Goal: Task Accomplishment & Management: Use online tool/utility

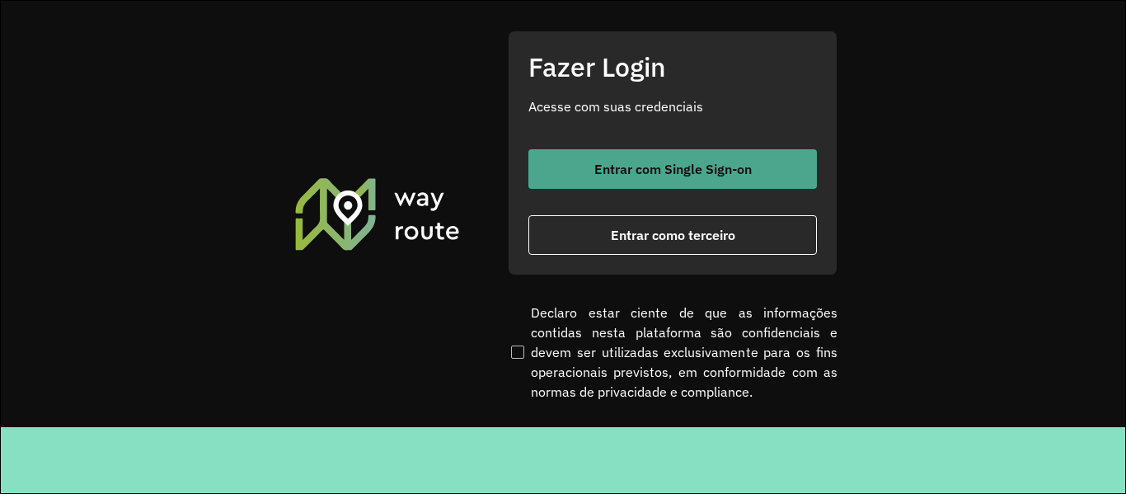
click at [595, 162] on span "Entrar com Single Sign-on" at bounding box center [674, 168] width 158 height 13
click at [614, 173] on span "Entrar com Single Sign-on" at bounding box center [674, 168] width 158 height 13
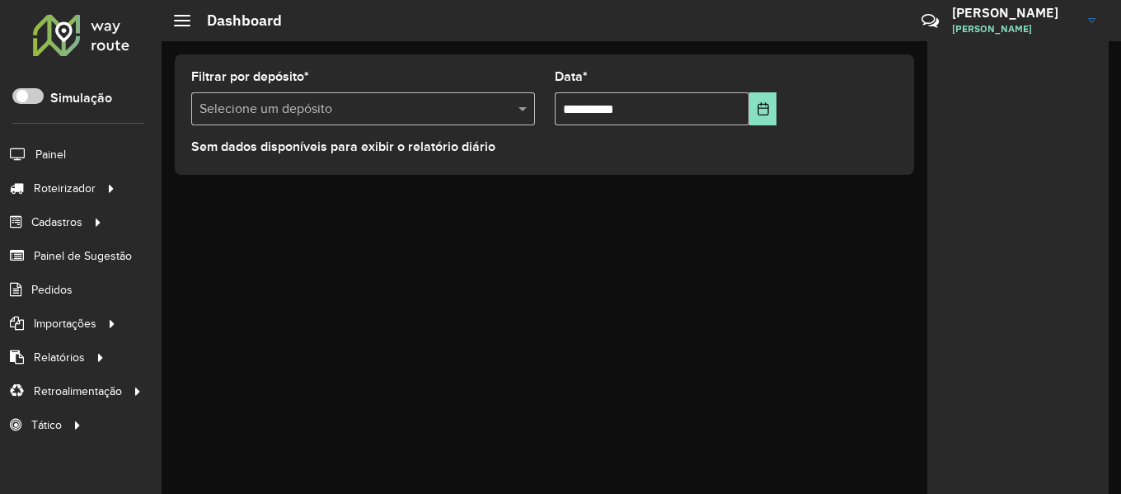
scroll to position [12, 0]
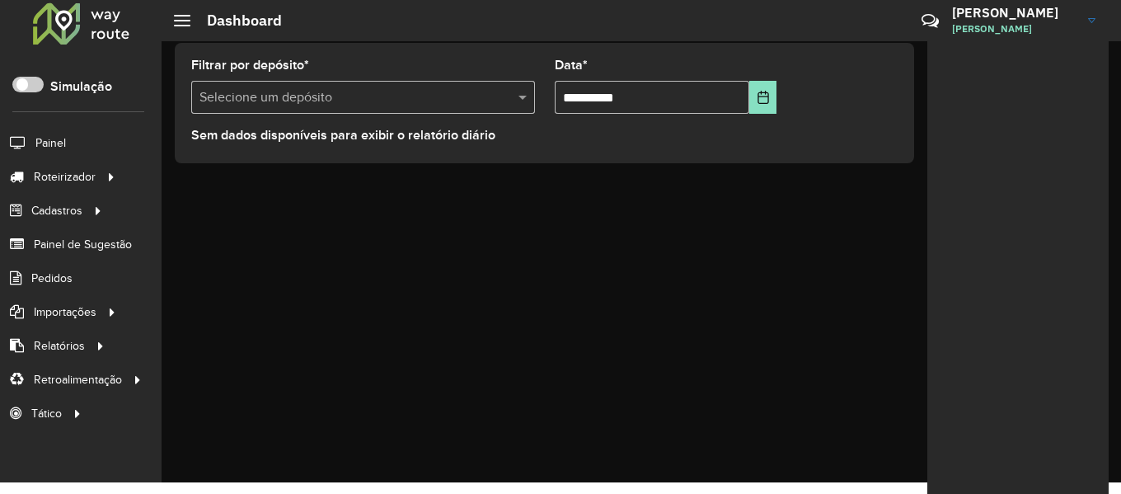
drag, startPoint x: 373, startPoint y: 289, endPoint x: 346, endPoint y: 283, distance: 27.8
click at [373, 289] on div "**********" at bounding box center [642, 256] width 960 height 453
click at [115, 39] on div at bounding box center [81, 23] width 100 height 43
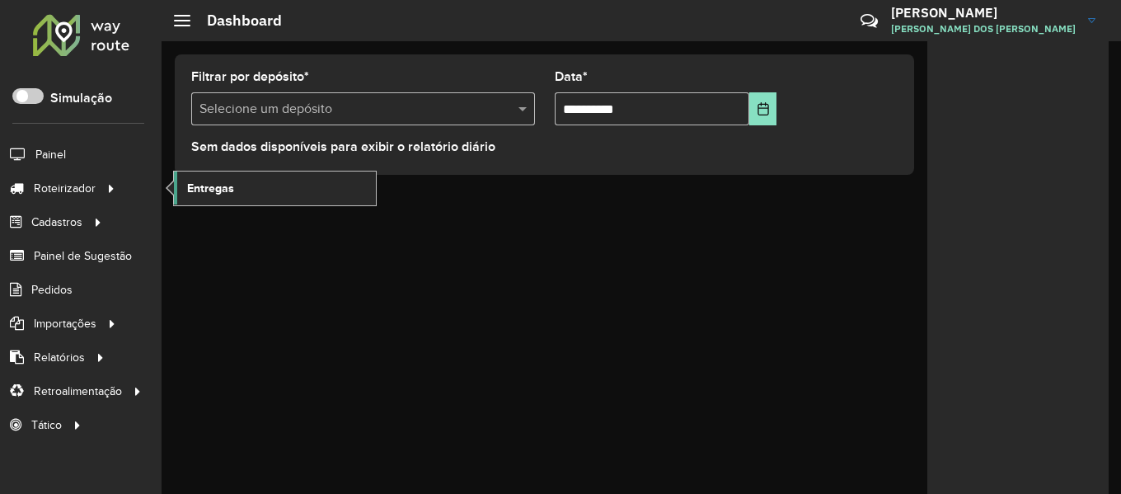
click at [214, 198] on link "Entregas" at bounding box center [275, 188] width 202 height 33
click at [226, 191] on span "Entregas" at bounding box center [210, 188] width 47 height 17
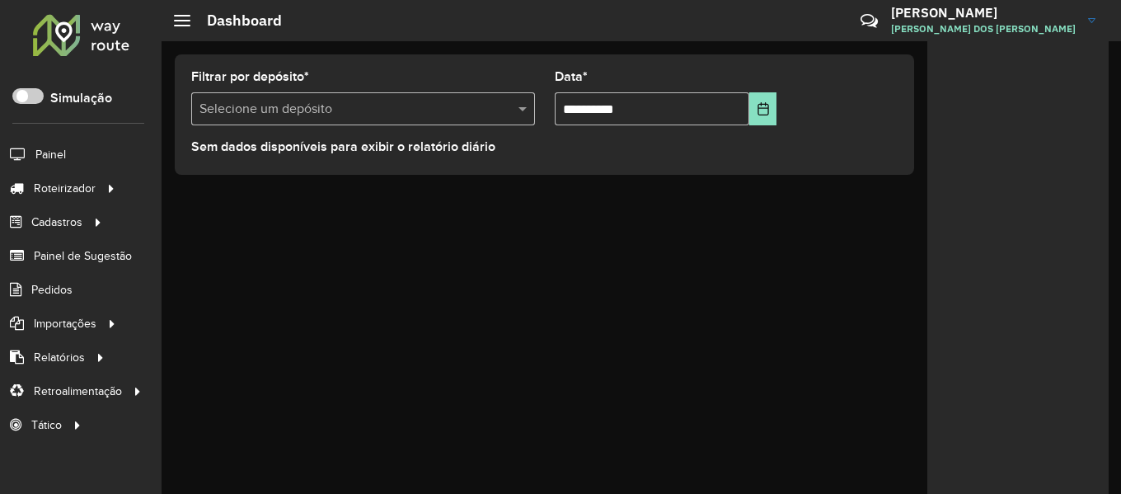
drag, startPoint x: 447, startPoint y: 115, endPoint x: 456, endPoint y: 119, distance: 9.7
click at [447, 116] on input "text" at bounding box center [347, 110] width 294 height 20
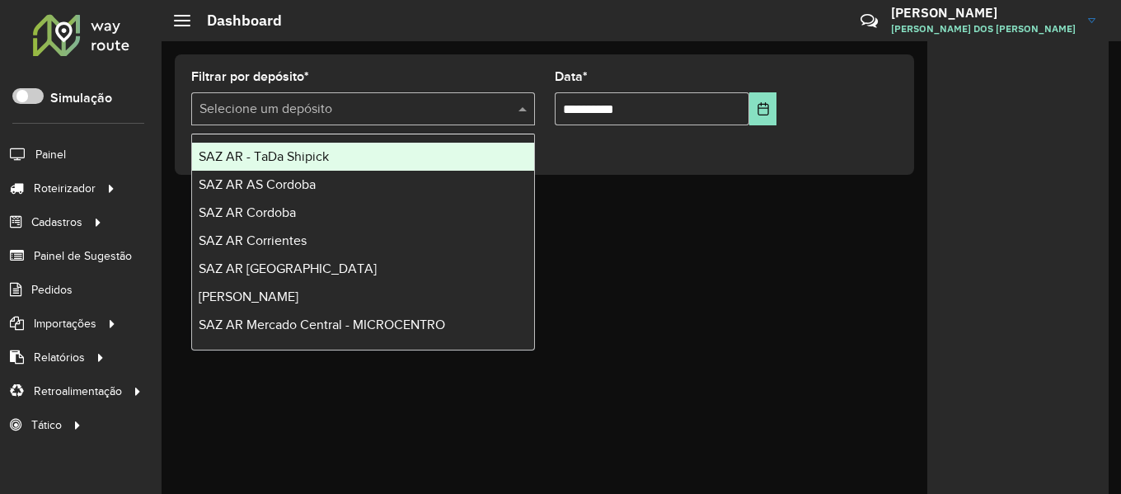
click at [437, 156] on div "SAZ AR - TaDa Shipick" at bounding box center [363, 157] width 342 height 28
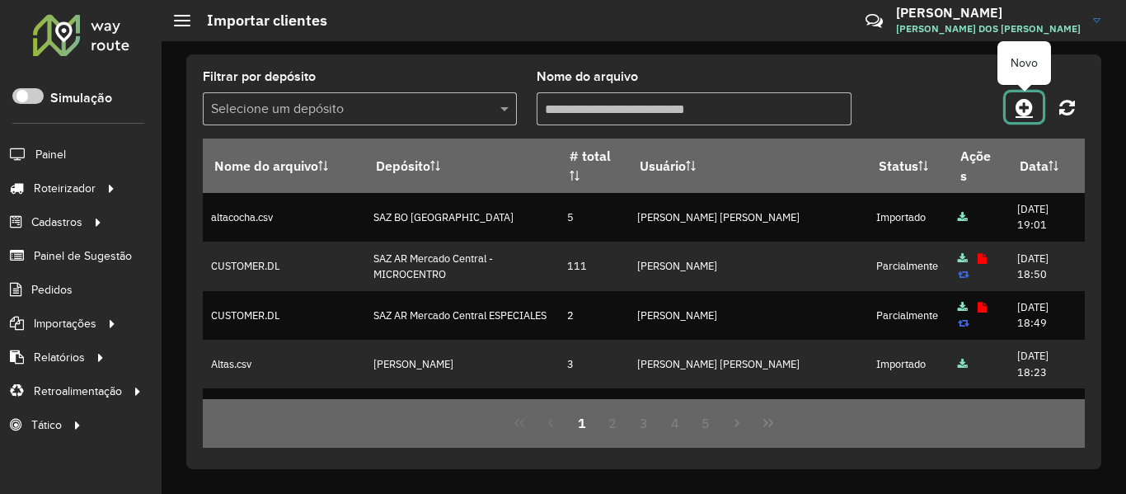
click at [1015, 116] on link at bounding box center [1024, 107] width 37 height 30
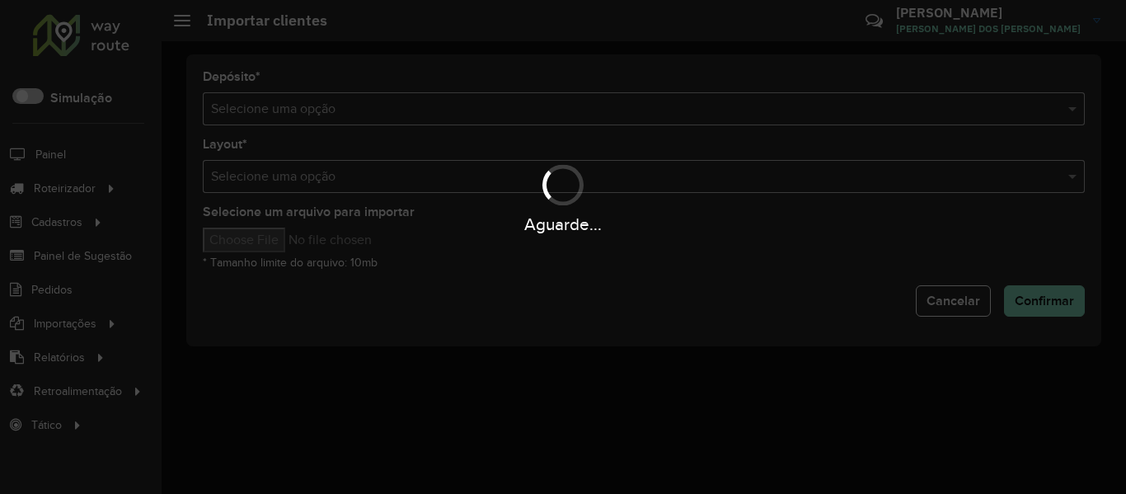
click at [762, 109] on div "Aguarde..." at bounding box center [563, 247] width 1126 height 494
click at [762, 109] on input "text" at bounding box center [627, 110] width 833 height 20
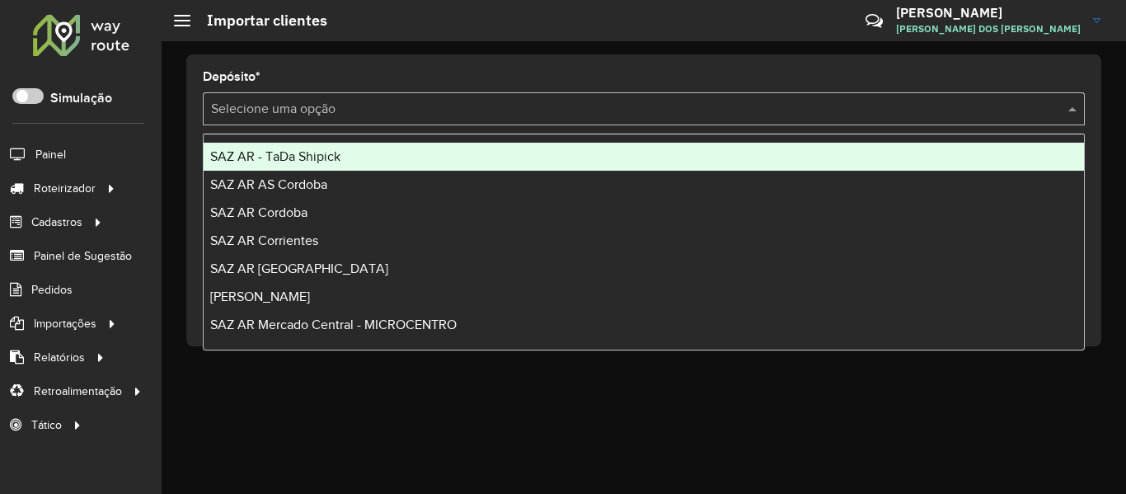
click at [762, 109] on input "text" at bounding box center [627, 110] width 833 height 20
click at [437, 107] on input "text" at bounding box center [627, 110] width 833 height 20
click at [522, 103] on input "text" at bounding box center [627, 110] width 833 height 20
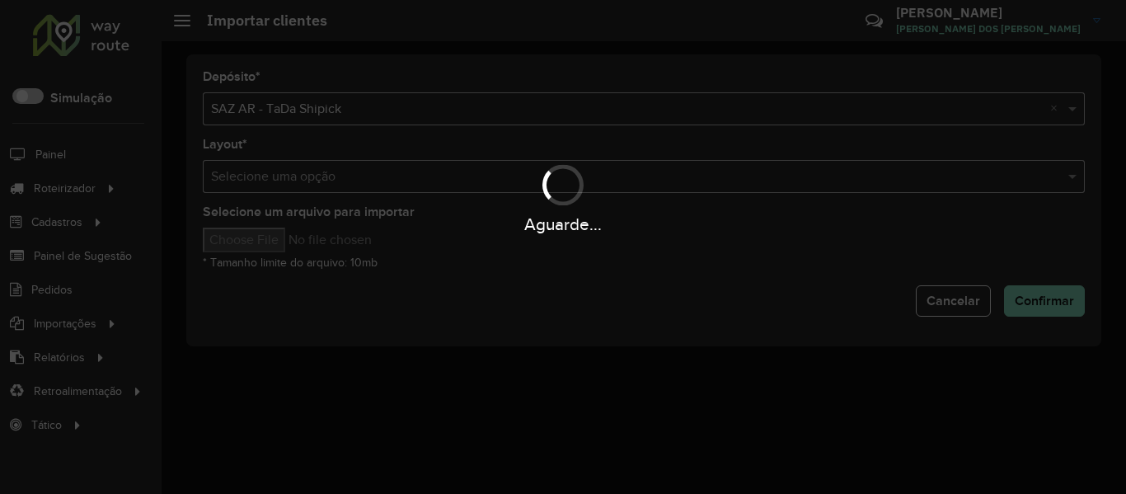
click at [253, 228] on div "Aguarde..." at bounding box center [563, 224] width 1126 height 26
click at [252, 234] on div "Aguarde..." at bounding box center [563, 224] width 1126 height 26
click at [255, 239] on div "Aguarde..." at bounding box center [563, 247] width 1126 height 494
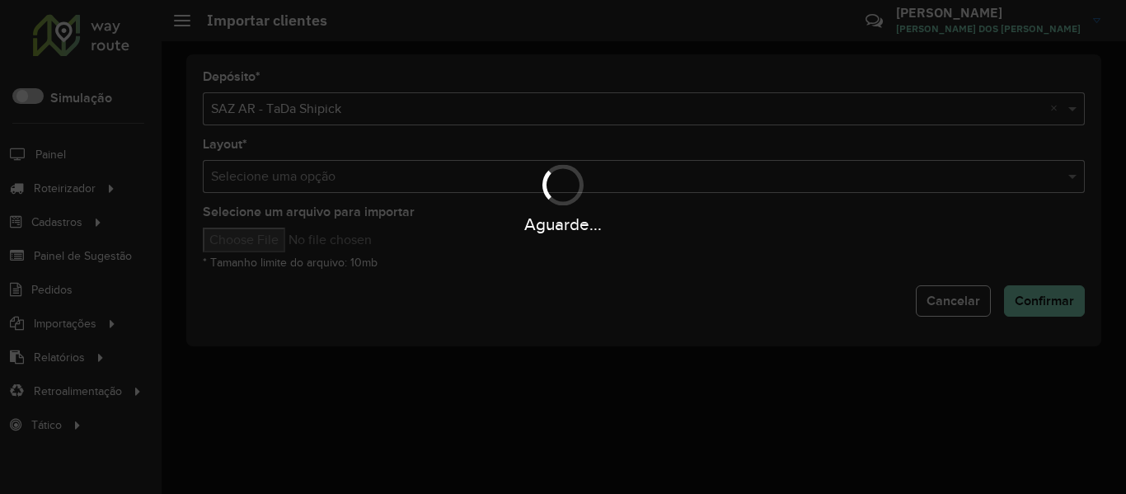
click at [255, 239] on div "Aguarde..." at bounding box center [563, 247] width 1126 height 494
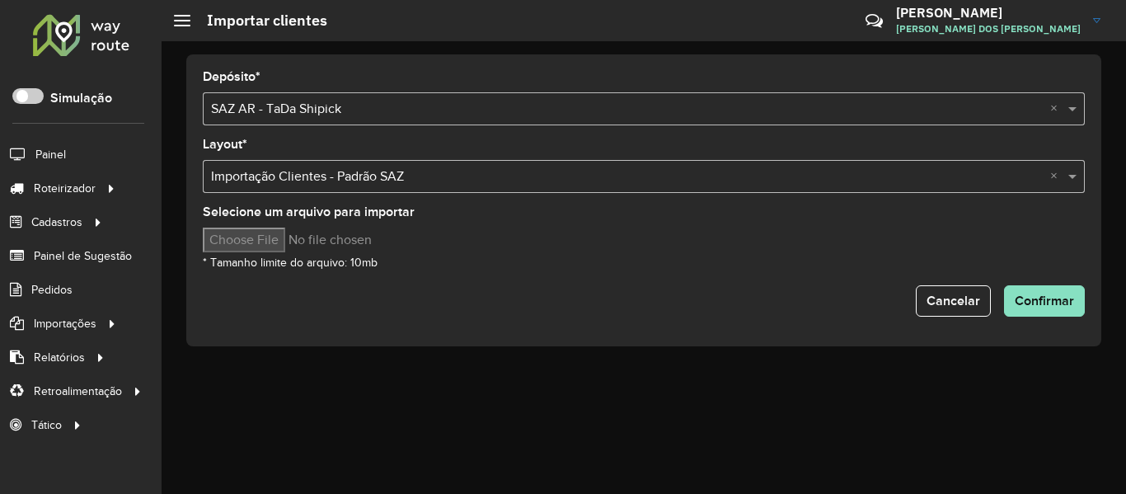
click at [241, 234] on input "Selecione um arquivo para importar" at bounding box center [343, 240] width 280 height 25
type input "**********"
click at [596, 261] on div "Selecione um arquivo para importar * Tamanho limite do arquivo: 10mb" at bounding box center [644, 239] width 882 height 66
click at [288, 238] on input "Selecione um arquivo para importar" at bounding box center [343, 240] width 280 height 25
click at [1049, 307] on span "Confirmar" at bounding box center [1044, 301] width 59 height 14
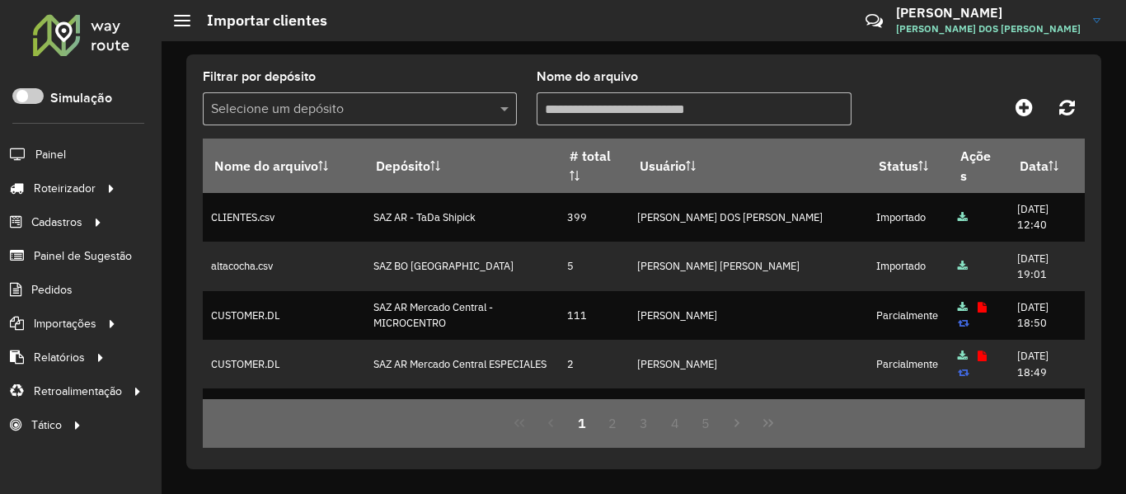
click at [632, 42] on div "Filtrar por depósito Selecione um depósito Nome do arquivo Nome do arquivo Depó…" at bounding box center [644, 267] width 965 height 453
click at [695, 27] on hb-header "Importar clientes Críticas? Dúvidas? Elogios? Sugestões? Entre em contato conos…" at bounding box center [644, 20] width 965 height 41
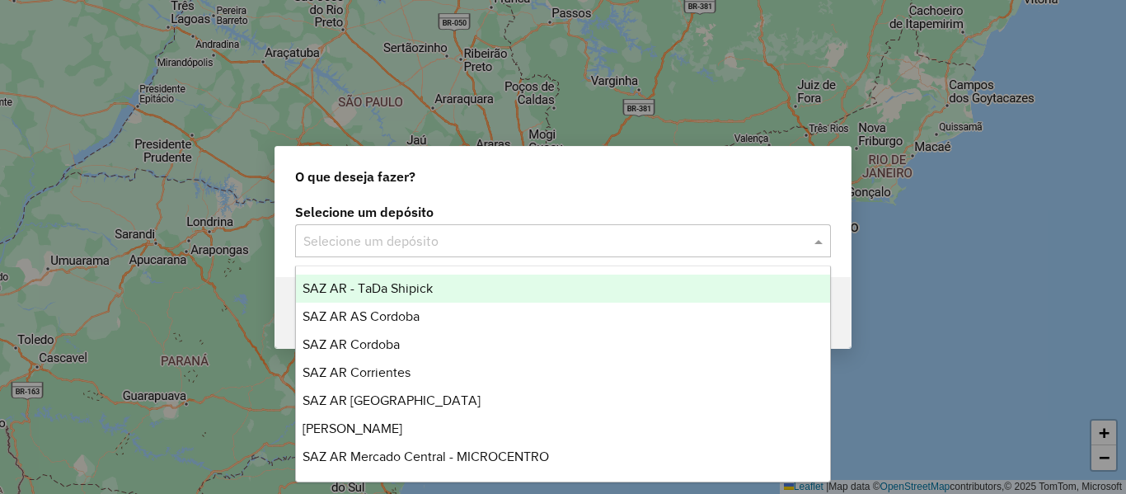
click at [502, 247] on input "text" at bounding box center [546, 242] width 487 height 20
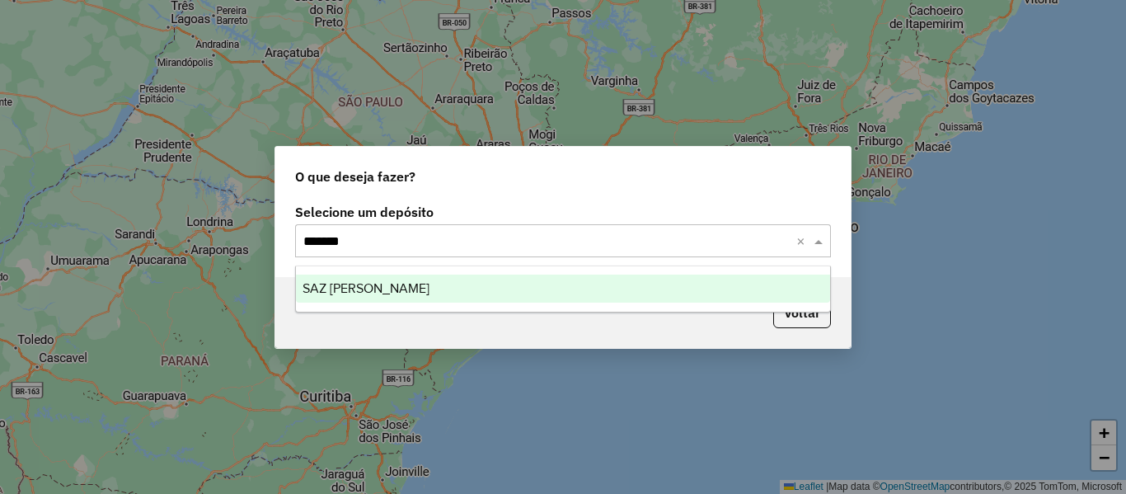
type input "*******"
click at [814, 317] on button "Voltar" at bounding box center [803, 312] width 58 height 31
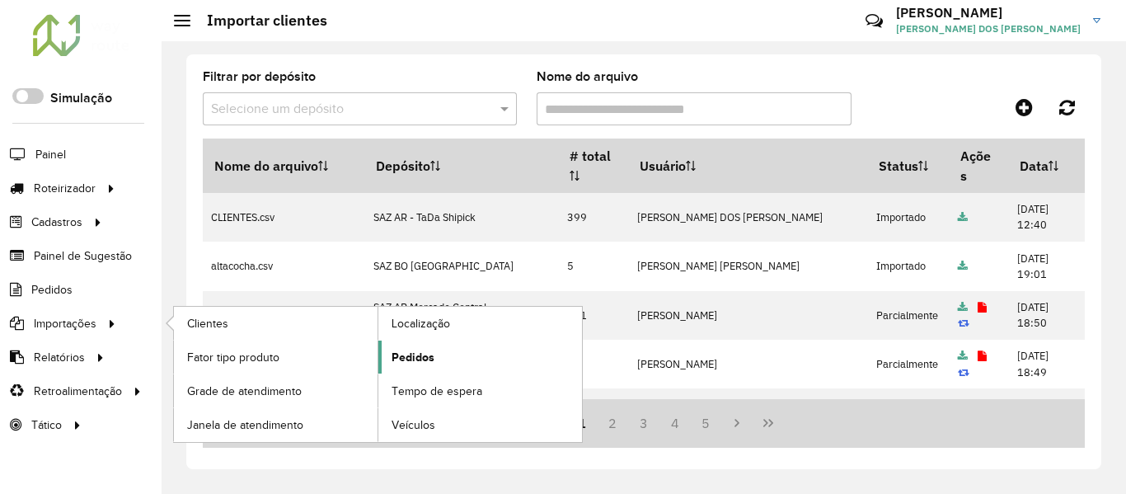
click at [411, 358] on span "Pedidos" at bounding box center [413, 357] width 43 height 17
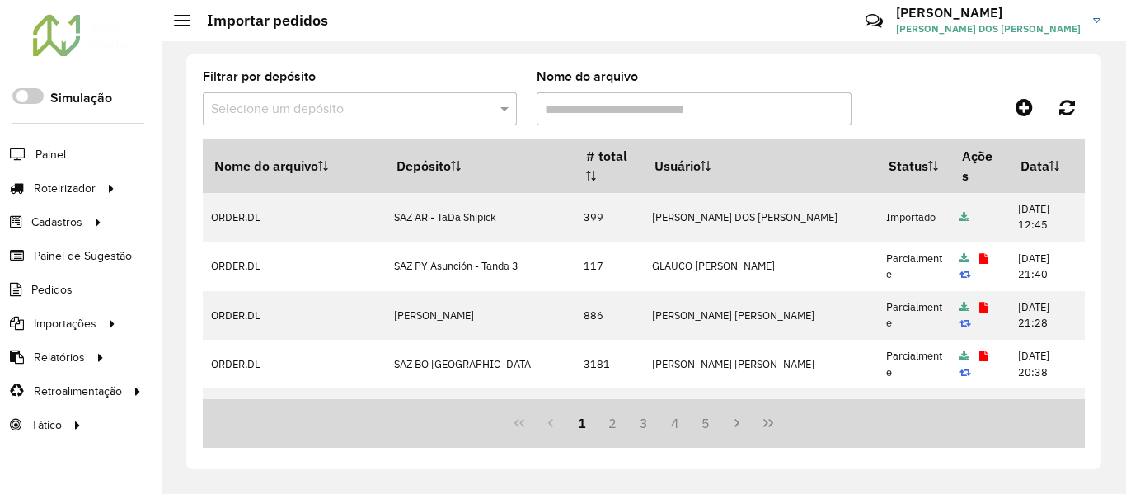
click at [342, 106] on input "text" at bounding box center [343, 110] width 265 height 20
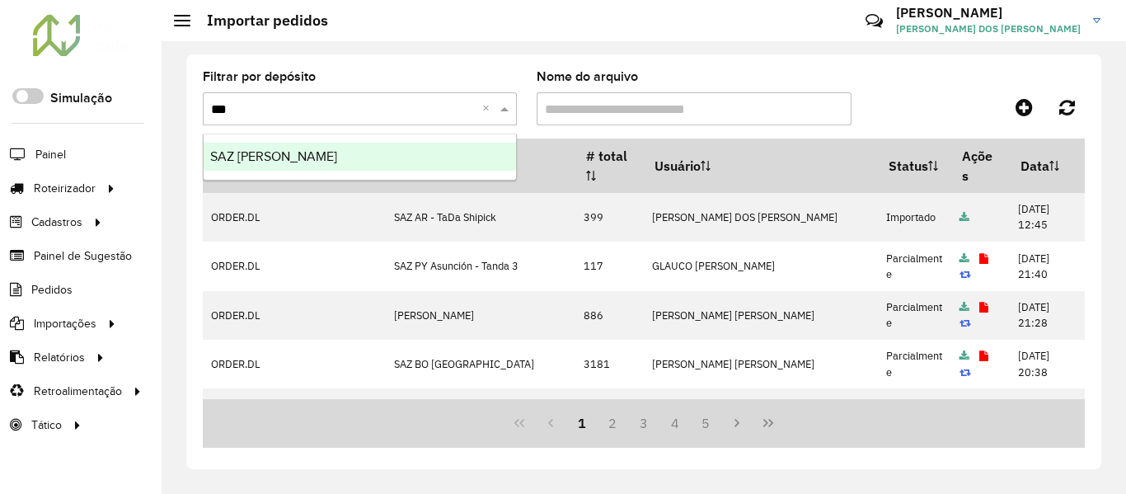
type input "****"
click at [280, 156] on span "SAZ [PERSON_NAME]" at bounding box center [273, 156] width 127 height 14
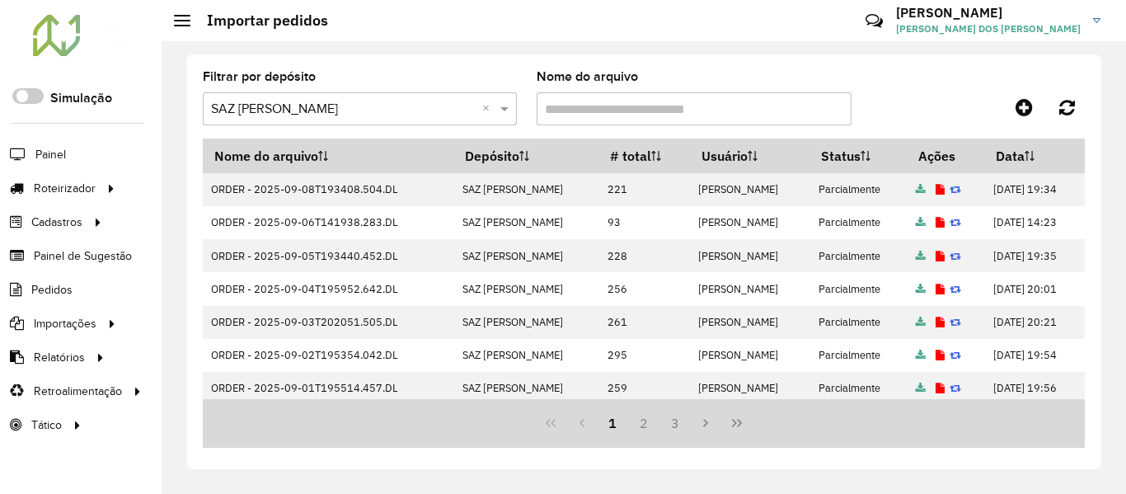
drag, startPoint x: 13, startPoint y: 31, endPoint x: 31, endPoint y: 32, distance: 17.4
click at [14, 31] on div "Roteirizador AmbevTech" at bounding box center [81, 37] width 162 height 49
click at [43, 32] on div at bounding box center [81, 34] width 100 height 43
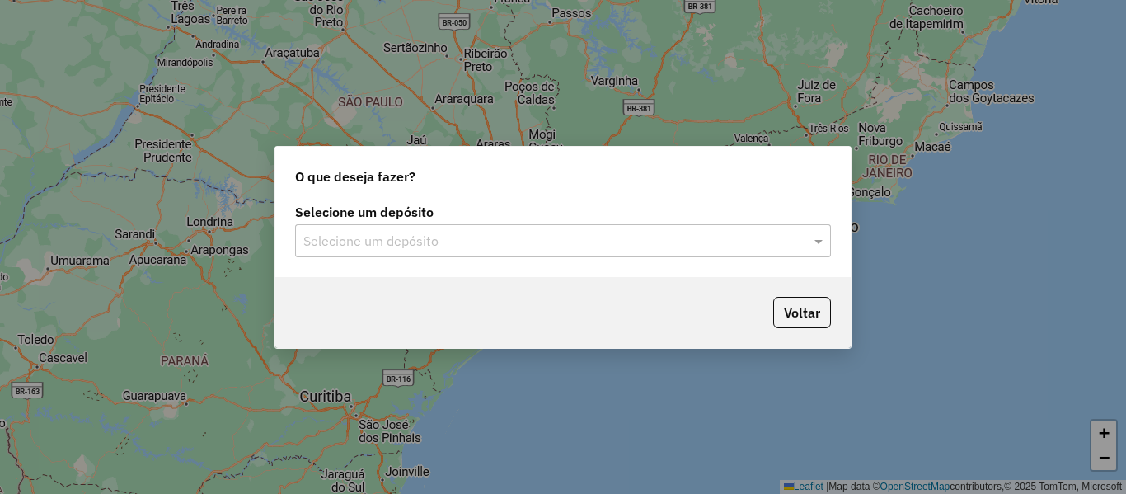
click at [366, 254] on div "Selecione um depósito" at bounding box center [563, 240] width 536 height 33
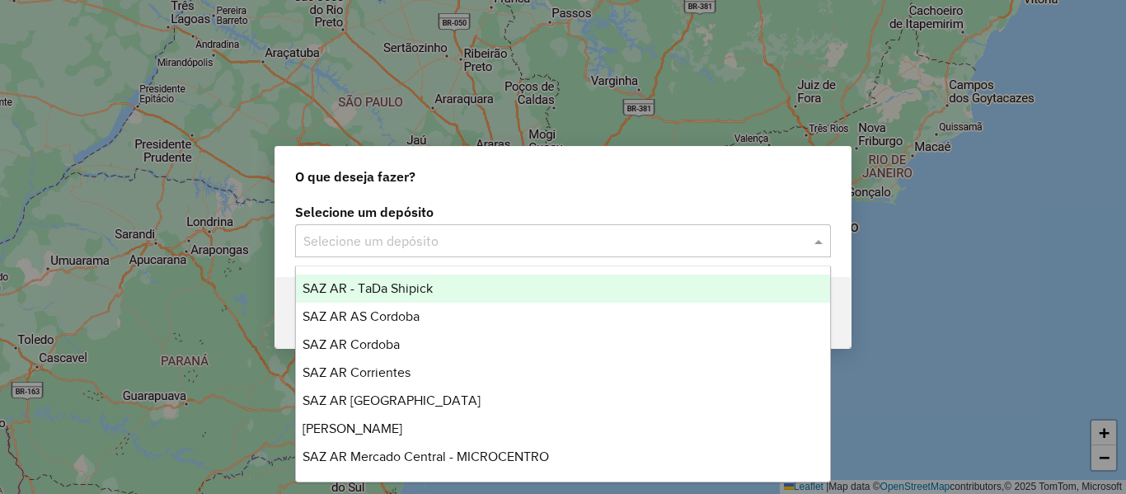
click at [379, 289] on span "SAZ AR - TaDa Shipick" at bounding box center [368, 288] width 130 height 14
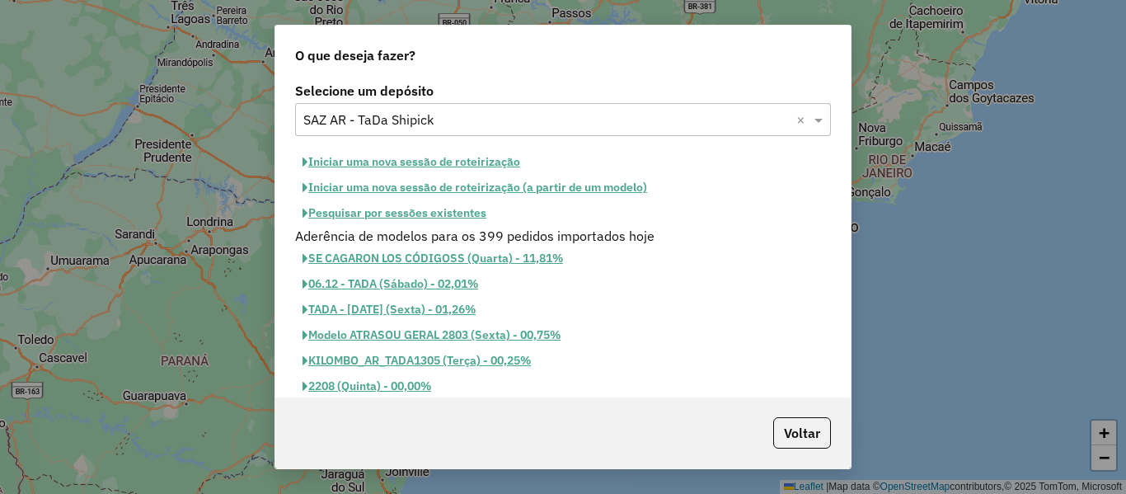
click at [450, 211] on button "Pesquisar por sessões existentes" at bounding box center [394, 213] width 199 height 26
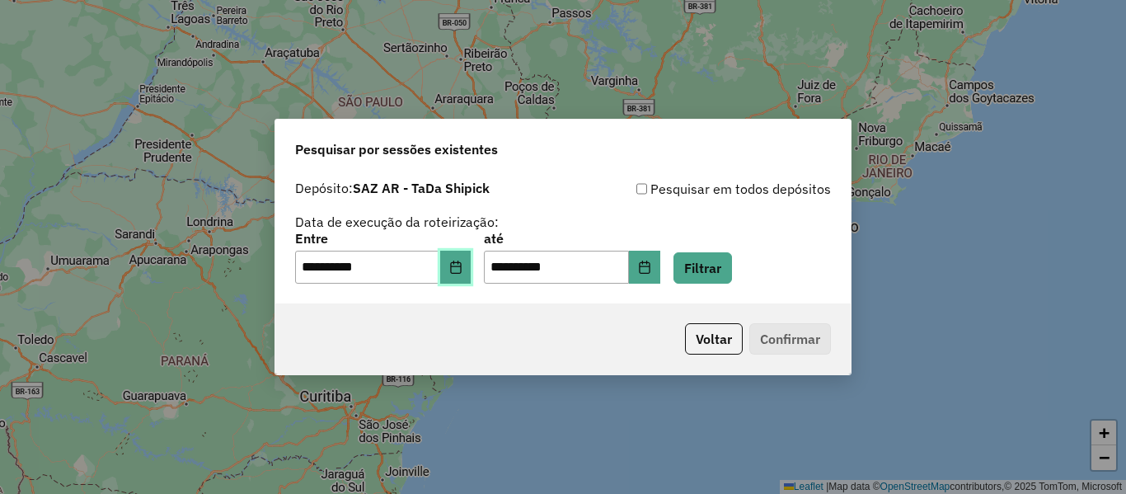
click at [461, 269] on icon "Choose Date" at bounding box center [455, 267] width 11 height 13
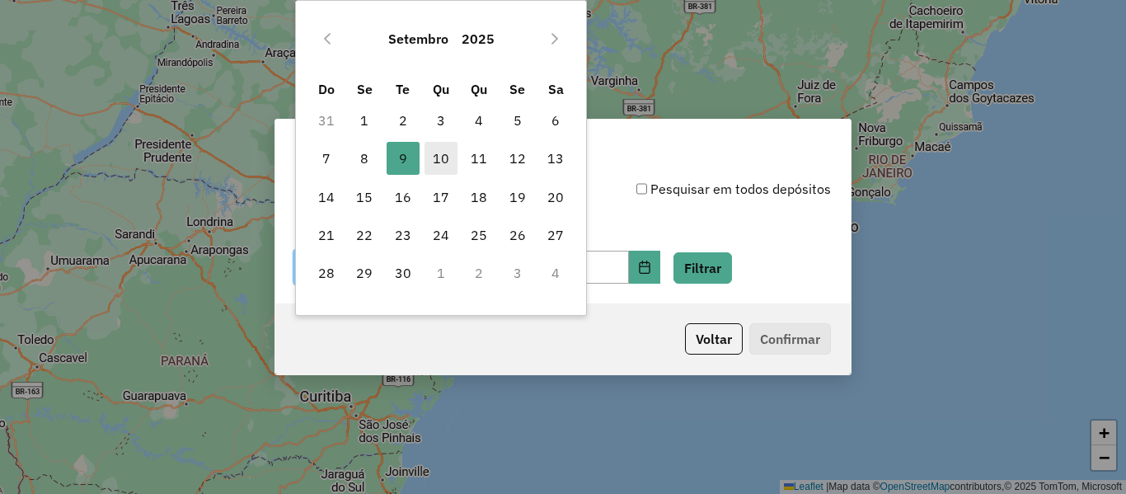
click at [442, 165] on span "10" at bounding box center [441, 158] width 33 height 33
type input "**********"
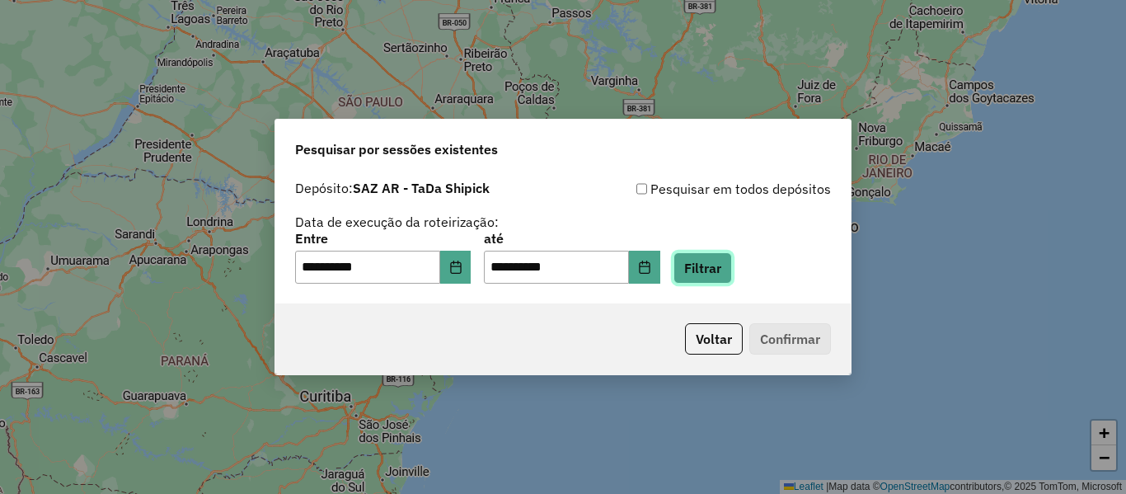
click at [732, 263] on button "Filtrar" at bounding box center [703, 267] width 59 height 31
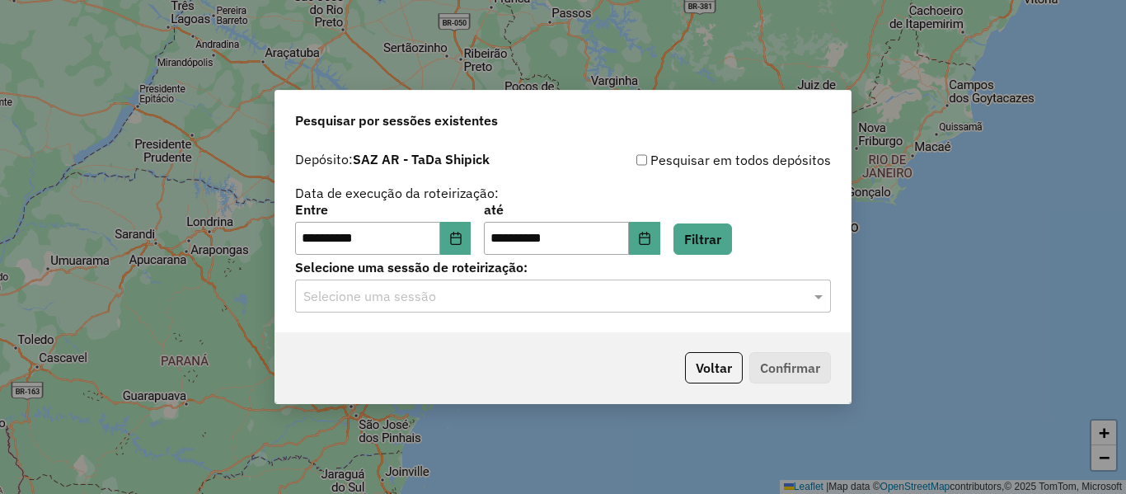
click at [537, 287] on input "text" at bounding box center [546, 297] width 487 height 20
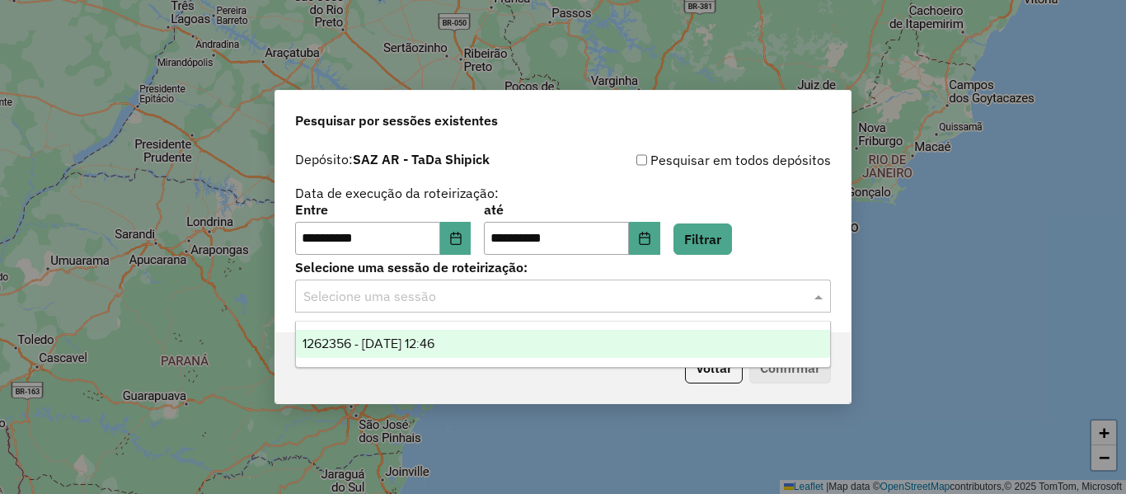
click at [484, 344] on div "1262356 - 10/09/2025 12:46" at bounding box center [563, 344] width 534 height 28
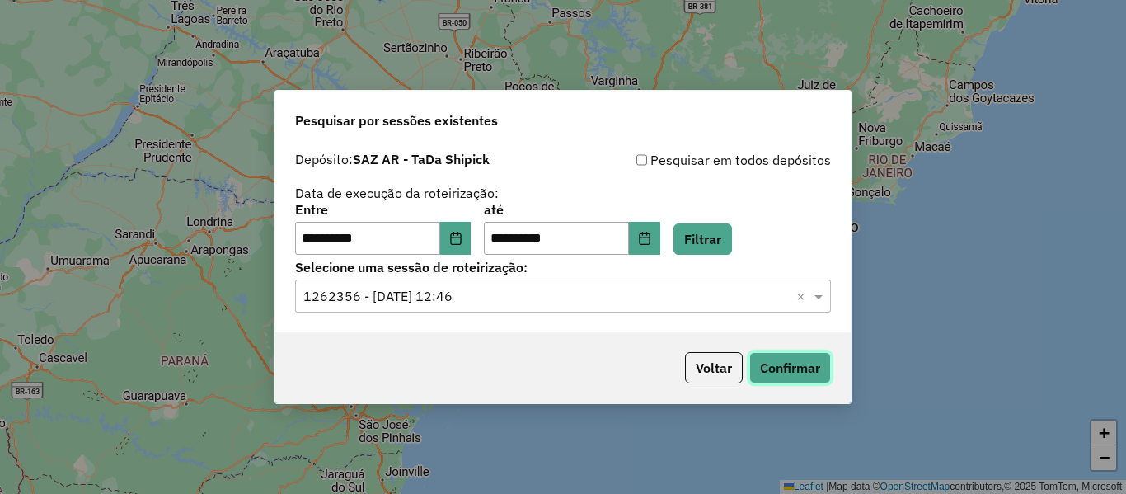
click at [780, 367] on button "Confirmar" at bounding box center [791, 367] width 82 height 31
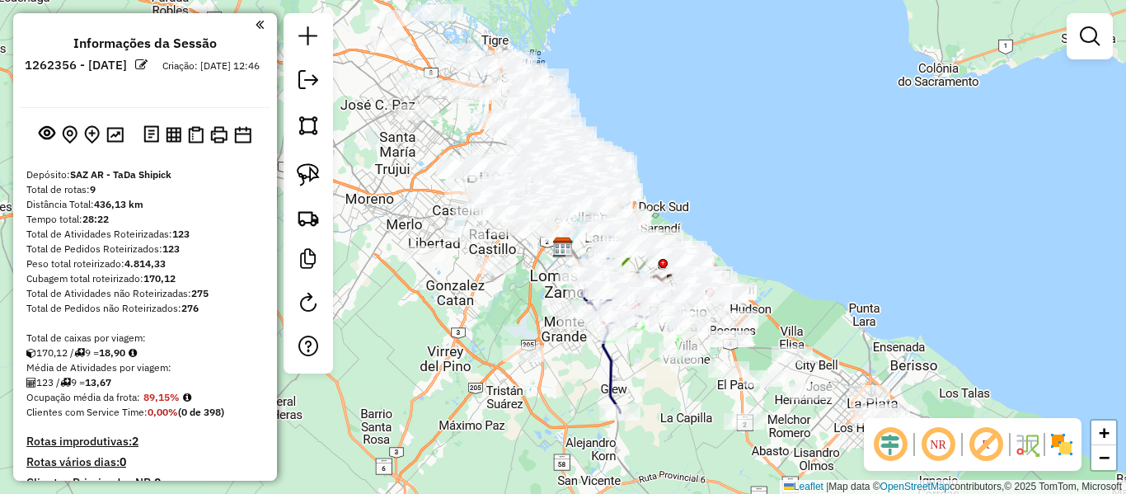
click at [780, 214] on div "Janela de atendimento Grade de atendimento Capacidade Transportadoras Veículos …" at bounding box center [563, 247] width 1126 height 494
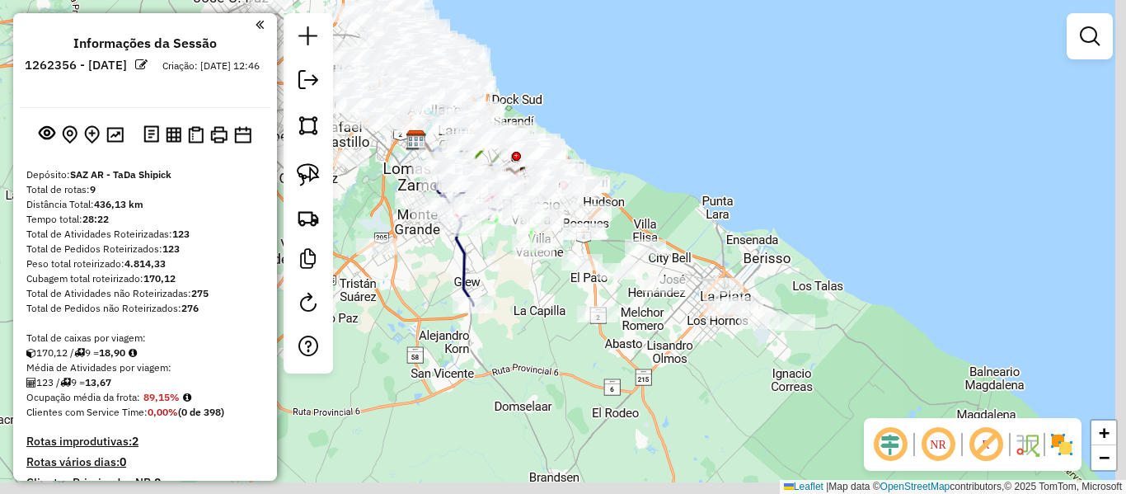
drag, startPoint x: 791, startPoint y: 242, endPoint x: 656, endPoint y: 148, distance: 164.0
click at [656, 148] on div "Janela de atendimento Grade de atendimento Capacidade Transportadoras Veículos …" at bounding box center [563, 247] width 1126 height 494
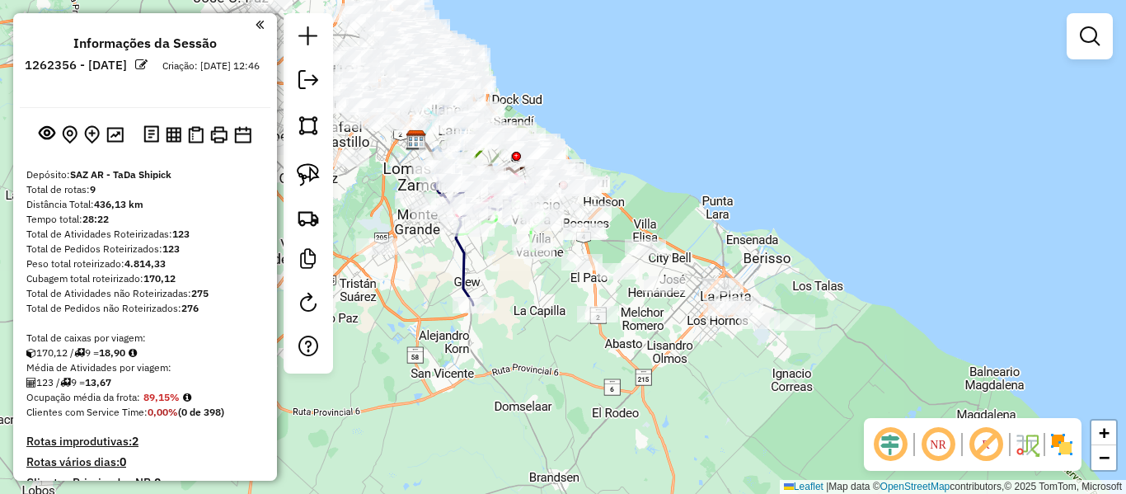
click at [1071, 441] on img at bounding box center [1062, 444] width 26 height 26
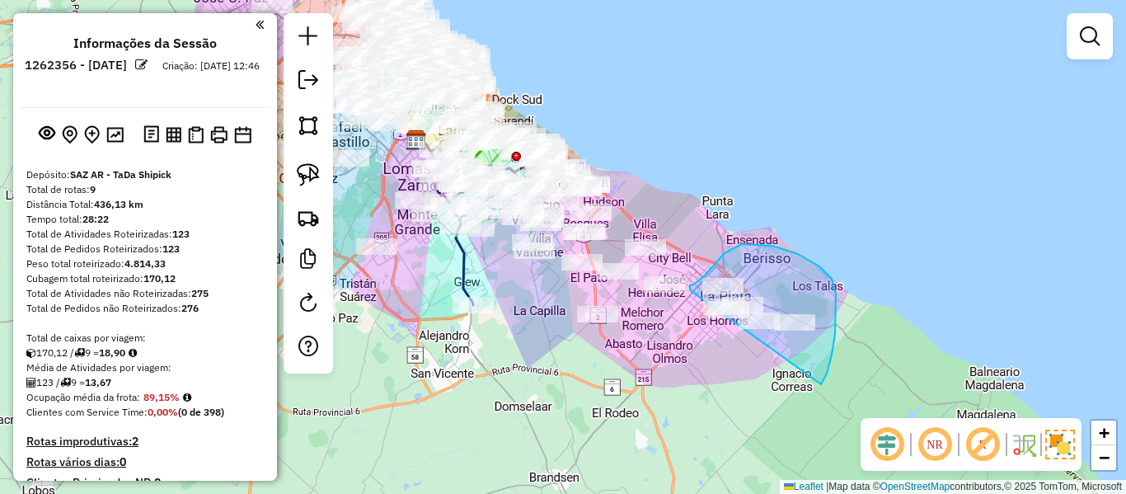
drag, startPoint x: 827, startPoint y: 374, endPoint x: 697, endPoint y: 330, distance: 137.4
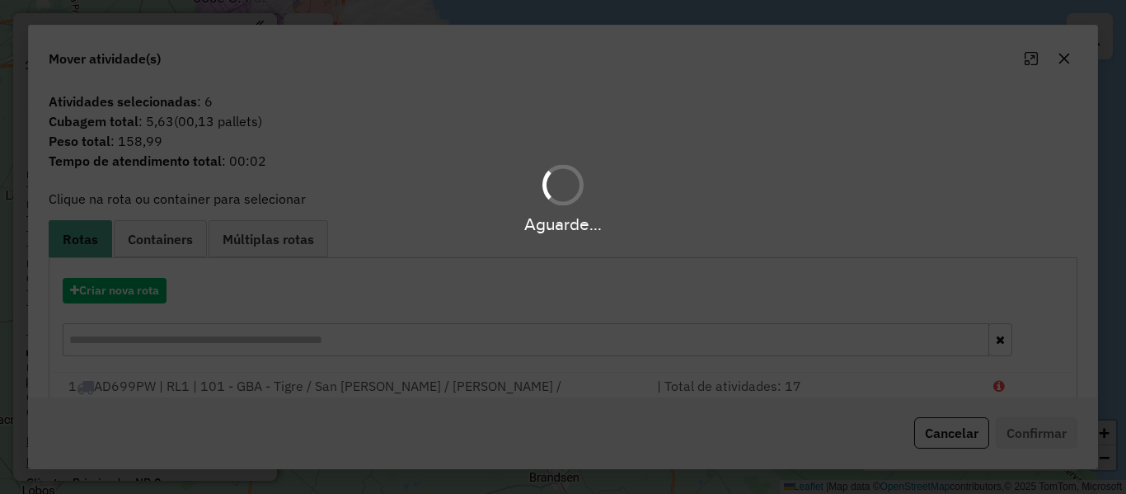
click at [134, 301] on div "Aguarde..." at bounding box center [563, 247] width 1126 height 494
click at [137, 294] on button "Criar nova rota" at bounding box center [115, 291] width 104 height 26
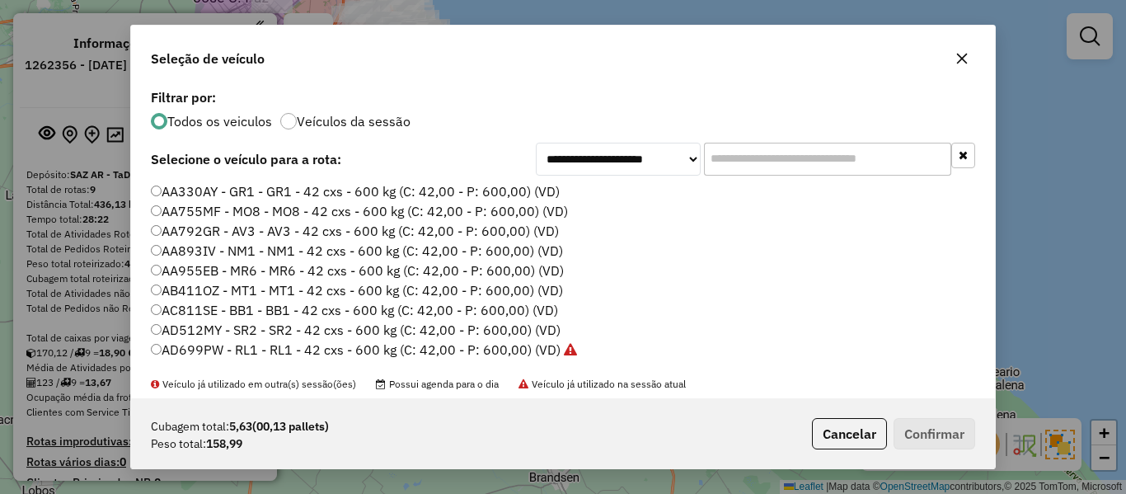
click at [137, 294] on div "**********" at bounding box center [563, 247] width 1126 height 494
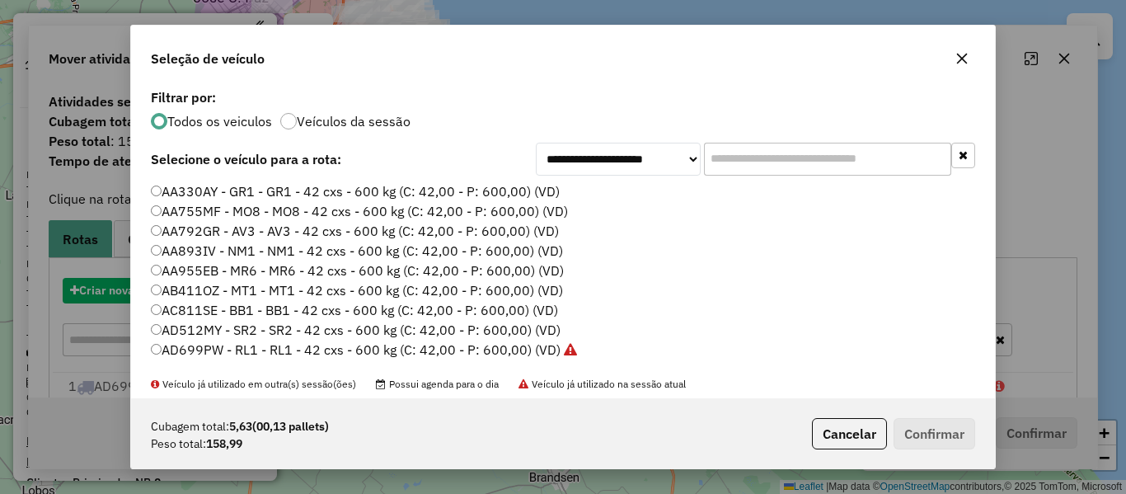
click at [137, 294] on div "**********" at bounding box center [563, 241] width 864 height 313
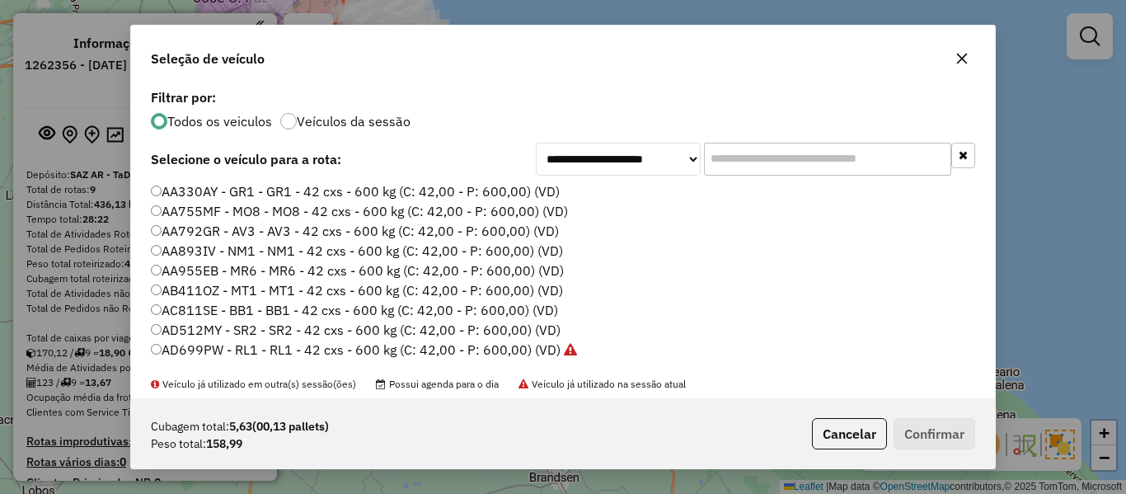
click at [371, 117] on label "Veículos da sessão" at bounding box center [354, 121] width 114 height 13
click at [496, 192] on label "AA330AY - GR1 - GR1 - 42 cxs - 600 kg (C: 42,00 - P: 600,00) (VD)" at bounding box center [355, 191] width 409 height 20
click at [942, 438] on button "Confirmar" at bounding box center [935, 433] width 82 height 31
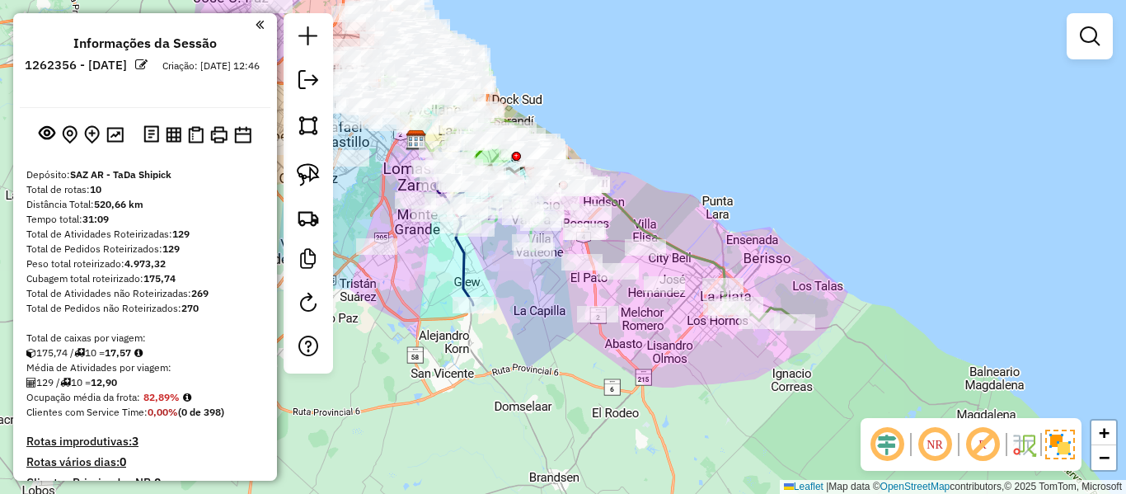
click at [676, 261] on div "Janela de atendimento Grade de atendimento Capacidade Transportadoras Veículos …" at bounding box center [563, 247] width 1126 height 494
click at [682, 257] on icon at bounding box center [570, 201] width 309 height 169
select select "**********"
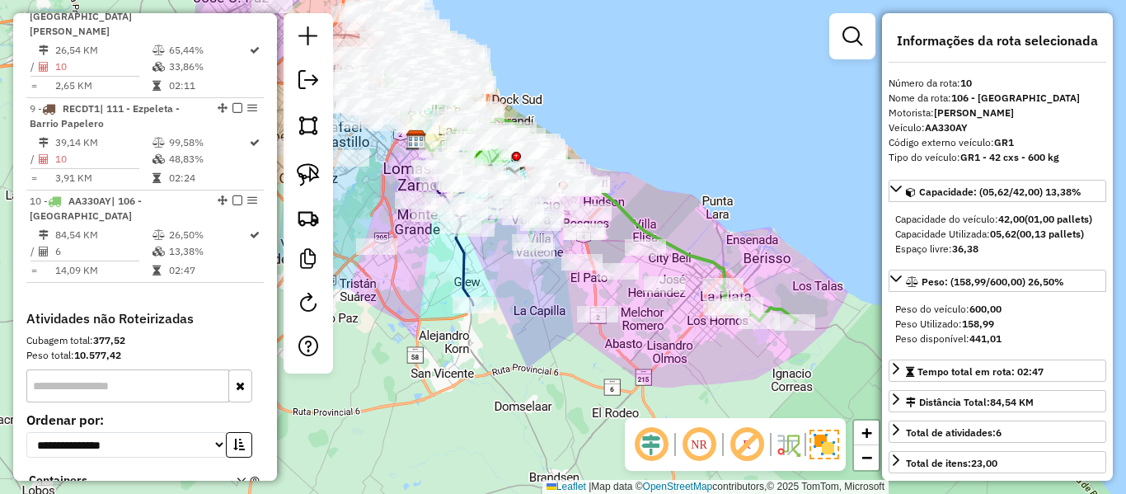
scroll to position [1416, 0]
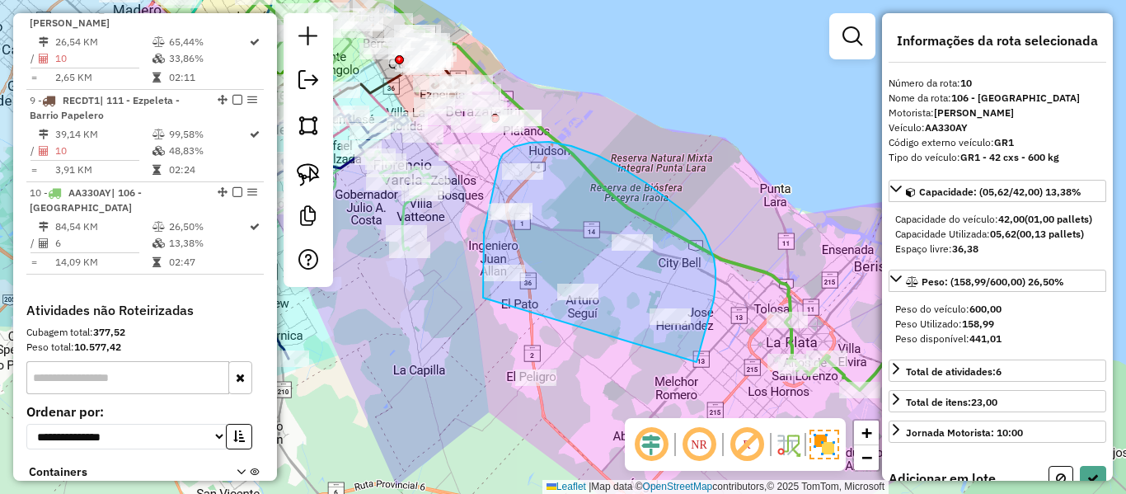
drag, startPoint x: 697, startPoint y: 362, endPoint x: 524, endPoint y: 420, distance: 182.5
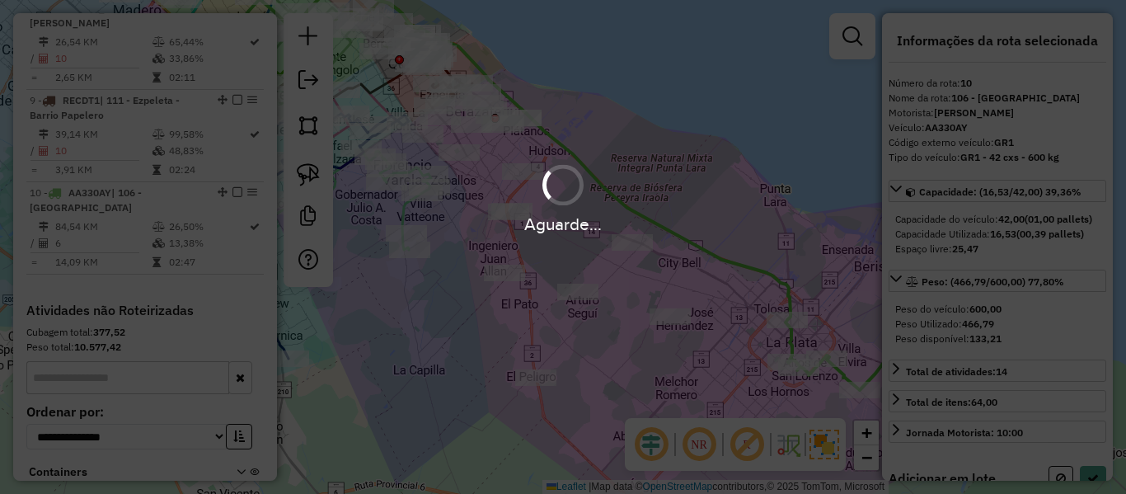
select select "**********"
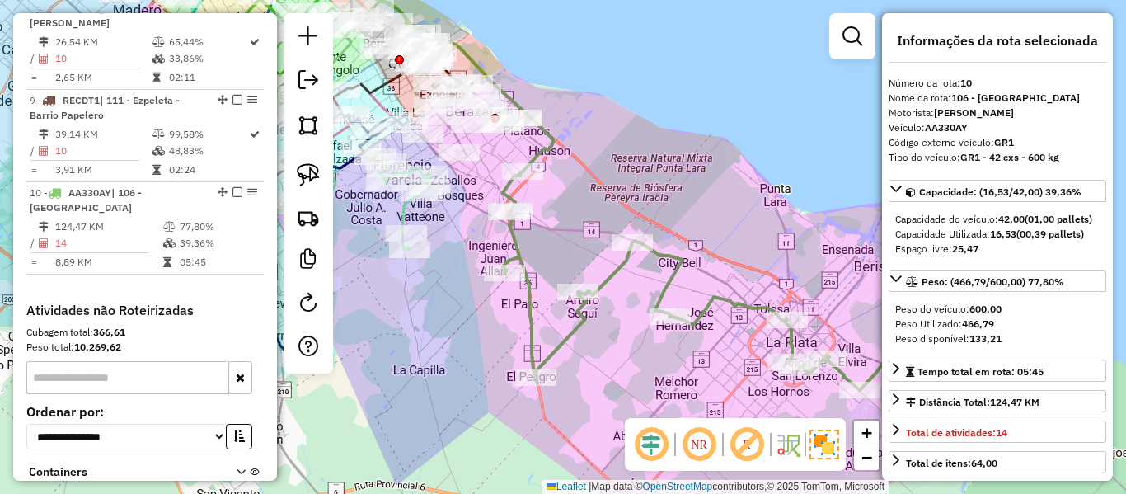
click at [503, 244] on div "Janela de atendimento Grade de atendimento Capacidade Transportadoras Veículos …" at bounding box center [563, 247] width 1126 height 494
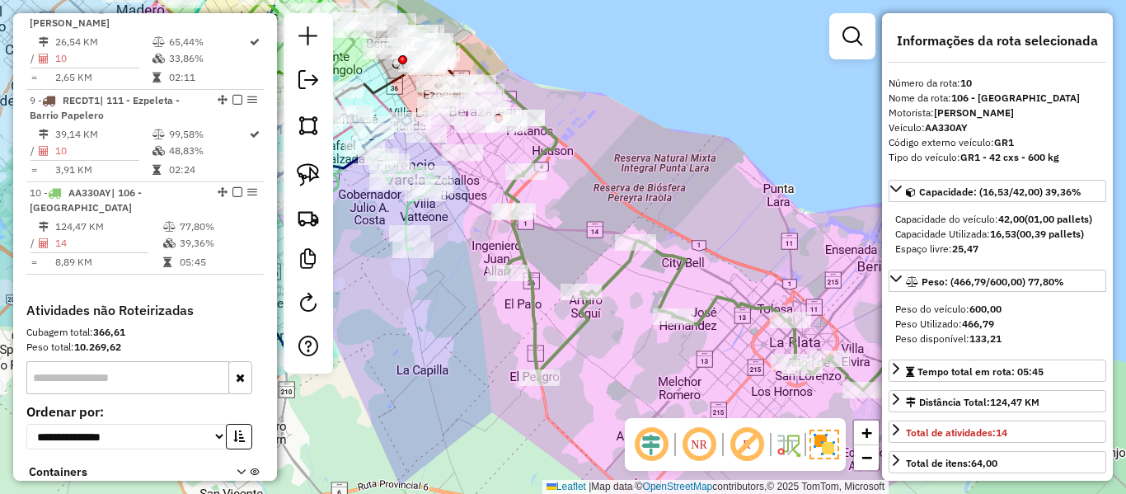
click at [515, 240] on icon at bounding box center [721, 283] width 431 height 223
click at [519, 234] on icon at bounding box center [721, 283] width 431 height 223
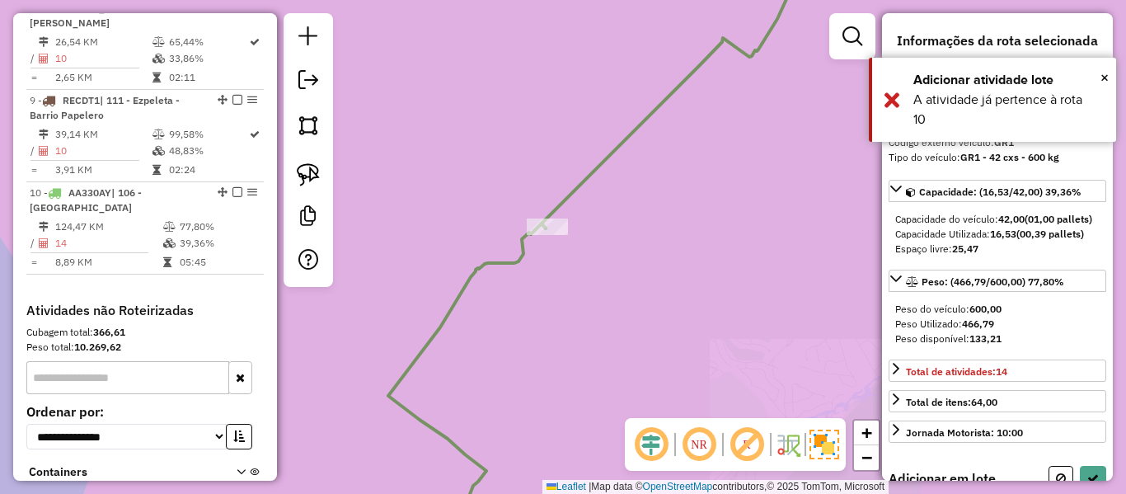
click at [562, 198] on icon at bounding box center [666, 90] width 248 height 278
select select "**********"
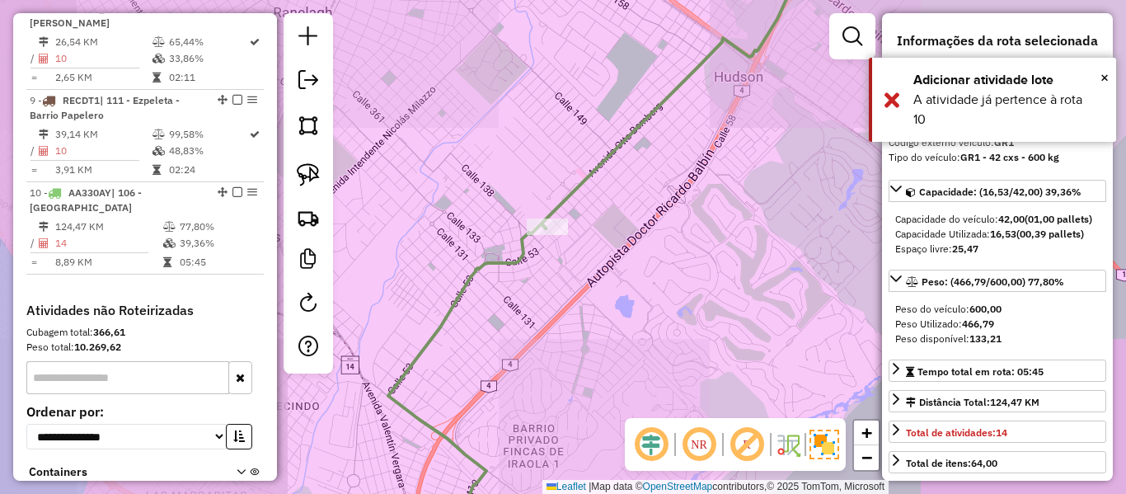
click at [562, 198] on icon at bounding box center [666, 90] width 248 height 278
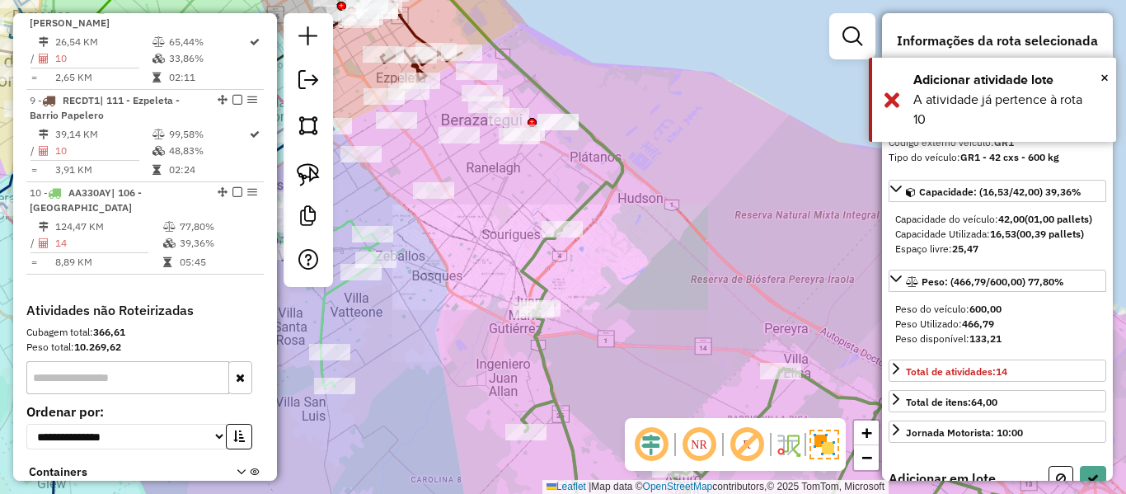
drag, startPoint x: 542, startPoint y: 179, endPoint x: 569, endPoint y: 277, distance: 101.8
click at [569, 277] on div "Janela de atendimento Grade de atendimento Capacidade Transportadoras Veículos …" at bounding box center [563, 247] width 1126 height 494
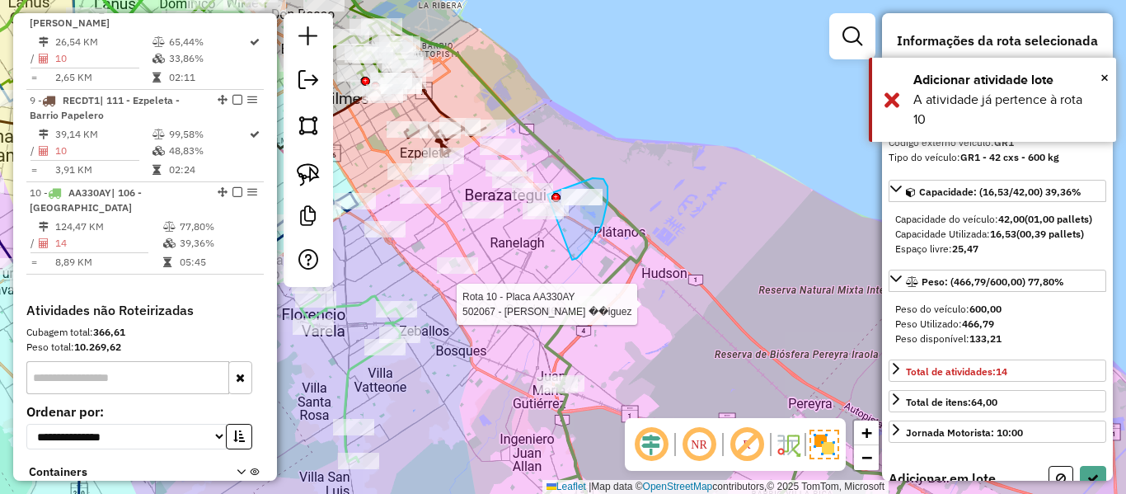
drag, startPoint x: 572, startPoint y: 260, endPoint x: 530, endPoint y: 219, distance: 58.3
click at [530, 219] on div "Rota 10 - Placa AA330AY 502067 - Yamil ��iguez Janela de atendimento Grade de a…" at bounding box center [563, 247] width 1126 height 494
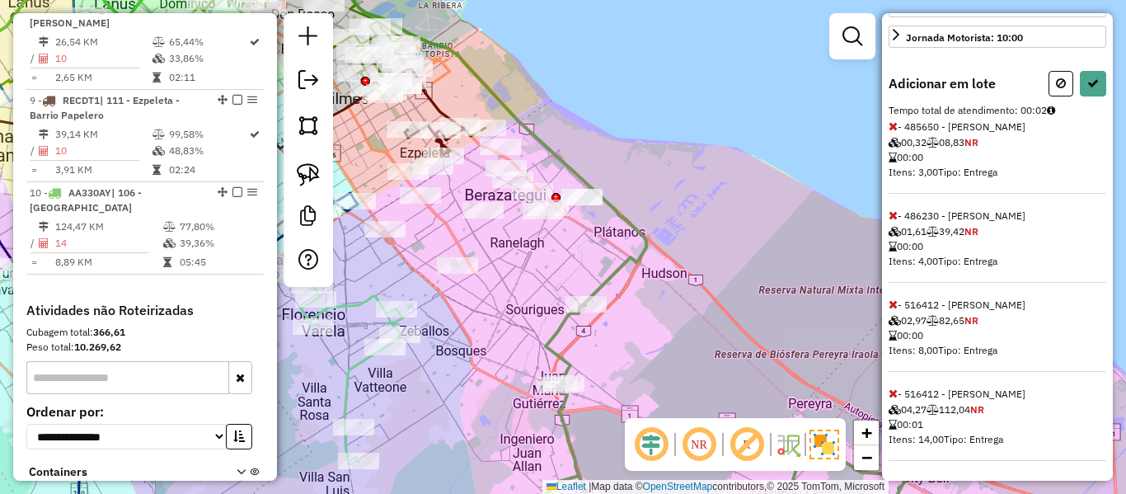
select select "**********"
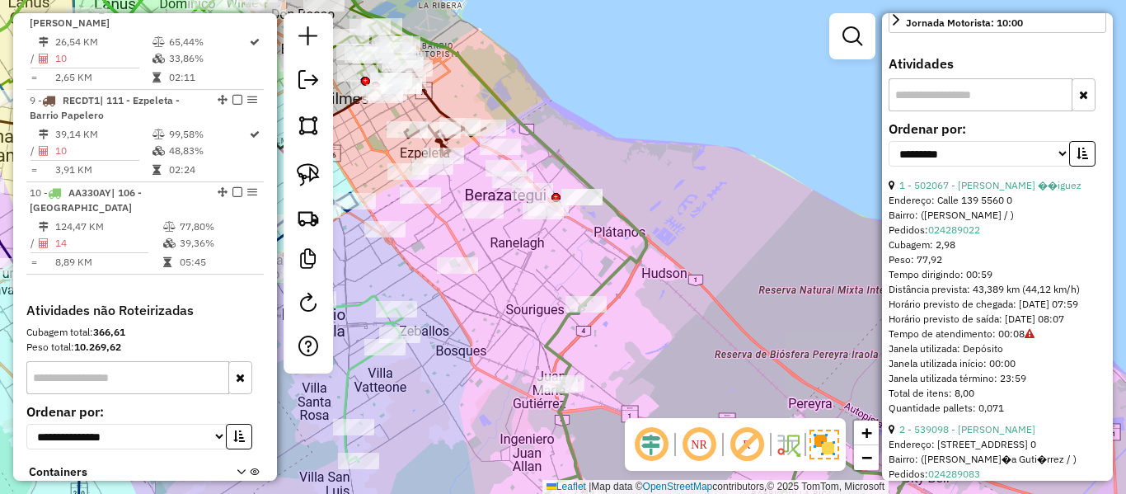
scroll to position [54, 0]
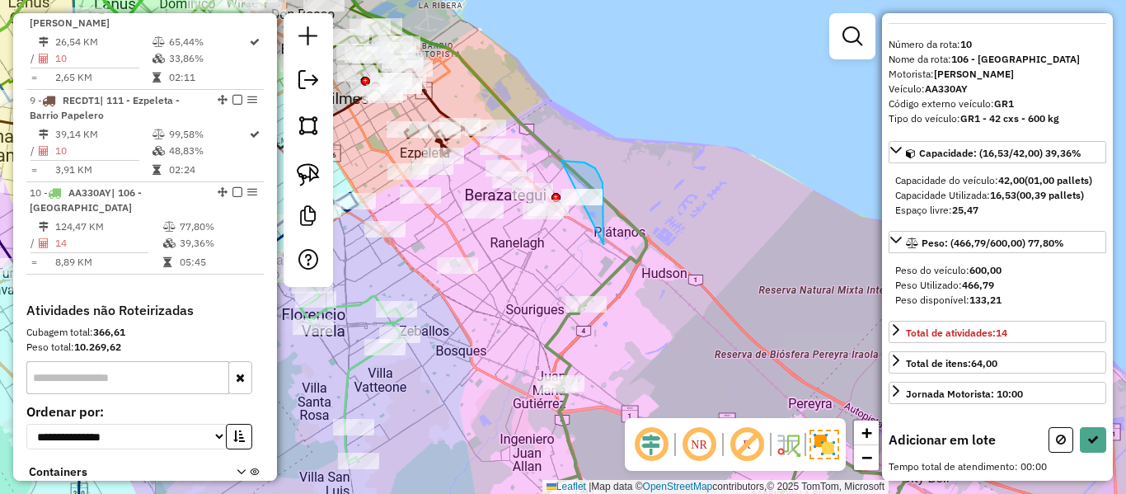
drag, startPoint x: 604, startPoint y: 244, endPoint x: 557, endPoint y: 161, distance: 95.6
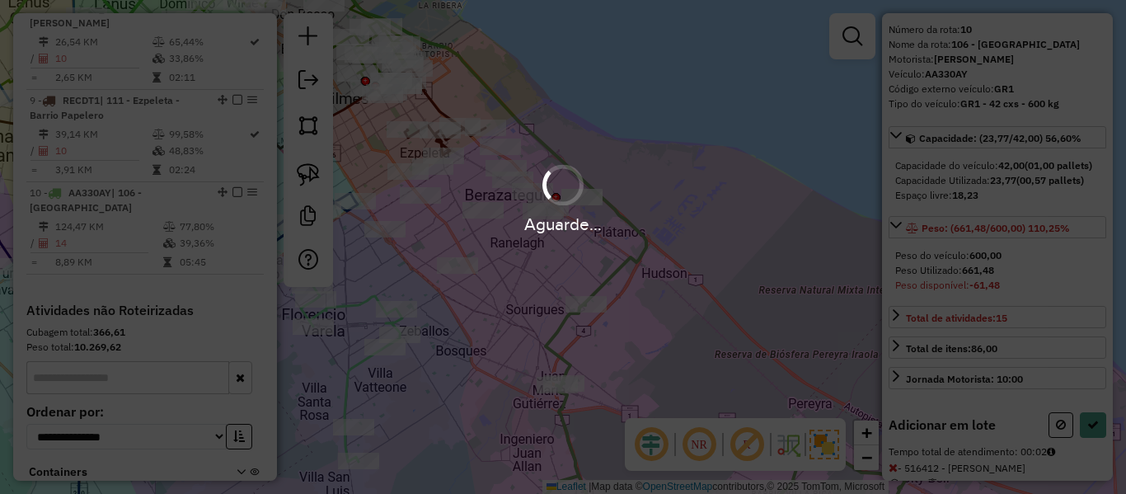
scroll to position [232, 0]
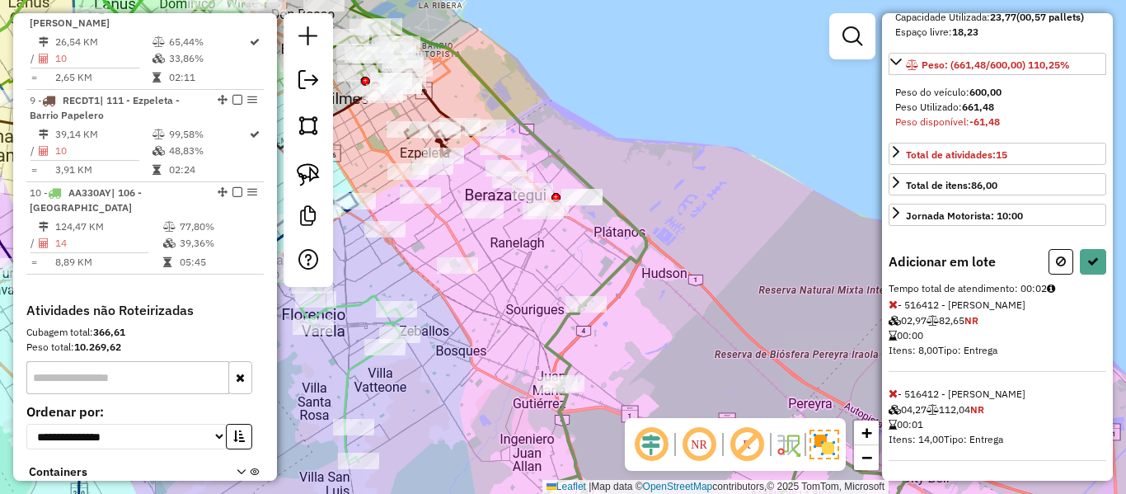
select select "**********"
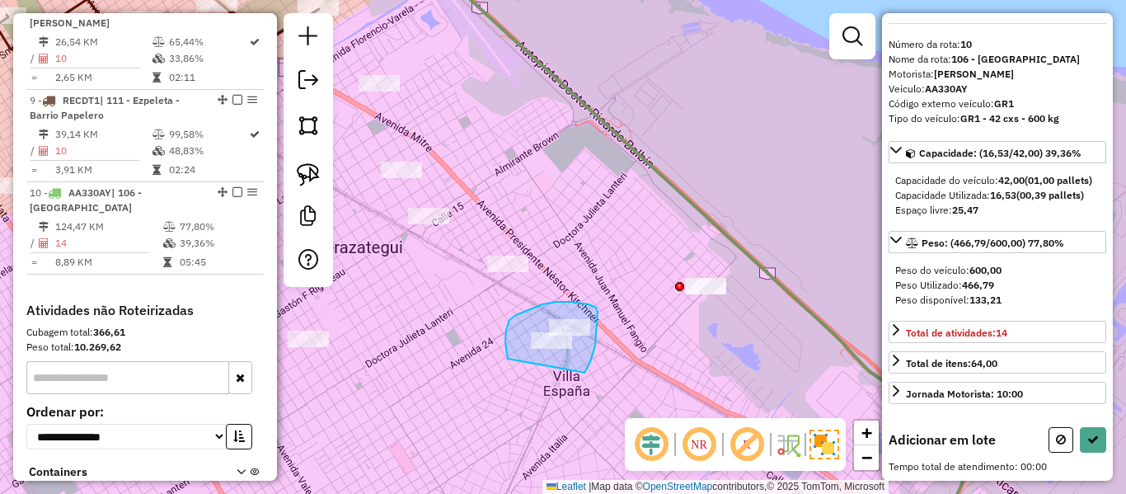
drag, startPoint x: 582, startPoint y: 373, endPoint x: 545, endPoint y: 393, distance: 42.5
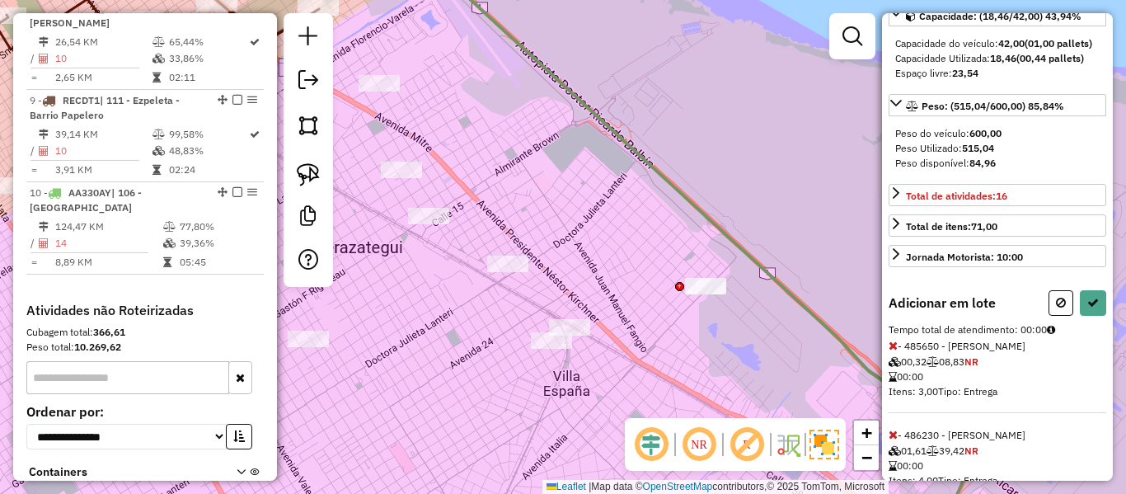
scroll to position [149, 0]
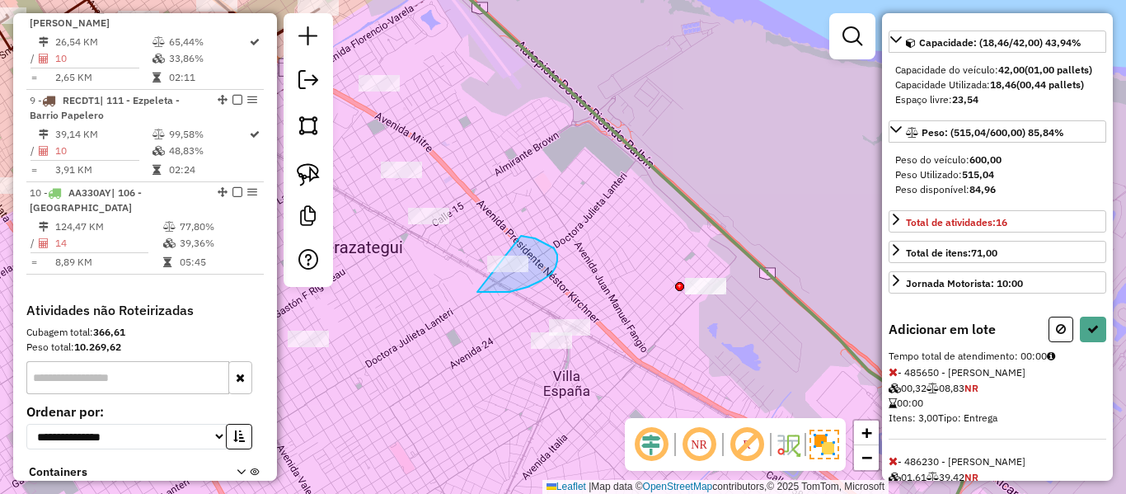
drag, startPoint x: 486, startPoint y: 292, endPoint x: 520, endPoint y: 236, distance: 65.5
select select "**********"
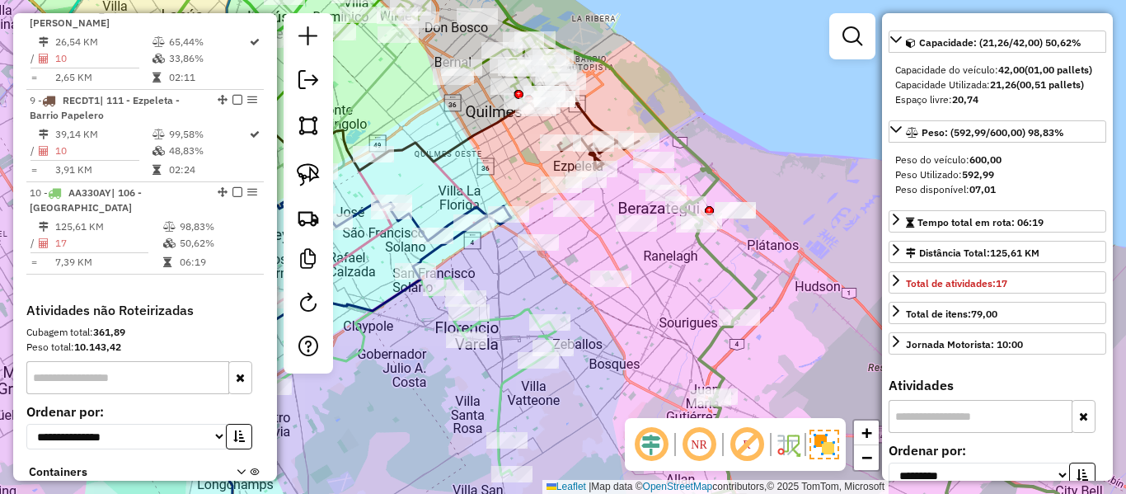
click at [718, 169] on icon at bounding box center [376, 78] width 683 height 254
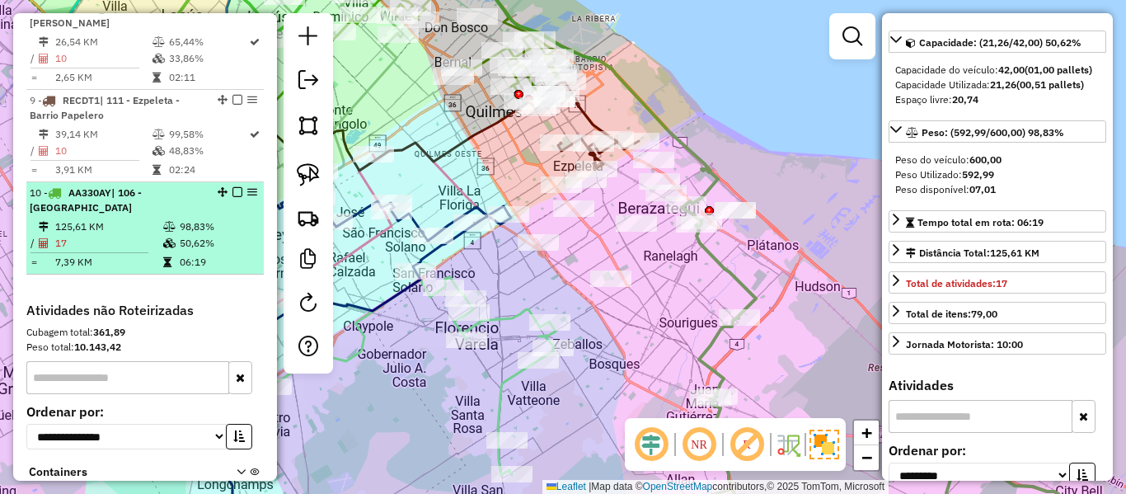
click at [233, 187] on em at bounding box center [238, 192] width 10 height 10
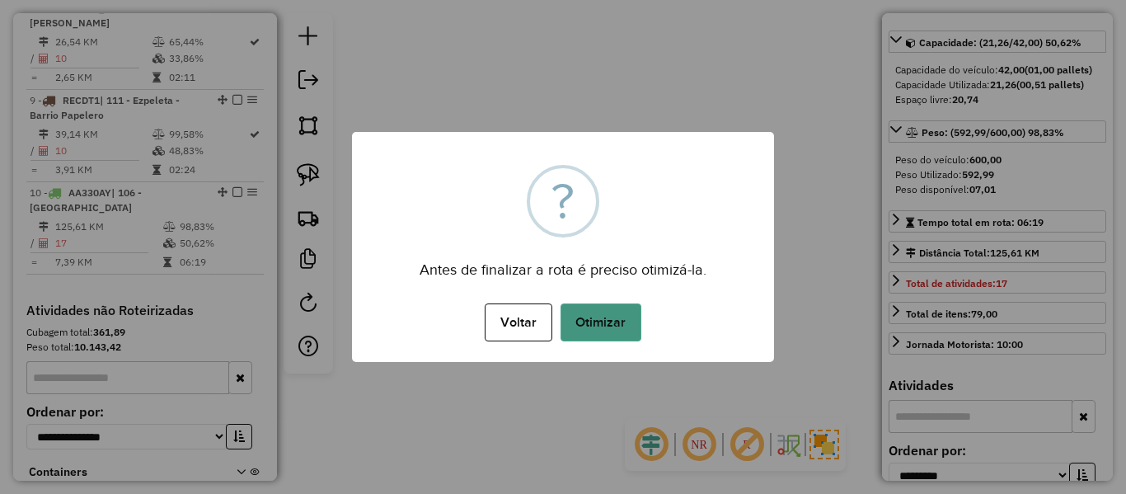
click at [640, 340] on button "Otimizar" at bounding box center [601, 322] width 81 height 38
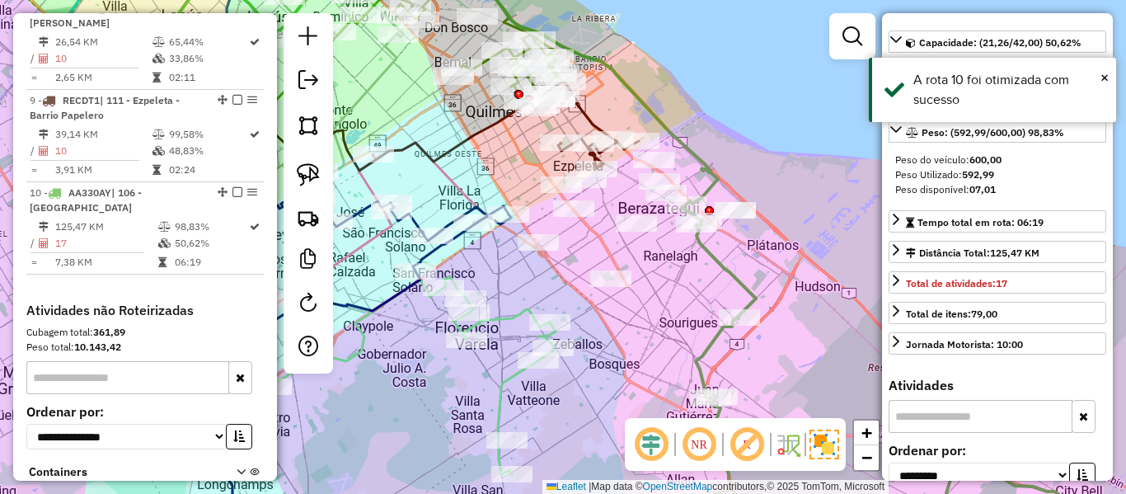
click at [233, 187] on em at bounding box center [238, 192] width 10 height 10
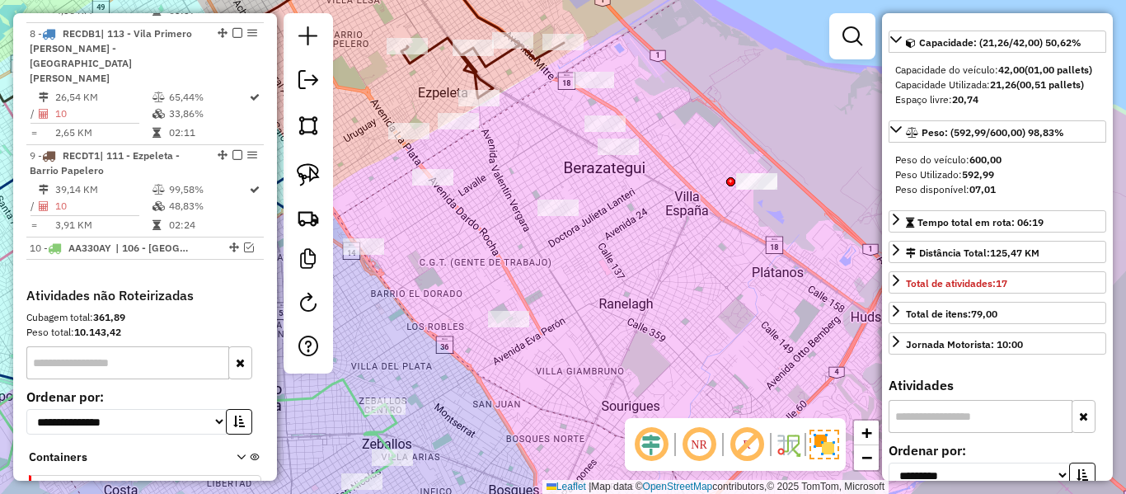
drag, startPoint x: 767, startPoint y: 297, endPoint x: 822, endPoint y: 194, distance: 117.0
click at [841, 121] on div "Janela de atendimento Grade de atendimento Capacidade Transportadoras Veículos …" at bounding box center [563, 247] width 1126 height 494
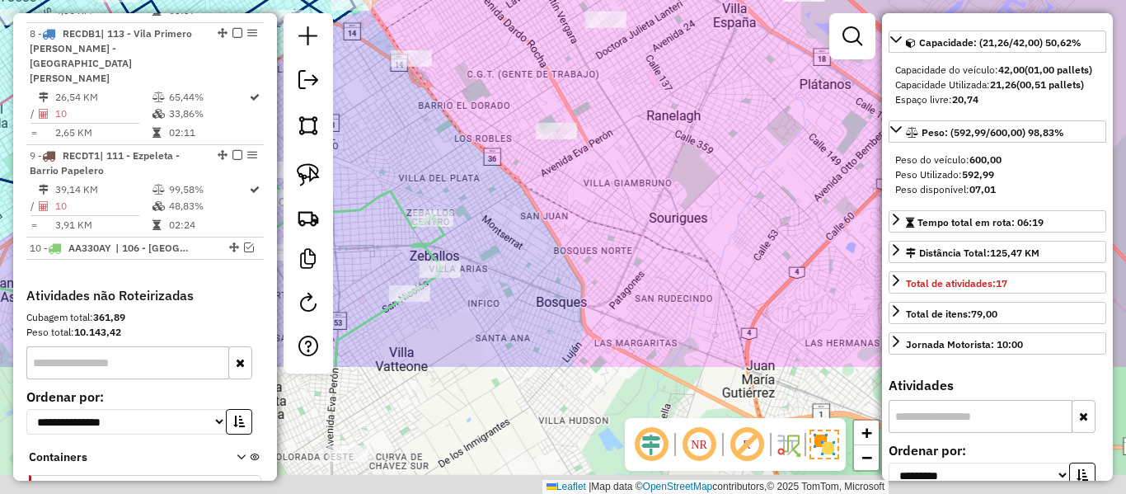
drag, startPoint x: 815, startPoint y: 246, endPoint x: 806, endPoint y: 311, distance: 65.8
click at [806, 307] on div "Janela de atendimento Grade de atendimento Capacidade Transportadoras Veículos …" at bounding box center [563, 247] width 1126 height 494
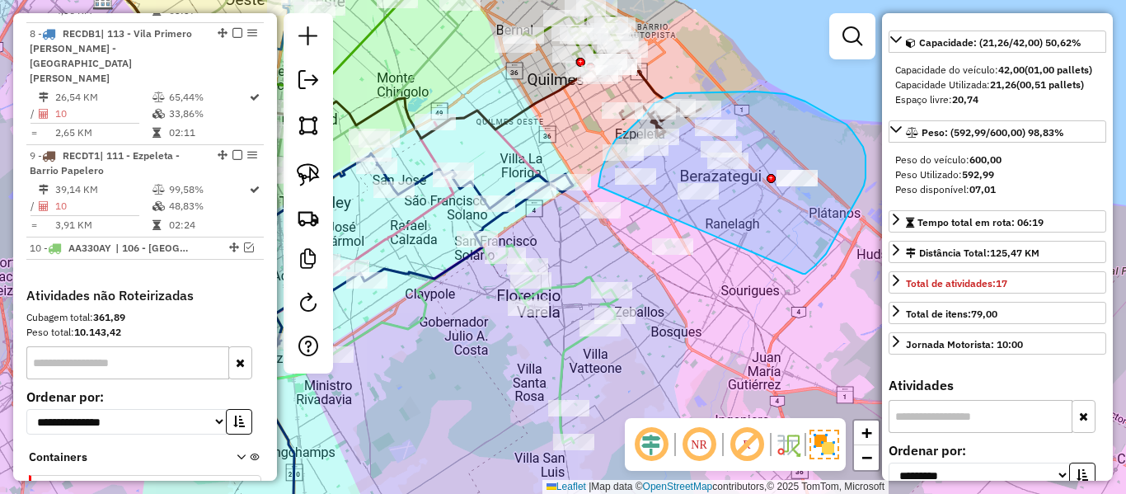
drag, startPoint x: 864, startPoint y: 186, endPoint x: 650, endPoint y: 266, distance: 228.8
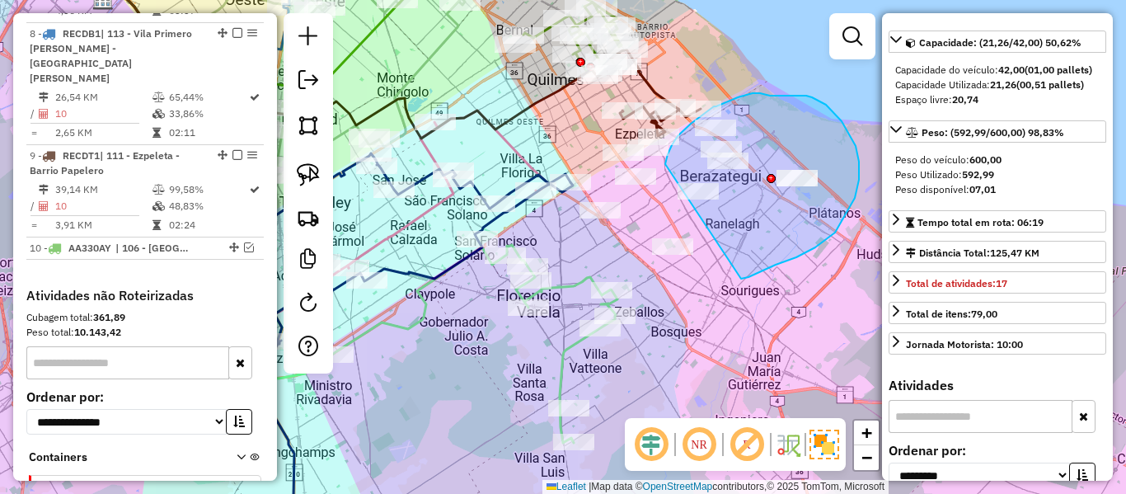
drag, startPoint x: 749, startPoint y: 277, endPoint x: 649, endPoint y: 288, distance: 100.4
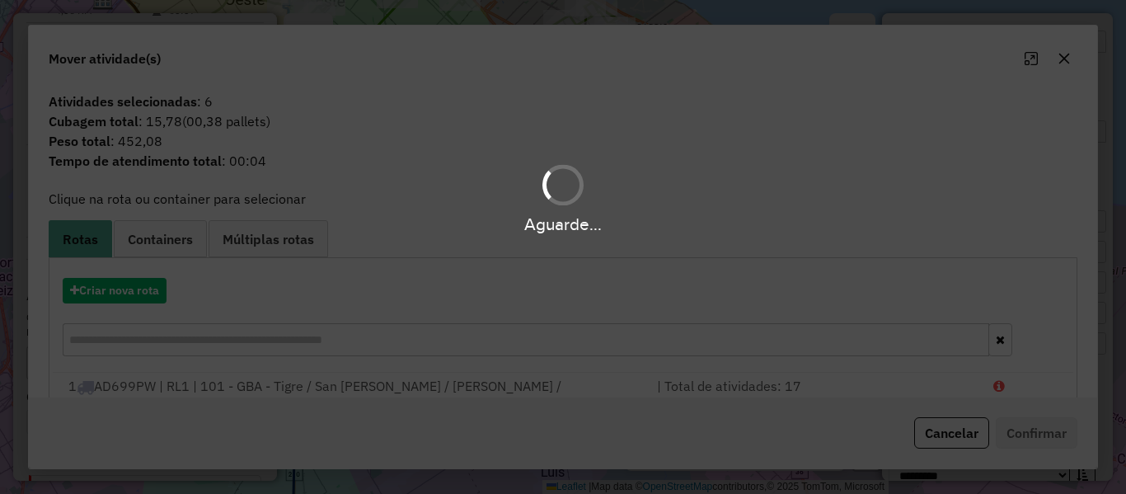
click at [134, 291] on div "Aguarde..." at bounding box center [563, 247] width 1126 height 494
click at [134, 291] on button "Criar nova rota" at bounding box center [115, 291] width 104 height 26
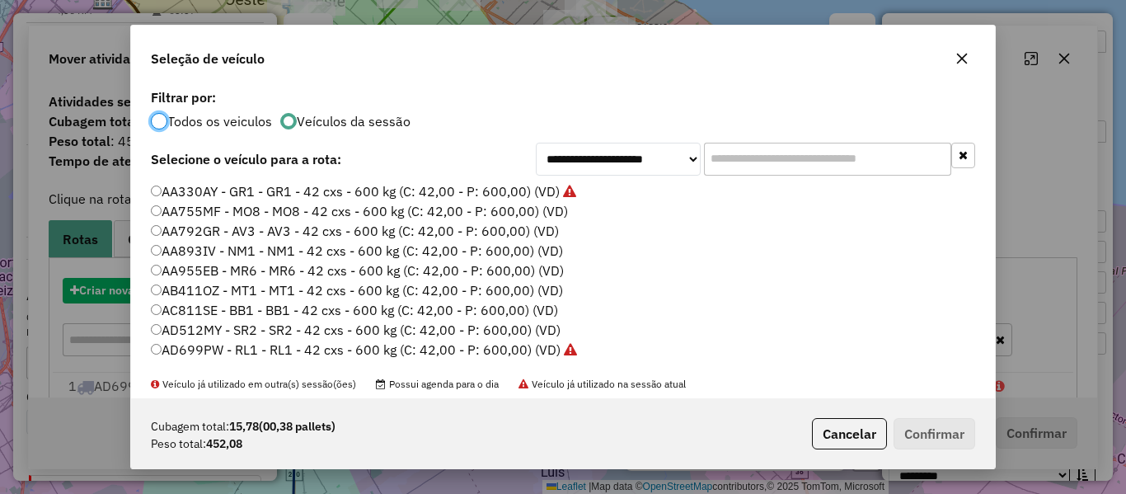
scroll to position [9, 5]
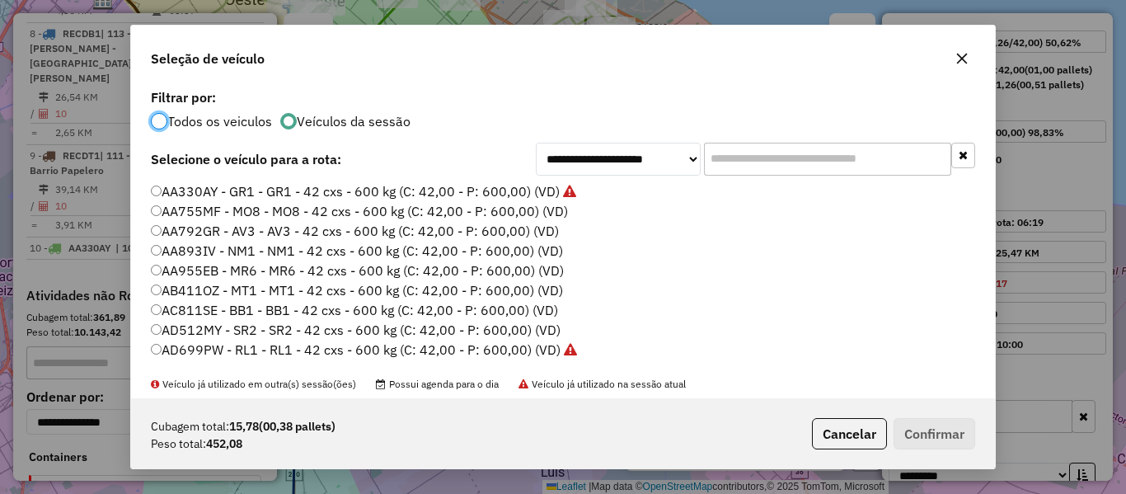
click at [550, 214] on label "AA755MF - MO8 - MO8 - 42 cxs - 600 kg (C: 42,00 - P: 600,00) (VD)" at bounding box center [359, 211] width 417 height 20
click at [946, 443] on button "Confirmar" at bounding box center [935, 433] width 82 height 31
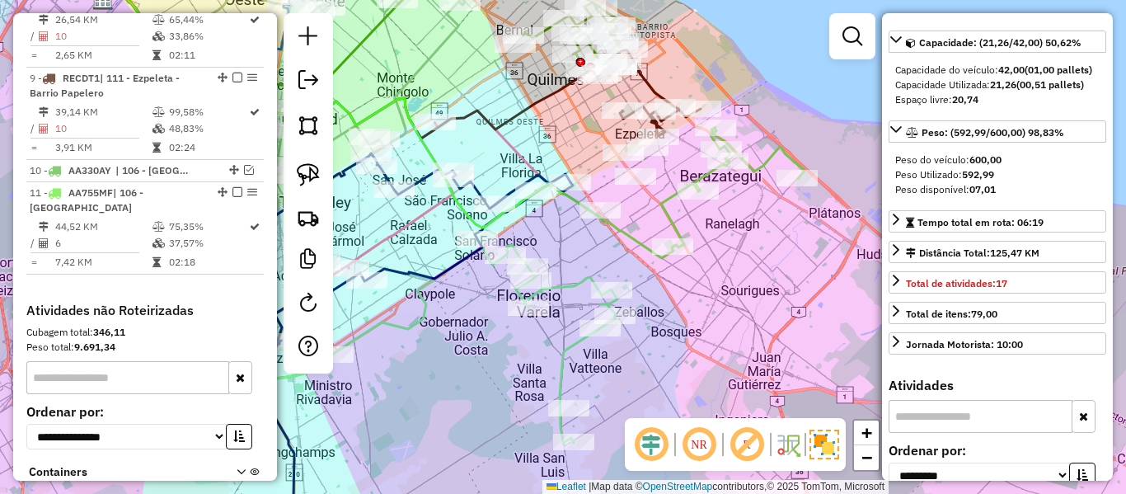
scroll to position [1438, 0]
click at [665, 209] on icon at bounding box center [732, 187] width 143 height 120
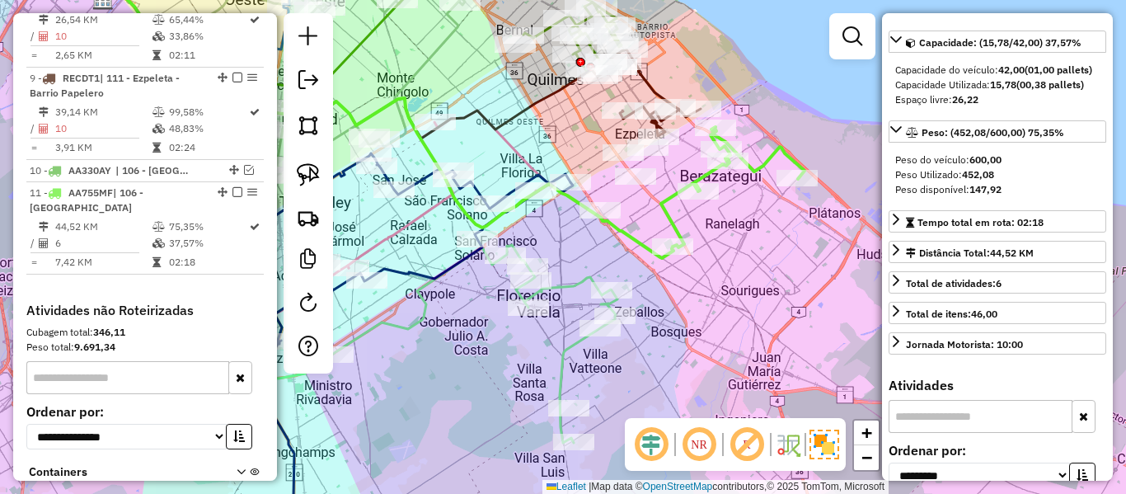
scroll to position [54, 0]
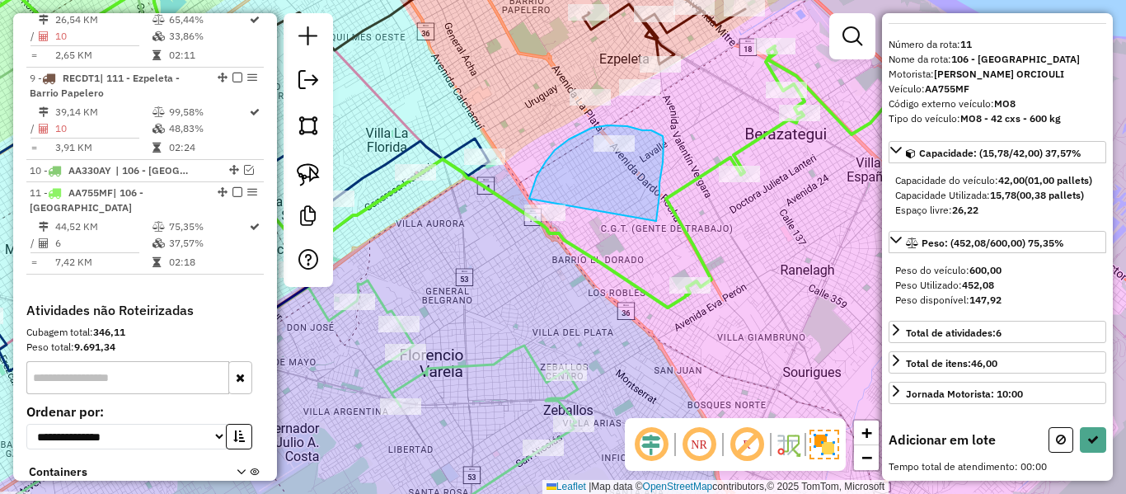
drag, startPoint x: 656, startPoint y: 221, endPoint x: 529, endPoint y: 254, distance: 131.2
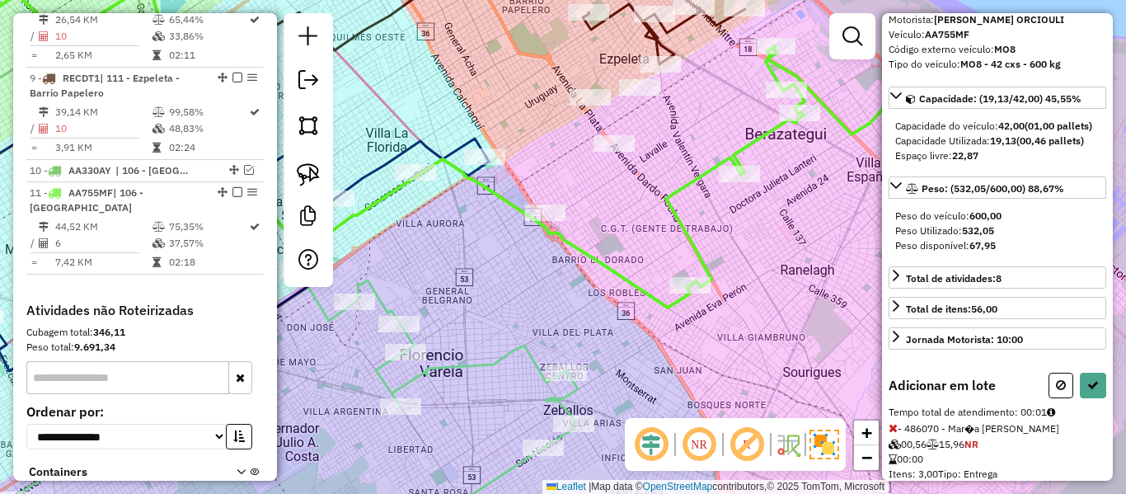
scroll to position [67, 0]
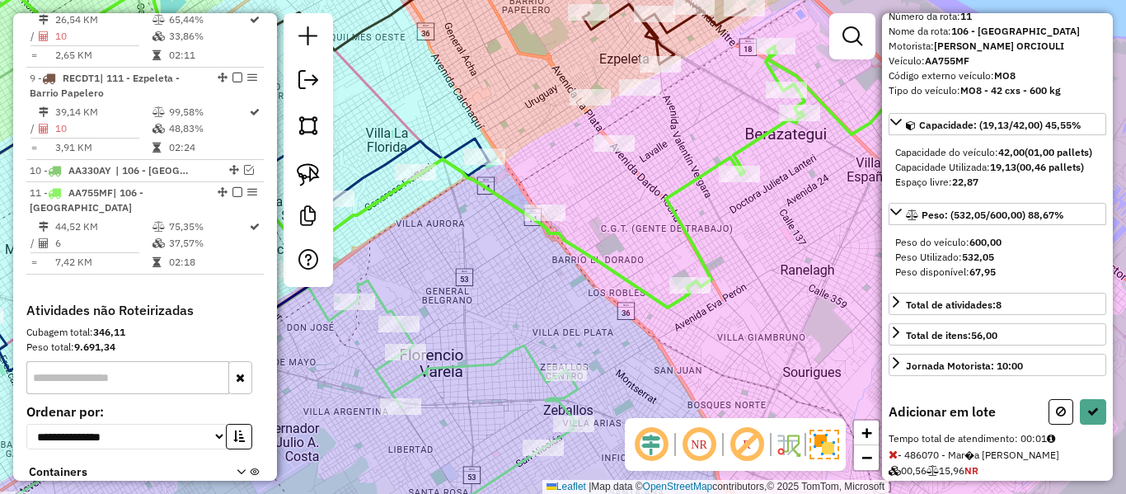
drag, startPoint x: 691, startPoint y: 358, endPoint x: 683, endPoint y: 369, distance: 13.5
click at [683, 369] on div "Janela de atendimento Grade de atendimento Capacidade Transportadoras Veículos …" at bounding box center [563, 247] width 1126 height 494
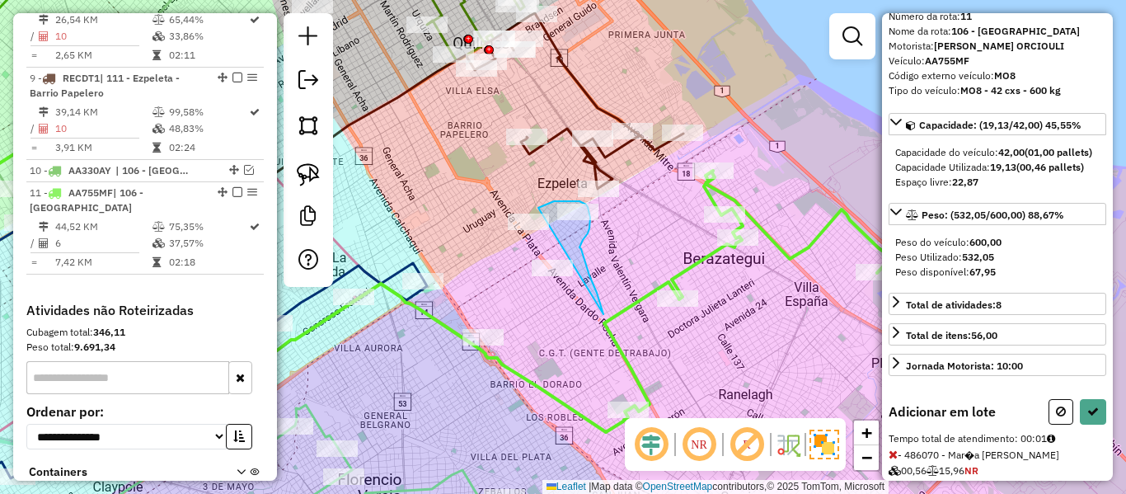
drag, startPoint x: 604, startPoint y: 314, endPoint x: 501, endPoint y: 243, distance: 125.1
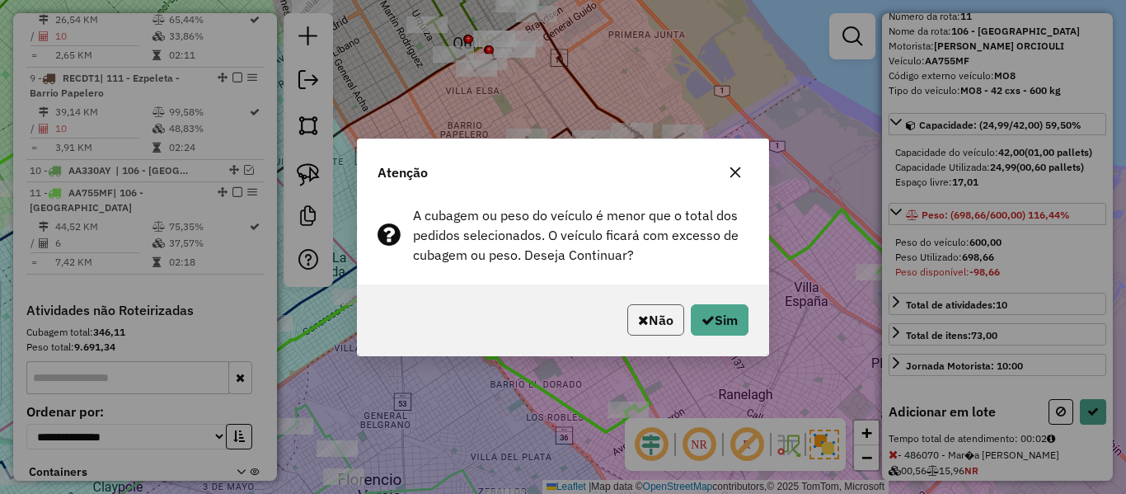
click at [638, 317] on icon "button" at bounding box center [643, 319] width 11 height 13
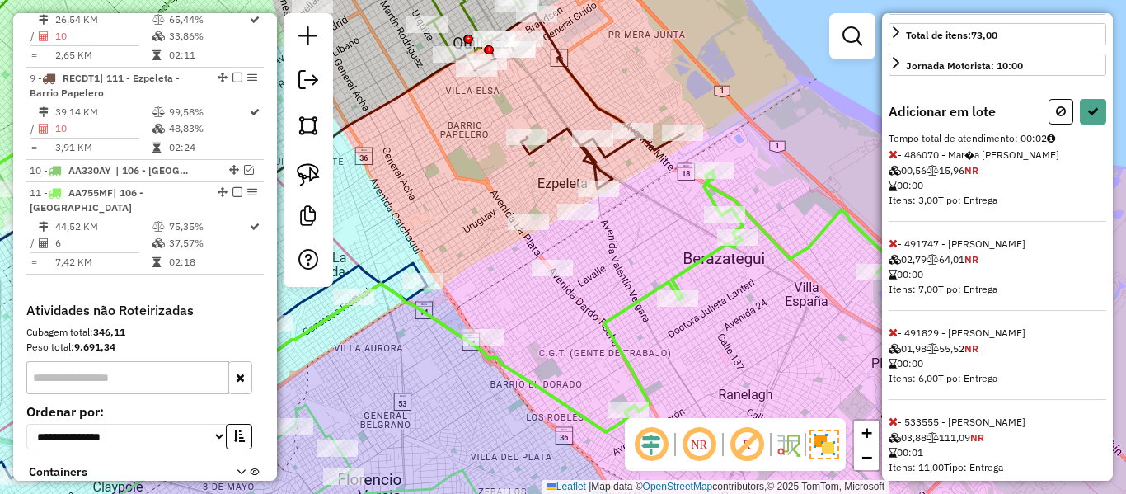
scroll to position [410, 0]
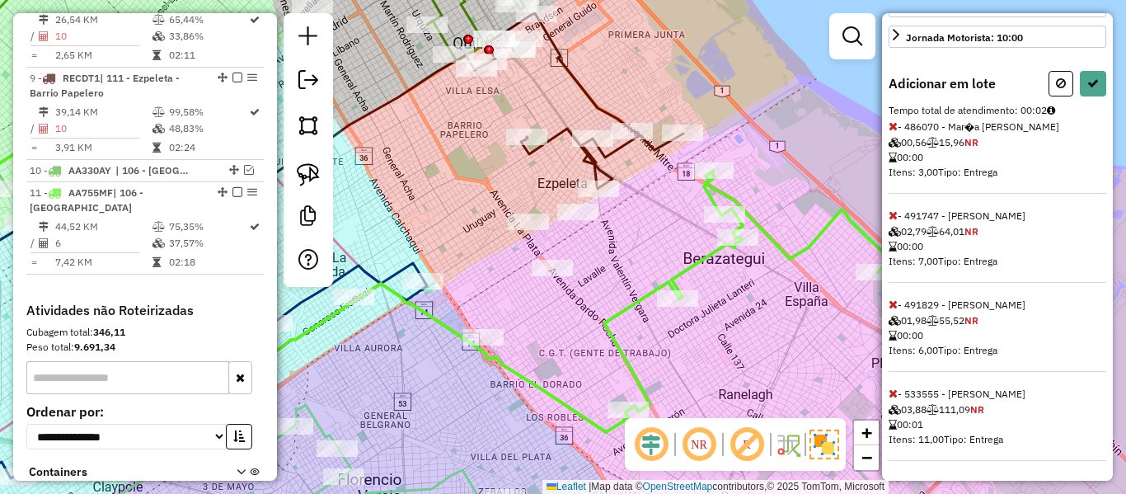
click at [896, 394] on icon at bounding box center [893, 394] width 9 height 12
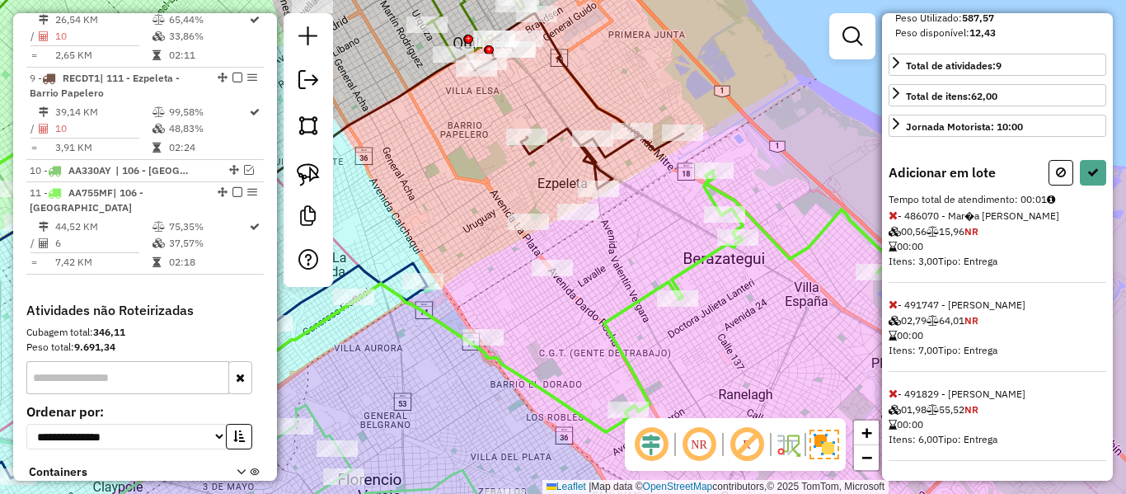
scroll to position [0, 0]
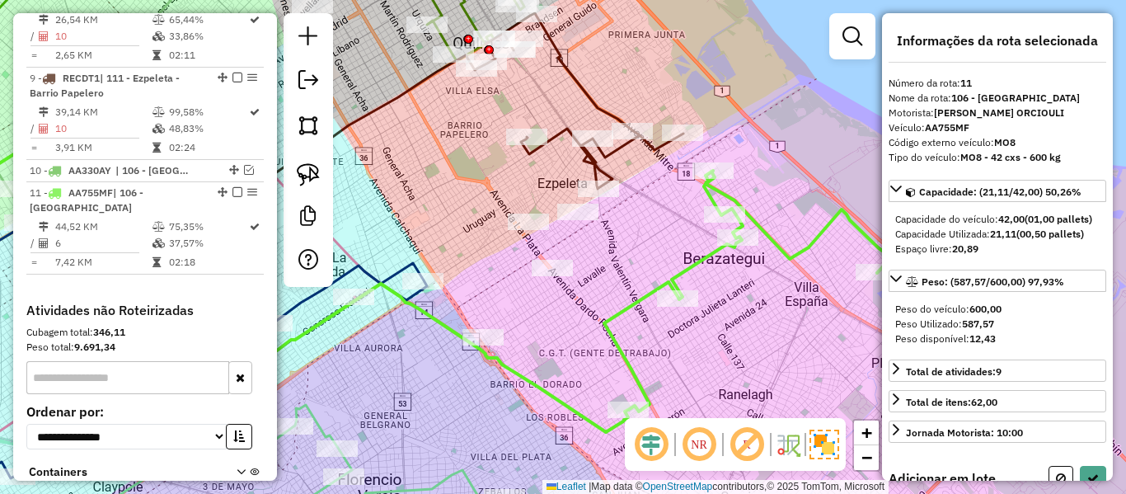
select select "**********"
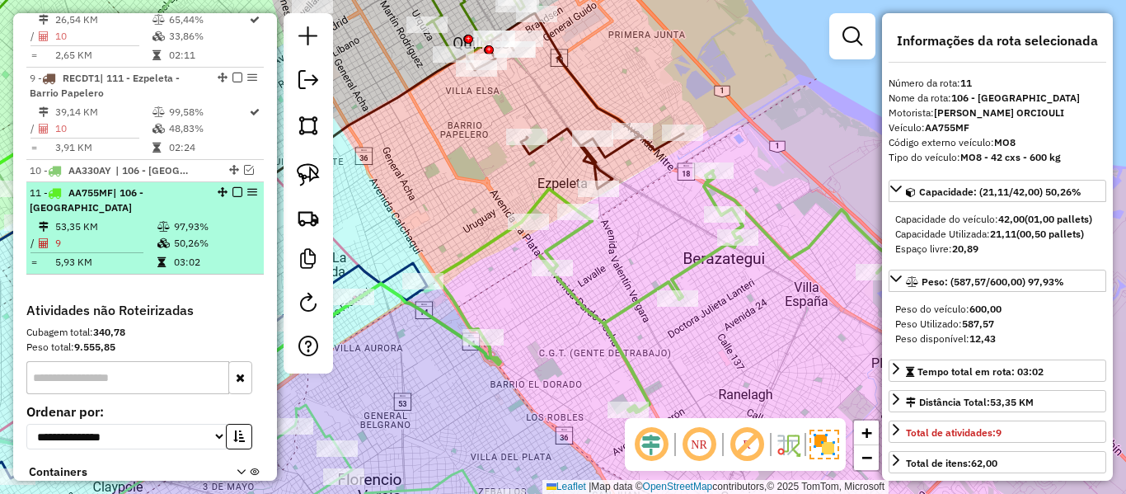
click at [233, 187] on em at bounding box center [238, 192] width 10 height 10
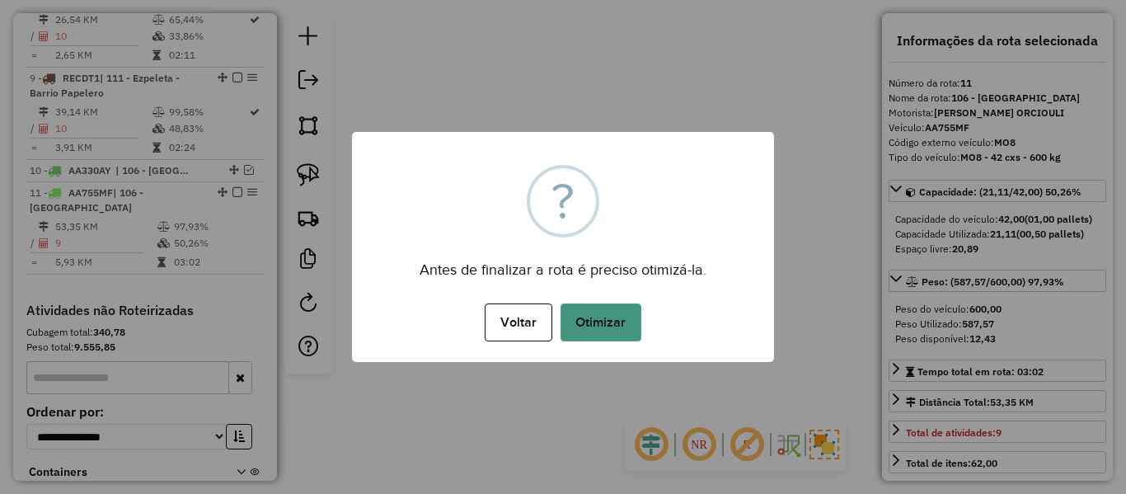
click at [605, 331] on button "Otimizar" at bounding box center [601, 322] width 81 height 38
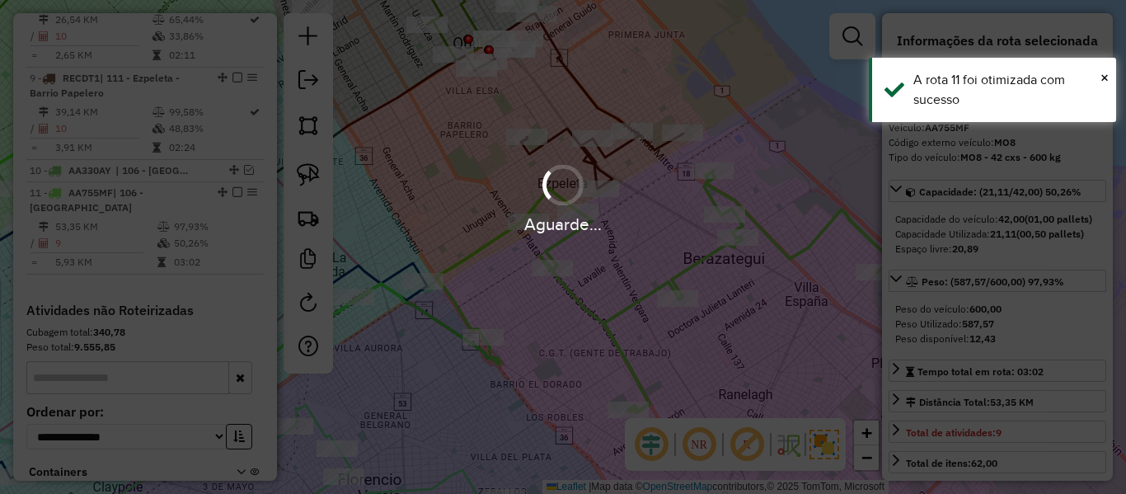
click at [702, 324] on div "Aguarde..." at bounding box center [563, 247] width 1126 height 494
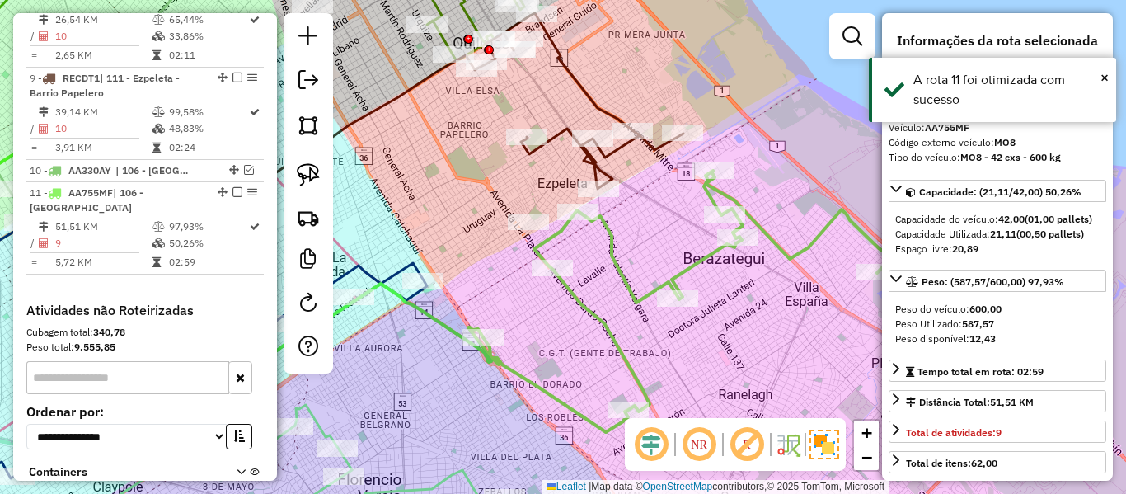
click at [234, 187] on em at bounding box center [238, 192] width 10 height 10
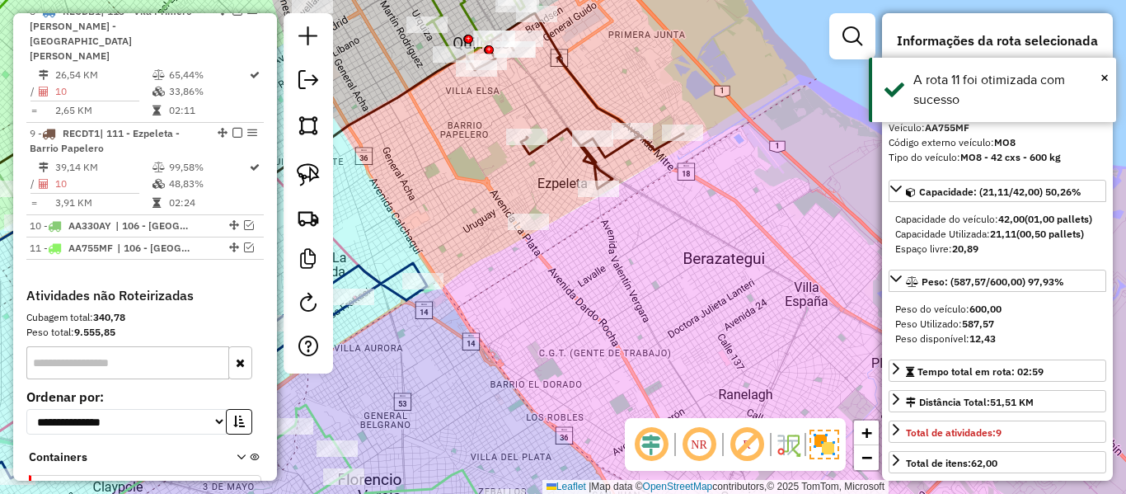
click at [512, 201] on div "Janela de atendimento Grade de atendimento Capacidade Transportadoras Veículos …" at bounding box center [563, 247] width 1126 height 494
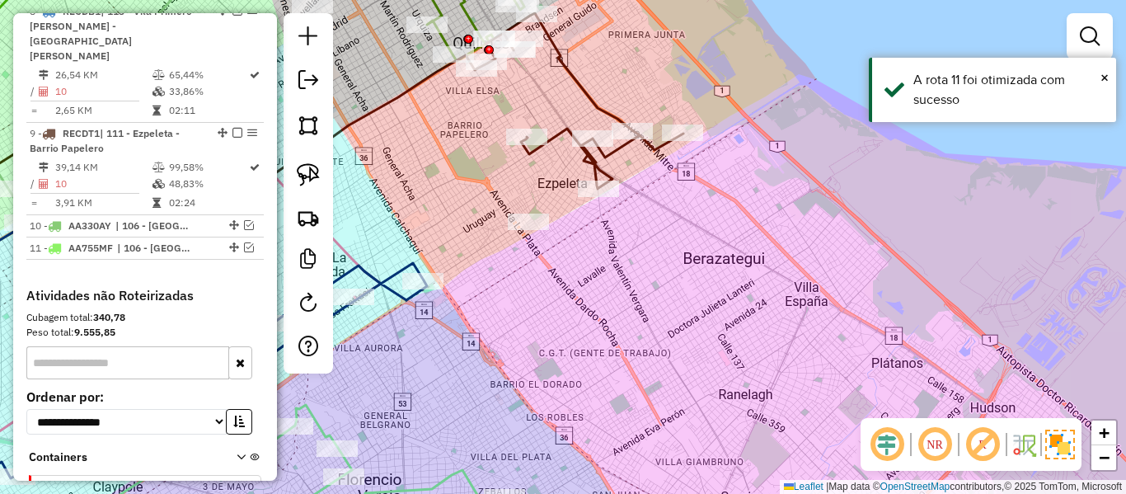
drag, startPoint x: 645, startPoint y: 332, endPoint x: 664, endPoint y: 378, distance: 49.2
click at [641, 369] on div "Janela de atendimento Grade de atendimento Capacidade Transportadoras Veículos …" at bounding box center [563, 247] width 1126 height 494
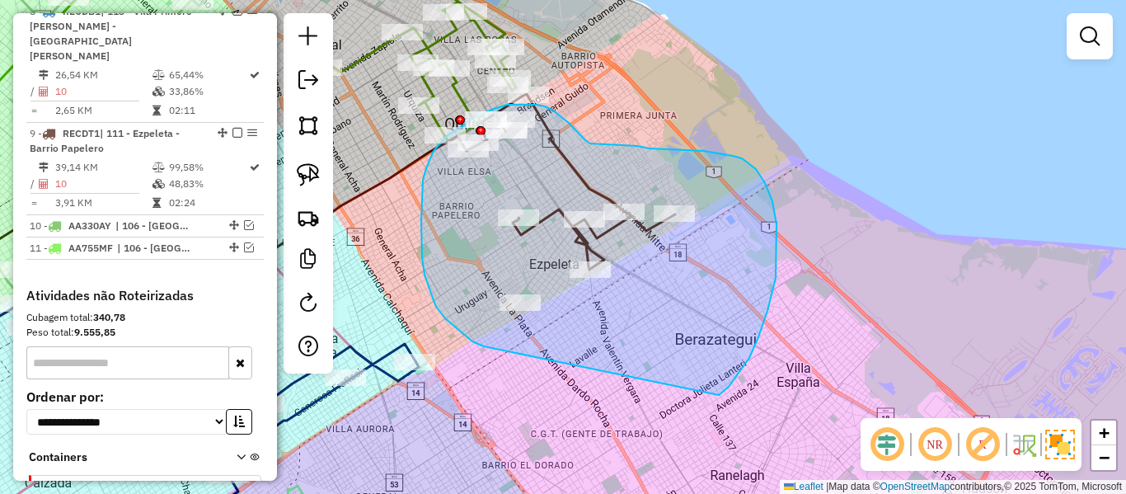
drag, startPoint x: 719, startPoint y: 395, endPoint x: 496, endPoint y: 351, distance: 227.7
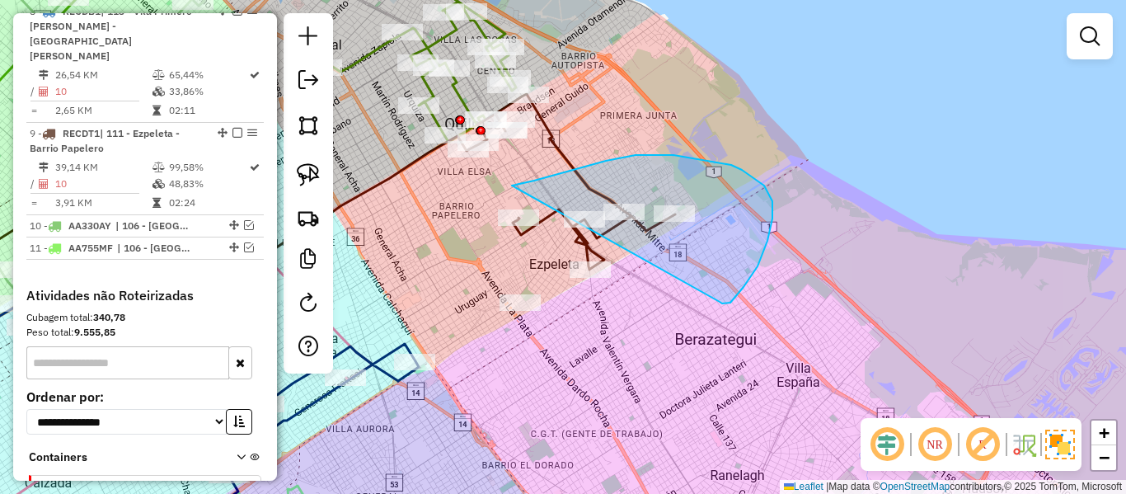
drag, startPoint x: 726, startPoint y: 303, endPoint x: 489, endPoint y: 358, distance: 242.8
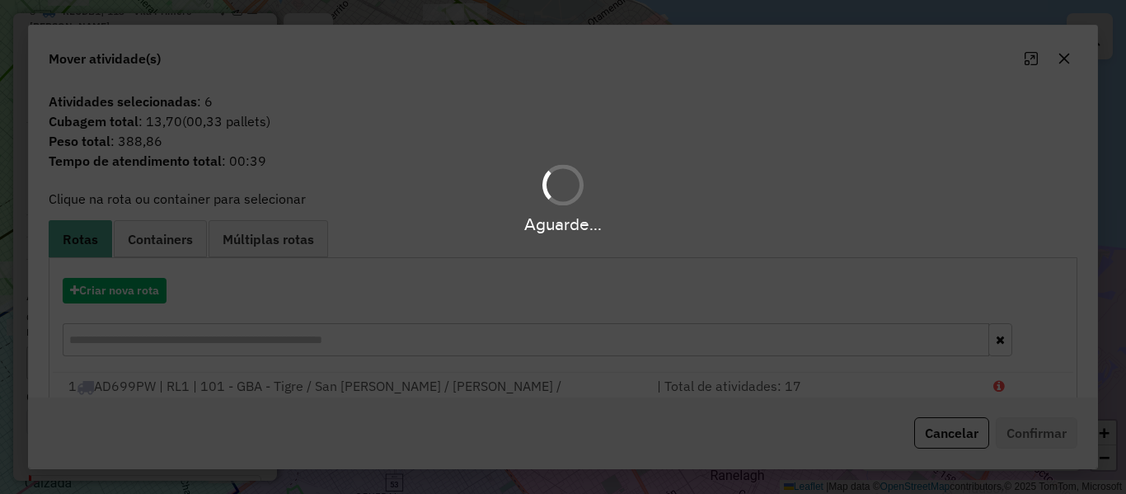
click at [138, 275] on div "Aguarde..." at bounding box center [563, 247] width 1126 height 494
click at [134, 292] on button "Criar nova rota" at bounding box center [115, 291] width 104 height 26
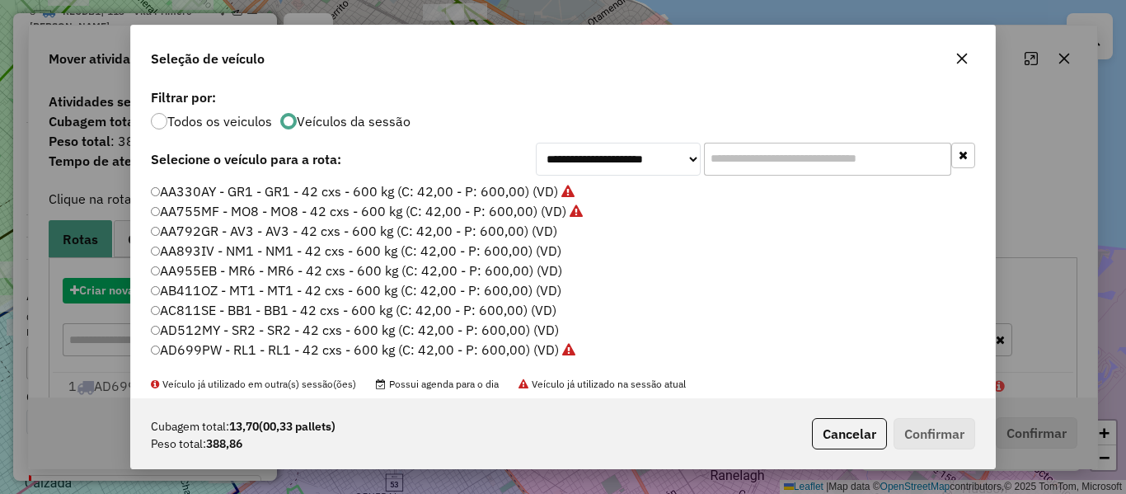
scroll to position [9, 5]
click at [134, 292] on div "**********" at bounding box center [563, 247] width 1126 height 494
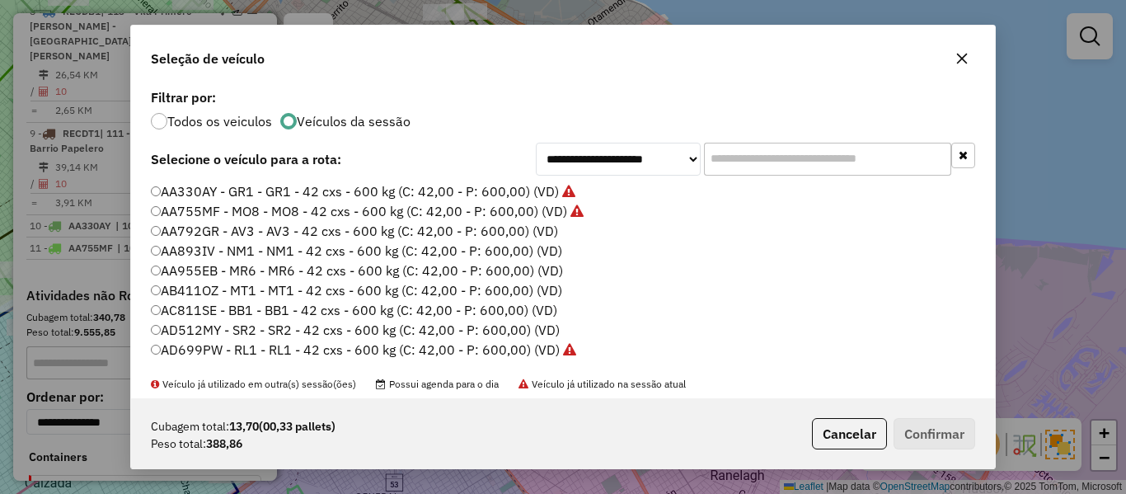
click at [546, 242] on label "AA893IV - NM1 - NM1 - 42 cxs - 600 kg (C: 42,00 - P: 600,00) (VD)" at bounding box center [356, 251] width 411 height 20
click at [548, 237] on label "AA792GR - AV3 - AV3 - 42 cxs - 600 kg (C: 42,00 - P: 600,00) (VD)" at bounding box center [354, 231] width 407 height 20
click at [908, 425] on button "Confirmar" at bounding box center [935, 433] width 82 height 31
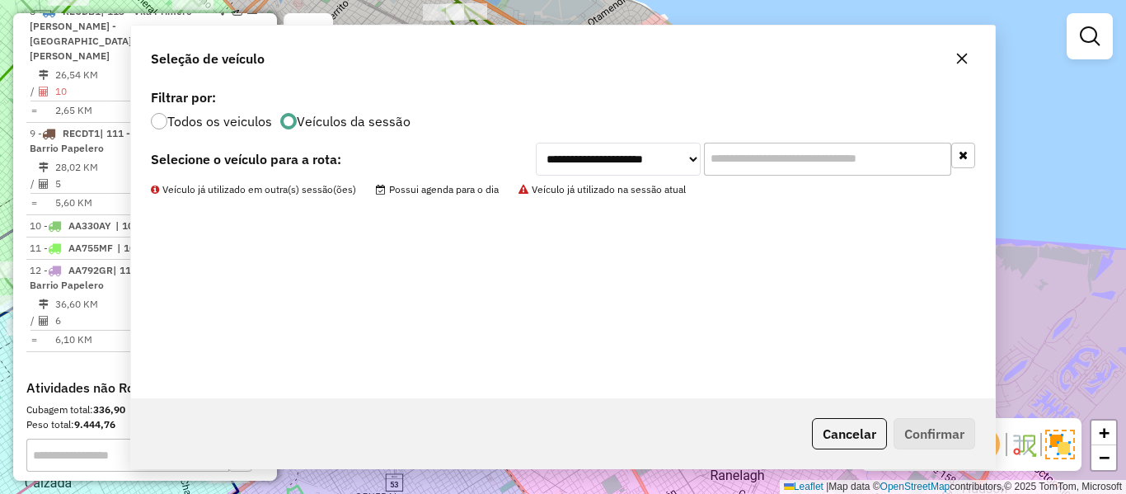
scroll to position [1346, 0]
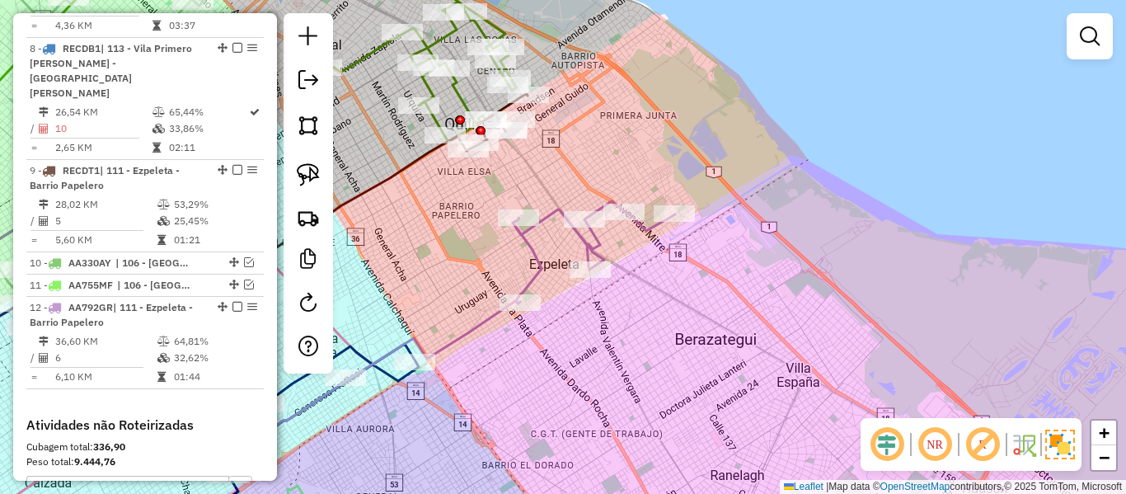
click at [557, 206] on icon at bounding box center [594, 252] width 162 height 102
select select "**********"
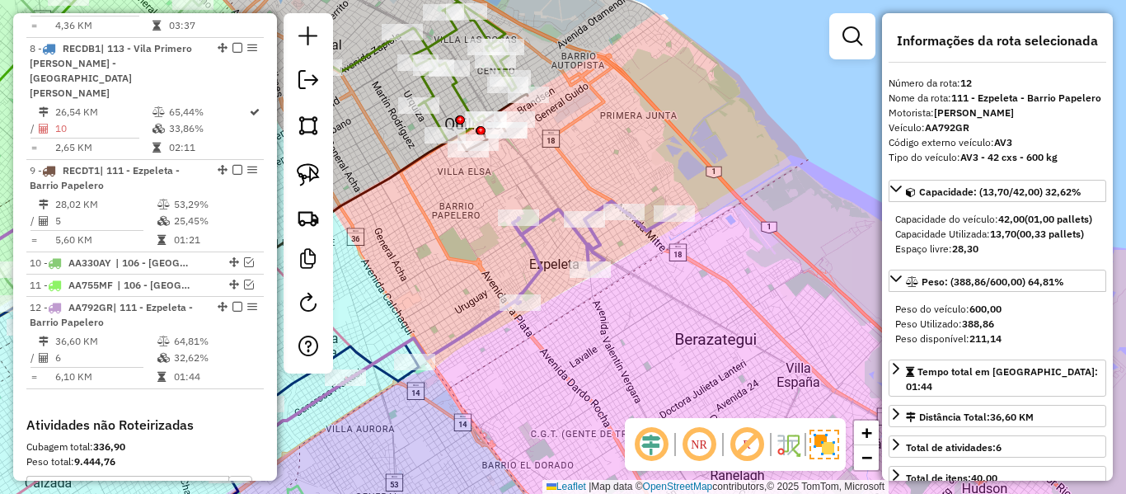
scroll to position [1475, 0]
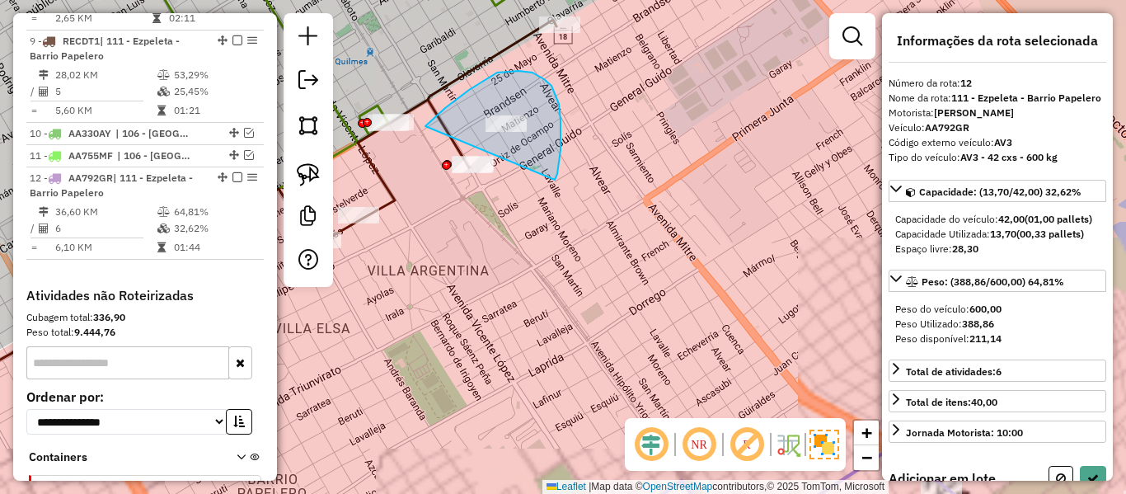
drag, startPoint x: 555, startPoint y: 180, endPoint x: 437, endPoint y: 244, distance: 134.3
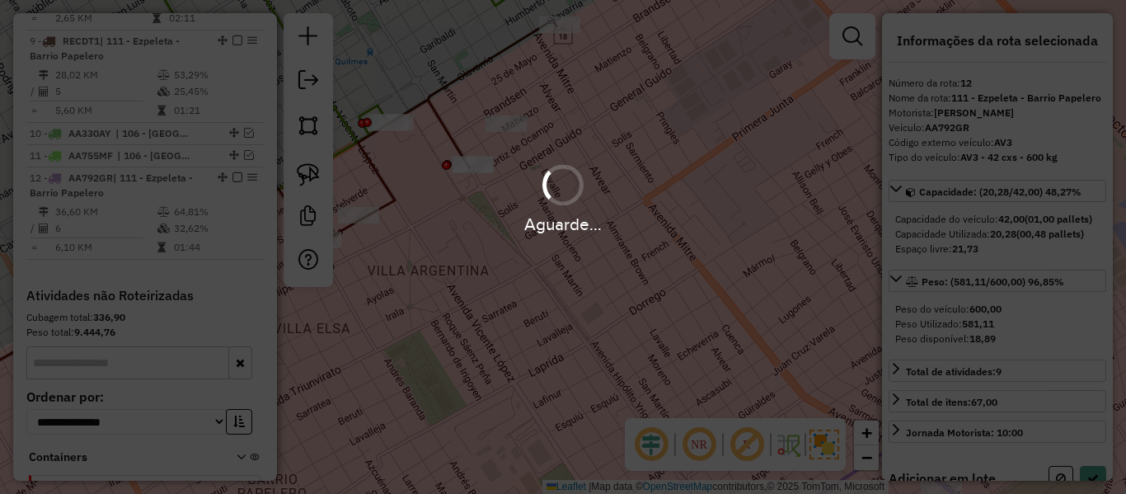
select select "**********"
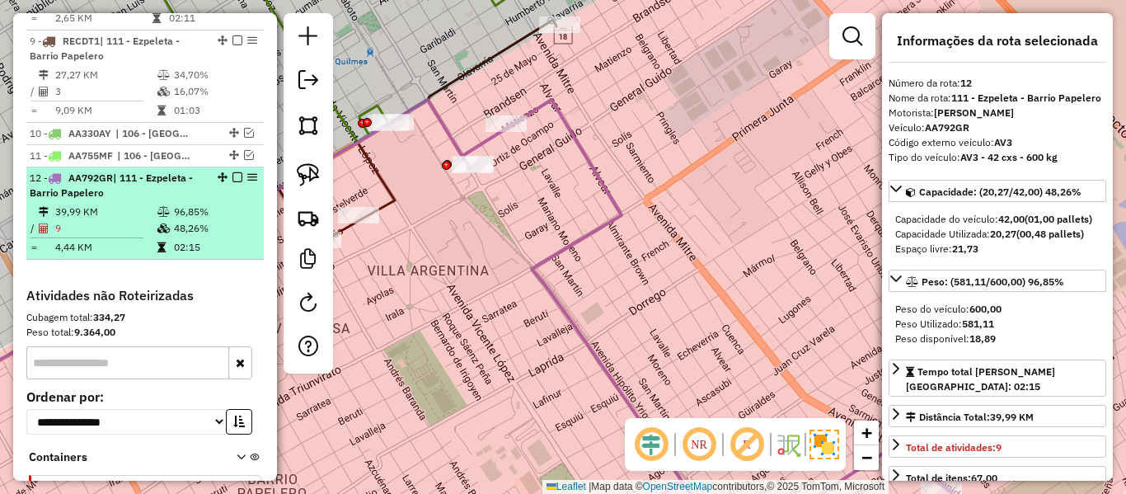
click at [237, 172] on div at bounding box center [232, 177] width 49 height 10
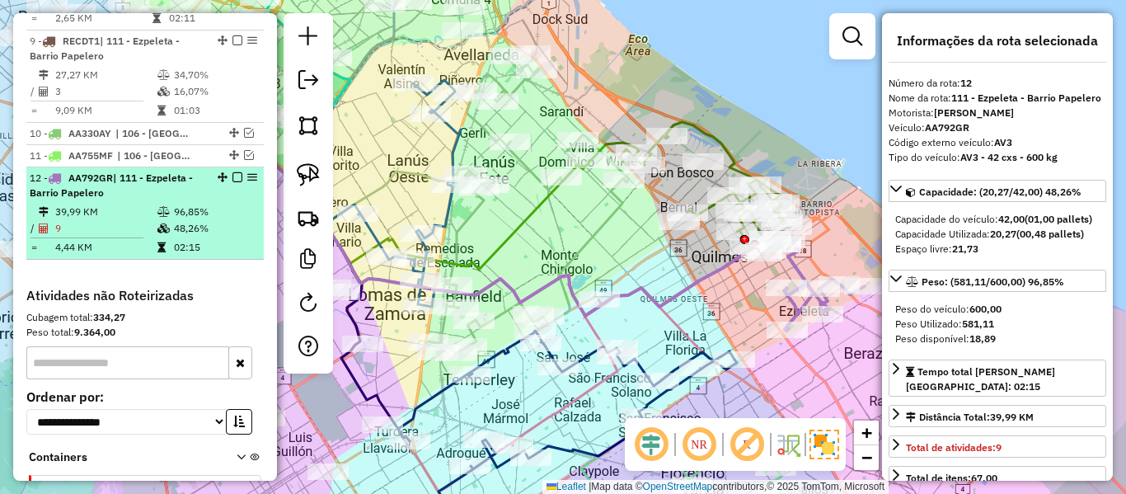
click at [233, 172] on em at bounding box center [238, 177] width 10 height 10
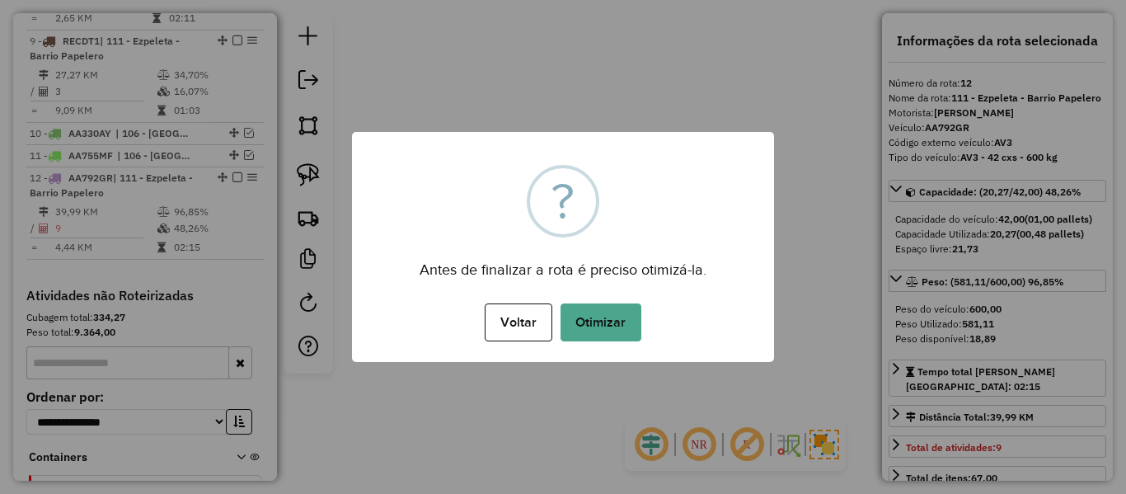
click at [632, 327] on button "Otimizar" at bounding box center [601, 322] width 81 height 38
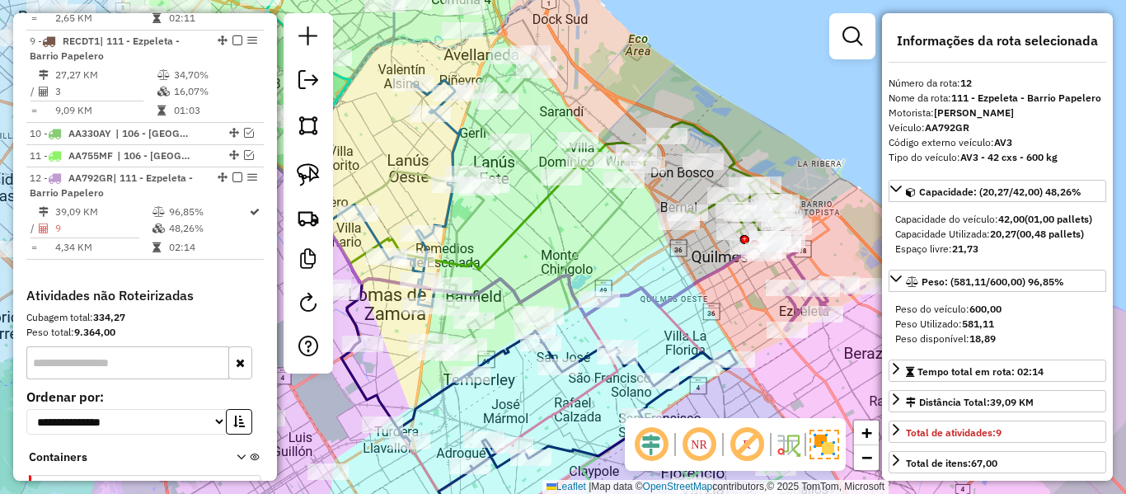
click at [802, 271] on icon at bounding box center [822, 283] width 86 height 95
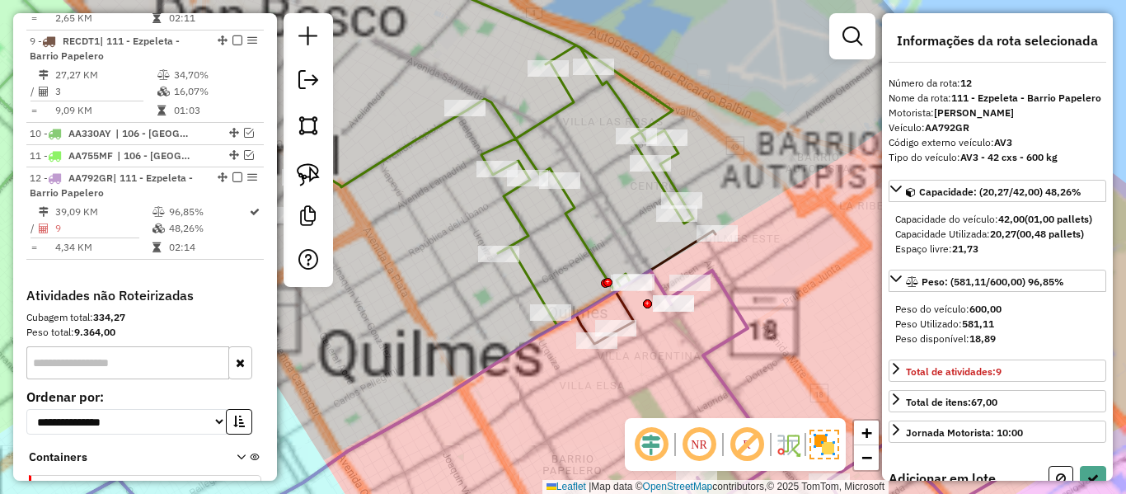
drag, startPoint x: 742, startPoint y: 228, endPoint x: 706, endPoint y: 218, distance: 37.8
click at [713, 219] on div "Janela de atendimento Grade de atendimento Capacidade Transportadoras Veículos …" at bounding box center [563, 247] width 1126 height 494
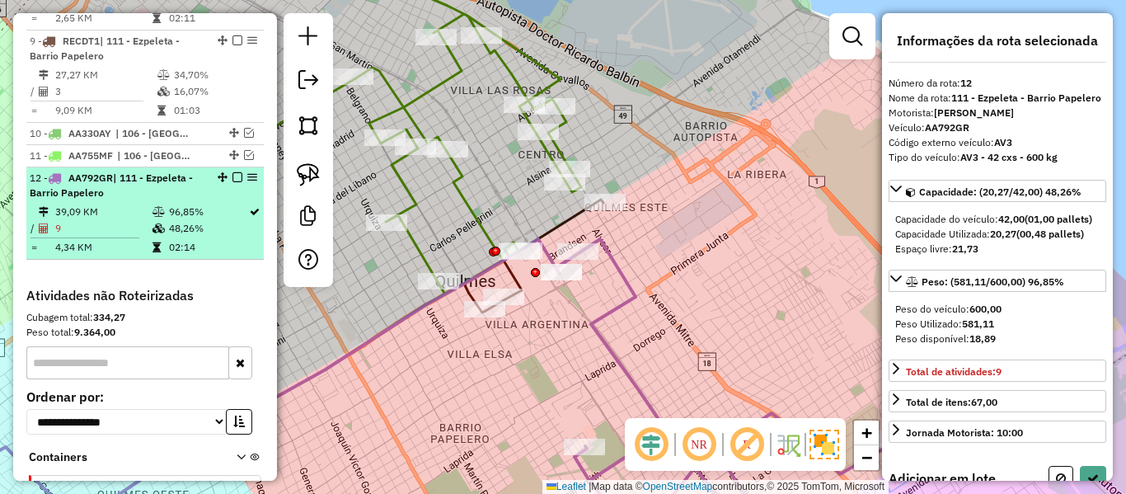
click at [236, 172] on em at bounding box center [238, 177] width 10 height 10
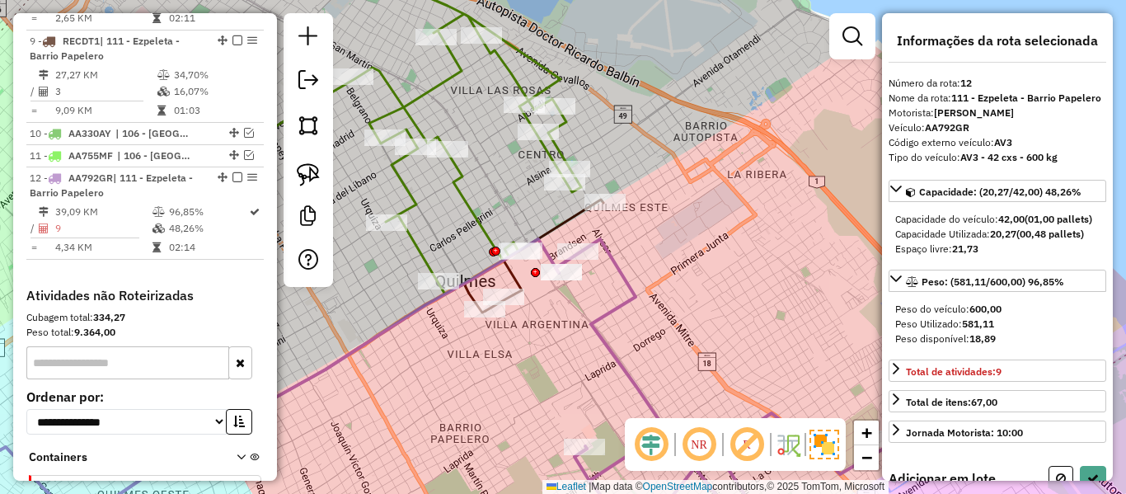
scroll to position [1405, 0]
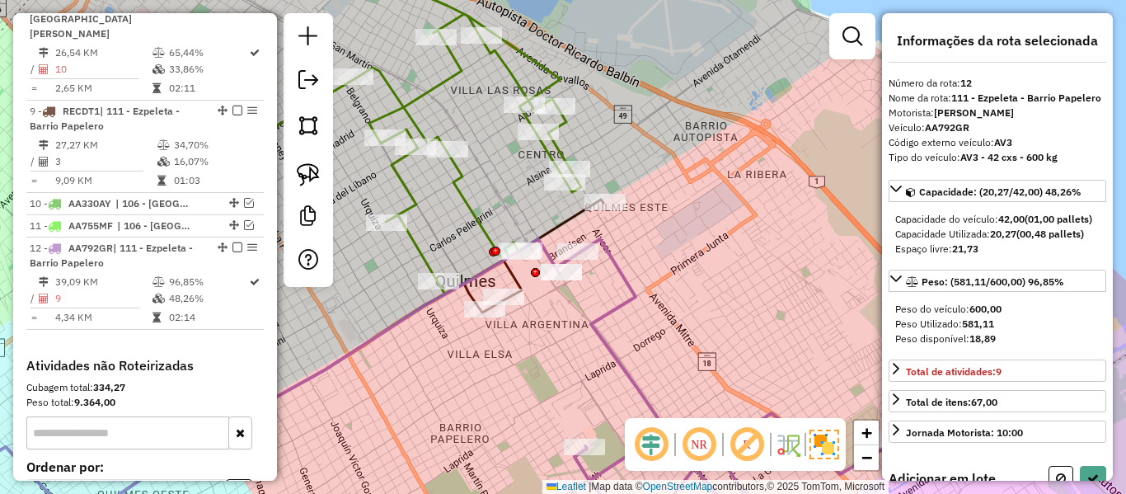
select select "**********"
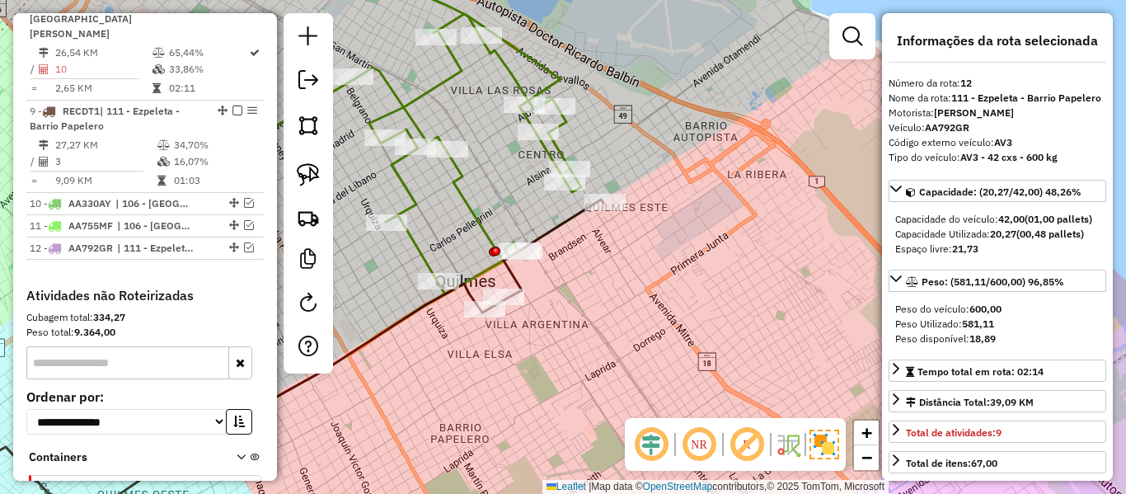
click at [565, 225] on icon at bounding box center [545, 255] width 118 height 111
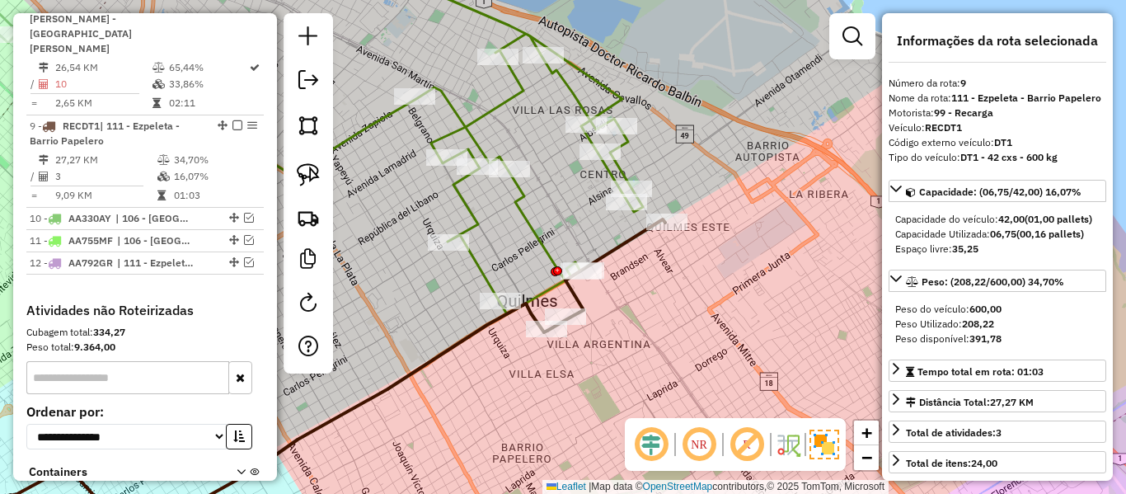
drag, startPoint x: 584, startPoint y: 259, endPoint x: 652, endPoint y: 286, distance: 73.7
click at [647, 280] on div "Janela de atendimento Grade de atendimento Capacidade Transportadoras Veículos …" at bounding box center [563, 247] width 1126 height 494
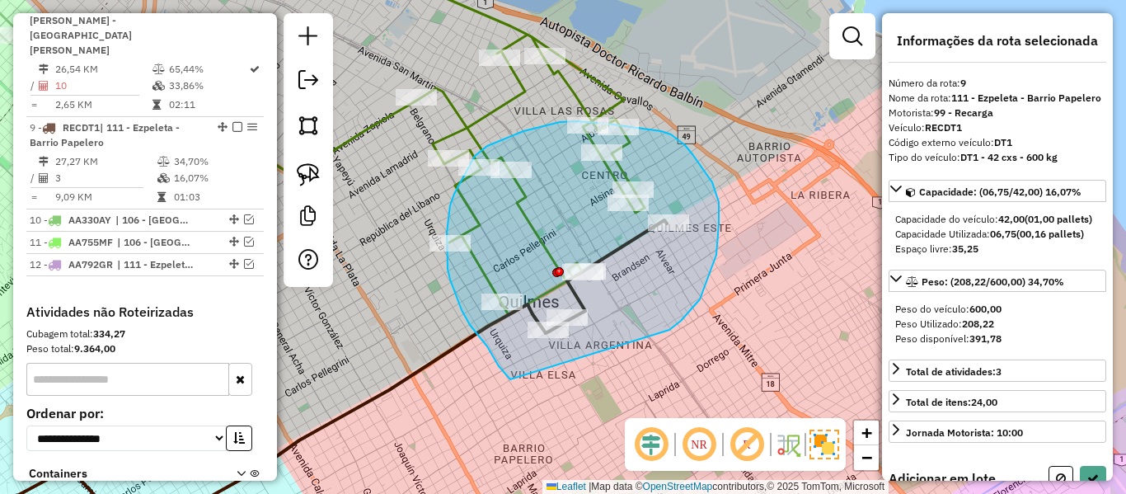
drag, startPoint x: 670, startPoint y: 330, endPoint x: 530, endPoint y: 395, distance: 153.8
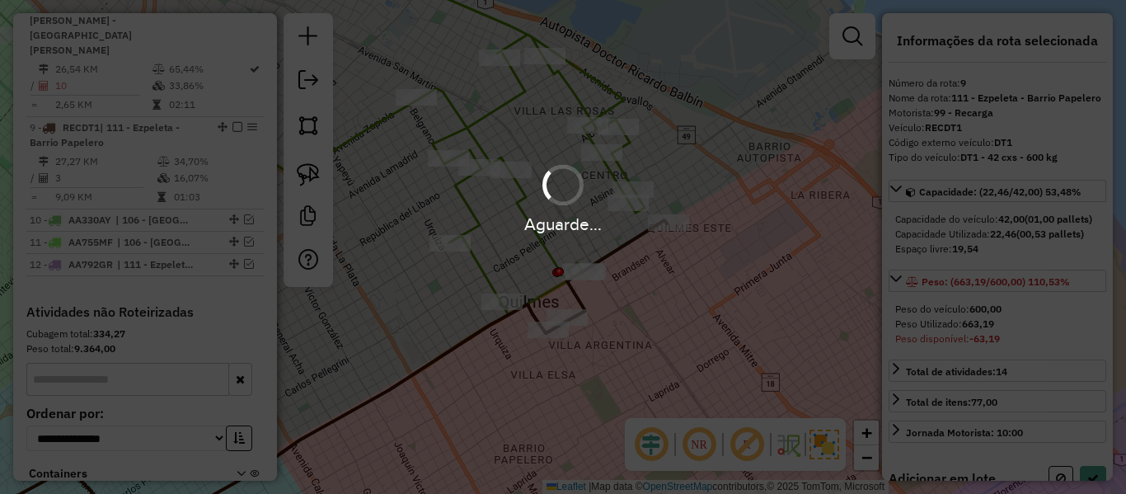
select select "**********"
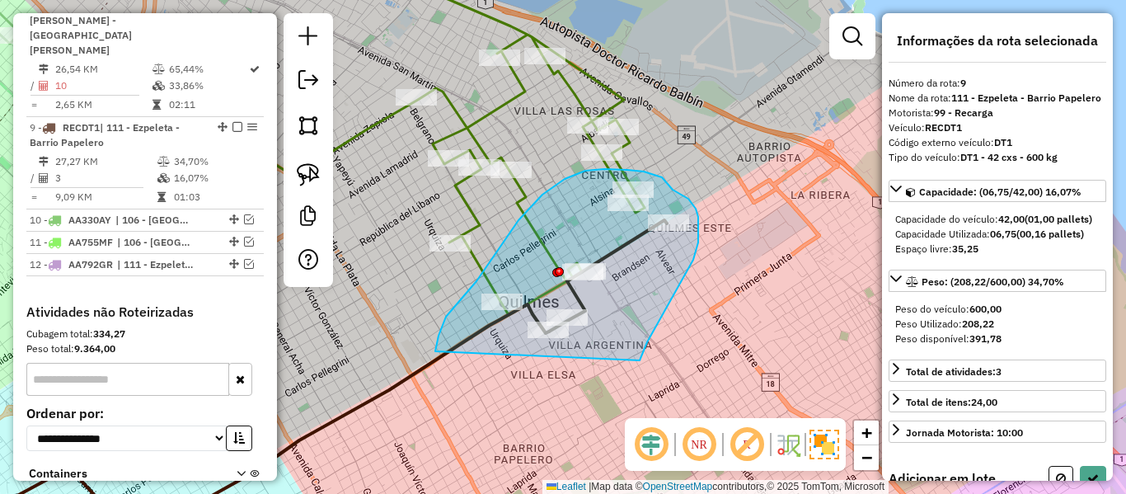
drag, startPoint x: 640, startPoint y: 360, endPoint x: 429, endPoint y: 377, distance: 211.7
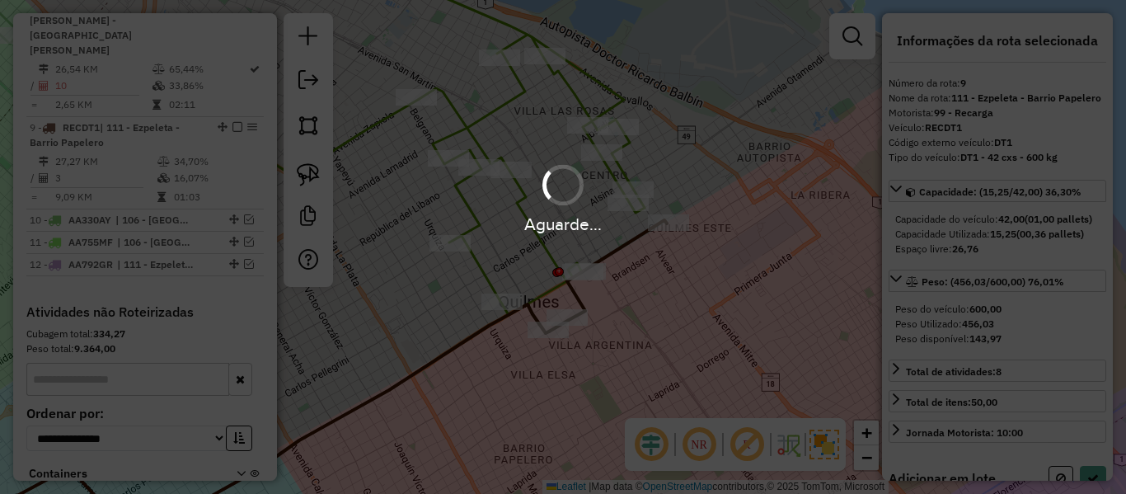
select select "**********"
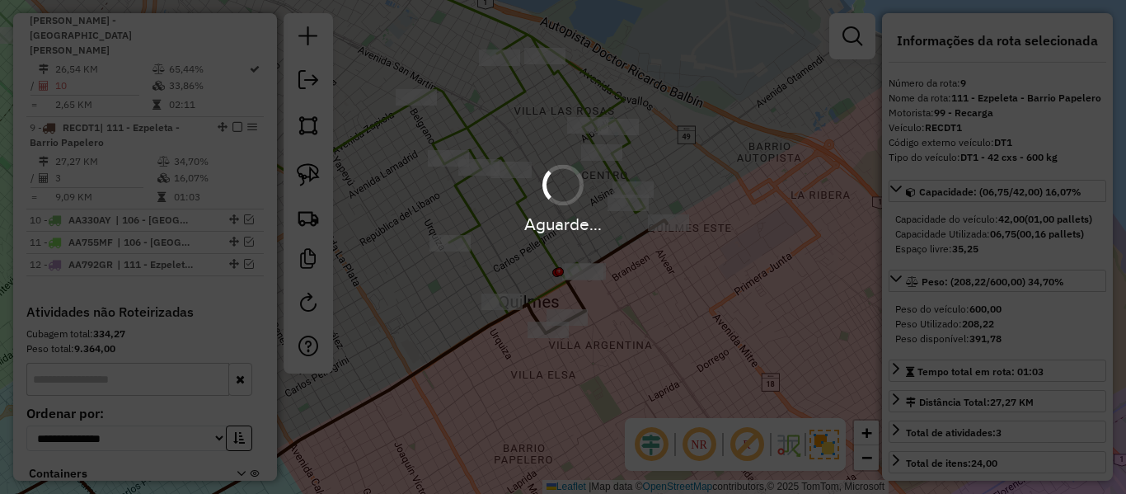
click at [682, 358] on div "Aguarde..." at bounding box center [563, 247] width 1126 height 494
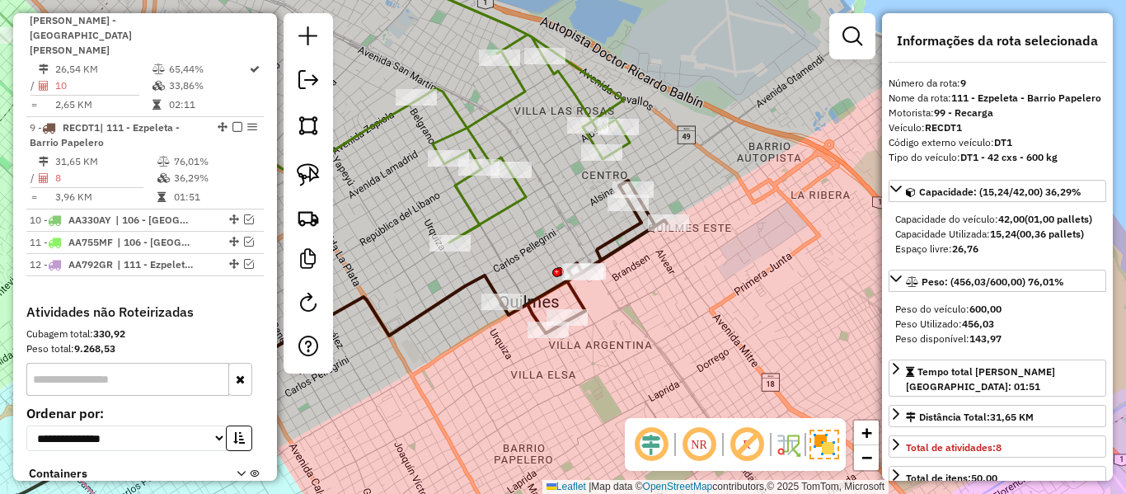
click at [647, 287] on div "Janela de atendimento Grade de atendimento Capacidade Transportadoras Veículos …" at bounding box center [563, 247] width 1126 height 494
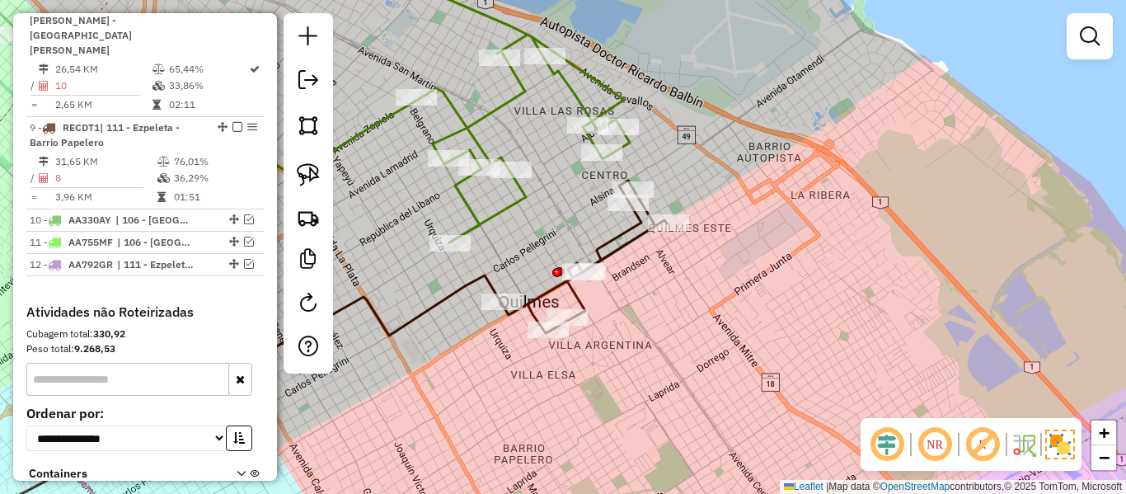
click at [625, 260] on div "Janela de atendimento Grade de atendimento Capacidade Transportadoras Veículos …" at bounding box center [563, 247] width 1126 height 494
click at [623, 247] on icon at bounding box center [584, 257] width 166 height 153
select select "**********"
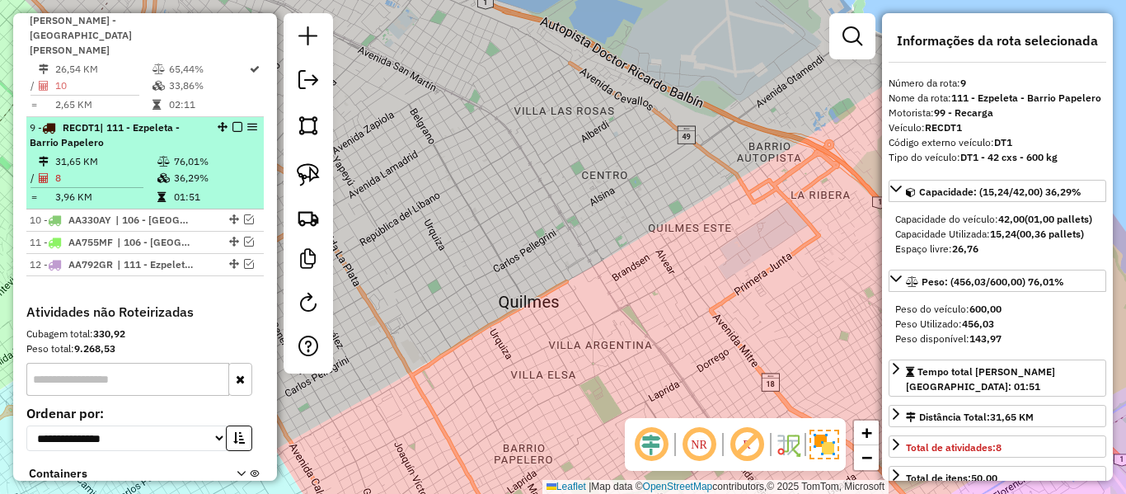
click at [166, 157] on icon at bounding box center [164, 162] width 12 height 10
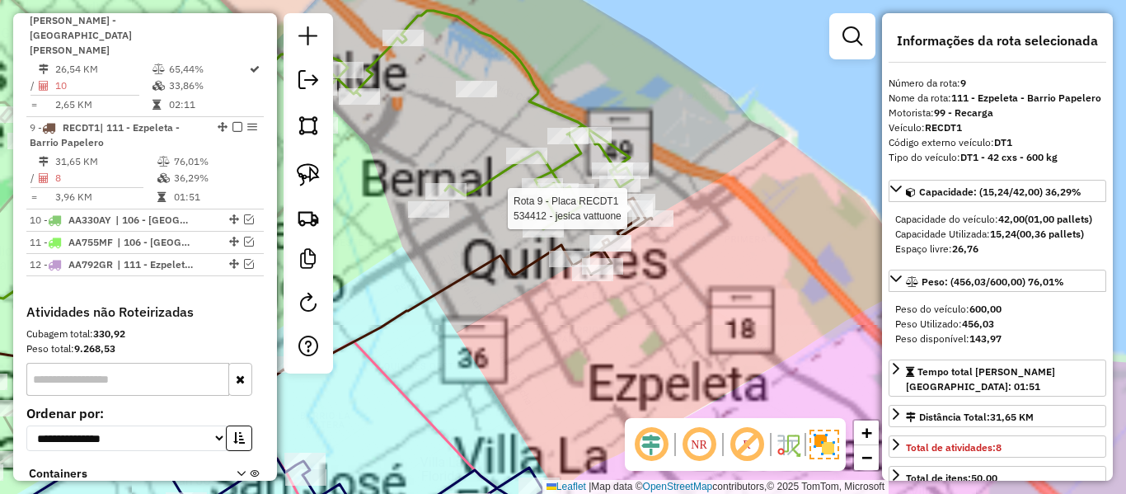
scroll to position [1405, 0]
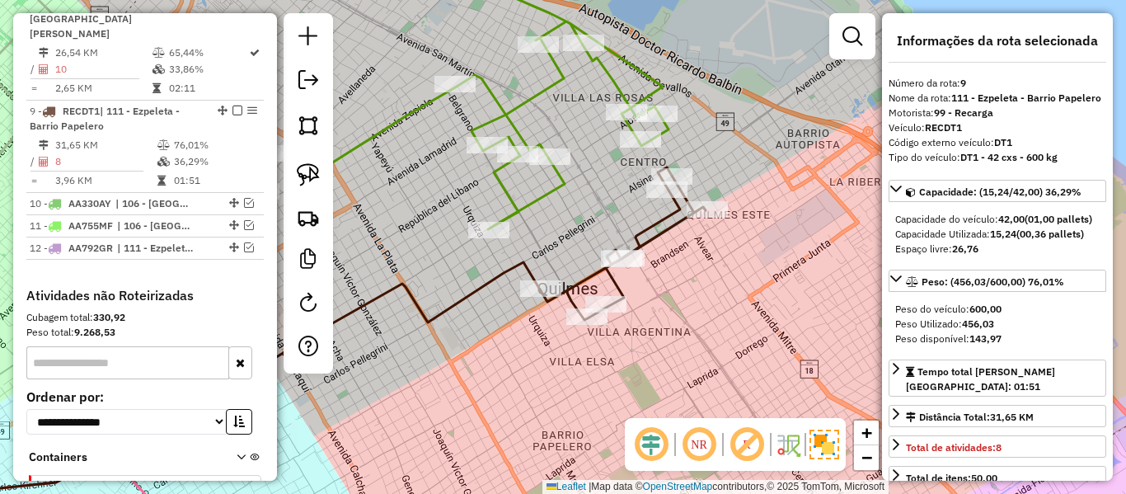
click at [652, 226] on icon at bounding box center [623, 243] width 166 height 153
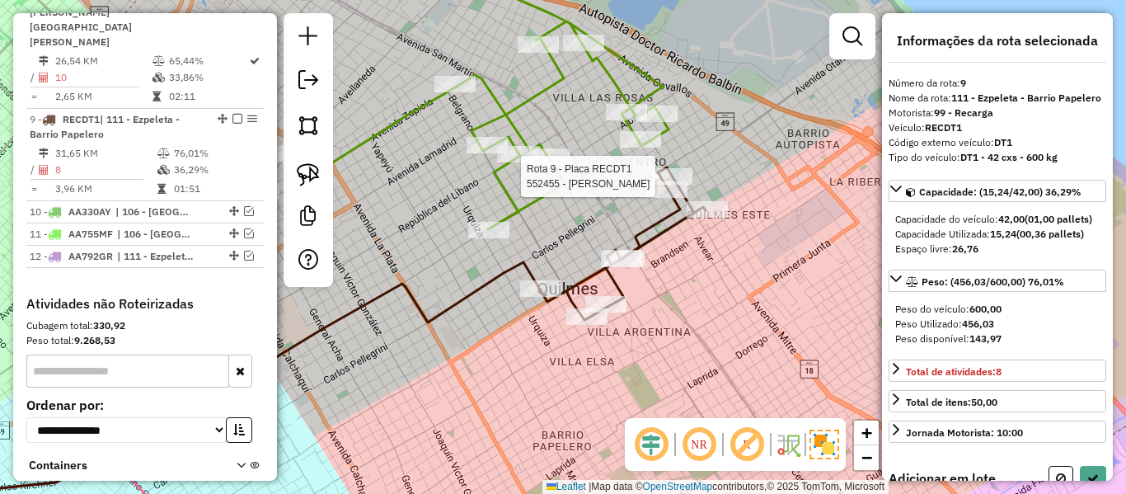
scroll to position [1389, 0]
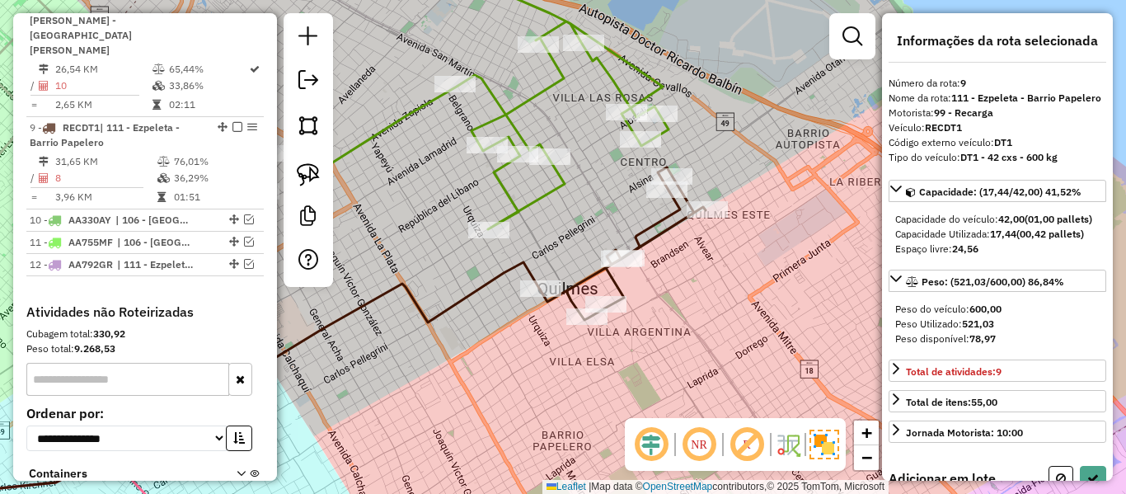
click at [671, 97] on div "Rota 6 - Placa RECAV3 491467 - Bernardette Di Florio Rota 6 - Placa RECAV3 4885…" at bounding box center [563, 247] width 1126 height 494
select select "**********"
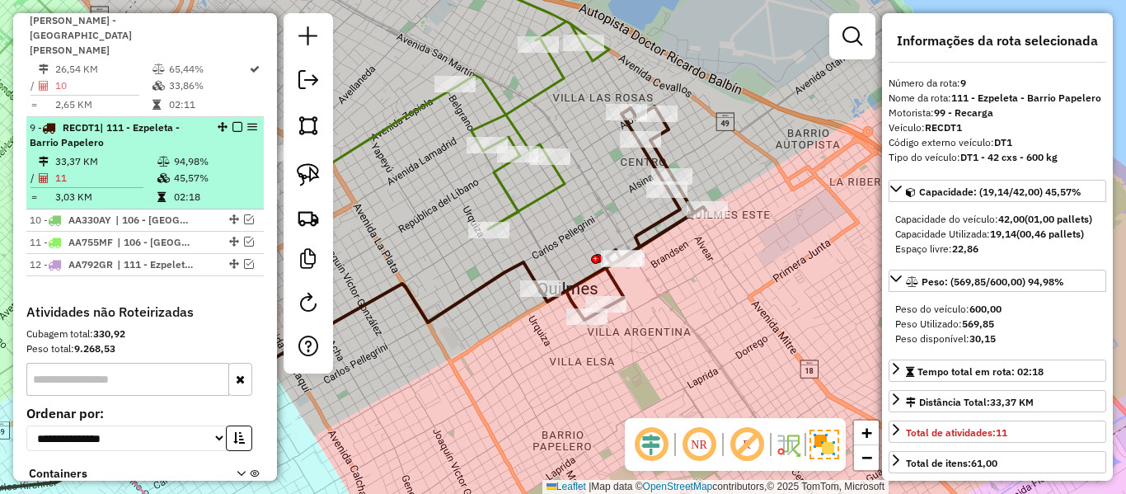
click at [233, 122] on em at bounding box center [238, 127] width 10 height 10
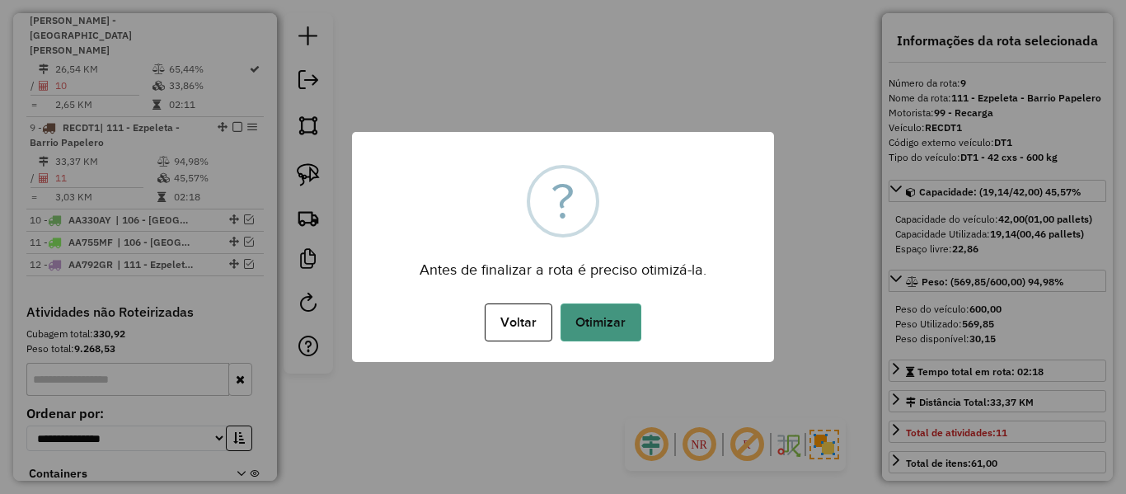
click at [609, 317] on button "Otimizar" at bounding box center [601, 322] width 81 height 38
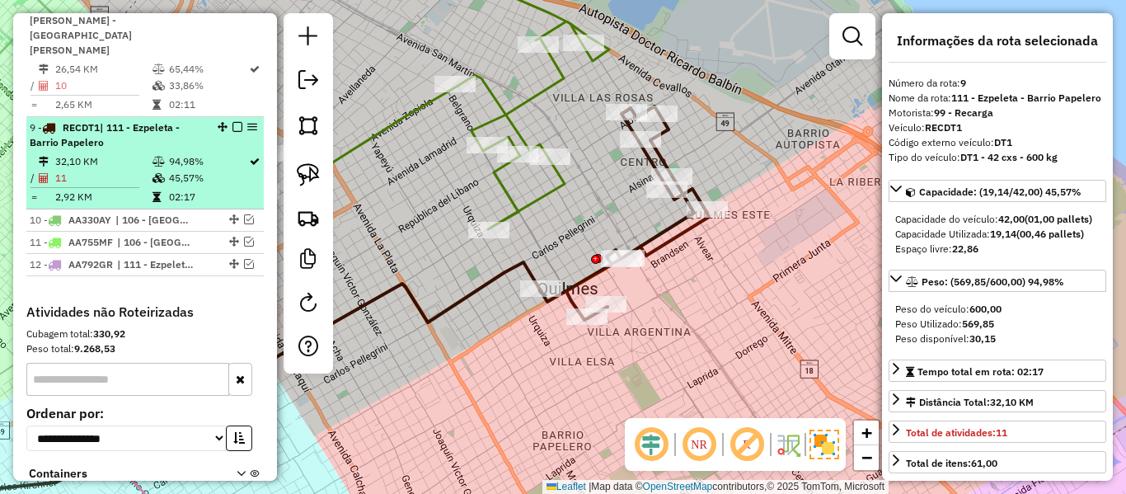
click at [235, 122] on em at bounding box center [238, 127] width 10 height 10
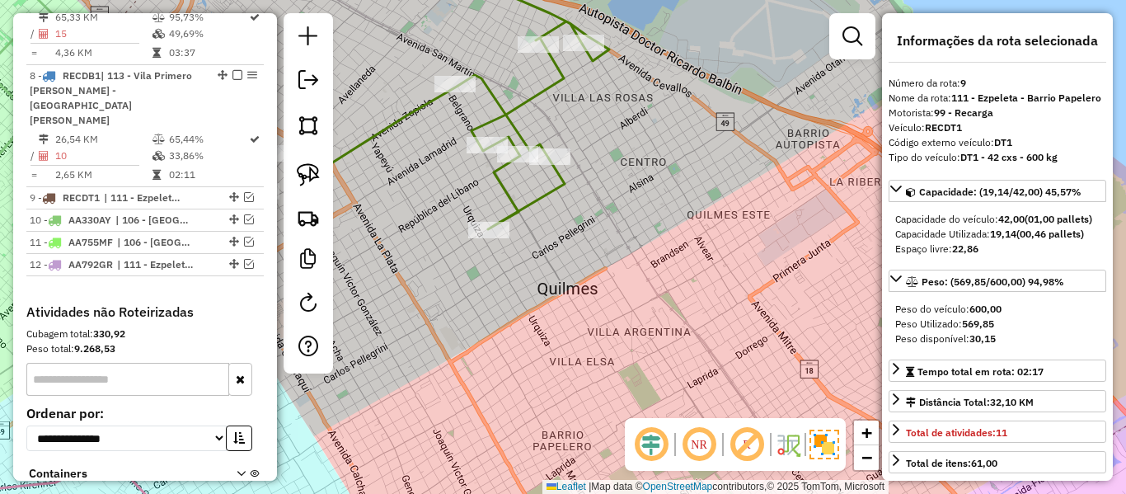
drag, startPoint x: 571, startPoint y: 195, endPoint x: 560, endPoint y: 190, distance: 11.8
click at [569, 194] on div "Janela de atendimento Grade de atendimento Capacidade Transportadoras Veículos …" at bounding box center [563, 247] width 1126 height 494
click at [560, 190] on icon at bounding box center [323, 90] width 572 height 279
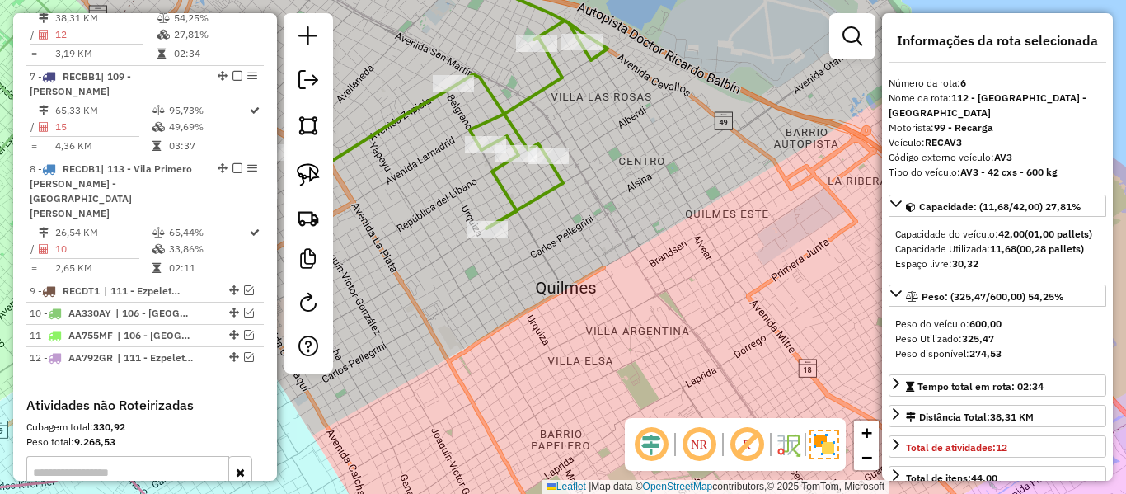
scroll to position [1112, 0]
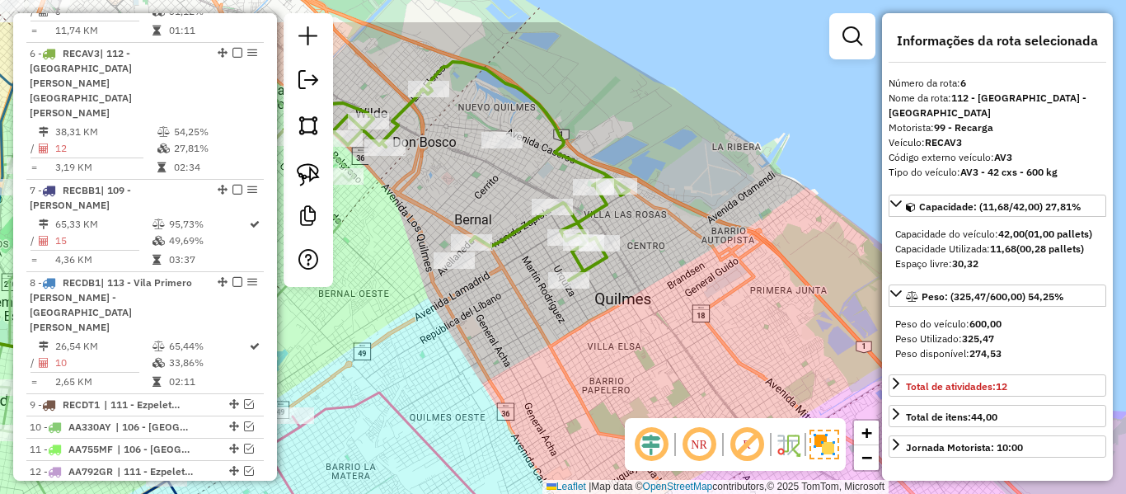
drag, startPoint x: 570, startPoint y: 210, endPoint x: 623, endPoint y: 287, distance: 93.6
click at [623, 287] on div "Janela de atendimento Grade de atendimento Capacidade Transportadoras Veículos …" at bounding box center [563, 247] width 1126 height 494
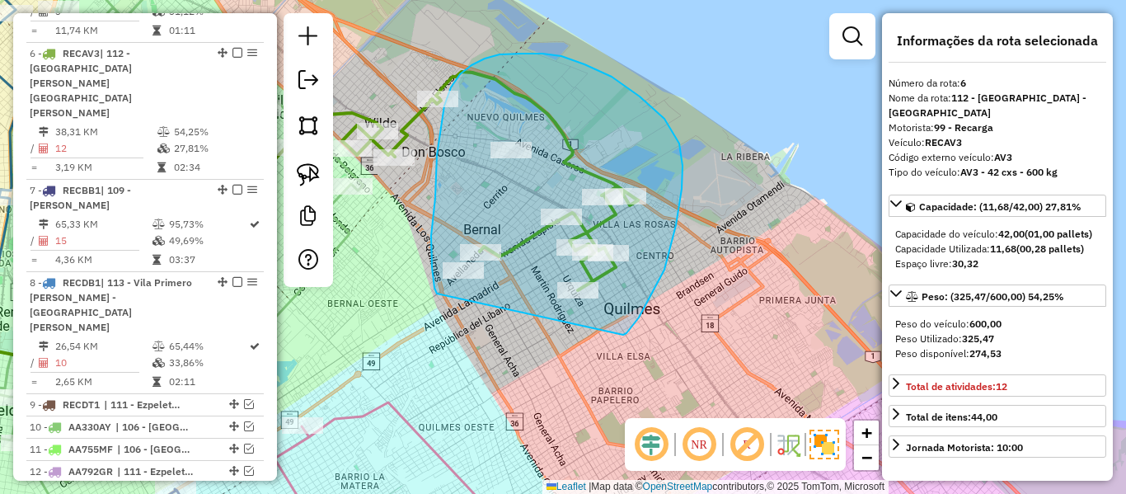
drag, startPoint x: 665, startPoint y: 270, endPoint x: 449, endPoint y: 298, distance: 217.9
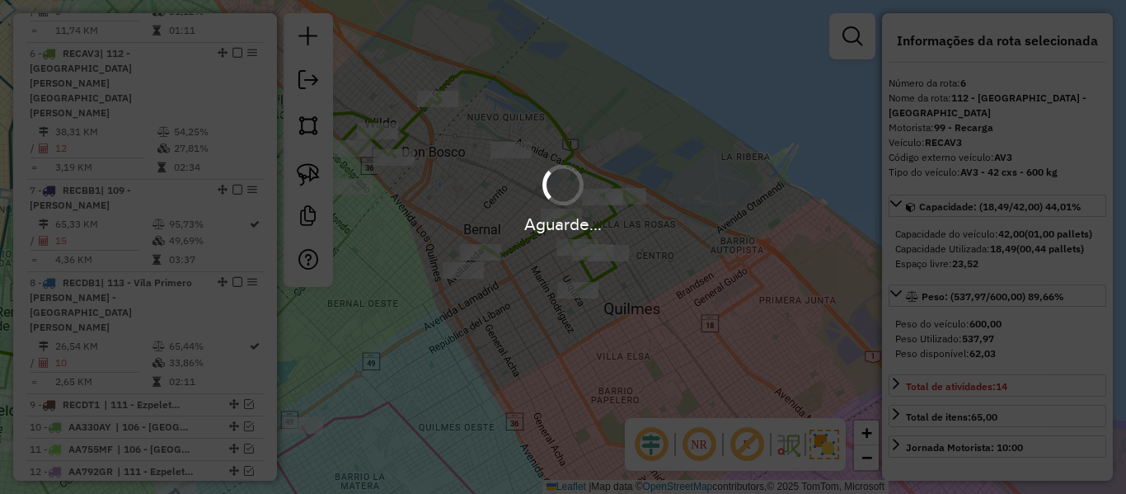
select select "**********"
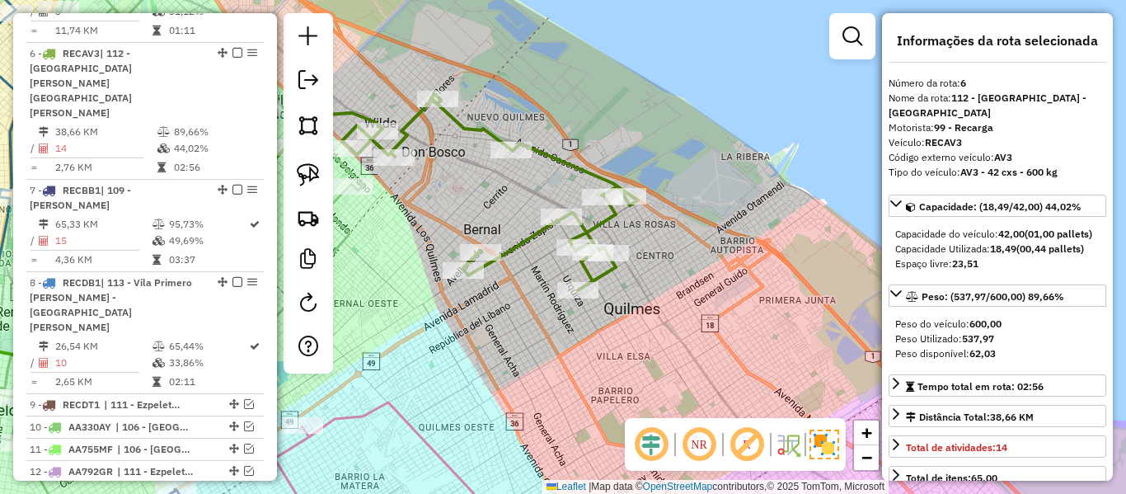
click at [541, 236] on icon at bounding box center [490, 192] width 296 height 196
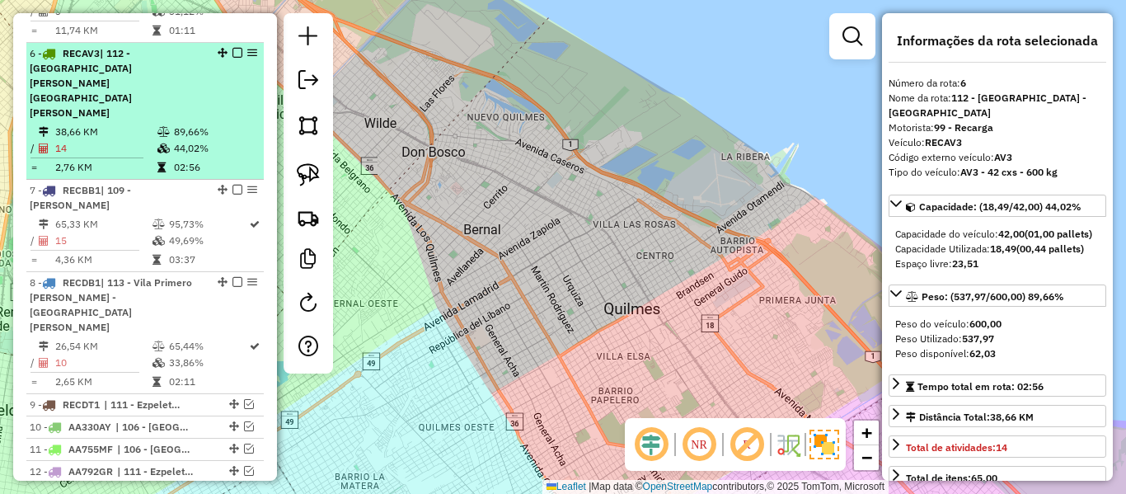
click at [181, 124] on td "89,66%" at bounding box center [214, 132] width 83 height 16
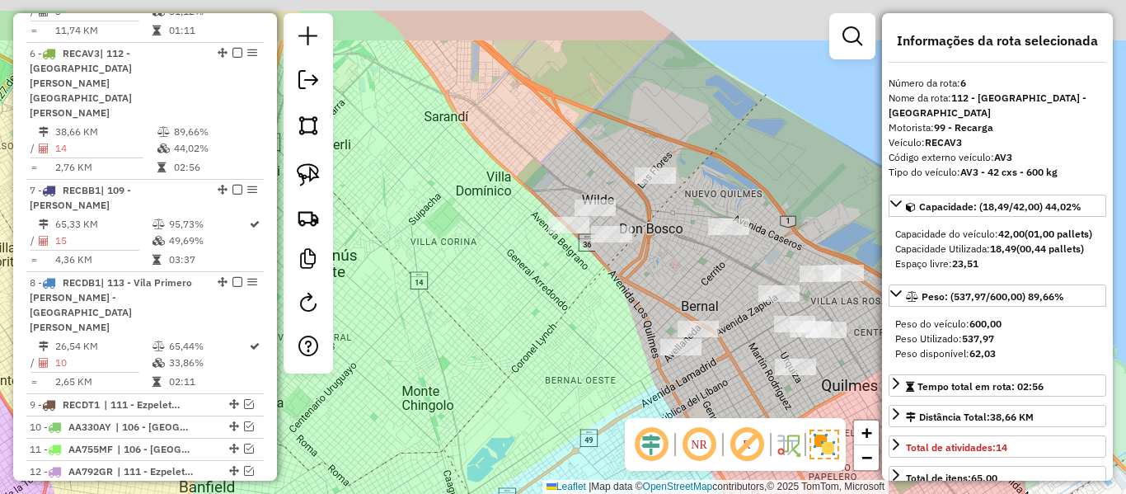
drag, startPoint x: 477, startPoint y: 304, endPoint x: 351, endPoint y: 309, distance: 125.4
click at [343, 312] on div "Janela de atendimento Grade de atendimento Capacidade Transportadoras Veículos …" at bounding box center [563, 247] width 1126 height 494
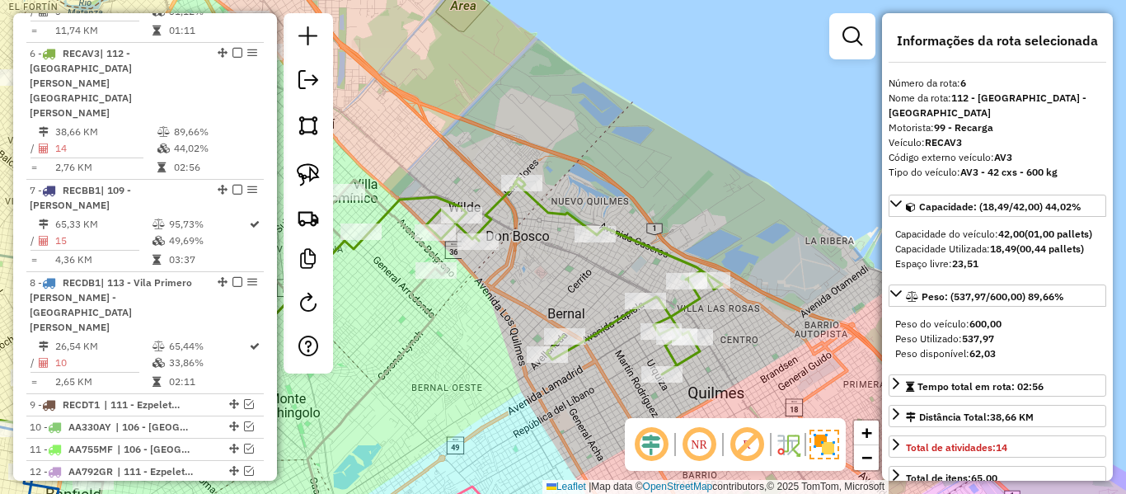
click at [665, 250] on icon at bounding box center [574, 276] width 296 height 196
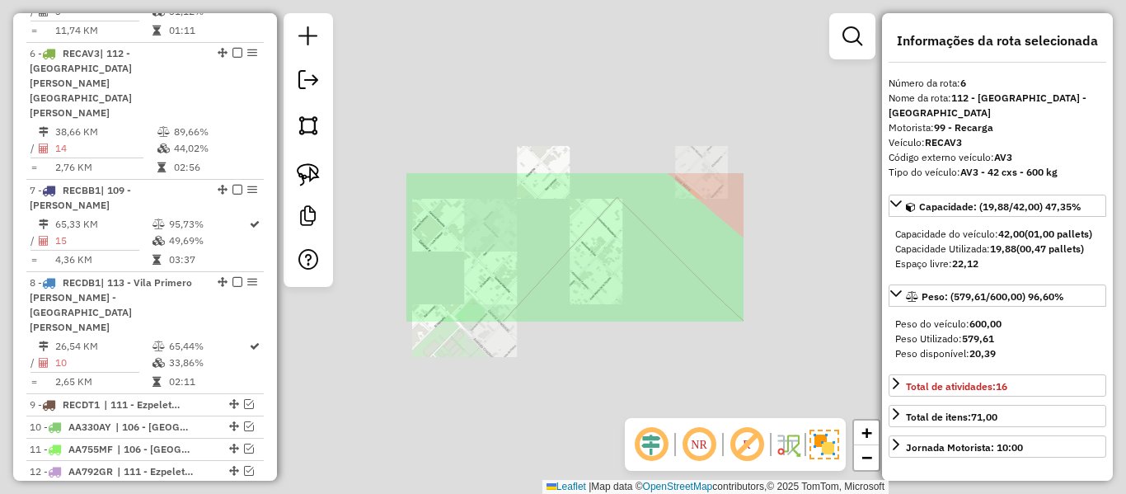
select select "**********"
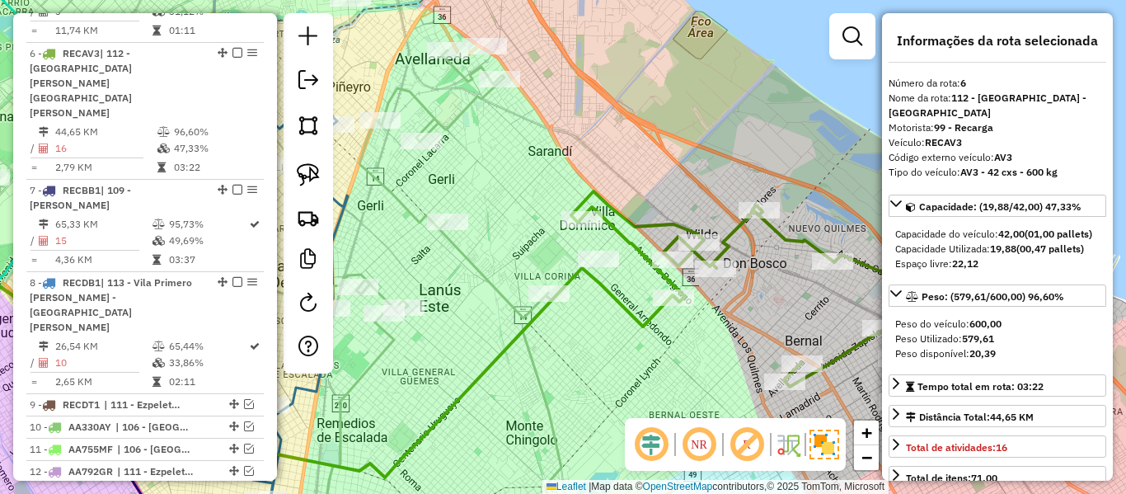
click at [625, 235] on icon at bounding box center [765, 296] width 388 height 210
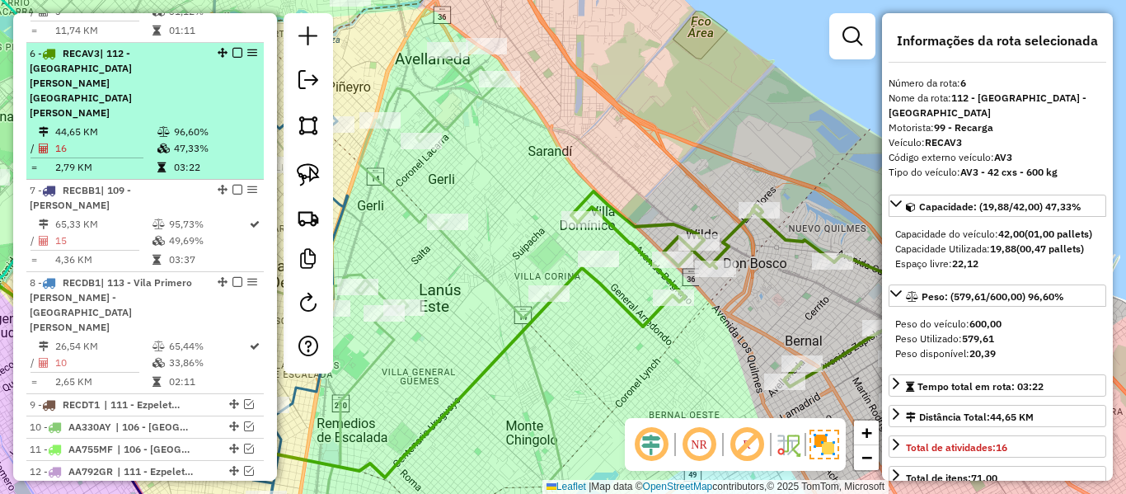
click at [233, 48] on em at bounding box center [238, 53] width 10 height 10
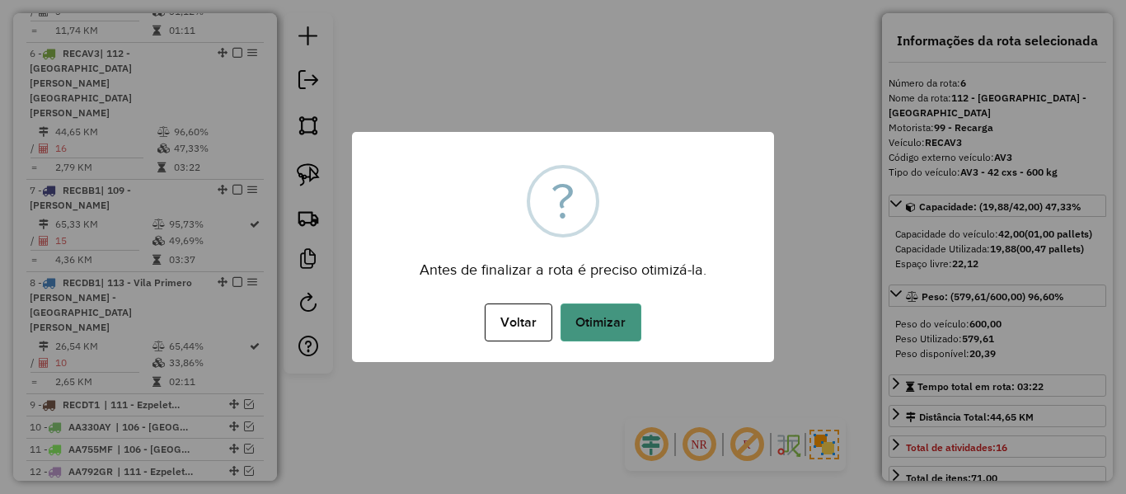
click at [596, 315] on button "Otimizar" at bounding box center [601, 322] width 81 height 38
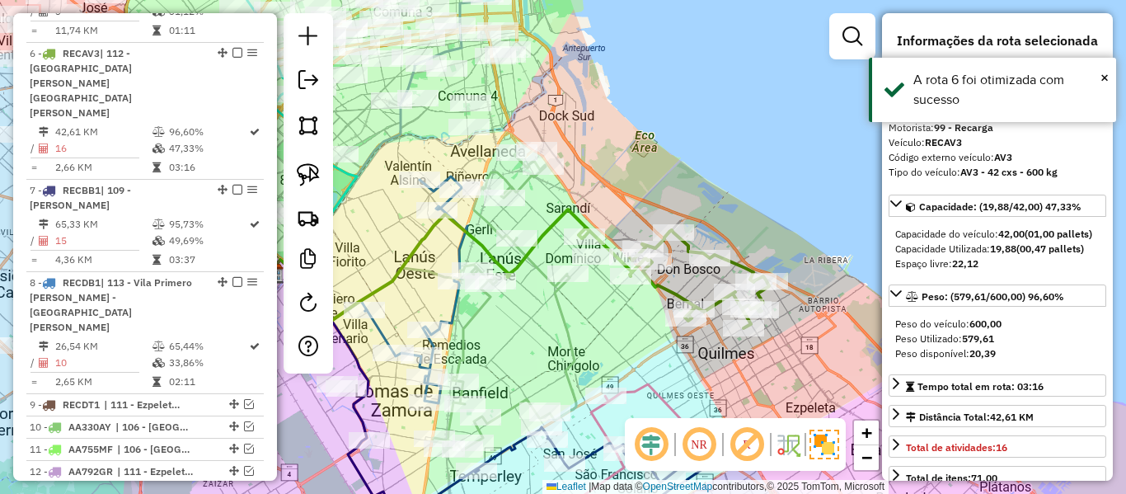
drag, startPoint x: 615, startPoint y: 288, endPoint x: 600, endPoint y: 221, distance: 68.6
click at [600, 228] on div "Janela de atendimento Grade de atendimento Capacidade Transportadoras Veículos …" at bounding box center [563, 247] width 1126 height 494
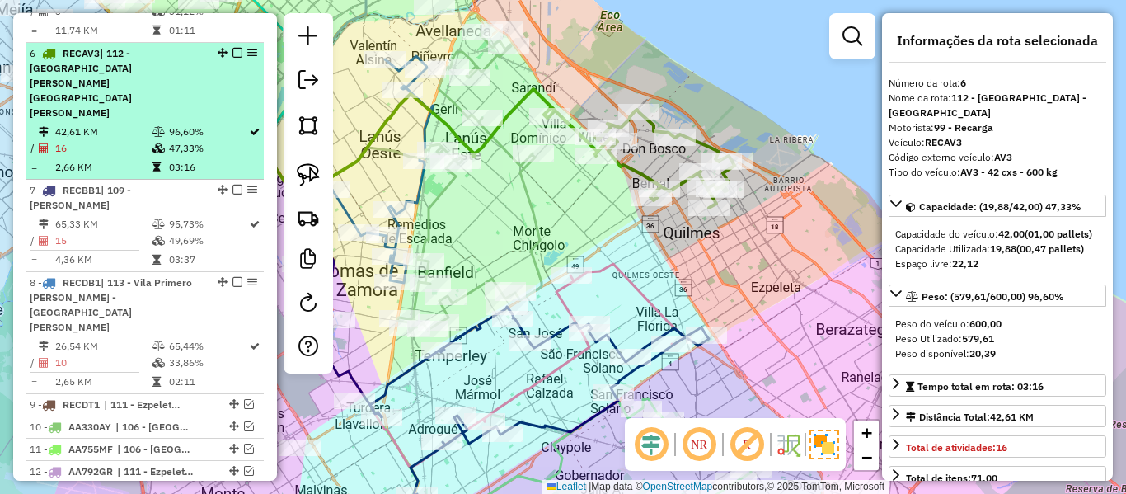
click at [233, 48] on em at bounding box center [238, 53] width 10 height 10
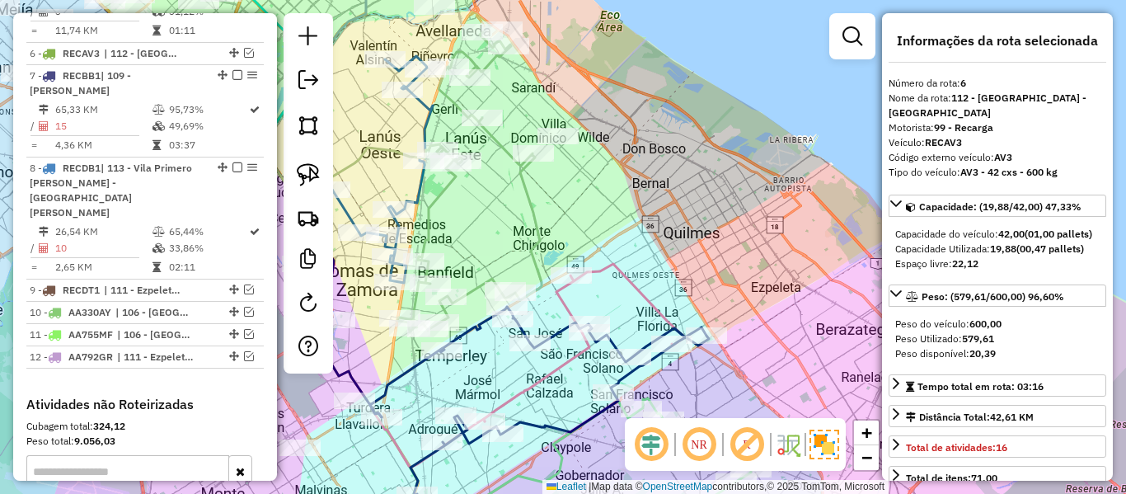
scroll to position [1042, 0]
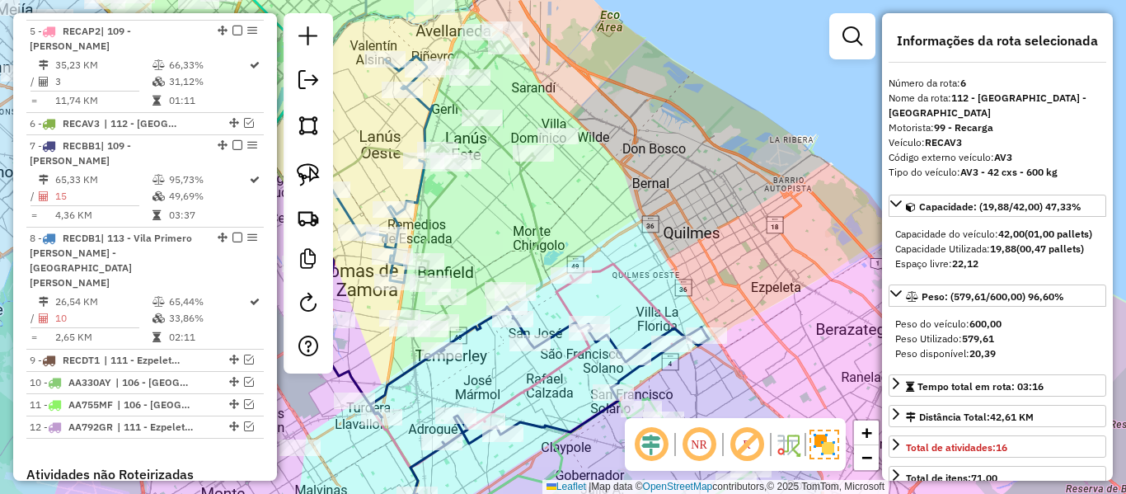
drag, startPoint x: 661, startPoint y: 241, endPoint x: 756, endPoint y: 308, distance: 116.0
click at [661, 242] on div "Janela de atendimento Grade de atendimento Capacidade Transportadoras Veículos …" at bounding box center [563, 247] width 1126 height 494
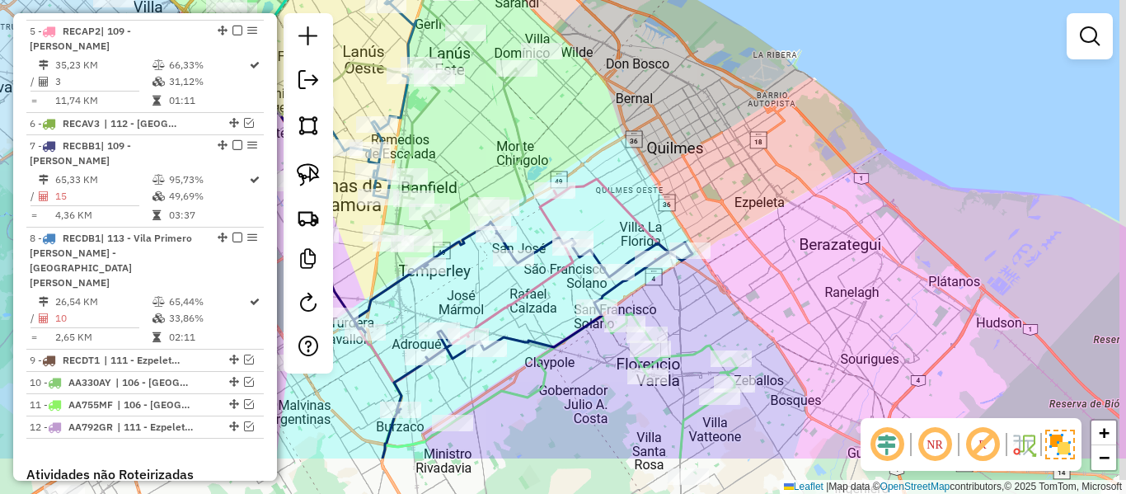
drag, startPoint x: 730, startPoint y: 185, endPoint x: 730, endPoint y: 112, distance: 72.6
click at [726, 82] on div "Janela de atendimento Grade de atendimento Capacidade Transportadoras Veículos …" at bounding box center [563, 247] width 1126 height 494
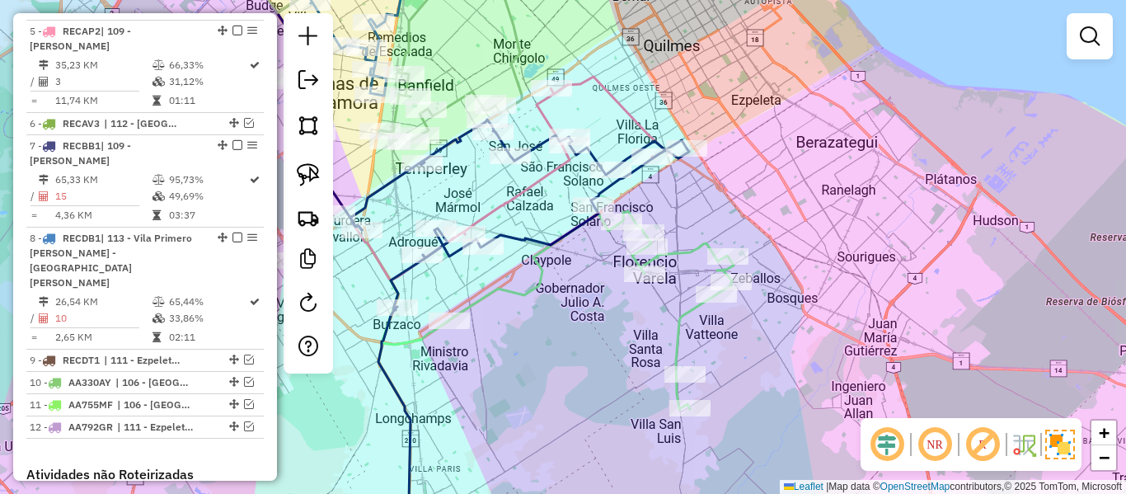
drag, startPoint x: 750, startPoint y: 380, endPoint x: 726, endPoint y: 322, distance: 62.8
click at [732, 332] on div "Janela de atendimento Grade de atendimento Capacidade Transportadoras Veículos …" at bounding box center [563, 247] width 1126 height 494
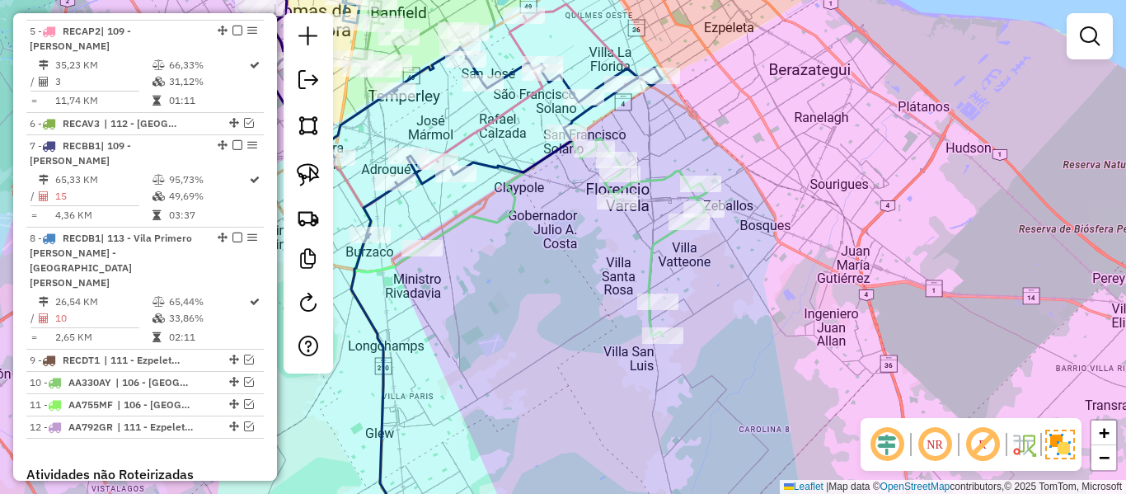
click at [651, 239] on icon at bounding box center [564, 238] width 284 height 198
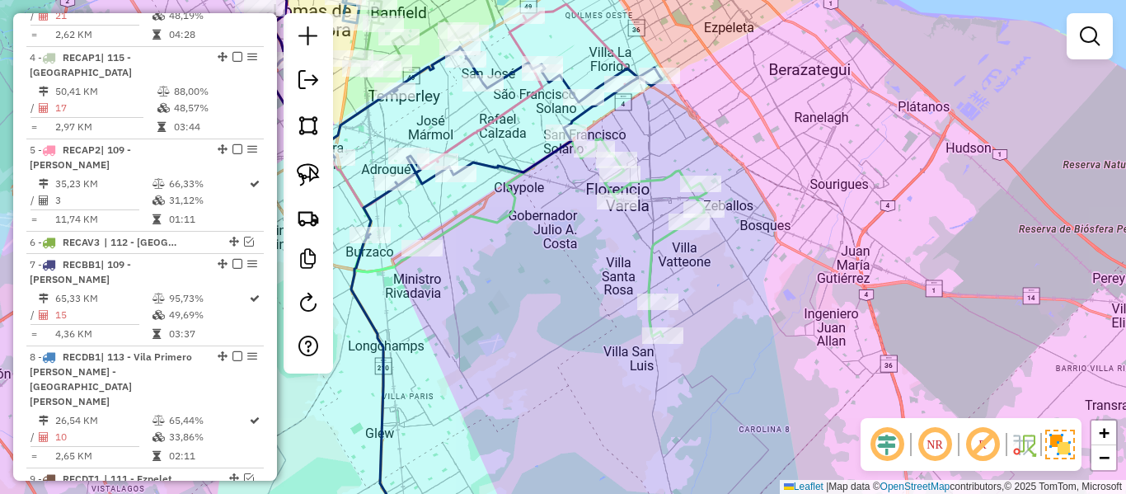
select select "**********"
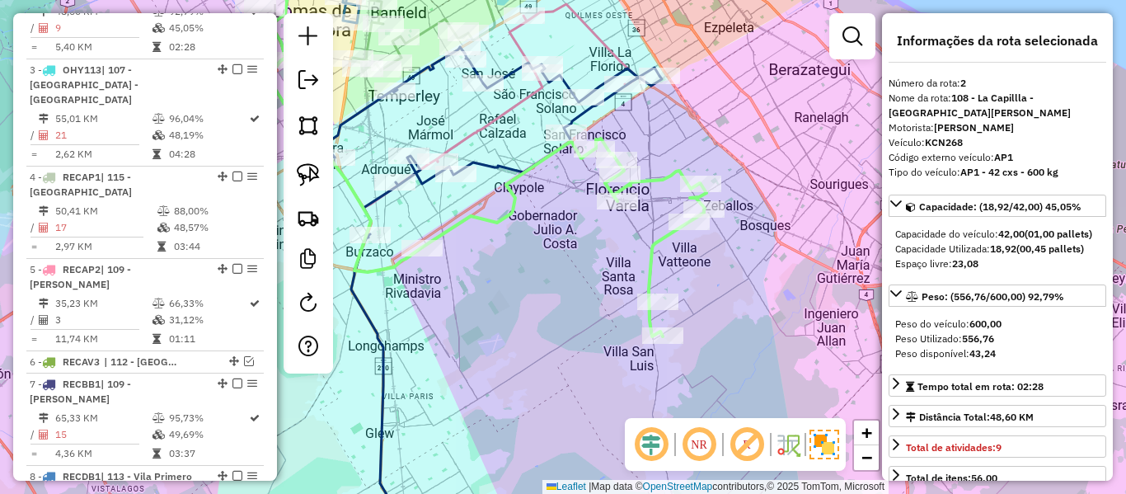
scroll to position [742, 0]
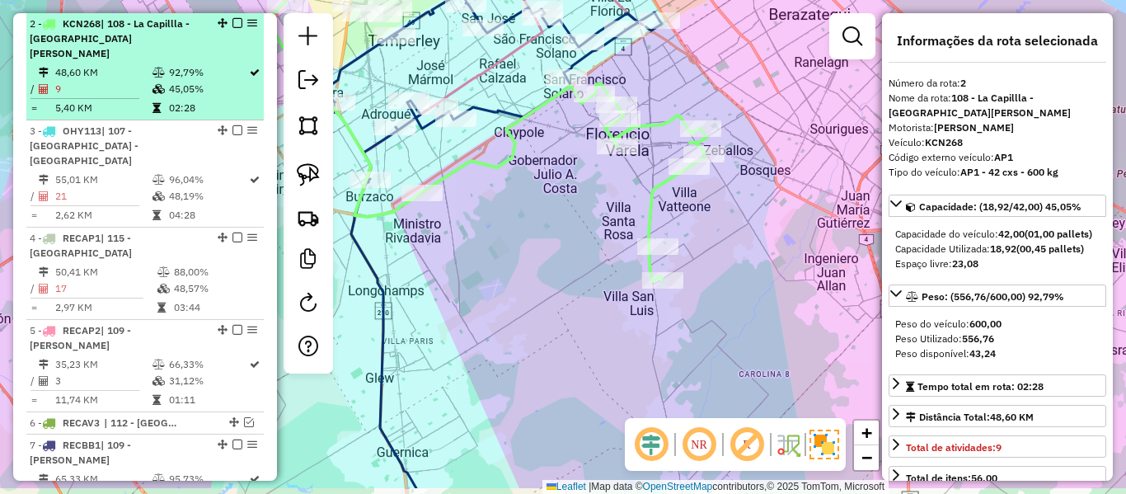
click at [209, 64] on td "92,79%" at bounding box center [208, 72] width 80 height 16
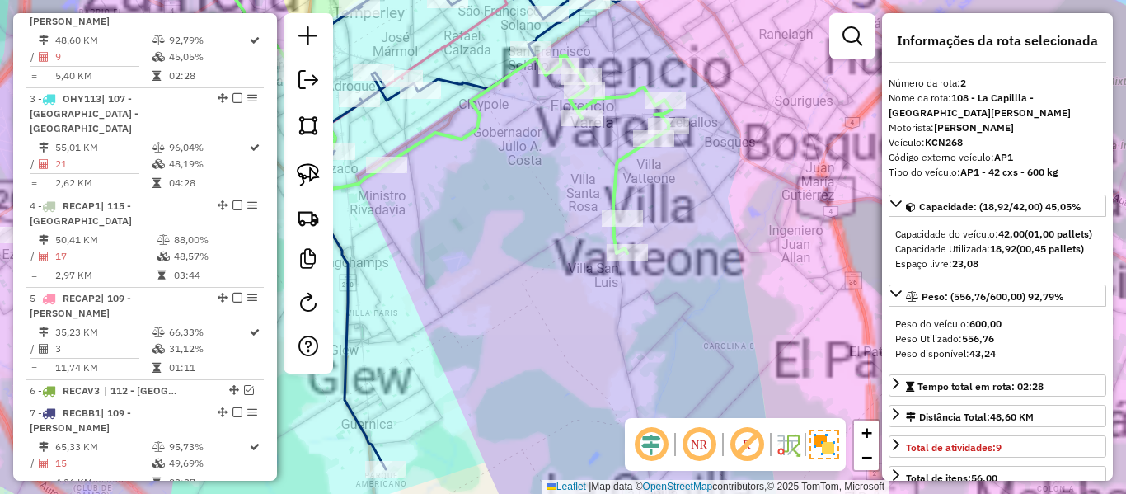
click at [675, 207] on div "Janela de atendimento Grade de atendimento Capacidade Transportadoras Veículos …" at bounding box center [563, 247] width 1126 height 494
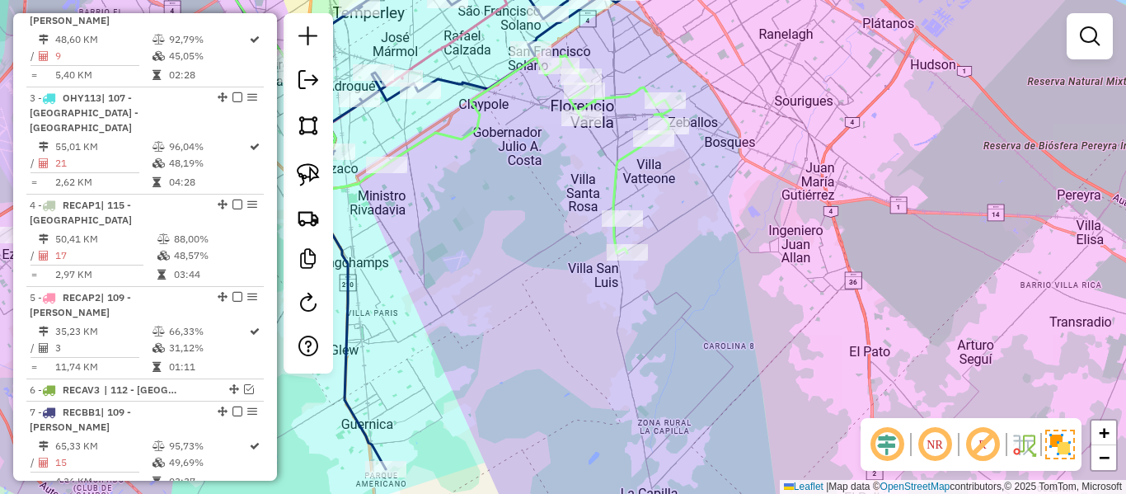
click at [626, 160] on icon at bounding box center [529, 154] width 284 height 198
select select "**********"
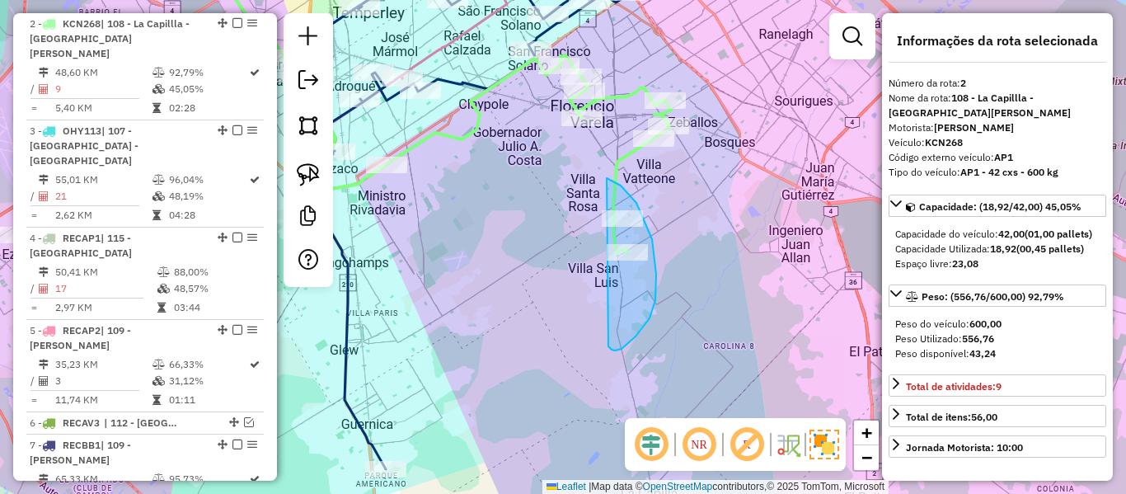
drag, startPoint x: 652, startPoint y: 239, endPoint x: 496, endPoint y: 262, distance: 157.6
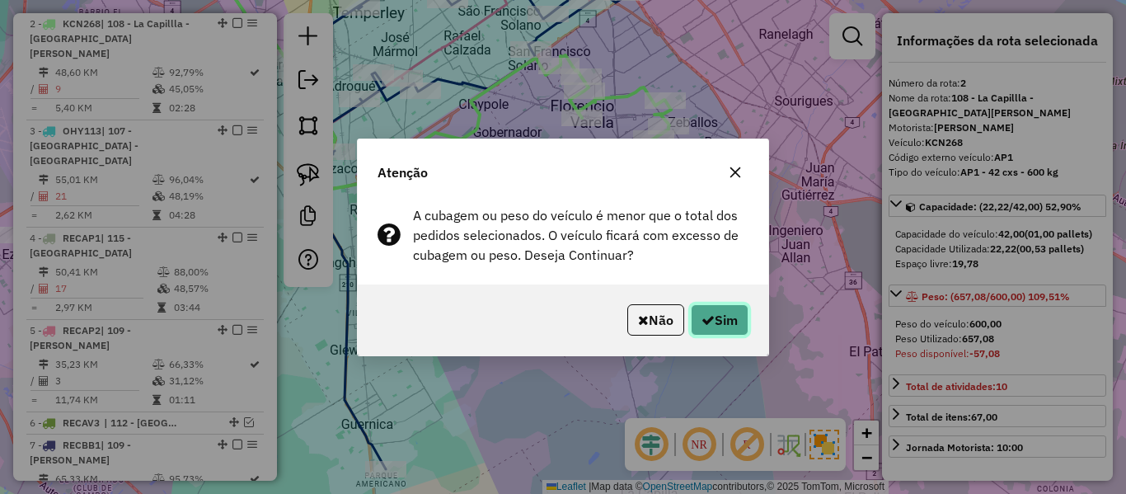
click at [718, 321] on button "Sim" at bounding box center [720, 319] width 58 height 31
select select "**********"
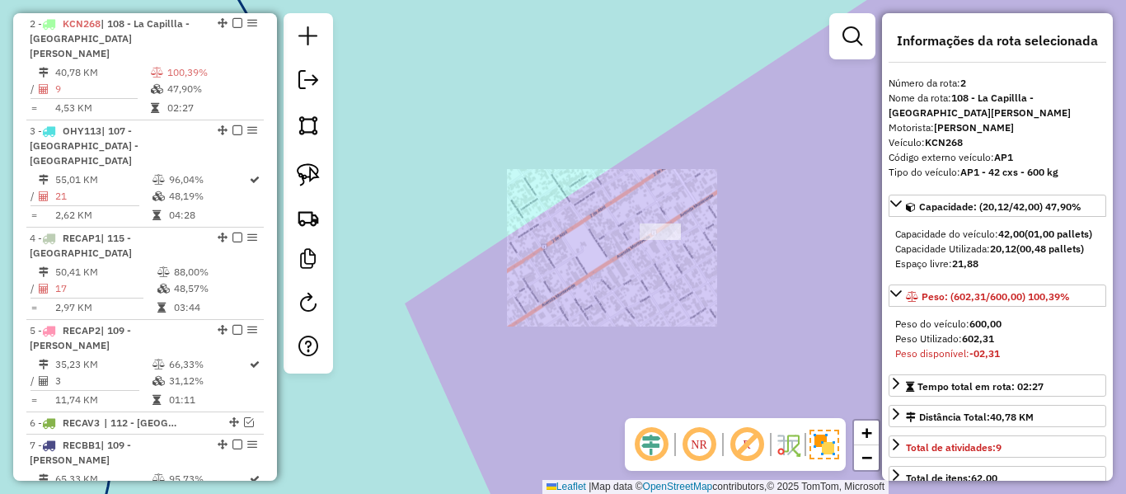
click at [741, 298] on div "Janela de atendimento Grade de atendimento Capacidade Transportadoras Veículos …" at bounding box center [563, 247] width 1126 height 494
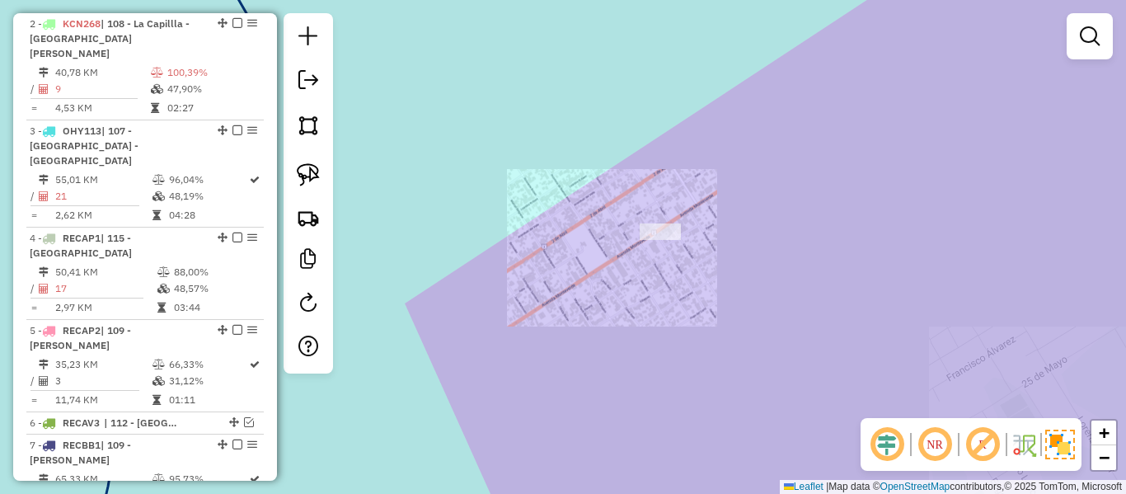
drag, startPoint x: 767, startPoint y: 306, endPoint x: 570, endPoint y: 289, distance: 197.8
click at [571, 290] on div "Janela de atendimento Grade de atendimento Capacidade Transportadoras Veículos …" at bounding box center [563, 247] width 1126 height 494
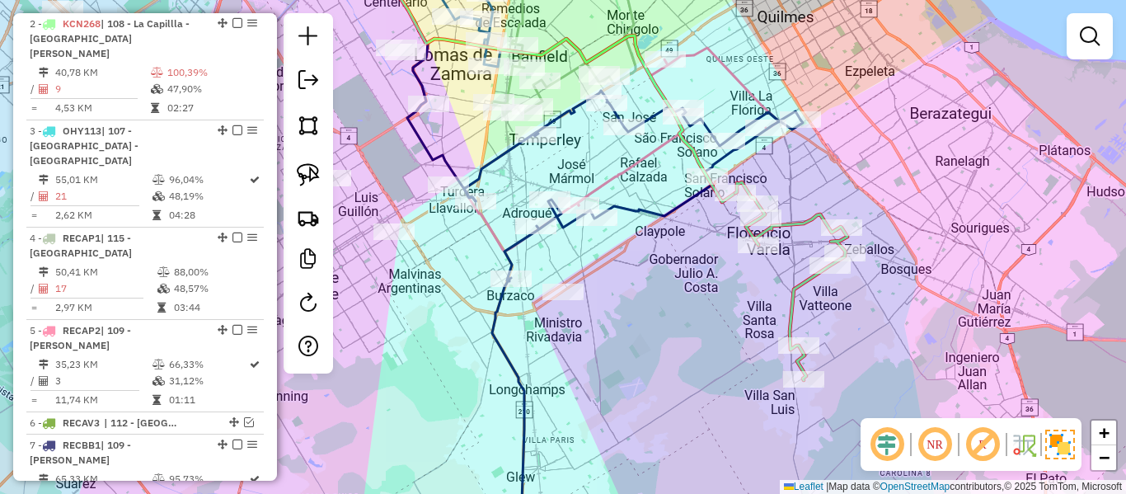
click at [792, 285] on icon at bounding box center [792, 281] width 112 height 198
select select "**********"
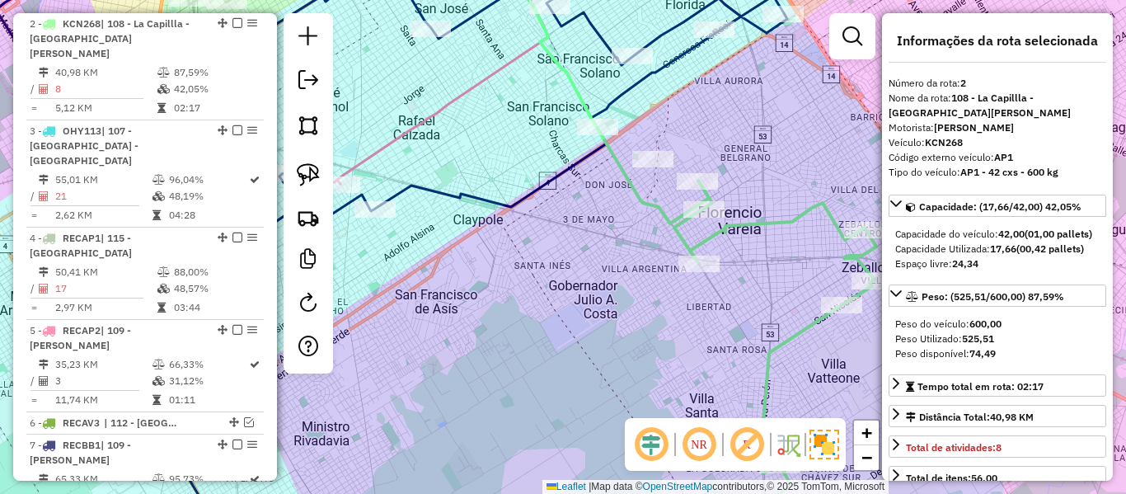
click at [655, 210] on icon at bounding box center [603, 87] width 211 height 273
click at [507, 181] on div "Janela de atendimento Grade de atendimento Capacidade Transportadoras Veículos …" at bounding box center [563, 247] width 1126 height 494
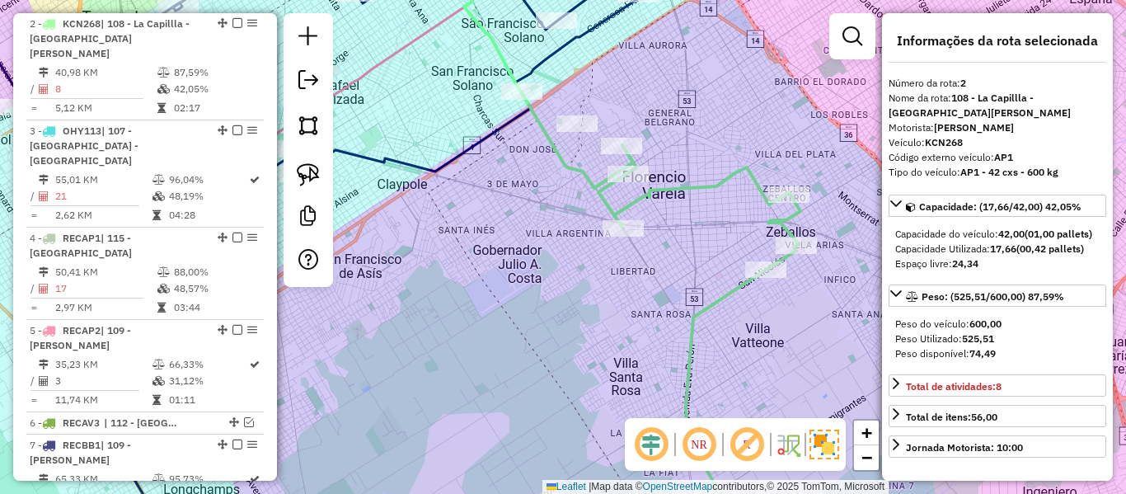
click at [620, 205] on icon at bounding box center [700, 321] width 202 height 353
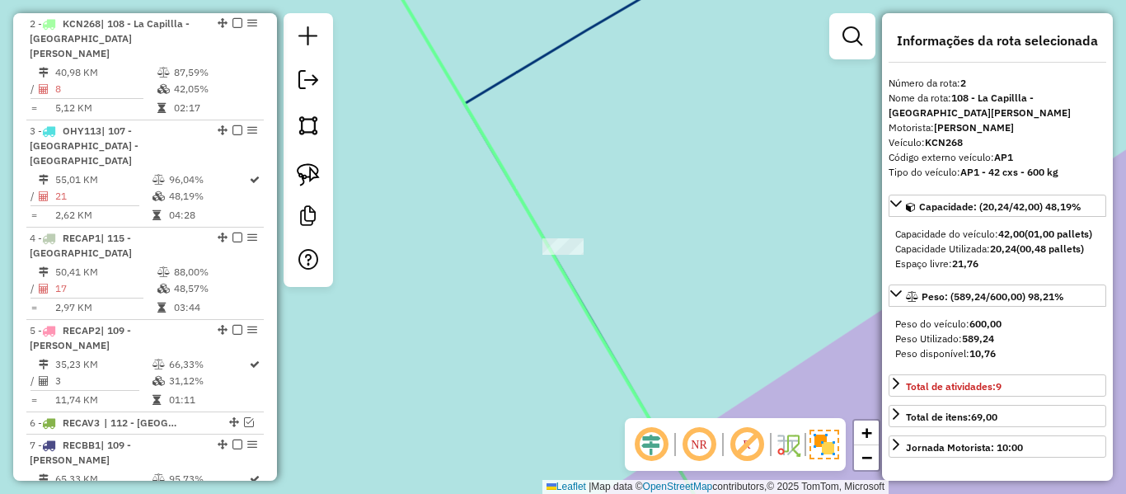
drag, startPoint x: 515, startPoint y: 247, endPoint x: 649, endPoint y: 184, distance: 147.9
click at [643, 186] on div "Rota 7 - Placa RECBB1 551411 - Gustavo Irala Nenning Janela de atendimento Grad…" at bounding box center [563, 247] width 1126 height 494
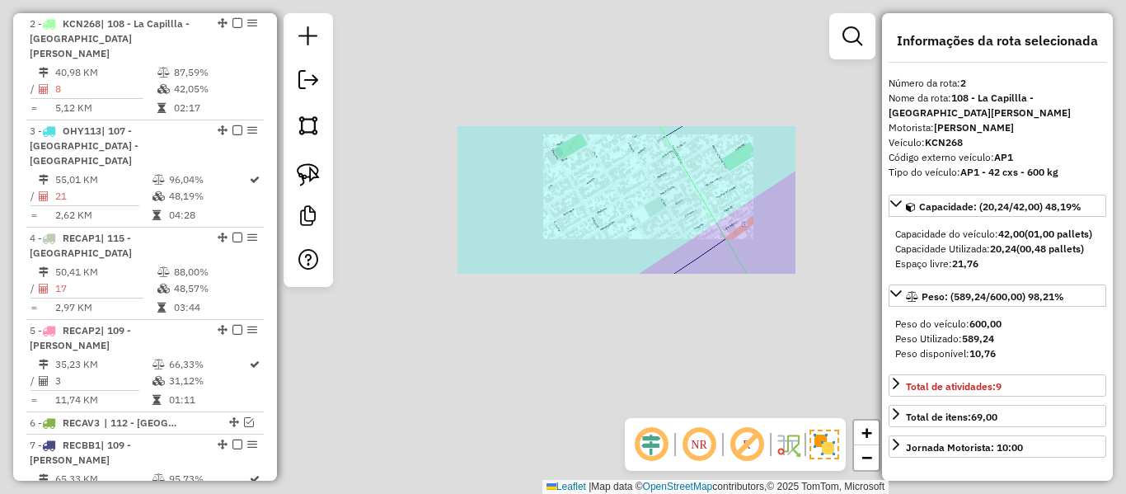
select select "**********"
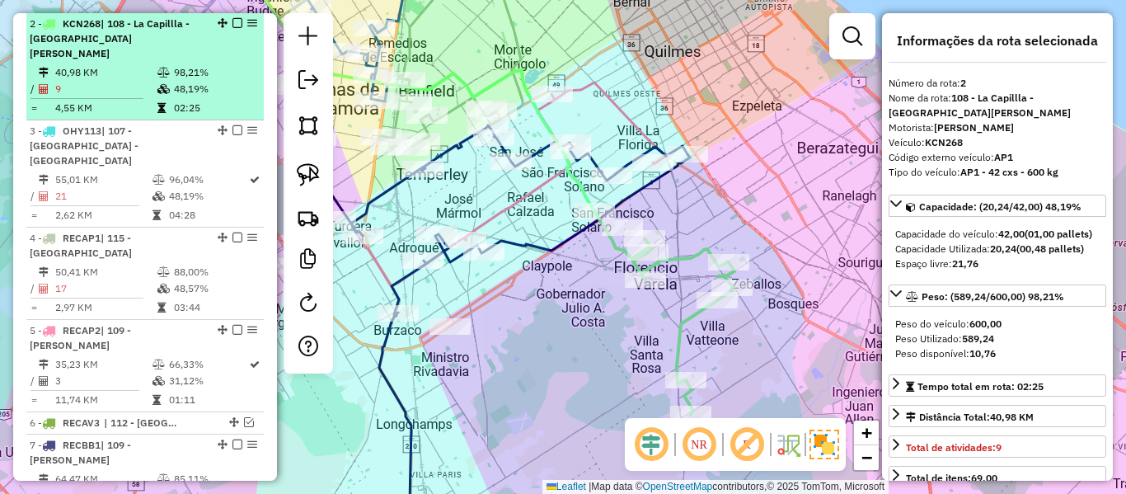
click at [233, 23] on em at bounding box center [238, 23] width 10 height 10
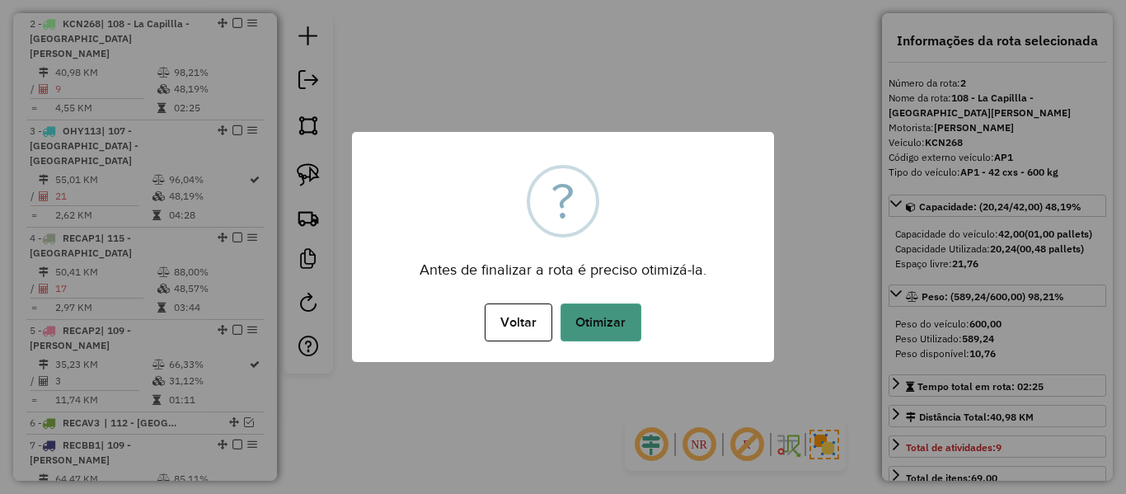
drag, startPoint x: 600, startPoint y: 292, endPoint x: 608, endPoint y: 311, distance: 20.7
click at [600, 294] on div "× ? Antes de finalizar a rota é preciso otimizá-la. Voltar No Otimizar" at bounding box center [563, 247] width 422 height 230
click at [608, 311] on button "Otimizar" at bounding box center [601, 322] width 81 height 38
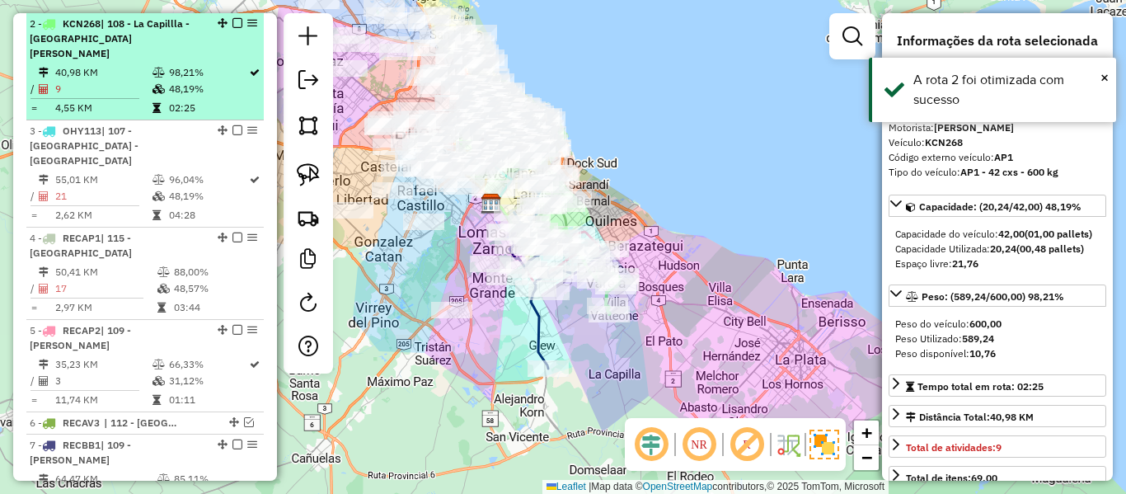
click at [234, 22] on em at bounding box center [238, 23] width 10 height 10
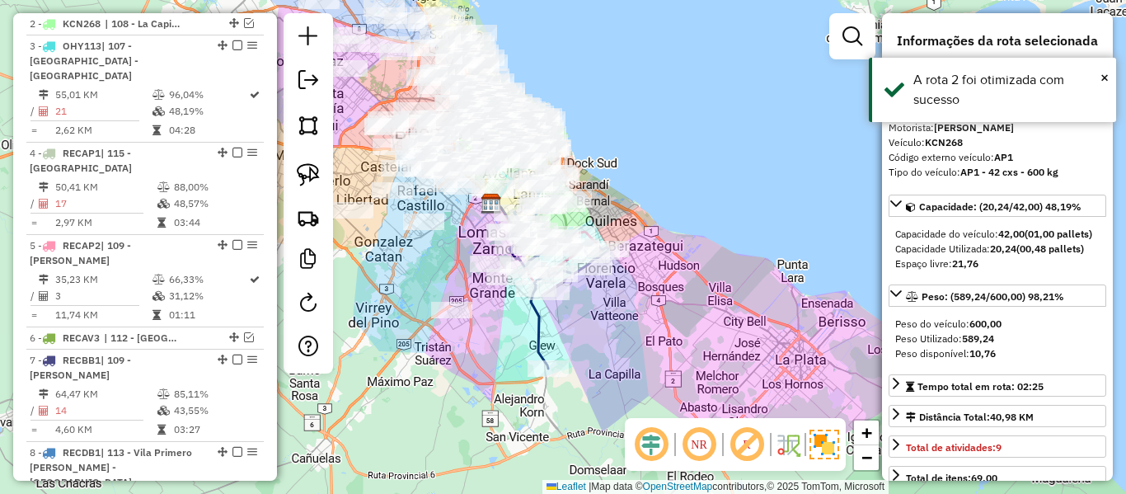
scroll to position [672, 0]
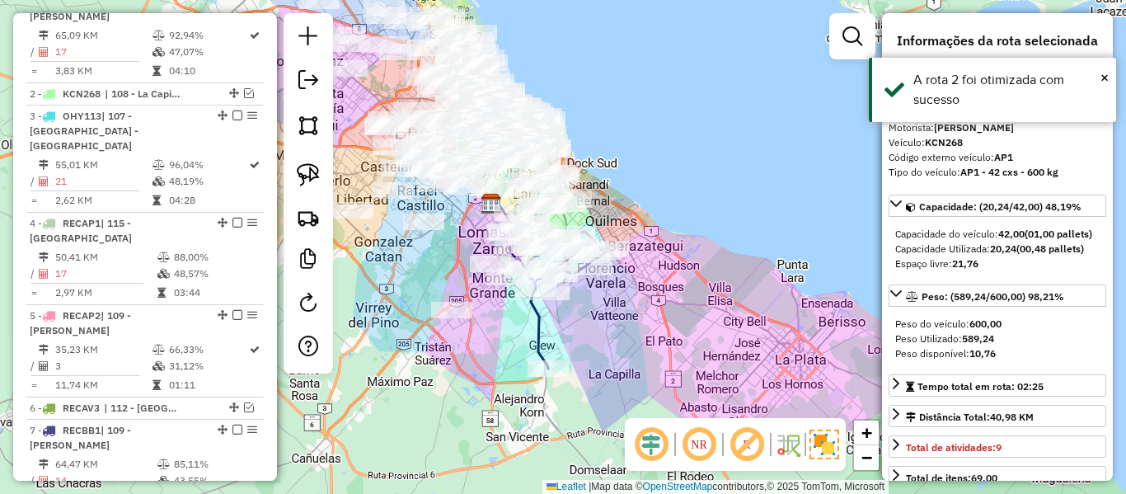
click at [660, 339] on div "Janela de atendimento Grade de atendimento Capacidade Transportadoras Veículos …" at bounding box center [563, 247] width 1126 height 494
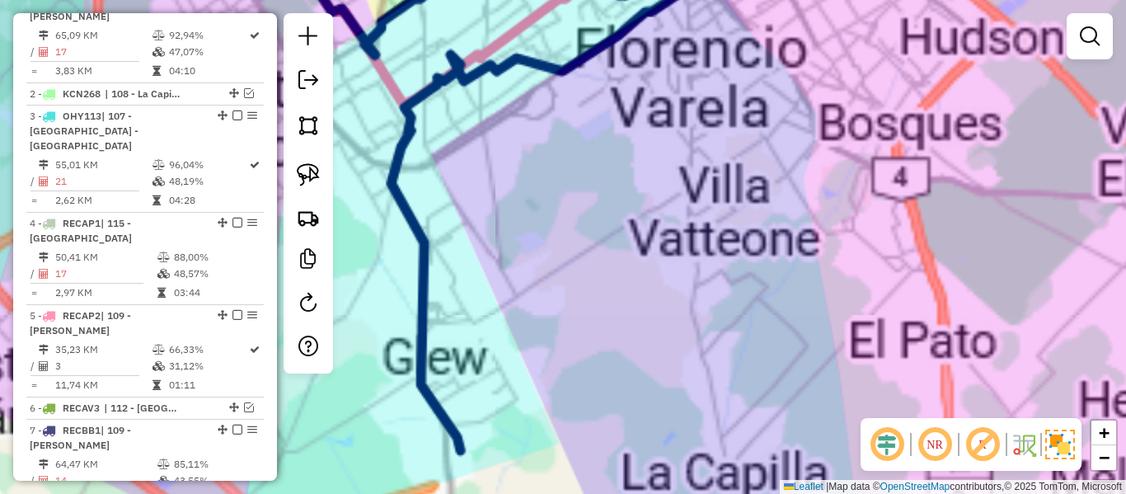
click at [590, 339] on div "Janela de atendimento Grade de atendimento Capacidade Transportadoras Veículos …" at bounding box center [563, 247] width 1126 height 494
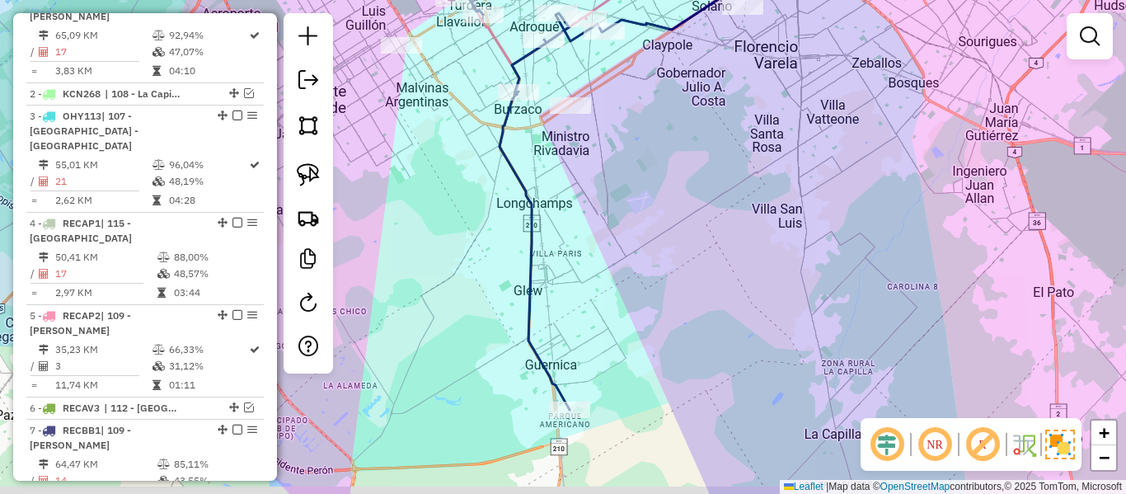
drag, startPoint x: 694, startPoint y: 299, endPoint x: 719, endPoint y: 290, distance: 26.9
click at [718, 290] on div "Janela de atendimento Grade de atendimento Capacidade Transportadoras Veículos …" at bounding box center [563, 247] width 1126 height 494
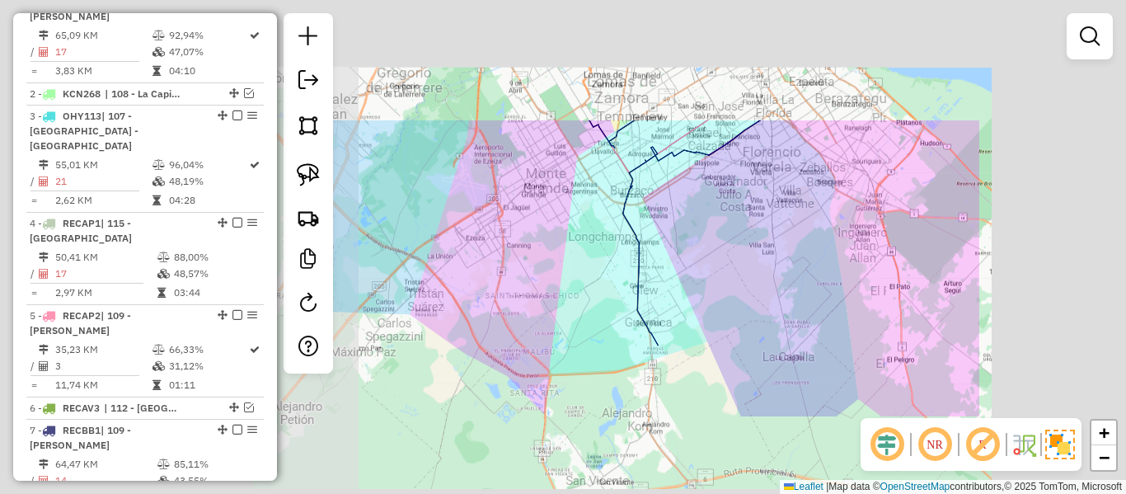
click at [720, 289] on div "Janela de atendimento Grade de atendimento Capacidade Transportadoras Veículos …" at bounding box center [563, 247] width 1126 height 494
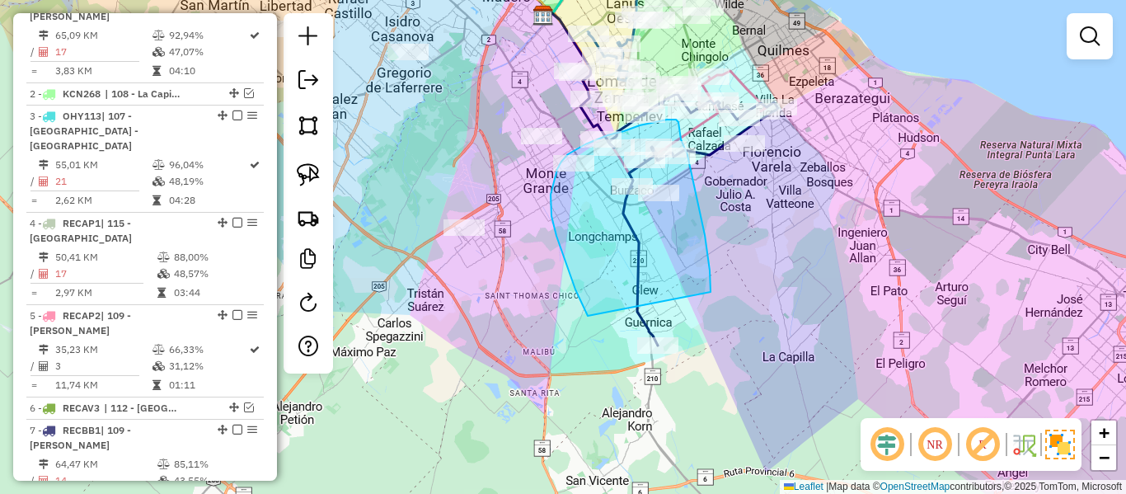
drag, startPoint x: 711, startPoint y: 292, endPoint x: 665, endPoint y: 409, distance: 125.9
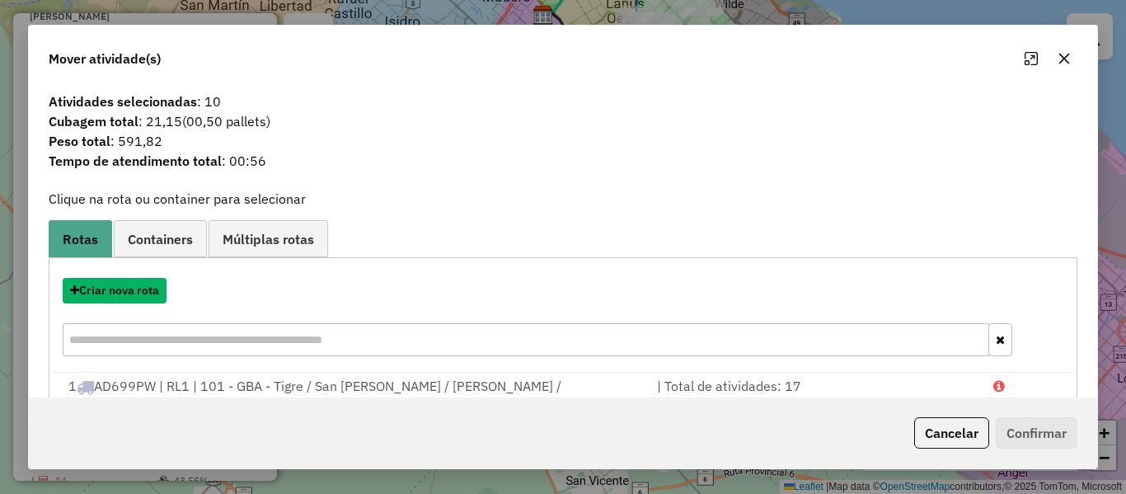
click at [140, 290] on button "Criar nova rota" at bounding box center [115, 291] width 104 height 26
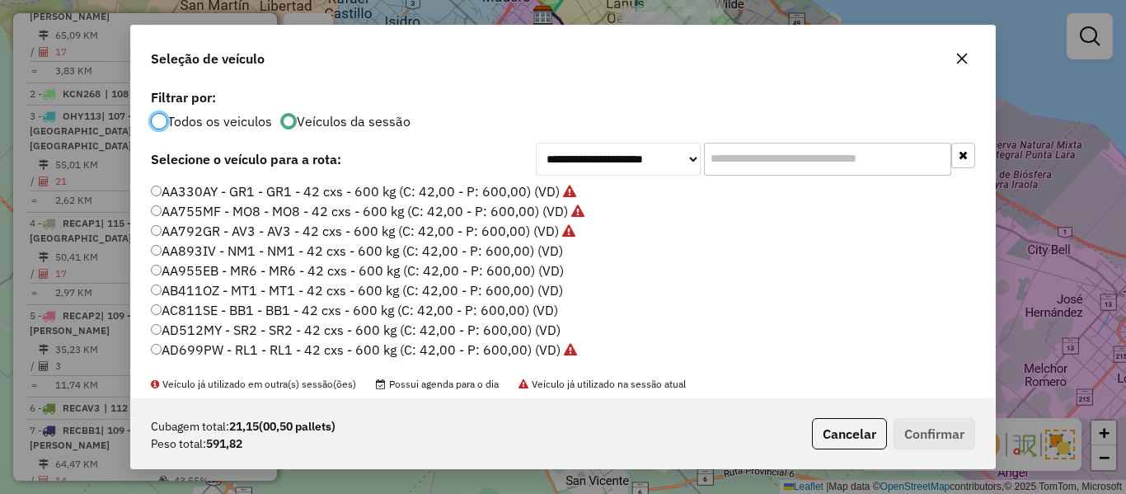
scroll to position [9, 5]
click at [538, 250] on label "AA893IV - NM1 - NM1 - 42 cxs - 600 kg (C: 42,00 - P: 600,00) (VD)" at bounding box center [357, 251] width 412 height 20
click at [896, 431] on button "Confirmar" at bounding box center [935, 433] width 82 height 31
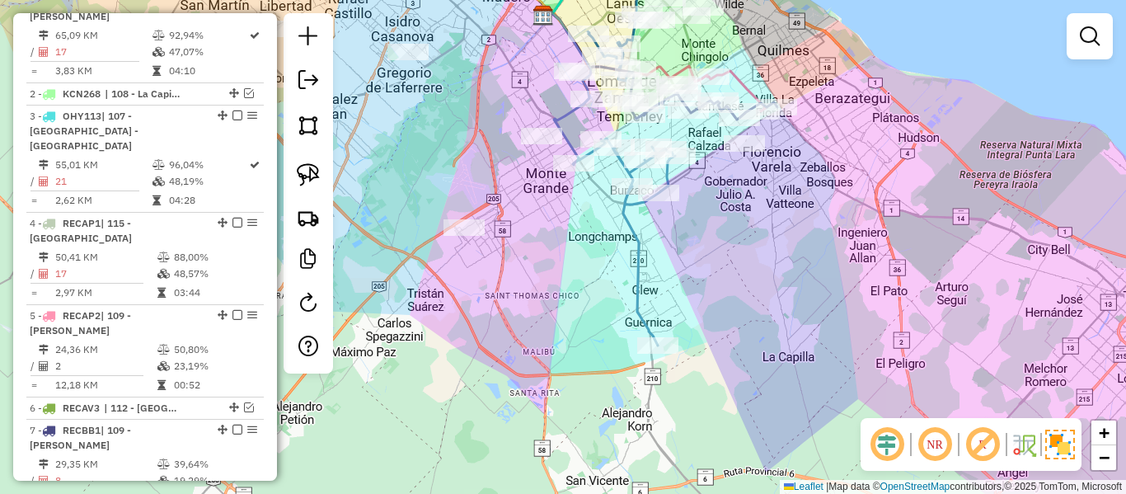
click at [638, 243] on icon at bounding box center [624, 242] width 102 height 207
select select "**********"
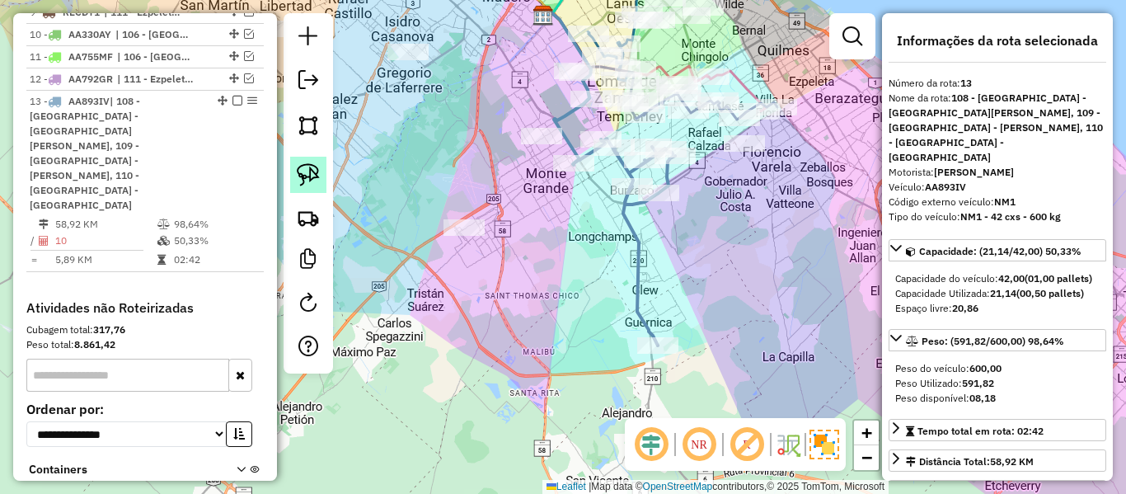
scroll to position [1317, 0]
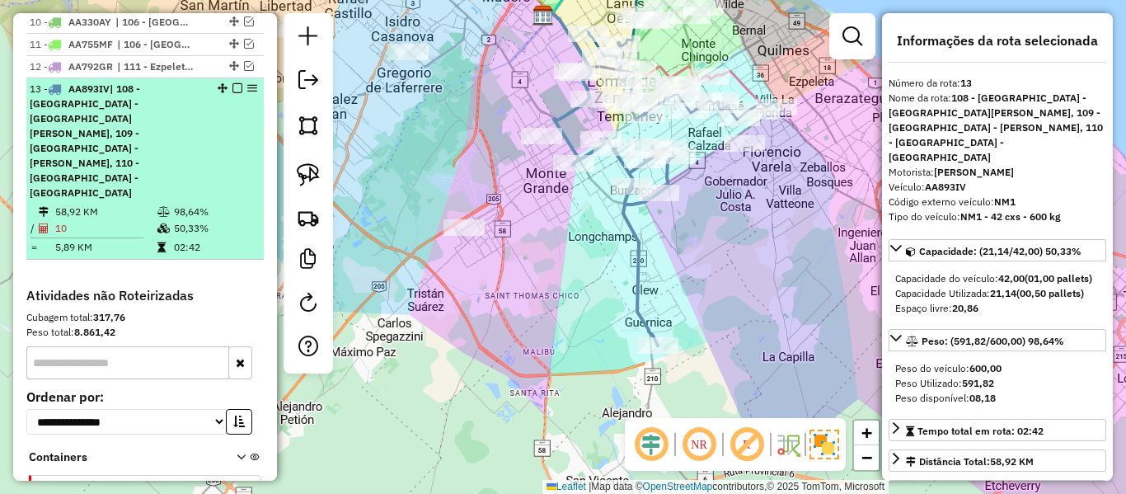
click at [233, 83] on em at bounding box center [238, 88] width 10 height 10
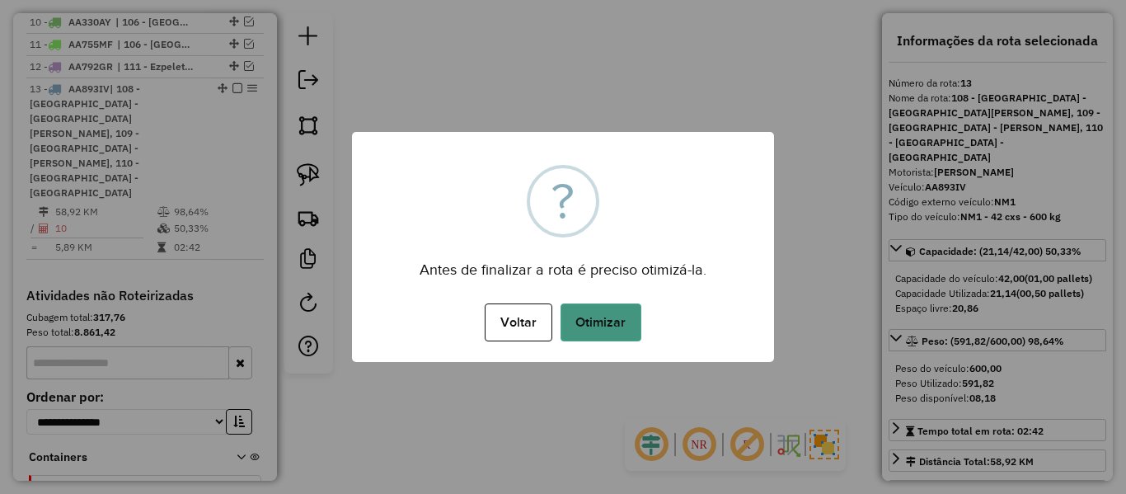
click at [614, 314] on button "Otimizar" at bounding box center [601, 322] width 81 height 38
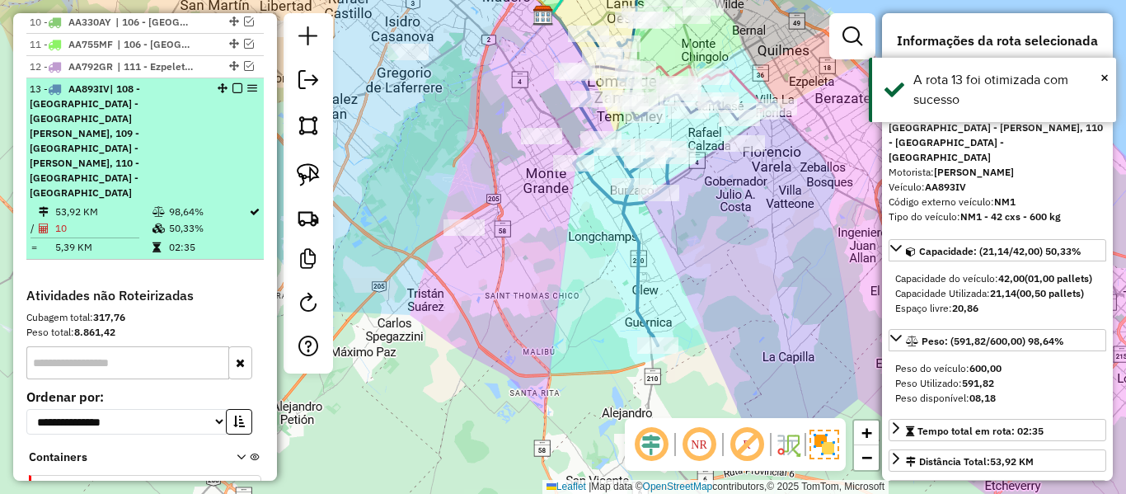
click at [233, 83] on em at bounding box center [238, 88] width 10 height 10
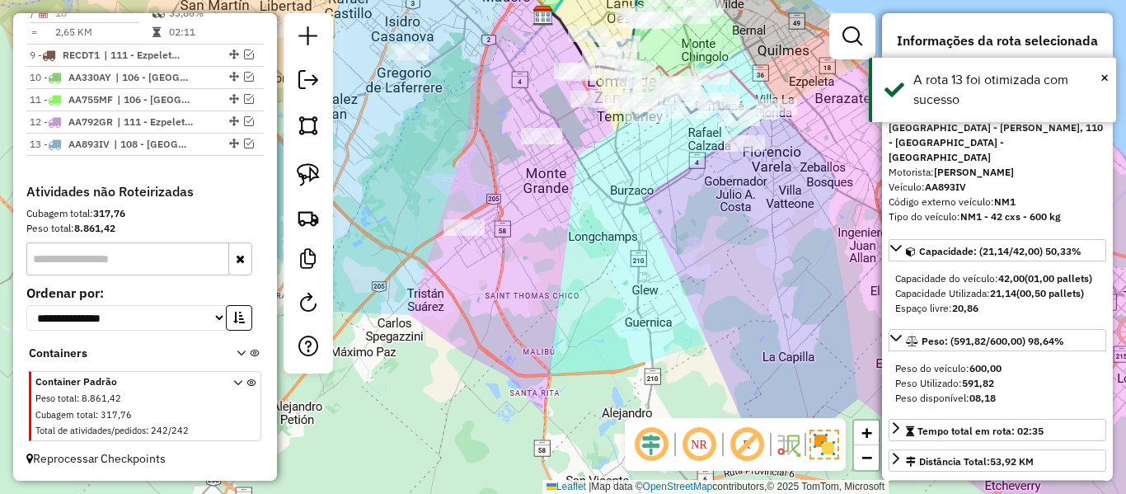
scroll to position [1217, 0]
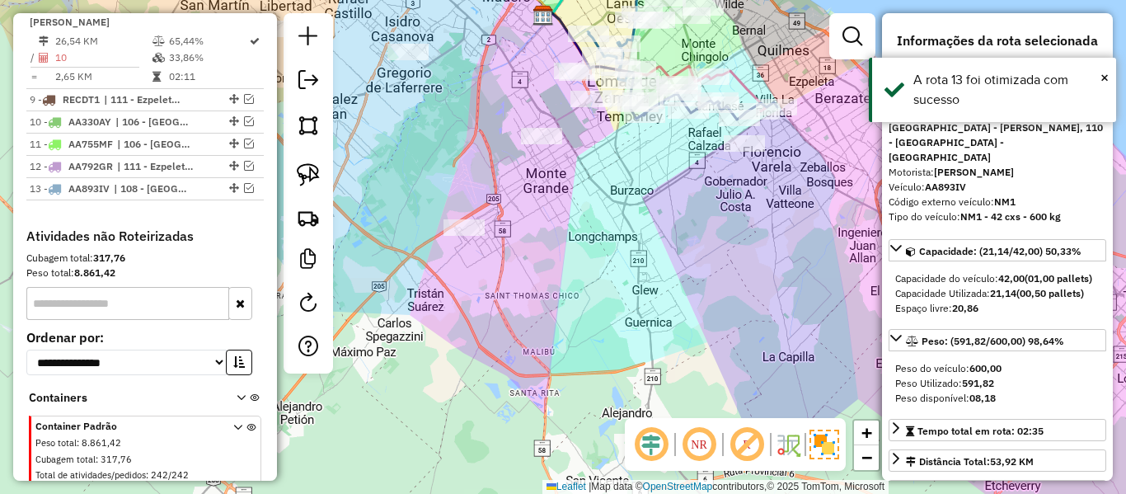
click at [689, 239] on div "Janela de atendimento Grade de atendimento Capacidade Transportadoras Veículos …" at bounding box center [563, 247] width 1126 height 494
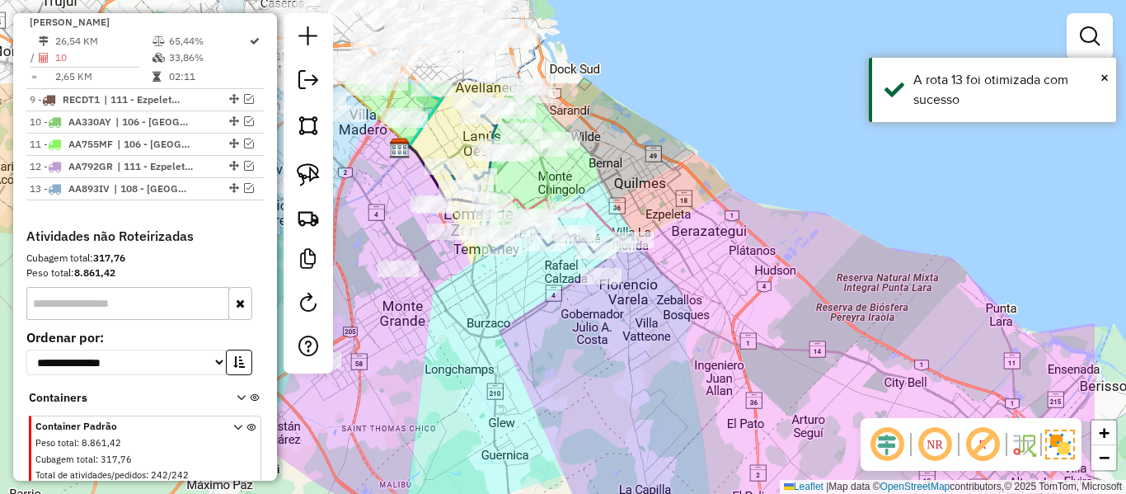
drag, startPoint x: 581, startPoint y: 358, endPoint x: 569, endPoint y: 378, distance: 23.3
click at [569, 378] on div "Janela de atendimento Grade de atendimento Capacidade Transportadoras Veículos …" at bounding box center [563, 247] width 1126 height 494
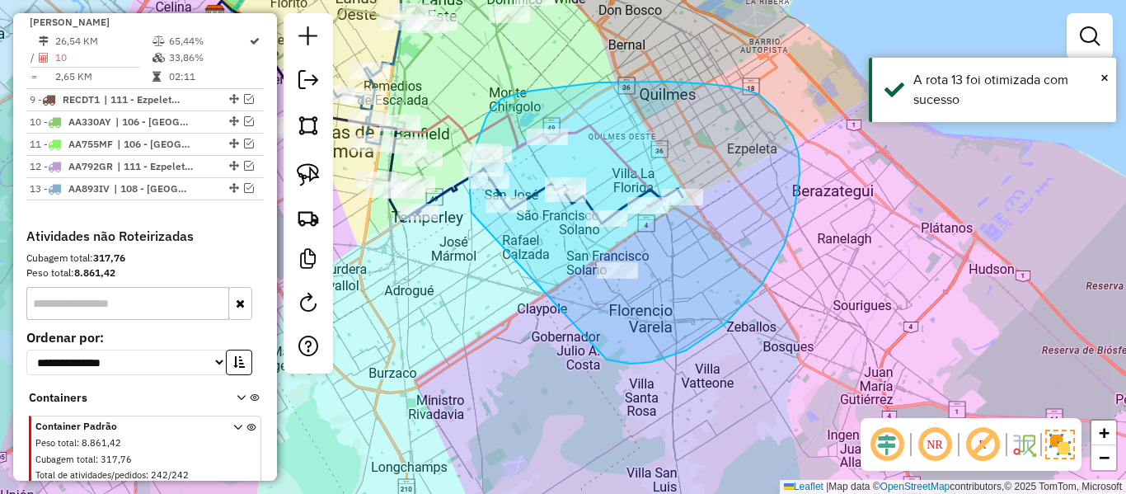
drag, startPoint x: 651, startPoint y: 362, endPoint x: 514, endPoint y: 237, distance: 186.2
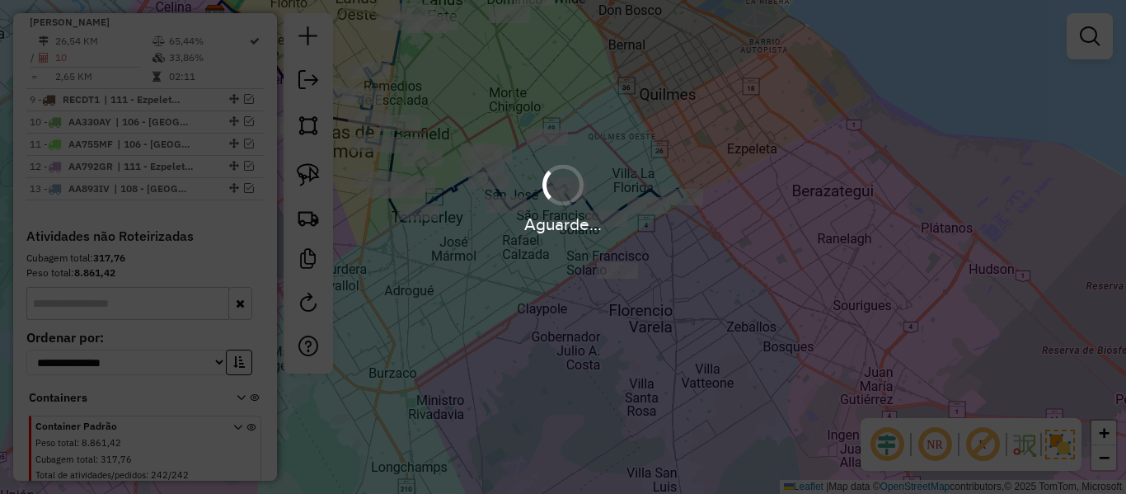
click at [569, 323] on div "Aguarde..." at bounding box center [563, 247] width 1126 height 494
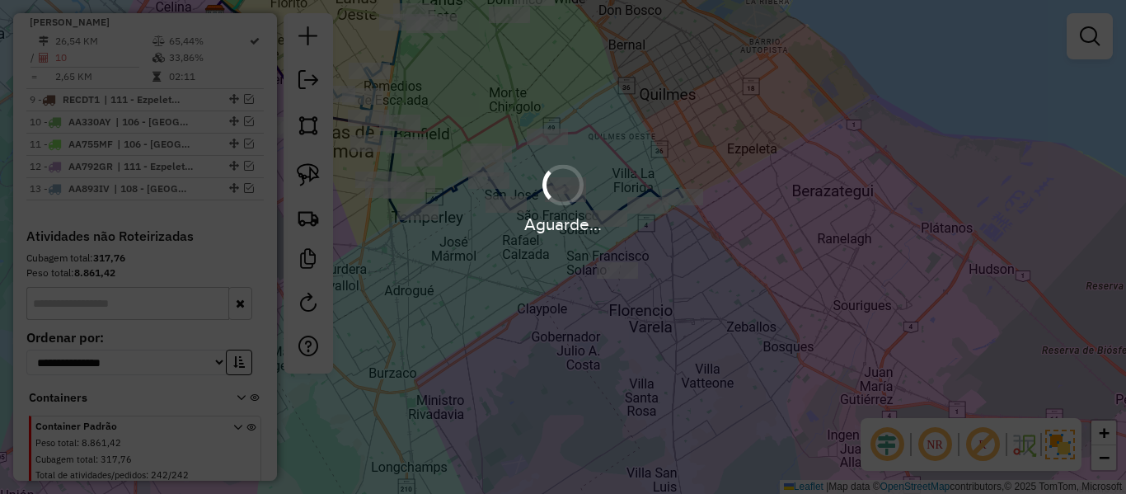
click at [569, 323] on div "Aguarde..." at bounding box center [563, 247] width 1126 height 494
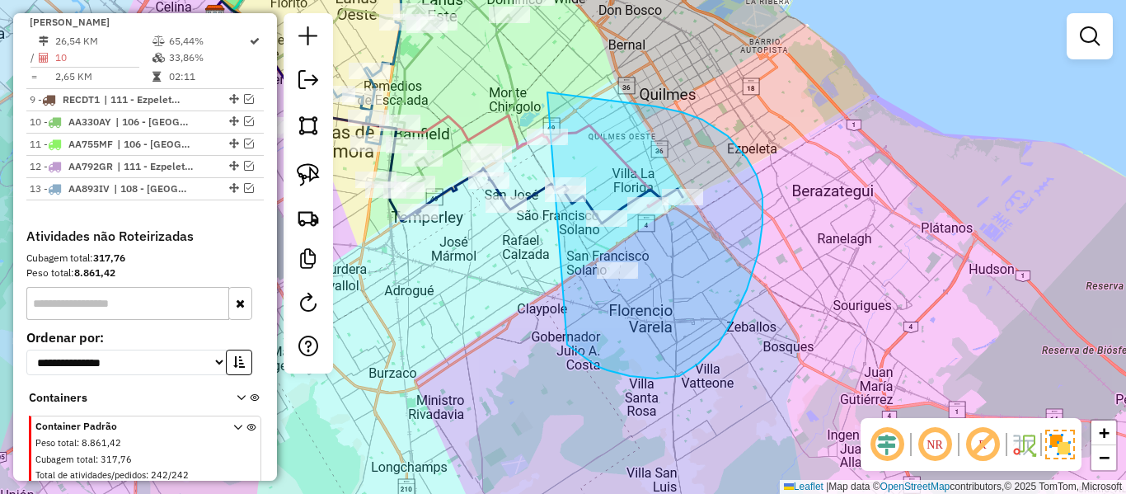
drag, startPoint x: 567, startPoint y: 345, endPoint x: 518, endPoint y: 92, distance: 257.1
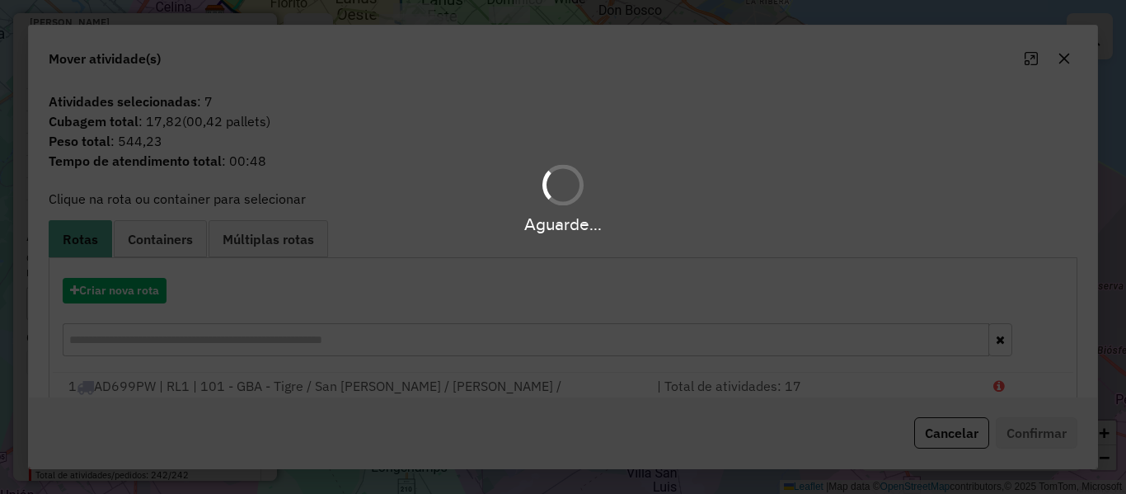
click at [142, 281] on hb-app "Aguarde... Pop-up bloqueado! Seu navegador bloqueou automáticamente a abertura …" at bounding box center [563, 247] width 1126 height 494
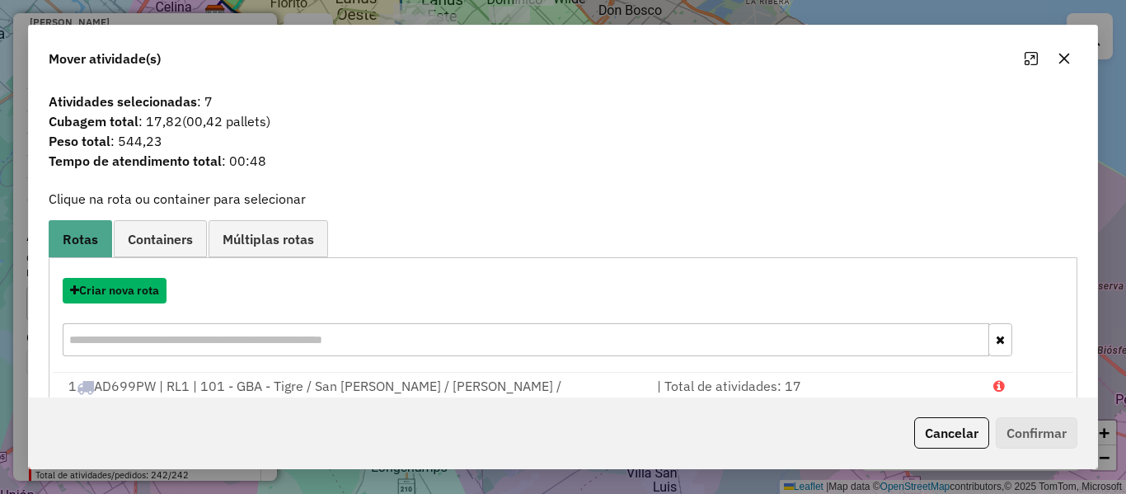
click at [142, 281] on button "Criar nova rota" at bounding box center [115, 291] width 104 height 26
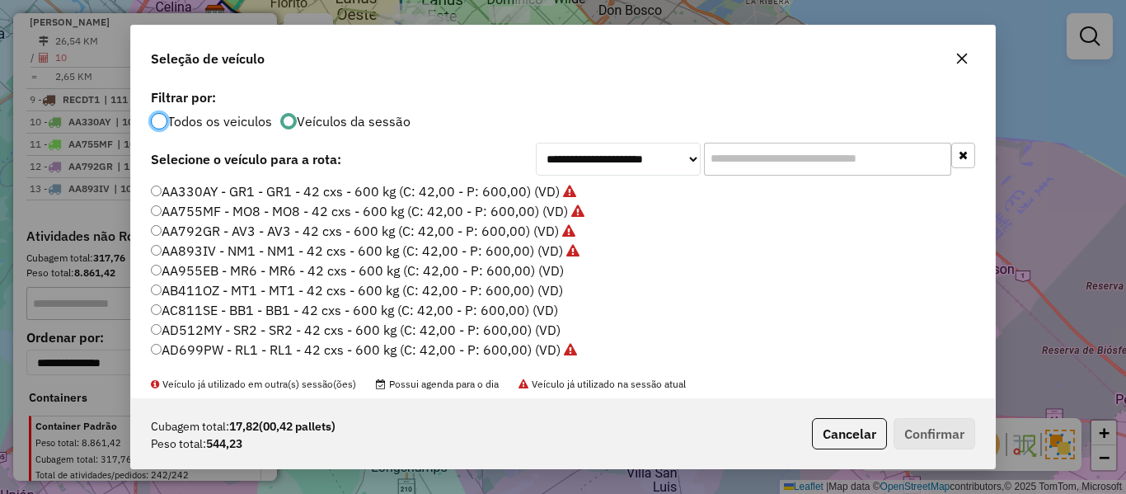
scroll to position [9, 5]
click at [524, 270] on label "AA955EB - MR6 - MR6 - 42 cxs - 600 kg (C: 42,00 - P: 600,00) (VD)" at bounding box center [357, 271] width 413 height 20
click at [957, 433] on button "Confirmar" at bounding box center [935, 433] width 82 height 31
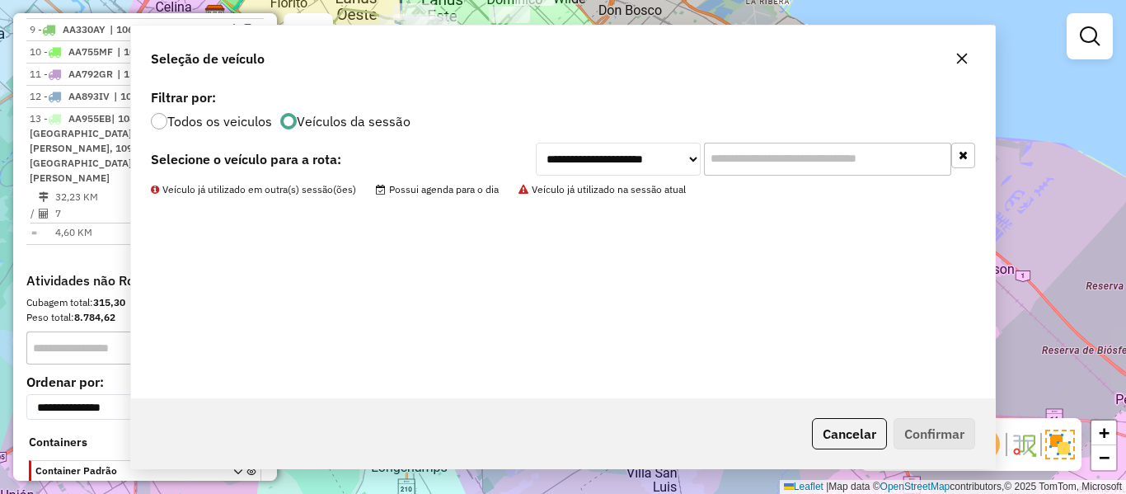
scroll to position [1225, 0]
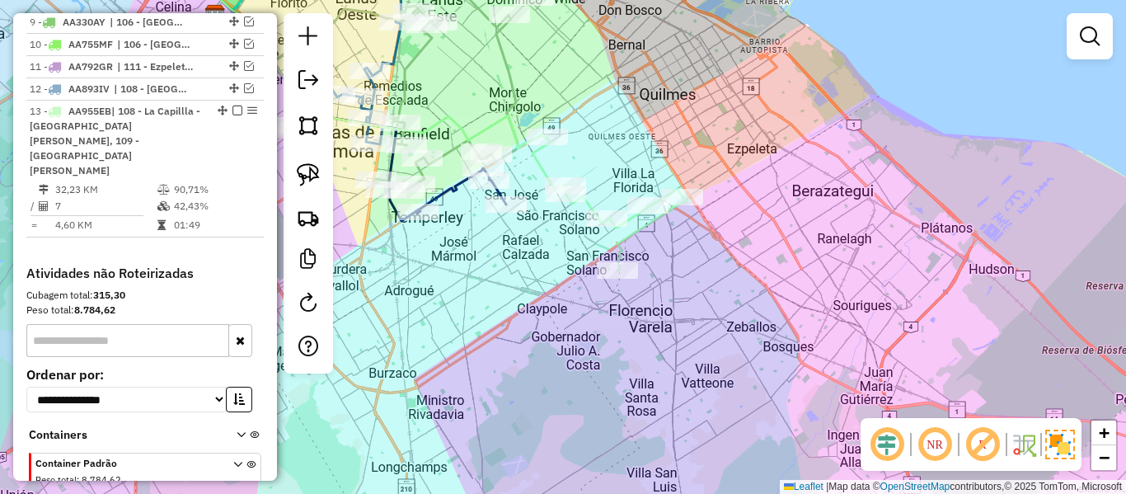
click at [548, 169] on icon at bounding box center [609, 204] width 153 height 134
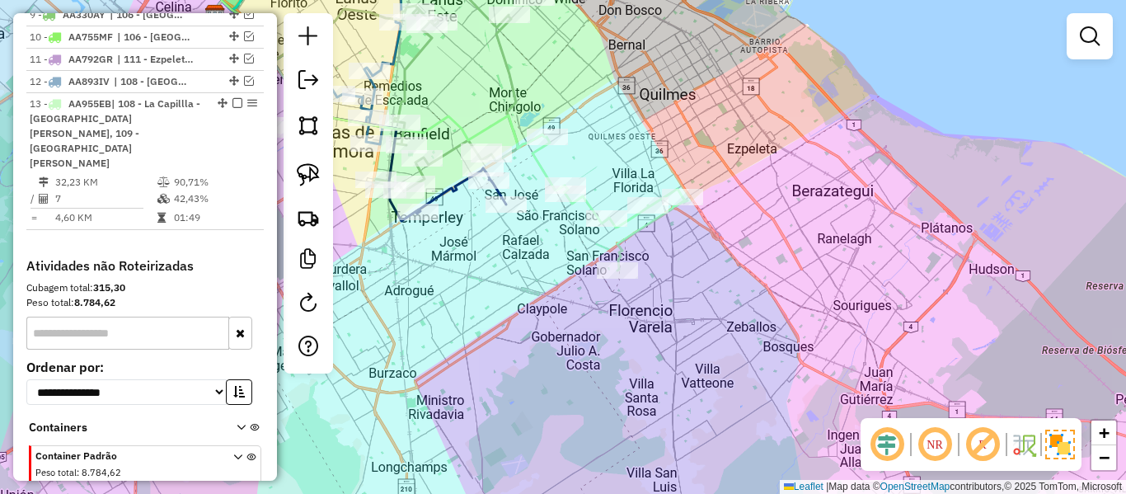
select select "**********"
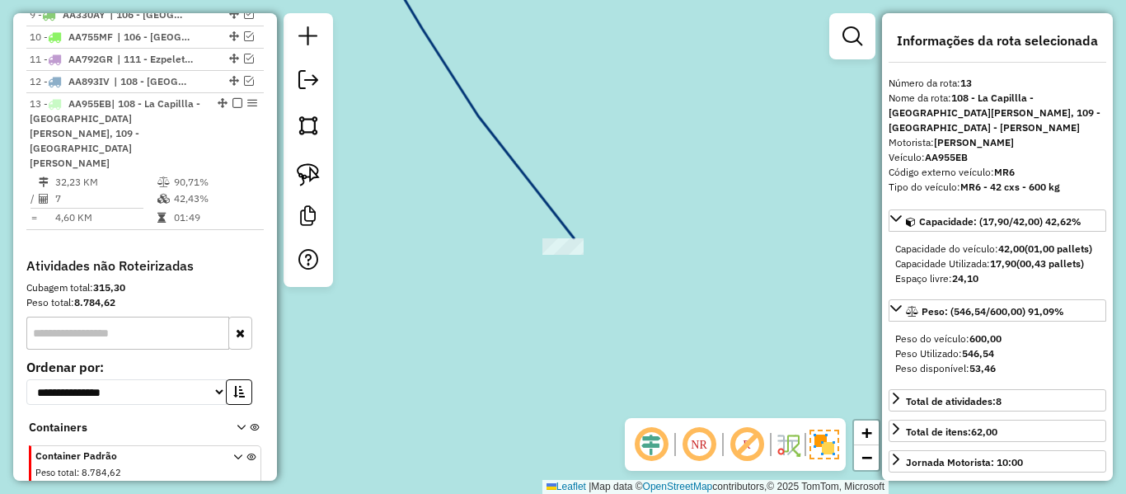
select select "**********"
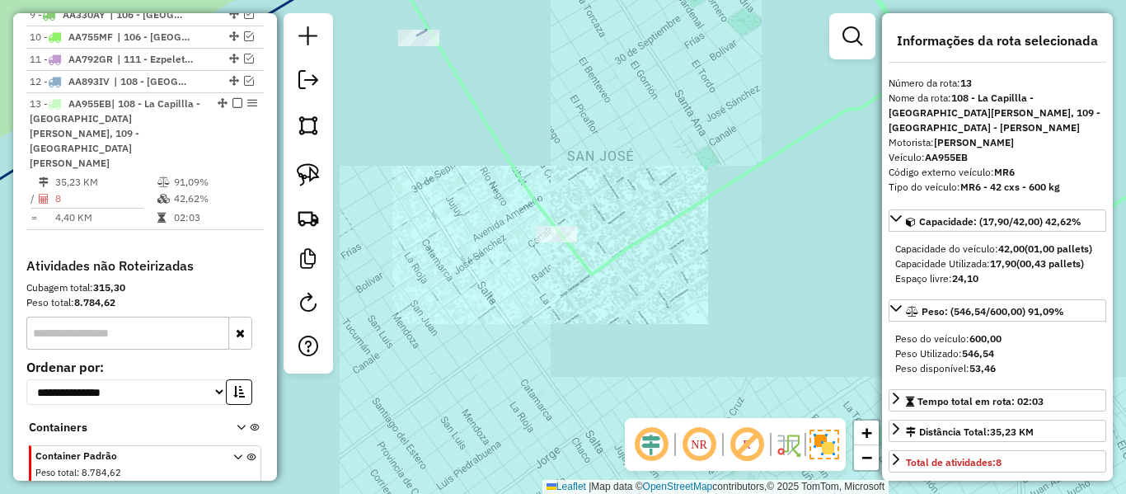
click at [553, 214] on icon at bounding box center [470, 91] width 177 height 281
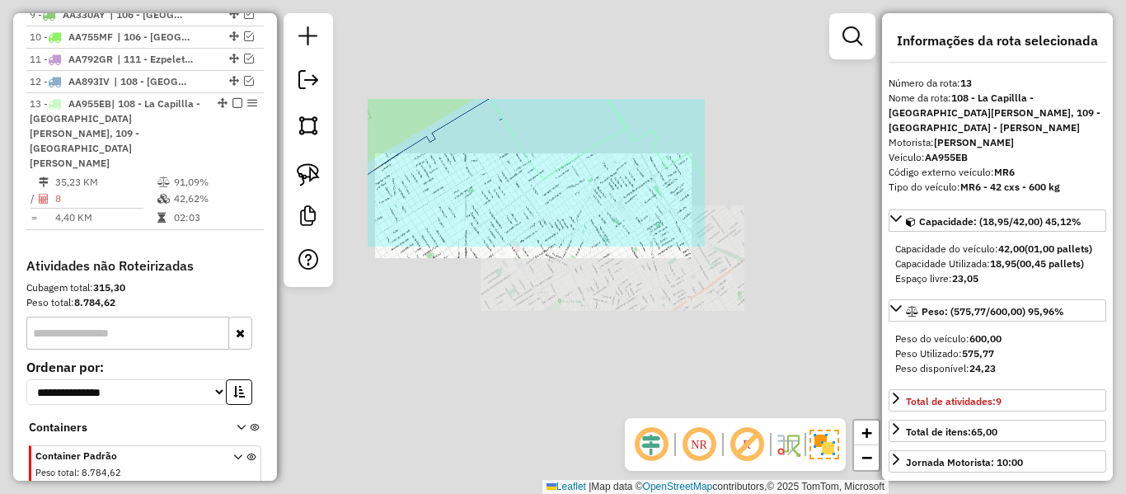
select select "**********"
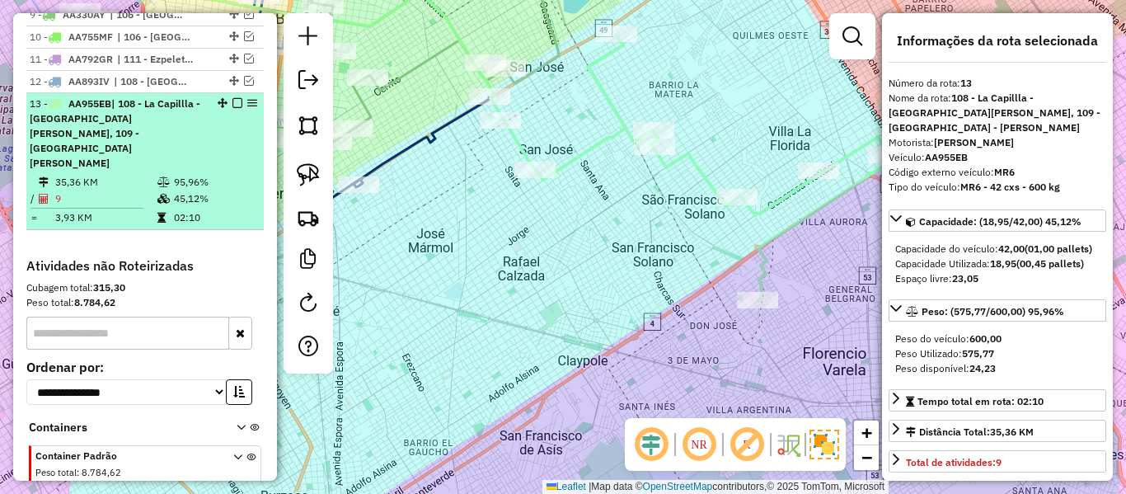
click at [233, 98] on em at bounding box center [238, 103] width 10 height 10
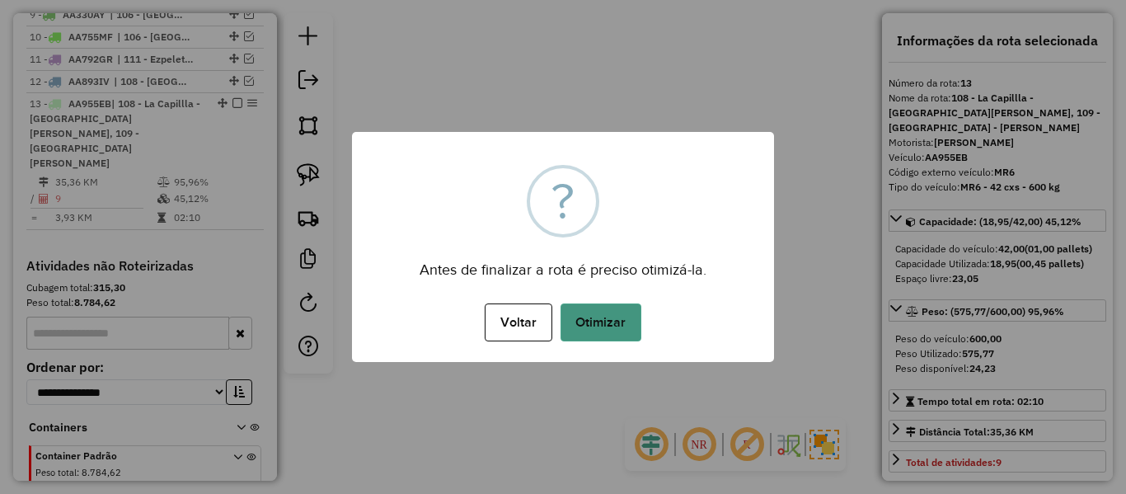
click at [616, 329] on button "Otimizar" at bounding box center [601, 322] width 81 height 38
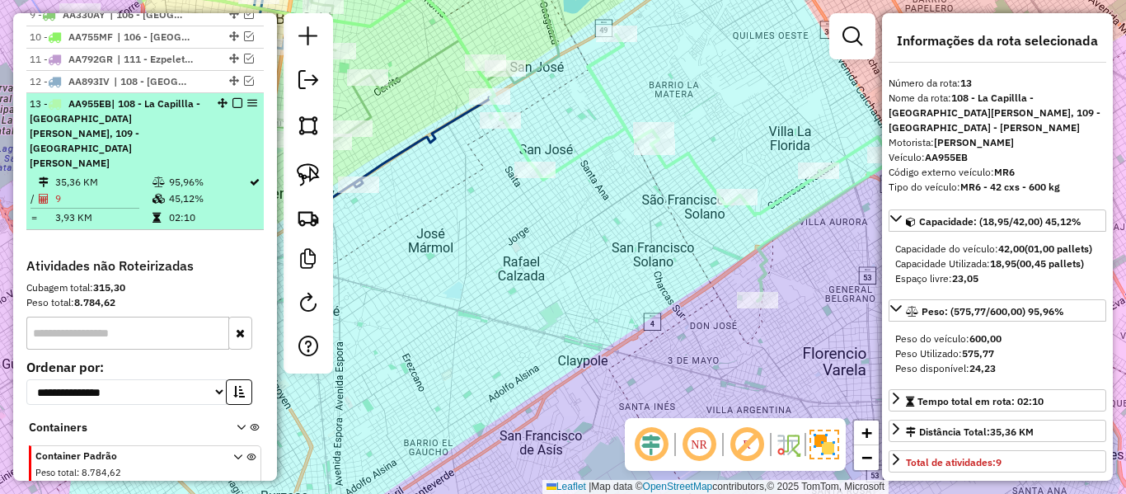
click at [227, 98] on div at bounding box center [232, 103] width 49 height 10
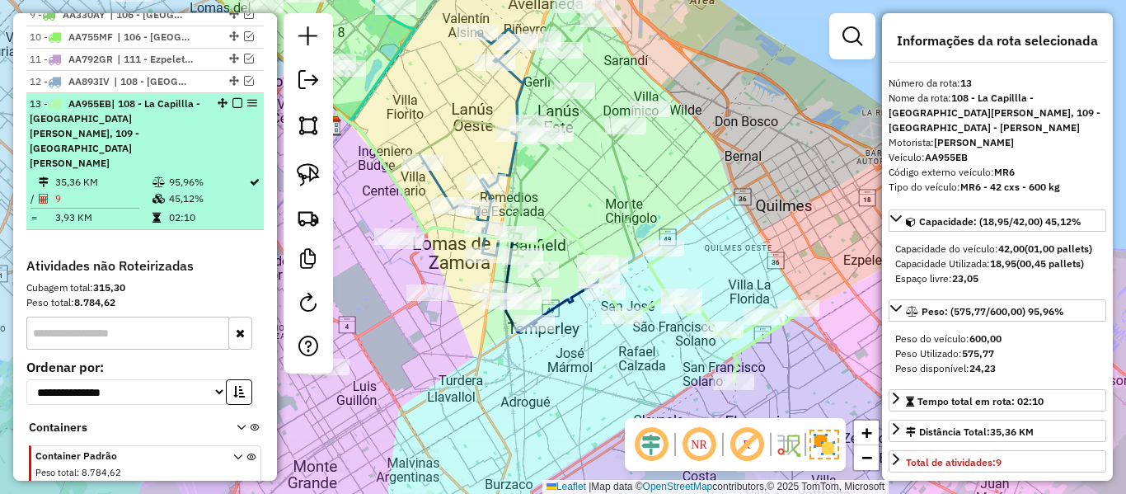
click at [235, 98] on em at bounding box center [238, 103] width 10 height 10
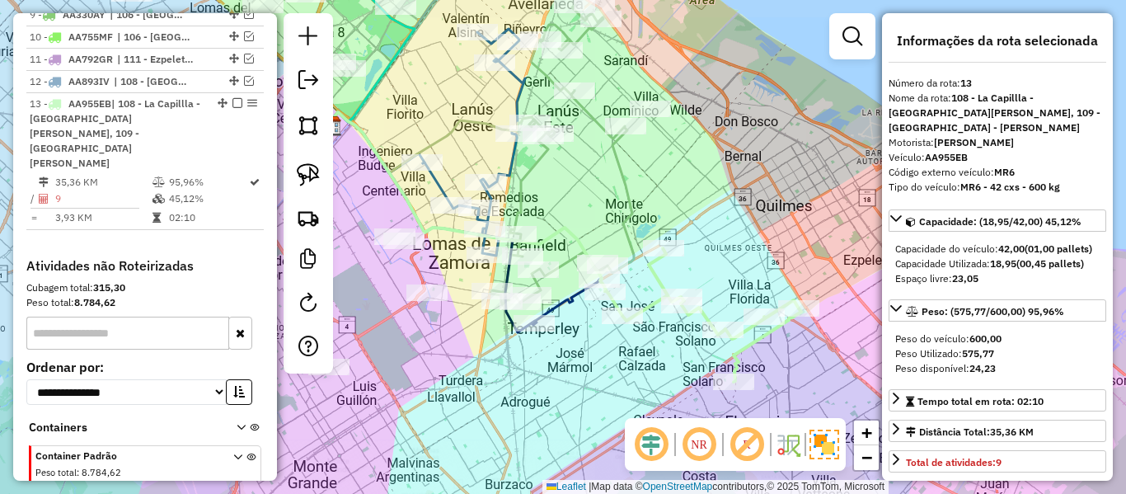
scroll to position [1147, 0]
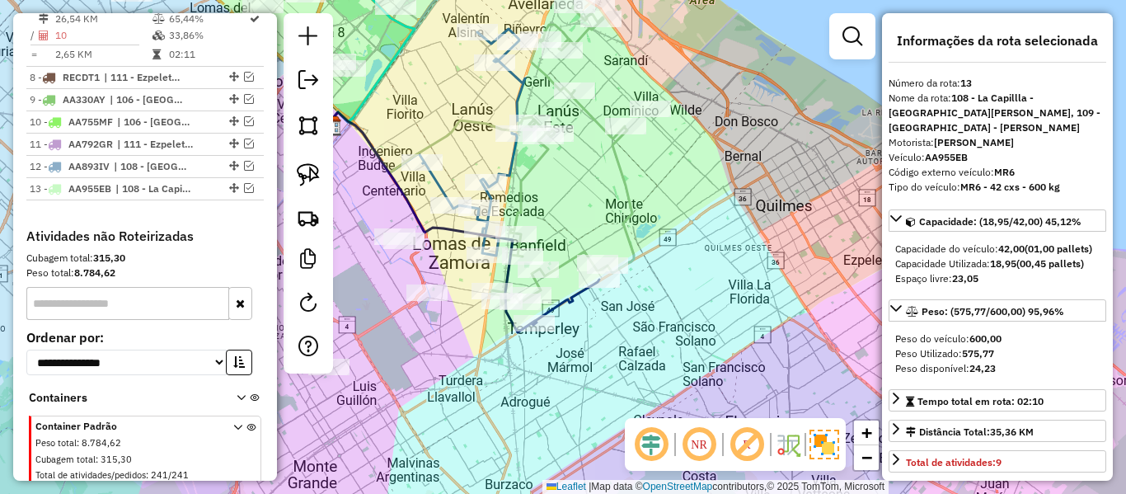
click at [679, 381] on div "Rota 4 - Placa RECAP1 490975 - Ernesto Arias Janela de atendimento Grade de ate…" at bounding box center [563, 247] width 1126 height 494
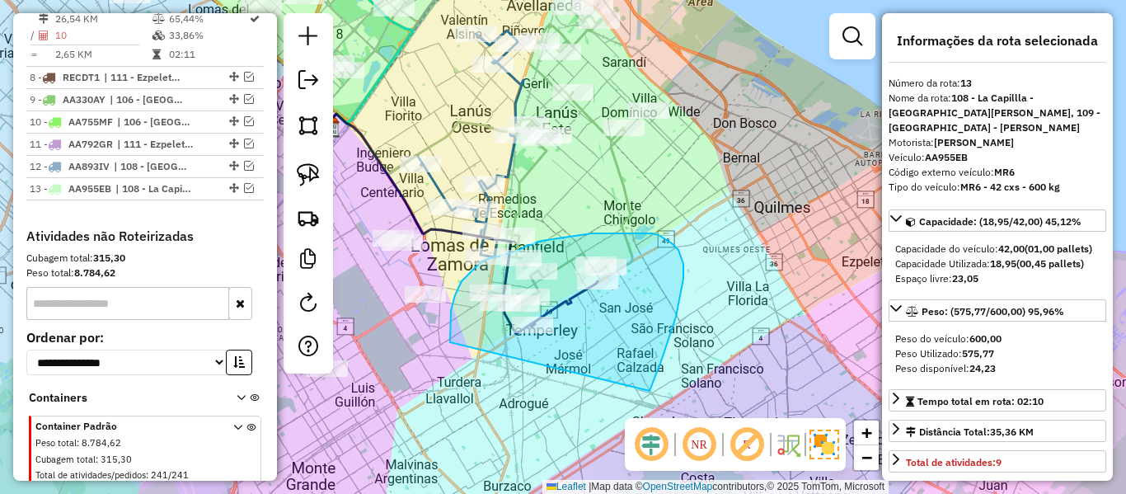
drag, startPoint x: 650, startPoint y: 391, endPoint x: 476, endPoint y: 367, distance: 175.6
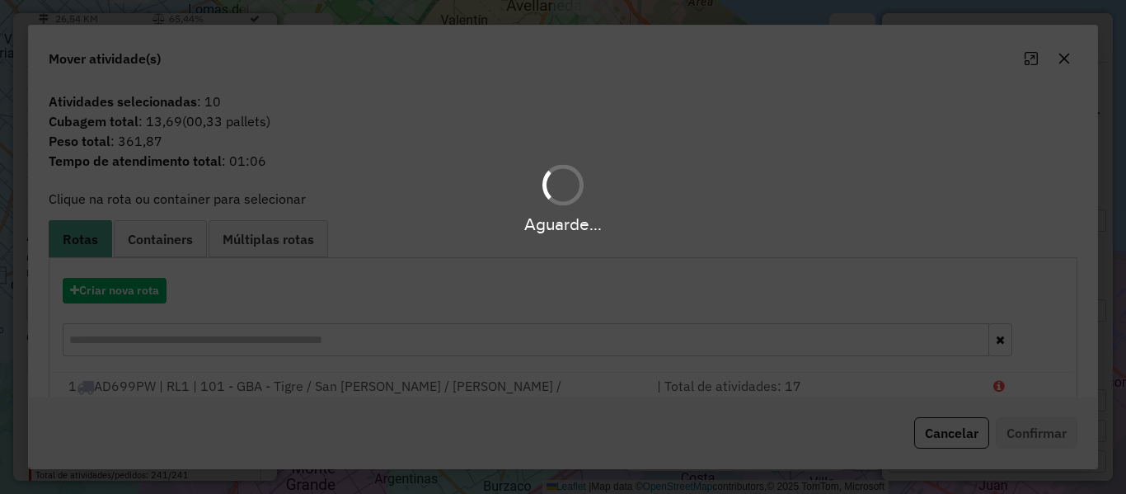
click at [167, 287] on div "Aguarde..." at bounding box center [563, 247] width 1126 height 494
click at [161, 286] on div "Aguarde..." at bounding box center [563, 247] width 1126 height 494
click at [161, 286] on hb-app "Aguarde... Pop-up bloqueado! Seu navegador bloqueou automáticamente a abertura …" at bounding box center [563, 247] width 1126 height 494
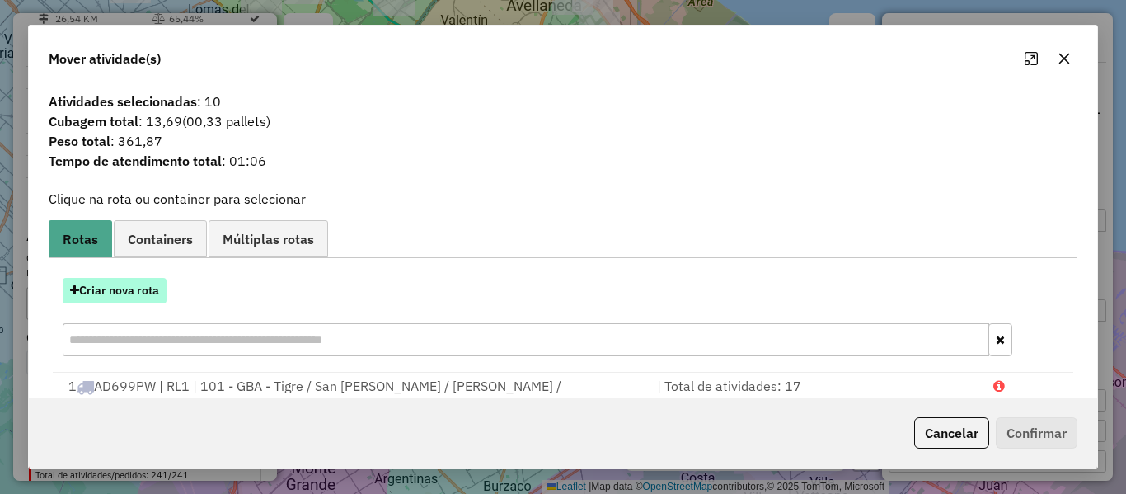
click at [143, 284] on button "Criar nova rota" at bounding box center [115, 291] width 104 height 26
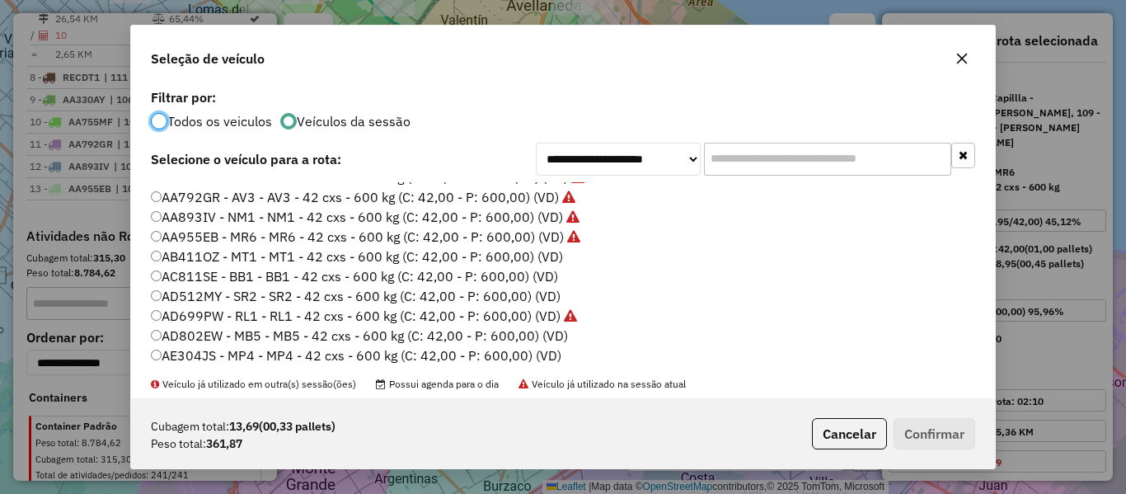
scroll to position [82, 0]
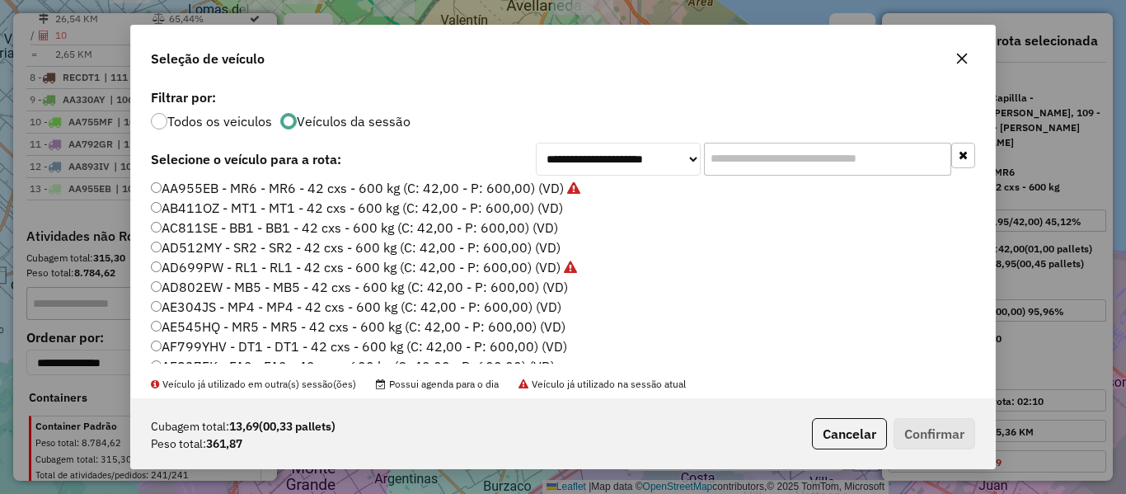
click at [557, 209] on label "AB411OZ - MT1 - MT1 - 42 cxs - 600 kg (C: 42,00 - P: 600,00) (VD)" at bounding box center [357, 208] width 412 height 20
click at [921, 436] on button "Confirmar" at bounding box center [935, 433] width 82 height 31
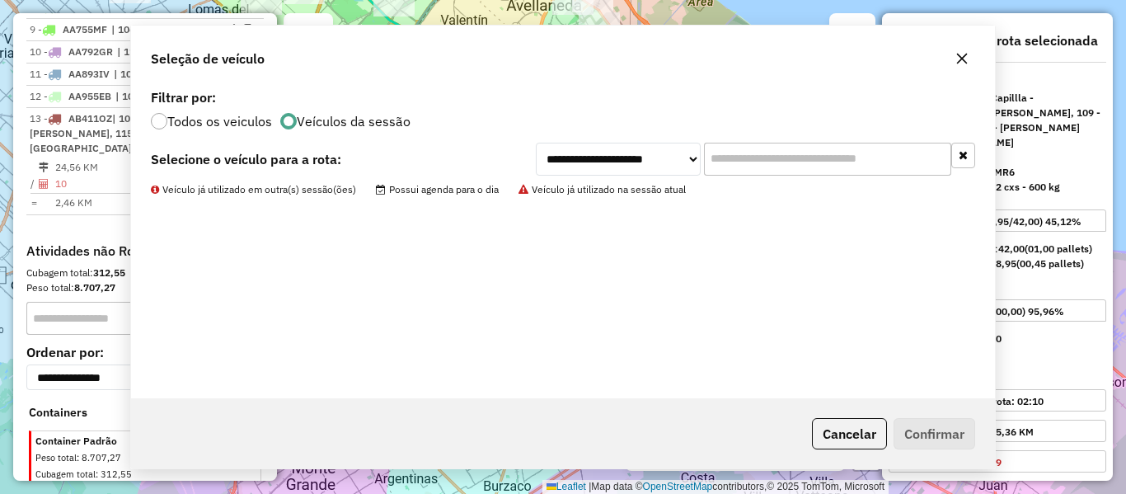
scroll to position [1162, 0]
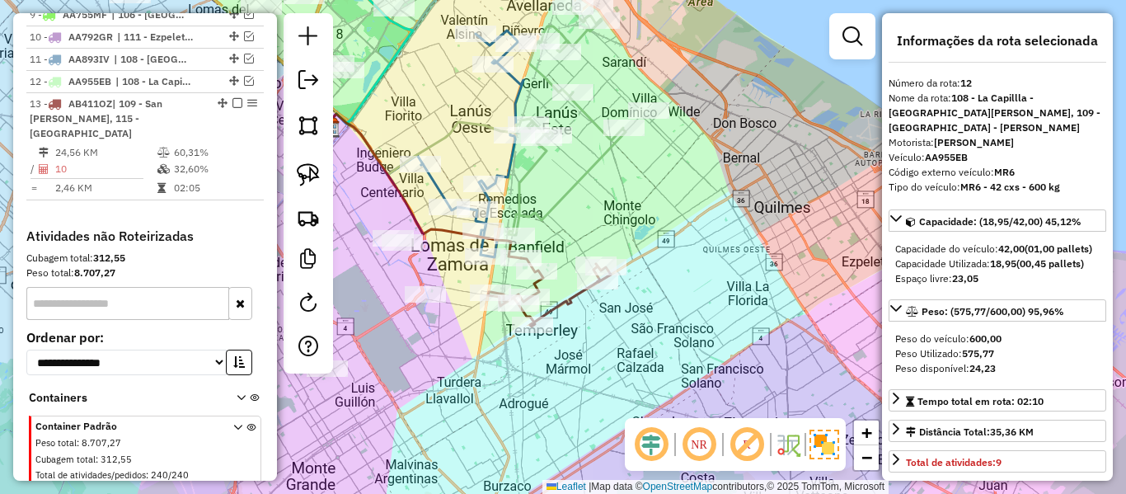
click at [576, 302] on icon at bounding box center [549, 292] width 123 height 68
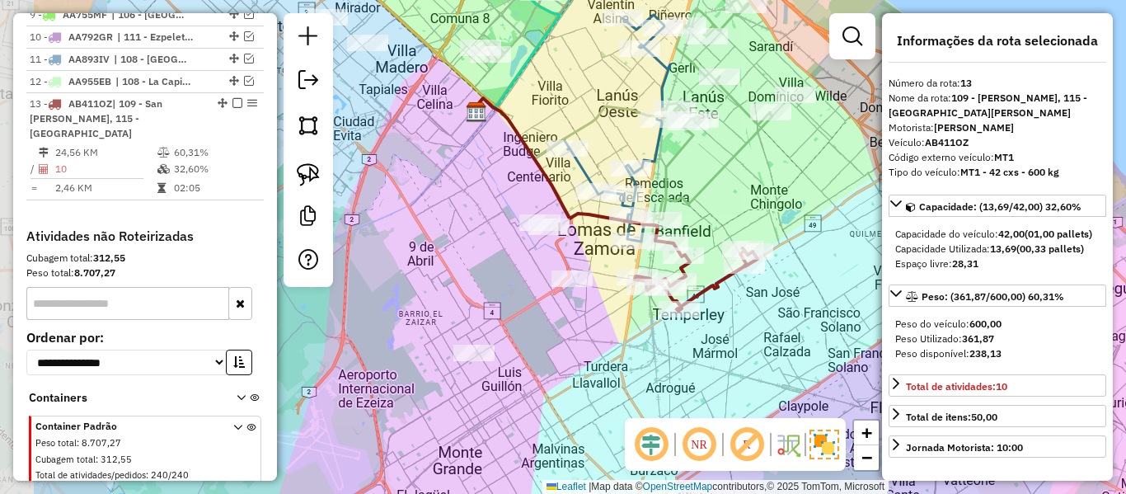
drag, startPoint x: 706, startPoint y: 322, endPoint x: 724, endPoint y: 319, distance: 18.3
click at [724, 319] on div "Janela de atendimento Grade de atendimento Capacidade Transportadoras Veículos …" at bounding box center [563, 247] width 1126 height 494
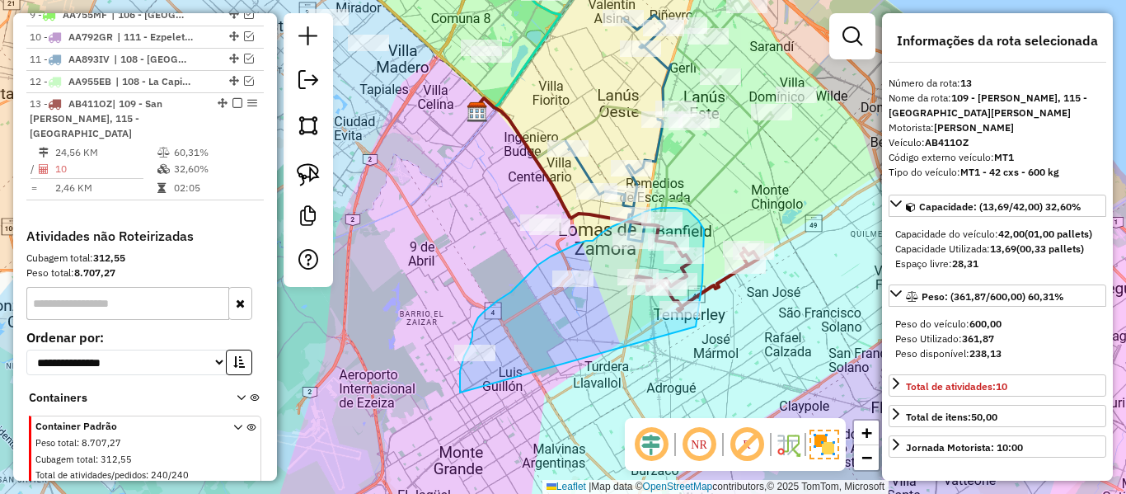
drag, startPoint x: 696, startPoint y: 323, endPoint x: 562, endPoint y: 428, distance: 169.7
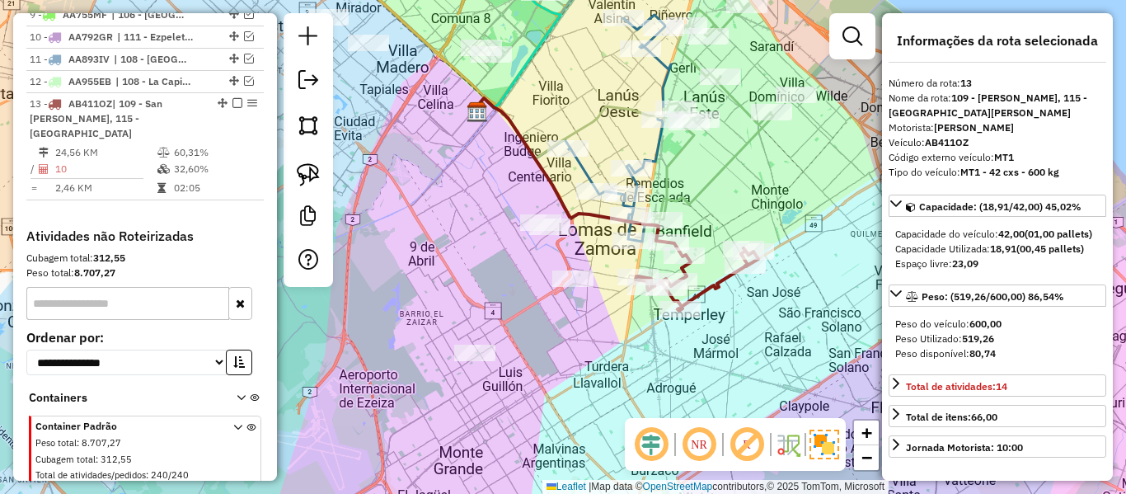
drag, startPoint x: 609, startPoint y: 403, endPoint x: 608, endPoint y: 210, distance: 193.0
click at [608, 213] on div "Janela de atendimento Grade de atendimento Capacidade Transportadoras Veículos …" at bounding box center [563, 247] width 1126 height 494
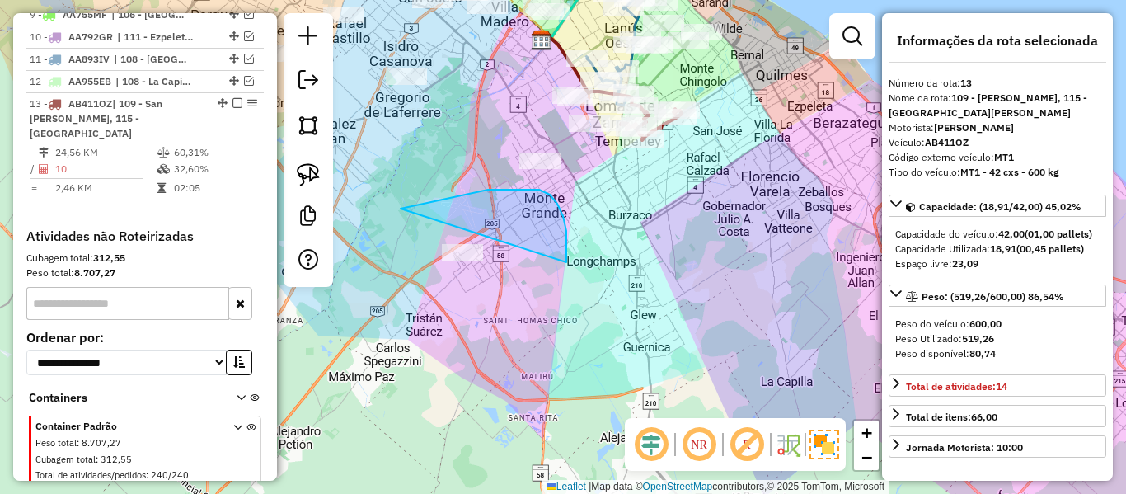
drag, startPoint x: 563, startPoint y: 216, endPoint x: 552, endPoint y: 365, distance: 149.7
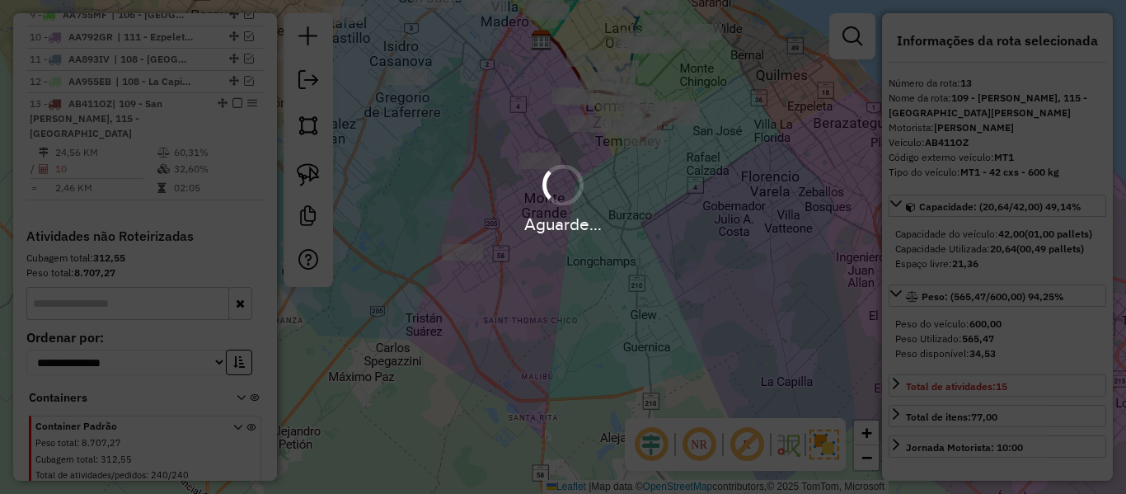
select select "**********"
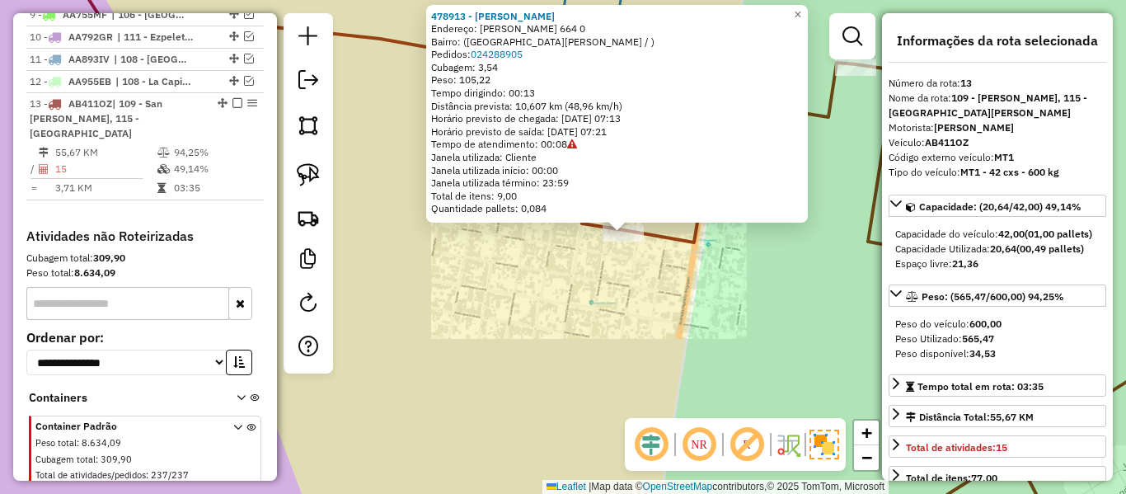
drag, startPoint x: 642, startPoint y: 259, endPoint x: 490, endPoint y: 190, distance: 167.5
click at [642, 260] on div "478913 - Victor Marconi Endereço: Juan Larrea 664 0 Bairro: (Lomas de Zamora / …" at bounding box center [563, 247] width 1126 height 494
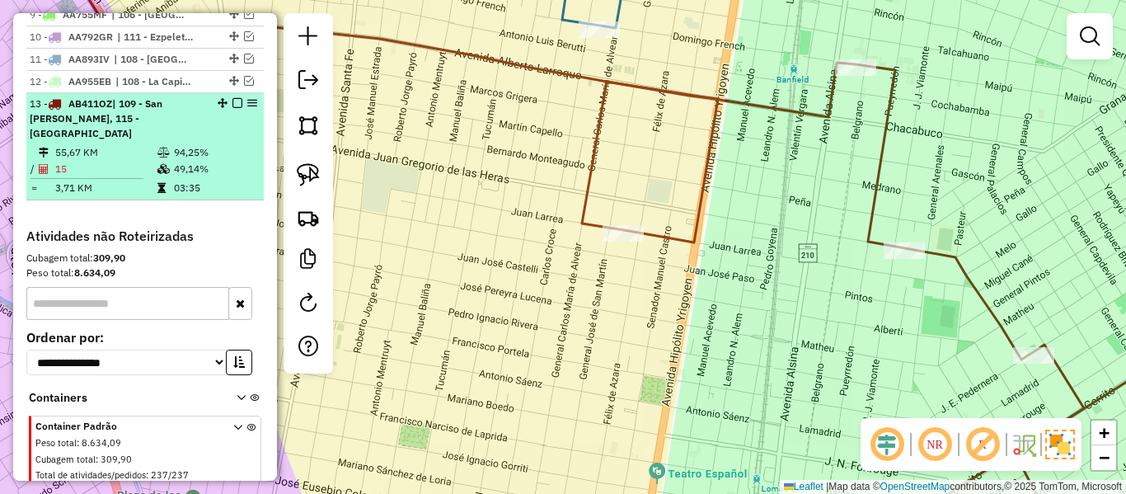
click at [233, 98] on em at bounding box center [238, 103] width 10 height 10
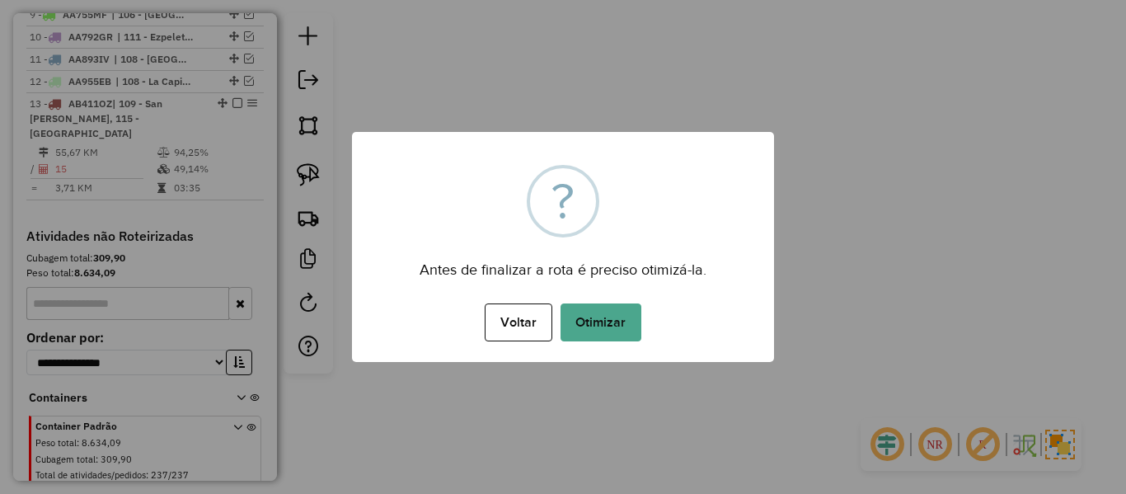
click at [614, 302] on div "Voltar No Otimizar" at bounding box center [563, 322] width 422 height 46
click at [613, 319] on button "Otimizar" at bounding box center [601, 322] width 81 height 38
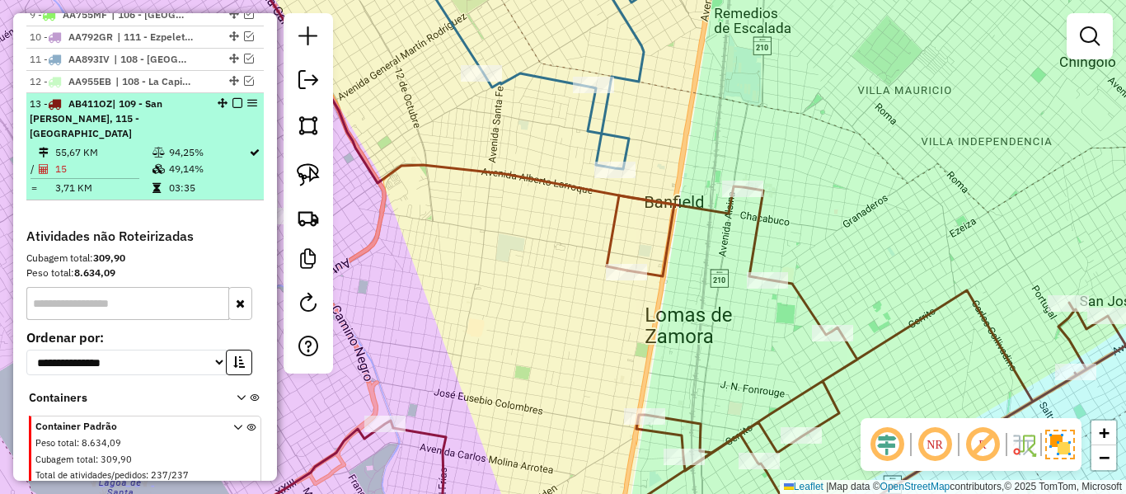
click at [233, 98] on em at bounding box center [238, 103] width 10 height 10
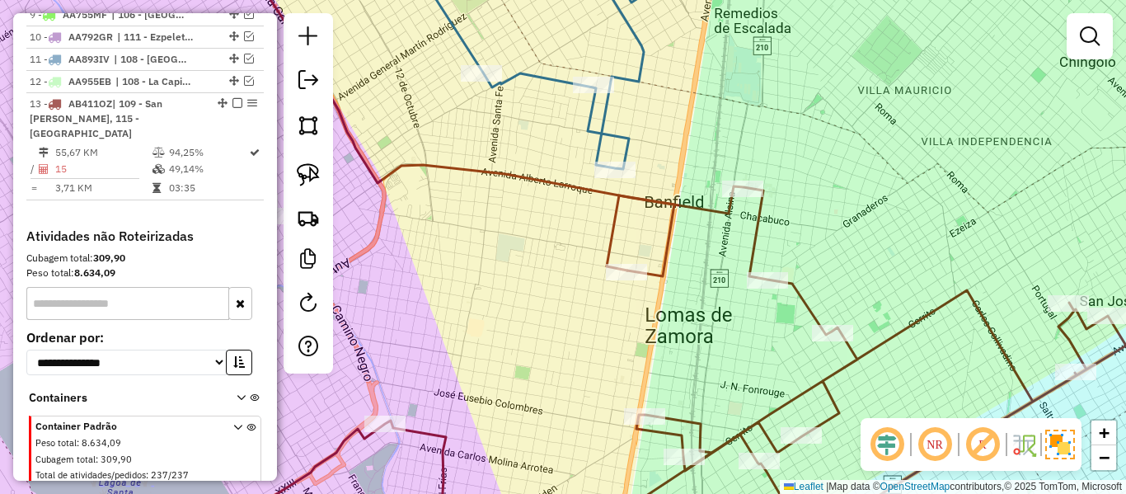
scroll to position [1077, 0]
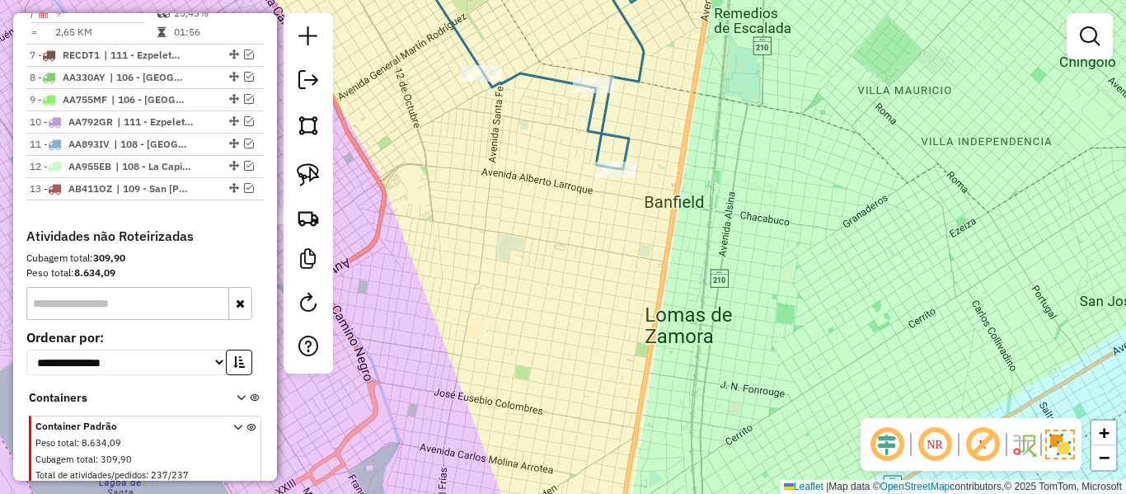
click at [679, 239] on div "Janela de atendimento Grade de atendimento Capacidade Transportadoras Veículos …" at bounding box center [563, 247] width 1126 height 494
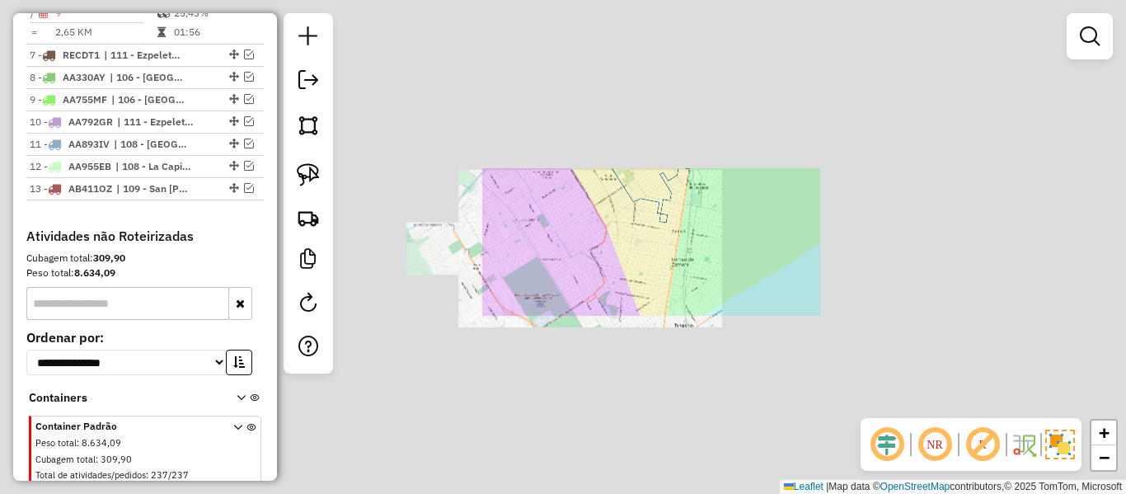
click at [690, 242] on div "Janela de atendimento Grade de atendimento Capacidade Transportadoras Veículos …" at bounding box center [563, 247] width 1126 height 494
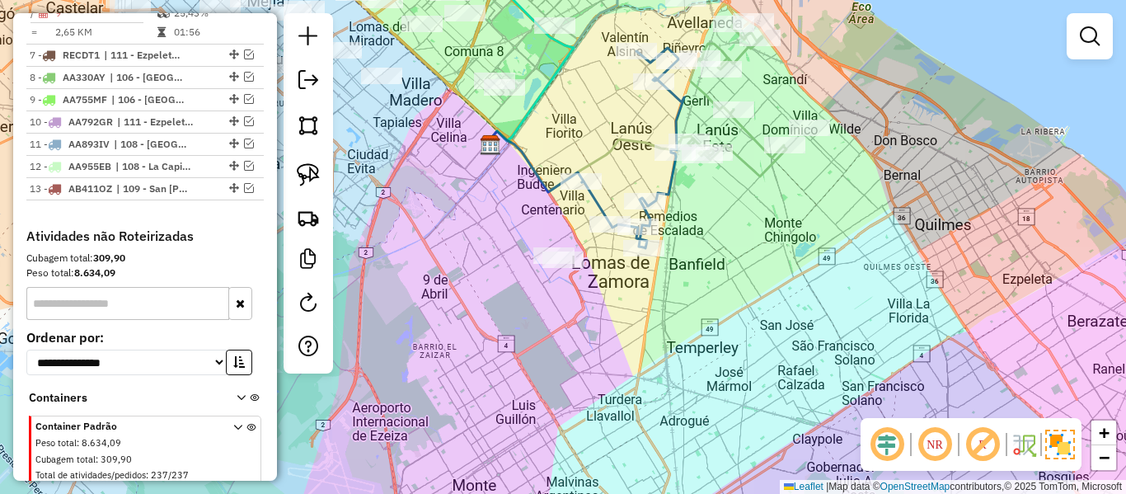
drag, startPoint x: 729, startPoint y: 248, endPoint x: 662, endPoint y: 284, distance: 76.0
click at [662, 284] on div "Janela de atendimento Grade de atendimento Capacidade Transportadoras Veículos …" at bounding box center [563, 247] width 1126 height 494
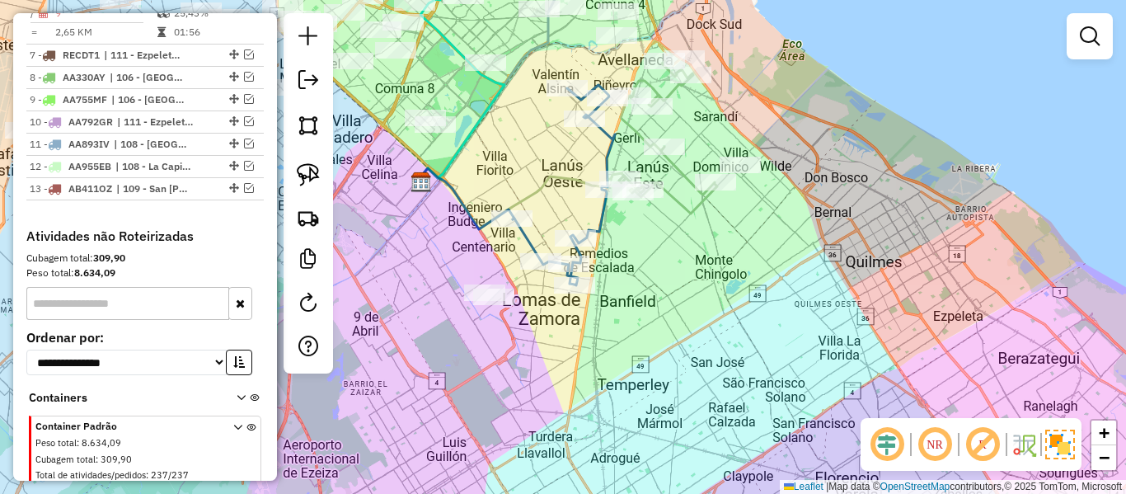
drag, startPoint x: 769, startPoint y: 242, endPoint x: 730, endPoint y: 313, distance: 81.2
click at [749, 292] on div "Janela de atendimento Grade de atendimento Capacidade Transportadoras Veículos …" at bounding box center [563, 247] width 1126 height 494
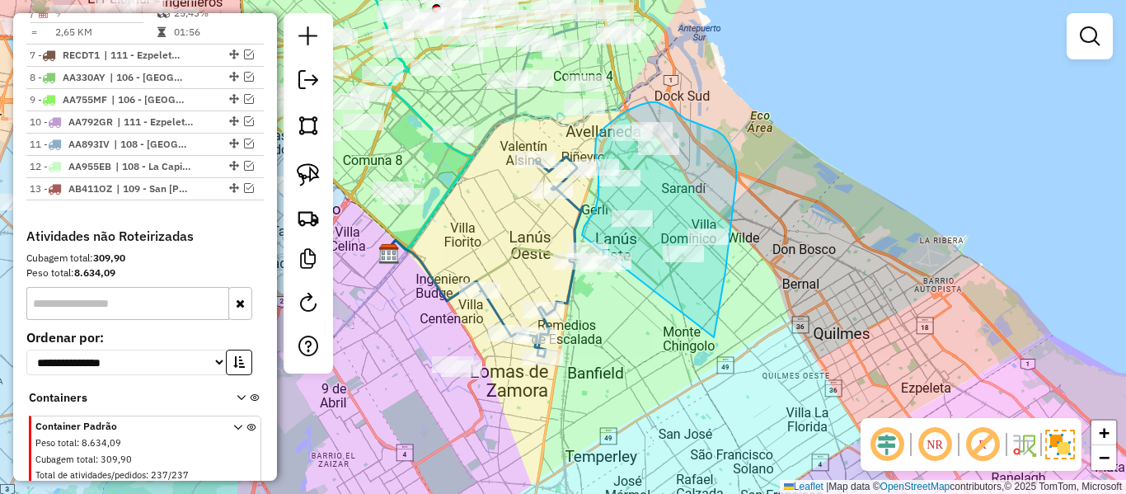
drag, startPoint x: 718, startPoint y: 317, endPoint x: 613, endPoint y: 303, distance: 106.5
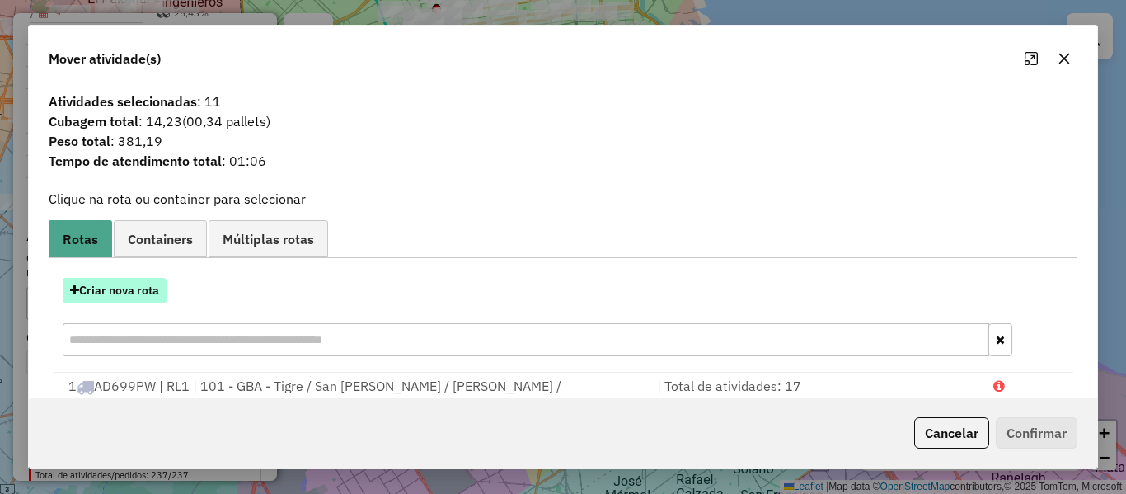
click at [141, 299] on button "Criar nova rota" at bounding box center [115, 291] width 104 height 26
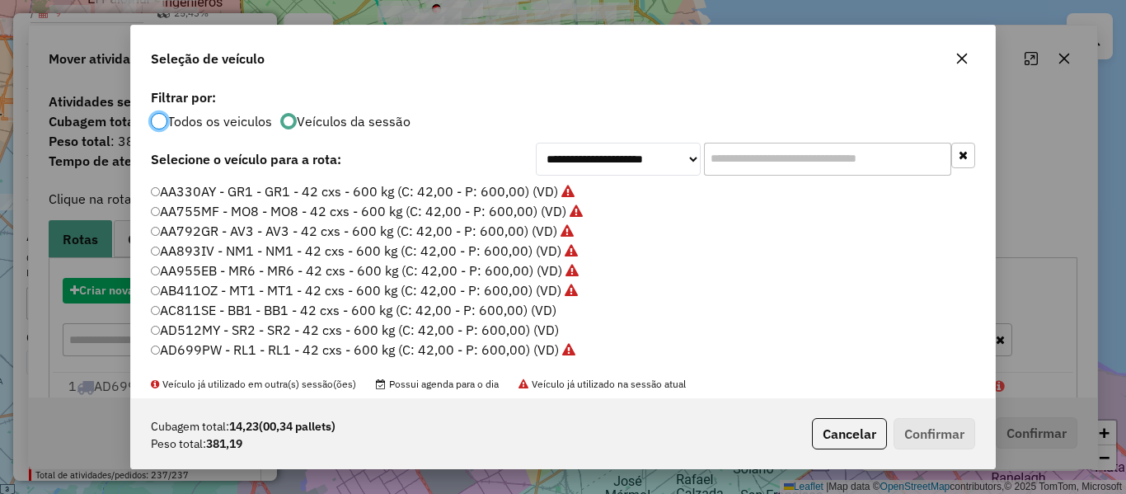
scroll to position [9, 5]
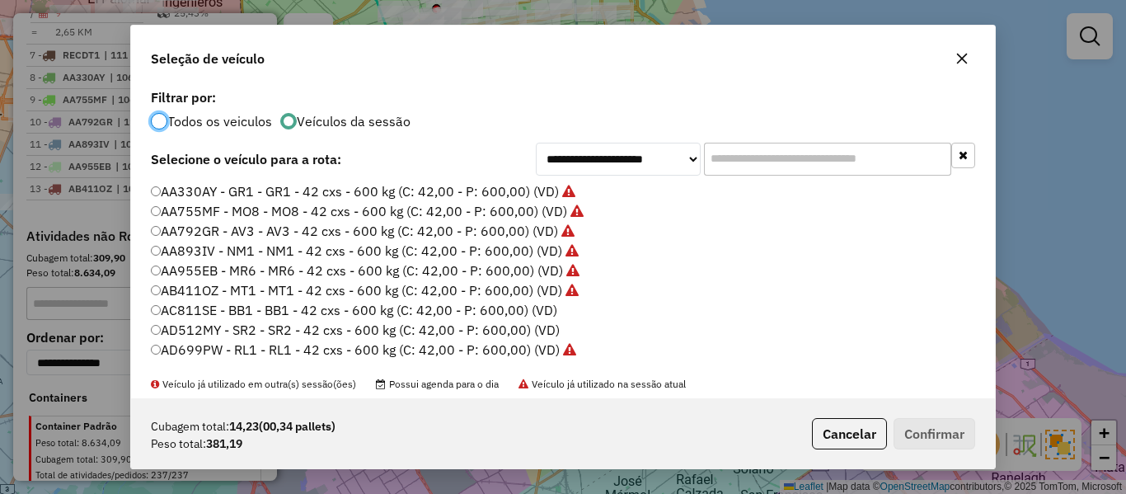
drag, startPoint x: 538, startPoint y: 308, endPoint x: 548, endPoint y: 312, distance: 10.7
click at [538, 309] on label "AC811SE - BB1 - BB1 - 42 cxs - 600 kg (C: 42,00 - P: 600,00) (VD)" at bounding box center [354, 310] width 407 height 20
click at [926, 421] on button "Confirmar" at bounding box center [935, 433] width 82 height 31
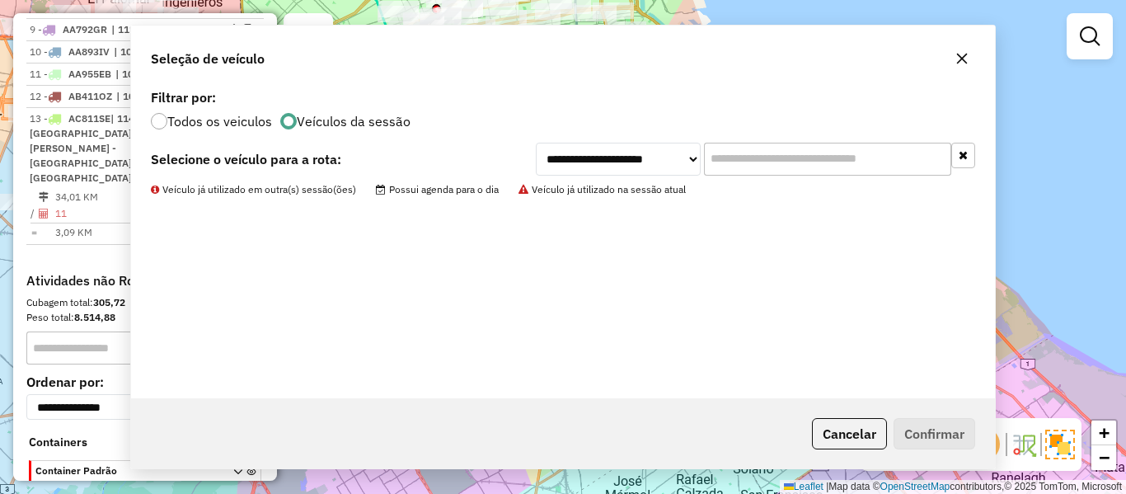
scroll to position [1070, 0]
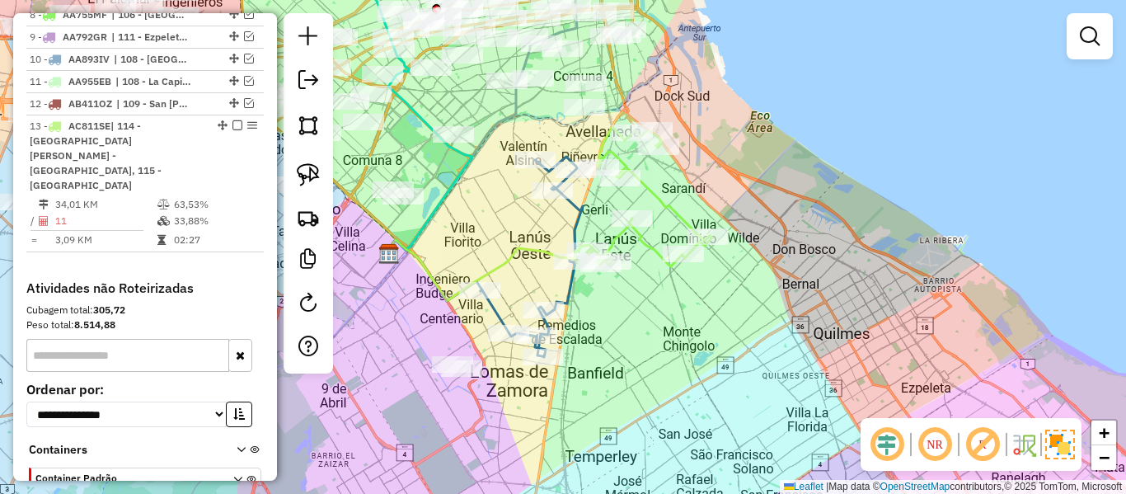
click at [673, 205] on icon at bounding box center [650, 196] width 125 height 139
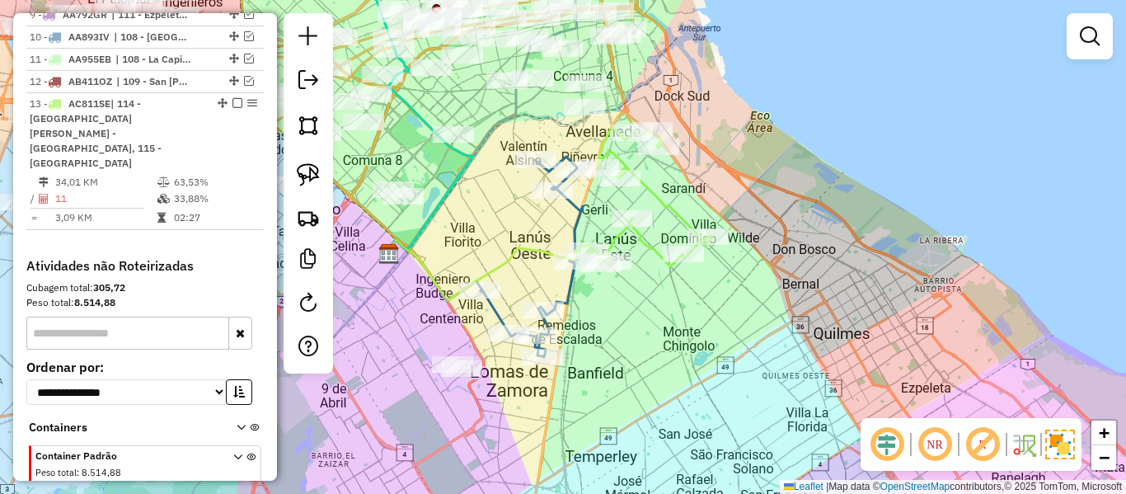
select select "**********"
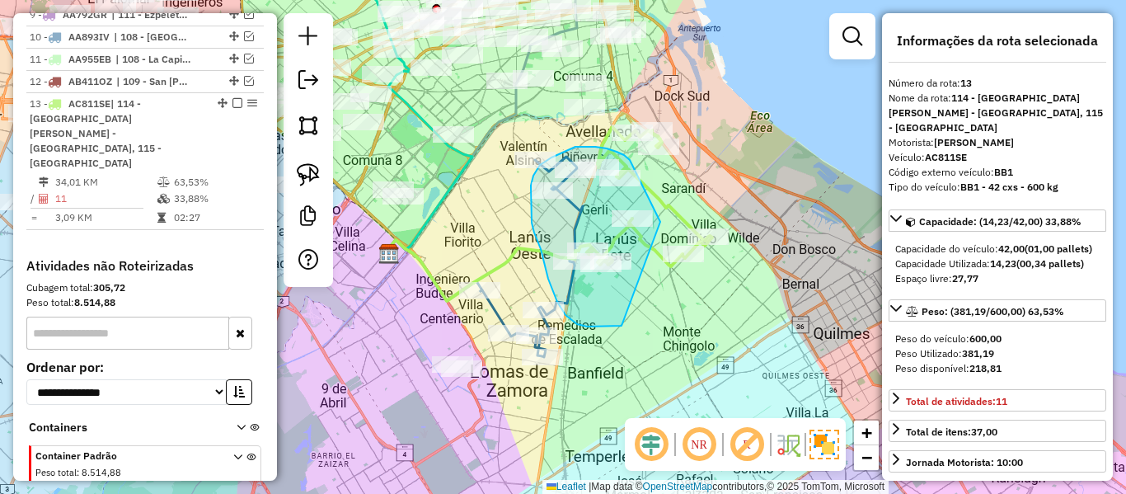
drag, startPoint x: 647, startPoint y: 193, endPoint x: 636, endPoint y: 326, distance: 133.2
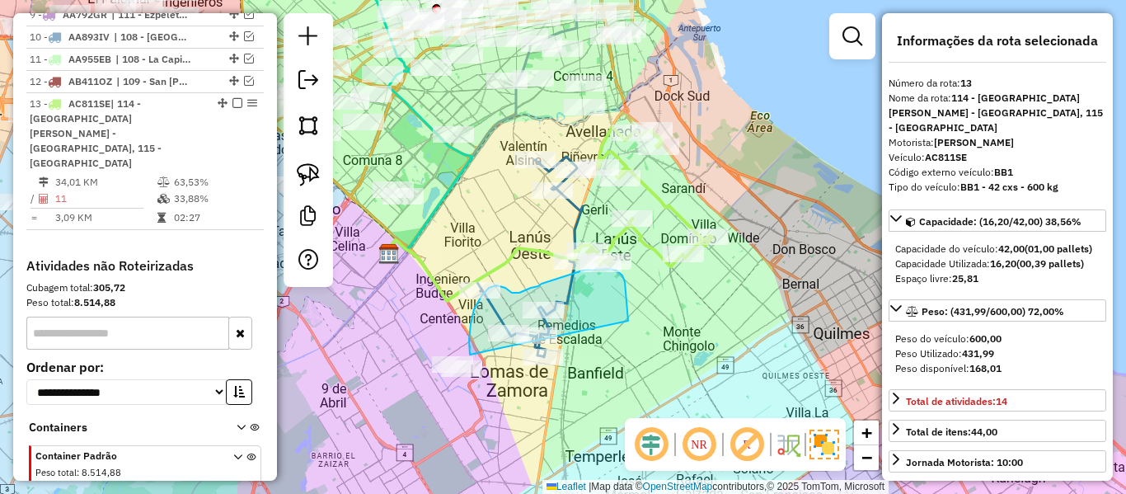
drag, startPoint x: 625, startPoint y: 284, endPoint x: 622, endPoint y: 388, distance: 103.1
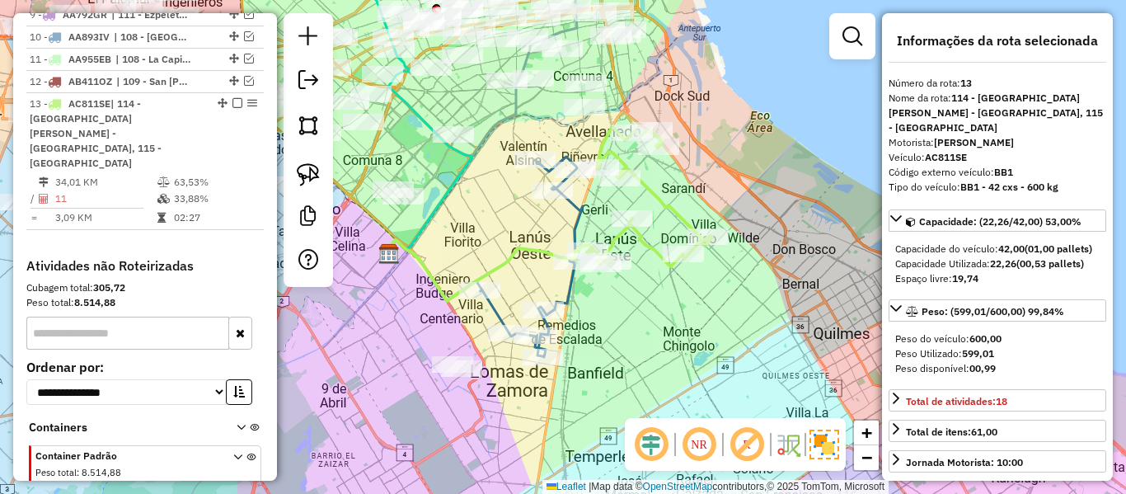
select select "**********"
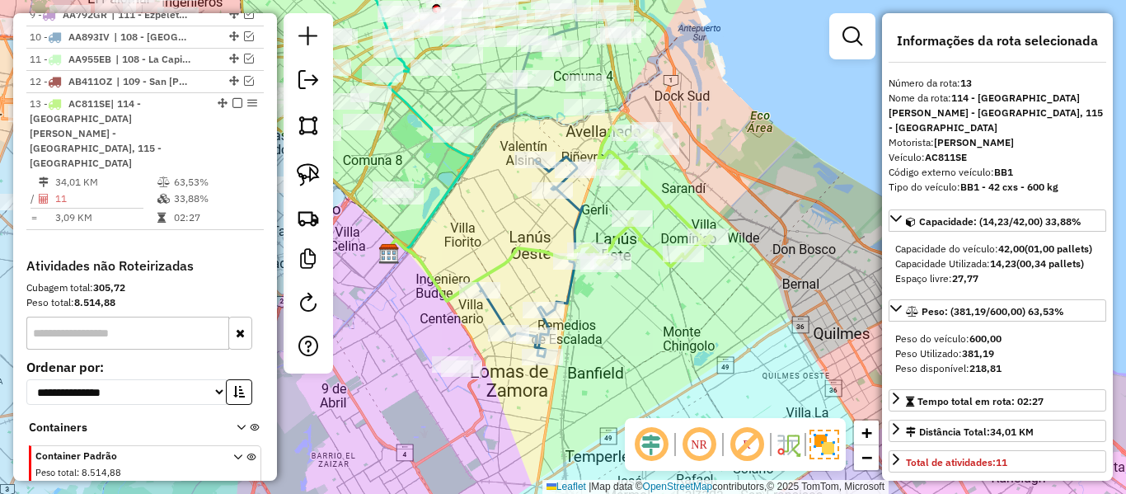
click at [626, 389] on div "Janela de atendimento Grade de atendimento Capacidade Transportadoras Veículos …" at bounding box center [563, 247] width 1126 height 494
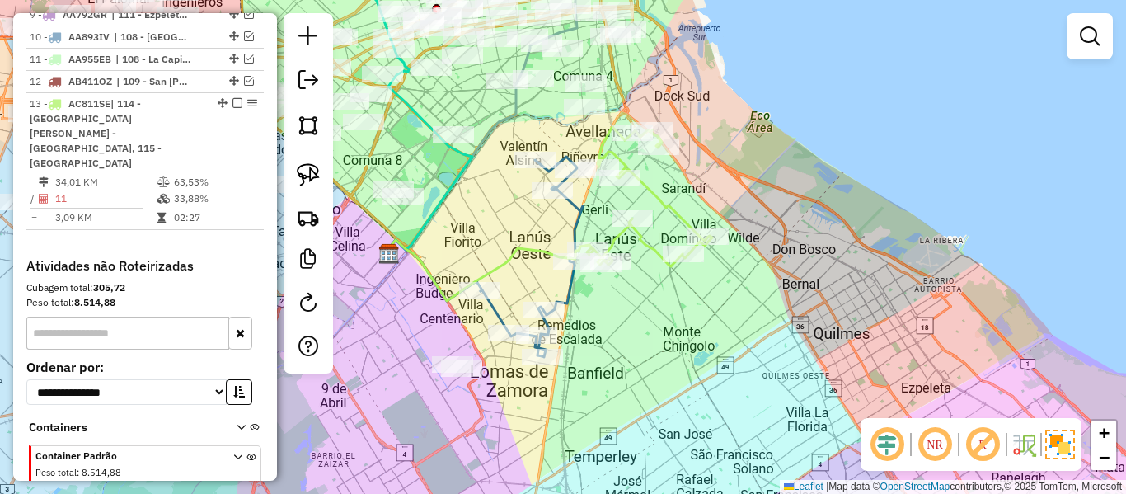
click at [648, 250] on icon at bounding box center [650, 196] width 125 height 139
select select "**********"
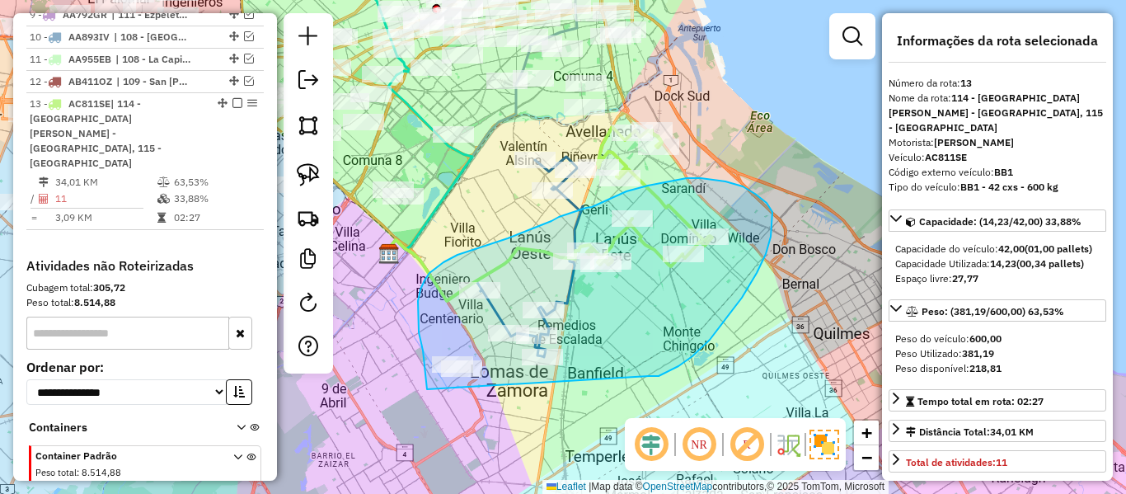
drag, startPoint x: 726, startPoint y: 319, endPoint x: 468, endPoint y: 425, distance: 278.1
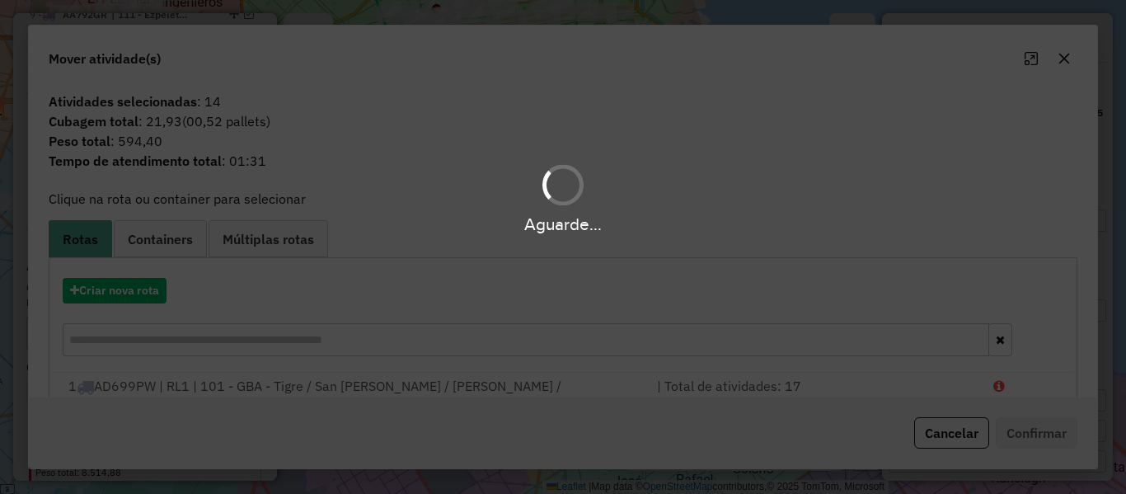
click at [114, 298] on div "Aguarde..." at bounding box center [563, 247] width 1126 height 494
click at [115, 295] on hb-app "Aguarde... Pop-up bloqueado! Seu navegador bloqueou automáticamente a abertura …" at bounding box center [563, 247] width 1126 height 494
click at [115, 295] on button "Criar nova rota" at bounding box center [115, 291] width 104 height 26
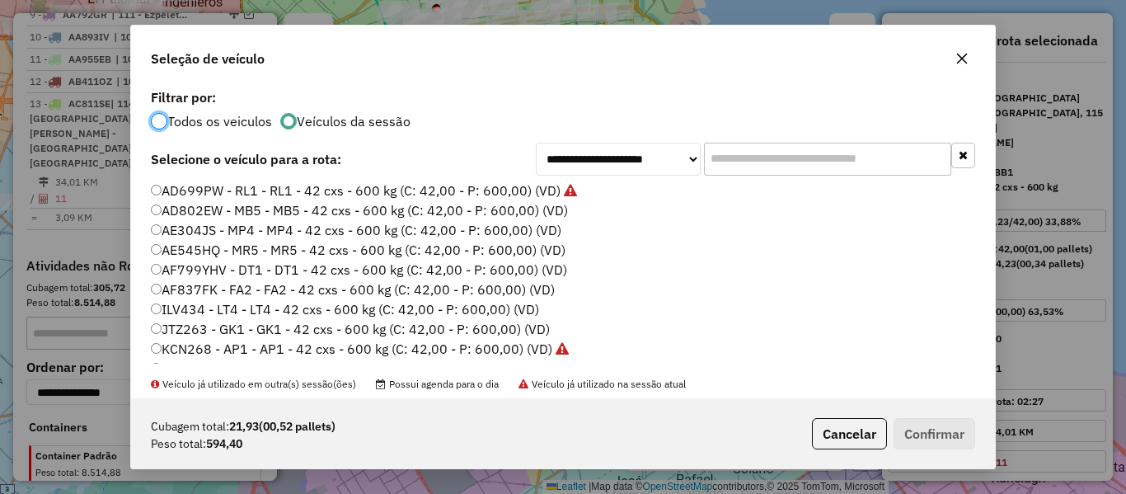
scroll to position [165, 0]
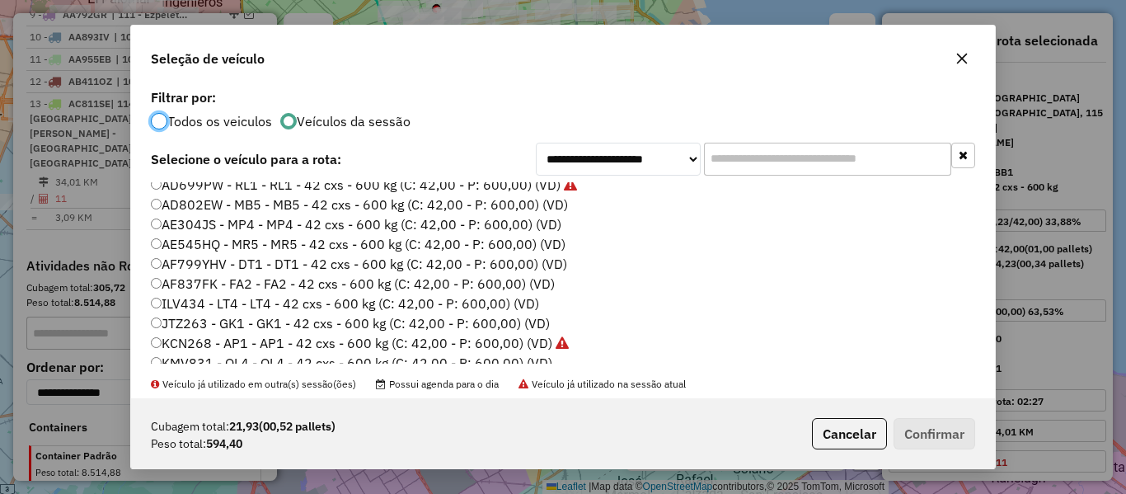
click at [548, 231] on label "AE304JS - MP4 - MP4 - 42 cxs - 600 kg (C: 42,00 - P: 600,00) (VD)" at bounding box center [356, 224] width 411 height 20
click at [941, 433] on button "Confirmar" at bounding box center [935, 433] width 82 height 31
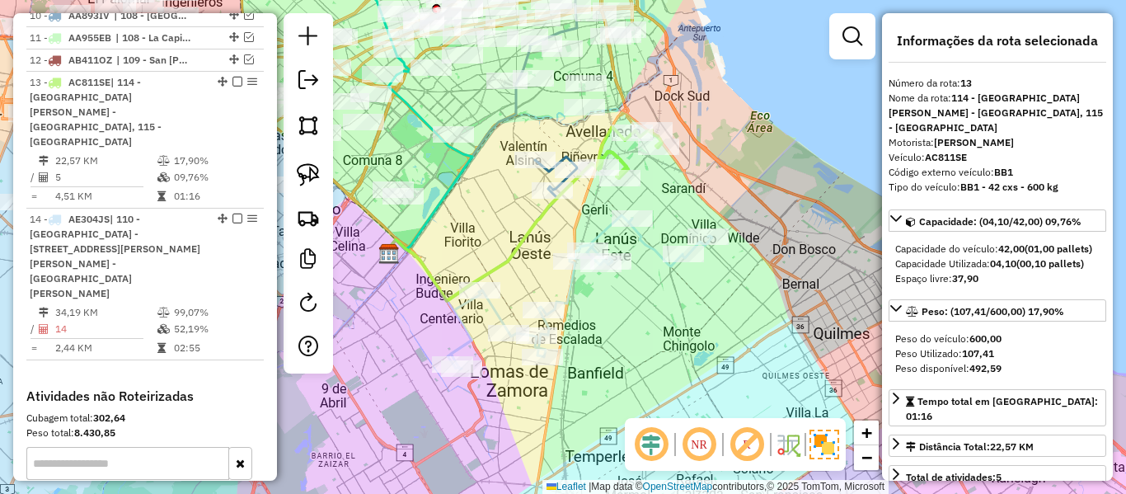
scroll to position [1127, 0]
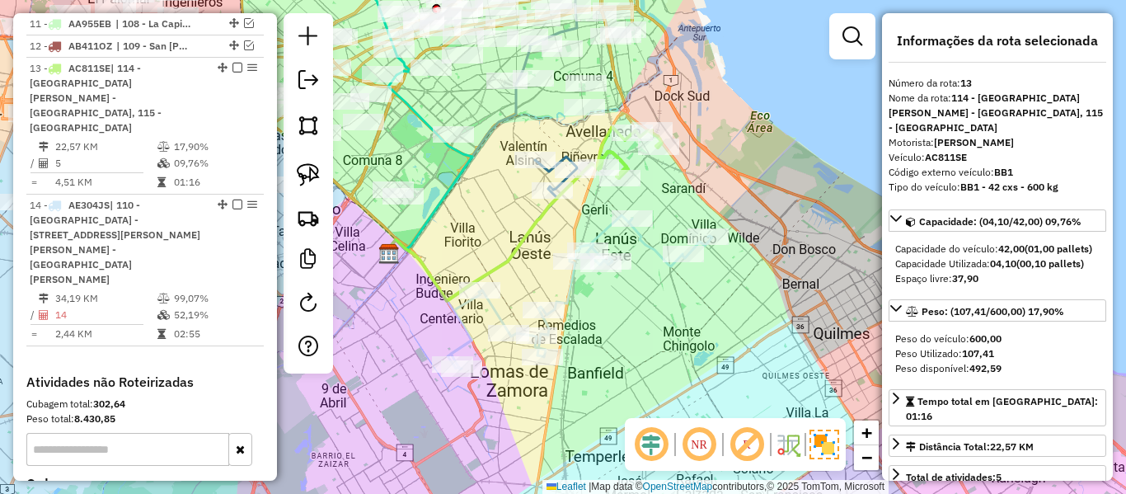
click at [574, 286] on icon at bounding box center [581, 292] width 261 height 154
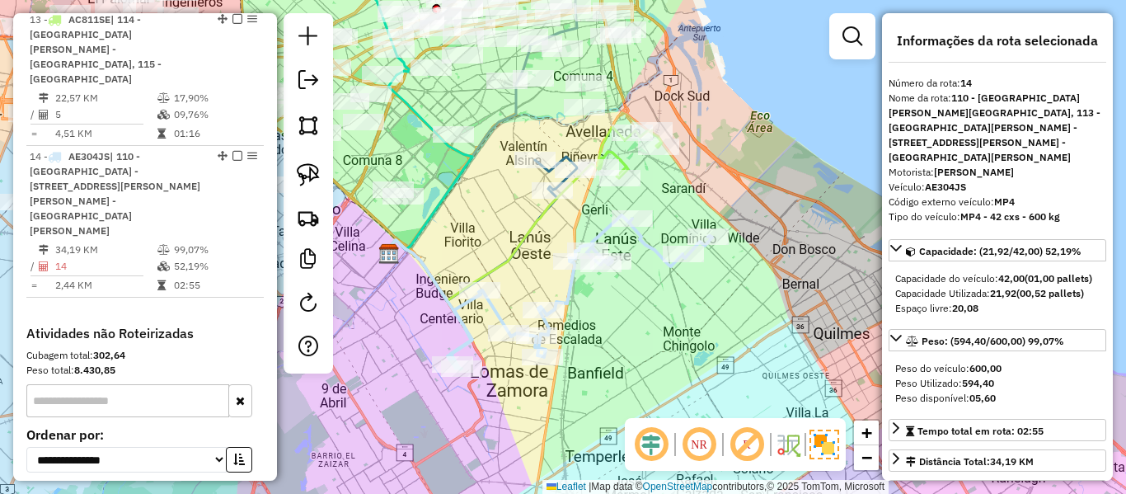
scroll to position [1229, 0]
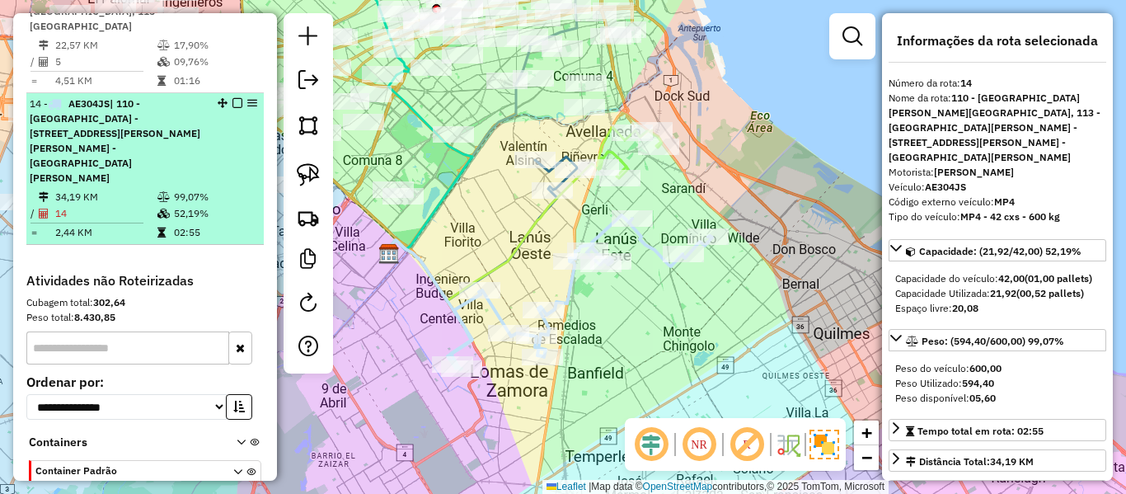
click at [233, 98] on em at bounding box center [238, 103] width 10 height 10
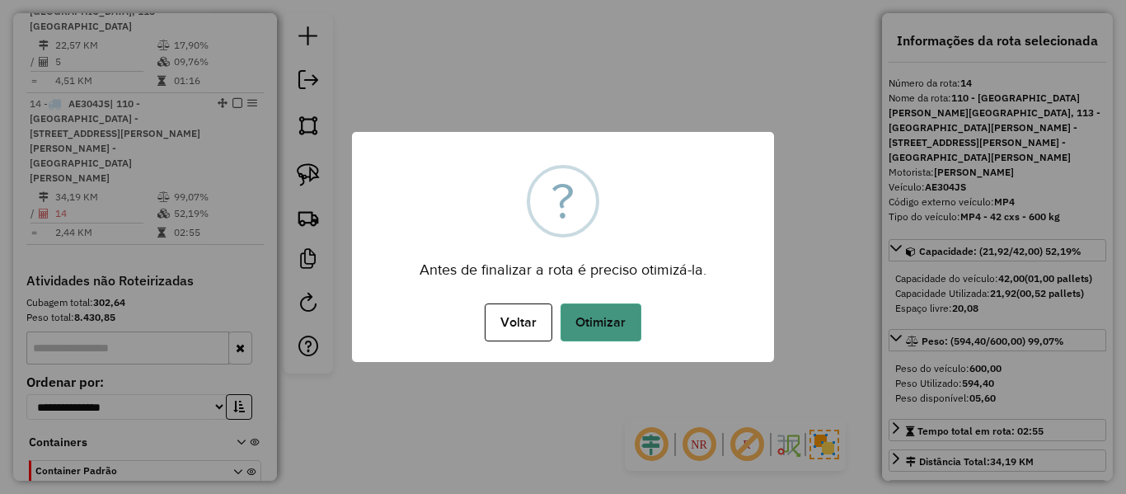
click at [611, 329] on button "Otimizar" at bounding box center [601, 322] width 81 height 38
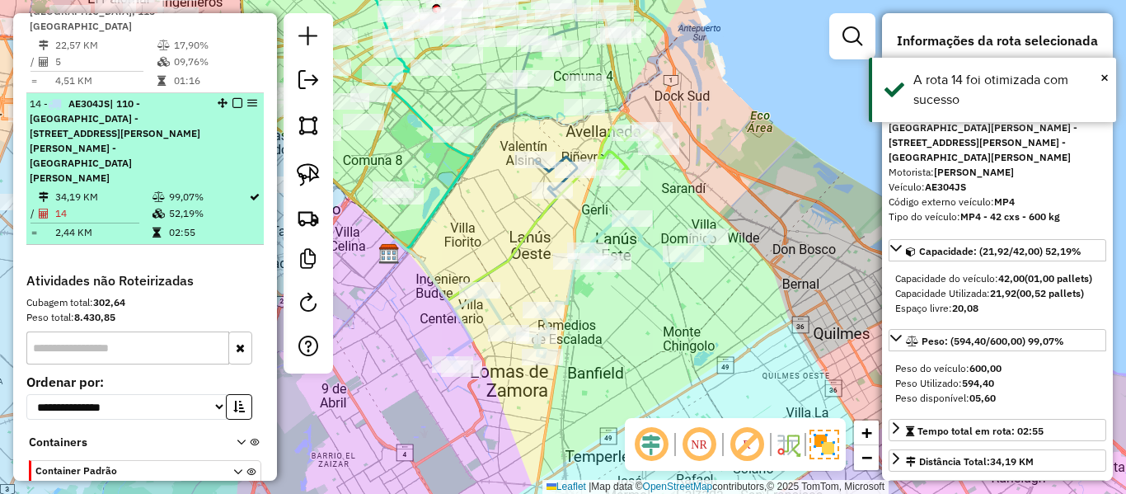
click at [233, 98] on em at bounding box center [238, 103] width 10 height 10
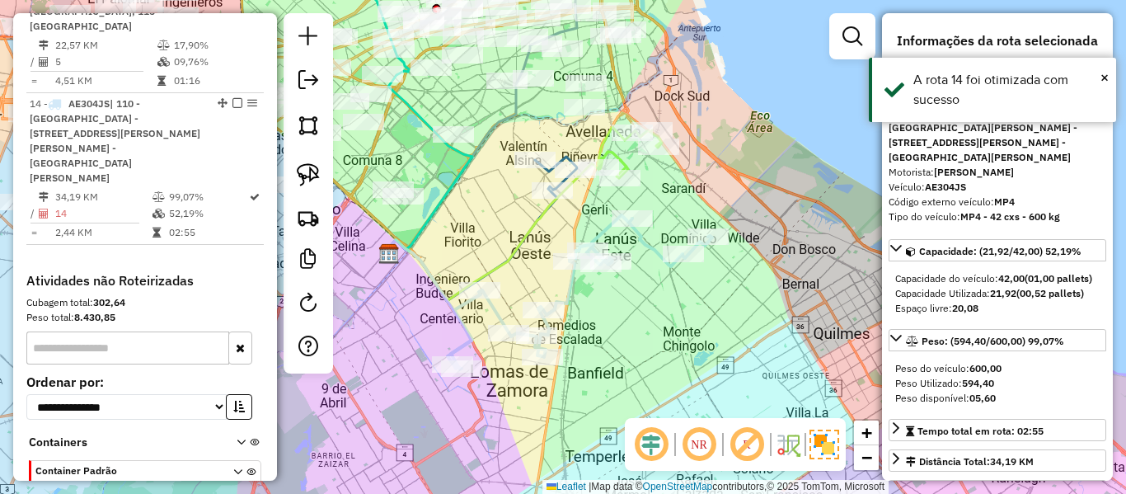
scroll to position [1114, 0]
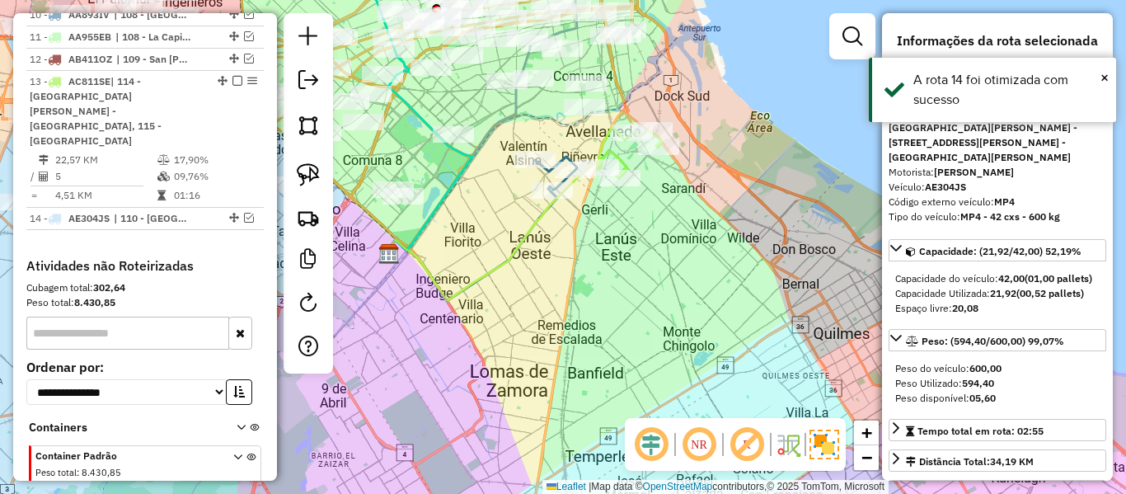
click at [625, 153] on icon at bounding box center [630, 152] width 64 height 51
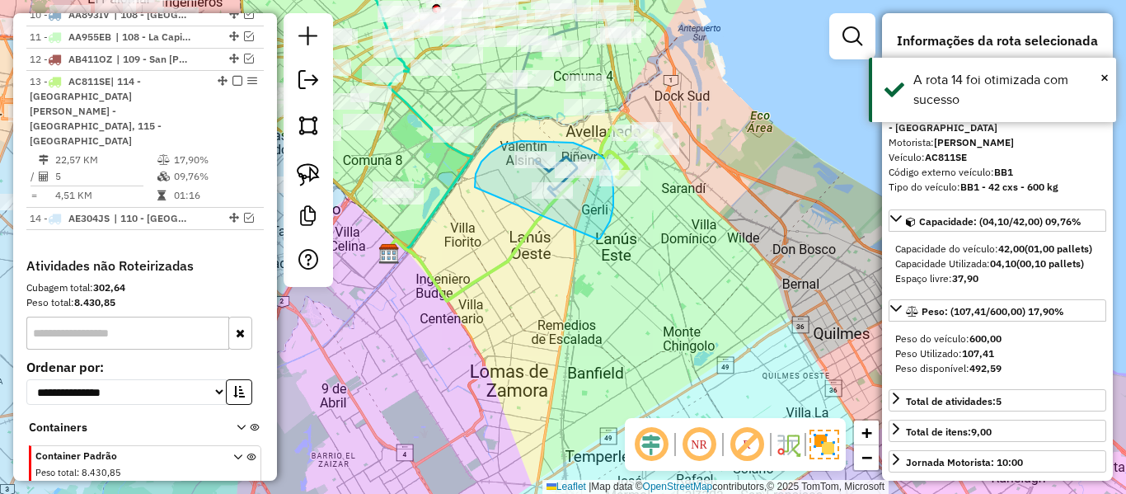
drag, startPoint x: 600, startPoint y: 238, endPoint x: 546, endPoint y: 240, distance: 54.5
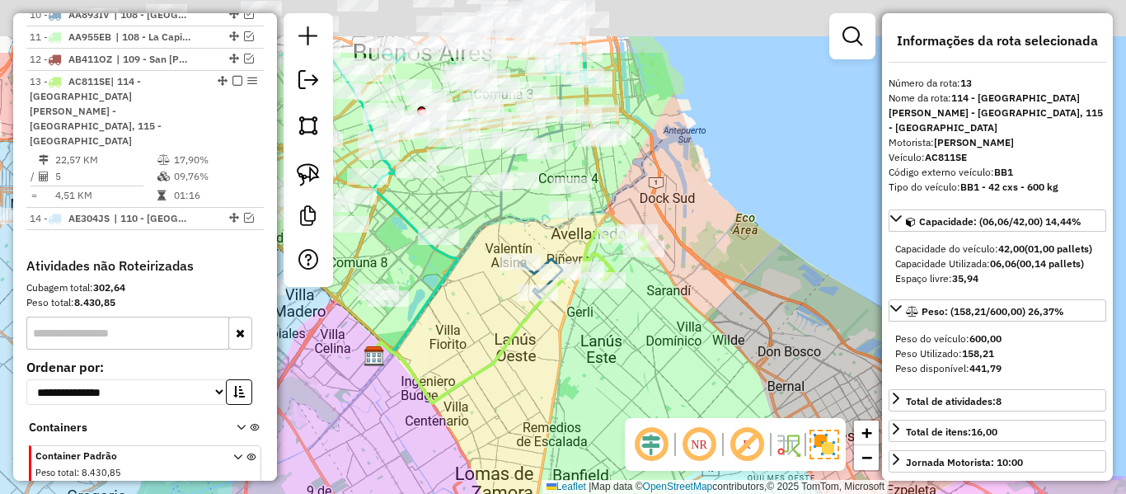
drag, startPoint x: 642, startPoint y: 265, endPoint x: 628, endPoint y: 347, distance: 83.8
click at [628, 347] on div "Janela de atendimento Grade de atendimento Capacidade Transportadoras Veículos …" at bounding box center [563, 247] width 1126 height 494
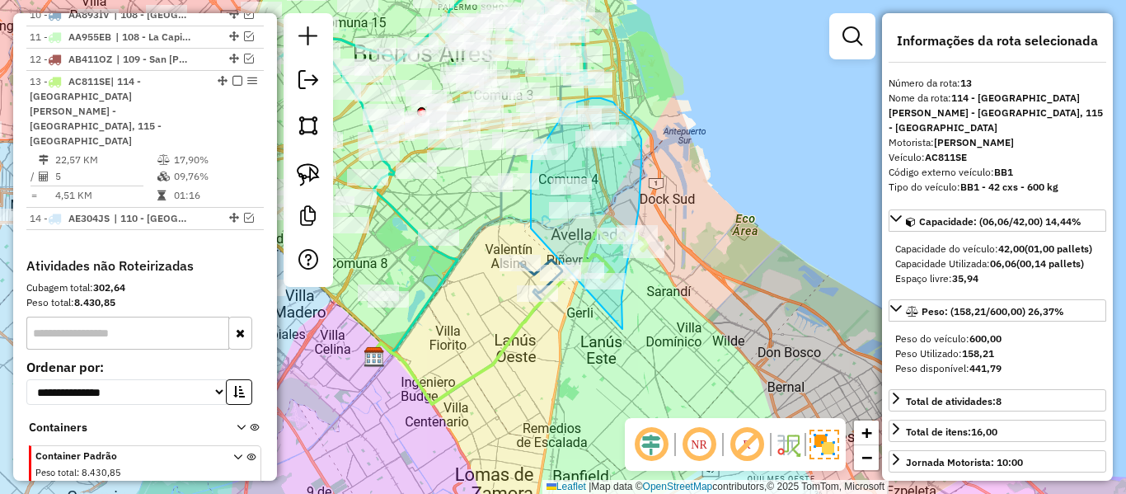
drag, startPoint x: 622, startPoint y: 322, endPoint x: 535, endPoint y: 237, distance: 121.9
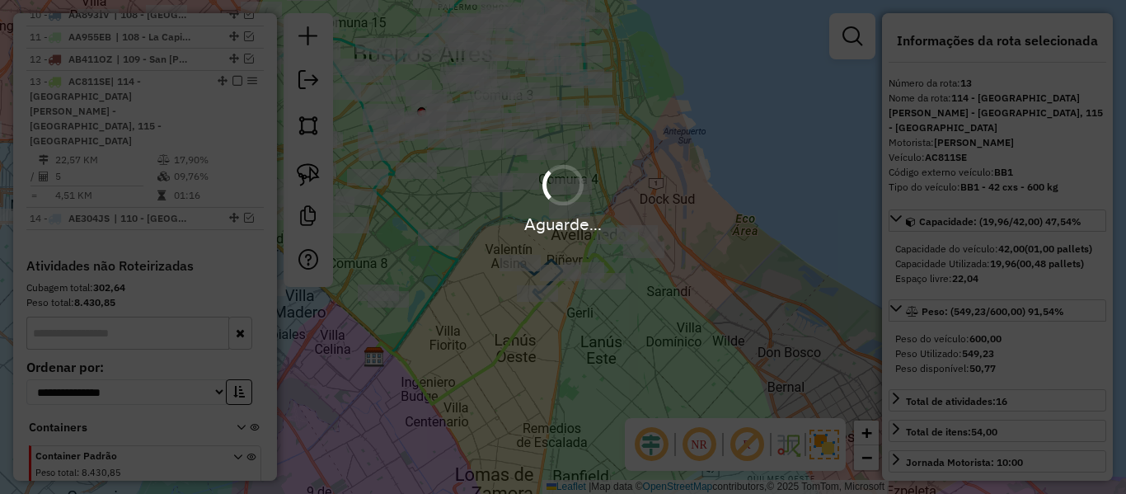
select select "**********"
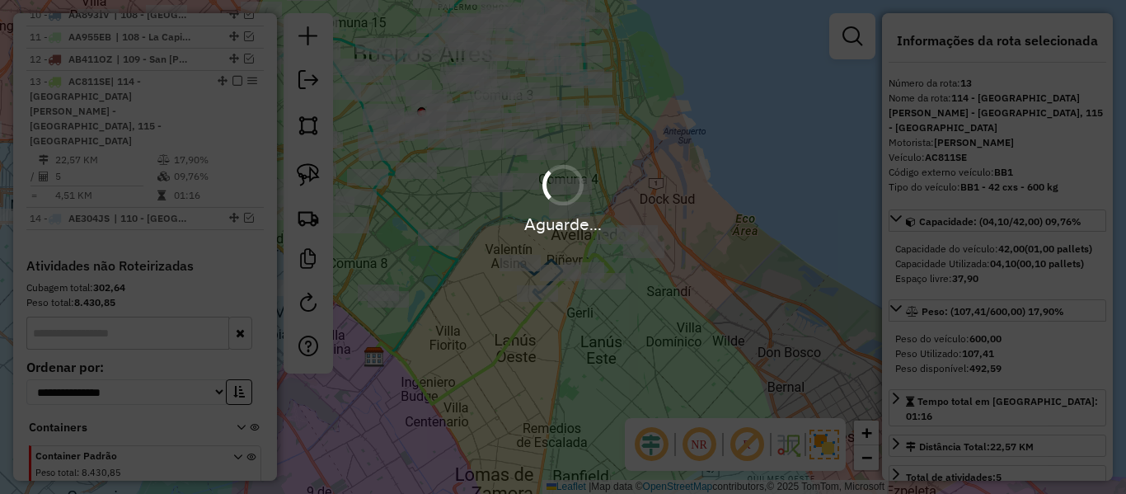
scroll to position [1001, 0]
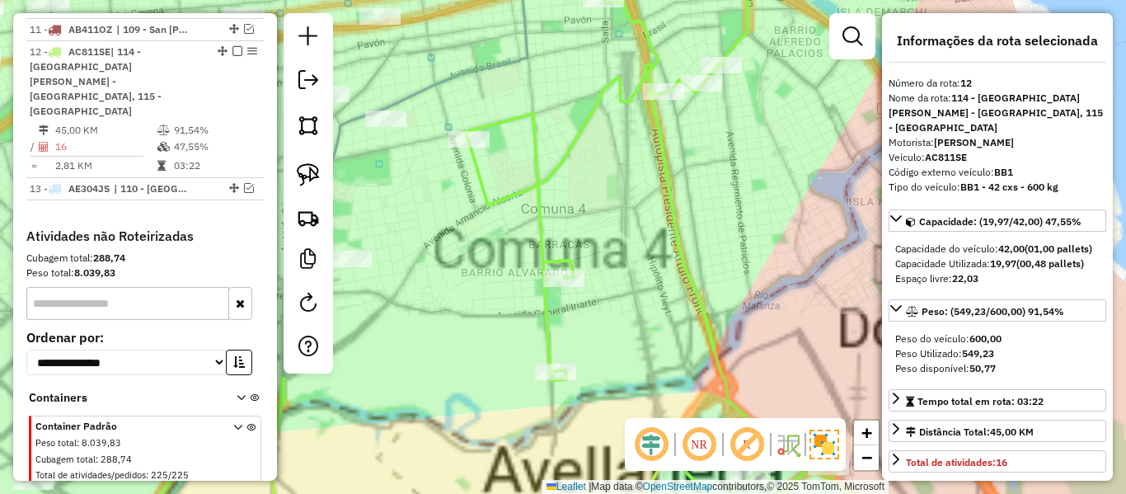
click at [570, 149] on icon at bounding box center [667, 256] width 402 height 575
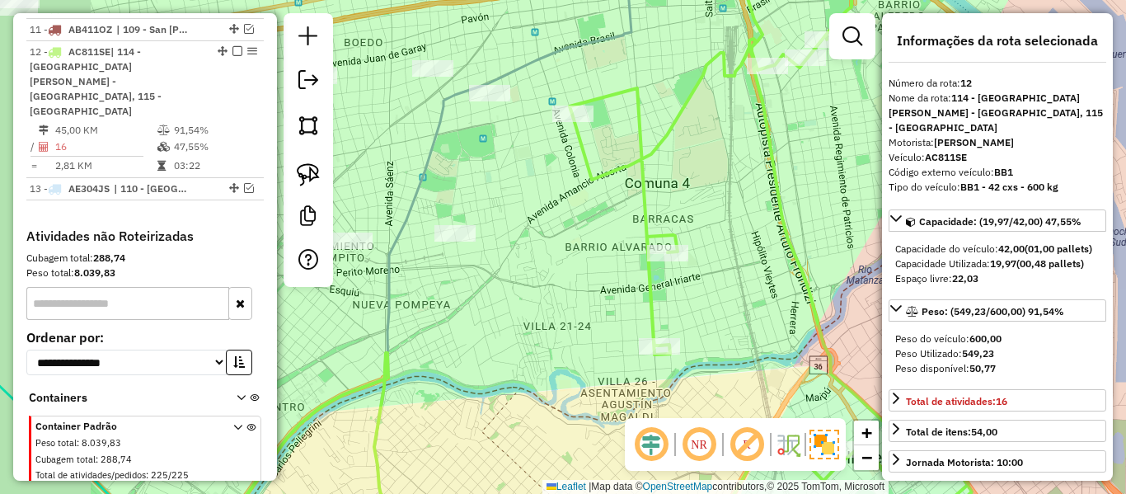
drag, startPoint x: 543, startPoint y: 155, endPoint x: 603, endPoint y: 172, distance: 61.6
click at [623, 134] on div "Janela de atendimento Grade de atendimento Capacidade Transportadoras Veículos …" at bounding box center [563, 247] width 1126 height 494
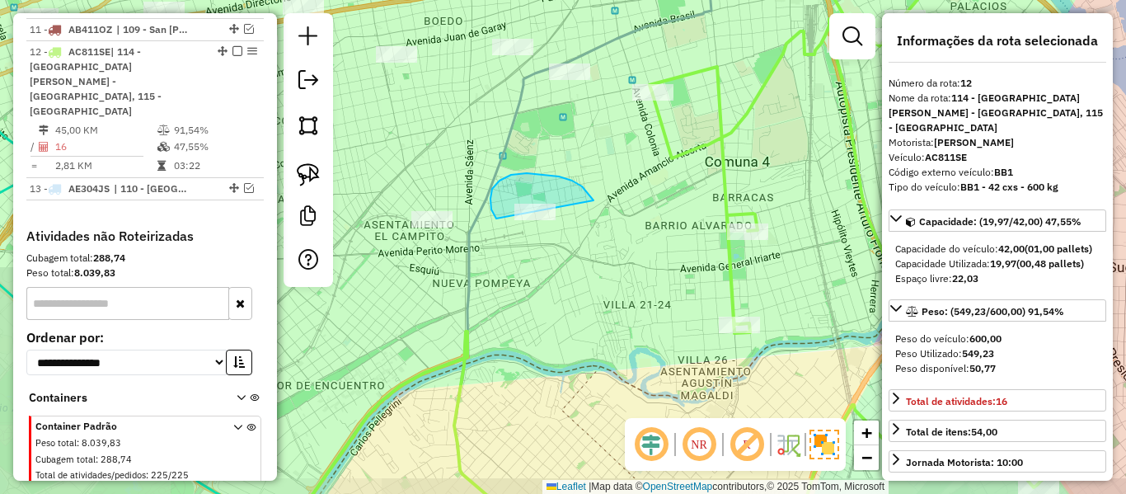
drag, startPoint x: 572, startPoint y: 181, endPoint x: 562, endPoint y: 260, distance: 79.8
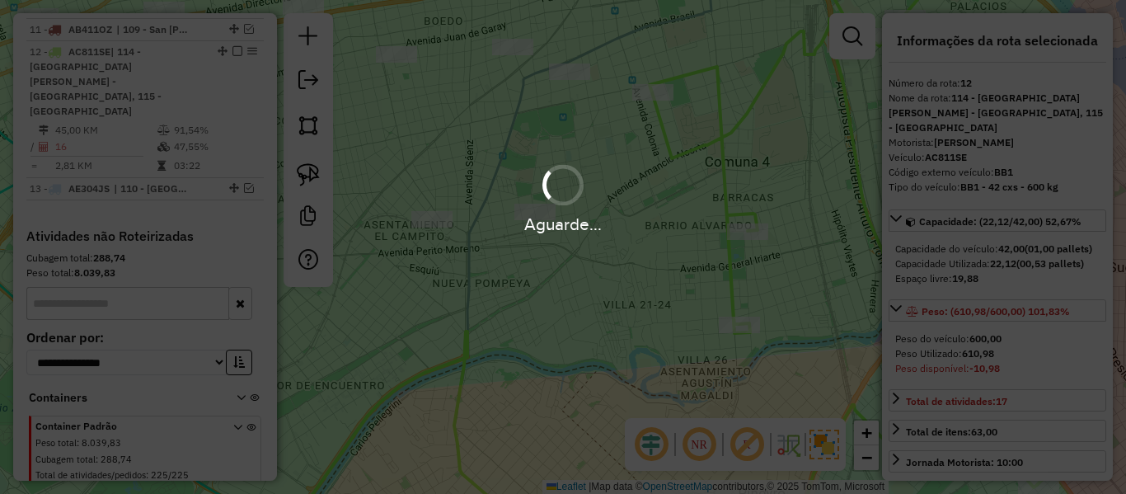
select select "**********"
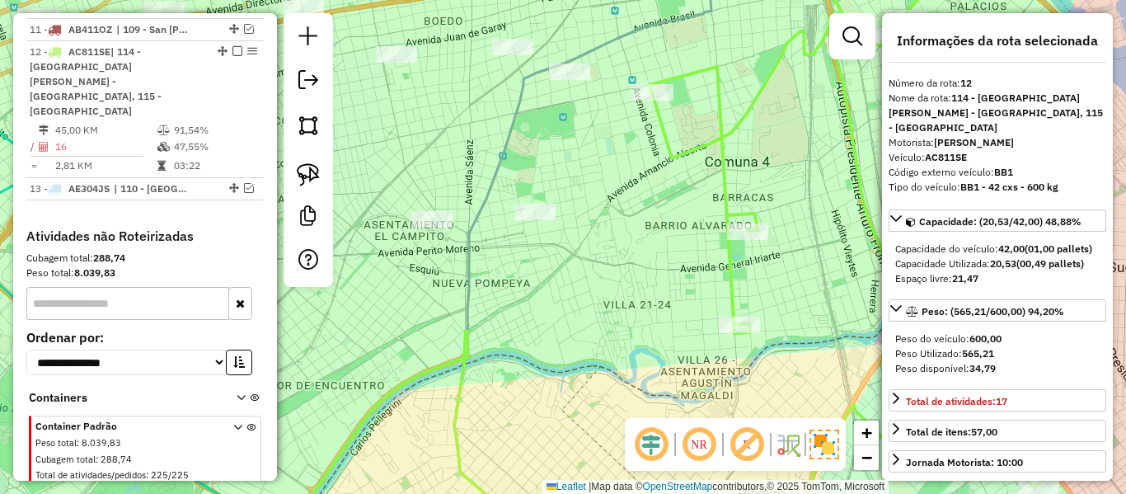
select select "**********"
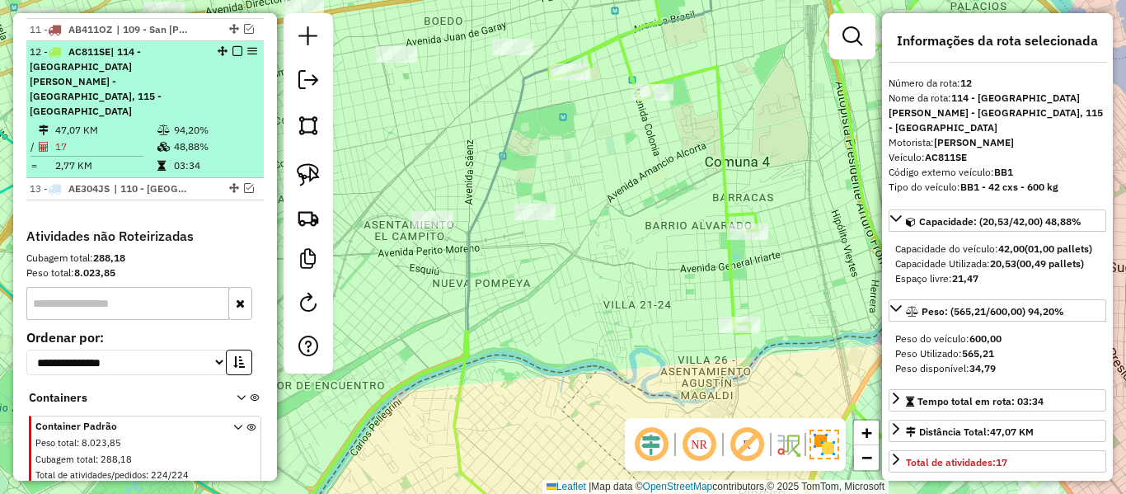
click at [233, 46] on em at bounding box center [238, 51] width 10 height 10
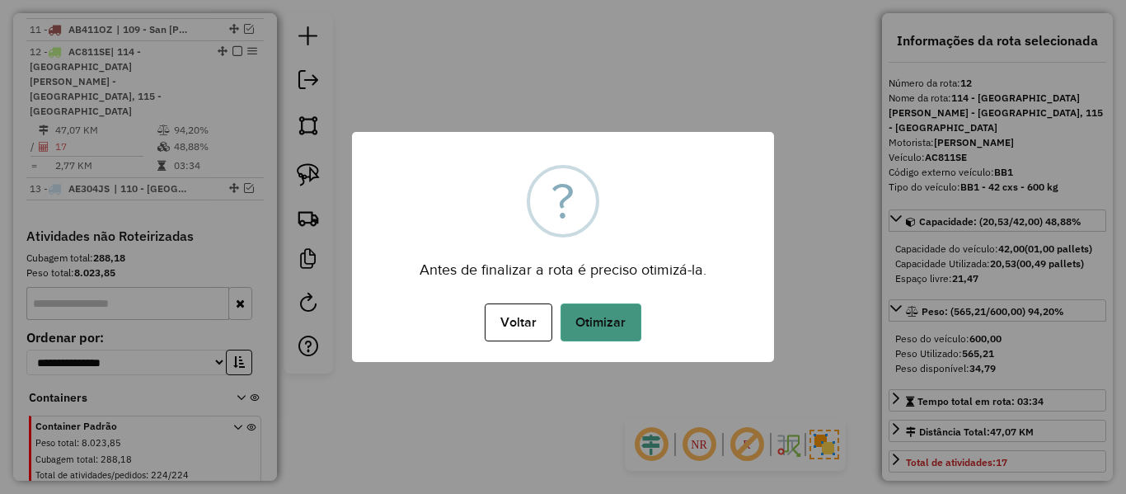
click at [627, 337] on button "Otimizar" at bounding box center [601, 322] width 81 height 38
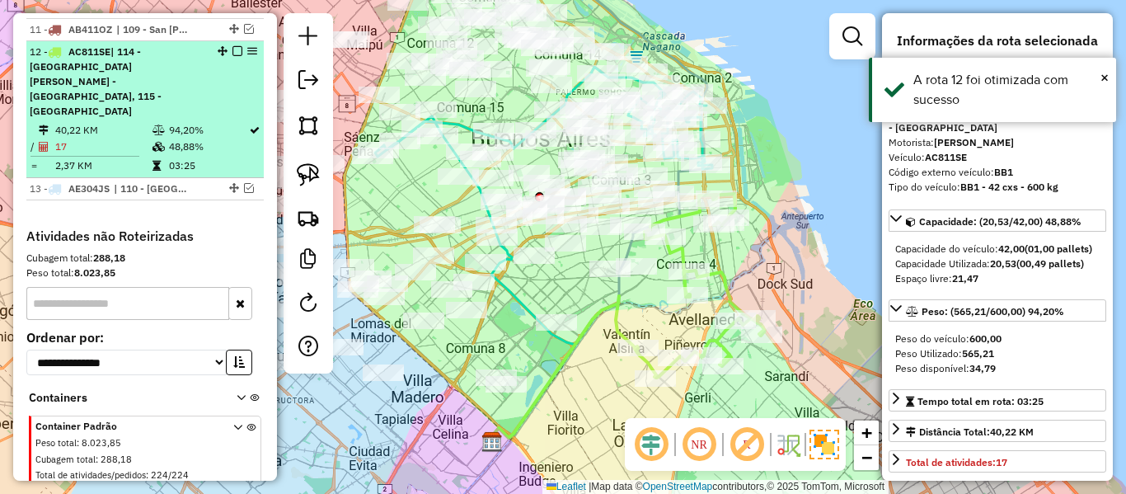
click at [233, 46] on em at bounding box center [238, 51] width 10 height 10
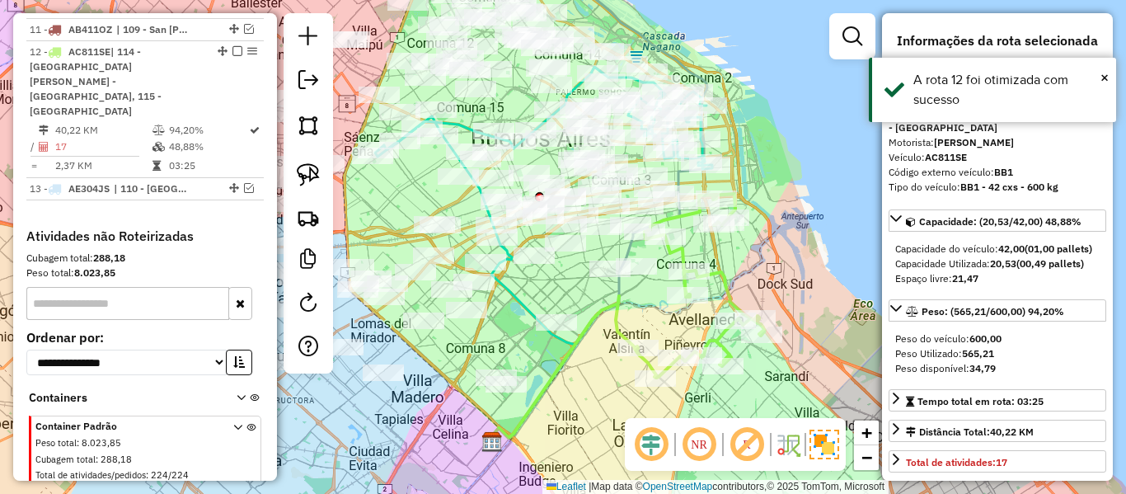
scroll to position [916, 0]
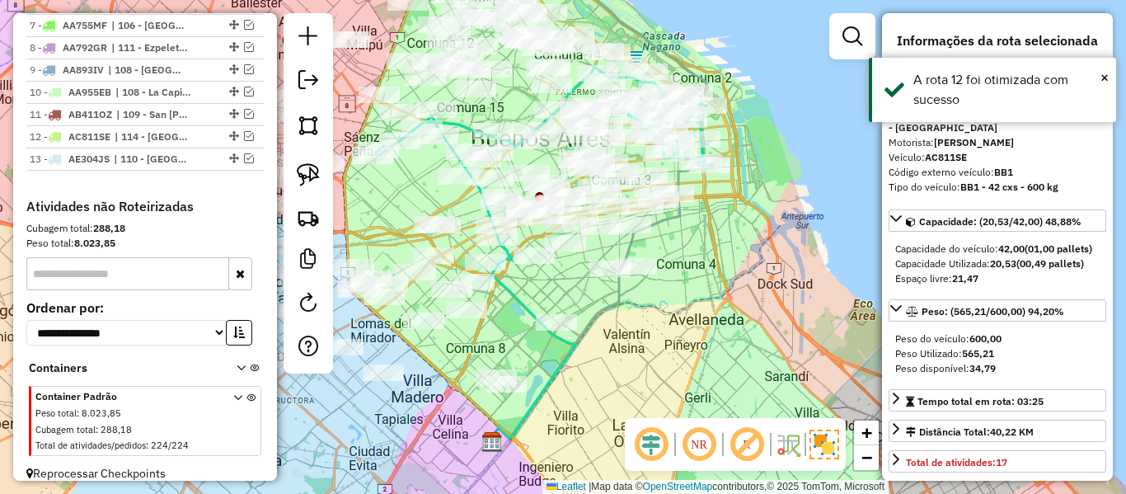
click at [722, 352] on div "Janela de atendimento Grade de atendimento Capacidade Transportadoras Veículos …" at bounding box center [563, 247] width 1126 height 494
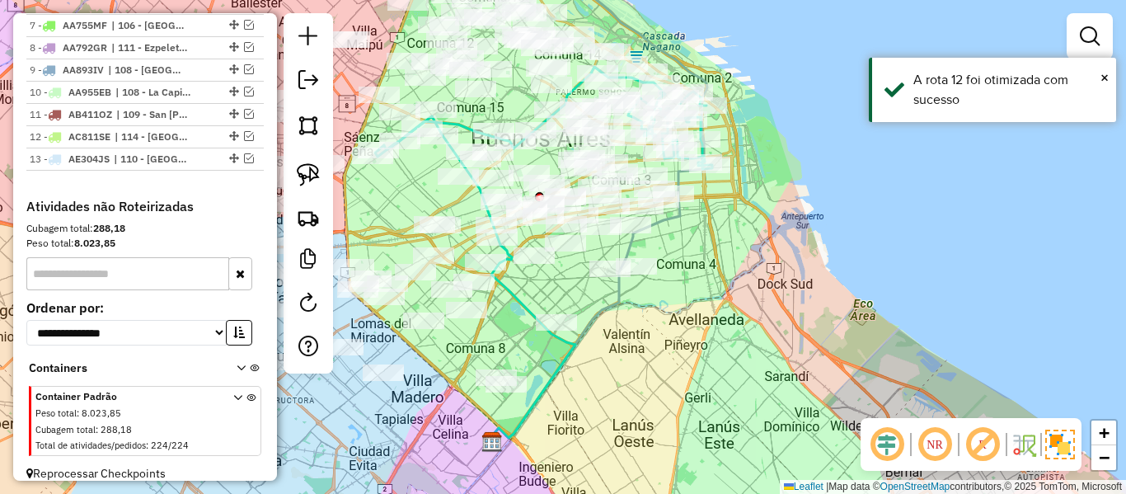
drag, startPoint x: 676, startPoint y: 338, endPoint x: 889, endPoint y: 252, distance: 229.4
click at [889, 252] on div "Janela de atendimento Grade de atendimento Capacidade Transportadoras Veículos …" at bounding box center [563, 247] width 1126 height 494
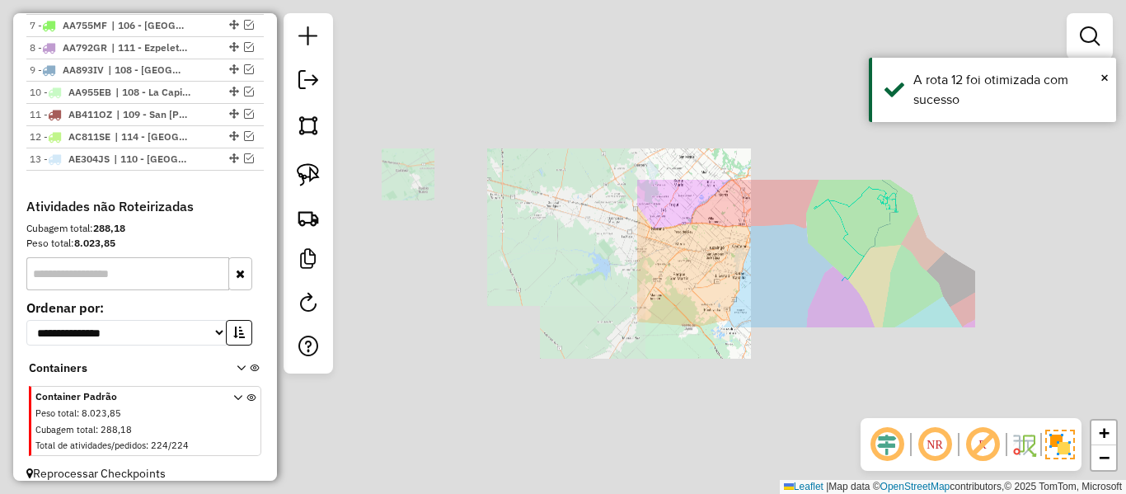
click at [883, 298] on div "Janela de atendimento Grade de atendimento Capacidade Transportadoras Veículos …" at bounding box center [563, 247] width 1126 height 494
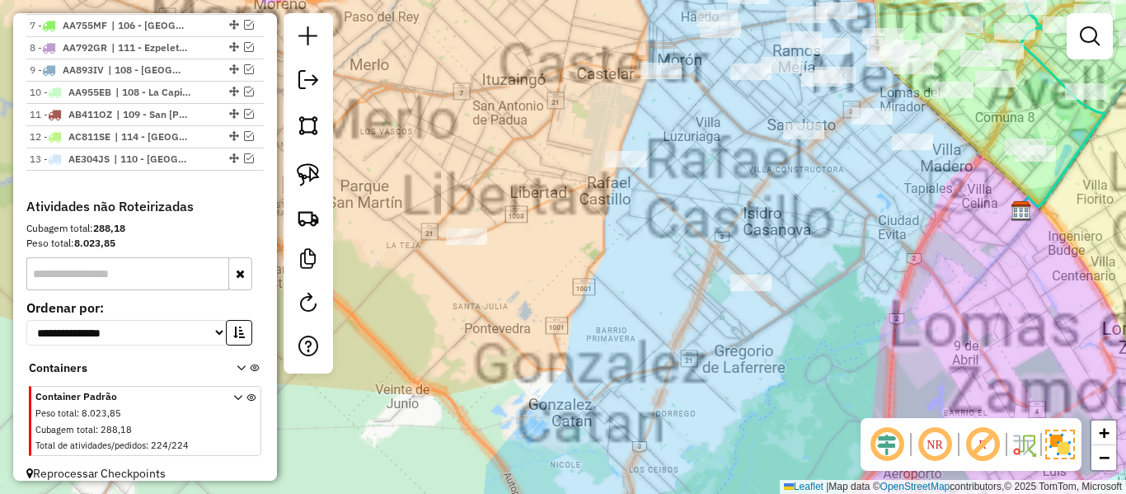
drag, startPoint x: 825, startPoint y: 339, endPoint x: 834, endPoint y: 345, distance: 10.8
click at [825, 339] on div "Janela de atendimento Grade de atendimento Capacidade Transportadoras Veículos …" at bounding box center [563, 247] width 1126 height 494
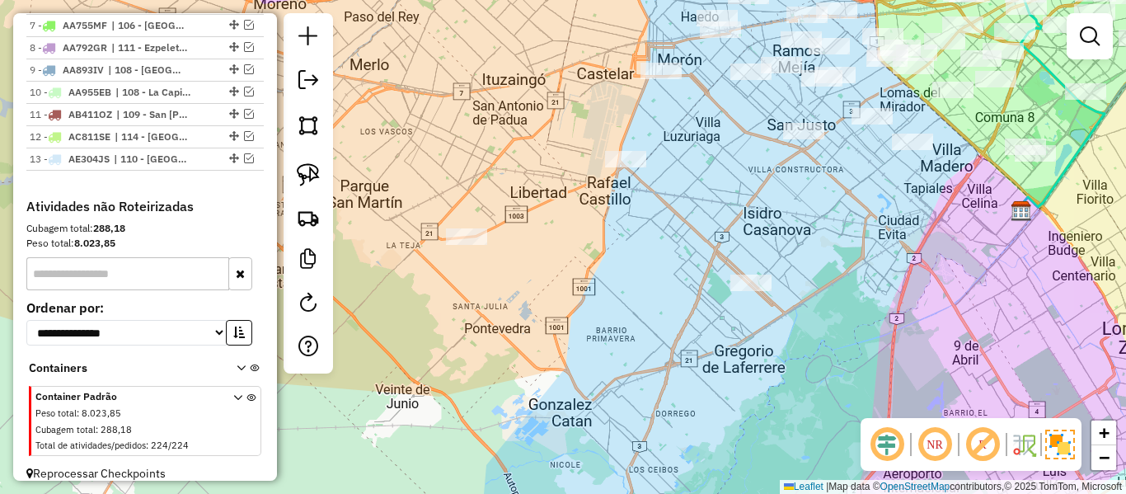
click at [821, 399] on div "Janela de atendimento Grade de atendimento Capacidade Transportadoras Veículos …" at bounding box center [563, 247] width 1126 height 494
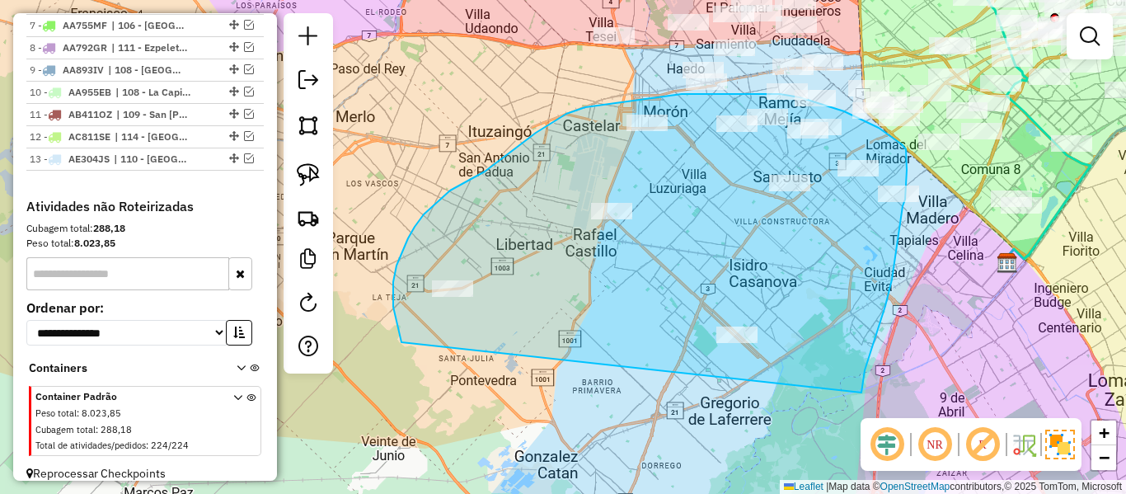
drag, startPoint x: 886, startPoint y: 306, endPoint x: 527, endPoint y: 418, distance: 375.8
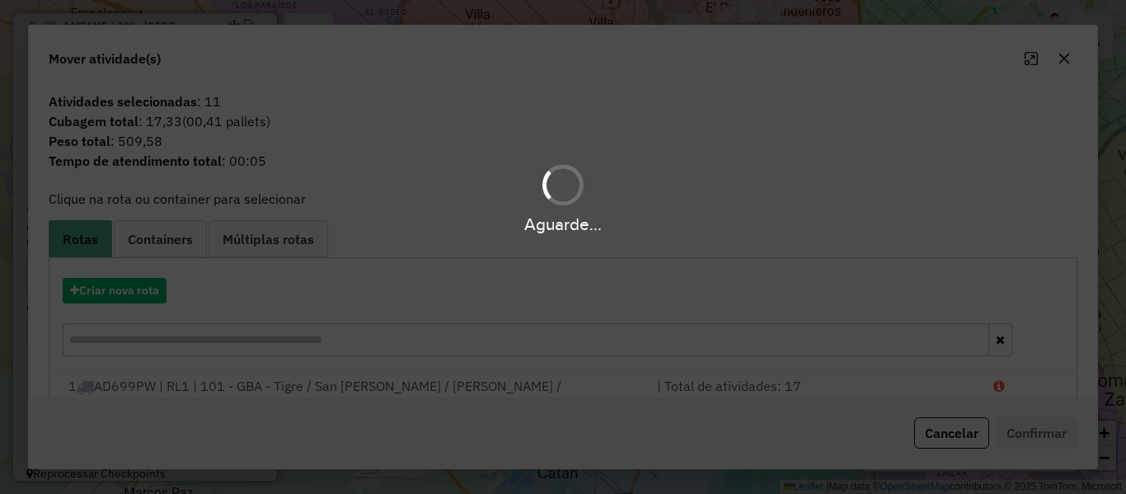
click at [125, 283] on div "Aguarde..." at bounding box center [563, 247] width 1126 height 494
click at [149, 294] on div "Aguarde..." at bounding box center [563, 247] width 1126 height 494
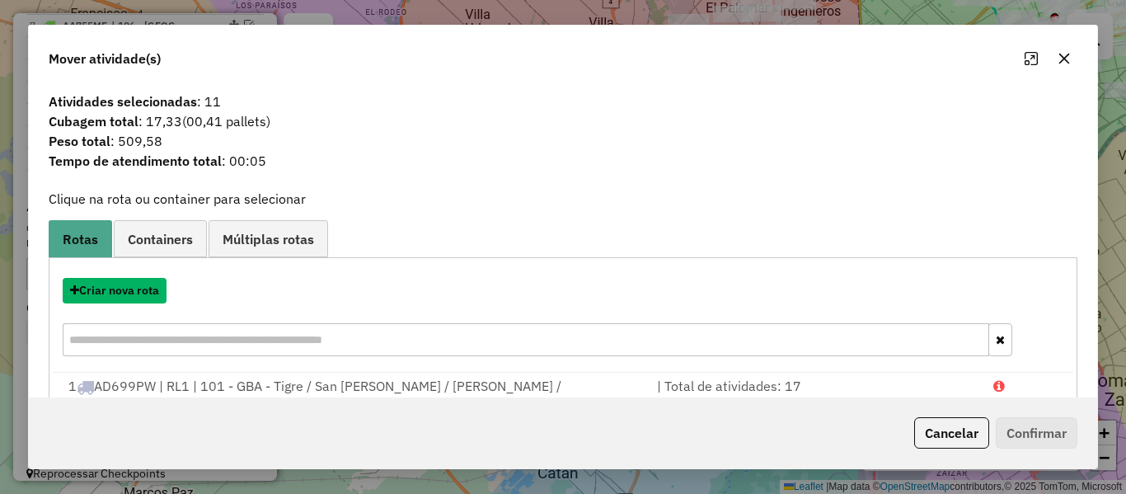
click at [149, 294] on button "Criar nova rota" at bounding box center [115, 291] width 104 height 26
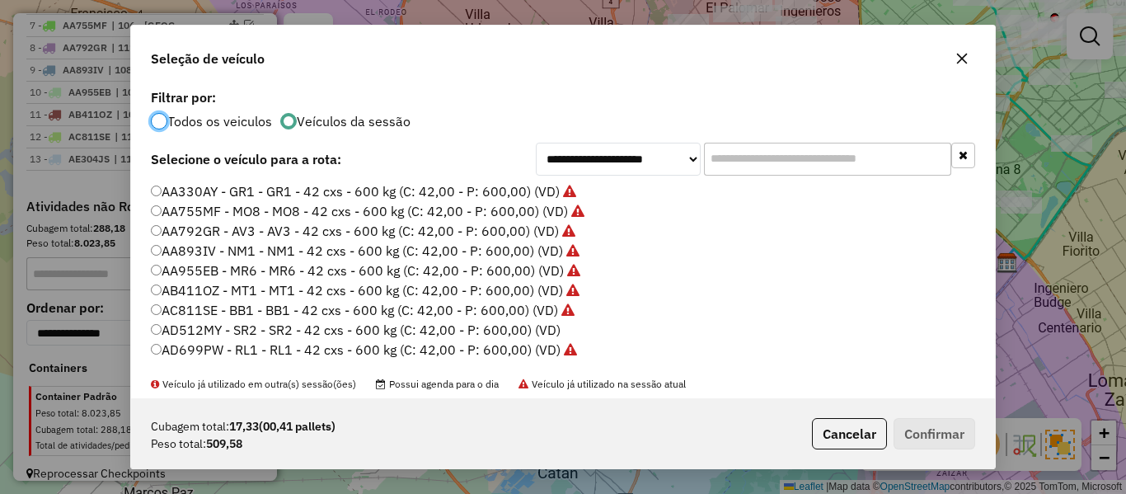
scroll to position [9, 5]
click at [534, 328] on label "AD512MY - SR2 - SR2 - 42 cxs - 600 kg (C: 42,00 - P: 600,00) (VD)" at bounding box center [356, 330] width 410 height 20
click at [947, 439] on button "Confirmar" at bounding box center [935, 433] width 82 height 31
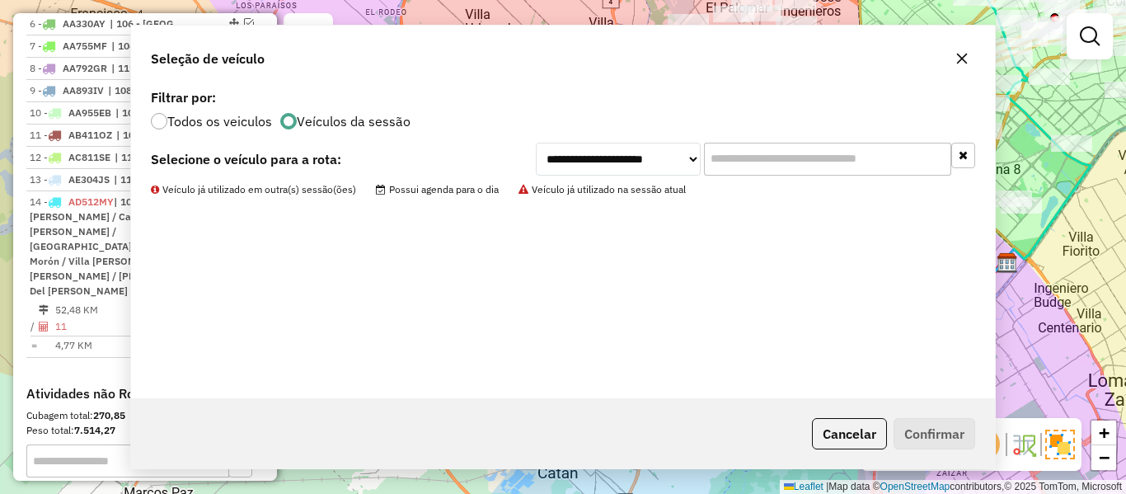
scroll to position [1022, 0]
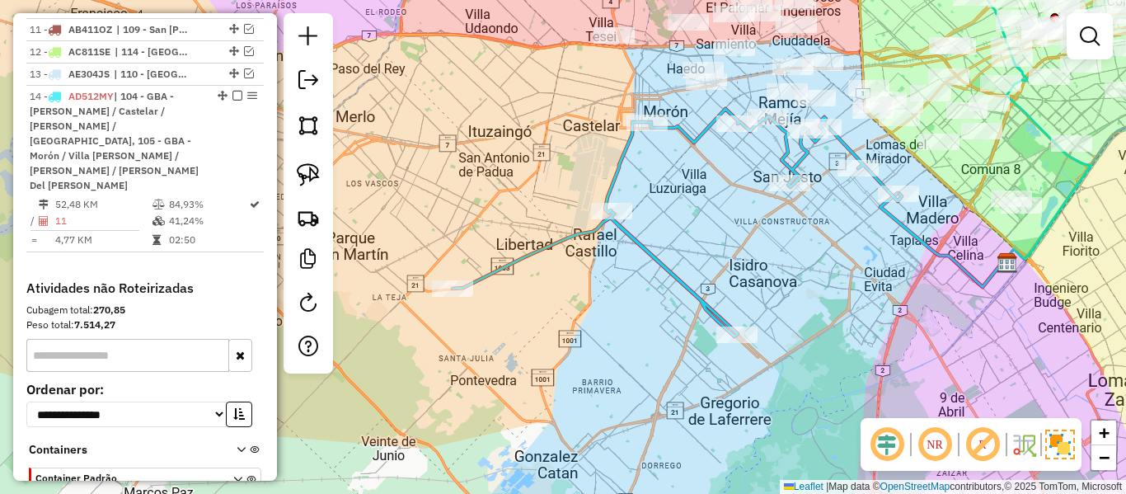
click at [693, 142] on icon at bounding box center [677, 223] width 449 height 228
select select "**********"
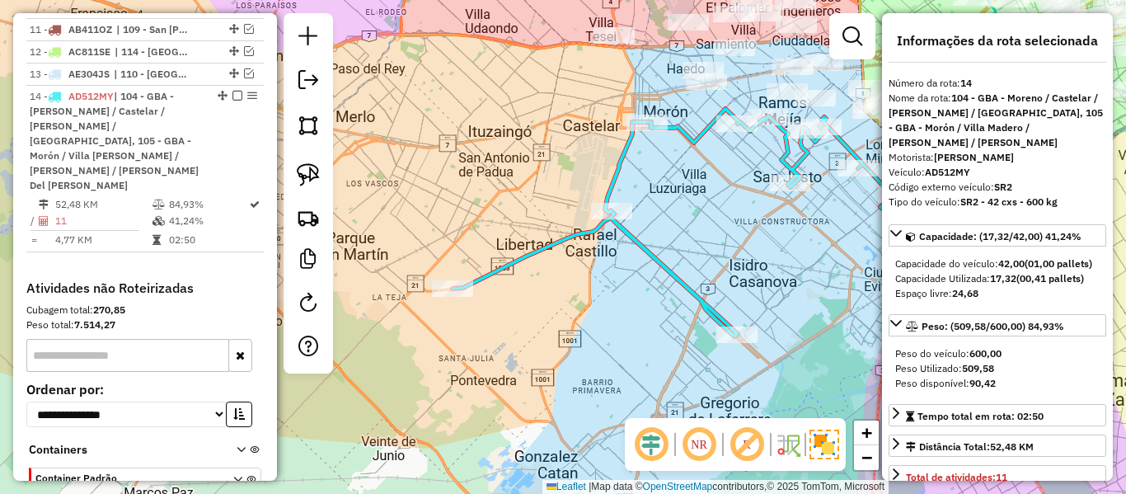
scroll to position [1074, 0]
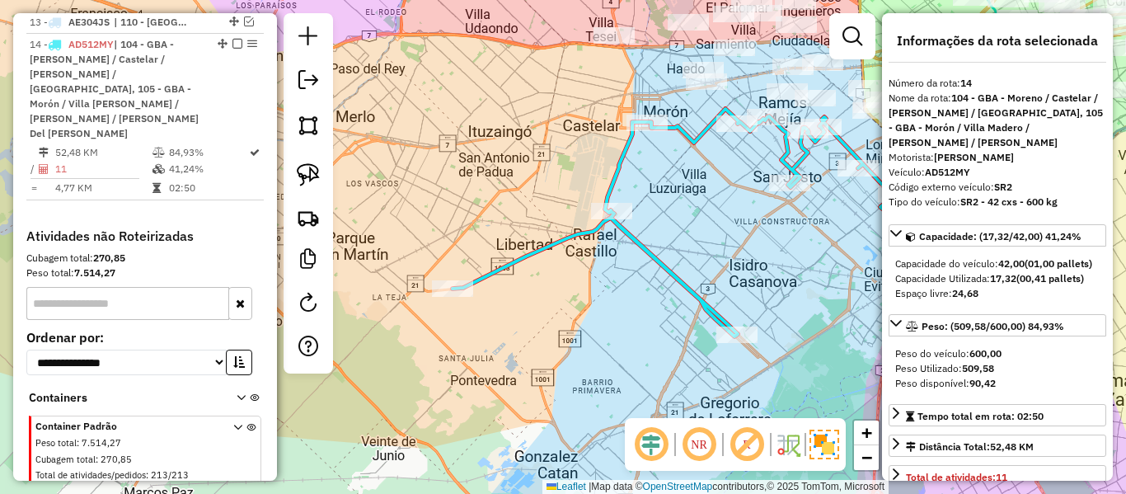
drag, startPoint x: 697, startPoint y: 231, endPoint x: 621, endPoint y: 286, distance: 93.9
click at [621, 286] on div "Janela de atendimento Grade de atendimento Capacidade Transportadoras Veículos …" at bounding box center [563, 247] width 1126 height 494
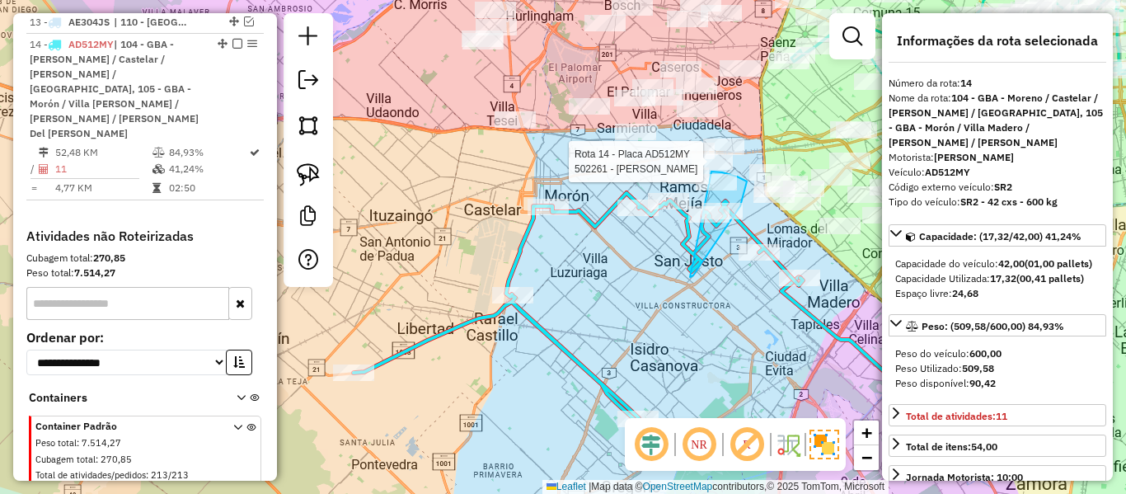
drag, startPoint x: 690, startPoint y: 277, endPoint x: 684, endPoint y: 187, distance: 90.1
click at [692, 170] on div at bounding box center [712, 161] width 41 height 16
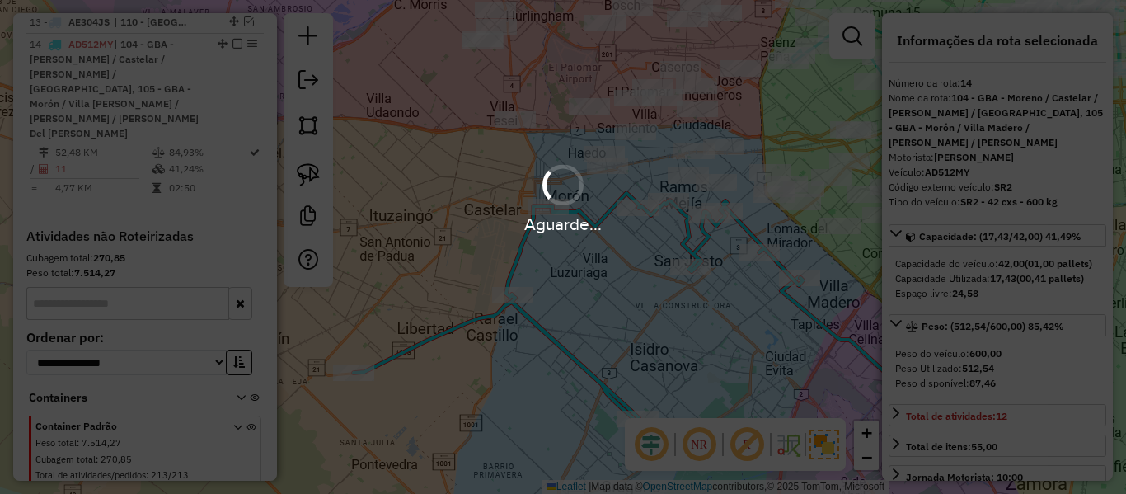
select select "**********"
drag, startPoint x: 658, startPoint y: 228, endPoint x: 615, endPoint y: 209, distance: 46.6
click at [657, 228] on div "Aguarde..." at bounding box center [563, 224] width 1126 height 26
click at [591, 229] on div "Aguarde..." at bounding box center [563, 224] width 1126 height 26
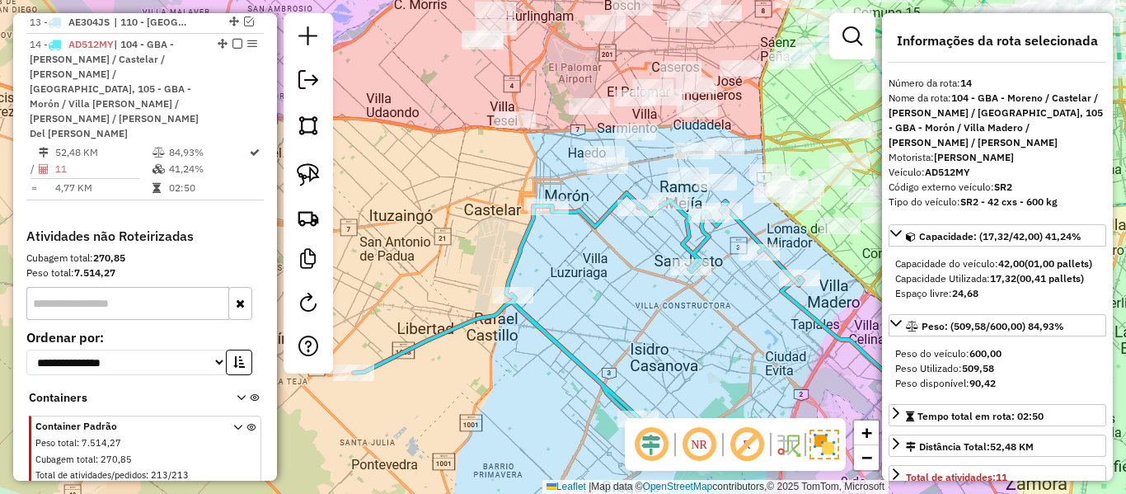
click at [591, 229] on icon at bounding box center [578, 307] width 449 height 228
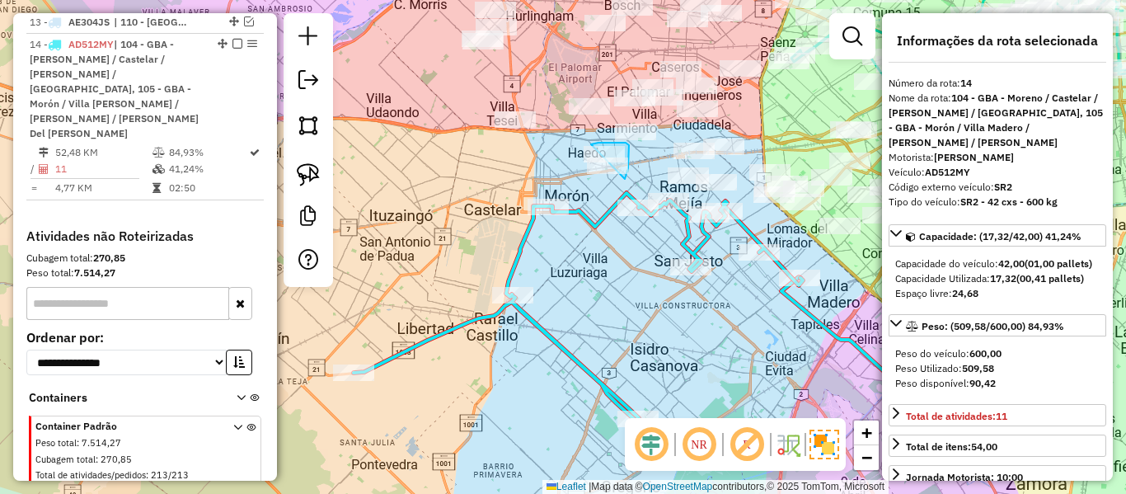
drag, startPoint x: 625, startPoint y: 179, endPoint x: 571, endPoint y: 195, distance: 55.8
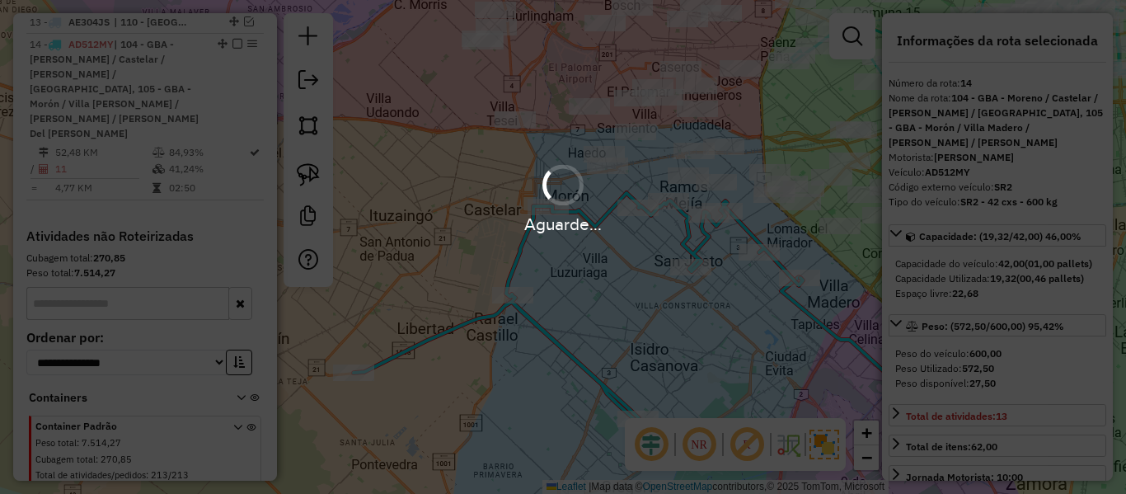
select select "**********"
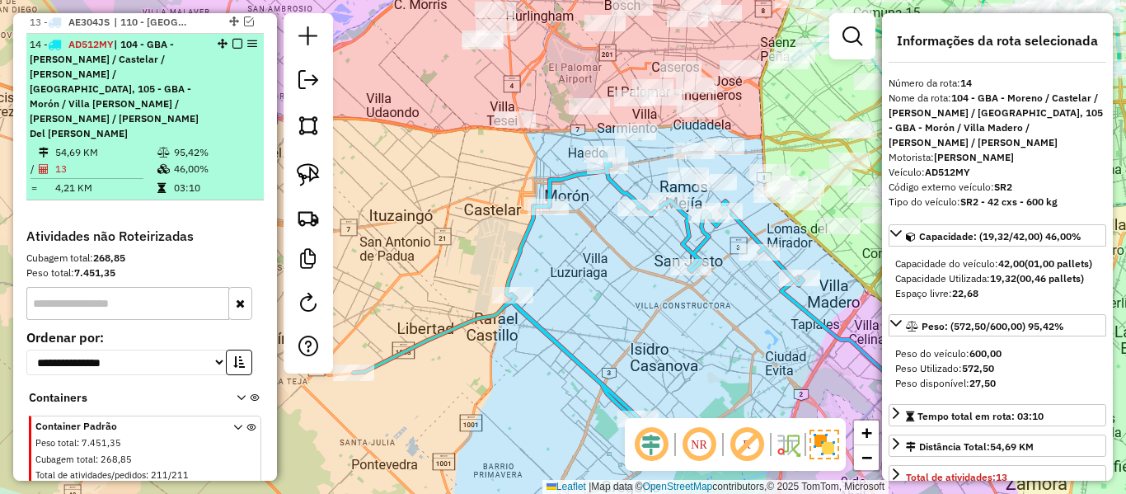
click at [233, 39] on em at bounding box center [238, 44] width 10 height 10
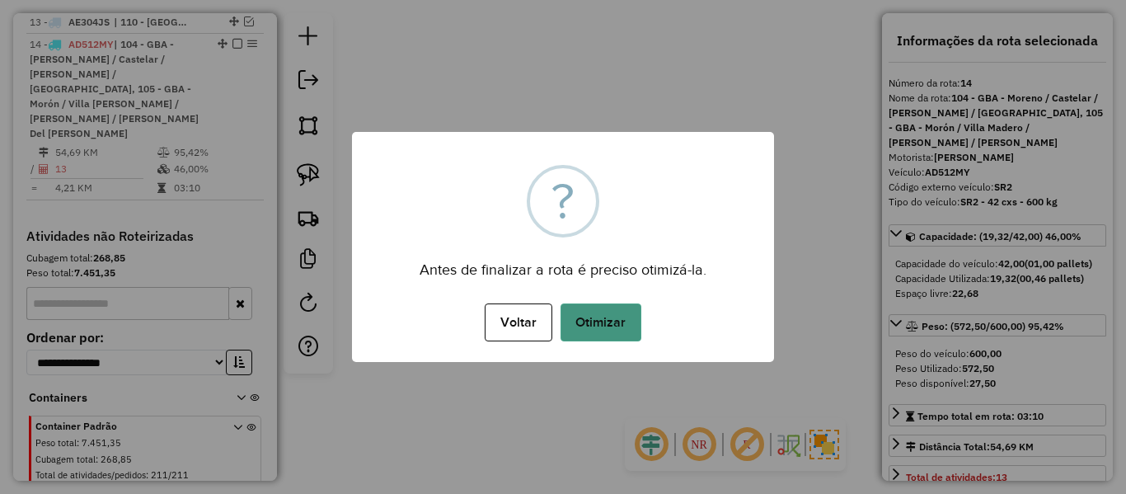
click at [575, 306] on button "Otimizar" at bounding box center [601, 322] width 81 height 38
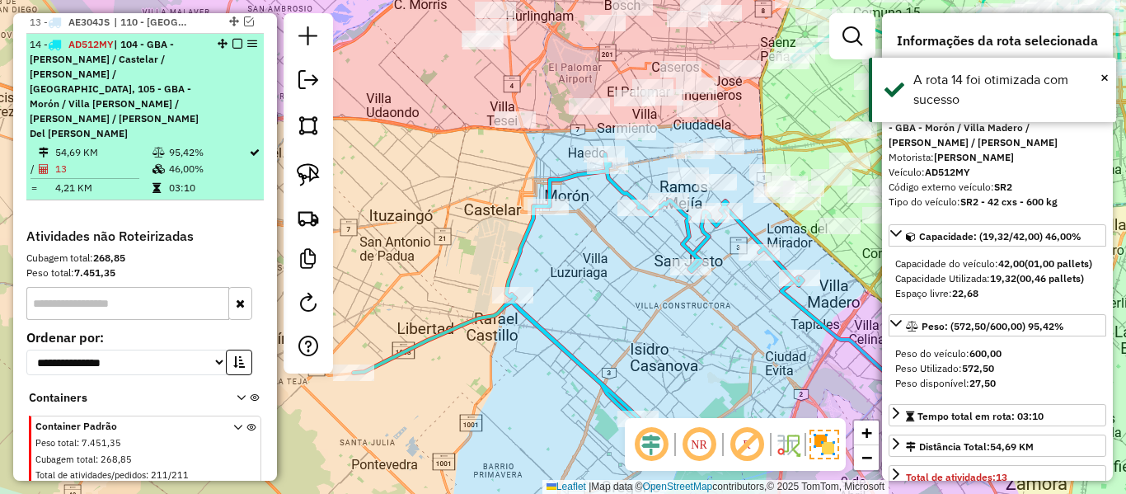
click at [233, 39] on em at bounding box center [238, 44] width 10 height 10
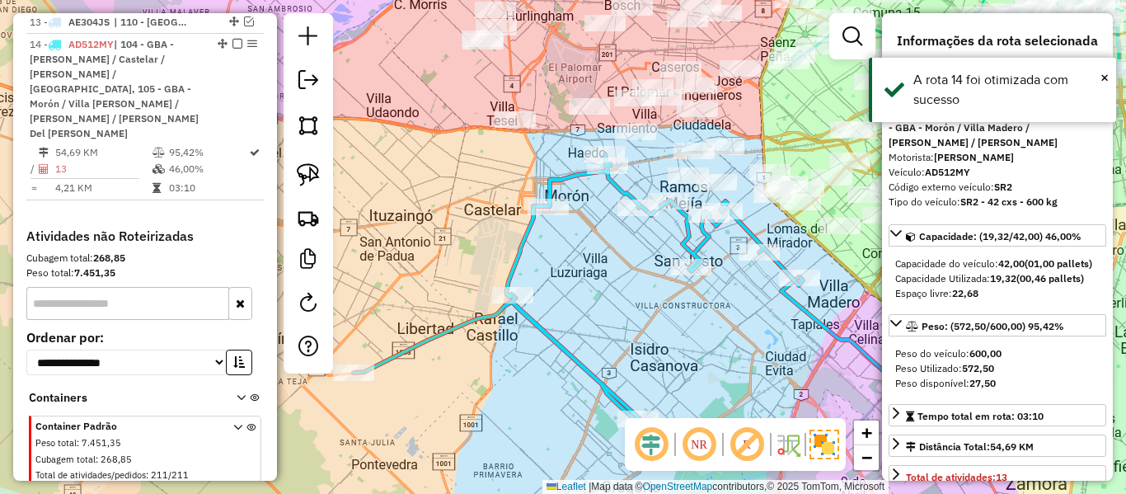
scroll to position [938, 0]
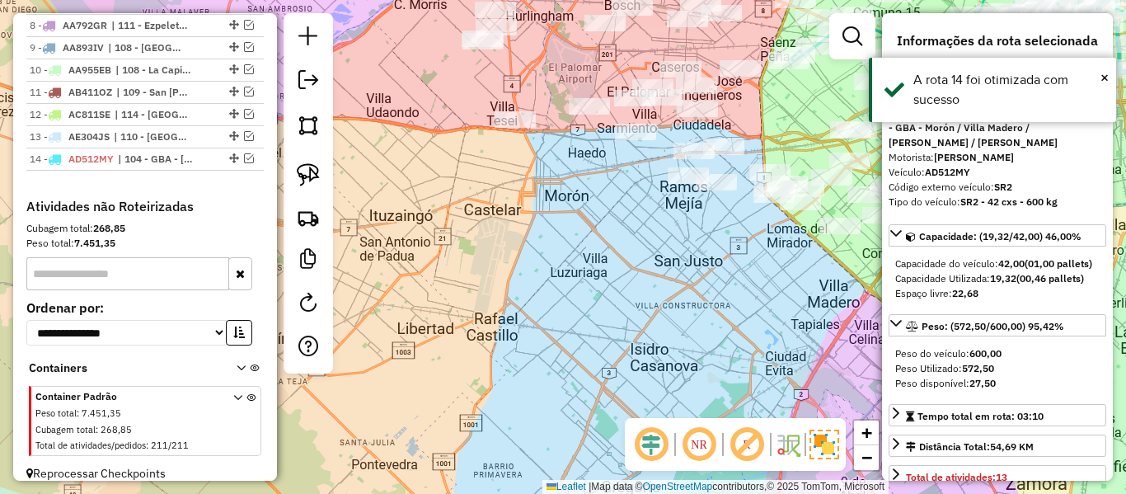
click at [665, 368] on div "Janela de atendimento Grade de atendimento Capacidade Transportadoras Veículos …" at bounding box center [563, 247] width 1126 height 494
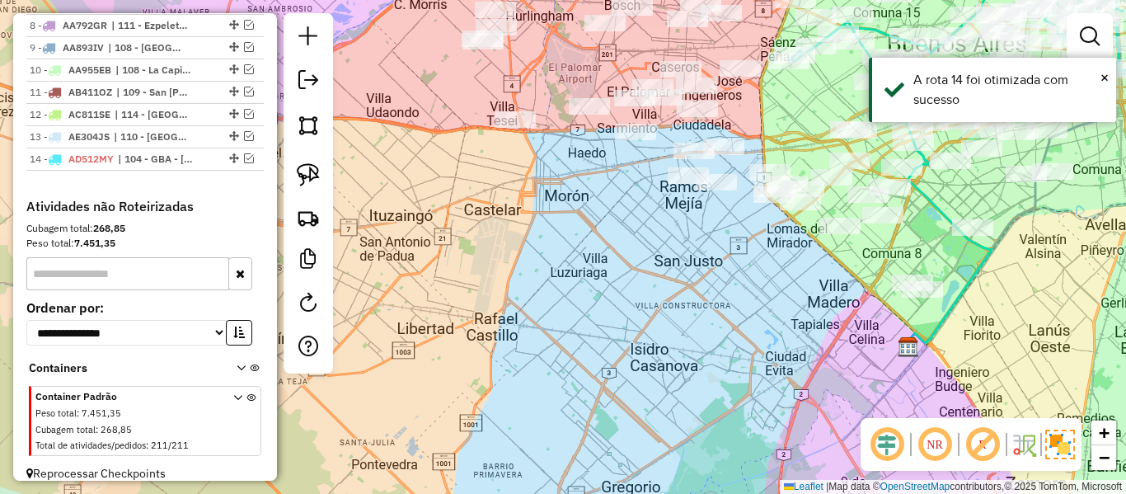
drag, startPoint x: 730, startPoint y: 336, endPoint x: 723, endPoint y: 327, distance: 10.6
click at [726, 333] on div "Janela de atendimento Grade de atendimento Capacidade Transportadoras Veículos …" at bounding box center [563, 247] width 1126 height 494
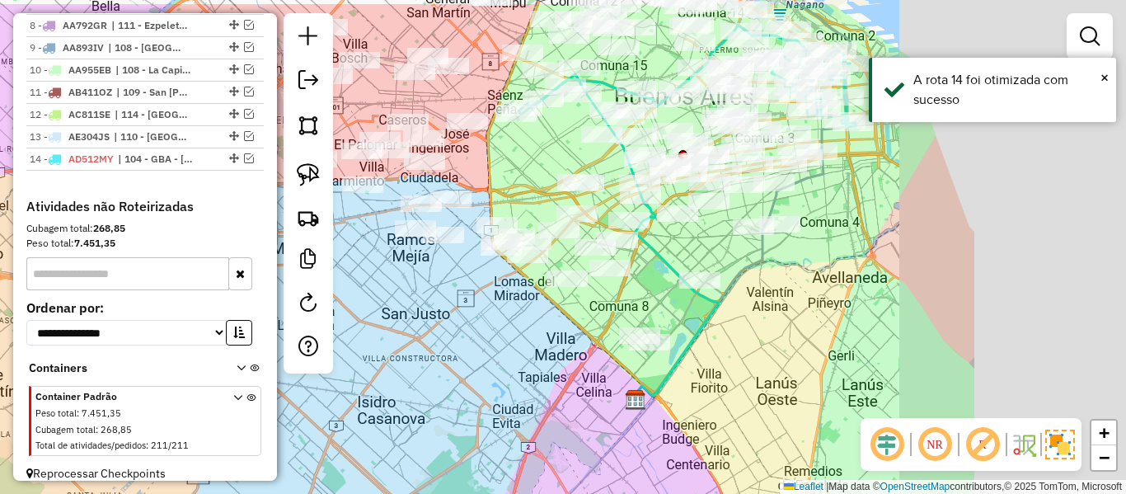
drag, startPoint x: 717, startPoint y: 314, endPoint x: 457, endPoint y: 368, distance: 266.0
click at [457, 368] on div "Janela de atendimento Grade de atendimento Capacidade Transportadoras Veículos …" at bounding box center [563, 247] width 1126 height 494
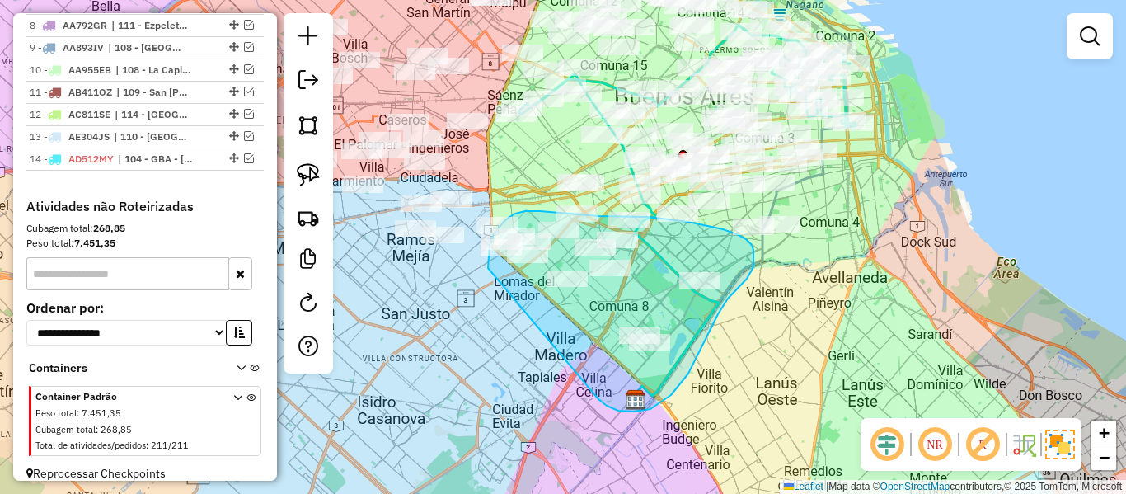
drag, startPoint x: 618, startPoint y: 411, endPoint x: 489, endPoint y: 280, distance: 184.3
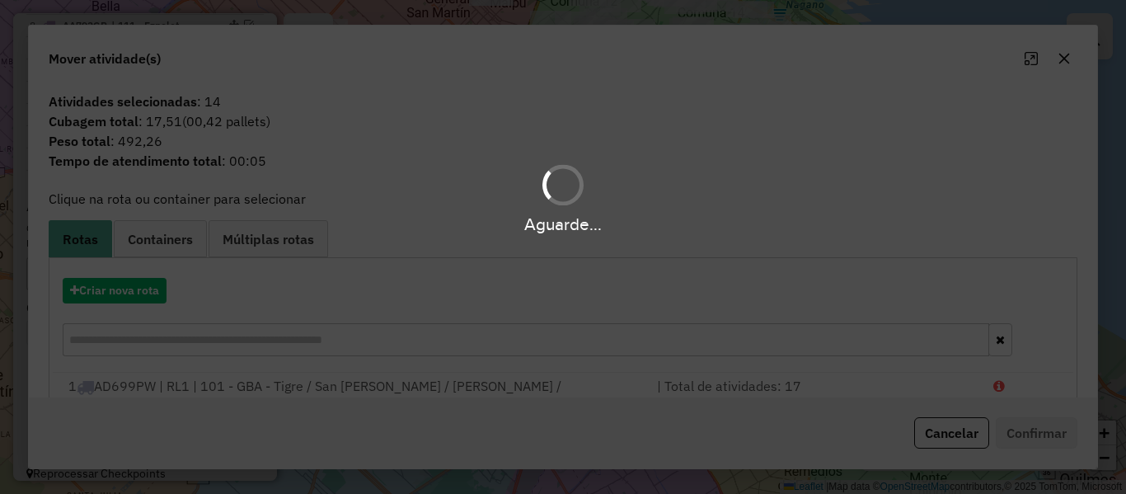
click at [139, 291] on div "Aguarde..." at bounding box center [563, 247] width 1126 height 494
click at [137, 288] on div "Aguarde..." at bounding box center [563, 247] width 1126 height 494
click at [137, 286] on div "Aguarde..." at bounding box center [563, 247] width 1126 height 494
click at [137, 286] on hb-app "Aguarde... Pop-up bloqueado! Seu navegador bloqueou automáticamente a abertura …" at bounding box center [563, 247] width 1126 height 494
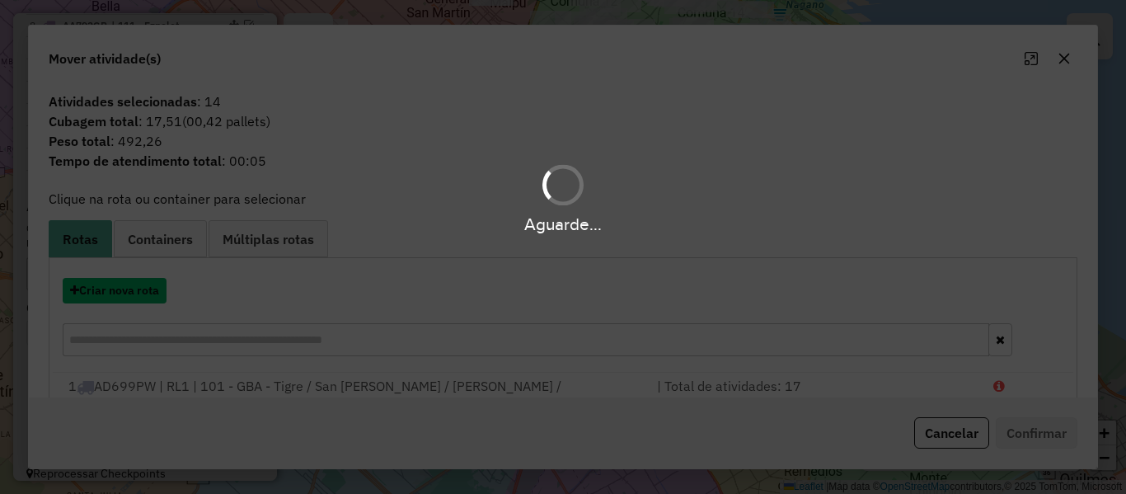
click at [137, 286] on button "Criar nova rota" at bounding box center [115, 291] width 104 height 26
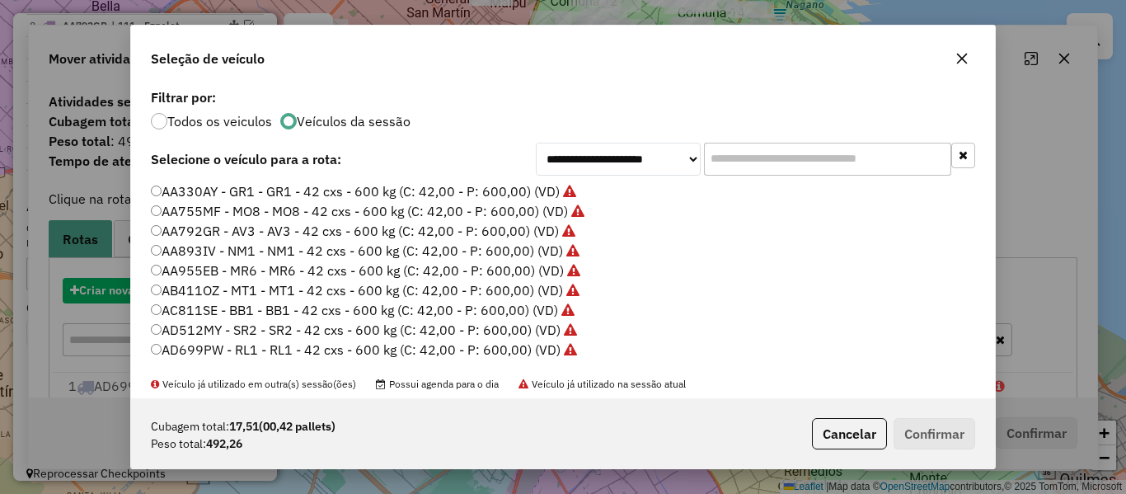
click at [137, 286] on div "**********" at bounding box center [563, 247] width 1126 height 494
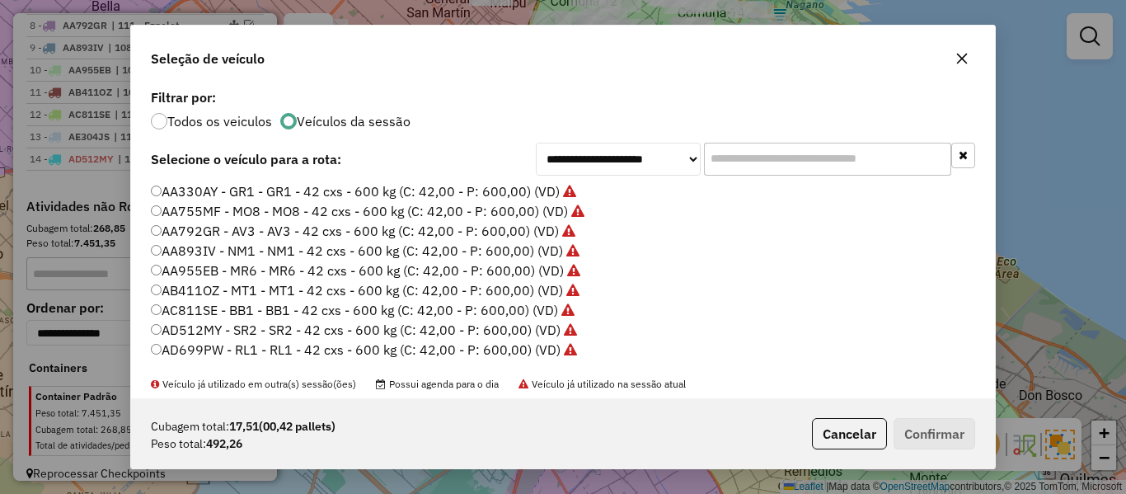
scroll to position [82, 0]
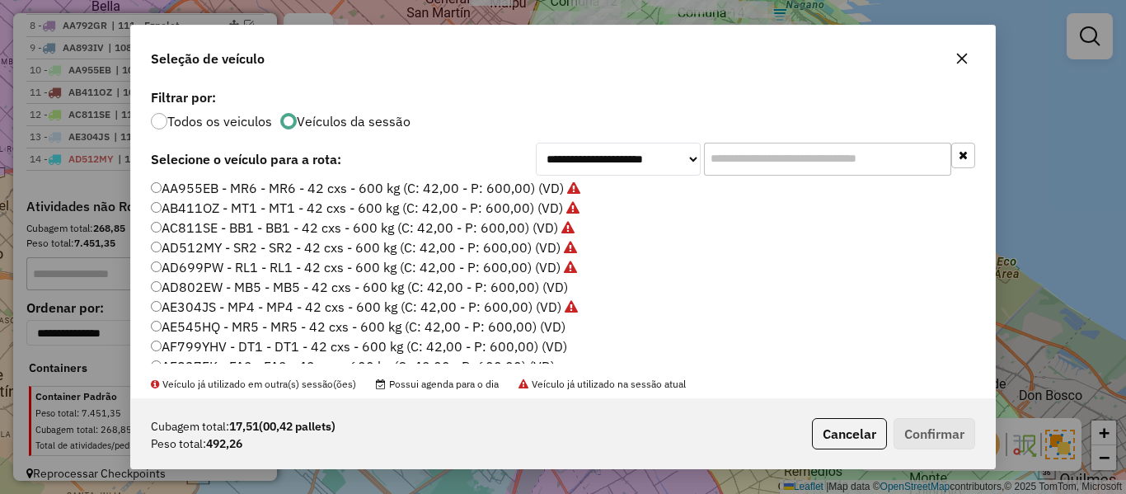
click at [549, 326] on label "AE545HQ - MR5 - MR5 - 42 cxs - 600 kg (C: 42,00 - P: 600,00) (VD)" at bounding box center [358, 327] width 415 height 20
click at [558, 284] on label "AD802EW - MB5 - MB5 - 42 cxs - 600 kg (C: 42,00 - P: 600,00) (VD)" at bounding box center [359, 287] width 417 height 20
click at [917, 426] on button "Confirmar" at bounding box center [935, 433] width 82 height 31
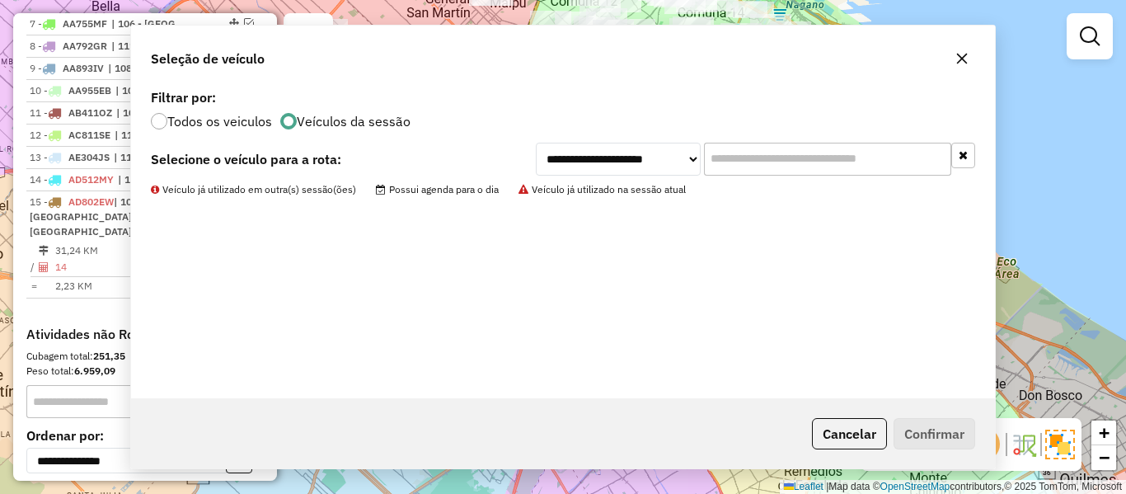
scroll to position [1051, 0]
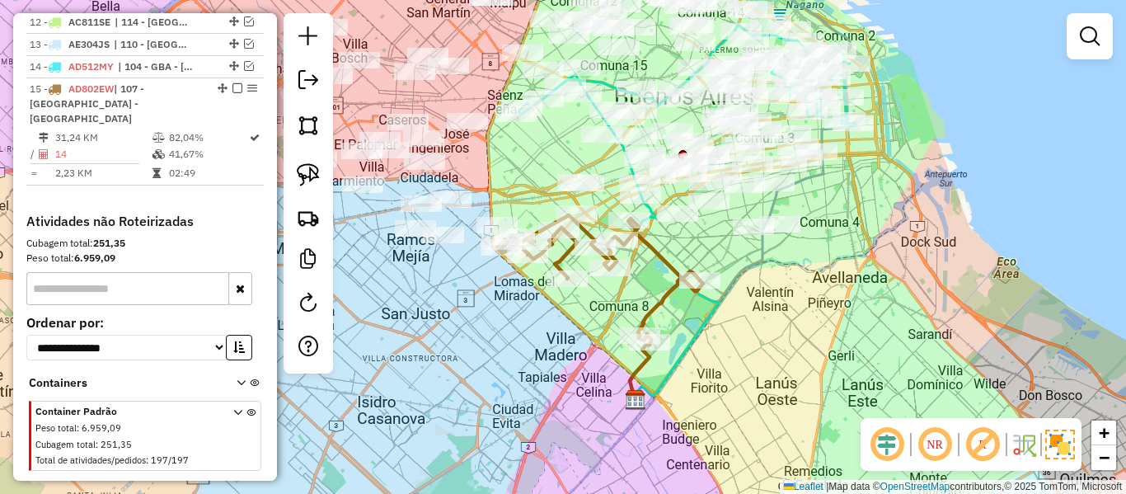
click at [679, 256] on div "Rota 15 - Placa AD802EW 485963 - Sabrina Diaz Janela de atendimento Grade de at…" at bounding box center [563, 247] width 1126 height 494
click at [667, 257] on icon at bounding box center [600, 278] width 206 height 127
select select "**********"
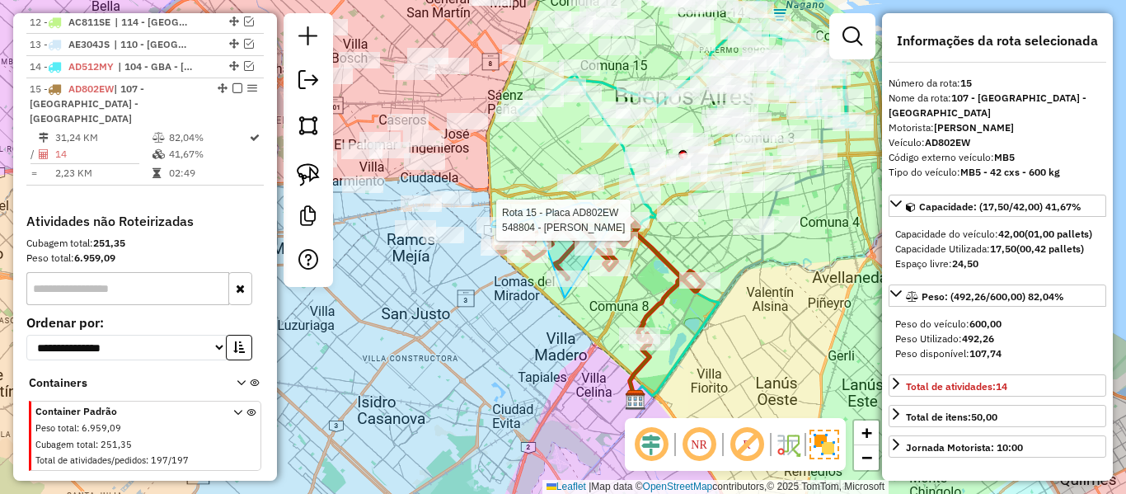
click at [615, 223] on div "Rota 15 - Placa AD802EW 548804 - Patricio Escobar Janela de atendimento Grade d…" at bounding box center [563, 247] width 1126 height 494
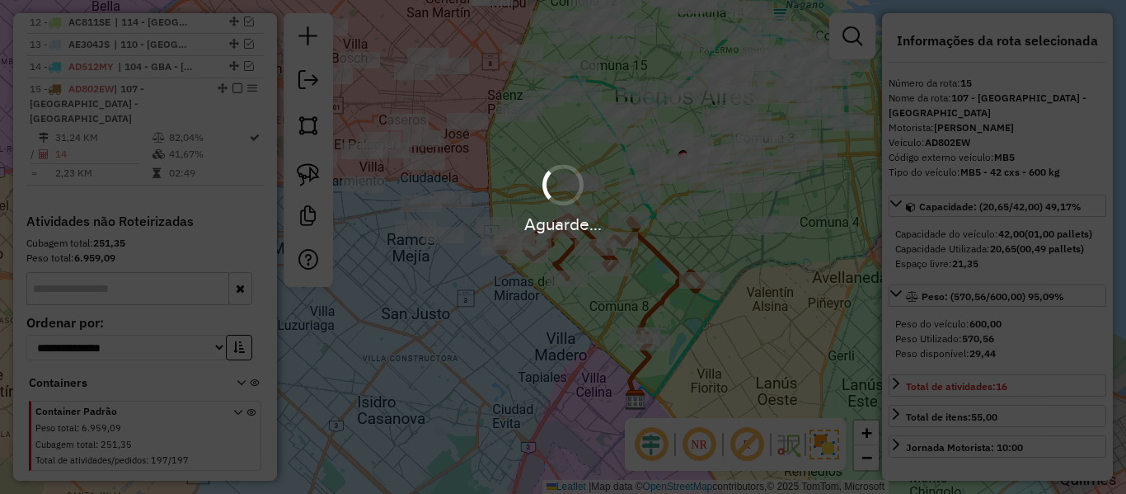
select select "**********"
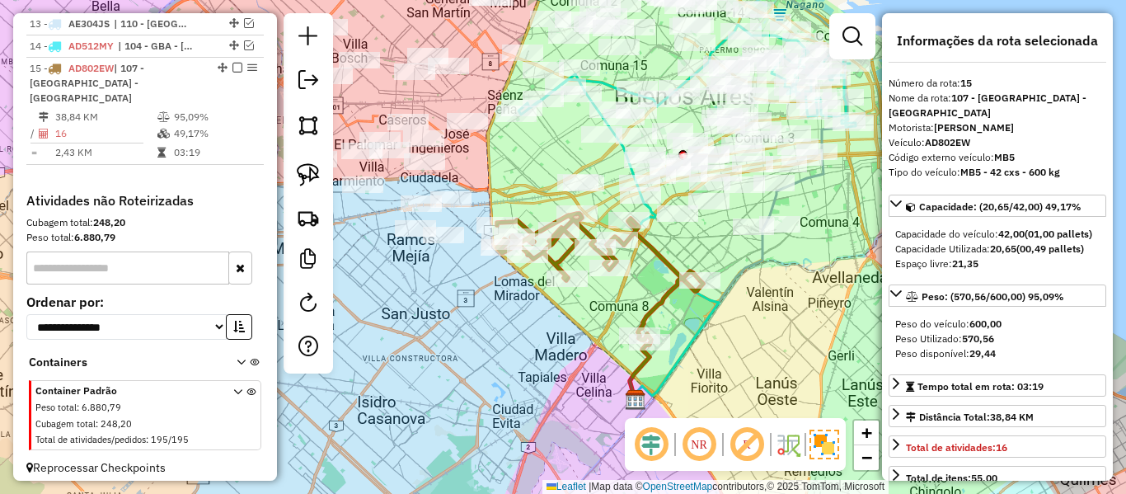
scroll to position [1031, 0]
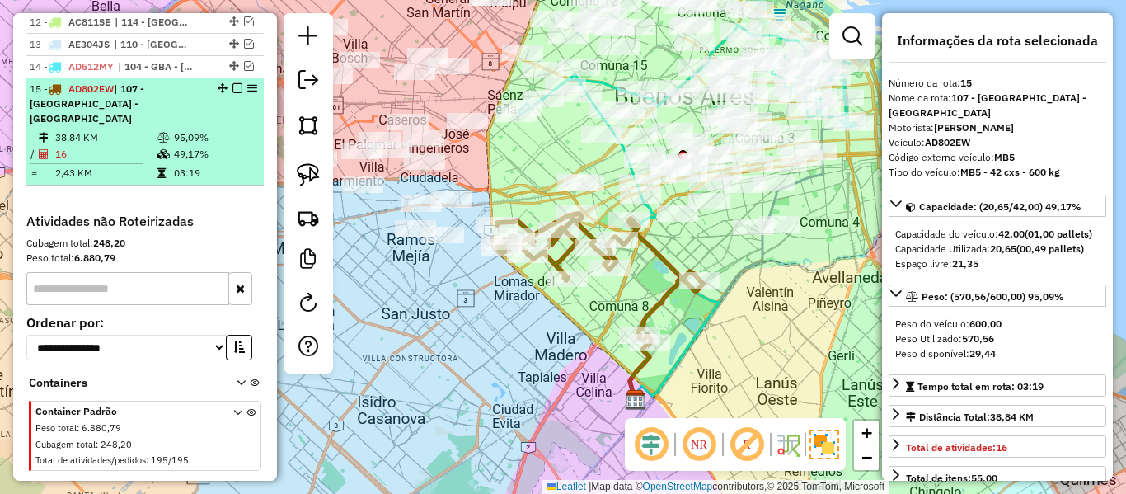
click at [233, 83] on em at bounding box center [238, 88] width 10 height 10
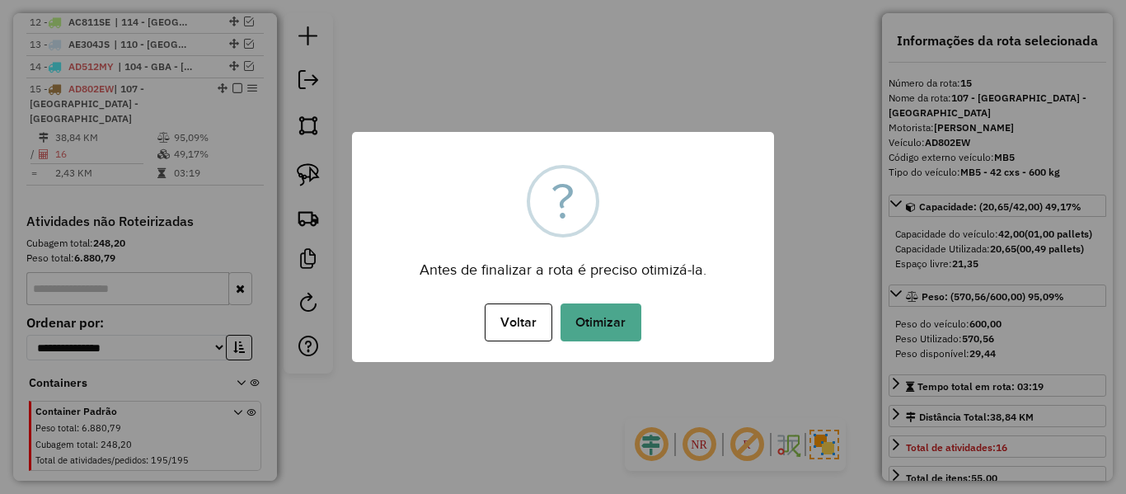
click at [478, 246] on div "Antes de finalizar a rota é preciso otimizá-la." at bounding box center [563, 264] width 422 height 37
click at [565, 321] on button "Otimizar" at bounding box center [601, 322] width 81 height 38
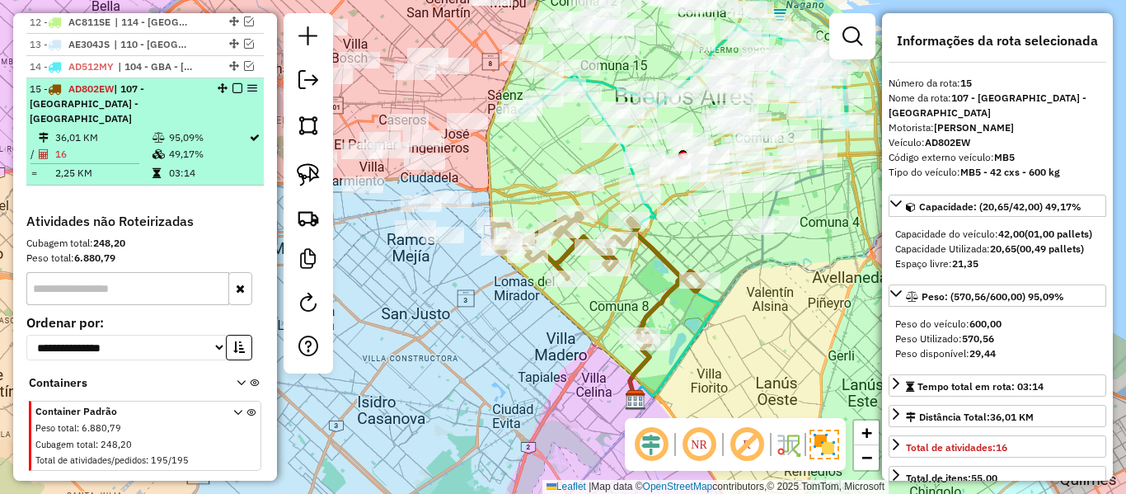
click at [233, 83] on em at bounding box center [238, 88] width 10 height 10
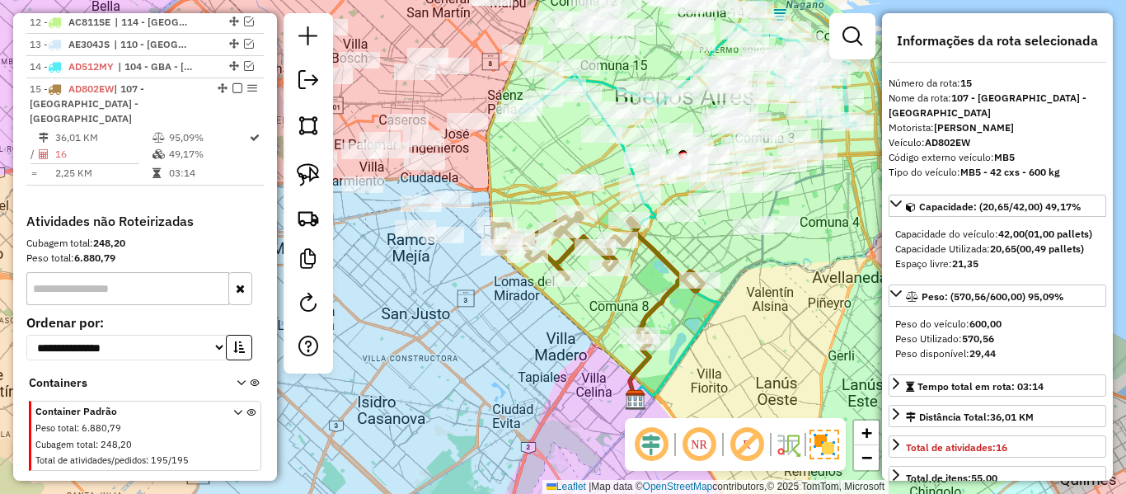
scroll to position [961, 0]
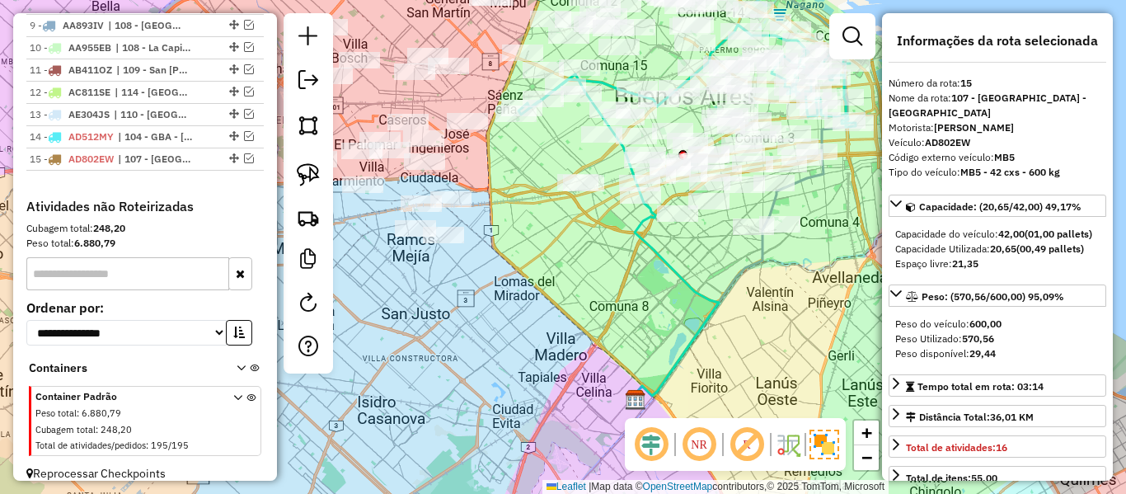
click at [651, 328] on div "Janela de atendimento Grade de atendimento Capacidade Transportadoras Veículos …" at bounding box center [563, 247] width 1126 height 494
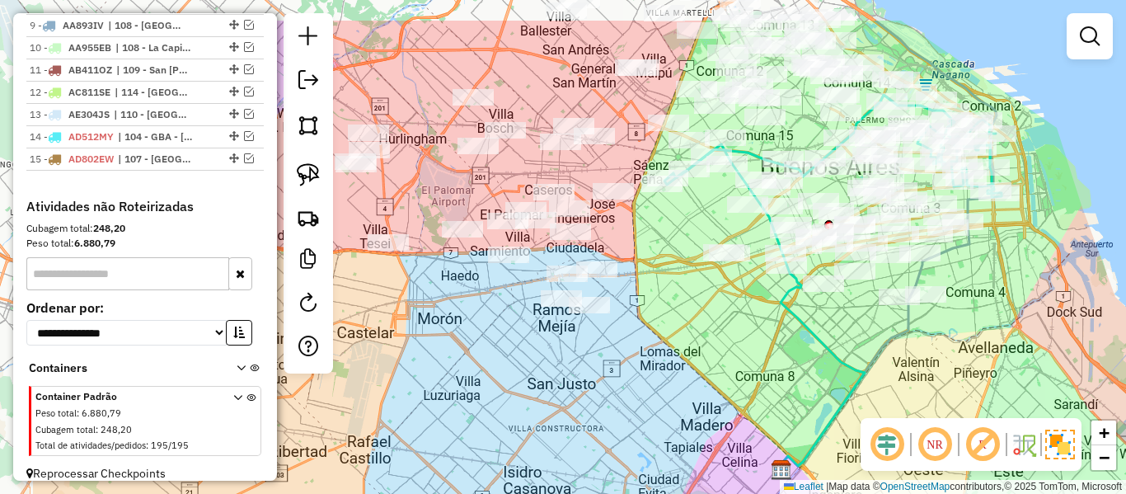
drag, startPoint x: 576, startPoint y: 314, endPoint x: 722, endPoint y: 384, distance: 161.9
click at [722, 384] on div "Janela de atendimento Grade de atendimento Capacidade Transportadoras Veículos …" at bounding box center [563, 247] width 1126 height 494
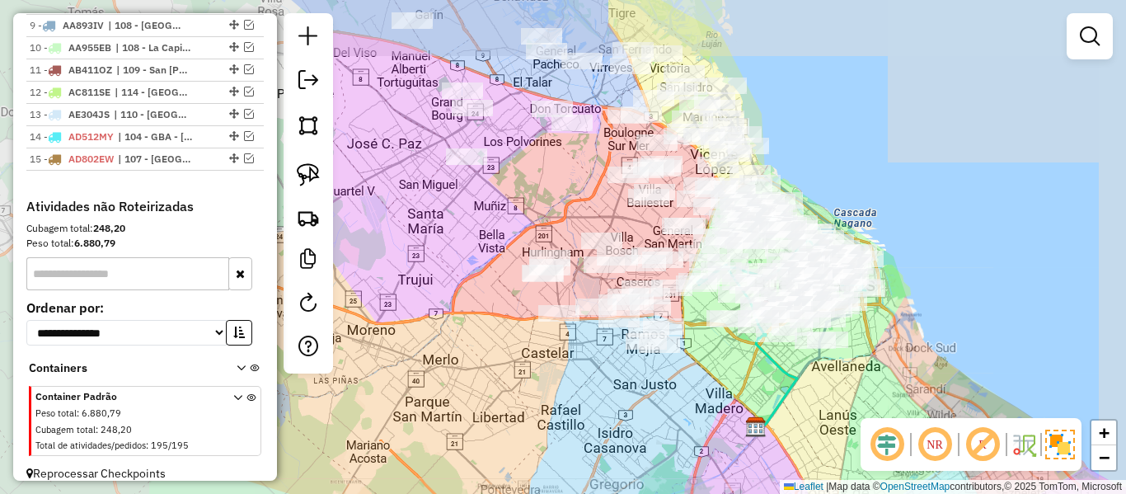
click at [716, 377] on div "Janela de atendimento Grade de atendimento Capacidade Transportadoras Veículos …" at bounding box center [563, 247] width 1126 height 494
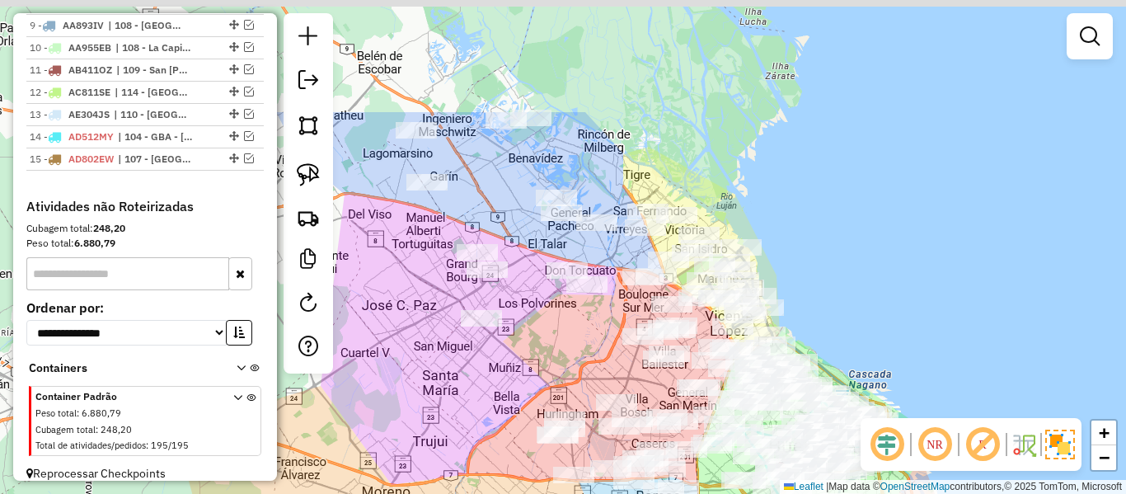
drag, startPoint x: 713, startPoint y: 371, endPoint x: 633, endPoint y: 366, distance: 80.1
click at [728, 493] on html "Aguarde... Pop-up bloqueado! Seu navegador bloqueou automáticamente a abertura …" at bounding box center [563, 247] width 1126 height 494
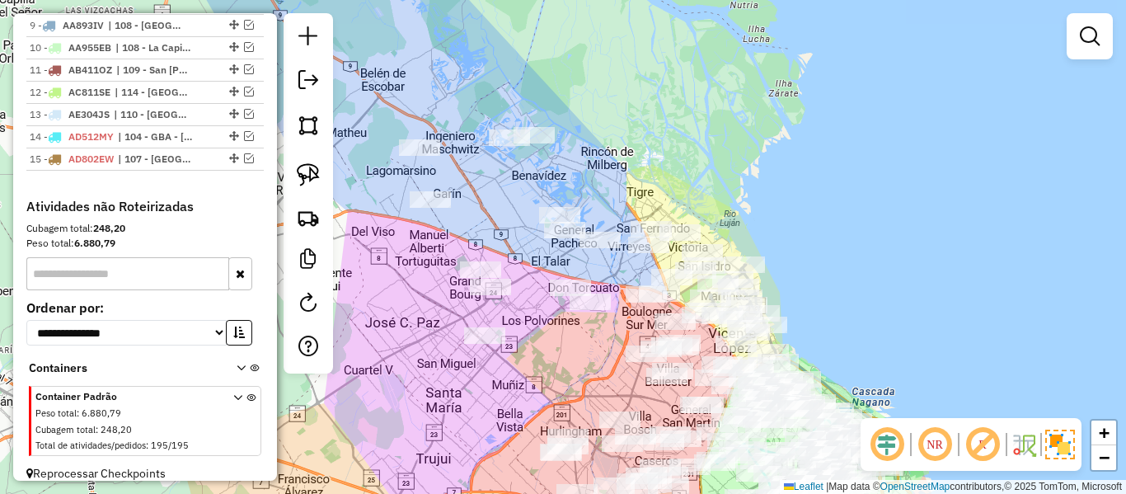
drag, startPoint x: 613, startPoint y: 360, endPoint x: 634, endPoint y: 392, distance: 38.0
click at [640, 413] on div "Janela de atendimento Grade de atendimento Capacidade Transportadoras Veículos …" at bounding box center [563, 247] width 1126 height 494
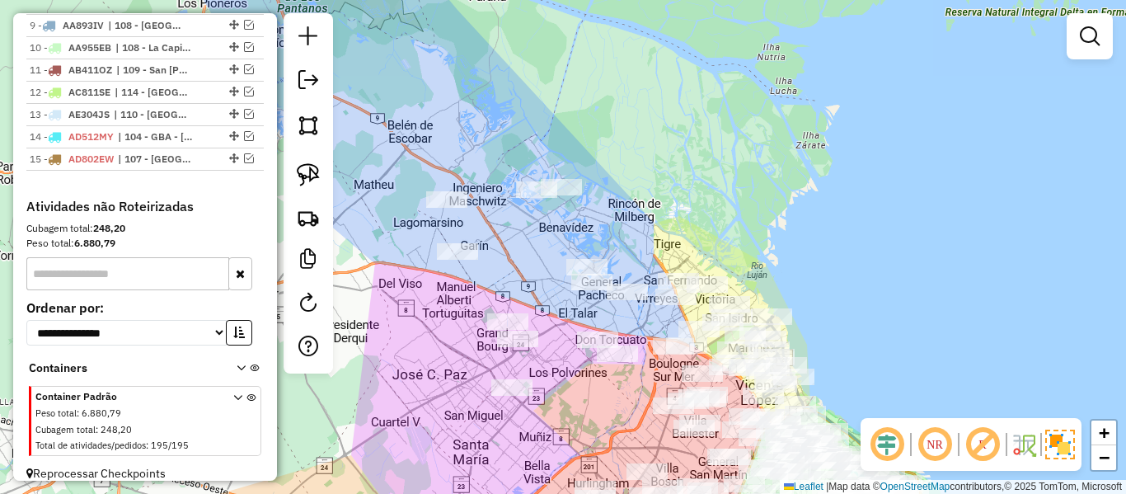
click at [608, 221] on div "Janela de atendimento Grade de atendimento Capacidade Transportadoras Veículos …" at bounding box center [563, 247] width 1126 height 494
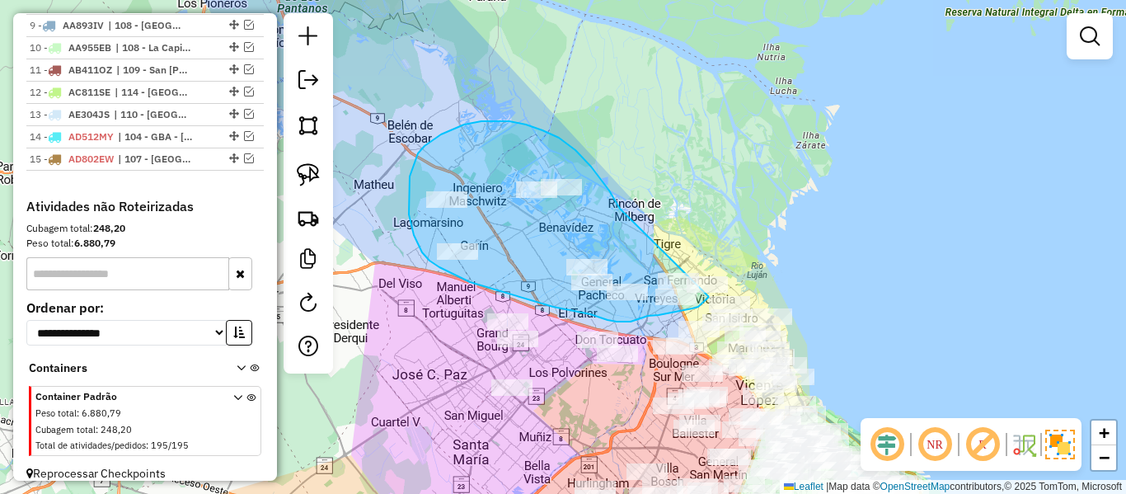
drag, startPoint x: 620, startPoint y: 209, endPoint x: 726, endPoint y: 252, distance: 114.2
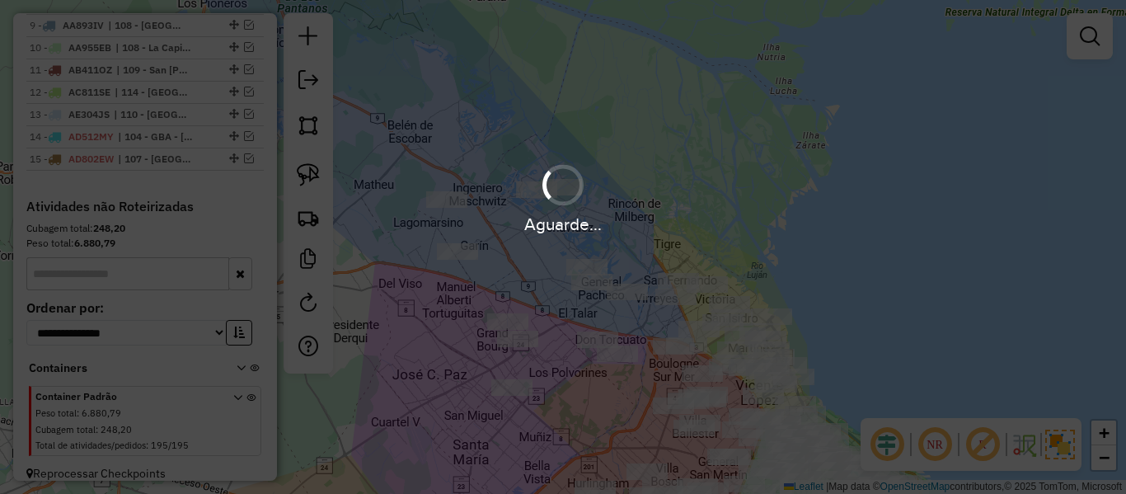
click at [591, 228] on div "Aguarde..." at bounding box center [563, 224] width 1126 height 26
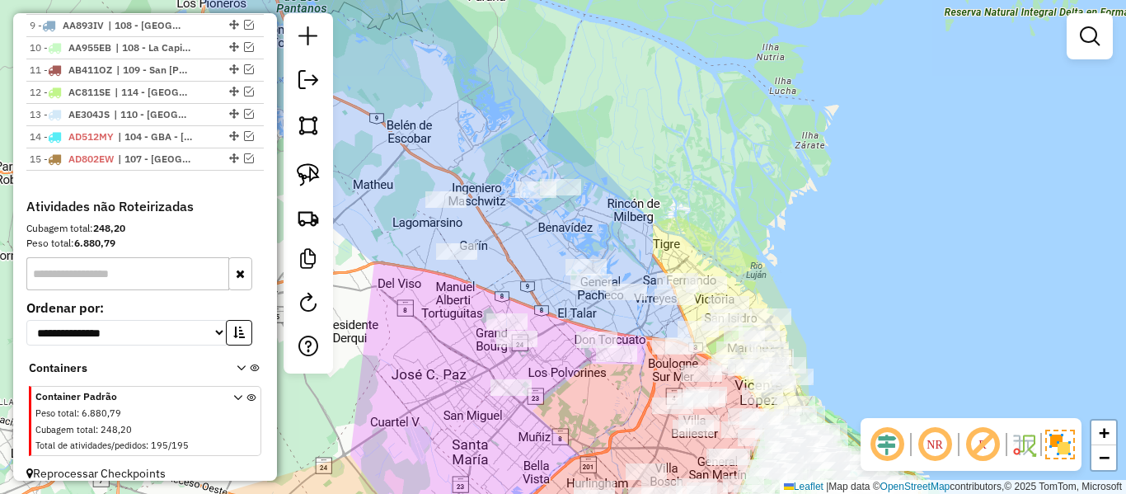
click at [595, 225] on div "Janela de atendimento Grade de atendimento Capacidade Transportadoras Veículos …" at bounding box center [563, 247] width 1126 height 494
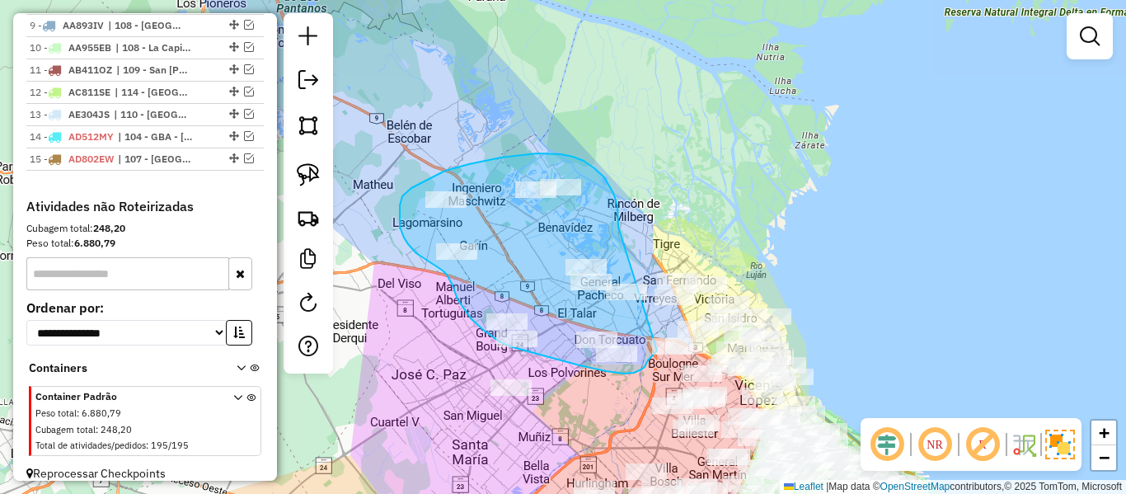
click at [657, 350] on div "Janela de atendimento Grade de atendimento Capacidade Transportadoras Veículos …" at bounding box center [563, 247] width 1126 height 494
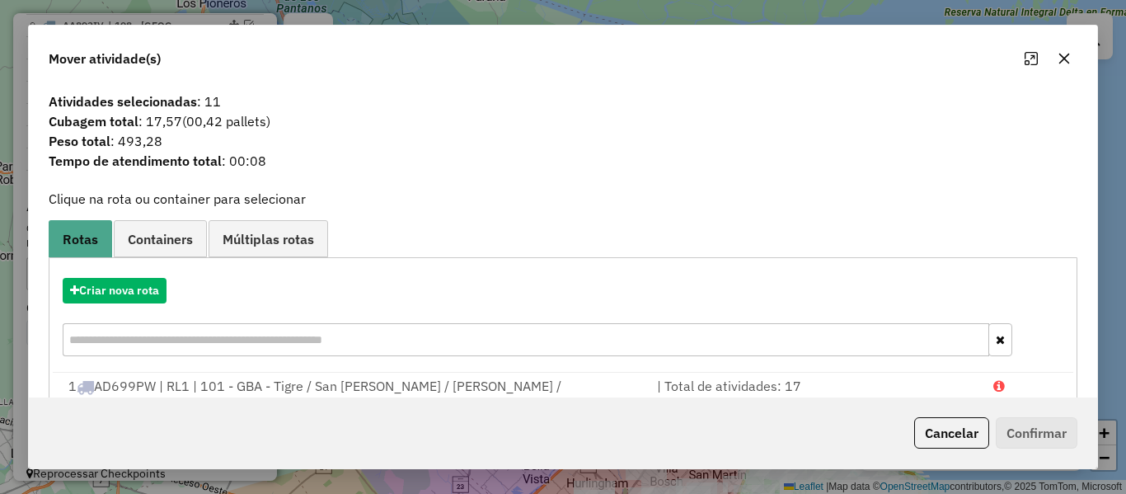
click at [143, 286] on hb-app "Aguarde... Pop-up bloqueado! Seu navegador bloqueou automáticamente a abertura …" at bounding box center [563, 247] width 1126 height 494
click at [142, 289] on button "Criar nova rota" at bounding box center [115, 291] width 104 height 26
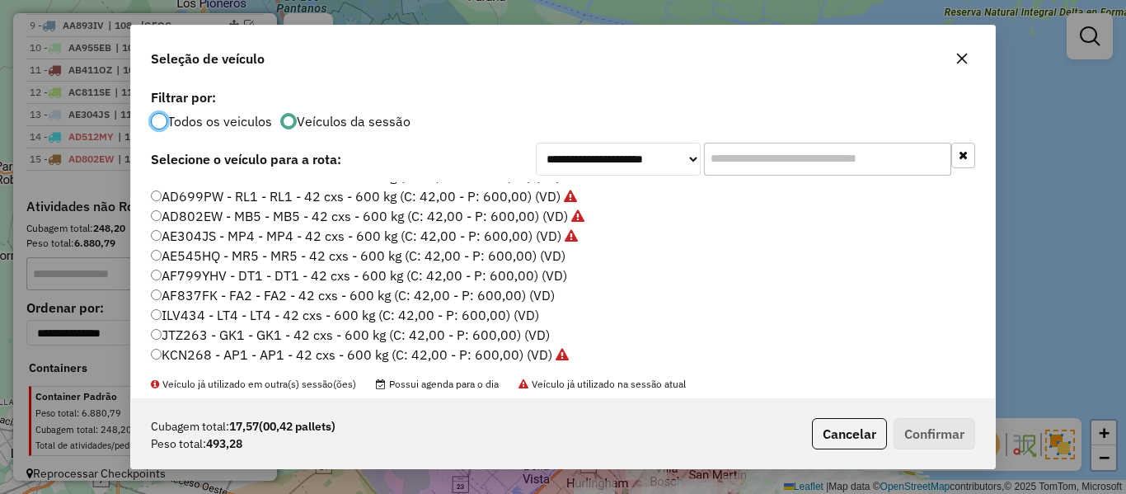
scroll to position [165, 0]
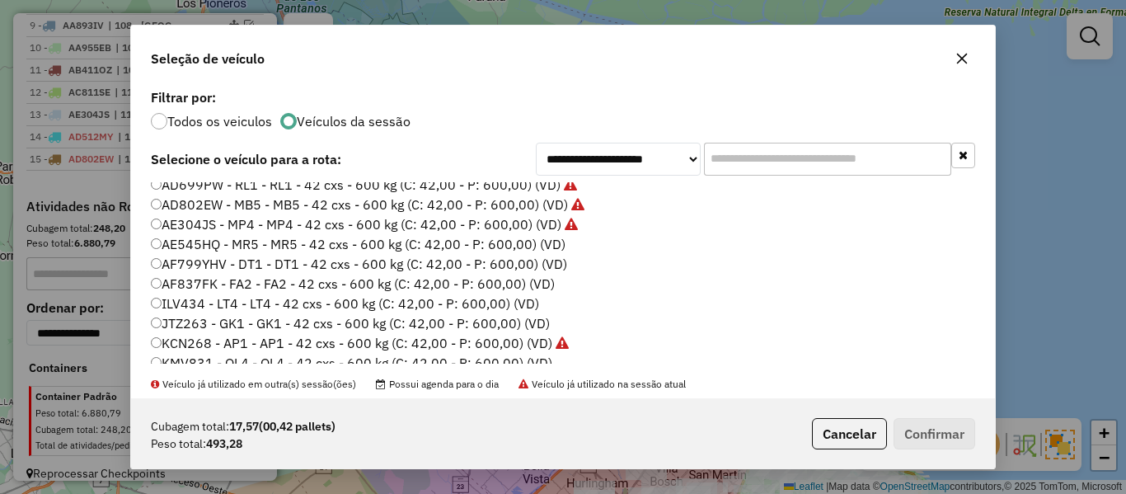
click at [545, 246] on label "AE545HQ - MR5 - MR5 - 42 cxs - 600 kg (C: 42,00 - P: 600,00) (VD)" at bounding box center [358, 244] width 415 height 20
click at [944, 435] on button "Confirmar" at bounding box center [935, 433] width 82 height 31
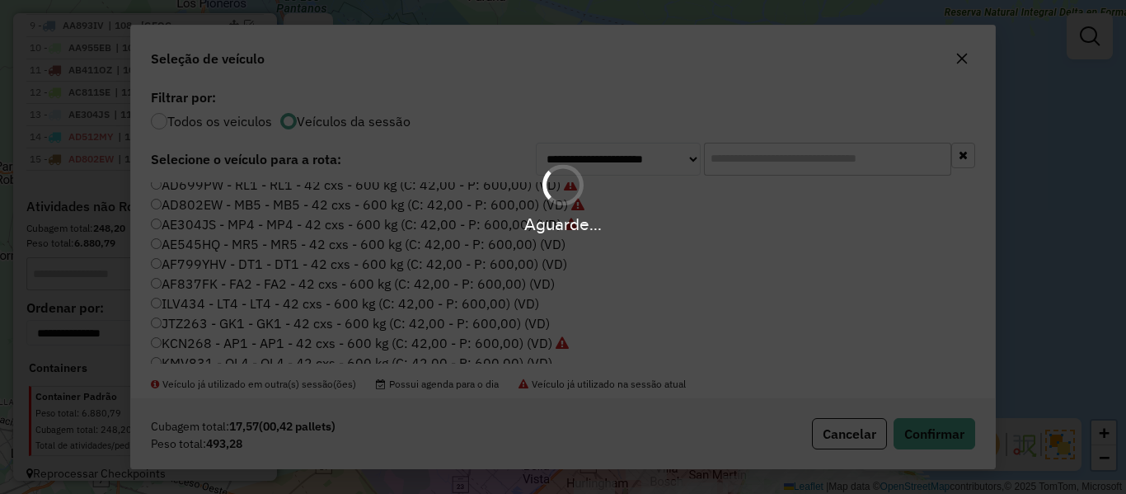
scroll to position [1074, 0]
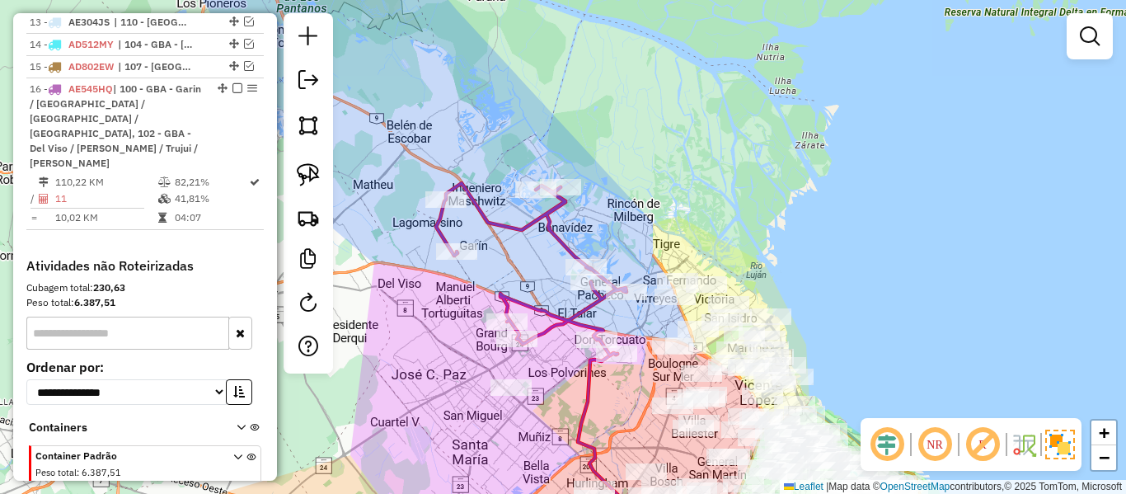
click at [546, 209] on icon at bounding box center [531, 269] width 190 height 172
select select "**********"
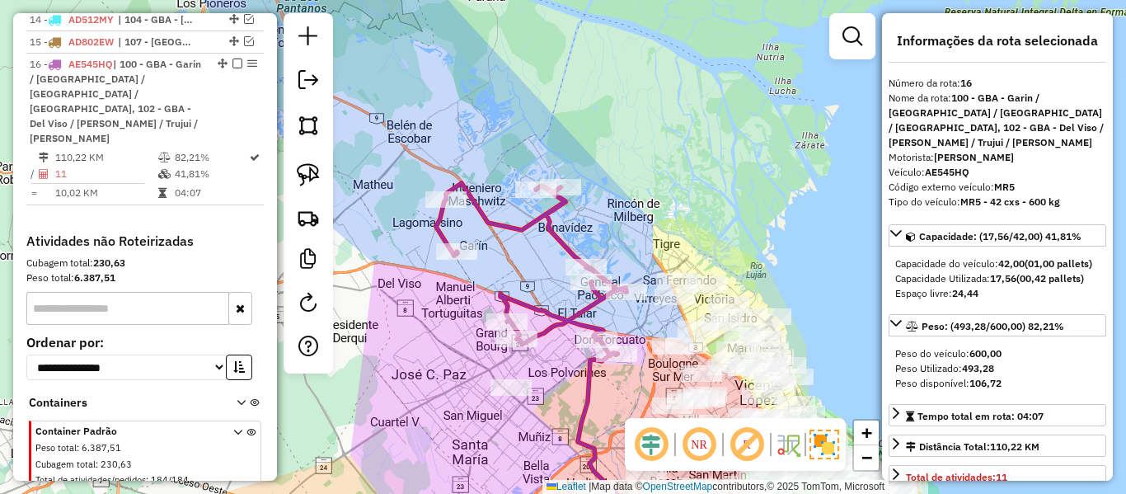
scroll to position [1103, 0]
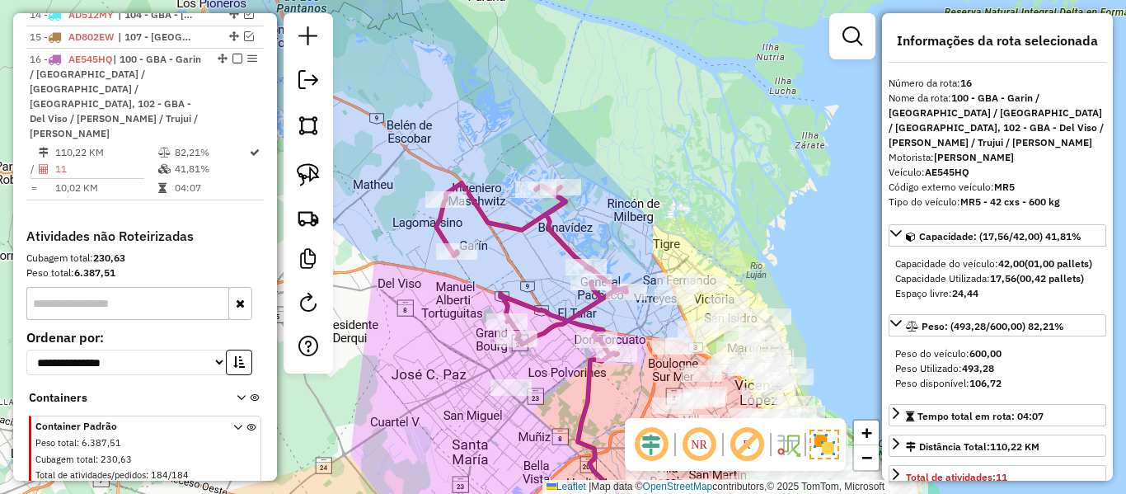
drag, startPoint x: 534, startPoint y: 254, endPoint x: 519, endPoint y: 220, distance: 37.3
click at [519, 221] on div "Janela de atendimento Grade de atendimento Capacidade Transportadoras Veículos …" at bounding box center [563, 247] width 1126 height 494
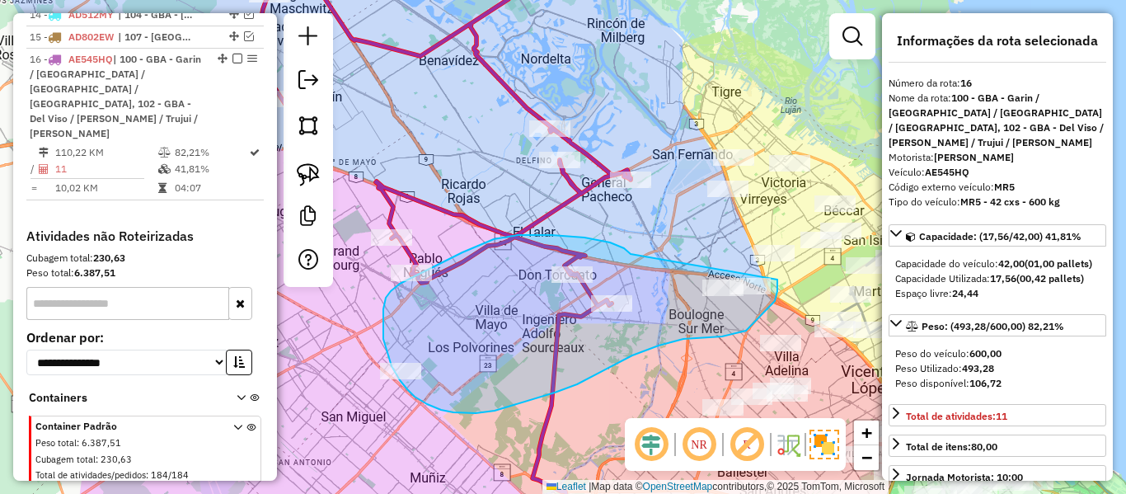
drag, startPoint x: 463, startPoint y: 252, endPoint x: 692, endPoint y: 253, distance: 229.2
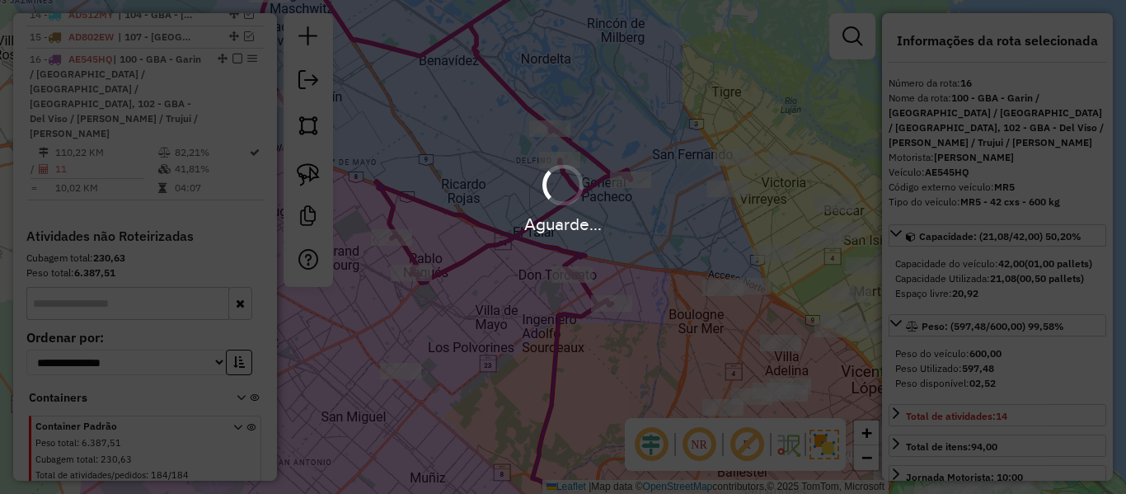
select select "**********"
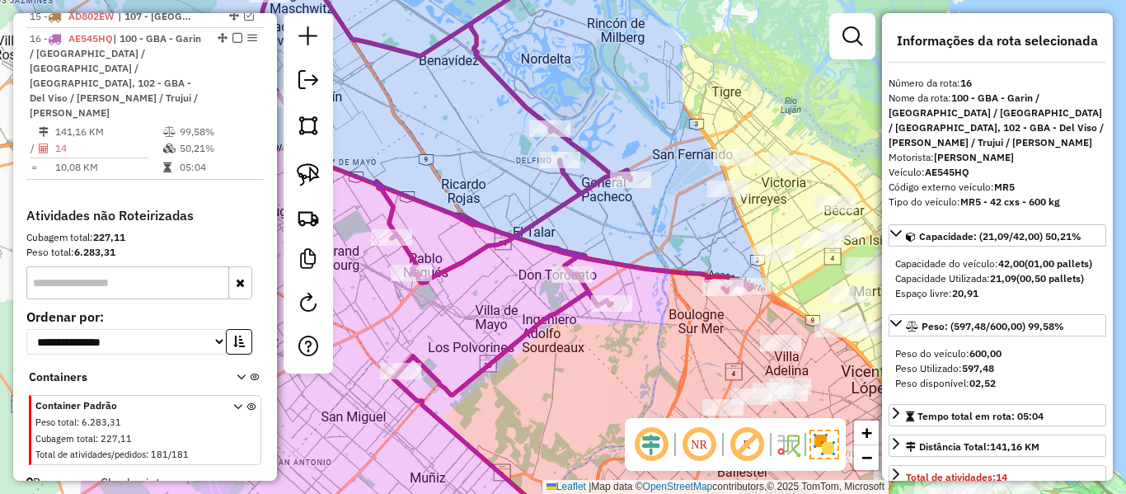
scroll to position [1083, 0]
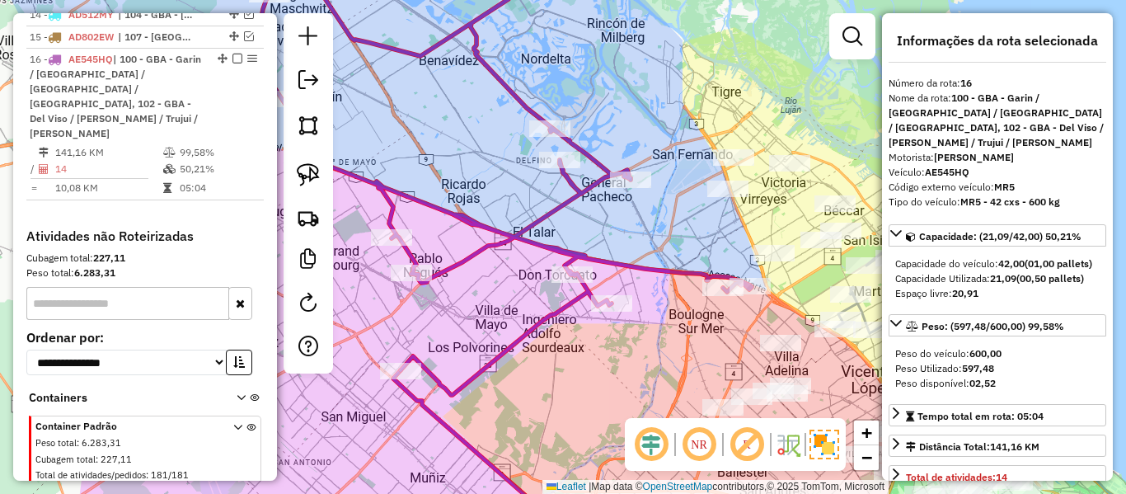
click at [555, 199] on icon at bounding box center [501, 178] width 502 height 434
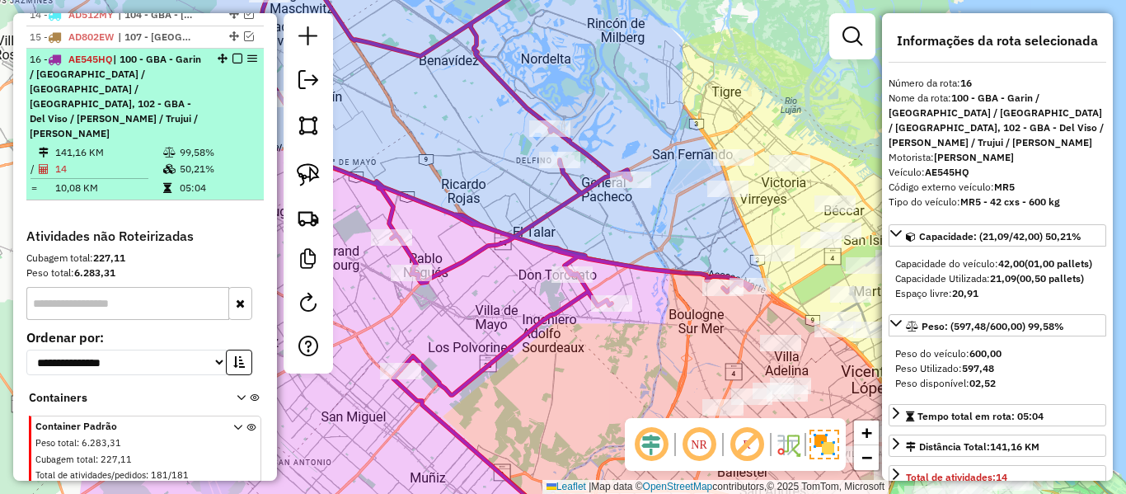
click at [233, 54] on em at bounding box center [238, 59] width 10 height 10
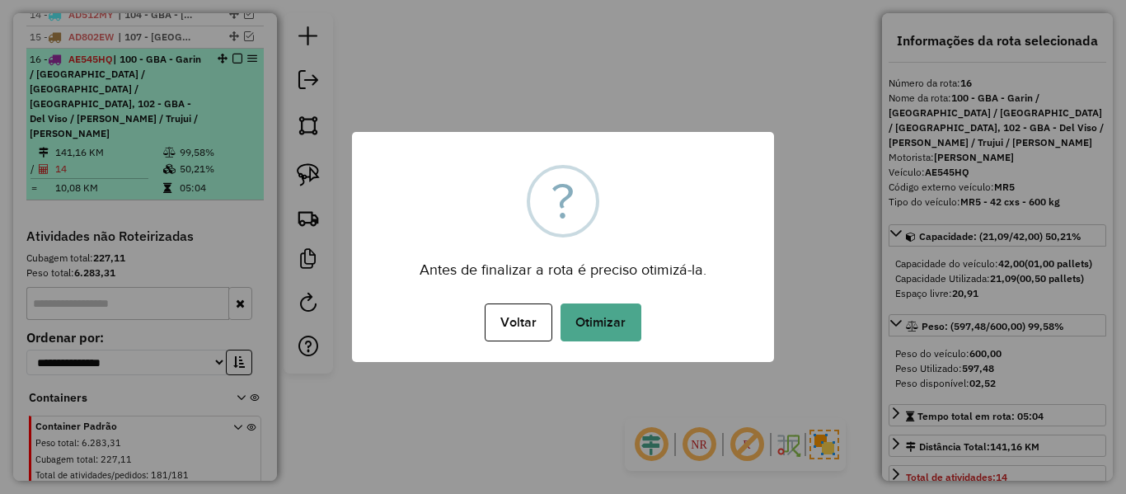
click at [543, 182] on div "?" at bounding box center [563, 201] width 73 height 73
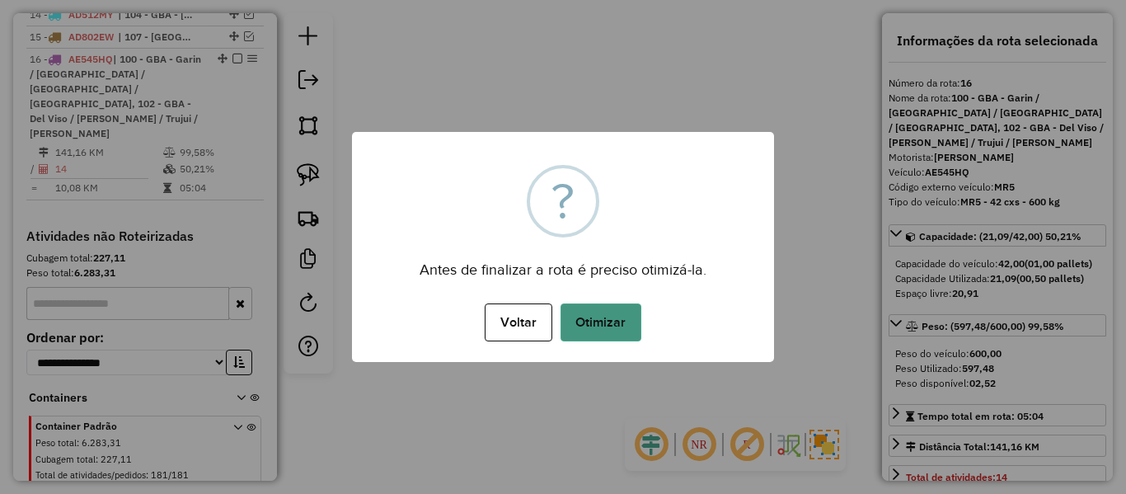
click at [606, 315] on button "Otimizar" at bounding box center [601, 322] width 81 height 38
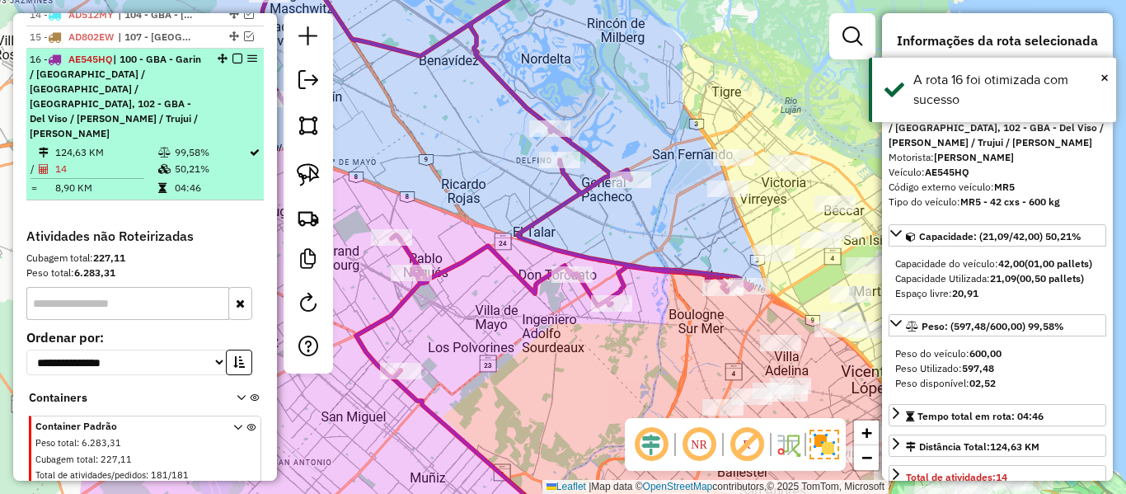
click at [233, 54] on em at bounding box center [238, 59] width 10 height 10
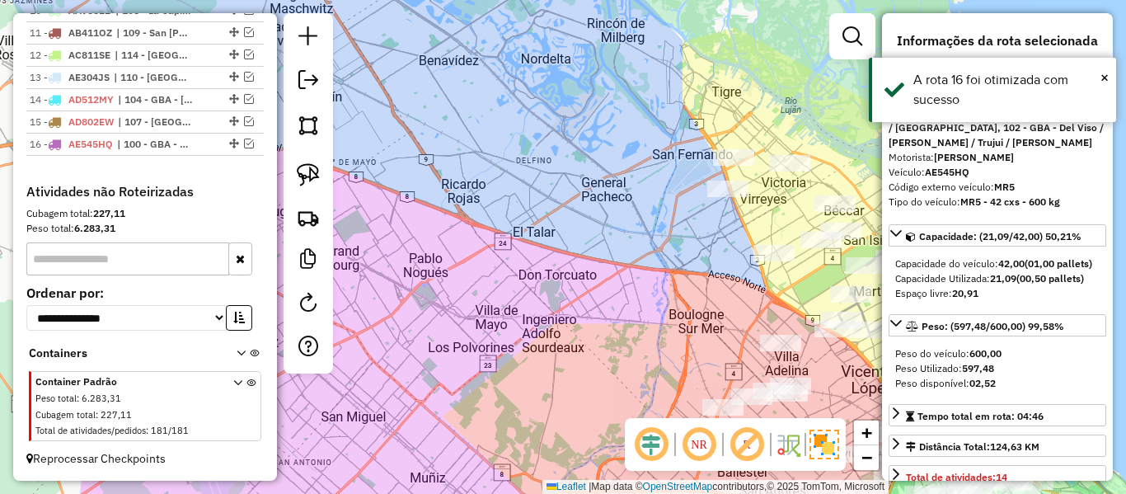
scroll to position [983, 0]
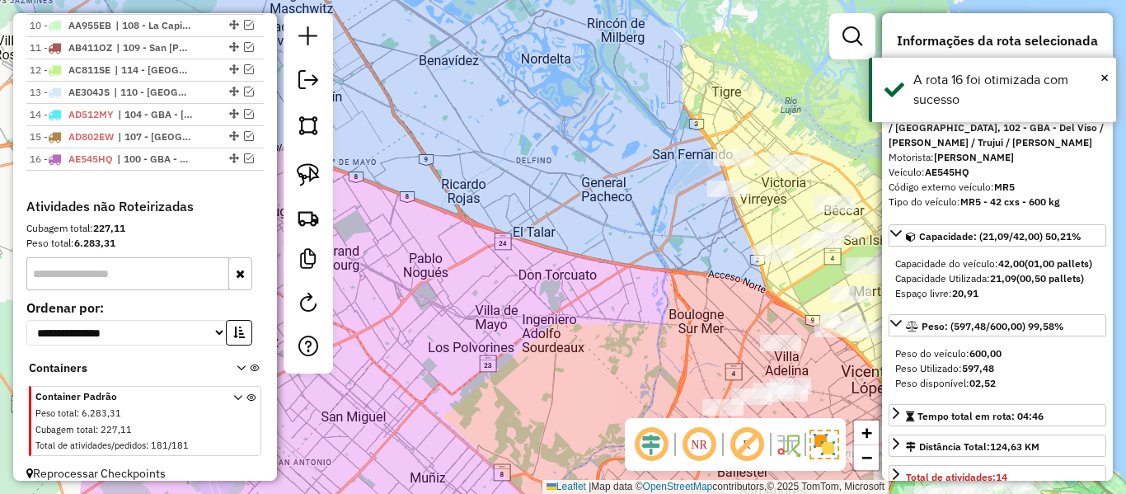
click at [519, 186] on div "Janela de atendimento Grade de atendimento Capacidade Transportadoras Veículos …" at bounding box center [563, 247] width 1126 height 494
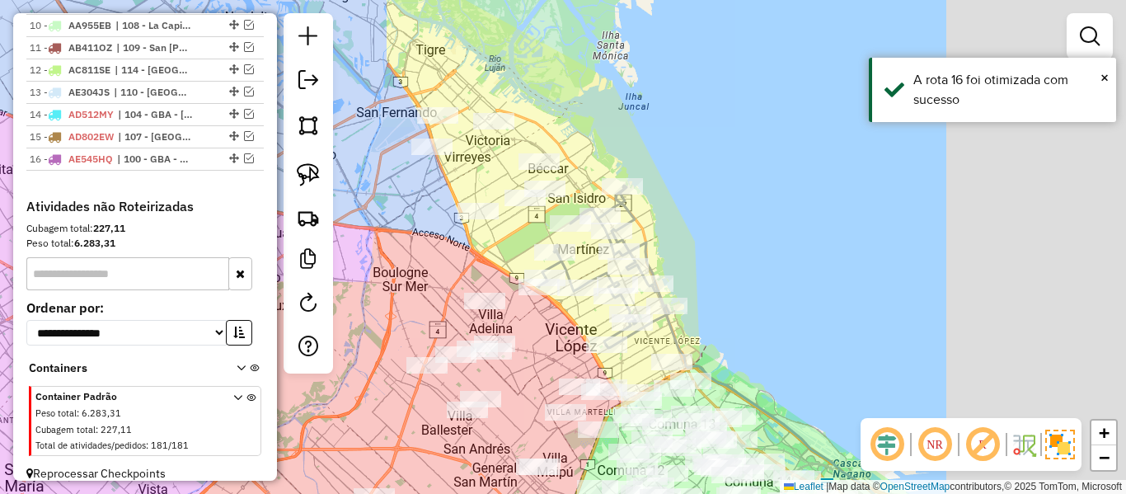
drag, startPoint x: 657, startPoint y: 270, endPoint x: 372, endPoint y: 219, distance: 290.0
click at [360, 228] on div "Janela de atendimento Grade de atendimento Capacidade Transportadoras Veículos …" at bounding box center [563, 247] width 1126 height 494
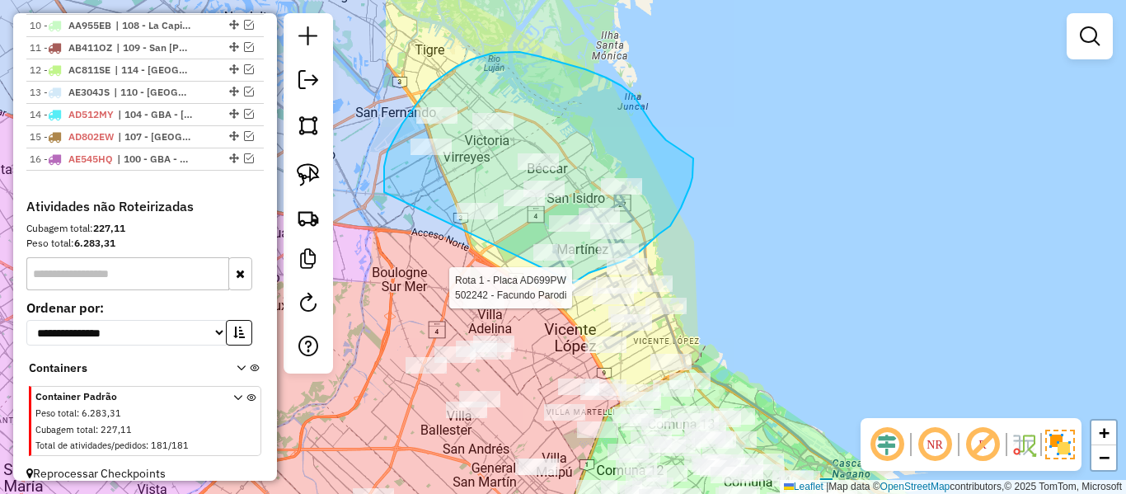
click at [542, 290] on div "Rota 1 - Placa AD699PW 478894 - Marina Sanchez Loria Rota 1 - Placa AD699PW 529…" at bounding box center [563, 247] width 1126 height 494
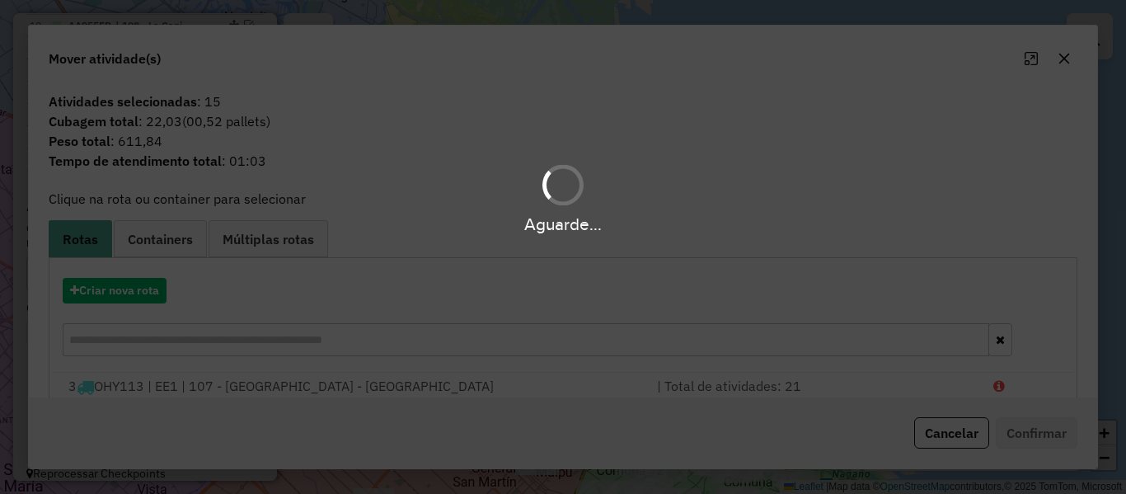
click at [133, 300] on hb-app "Aguarde... Pop-up bloqueado! Seu navegador bloqueou automáticamente a abertura …" at bounding box center [563, 247] width 1126 height 494
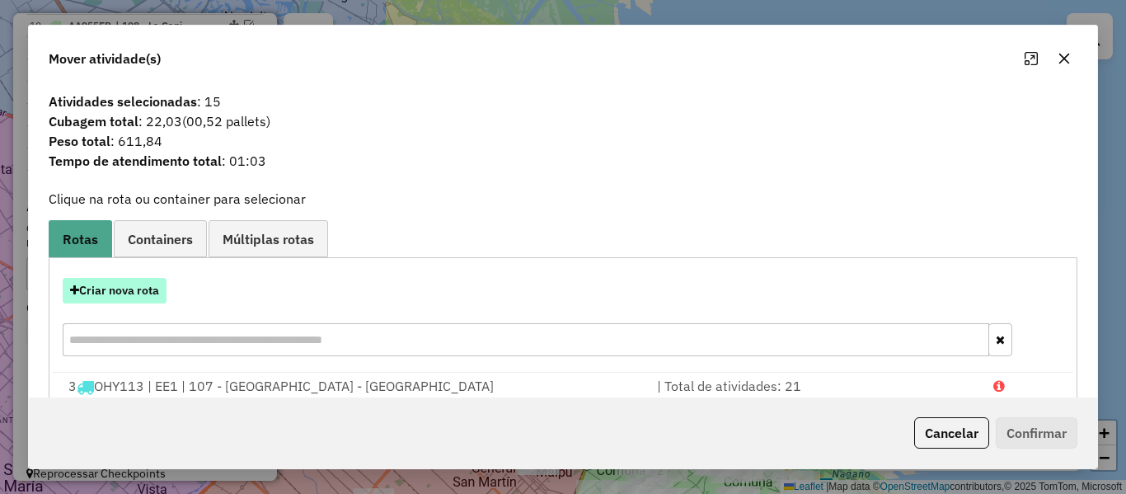
click at [137, 295] on button "Criar nova rota" at bounding box center [115, 291] width 104 height 26
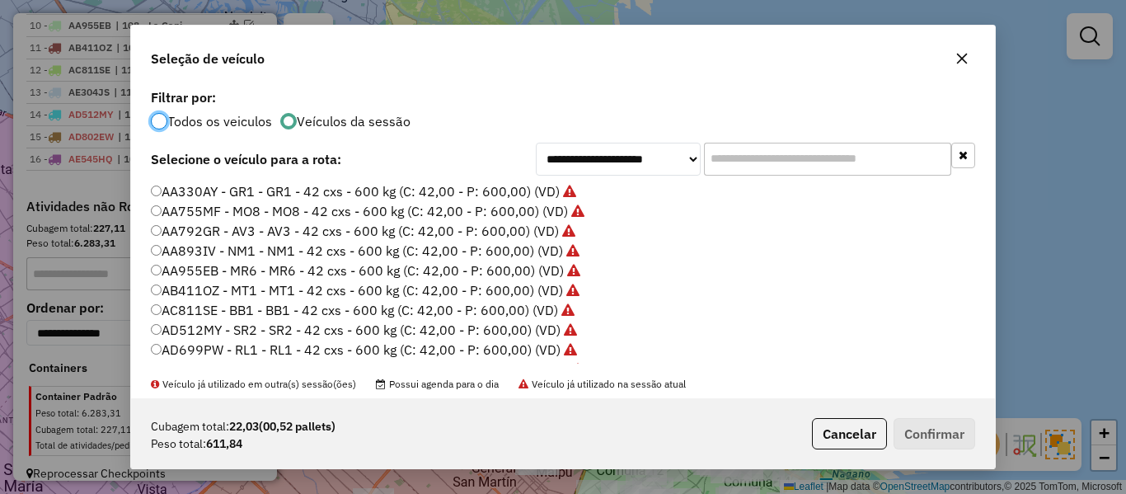
scroll to position [9, 5]
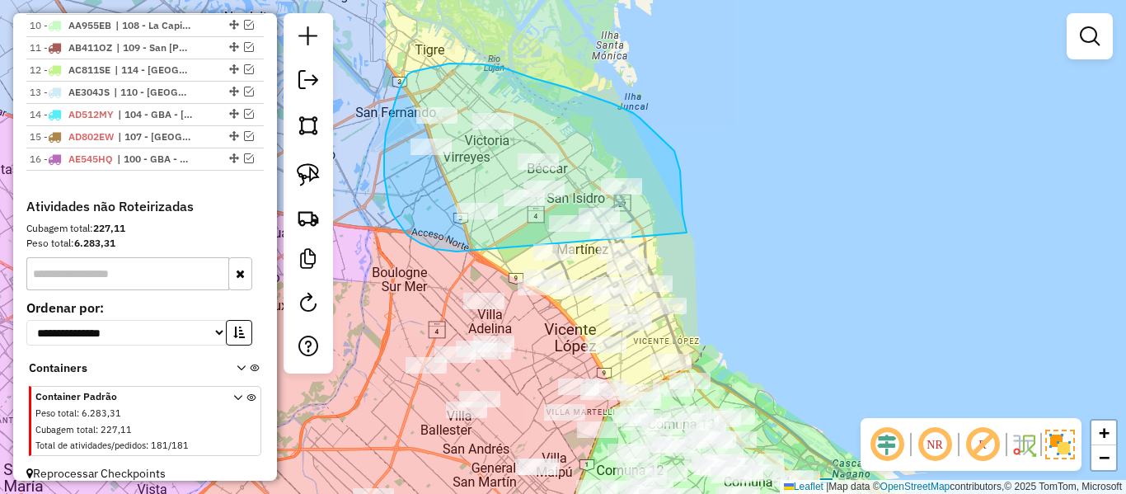
drag, startPoint x: 450, startPoint y: 252, endPoint x: 687, endPoint y: 233, distance: 237.4
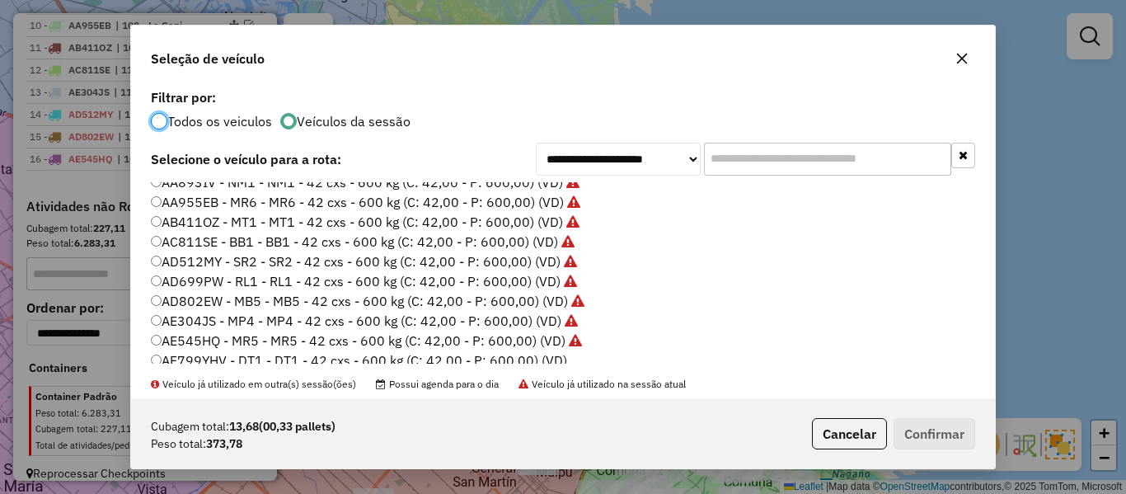
scroll to position [82, 0]
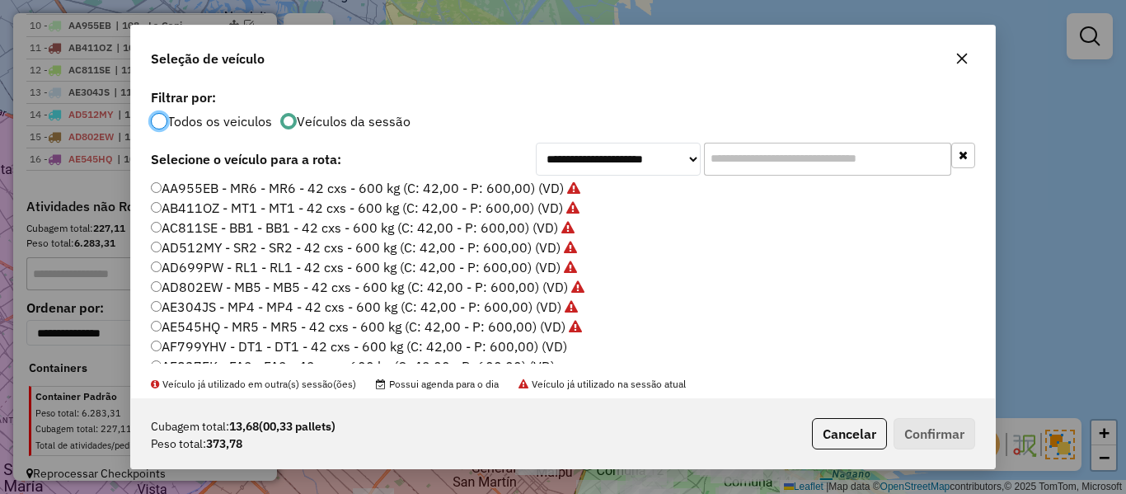
click at [549, 349] on label "AF799YHV - DT1 - DT1 - 42 cxs - 600 kg (C: 42,00 - P: 600,00) (VD)" at bounding box center [359, 346] width 416 height 20
click at [952, 431] on button "Confirmar" at bounding box center [935, 433] width 82 height 31
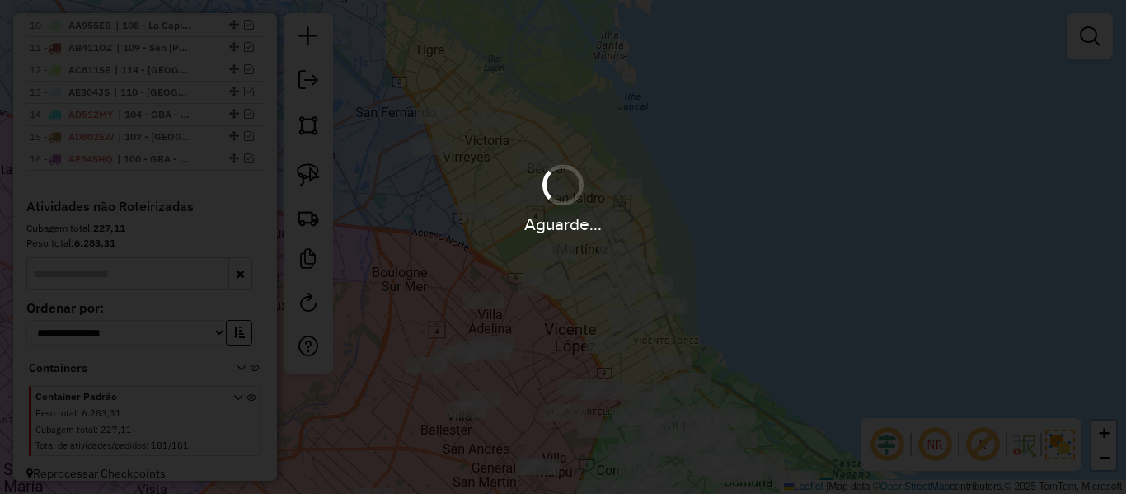
scroll to position [1103, 0]
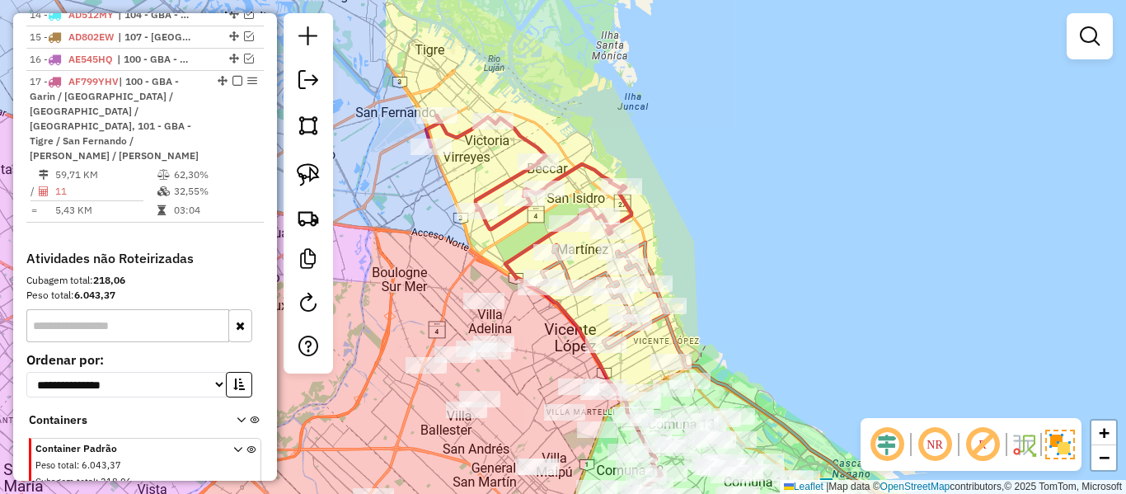
click at [577, 179] on icon at bounding box center [528, 174] width 205 height 119
select select "**********"
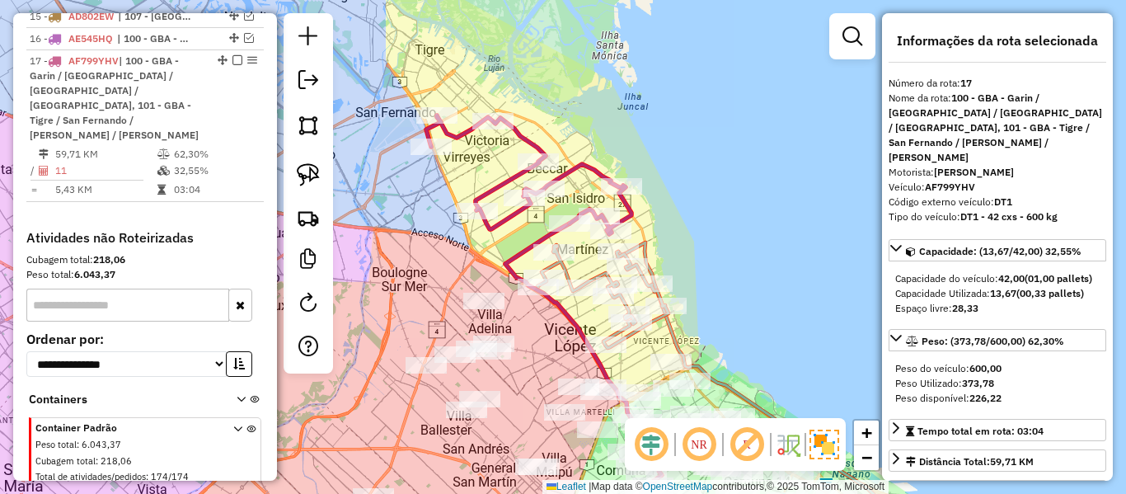
scroll to position [1126, 0]
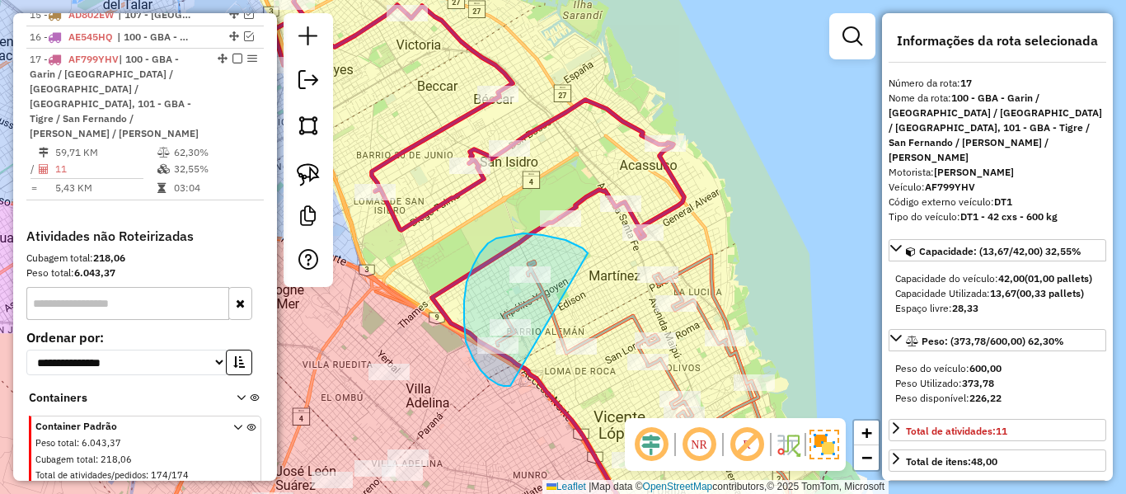
drag, startPoint x: 588, startPoint y: 253, endPoint x: 540, endPoint y: 368, distance: 124.2
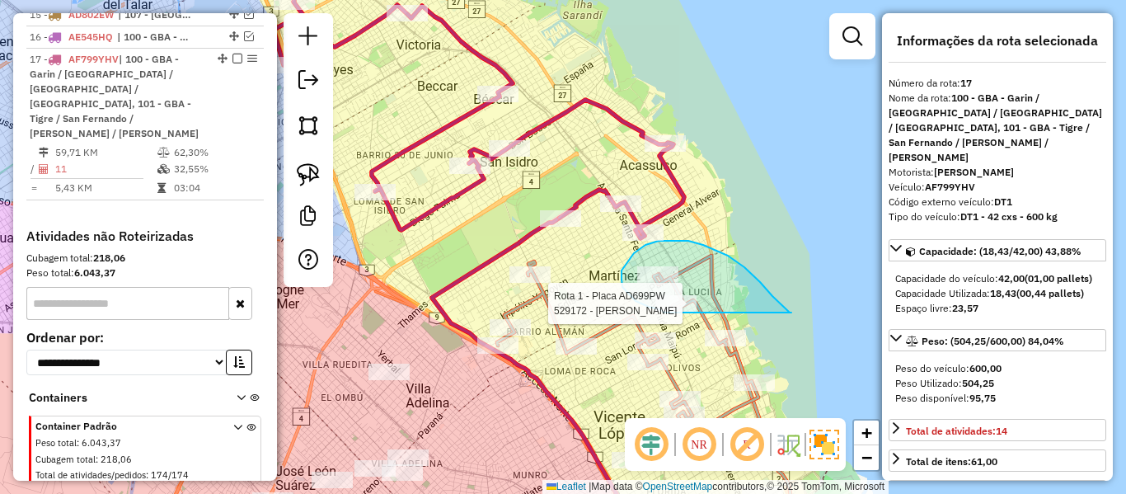
drag, startPoint x: 792, startPoint y: 313, endPoint x: 675, endPoint y: 317, distance: 117.2
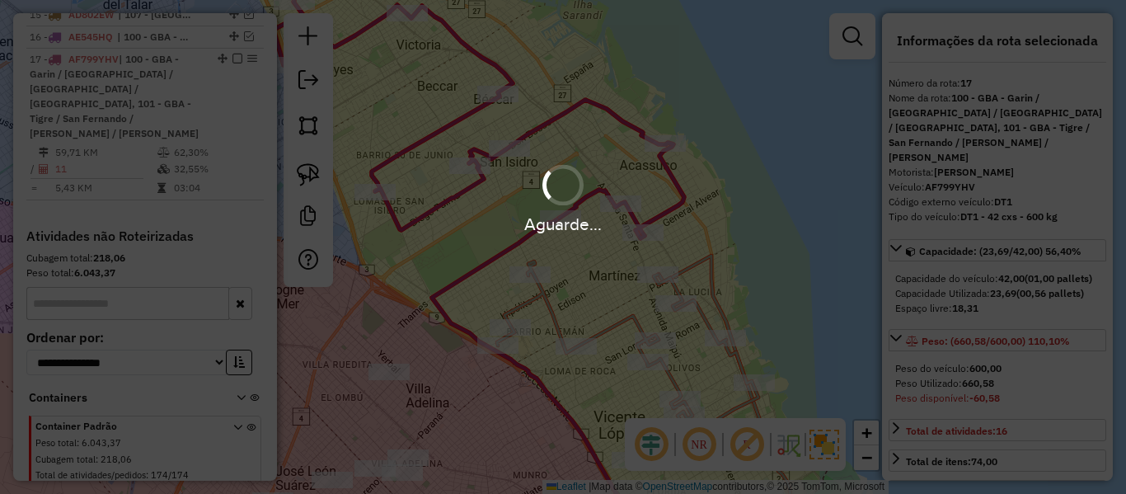
select select "**********"
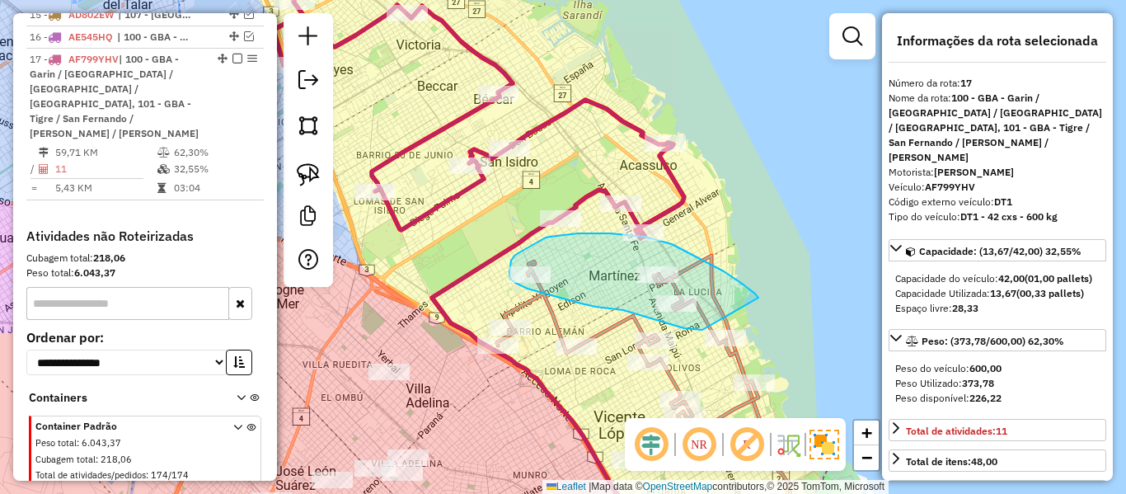
drag, startPoint x: 724, startPoint y: 271, endPoint x: 703, endPoint y: 330, distance: 62.4
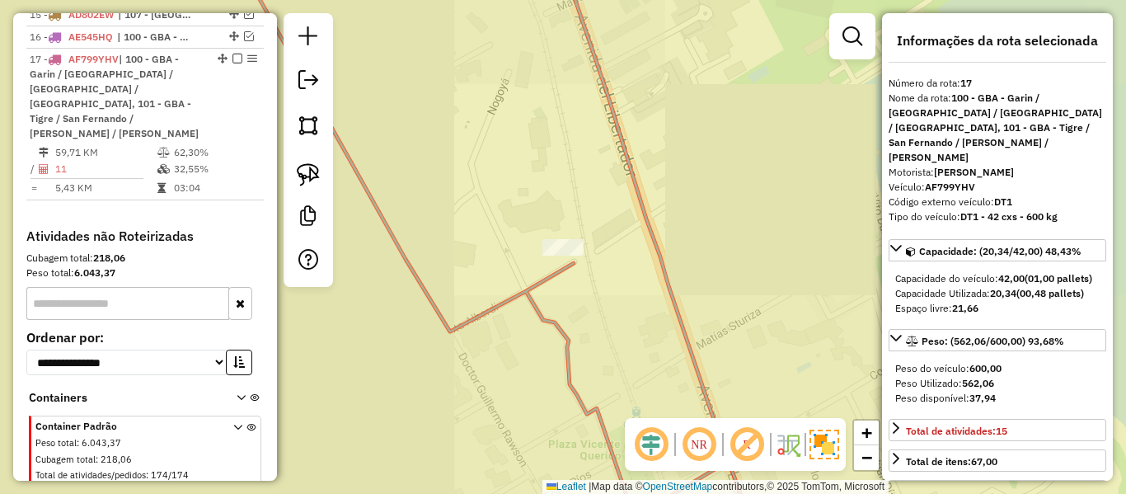
select select "**********"
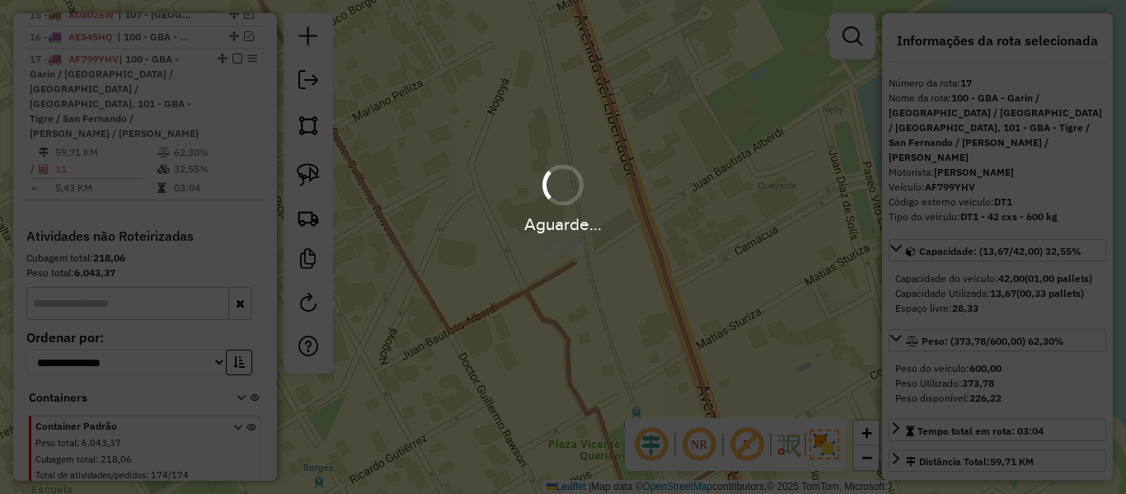
click at [744, 274] on div "Aguarde..." at bounding box center [563, 247] width 1126 height 494
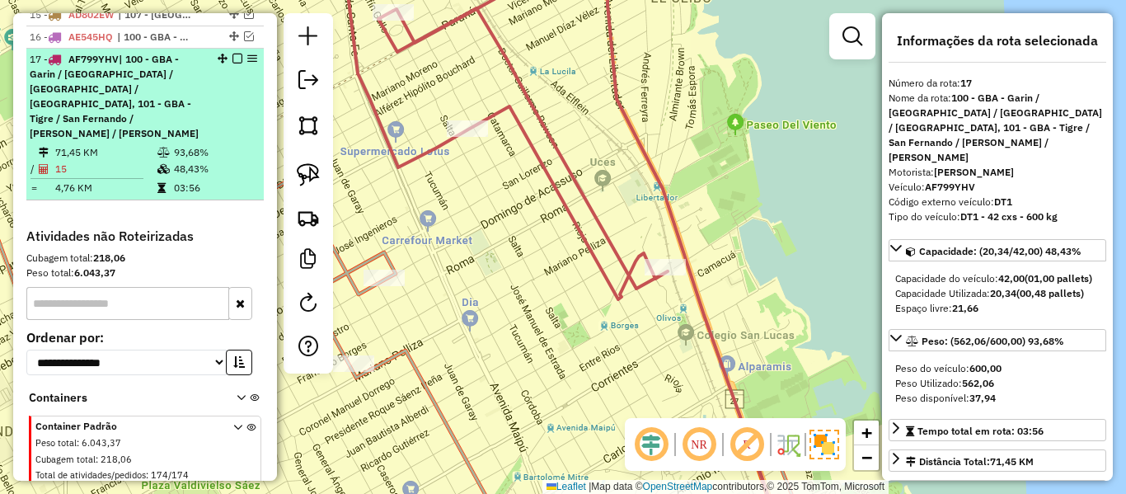
click at [233, 54] on em at bounding box center [238, 59] width 10 height 10
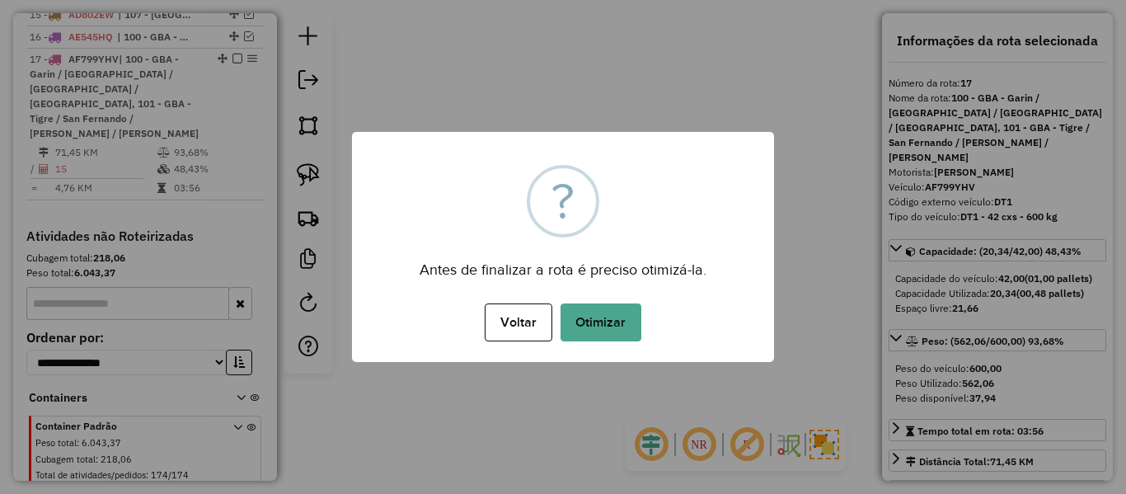
click at [647, 313] on div "Voltar No Otimizar" at bounding box center [563, 322] width 422 height 46
click at [614, 323] on button "Otimizar" at bounding box center [601, 322] width 81 height 38
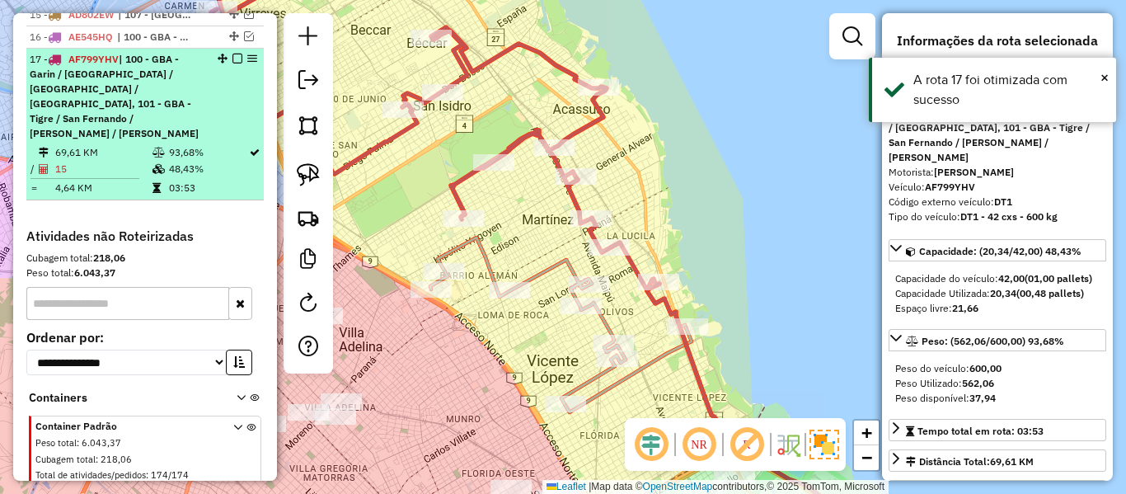
click at [233, 54] on em at bounding box center [238, 59] width 10 height 10
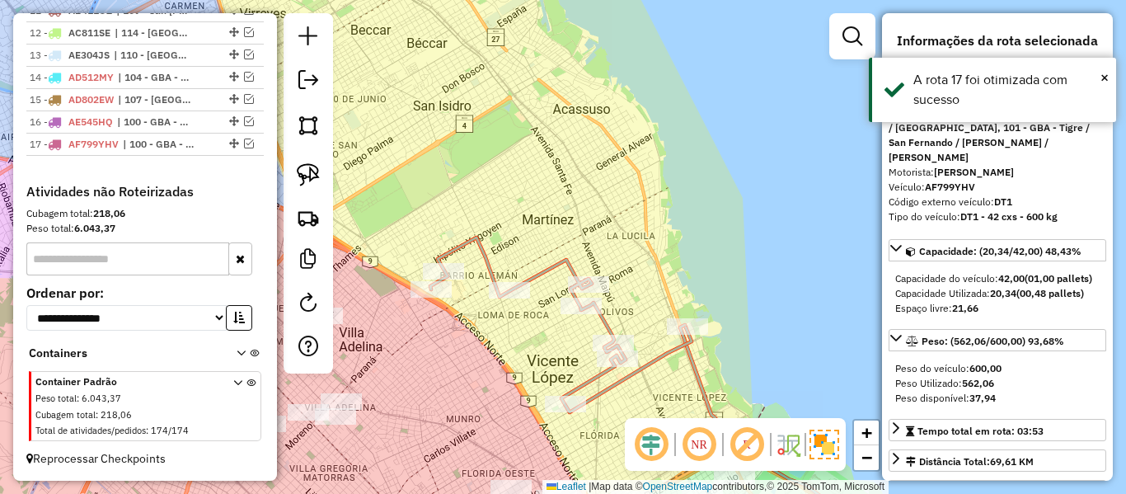
scroll to position [1026, 0]
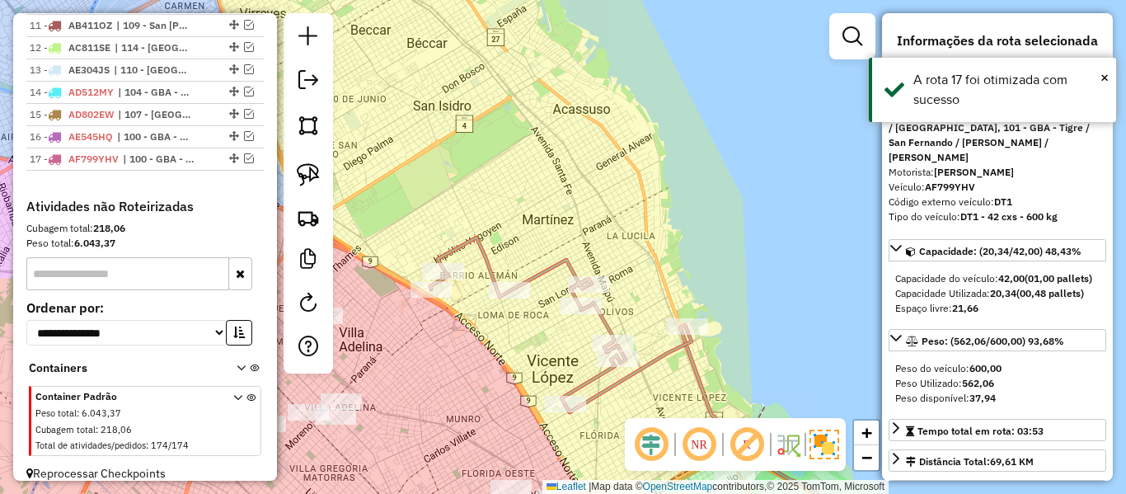
click at [633, 162] on div "Janela de atendimento Grade de atendimento Capacidade Transportadoras Veículos …" at bounding box center [563, 247] width 1126 height 494
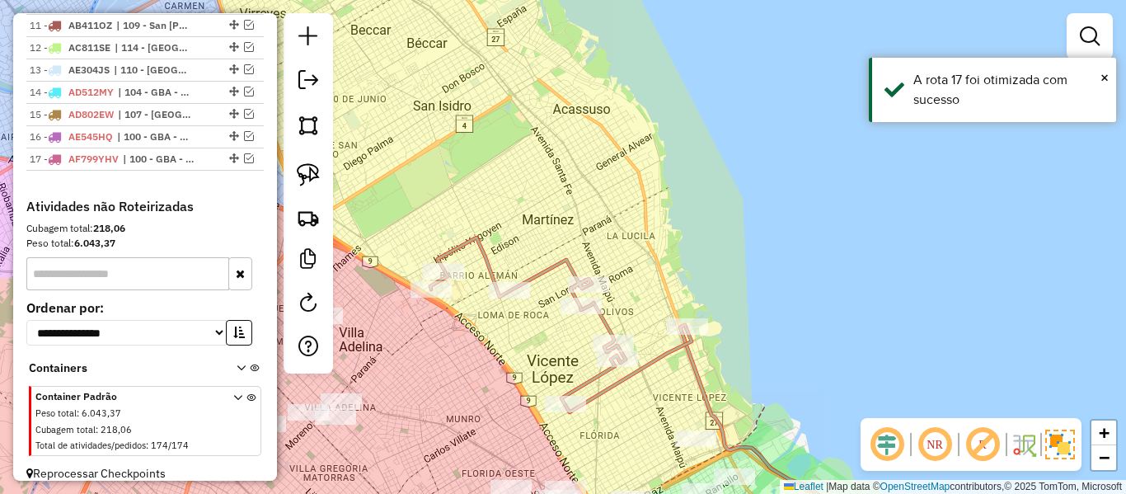
drag, startPoint x: 625, startPoint y: 241, endPoint x: 730, endPoint y: 148, distance: 140.2
click at [703, 162] on div "Janela de atendimento Grade de atendimento Capacidade Transportadoras Veículos …" at bounding box center [563, 247] width 1126 height 494
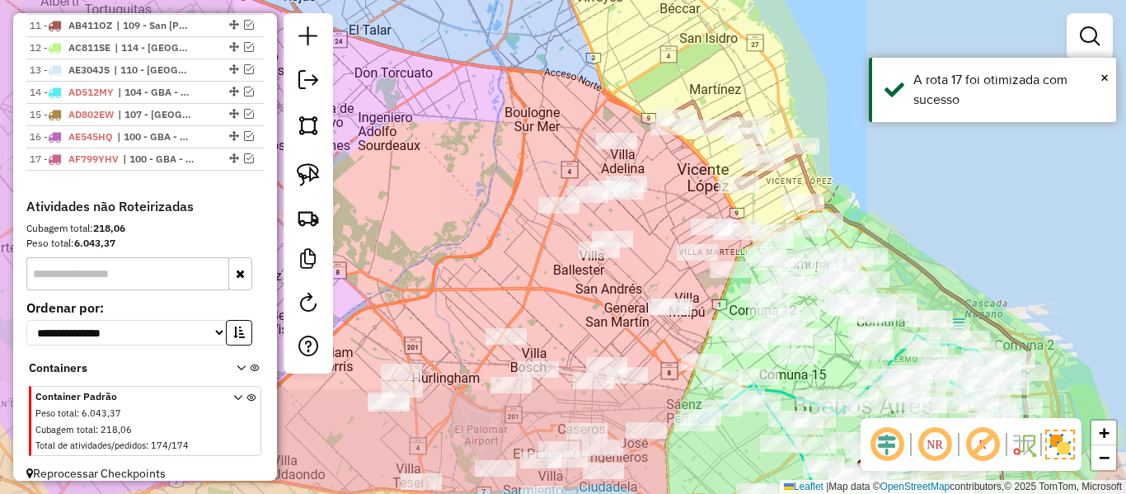
drag, startPoint x: 704, startPoint y: 169, endPoint x: 688, endPoint y: 182, distance: 21.1
click at [689, 179] on div "Janela de atendimento Grade de atendimento Capacidade Transportadoras Veículos …" at bounding box center [563, 247] width 1126 height 494
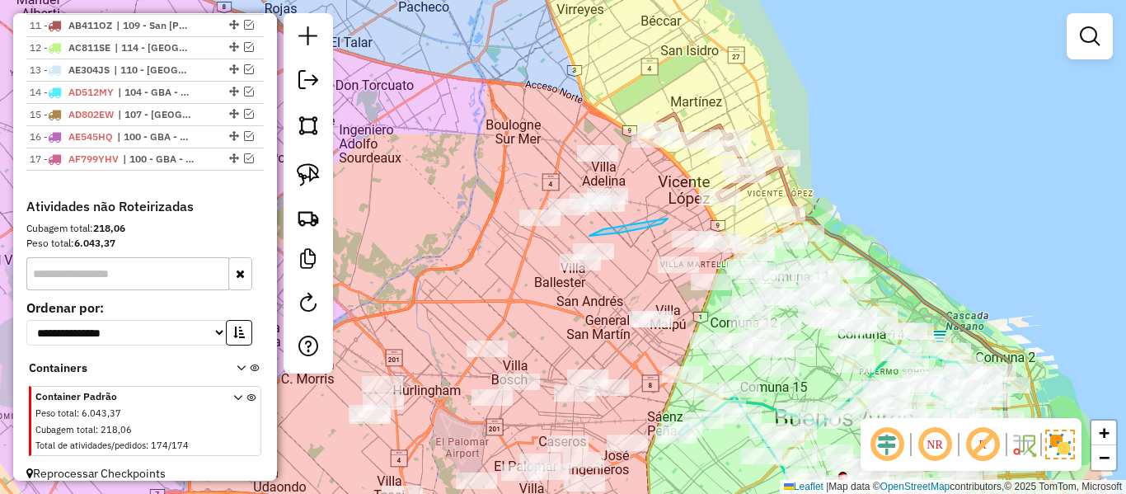
drag, startPoint x: 666, startPoint y: 221, endPoint x: 658, endPoint y: 205, distance: 17.7
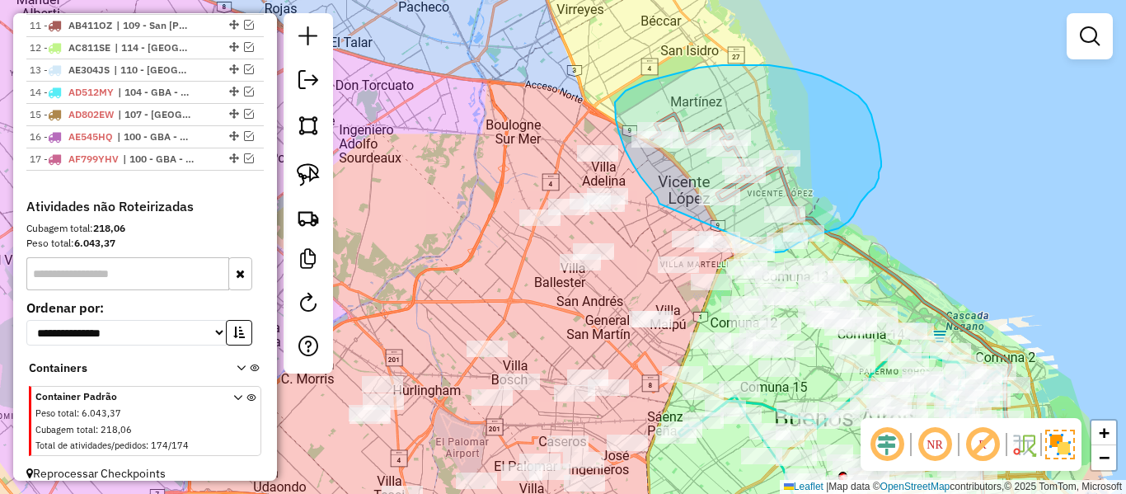
click at [764, 251] on div "Janela de atendimento Grade de atendimento Capacidade Transportadoras Veículos …" at bounding box center [563, 247] width 1126 height 494
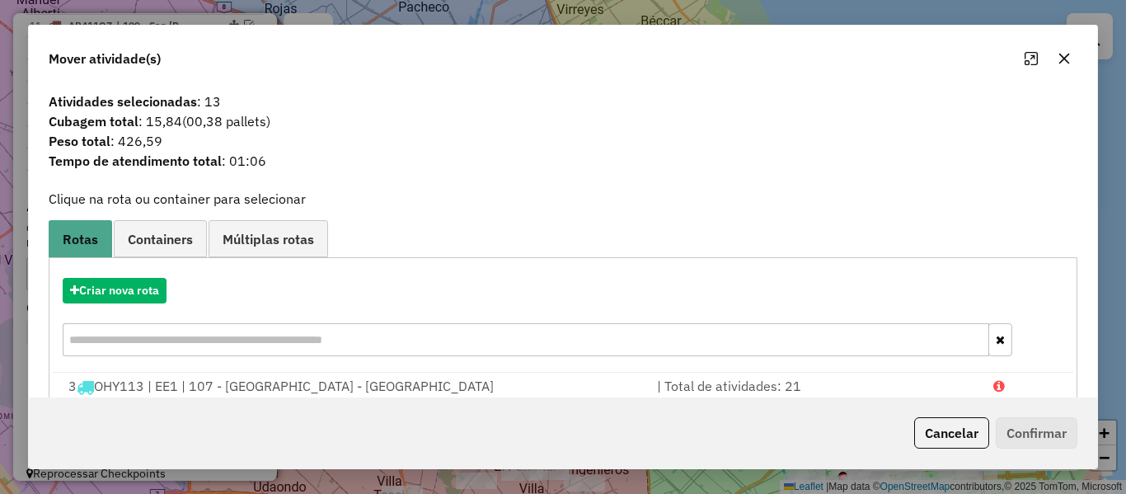
click at [149, 290] on hb-app "Aguarde... Pop-up bloqueado! Seu navegador bloqueou automáticamente a abertura …" at bounding box center [563, 247] width 1126 height 494
click at [149, 290] on button "Criar nova rota" at bounding box center [115, 291] width 104 height 26
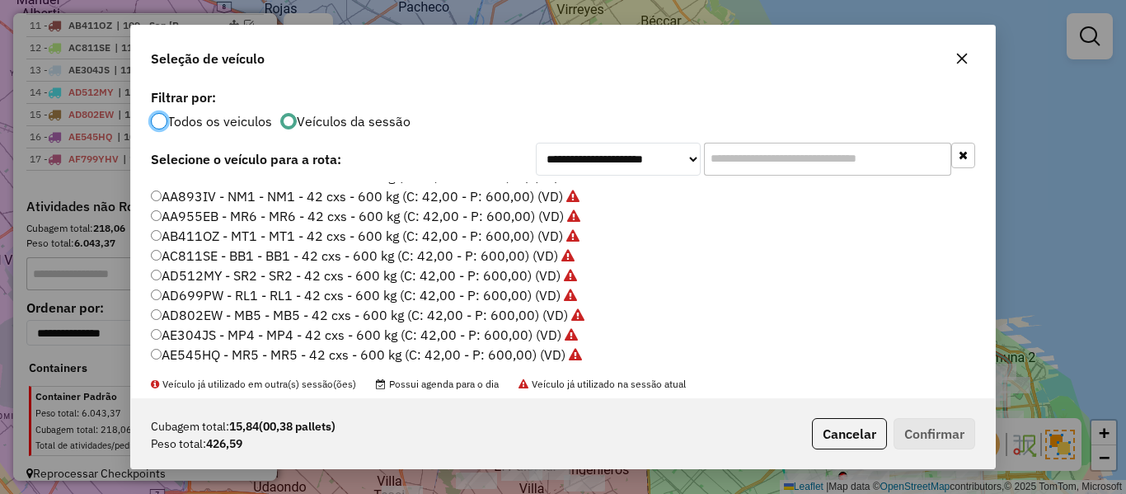
scroll to position [165, 0]
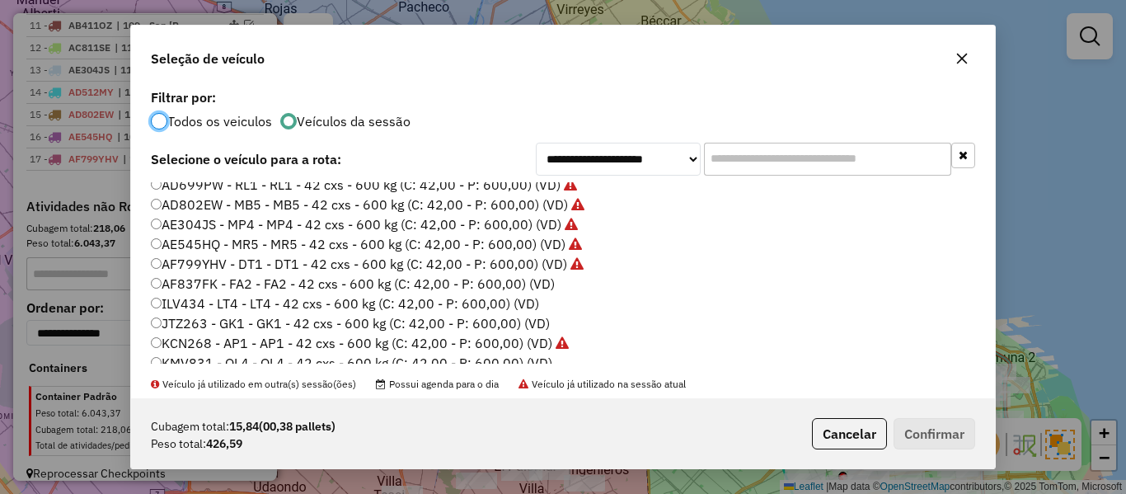
click at [532, 277] on label "AF837FK - FA2 - FA2 - 42 cxs - 600 kg (C: 42,00 - P: 600,00) (VD)" at bounding box center [353, 284] width 404 height 20
drag, startPoint x: 943, startPoint y: 427, endPoint x: 944, endPoint y: 439, distance: 11.7
click at [943, 435] on button "Confirmar" at bounding box center [935, 433] width 82 height 31
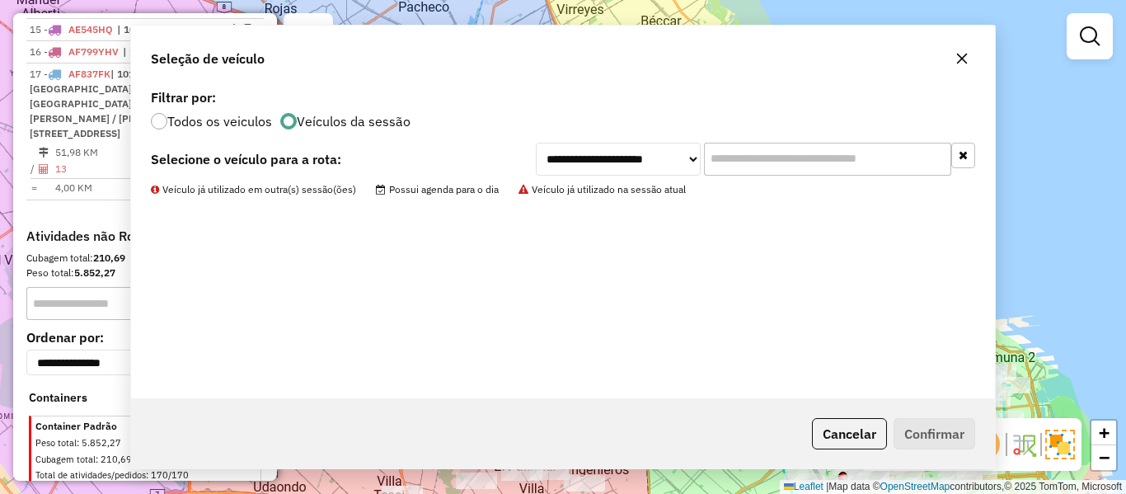
scroll to position [1018, 0]
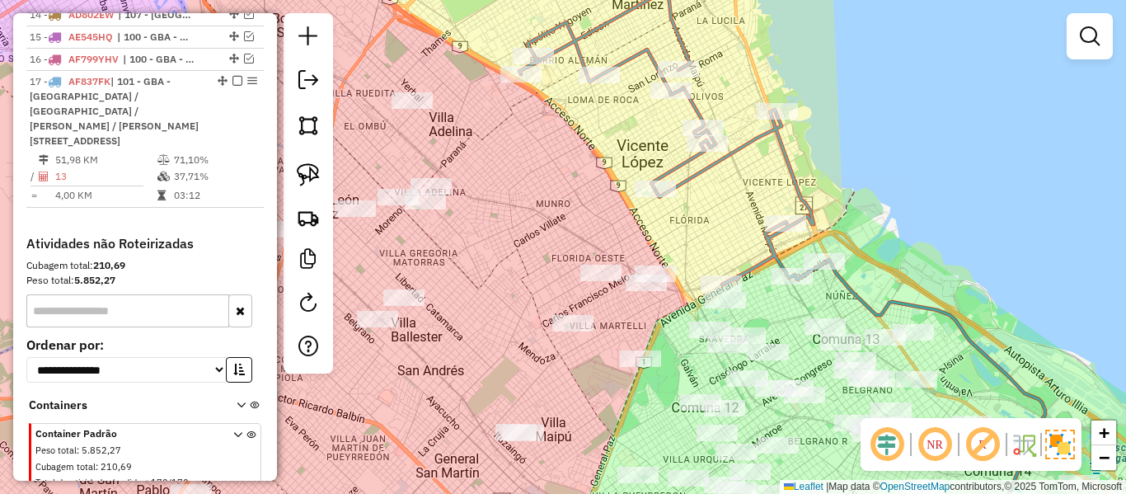
click at [797, 183] on icon at bounding box center [673, 137] width 306 height 294
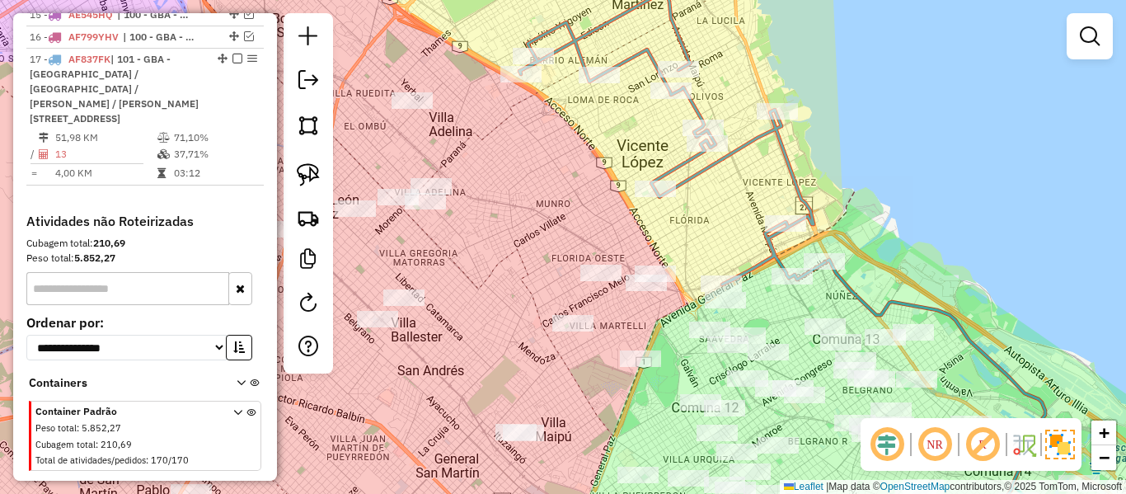
select select "**********"
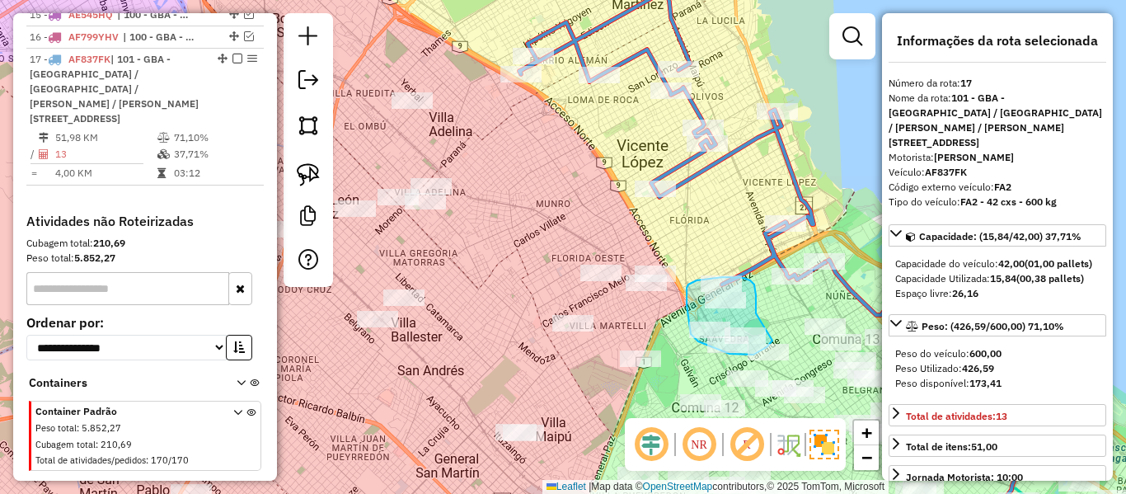
drag, startPoint x: 756, startPoint y: 313, endPoint x: 785, endPoint y: 327, distance: 32.1
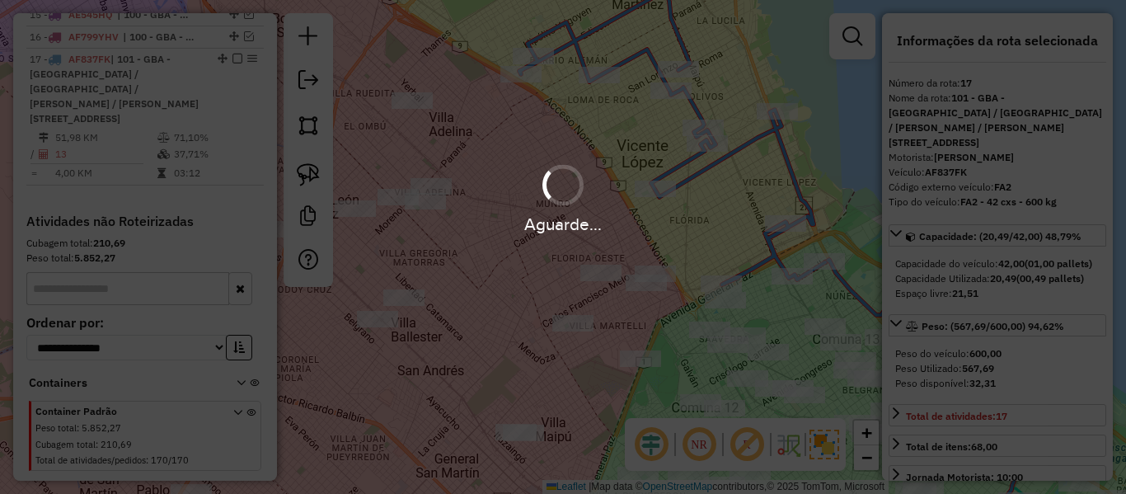
select select "**********"
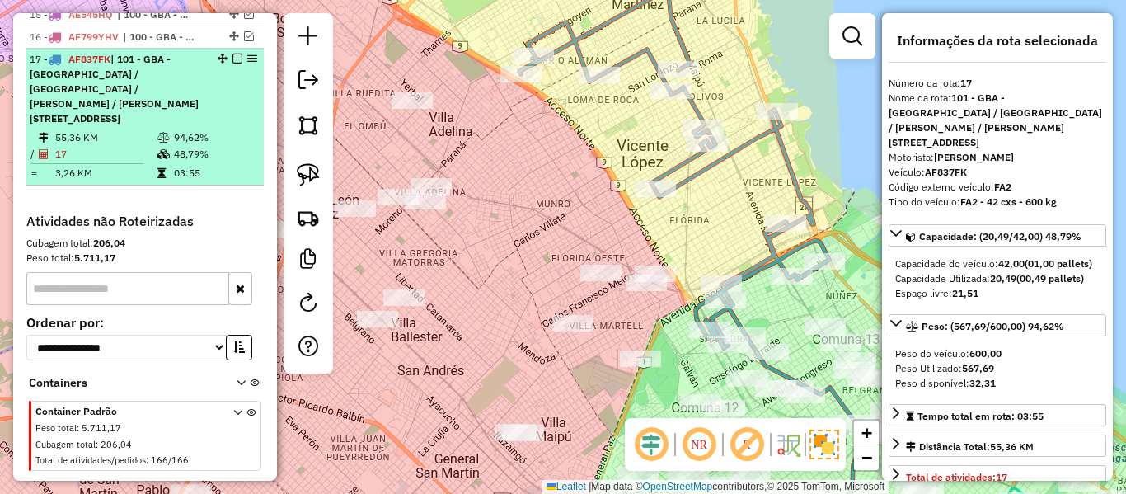
click at [233, 54] on em at bounding box center [238, 59] width 10 height 10
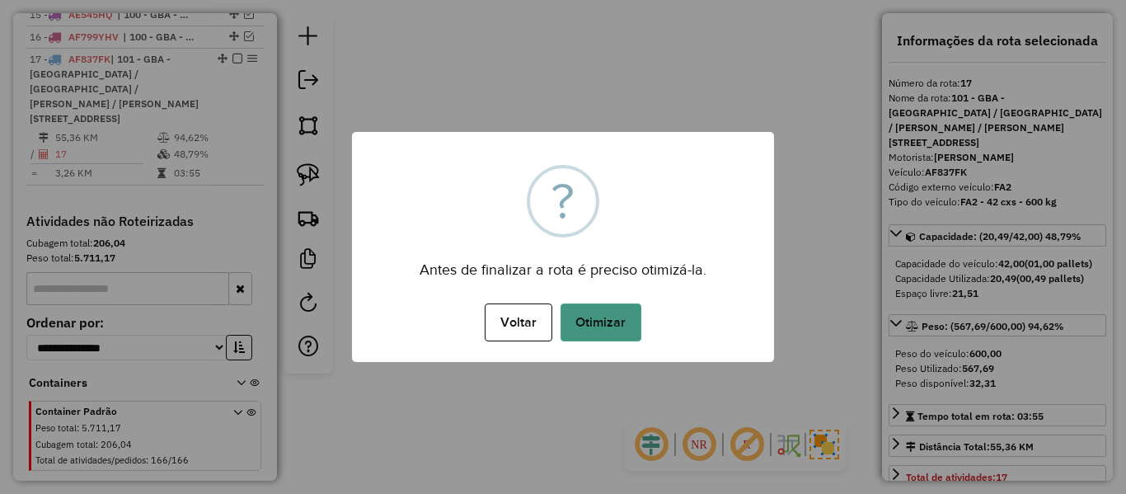
click at [597, 326] on button "Otimizar" at bounding box center [601, 322] width 81 height 38
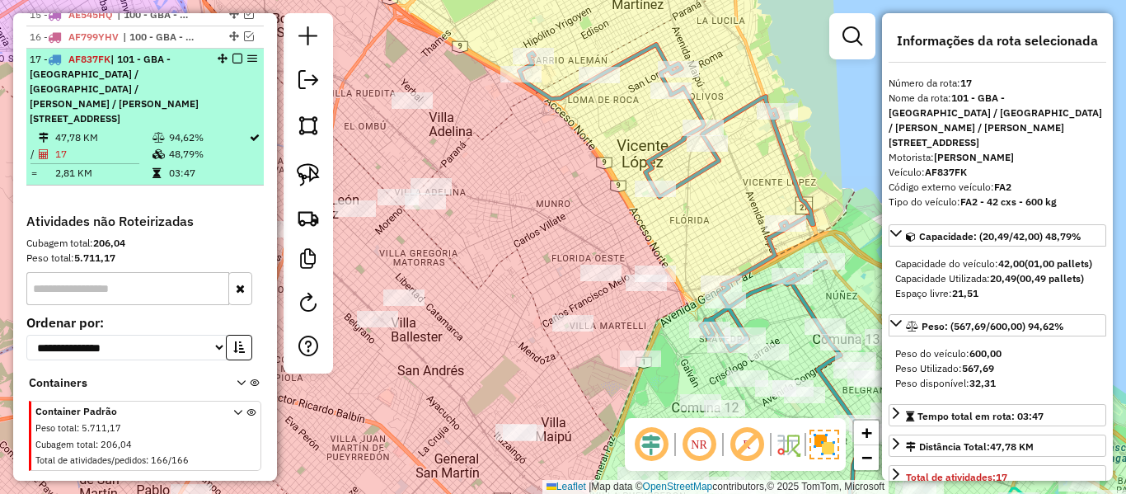
click at [237, 54] on em at bounding box center [238, 59] width 10 height 10
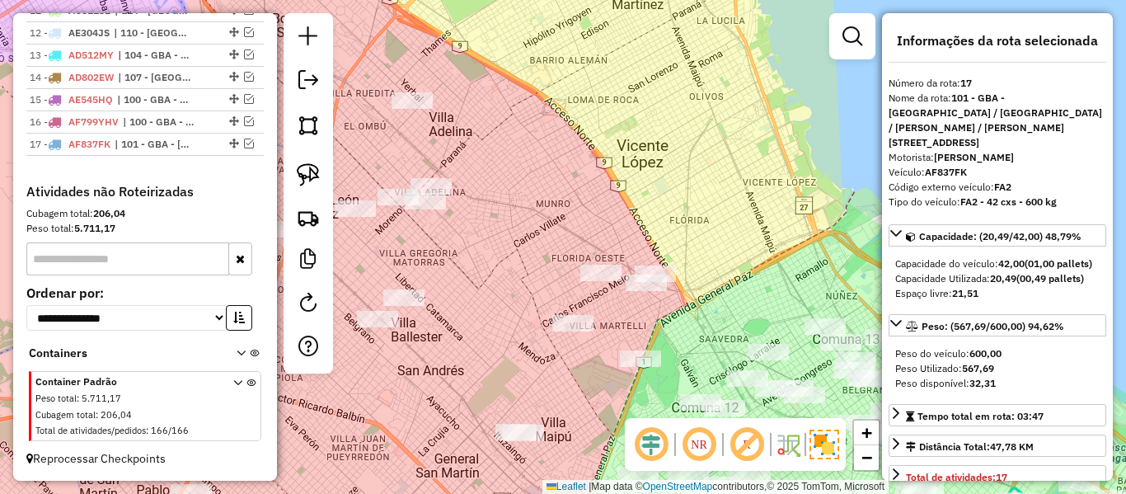
scroll to position [920, 0]
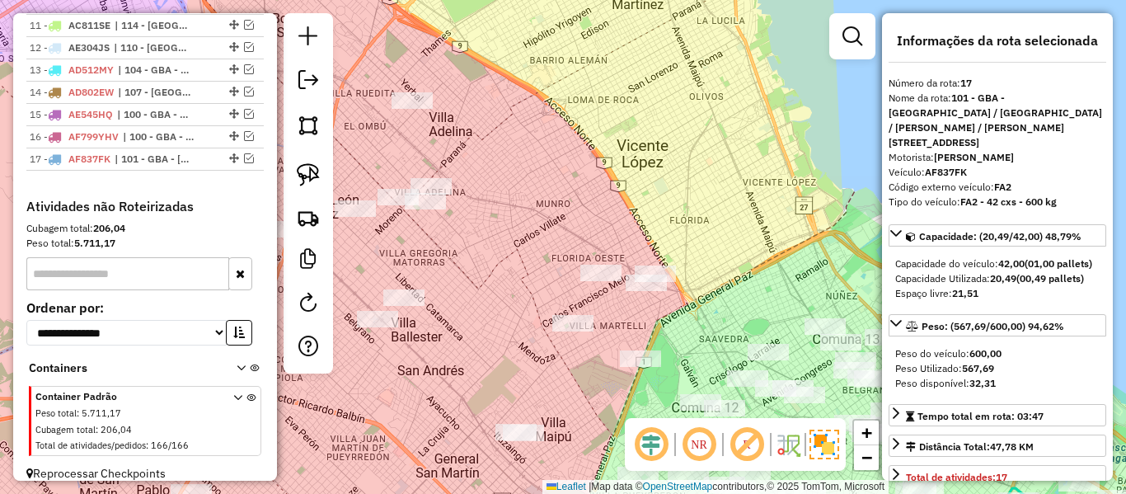
click at [503, 125] on div "Janela de atendimento Grade de atendimento Capacidade Transportadoras Veículos …" at bounding box center [563, 247] width 1126 height 494
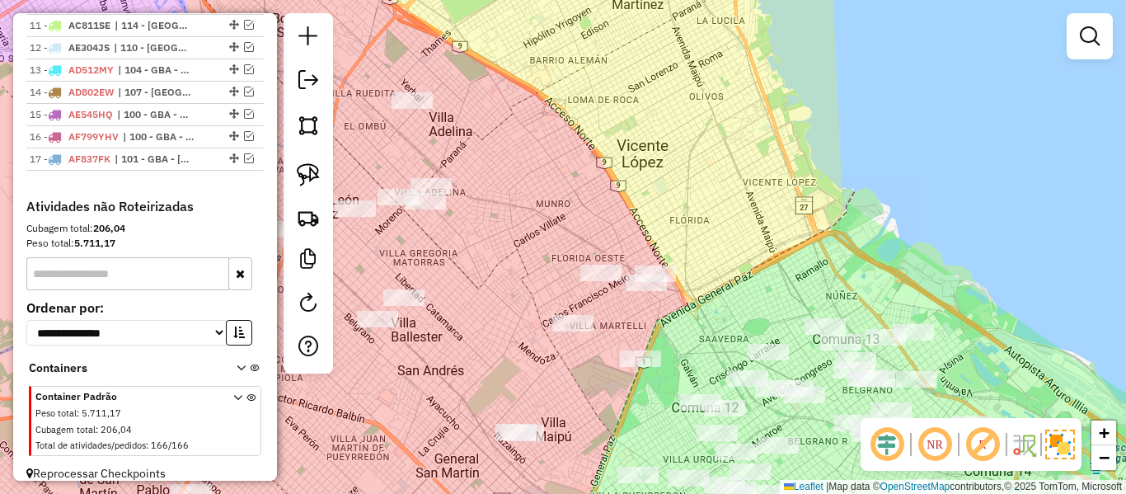
drag, startPoint x: 621, startPoint y: 214, endPoint x: 817, endPoint y: 191, distance: 197.6
click at [817, 191] on div "Janela de atendimento Grade de atendimento Capacidade Transportadoras Veículos …" at bounding box center [563, 247] width 1126 height 494
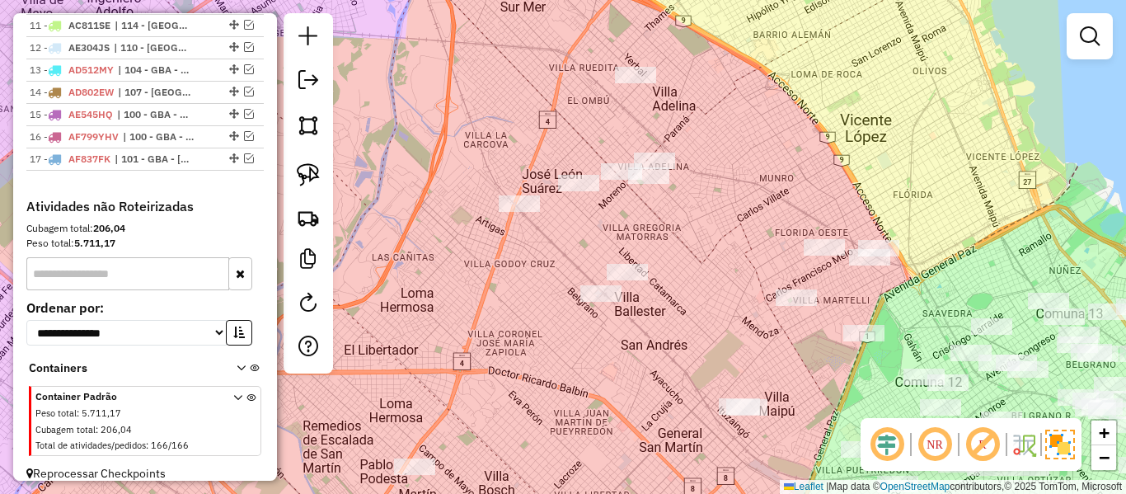
drag, startPoint x: 810, startPoint y: 185, endPoint x: 790, endPoint y: 189, distance: 20.2
click at [801, 188] on div "Janela de atendimento Grade de atendimento Capacidade Transportadoras Veículos …" at bounding box center [563, 247] width 1126 height 494
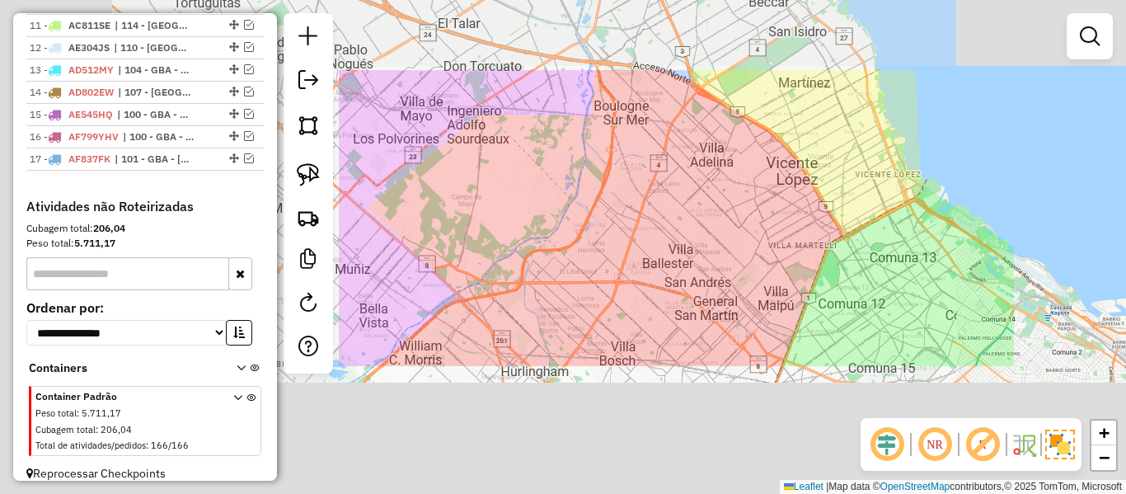
click at [792, 189] on div "Janela de atendimento Grade de atendimento Capacidade Transportadoras Veículos …" at bounding box center [563, 247] width 1126 height 494
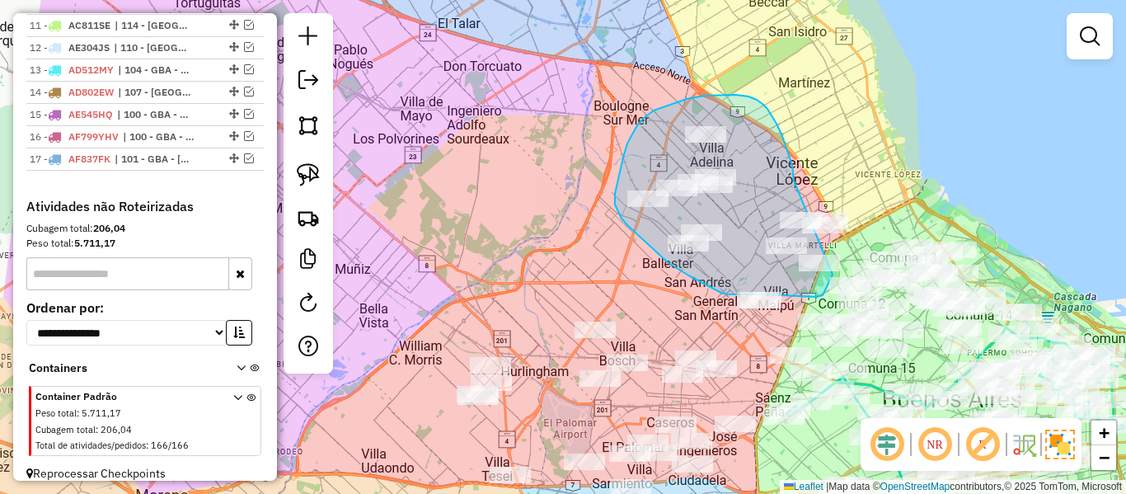
drag, startPoint x: 768, startPoint y: 109, endPoint x: 860, endPoint y: 203, distance: 131.8
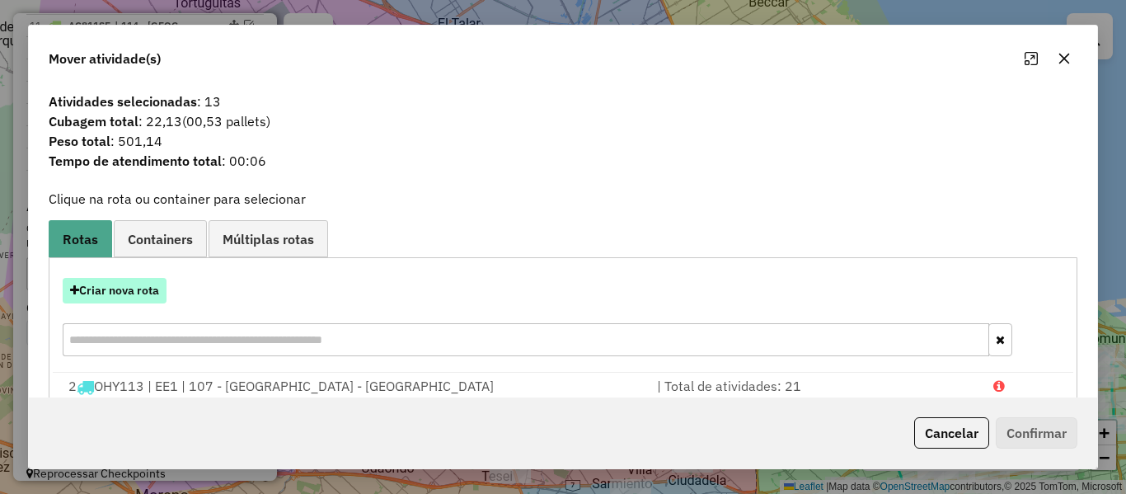
click at [158, 280] on button "Criar nova rota" at bounding box center [115, 291] width 104 height 26
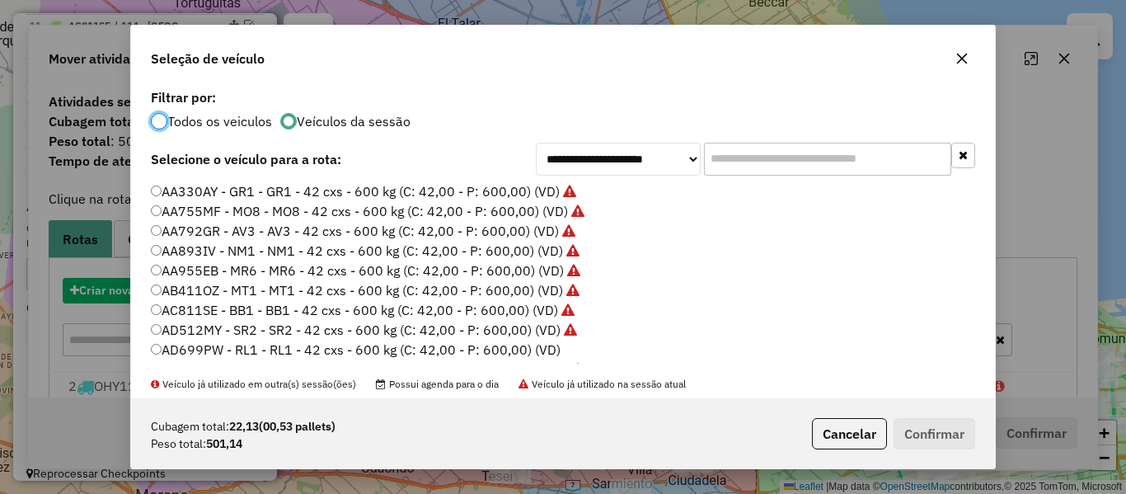
scroll to position [9, 5]
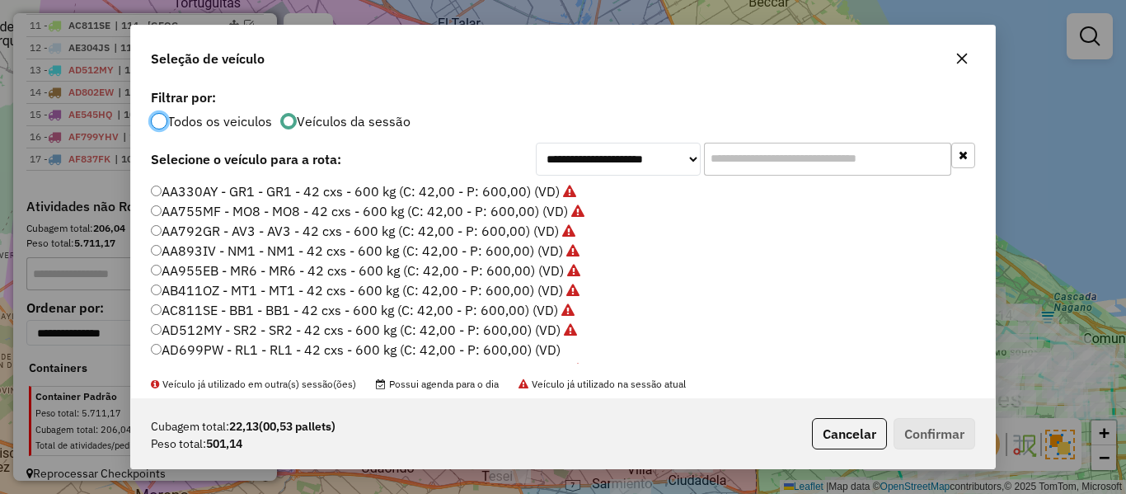
click at [526, 342] on label "AD699PW - RL1 - RL1 - 42 cxs - 600 kg (C: 42,00 - P: 600,00) (VD)" at bounding box center [356, 350] width 410 height 20
click at [955, 424] on button "Confirmar" at bounding box center [935, 433] width 82 height 31
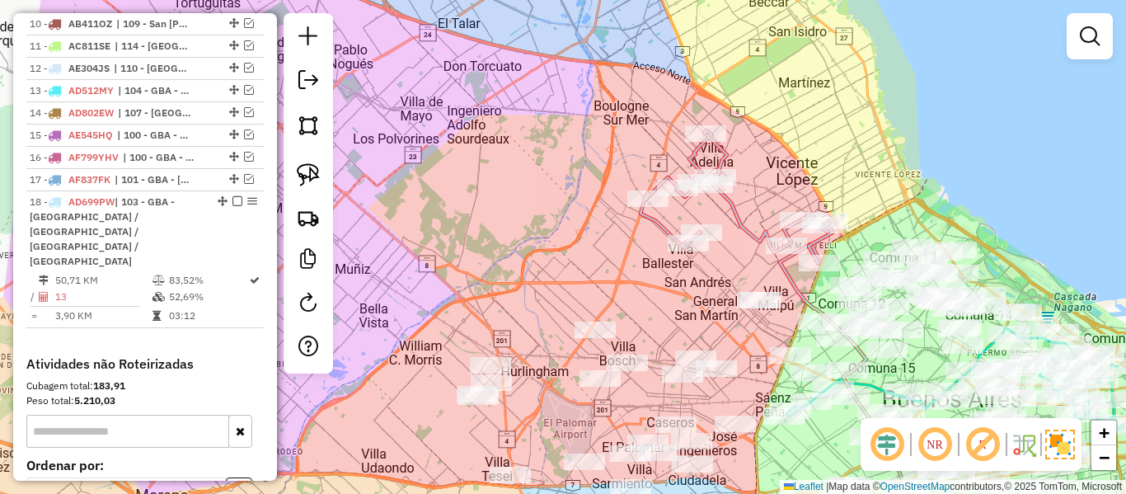
scroll to position [1041, 0]
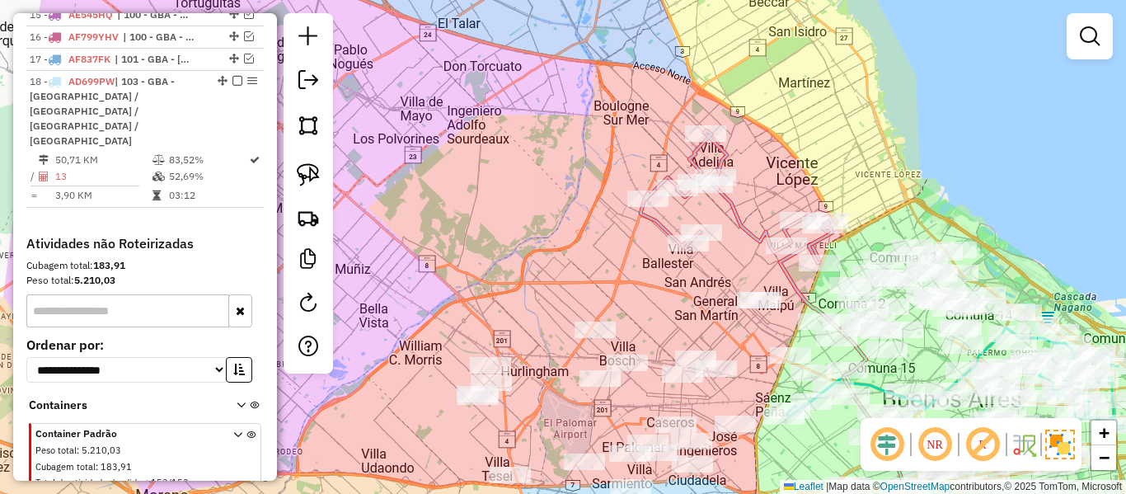
click at [759, 229] on icon at bounding box center [737, 196] width 192 height 133
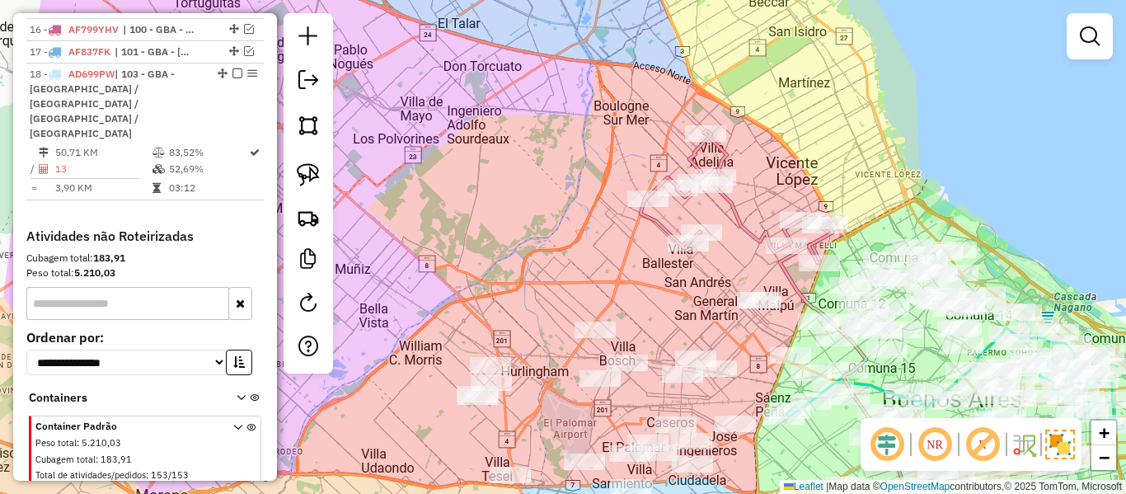
select select "**********"
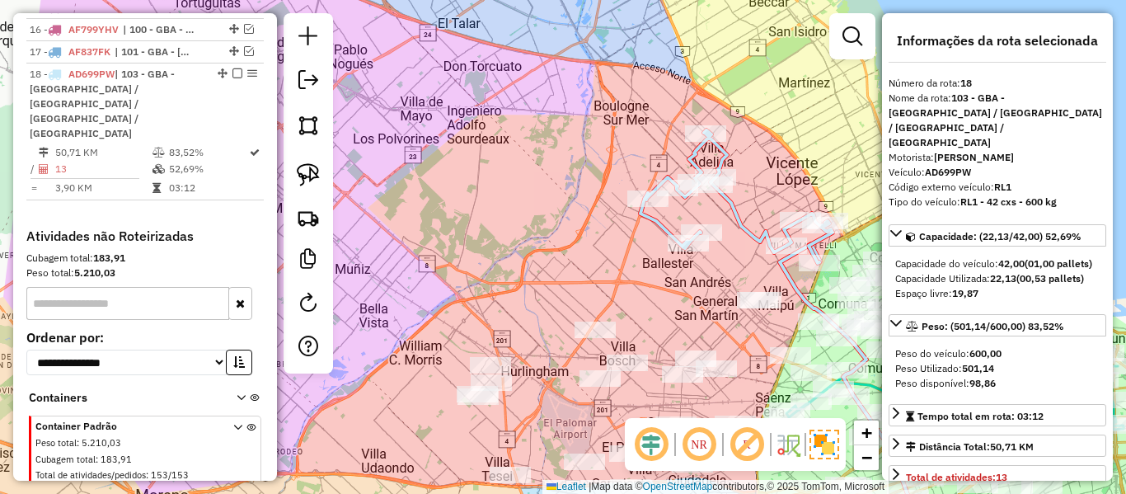
drag, startPoint x: 760, startPoint y: 207, endPoint x: 659, endPoint y: 205, distance: 101.4
click at [659, 205] on div "Janela de atendimento Grade de atendimento Capacidade Transportadoras Veículos …" at bounding box center [563, 247] width 1126 height 494
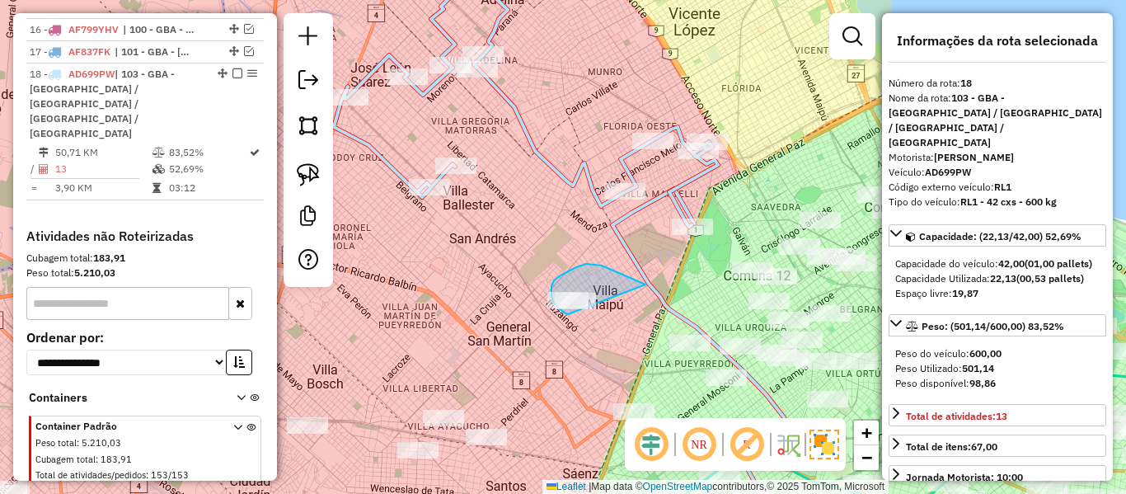
drag, startPoint x: 591, startPoint y: 264, endPoint x: 602, endPoint y: 312, distance: 49.0
select select "**********"
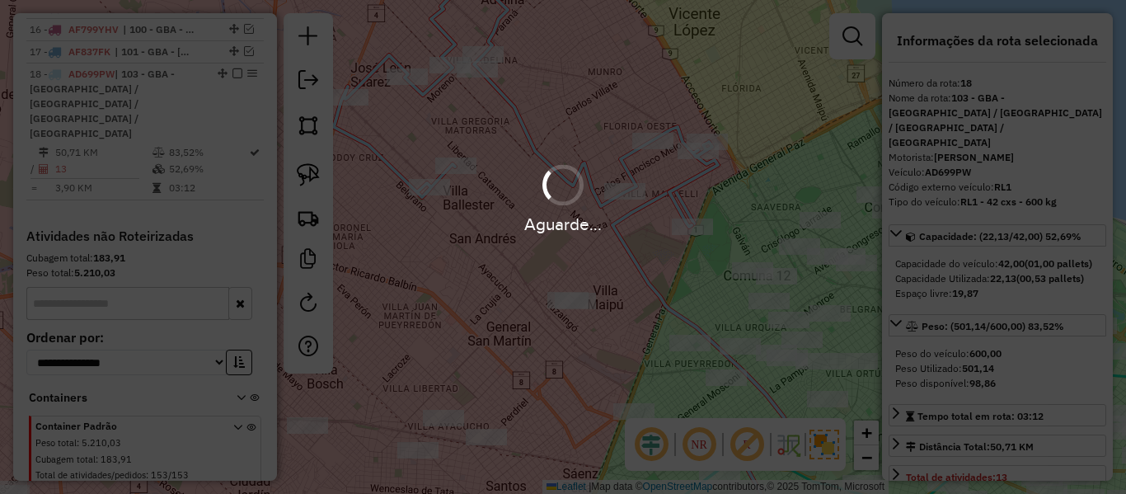
scroll to position [1027, 0]
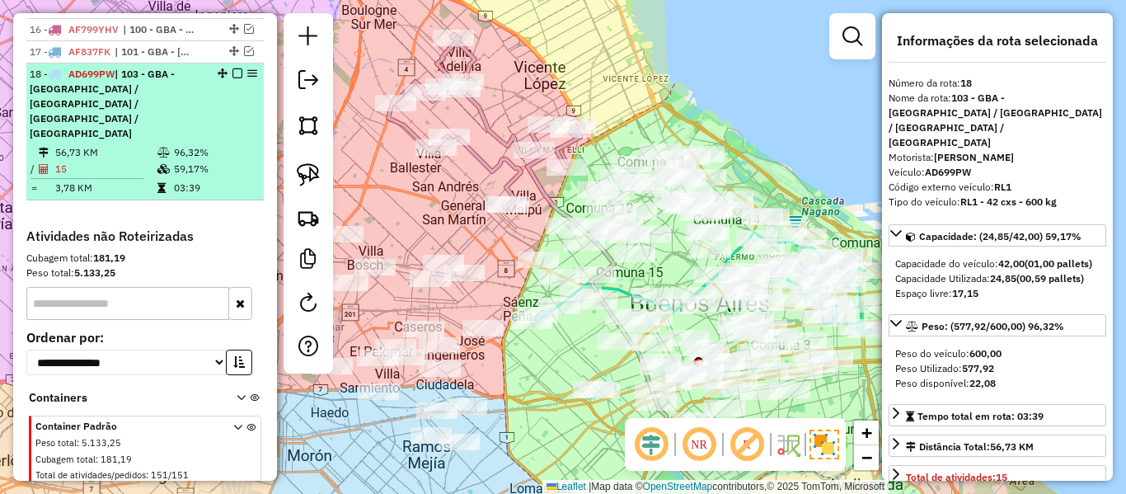
click at [233, 68] on em at bounding box center [238, 73] width 10 height 10
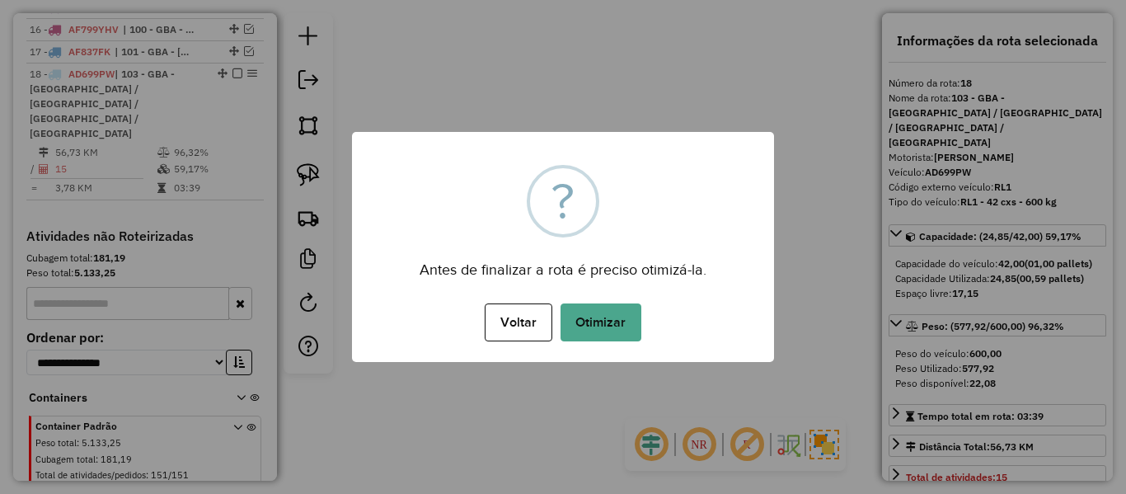
click at [445, 143] on div "× ? Antes de finalizar a rota é preciso otimizá-la. Voltar No Otimizar" at bounding box center [563, 247] width 422 height 230
click at [601, 318] on button "Otimizar" at bounding box center [601, 322] width 81 height 38
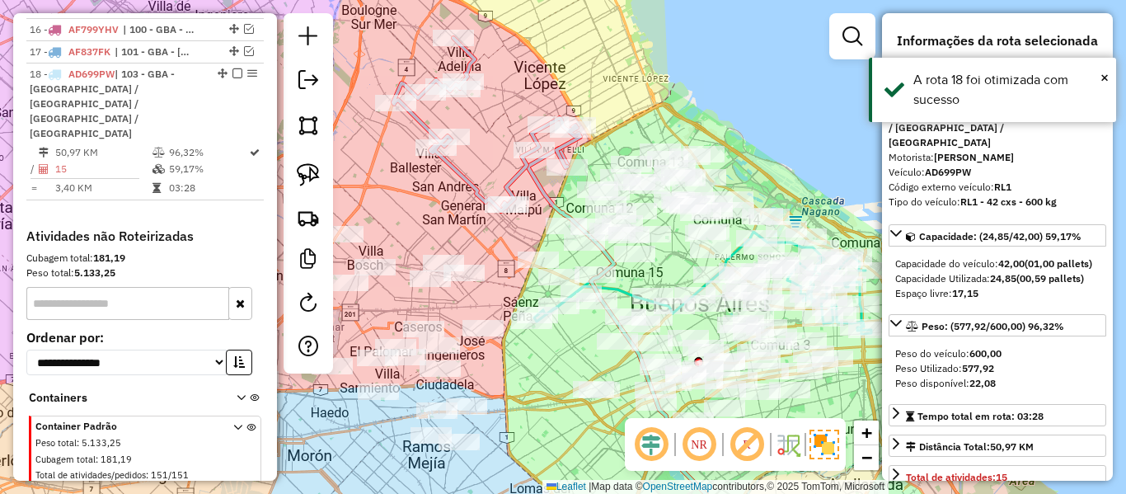
click at [233, 68] on em at bounding box center [238, 73] width 10 height 10
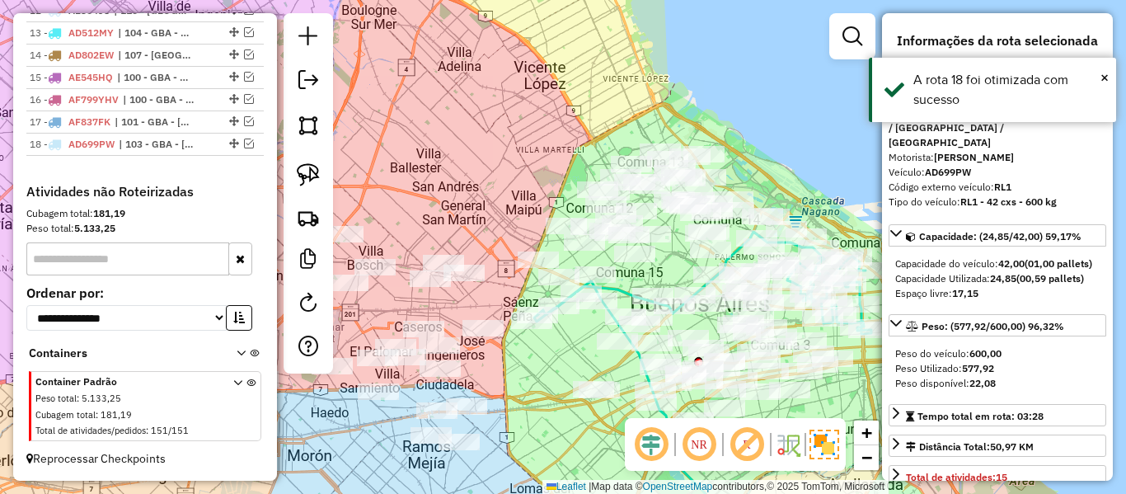
scroll to position [943, 0]
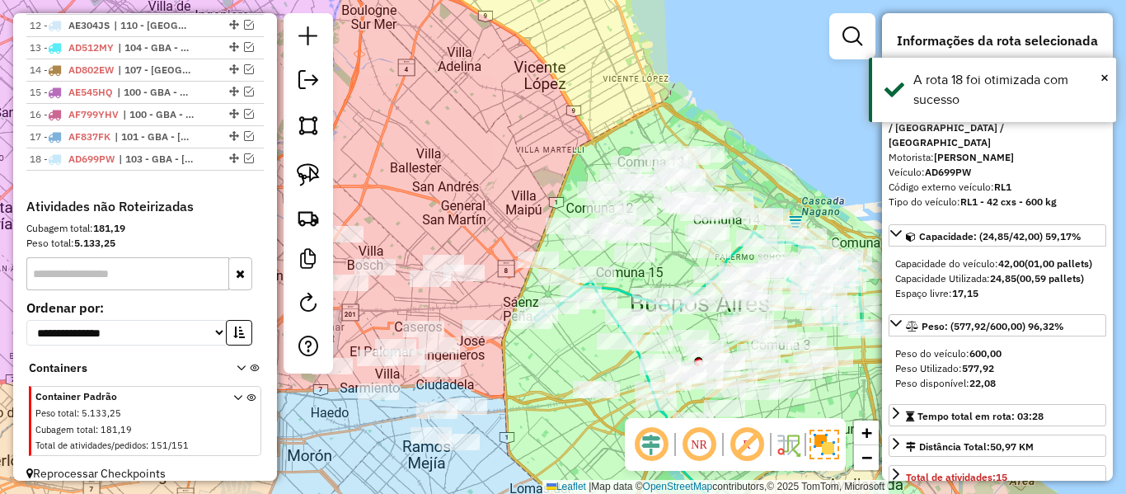
click at [471, 162] on div "Janela de atendimento Grade de atendimento Capacidade Transportadoras Veículos …" at bounding box center [563, 247] width 1126 height 494
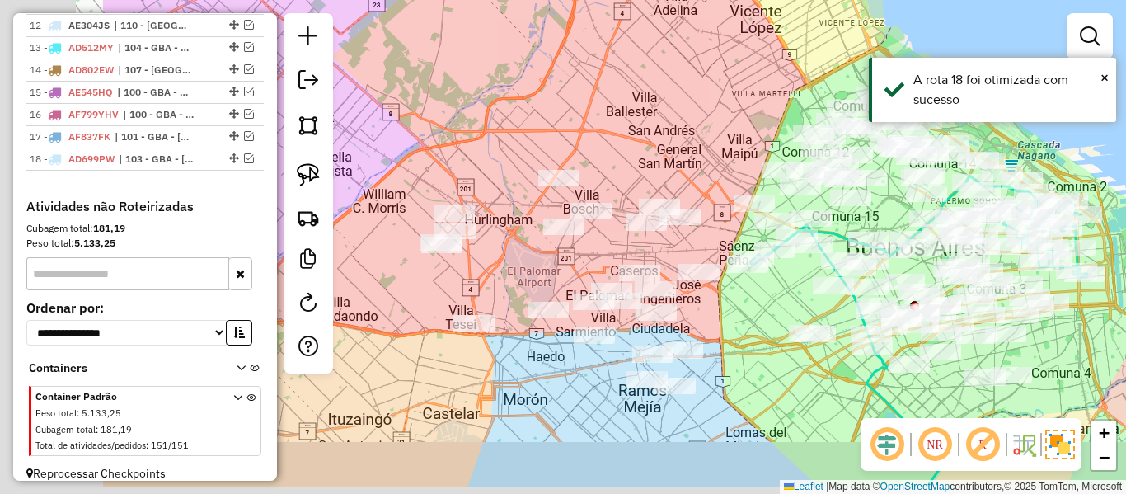
drag, startPoint x: 454, startPoint y: 214, endPoint x: 714, endPoint y: 154, distance: 266.5
click at [714, 154] on div "Janela de atendimento Grade de atendimento Capacidade Transportadoras Veículos …" at bounding box center [563, 247] width 1126 height 494
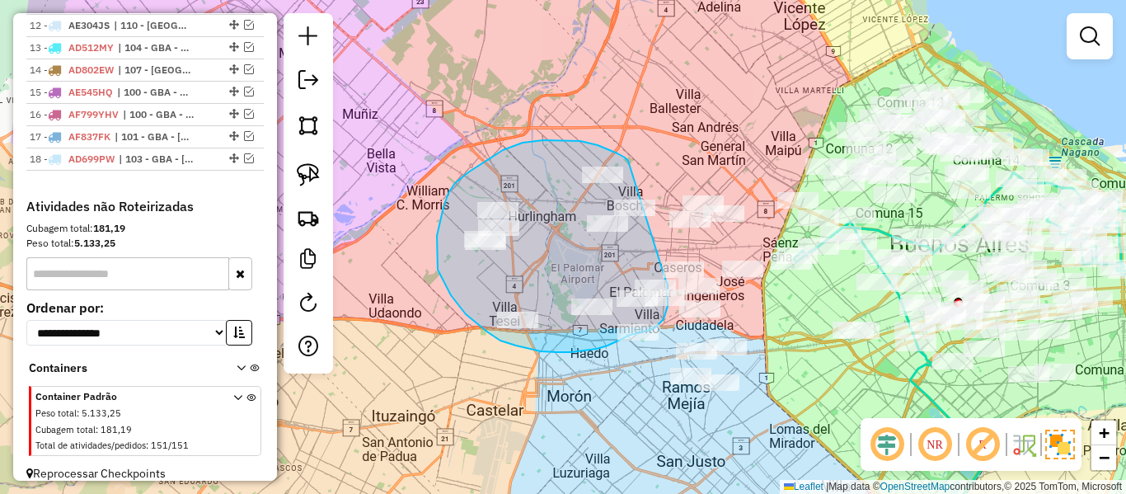
drag, startPoint x: 598, startPoint y: 145, endPoint x: 658, endPoint y: 255, distance: 125.1
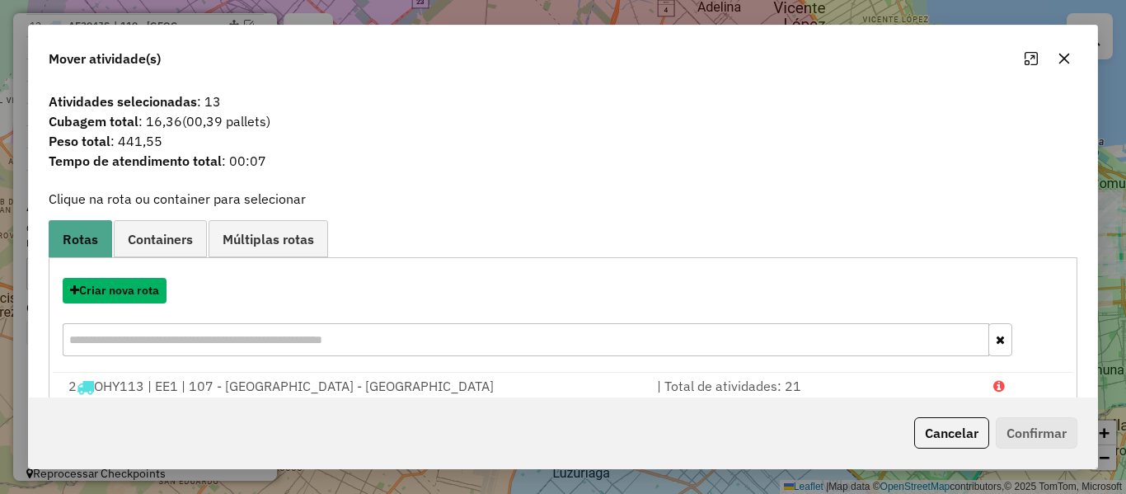
click at [151, 285] on button "Criar nova rota" at bounding box center [115, 291] width 104 height 26
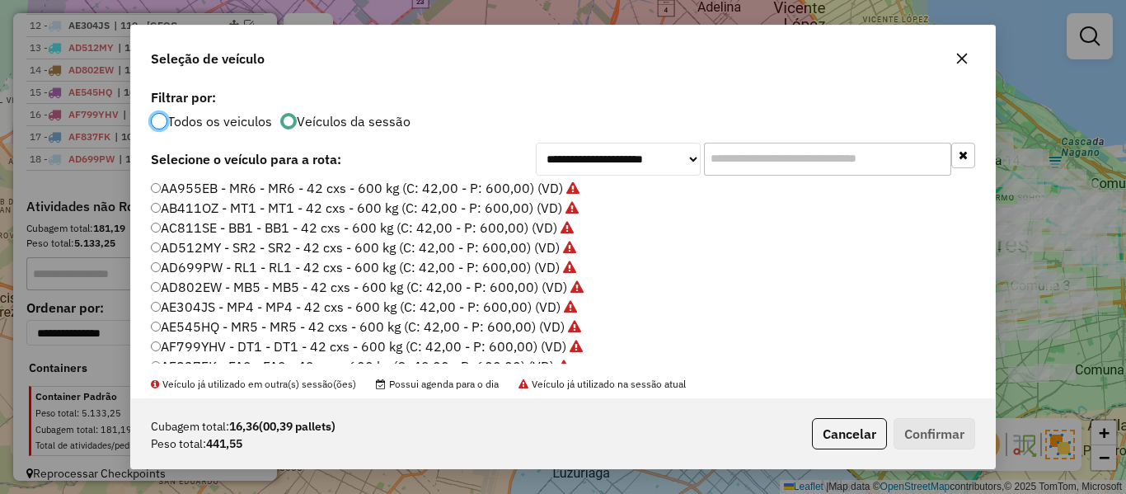
scroll to position [165, 0]
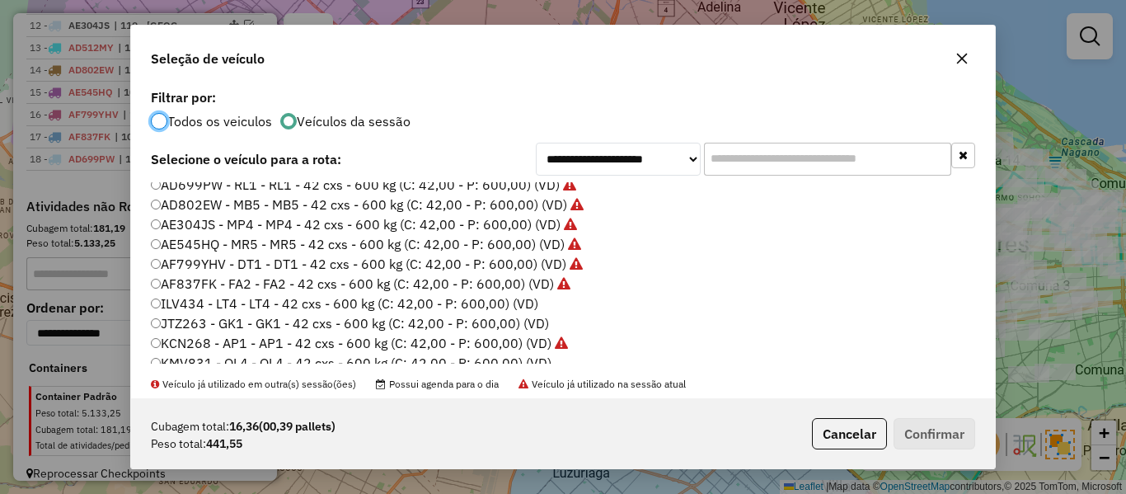
click at [535, 306] on label "ILV434 - LT4 - LT4 - 42 cxs - 600 kg (C: 42,00 - P: 600,00) (VD)" at bounding box center [345, 304] width 388 height 20
click at [961, 439] on button "Confirmar" at bounding box center [935, 433] width 82 height 31
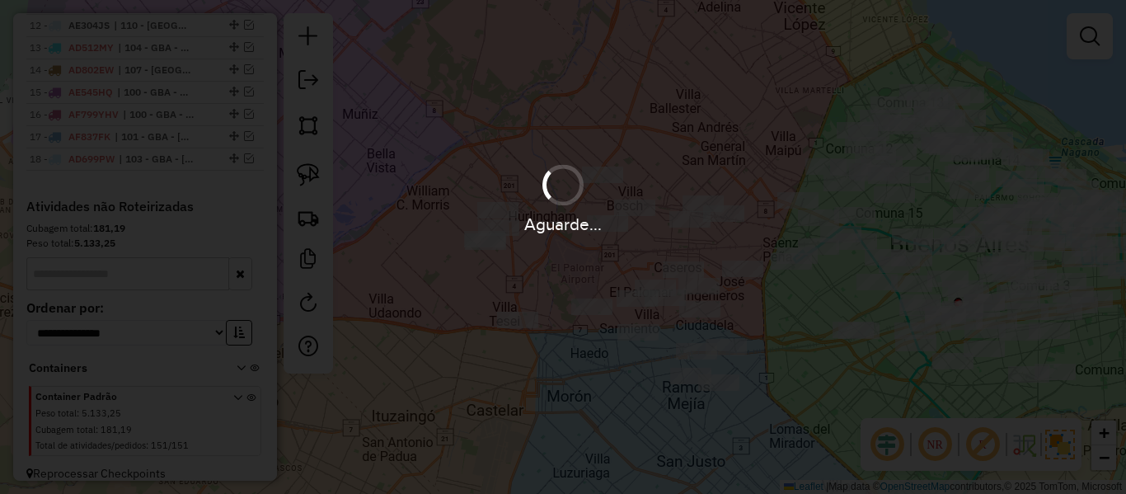
scroll to position [1048, 0]
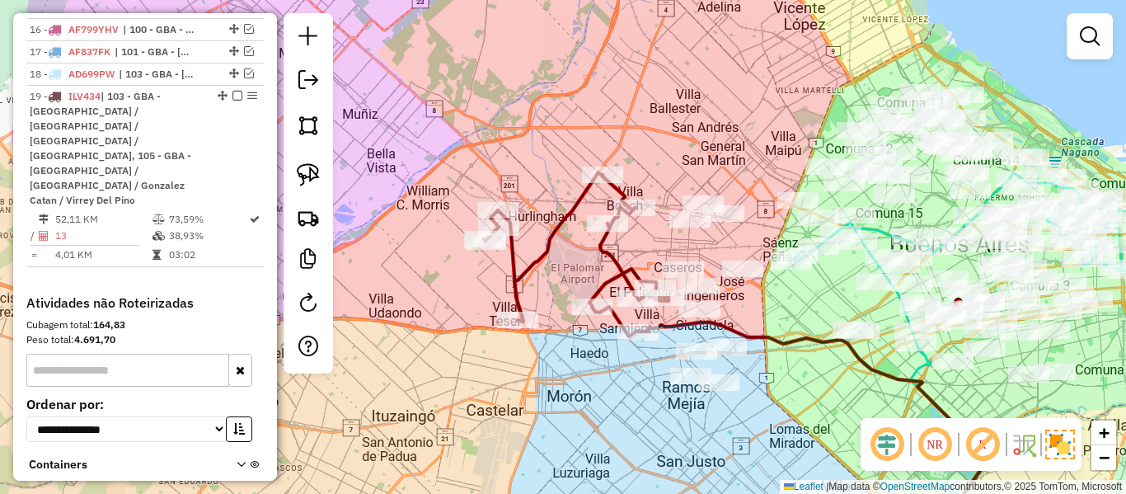
drag, startPoint x: 529, startPoint y: 243, endPoint x: 539, endPoint y: 244, distance: 9.9
click at [529, 243] on div "Rota 19 - Placa ILV434 485719 - Roberto D Vallejo Janela de atendimento Grade d…" at bounding box center [563, 247] width 1126 height 494
click at [553, 247] on icon at bounding box center [576, 254] width 185 height 164
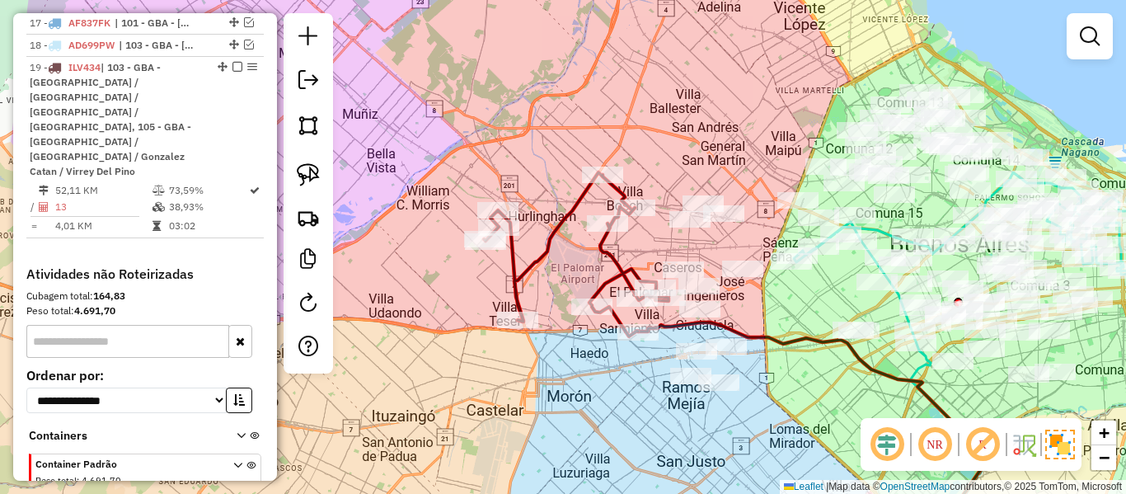
select select "**********"
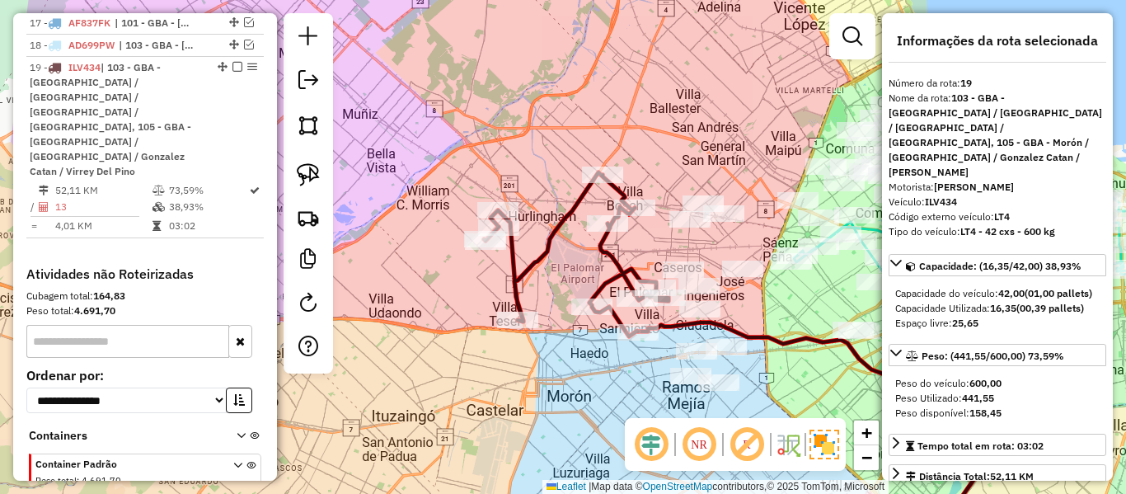
scroll to position [1100, 0]
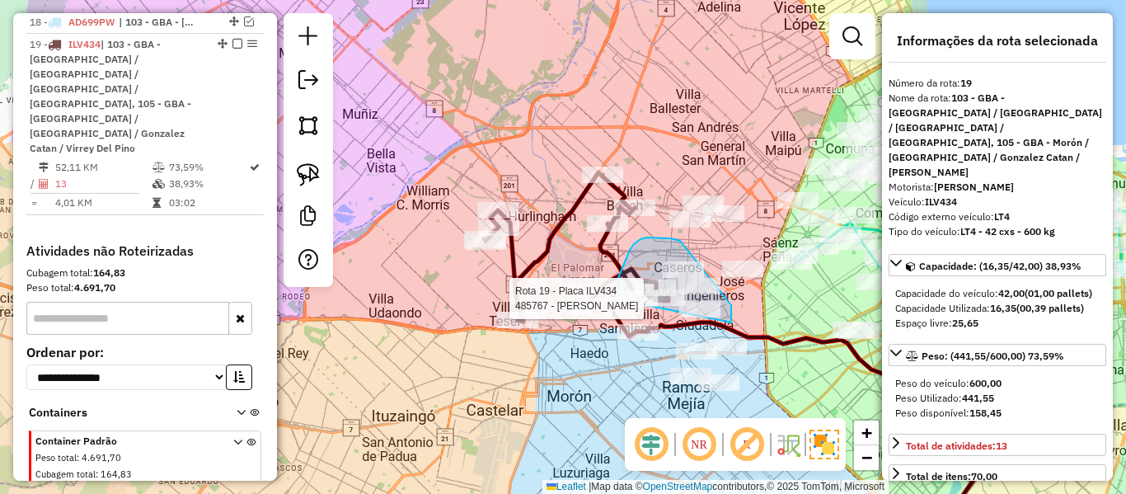
drag, startPoint x: 731, startPoint y: 305, endPoint x: 621, endPoint y: 316, distance: 111.0
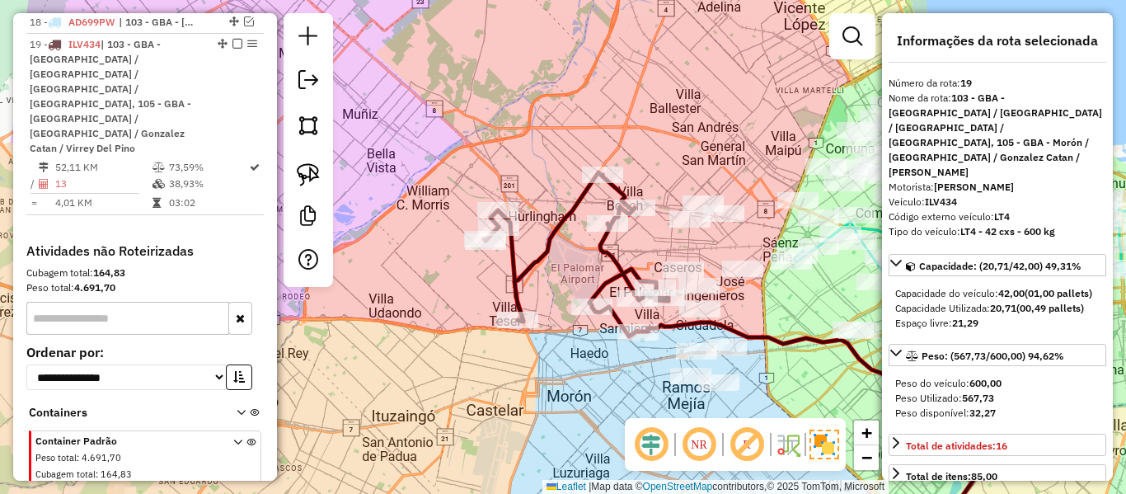
select select "**********"
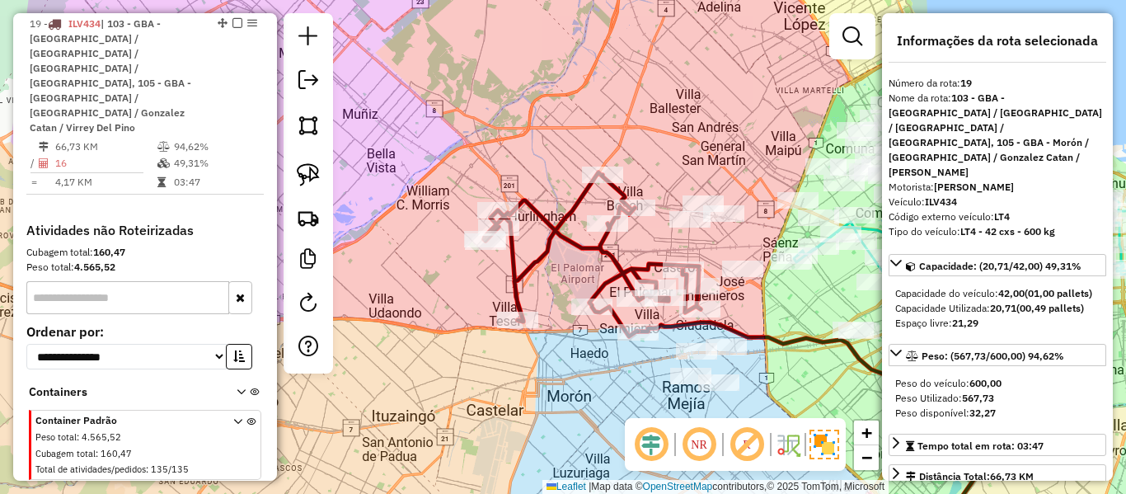
scroll to position [1079, 0]
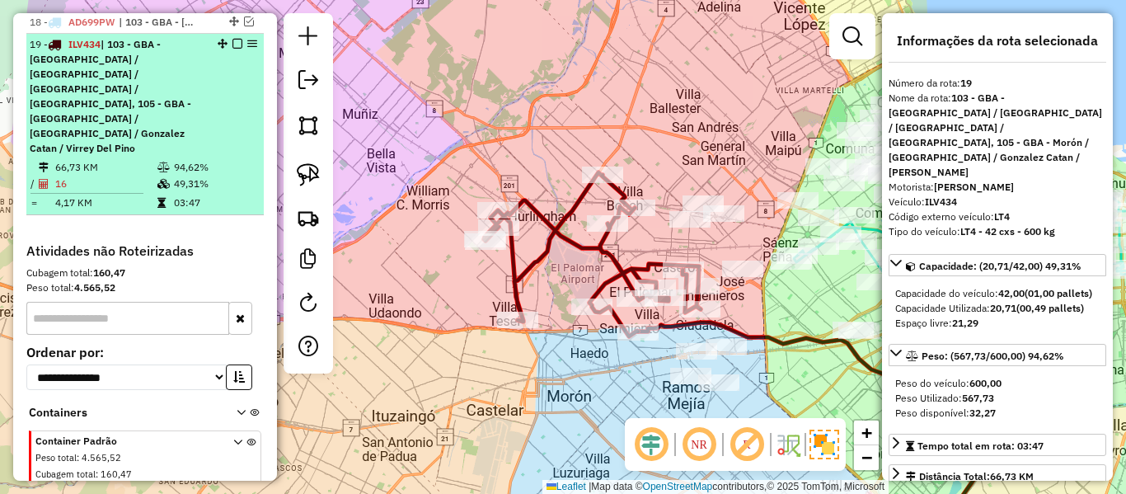
click at [233, 39] on em at bounding box center [238, 44] width 10 height 10
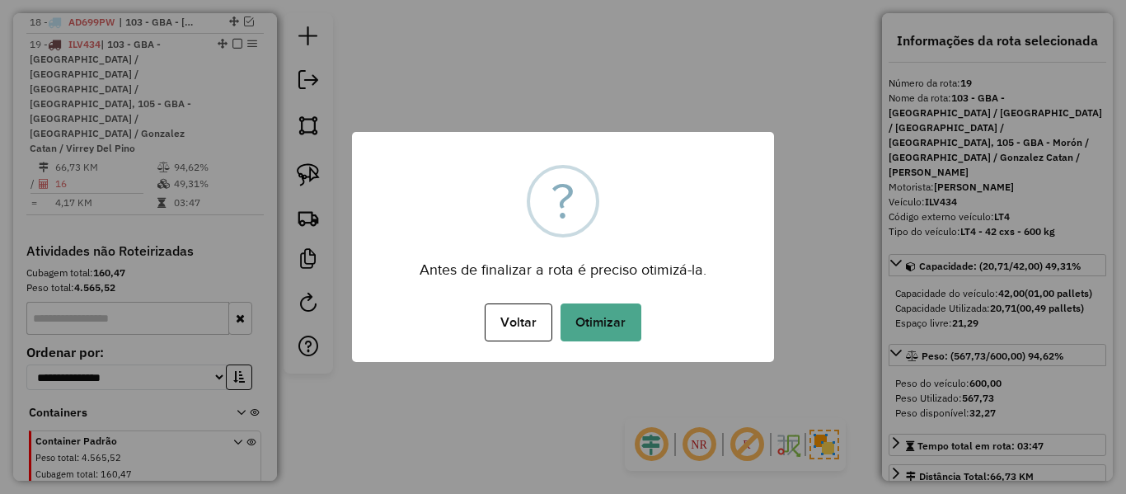
drag, startPoint x: 582, startPoint y: 201, endPoint x: 594, endPoint y: 222, distance: 23.6
click at [582, 202] on div "?" at bounding box center [563, 201] width 73 height 73
click at [613, 317] on button "Otimizar" at bounding box center [601, 322] width 81 height 38
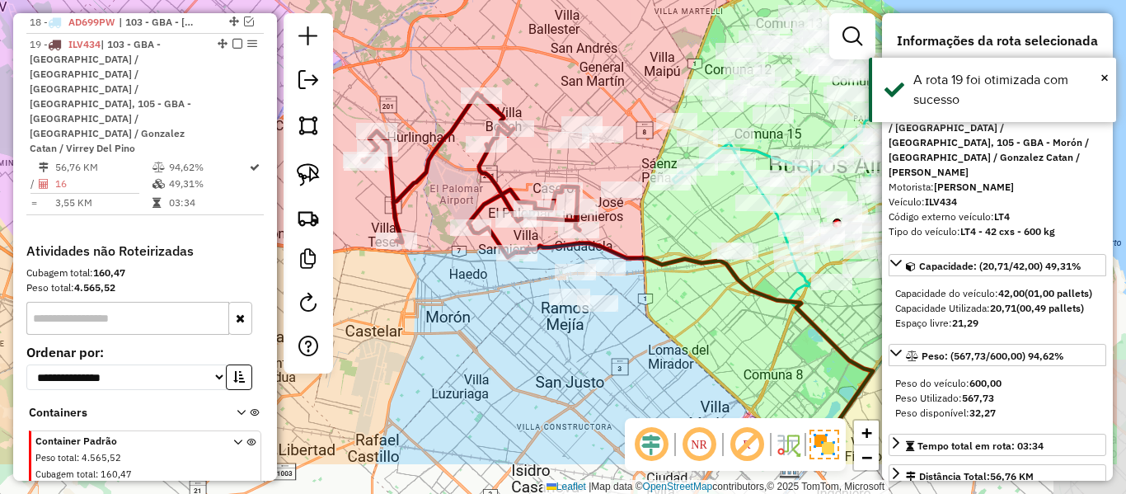
drag, startPoint x: 614, startPoint y: 368, endPoint x: 468, endPoint y: 279, distance: 170.3
click at [468, 279] on div "Janela de atendimento Grade de atendimento Capacidade Transportadoras Veículos …" at bounding box center [563, 247] width 1126 height 494
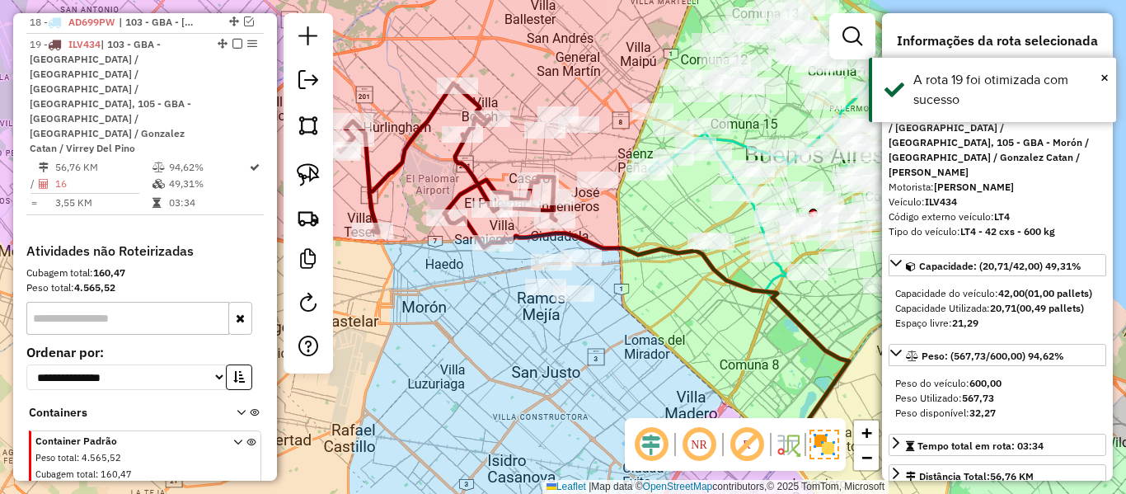
click at [538, 237] on icon at bounding box center [671, 346] width 356 height 227
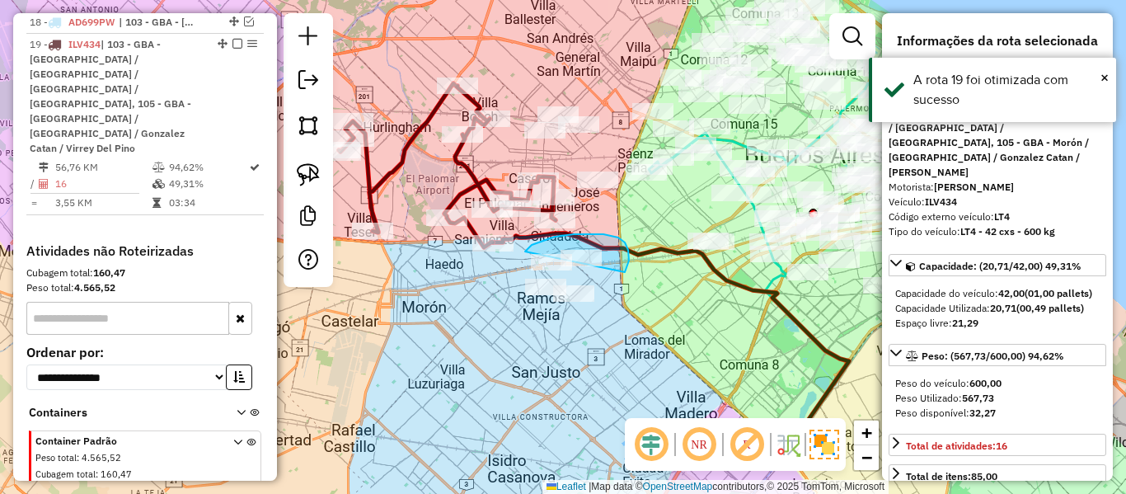
drag, startPoint x: 604, startPoint y: 234, endPoint x: 500, endPoint y: 288, distance: 116.9
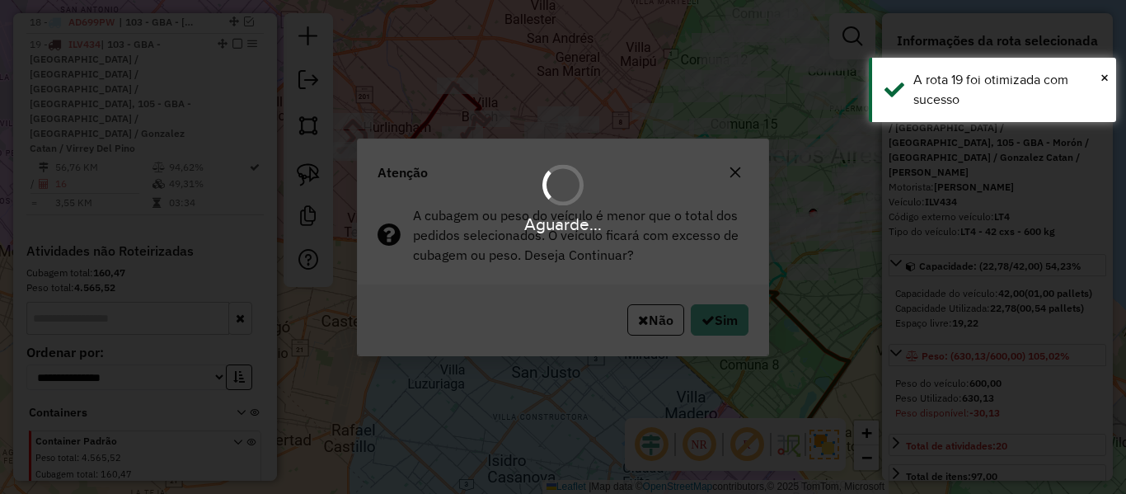
click at [695, 315] on div "Aguarde..." at bounding box center [563, 247] width 1126 height 494
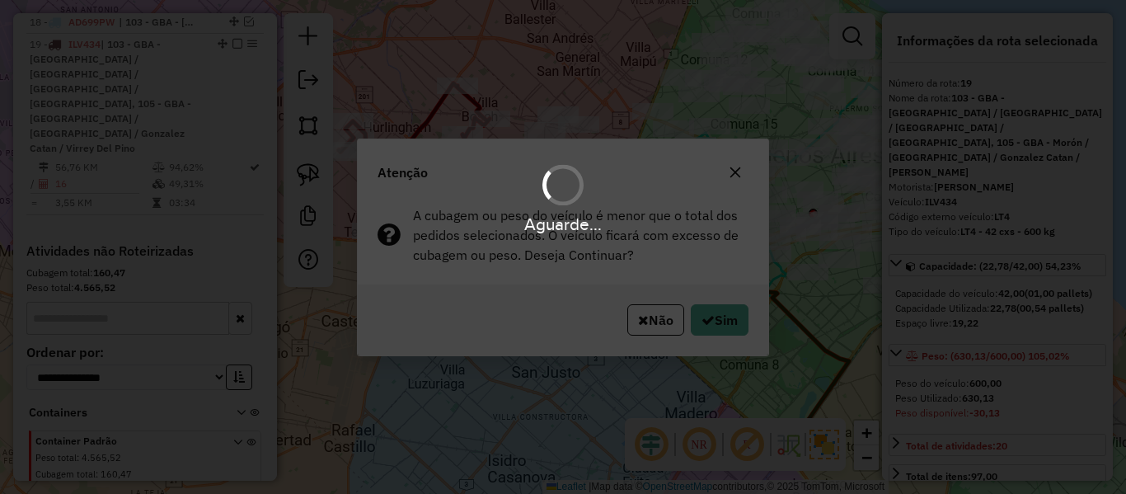
click at [695, 315] on div "Aguarde..." at bounding box center [563, 247] width 1126 height 494
click at [704, 316] on icon "button" at bounding box center [708, 319] width 13 height 13
select select "**********"
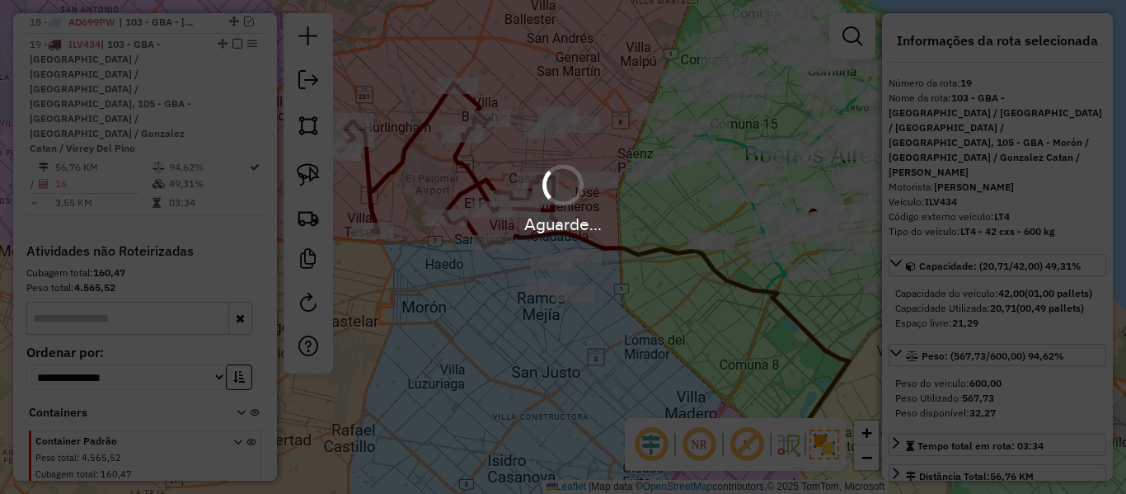
click at [704, 316] on div "Aguarde..." at bounding box center [563, 247] width 1126 height 494
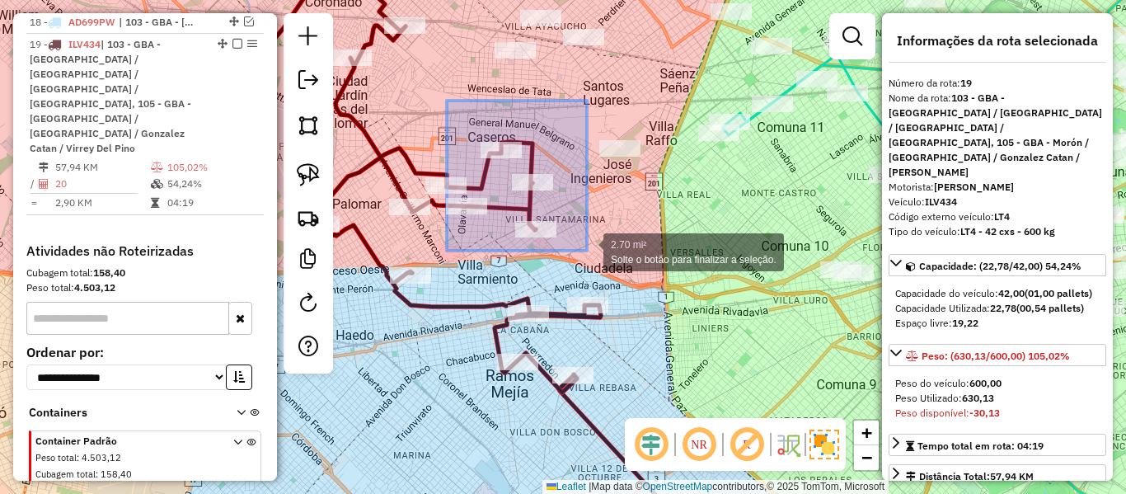
drag, startPoint x: 447, startPoint y: 101, endPoint x: 587, endPoint y: 251, distance: 205.4
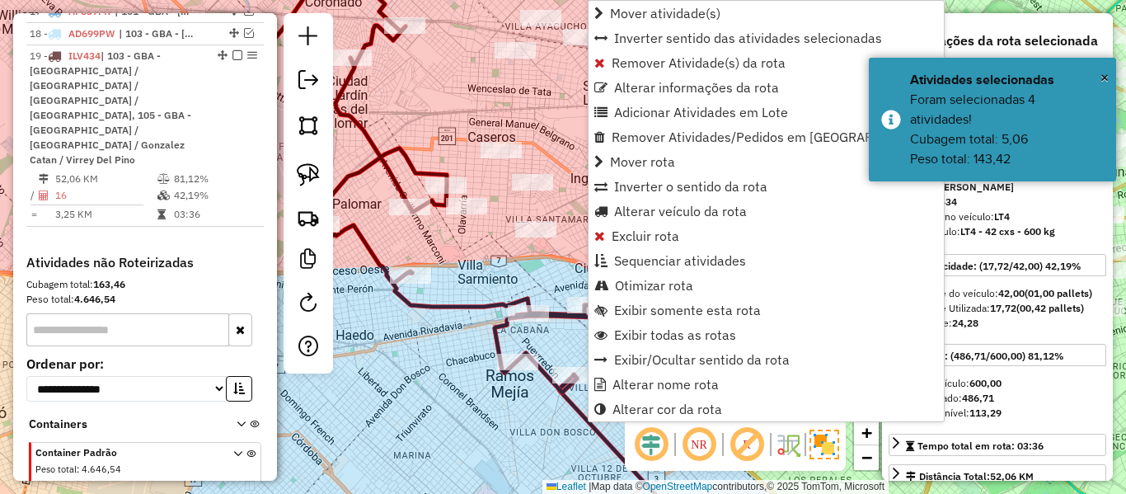
scroll to position [1085, 0]
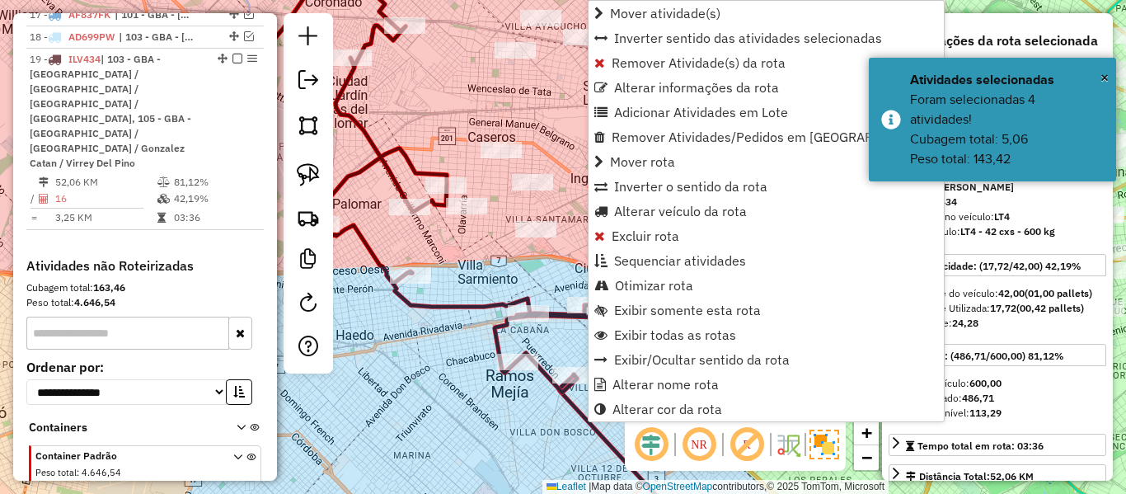
click at [380, 148] on icon at bounding box center [352, 174] width 497 height 436
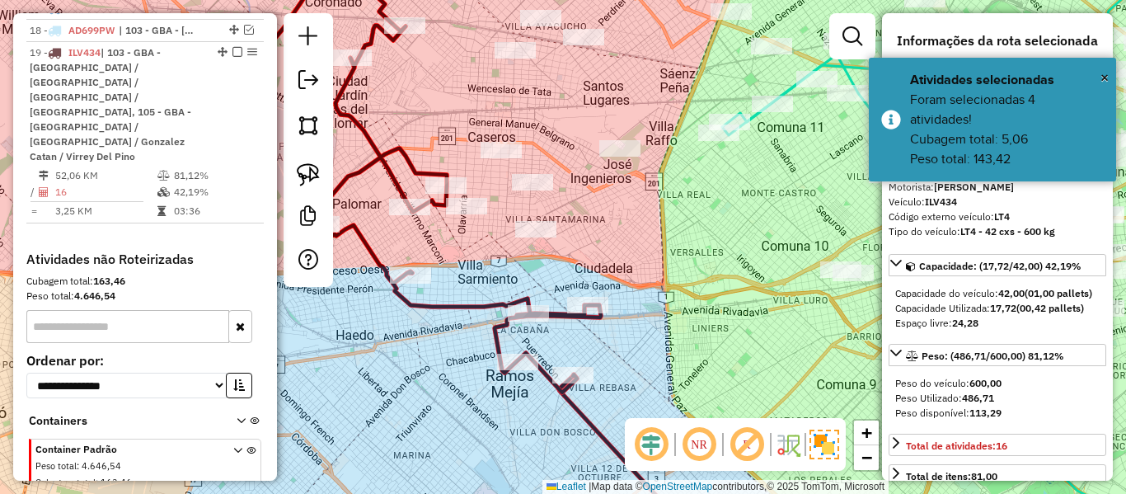
scroll to position [1100, 0]
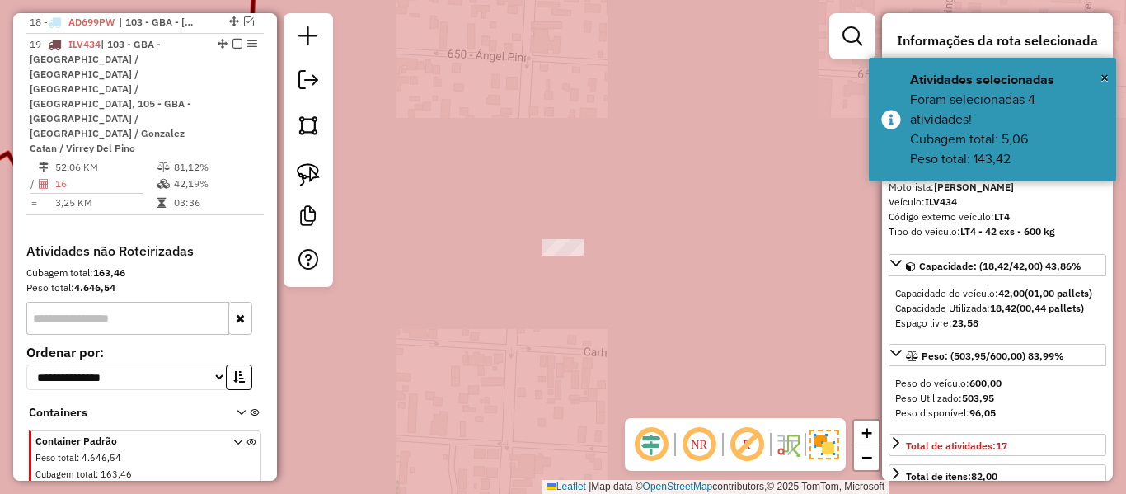
select select "**********"
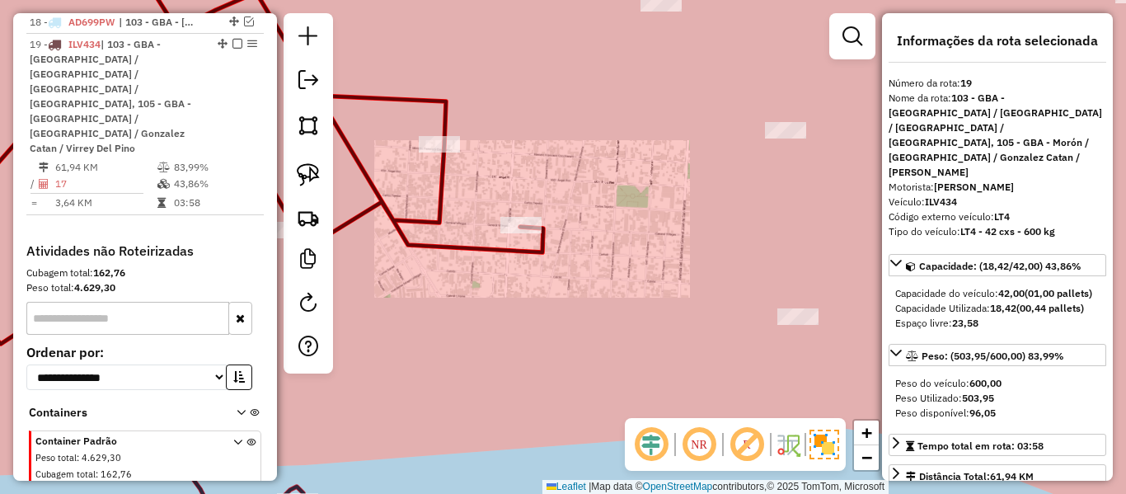
click at [513, 252] on icon at bounding box center [228, 247] width 631 height 593
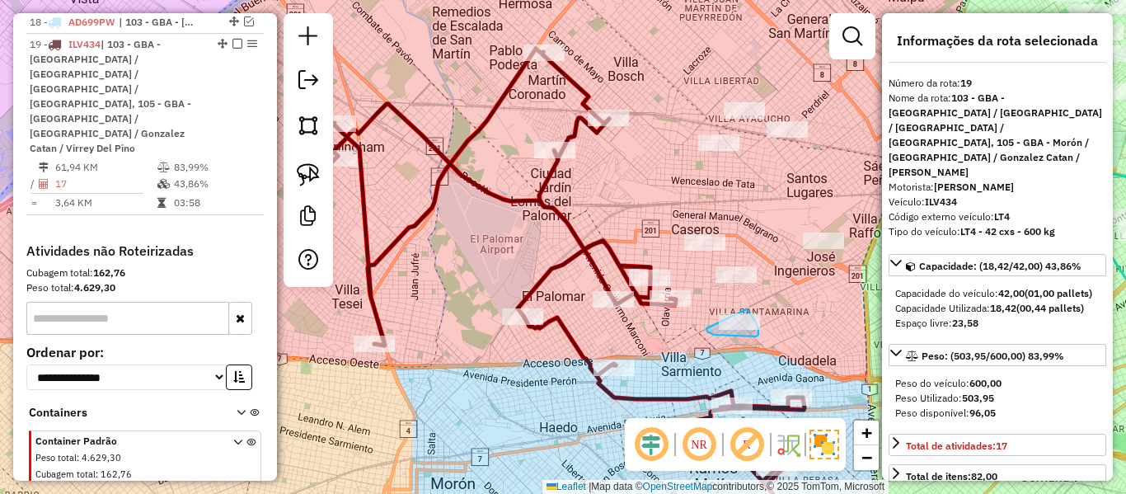
drag, startPoint x: 708, startPoint y: 332, endPoint x: 704, endPoint y: 301, distance: 30.7
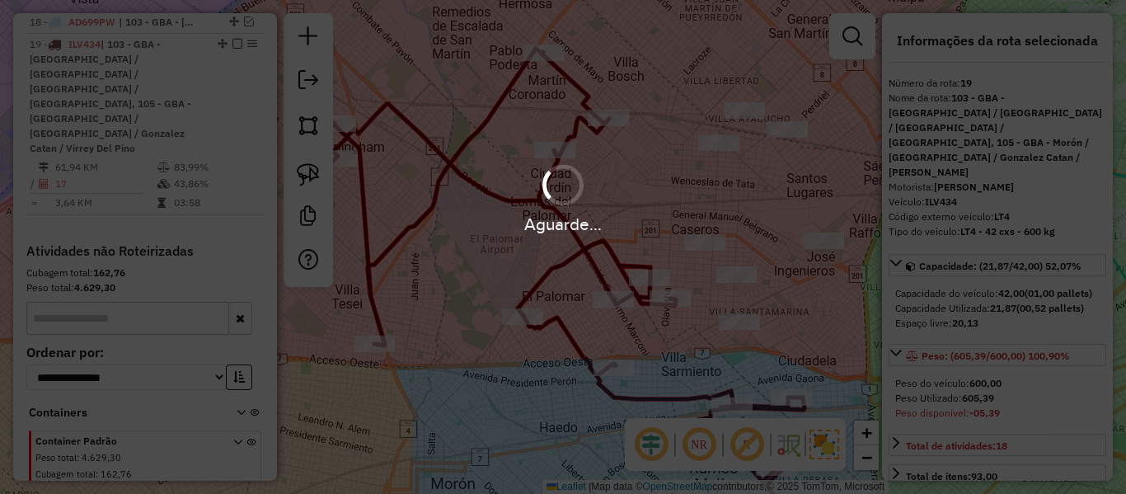
select select "**********"
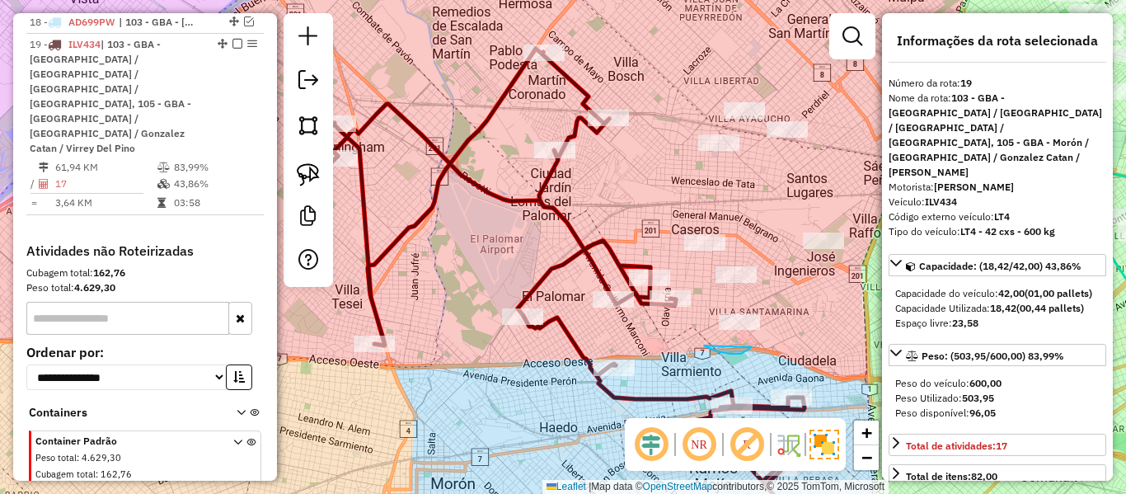
drag, startPoint x: 752, startPoint y: 347, endPoint x: 703, endPoint y: 320, distance: 55.7
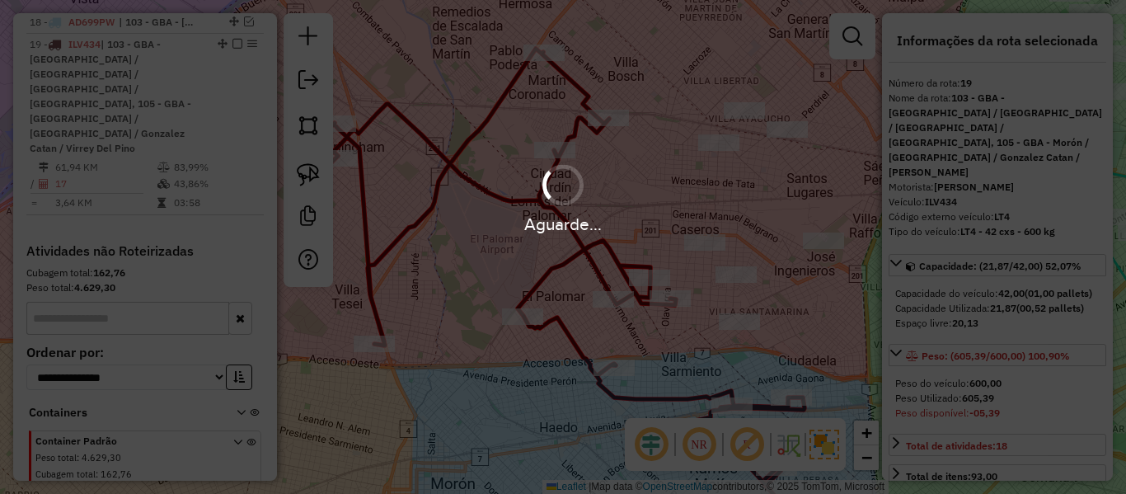
select select "**********"
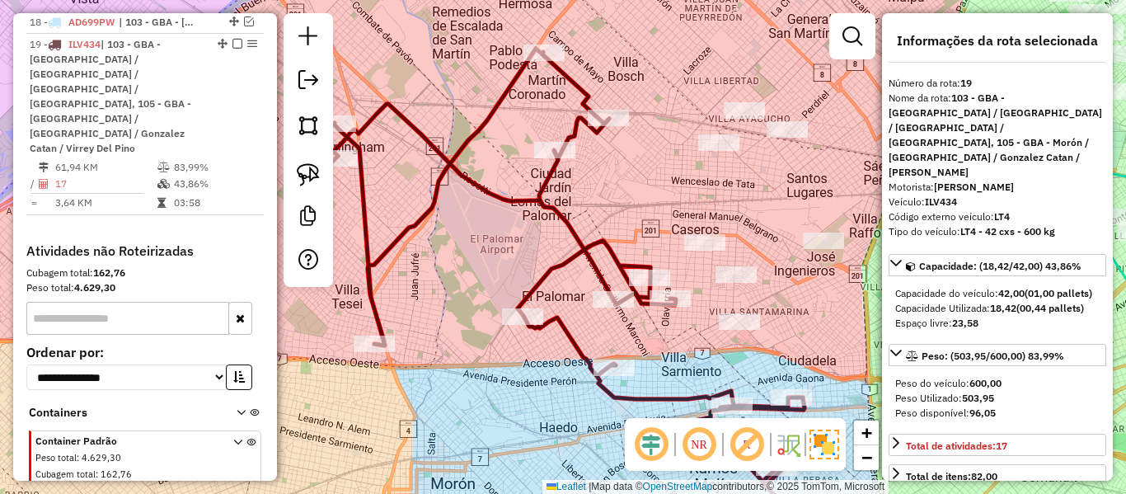
click at [693, 251] on div at bounding box center [704, 242] width 41 height 16
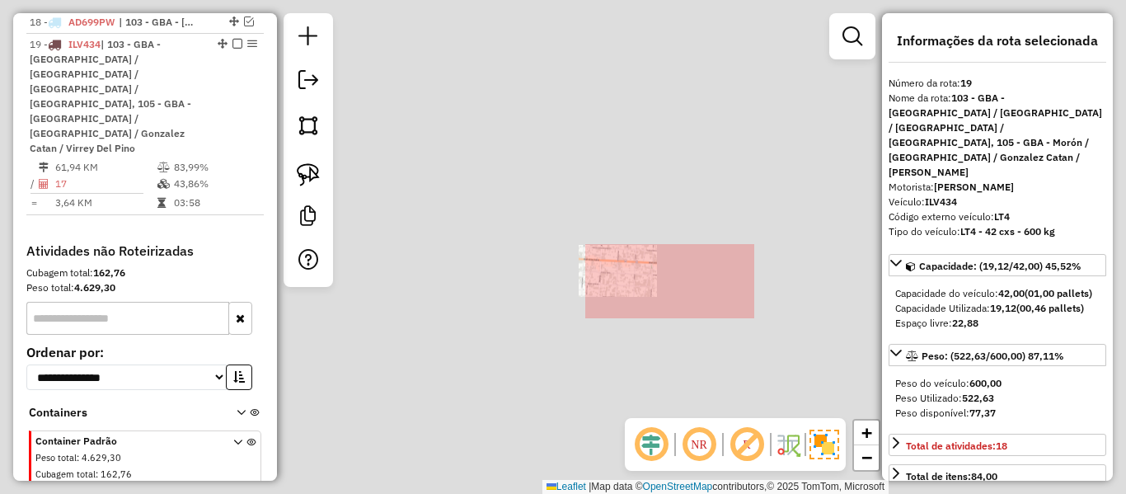
select select "**********"
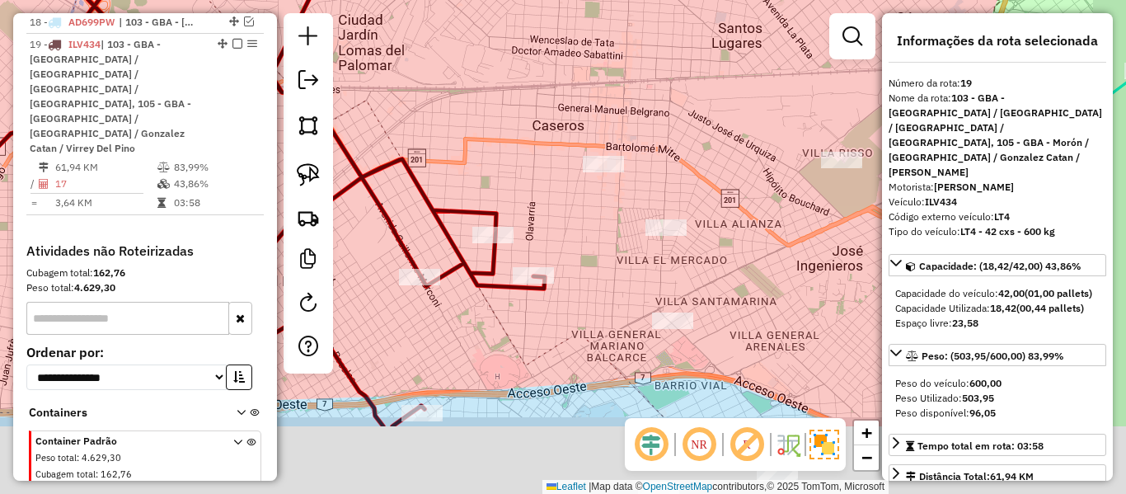
click at [618, 230] on div "Janela de atendimento Grade de atendimento Capacidade Transportadoras Veículos …" at bounding box center [563, 247] width 1126 height 494
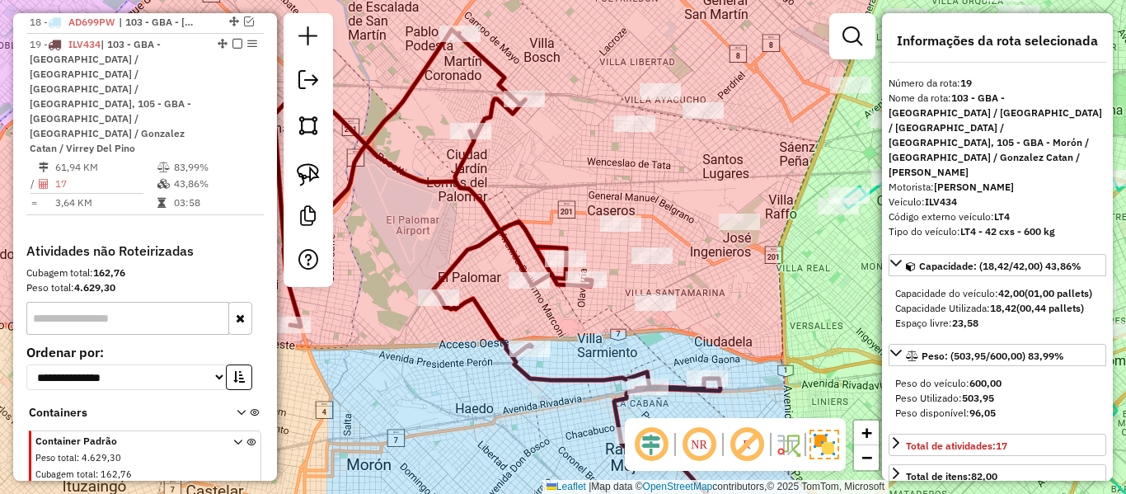
select select "**********"
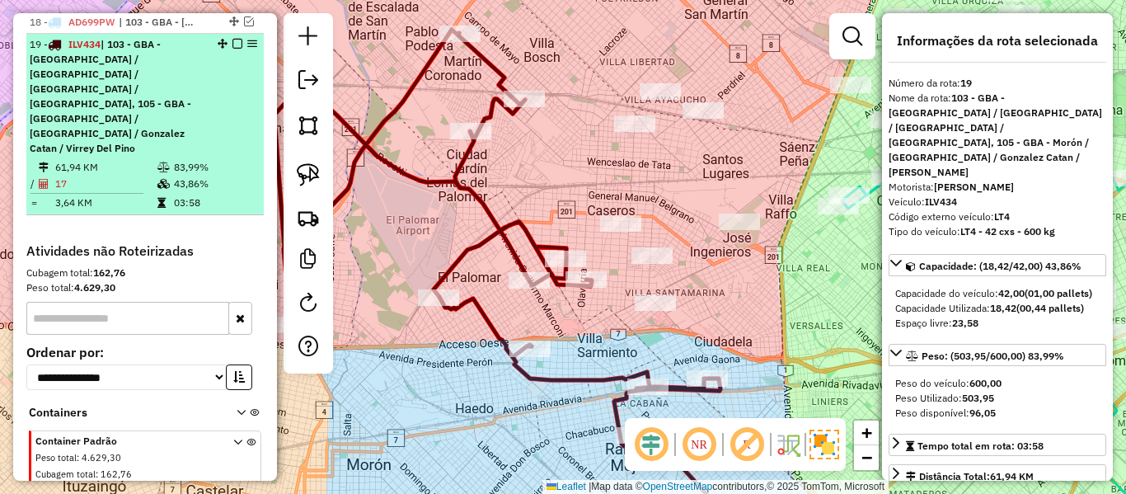
click at [233, 39] on em at bounding box center [238, 44] width 10 height 10
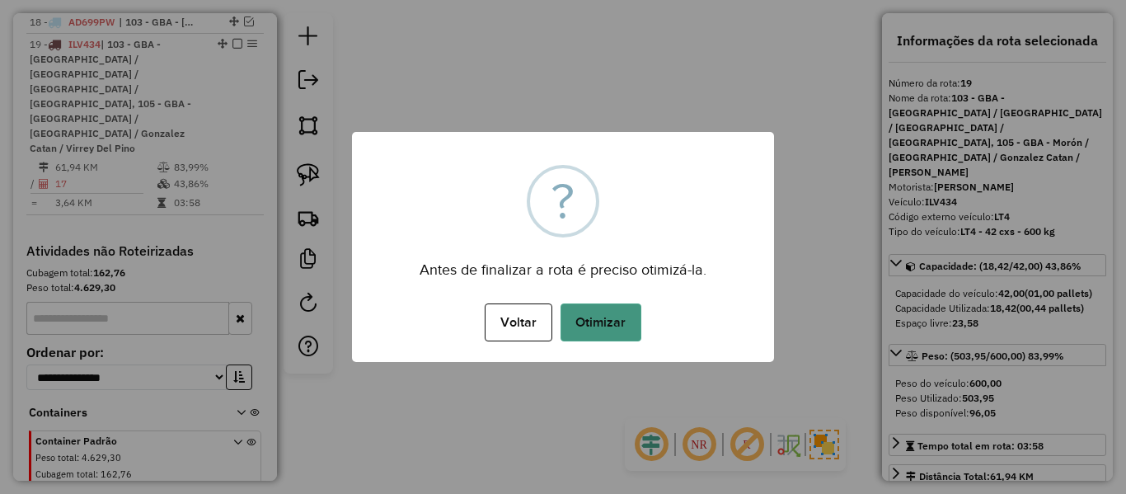
click at [609, 317] on button "Otimizar" at bounding box center [601, 322] width 81 height 38
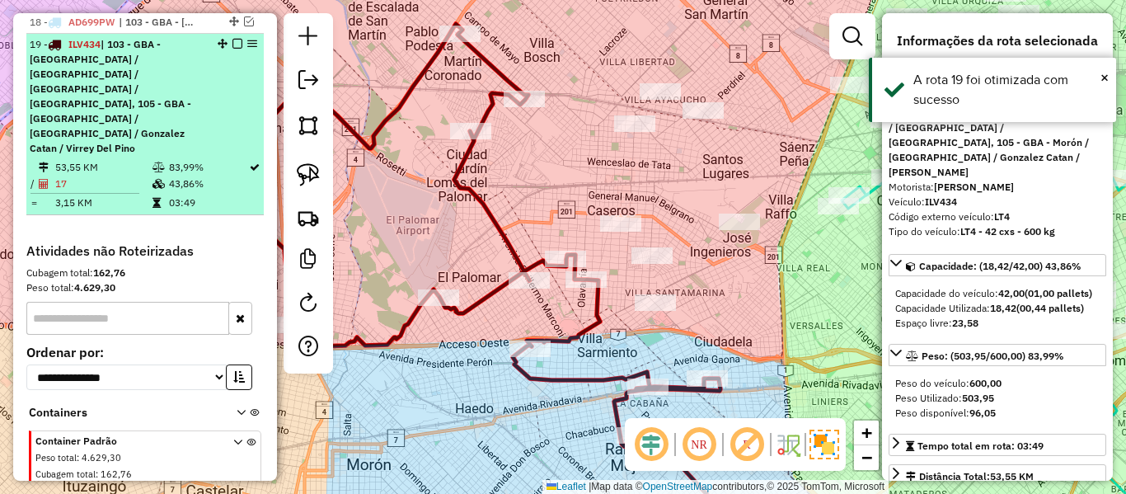
click at [233, 39] on em at bounding box center [238, 44] width 10 height 10
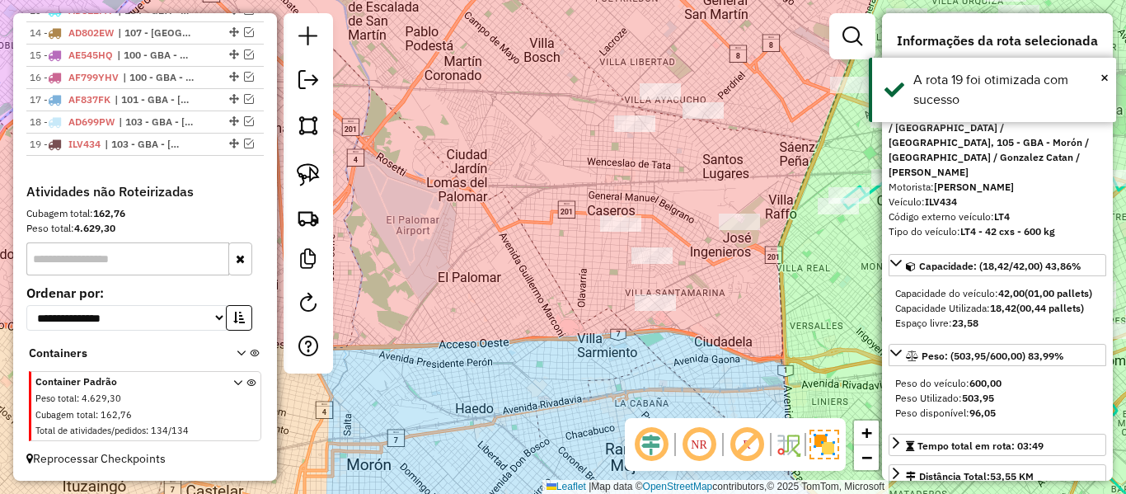
scroll to position [985, 0]
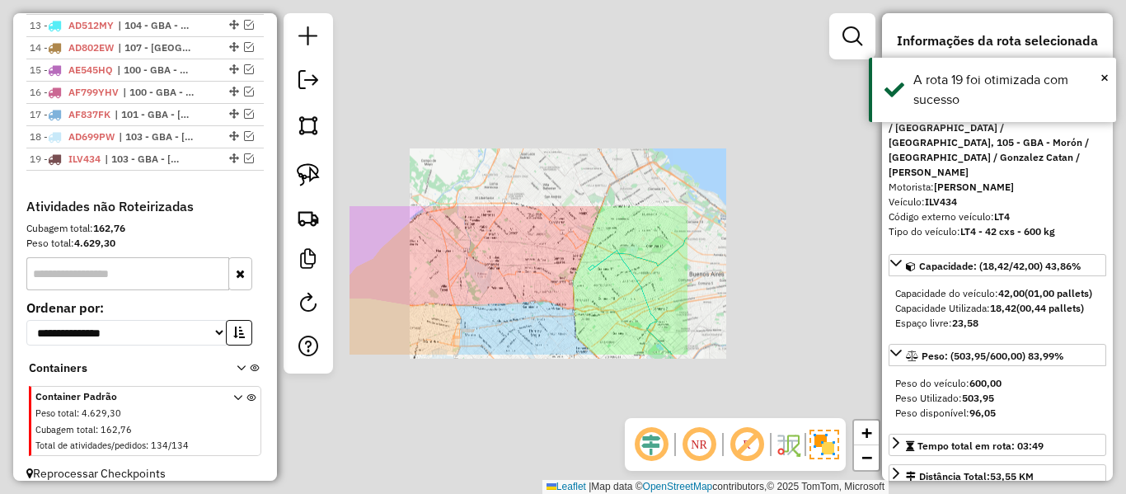
click at [541, 325] on div "Janela de atendimento Grade de atendimento Capacidade Transportadoras Veículos …" at bounding box center [563, 247] width 1126 height 494
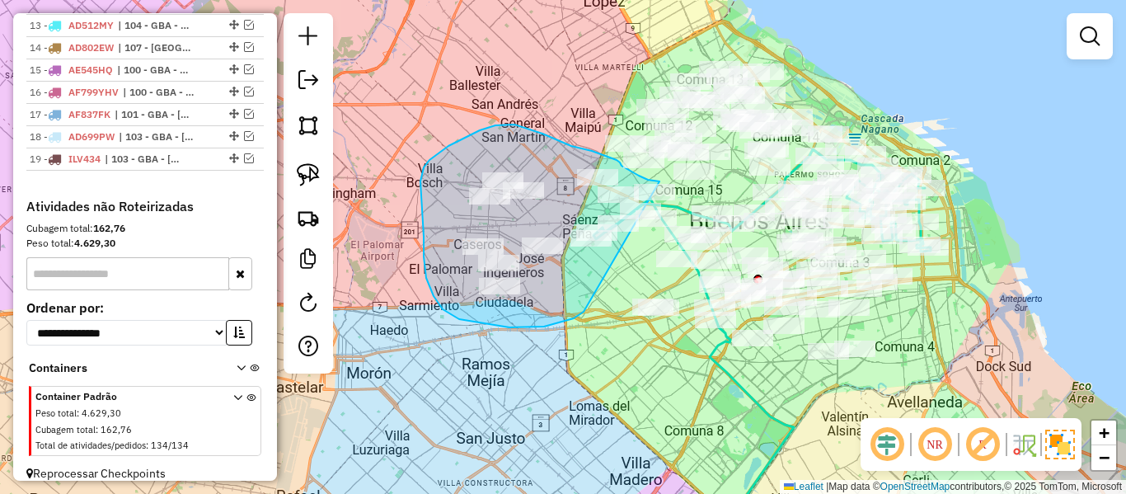
drag, startPoint x: 574, startPoint y: 318, endPoint x: 661, endPoint y: 238, distance: 117.9
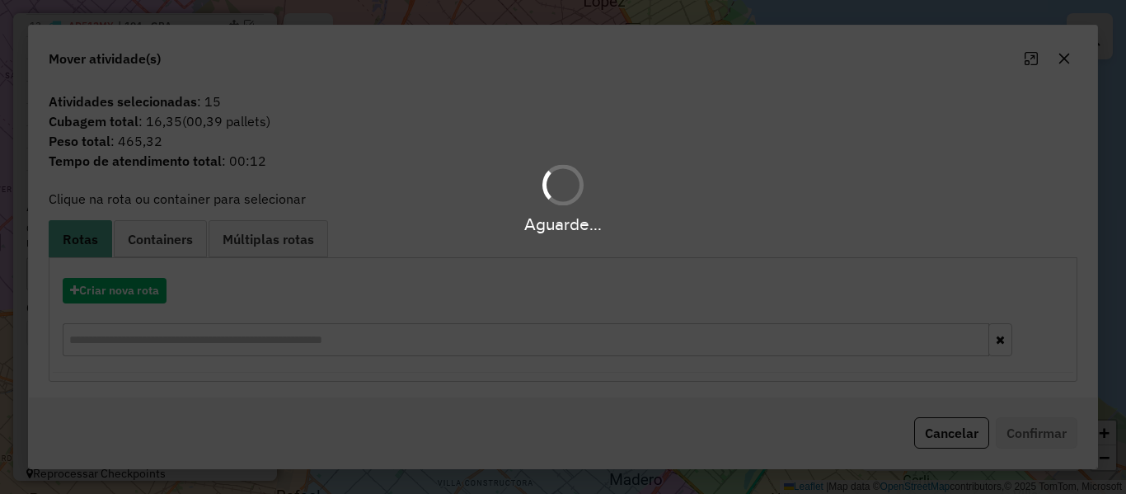
click at [137, 280] on hb-app "Aguarde... Pop-up bloqueado! Seu navegador bloqueou automáticamente a abertura …" at bounding box center [563, 247] width 1126 height 494
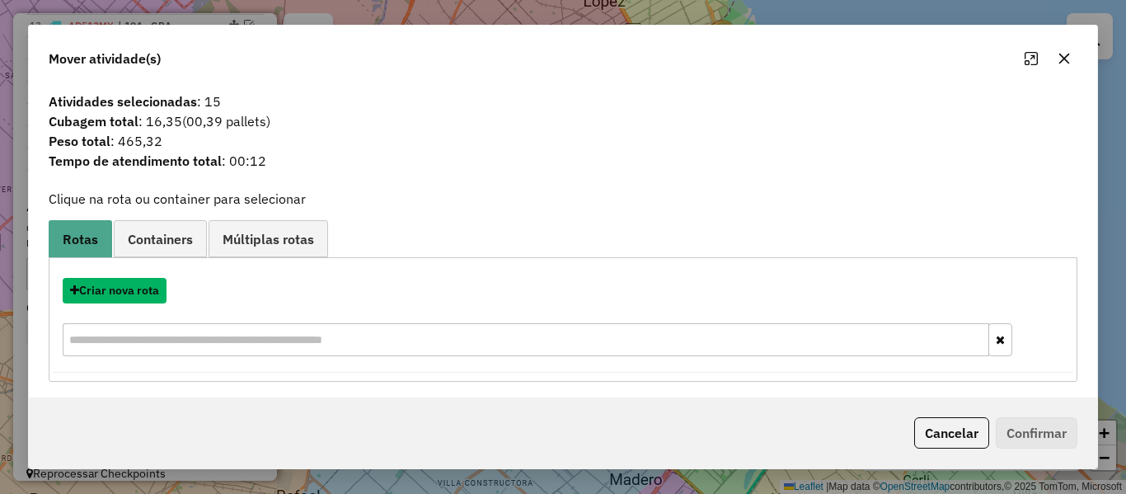
click at [137, 280] on button "Criar nova rota" at bounding box center [115, 291] width 104 height 26
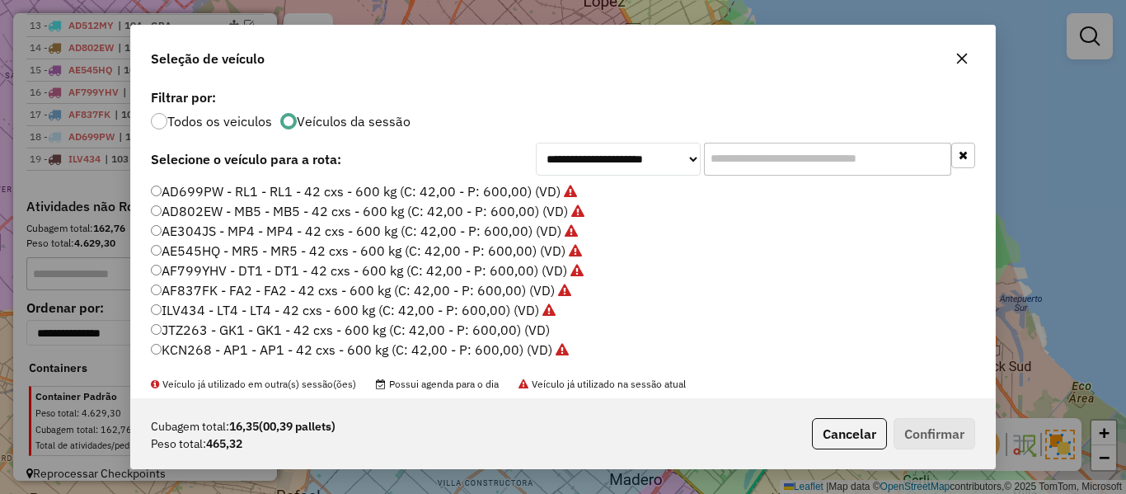
scroll to position [247, 0]
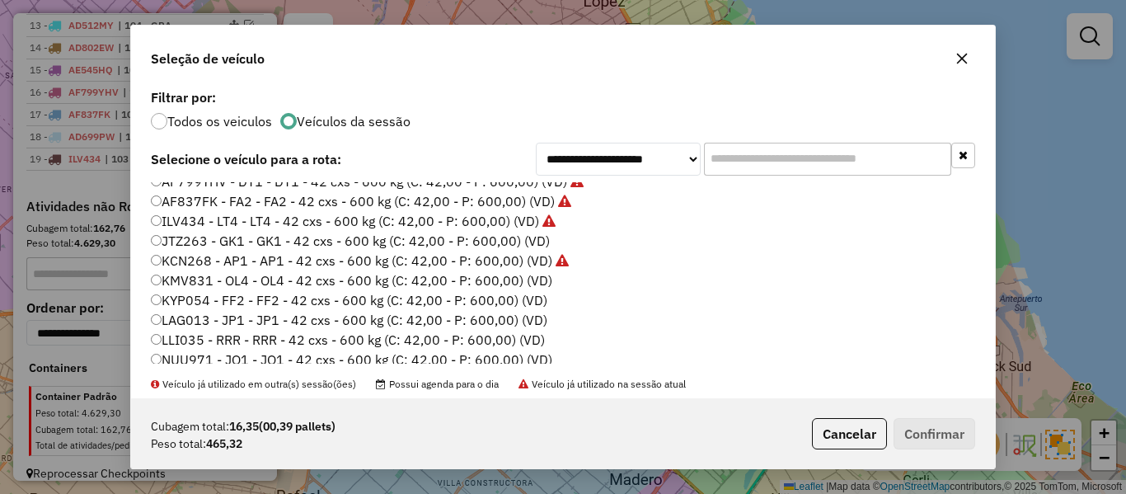
click at [541, 242] on label "JTZ263 - GK1 - GK1 - 42 cxs - 600 kg (C: 42,00 - P: 600,00) (VD)" at bounding box center [350, 241] width 399 height 20
click at [928, 438] on button "Confirmar" at bounding box center [935, 433] width 82 height 31
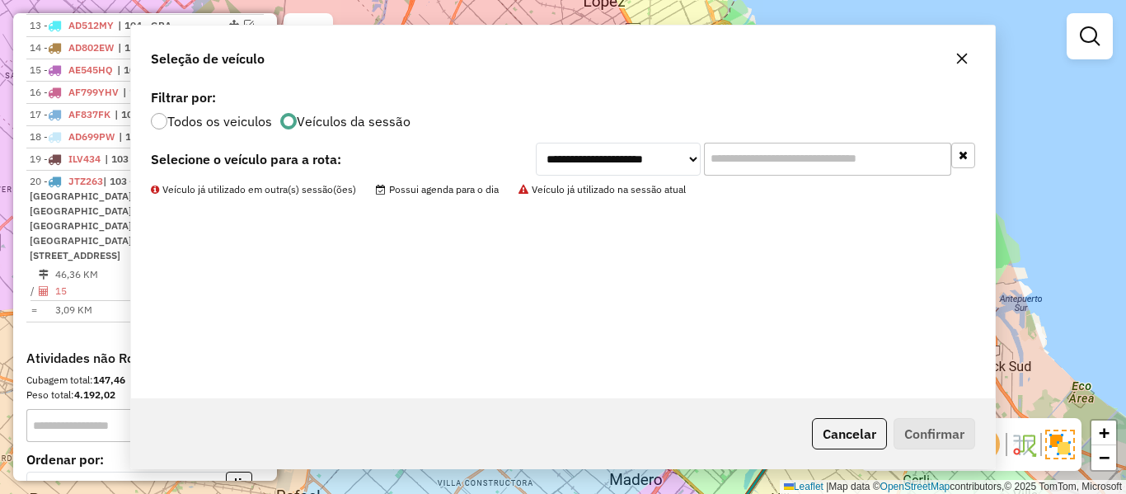
scroll to position [1100, 0]
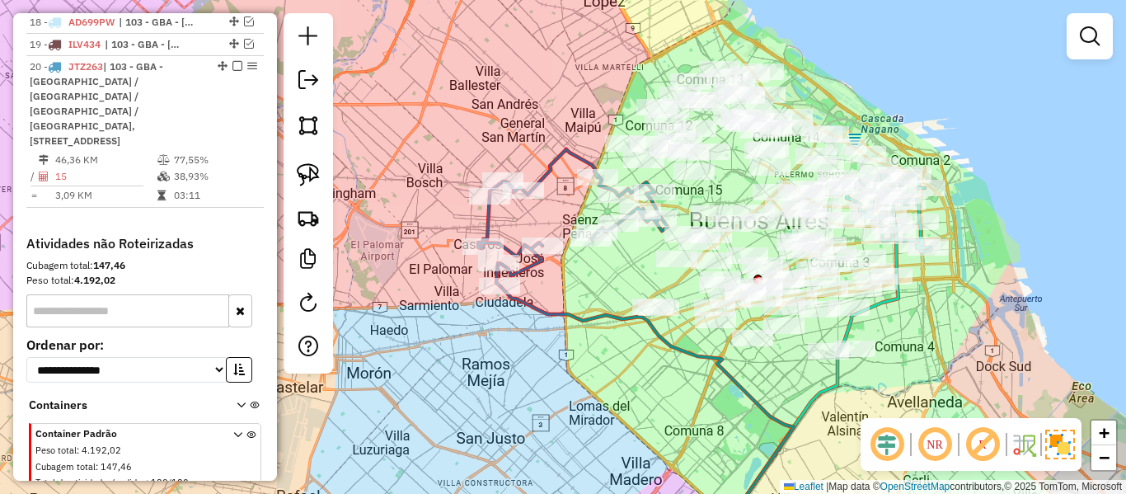
click at [527, 145] on div "Rota 20 - Placa JTZ263 552476 - Lourdes Morales Janela de atendimento Grade de …" at bounding box center [563, 247] width 1126 height 494
click at [548, 160] on icon at bounding box center [573, 217] width 190 height 137
select select "**********"
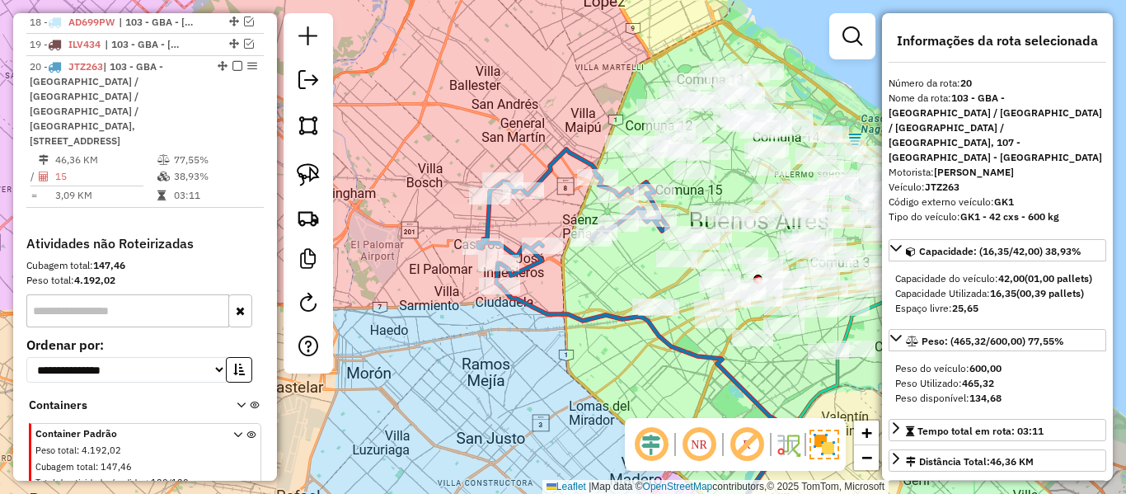
scroll to position [1107, 0]
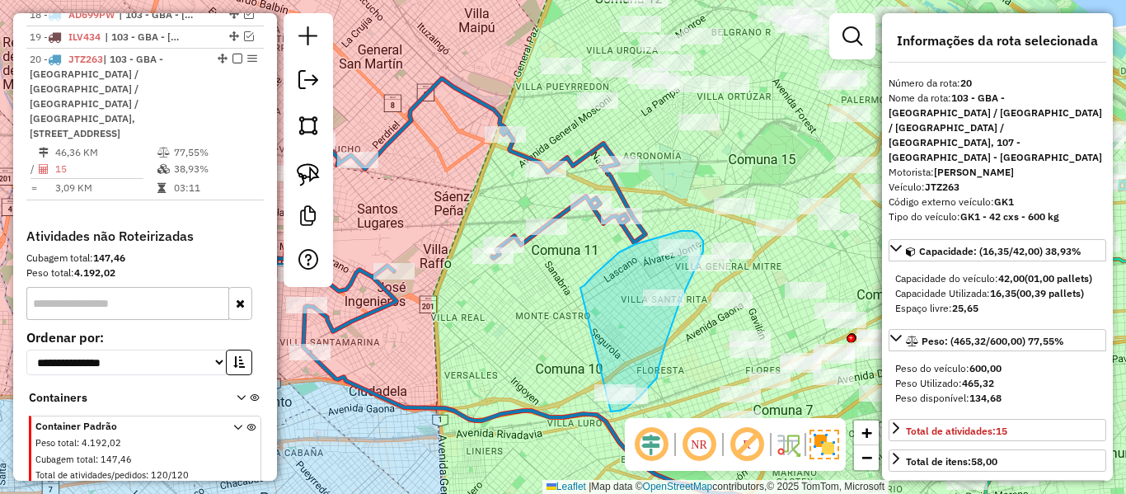
drag, startPoint x: 681, startPoint y: 231, endPoint x: 550, endPoint y: 341, distance: 170.9
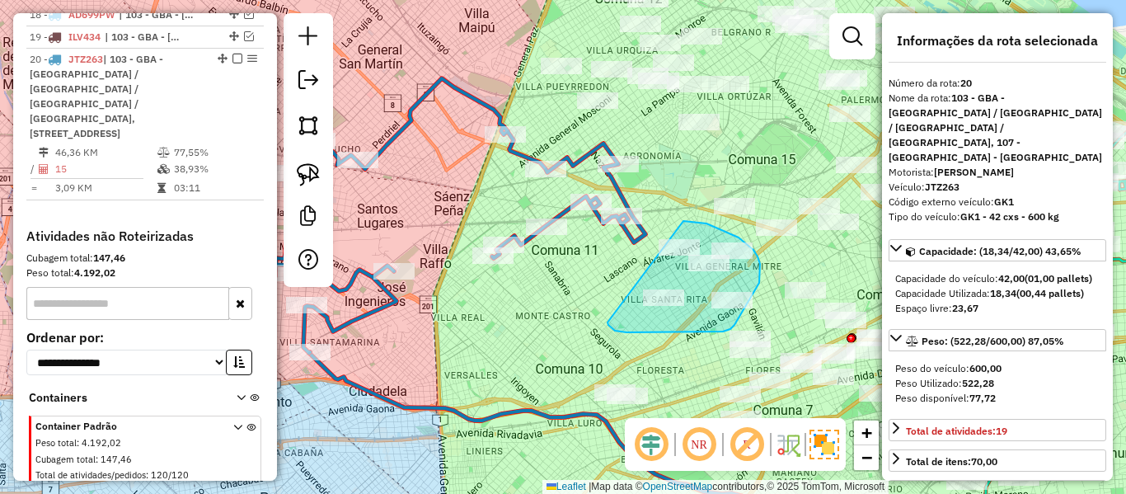
drag, startPoint x: 615, startPoint y: 331, endPoint x: 609, endPoint y: 238, distance: 92.5
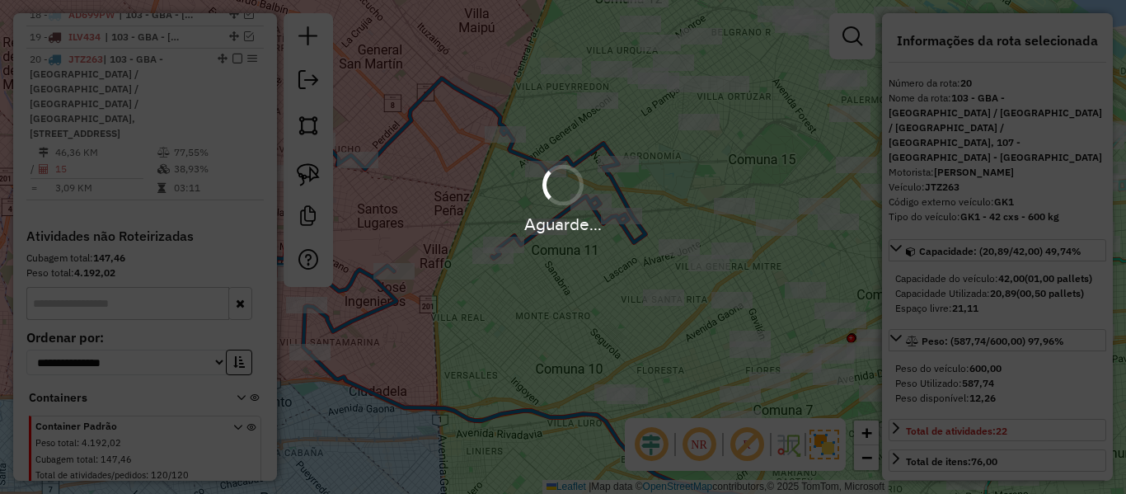
select select "**********"
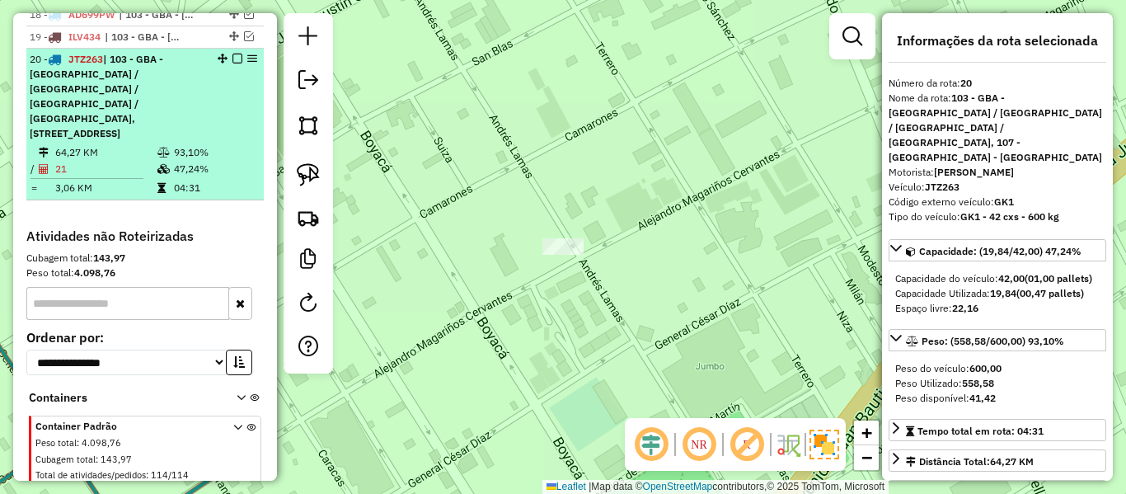
click at [233, 54] on em at bounding box center [238, 59] width 10 height 10
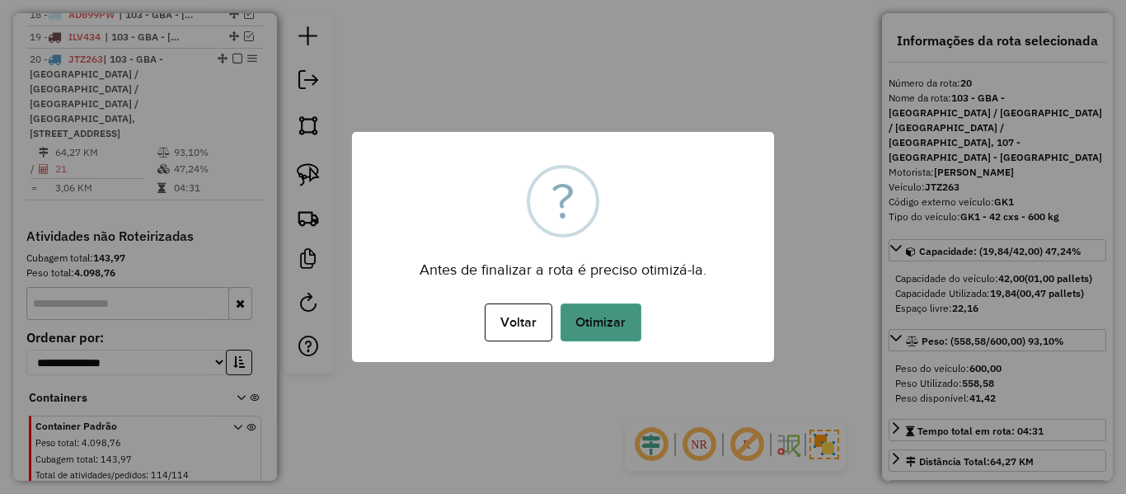
click at [581, 314] on button "Otimizar" at bounding box center [601, 322] width 81 height 38
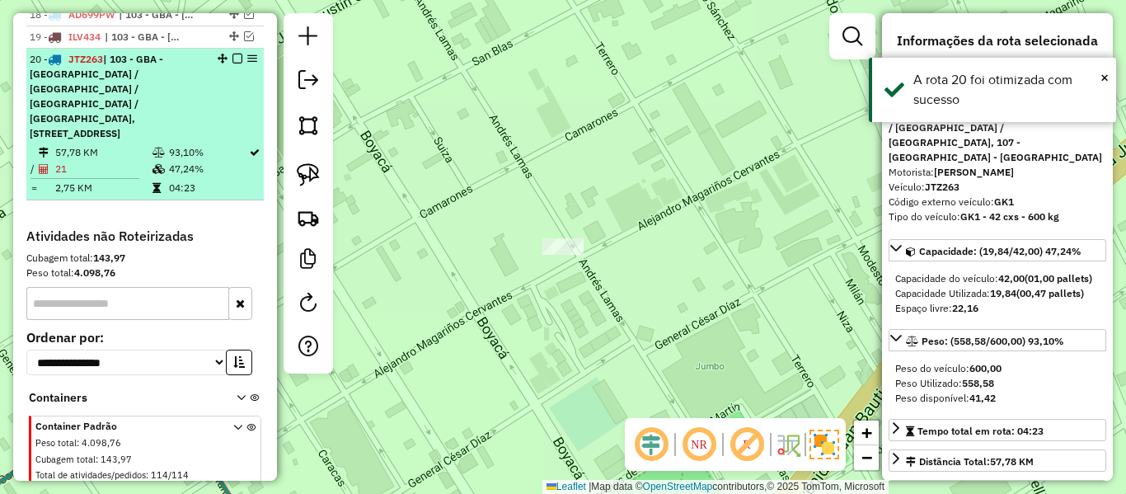
click at [236, 54] on em at bounding box center [238, 59] width 10 height 10
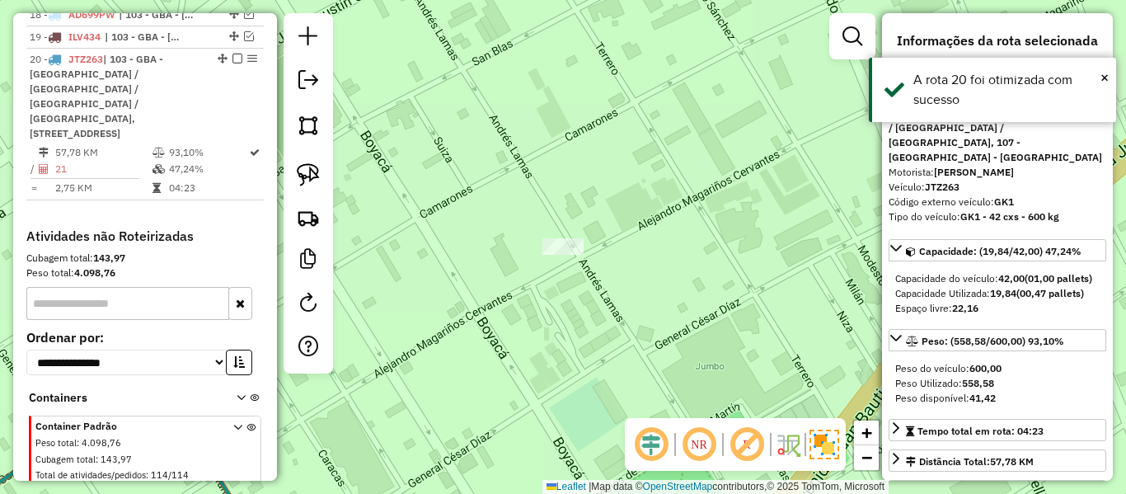
scroll to position [1008, 0]
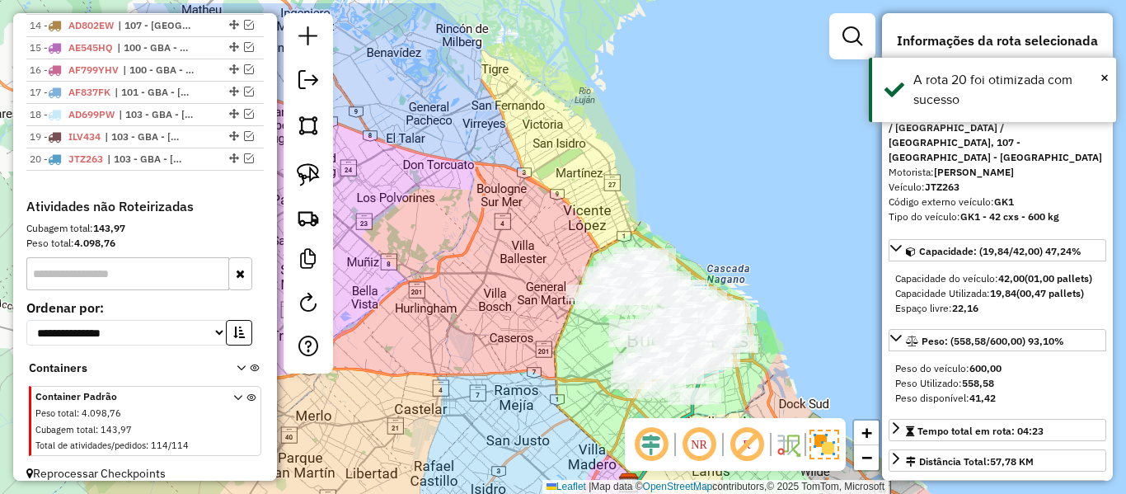
click at [548, 324] on div "Janela de atendimento Grade de atendimento Capacidade Transportadoras Veículos …" at bounding box center [563, 247] width 1126 height 494
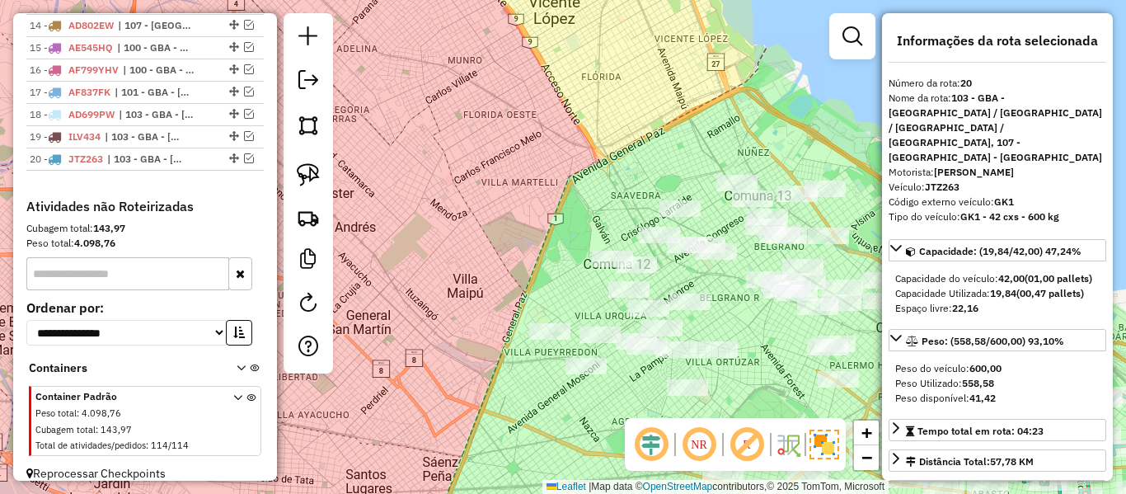
drag, startPoint x: 741, startPoint y: 244, endPoint x: 699, endPoint y: 181, distance: 75.0
click at [699, 177] on div "Janela de atendimento Grade de atendimento Capacidade Transportadoras Veículos …" at bounding box center [563, 247] width 1126 height 494
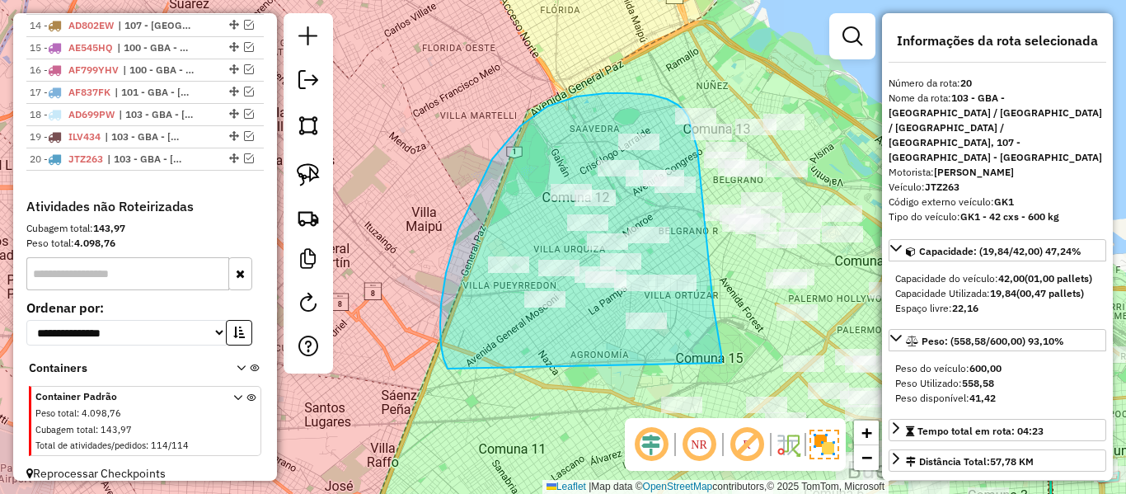
drag, startPoint x: 712, startPoint y: 283, endPoint x: 448, endPoint y: 369, distance: 277.5
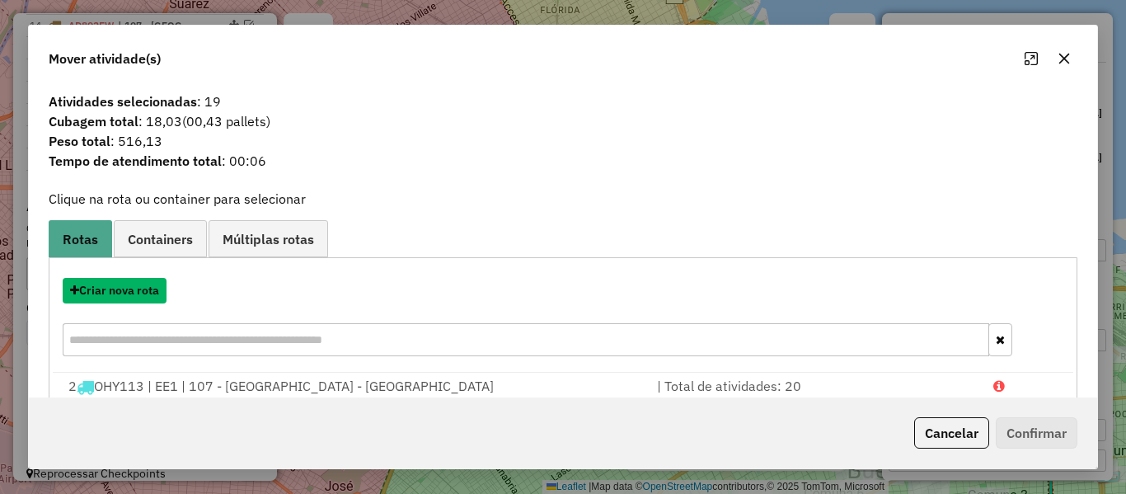
click at [141, 292] on button "Criar nova rota" at bounding box center [115, 291] width 104 height 26
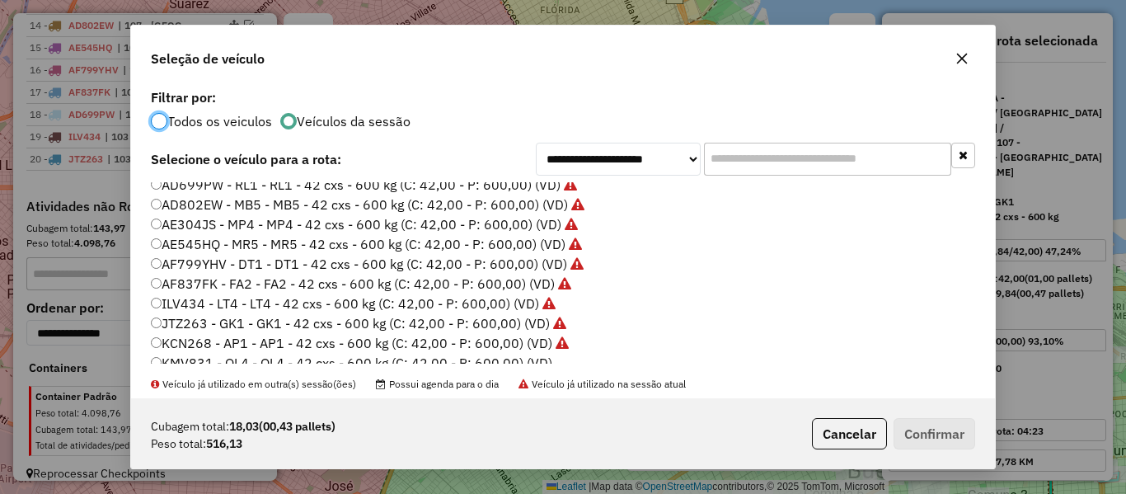
scroll to position [247, 0]
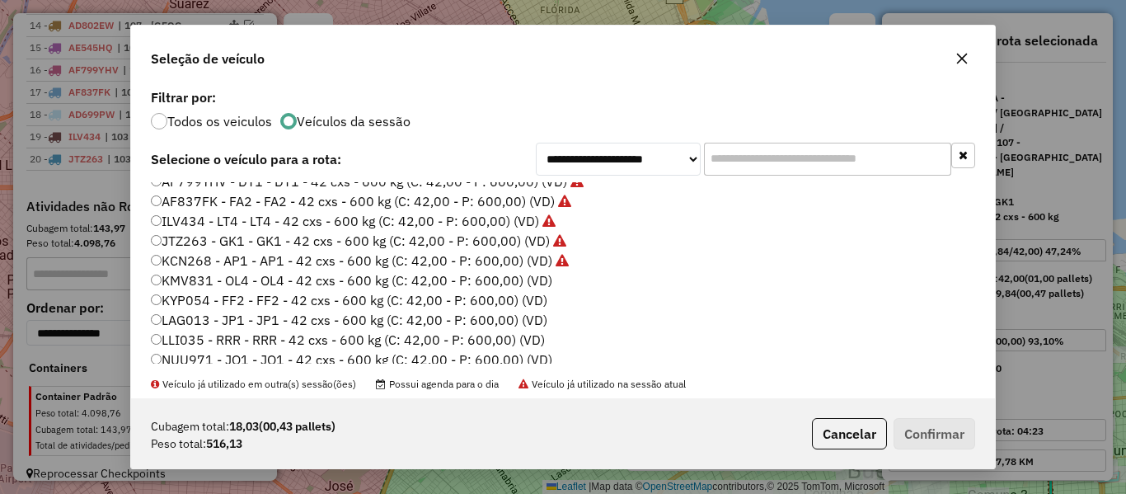
click at [536, 270] on label "KMV831 - OL4 - OL4 - 42 cxs - 600 kg (C: 42,00 - P: 600,00) (VD)" at bounding box center [352, 280] width 402 height 20
click at [924, 428] on button "Confirmar" at bounding box center [935, 433] width 82 height 31
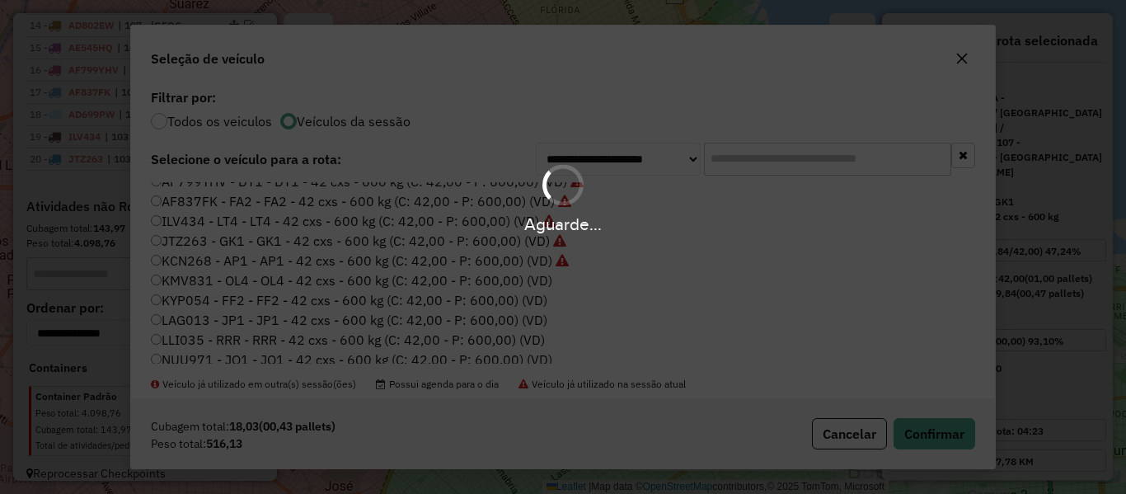
scroll to position [1100, 0]
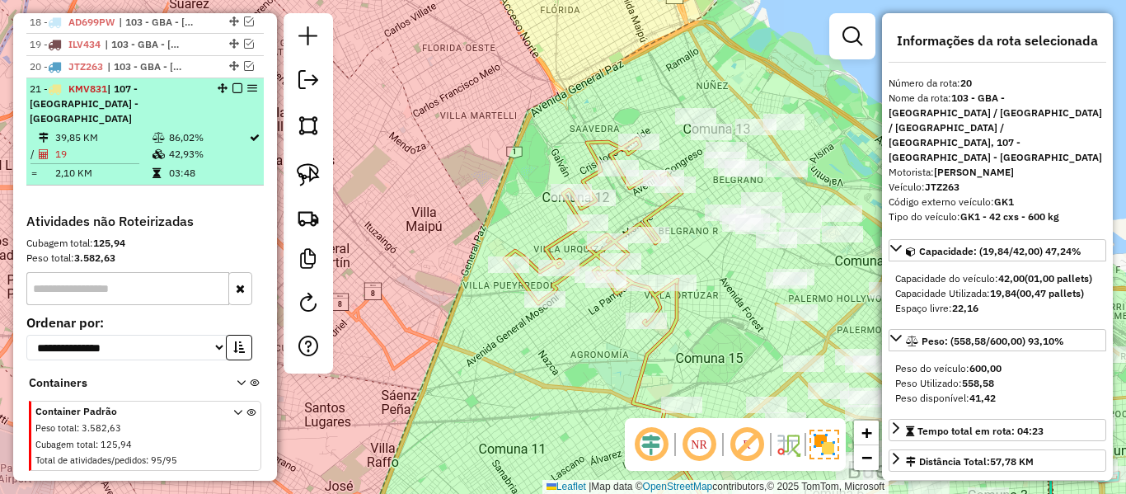
click at [233, 83] on em at bounding box center [238, 88] width 10 height 10
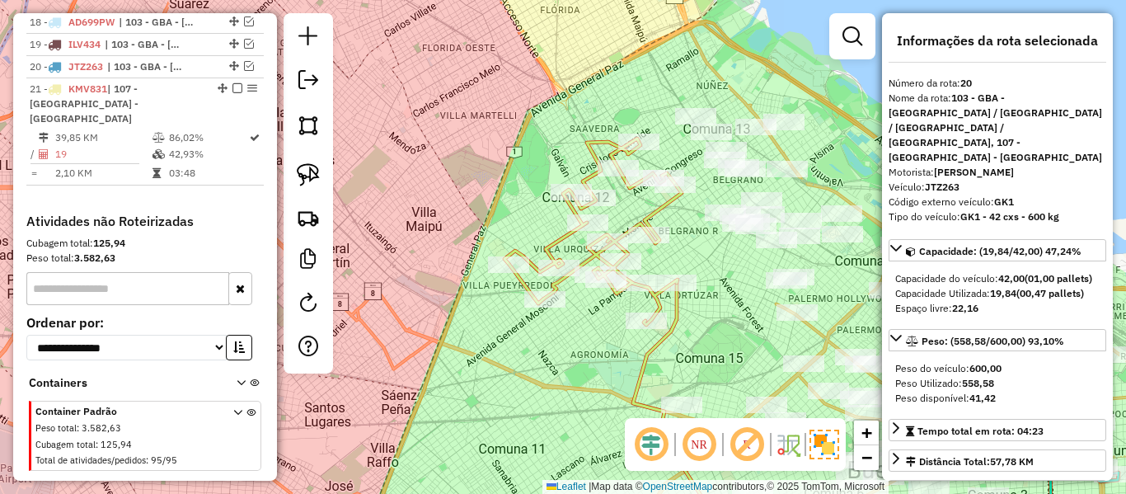
scroll to position [1030, 0]
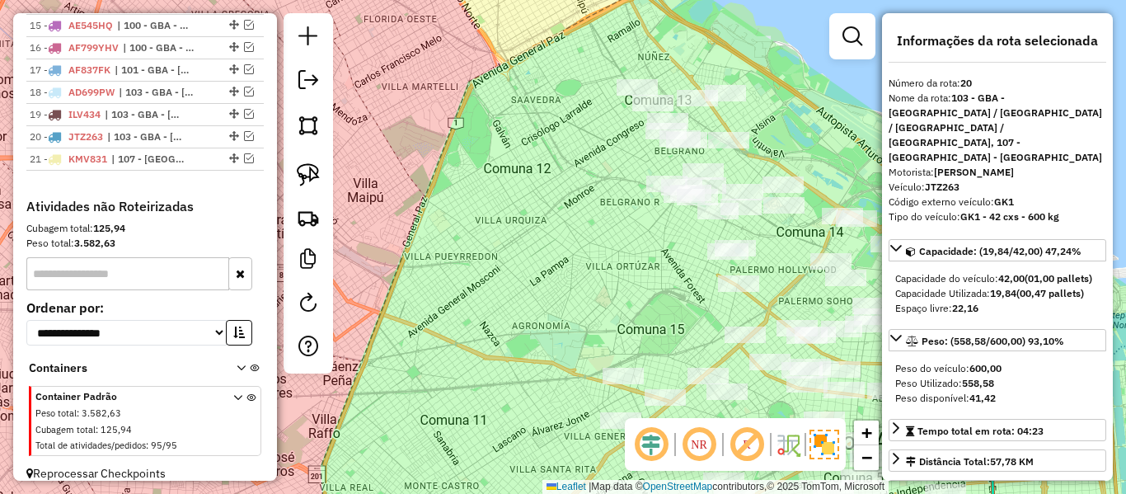
drag, startPoint x: 549, startPoint y: 248, endPoint x: 388, endPoint y: 219, distance: 163.5
click at [388, 219] on div "Janela de atendimento Grade de atendimento Capacidade Transportadoras Veículos …" at bounding box center [563, 247] width 1126 height 494
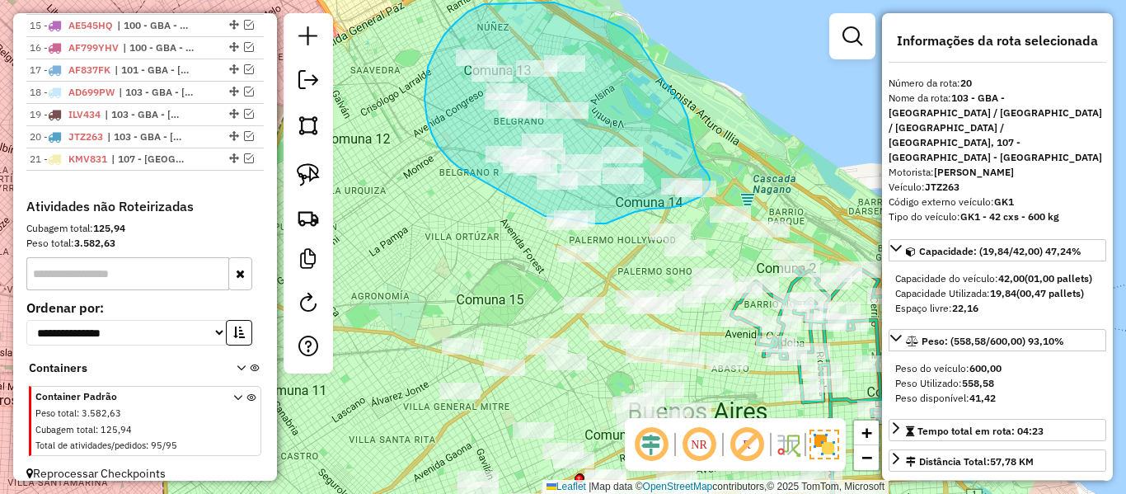
drag, startPoint x: 447, startPoint y: 157, endPoint x: 524, endPoint y: 215, distance: 96.5
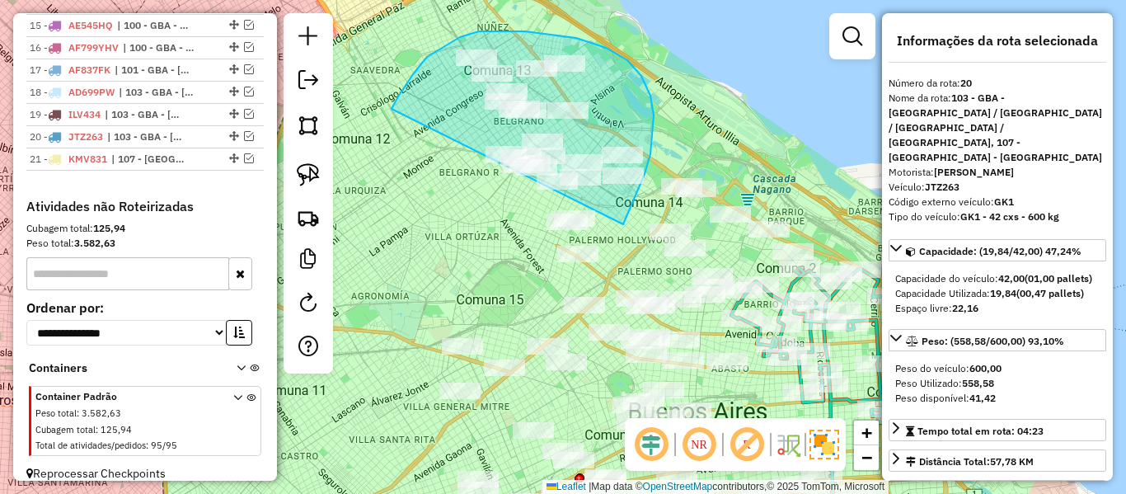
drag, startPoint x: 632, startPoint y: 203, endPoint x: 383, endPoint y: 165, distance: 251.9
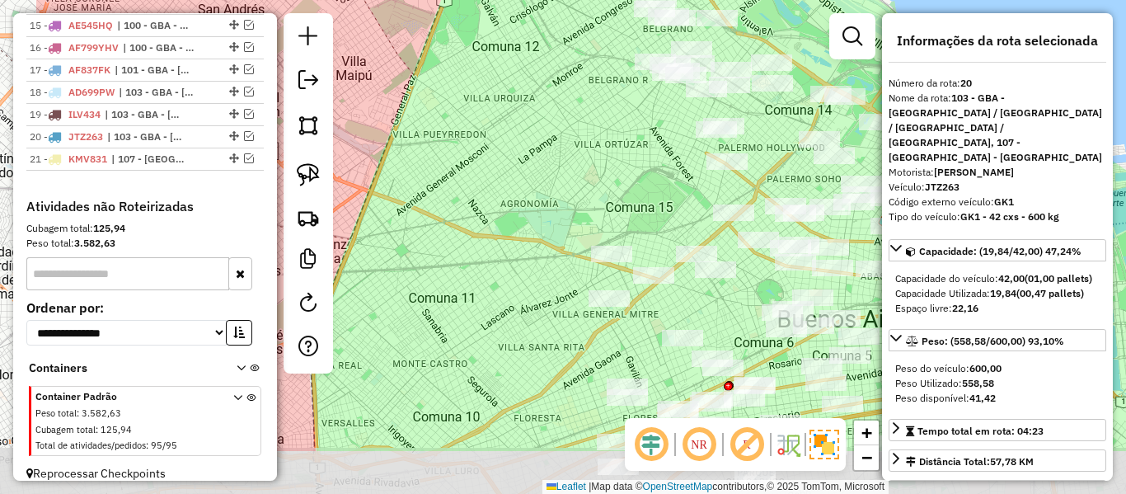
drag, startPoint x: 394, startPoint y: 111, endPoint x: 349, endPoint y: 222, distance: 119.4
click at [349, 222] on div "Janela de atendimento Grade de atendimento Capacidade Transportadoras Veículos …" at bounding box center [563, 247] width 1126 height 494
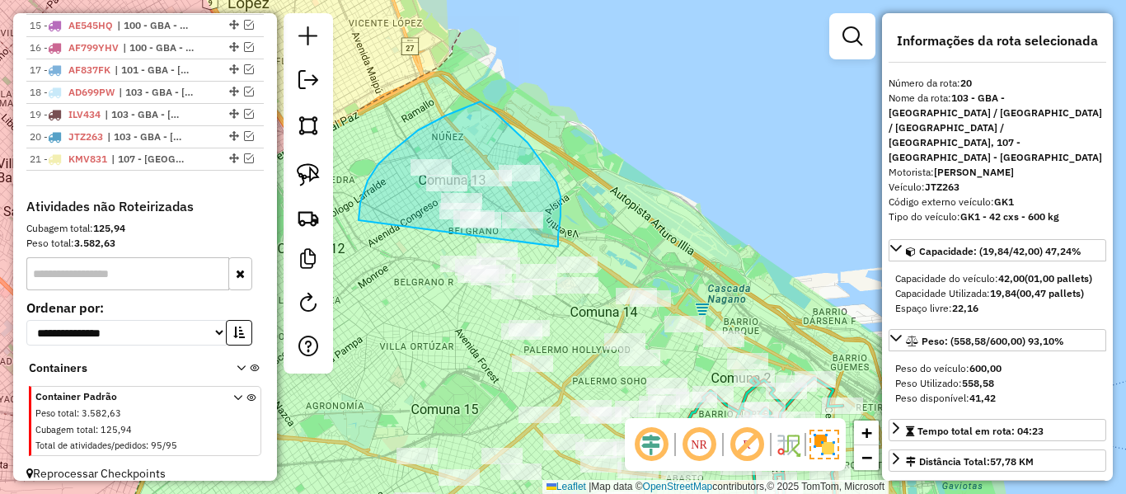
drag, startPoint x: 368, startPoint y: 181, endPoint x: 558, endPoint y: 247, distance: 201.6
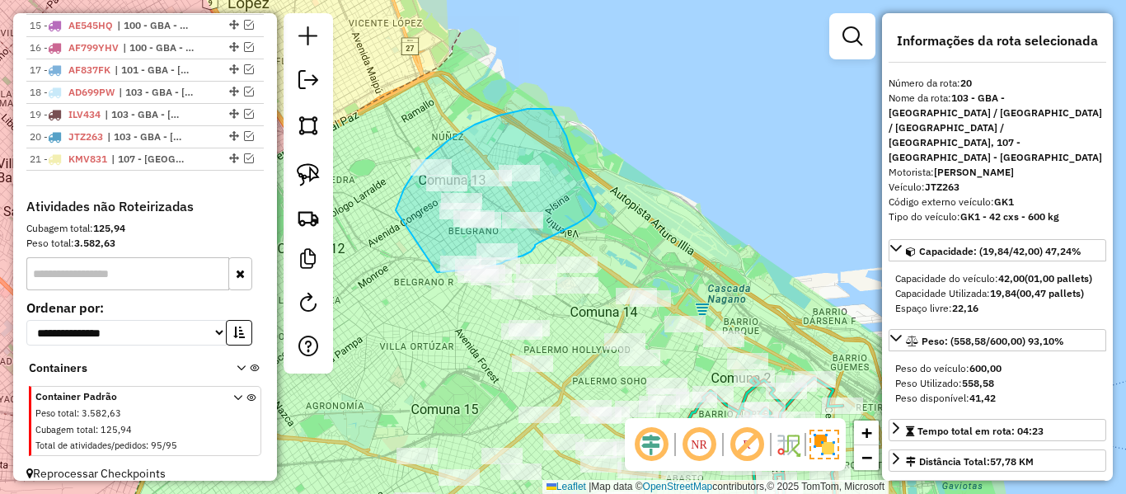
drag, startPoint x: 396, startPoint y: 210, endPoint x: 426, endPoint y: 277, distance: 73.4
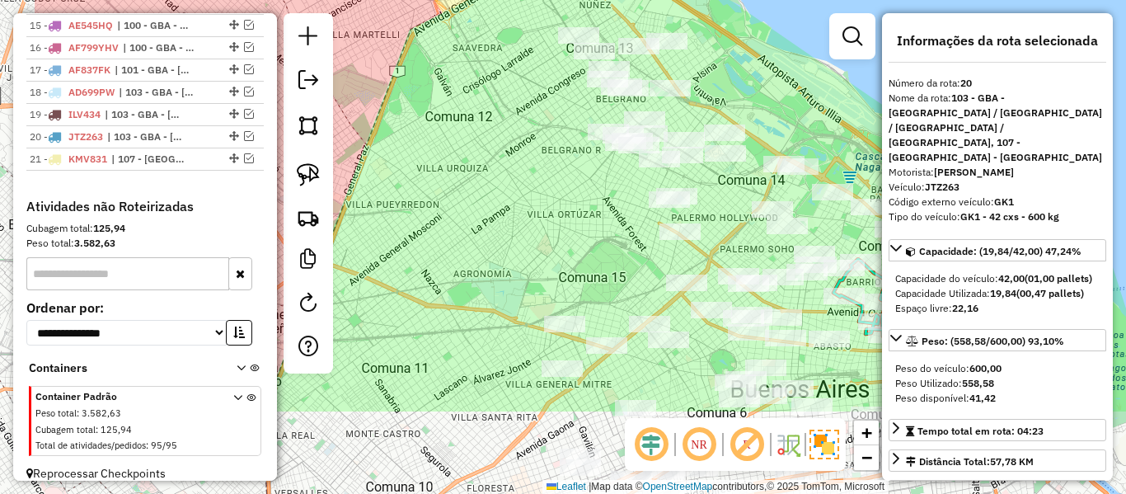
drag, startPoint x: 406, startPoint y: 231, endPoint x: 458, endPoint y: 245, distance: 53.8
click at [458, 245] on div "Janela de atendimento Grade de atendimento Capacidade Transportadoras Veículos …" at bounding box center [563, 247] width 1126 height 494
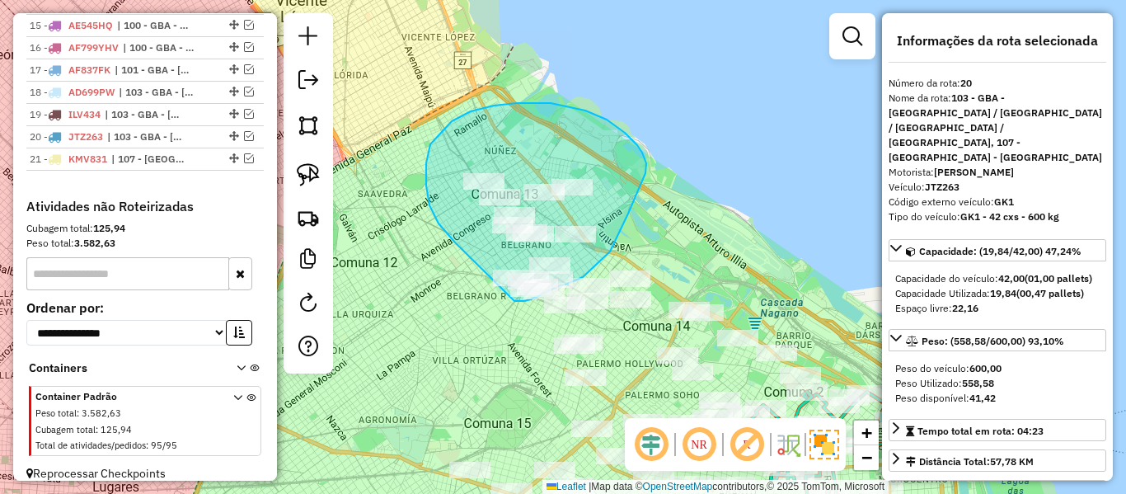
drag, startPoint x: 452, startPoint y: 121, endPoint x: 504, endPoint y: 287, distance: 173.7
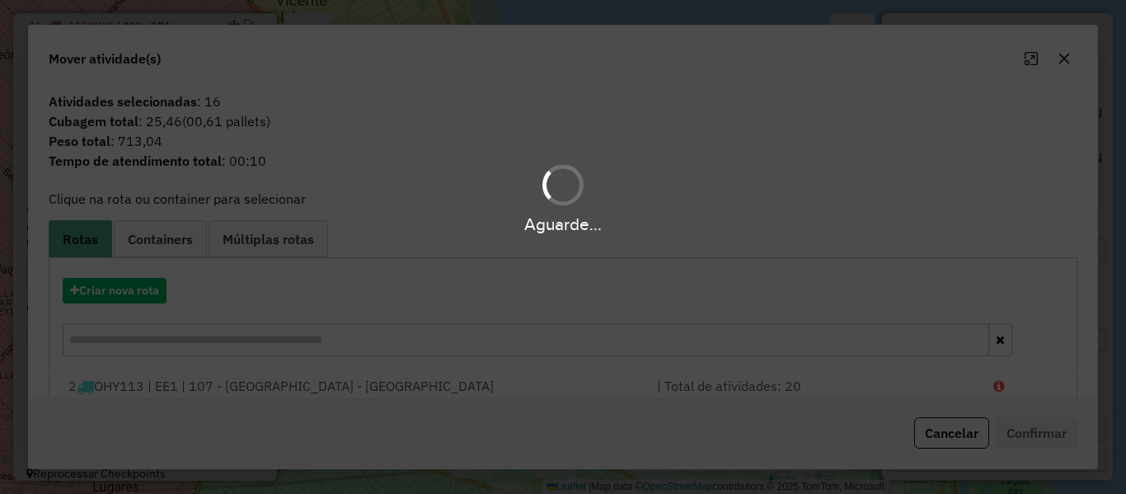
click at [160, 293] on div "Aguarde..." at bounding box center [563, 247] width 1126 height 494
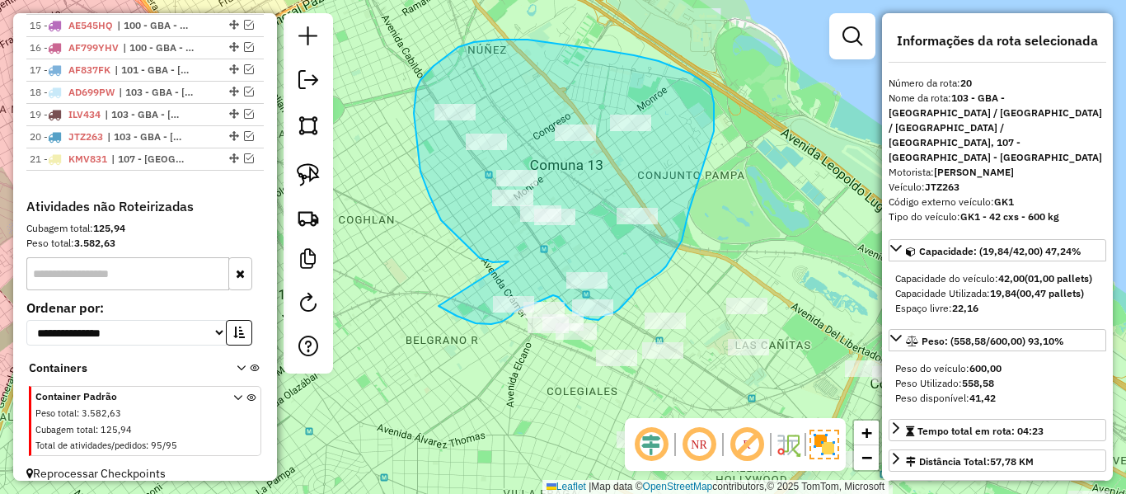
drag, startPoint x: 502, startPoint y: 262, endPoint x: 410, endPoint y: 275, distance: 93.3
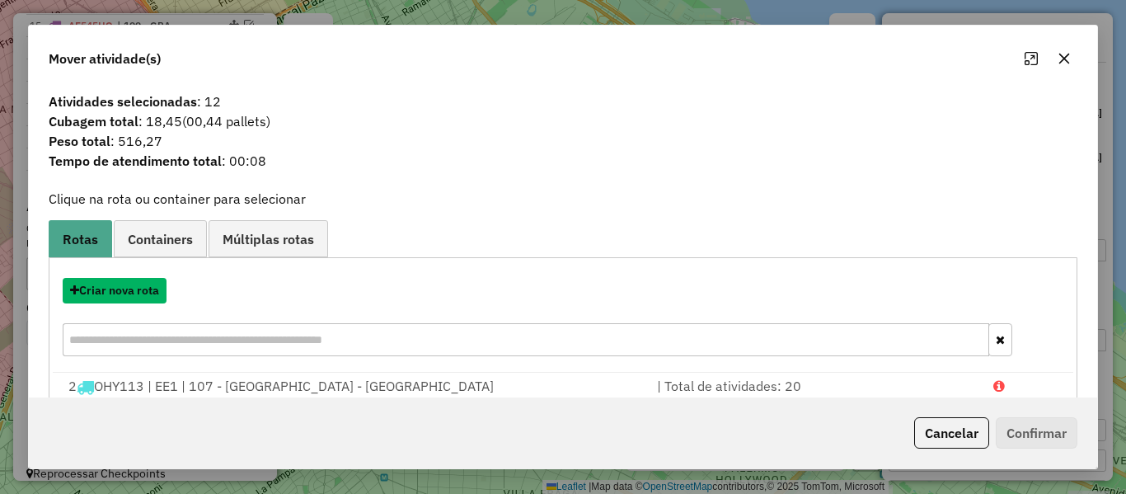
click at [127, 294] on button "Criar nova rota" at bounding box center [115, 291] width 104 height 26
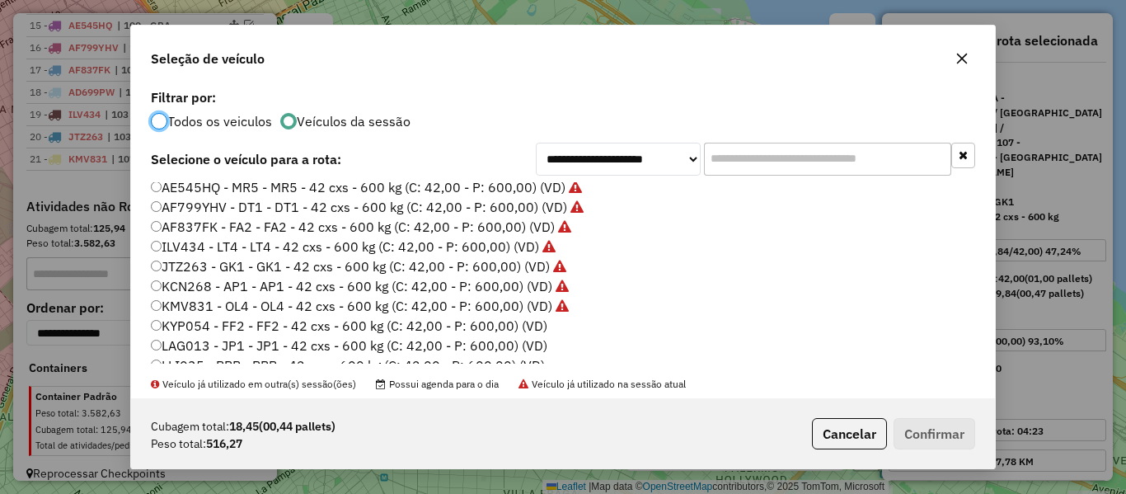
scroll to position [247, 0]
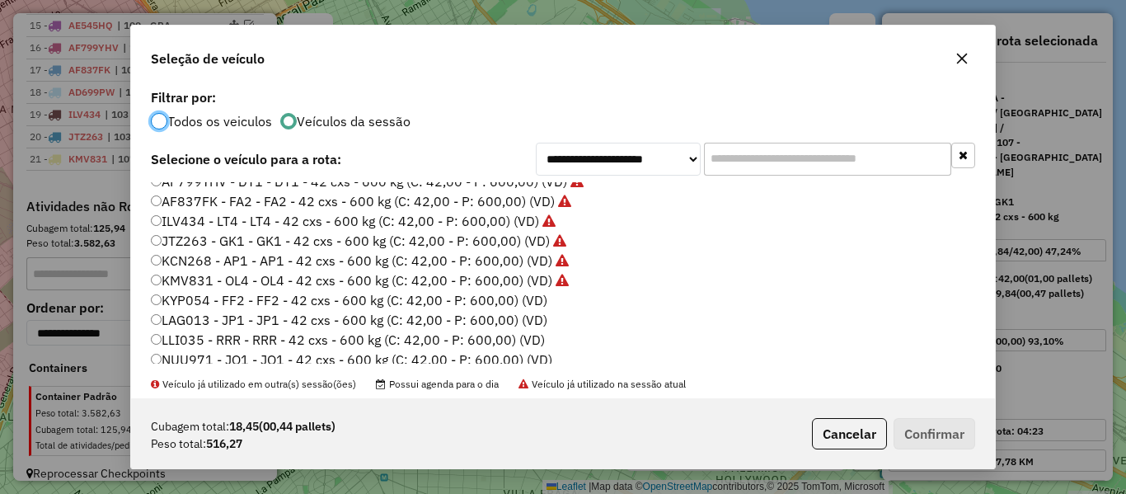
click at [533, 305] on label "KYP054 - FF2 - FF2 - 42 cxs - 600 kg (C: 42,00 - P: 600,00) (VD)" at bounding box center [349, 300] width 397 height 20
click at [919, 431] on button "Confirmar" at bounding box center [935, 433] width 82 height 31
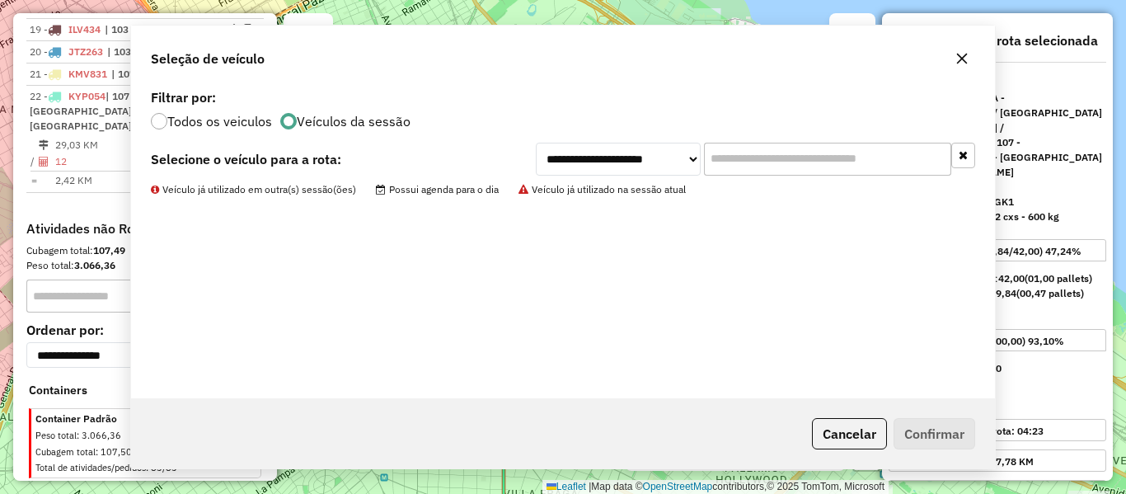
scroll to position [1122, 0]
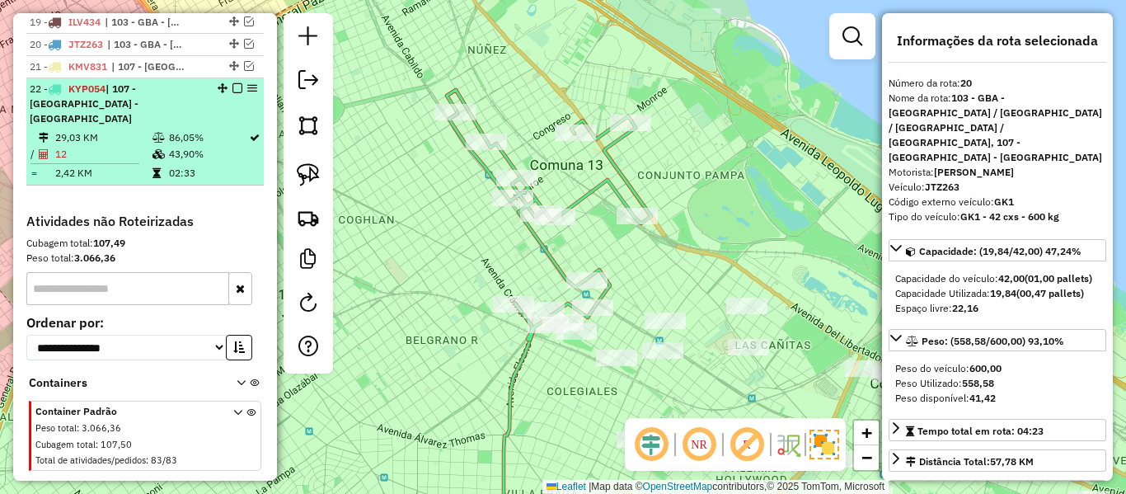
click at [234, 83] on em at bounding box center [238, 88] width 10 height 10
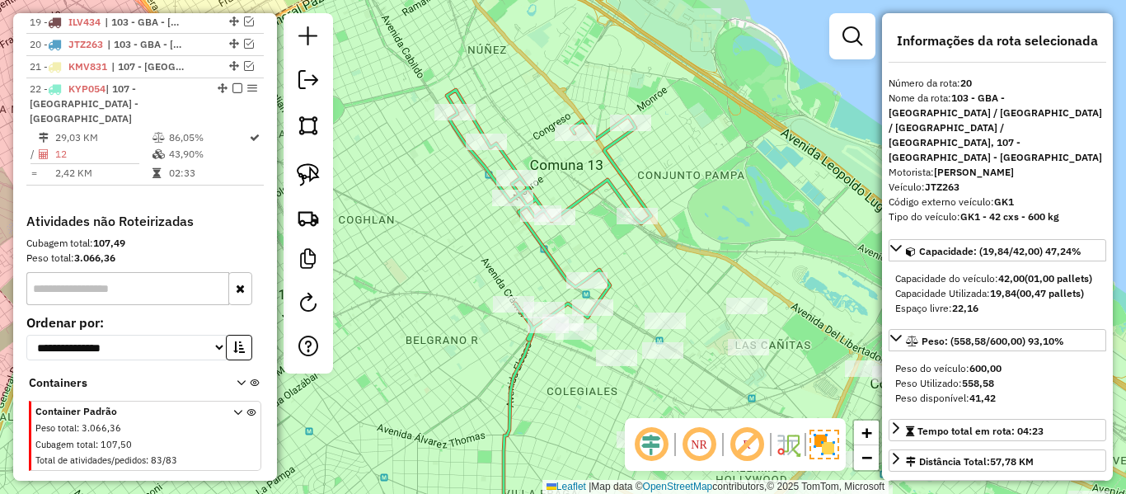
scroll to position [1052, 0]
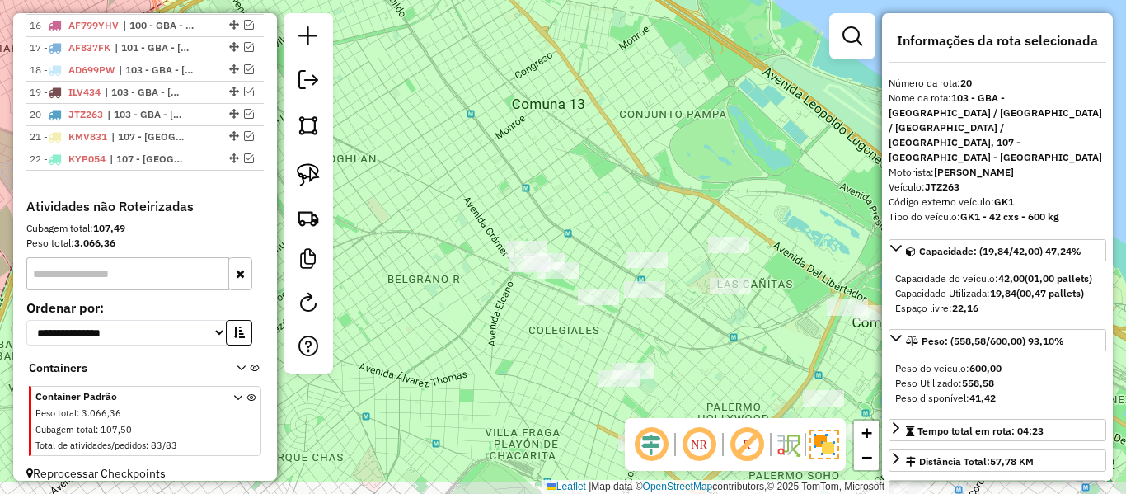
drag, startPoint x: 632, startPoint y: 270, endPoint x: 557, endPoint y: 92, distance: 193.0
click at [557, 92] on div "Janela de atendimento Grade de atendimento Capacidade Transportadoras Veículos …" at bounding box center [563, 247] width 1126 height 494
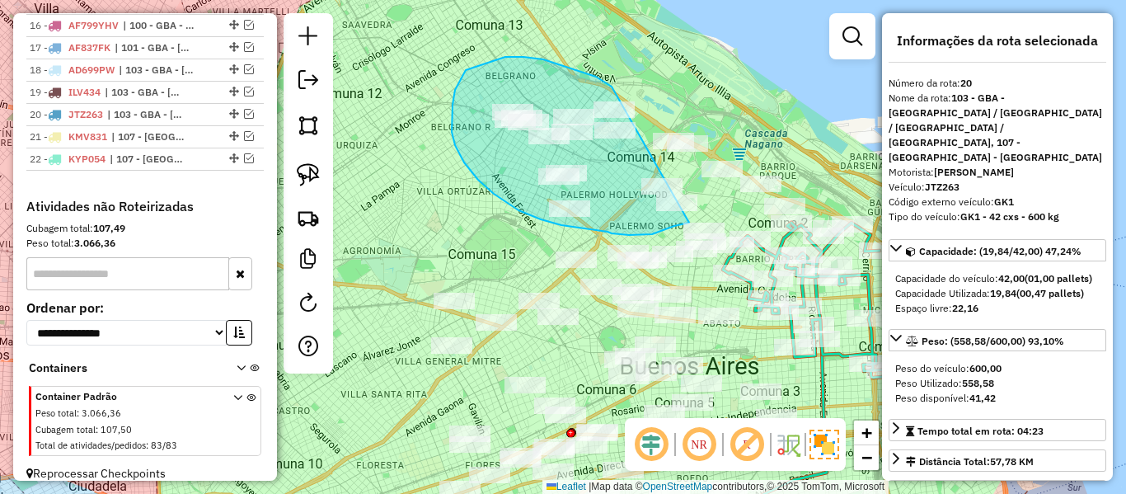
drag, startPoint x: 524, startPoint y: 57, endPoint x: 731, endPoint y: 101, distance: 211.7
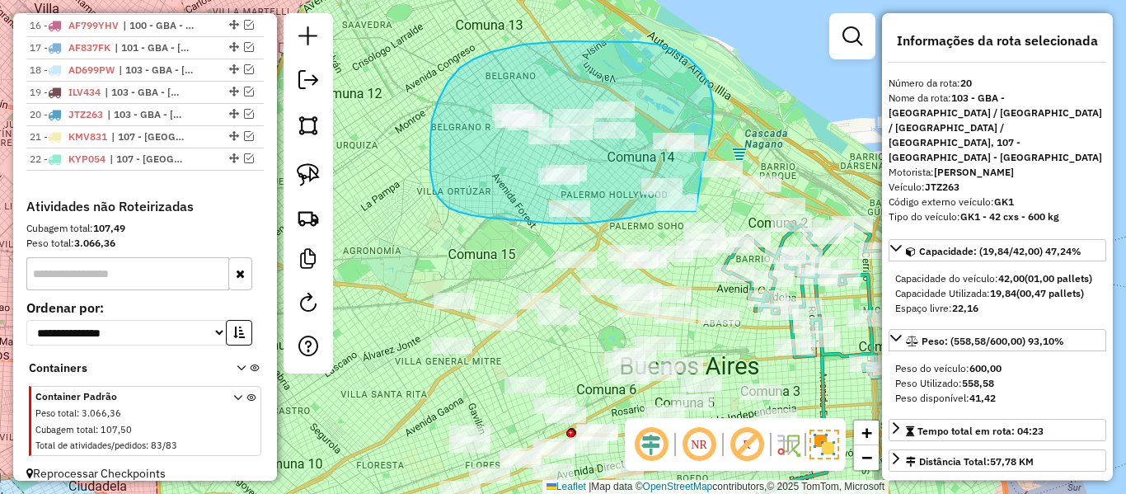
drag, startPoint x: 704, startPoint y: 159, endPoint x: 699, endPoint y: 209, distance: 50.5
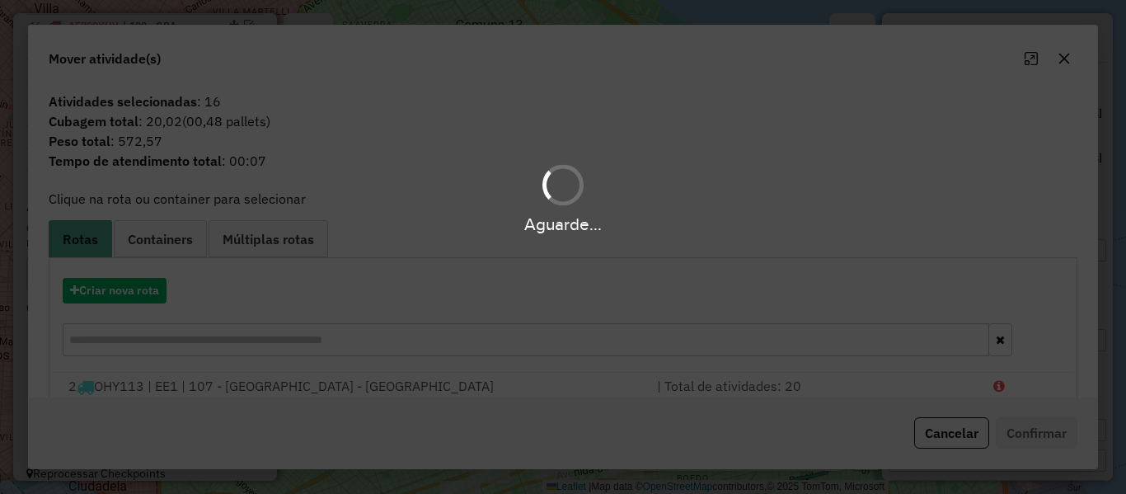
click at [134, 293] on div "Aguarde..." at bounding box center [563, 247] width 1126 height 494
click at [134, 293] on button "Criar nova rota" at bounding box center [115, 291] width 104 height 26
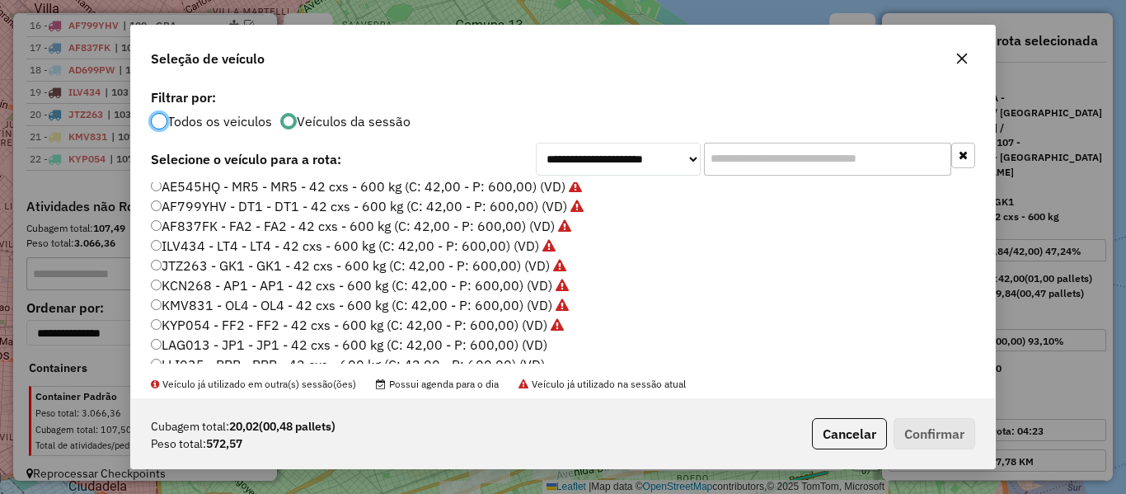
scroll to position [247, 0]
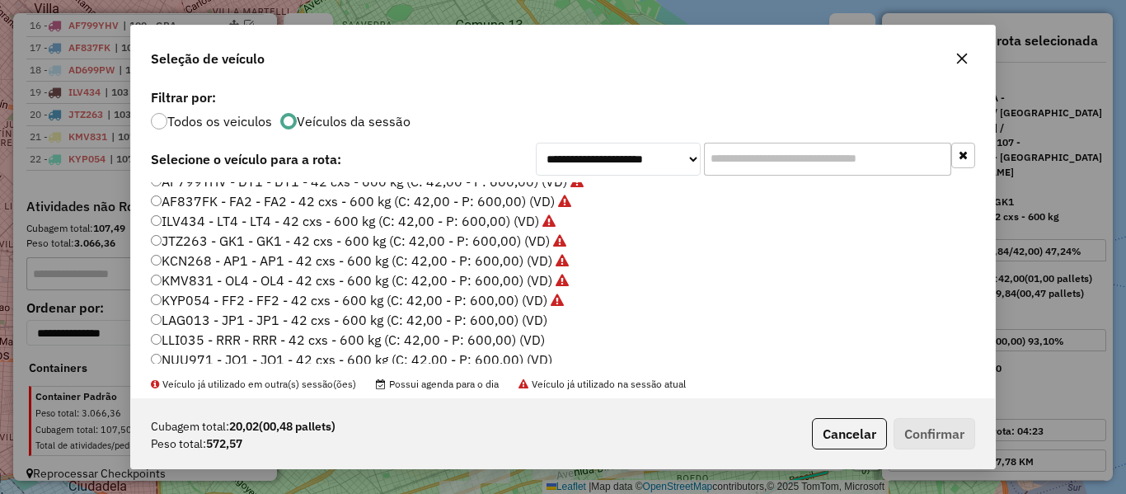
click at [536, 315] on label "LAG013 - JP1 - JP1 - 42 cxs - 600 kg (C: 42,00 - P: 600,00) (VD)" at bounding box center [349, 320] width 397 height 20
click at [915, 440] on button "Confirmar" at bounding box center [935, 433] width 82 height 31
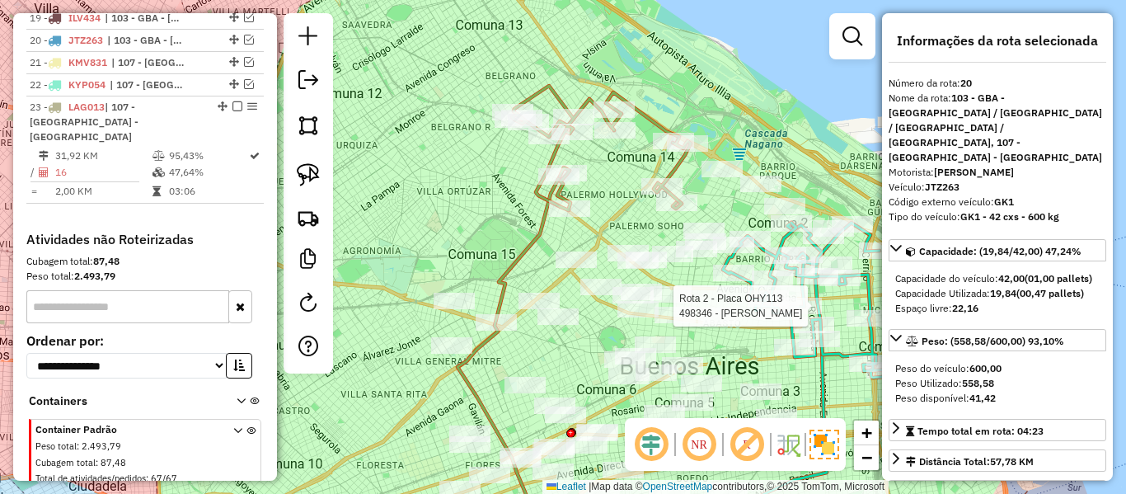
scroll to position [1128, 0]
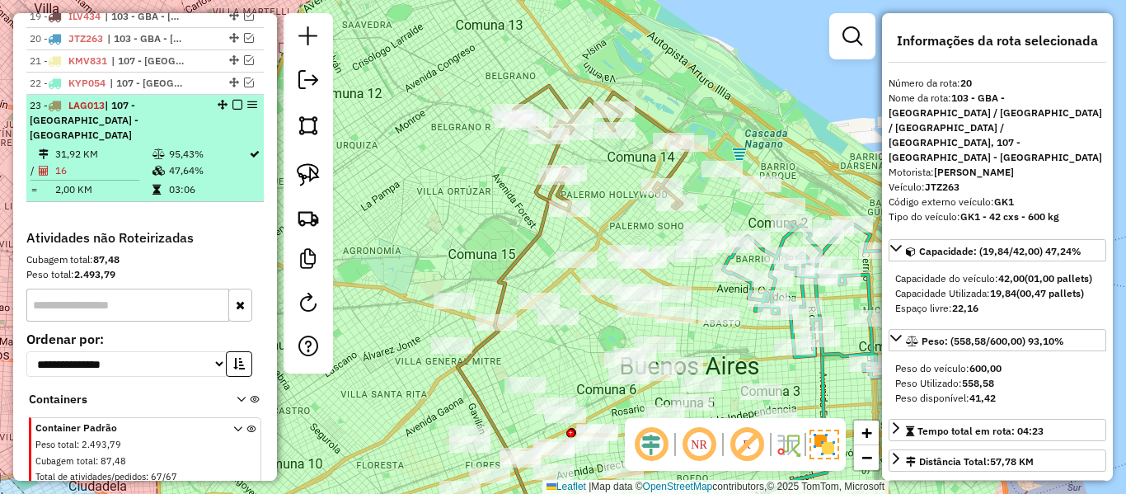
click at [233, 100] on em at bounding box center [238, 105] width 10 height 10
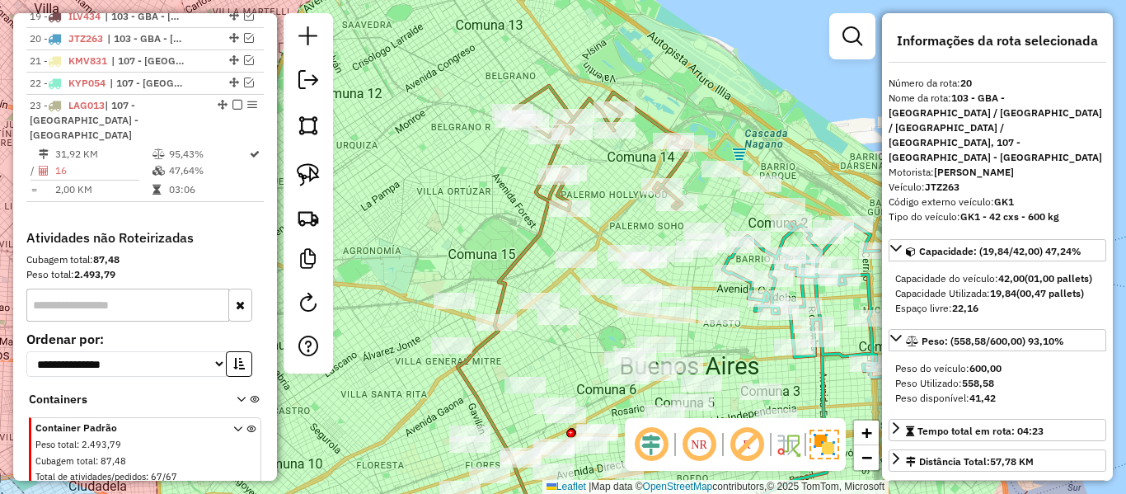
scroll to position [1074, 0]
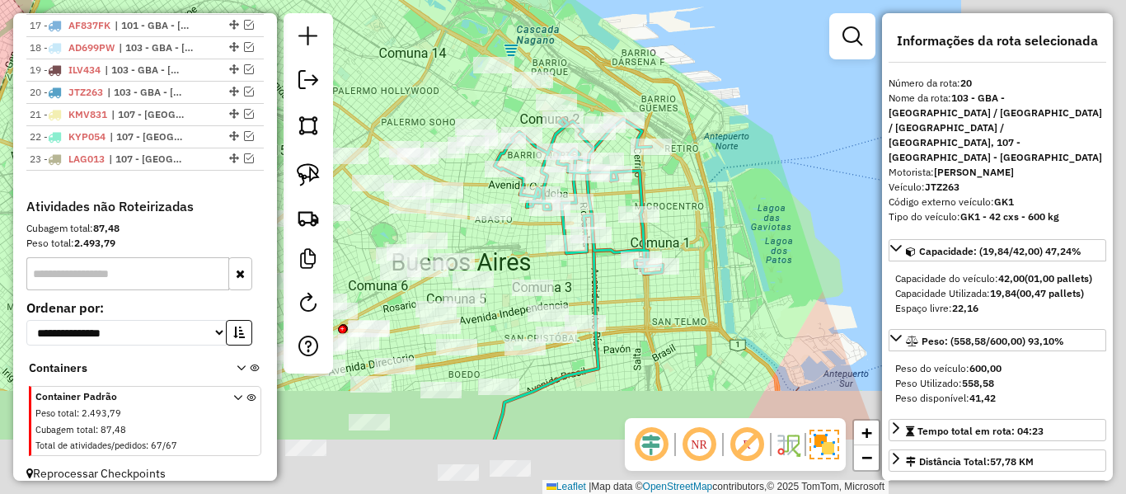
drag, startPoint x: 478, startPoint y: 96, endPoint x: 433, endPoint y: 63, distance: 55.6
click at [433, 63] on div "Janela de atendimento Grade de atendimento Capacidade Transportadoras Veículos …" at bounding box center [563, 247] width 1126 height 494
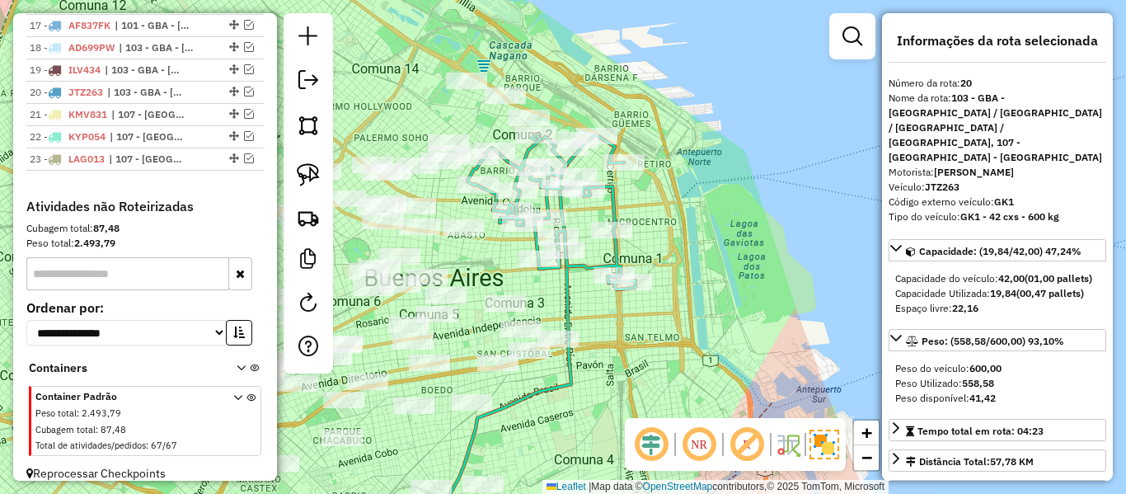
click at [741, 206] on div "Janela de atendimento Grade de atendimento Capacidade Transportadoras Veículos …" at bounding box center [563, 247] width 1126 height 494
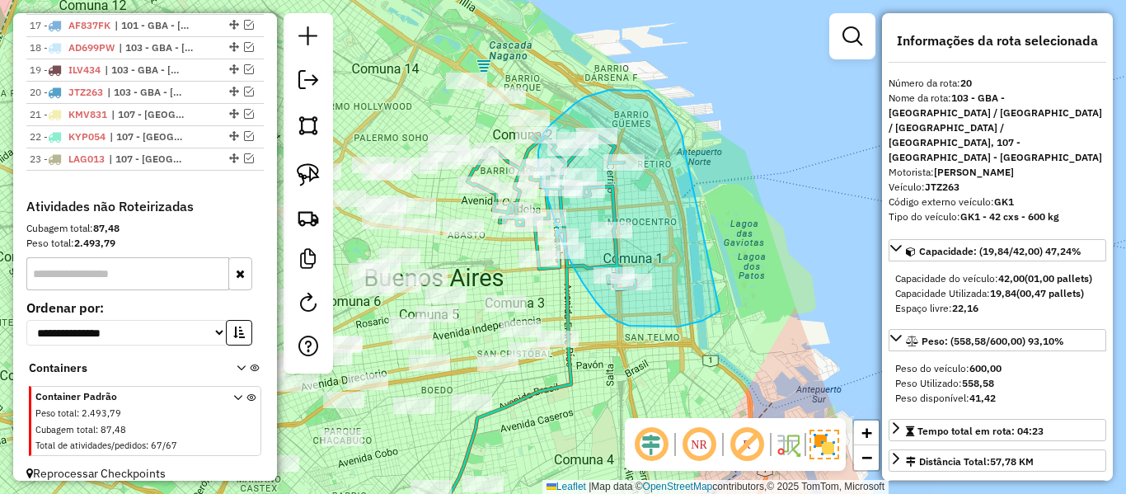
drag, startPoint x: 684, startPoint y: 144, endPoint x: 735, endPoint y: 223, distance: 93.5
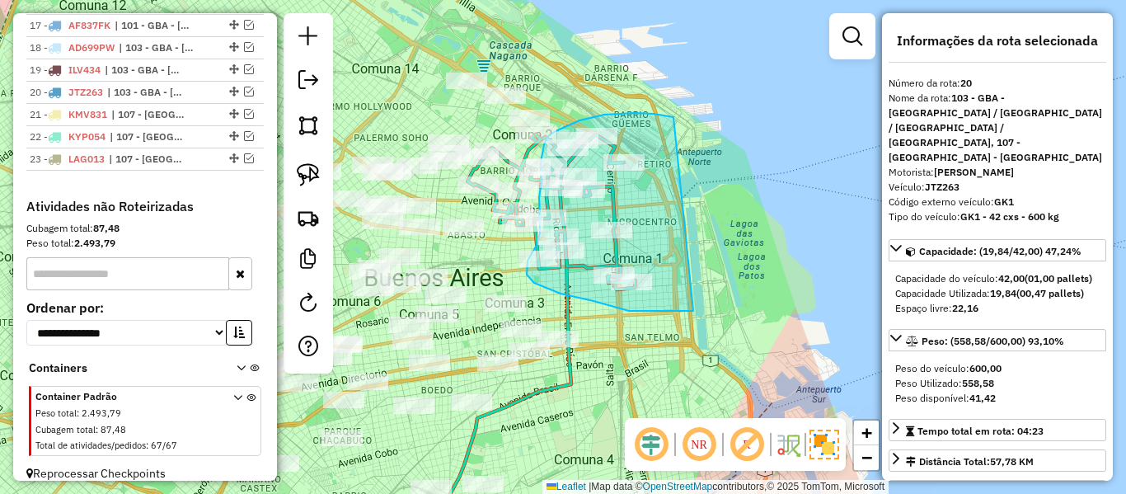
drag, startPoint x: 694, startPoint y: 311, endPoint x: 712, endPoint y: 136, distance: 175.8
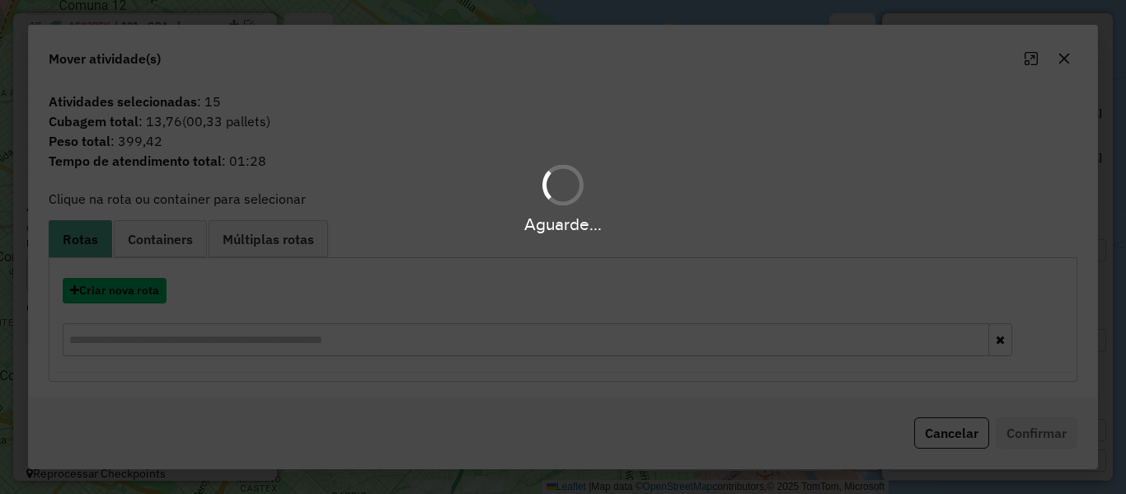
click at [129, 289] on button "Criar nova rota" at bounding box center [115, 291] width 104 height 26
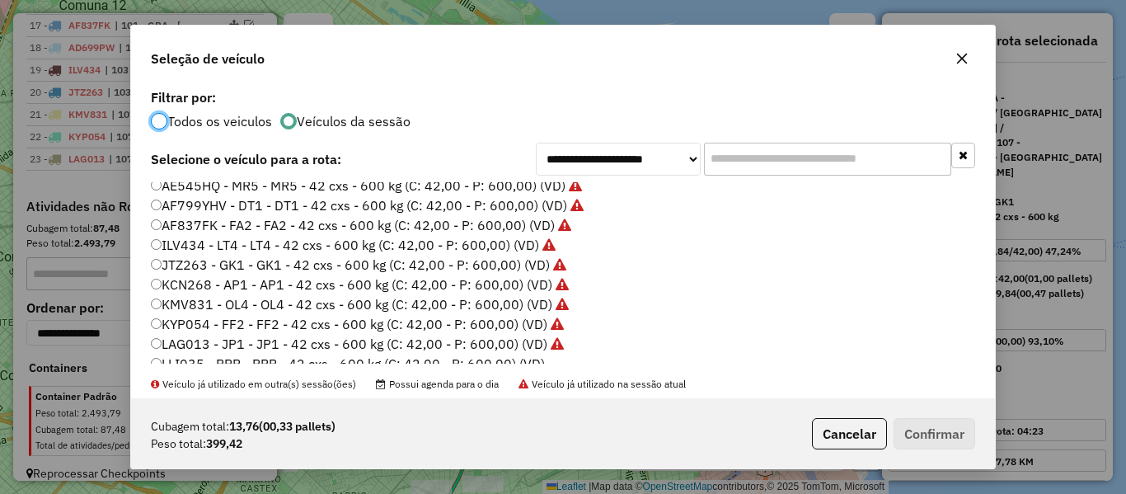
scroll to position [247, 0]
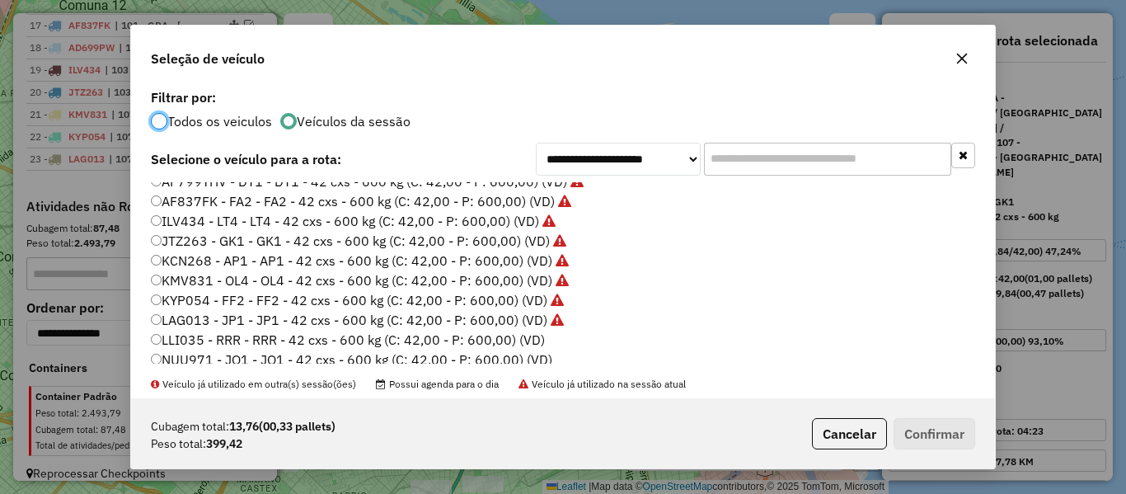
click at [538, 341] on label "LLI035 - RRR - RRR - 42 cxs - 600 kg (C: 42,00 - P: 600,00) (VD)" at bounding box center [348, 340] width 394 height 20
click at [924, 435] on button "Confirmar" at bounding box center [935, 433] width 82 height 31
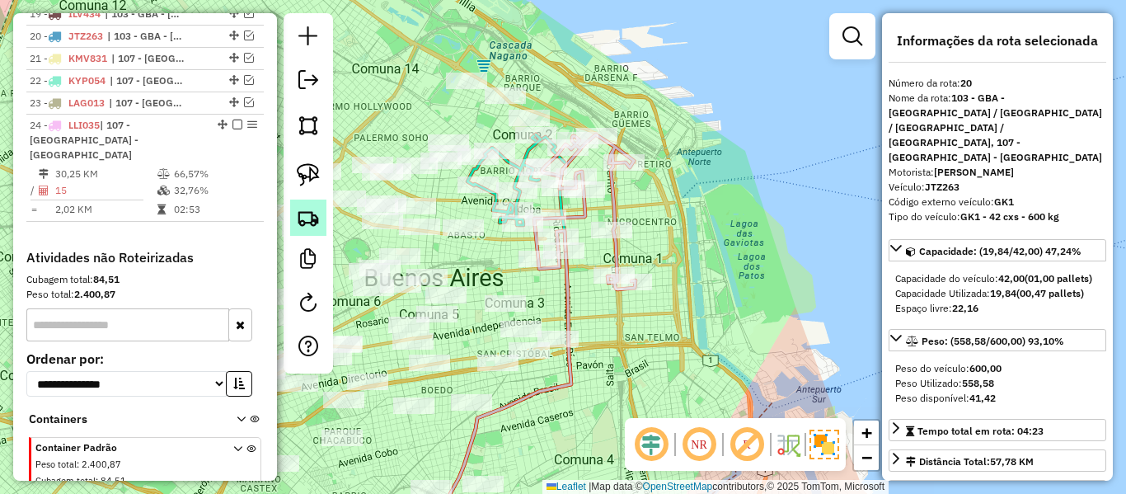
scroll to position [1128, 0]
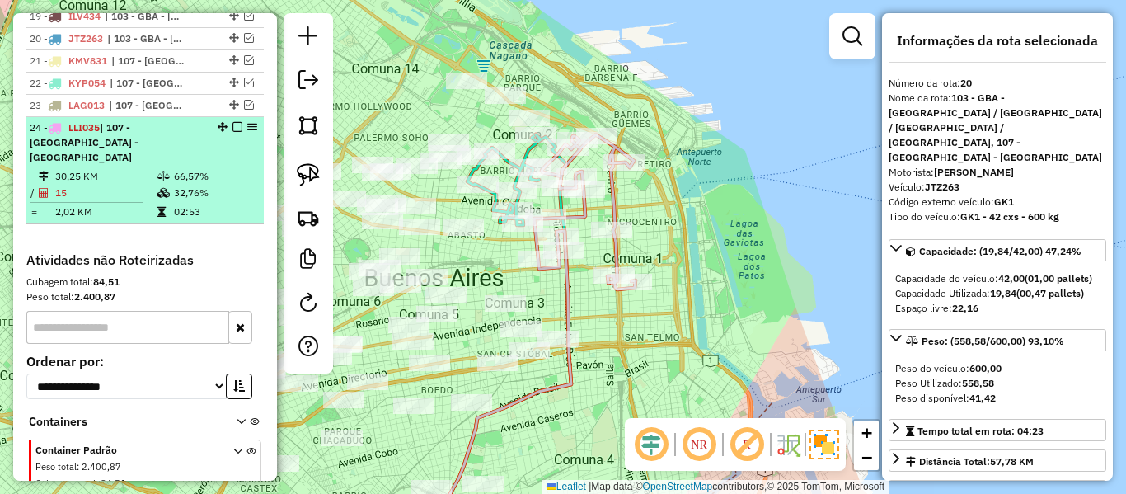
click at [233, 122] on em at bounding box center [238, 127] width 10 height 10
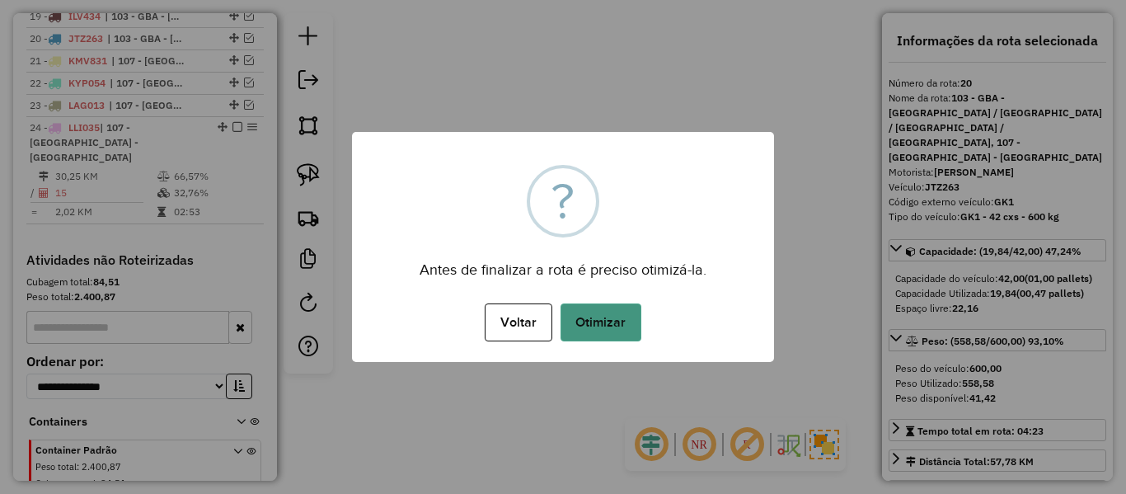
click at [638, 331] on button "Otimizar" at bounding box center [601, 322] width 81 height 38
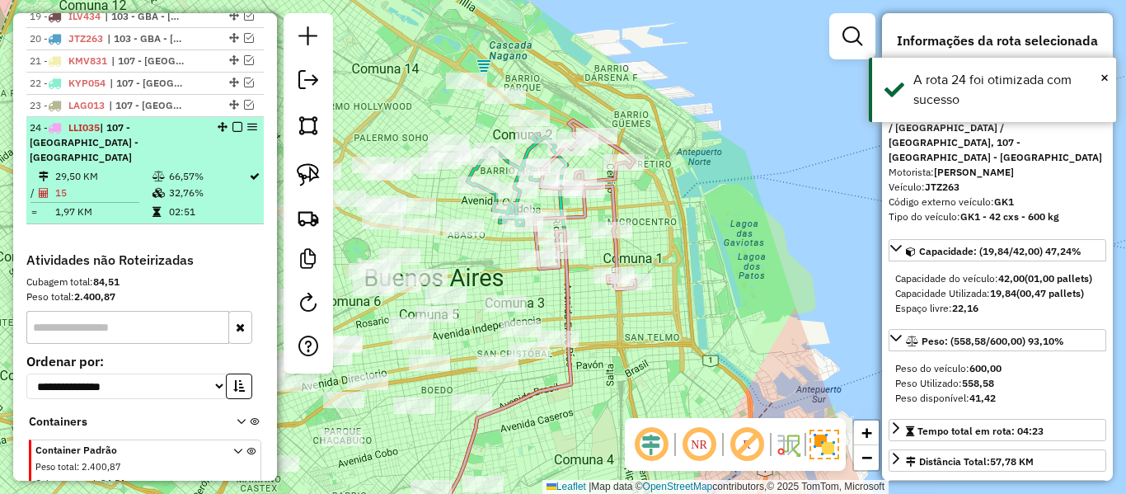
click at [233, 122] on em at bounding box center [238, 127] width 10 height 10
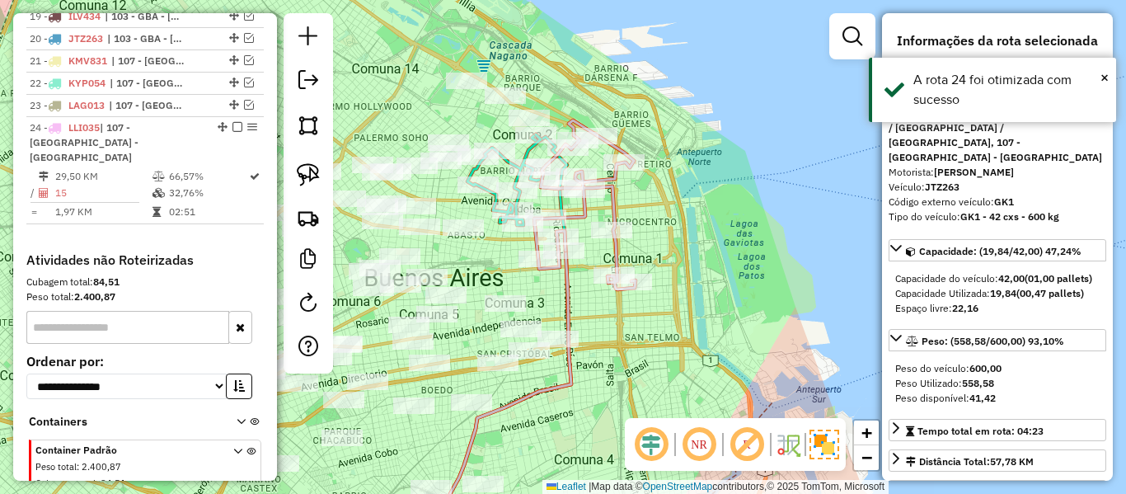
scroll to position [1097, 0]
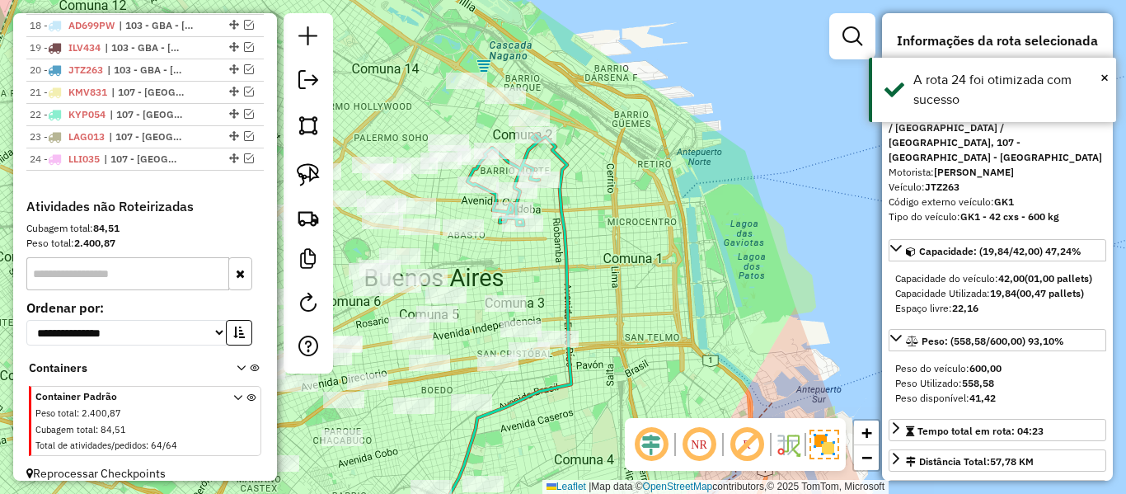
click at [628, 200] on div "Janela de atendimento Grade de atendimento Capacidade Transportadoras Veículos …" at bounding box center [563, 247] width 1126 height 494
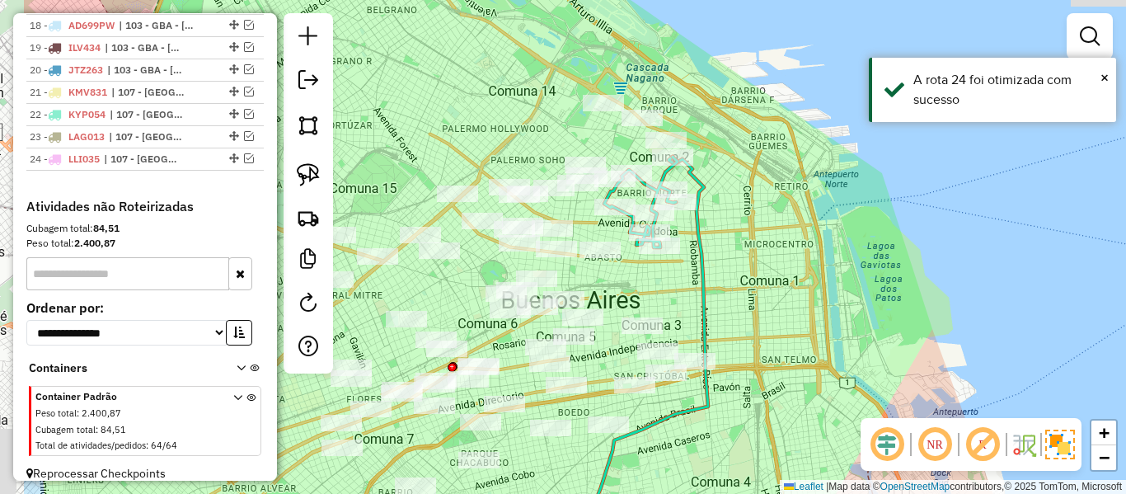
drag, startPoint x: 566, startPoint y: 233, endPoint x: 704, endPoint y: 256, distance: 140.3
click at [704, 256] on icon at bounding box center [647, 361] width 122 height 409
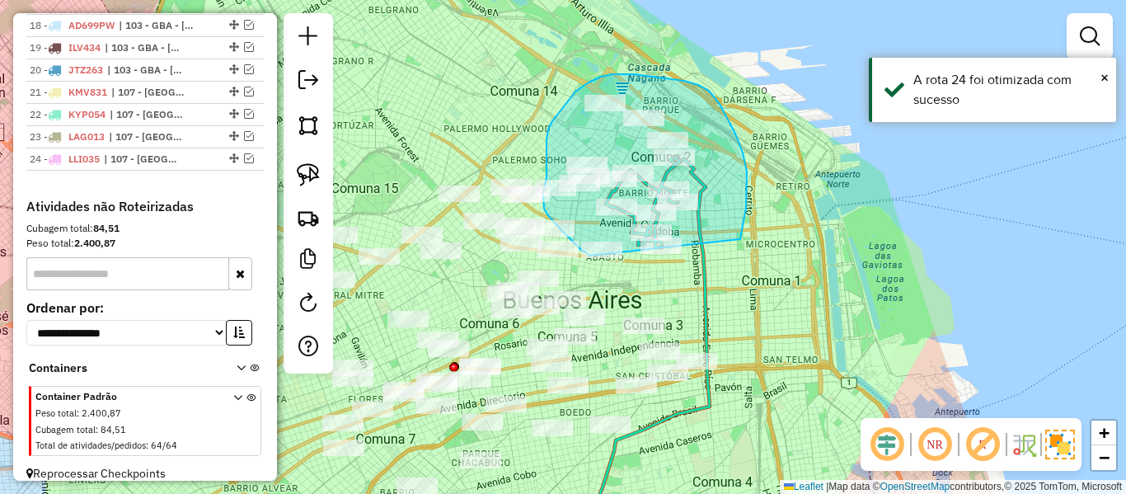
drag, startPoint x: 741, startPoint y: 236, endPoint x: 644, endPoint y: 271, distance: 103.6
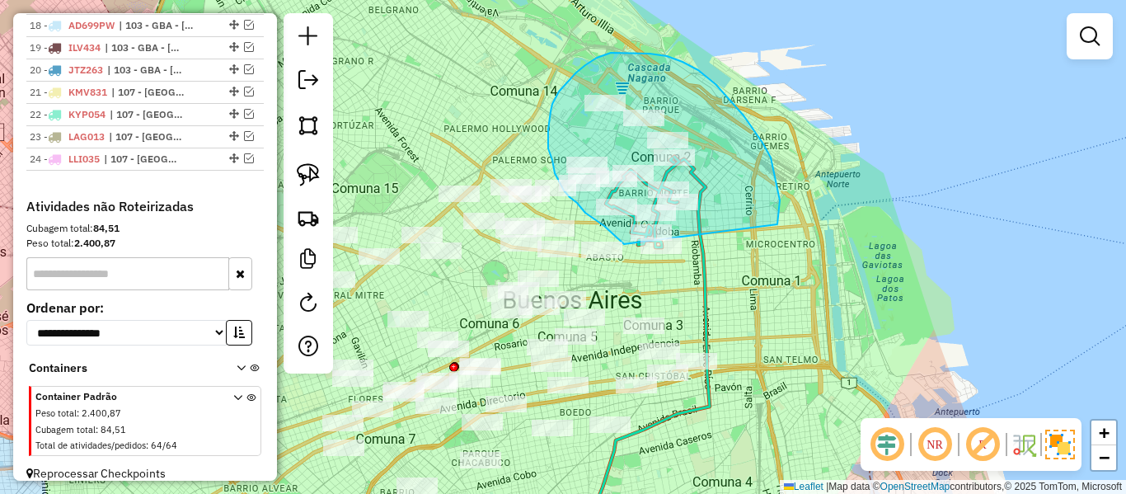
drag, startPoint x: 771, startPoint y: 158, endPoint x: 736, endPoint y: 262, distance: 110.6
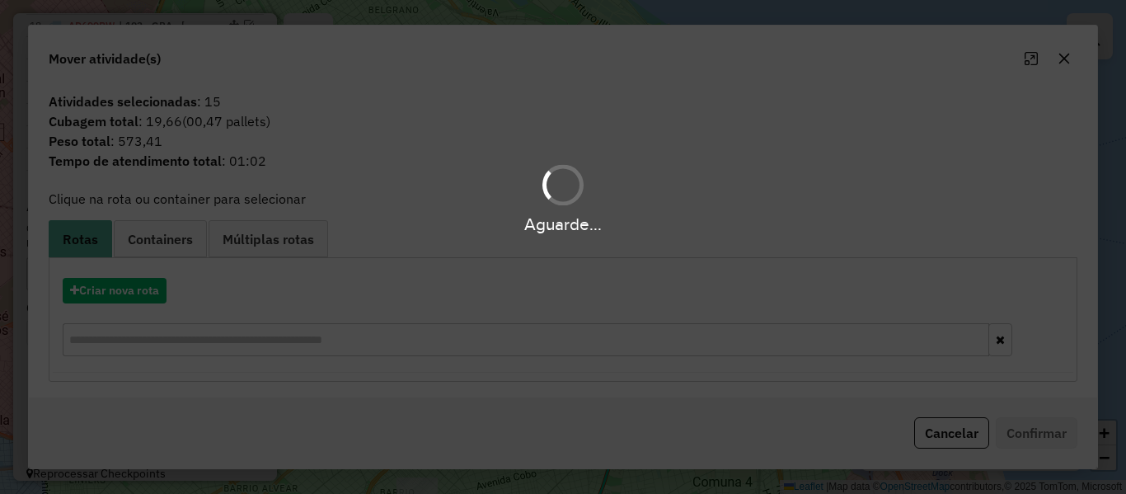
click at [153, 289] on div "Aguarde..." at bounding box center [563, 247] width 1126 height 494
click at [148, 291] on button "Criar nova rota" at bounding box center [115, 291] width 104 height 26
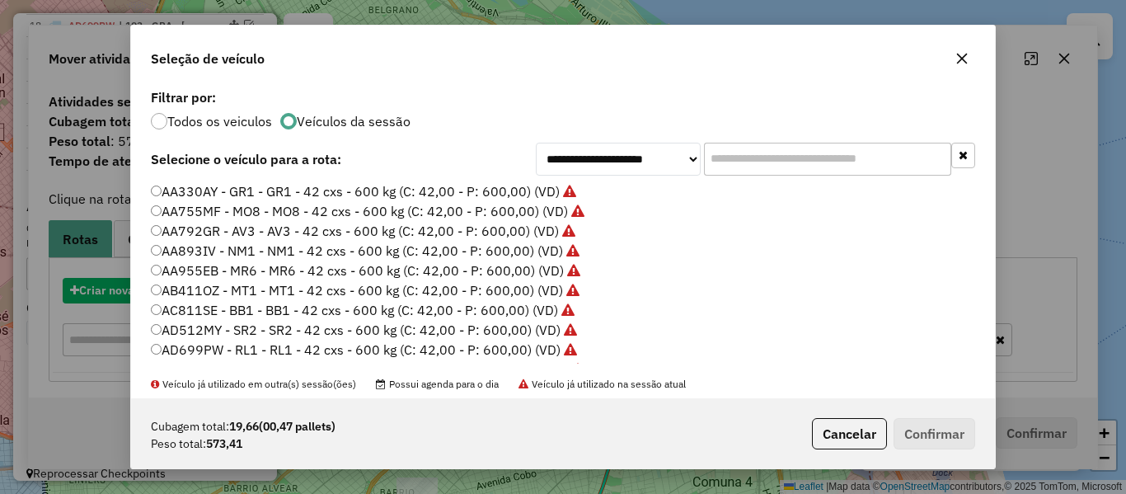
click at [148, 291] on div "**********" at bounding box center [563, 247] width 1126 height 494
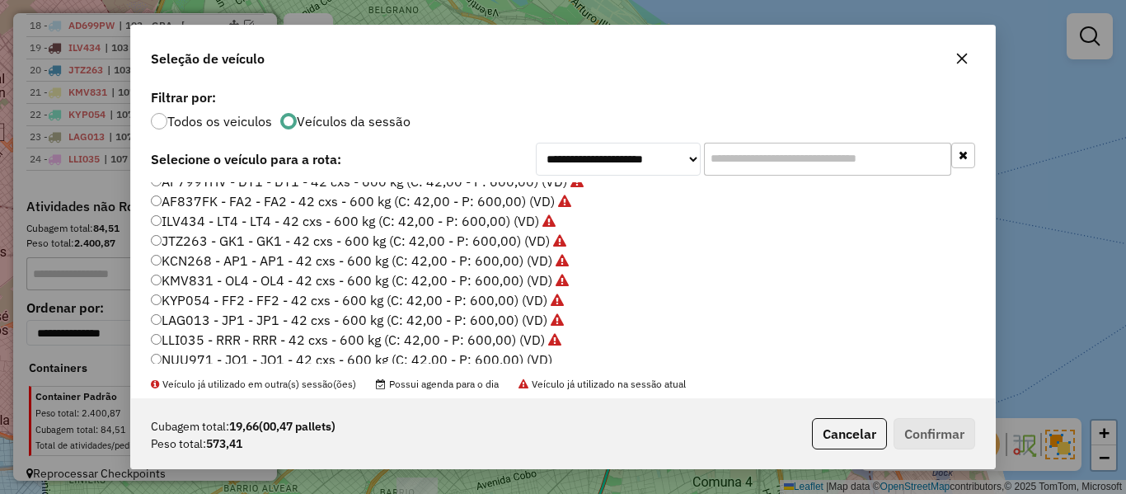
scroll to position [330, 0]
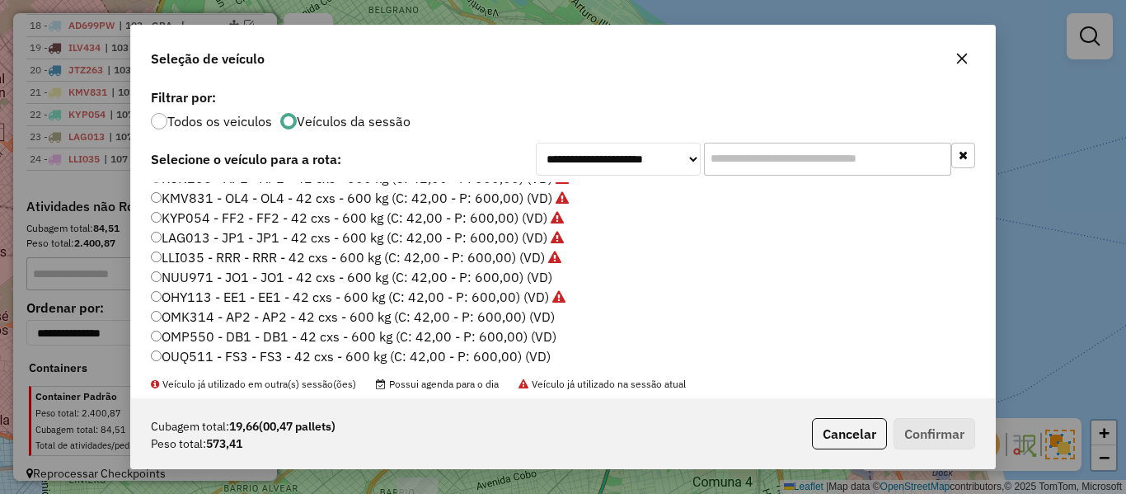
click at [531, 283] on ul "AA330AY - GR1 - GR1 - 42 cxs - 600 kg (C: 42,00 - P: 600,00) (VD) AA755MF - MO8…" at bounding box center [563, 272] width 825 height 181
click at [542, 278] on label "NUU971 - JO1 - JO1 - 42 cxs - 600 kg (C: 42,00 - P: 600,00) (VD)" at bounding box center [352, 277] width 402 height 20
click at [933, 429] on button "Confirmar" at bounding box center [935, 433] width 82 height 31
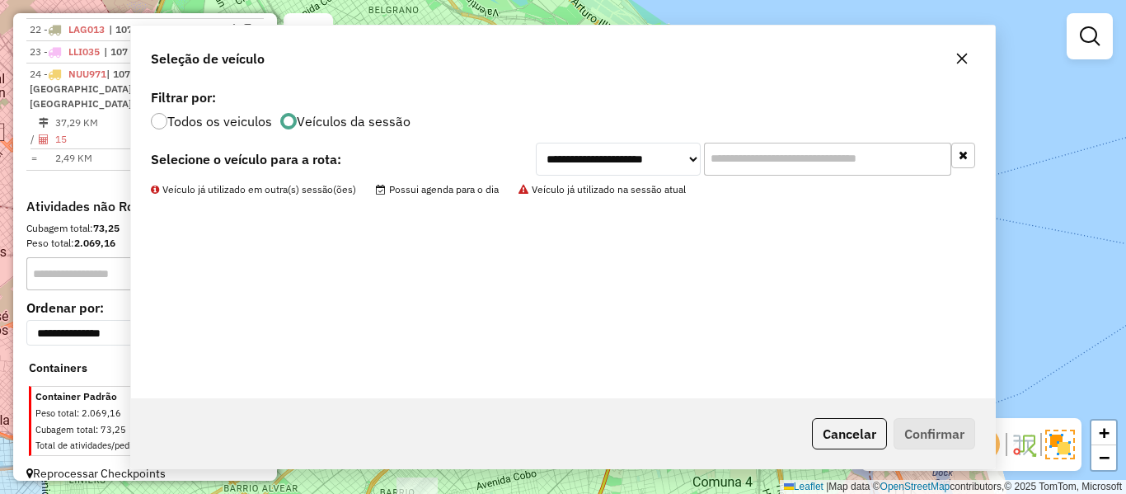
scroll to position [1036, 0]
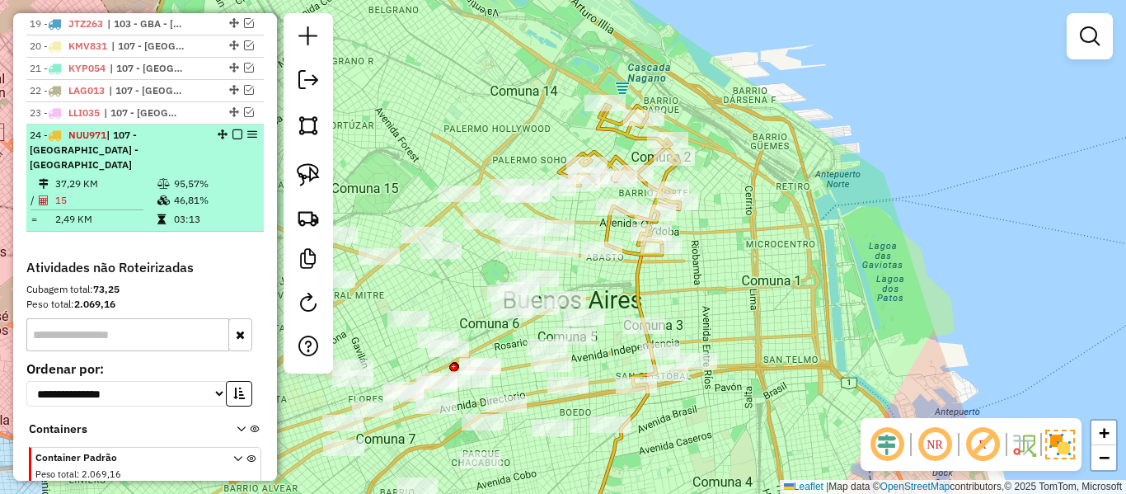
click at [233, 133] on em at bounding box center [238, 134] width 10 height 10
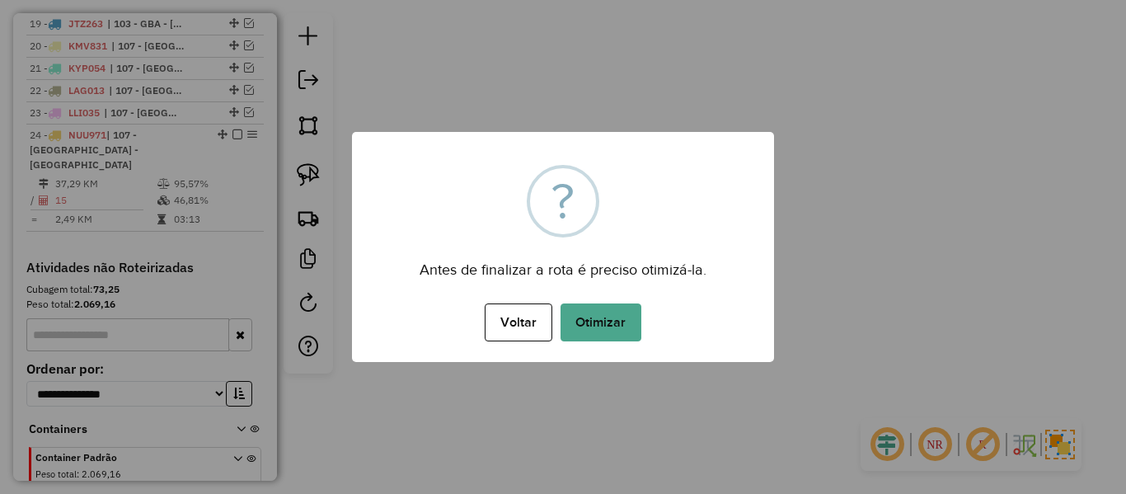
click at [675, 205] on div "× ? Antes de finalizar a rota é preciso otimizá-la. Voltar No Otimizar" at bounding box center [563, 247] width 422 height 230
click at [614, 313] on button "Otimizar" at bounding box center [601, 322] width 81 height 38
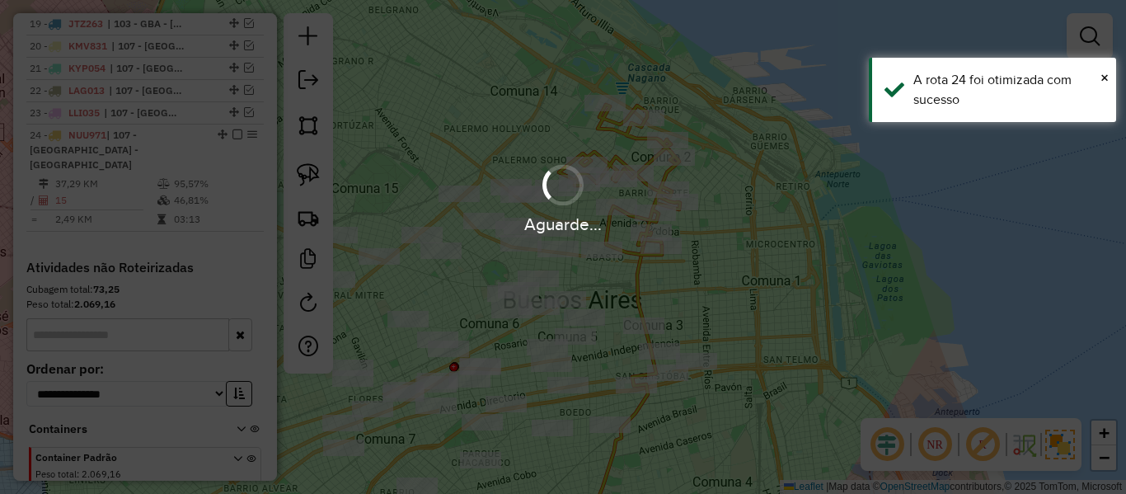
click at [816, 307] on div "Aguarde..." at bounding box center [563, 247] width 1126 height 494
click at [763, 343] on div "Aguarde..." at bounding box center [563, 247] width 1126 height 494
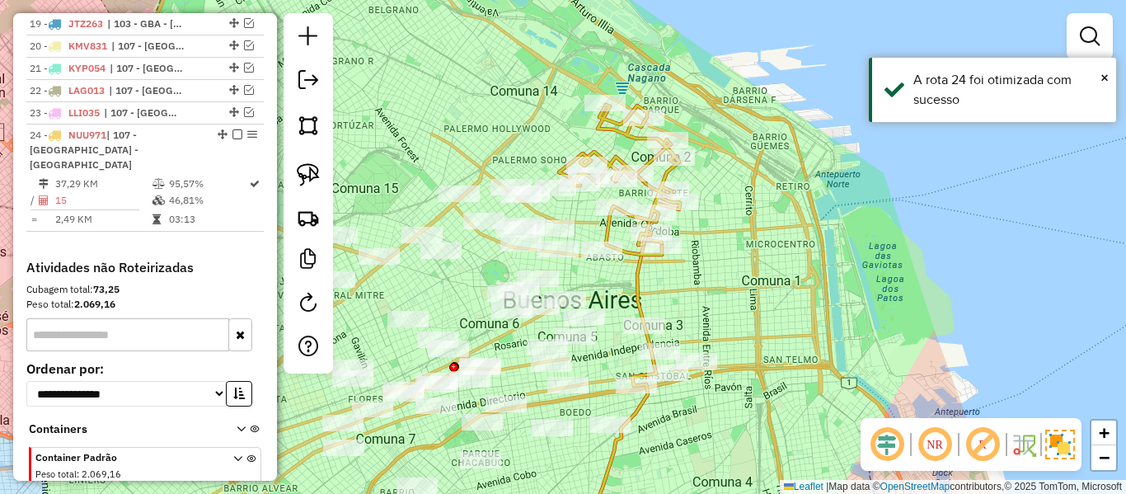
click at [233, 134] on em at bounding box center [238, 134] width 10 height 10
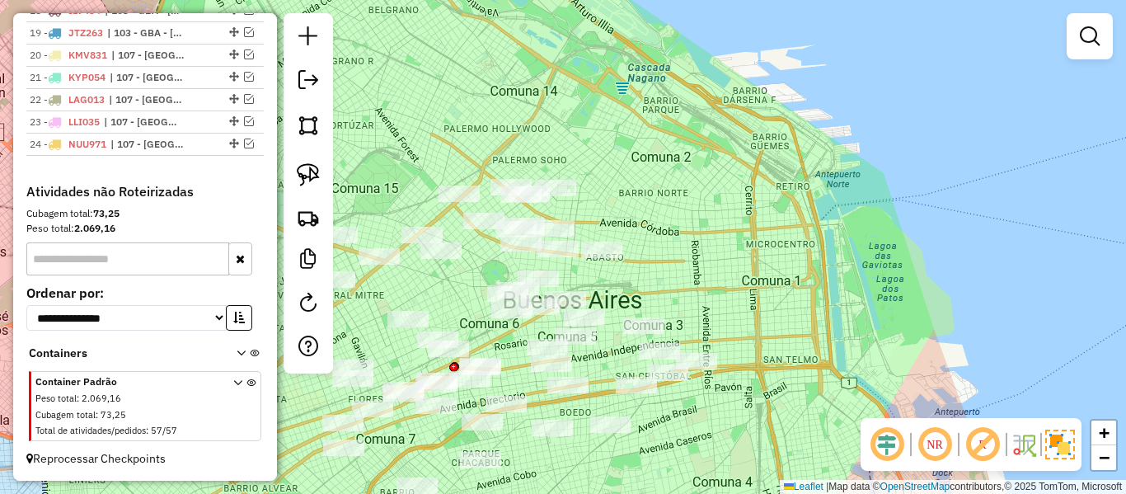
click at [686, 200] on div "Janela de atendimento Grade de atendimento Capacidade Transportadoras Veículos …" at bounding box center [563, 247] width 1126 height 494
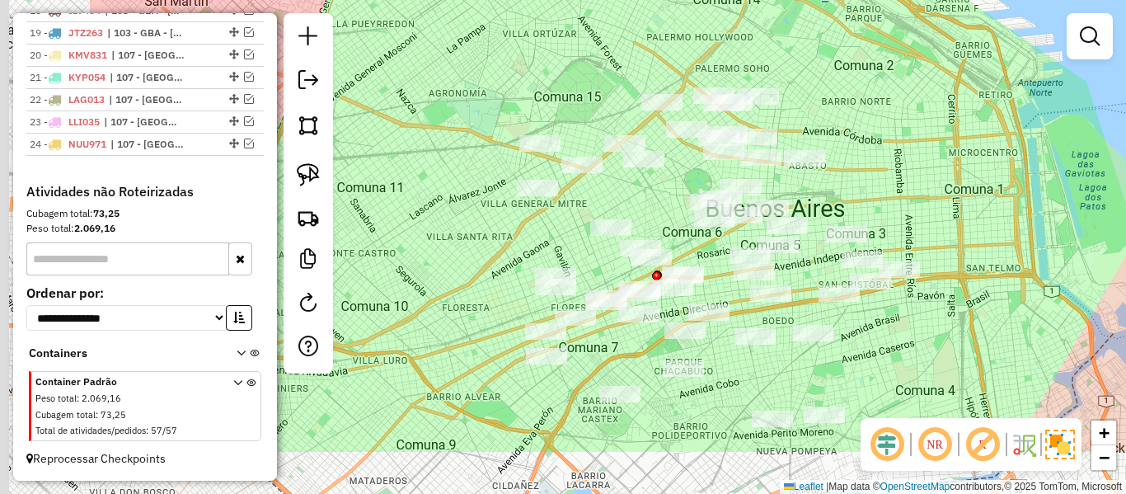
drag, startPoint x: 826, startPoint y: 258, endPoint x: 913, endPoint y: 221, distance: 94.2
click at [913, 221] on div "Janela de atendimento Grade de atendimento Capacidade Transportadoras Veículos …" at bounding box center [563, 247] width 1126 height 494
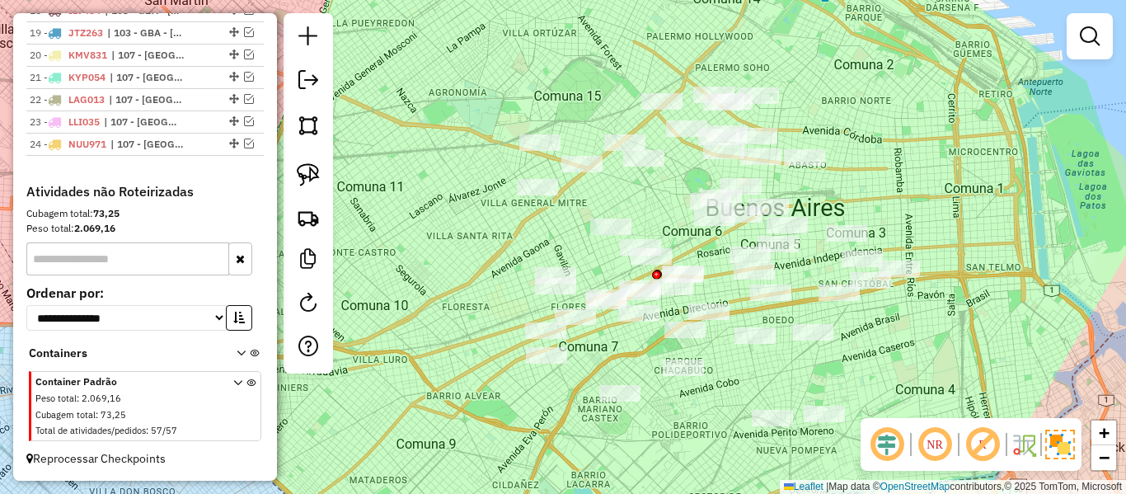
drag, startPoint x: 923, startPoint y: 350, endPoint x: 898, endPoint y: 249, distance: 104.4
click at [898, 249] on div "Janela de atendimento Grade de atendimento Capacidade Transportadoras Veículos …" at bounding box center [563, 247] width 1126 height 494
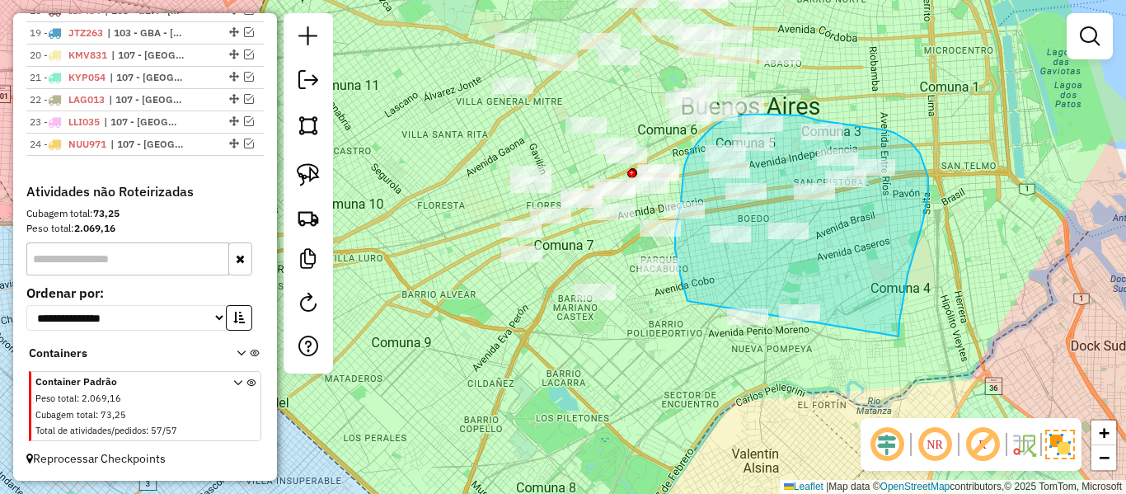
drag, startPoint x: 915, startPoint y: 250, endPoint x: 759, endPoint y: 377, distance: 201.7
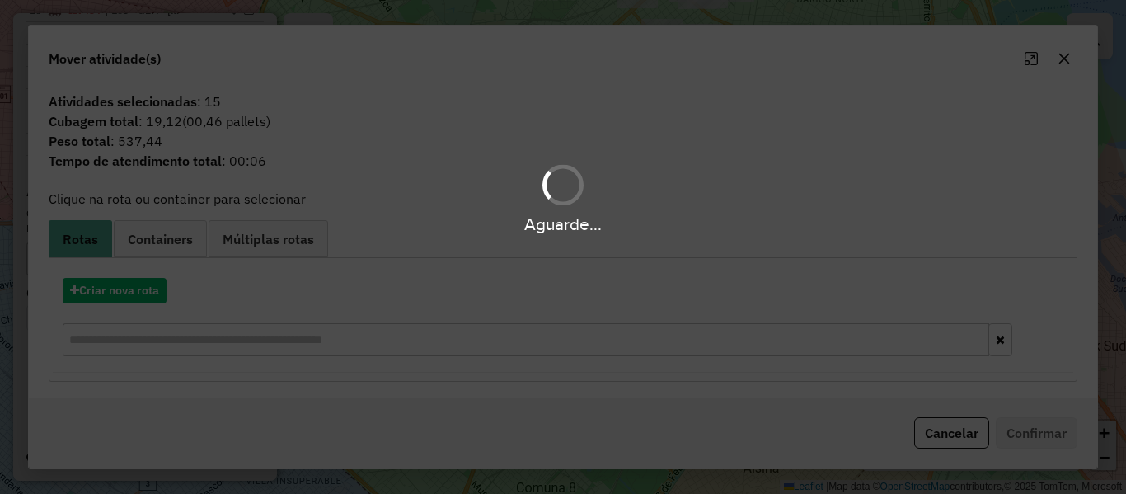
click at [122, 288] on hb-app "Aguarde... Pop-up bloqueado! Seu navegador bloqueou automáticamente a abertura …" at bounding box center [563, 247] width 1126 height 494
click at [122, 288] on button "Criar nova rota" at bounding box center [115, 291] width 104 height 26
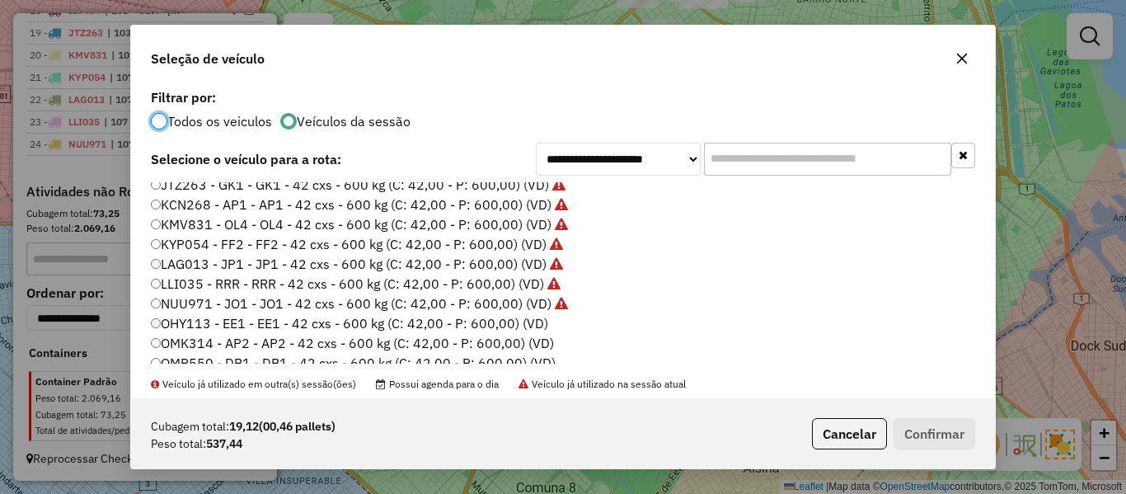
scroll to position [330, 0]
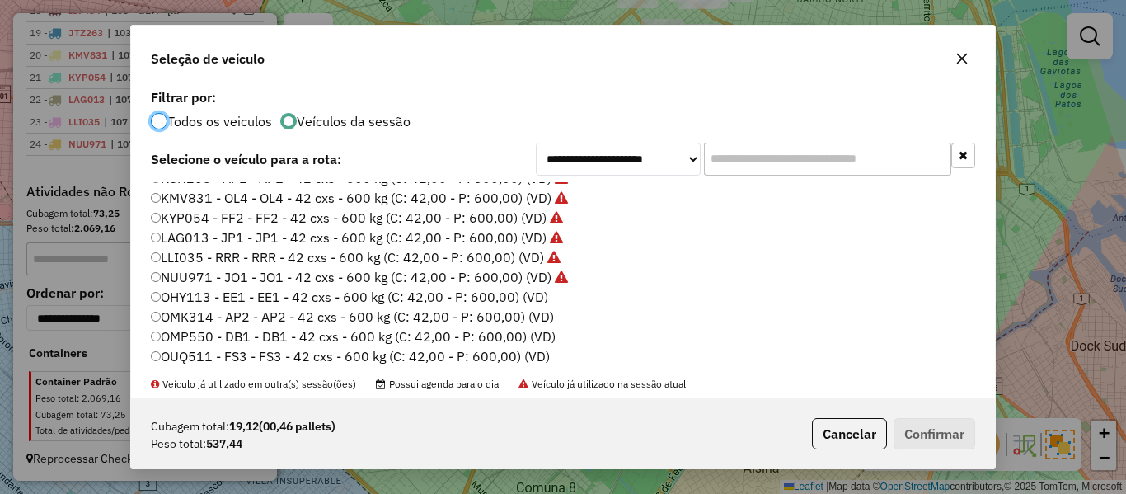
click at [548, 302] on label "OHY113 - EE1 - EE1 - 42 cxs - 600 kg (C: 42,00 - P: 600,00) (VD)" at bounding box center [349, 297] width 397 height 20
click at [952, 444] on button "Confirmar" at bounding box center [935, 433] width 82 height 31
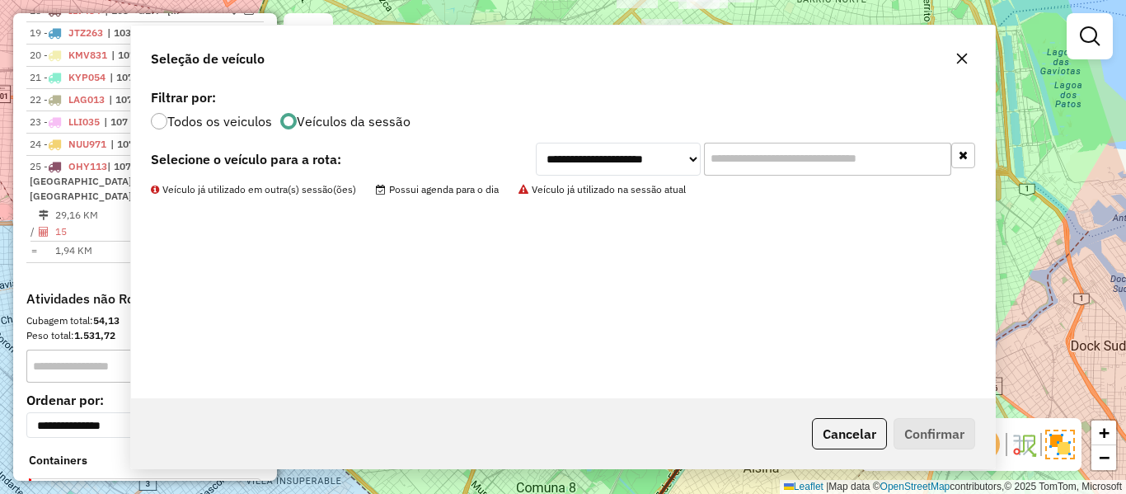
scroll to position [1036, 0]
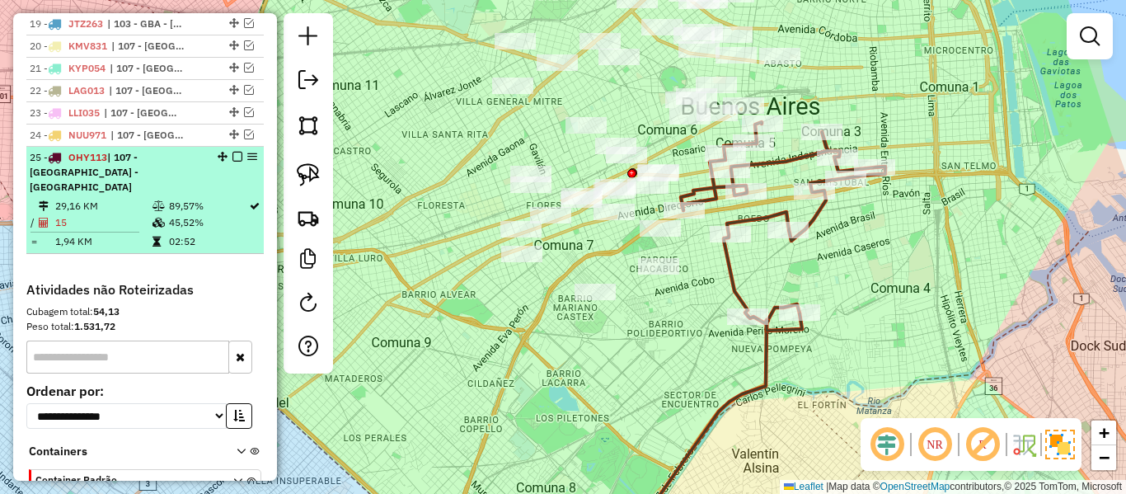
click at [233, 158] on em at bounding box center [238, 157] width 10 height 10
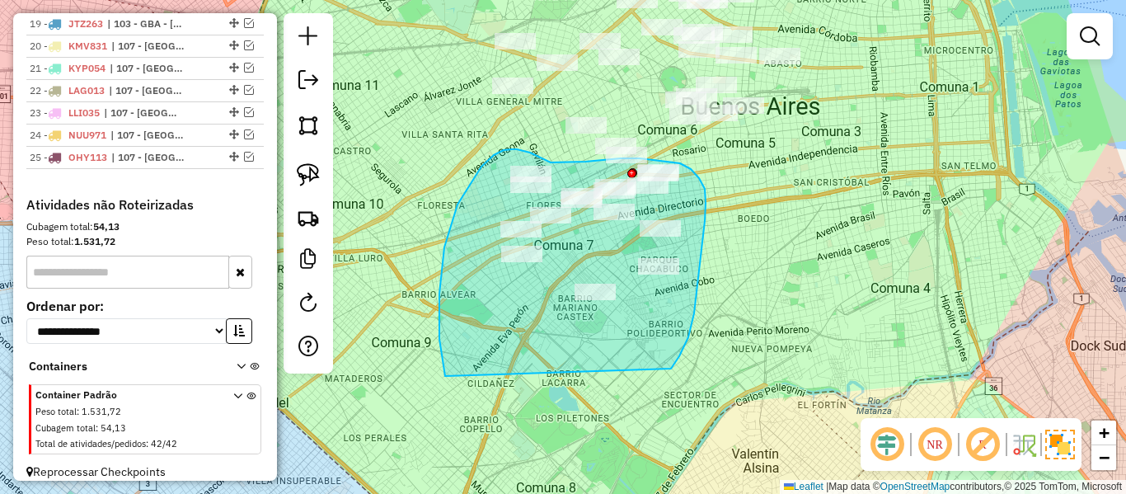
drag, startPoint x: 671, startPoint y: 369, endPoint x: 488, endPoint y: 425, distance: 191.5
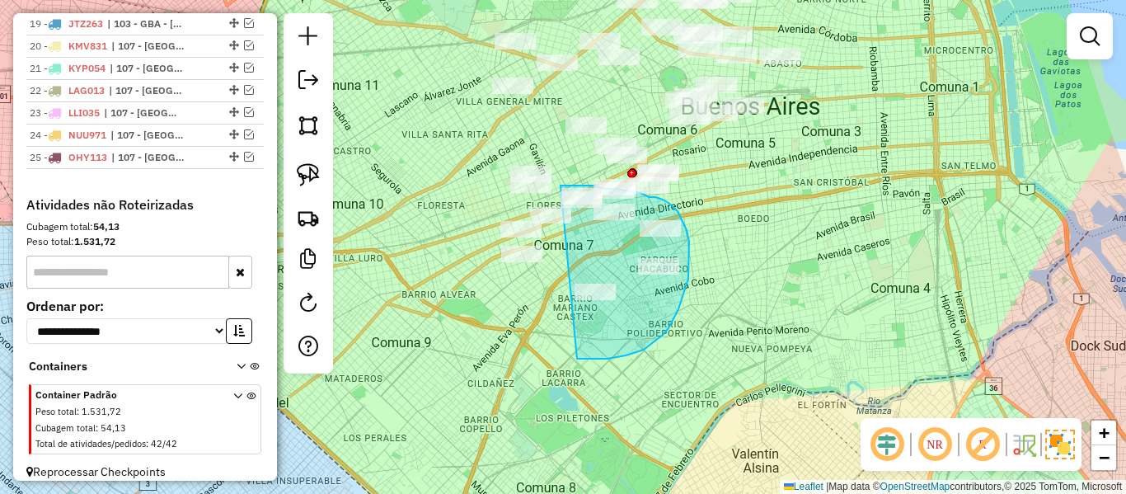
drag, startPoint x: 585, startPoint y: 359, endPoint x: 473, endPoint y: 272, distance: 141.0
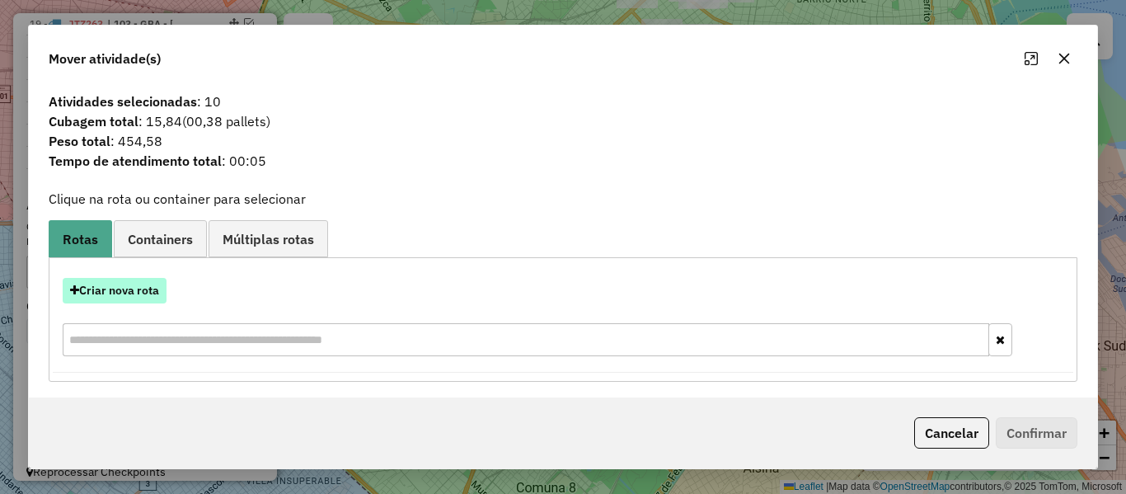
click at [153, 285] on button "Criar nova rota" at bounding box center [115, 291] width 104 height 26
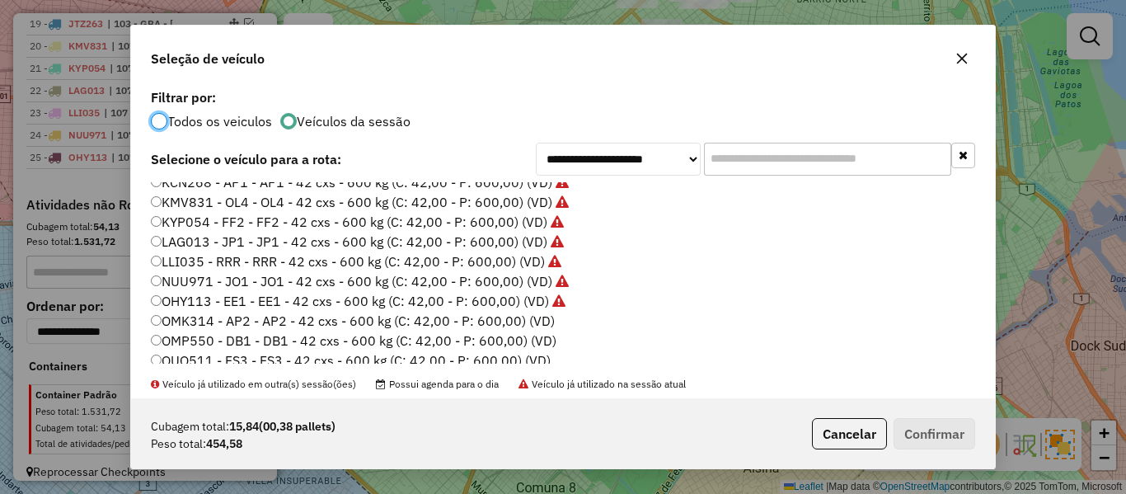
scroll to position [412, 0]
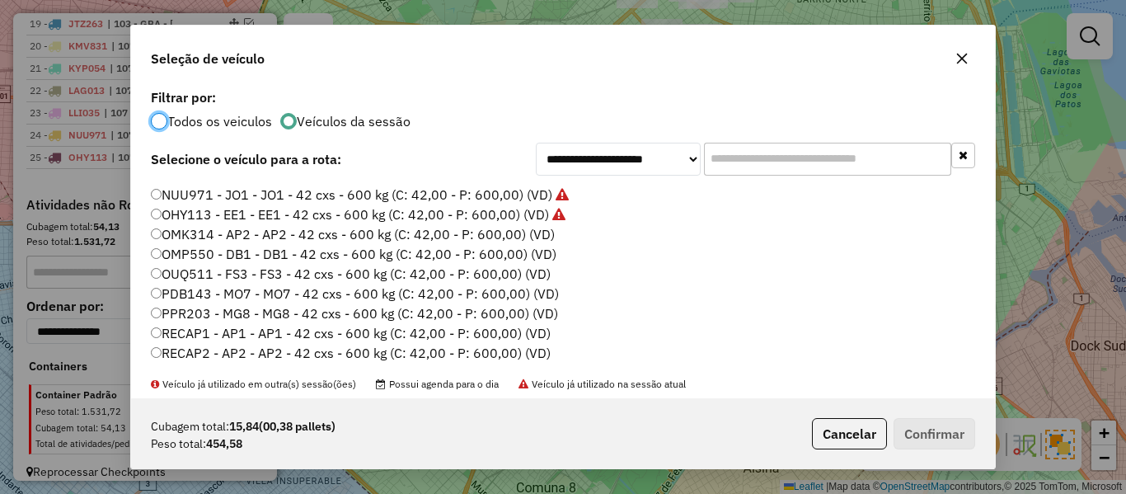
click at [538, 228] on label "OMK314 - AP2 - AP2 - 42 cxs - 600 kg (C: 42,00 - P: 600,00) (VD)" at bounding box center [353, 234] width 404 height 20
click at [943, 421] on button "Confirmar" at bounding box center [935, 433] width 82 height 31
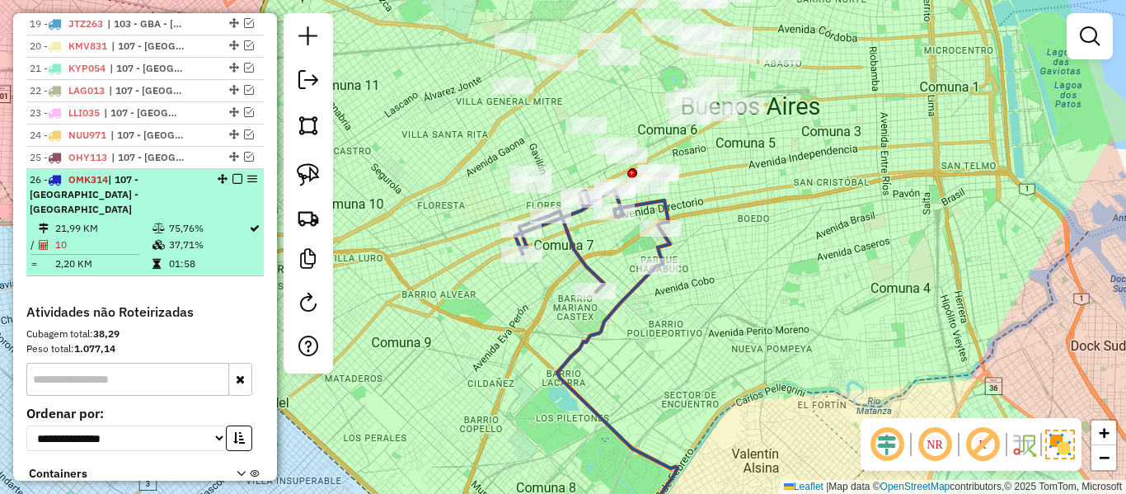
click at [233, 177] on em at bounding box center [238, 179] width 10 height 10
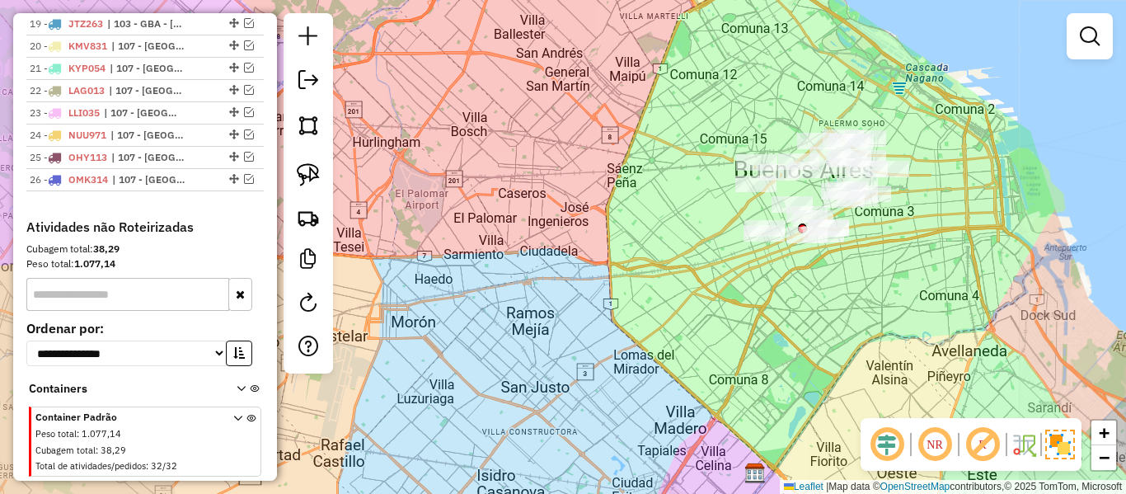
drag, startPoint x: 885, startPoint y: 270, endPoint x: 855, endPoint y: 337, distance: 73.1
click at [853, 330] on div "Janela de atendimento Grade de atendimento Capacidade Transportadoras Veículos …" at bounding box center [563, 247] width 1126 height 494
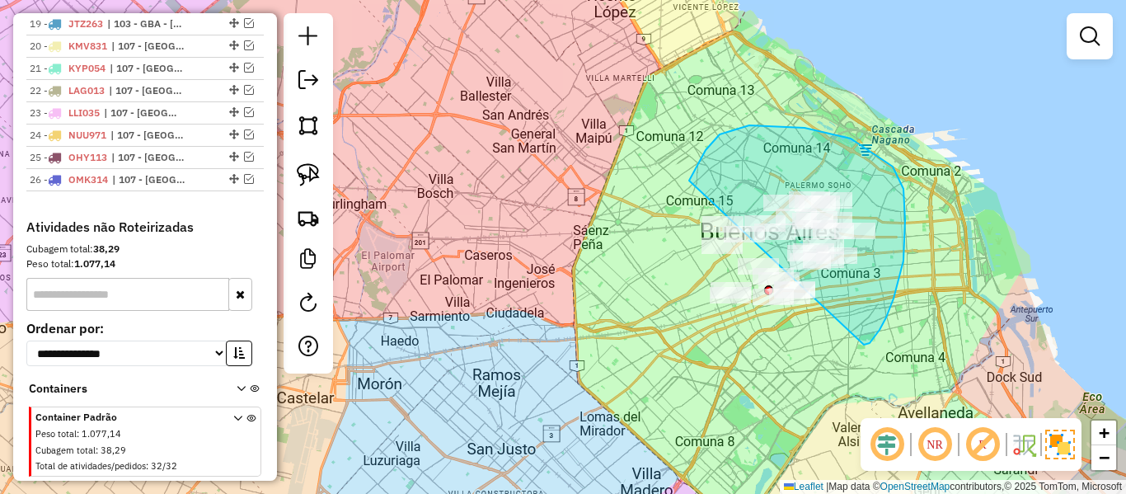
drag, startPoint x: 864, startPoint y: 345, endPoint x: 691, endPoint y: 362, distance: 174.0
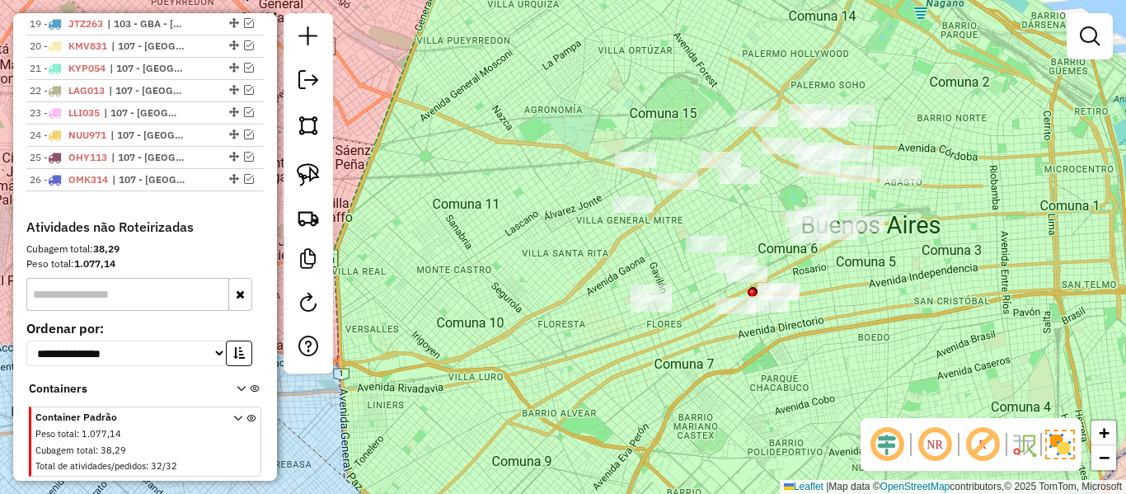
drag, startPoint x: 860, startPoint y: 347, endPoint x: 817, endPoint y: 370, distance: 48.7
click at [817, 334] on div "Janela de atendimento Grade de atendimento Capacidade Transportadoras Veículos …" at bounding box center [563, 247] width 1126 height 494
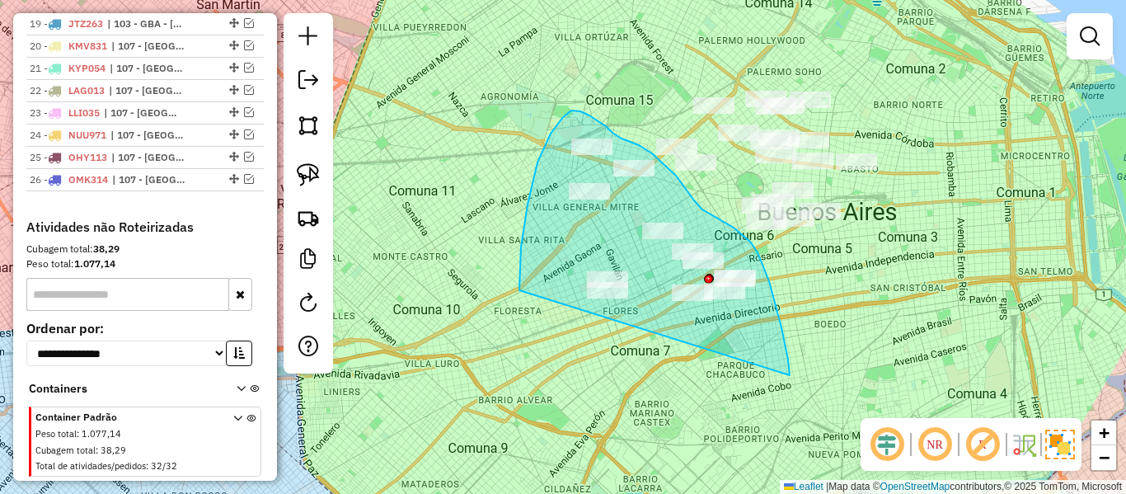
drag, startPoint x: 775, startPoint y: 301, endPoint x: 625, endPoint y: 342, distance: 155.6
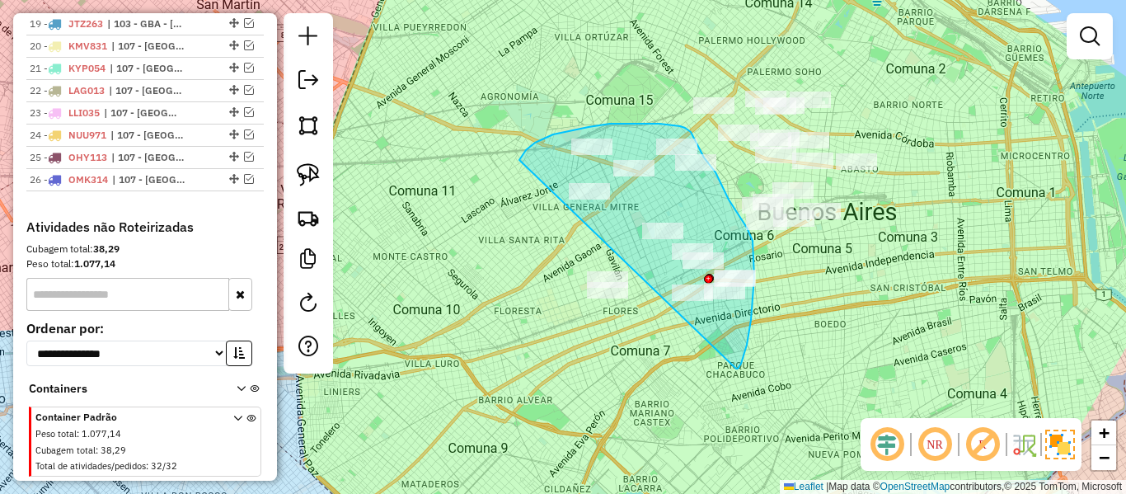
drag, startPoint x: 736, startPoint y: 369, endPoint x: 549, endPoint y: 344, distance: 188.8
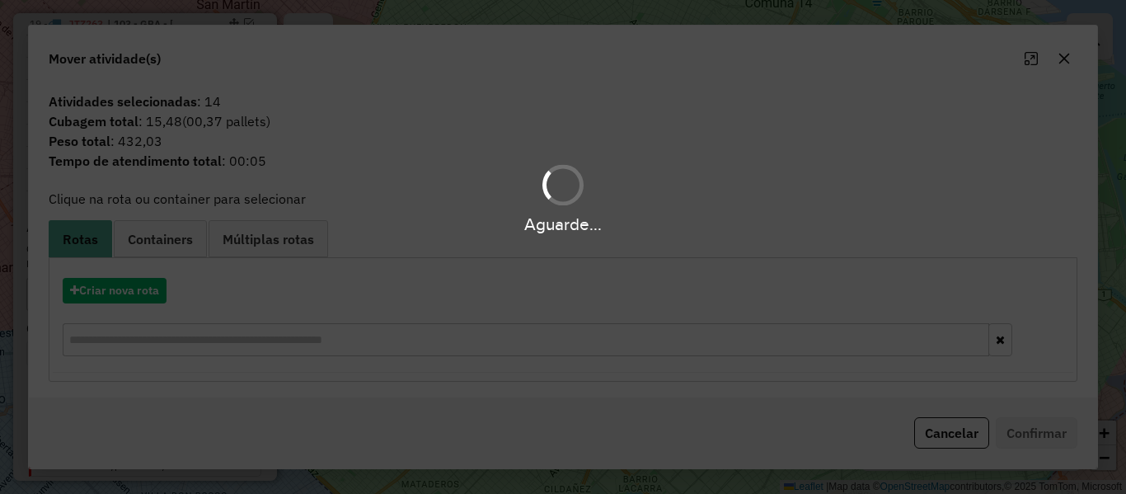
click at [130, 283] on div "Aguarde..." at bounding box center [563, 247] width 1126 height 494
click at [130, 283] on button "Criar nova rota" at bounding box center [115, 291] width 104 height 26
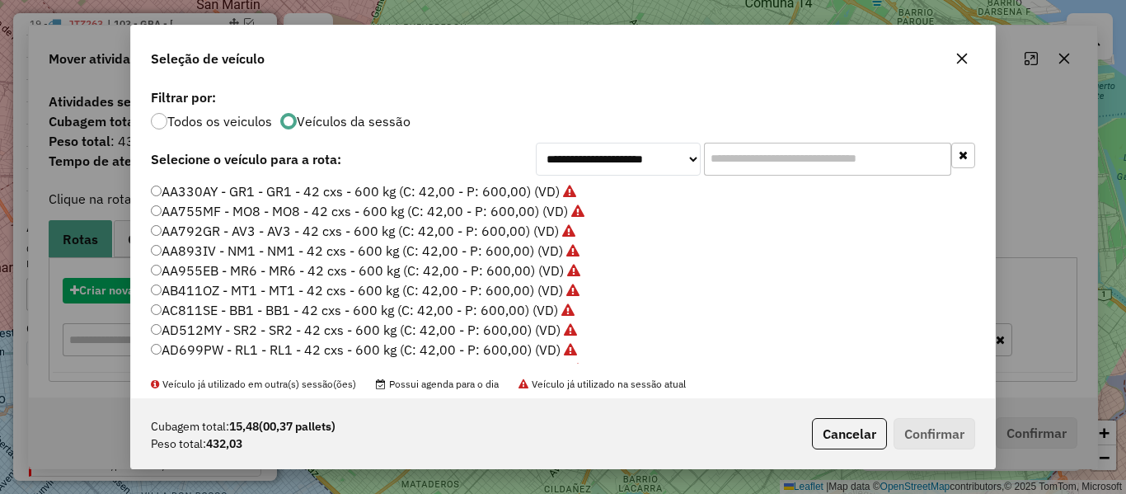
click at [130, 283] on div "**********" at bounding box center [563, 247] width 1126 height 494
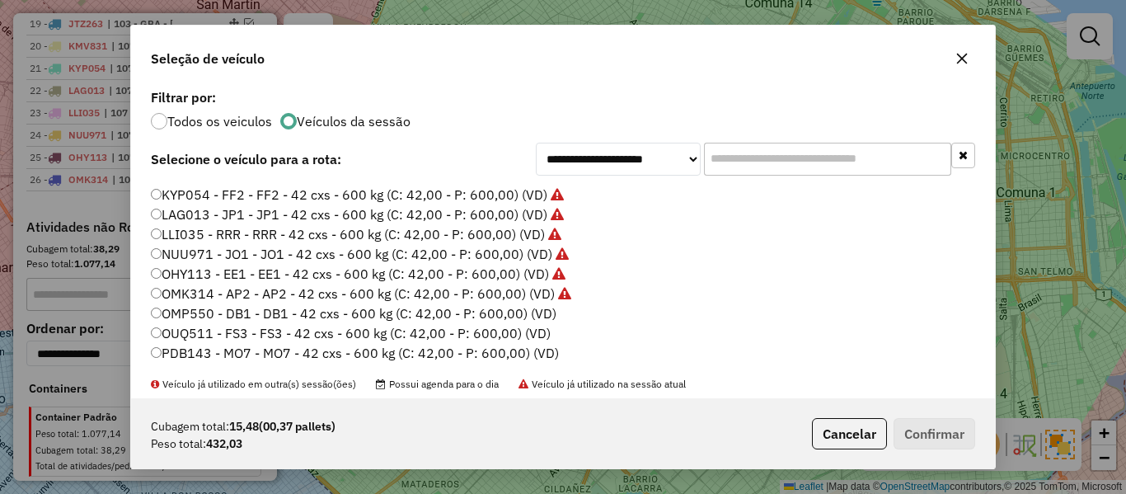
scroll to position [491, 0]
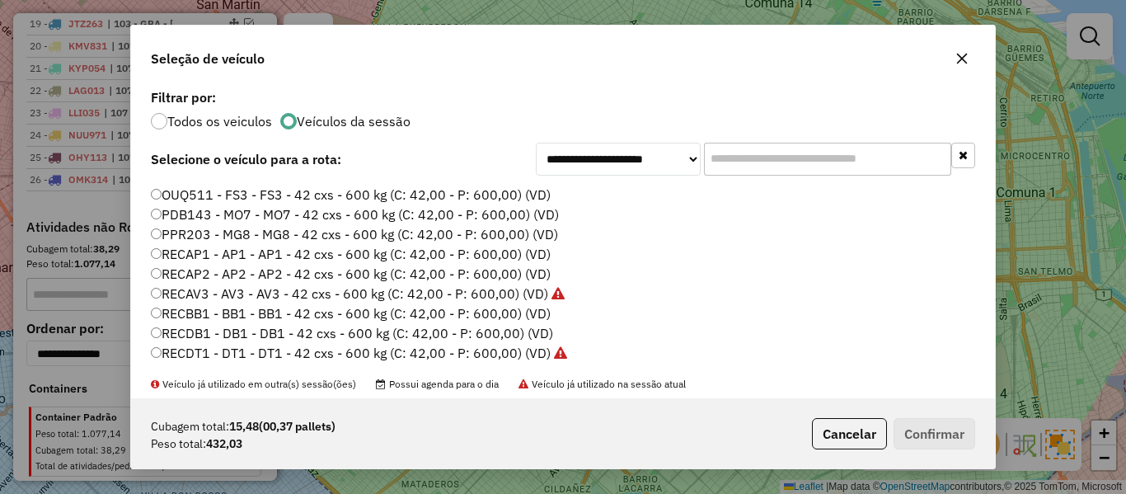
click at [544, 218] on label "PDB143 - MO7 - MO7 - 42 cxs - 600 kg (C: 42,00 - P: 600,00) (VD)" at bounding box center [355, 215] width 408 height 20
drag, startPoint x: 900, startPoint y: 441, endPoint x: 929, endPoint y: 446, distance: 29.3
click at [909, 448] on button "Confirmar" at bounding box center [935, 433] width 82 height 31
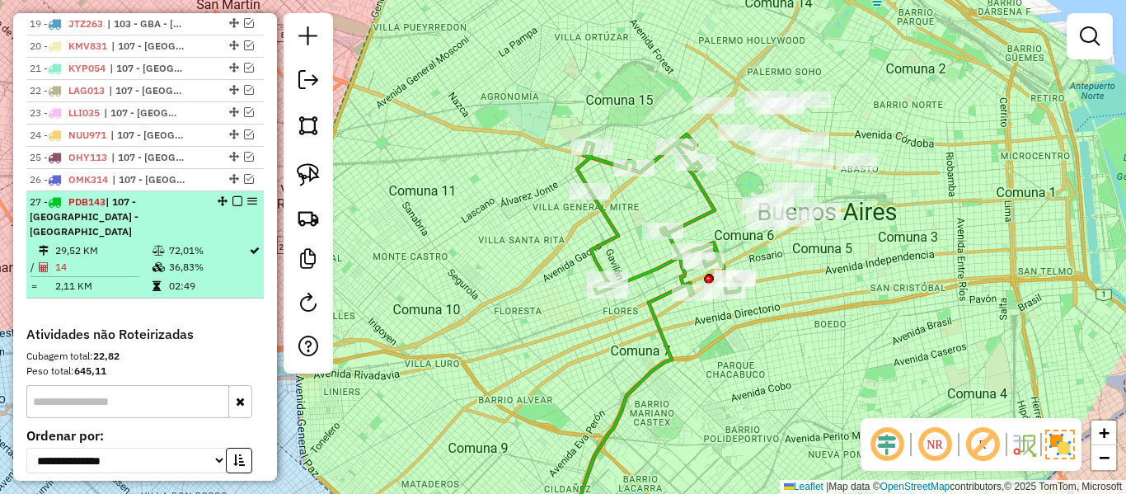
click at [233, 198] on em at bounding box center [238, 201] width 10 height 10
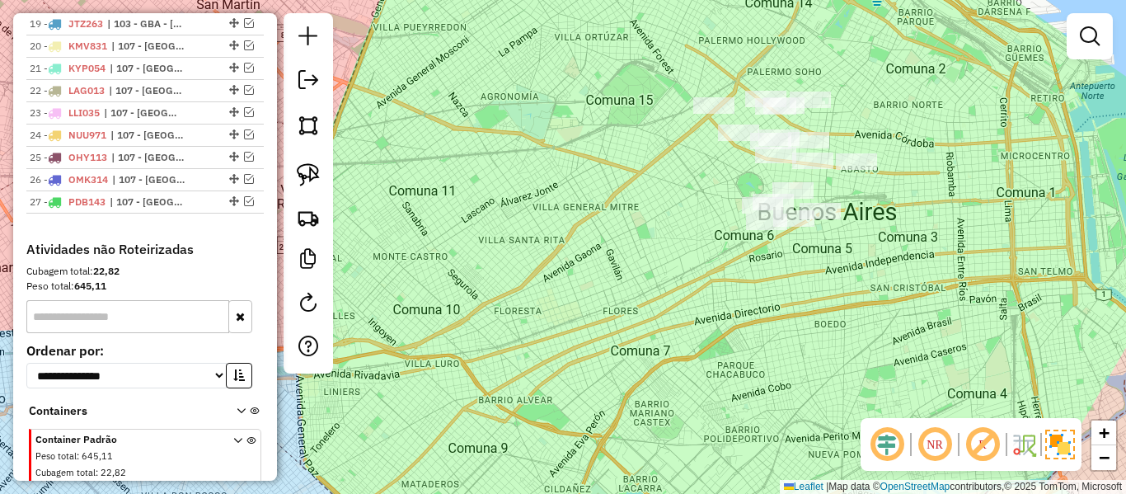
click at [882, 284] on div "Janela de atendimento Grade de atendimento Capacidade Transportadoras Veículos …" at bounding box center [563, 247] width 1126 height 494
drag, startPoint x: 839, startPoint y: 350, endPoint x: 790, endPoint y: 392, distance: 64.9
click at [790, 392] on div "Janela de atendimento Grade de atendimento Capacidade Transportadoras Veículos …" at bounding box center [563, 247] width 1126 height 494
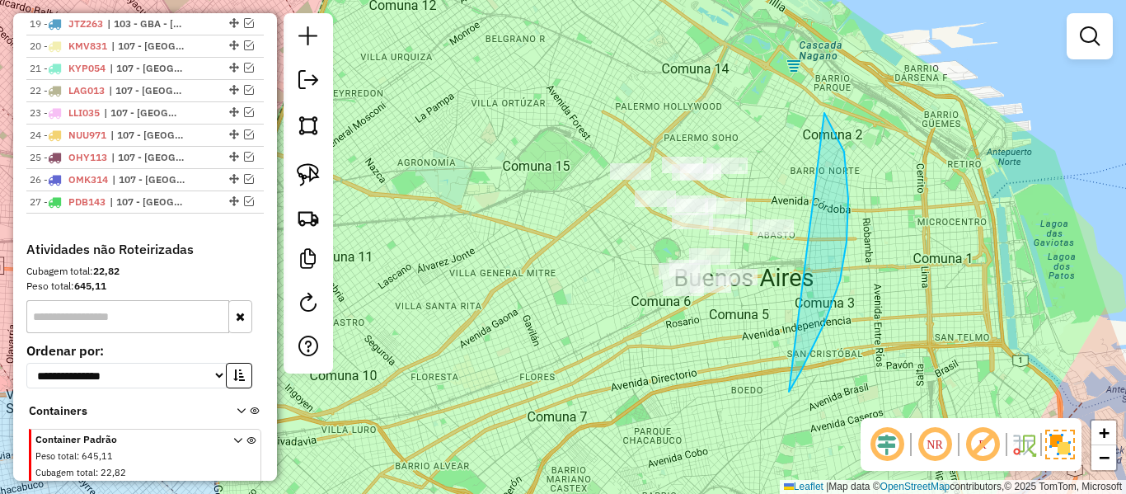
drag, startPoint x: 825, startPoint y: 322, endPoint x: 543, endPoint y: 257, distance: 290.1
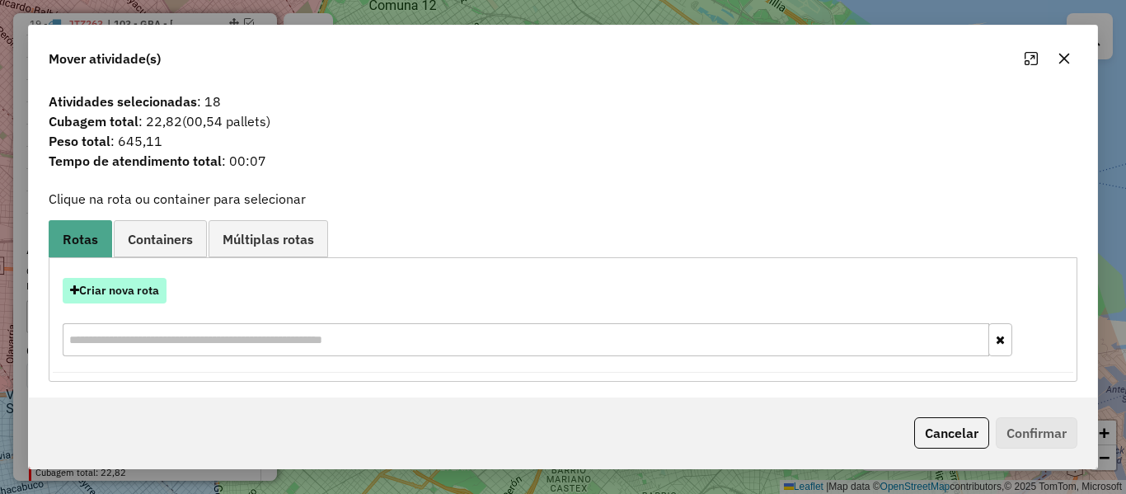
click at [138, 295] on button "Criar nova rota" at bounding box center [115, 291] width 104 height 26
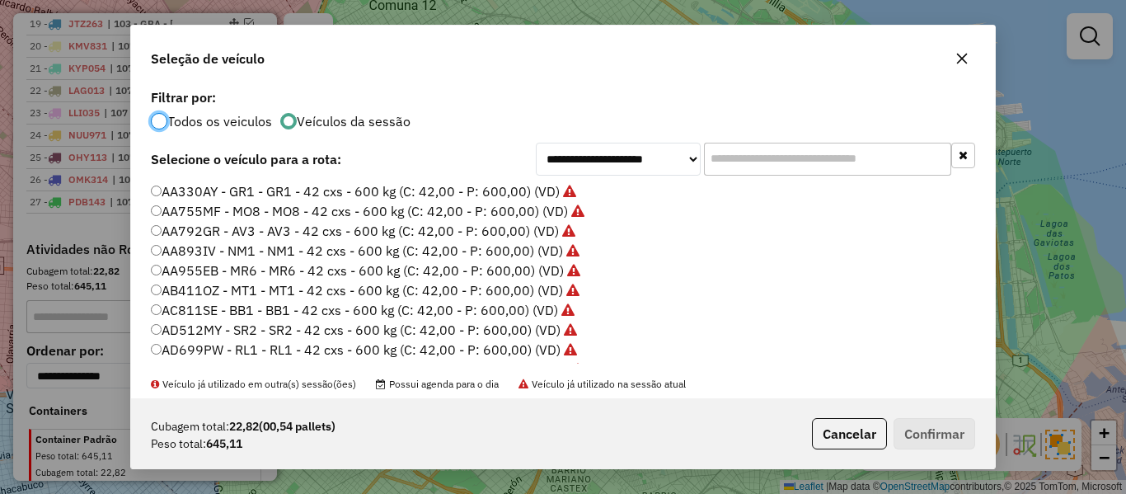
scroll to position [9, 5]
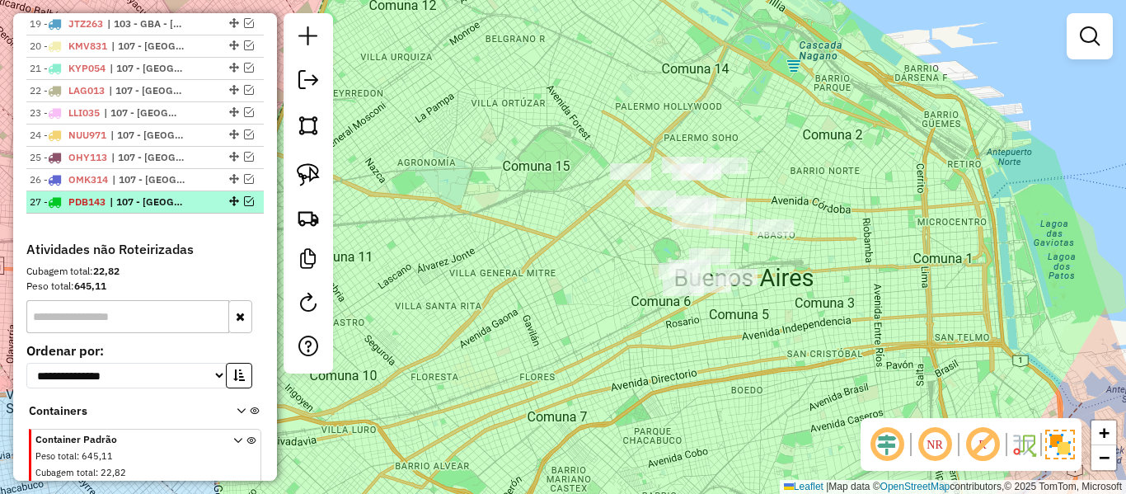
click at [237, 200] on div at bounding box center [232, 201] width 49 height 10
select select "**********"
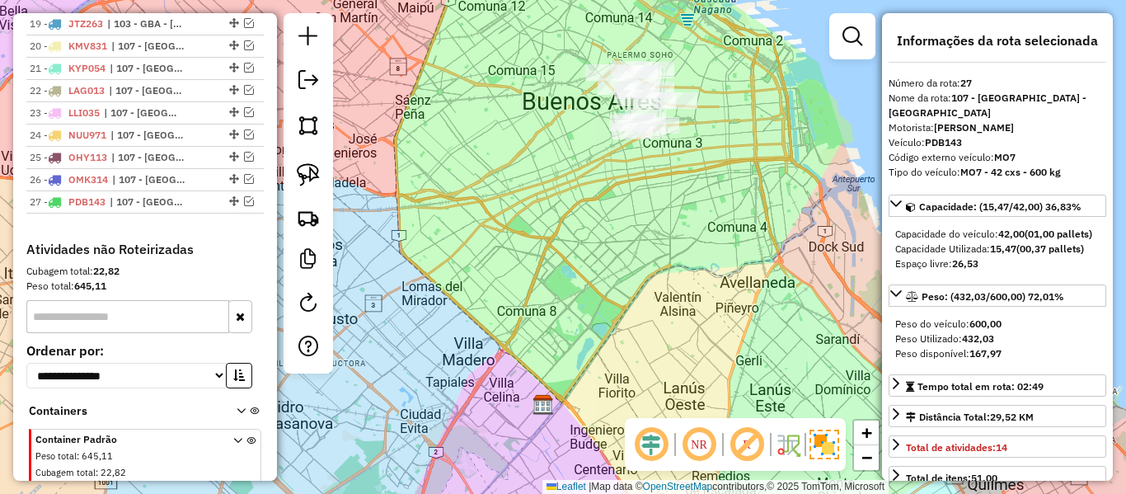
drag, startPoint x: 246, startPoint y: 204, endPoint x: 315, endPoint y: 198, distance: 69.5
click at [246, 203] on em at bounding box center [249, 201] width 10 height 10
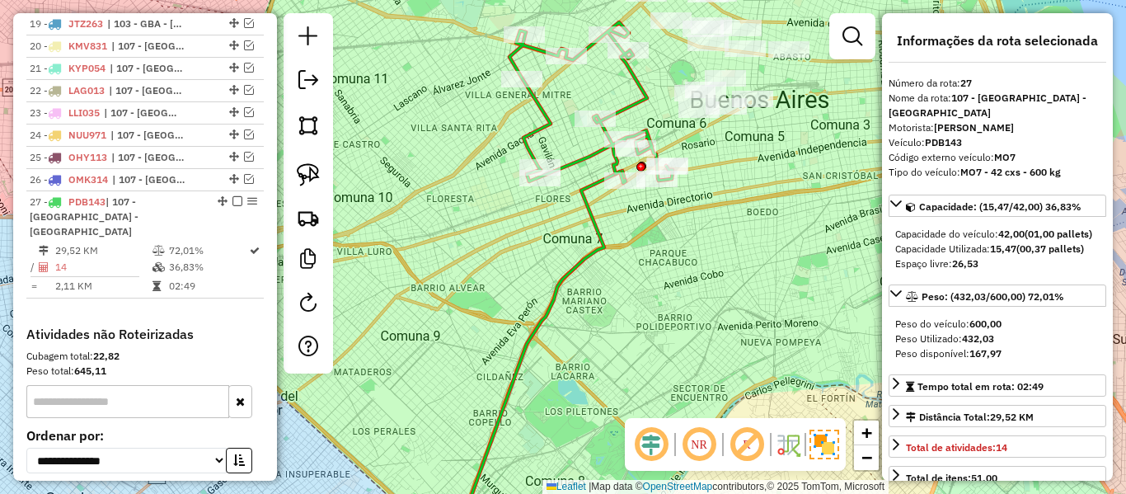
drag, startPoint x: 741, startPoint y: 198, endPoint x: 640, endPoint y: 320, distance: 158.2
click at [642, 325] on div "Rota 27 - Placa PDB143 481004 - Maria Laura Palmieri Rota 27 - Placa PDB143 481…" at bounding box center [563, 247] width 1126 height 494
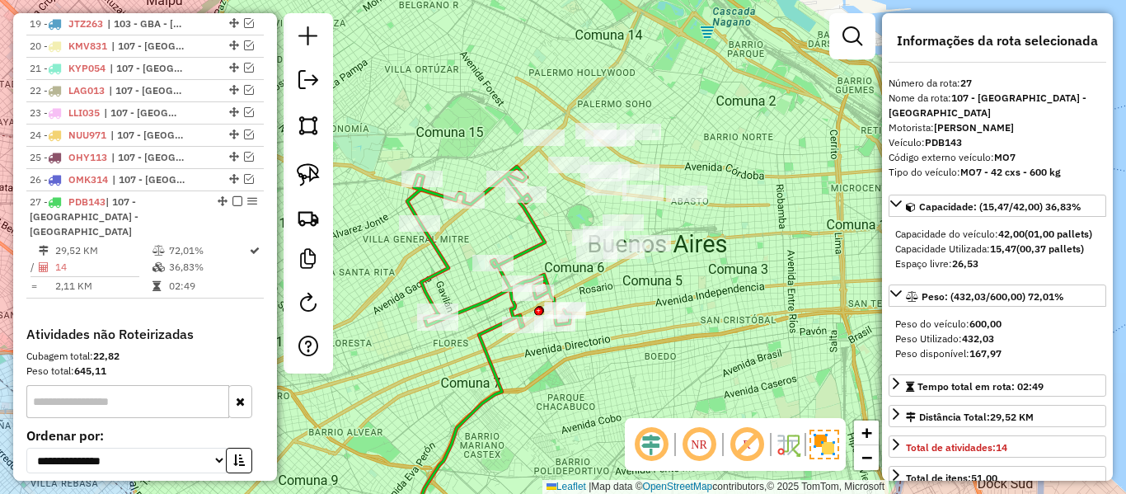
click at [543, 233] on icon at bounding box center [488, 247] width 163 height 161
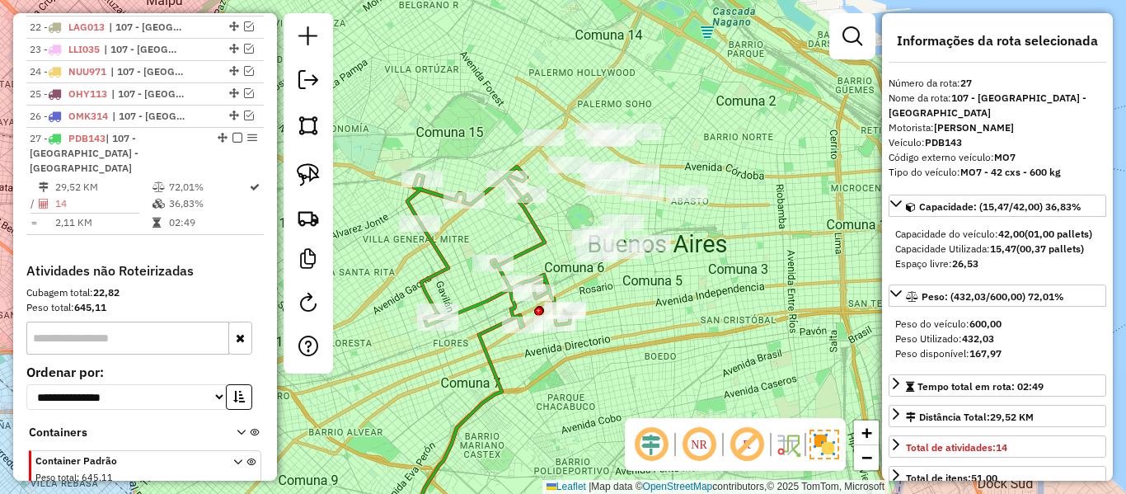
scroll to position [1164, 0]
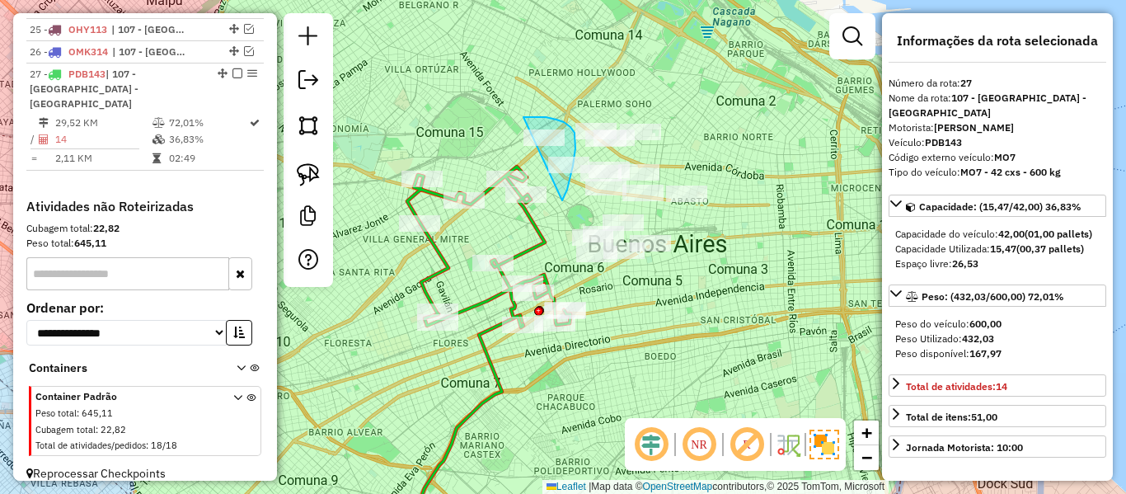
drag, startPoint x: 562, startPoint y: 200, endPoint x: 501, endPoint y: 148, distance: 80.8
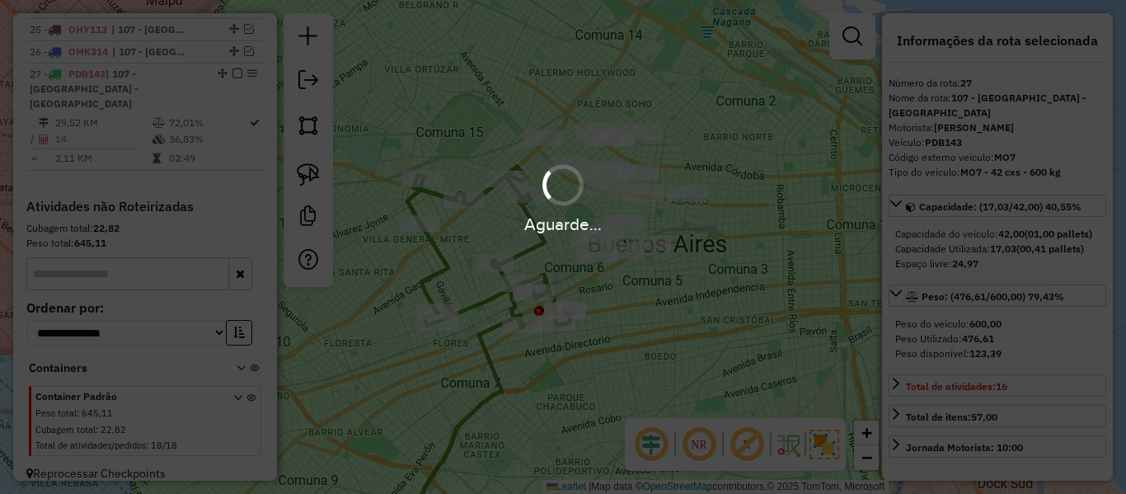
select select "**********"
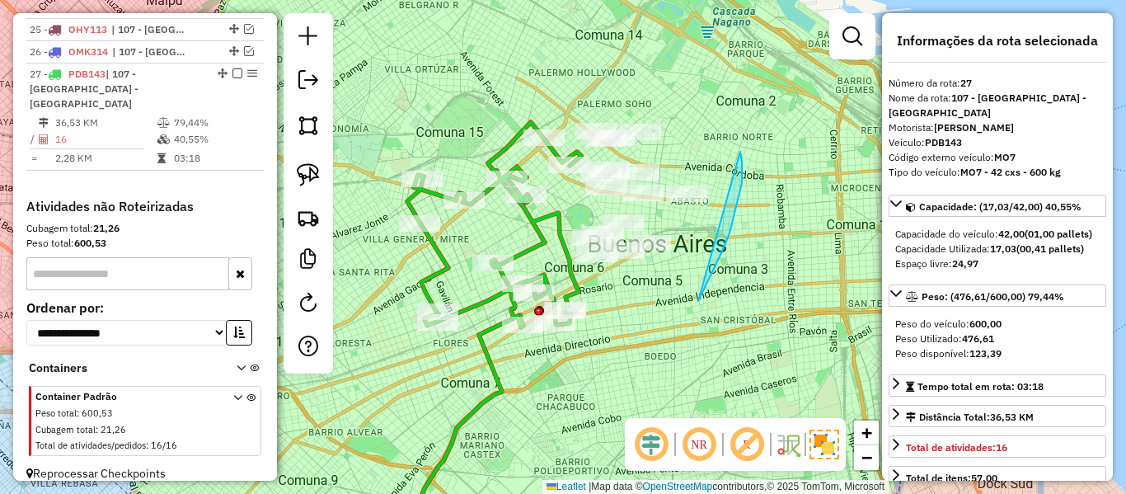
drag, startPoint x: 722, startPoint y: 253, endPoint x: 708, endPoint y: 134, distance: 119.6
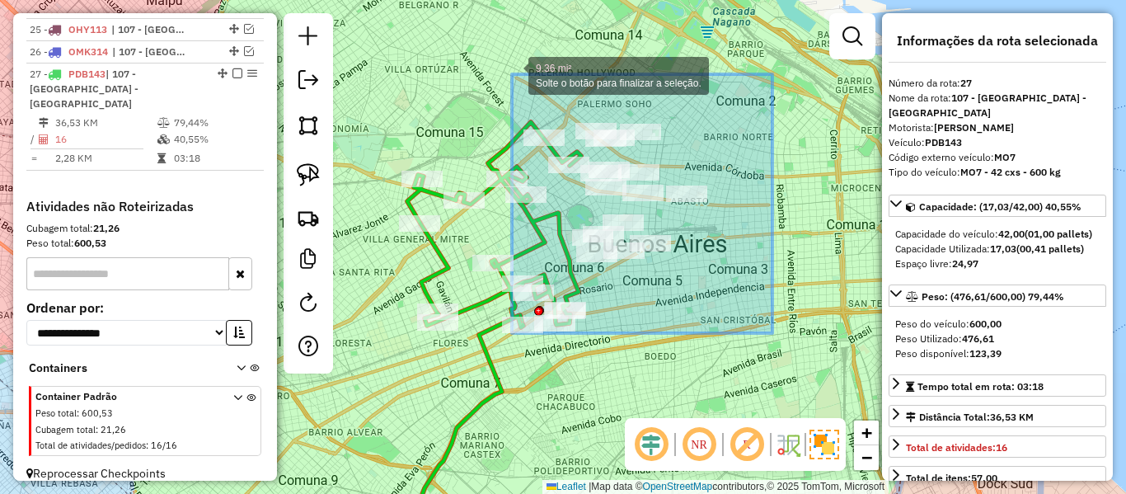
drag, startPoint x: 710, startPoint y: 244, endPoint x: 511, endPoint y: 75, distance: 260.9
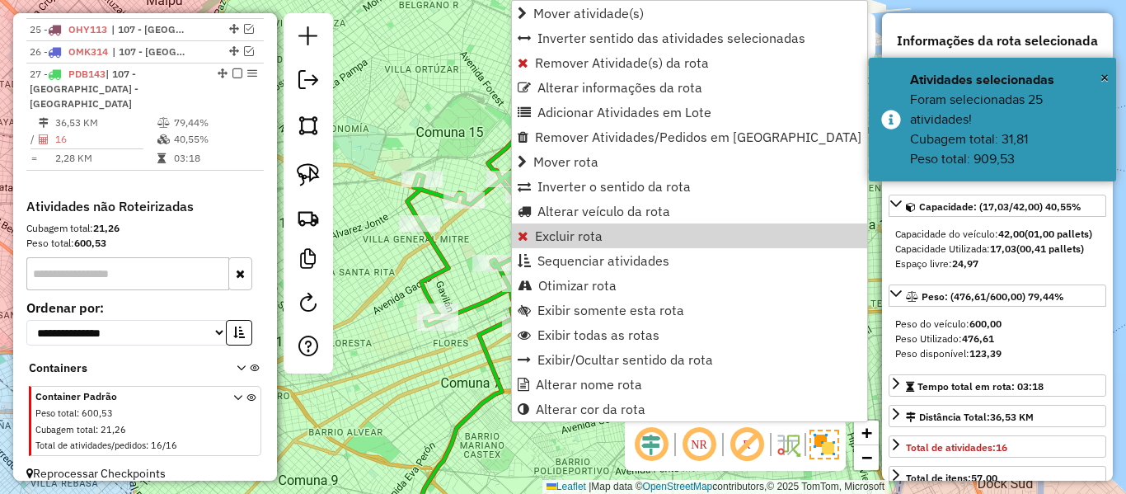
click at [426, 95] on div "Rota 27 - Placa PDB143 539342 - Andres GIarletta Janela de atendimento Grade de…" at bounding box center [563, 247] width 1126 height 494
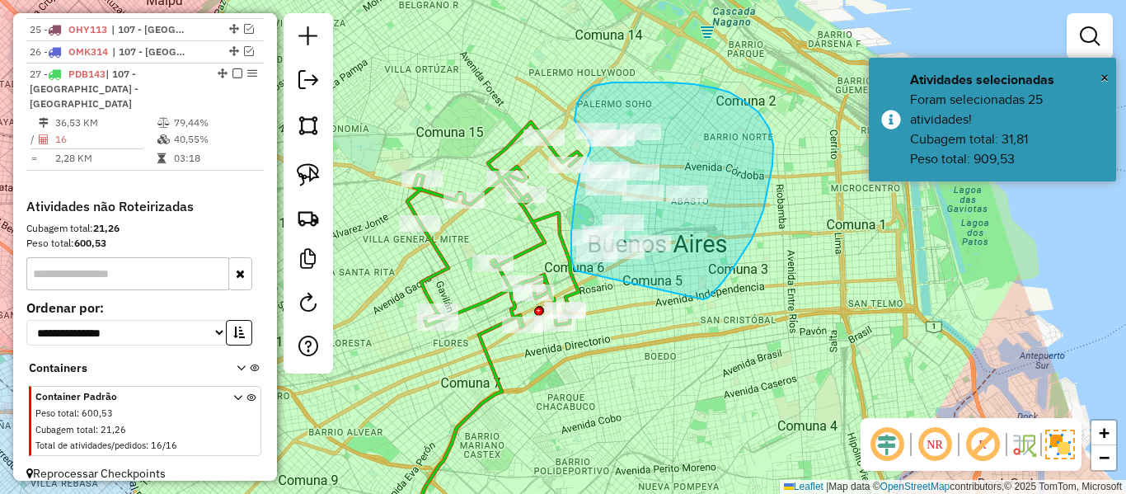
drag, startPoint x: 703, startPoint y: 299, endPoint x: 612, endPoint y: 277, distance: 94.2
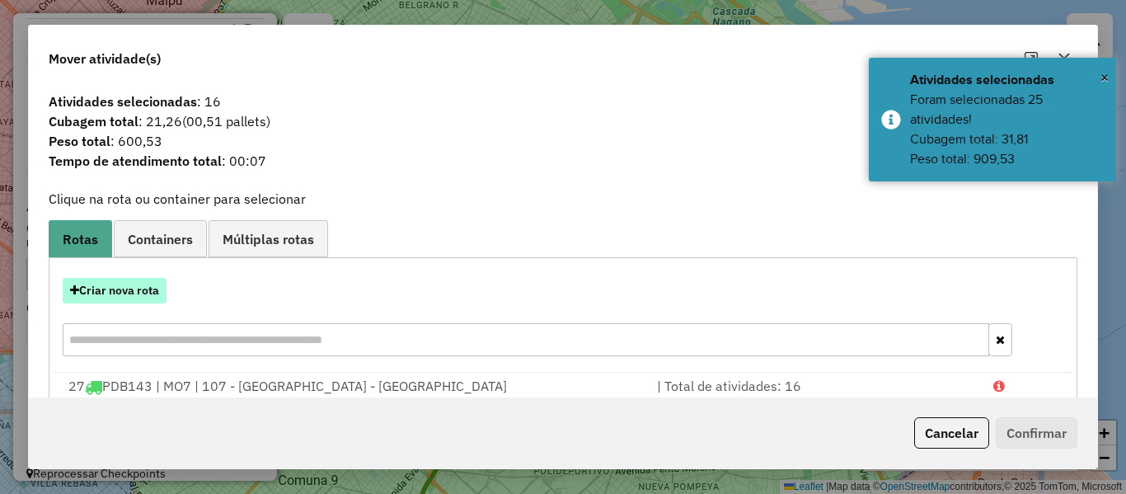
click at [140, 293] on button "Criar nova rota" at bounding box center [115, 291] width 104 height 26
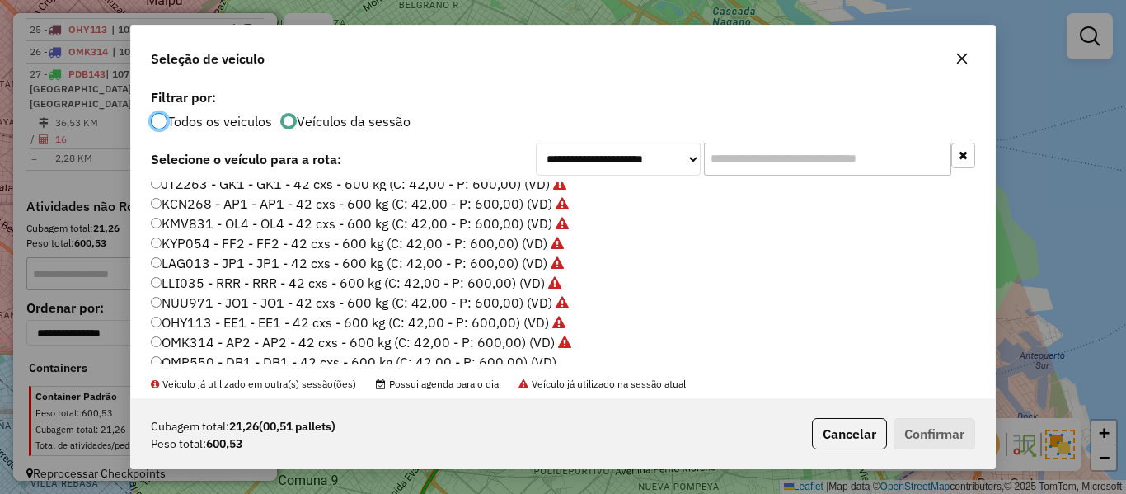
scroll to position [412, 0]
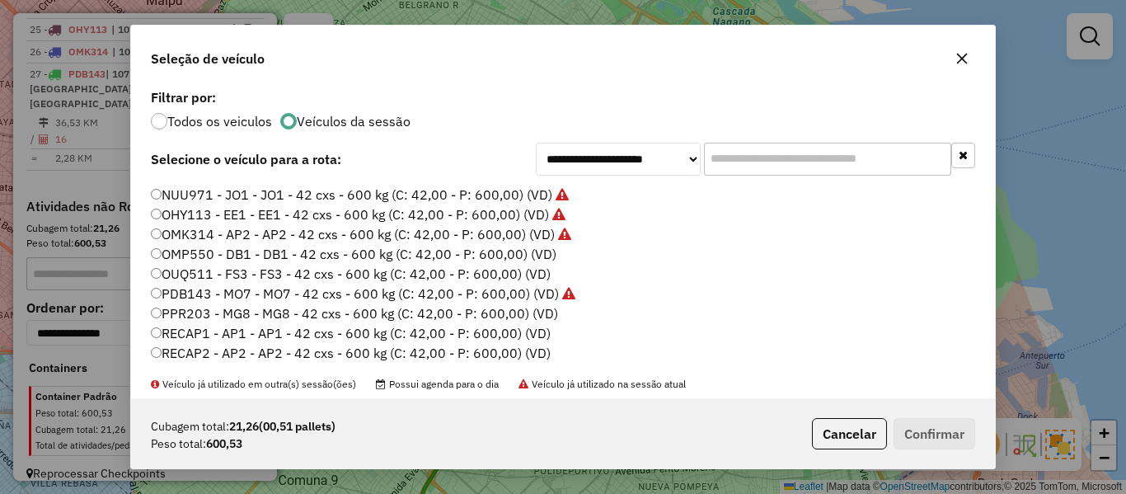
click at [548, 315] on label "PPR203 - MG8 - MG8 - 42 cxs - 600 kg (C: 42,00 - P: 600,00) (VD)" at bounding box center [354, 313] width 407 height 20
click at [932, 430] on button "Confirmar" at bounding box center [935, 433] width 82 height 31
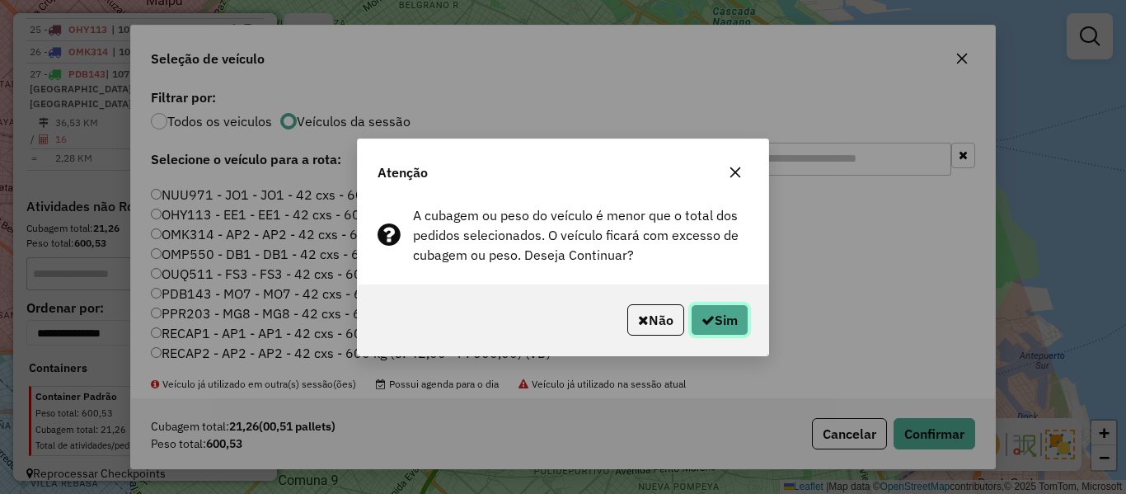
drag, startPoint x: 732, startPoint y: 311, endPoint x: 748, endPoint y: 328, distance: 23.4
click at [732, 311] on button "Sim" at bounding box center [720, 319] width 58 height 31
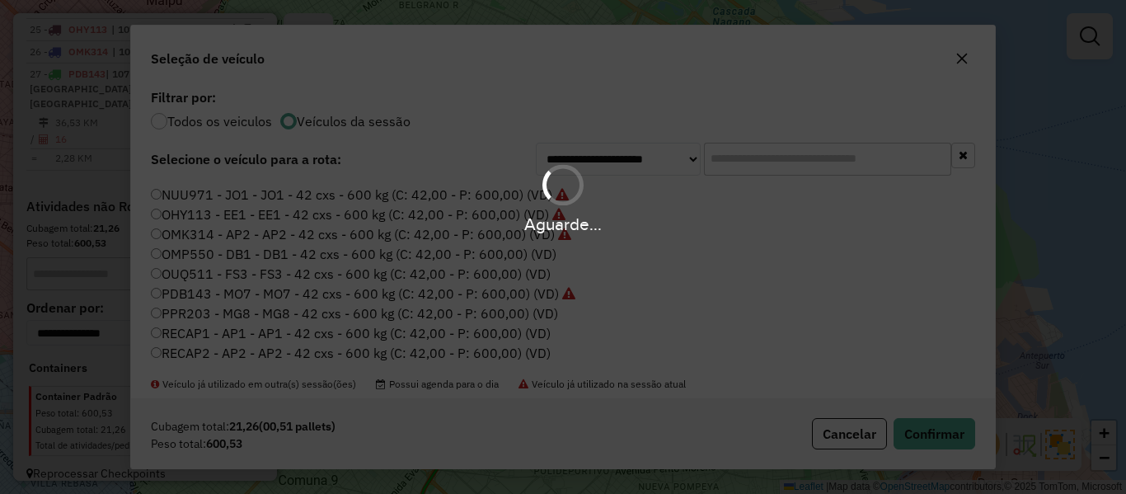
scroll to position [996, 0]
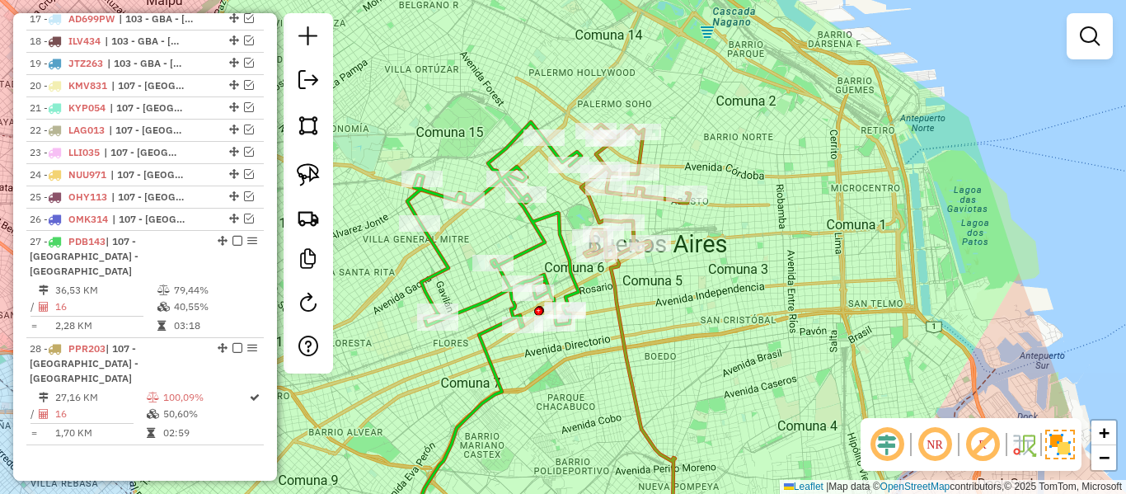
click at [549, 218] on icon at bounding box center [494, 224] width 174 height 205
select select "**********"
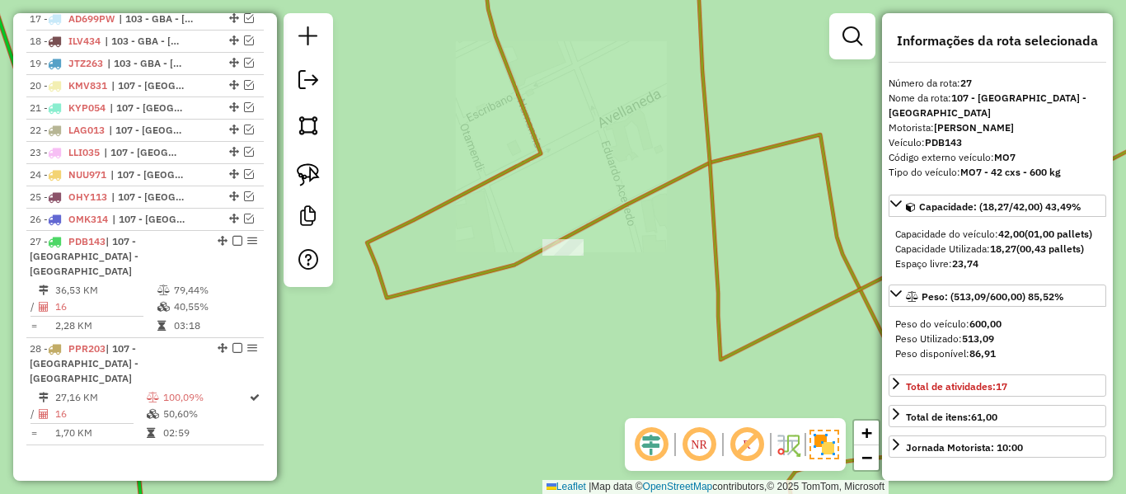
select select "**********"
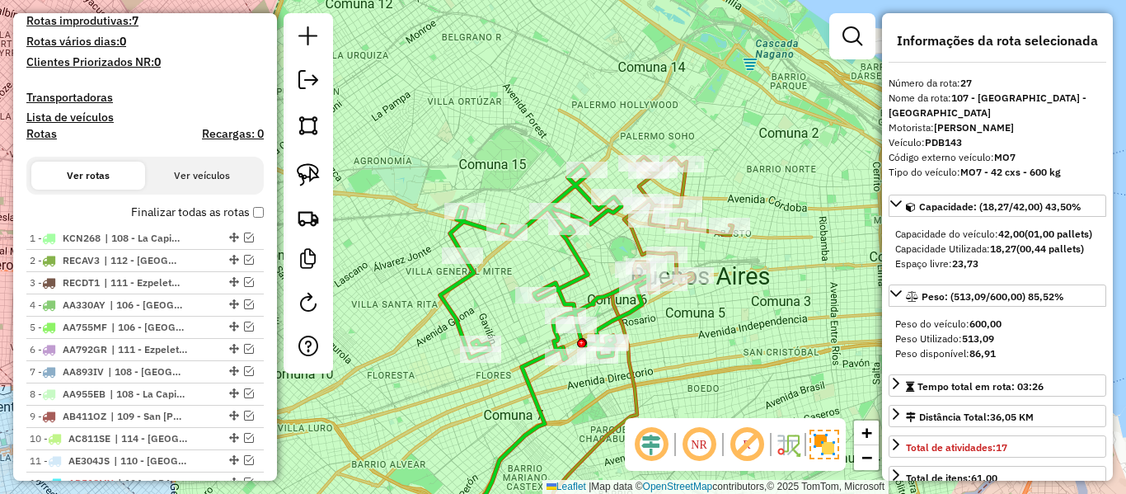
scroll to position [419, 0]
click at [213, 214] on label "Finalizar todas as rotas" at bounding box center [197, 213] width 133 height 17
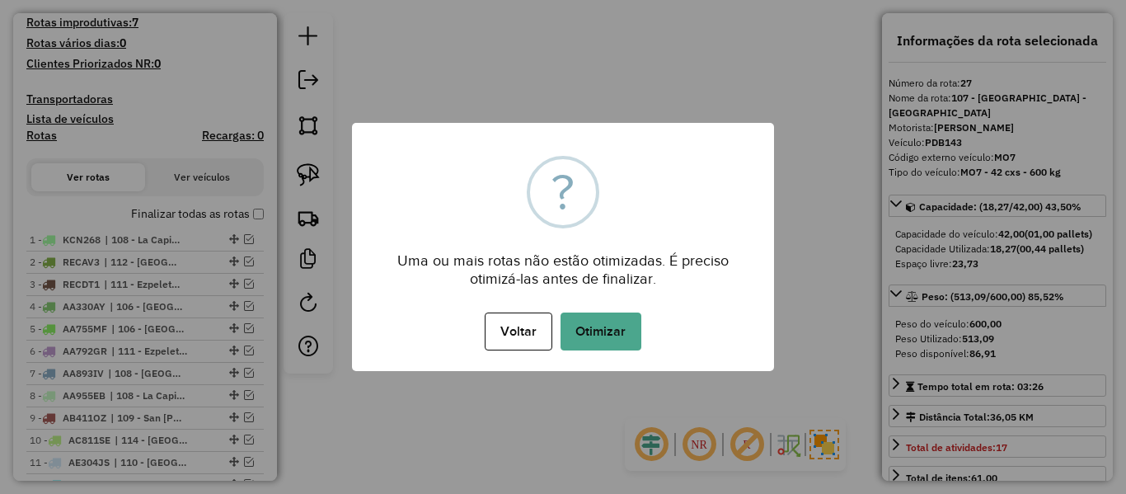
click at [646, 335] on div "Voltar No Otimizar" at bounding box center [563, 331] width 422 height 46
click at [631, 338] on button "Otimizar" at bounding box center [601, 332] width 81 height 38
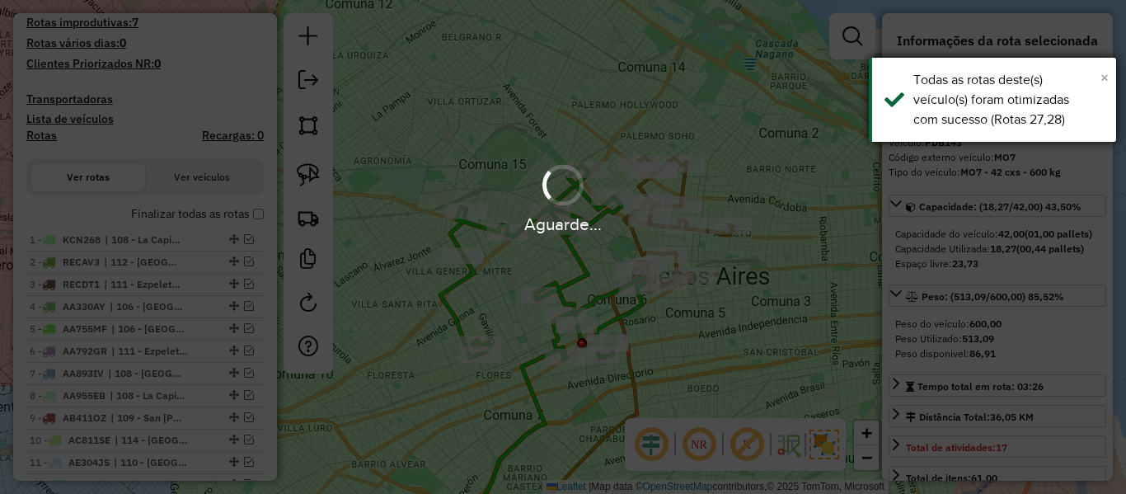
click at [1103, 79] on span "×" at bounding box center [1105, 77] width 8 height 18
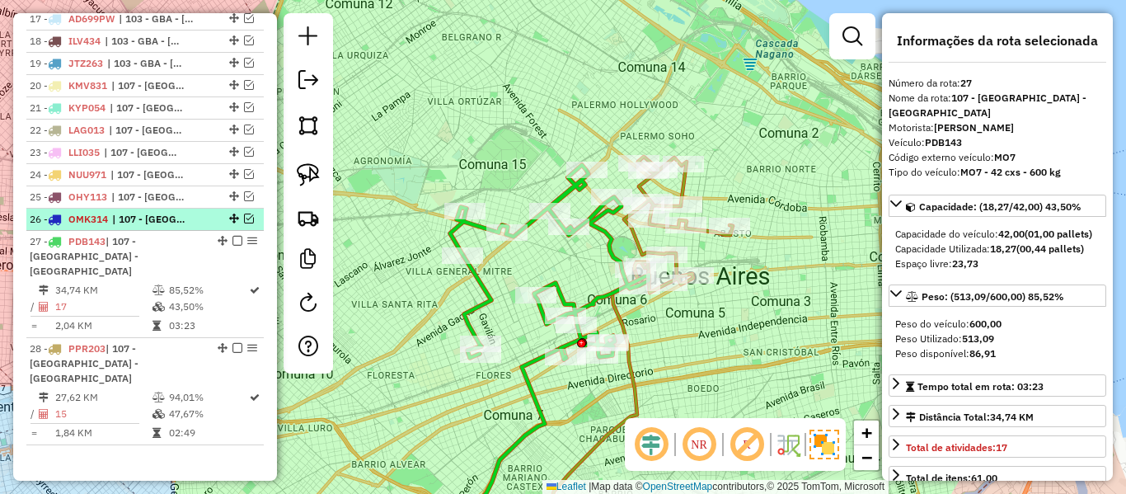
scroll to position [501, 0]
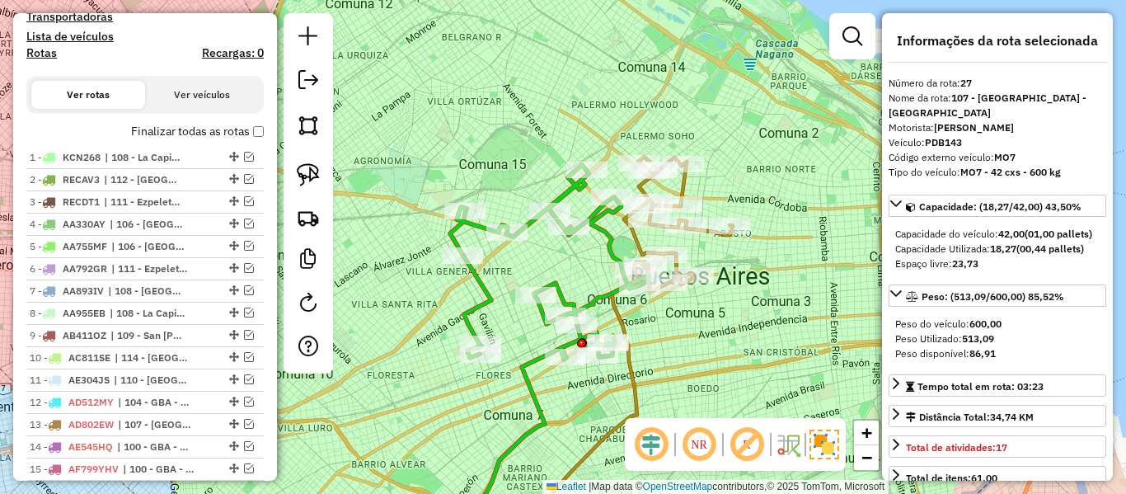
click at [176, 121] on div "Depósito: SAZ AR - TaDa Shipick Total de rotas: 28 Distância Total: 1.327,19 km…" at bounding box center [145, 317] width 251 height 1302
click at [173, 129] on label "Finalizar todas as rotas" at bounding box center [197, 131] width 133 height 17
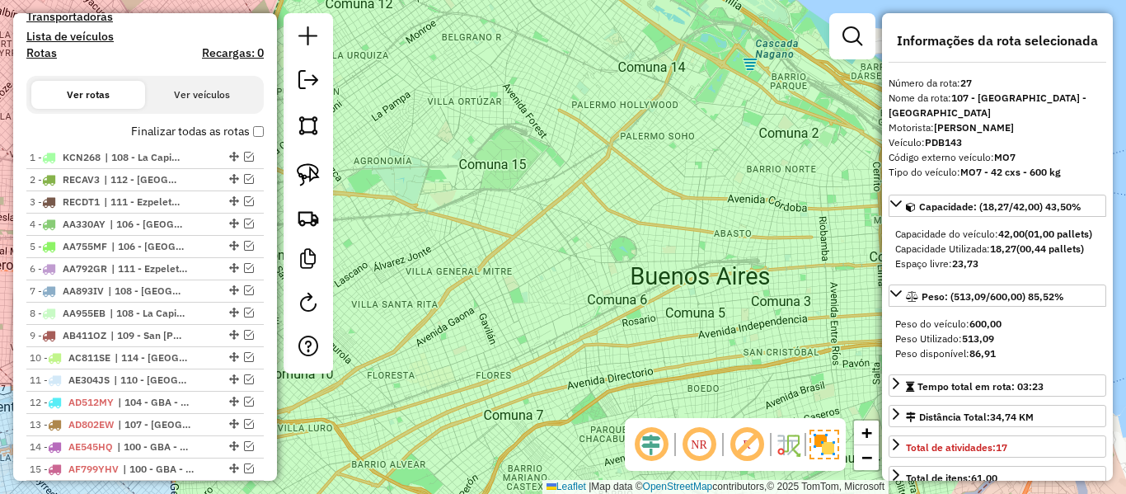
click at [173, 129] on label "Finalizar todas as rotas" at bounding box center [197, 131] width 133 height 17
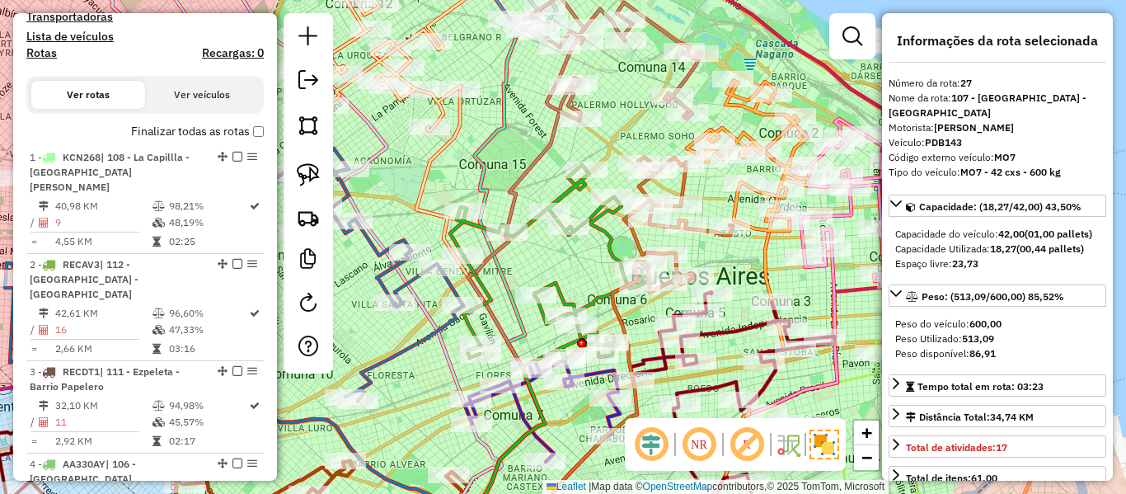
click at [33, 57] on h4 "Rotas" at bounding box center [41, 53] width 31 height 14
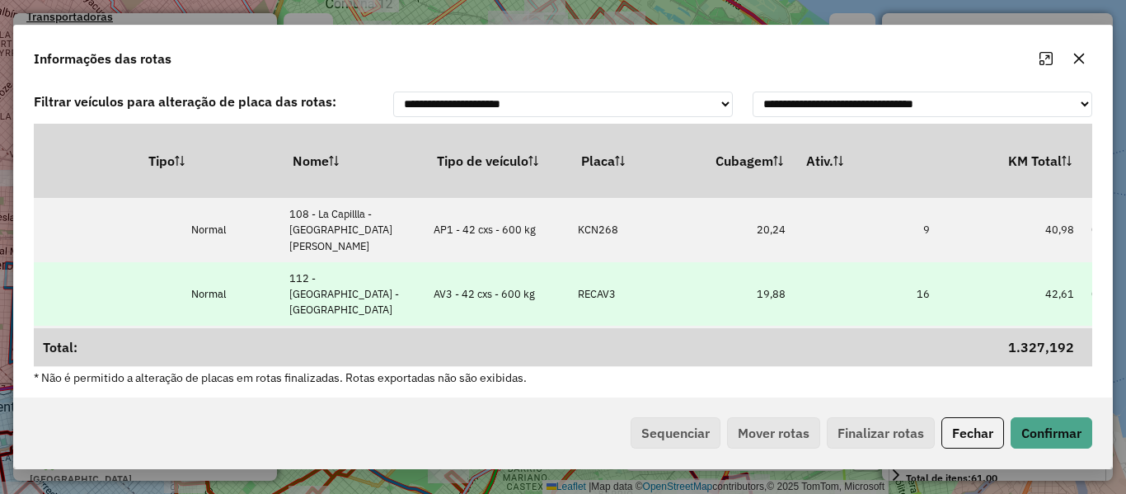
drag, startPoint x: 745, startPoint y: 274, endPoint x: 834, endPoint y: 274, distance: 88.2
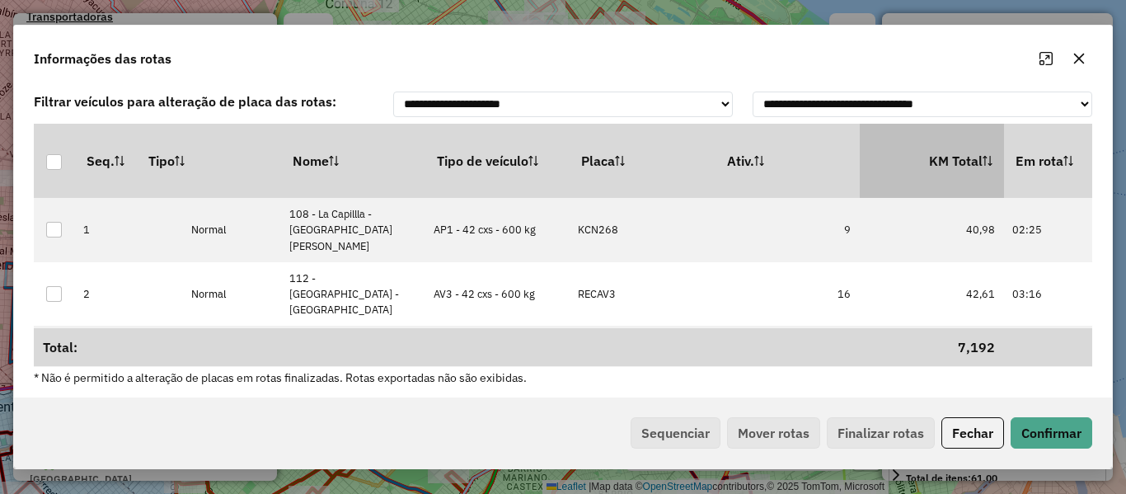
click at [877, 170] on th "KM Total" at bounding box center [932, 161] width 144 height 74
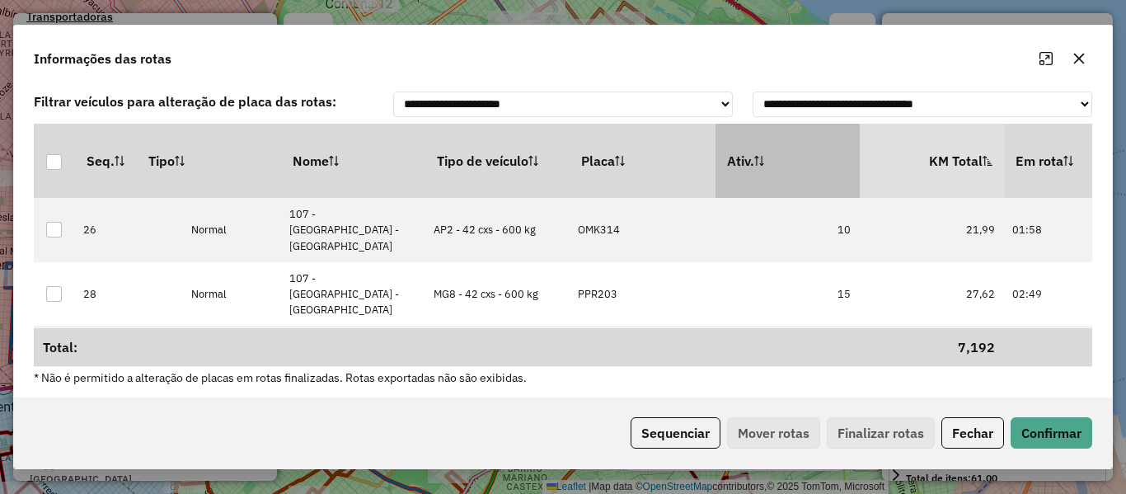
click at [836, 170] on th "Ativ." at bounding box center [788, 161] width 144 height 74
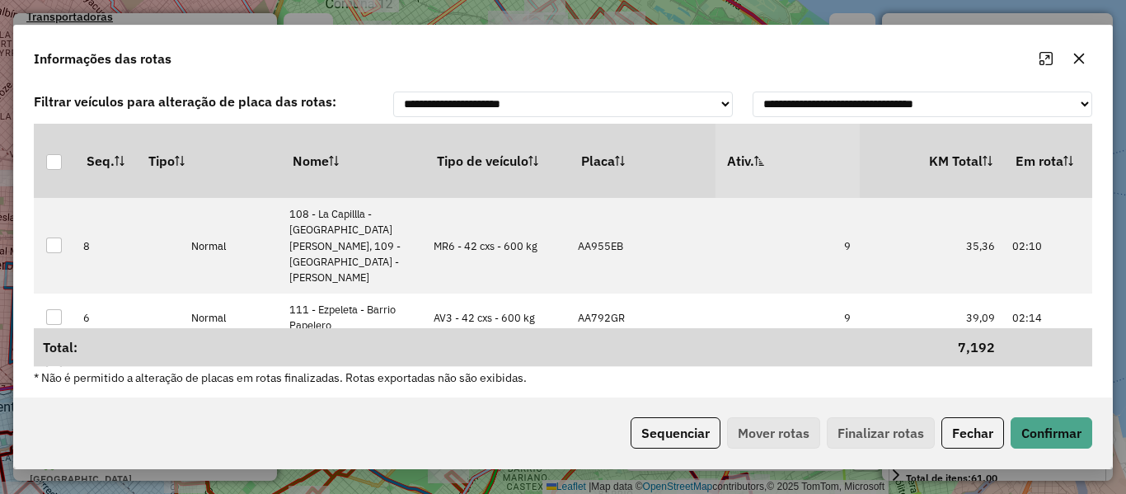
click at [836, 170] on th "Ativ." at bounding box center [788, 161] width 144 height 74
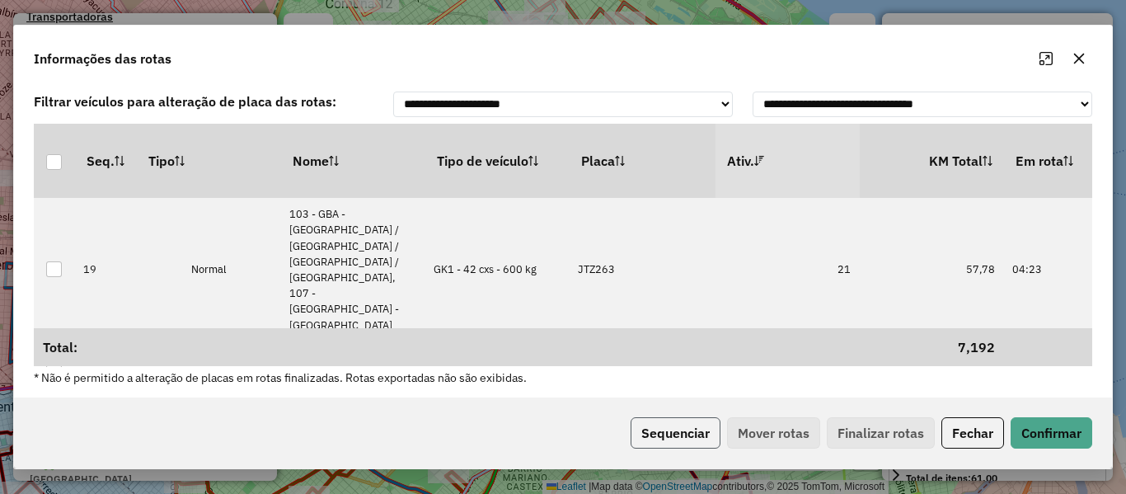
click at [677, 443] on button "Sequenciar" at bounding box center [676, 432] width 90 height 31
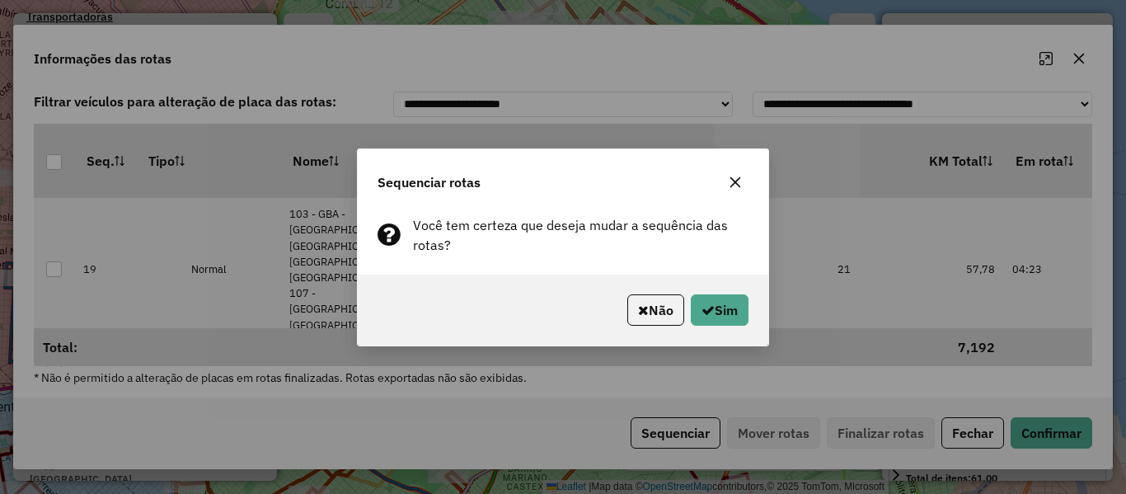
click at [717, 328] on div "Não Sim" at bounding box center [563, 310] width 411 height 71
click at [719, 320] on button "Sim" at bounding box center [720, 309] width 58 height 31
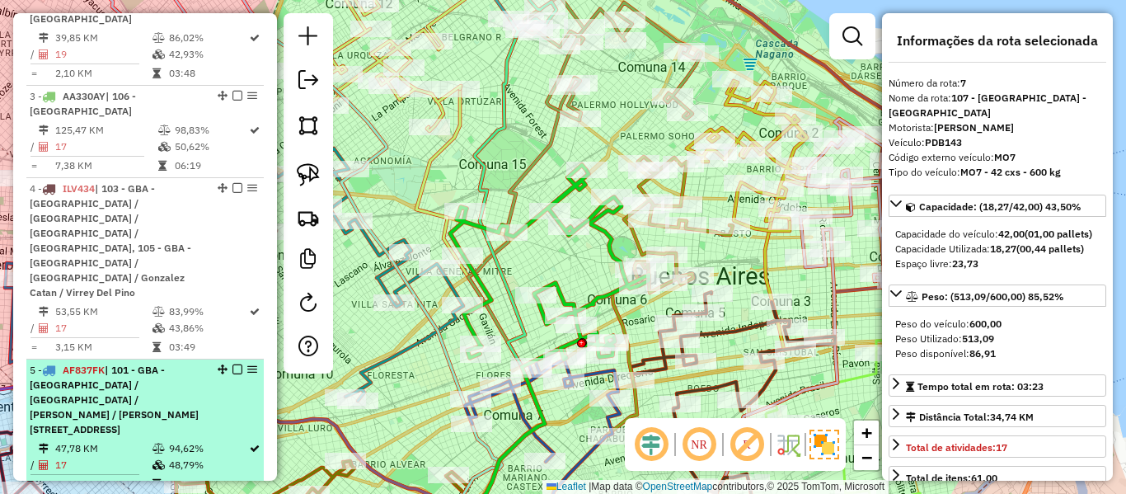
scroll to position [327, 0]
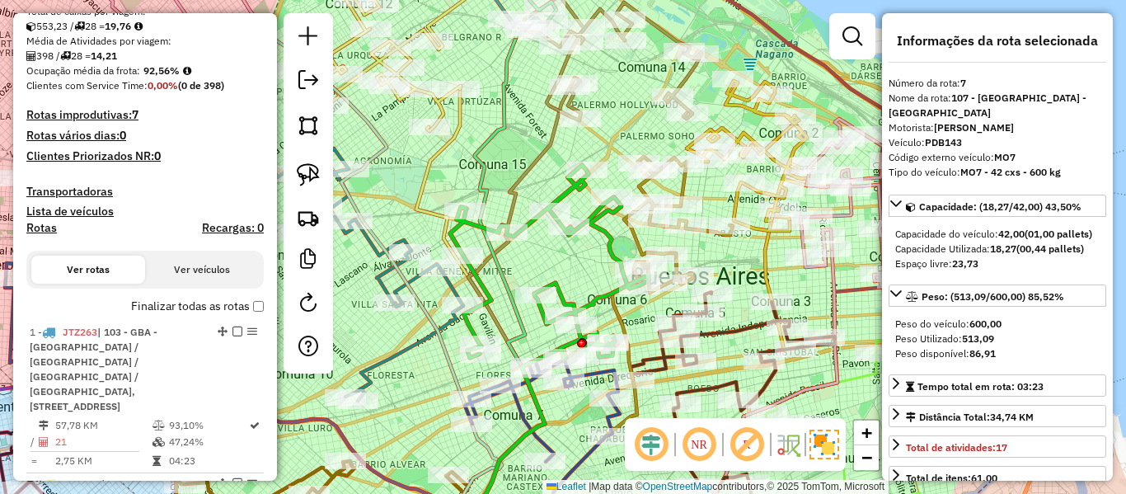
click at [176, 308] on label "Finalizar todas as rotas" at bounding box center [197, 306] width 133 height 17
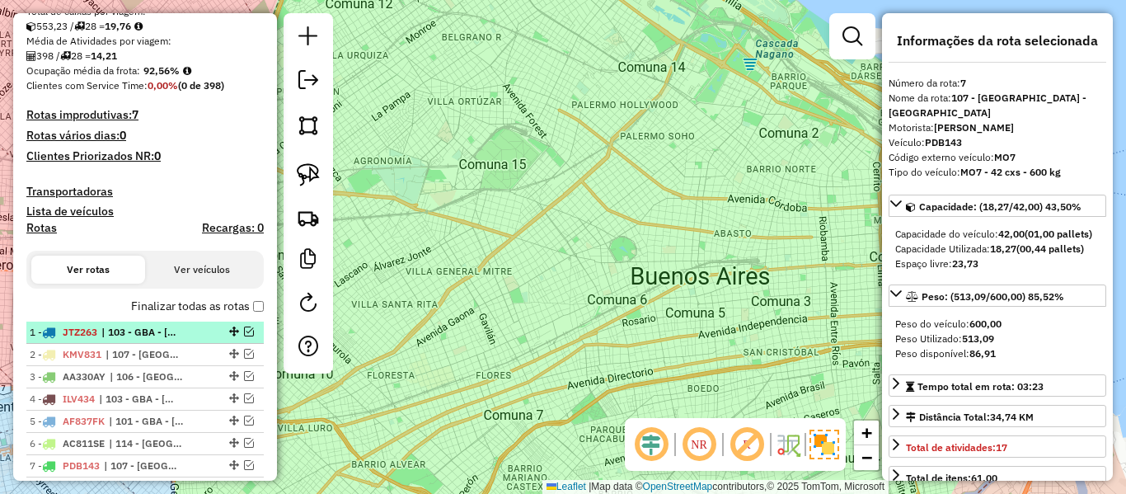
click at [177, 330] on span "| 103 - GBA - Boulogne Sur / Villa Adelina / Villa Udaondo / Caseros, 107 - Ciu…" at bounding box center [139, 332] width 76 height 15
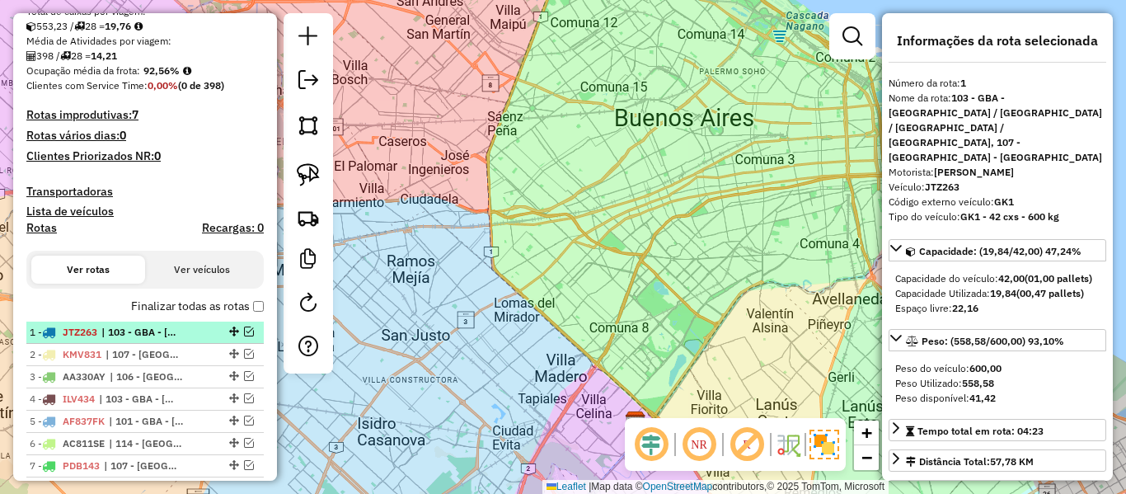
click at [246, 332] on em at bounding box center [249, 332] width 10 height 10
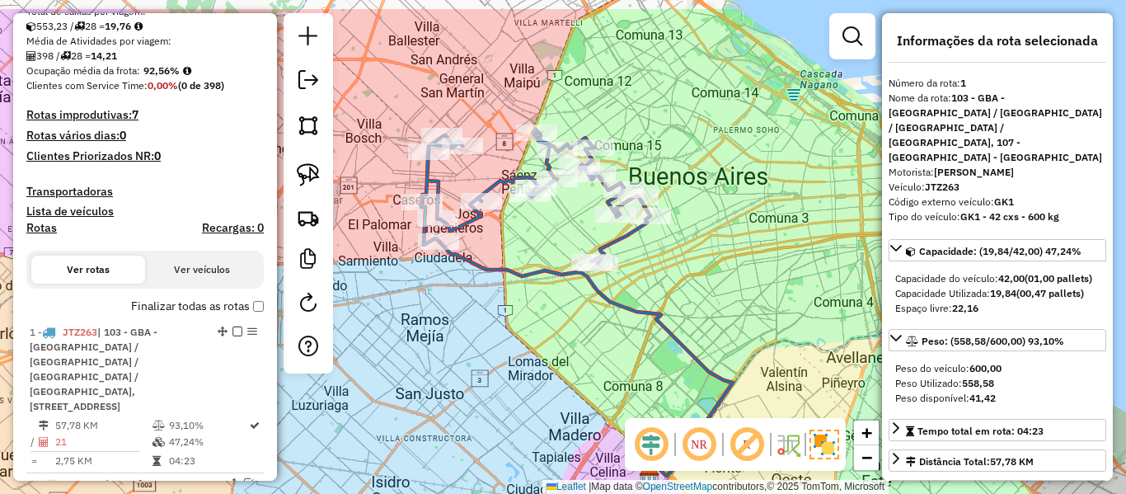
click at [593, 382] on div "Janela de atendimento Grade de atendimento Capacidade Transportadoras Veículos …" at bounding box center [563, 247] width 1126 height 494
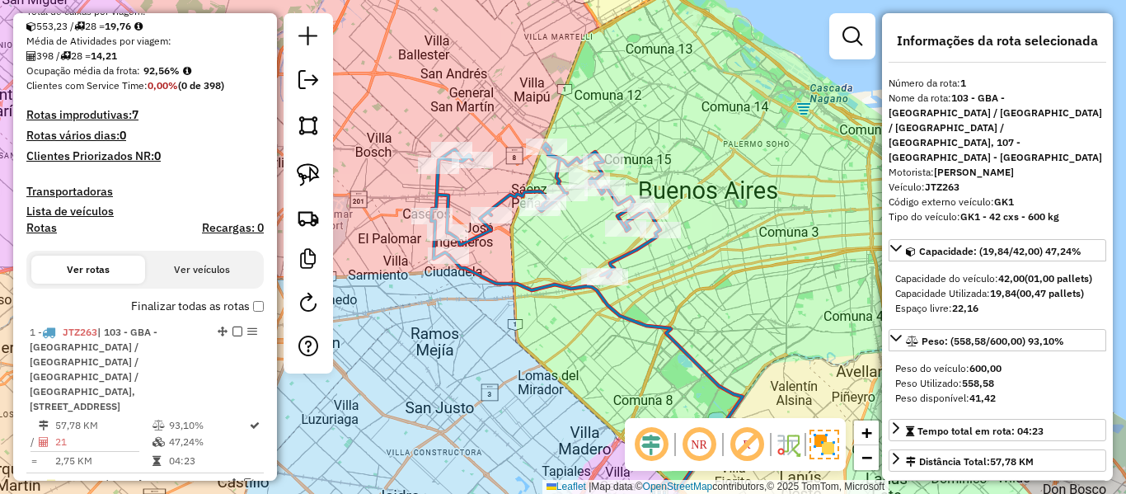
drag, startPoint x: 540, startPoint y: 324, endPoint x: 558, endPoint y: 336, distance: 22.0
click at [563, 348] on div "Janela de atendimento Grade de atendimento Capacidade Transportadoras Veículos …" at bounding box center [563, 247] width 1126 height 494
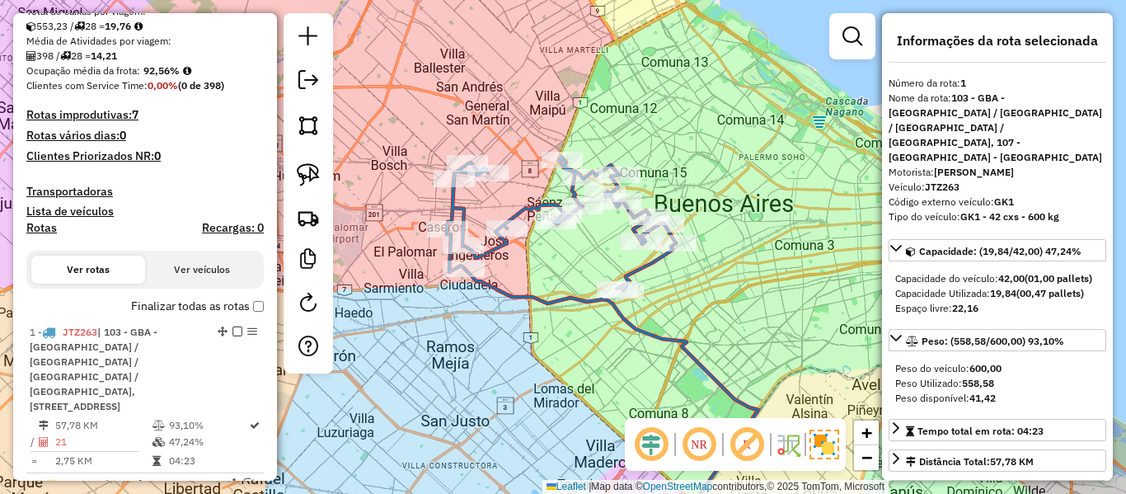
click at [564, 308] on icon at bounding box center [612, 389] width 294 height 240
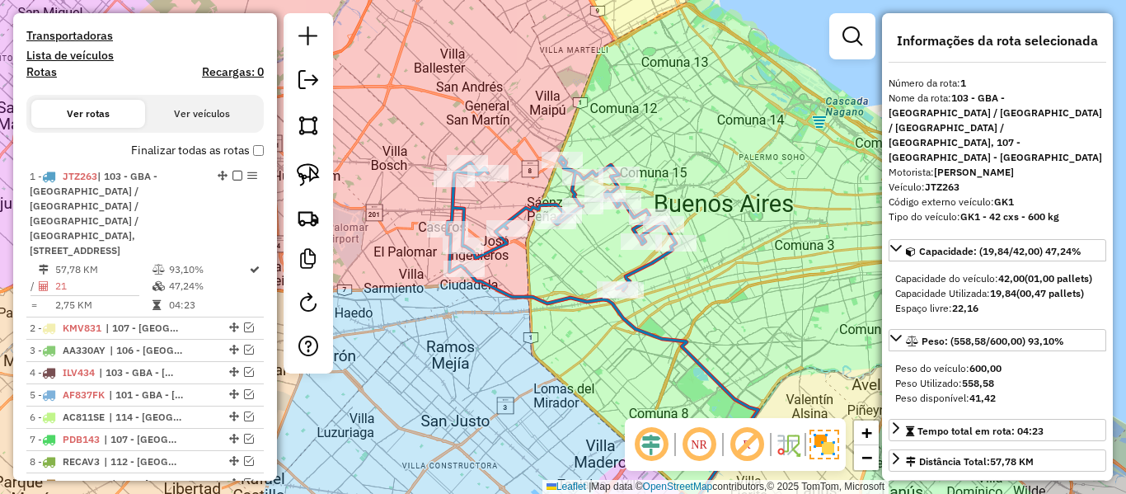
scroll to position [635, 0]
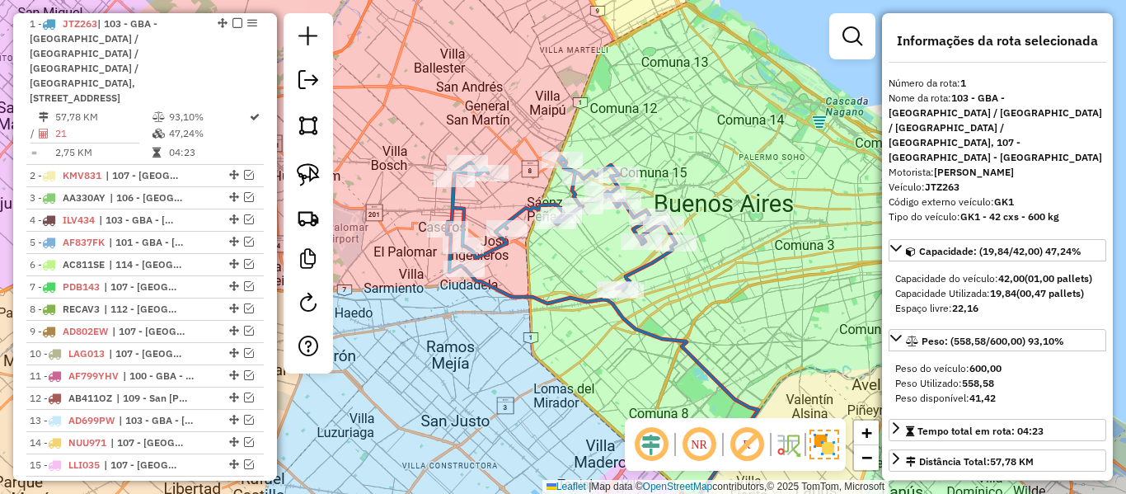
click at [558, 303] on icon at bounding box center [612, 389] width 294 height 240
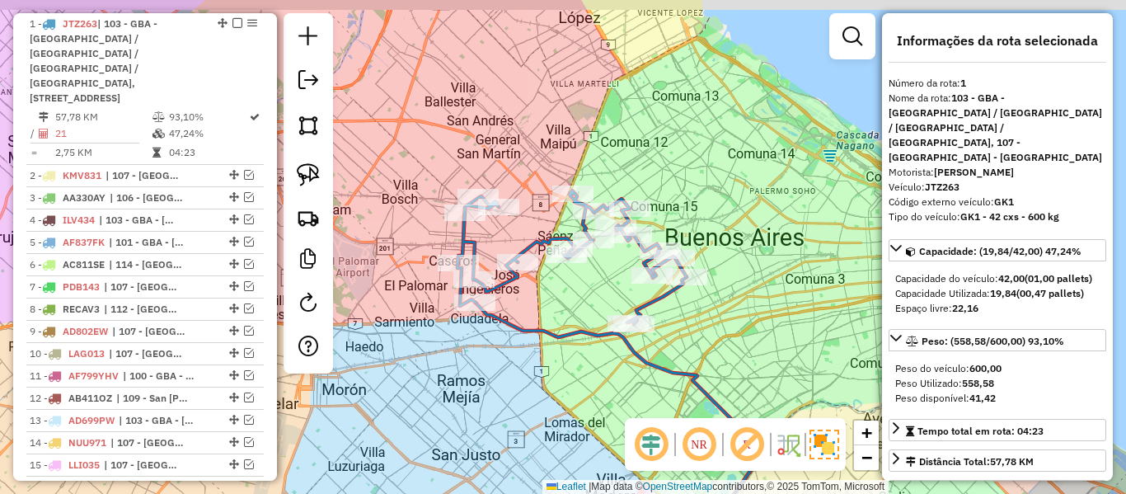
drag, startPoint x: 543, startPoint y: 348, endPoint x: 558, endPoint y: 371, distance: 27.4
click at [553, 371] on div "Janela de atendimento Grade de atendimento Capacidade Transportadoras Veículos …" at bounding box center [563, 247] width 1126 height 494
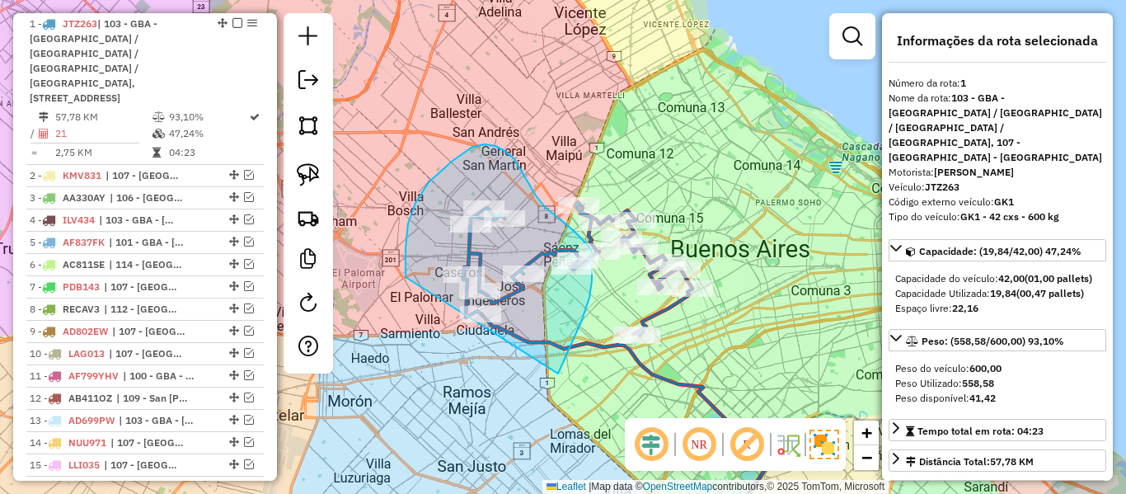
drag, startPoint x: 582, startPoint y: 320, endPoint x: 516, endPoint y: 361, distance: 77.8
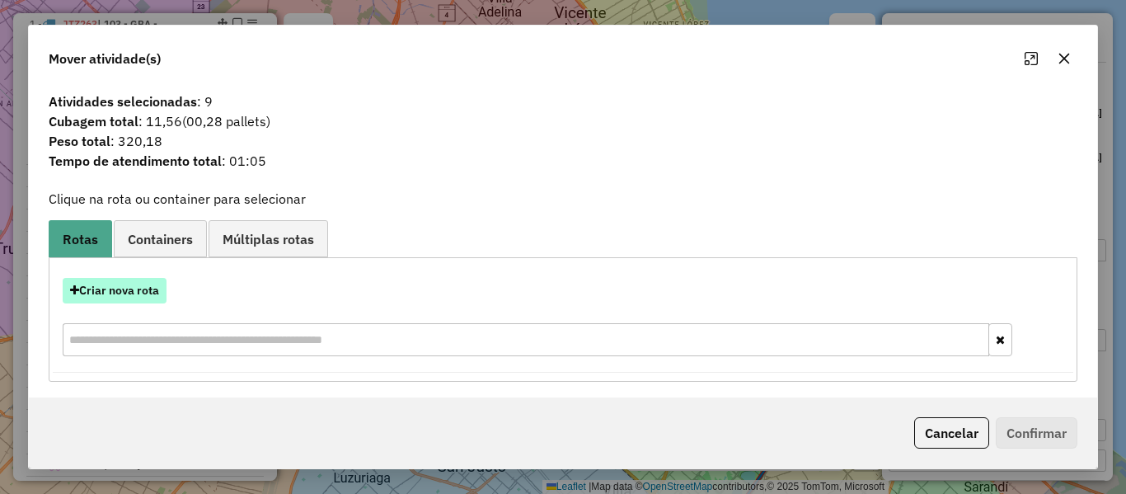
click at [147, 289] on button "Criar nova rota" at bounding box center [115, 291] width 104 height 26
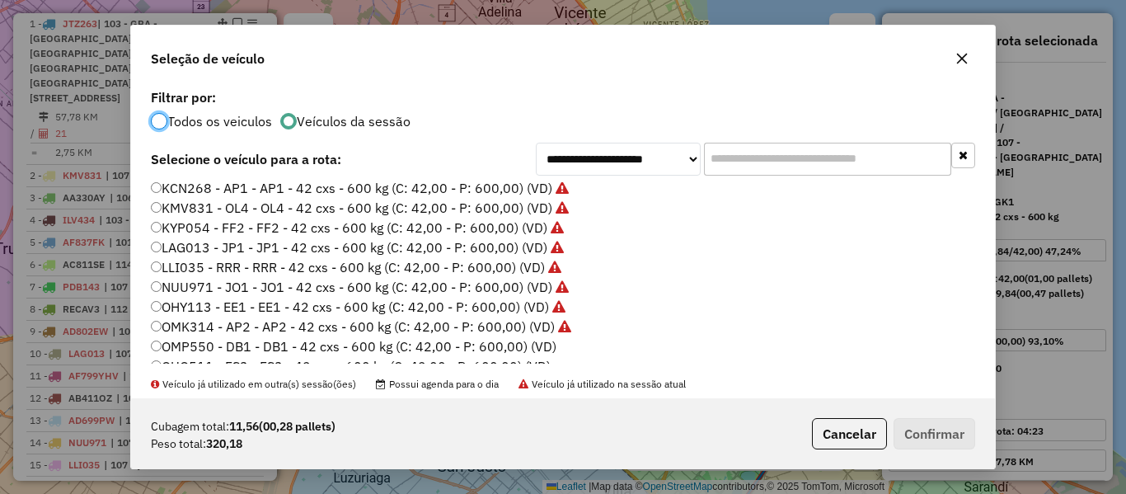
scroll to position [412, 0]
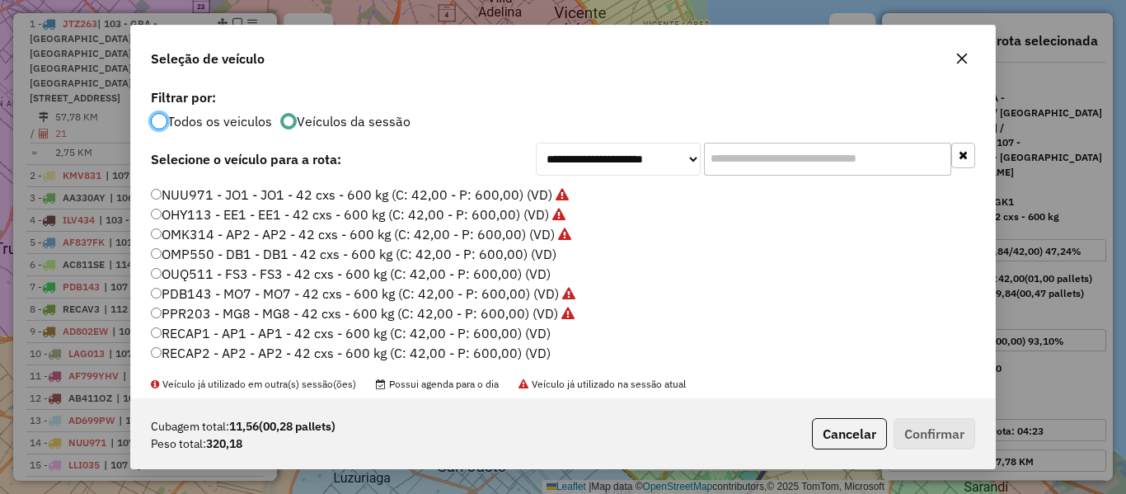
click at [545, 257] on label "OMP550 - DB1 - DB1 - 42 cxs - 600 kg (C: 42,00 - P: 600,00) (VD)" at bounding box center [354, 254] width 406 height 20
click at [929, 431] on button "Confirmar" at bounding box center [935, 433] width 82 height 31
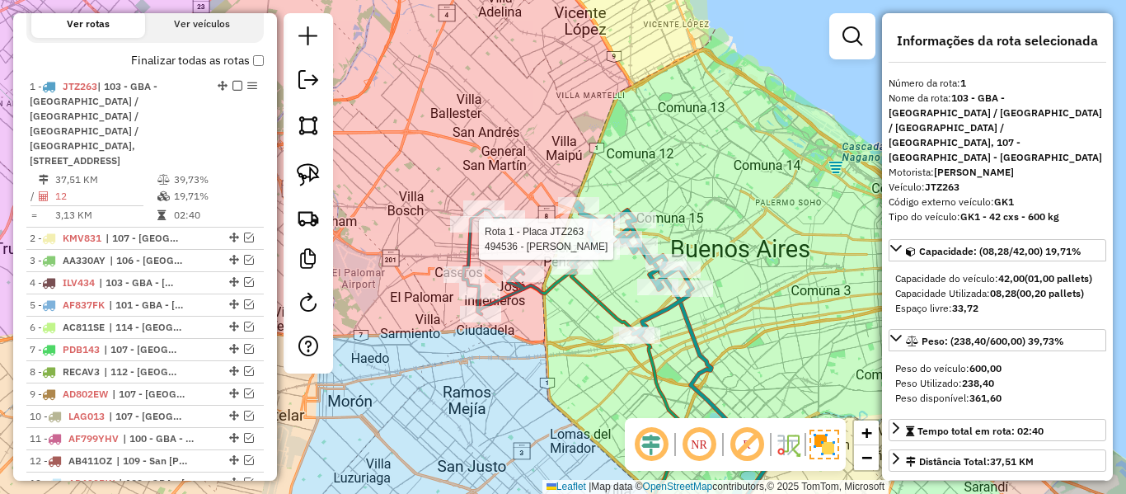
scroll to position [635, 0]
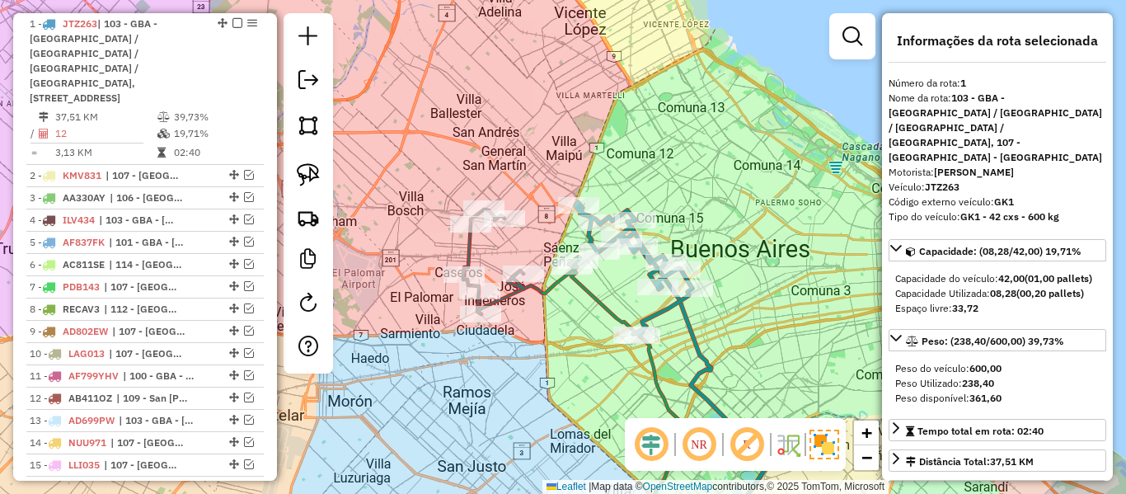
click at [539, 287] on icon at bounding box center [521, 261] width 117 height 105
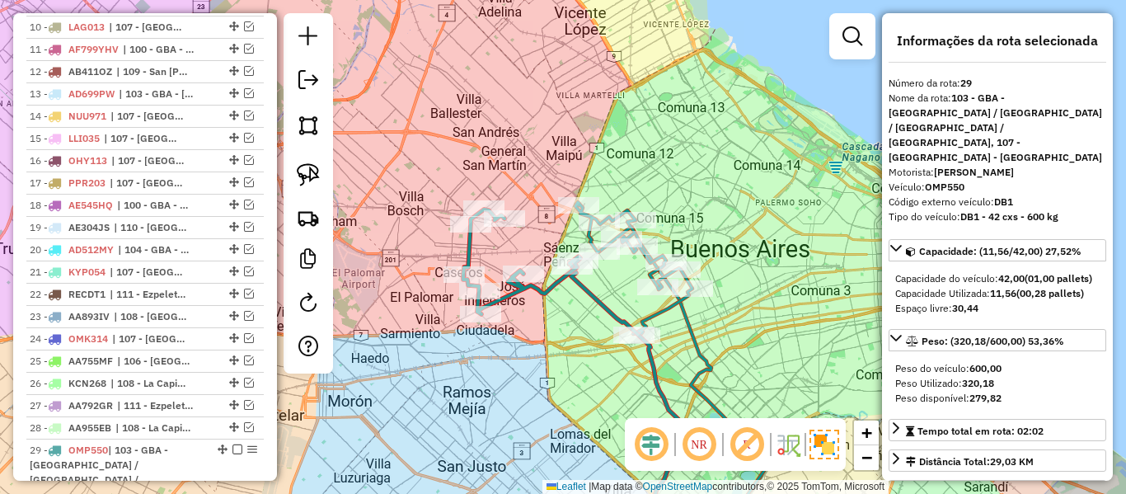
scroll to position [1078, 0]
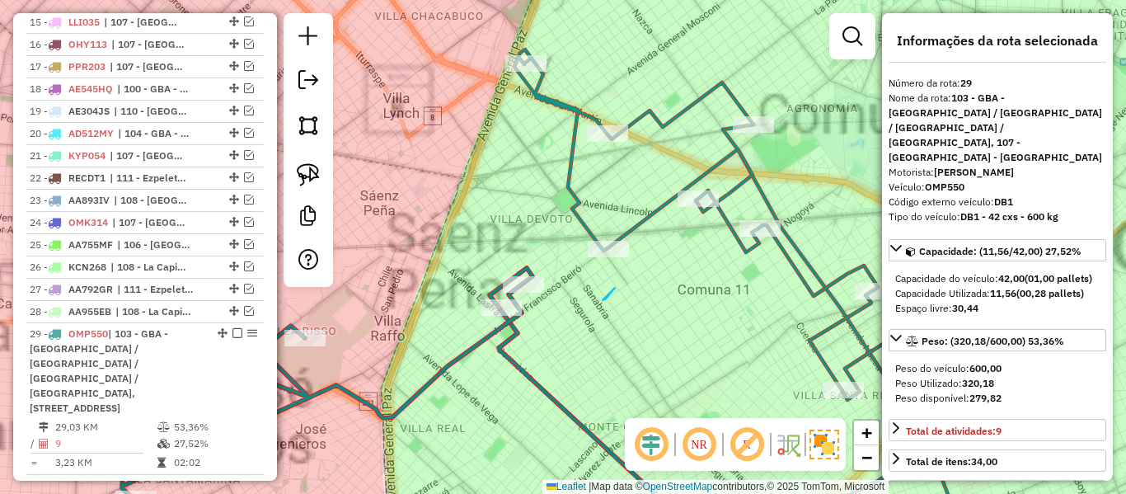
drag, startPoint x: 615, startPoint y: 288, endPoint x: 522, endPoint y: 255, distance: 98.8
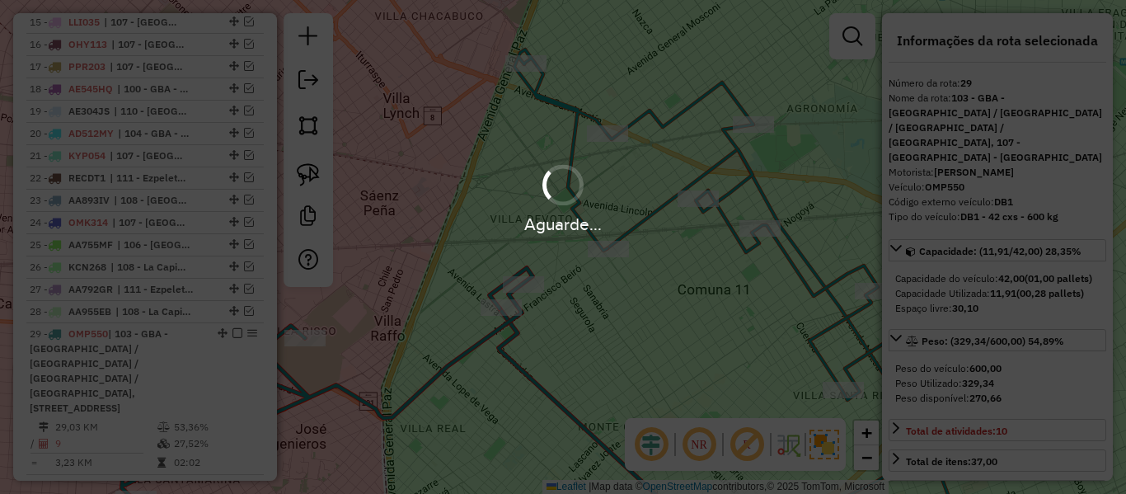
select select "**********"
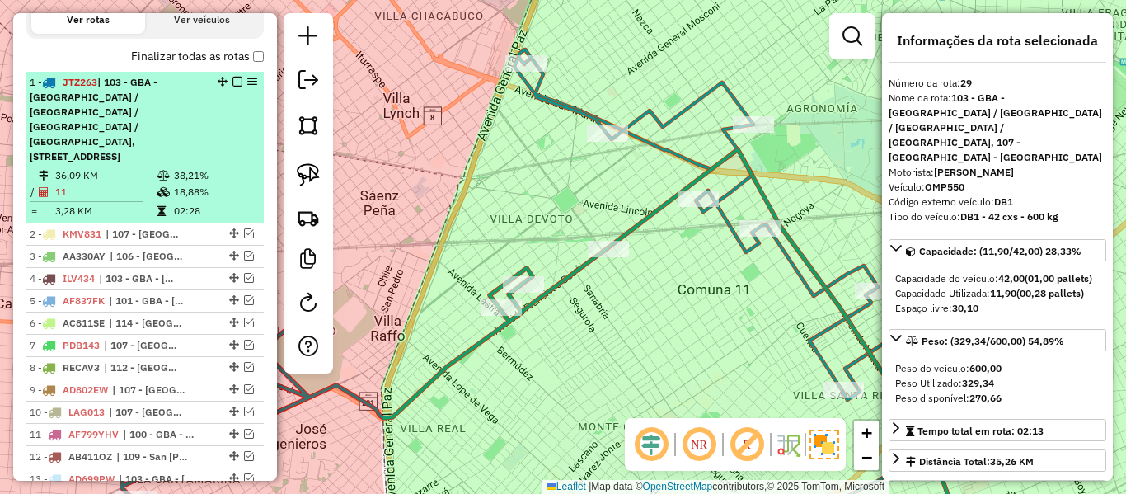
scroll to position [418, 0]
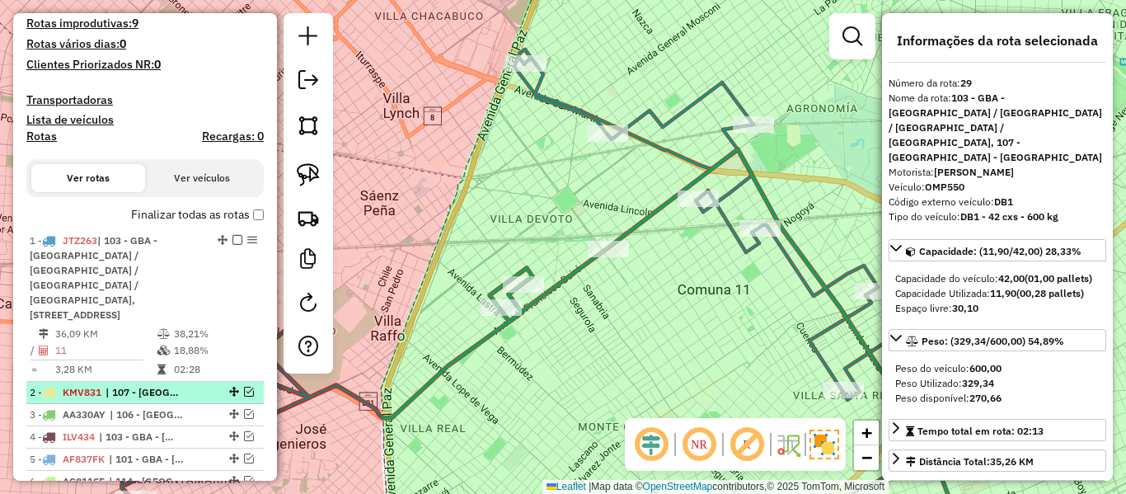
click at [201, 385] on div "2 - KMV831 | 107 - Ciudad Autónoma de Buenos Aires - CABA" at bounding box center [145, 392] width 231 height 15
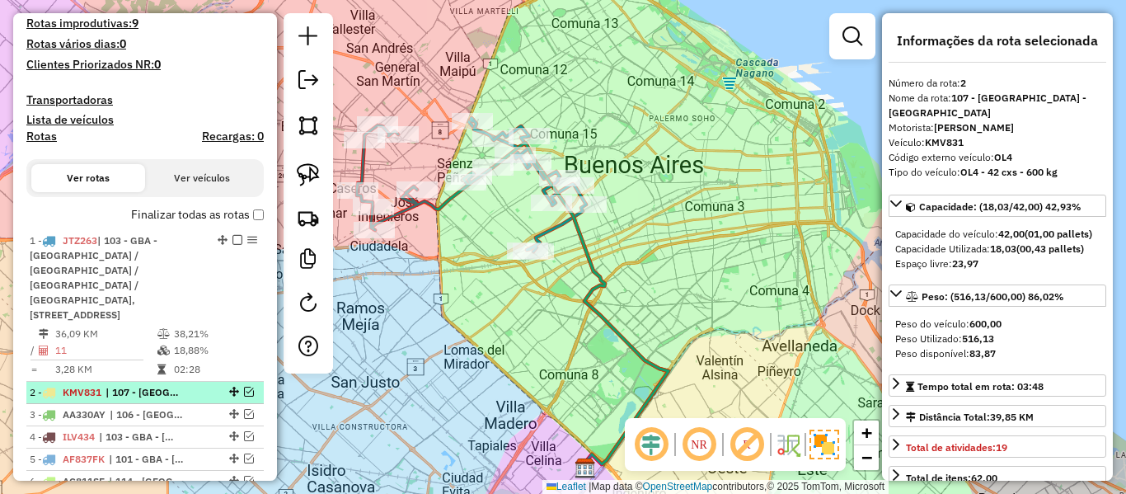
click at [244, 387] on em at bounding box center [249, 392] width 10 height 10
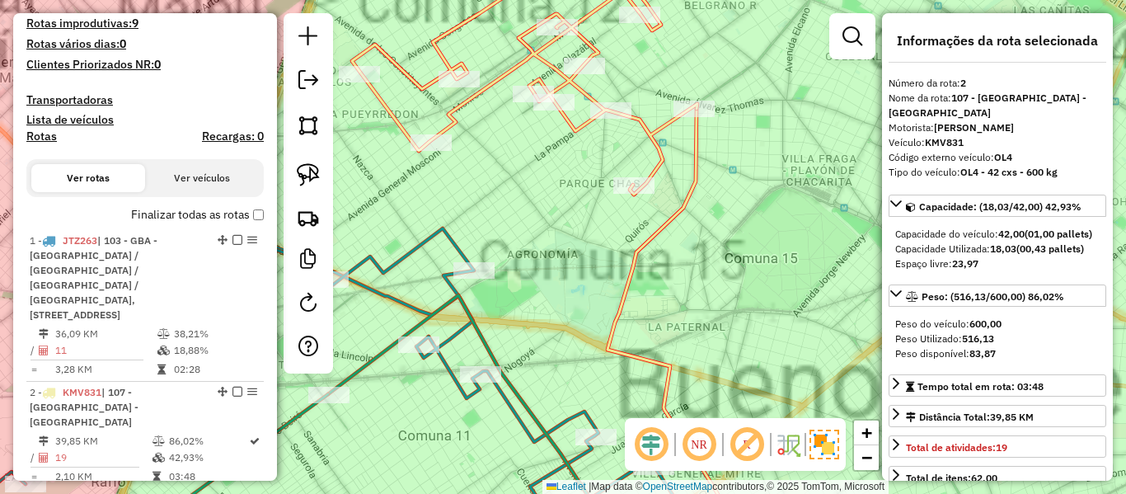
drag, startPoint x: 776, startPoint y: 308, endPoint x: 778, endPoint y: 333, distance: 24.9
click at [778, 333] on div "Janela de atendimento Grade de atendimento Capacidade Transportadoras Veículos …" at bounding box center [563, 247] width 1126 height 494
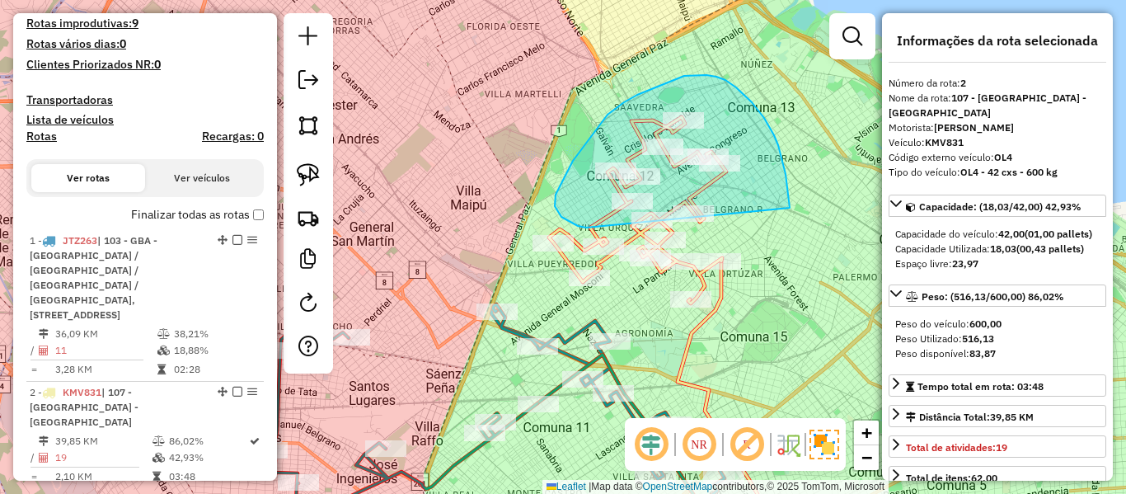
drag, startPoint x: 781, startPoint y: 155, endPoint x: 735, endPoint y: 221, distance: 80.5
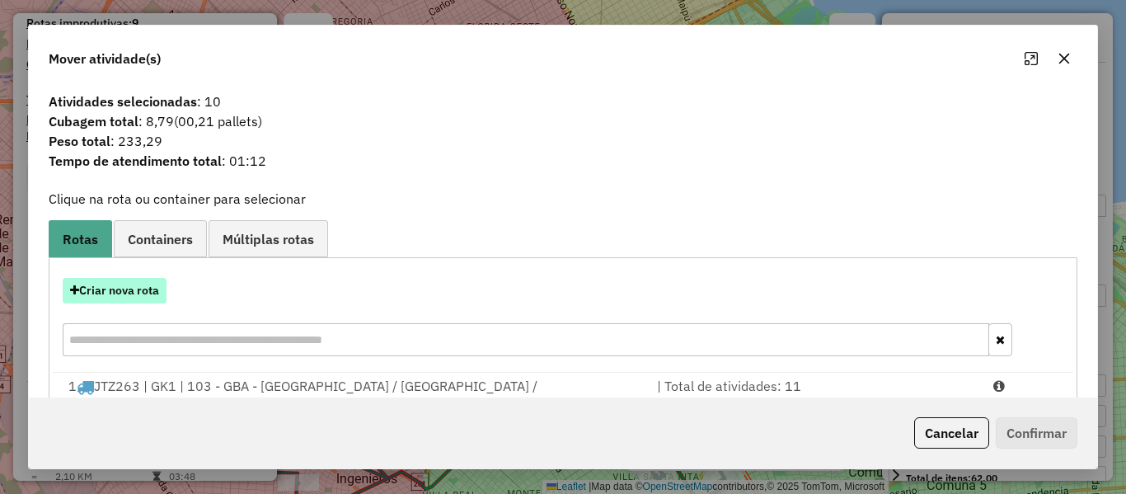
click at [152, 288] on button "Criar nova rota" at bounding box center [115, 291] width 104 height 26
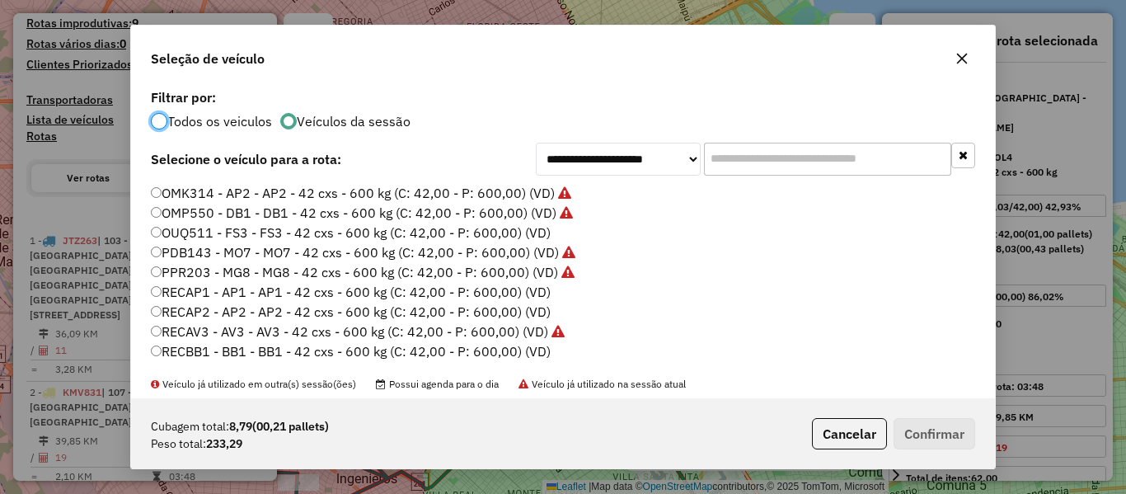
scroll to position [491, 0]
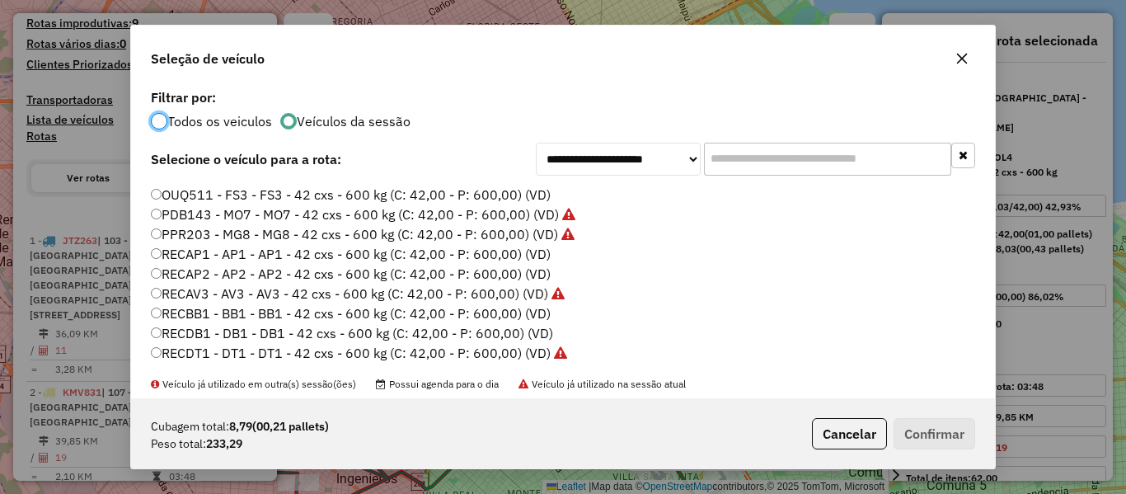
click at [542, 199] on label "OUQ511 - FS3 - FS3 - 42 cxs - 600 kg (C: 42,00 - P: 600,00) (VD)" at bounding box center [351, 195] width 400 height 20
click at [922, 426] on button "Confirmar" at bounding box center [935, 433] width 82 height 31
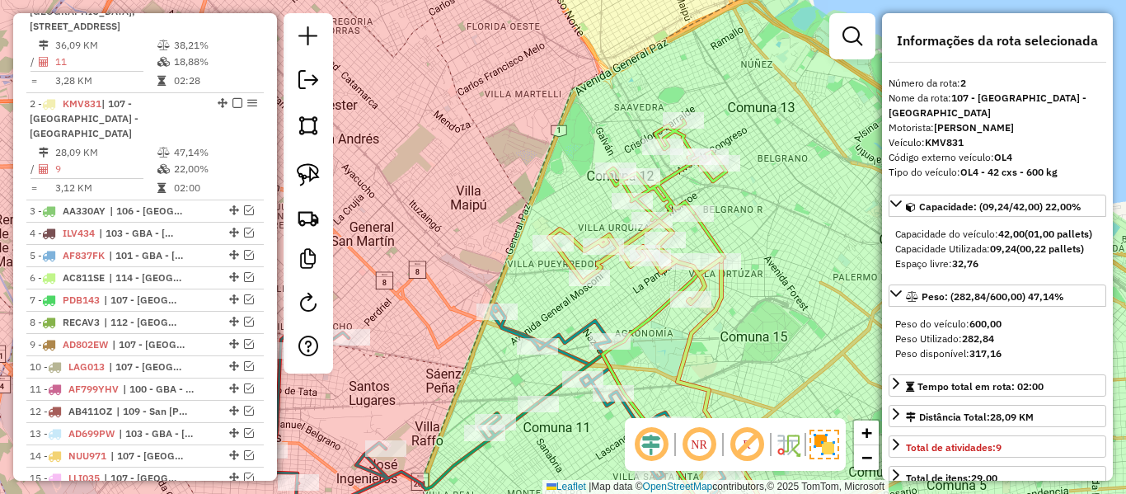
scroll to position [757, 0]
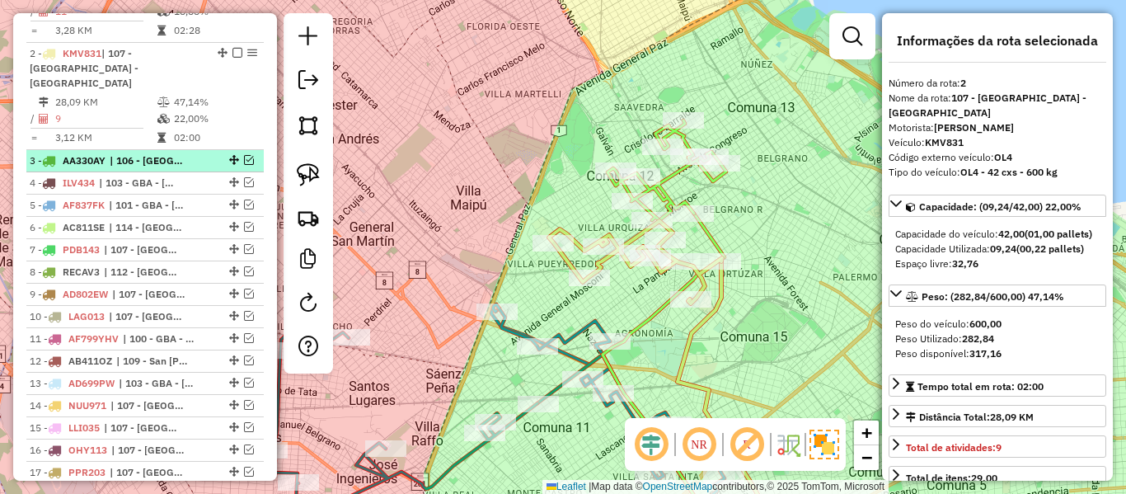
click at [148, 150] on li "3 - AA330AY | 106 - La Plata" at bounding box center [144, 161] width 237 height 22
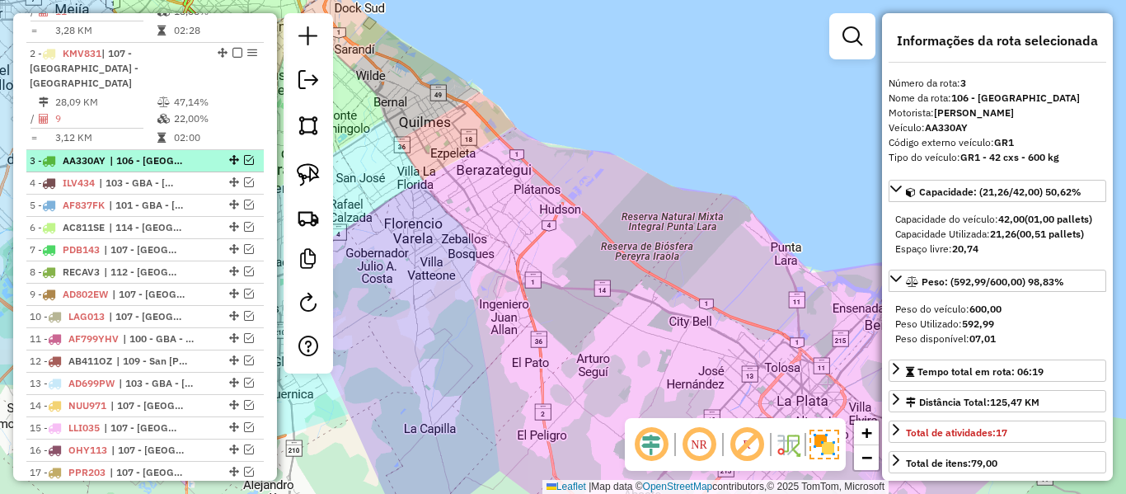
click at [244, 155] on em at bounding box center [249, 160] width 10 height 10
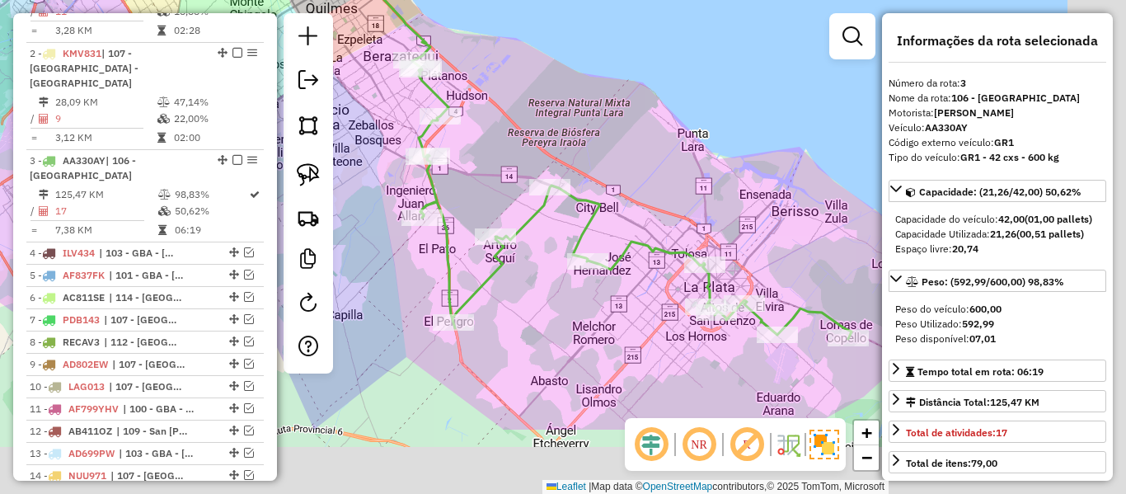
drag, startPoint x: 703, startPoint y: 252, endPoint x: 588, endPoint y: 148, distance: 154.7
click at [588, 148] on div "Janela de atendimento Grade de atendimento Capacidade Transportadoras Veículos …" at bounding box center [563, 247] width 1126 height 494
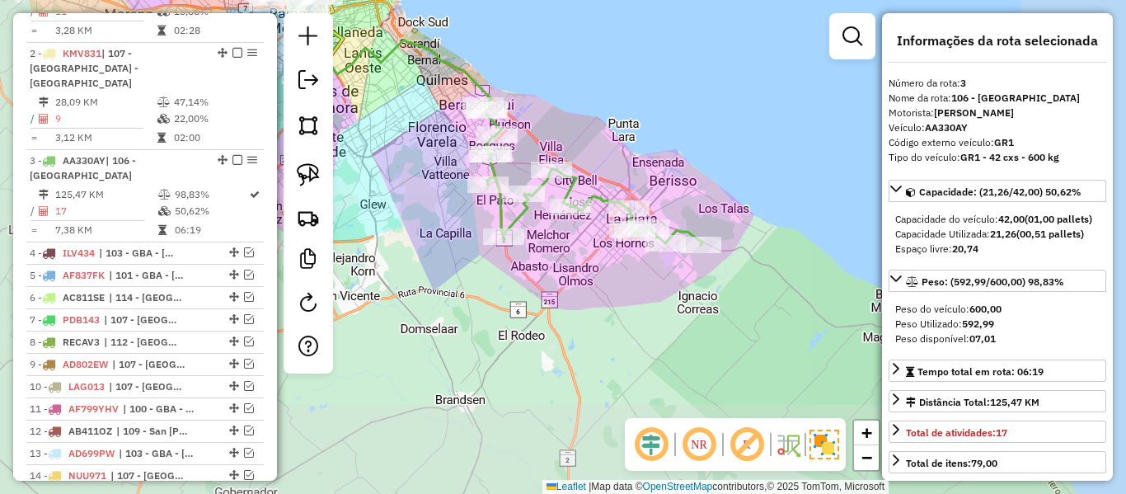
click at [597, 198] on icon at bounding box center [592, 175] width 219 height 139
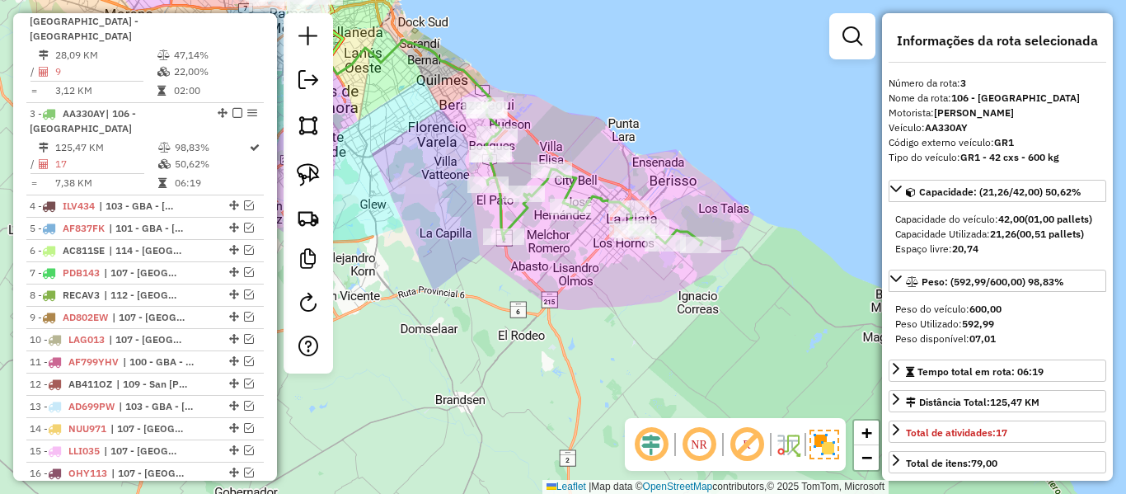
scroll to position [849, 0]
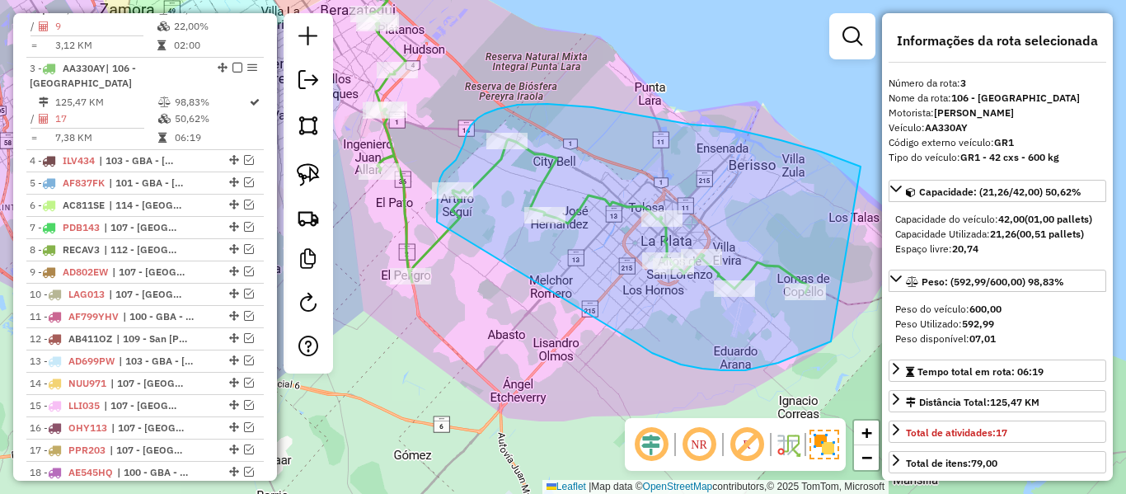
drag, startPoint x: 681, startPoint y: 364, endPoint x: 462, endPoint y: 226, distance: 259.4
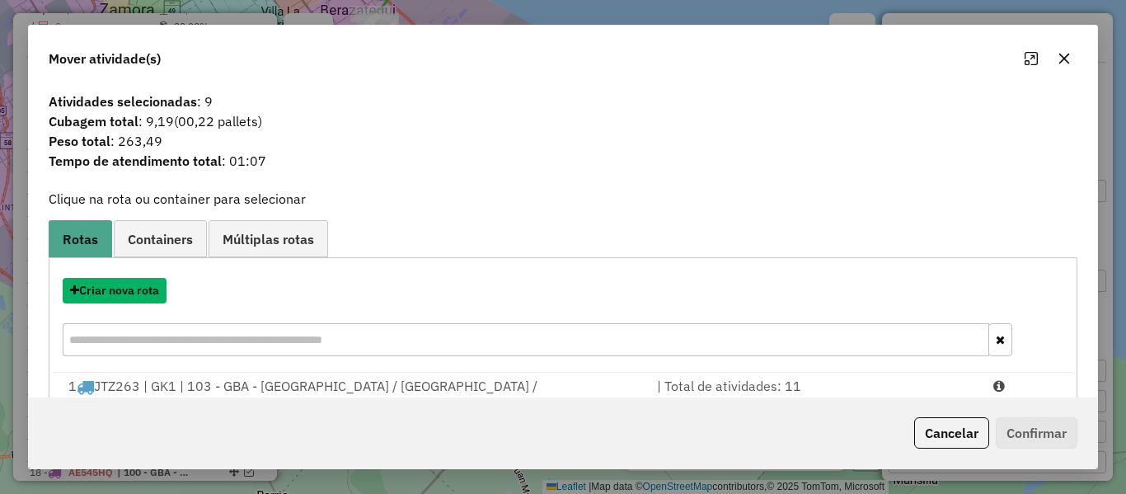
click at [158, 284] on button "Criar nova rota" at bounding box center [115, 291] width 104 height 26
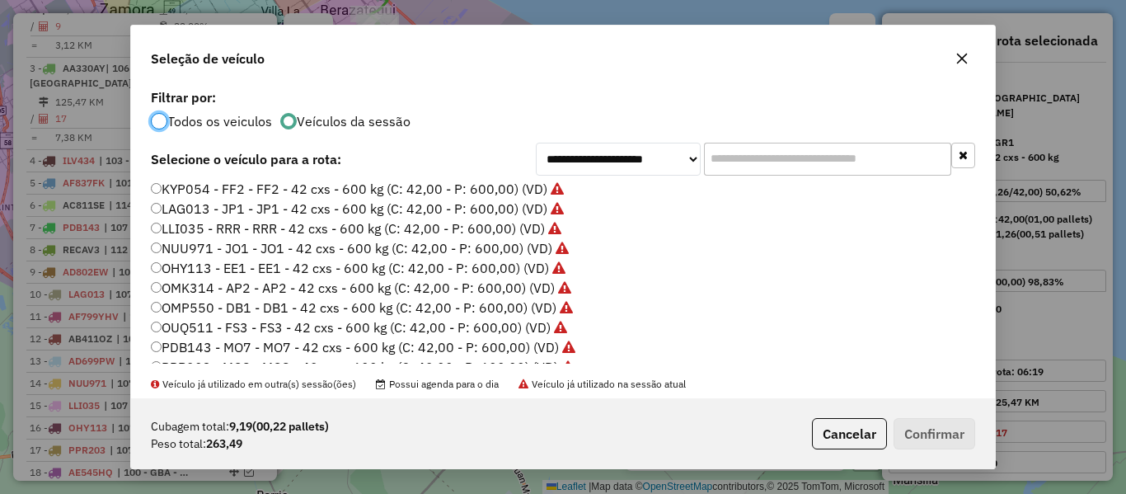
scroll to position [491, 0]
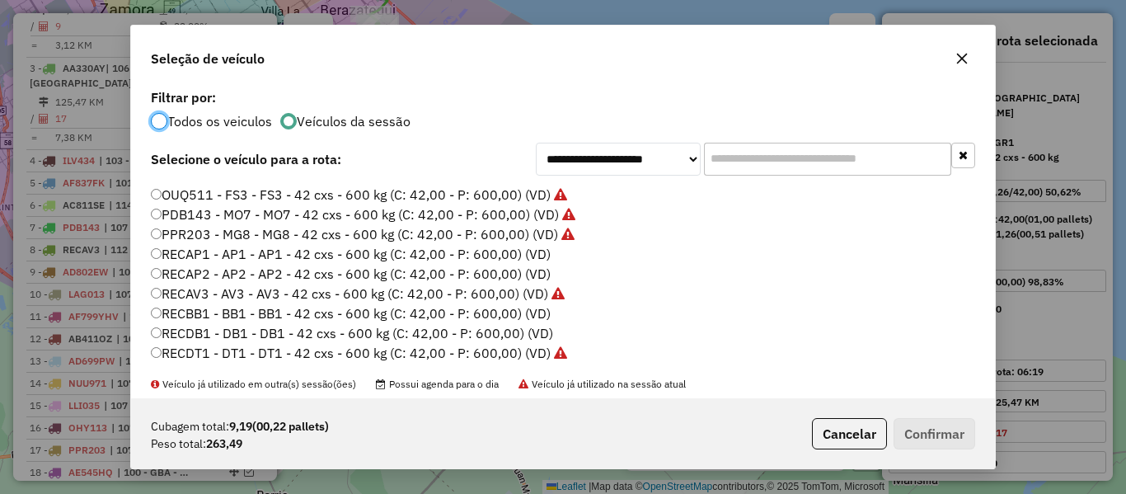
click at [542, 255] on label "RECAP1 - AP1 - AP1 - 42 cxs - 600 kg (C: 42,00 - P: 600,00) (VD)" at bounding box center [351, 254] width 400 height 20
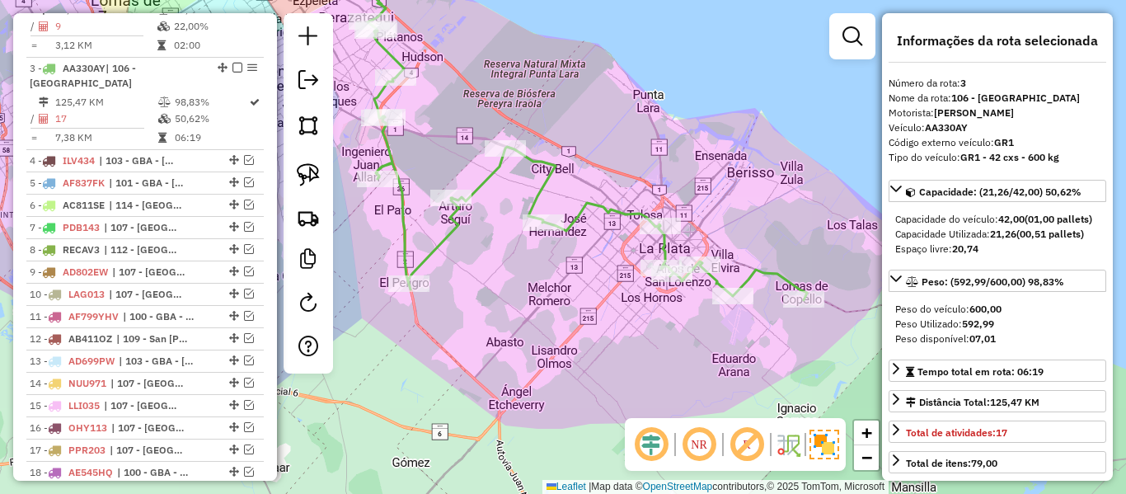
drag, startPoint x: 689, startPoint y: 349, endPoint x: 681, endPoint y: 355, distance: 9.9
click at [684, 356] on div "Janela de atendimento Grade de atendimento Capacidade Transportadoras Veículos …" at bounding box center [563, 247] width 1126 height 494
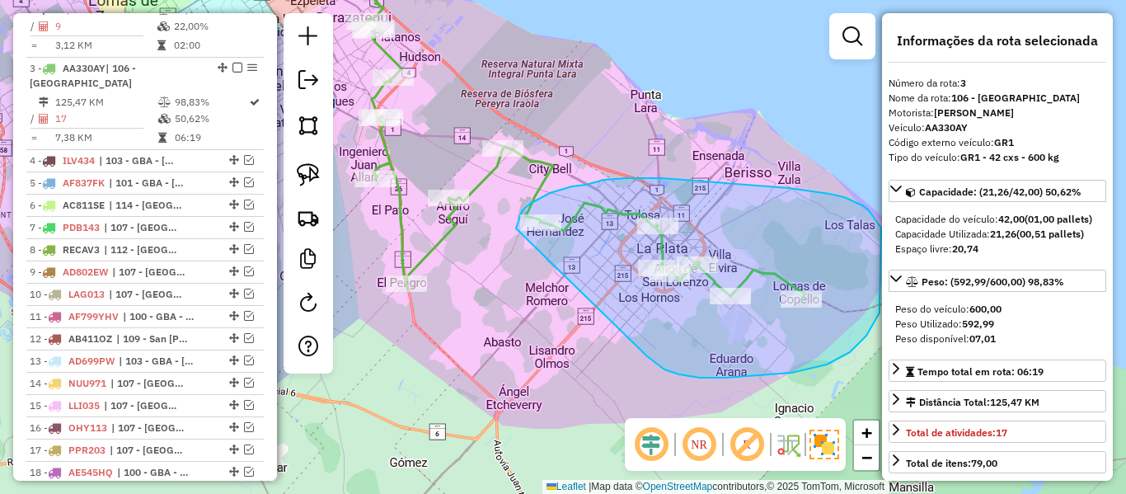
drag, startPoint x: 850, startPoint y: 352, endPoint x: 515, endPoint y: 262, distance: 346.7
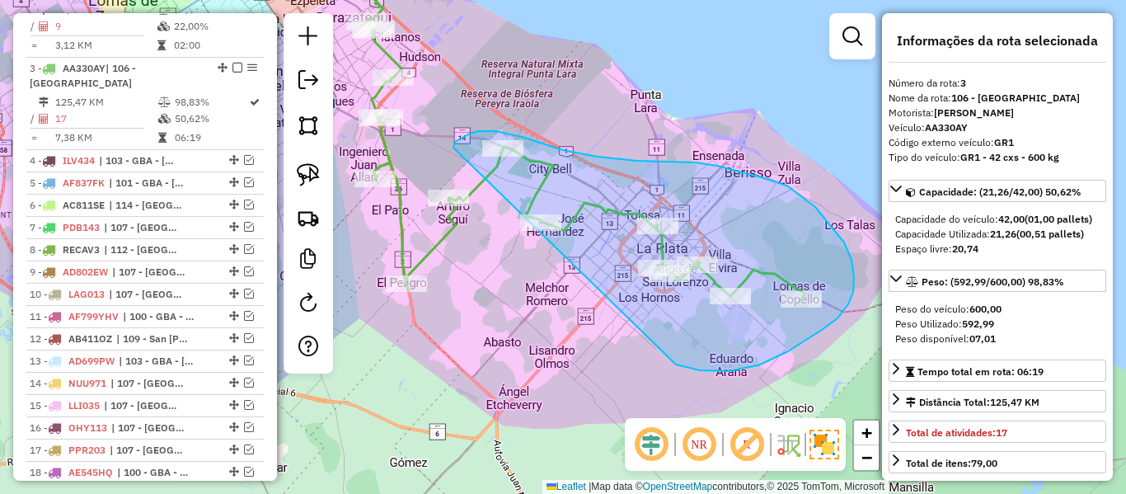
drag, startPoint x: 728, startPoint y: 371, endPoint x: 454, endPoint y: 148, distance: 352.9
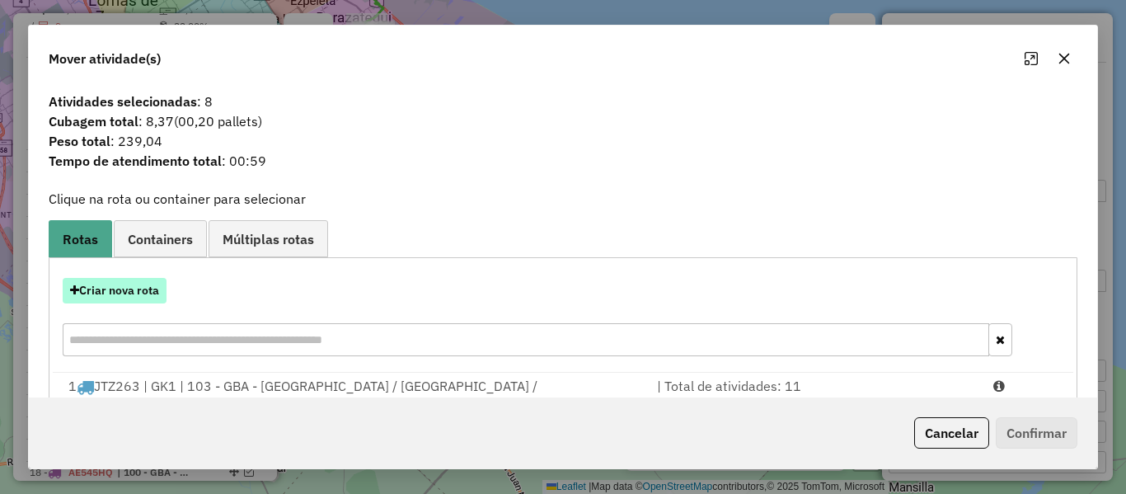
click at [137, 280] on button "Criar nova rota" at bounding box center [115, 291] width 104 height 26
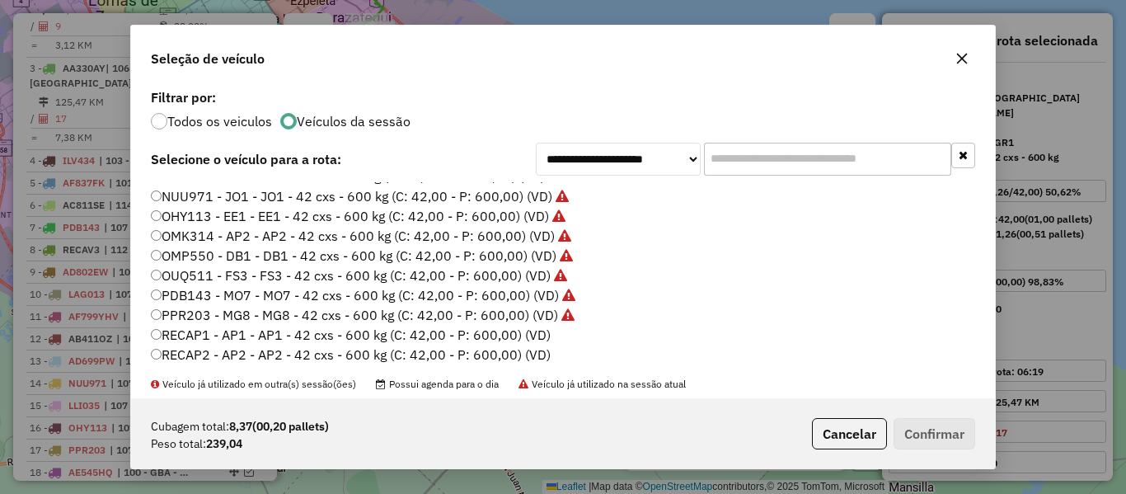
scroll to position [412, 0]
click at [526, 341] on label "RECAP1 - AP1 - AP1 - 42 cxs - 600 kg (C: 42,00 - P: 600,00) (VD)" at bounding box center [351, 333] width 400 height 20
click at [919, 439] on button "Confirmar" at bounding box center [935, 433] width 82 height 31
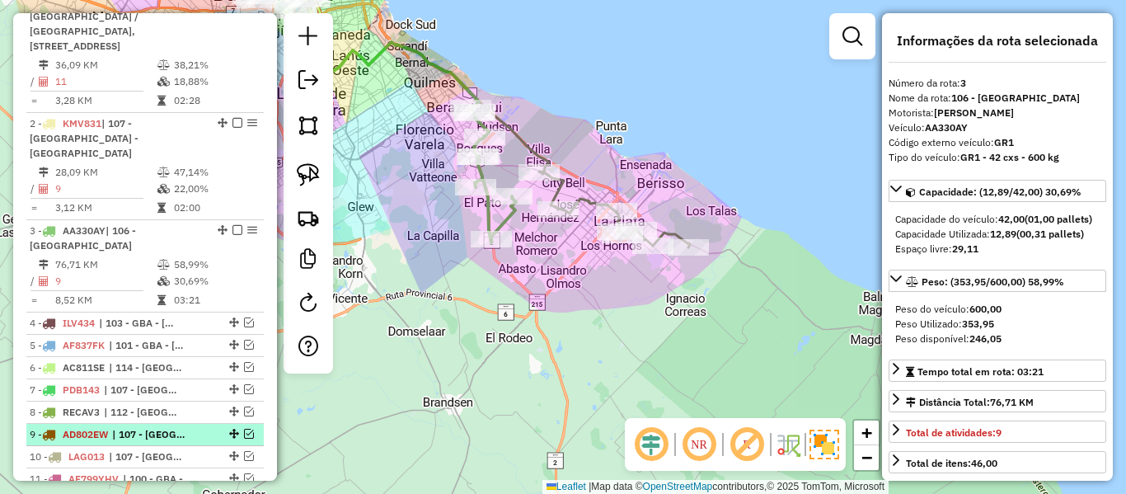
scroll to position [767, 0]
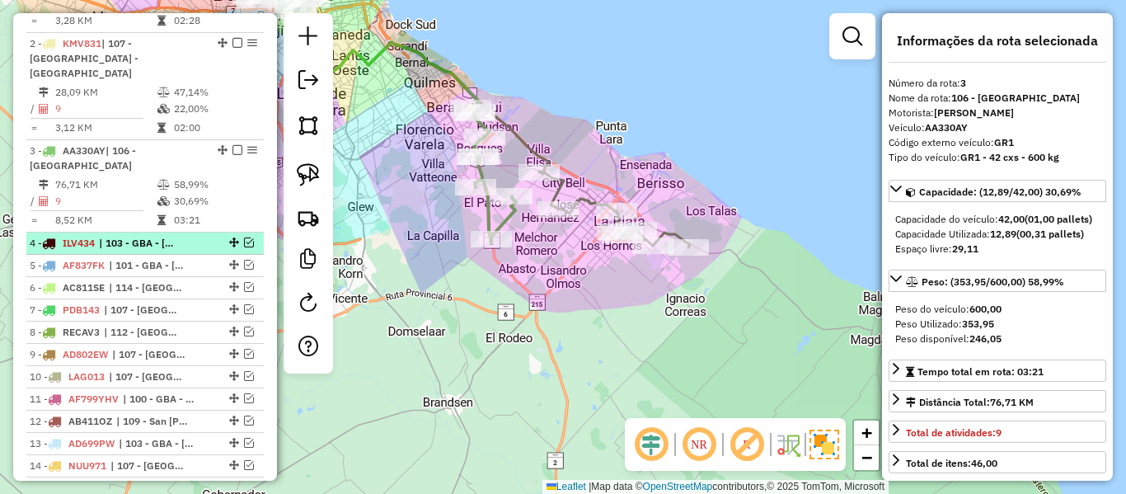
click at [172, 236] on span "| 103 - GBA - Boulogne Sur / Villa Adelina / Villa Udaondo / Caseros, 105 - GBA…" at bounding box center [137, 243] width 76 height 15
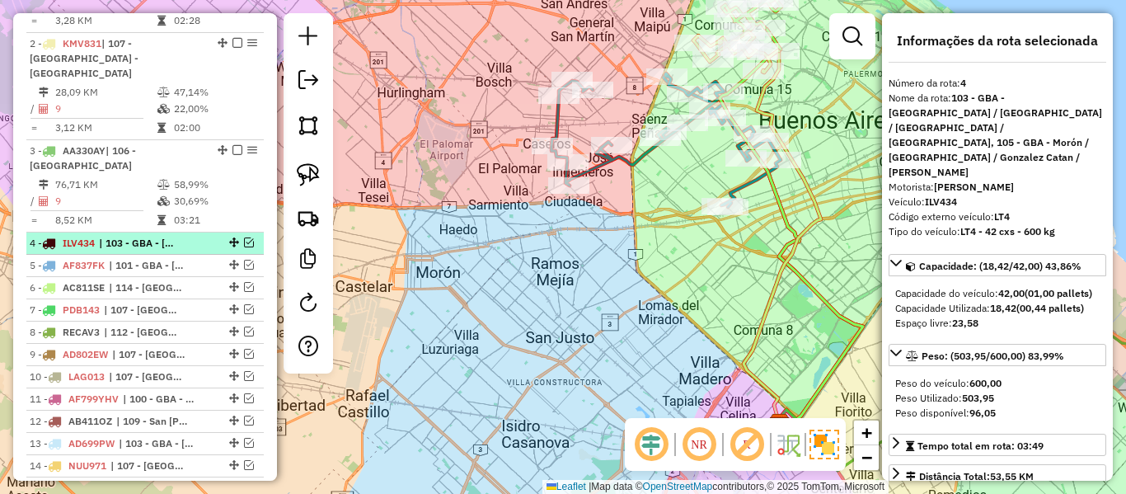
click at [245, 237] on em at bounding box center [249, 242] width 10 height 10
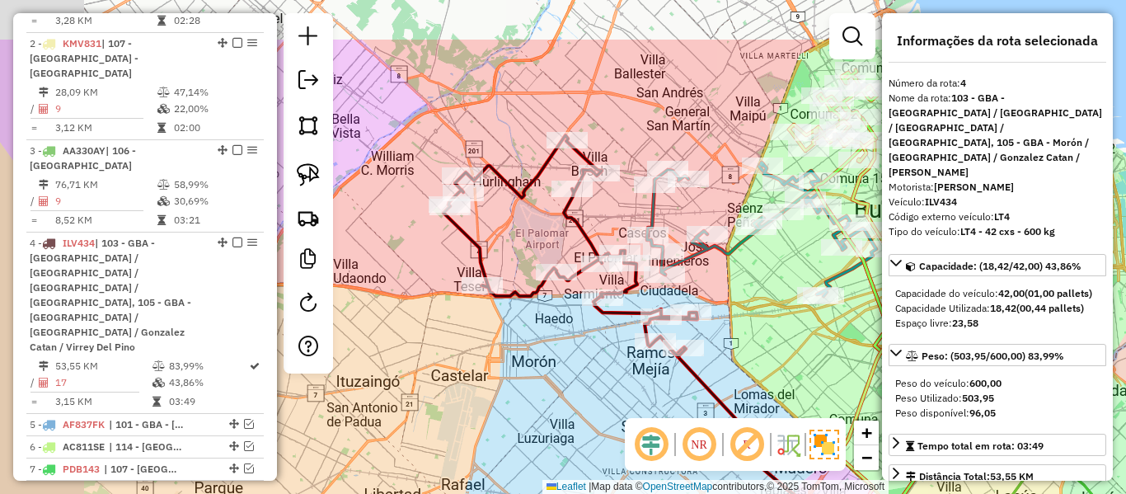
drag, startPoint x: 580, startPoint y: 365, endPoint x: 597, endPoint y: 377, distance: 20.8
click at [597, 377] on div "Janela de atendimento Grade de atendimento Capacidade Transportadoras Veículos …" at bounding box center [563, 247] width 1126 height 494
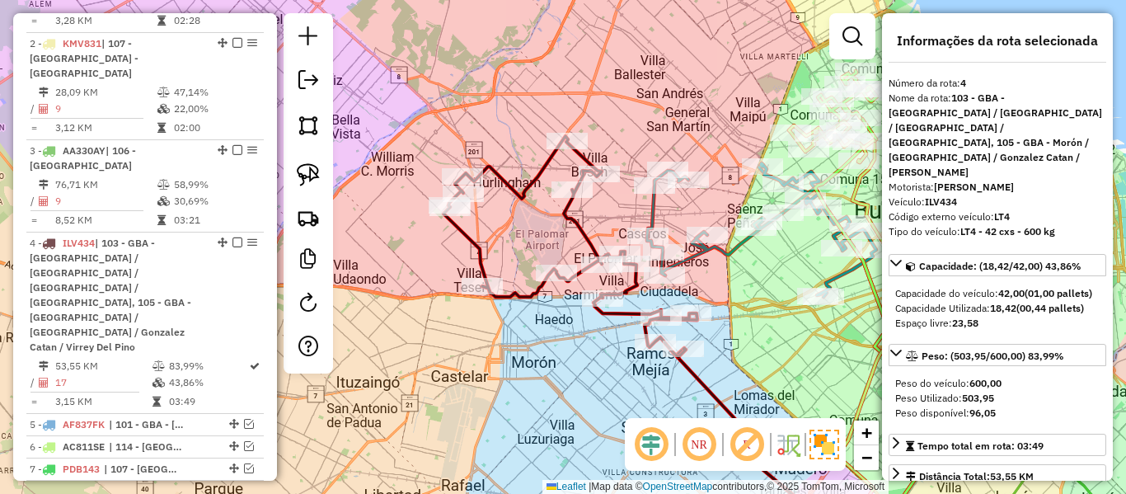
click at [578, 231] on icon at bounding box center [571, 246] width 254 height 221
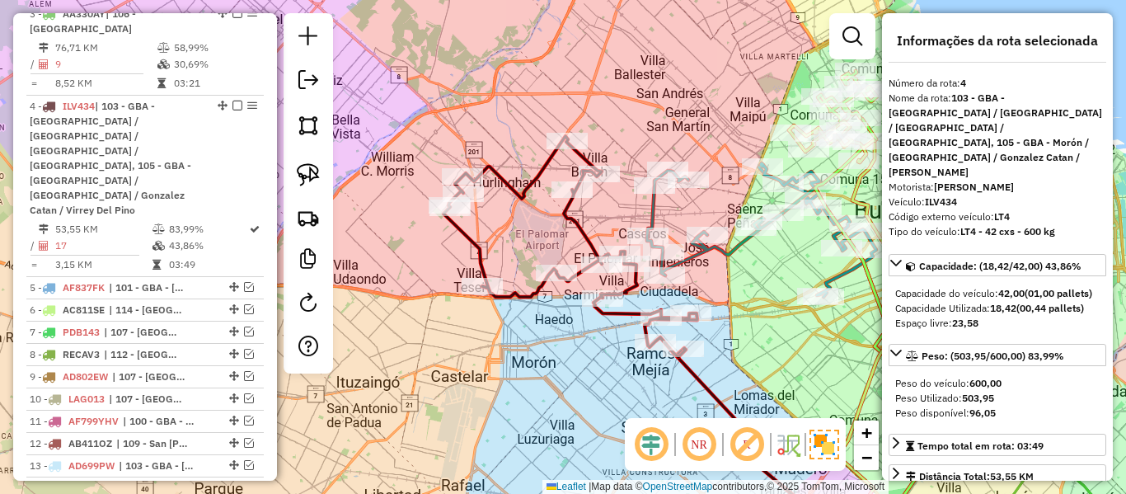
scroll to position [927, 0]
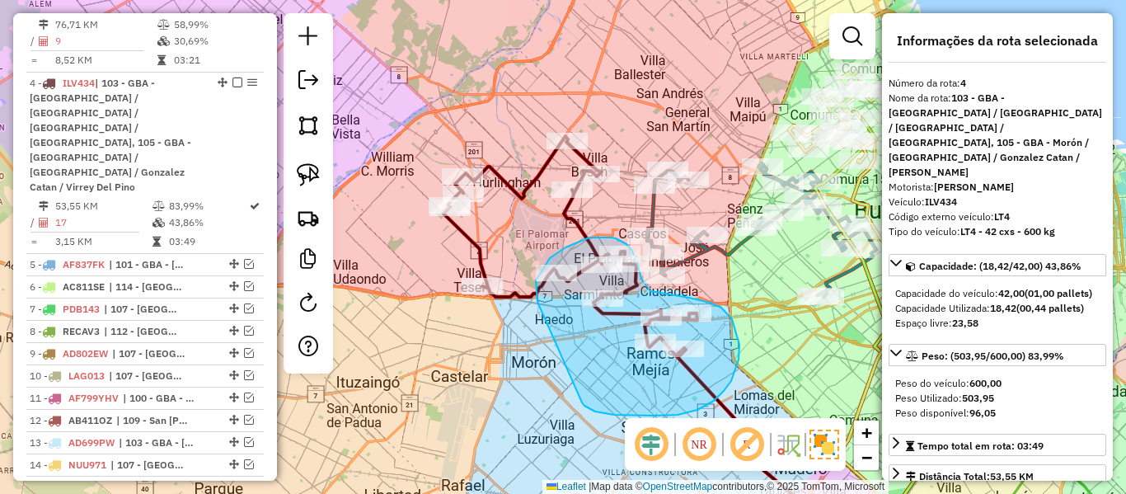
drag, startPoint x: 655, startPoint y: 416, endPoint x: 543, endPoint y: 320, distance: 147.4
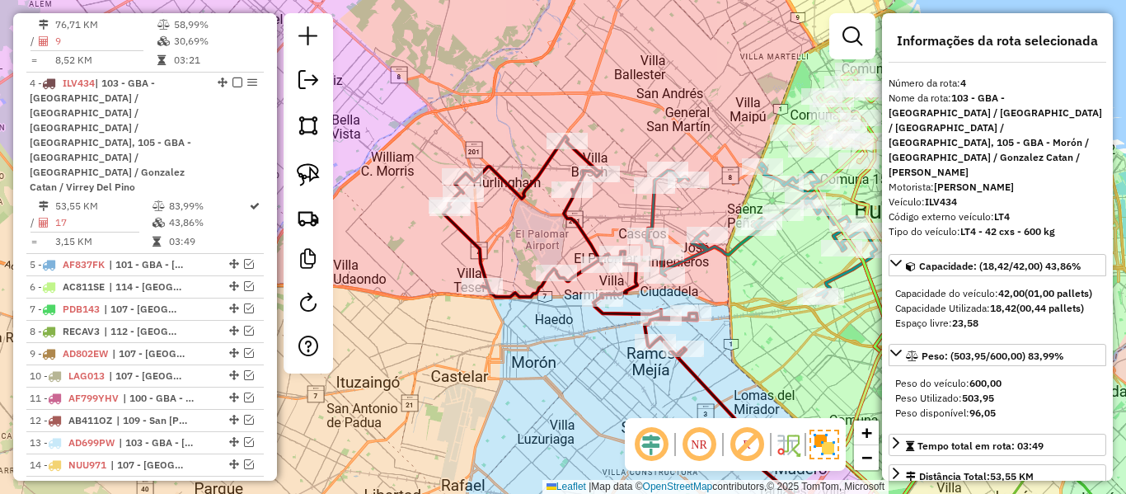
click at [555, 292] on div "Janela de atendimento Grade de atendimento Capacidade Transportadoras Veículos …" at bounding box center [563, 247] width 1126 height 494
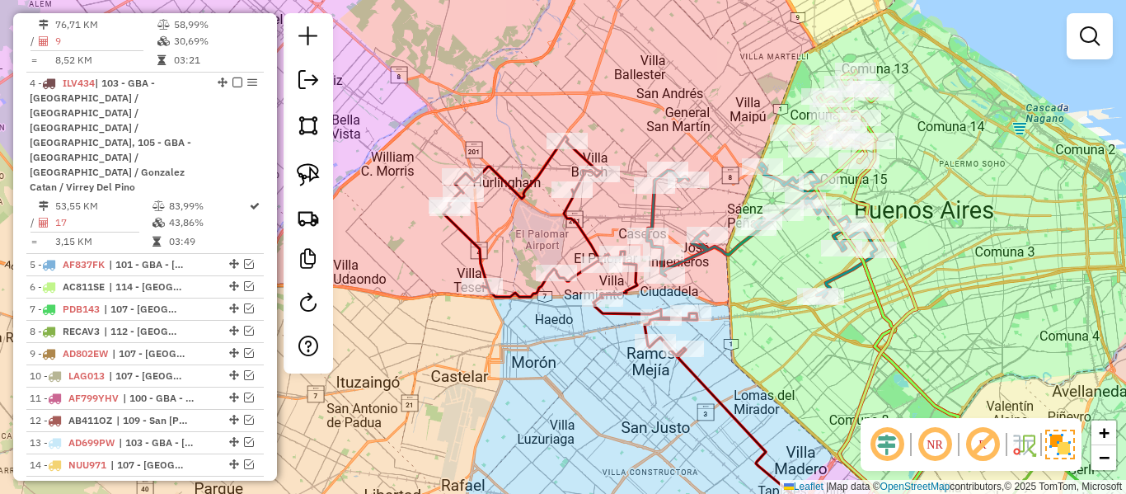
click at [533, 290] on icon at bounding box center [571, 246] width 254 height 221
select select "**********"
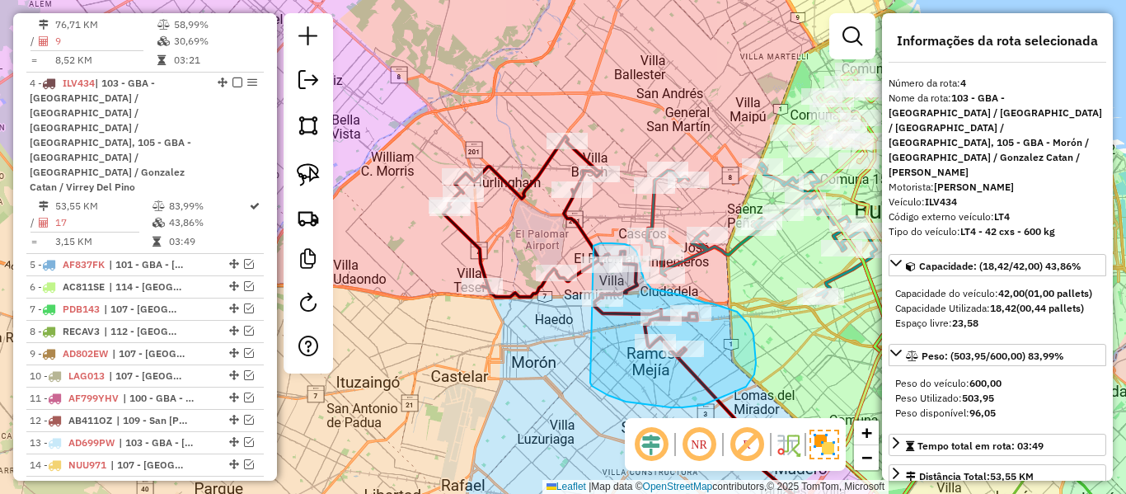
drag, startPoint x: 626, startPoint y: 402, endPoint x: 562, endPoint y: 309, distance: 112.5
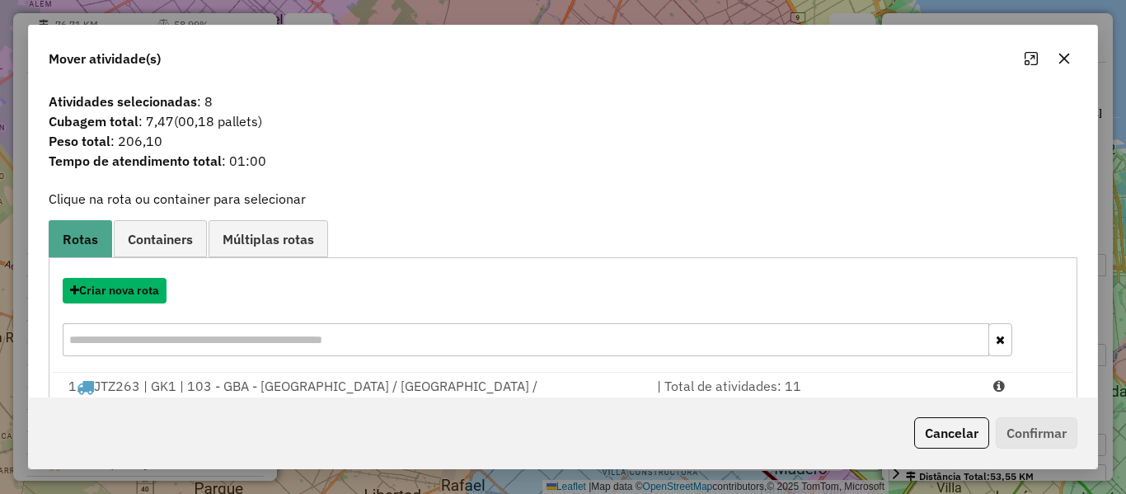
click at [140, 287] on button "Criar nova rota" at bounding box center [115, 291] width 104 height 26
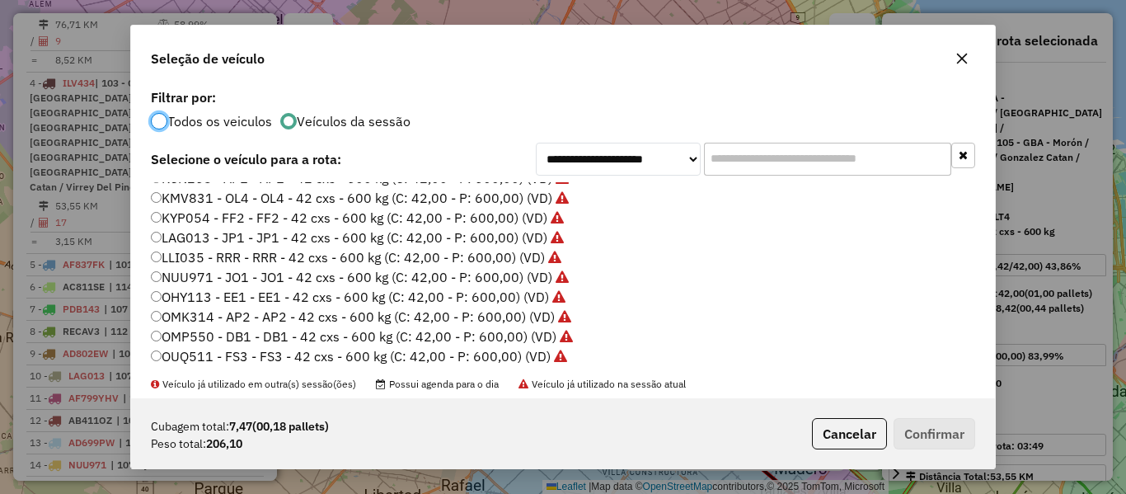
scroll to position [491, 0]
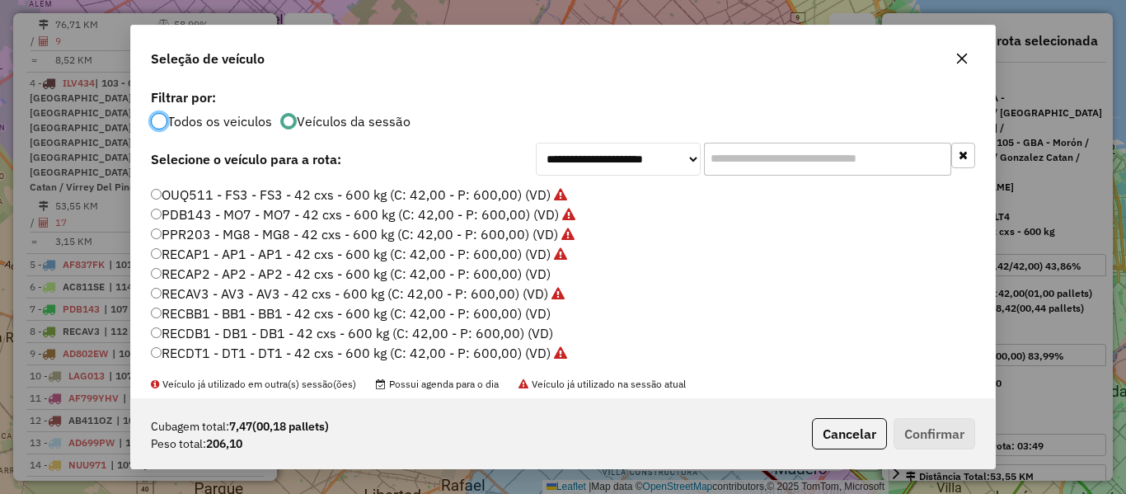
click at [532, 272] on label "RECAP2 - AP2 - AP2 - 42 cxs - 600 kg (C: 42,00 - P: 600,00) (VD)" at bounding box center [351, 274] width 400 height 20
click at [953, 448] on button "Confirmar" at bounding box center [935, 433] width 82 height 31
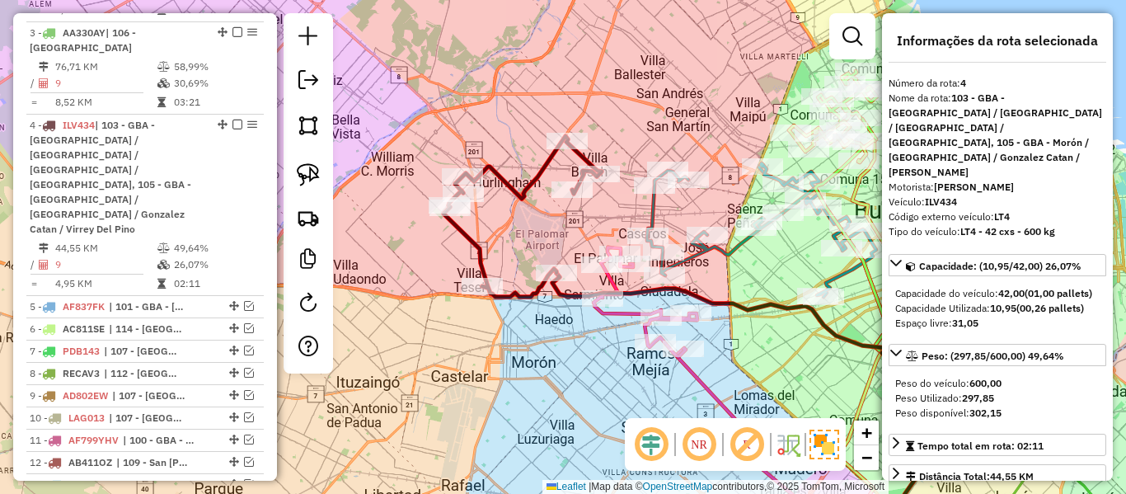
scroll to position [927, 0]
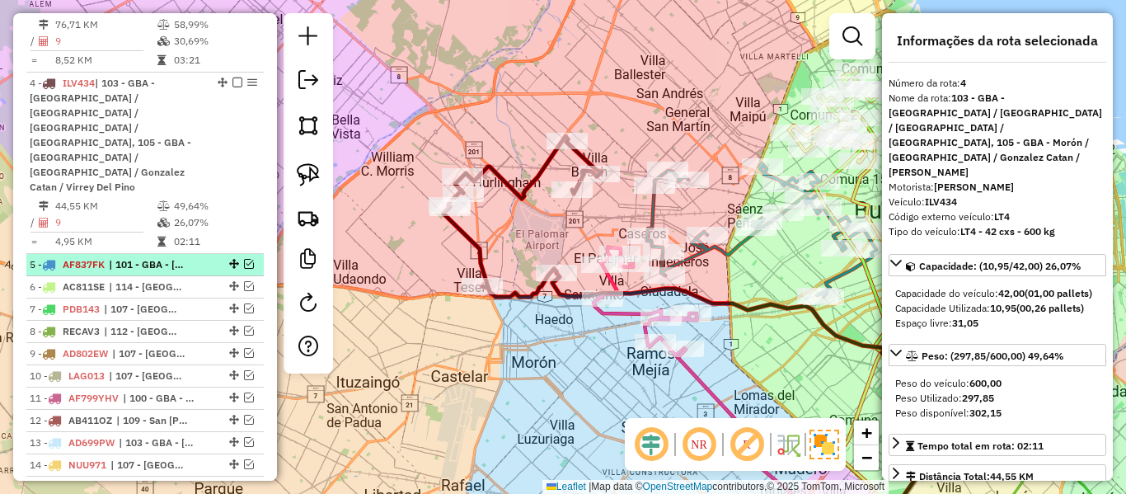
click at [165, 257] on span "| 101 - GBA - Tigre / San Fernando / Martínez / Vicente López, 107 - Ciudad Aut…" at bounding box center [147, 264] width 76 height 15
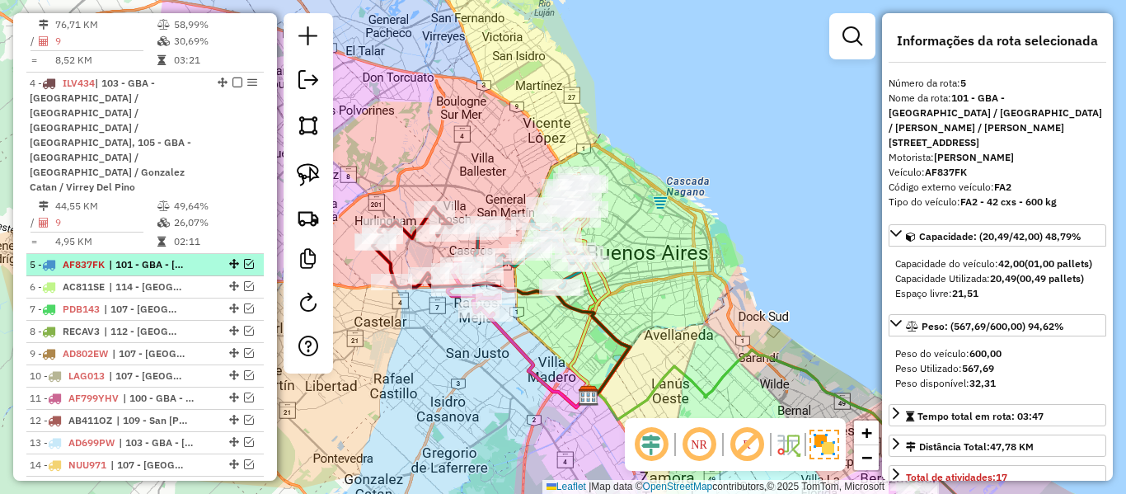
click at [246, 259] on em at bounding box center [249, 264] width 10 height 10
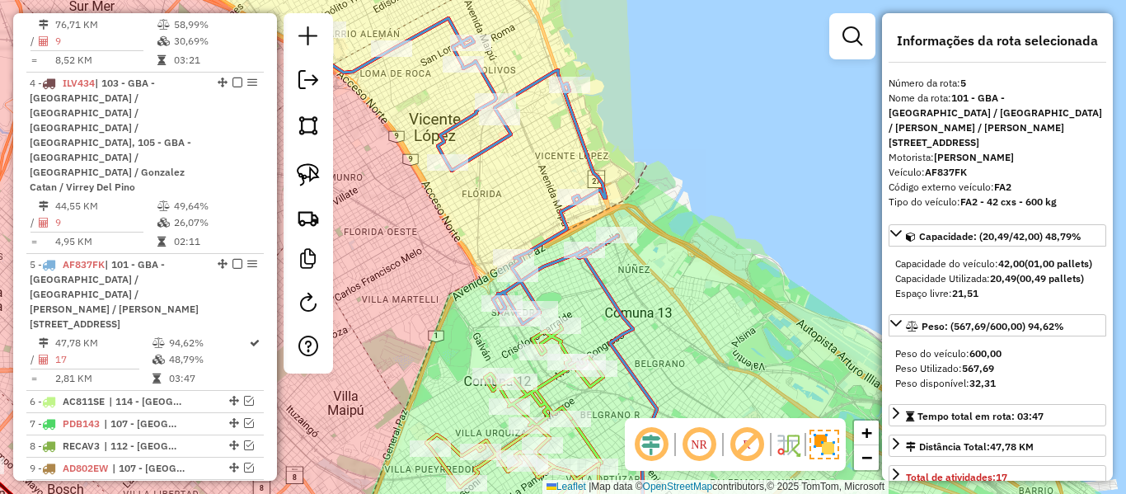
drag, startPoint x: 642, startPoint y: 184, endPoint x: 635, endPoint y: 190, distance: 9.9
click at [652, 200] on div "Janela de atendimento Grade de atendimento Capacidade Transportadoras Veículos …" at bounding box center [563, 247] width 1126 height 494
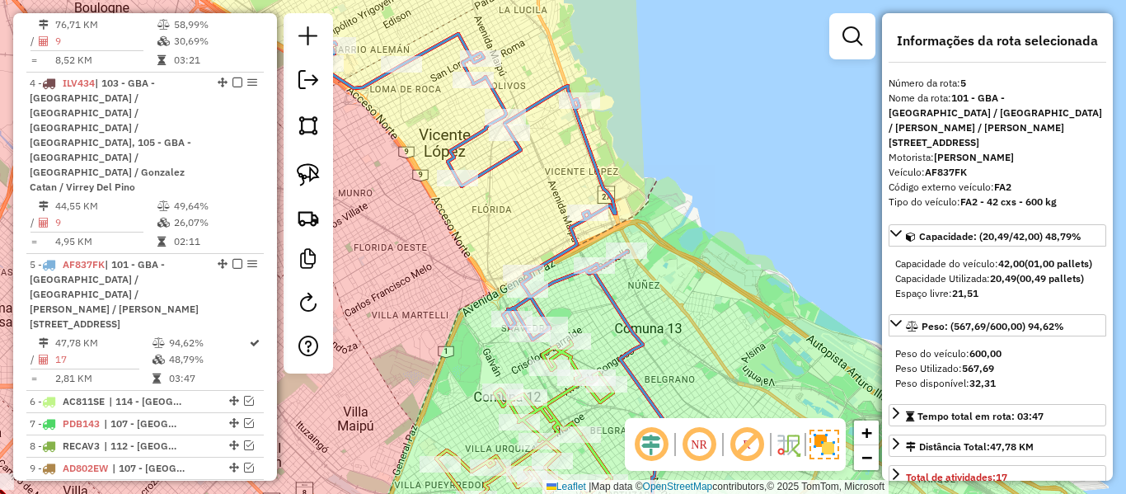
click at [609, 174] on div "Janela de atendimento Grade de atendimento Capacidade Transportadoras Veículos …" at bounding box center [563, 247] width 1126 height 494
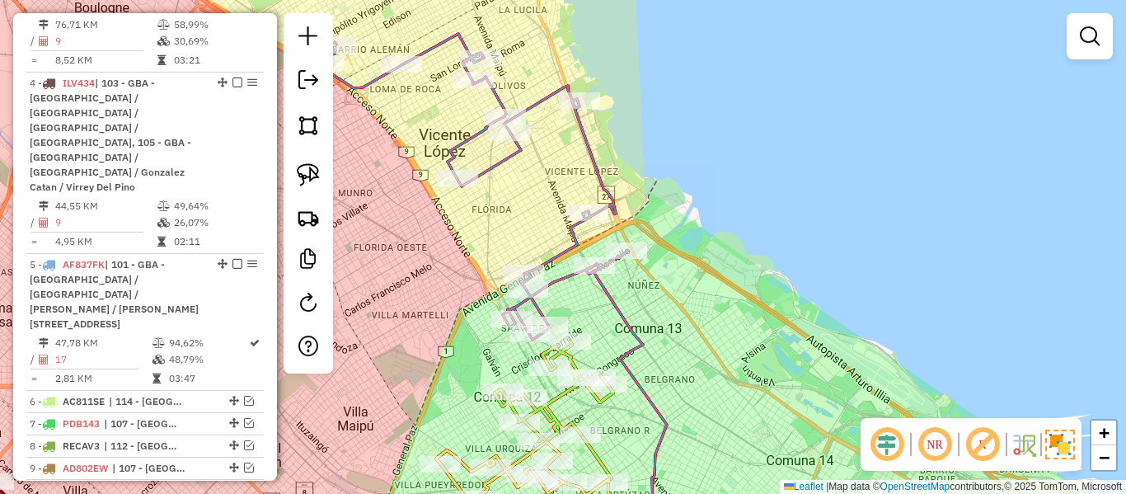
click at [602, 173] on icon at bounding box center [475, 187] width 306 height 306
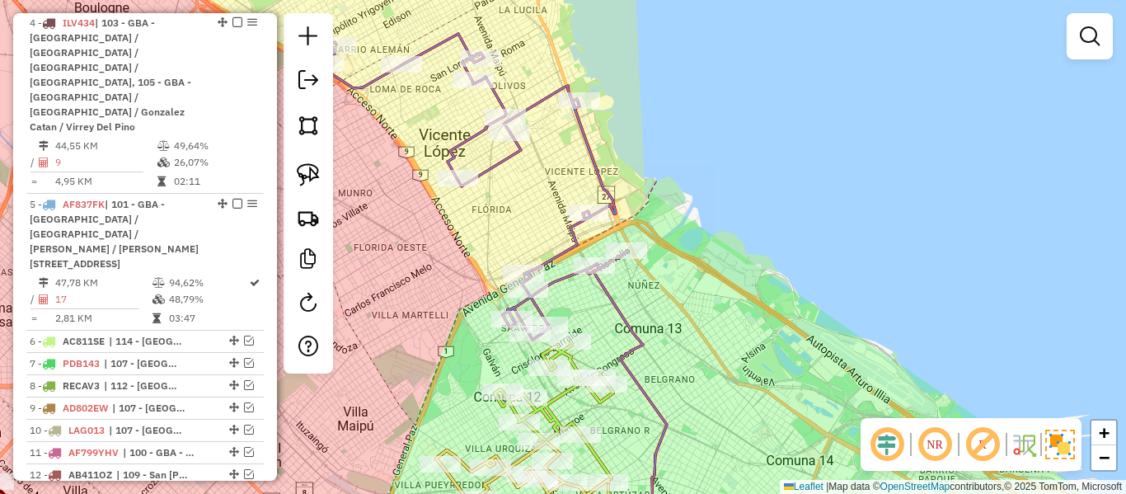
select select "**********"
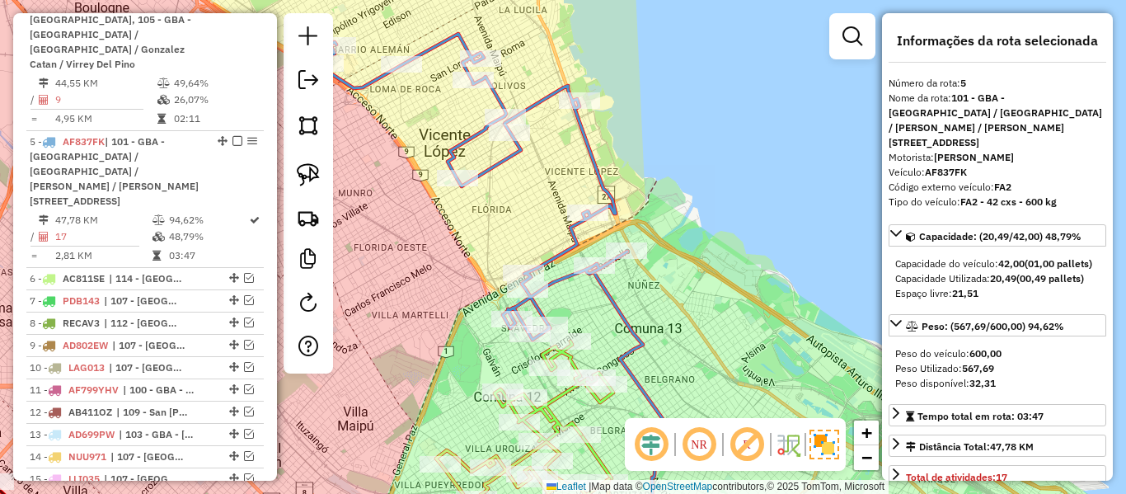
scroll to position [1064, 0]
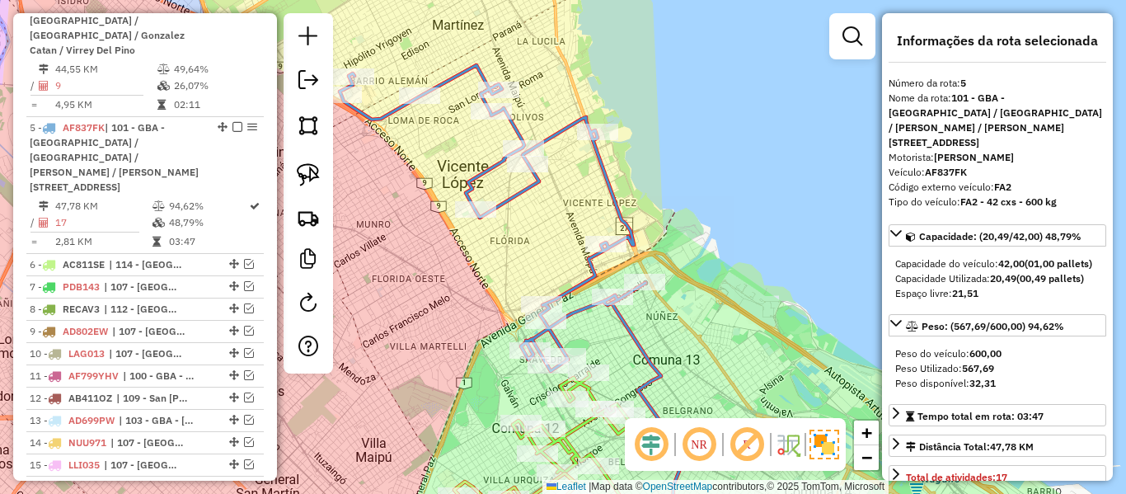
drag, startPoint x: 571, startPoint y: 209, endPoint x: 632, endPoint y: 247, distance: 71.2
click at [632, 249] on div "Janela de atendimento Grade de atendimento Capacidade Transportadoras Veículos …" at bounding box center [563, 247] width 1126 height 494
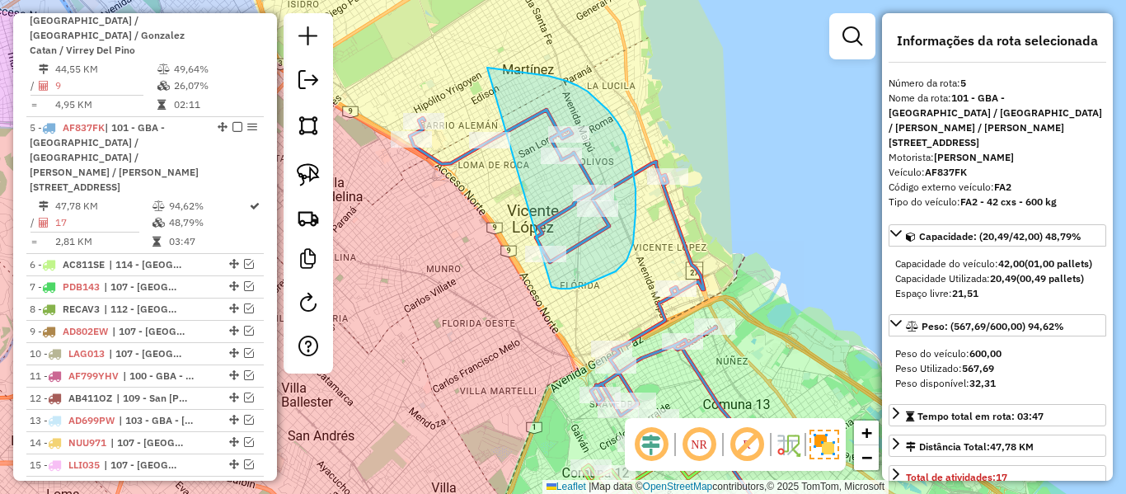
drag, startPoint x: 560, startPoint y: 289, endPoint x: 360, endPoint y: 220, distance: 211.0
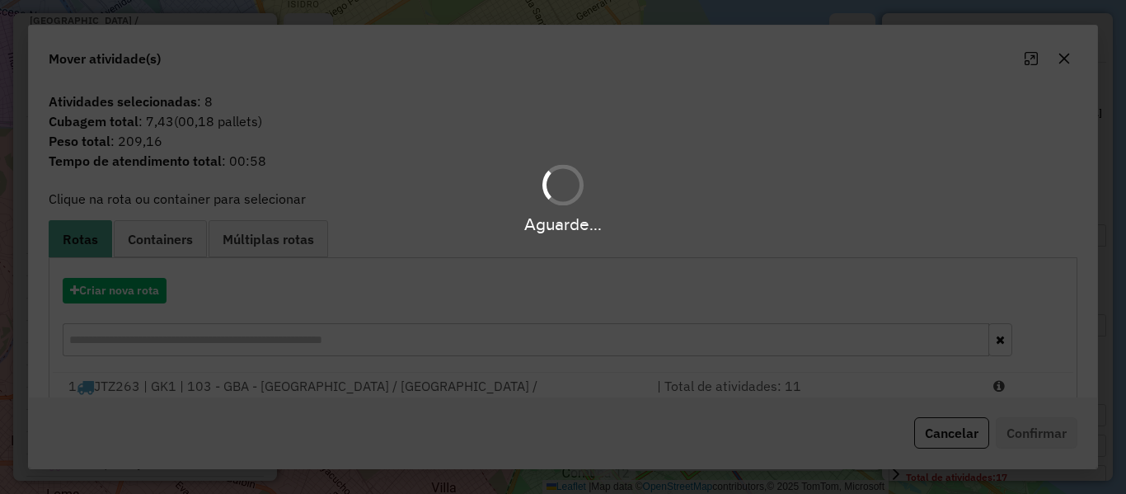
click at [164, 284] on div "Aguarde..." at bounding box center [563, 247] width 1126 height 494
click at [138, 283] on div "Aguarde..." at bounding box center [563, 247] width 1126 height 494
click at [138, 284] on div "Aguarde..." at bounding box center [563, 247] width 1126 height 494
click at [138, 286] on div "Aguarde..." at bounding box center [563, 247] width 1126 height 494
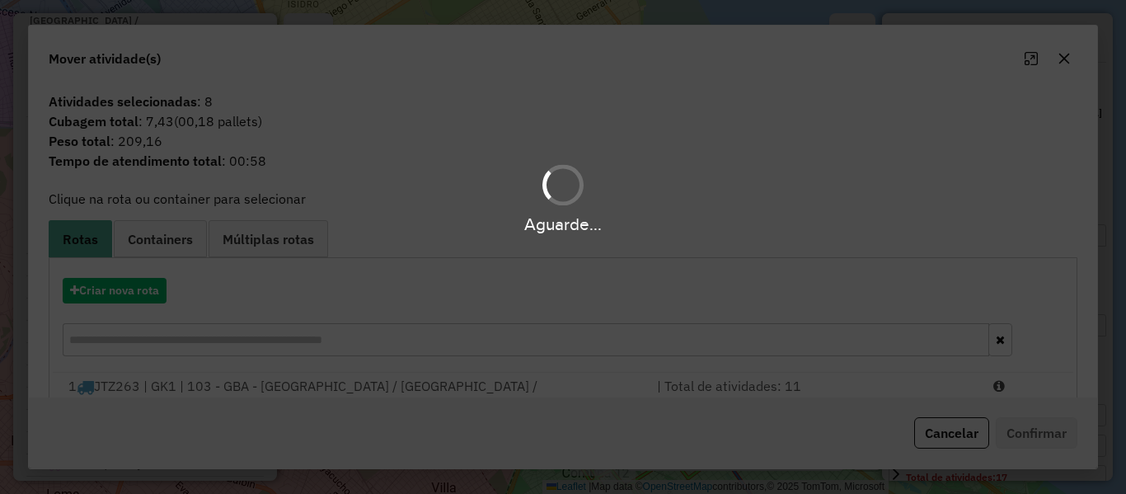
click at [138, 286] on div "Aguarde..." at bounding box center [563, 247] width 1126 height 494
click at [138, 288] on div "Aguarde..." at bounding box center [563, 247] width 1126 height 494
click at [138, 289] on div "Aguarde..." at bounding box center [563, 247] width 1126 height 494
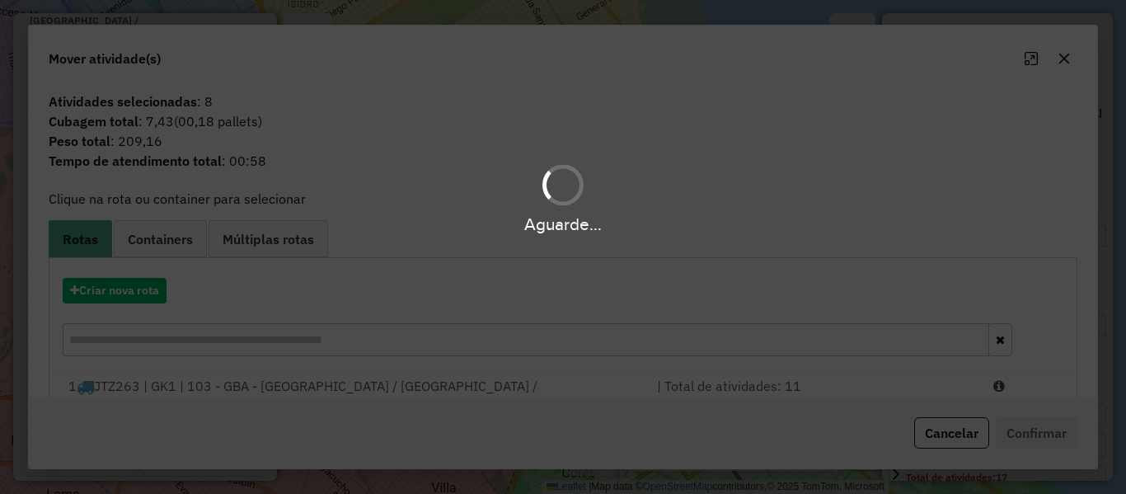
click at [138, 289] on div "Aguarde..." at bounding box center [563, 247] width 1126 height 494
click at [138, 290] on div "Aguarde..." at bounding box center [563, 247] width 1126 height 494
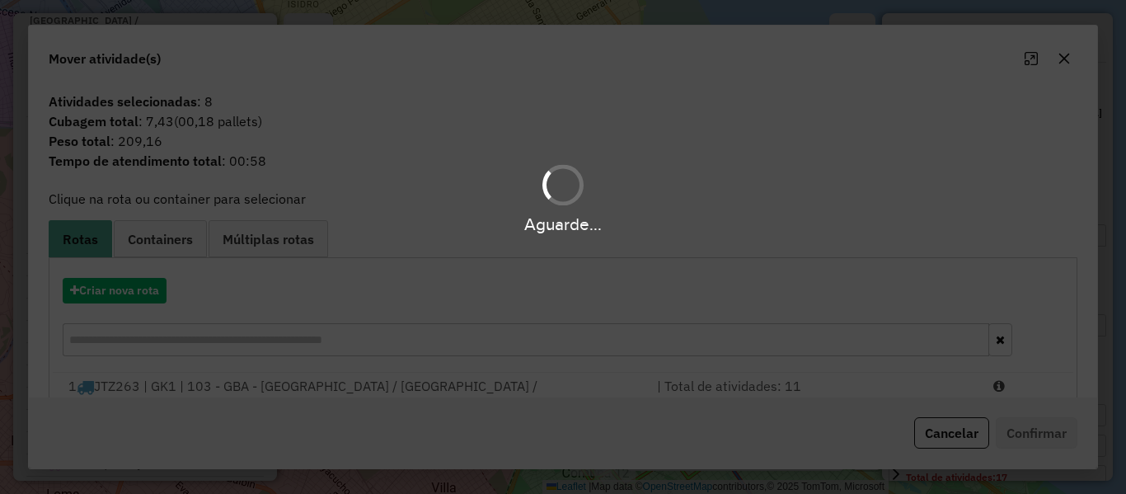
click at [138, 290] on div "Aguarde..." at bounding box center [563, 247] width 1126 height 494
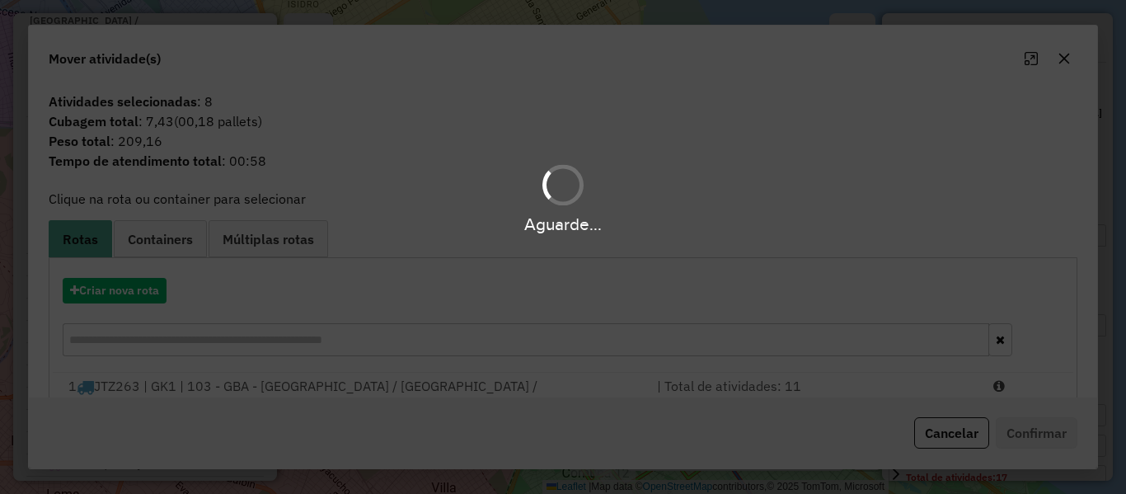
click at [138, 290] on div "Aguarde..." at bounding box center [563, 247] width 1126 height 494
click at [138, 291] on div "Aguarde..." at bounding box center [563, 247] width 1126 height 494
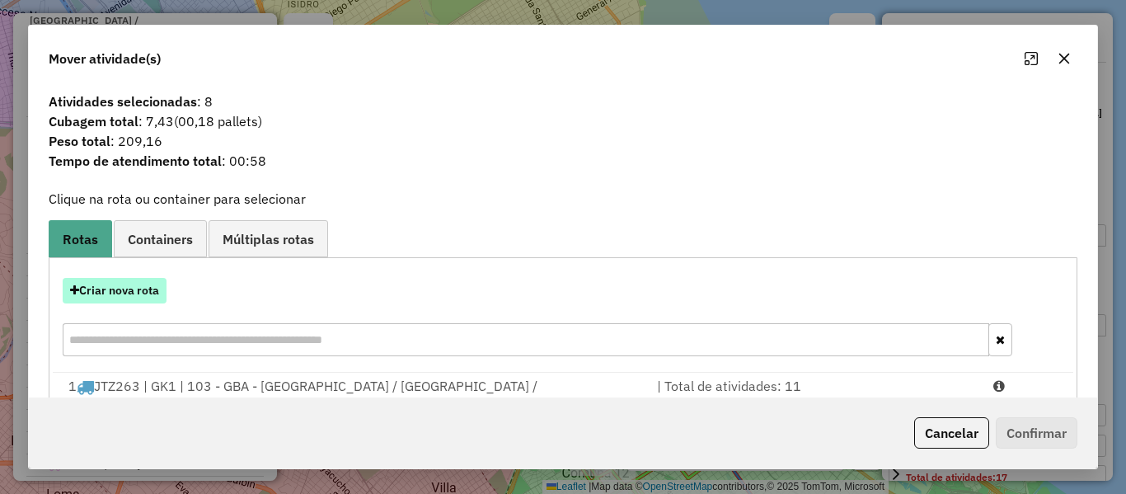
click at [139, 291] on button "Criar nova rota" at bounding box center [115, 291] width 104 height 26
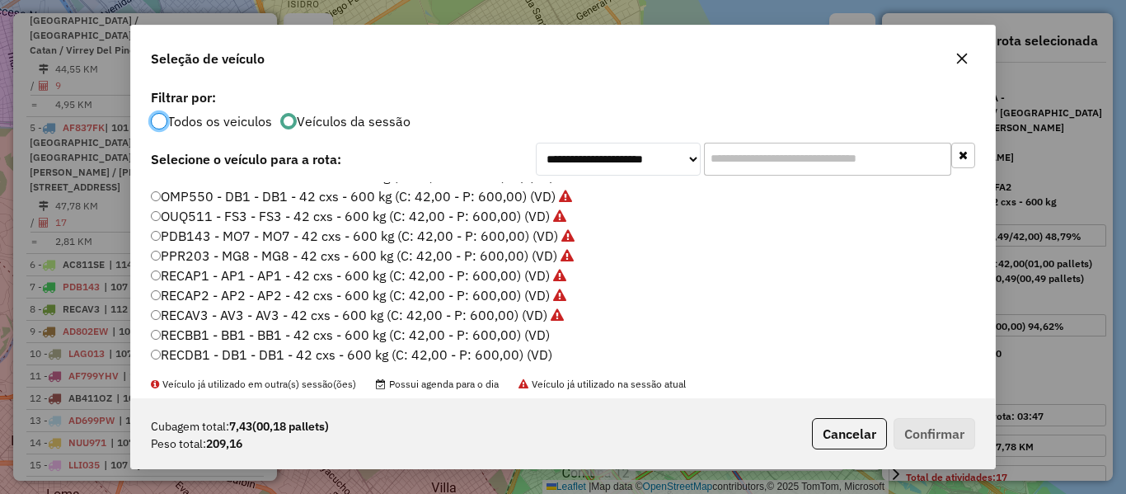
scroll to position [491, 0]
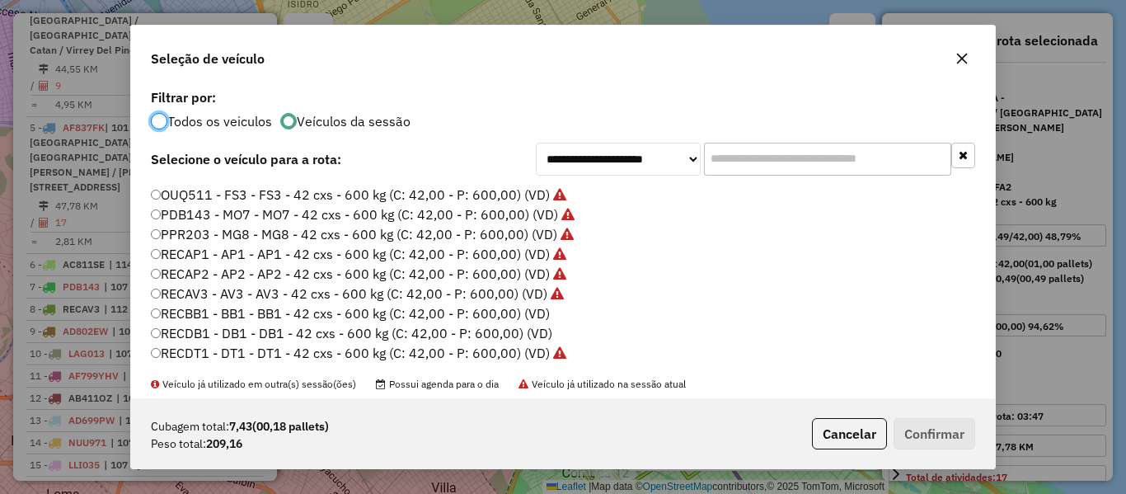
click at [530, 319] on label "RECBB1 - BB1 - BB1 - 42 cxs - 600 kg (C: 42,00 - P: 600,00) (VD)" at bounding box center [350, 313] width 399 height 20
click at [916, 448] on button "Confirmar" at bounding box center [935, 433] width 82 height 31
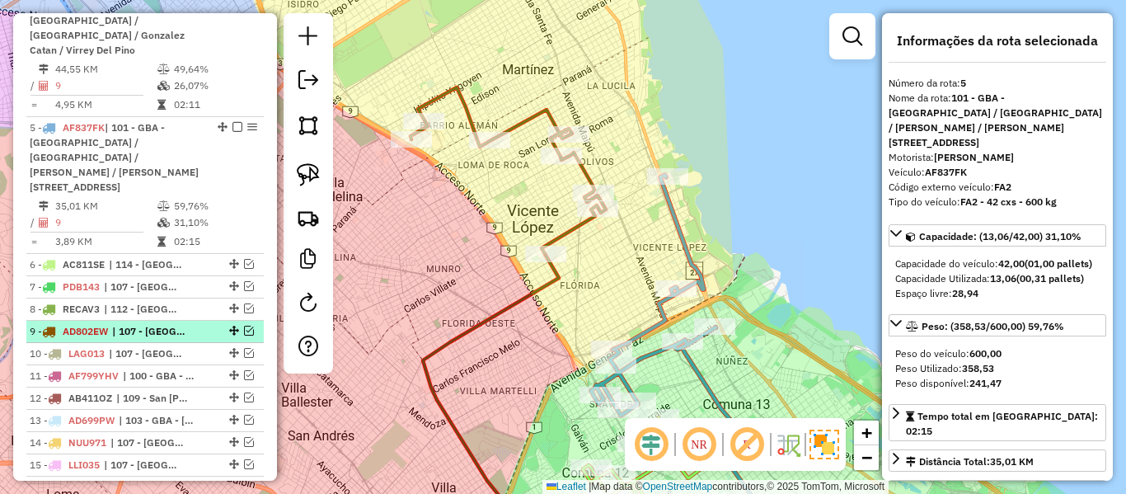
scroll to position [1001, 0]
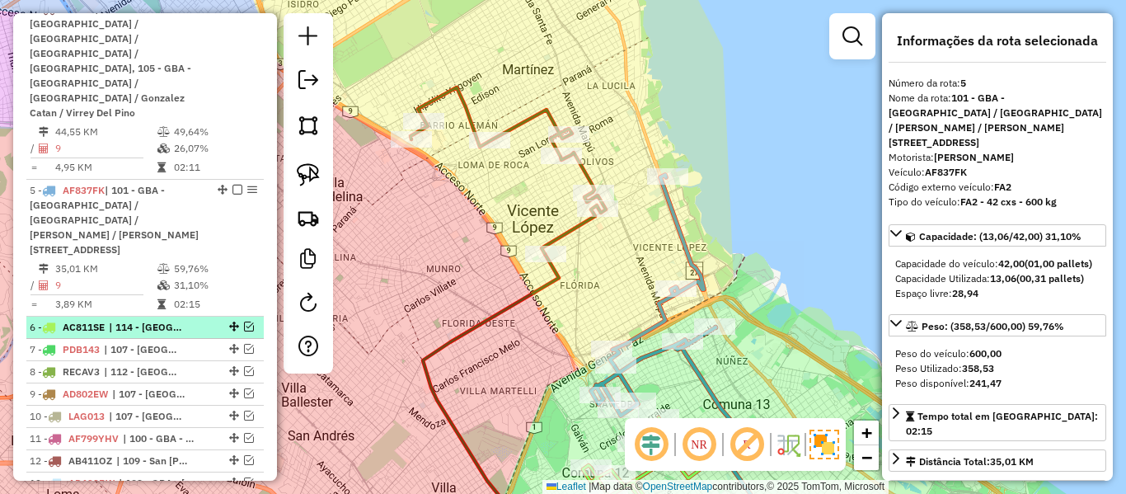
click at [188, 320] on div "6 - AC811SE | 114 - Villa Cristóbal Colon - Isla Maciel, 115 - San José - Plaza…" at bounding box center [117, 327] width 175 height 15
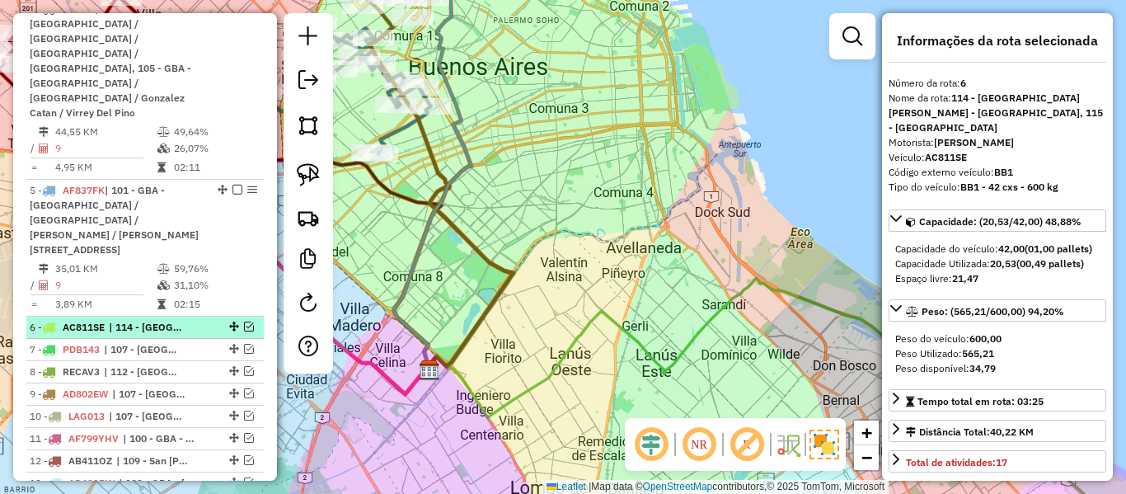
click at [244, 322] on em at bounding box center [249, 327] width 10 height 10
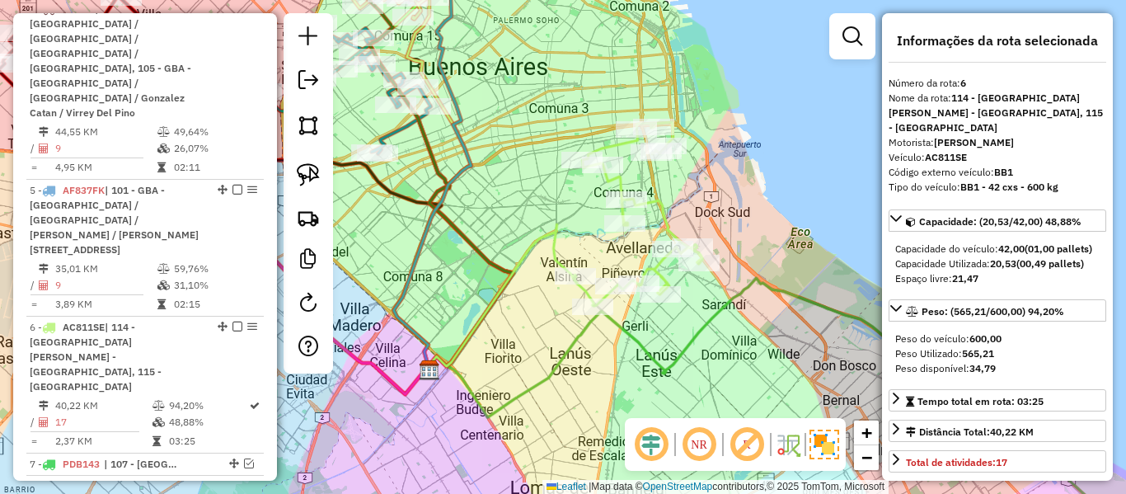
click at [661, 204] on icon at bounding box center [638, 214] width 130 height 184
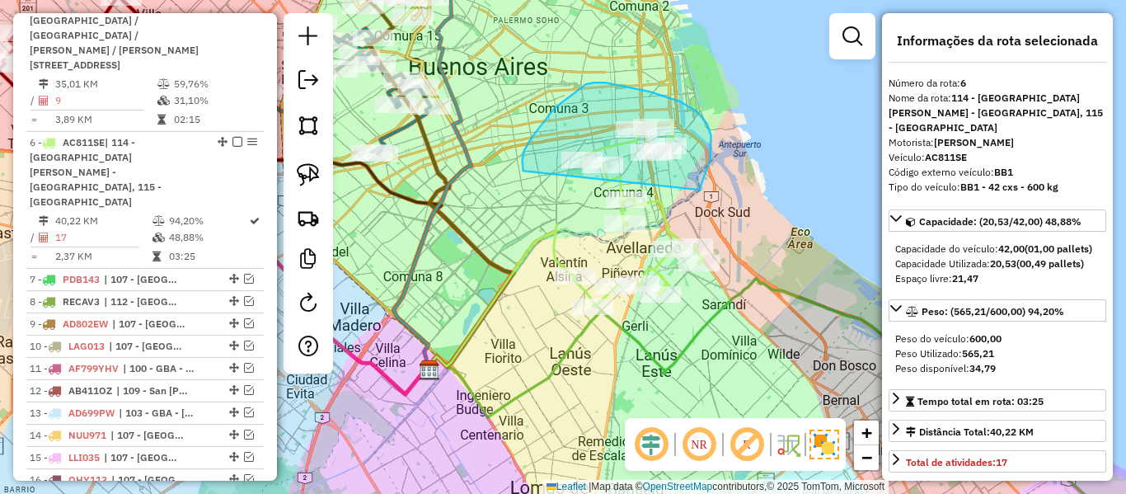
drag, startPoint x: 711, startPoint y: 135, endPoint x: 533, endPoint y: 185, distance: 184.9
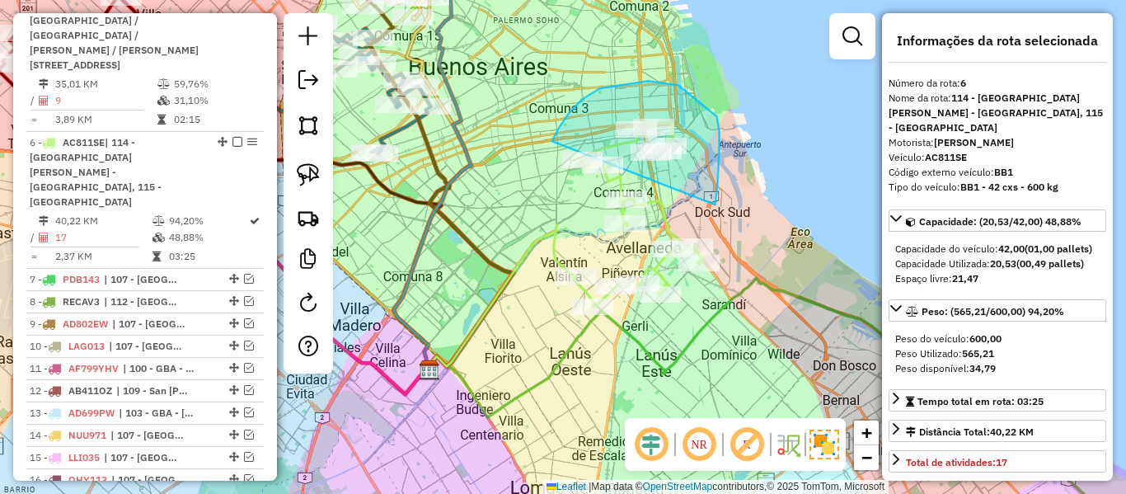
drag, startPoint x: 716, startPoint y: 196, endPoint x: 546, endPoint y: 176, distance: 171.1
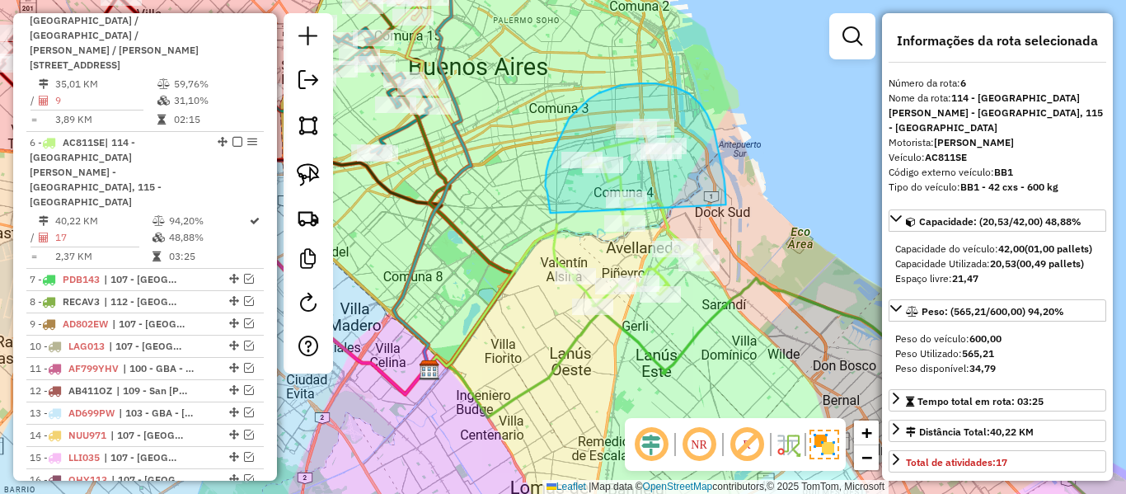
drag, startPoint x: 718, startPoint y: 150, endPoint x: 564, endPoint y: 207, distance: 164.4
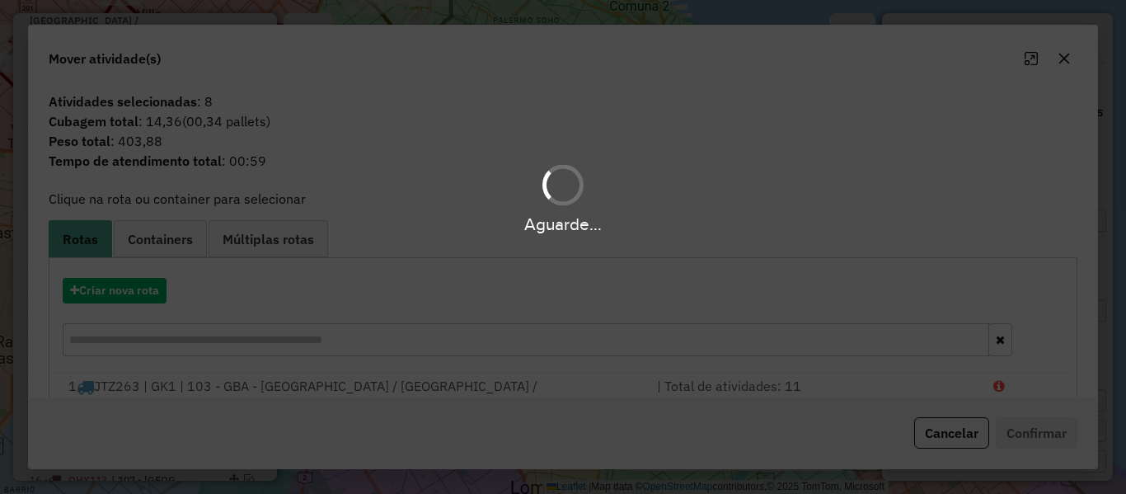
drag, startPoint x: 162, startPoint y: 295, endPoint x: 148, endPoint y: 292, distance: 15.2
click at [162, 295] on div "Aguarde..." at bounding box center [563, 247] width 1126 height 494
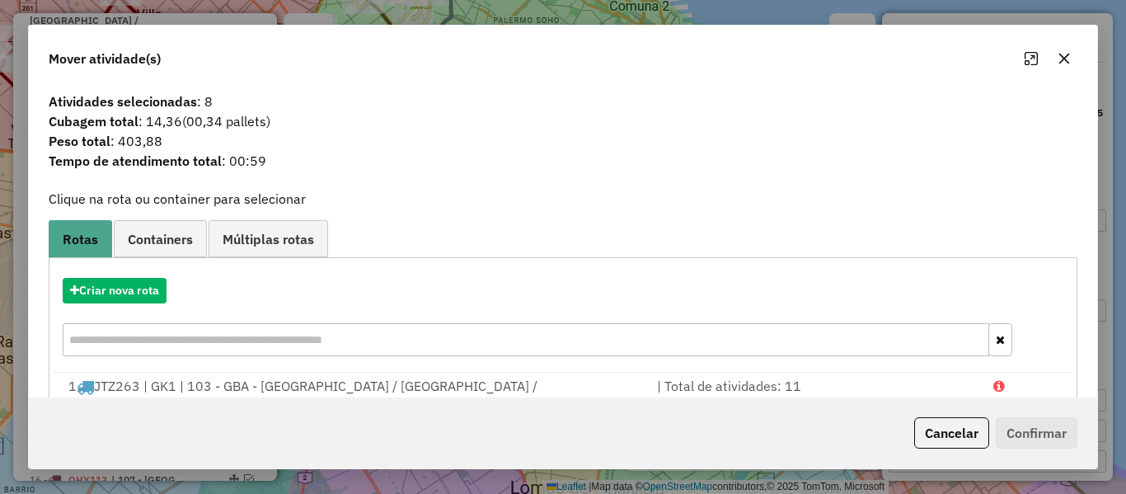
click at [148, 292] on hb-app "Aguarde... Pop-up bloqueado! Seu navegador bloqueou automáticamente a abertura …" at bounding box center [563, 247] width 1126 height 494
click at [148, 292] on button "Criar nova rota" at bounding box center [115, 291] width 104 height 26
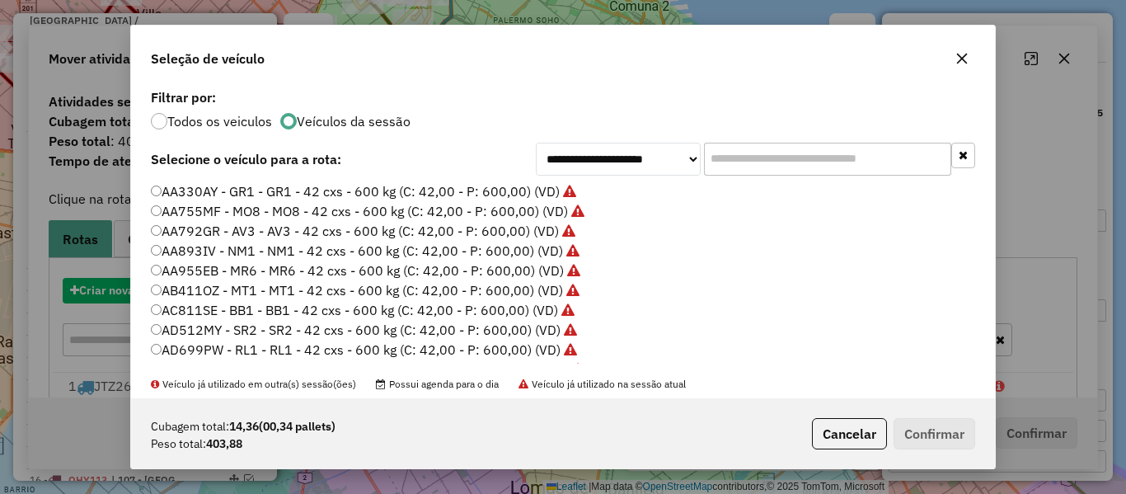
click at [148, 292] on div "**********" at bounding box center [563, 247] width 1126 height 494
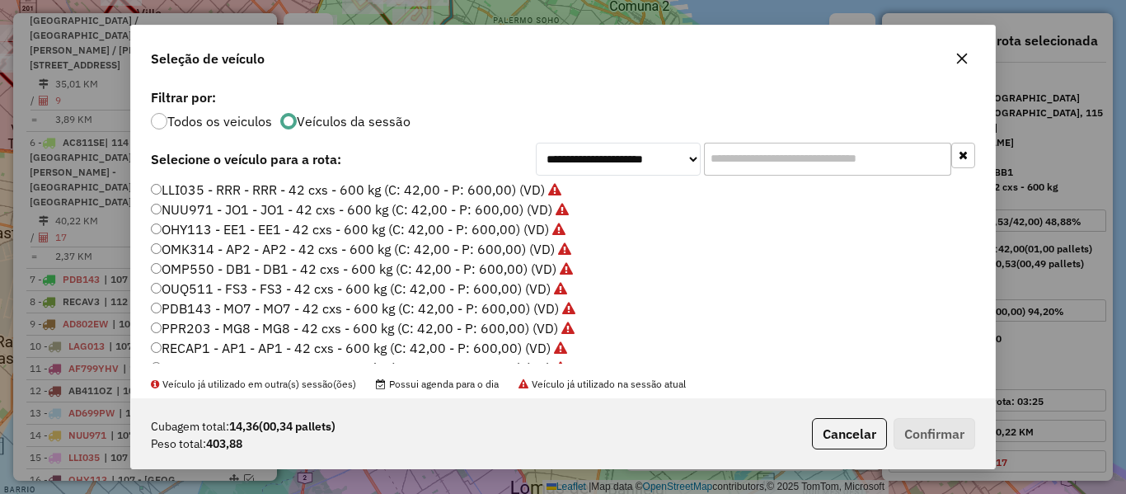
scroll to position [491, 0]
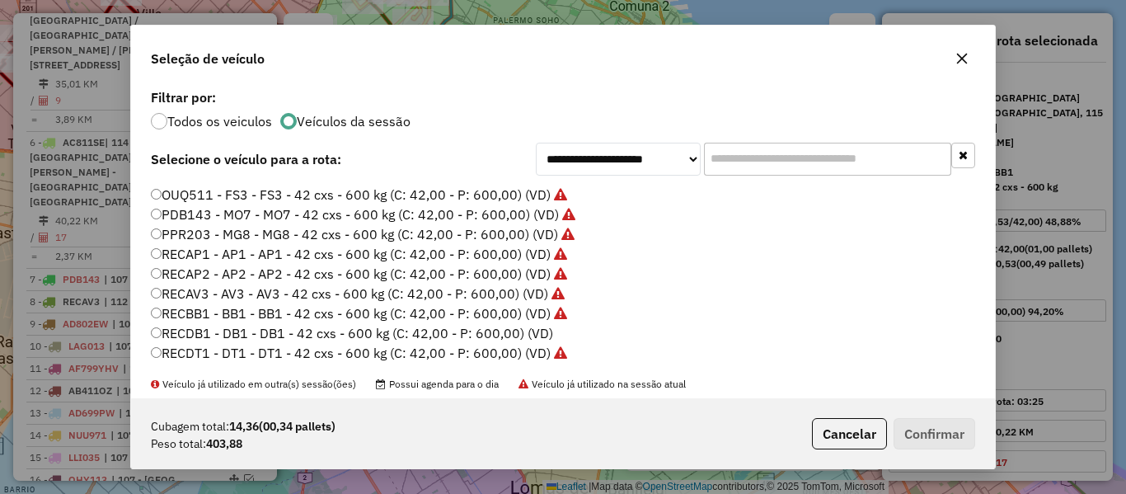
click at [539, 336] on label "RECDB1 - DB1 - DB1 - 42 cxs - 600 kg (C: 42,00 - P: 600,00) (VD)" at bounding box center [352, 333] width 402 height 20
click at [961, 432] on button "Confirmar" at bounding box center [935, 433] width 82 height 31
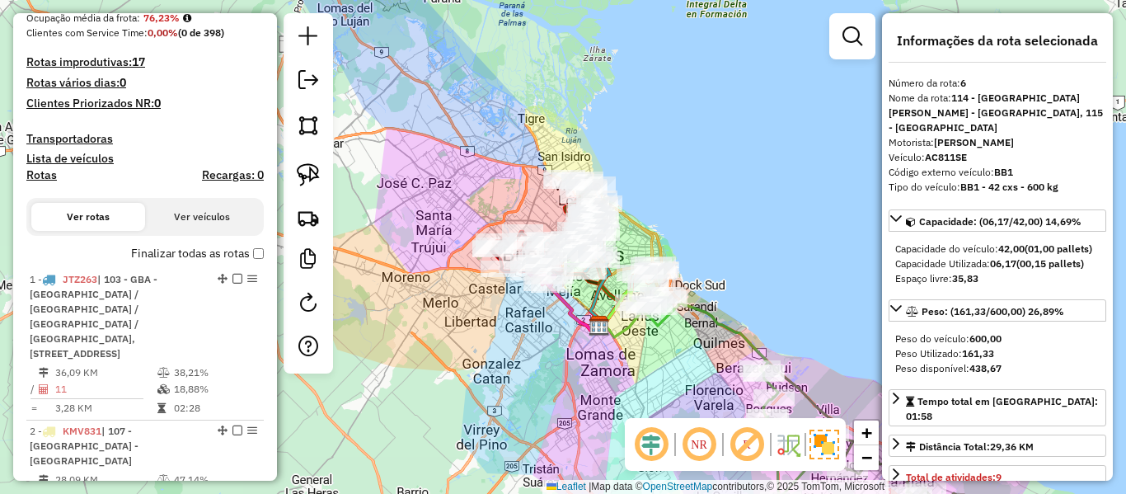
scroll to position [0, 0]
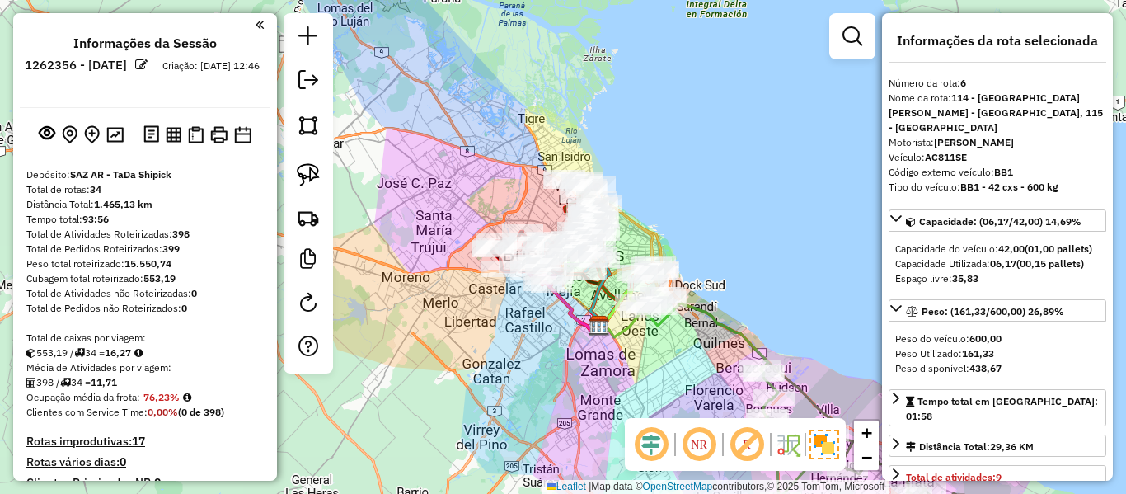
drag, startPoint x: 119, startPoint y: 322, endPoint x: 198, endPoint y: 133, distance: 204.8
click at [116, 134] on img at bounding box center [114, 135] width 17 height 16
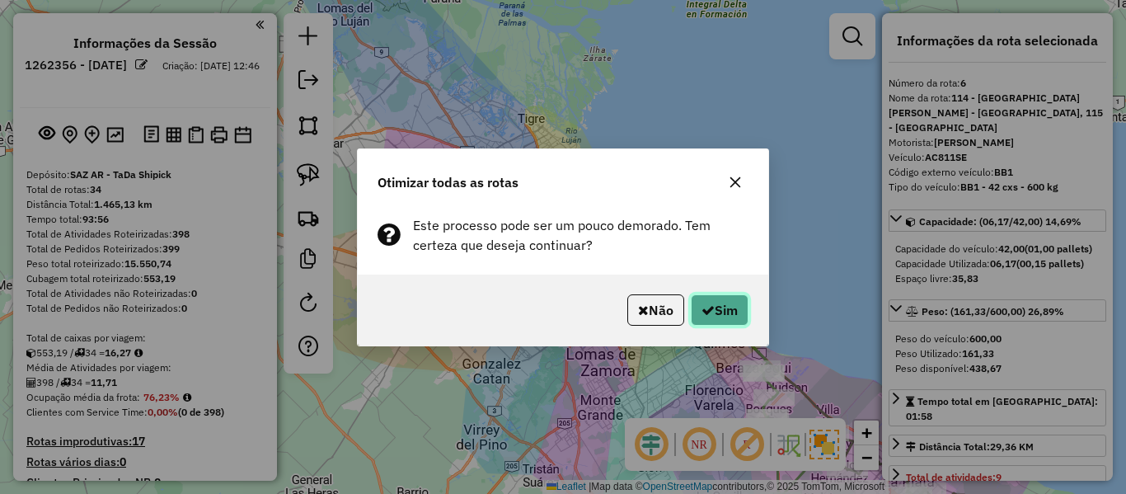
click at [712, 312] on button "Sim" at bounding box center [720, 309] width 58 height 31
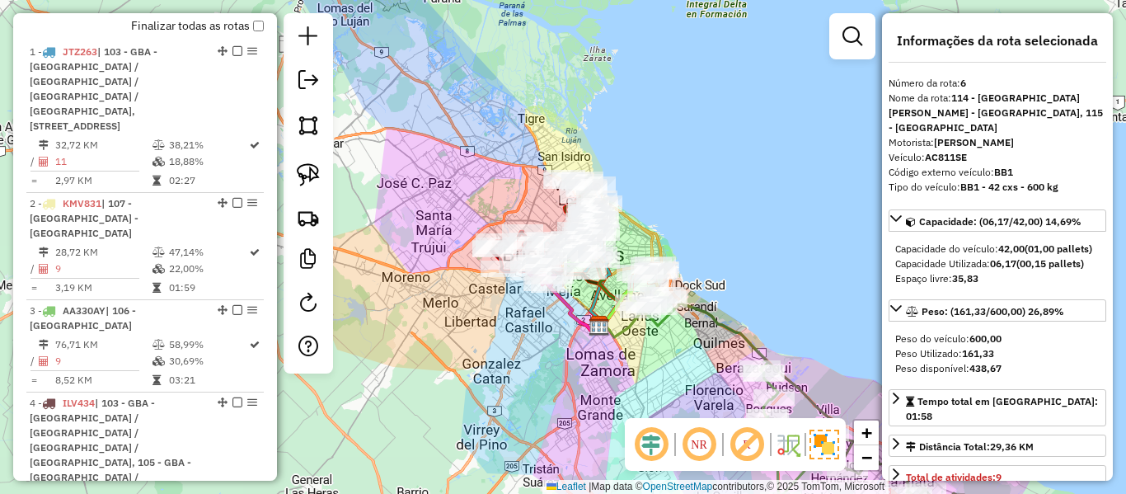
scroll to position [32, 0]
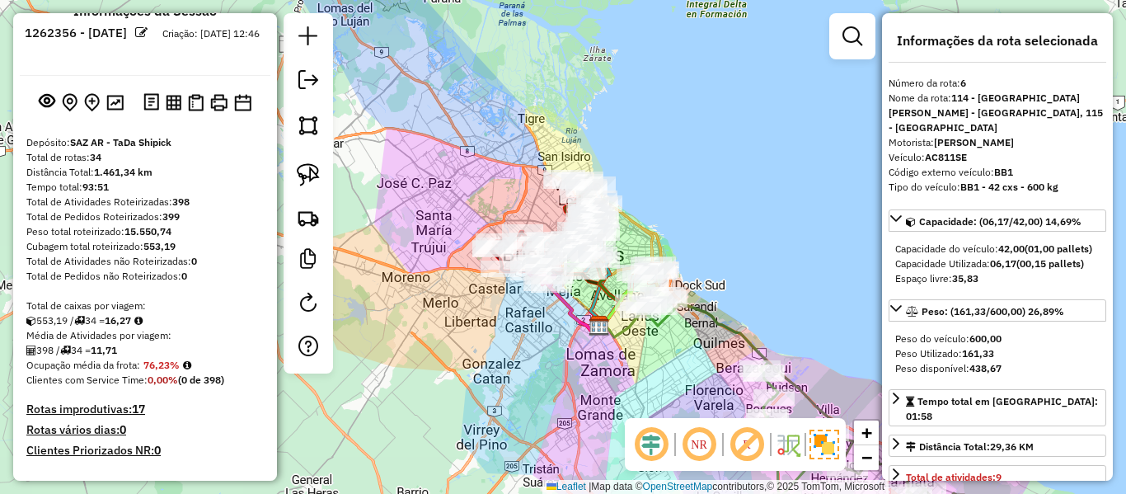
drag, startPoint x: 185, startPoint y: 416, endPoint x: 183, endPoint y: 235, distance: 181.4
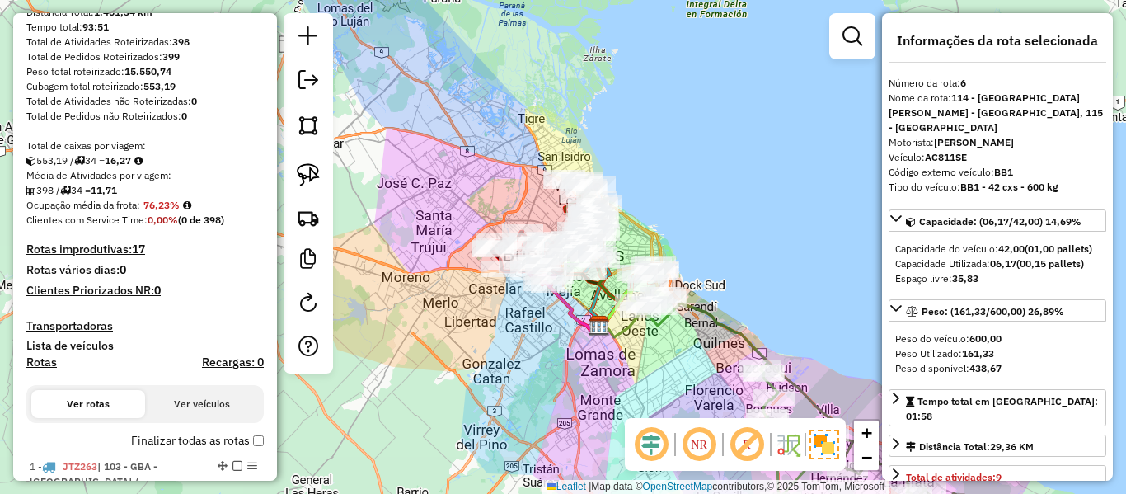
scroll to position [247, 0]
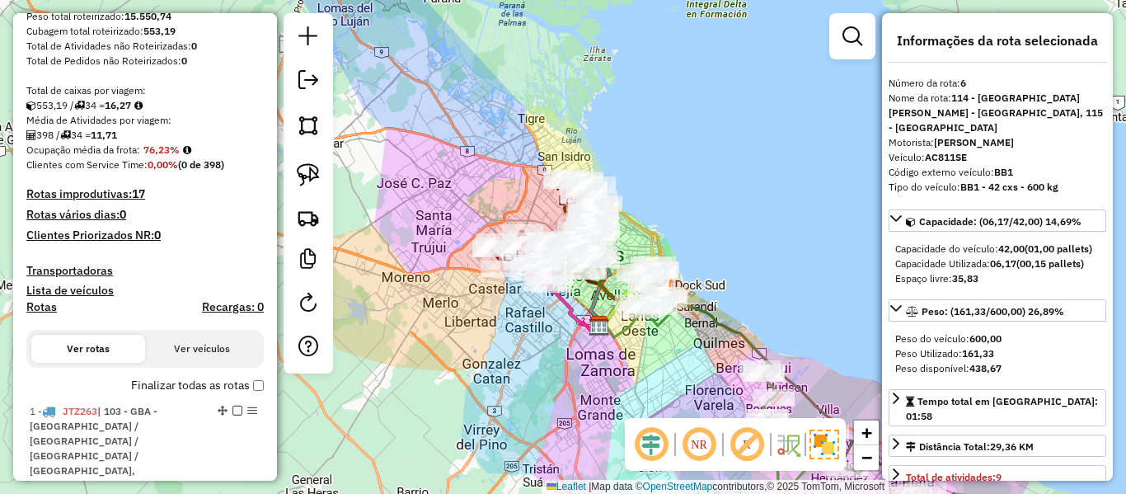
click at [202, 379] on label "Finalizar todas as rotas" at bounding box center [197, 385] width 133 height 17
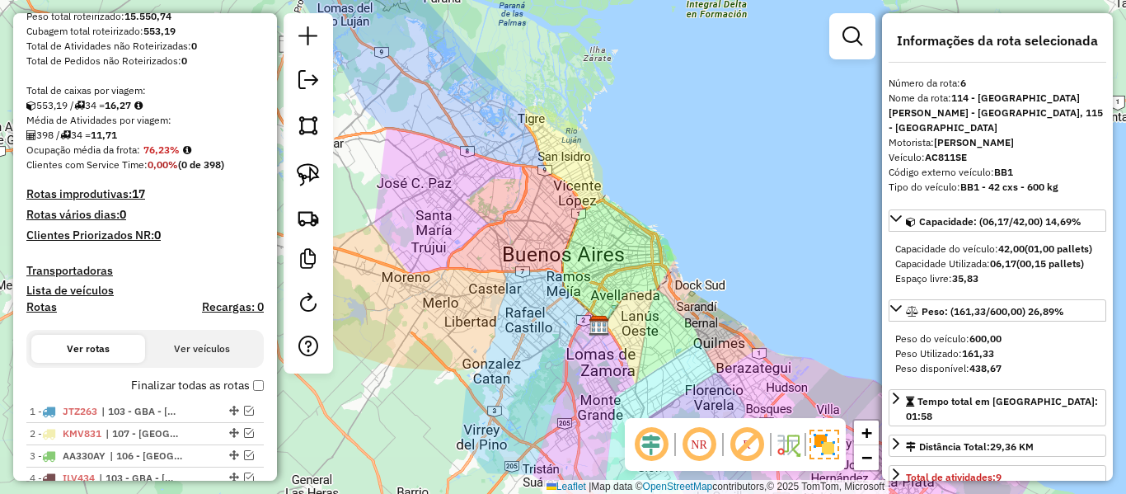
click at [202, 383] on label "Finalizar todas as rotas" at bounding box center [197, 385] width 133 height 17
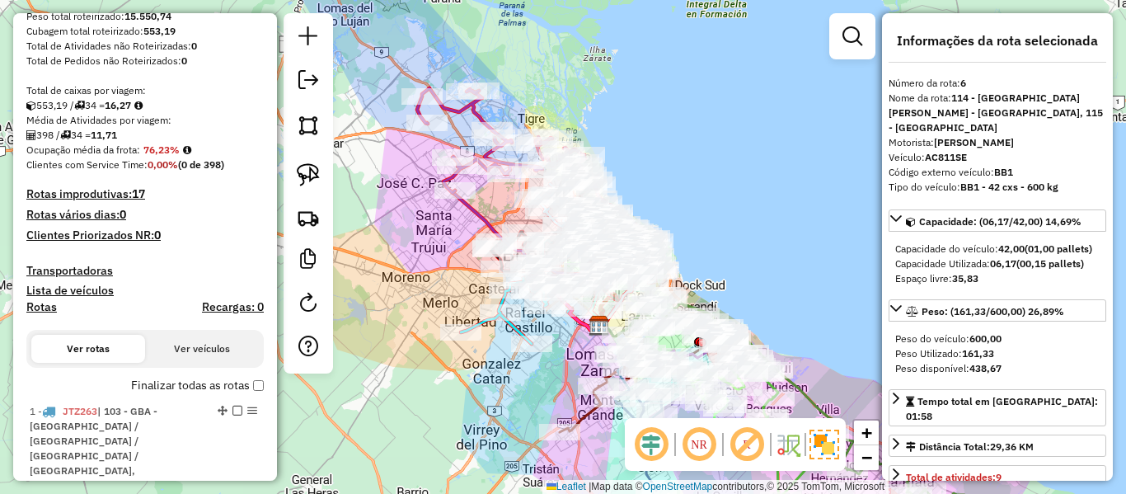
click at [53, 305] on h4 "Rotas" at bounding box center [41, 307] width 31 height 14
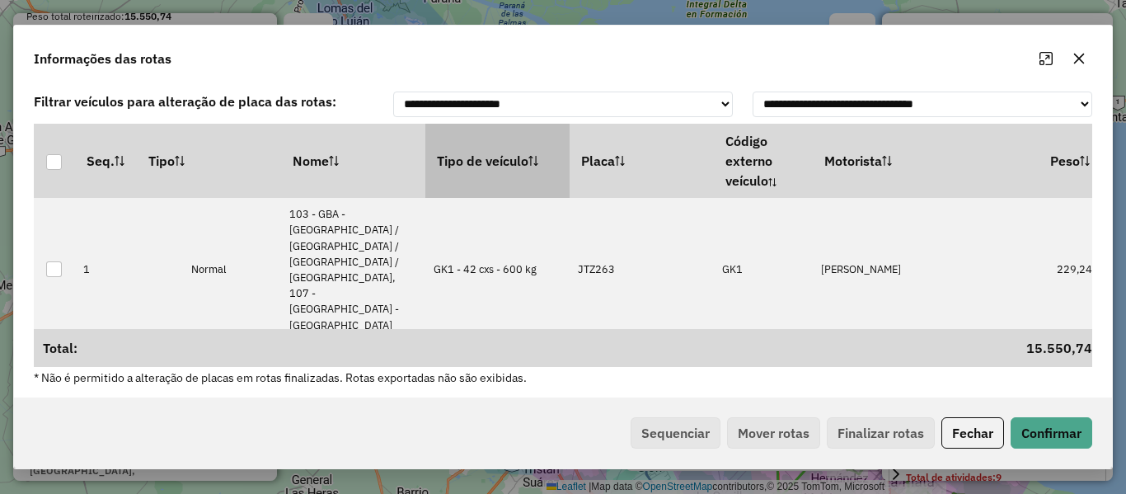
click at [530, 165] on th "Tipo de veículo" at bounding box center [498, 161] width 144 height 74
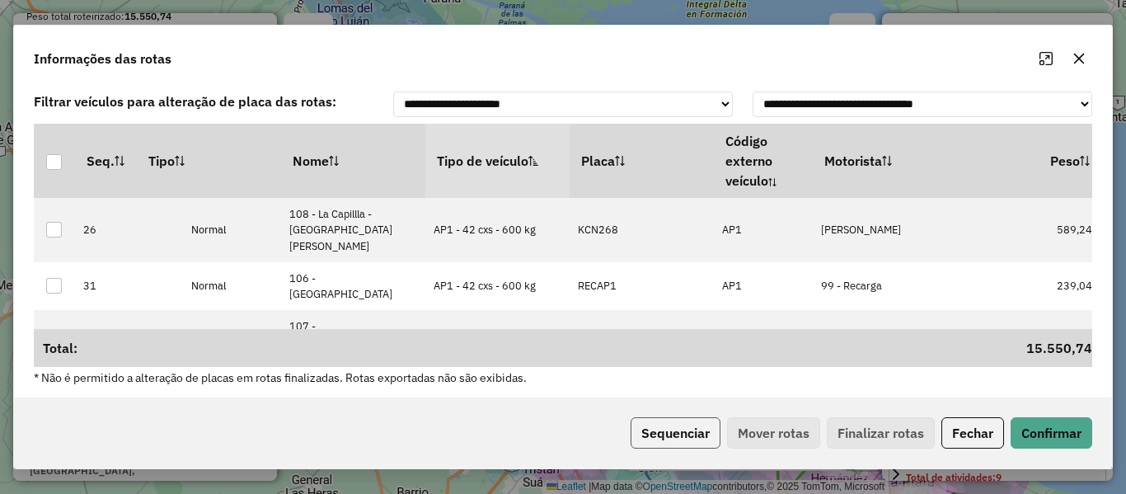
click at [642, 425] on button "Sequenciar" at bounding box center [676, 432] width 90 height 31
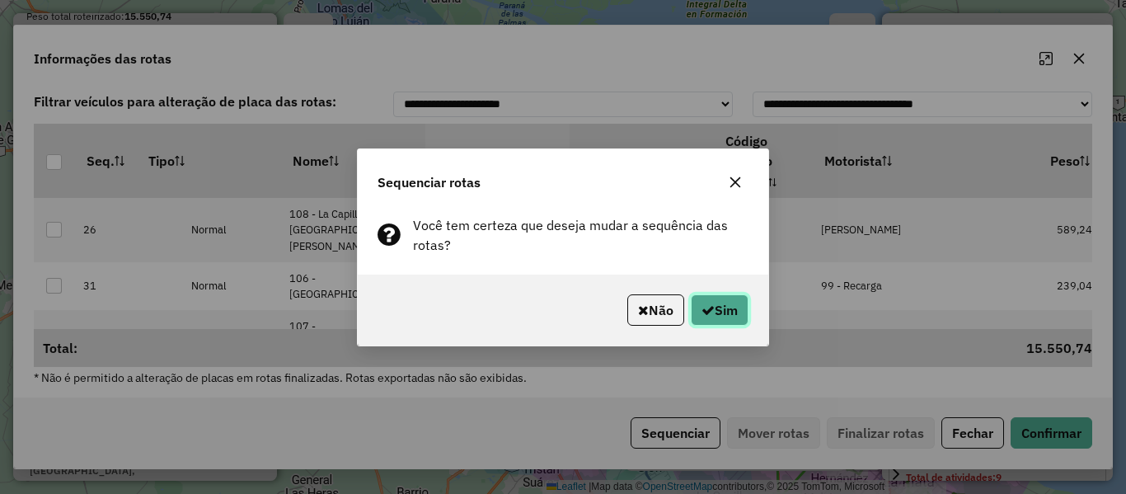
click at [732, 312] on button "Sim" at bounding box center [720, 309] width 58 height 31
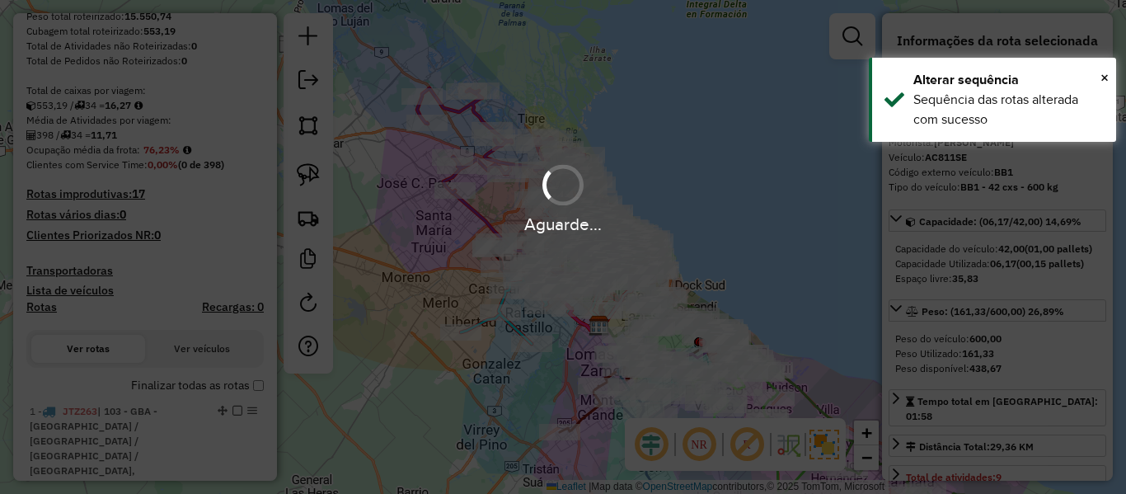
click at [180, 384] on label "Finalizar todas as rotas" at bounding box center [197, 385] width 133 height 17
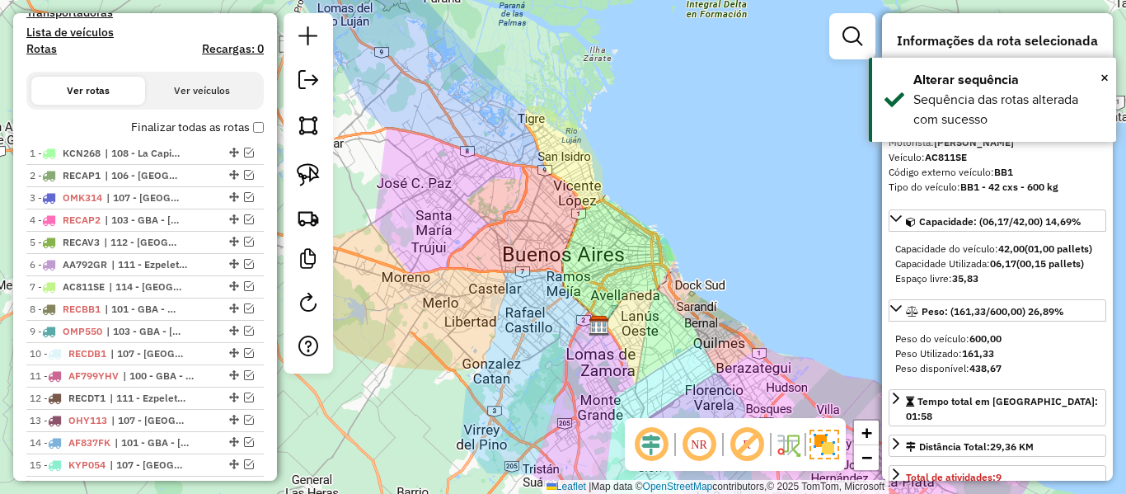
drag, startPoint x: 185, startPoint y: 245, endPoint x: 185, endPoint y: 228, distance: 17.3
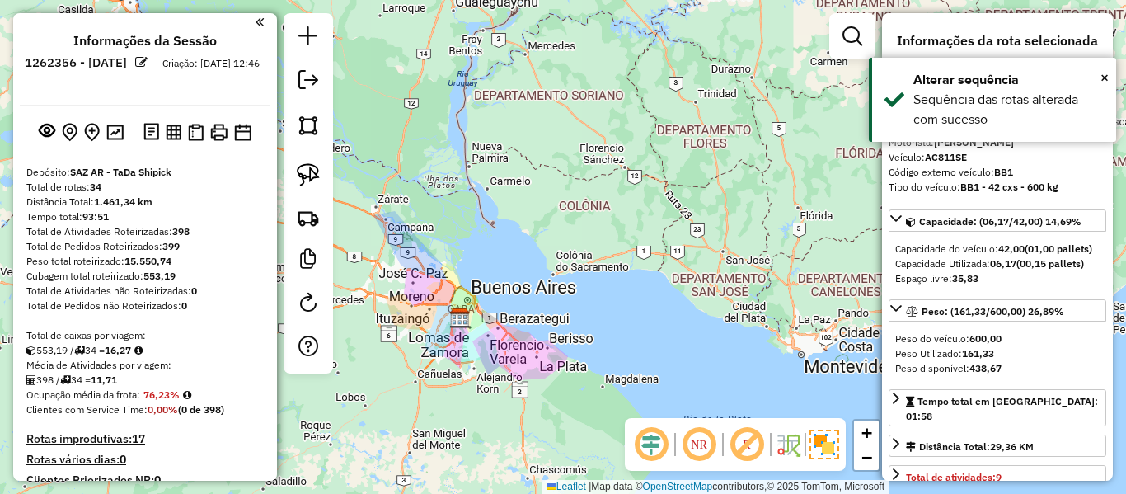
scroll to position [0, 0]
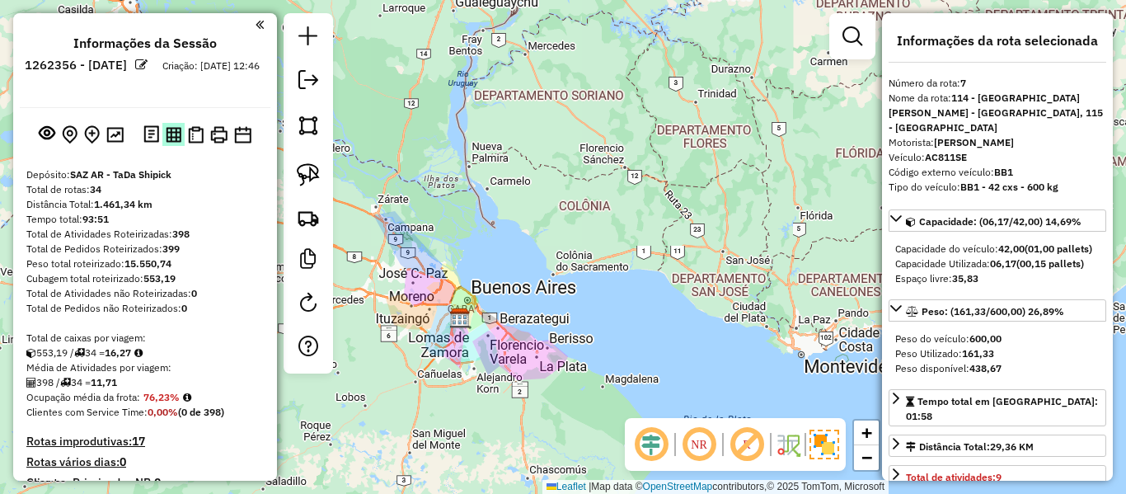
click at [173, 135] on img at bounding box center [174, 135] width 16 height 16
click at [201, 135] on button at bounding box center [196, 135] width 22 height 24
click at [215, 128] on img at bounding box center [218, 134] width 17 height 17
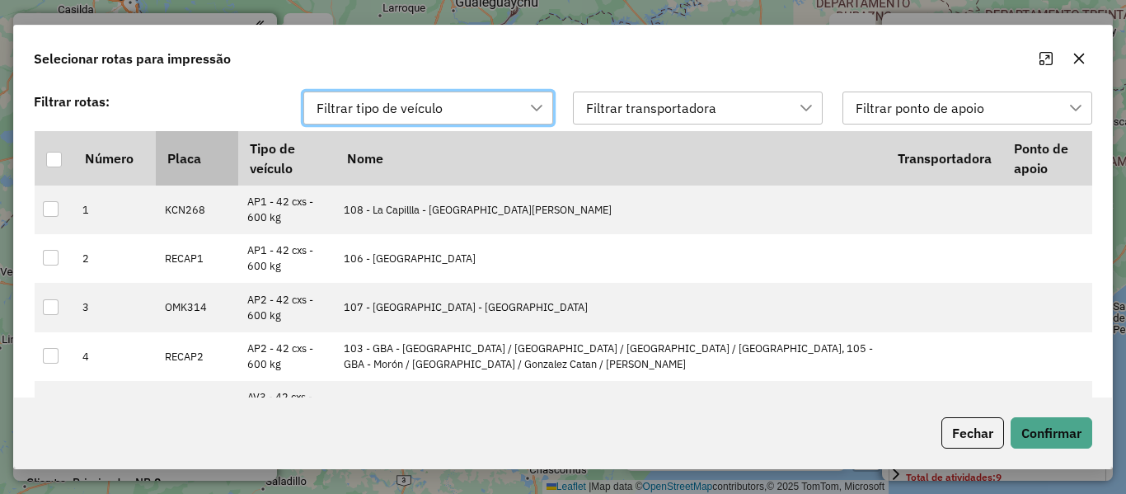
scroll to position [12, 75]
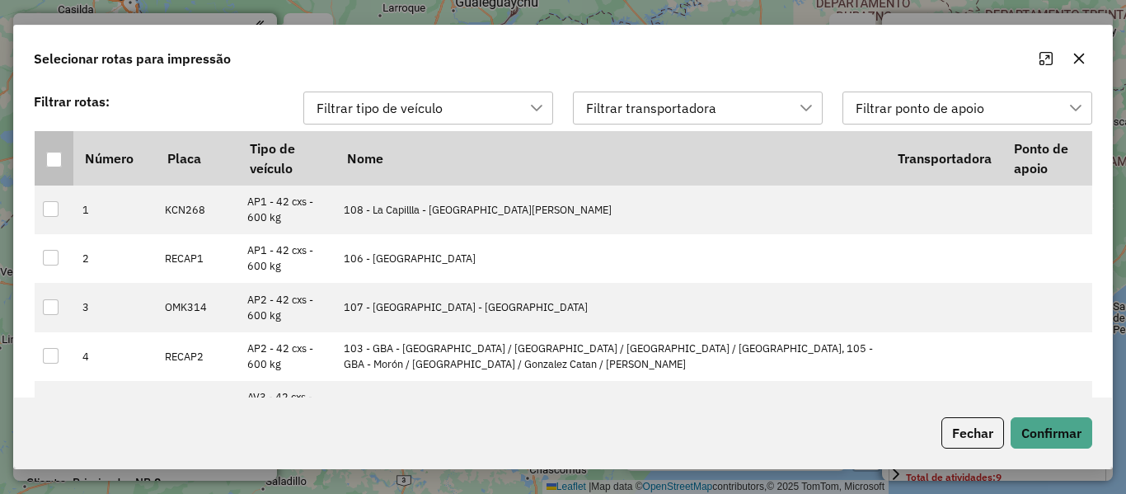
click at [51, 153] on div at bounding box center [54, 160] width 16 height 16
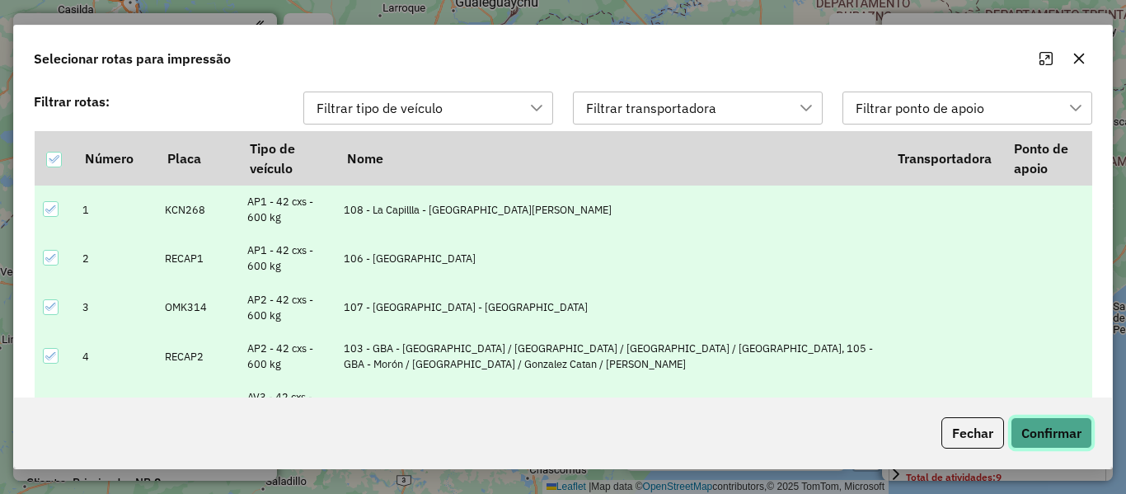
click at [1037, 426] on button "Confirmar" at bounding box center [1052, 432] width 82 height 31
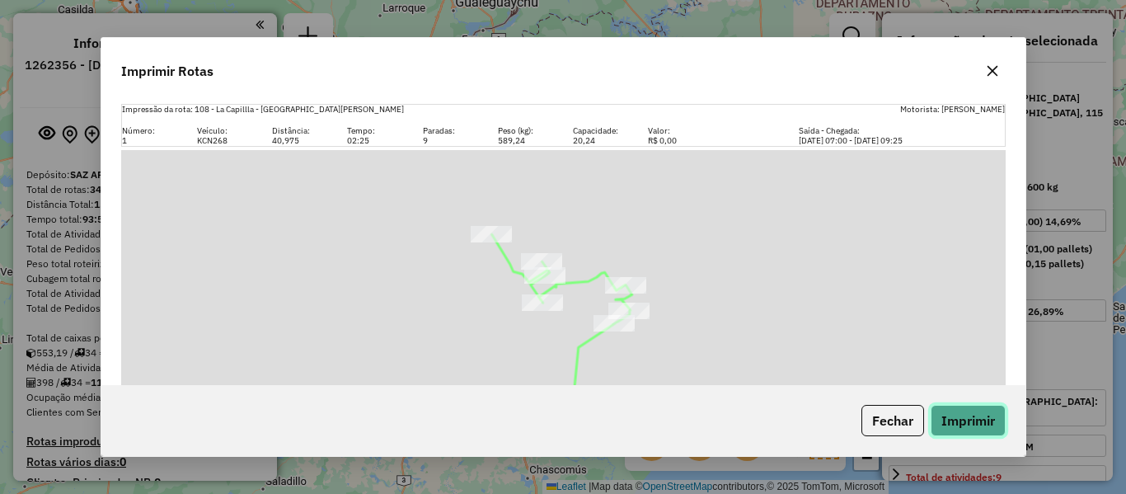
click at [995, 427] on button "Imprimir" at bounding box center [968, 420] width 75 height 31
click at [991, 70] on icon "button" at bounding box center [992, 71] width 11 height 11
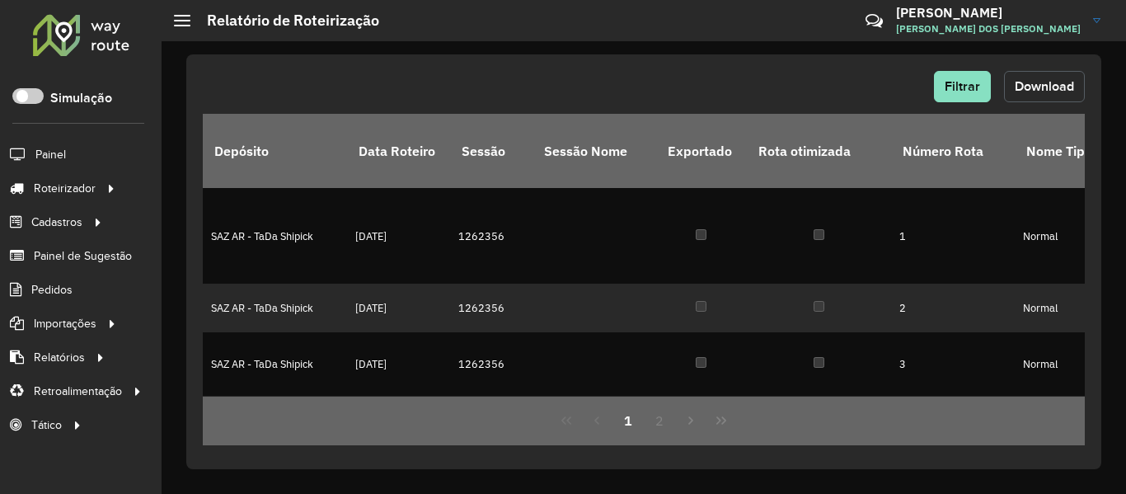
click at [1035, 73] on button "Download" at bounding box center [1044, 86] width 81 height 31
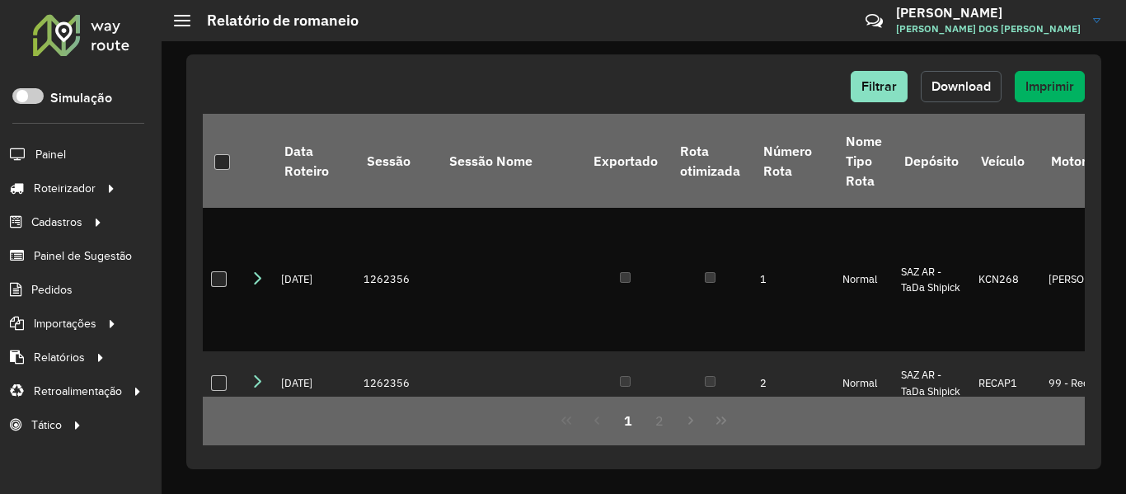
click at [975, 87] on span "Download" at bounding box center [961, 86] width 59 height 14
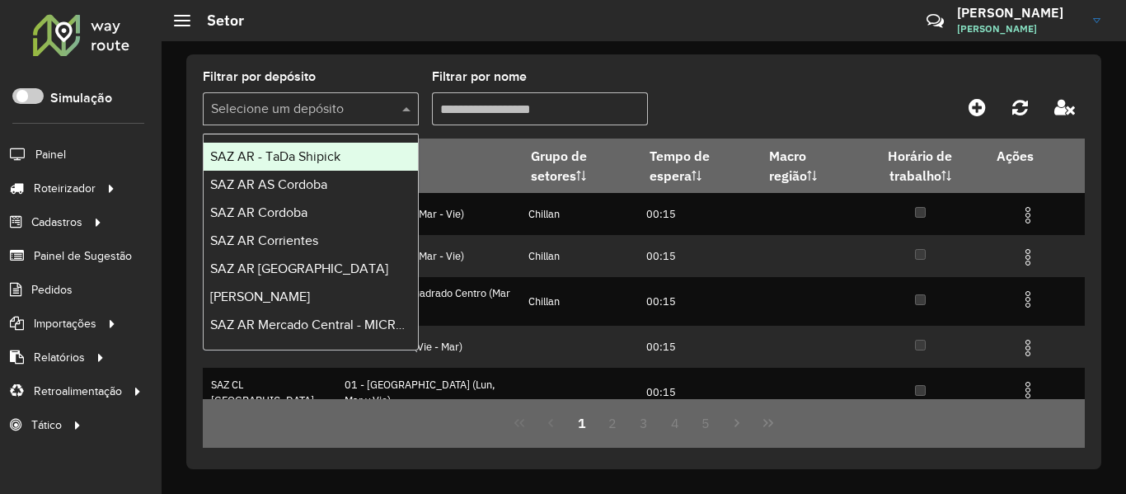
click at [368, 122] on div "Selecione um depósito" at bounding box center [311, 108] width 216 height 33
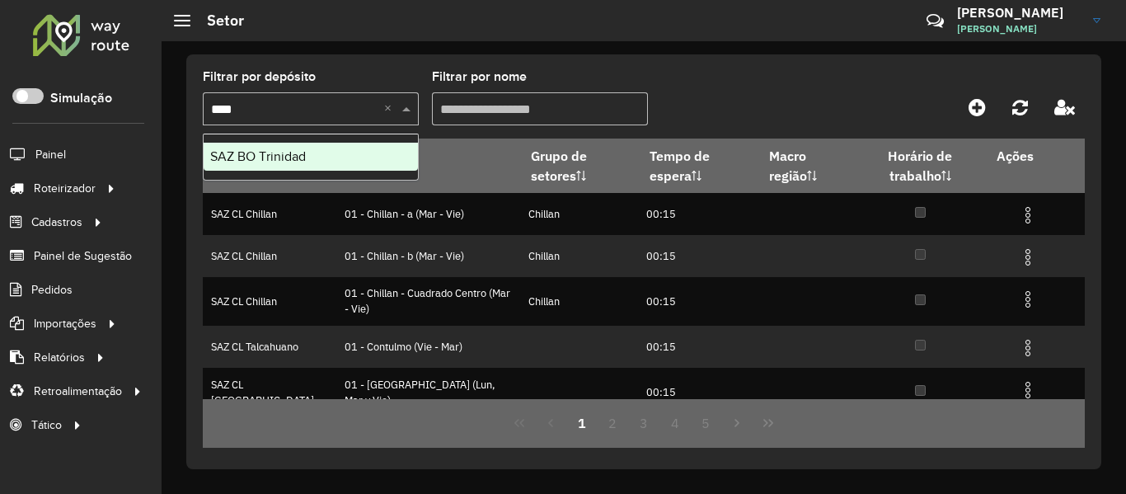
type input "*****"
click at [306, 157] on span "SAZ BO Trinidad" at bounding box center [258, 156] width 96 height 14
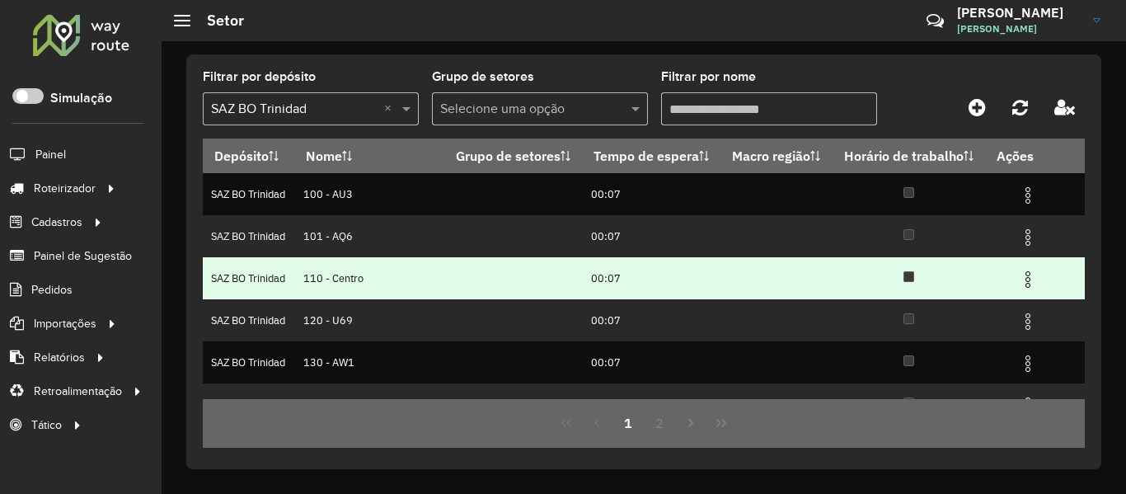
click at [1020, 277] on img at bounding box center [1028, 280] width 20 height 20
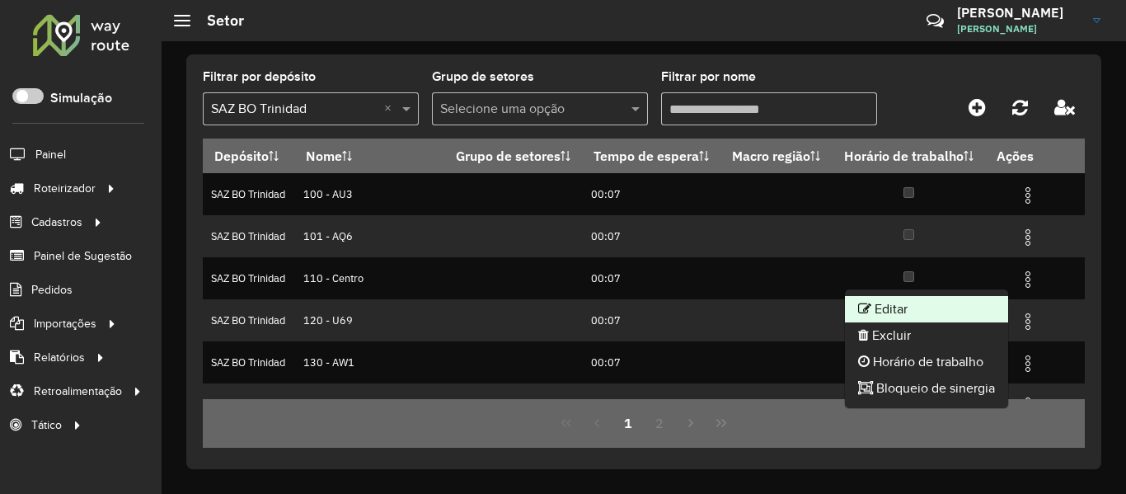
click at [869, 310] on li "Editar" at bounding box center [926, 309] width 163 height 26
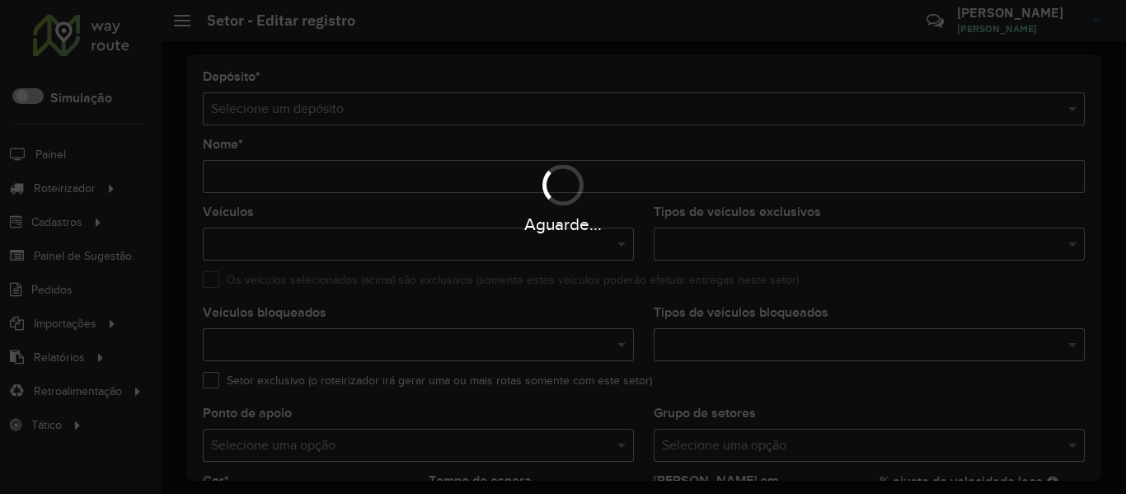
type input "**********"
type input "*******"
type input "*****"
type input "**"
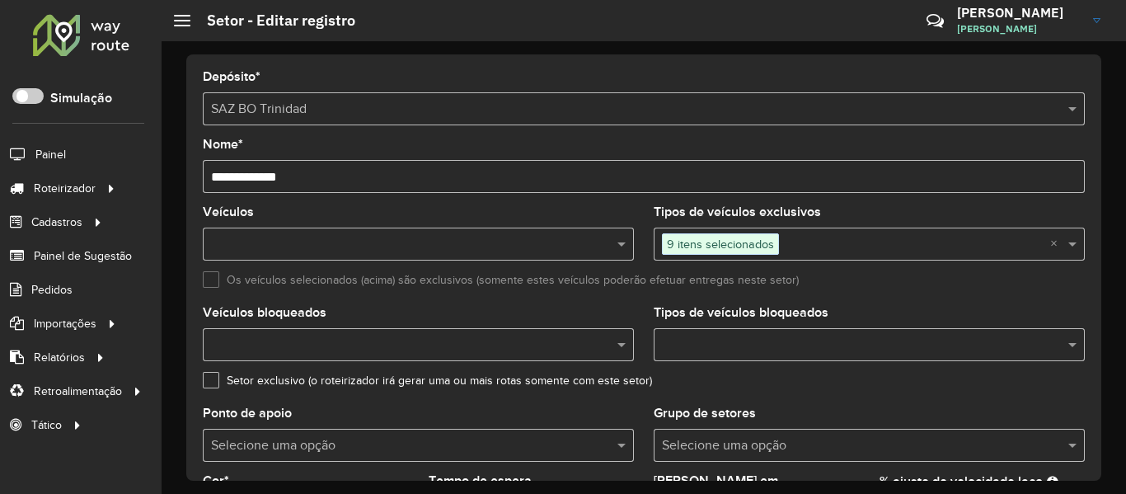
click at [228, 170] on input "**********" at bounding box center [644, 176] width 882 height 33
type input "**********"
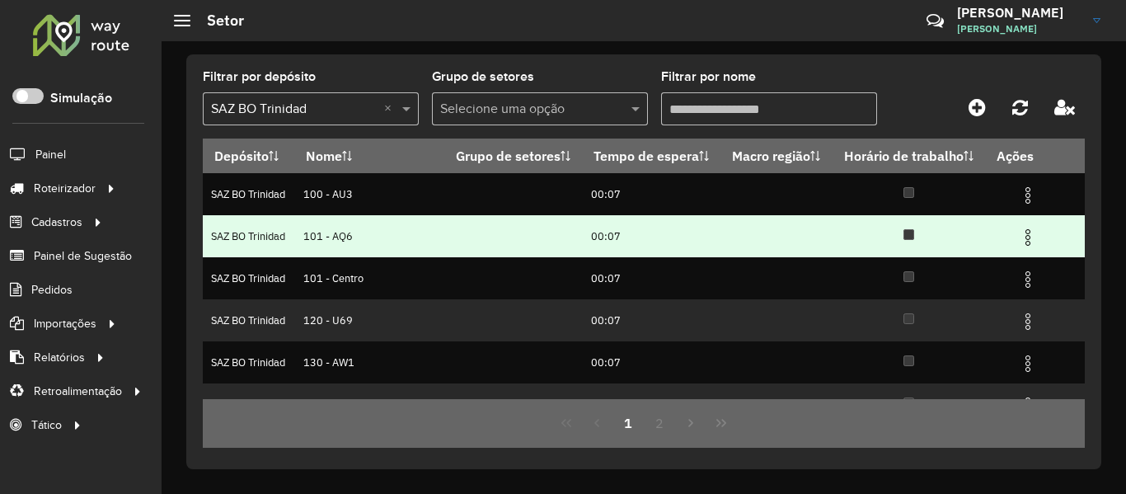
click at [1023, 242] on img at bounding box center [1028, 238] width 20 height 20
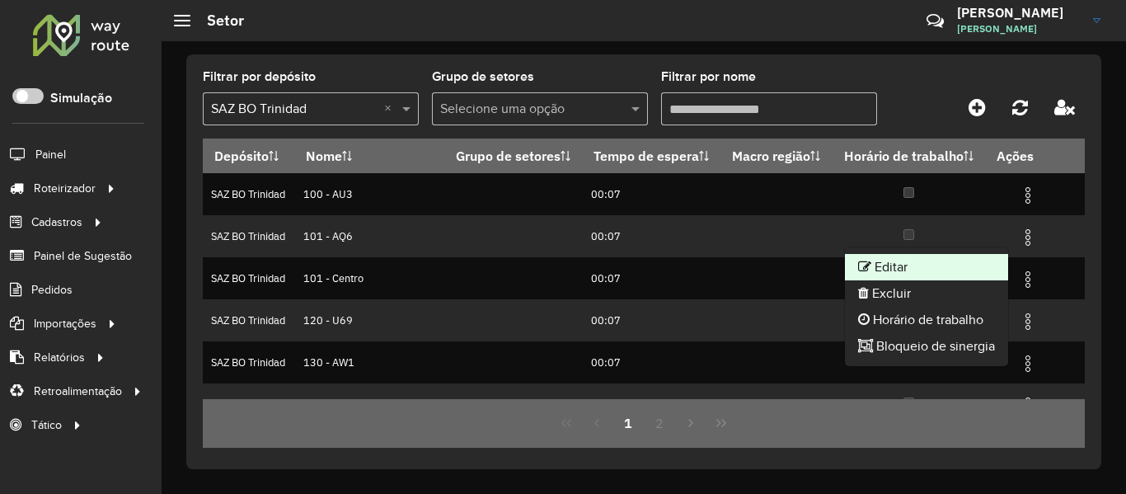
click at [890, 272] on li "Editar" at bounding box center [926, 267] width 163 height 26
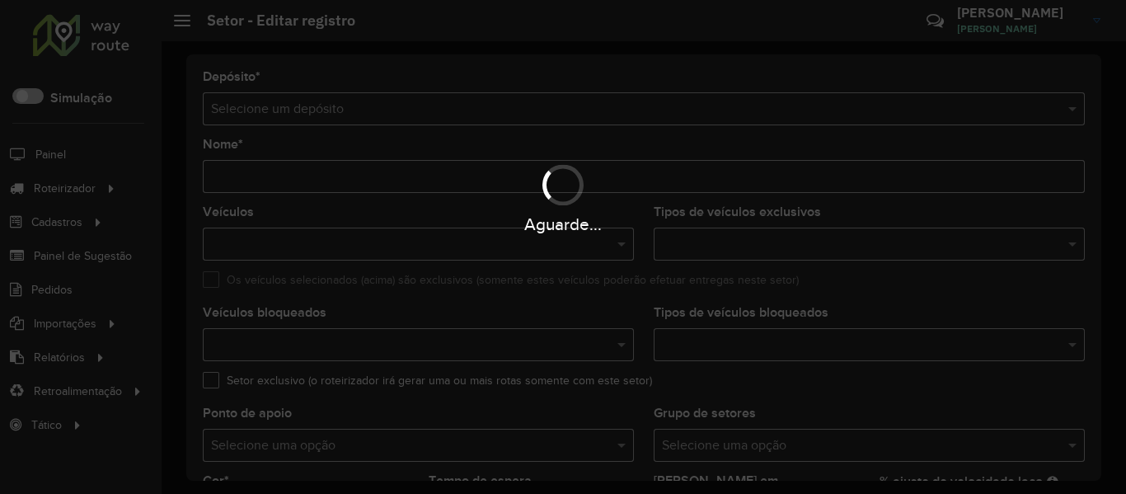
type input "*********"
type input "*******"
type input "*****"
type input "**"
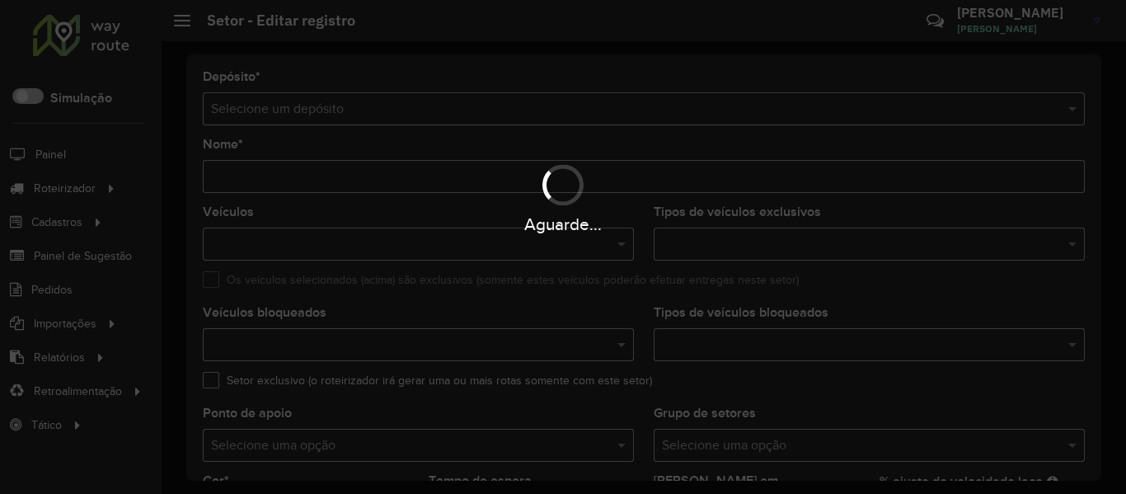
type input "**"
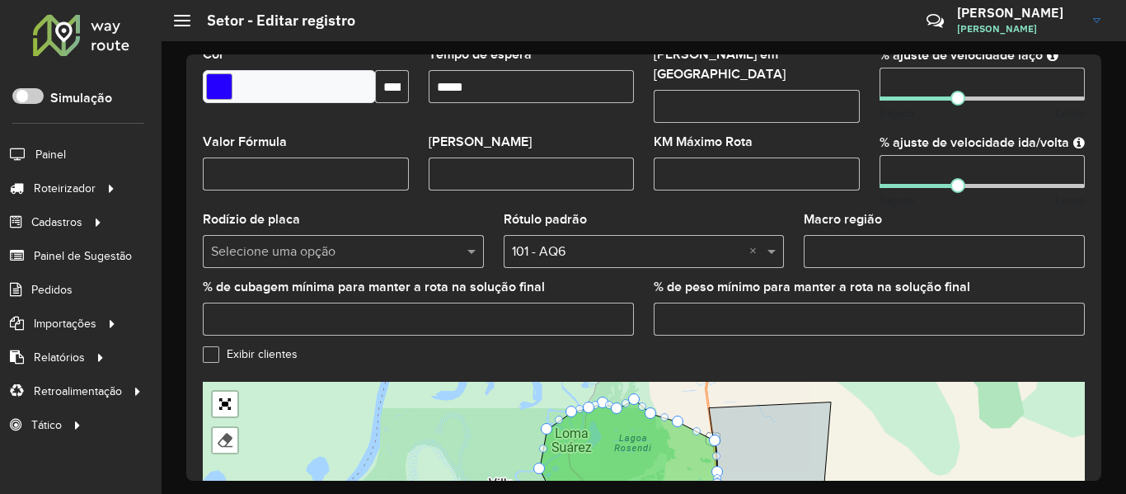
scroll to position [61, 0]
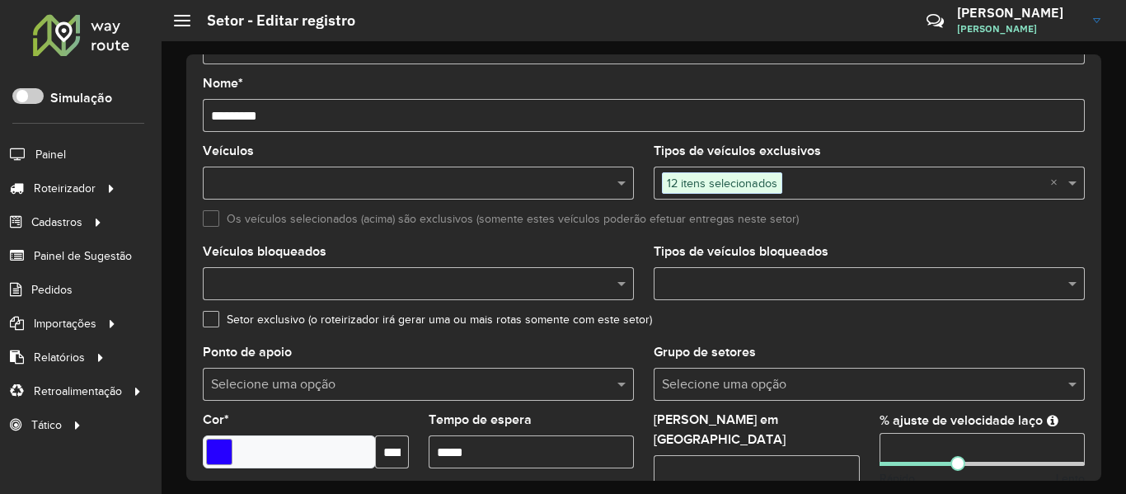
click at [227, 115] on input "*********" at bounding box center [644, 115] width 882 height 33
type input "*********"
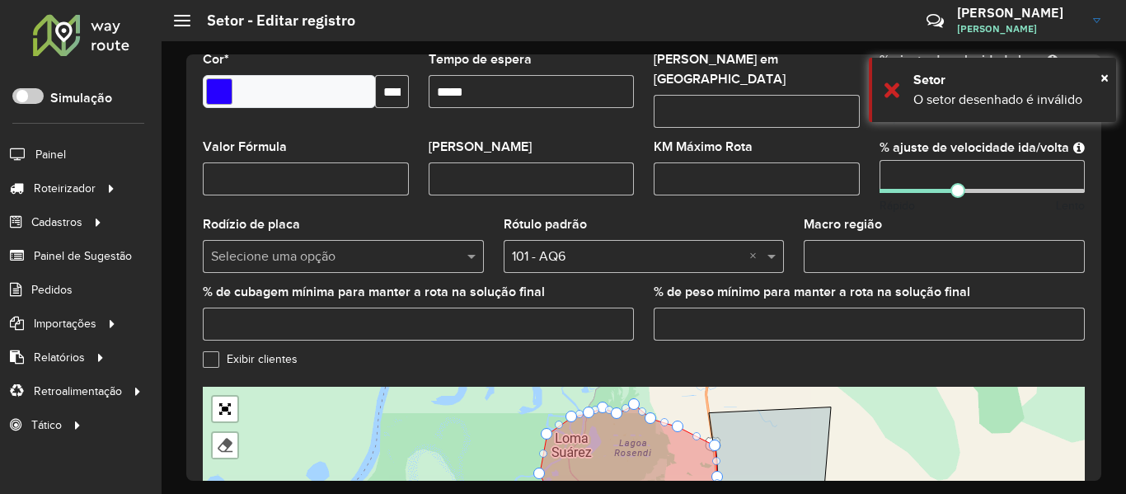
scroll to position [638, 0]
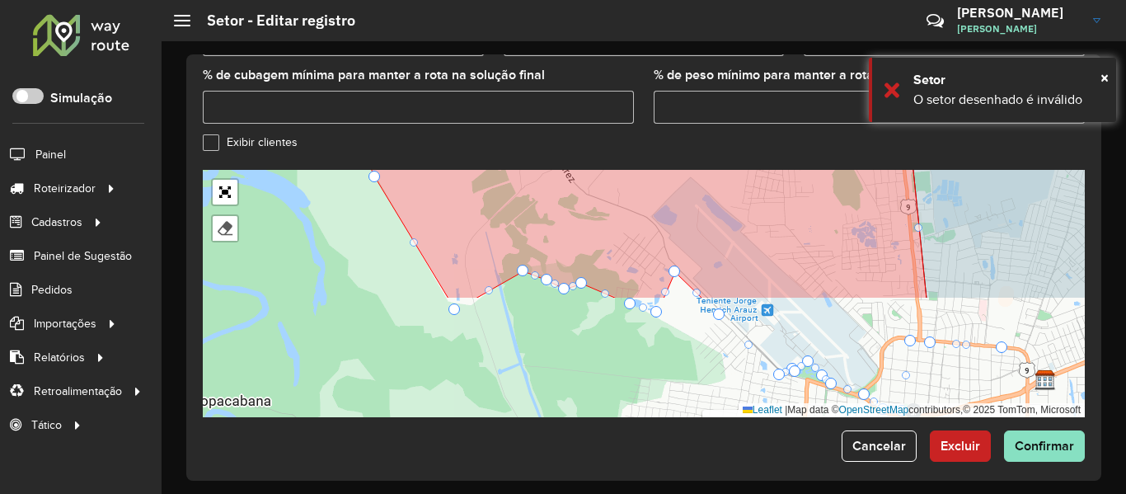
drag, startPoint x: 637, startPoint y: 214, endPoint x: 637, endPoint y: 255, distance: 40.4
click at [637, 205] on icon at bounding box center [608, 149] width 637 height 299
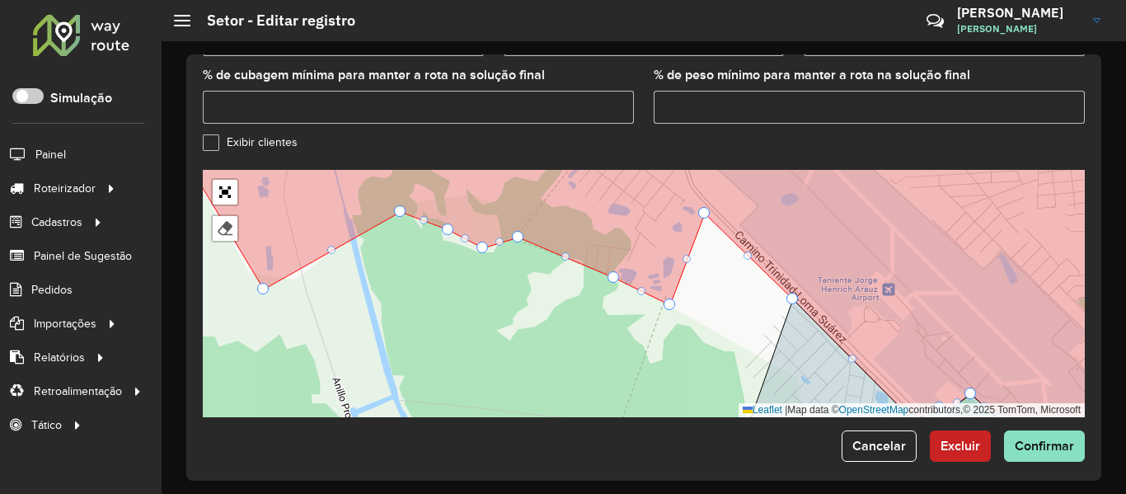
drag, startPoint x: 670, startPoint y: 284, endPoint x: 672, endPoint y: 294, distance: 10.0
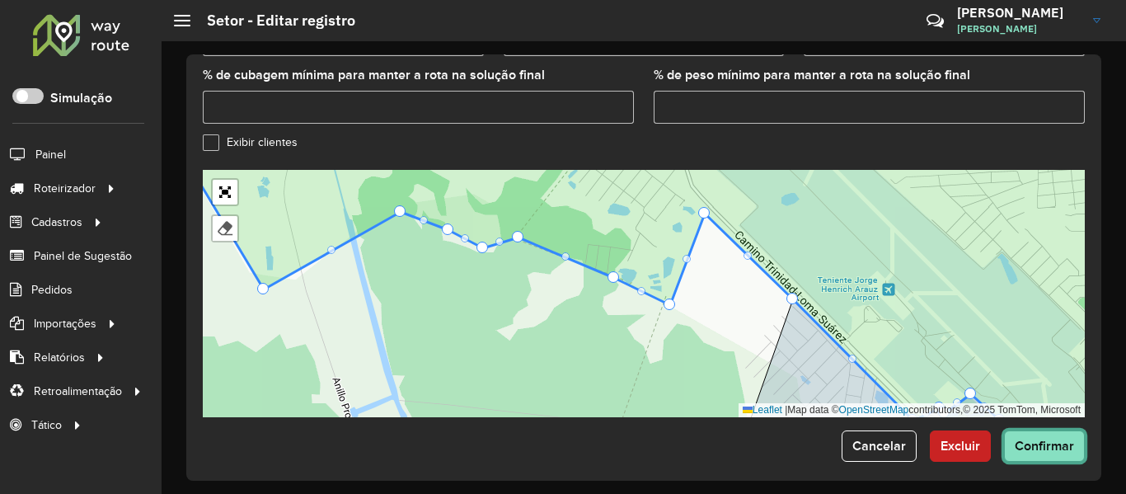
click at [1059, 445] on button "Confirmar" at bounding box center [1044, 445] width 81 height 31
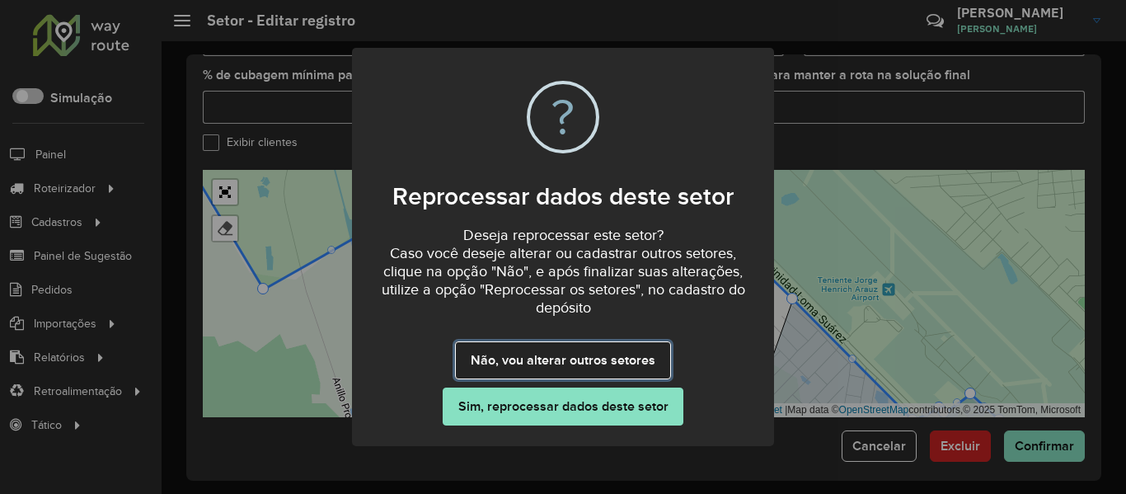
click at [623, 346] on button "Não, vou alterar outros setores" at bounding box center [562, 360] width 215 height 38
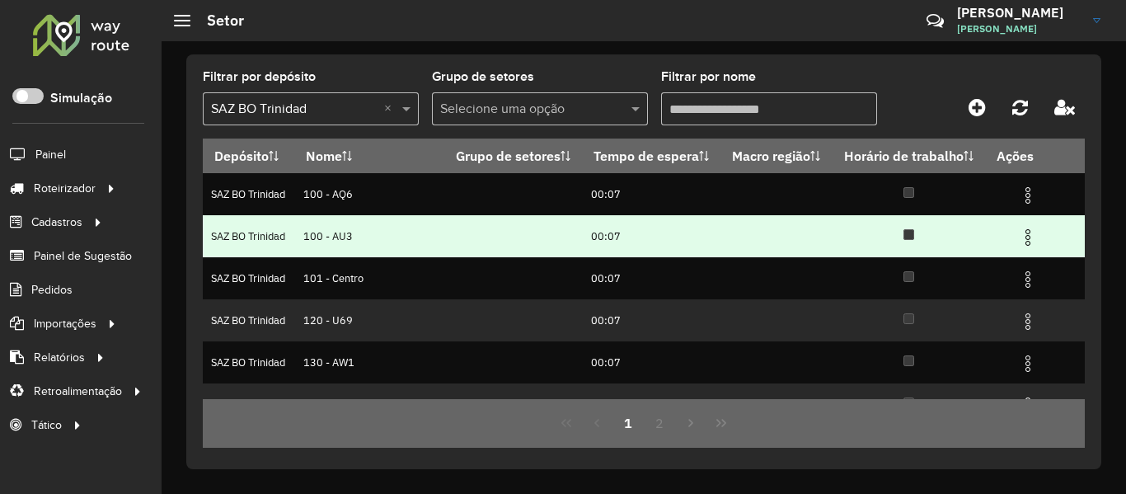
click at [1018, 242] on img at bounding box center [1028, 238] width 20 height 20
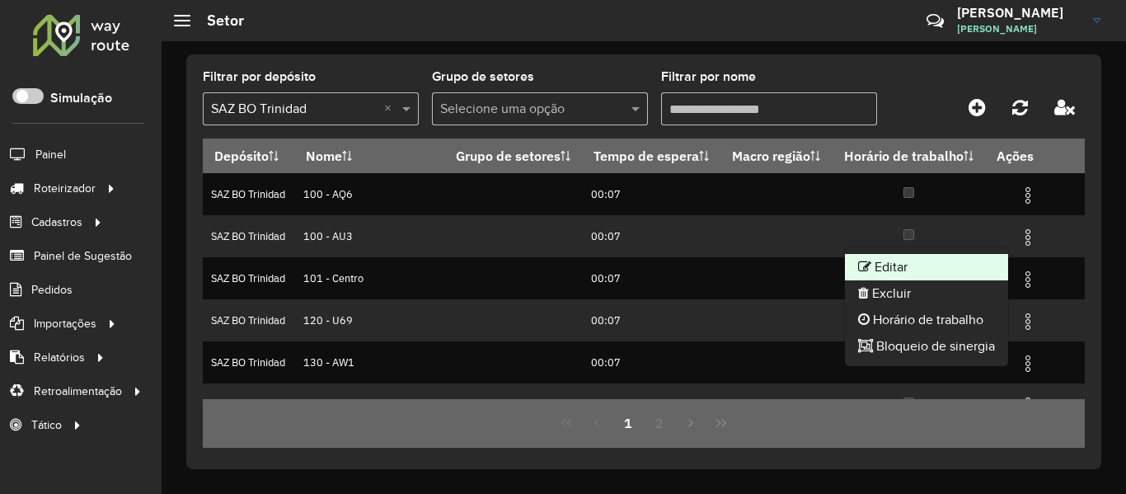
click at [906, 275] on li "Editar" at bounding box center [926, 267] width 163 height 26
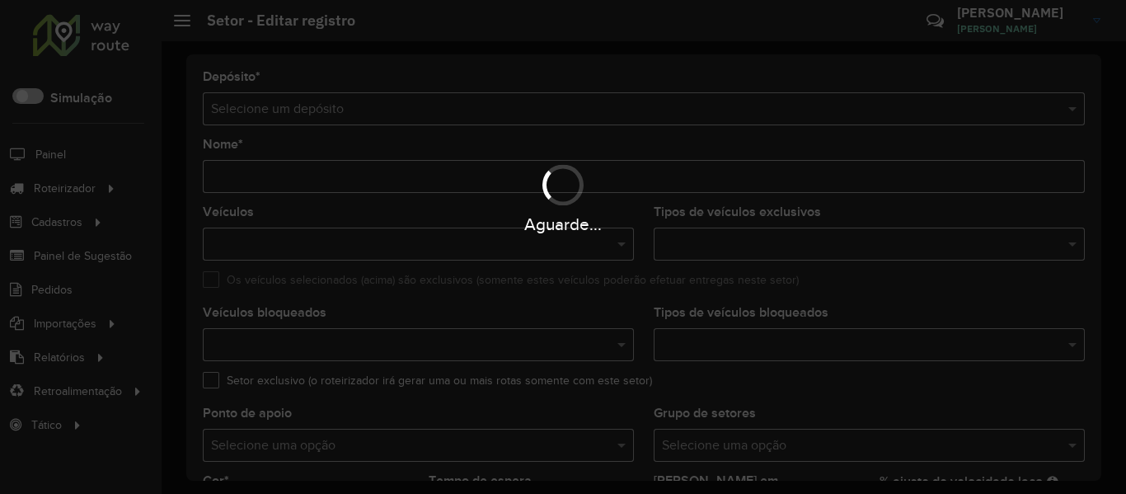
type input "*********"
type input "*******"
type input "*****"
type input "**"
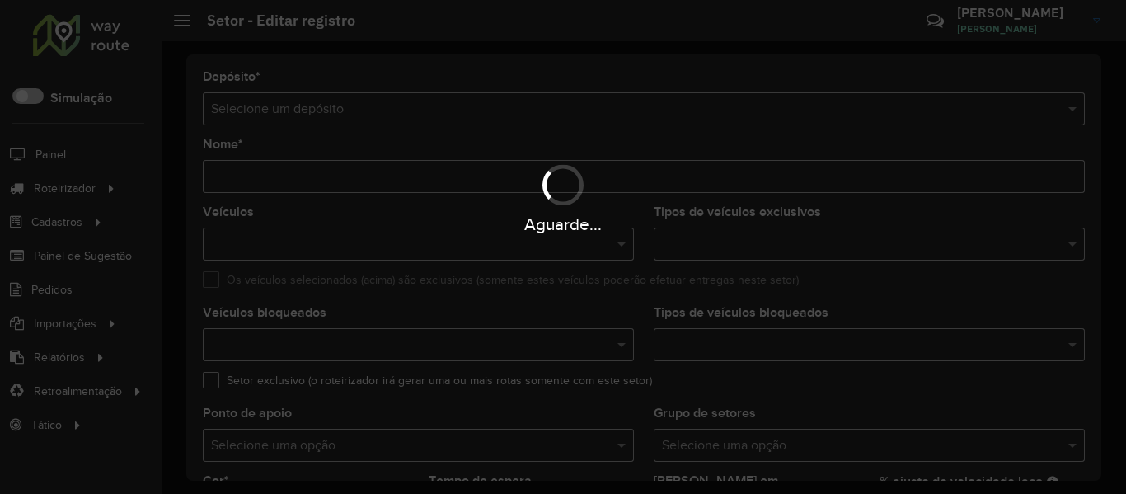
type input "**"
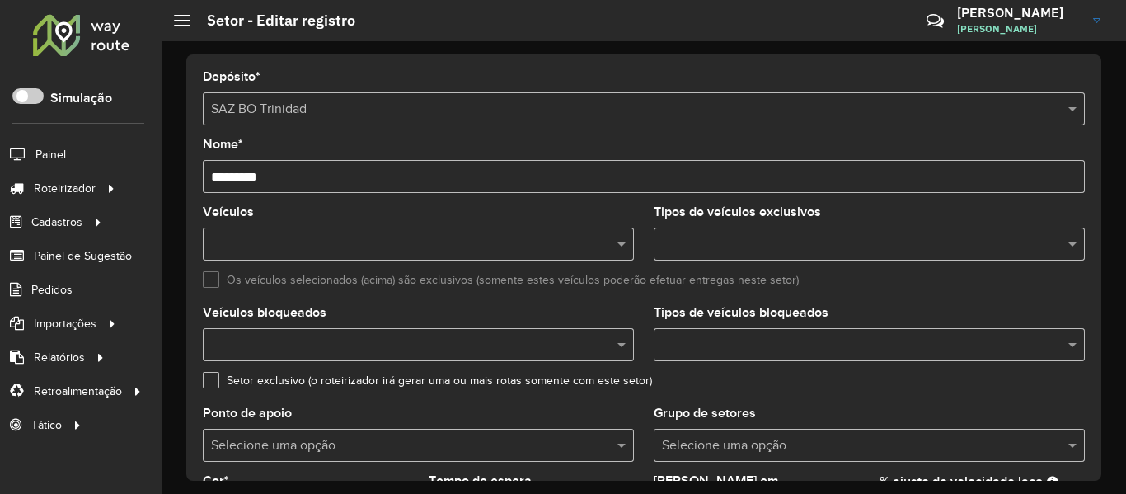
drag, startPoint x: 230, startPoint y: 176, endPoint x: 193, endPoint y: 174, distance: 37.1
click at [195, 174] on div "Depósito * Selecione um depósito × SAZ BO Trinidad Nome * ********* Veículos Ti…" at bounding box center [643, 267] width 915 height 426
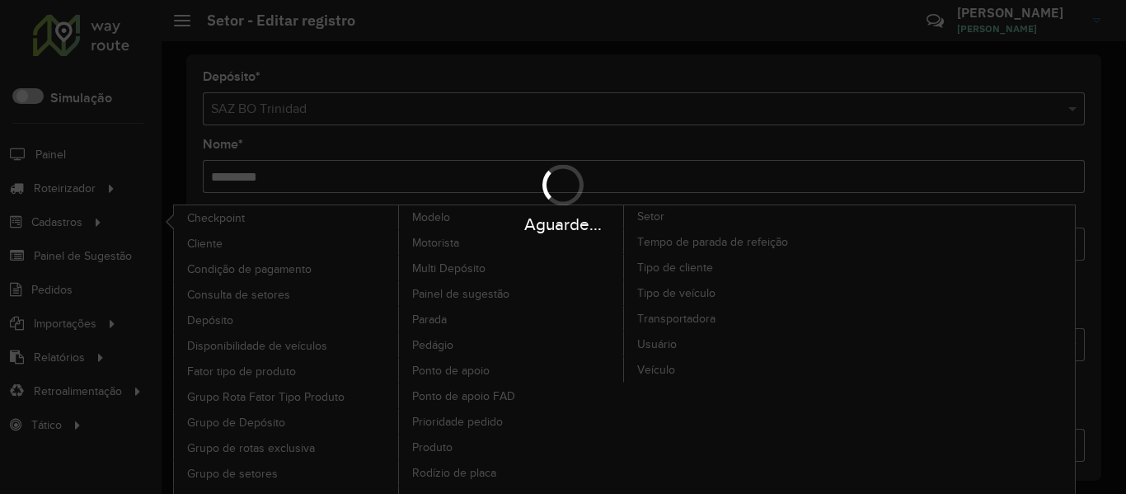
type input "*********"
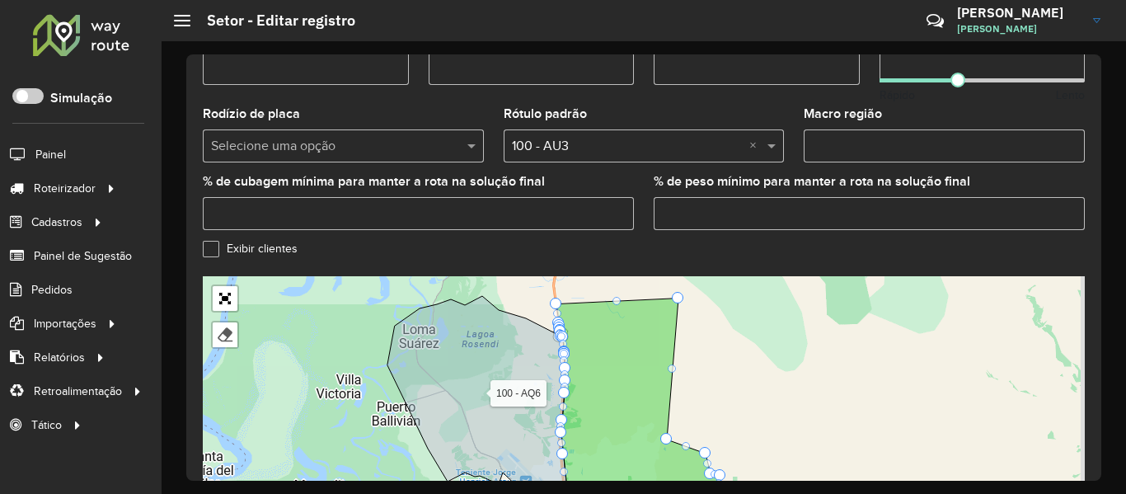
scroll to position [638, 0]
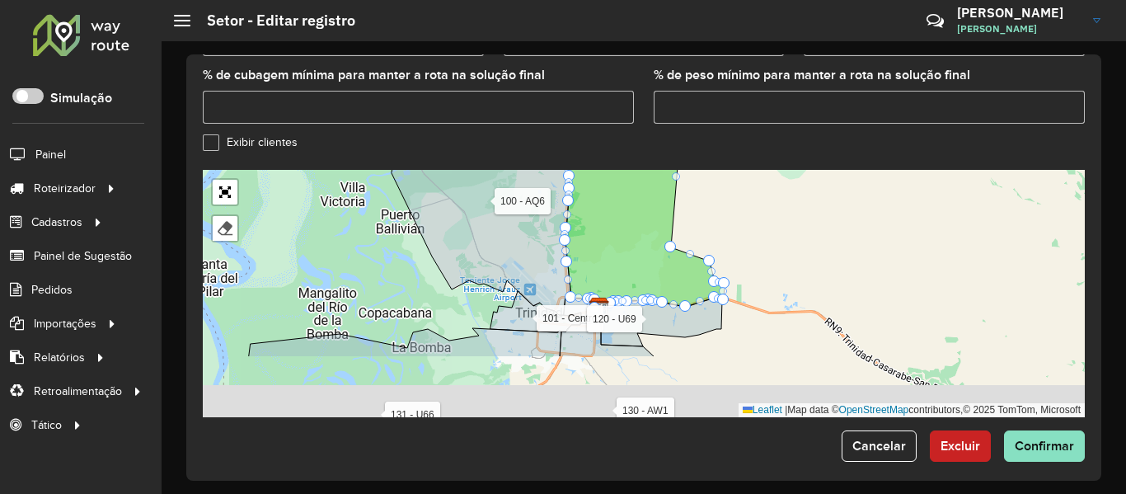
drag, startPoint x: 768, startPoint y: 234, endPoint x: 765, endPoint y: 209, distance: 25.7
click at [770, 200] on div "100 - AQ6 101 - Centro 120 - U69 130 - AW1 131 - U66 600 - Santa Ana 610 - Magd…" at bounding box center [644, 293] width 882 height 247
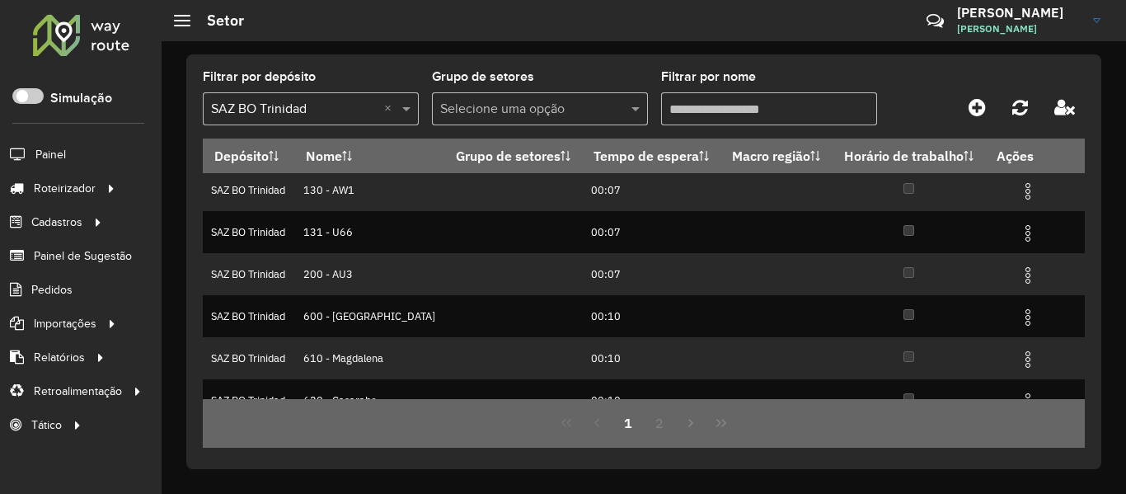
scroll to position [165, 0]
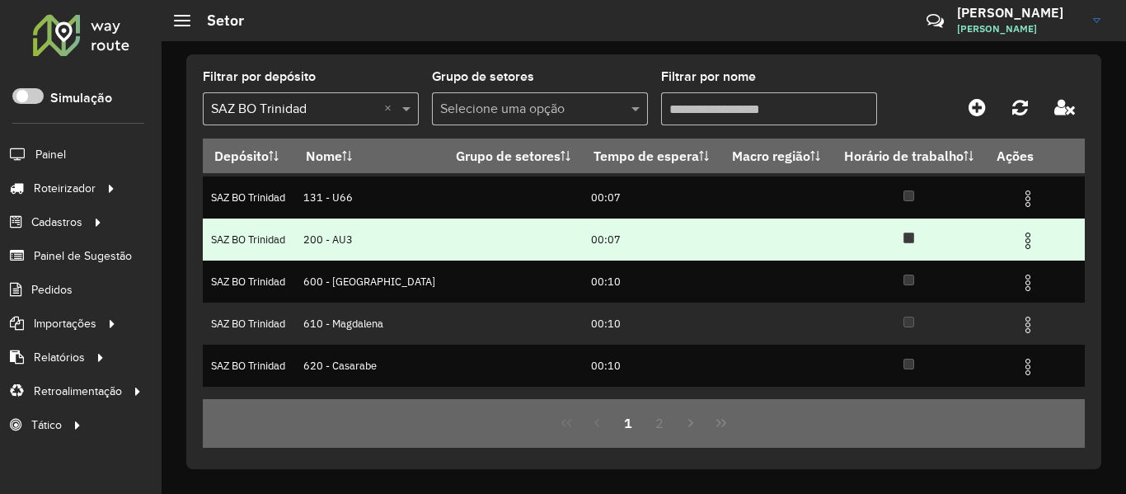
click at [1018, 237] on img at bounding box center [1028, 241] width 20 height 20
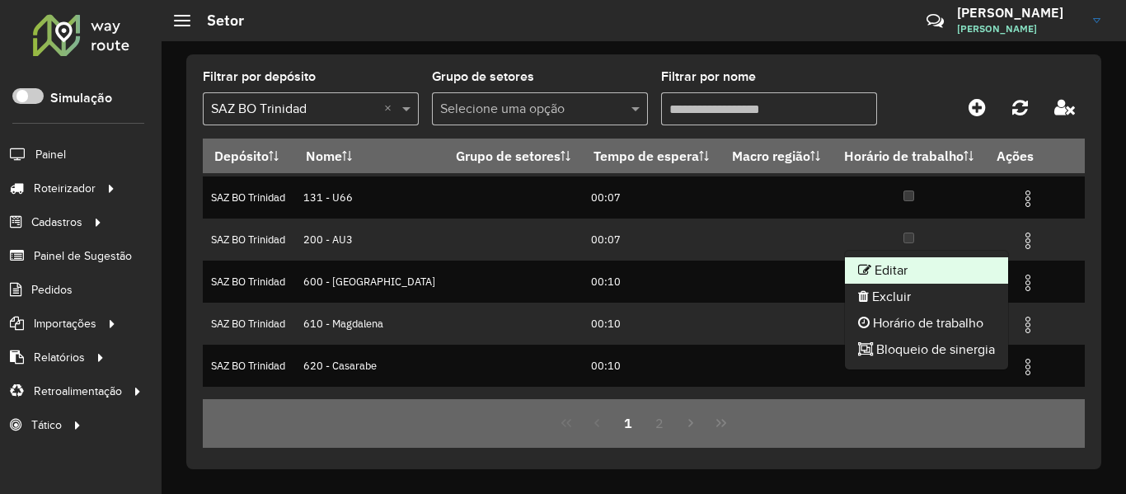
click at [900, 278] on li "Editar" at bounding box center [926, 270] width 163 height 26
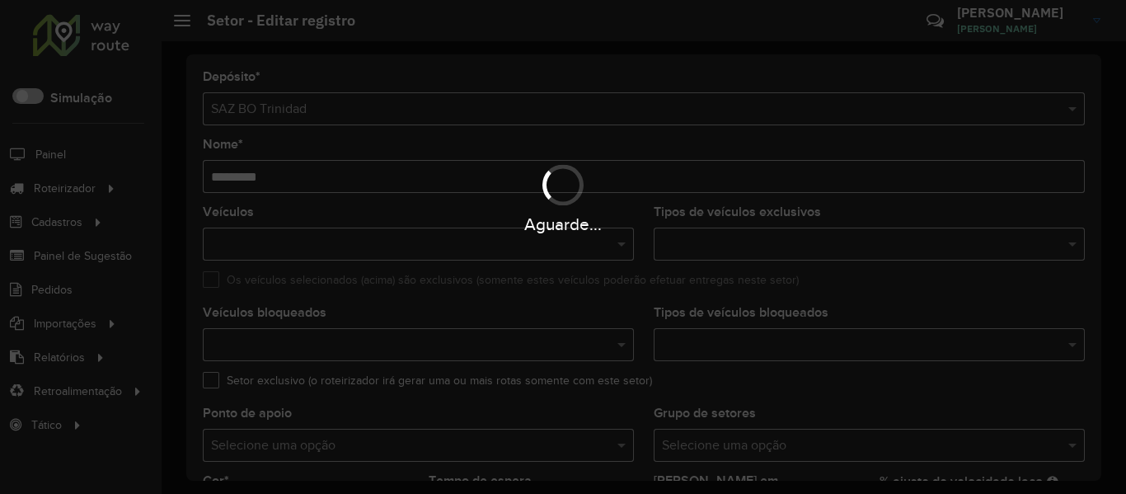
click at [214, 180] on div "Aguarde..." at bounding box center [563, 197] width 1126 height 78
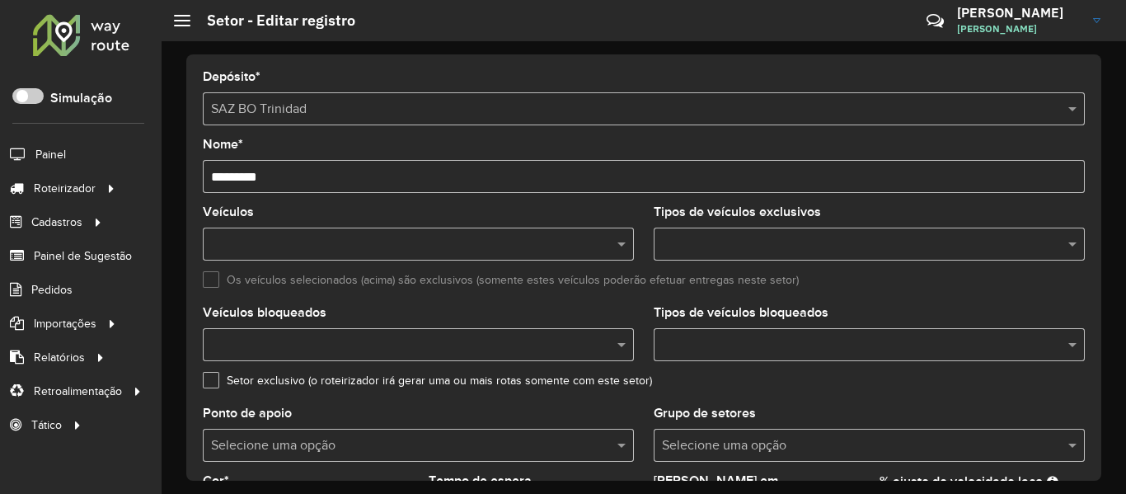
drag, startPoint x: 213, startPoint y: 180, endPoint x: 233, endPoint y: 177, distance: 19.9
click at [233, 177] on input "*********" at bounding box center [644, 176] width 882 height 33
type input "*********"
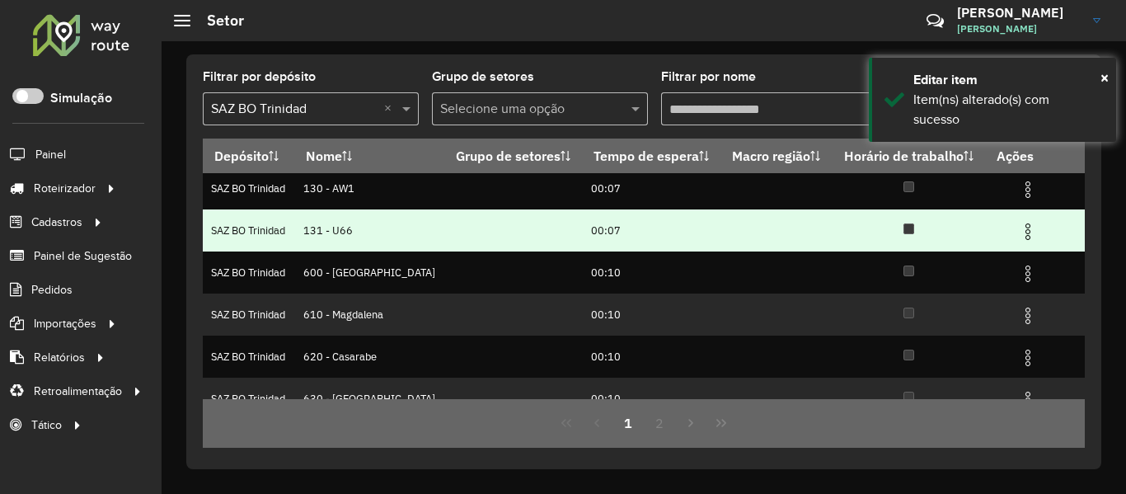
scroll to position [82, 0]
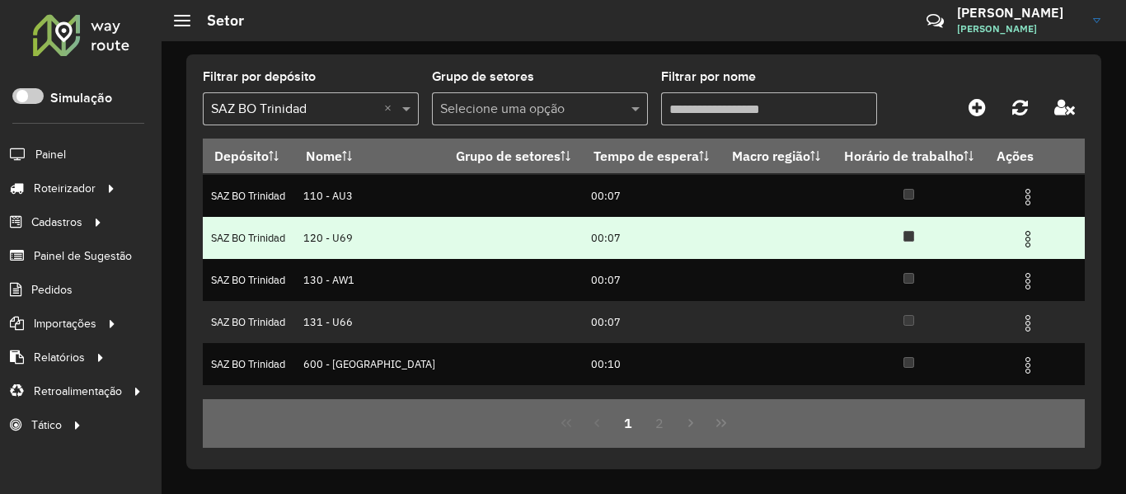
click at [1027, 239] on img at bounding box center [1028, 239] width 20 height 20
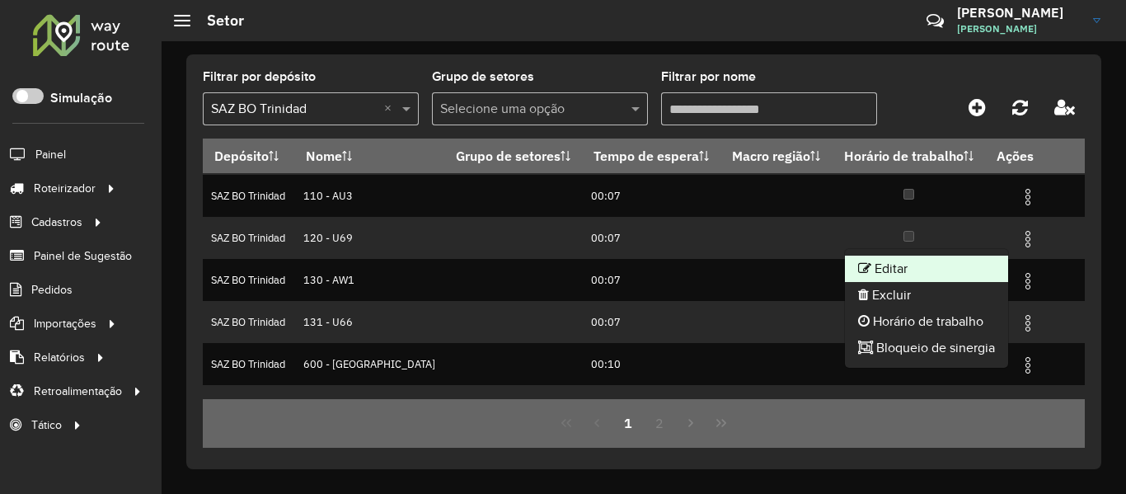
click at [925, 269] on li "Editar" at bounding box center [926, 269] width 163 height 26
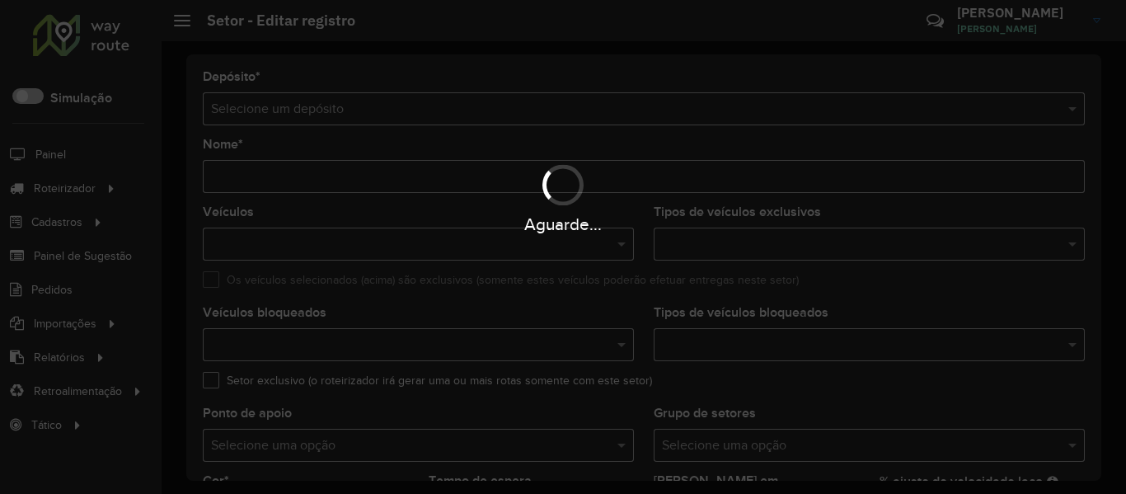
type input "*********"
type input "*******"
type input "*****"
type input "**"
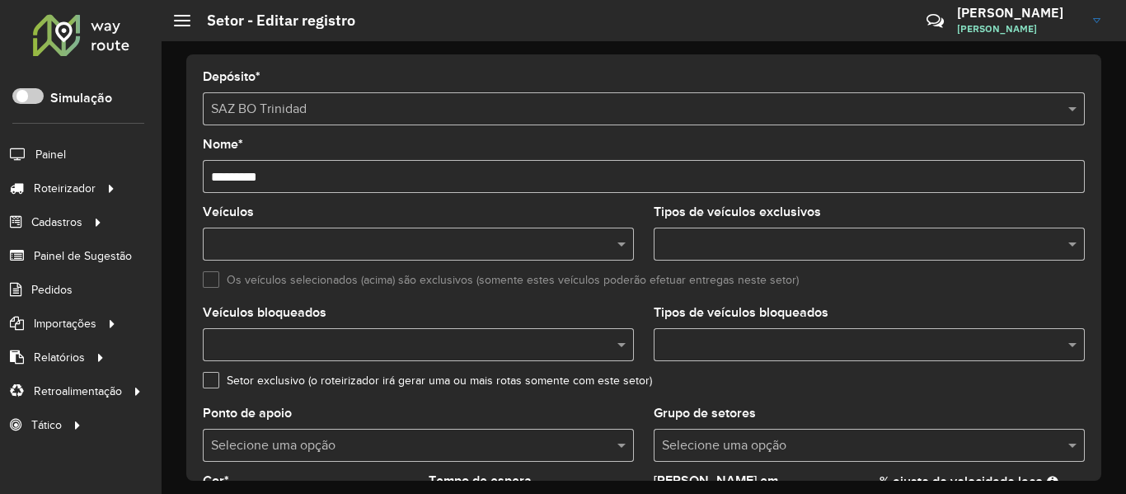
click at [224, 177] on hb-app "Aguarde... Pop-up bloqueado! Seu navegador bloqueou automáticamente a abertura …" at bounding box center [563, 247] width 1126 height 494
drag, startPoint x: 216, startPoint y: 177, endPoint x: 272, endPoint y: 156, distance: 60.0
click at [233, 177] on input "*********" at bounding box center [644, 176] width 882 height 33
click at [219, 177] on input "*********" at bounding box center [644, 176] width 882 height 33
drag, startPoint x: 214, startPoint y: 177, endPoint x: 233, endPoint y: 180, distance: 19.1
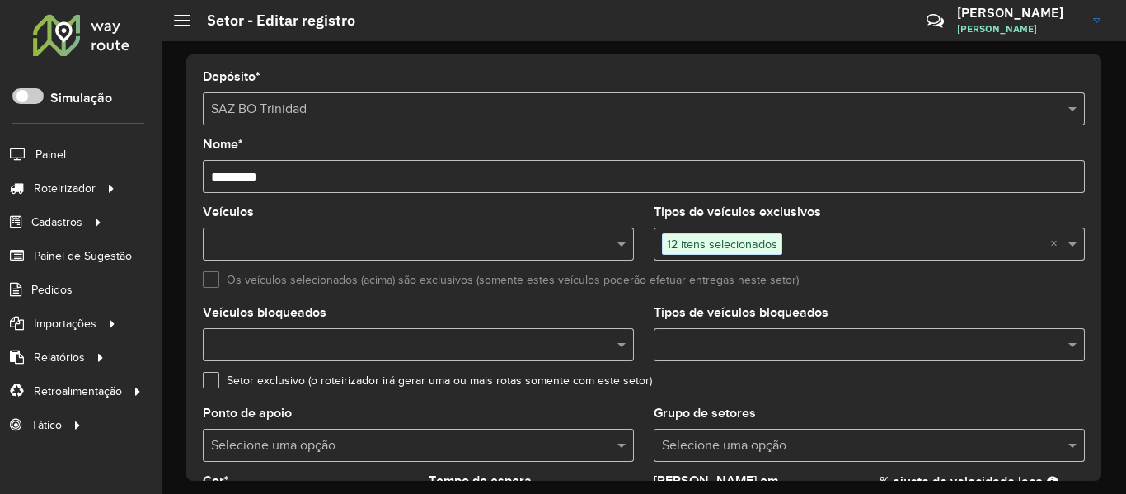
click at [233, 180] on input "*********" at bounding box center [644, 176] width 882 height 33
type input "*********"
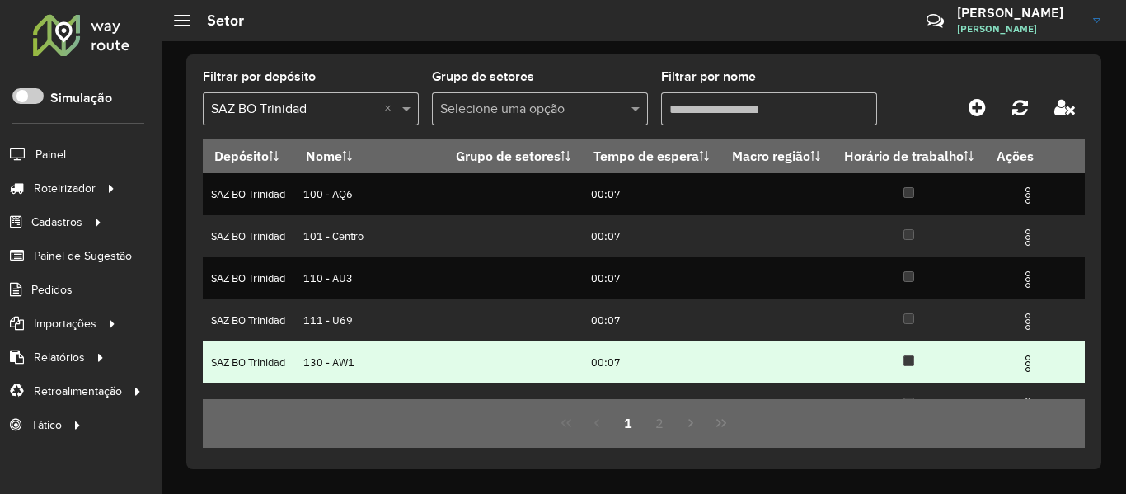
click at [1019, 363] on img at bounding box center [1028, 364] width 20 height 20
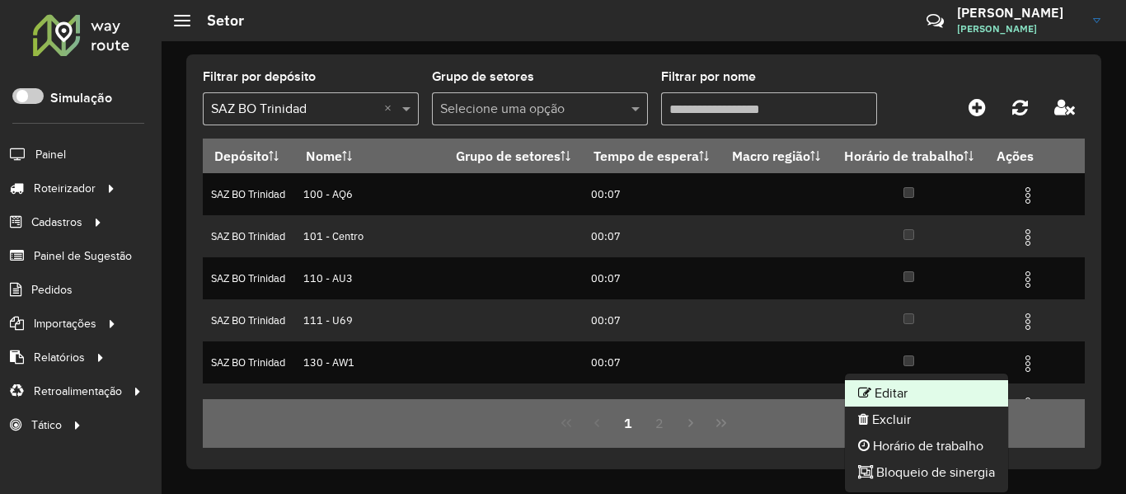
click at [910, 392] on li "Editar" at bounding box center [926, 393] width 163 height 26
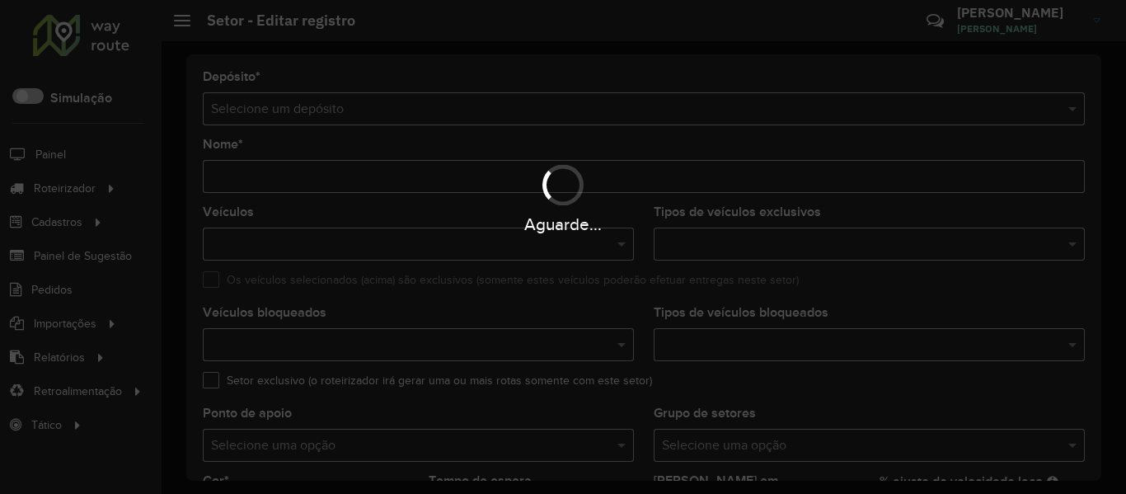
type input "*********"
type input "*******"
type input "*****"
type input "**"
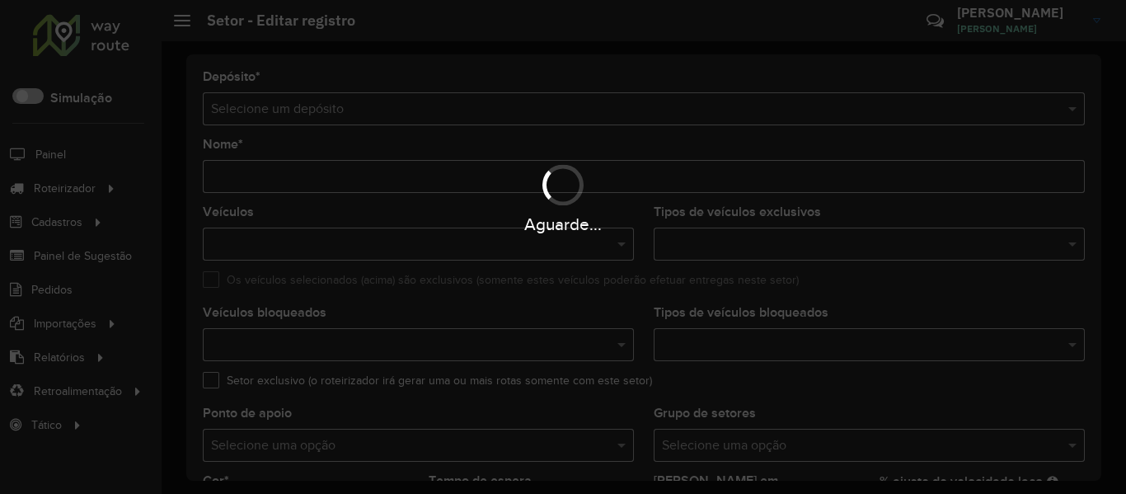
type input "**"
drag, startPoint x: 230, startPoint y: 180, endPoint x: 219, endPoint y: 180, distance: 11.5
click at [219, 180] on hb-app "Aguarde... Pop-up bloqueado! Seu navegador bloqueou automáticamente a abertura …" at bounding box center [563, 247] width 1126 height 494
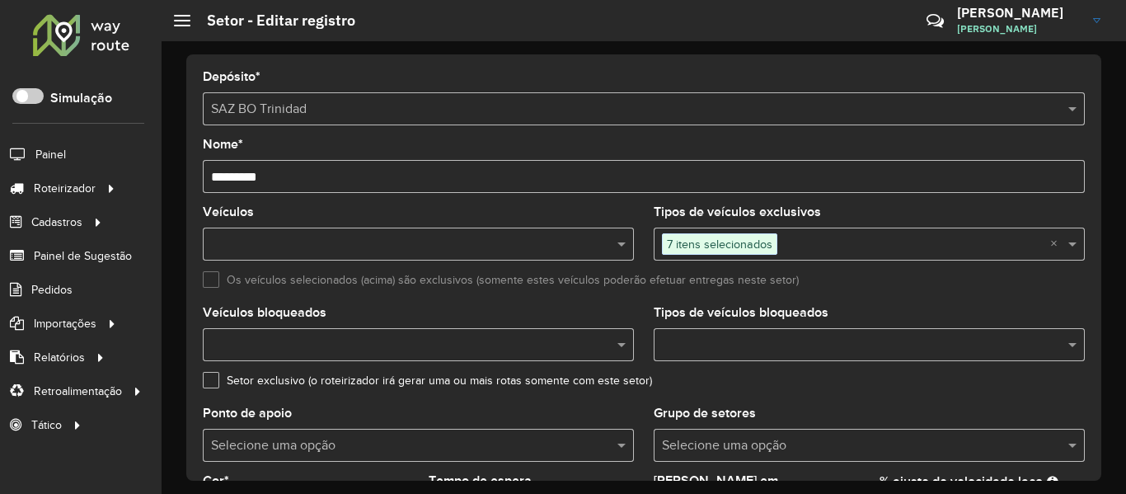
type input "*********"
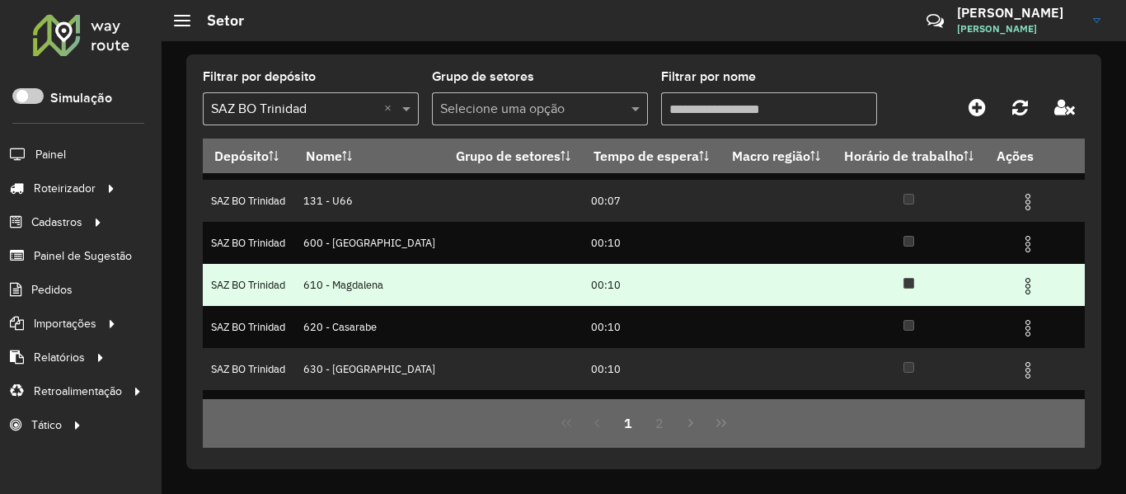
scroll to position [165, 0]
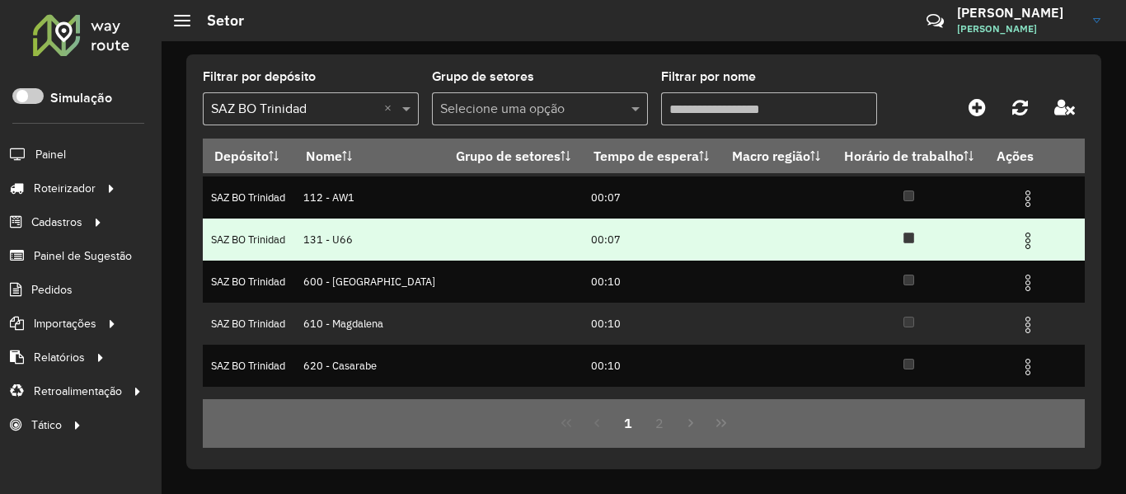
click at [1019, 233] on img at bounding box center [1028, 241] width 20 height 20
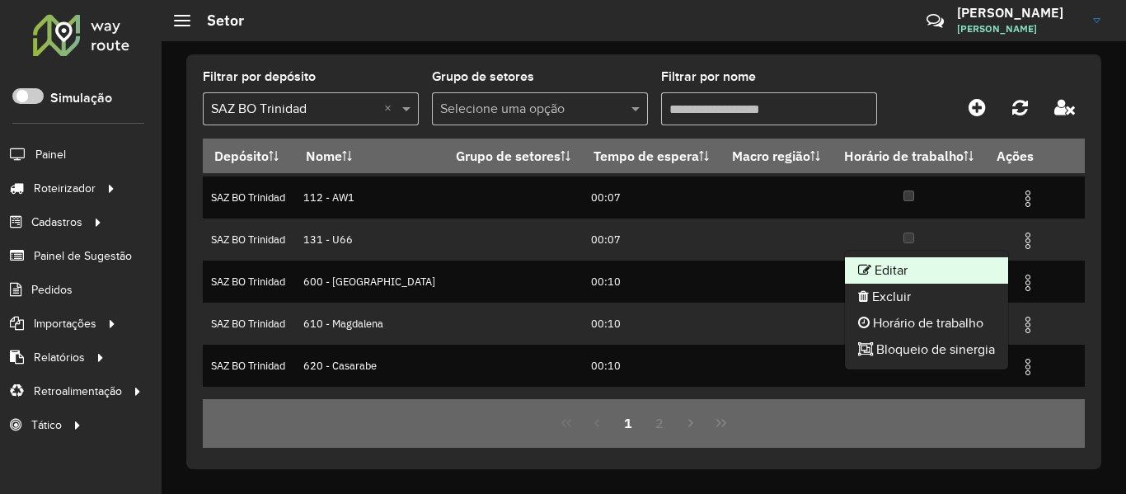
click at [922, 276] on li "Editar" at bounding box center [926, 270] width 163 height 26
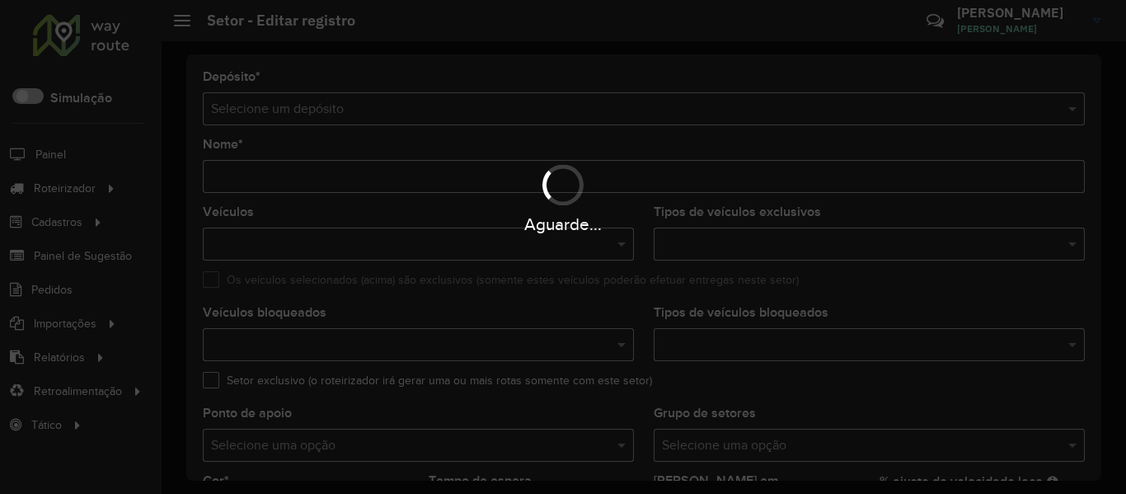
type input "*********"
type input "*******"
type input "*****"
type input "**"
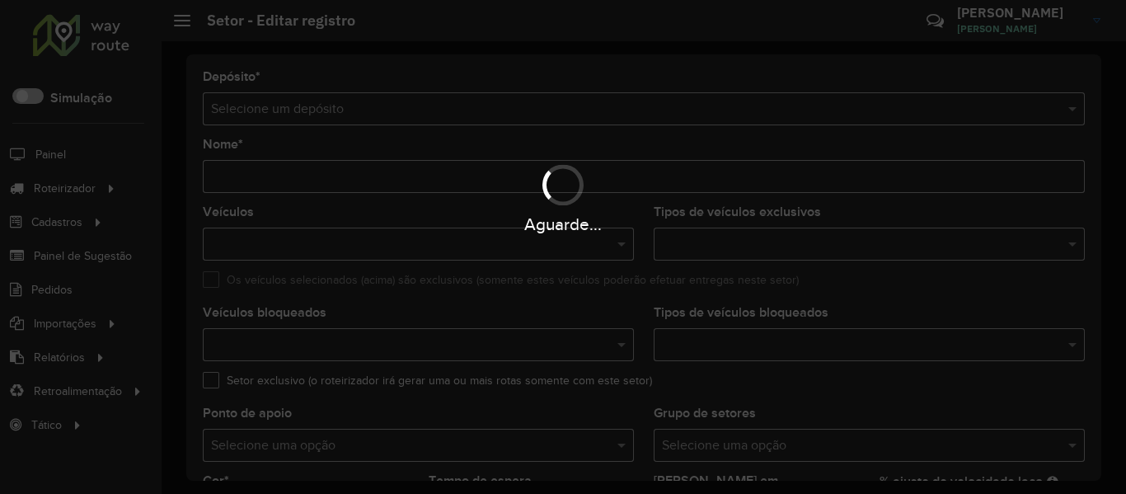
type input "**"
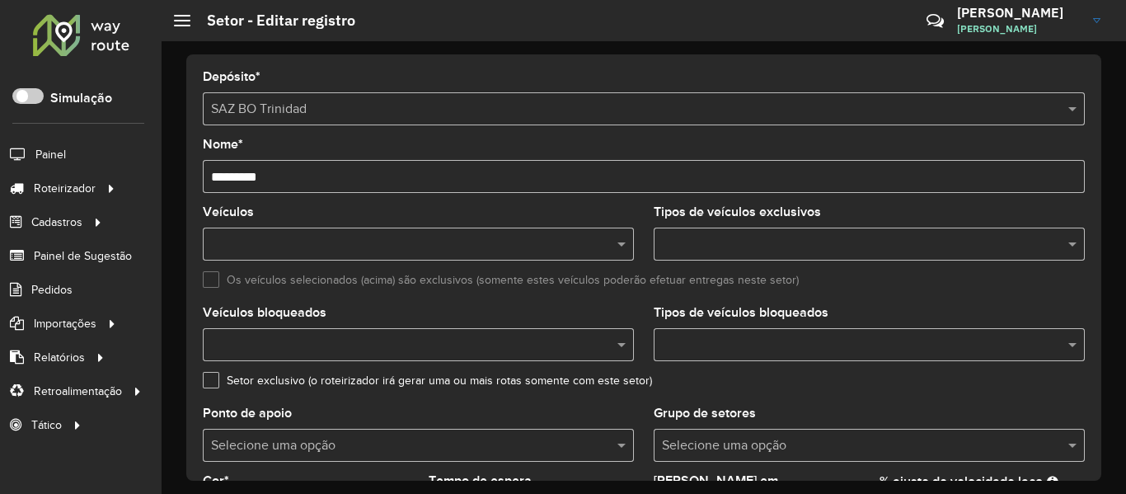
click at [228, 176] on input "*********" at bounding box center [644, 176] width 882 height 33
type input "*********"
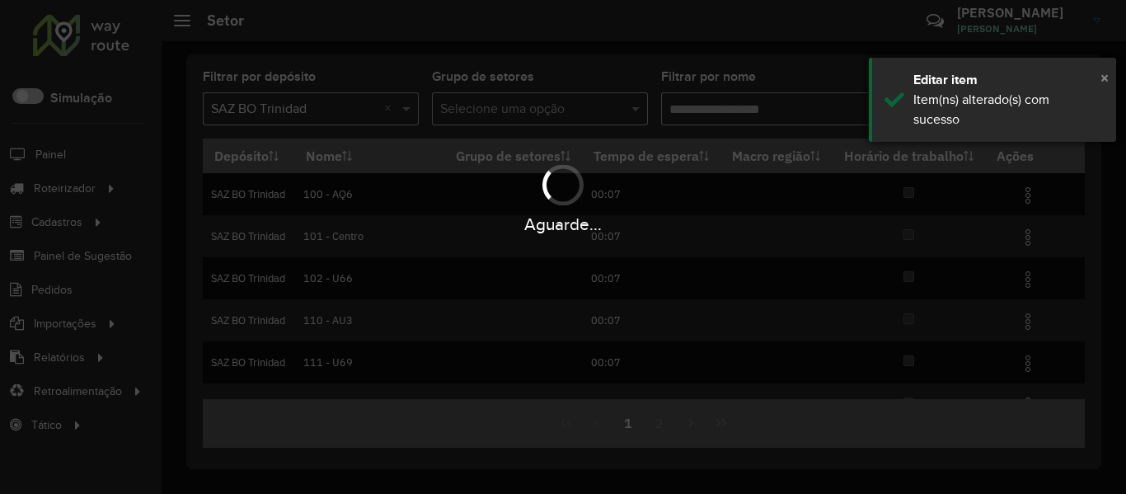
click at [1106, 80] on span "×" at bounding box center [1105, 77] width 8 height 18
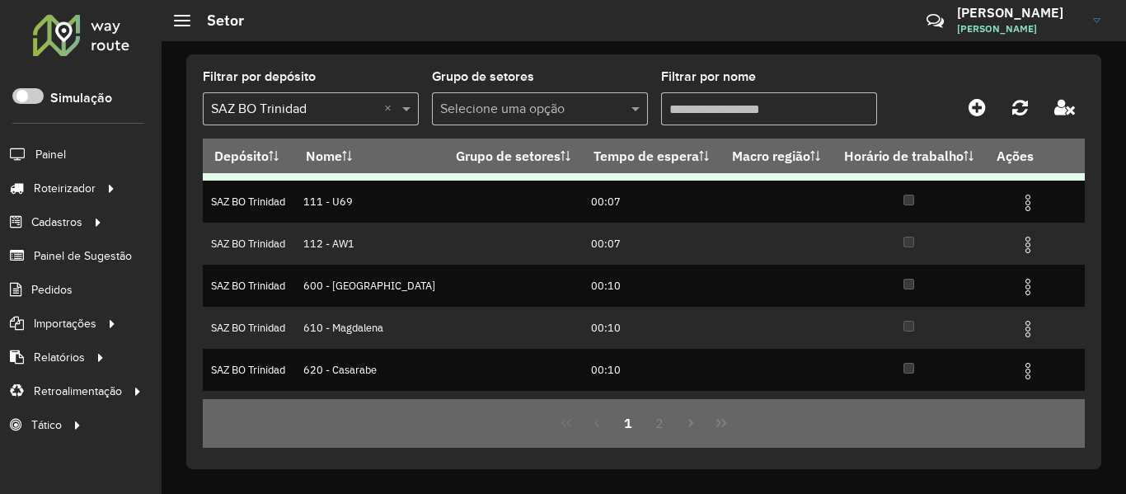
scroll to position [165, 0]
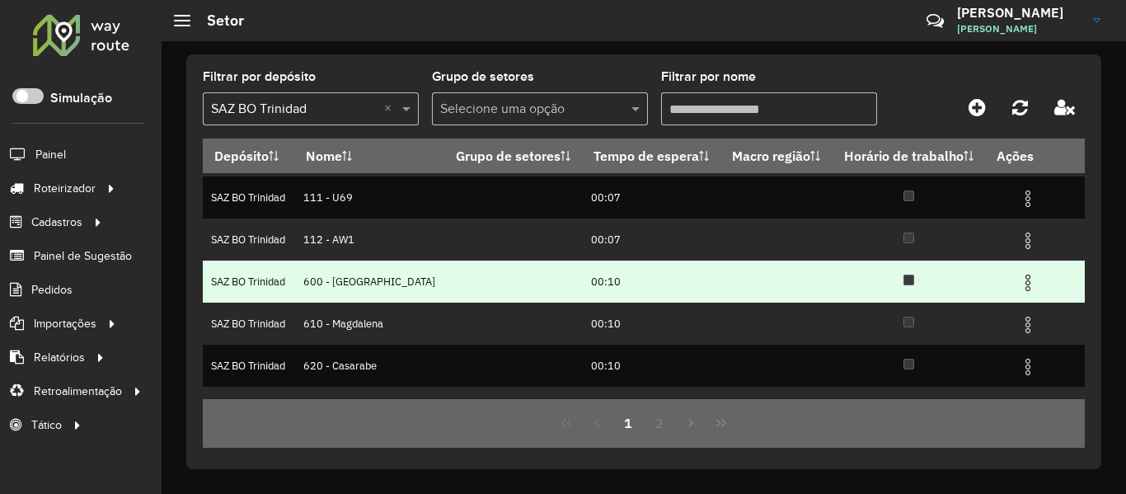
click at [628, 284] on td "00:10" at bounding box center [651, 282] width 139 height 42
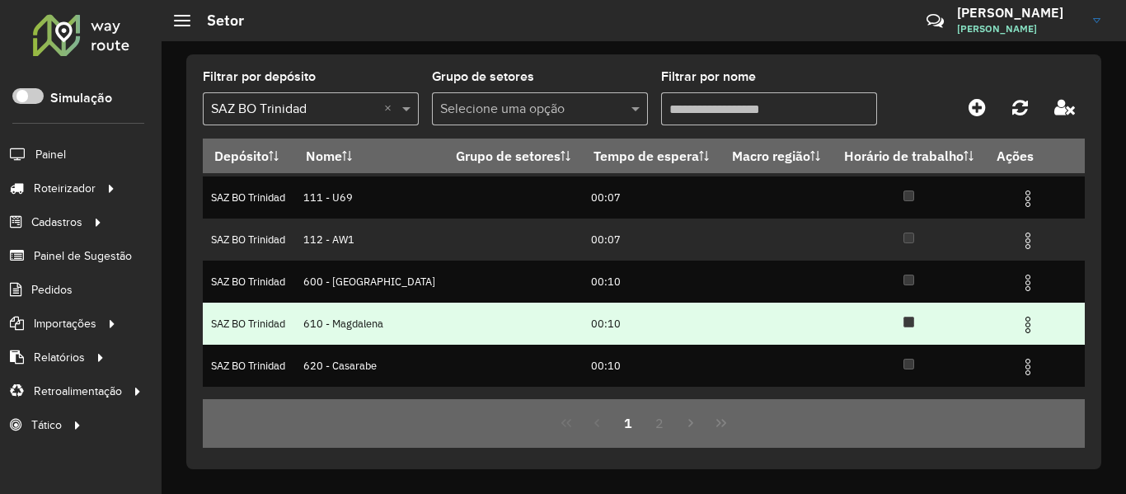
click at [626, 331] on td "00:10" at bounding box center [651, 324] width 139 height 42
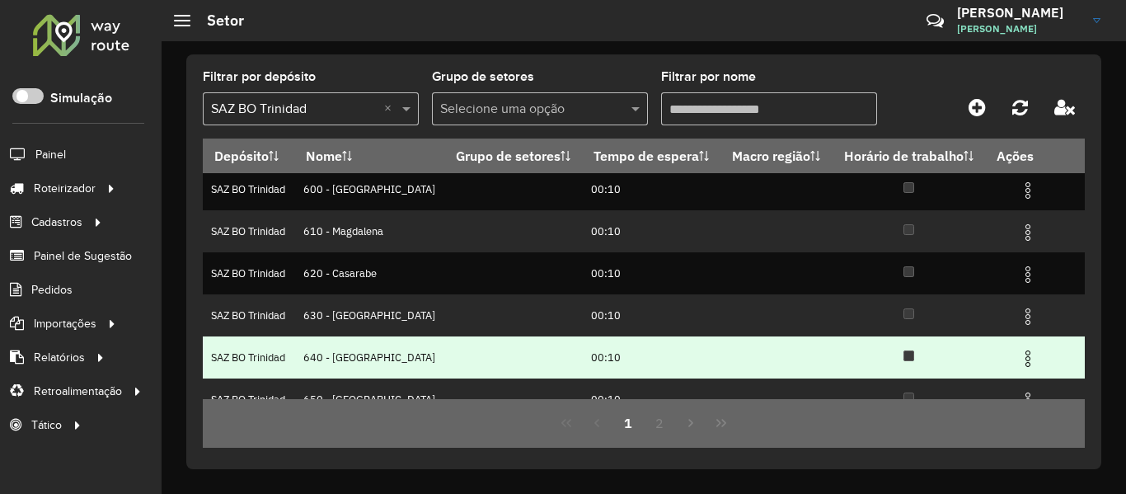
scroll to position [279, 0]
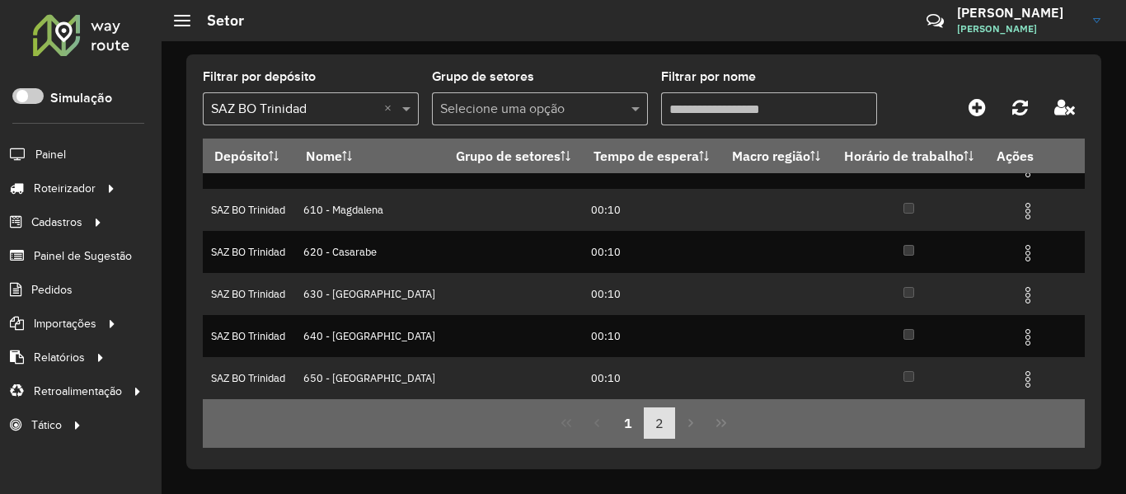
click at [670, 428] on button "2" at bounding box center [659, 422] width 31 height 31
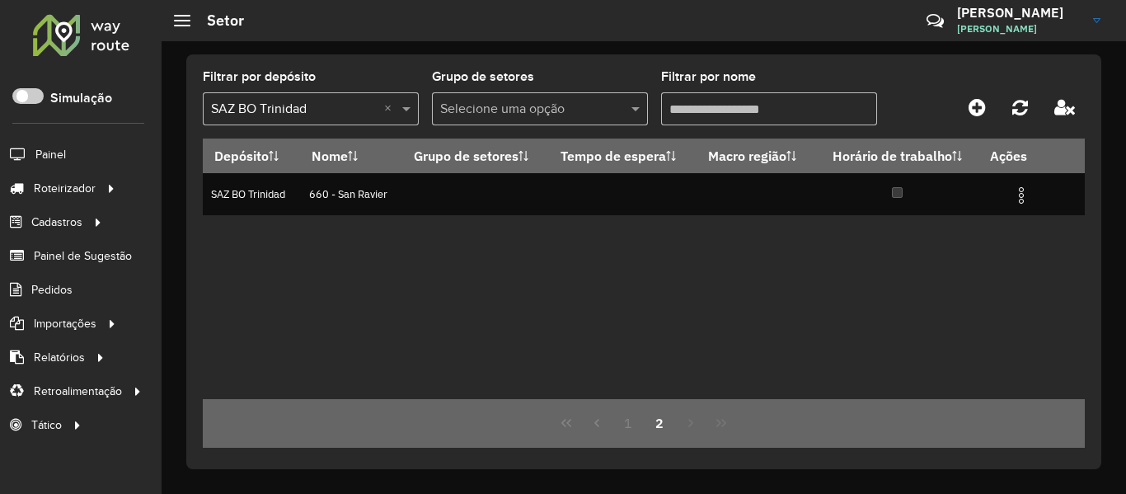
scroll to position [0, 0]
click at [624, 418] on button "1" at bounding box center [628, 422] width 31 height 31
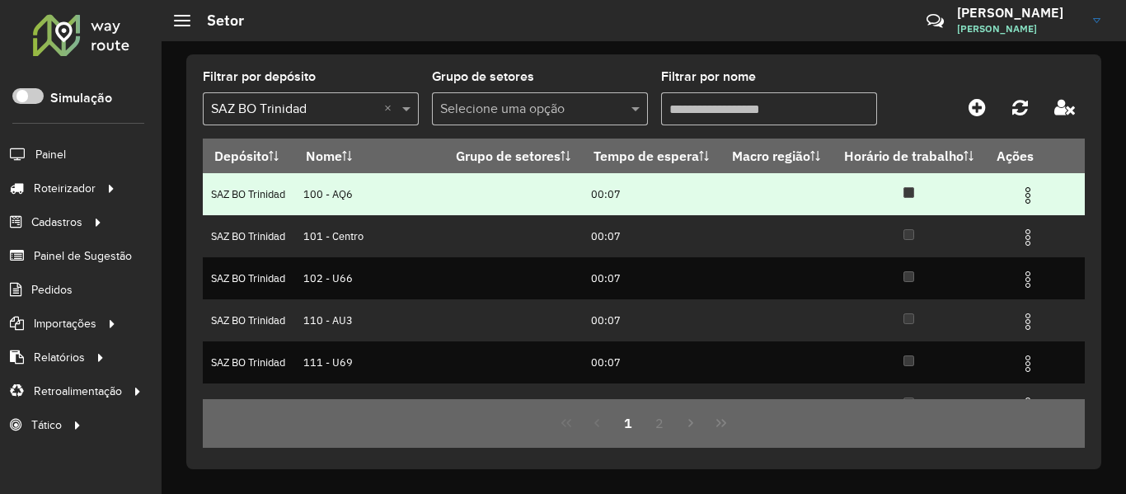
click at [1018, 190] on img at bounding box center [1028, 196] width 20 height 20
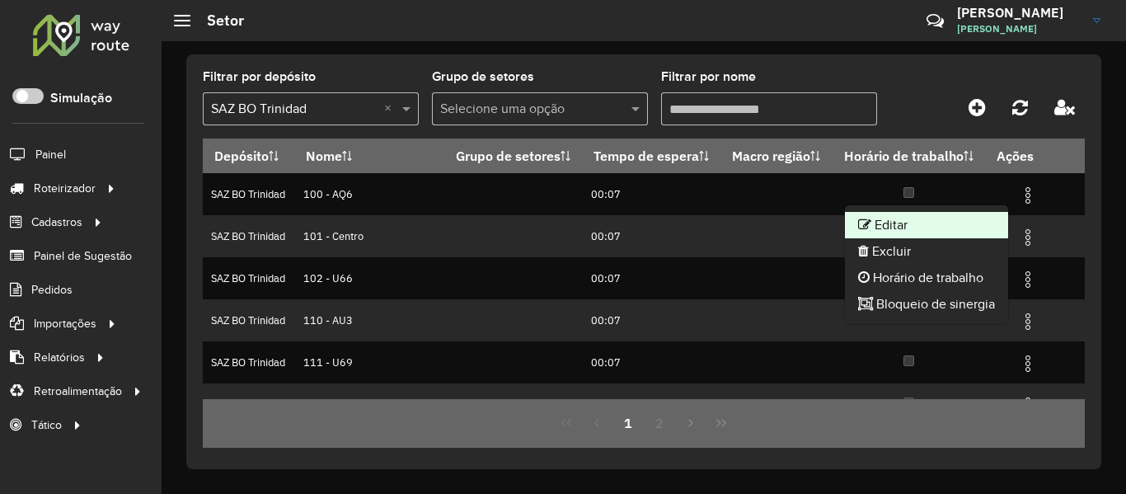
click at [959, 223] on li "Editar" at bounding box center [926, 225] width 163 height 26
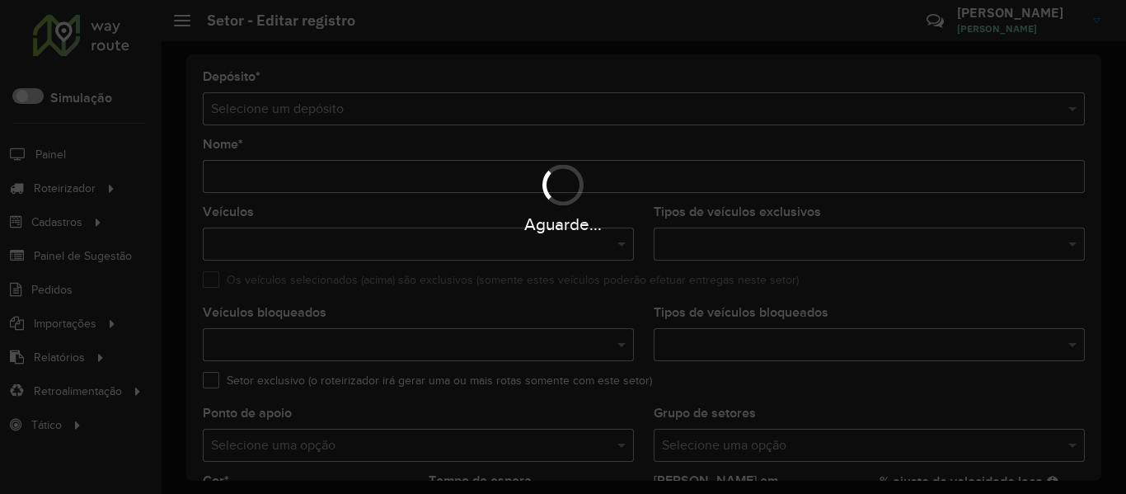
type input "*********"
type input "*******"
type input "*****"
type input "**"
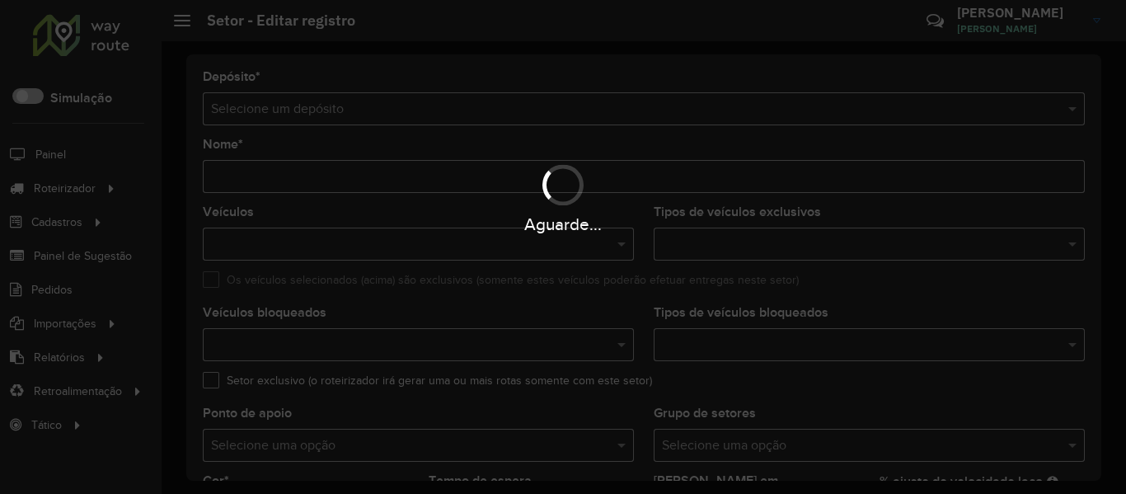
type input "**"
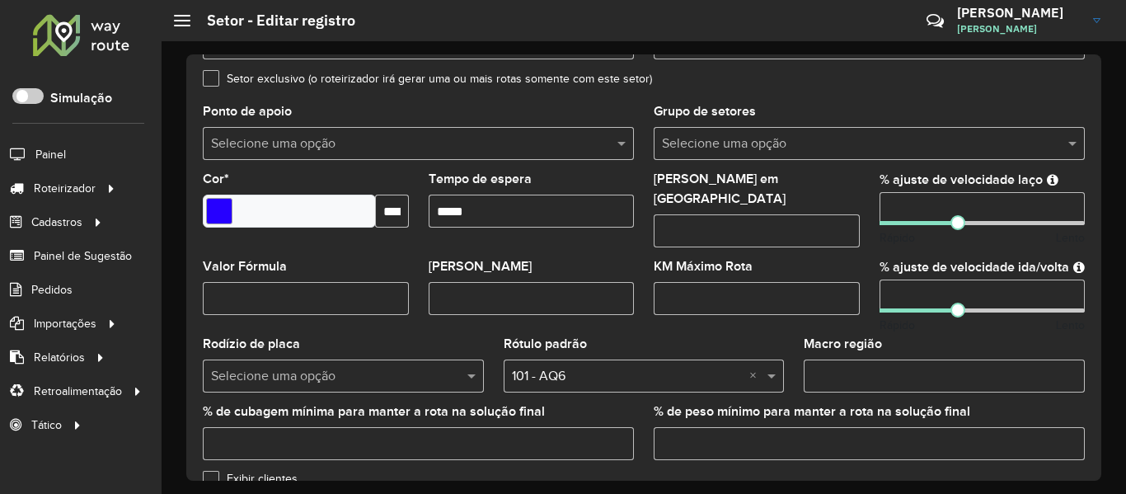
scroll to position [330, 0]
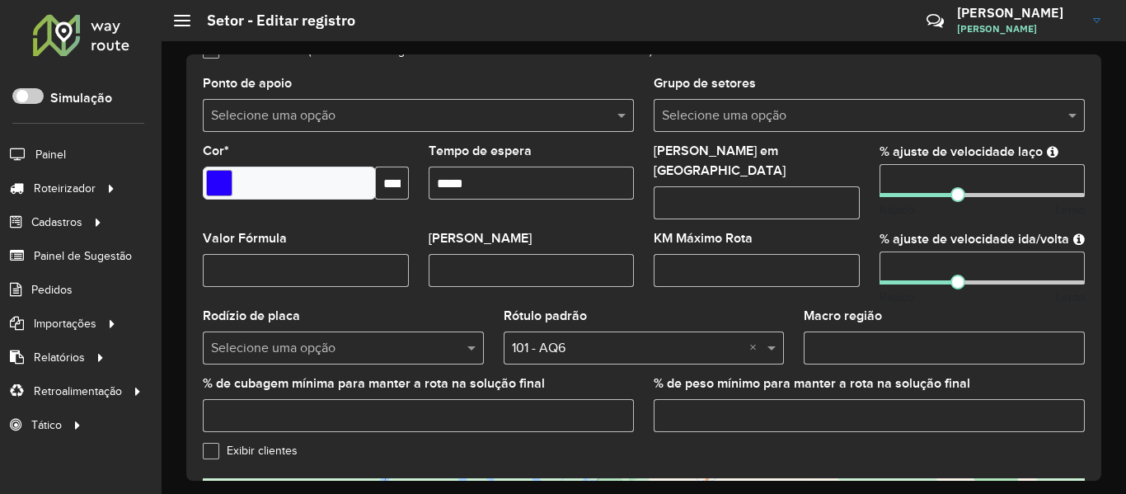
click at [934, 341] on input "Macro região" at bounding box center [944, 348] width 281 height 33
click at [852, 333] on input "Macro região" at bounding box center [944, 348] width 281 height 33
paste input "***"
type input "***"
click at [910, 298] on formly-field "% ajuste de velocidade ida/volta ** Rápido Lento" at bounding box center [983, 272] width 226 height 78
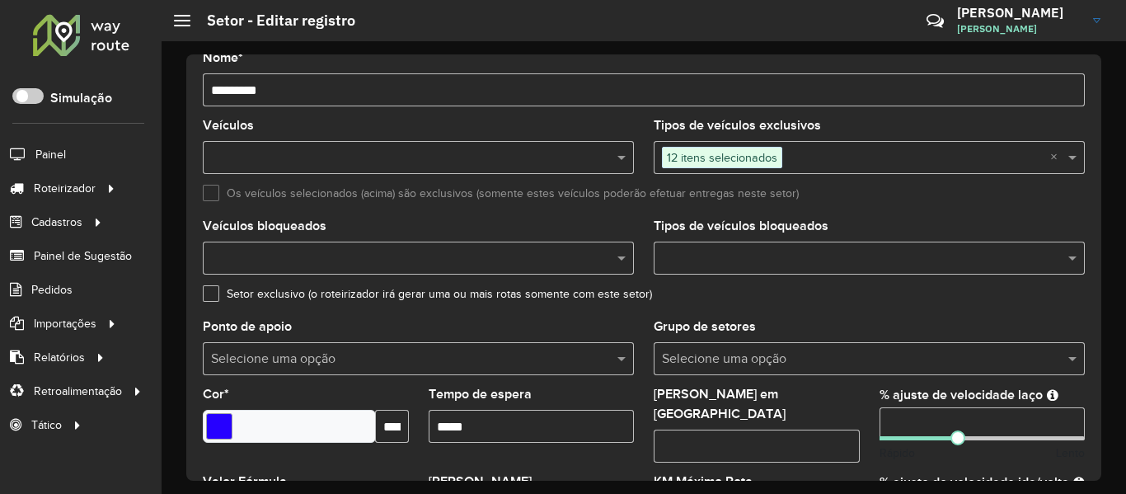
scroll to position [82, 0]
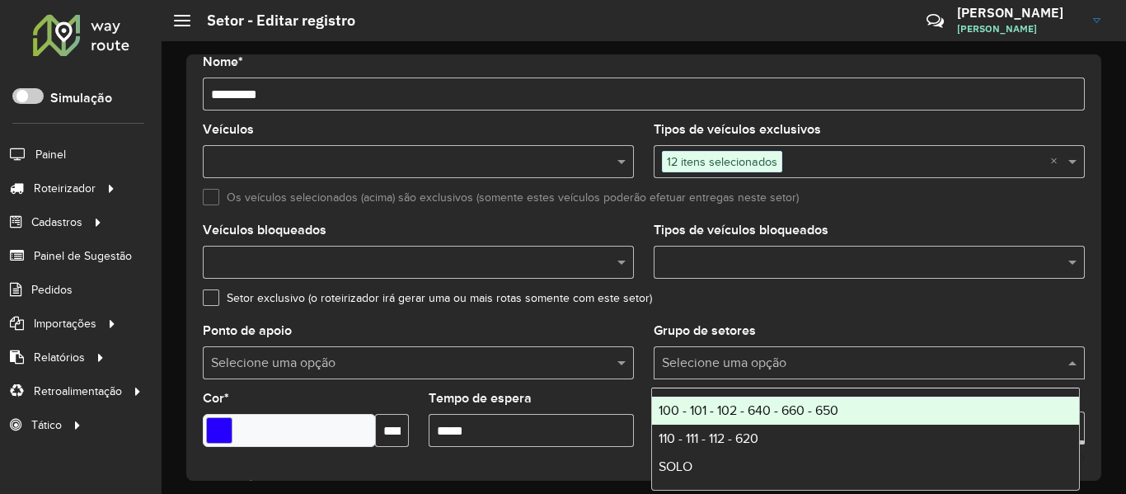
click at [771, 351] on div "Selecione uma opção" at bounding box center [869, 362] width 431 height 33
click at [756, 412] on span "100 - 101 - 102 - 640 - 660 - 650" at bounding box center [749, 410] width 180 height 14
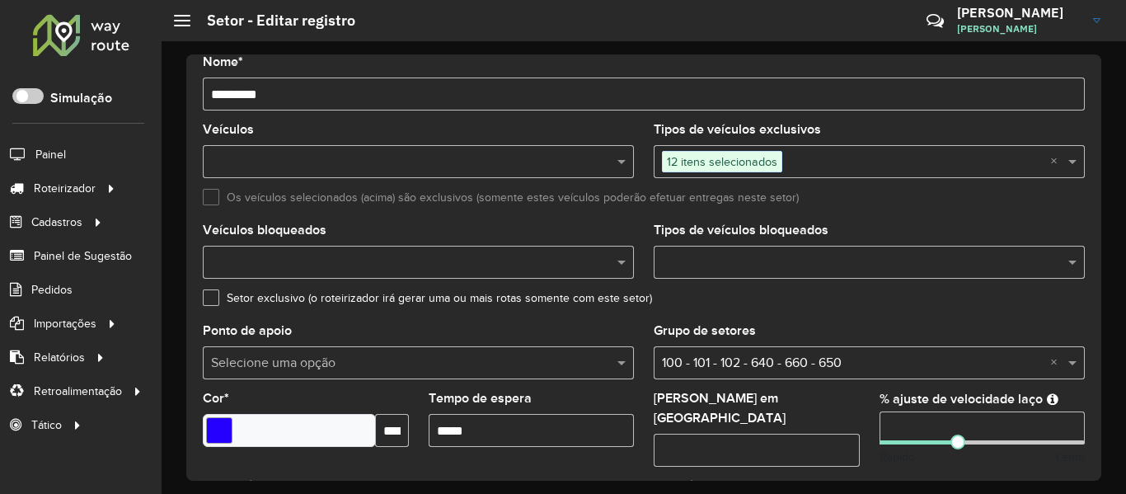
click at [825, 292] on div "Setor exclusivo (o roteirizador irá gerar uma ou mais rotas somente com este se…" at bounding box center [644, 302] width 882 height 20
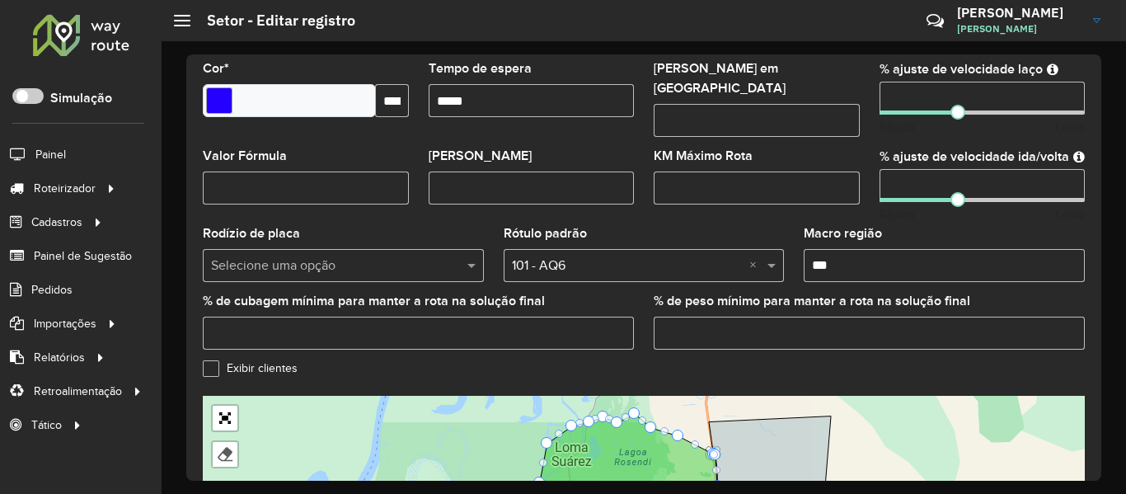
scroll to position [638, 0]
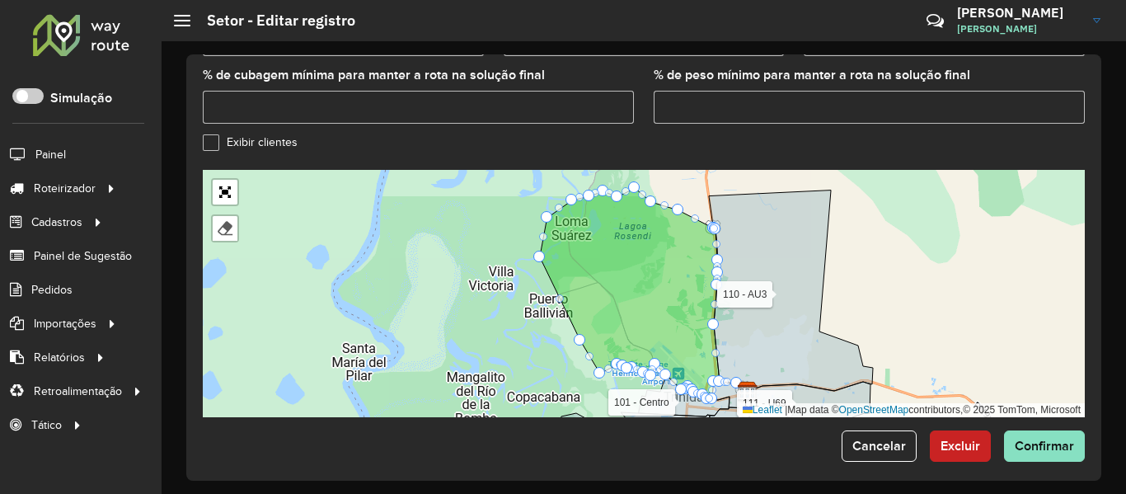
click at [1041, 439] on span "Confirmar" at bounding box center [1044, 446] width 59 height 14
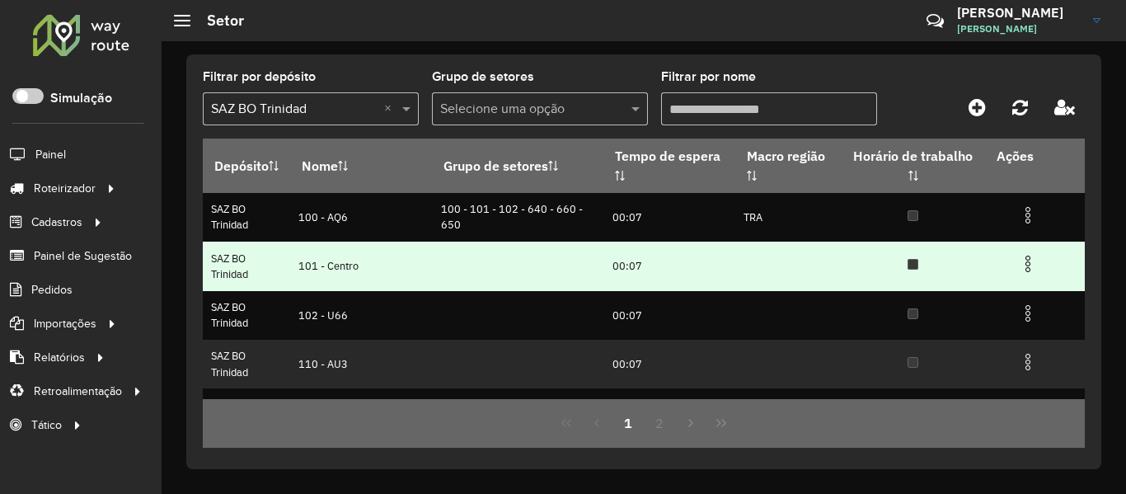
click at [1019, 260] on img at bounding box center [1028, 264] width 20 height 20
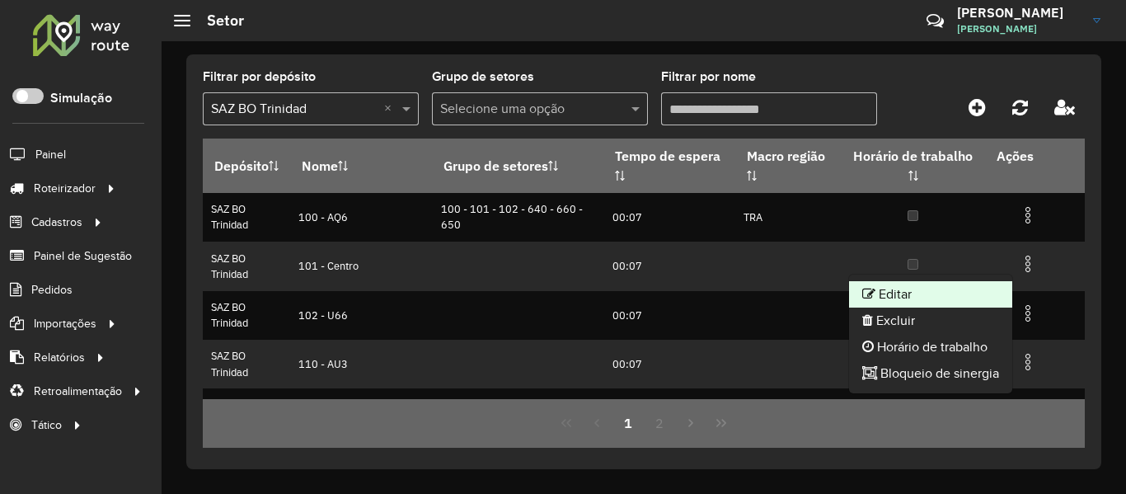
click at [963, 302] on li "Editar" at bounding box center [930, 294] width 163 height 26
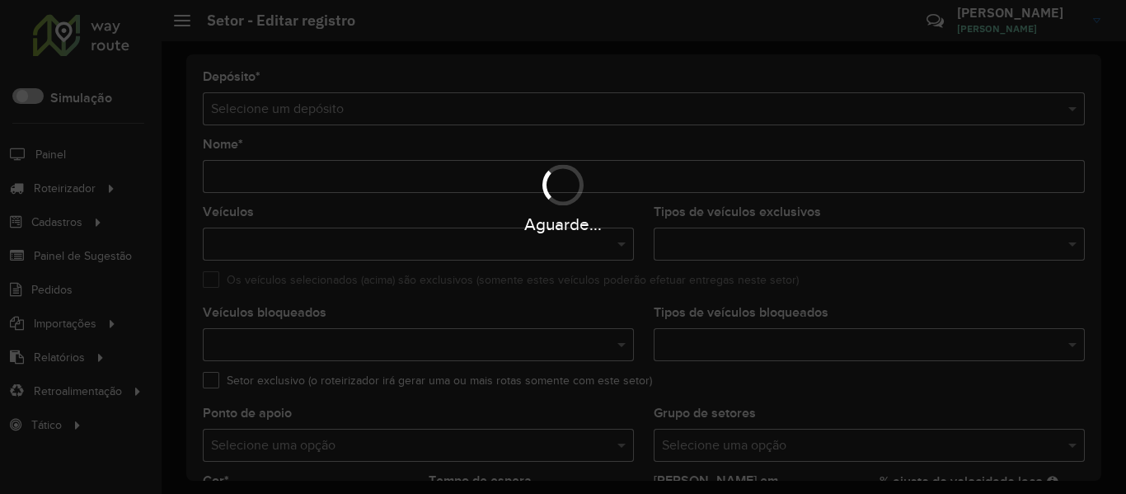
type input "**********"
type input "*******"
type input "*****"
type input "**"
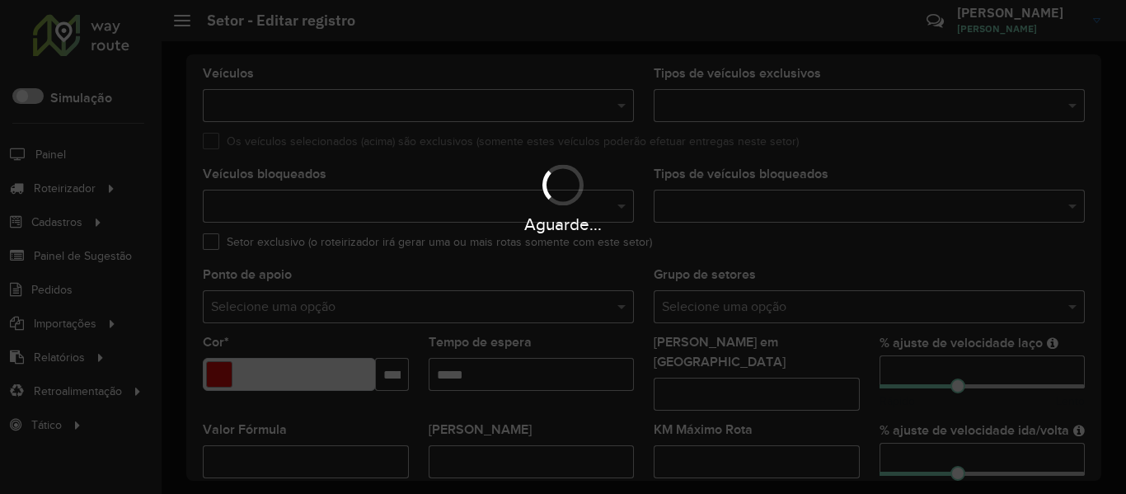
scroll to position [165, 0]
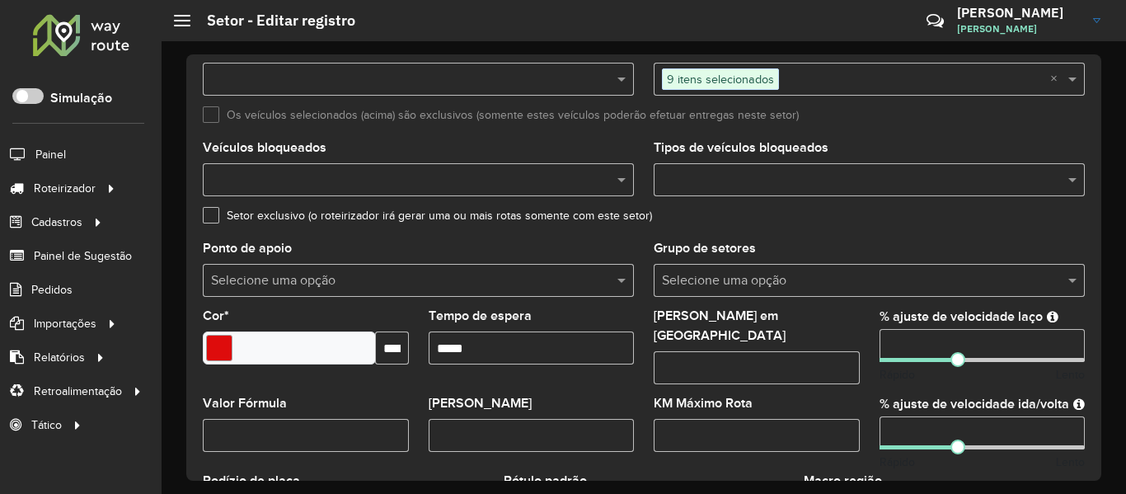
click at [767, 269] on div "Selecione uma opção" at bounding box center [869, 280] width 431 height 33
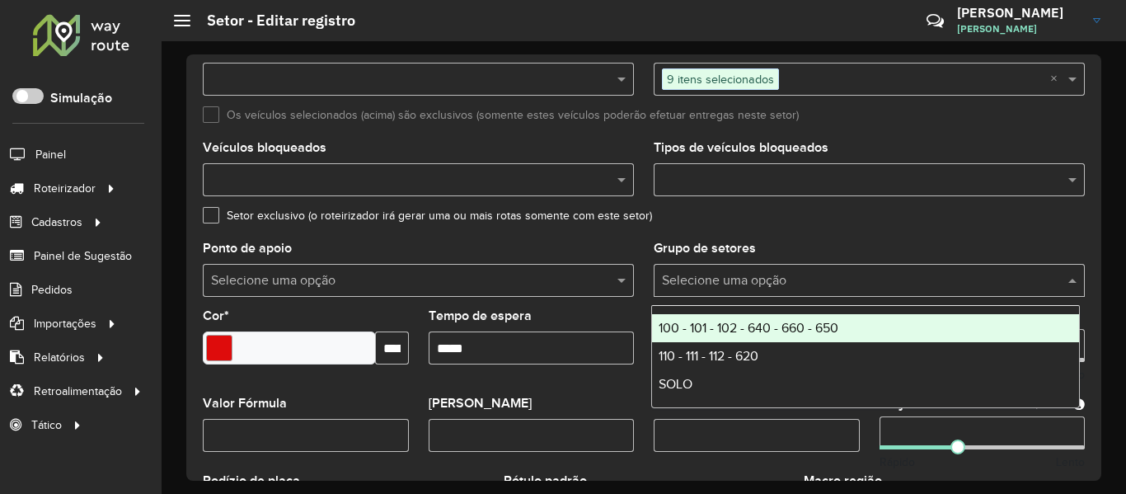
click at [778, 326] on span "100 - 101 - 102 - 640 - 660 - 650" at bounding box center [749, 328] width 180 height 14
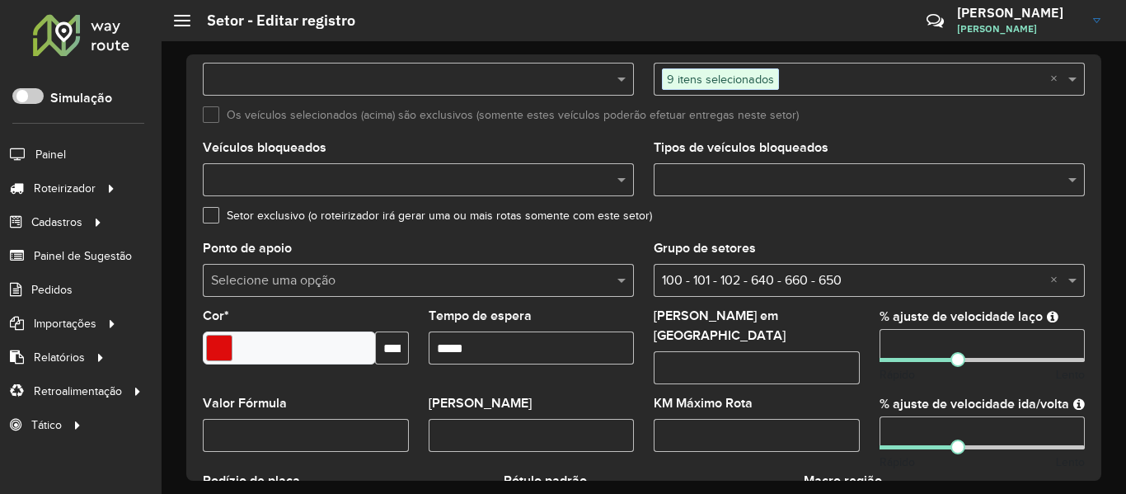
click at [789, 239] on formly-field "Setor exclusivo (o roteirizador irá gerar uma ou mais rotas somente com este se…" at bounding box center [644, 225] width 902 height 33
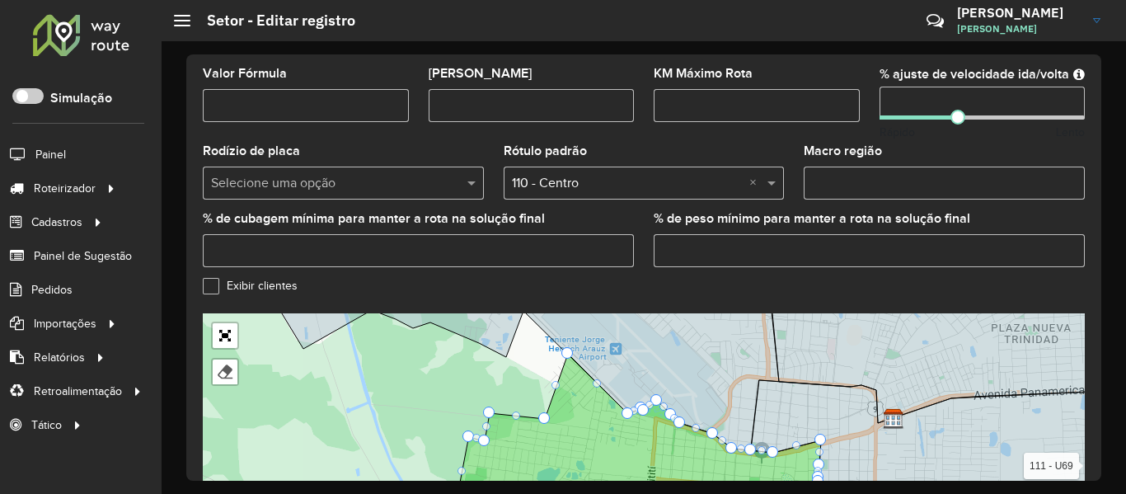
click at [819, 251] on input "% de peso mínimo para manter a rota na solução final" at bounding box center [869, 250] width 431 height 33
click at [876, 176] on input "Macro região" at bounding box center [944, 183] width 281 height 33
paste input "***"
type input "***"
click at [875, 143] on label "Macro região" at bounding box center [843, 151] width 78 height 20
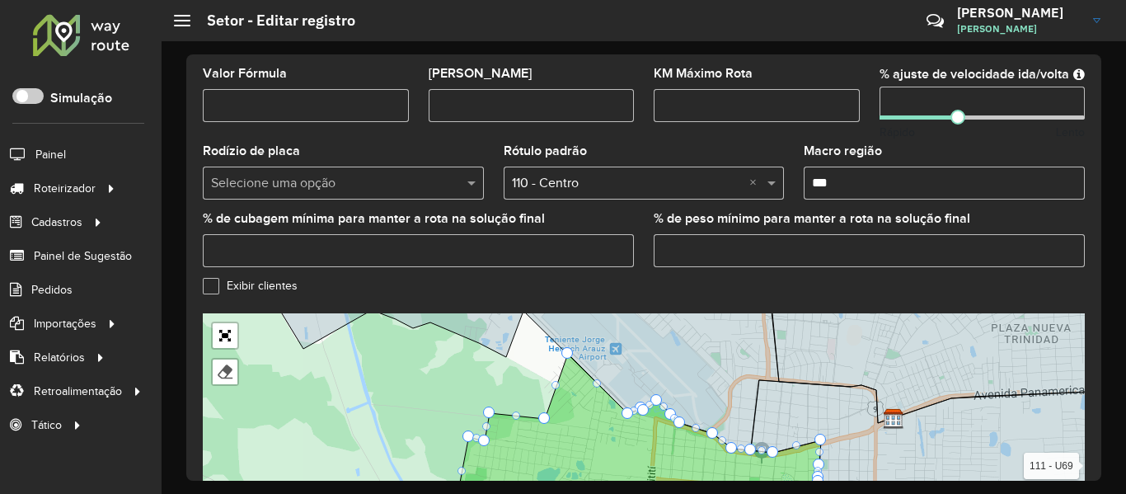
click at [875, 167] on input "***" at bounding box center [944, 183] width 281 height 33
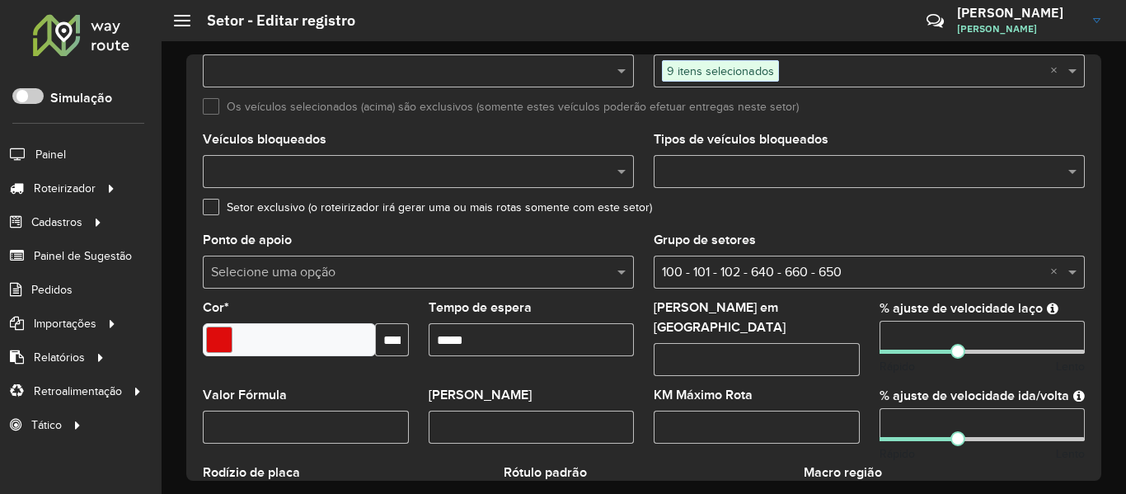
scroll to position [165, 0]
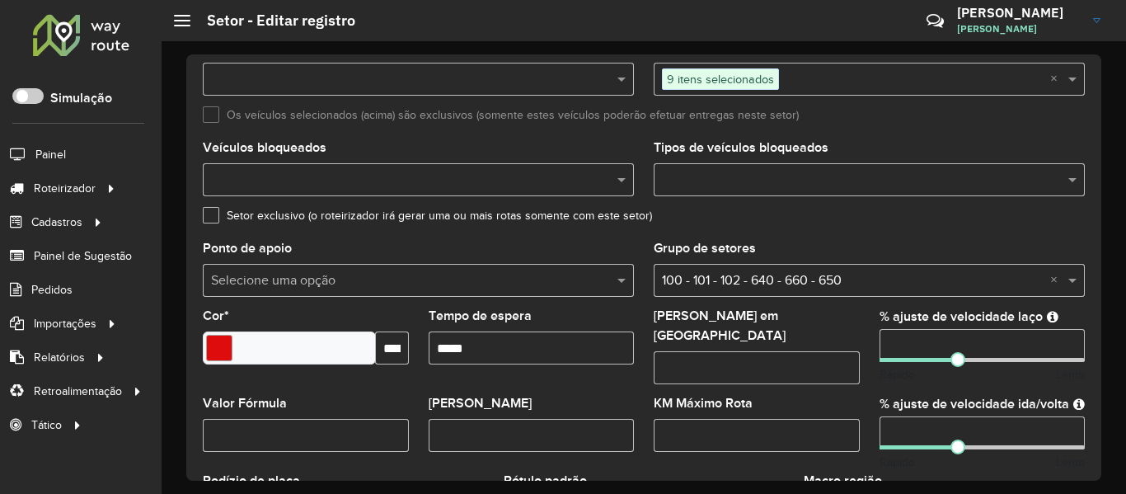
click at [816, 227] on div "Setor exclusivo (o roteirizador irá gerar uma ou mais rotas somente com este se…" at bounding box center [644, 219] width 882 height 20
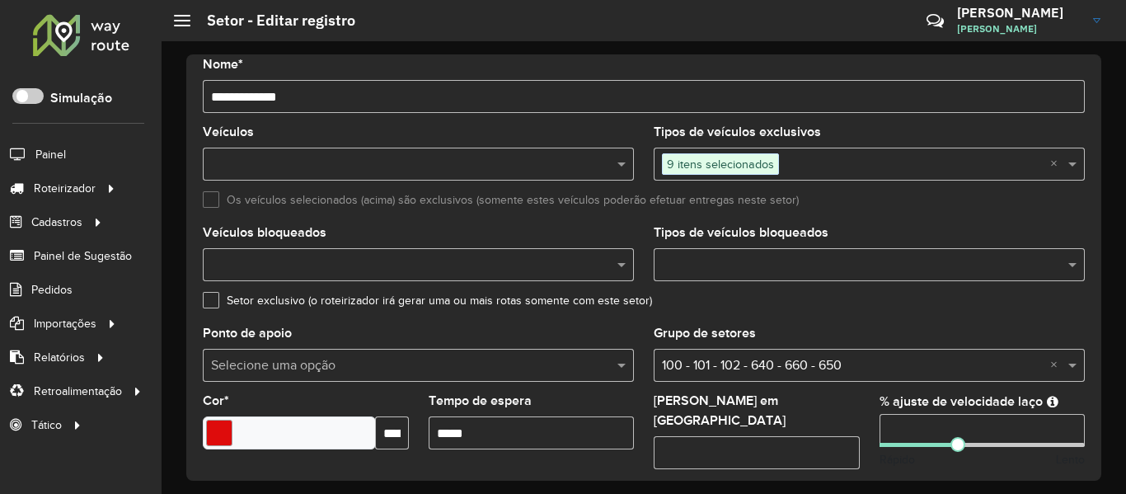
scroll to position [0, 0]
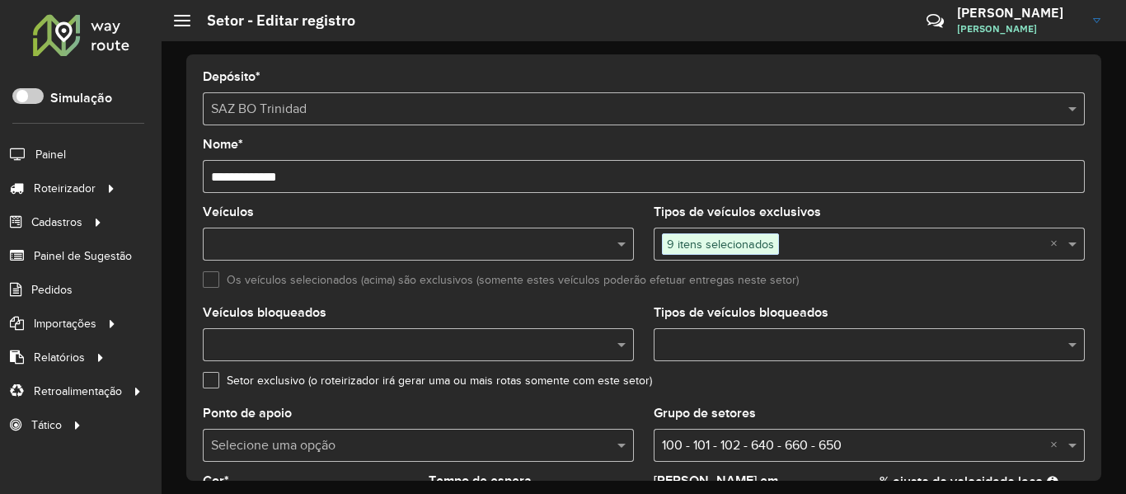
click at [462, 237] on input "text" at bounding box center [410, 245] width 407 height 20
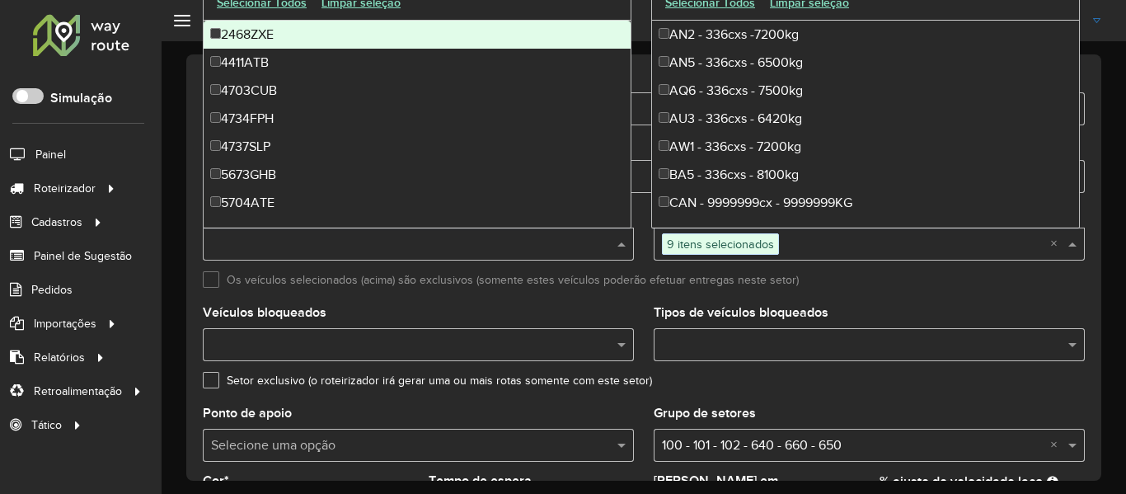
click at [826, 244] on input "text" at bounding box center [914, 245] width 271 height 20
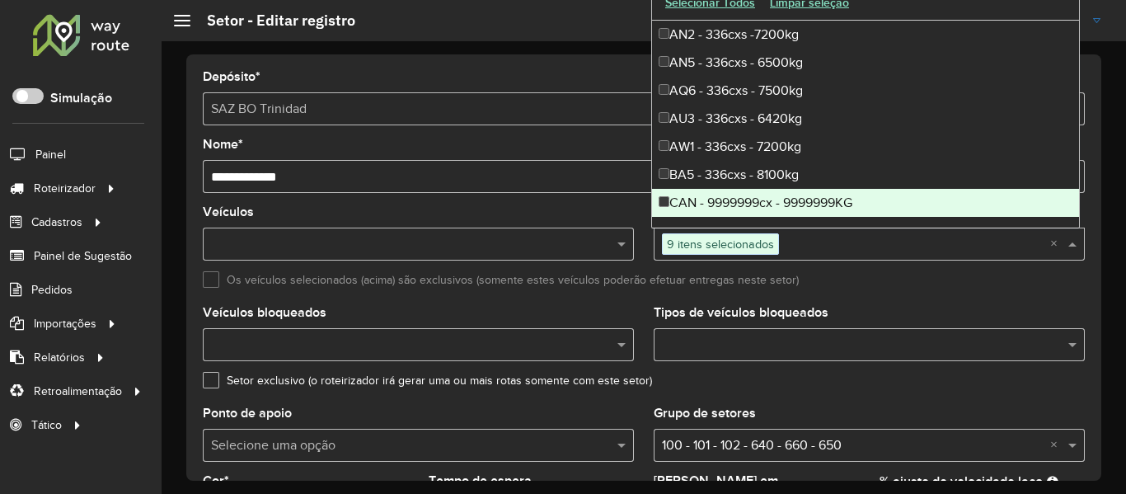
click at [863, 279] on div "Os veículos selecionados (acima) são exclusivos (somente estes veículos poderão…" at bounding box center [644, 284] width 882 height 20
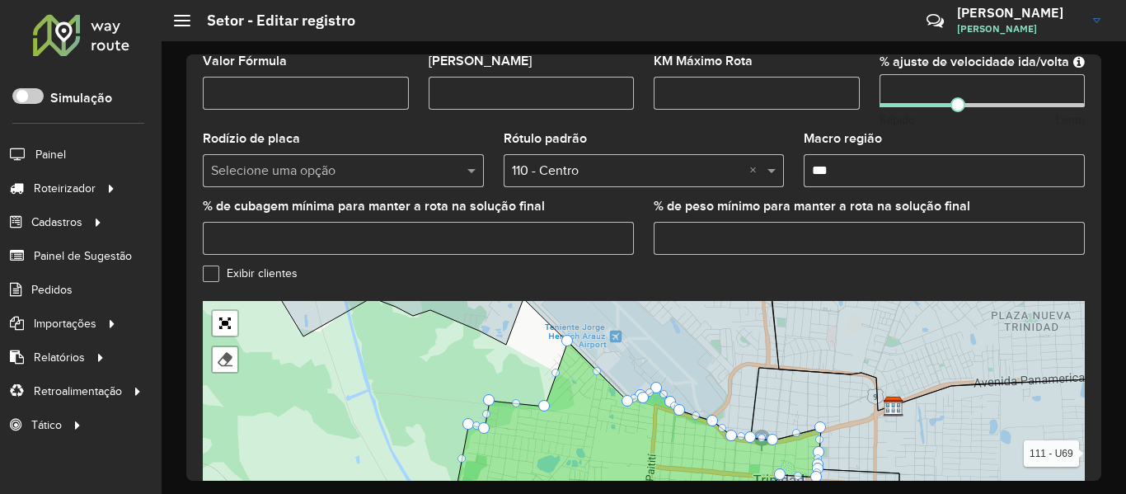
scroll to position [638, 0]
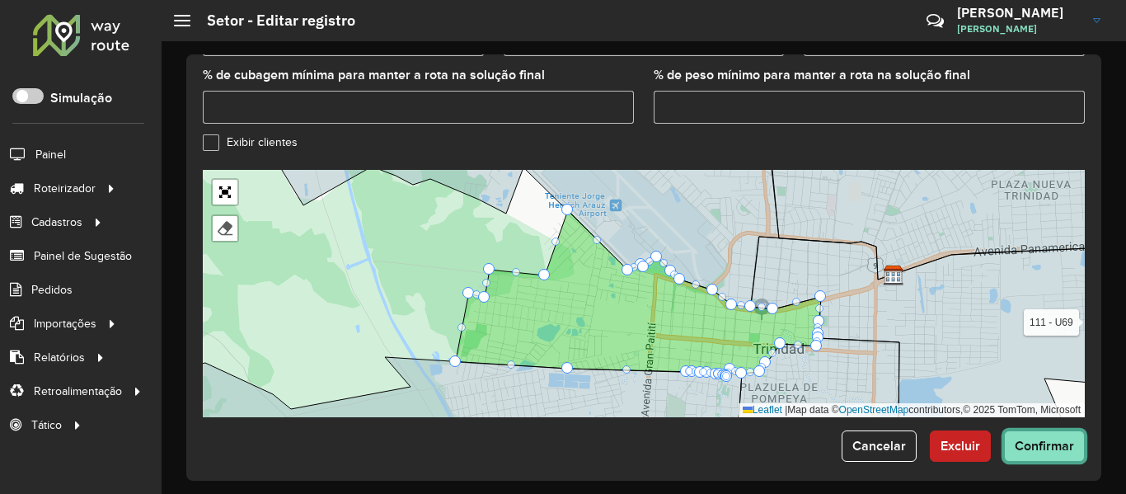
click at [1021, 439] on span "Confirmar" at bounding box center [1044, 446] width 59 height 14
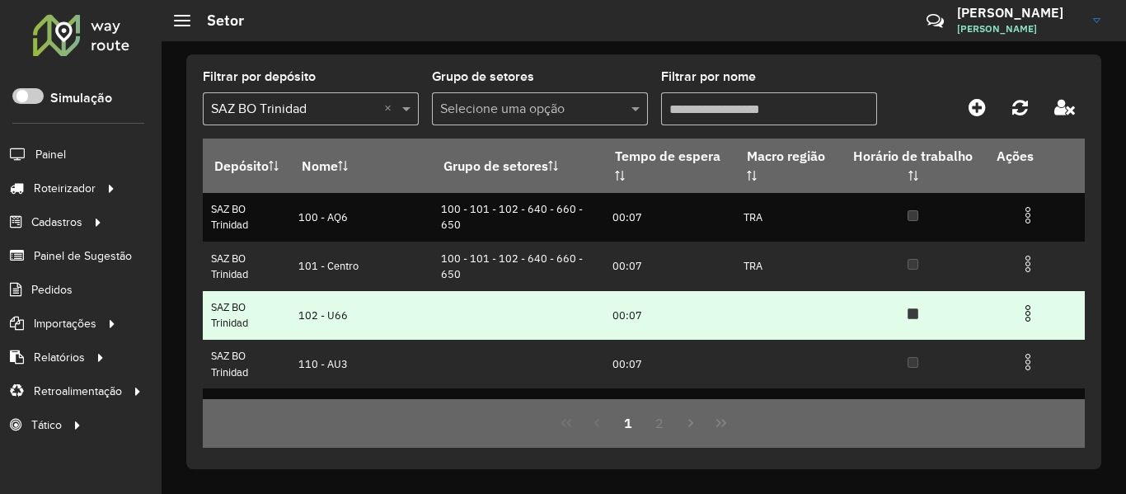
click at [1026, 315] on img at bounding box center [1028, 313] width 20 height 20
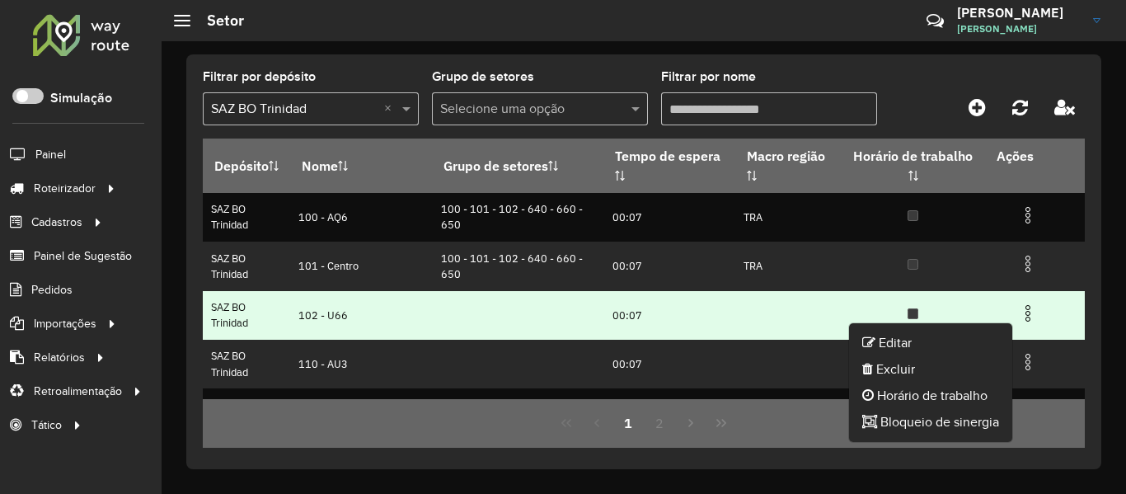
click at [929, 329] on ul "Editar Excluir Horário de trabalho Bloqueio de sinergia" at bounding box center [931, 382] width 165 height 120
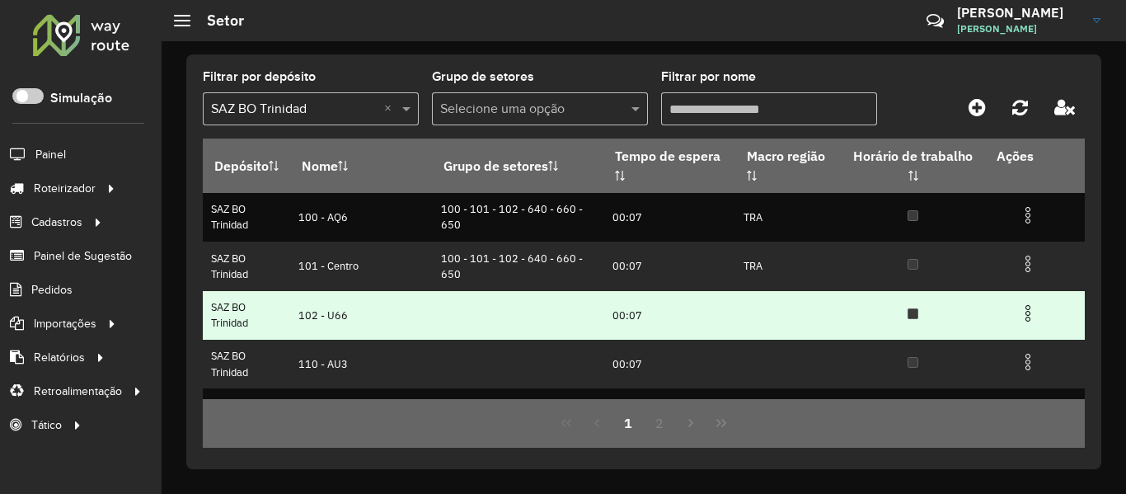
click at [1018, 312] on img at bounding box center [1028, 313] width 20 height 20
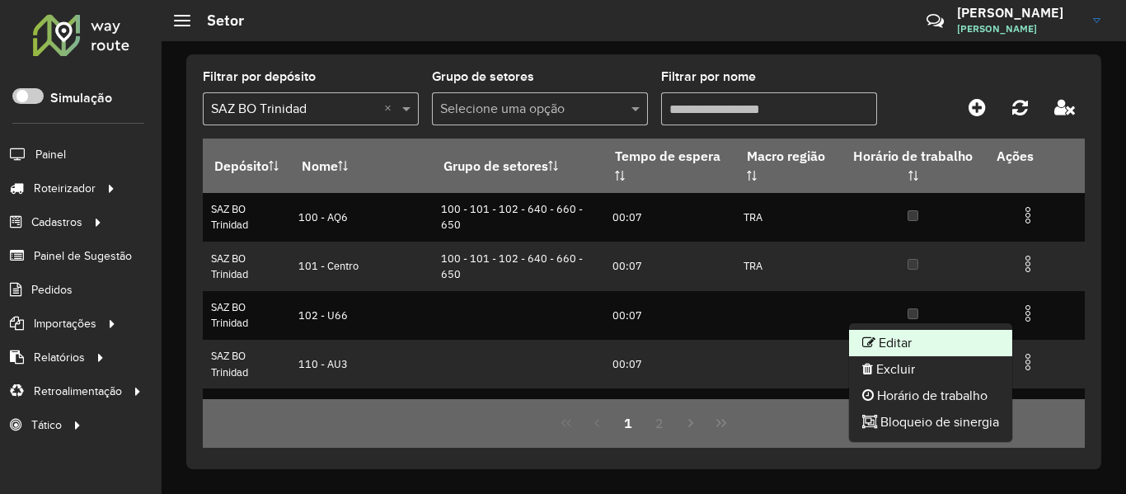
click at [940, 342] on li "Editar" at bounding box center [930, 343] width 163 height 26
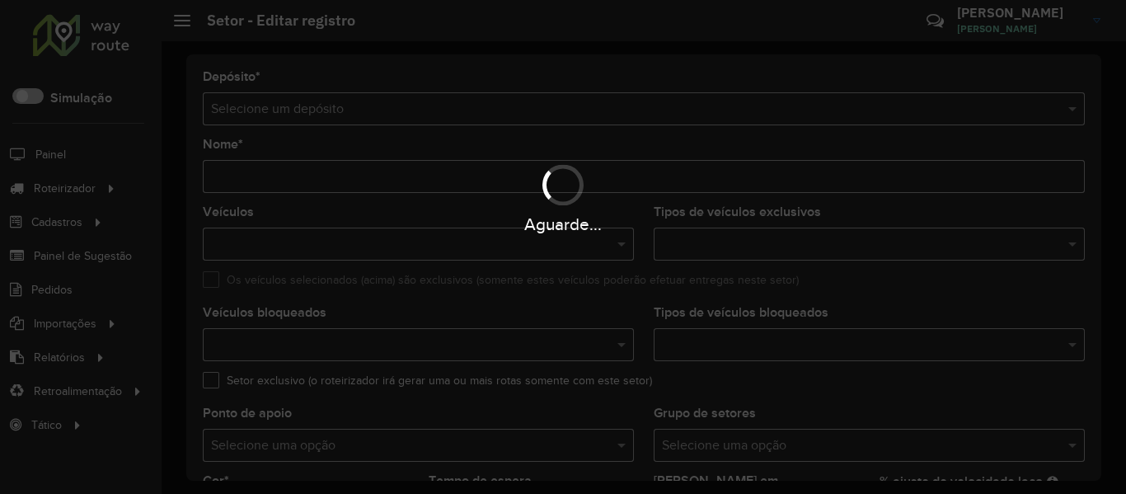
type input "*********"
type input "*******"
type input "*****"
type input "**"
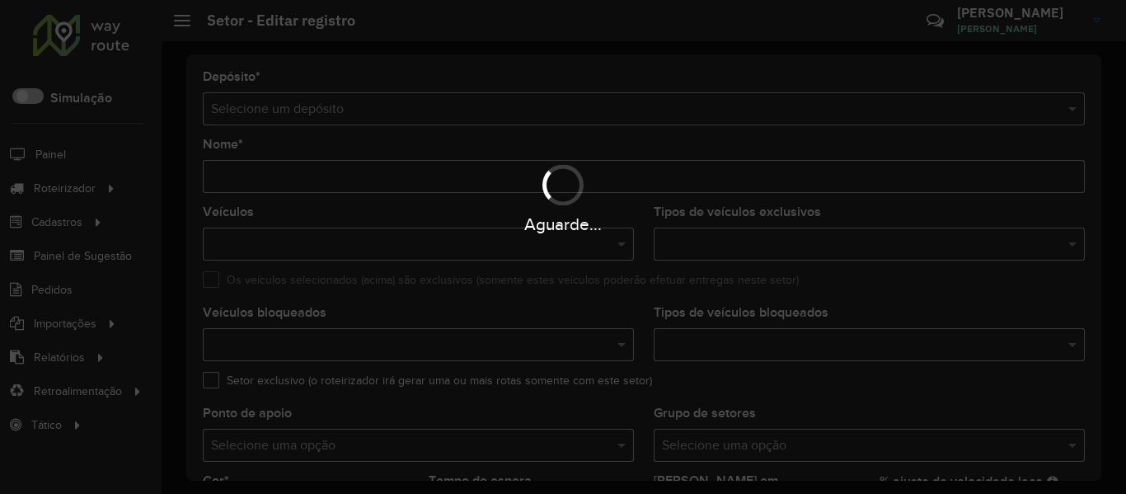
type input "**"
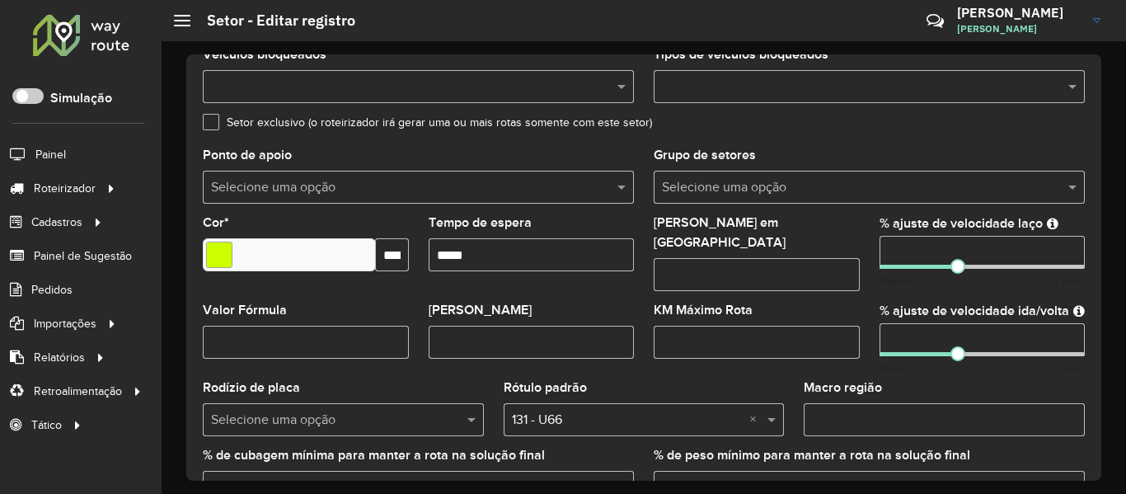
scroll to position [495, 0]
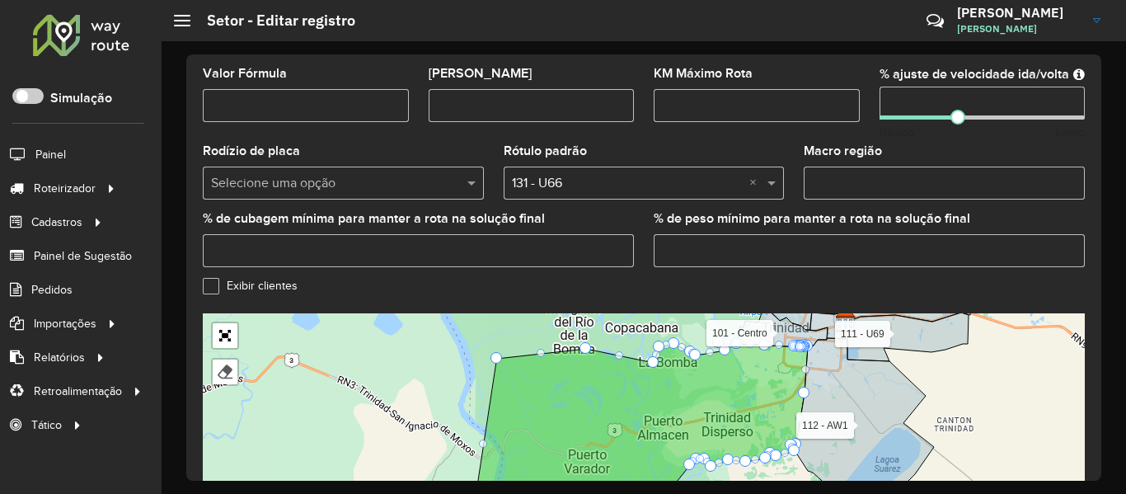
click at [851, 176] on input "Macro região" at bounding box center [944, 183] width 281 height 33
paste input "***"
type input "***"
click at [874, 122] on formly-field "% ajuste de velocidade ida/volta ** Rápido Lento" at bounding box center [983, 107] width 226 height 78
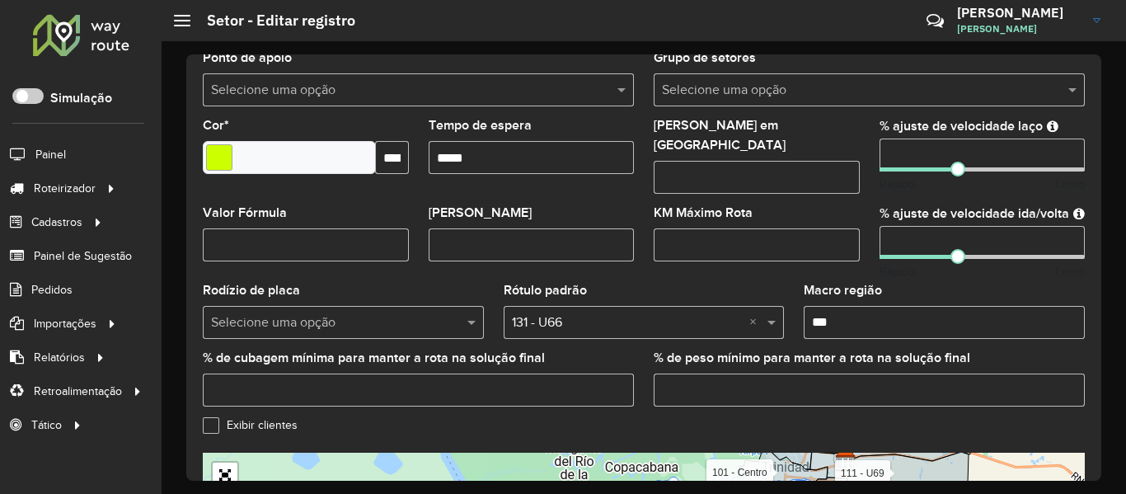
scroll to position [330, 0]
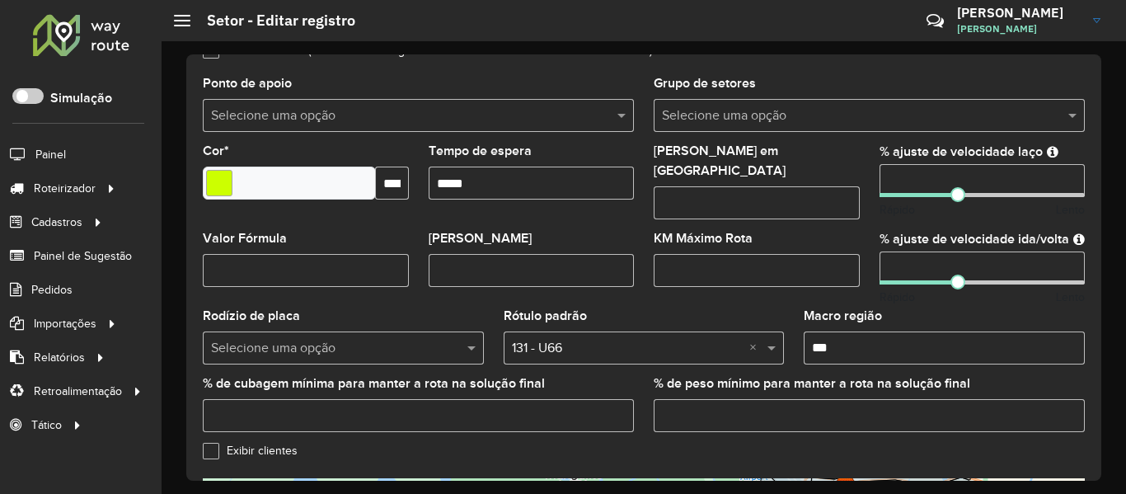
click at [697, 186] on input "Máximo dias em rota" at bounding box center [757, 202] width 206 height 33
click at [719, 92] on label "Grupo de setores" at bounding box center [705, 83] width 102 height 20
drag, startPoint x: 722, startPoint y: 106, endPoint x: 732, endPoint y: 131, distance: 26.6
click at [722, 107] on input "text" at bounding box center [853, 116] width 382 height 20
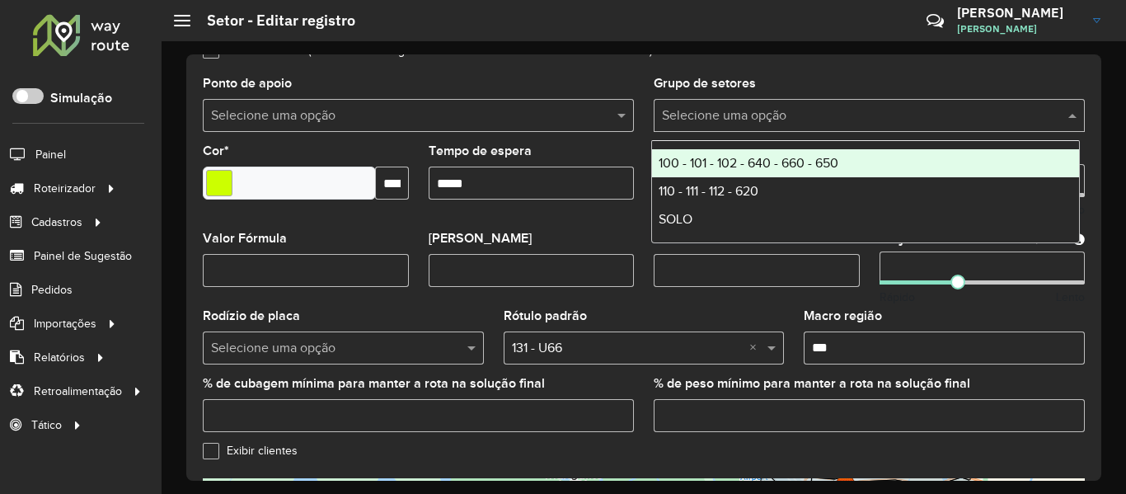
click at [747, 156] on span "100 - 101 - 102 - 640 - 660 - 650" at bounding box center [749, 163] width 180 height 14
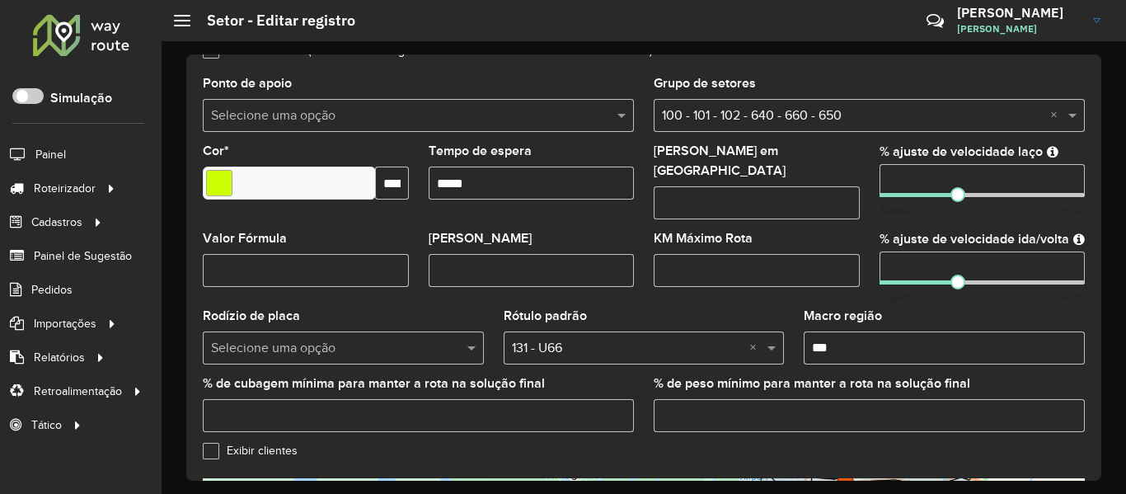
click at [872, 70] on formly-field "Setor exclusivo (o roteirizador irá gerar uma ou mais rotas somente com este se…" at bounding box center [644, 61] width 902 height 33
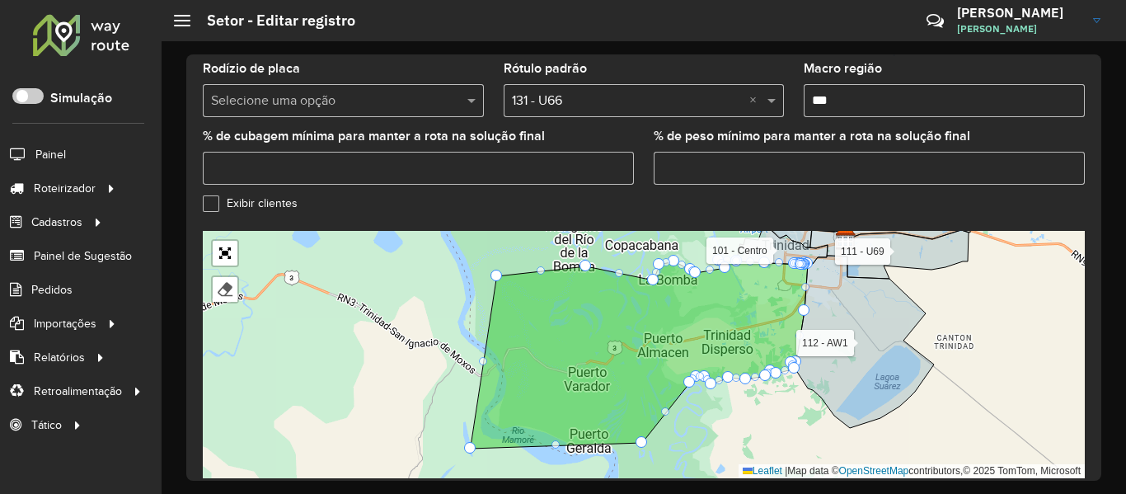
scroll to position [638, 0]
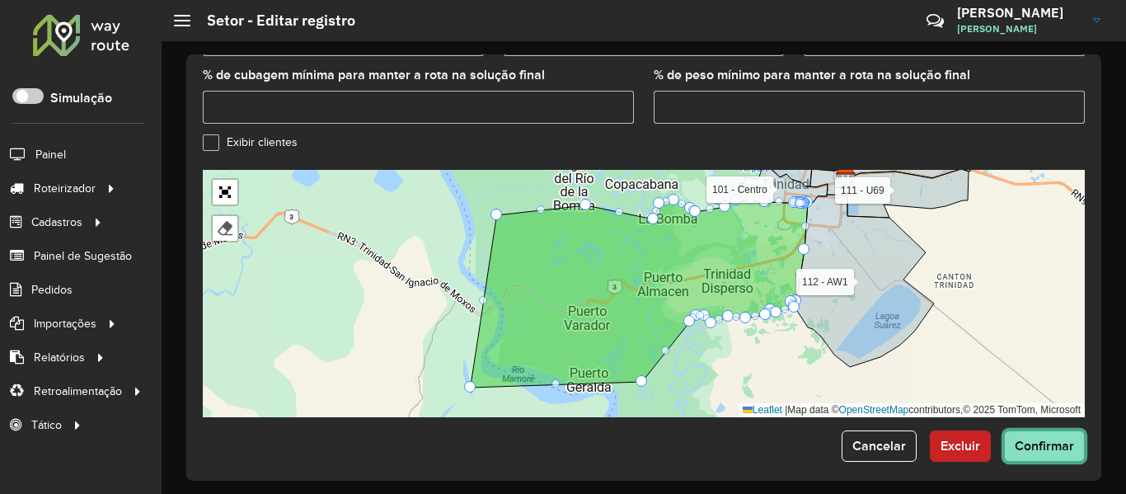
click at [1059, 439] on span "Confirmar" at bounding box center [1044, 446] width 59 height 14
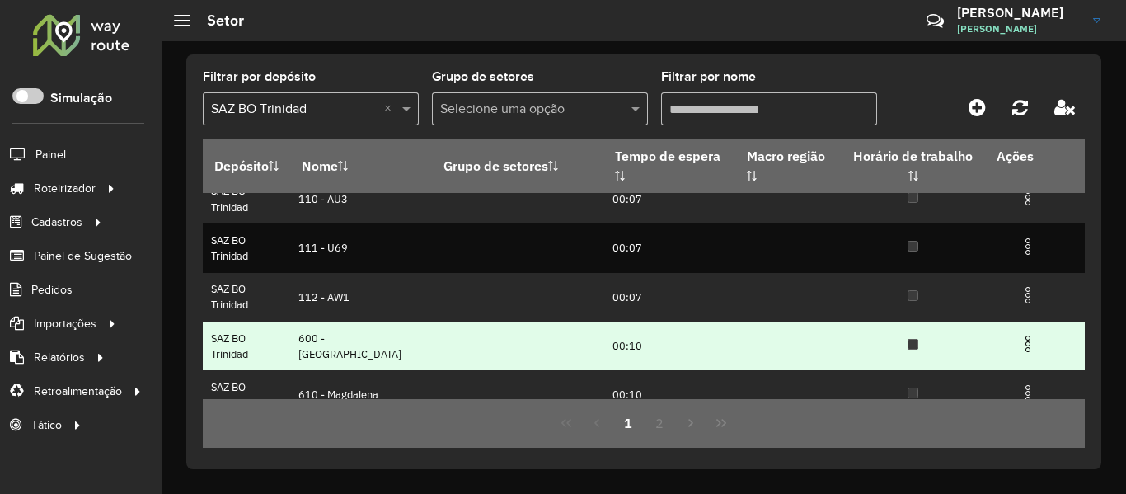
scroll to position [330, 0]
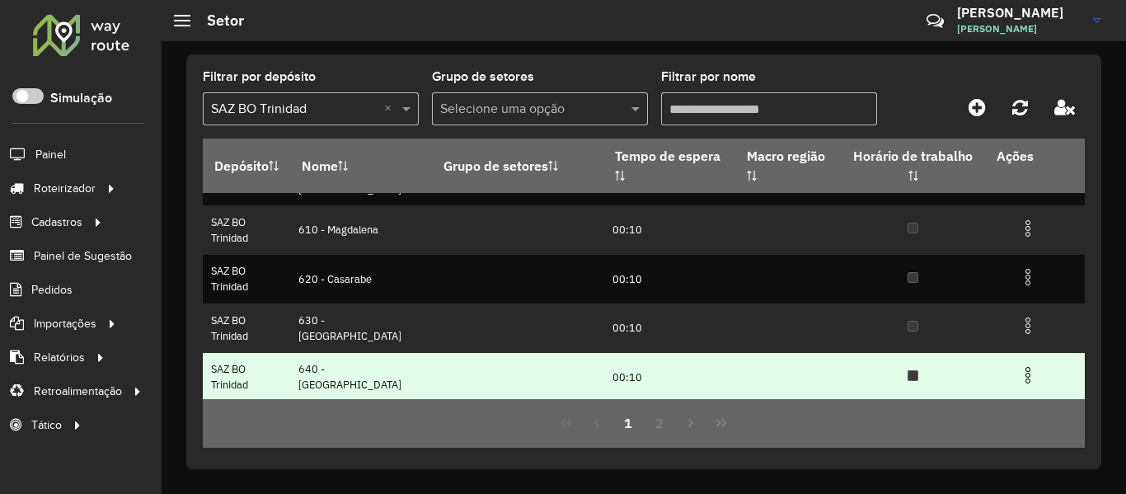
click at [1030, 380] on img at bounding box center [1028, 375] width 20 height 20
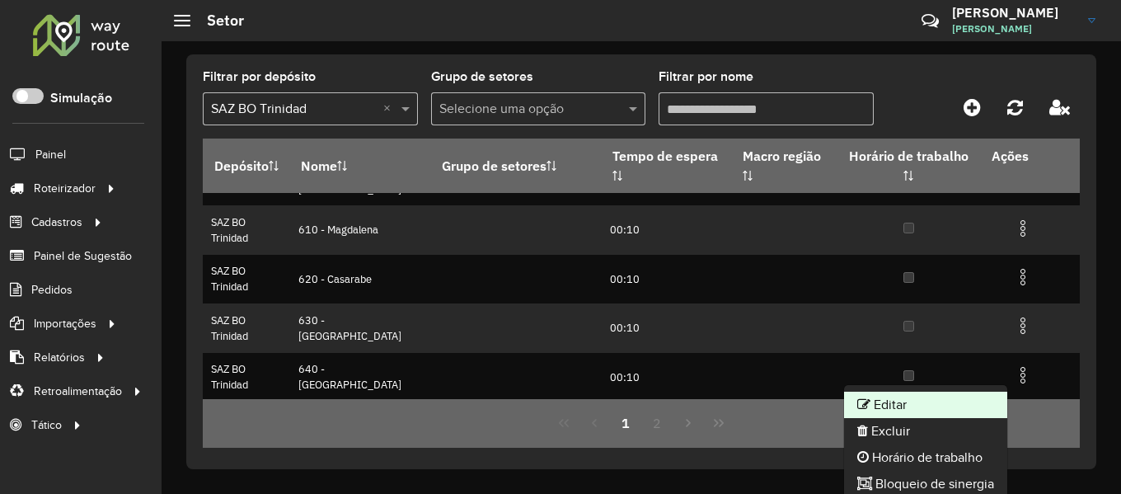
click at [924, 398] on li "Editar" at bounding box center [925, 405] width 163 height 26
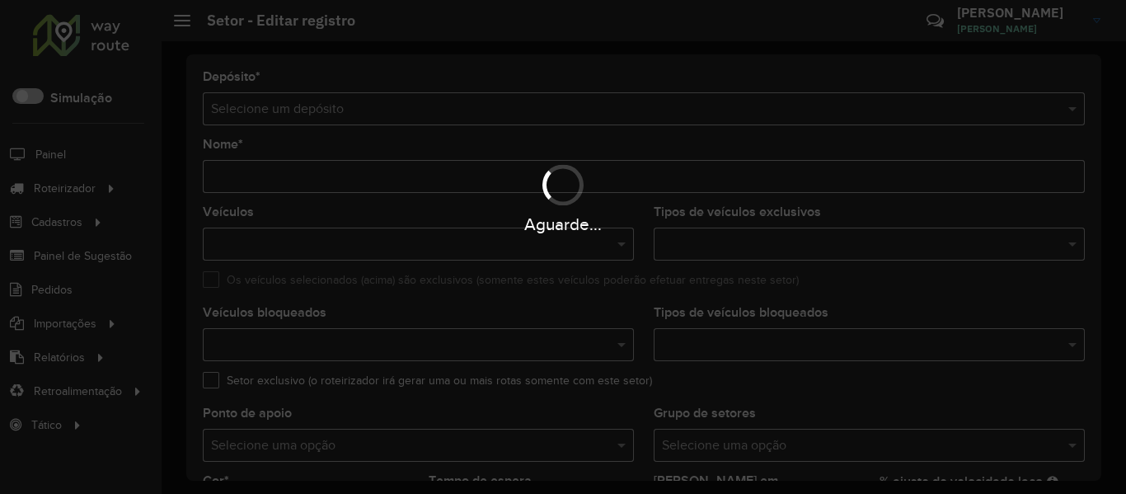
type input "**********"
type input "*******"
type input "*****"
type input "**"
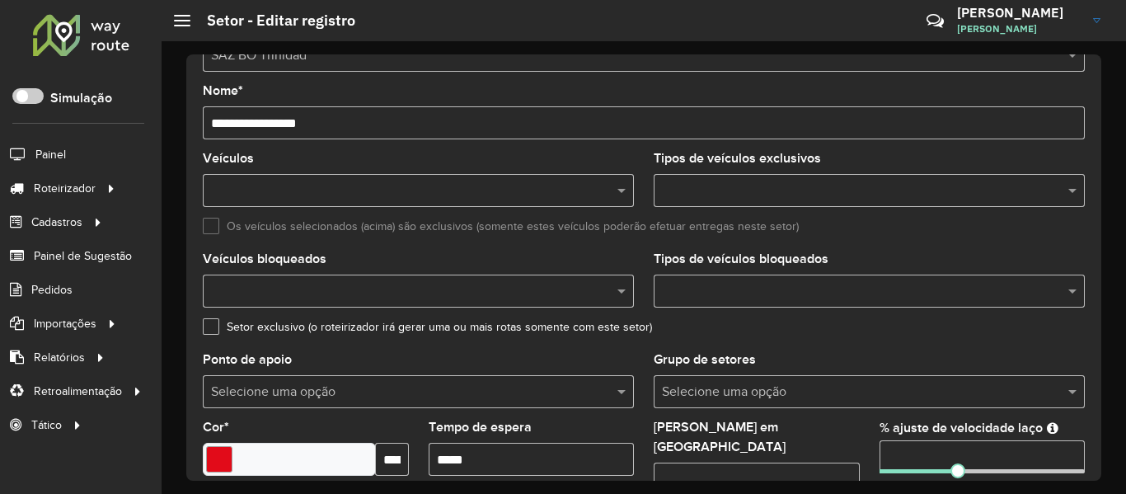
scroll to position [82, 0]
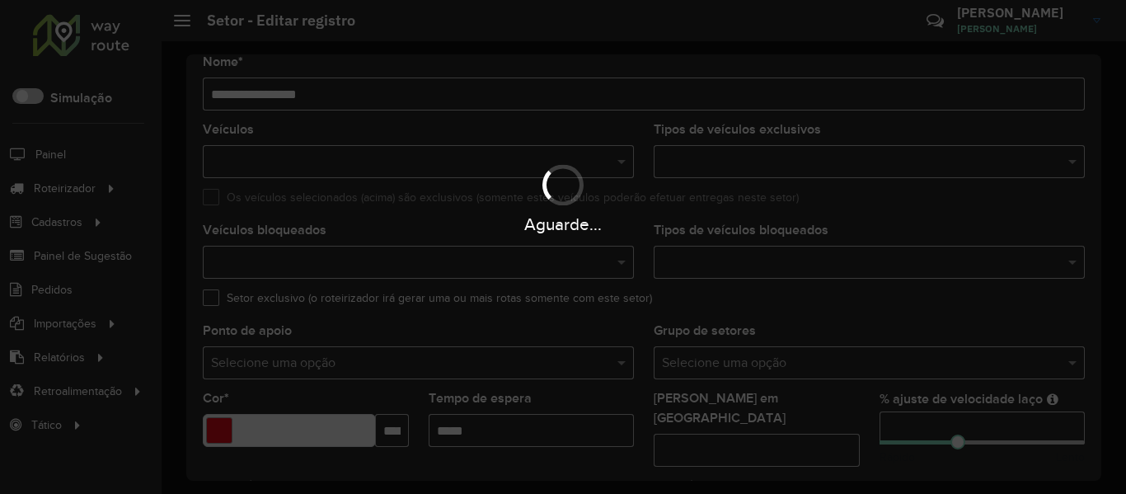
click at [731, 347] on div "Aguarde..." at bounding box center [563, 247] width 1126 height 494
click at [736, 364] on div "Aguarde..." at bounding box center [563, 247] width 1126 height 494
click at [736, 364] on input "text" at bounding box center [853, 364] width 382 height 20
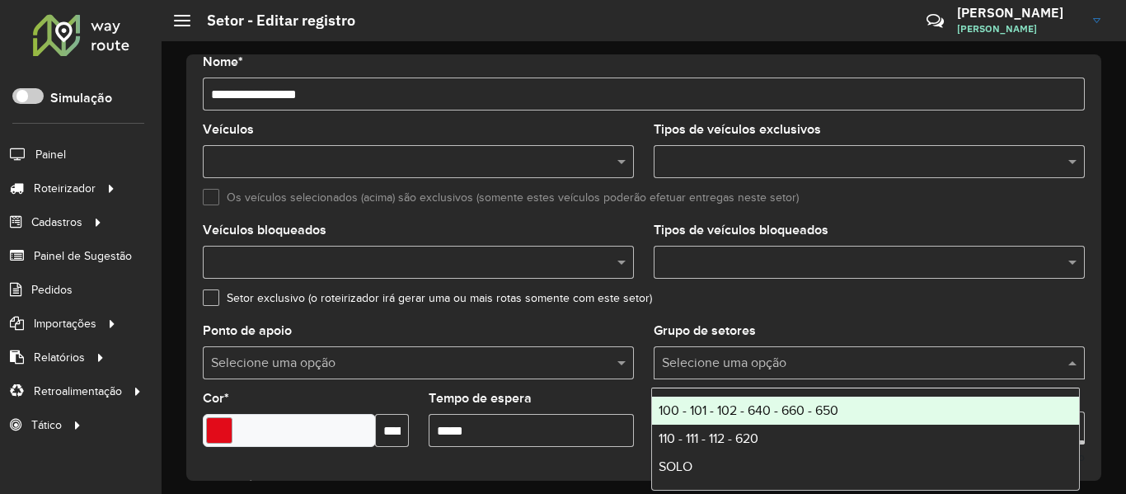
click at [736, 364] on input "text" at bounding box center [853, 364] width 382 height 20
click at [739, 403] on span "100 - 101 - 102 - 640 - 660 - 650" at bounding box center [749, 410] width 180 height 14
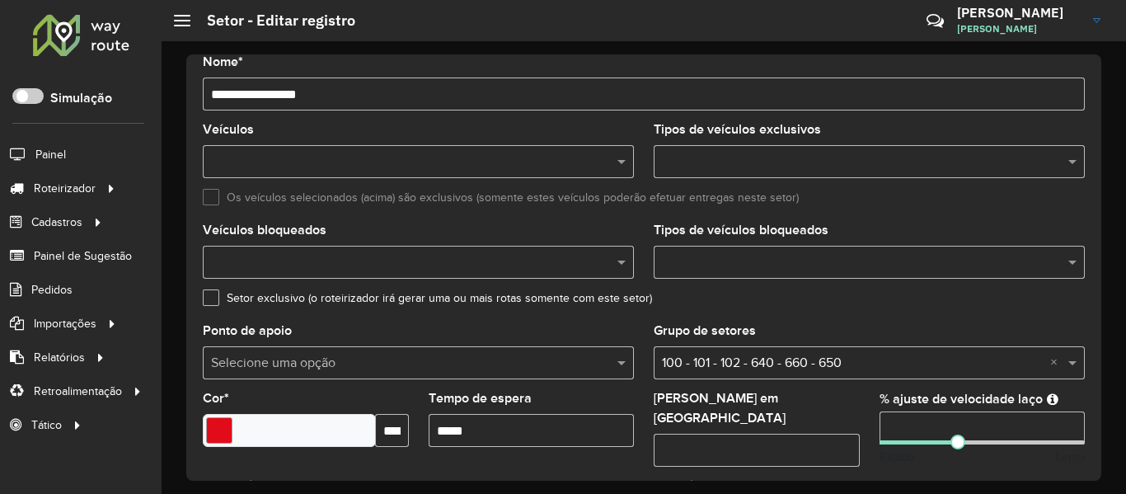
click at [750, 294] on div "Setor exclusivo (o roteirizador irá gerar uma ou mais rotas somente com este se…" at bounding box center [644, 302] width 882 height 20
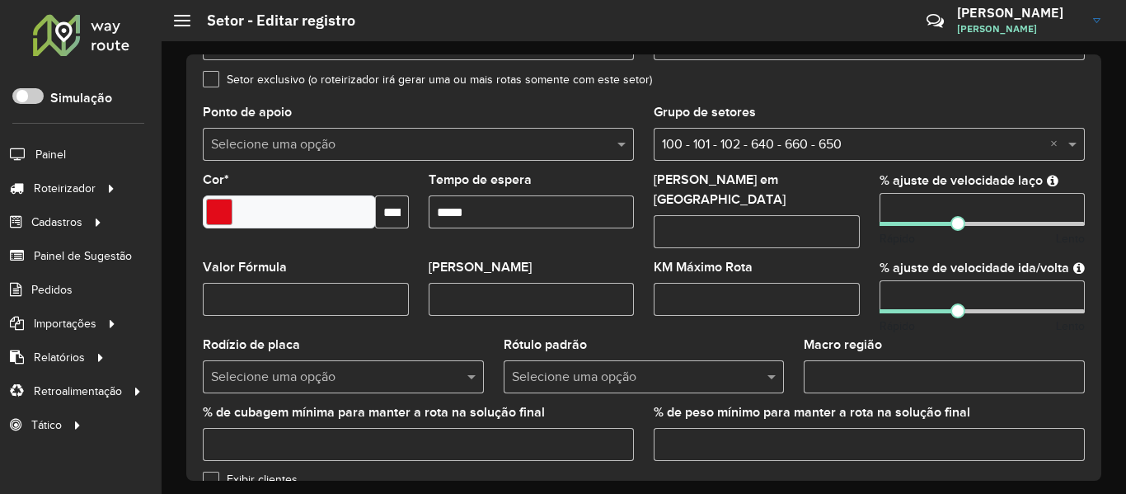
scroll to position [330, 0]
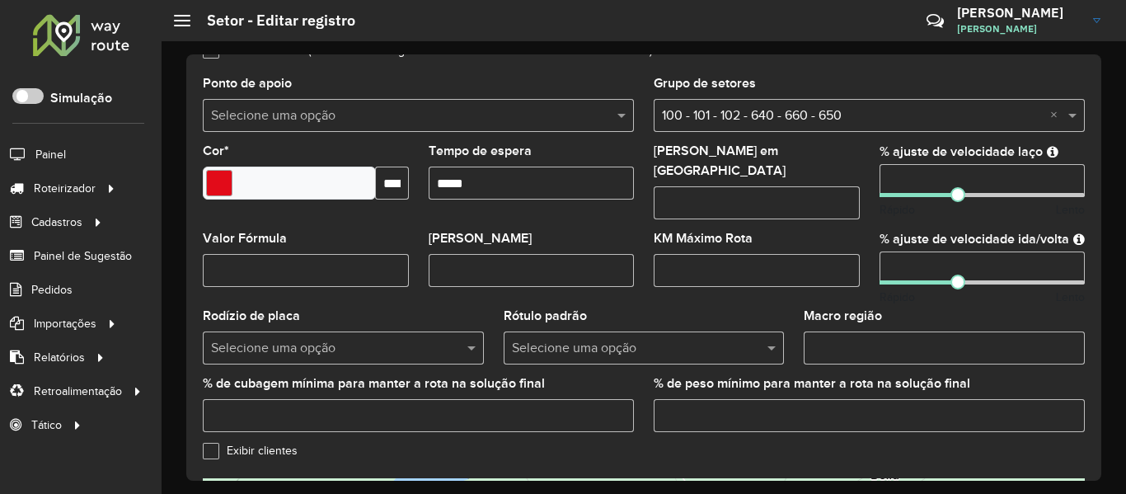
click at [851, 345] on input "Macro região" at bounding box center [944, 348] width 281 height 33
paste input "***"
type input "***"
click at [667, 310] on div "Rótulo padrão Selecione uma opção" at bounding box center [644, 337] width 281 height 54
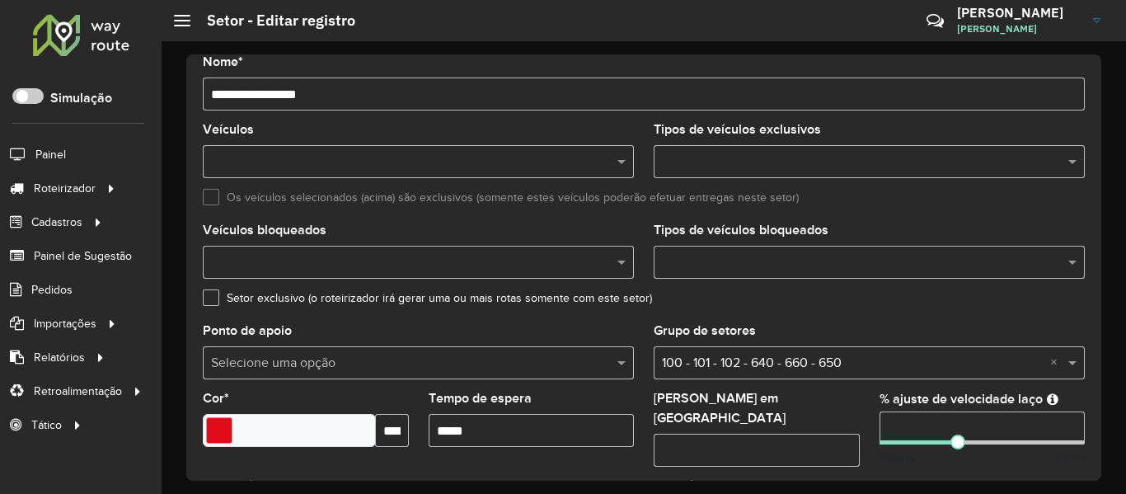
scroll to position [0, 0]
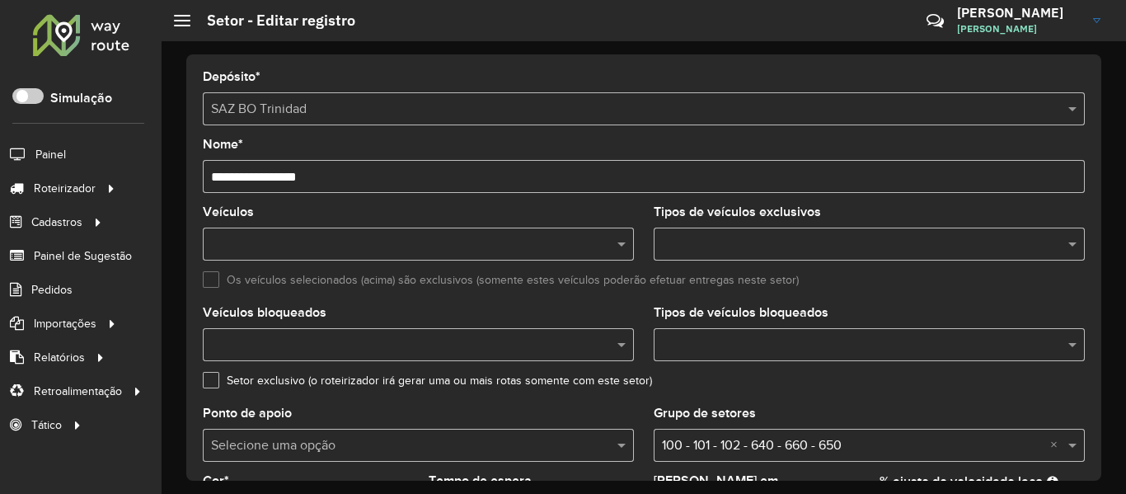
click at [600, 242] on input "text" at bounding box center [410, 245] width 407 height 20
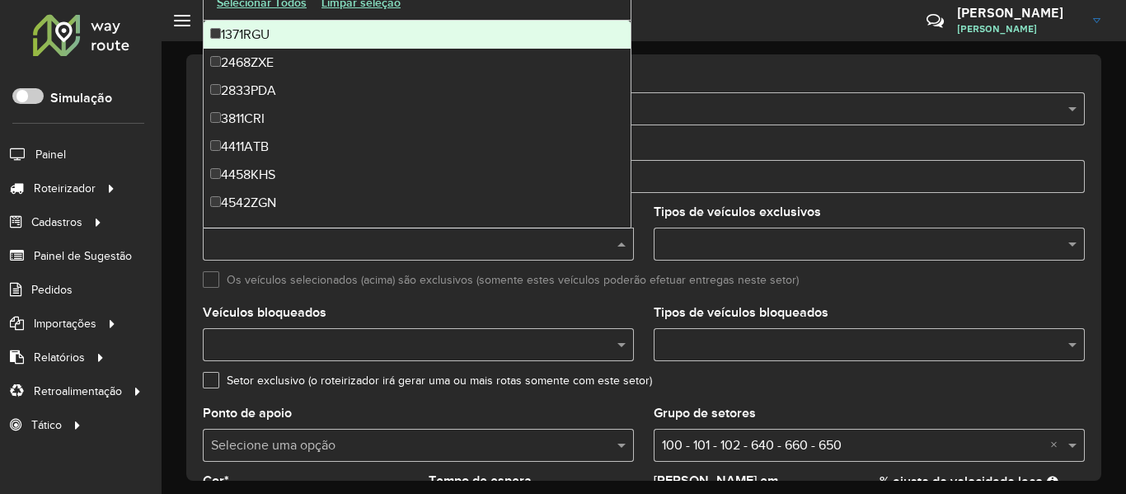
click at [600, 242] on input "text" at bounding box center [410, 245] width 407 height 20
click at [651, 287] on label "Os veículos selecionados (acima) são exclusivos (somente estes veículos poderão…" at bounding box center [501, 279] width 596 height 17
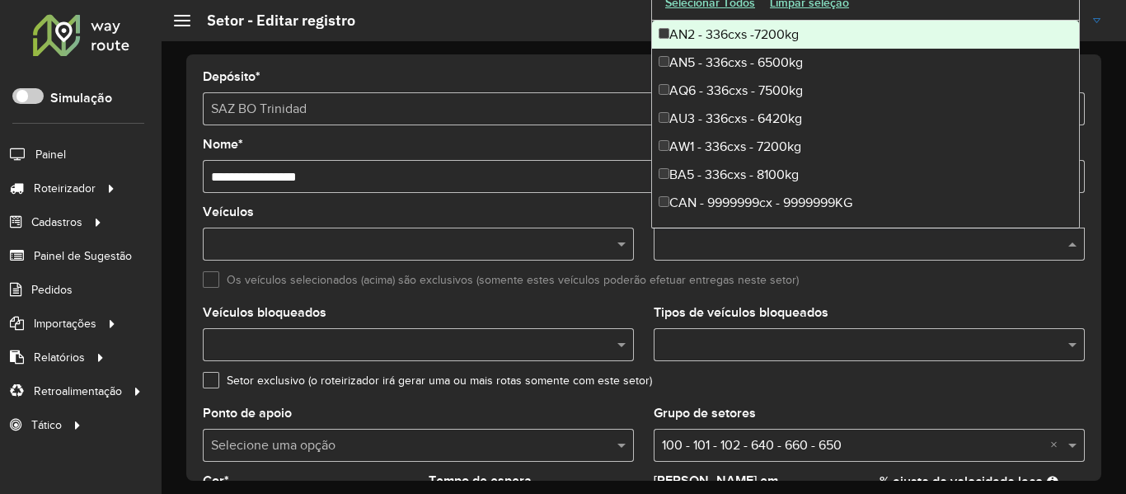
click at [680, 250] on input "text" at bounding box center [861, 245] width 407 height 20
click at [625, 304] on formly-field "Os veículos selecionados (acima) são exclusivos (somente estes veículos poderão…" at bounding box center [644, 290] width 902 height 33
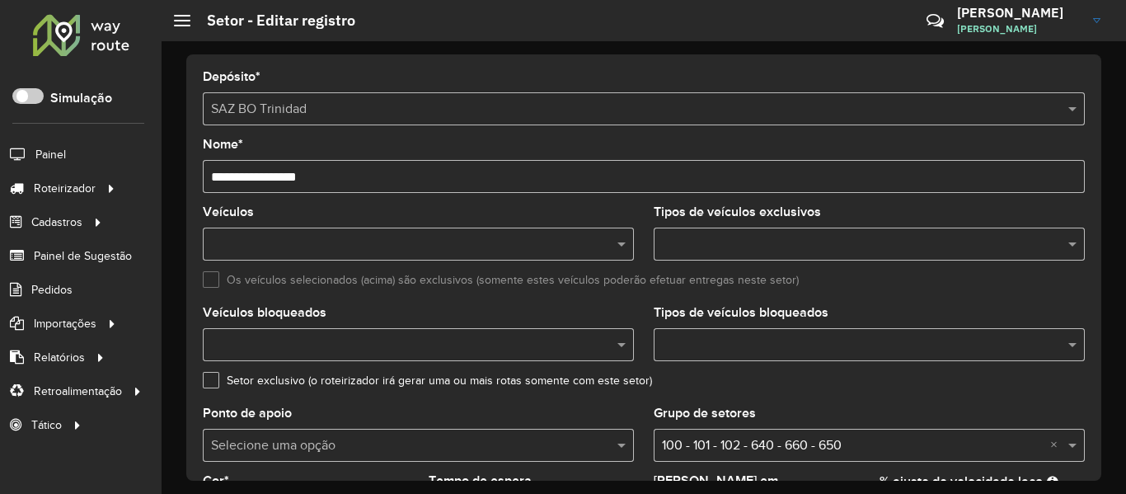
click at [696, 236] on input "text" at bounding box center [861, 245] width 407 height 20
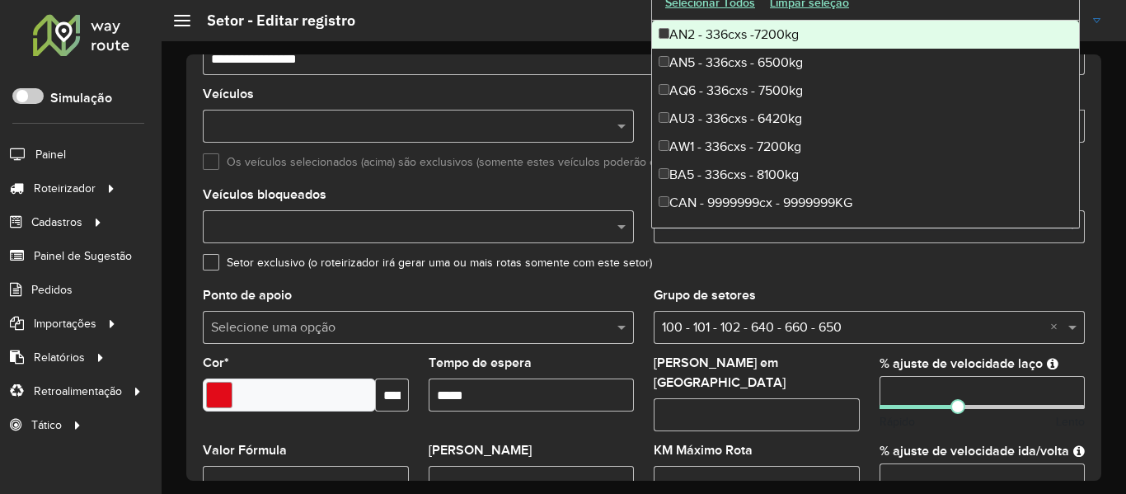
scroll to position [330, 0]
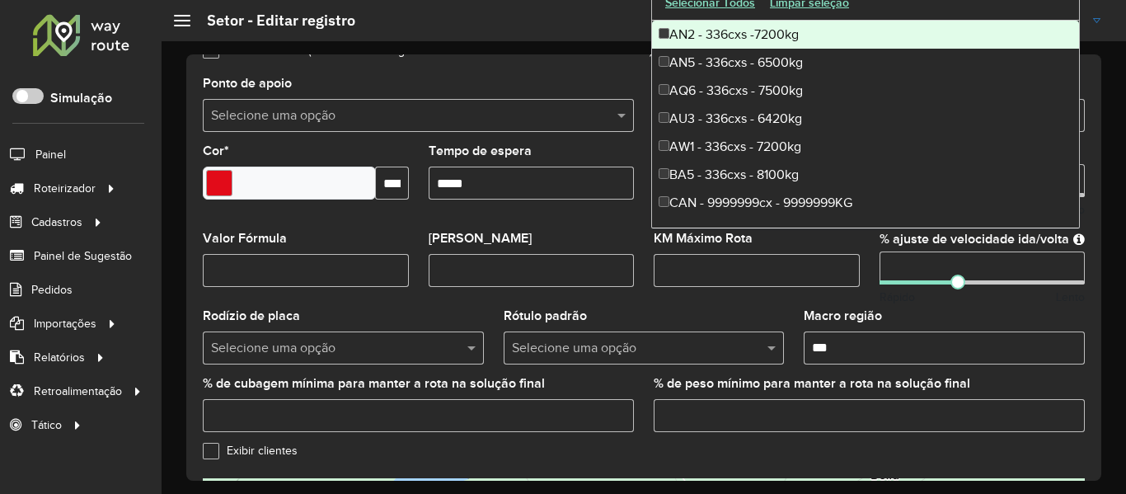
click at [699, 310] on div "Rótulo padrão Selecione uma opção" at bounding box center [644, 337] width 281 height 54
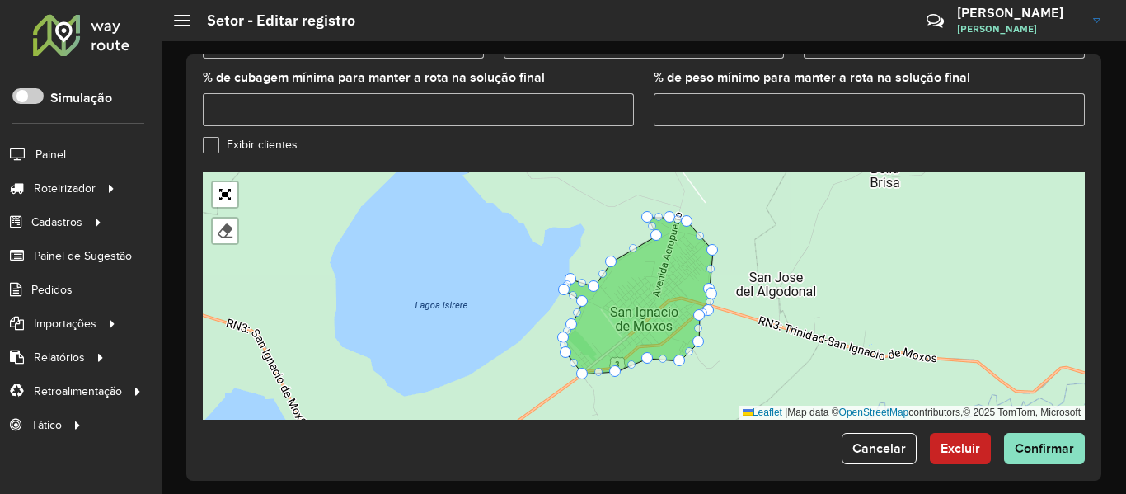
scroll to position [638, 0]
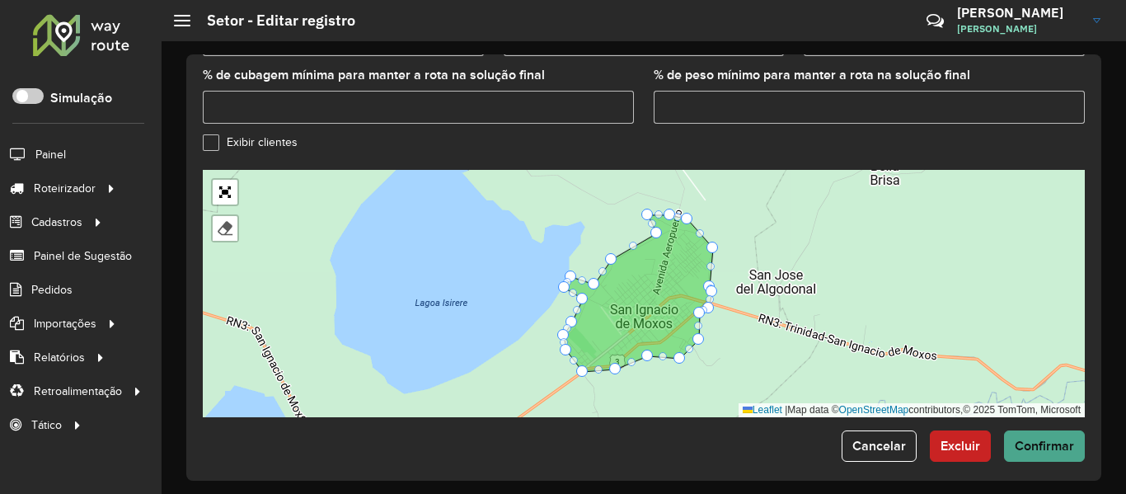
drag, startPoint x: 1038, startPoint y: 458, endPoint x: 1043, endPoint y: 444, distance: 14.9
click at [1040, 454] on div "**********" at bounding box center [643, 267] width 915 height 426
click at [1043, 444] on button "Confirmar" at bounding box center [1044, 445] width 81 height 31
click at [0, 0] on div "Aguarde..." at bounding box center [0, 0] width 0 height 0
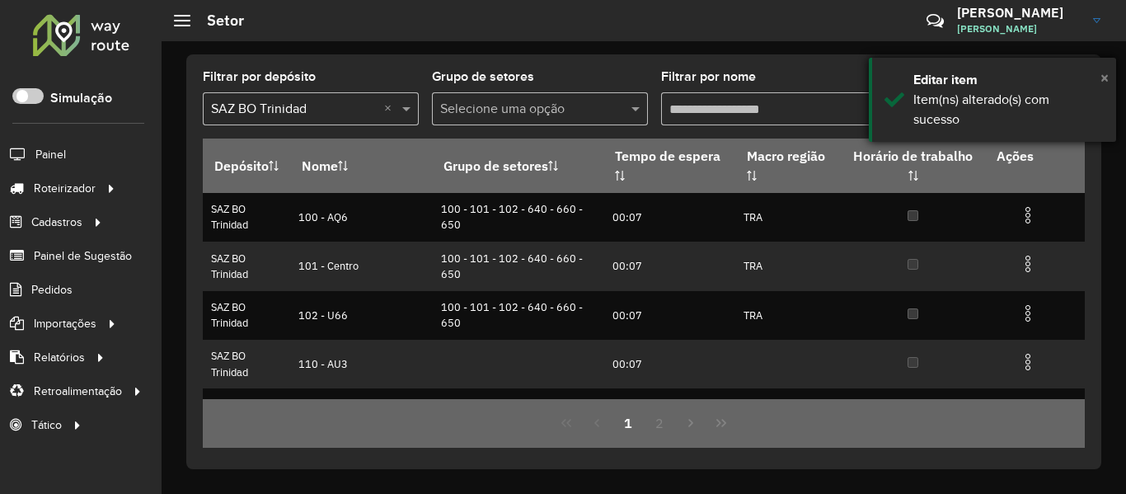
drag, startPoint x: 1107, startPoint y: 74, endPoint x: 732, endPoint y: 160, distance: 384.1
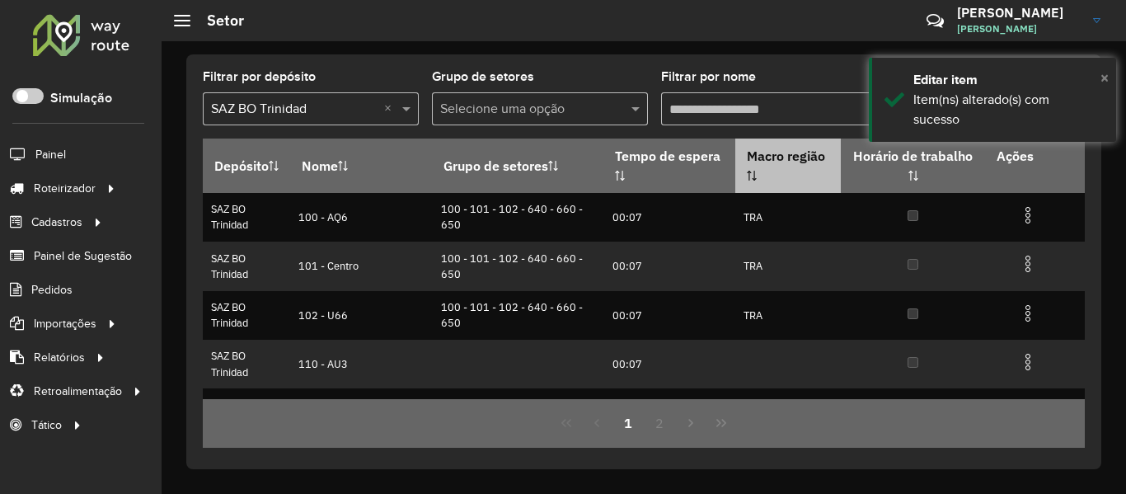
click at [1104, 74] on span "×" at bounding box center [1105, 77] width 8 height 18
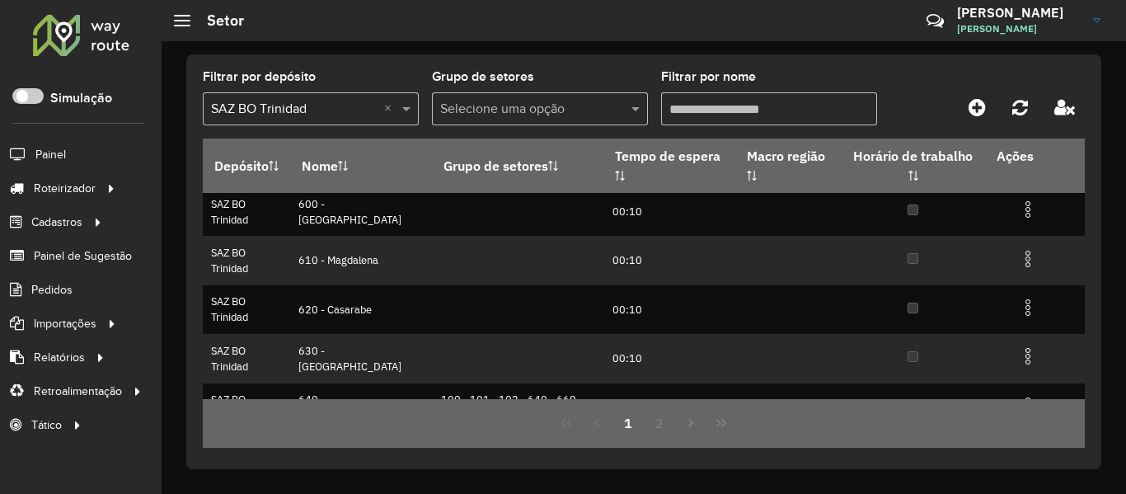
scroll to position [382, 0]
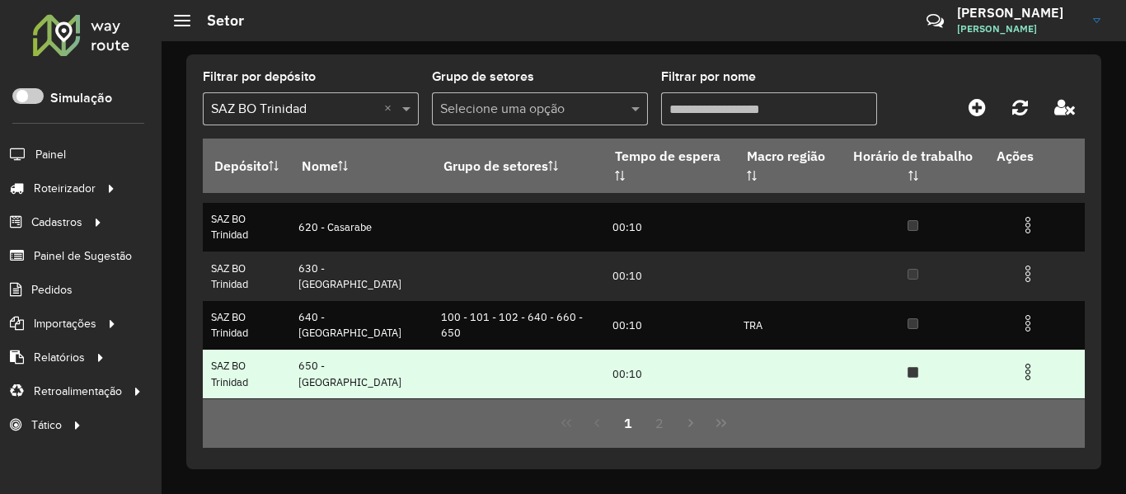
click at [1008, 373] on td at bounding box center [1035, 370] width 99 height 41
click at [1018, 374] on img at bounding box center [1028, 372] width 20 height 20
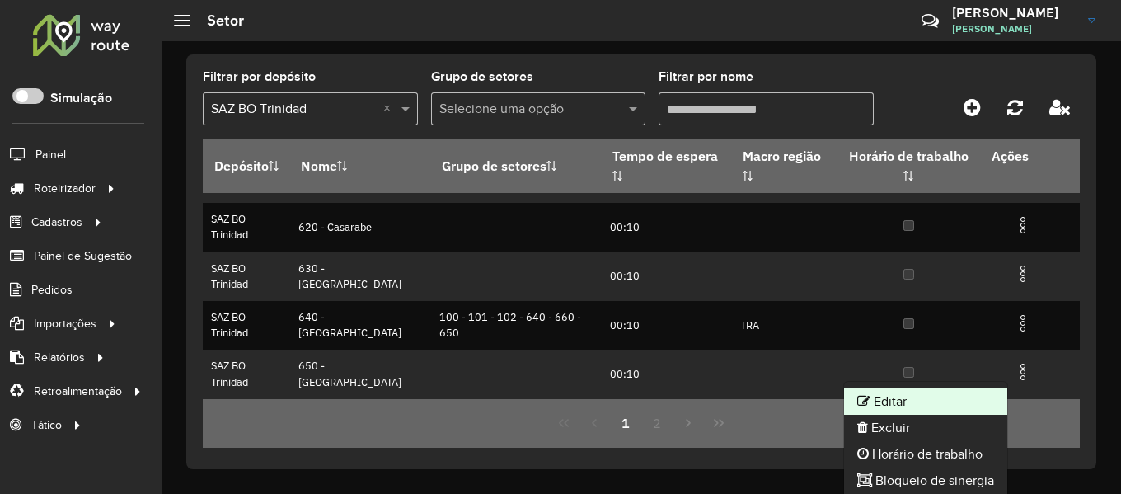
click at [905, 393] on li "Editar" at bounding box center [925, 401] width 163 height 26
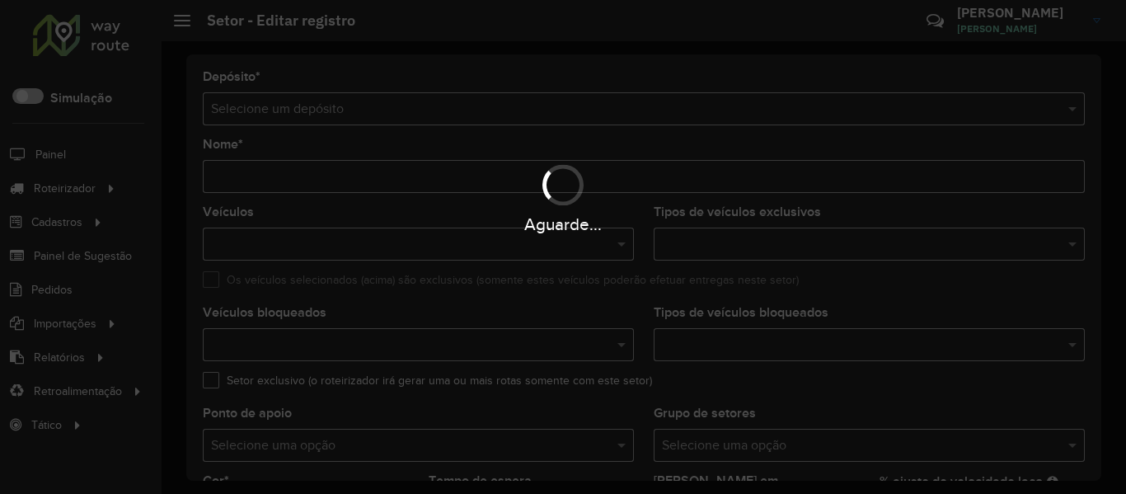
type input "**********"
type input "*******"
type input "*****"
type input "**"
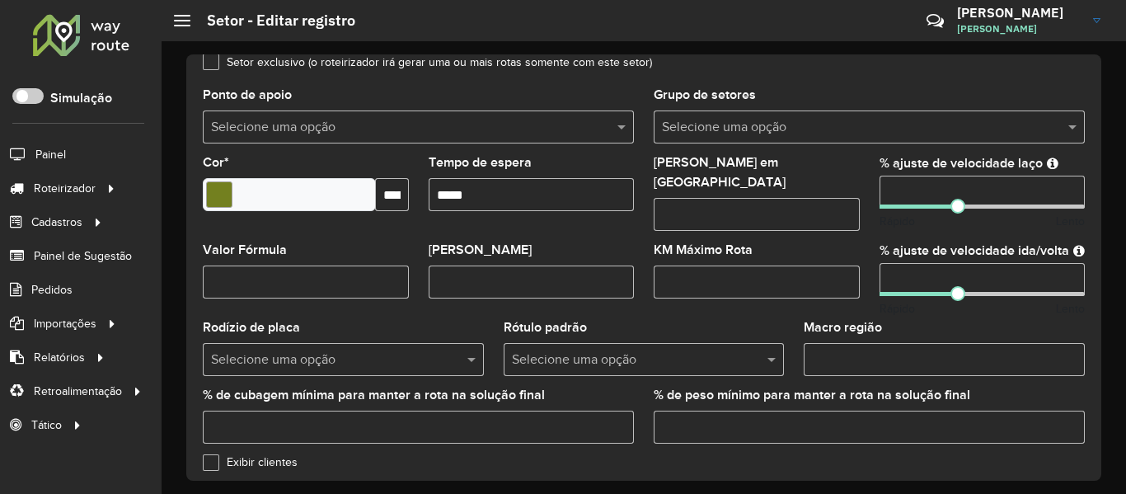
scroll to position [495, 0]
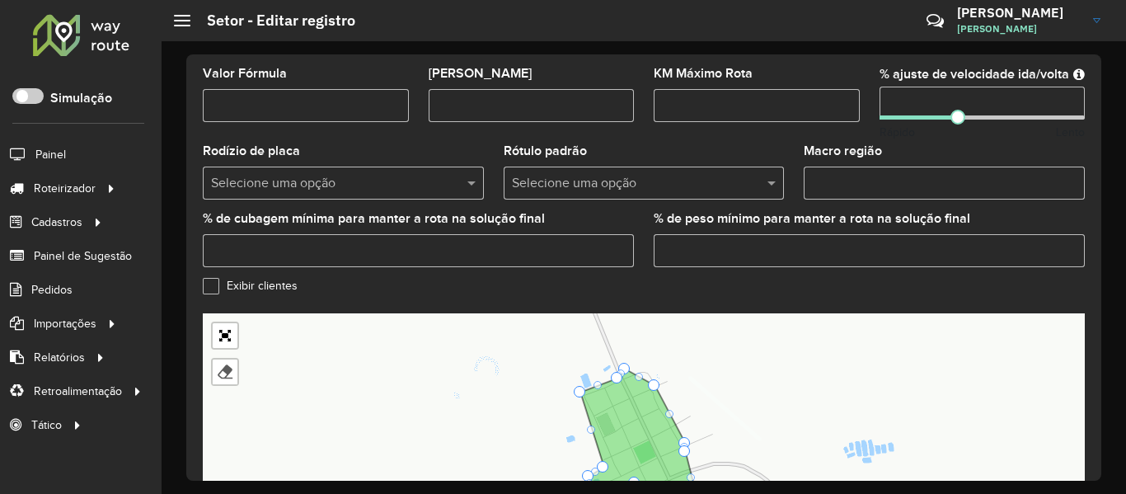
click at [844, 172] on input "Macro região" at bounding box center [944, 183] width 281 height 33
paste input "***"
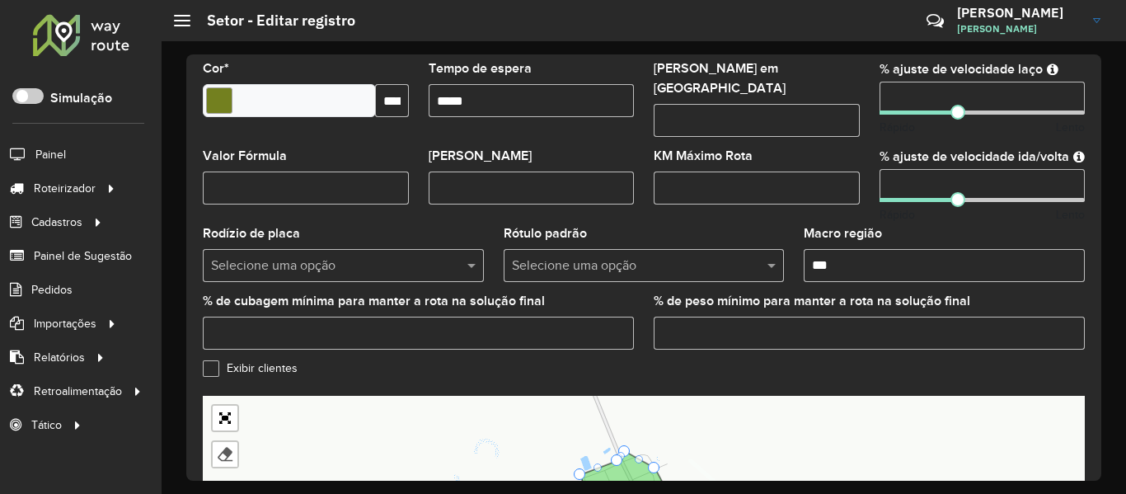
type input "***"
click at [745, 187] on input "KM Máximo Rota" at bounding box center [757, 188] width 206 height 33
drag, startPoint x: 661, startPoint y: 206, endPoint x: 642, endPoint y: 208, distance: 19.0
click at [661, 207] on formly-field "KM Máximo Rota" at bounding box center [757, 189] width 226 height 78
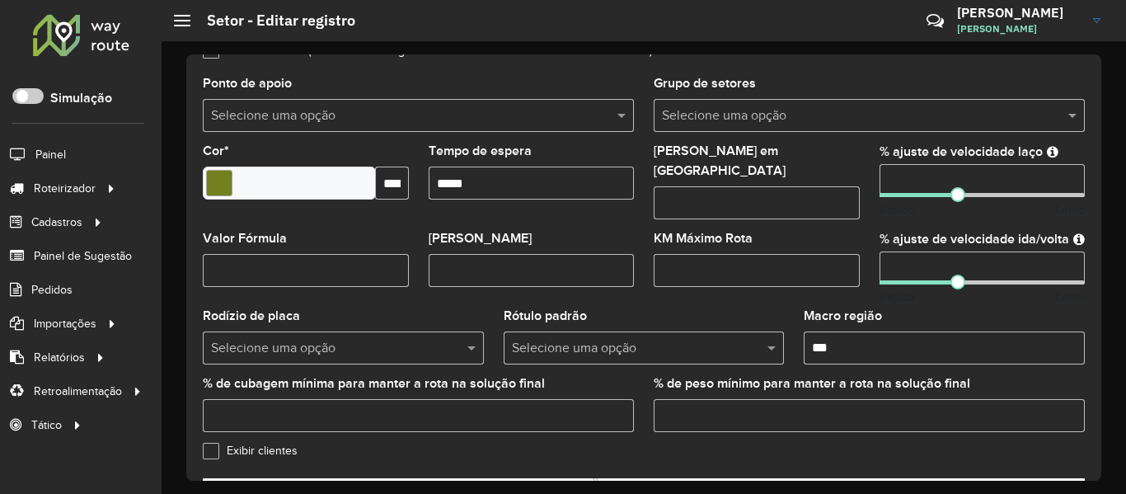
click at [710, 186] on input "Máximo dias em rota" at bounding box center [757, 202] width 206 height 33
click at [535, 190] on input "Tempo de espera" at bounding box center [532, 183] width 206 height 33
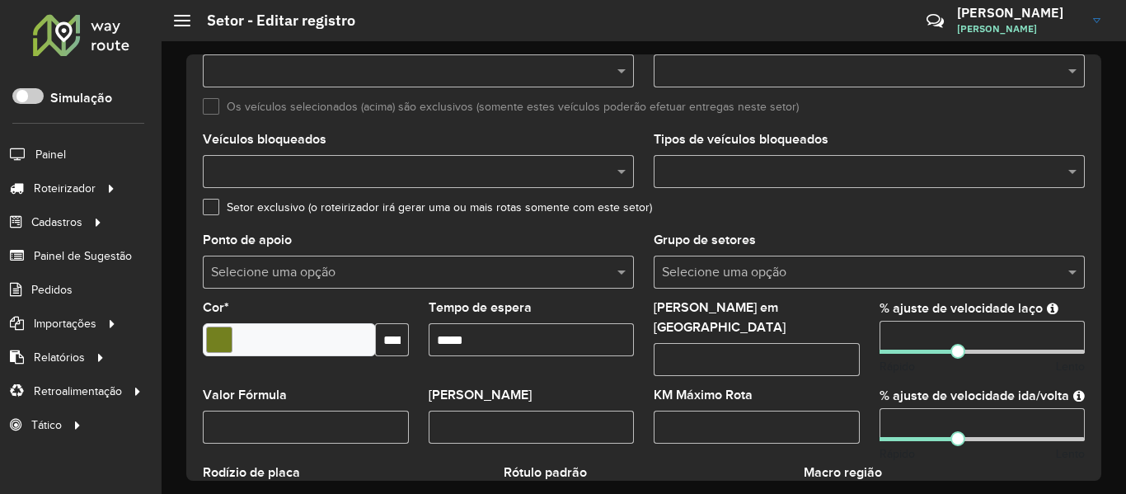
scroll to position [165, 0]
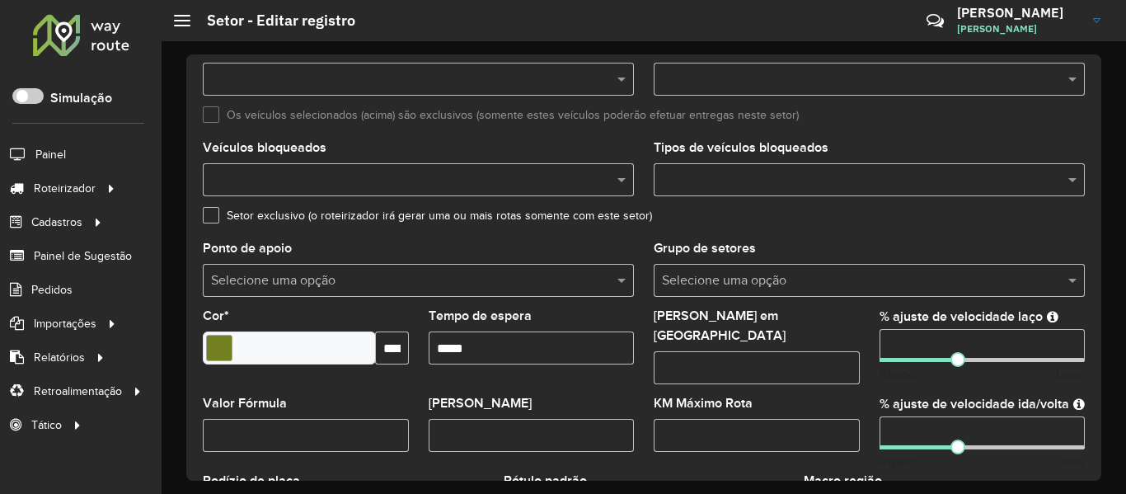
click at [830, 164] on div at bounding box center [869, 179] width 431 height 33
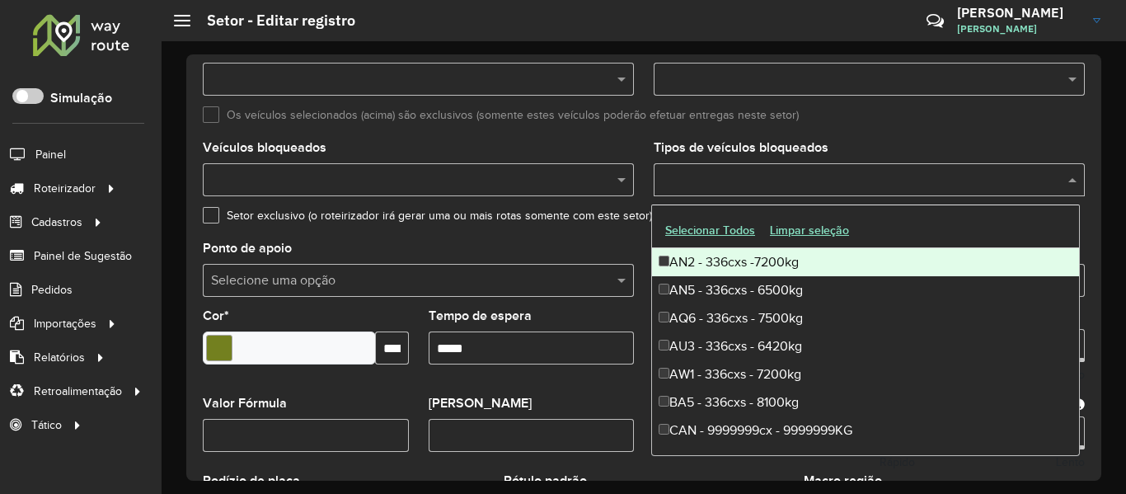
click at [867, 117] on div "Os veículos selecionados (acima) são exclusivos (somente estes veículos poderão…" at bounding box center [644, 119] width 882 height 20
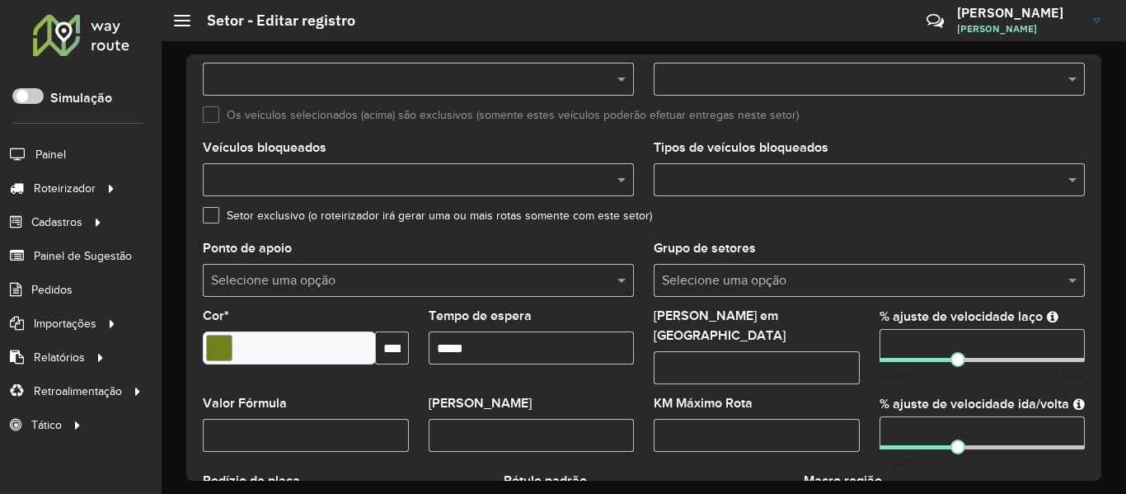
click at [875, 267] on div "Grupo de setores Selecione uma opção" at bounding box center [869, 269] width 431 height 54
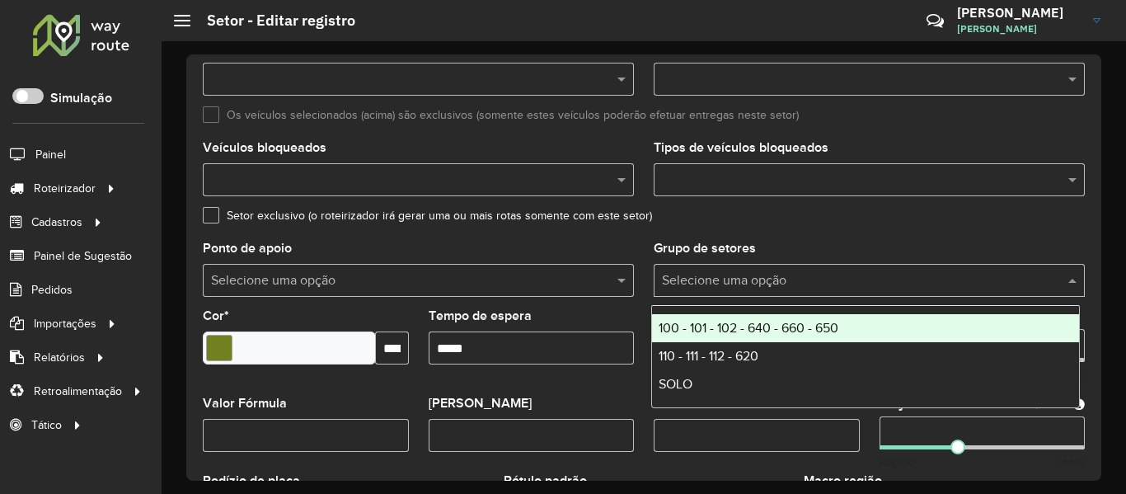
click at [873, 280] on input "text" at bounding box center [853, 281] width 382 height 20
drag, startPoint x: 791, startPoint y: 320, endPoint x: 834, endPoint y: 223, distance: 106.3
click at [791, 321] on div "100 - 101 - 102 - 640 - 660 - 650" at bounding box center [865, 328] width 427 height 28
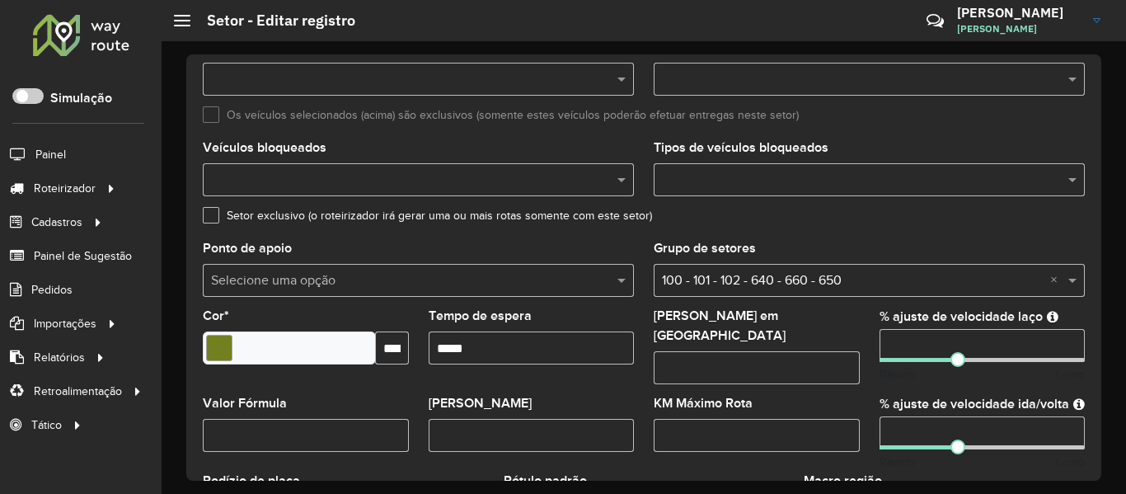
click at [849, 205] on formly-field "Tipos de veículos bloqueados" at bounding box center [869, 176] width 451 height 68
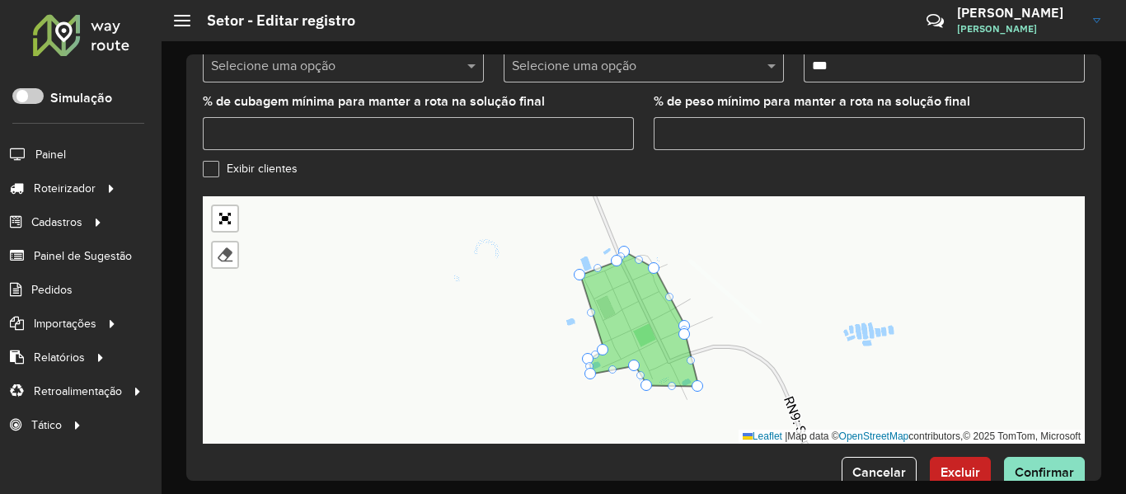
scroll to position [638, 0]
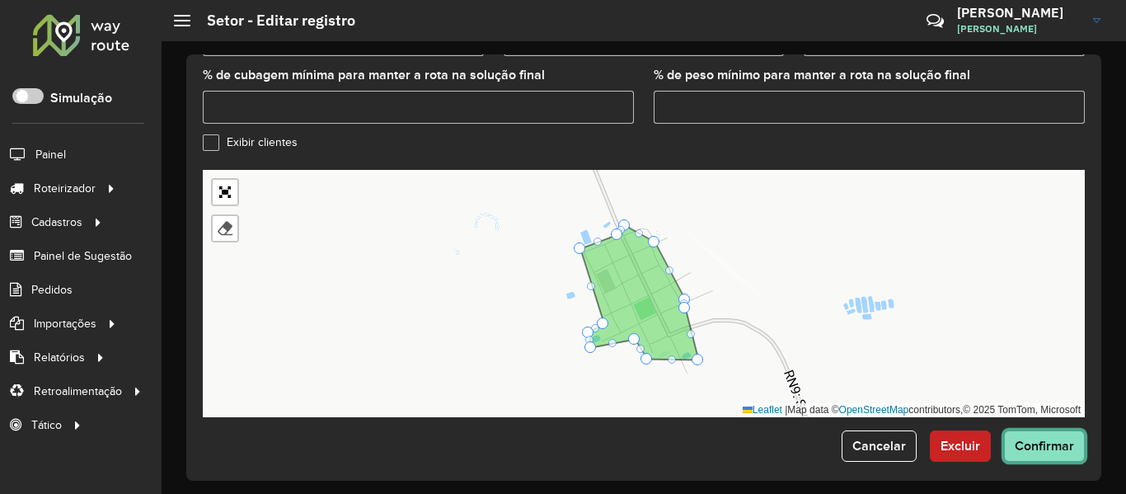
click at [1042, 444] on button "Confirmar" at bounding box center [1044, 445] width 81 height 31
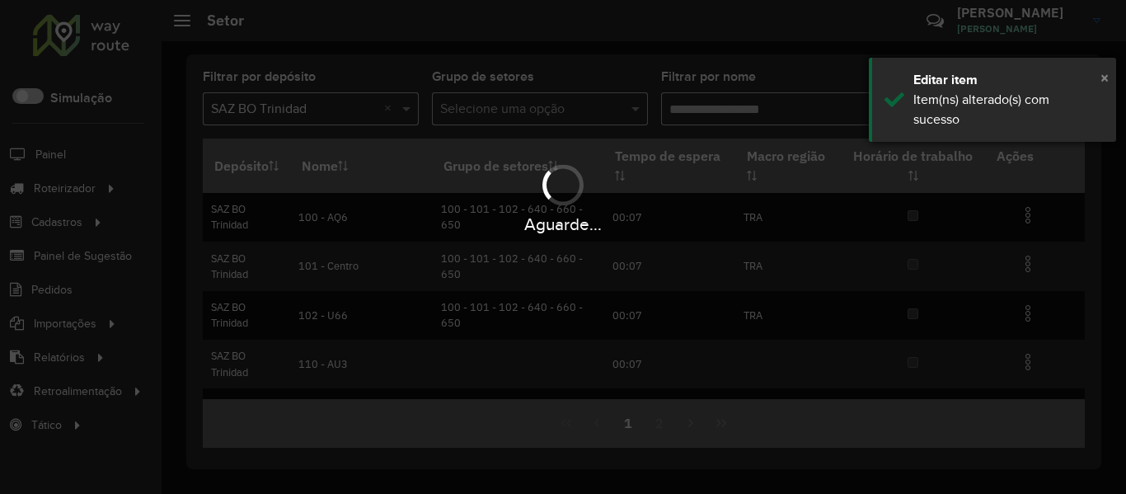
click at [1106, 82] on span "×" at bounding box center [1105, 77] width 8 height 18
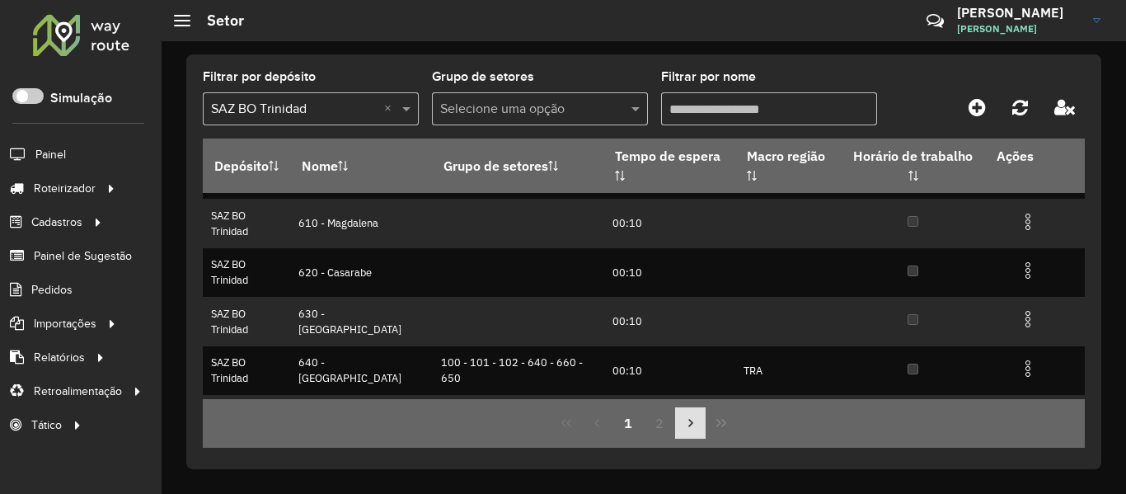
scroll to position [382, 0]
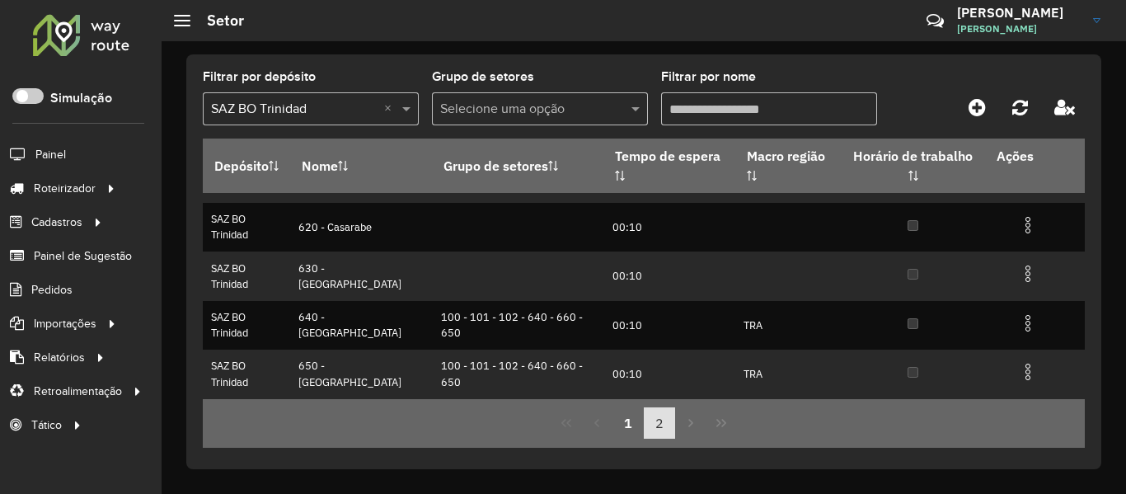
click at [661, 419] on button "2" at bounding box center [659, 422] width 31 height 31
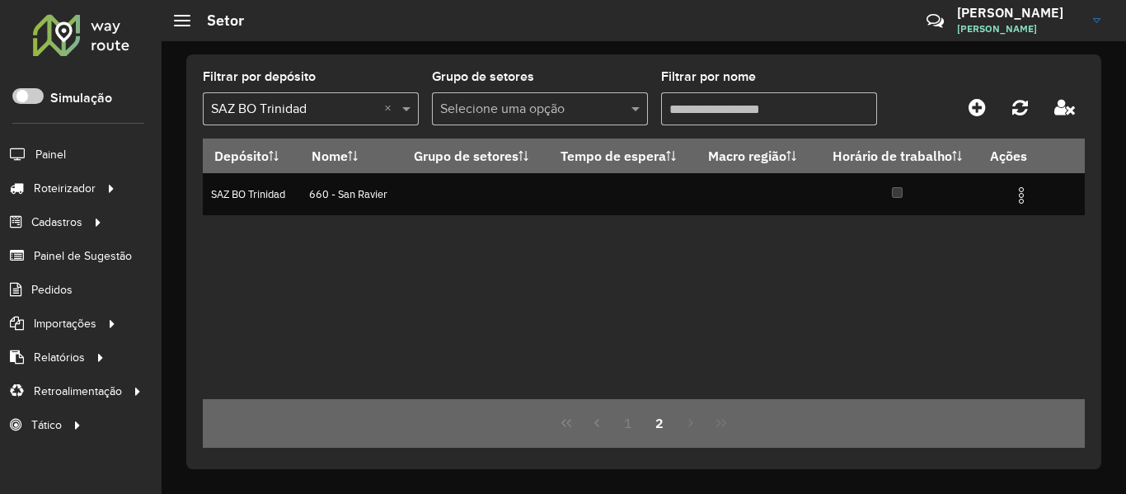
scroll to position [0, 0]
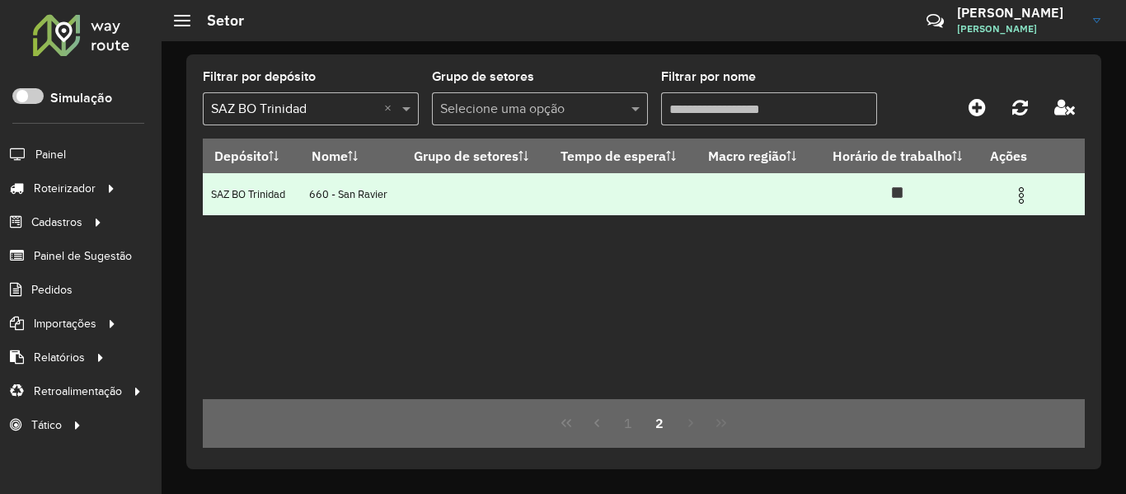
click at [1028, 188] on img at bounding box center [1022, 196] width 20 height 20
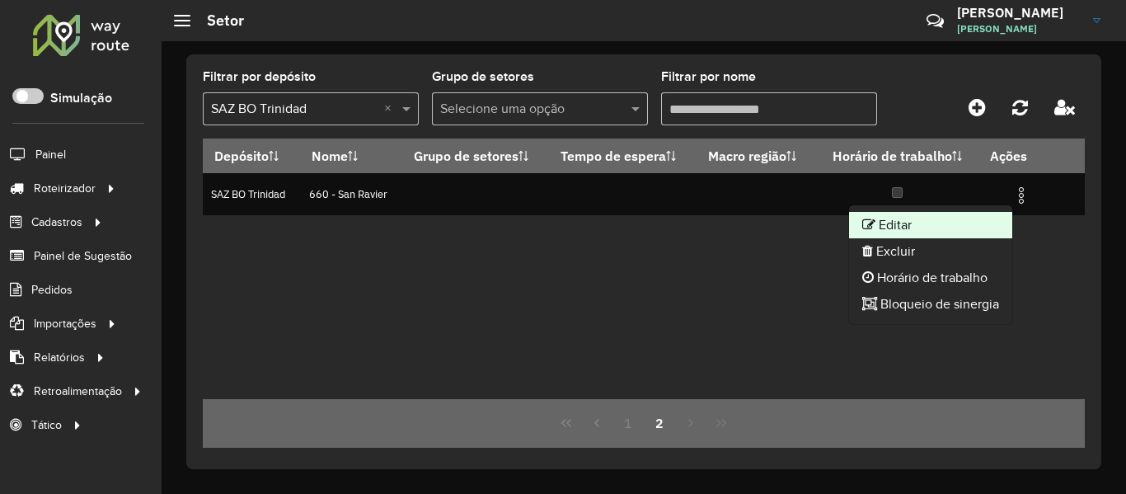
click at [966, 225] on li "Editar" at bounding box center [930, 225] width 163 height 26
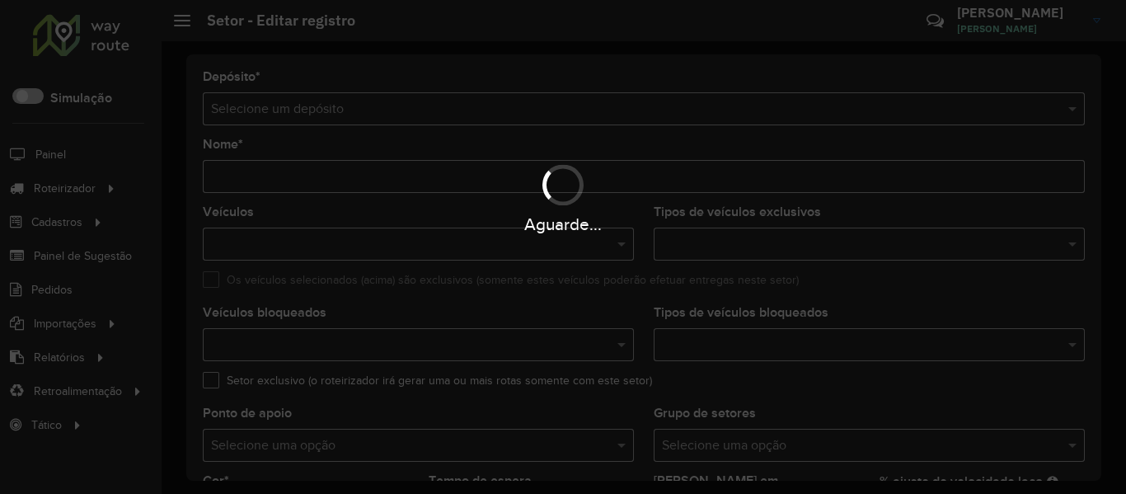
type input "**********"
type input "*******"
type input "**"
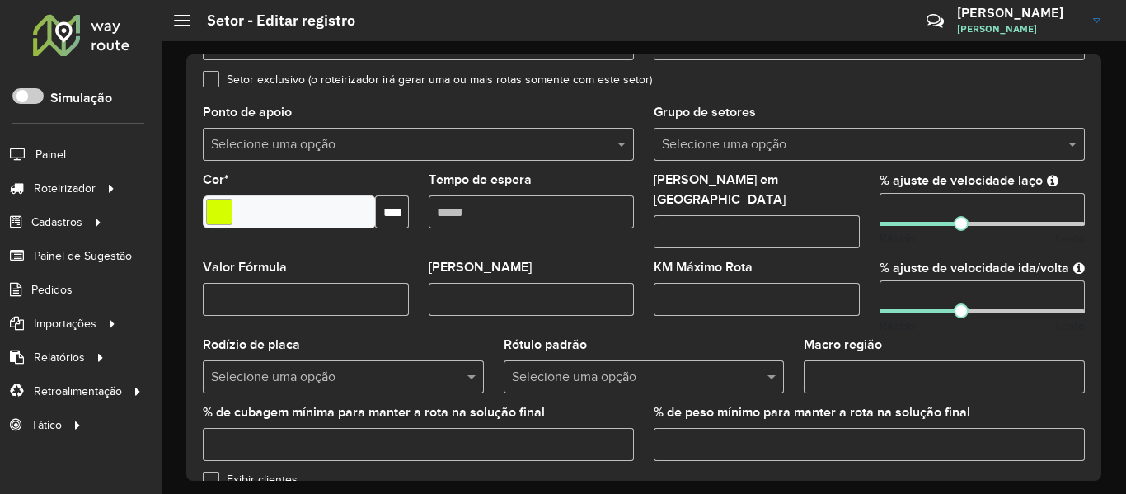
scroll to position [330, 0]
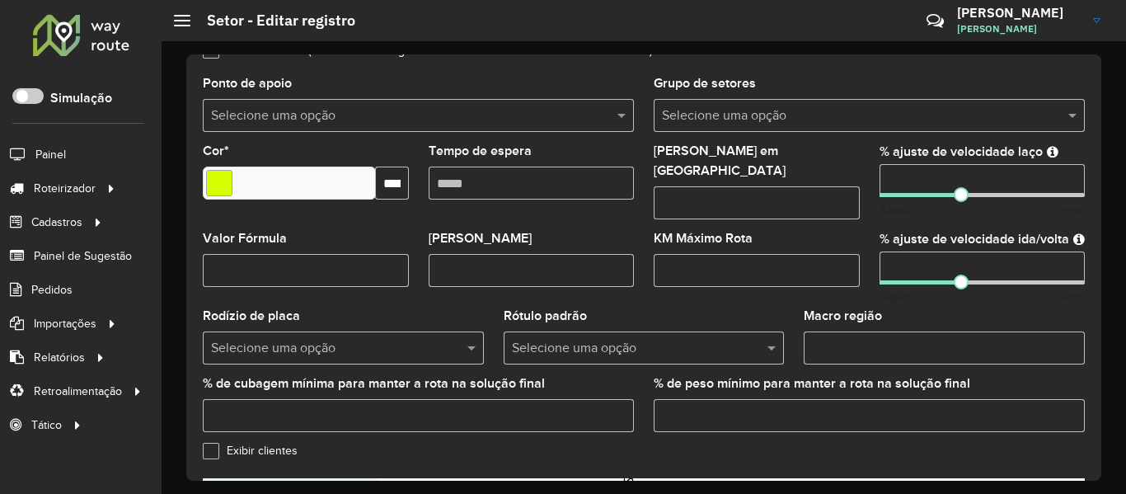
click at [901, 339] on input "Macro região" at bounding box center [944, 348] width 281 height 33
paste input "***"
type input "***"
click at [910, 310] on div "Macro região ***" at bounding box center [944, 337] width 281 height 54
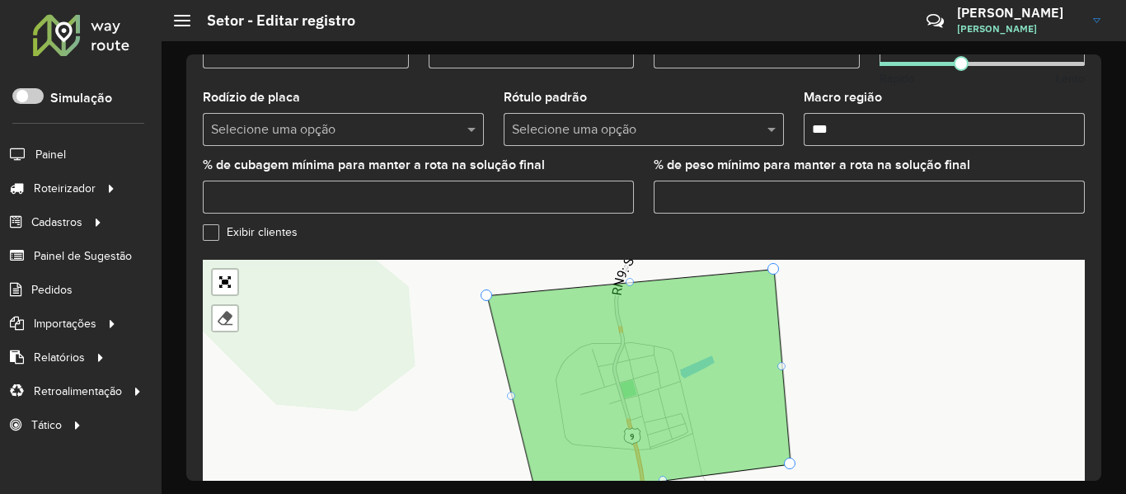
scroll to position [638, 0]
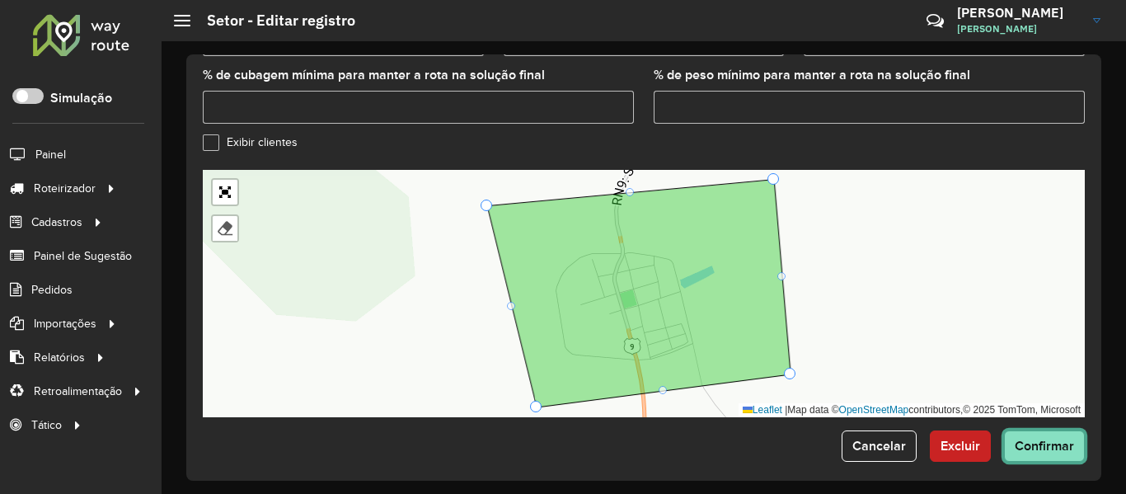
click at [1068, 443] on button "Confirmar" at bounding box center [1044, 445] width 81 height 31
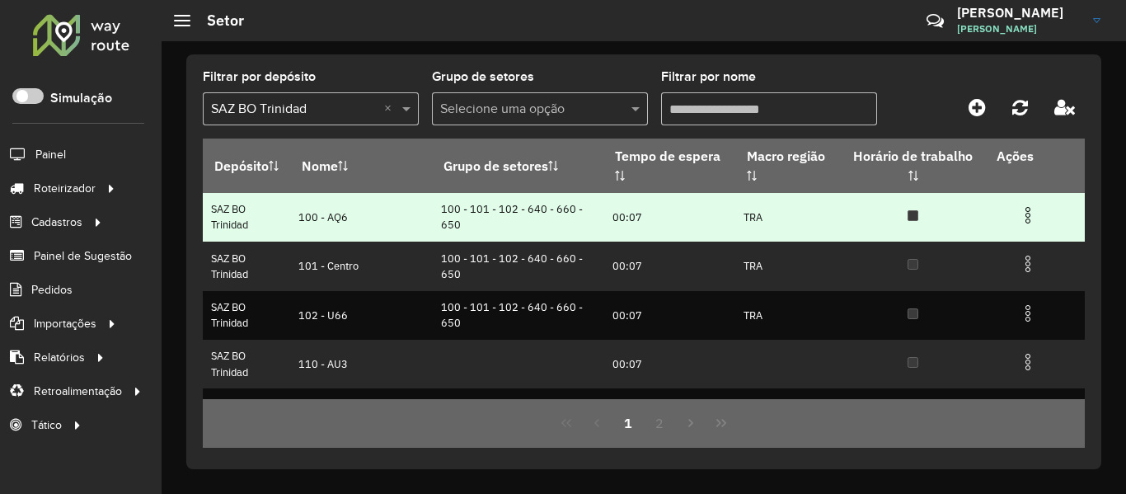
click at [1022, 219] on img at bounding box center [1028, 215] width 20 height 20
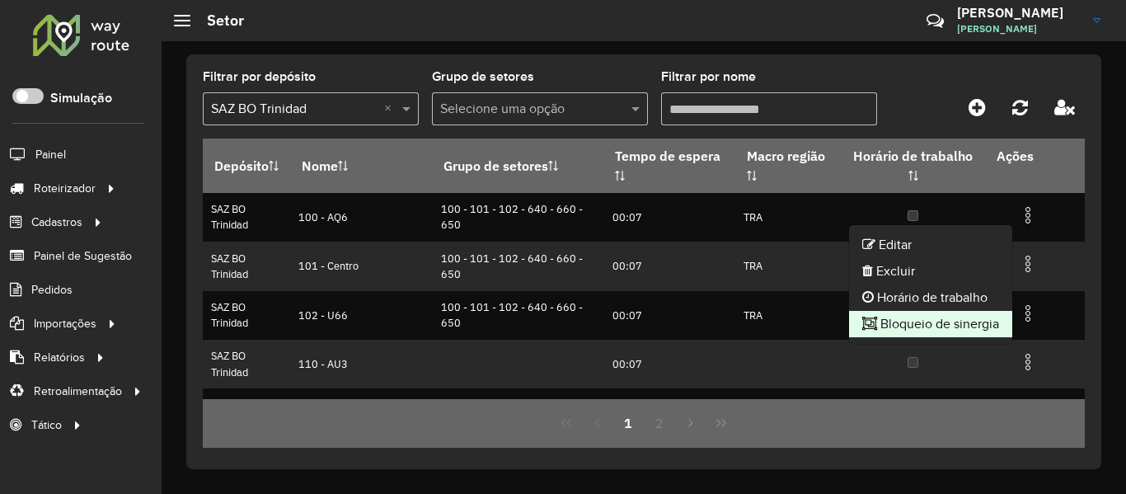
click at [938, 319] on li "Bloqueio de sinergia" at bounding box center [930, 324] width 163 height 26
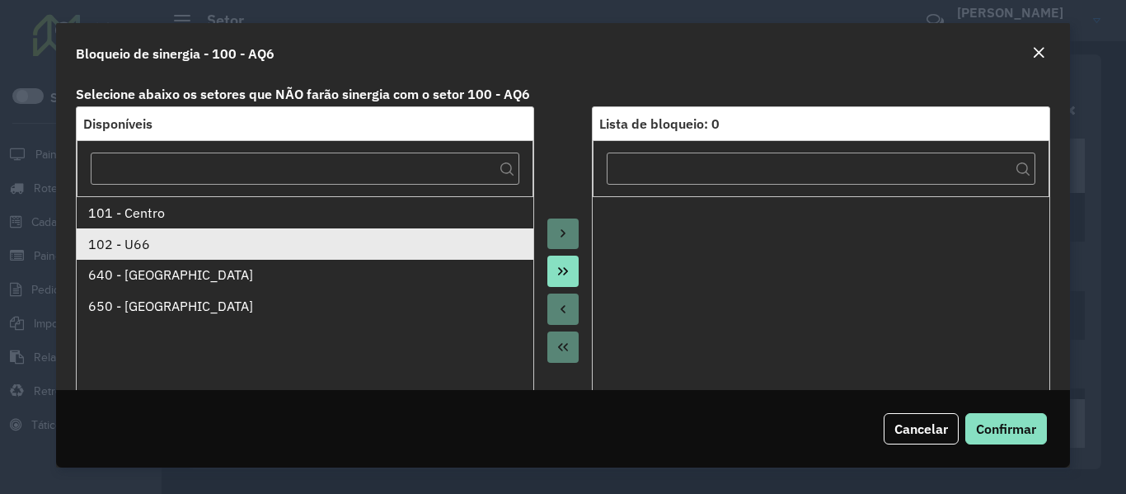
click at [367, 236] on div "102 - U66" at bounding box center [305, 244] width 434 height 20
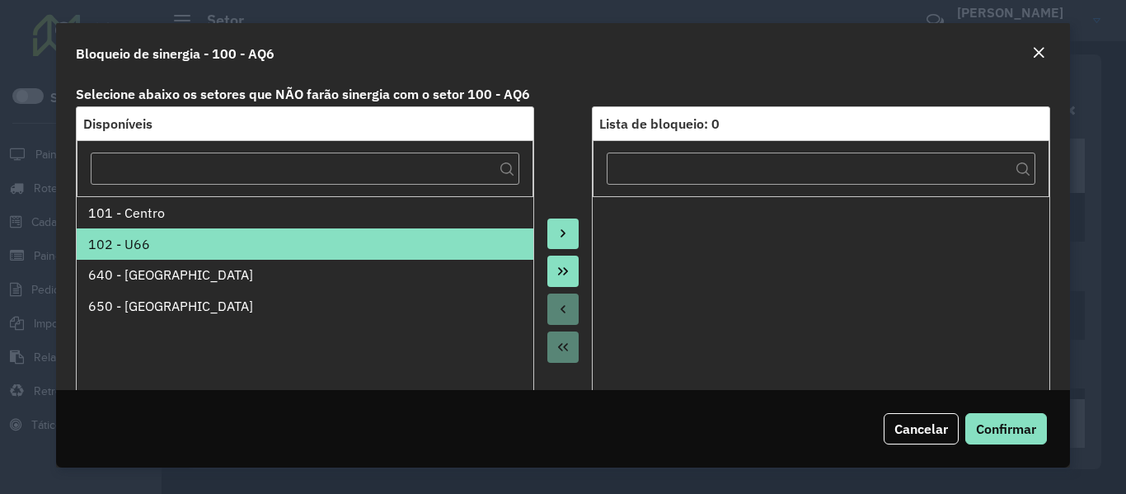
click at [570, 239] on button "Move to Target" at bounding box center [563, 234] width 31 height 31
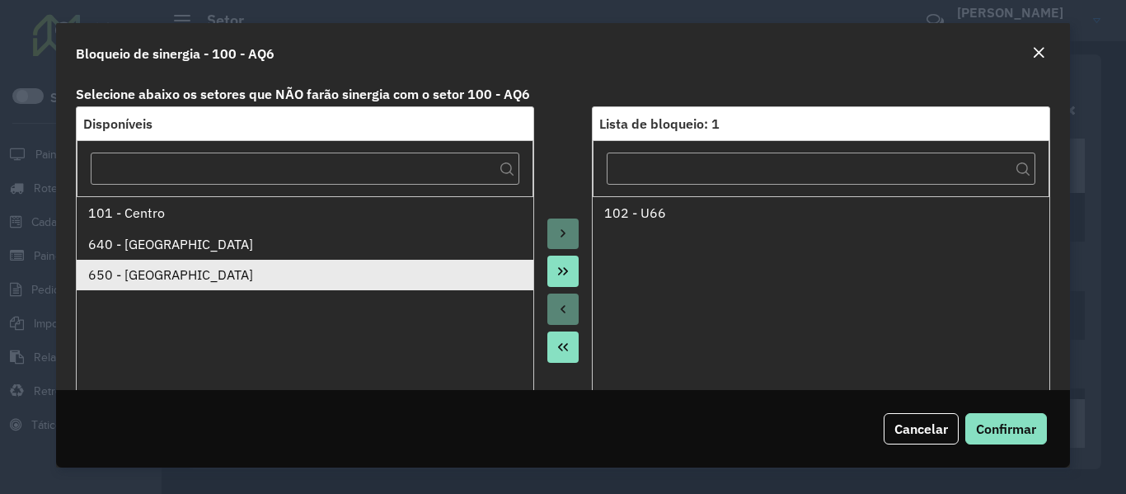
click at [303, 270] on div "650 - San Pedro" at bounding box center [305, 275] width 434 height 20
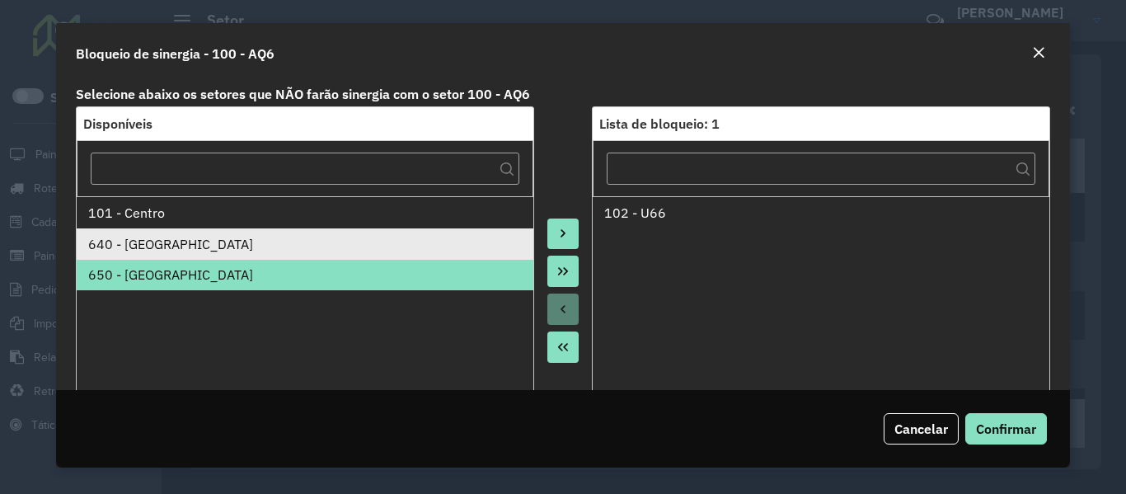
click at [313, 252] on div "640 - San Ignacio" at bounding box center [305, 244] width 434 height 20
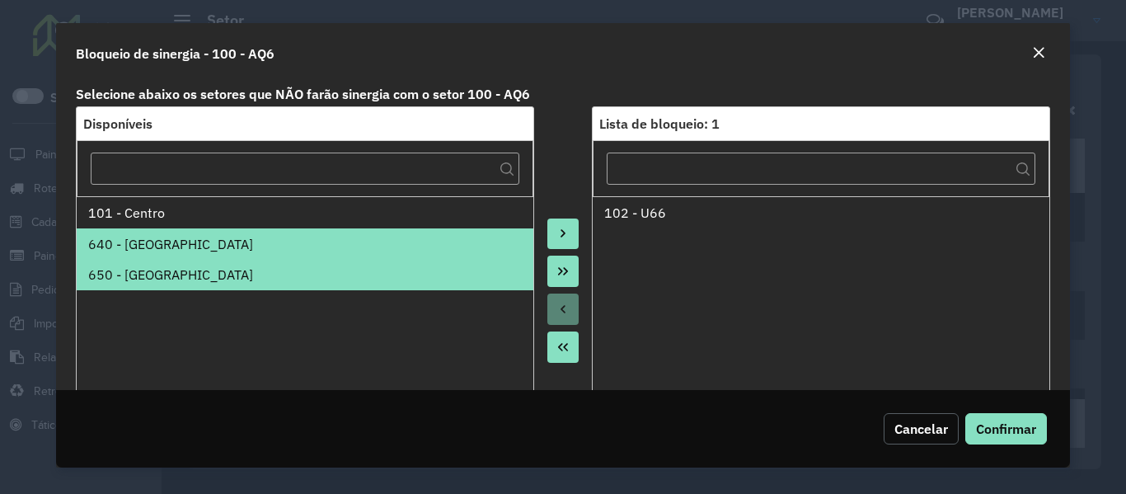
click at [910, 429] on span "Cancelar" at bounding box center [922, 429] width 54 height 16
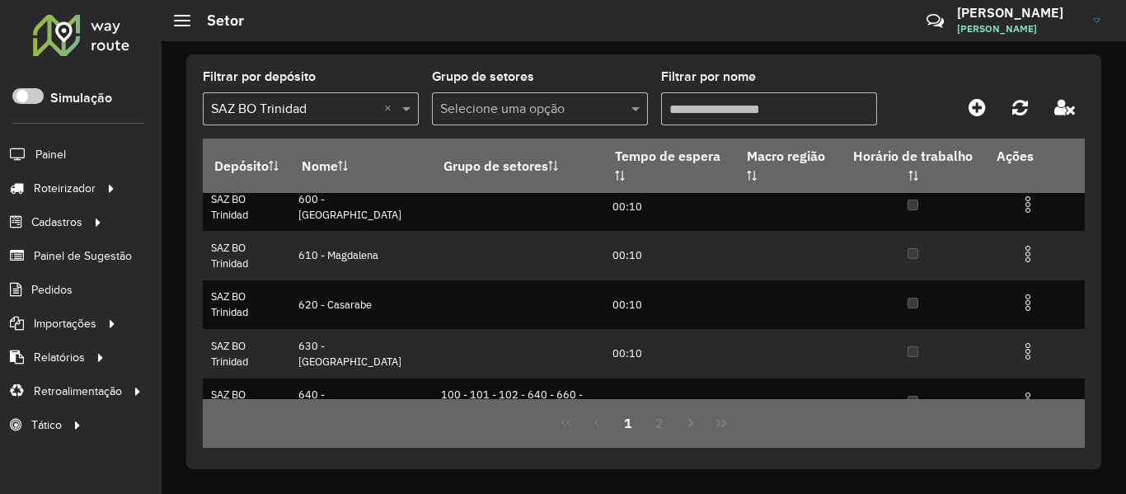
scroll to position [382, 0]
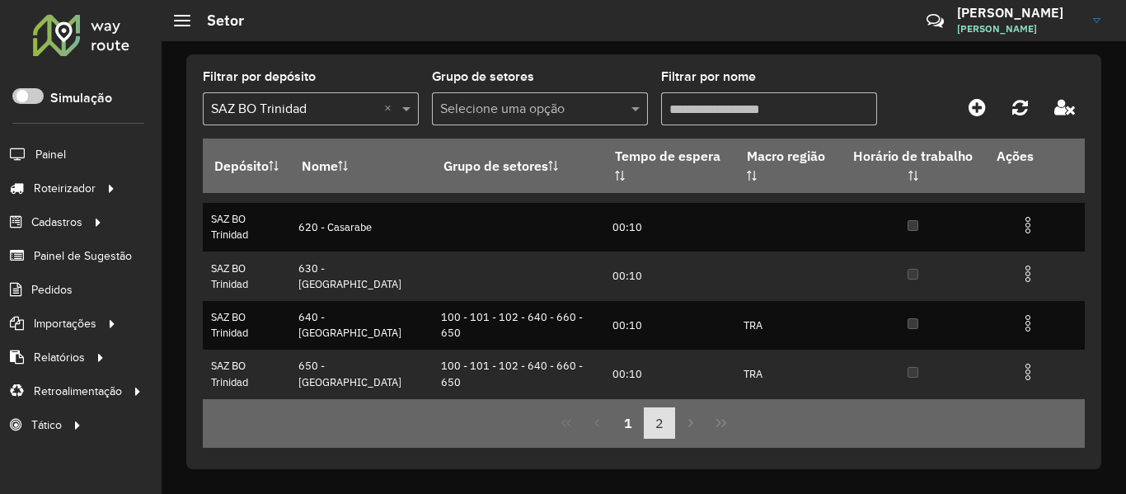
click at [651, 425] on button "2" at bounding box center [659, 422] width 31 height 31
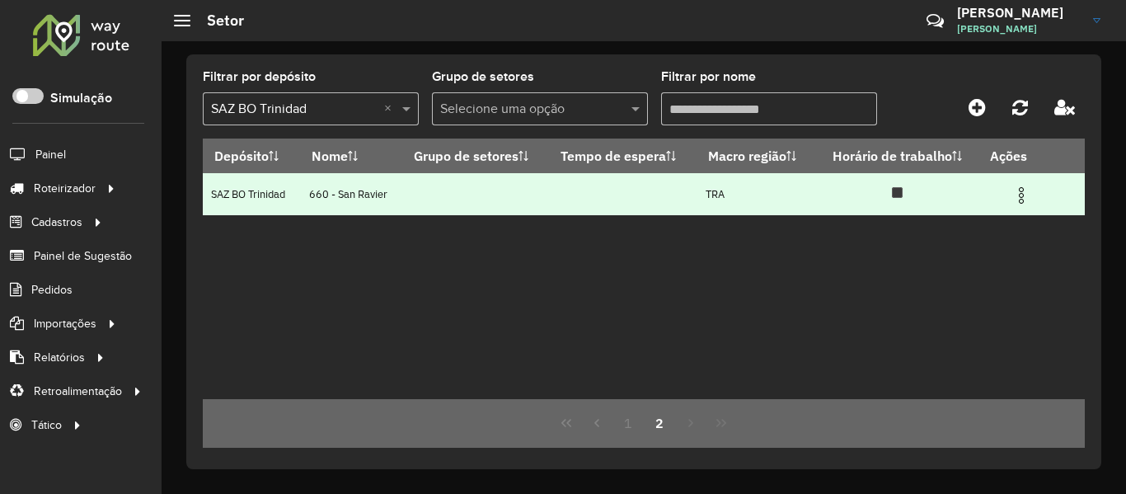
click at [1018, 199] on img at bounding box center [1022, 196] width 20 height 20
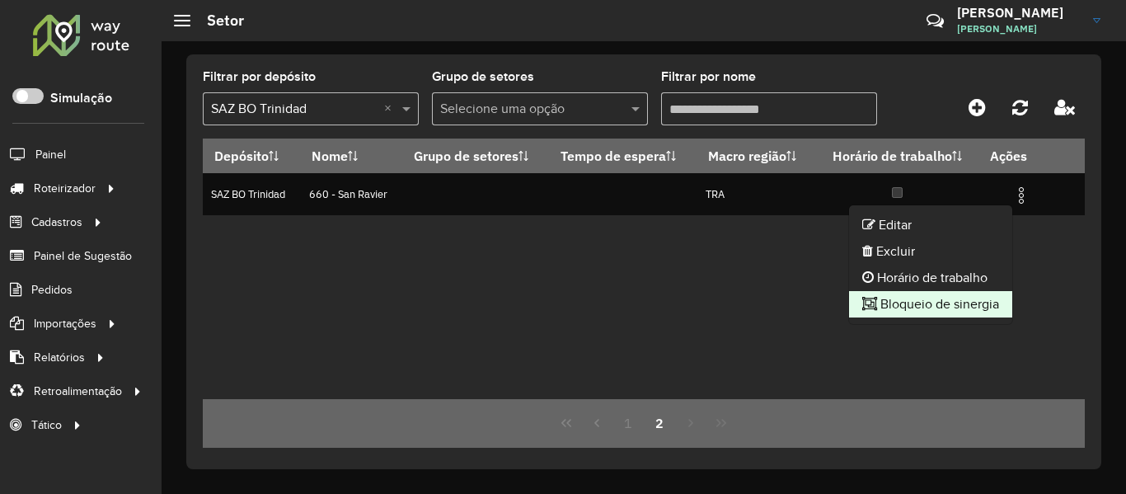
click at [934, 299] on li "Bloqueio de sinergia" at bounding box center [930, 304] width 163 height 26
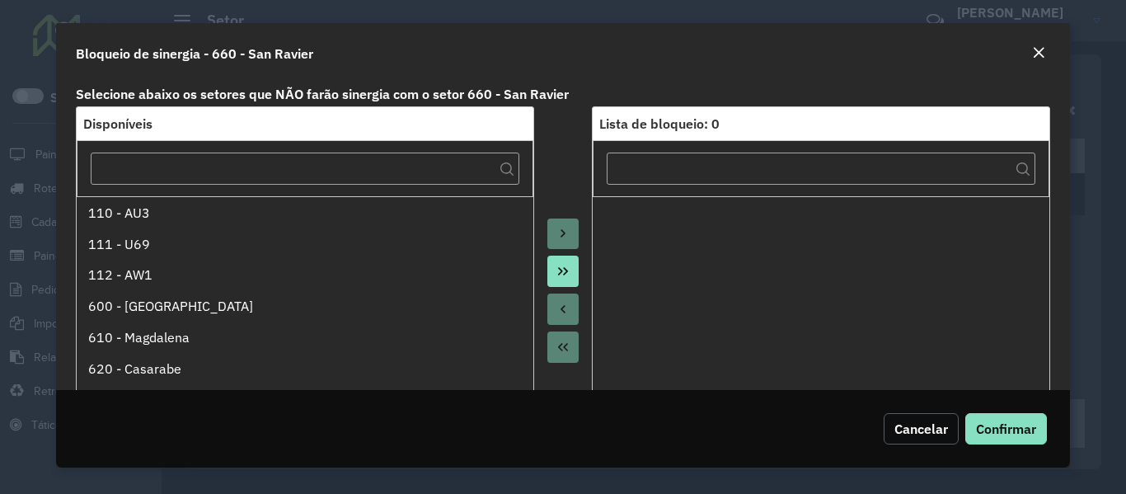
click at [917, 424] on span "Cancelar" at bounding box center [922, 429] width 54 height 16
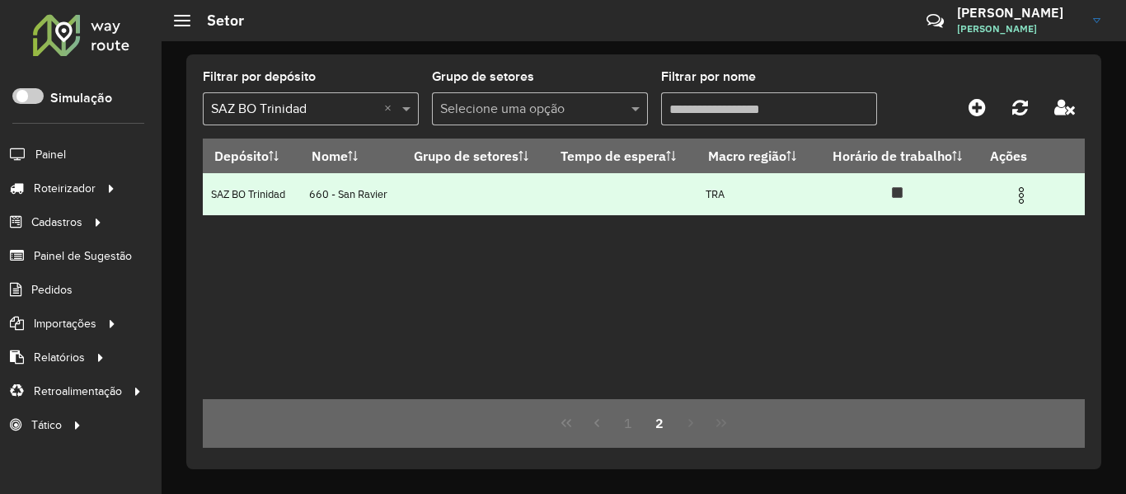
click at [1026, 191] on img at bounding box center [1022, 196] width 20 height 20
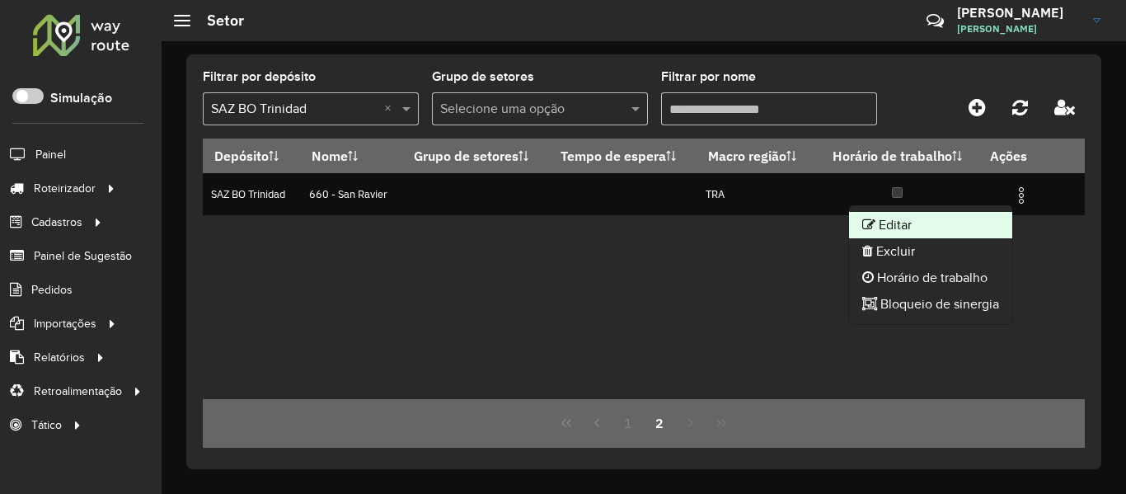
click at [951, 220] on li "Editar" at bounding box center [930, 225] width 163 height 26
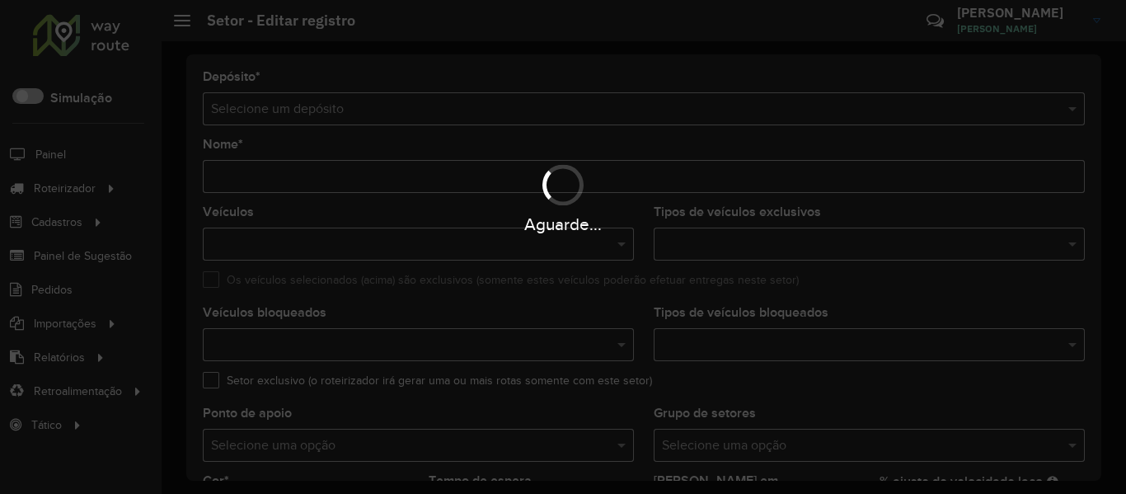
type input "**********"
type input "*******"
type input "**"
type input "***"
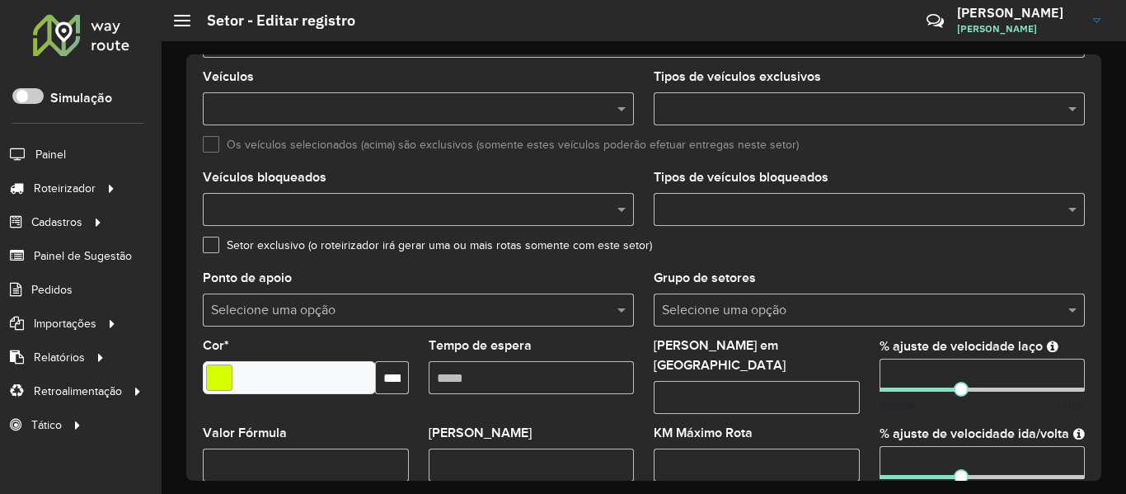
scroll to position [412, 0]
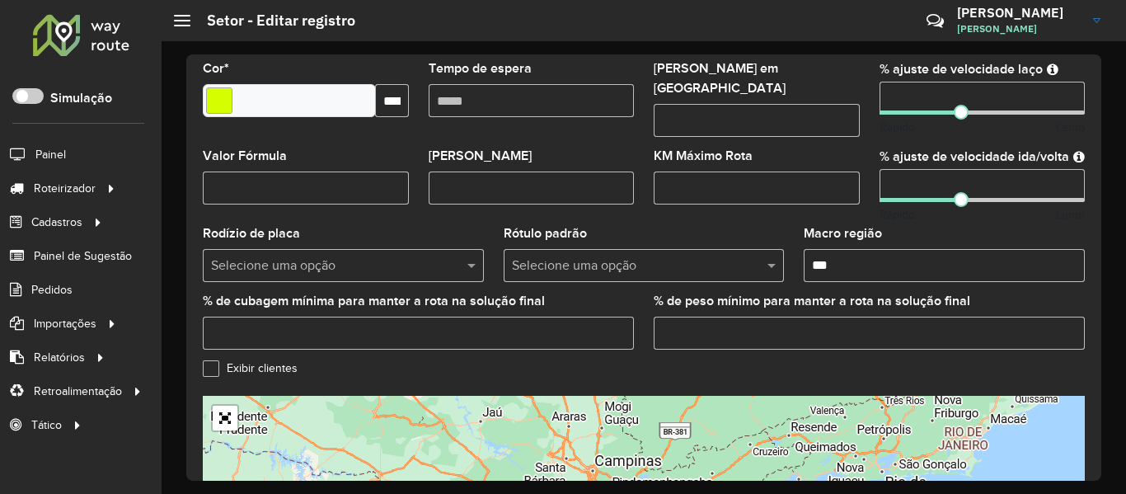
click at [0, 0] on div at bounding box center [0, 0] width 0 height 0
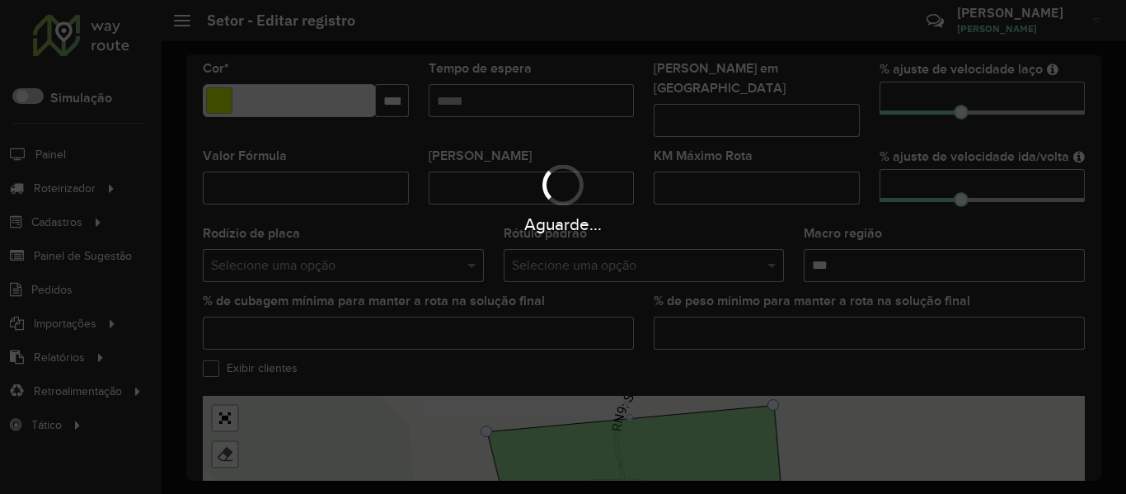
click at [736, 184] on div "Aguarde..." at bounding box center [563, 197] width 1126 height 78
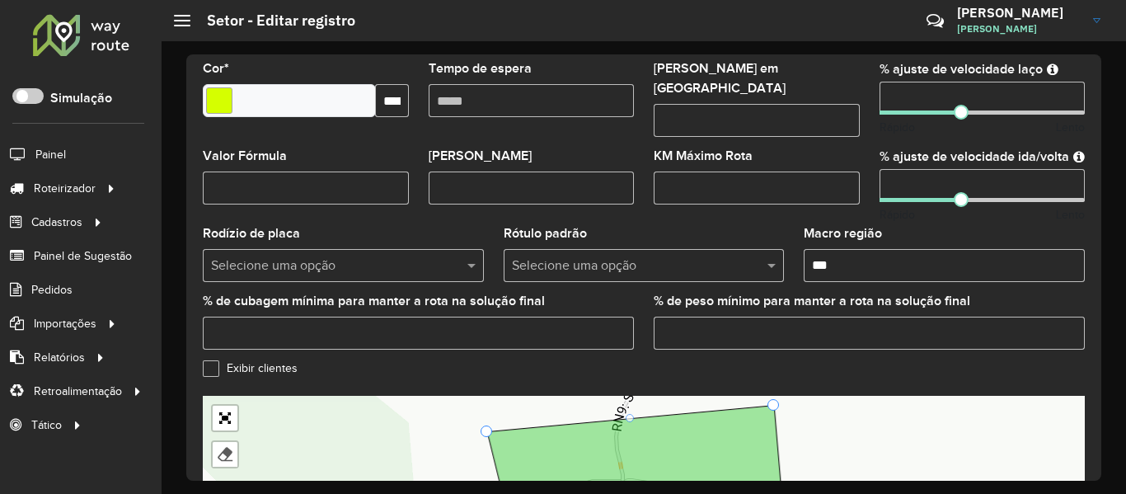
scroll to position [330, 0]
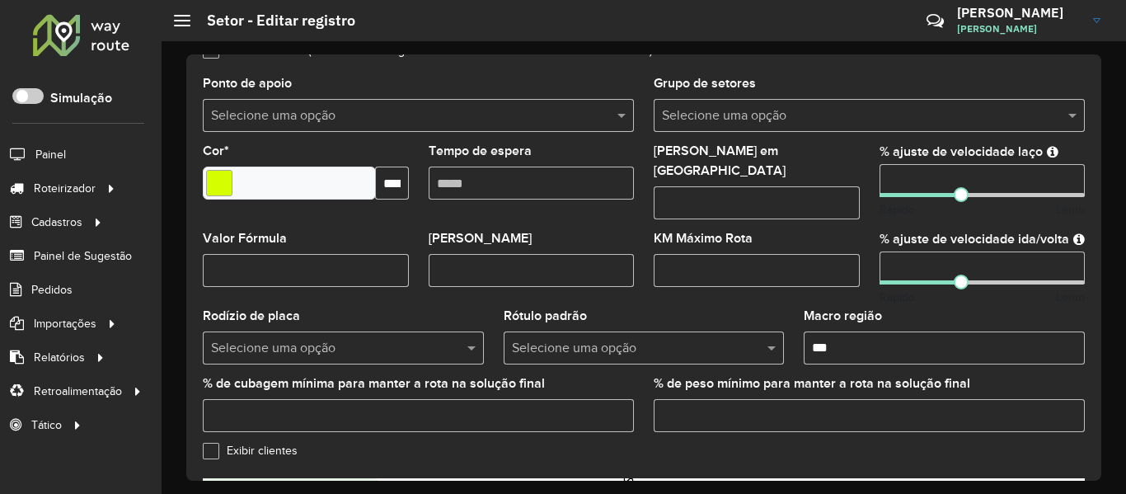
click at [910, 123] on input "text" at bounding box center [853, 116] width 382 height 20
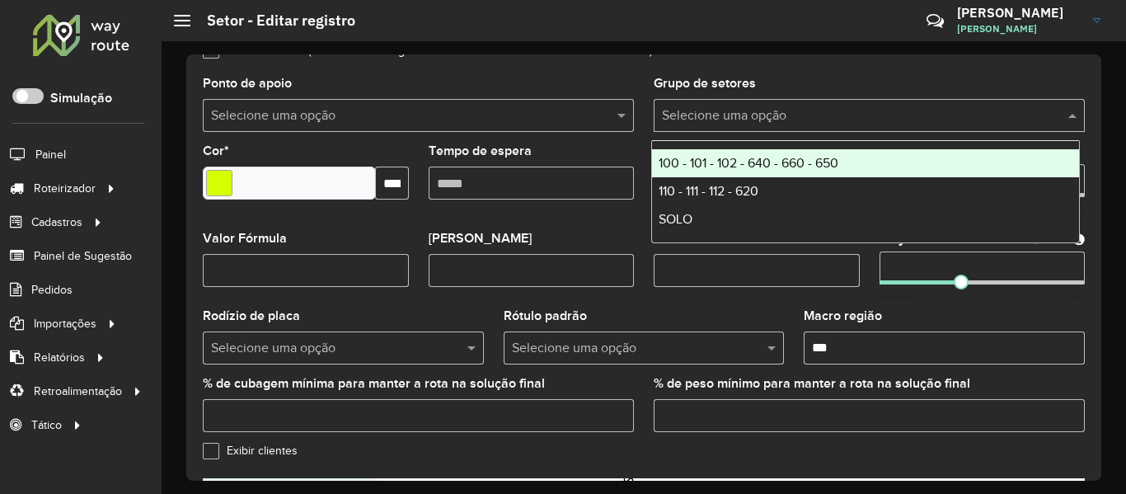
drag, startPoint x: 825, startPoint y: 163, endPoint x: 829, endPoint y: 155, distance: 9.2
click at [829, 155] on div "100 - 101 - 102 - 640 - 660 - 650" at bounding box center [865, 163] width 427 height 28
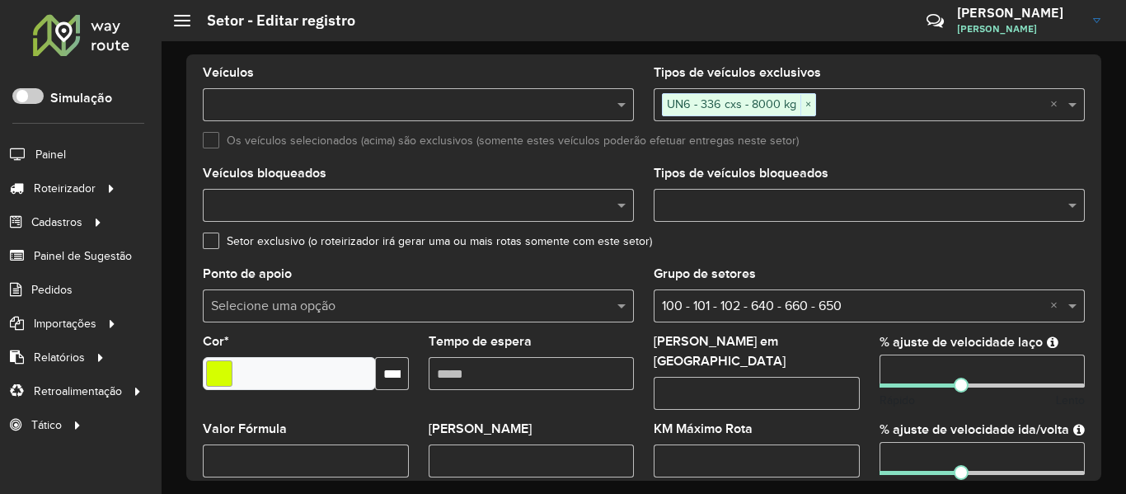
scroll to position [165, 0]
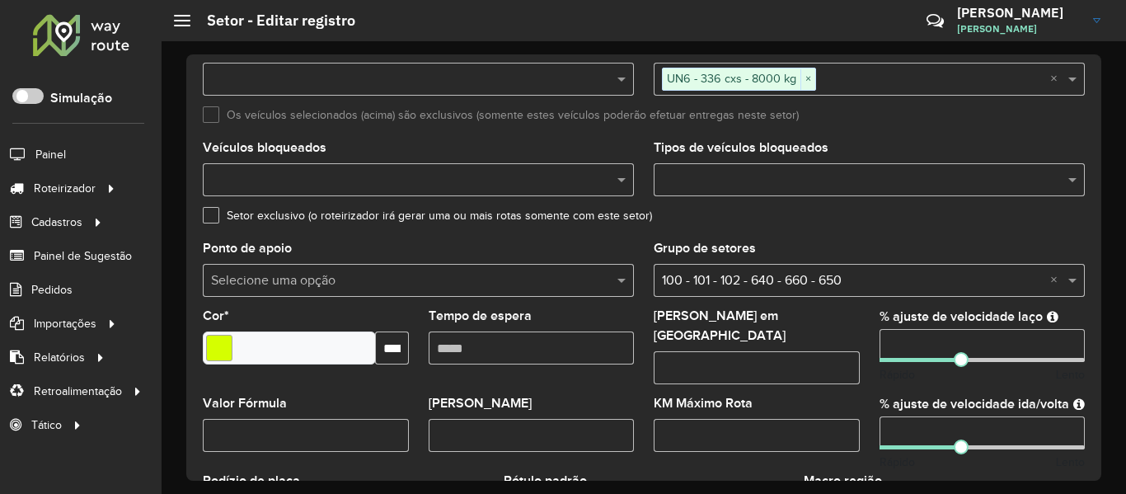
click at [562, 335] on input "Tempo de espera" at bounding box center [532, 348] width 206 height 33
type input "*****"
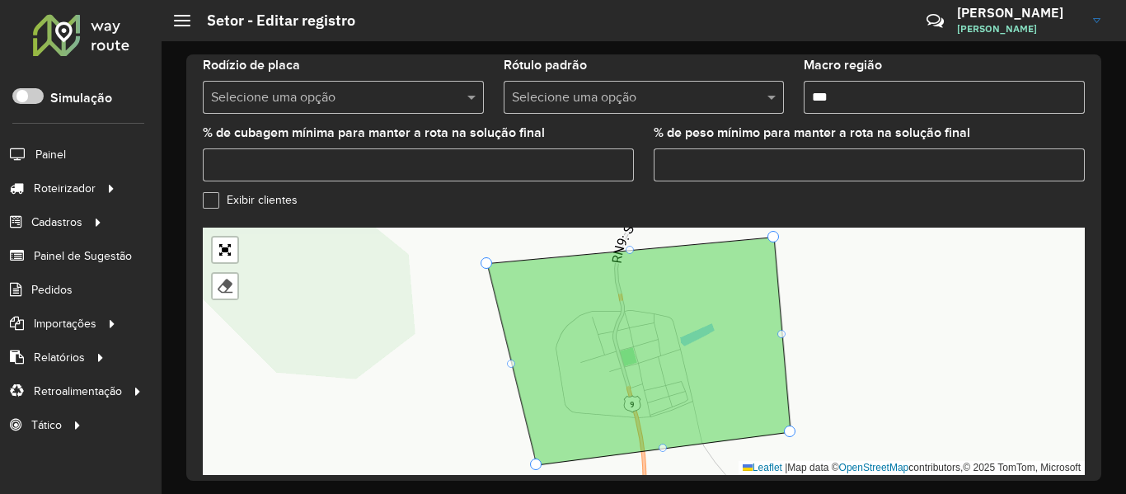
scroll to position [638, 0]
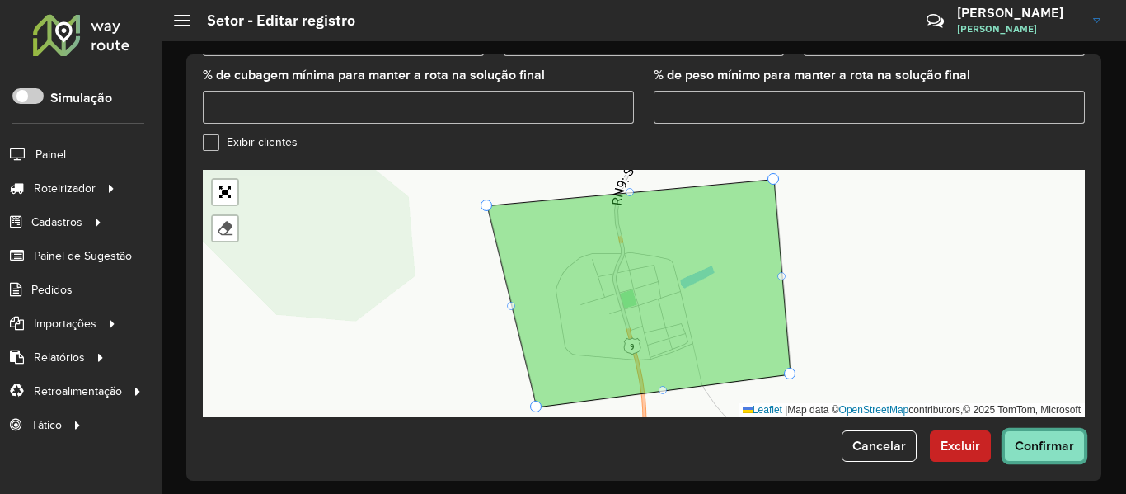
drag, startPoint x: 1049, startPoint y: 438, endPoint x: 1037, endPoint y: 435, distance: 12.6
click at [1050, 439] on span "Confirmar" at bounding box center [1044, 446] width 59 height 14
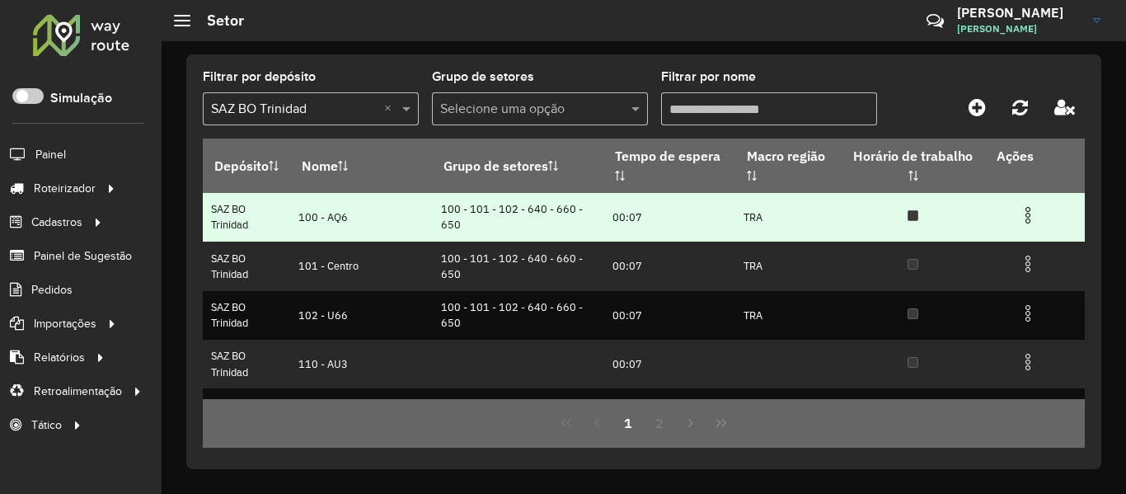
click at [1023, 216] on img at bounding box center [1028, 215] width 20 height 20
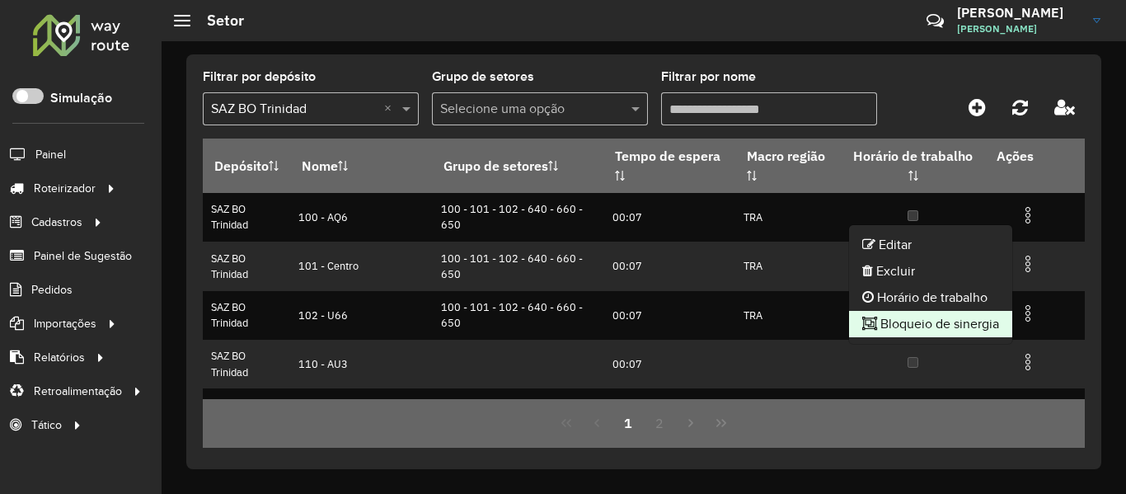
click at [937, 328] on li "Bloqueio de sinergia" at bounding box center [930, 324] width 163 height 26
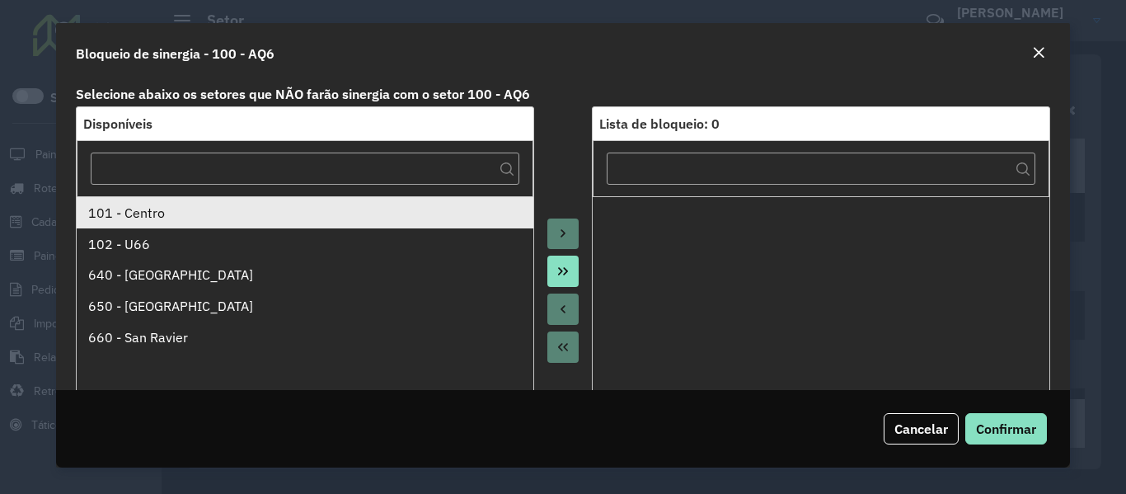
click at [205, 215] on div "101 - Centro" at bounding box center [305, 213] width 434 height 20
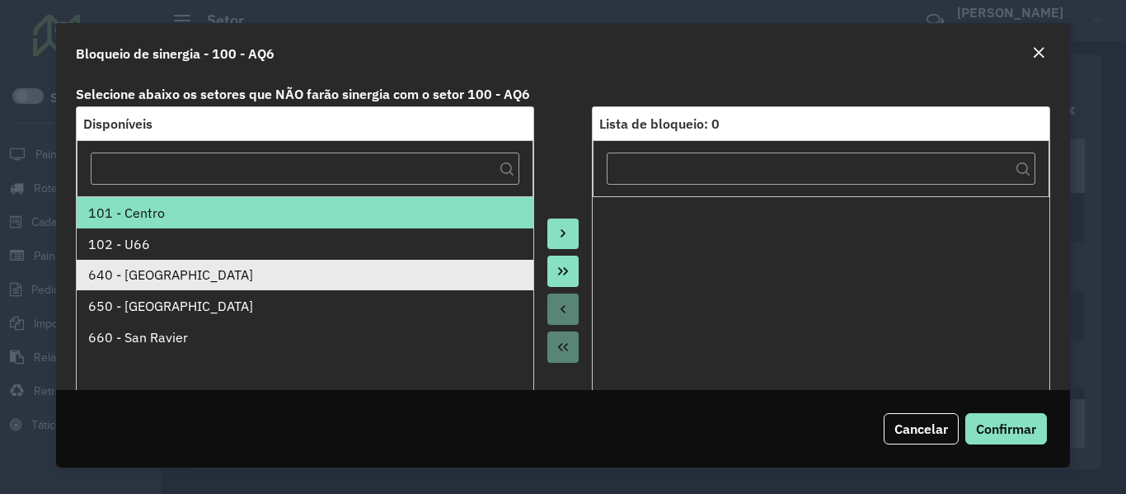
click at [346, 276] on div "640 - San Ignacio" at bounding box center [305, 275] width 434 height 20
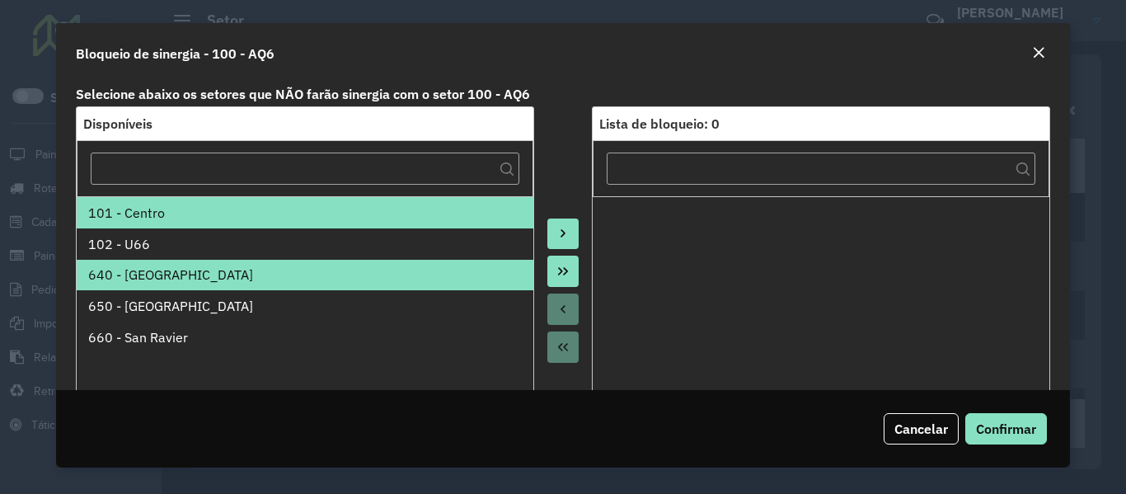
click at [575, 240] on button "Move to Target" at bounding box center [563, 234] width 31 height 31
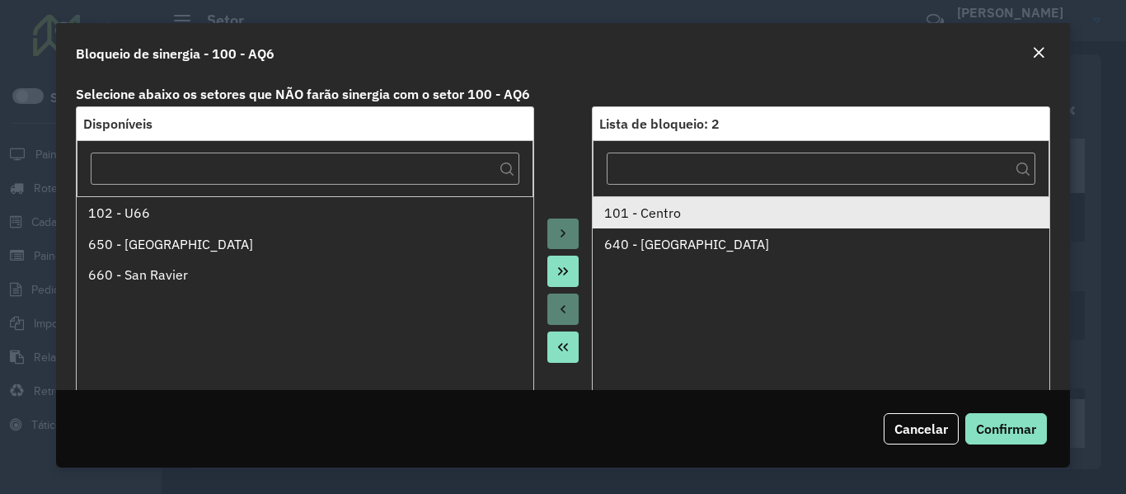
click at [641, 212] on div "101 - Centro" at bounding box center [821, 213] width 434 height 20
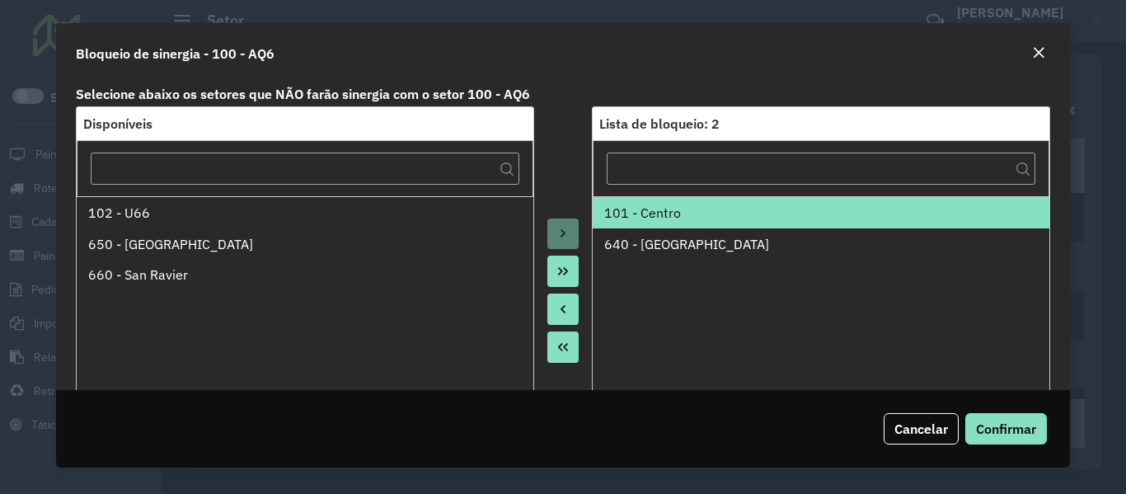
click at [561, 320] on button "Move to Source" at bounding box center [563, 309] width 31 height 31
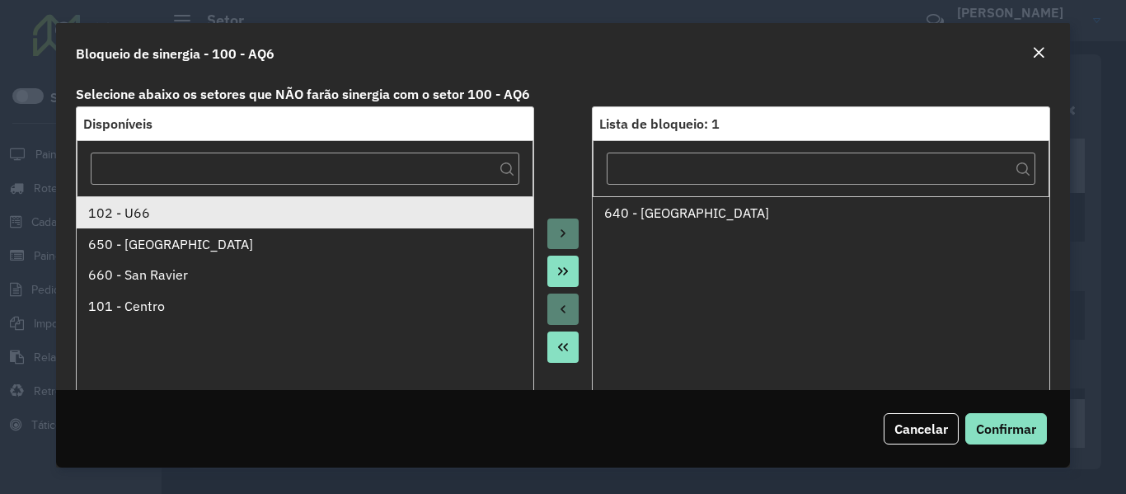
click at [190, 220] on div "102 - U66" at bounding box center [305, 213] width 434 height 20
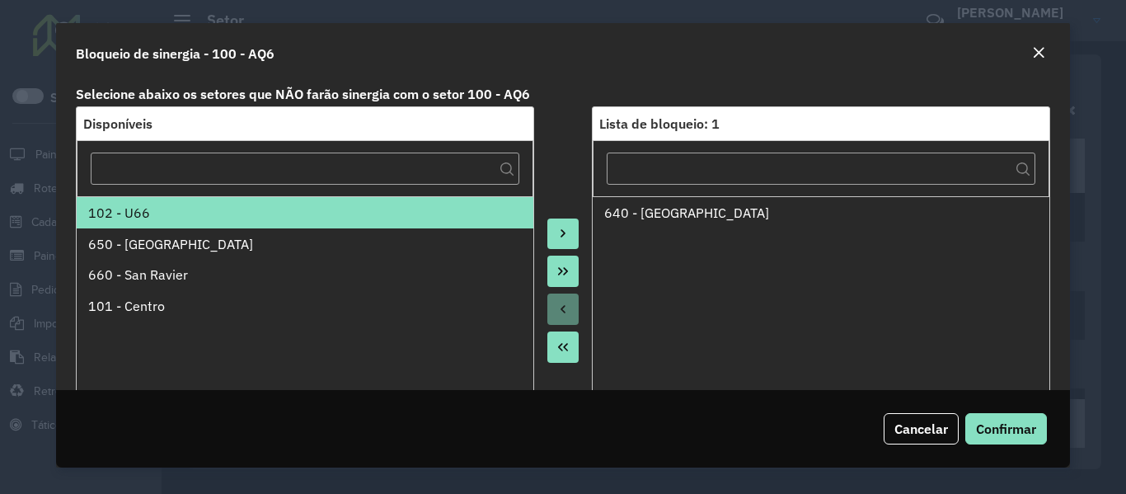
click at [569, 228] on button "Move to Target" at bounding box center [563, 234] width 31 height 31
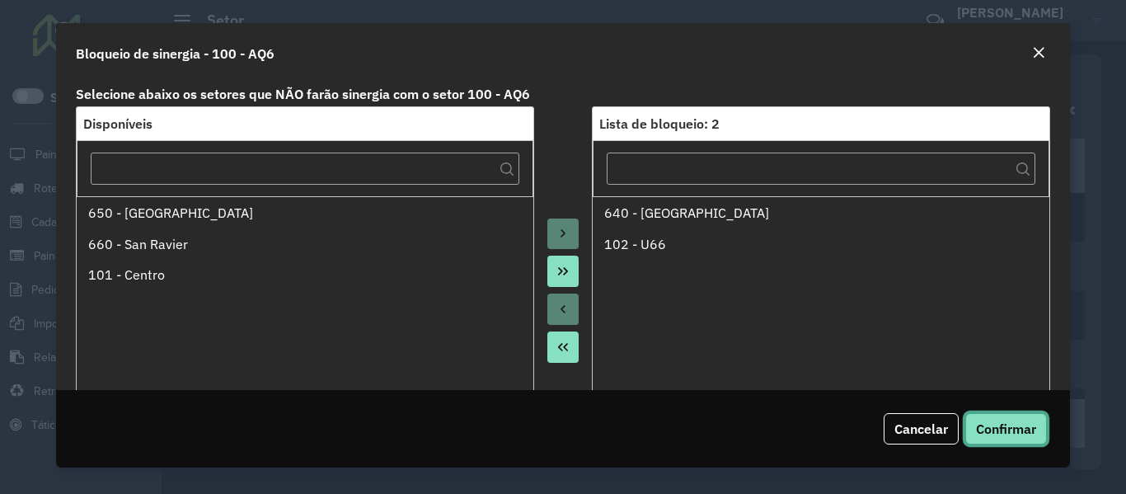
click at [1000, 431] on span "Confirmar" at bounding box center [1006, 429] width 60 height 16
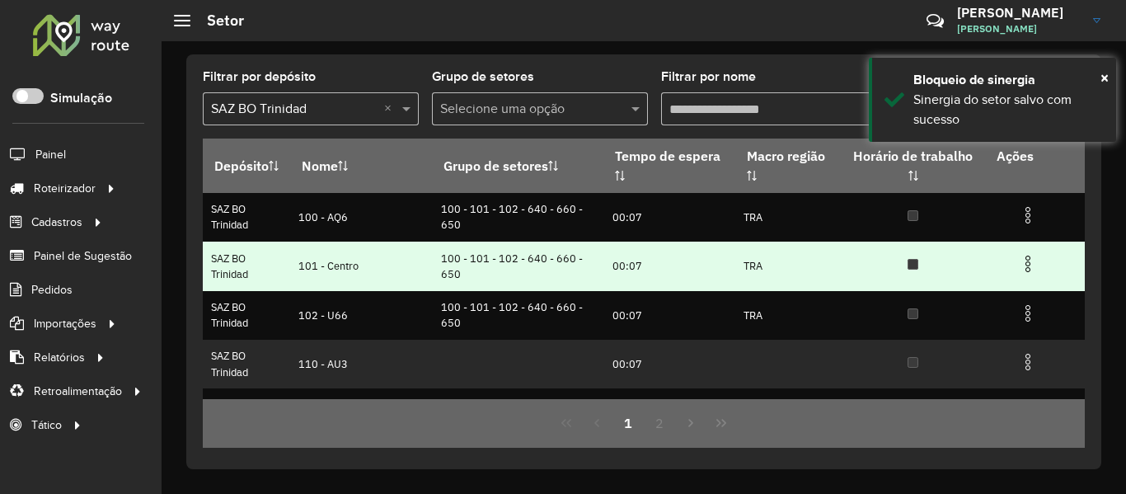
click at [1026, 266] on img at bounding box center [1028, 264] width 20 height 20
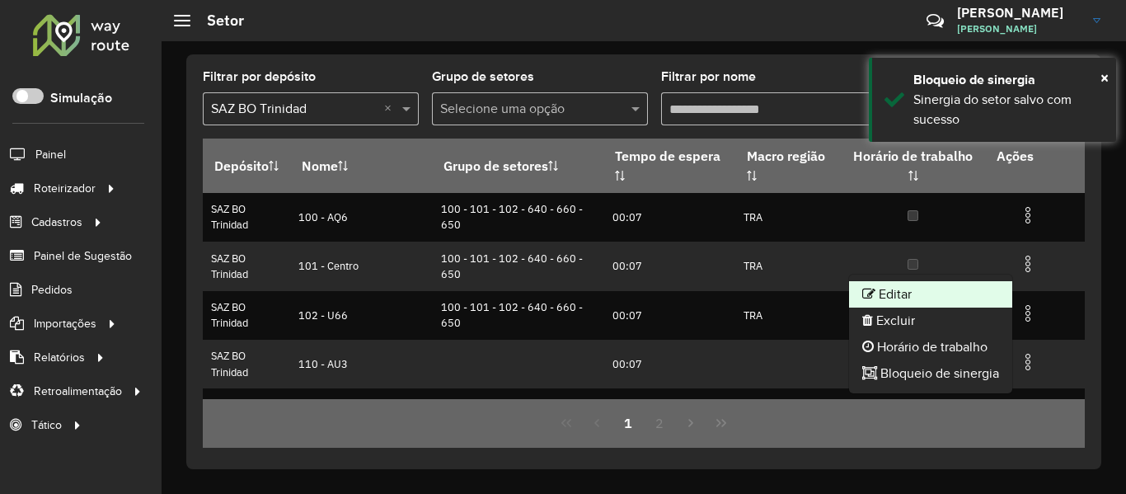
click at [952, 291] on li "Editar" at bounding box center [930, 294] width 163 height 26
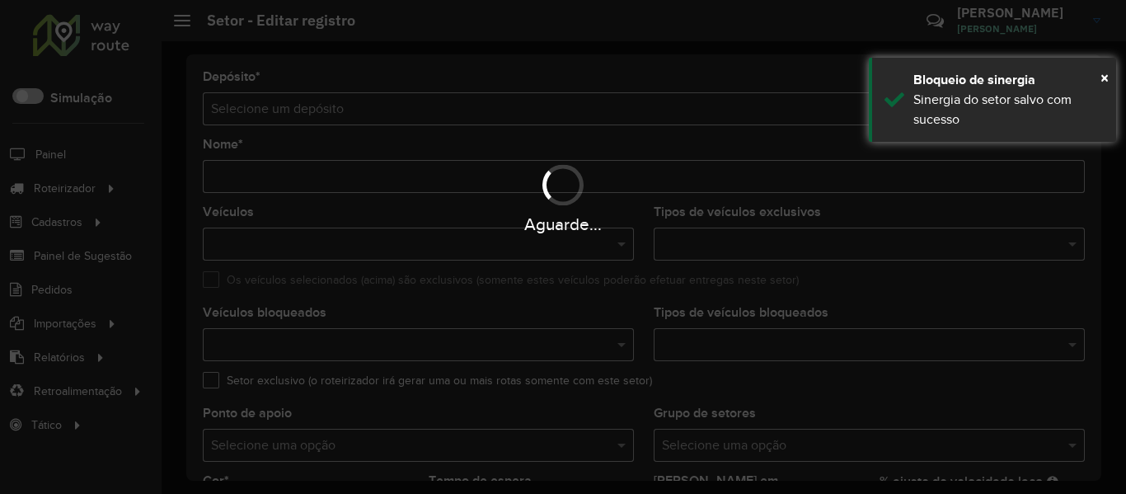
type input "**********"
type input "*******"
type input "*****"
type input "**"
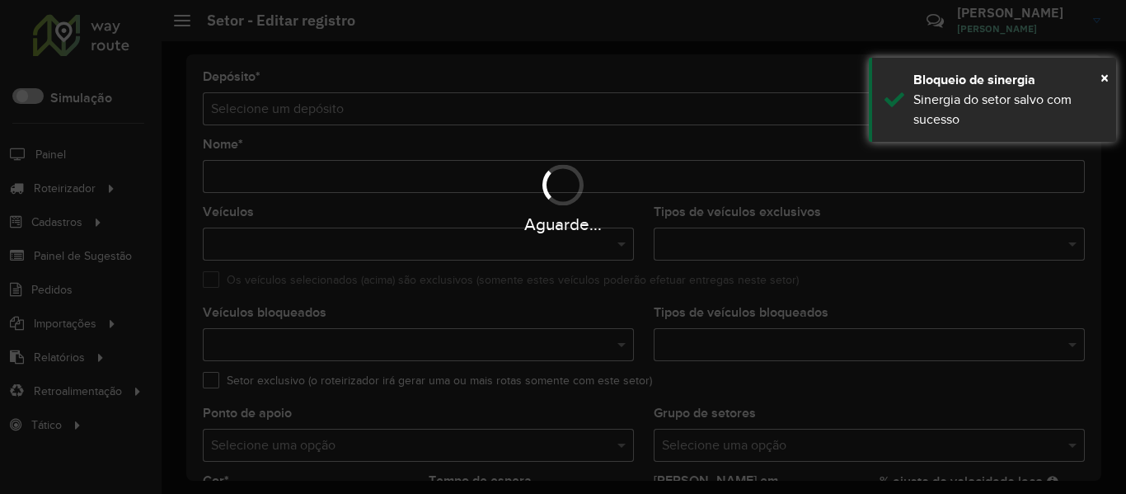
type input "***"
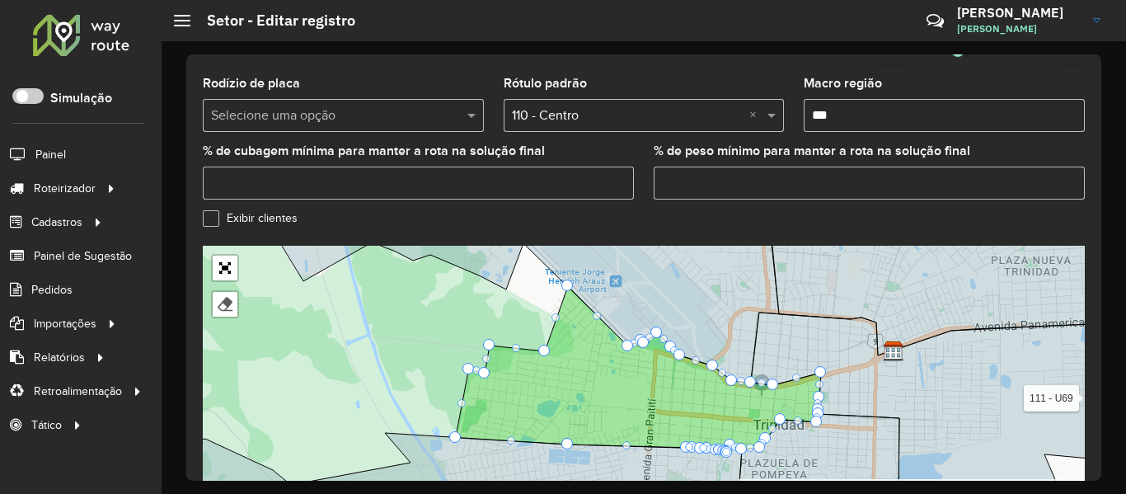
scroll to position [638, 0]
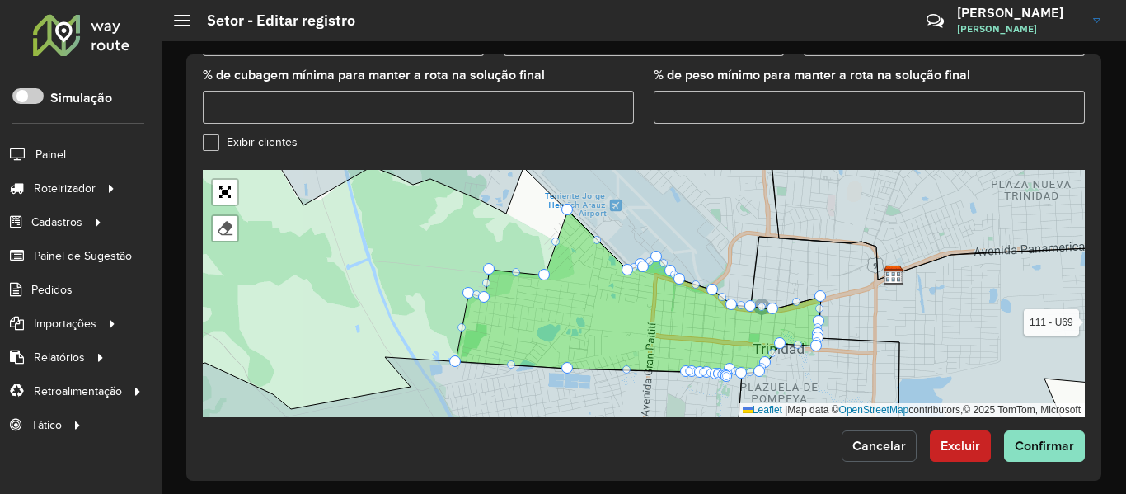
click at [881, 430] on button "Cancelar" at bounding box center [879, 445] width 75 height 31
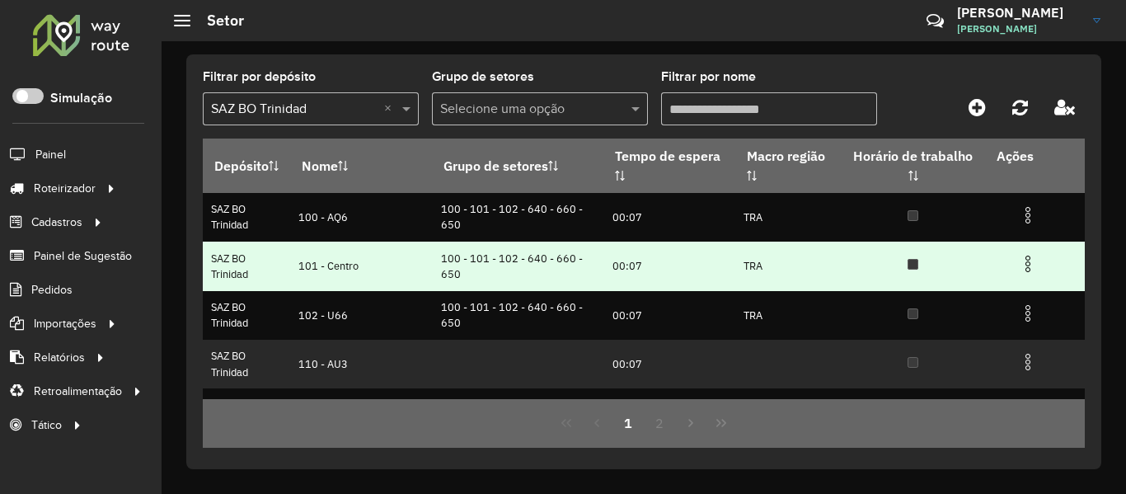
click at [1018, 263] on img at bounding box center [1028, 264] width 20 height 20
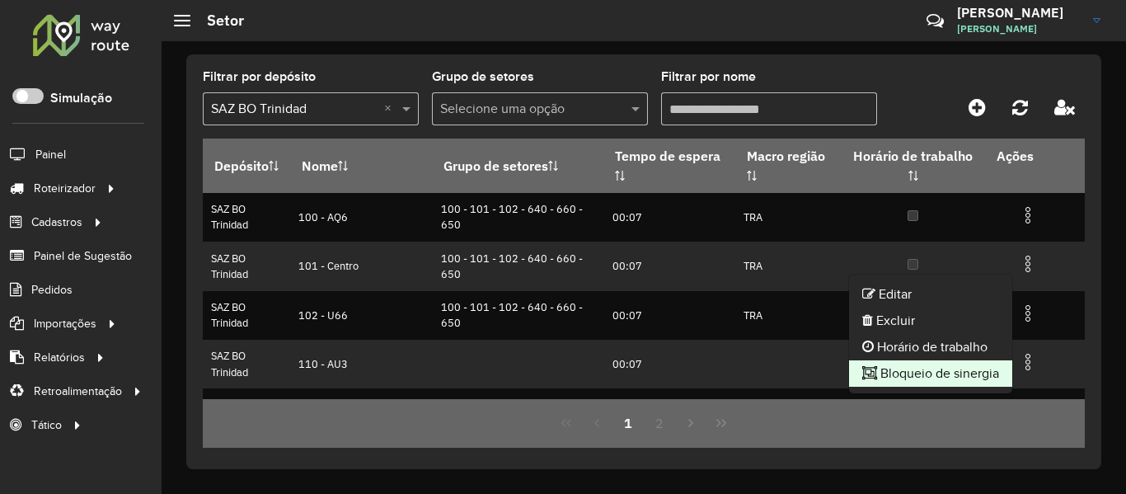
click at [949, 364] on li "Bloqueio de sinergia" at bounding box center [930, 373] width 163 height 26
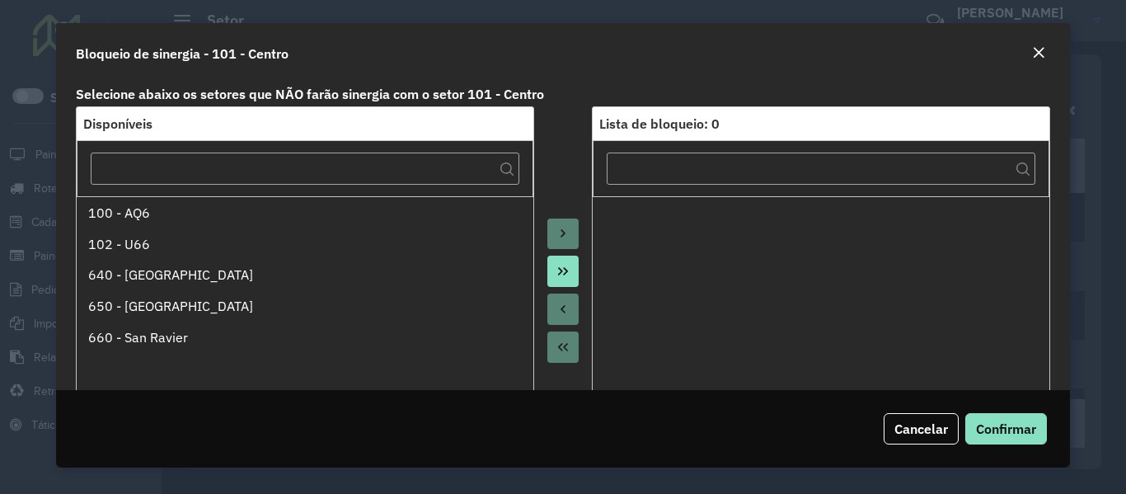
scroll to position [104, 0]
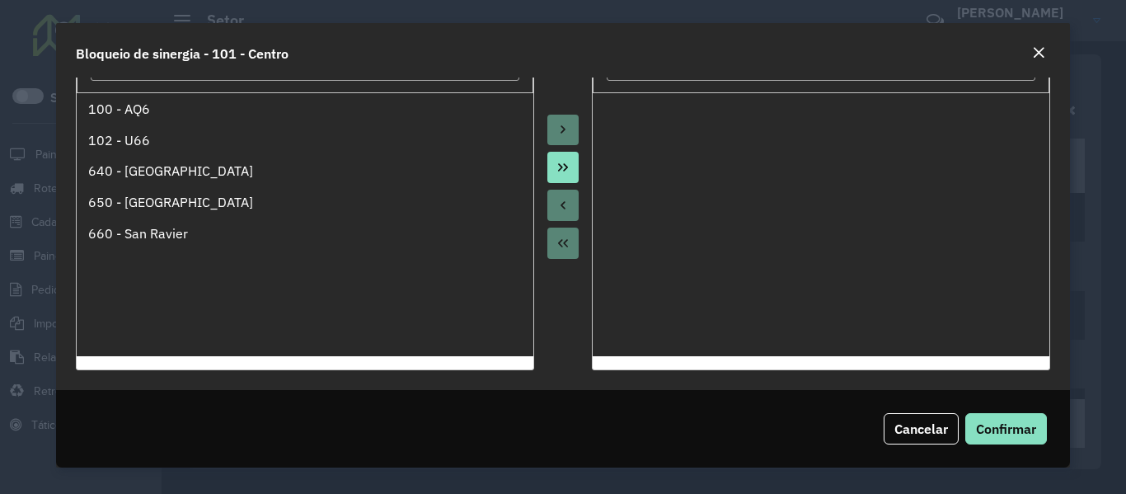
click at [566, 154] on button "Move All to Target" at bounding box center [563, 167] width 31 height 31
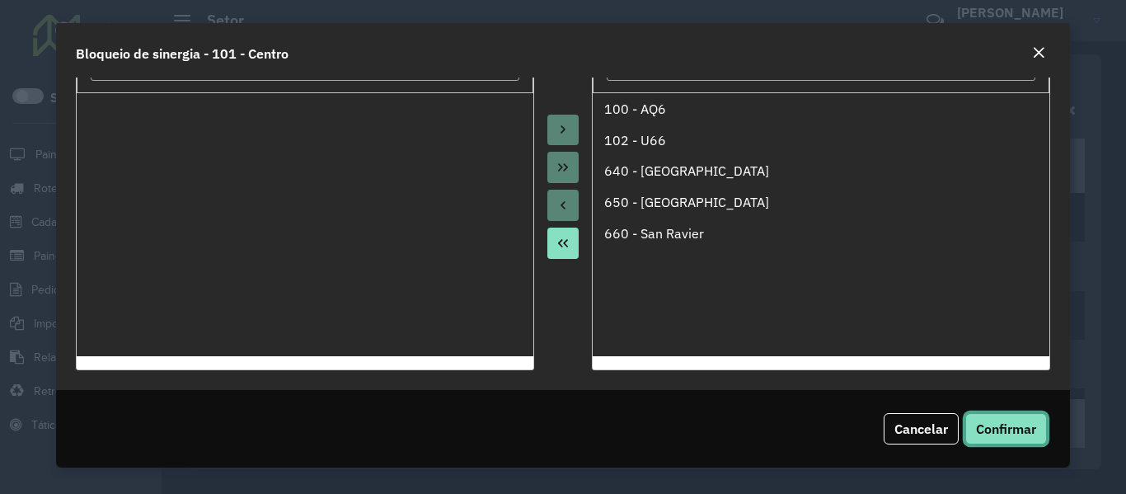
click at [1034, 435] on span "Confirmar" at bounding box center [1006, 429] width 60 height 16
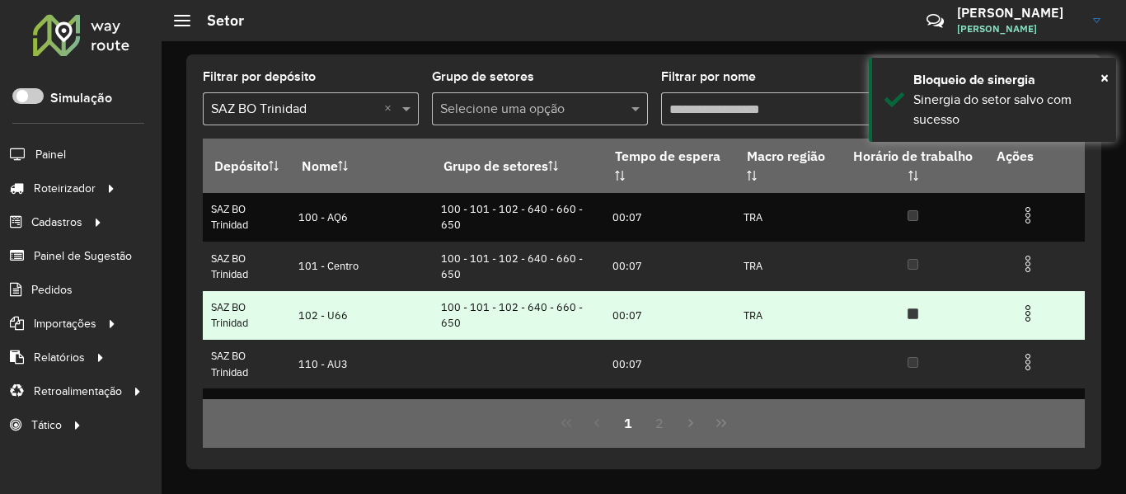
click at [1029, 313] on img at bounding box center [1028, 313] width 20 height 20
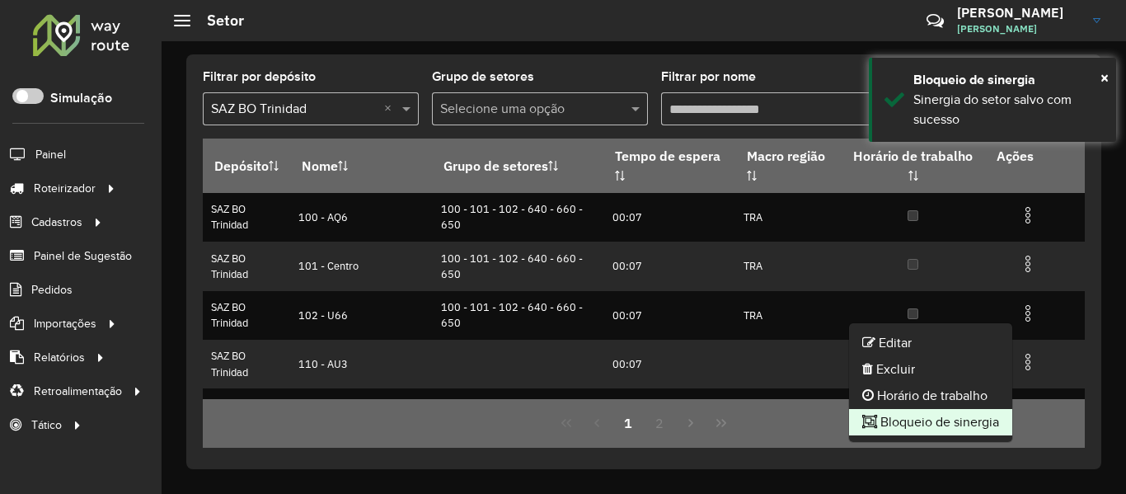
click at [936, 419] on li "Bloqueio de sinergia" at bounding box center [930, 422] width 163 height 26
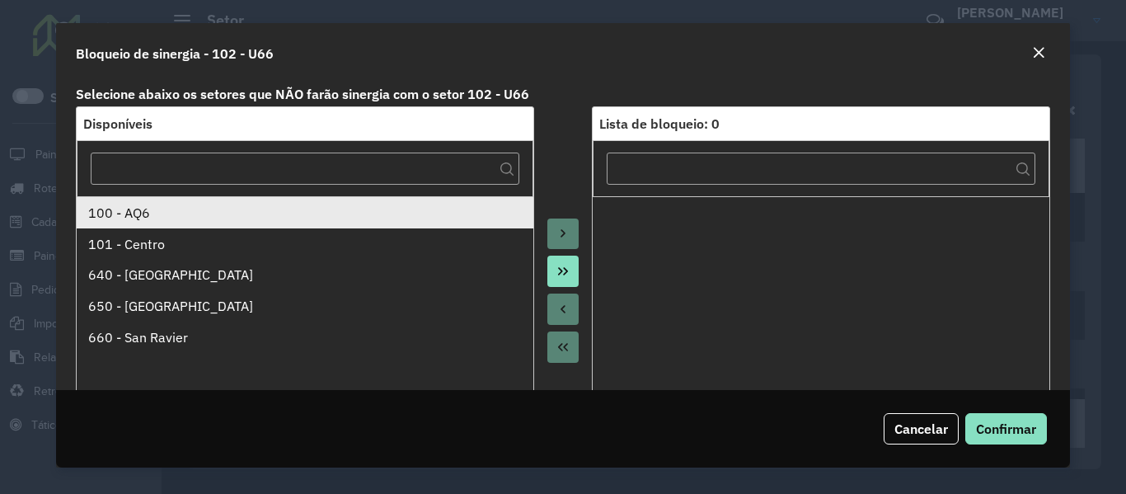
click at [336, 212] on div "100 - AQ6" at bounding box center [305, 213] width 434 height 20
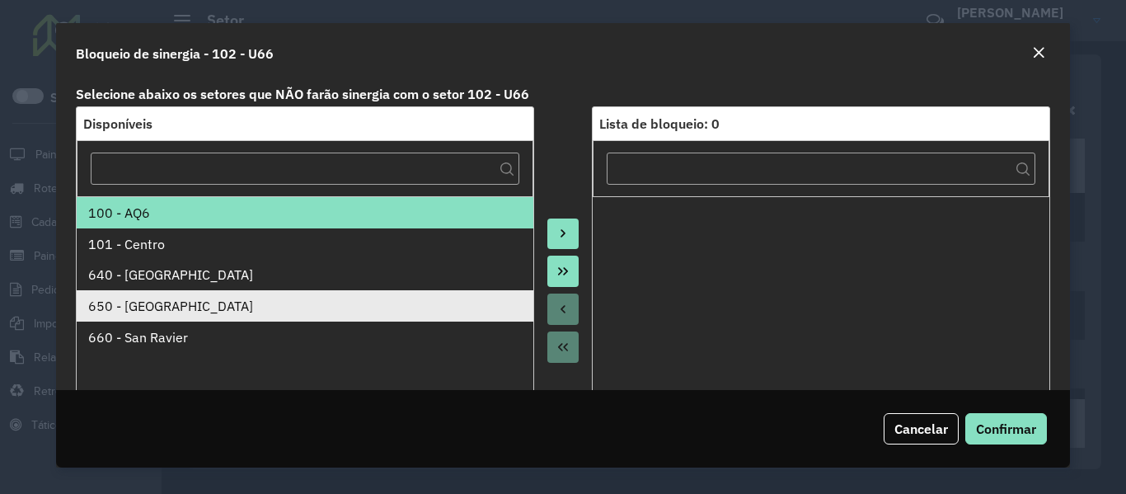
click at [456, 308] on div "650 - San Pedro" at bounding box center [305, 306] width 434 height 20
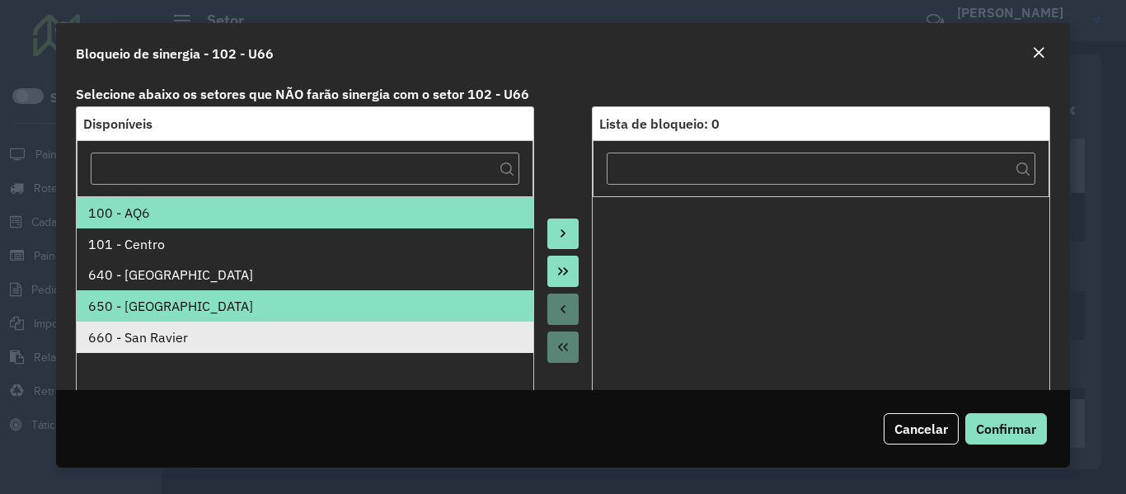
click at [443, 322] on ul "100 - AQ6 101 - Centro 640 - San Ignacio 650 - San Pedro 660 - San Ravier" at bounding box center [305, 328] width 457 height 264
click at [475, 336] on div "660 - San Ravier" at bounding box center [305, 337] width 434 height 20
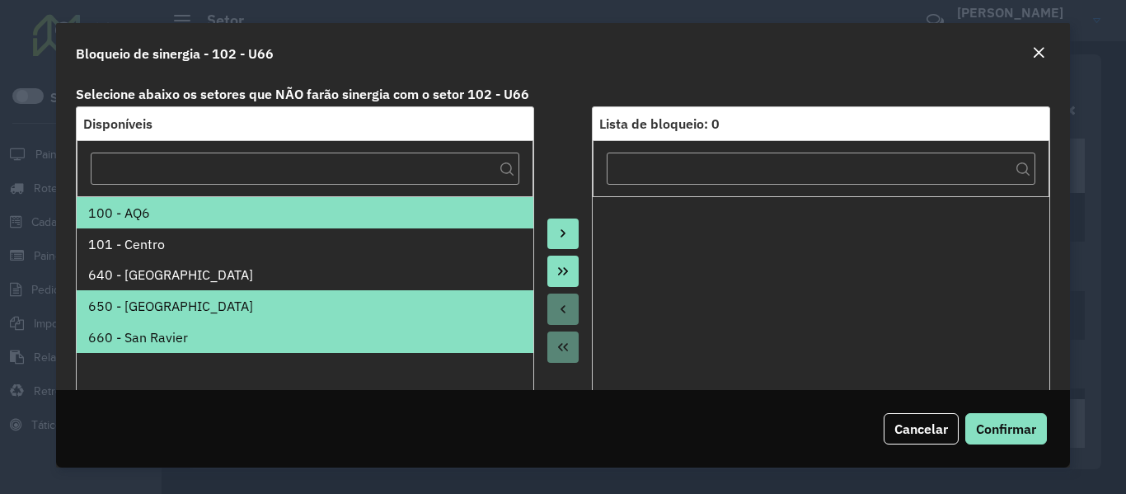
click at [562, 234] on icon "Move to Target" at bounding box center [563, 234] width 5 height 8
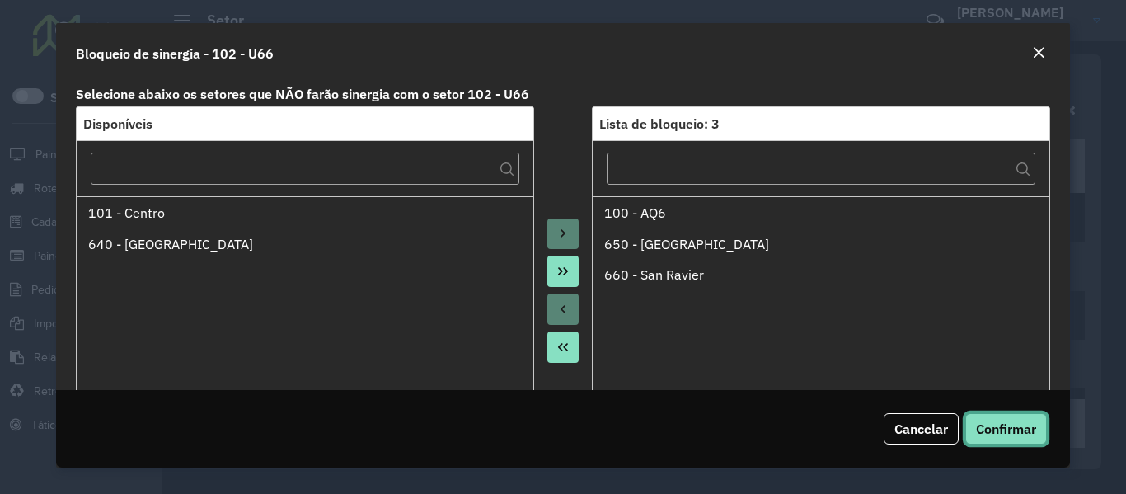
click at [996, 430] on span "Confirmar" at bounding box center [1006, 429] width 60 height 16
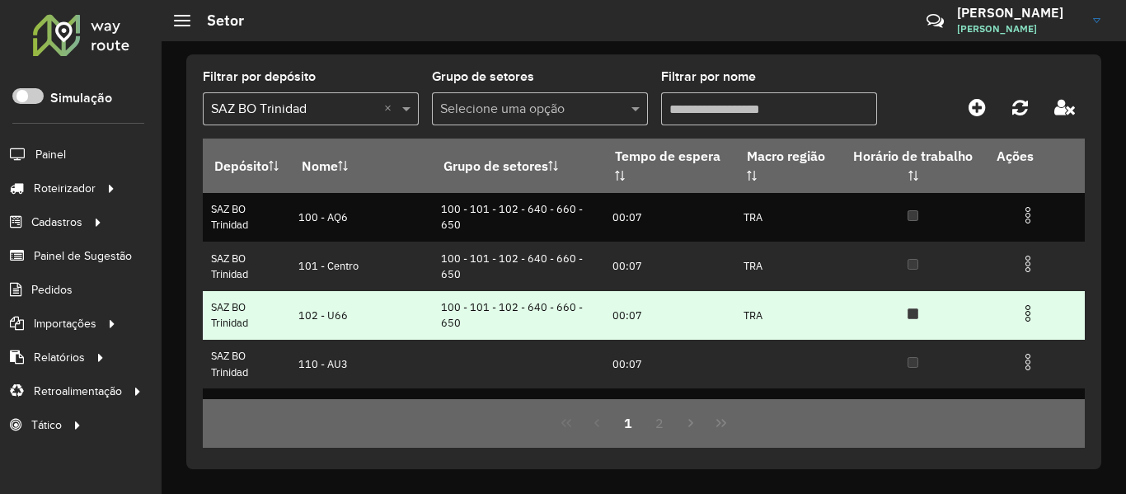
click at [1021, 313] on img at bounding box center [1028, 313] width 20 height 20
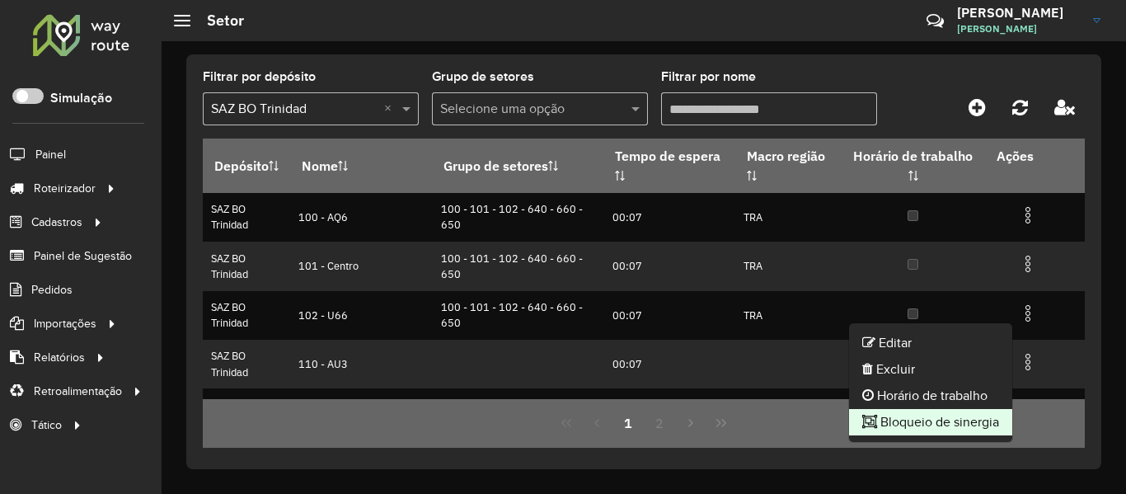
click at [929, 414] on li "Bloqueio de sinergia" at bounding box center [930, 422] width 163 height 26
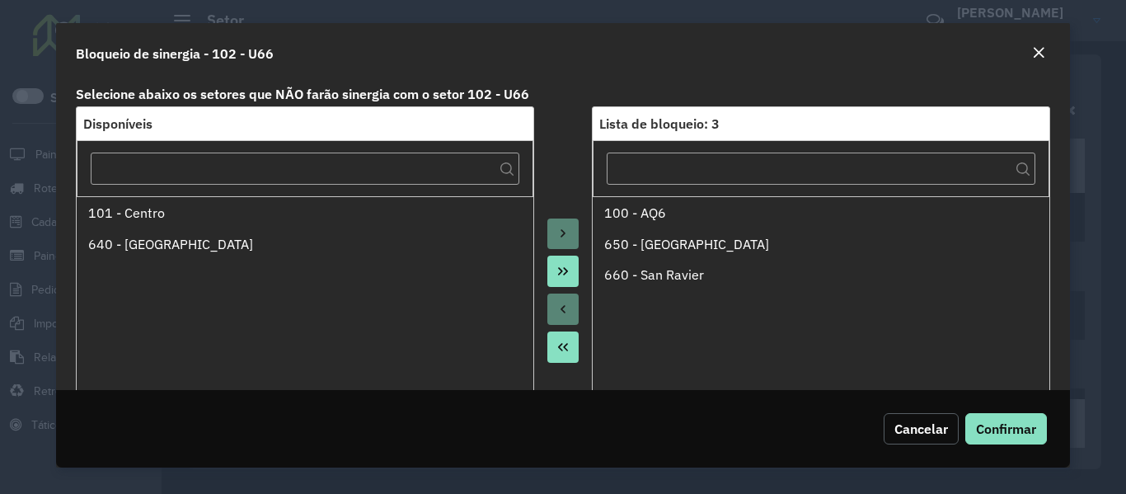
click at [905, 420] on button "Cancelar" at bounding box center [921, 428] width 75 height 31
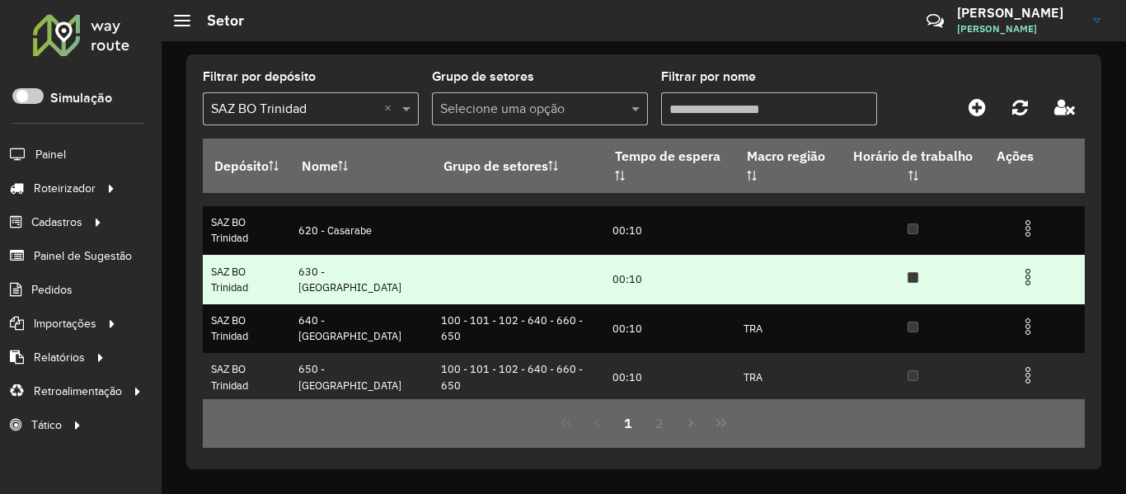
scroll to position [382, 0]
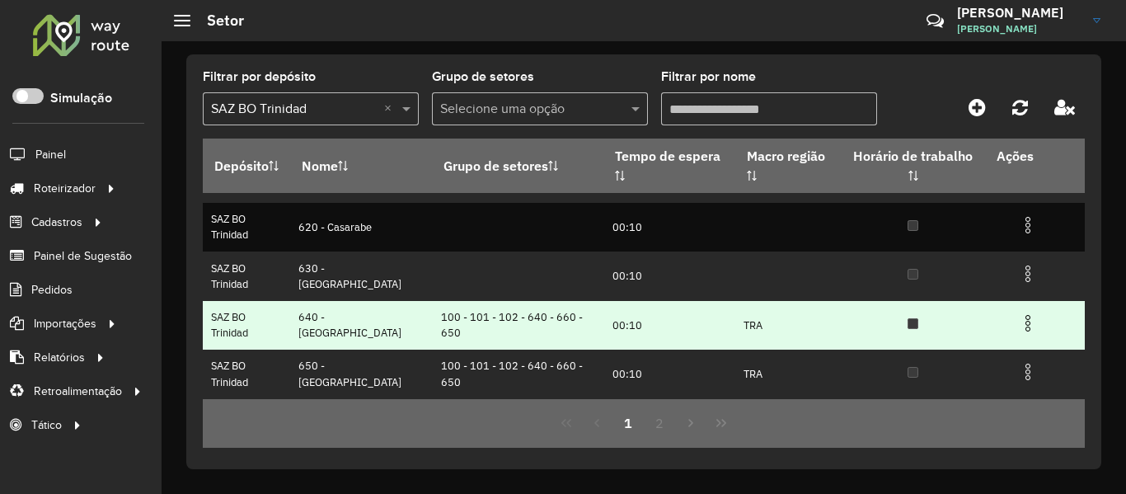
click at [1018, 323] on img at bounding box center [1028, 323] width 20 height 20
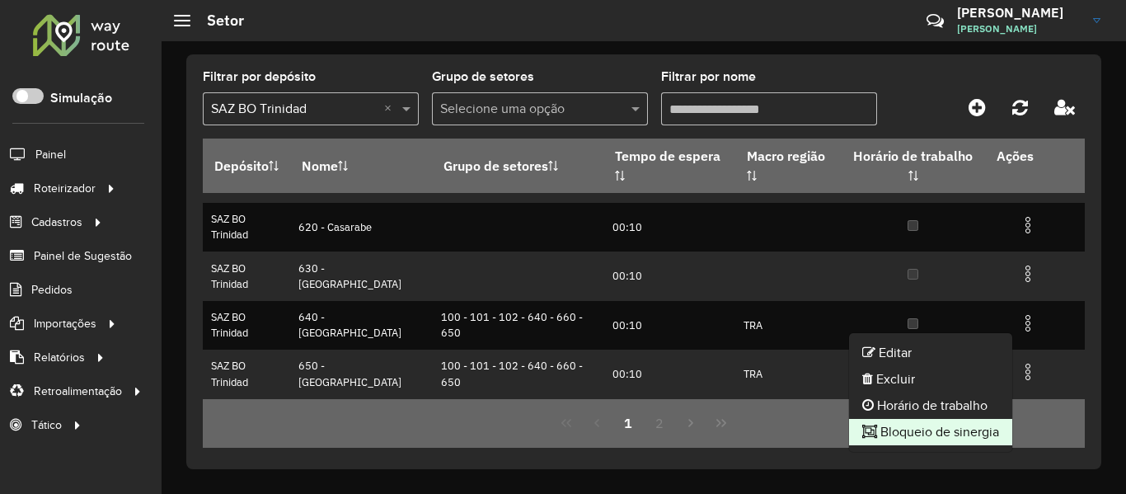
click at [927, 435] on li "Bloqueio de sinergia" at bounding box center [930, 432] width 163 height 26
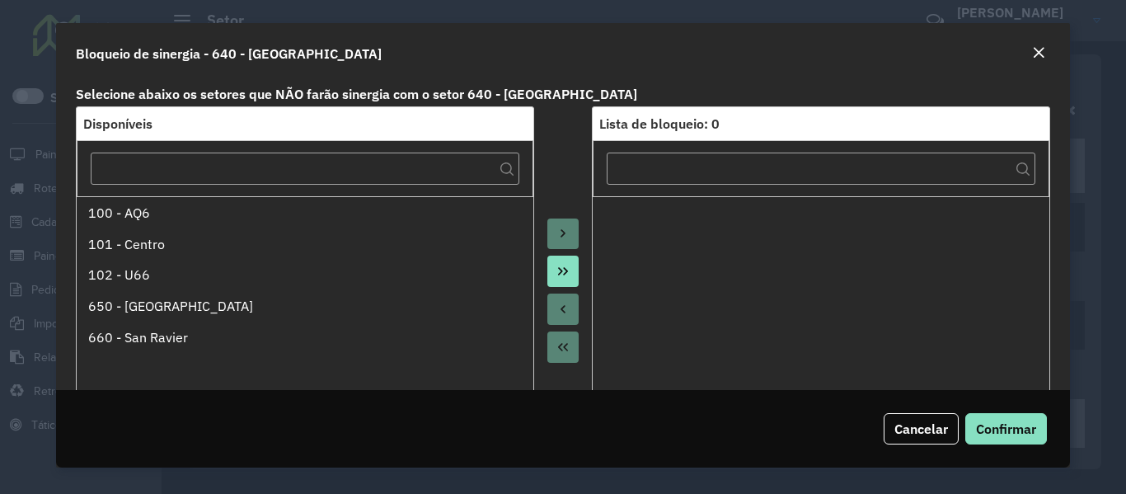
click at [576, 281] on button "Move All to Target" at bounding box center [563, 271] width 31 height 31
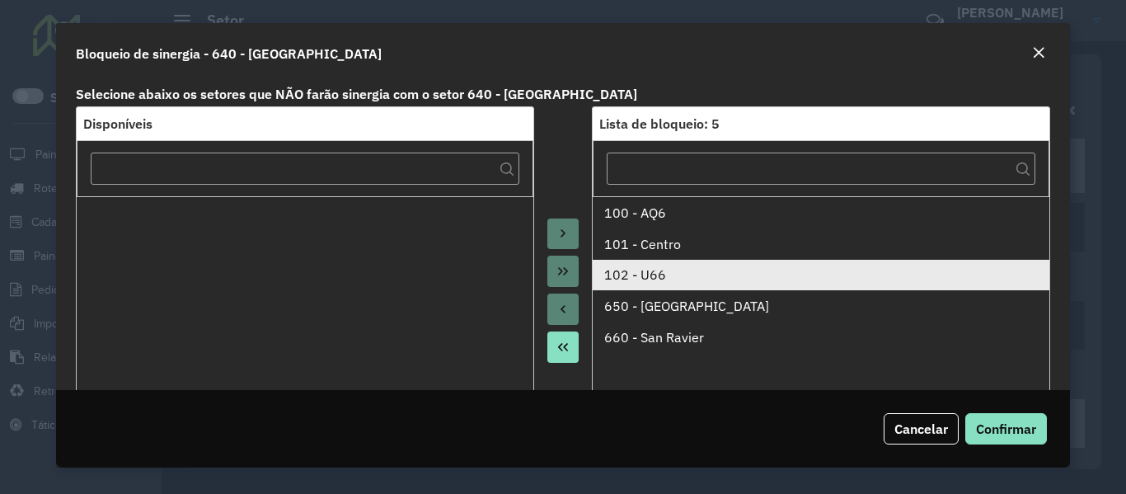
click at [637, 264] on li "102 - U66" at bounding box center [821, 275] width 457 height 31
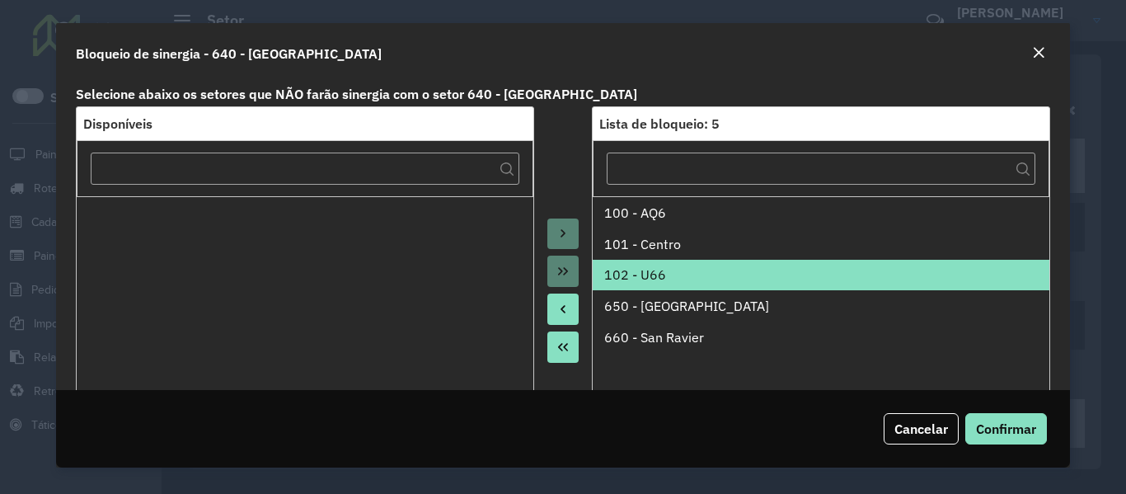
click at [572, 313] on button "Move to Source" at bounding box center [563, 309] width 31 height 31
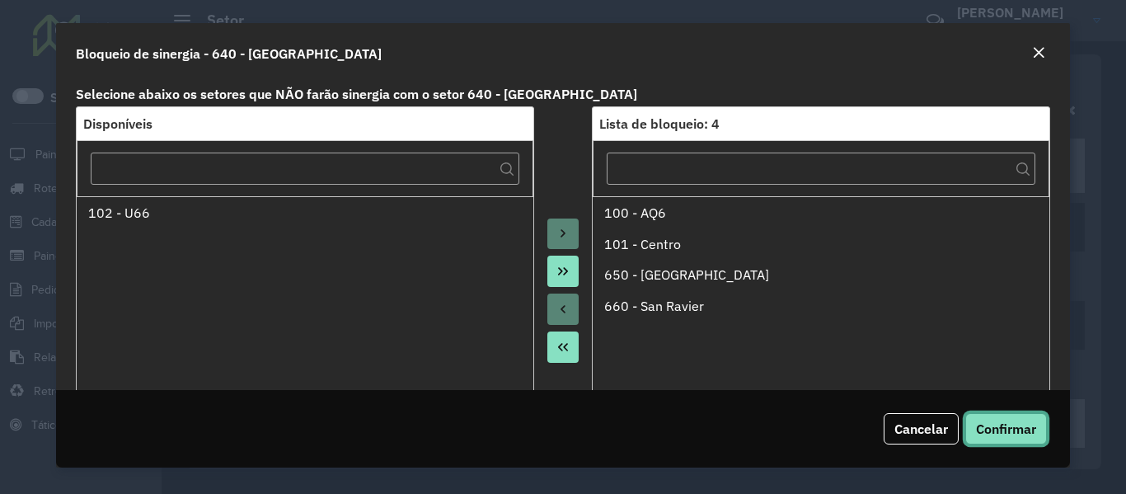
click at [1020, 426] on span "Confirmar" at bounding box center [1006, 429] width 60 height 16
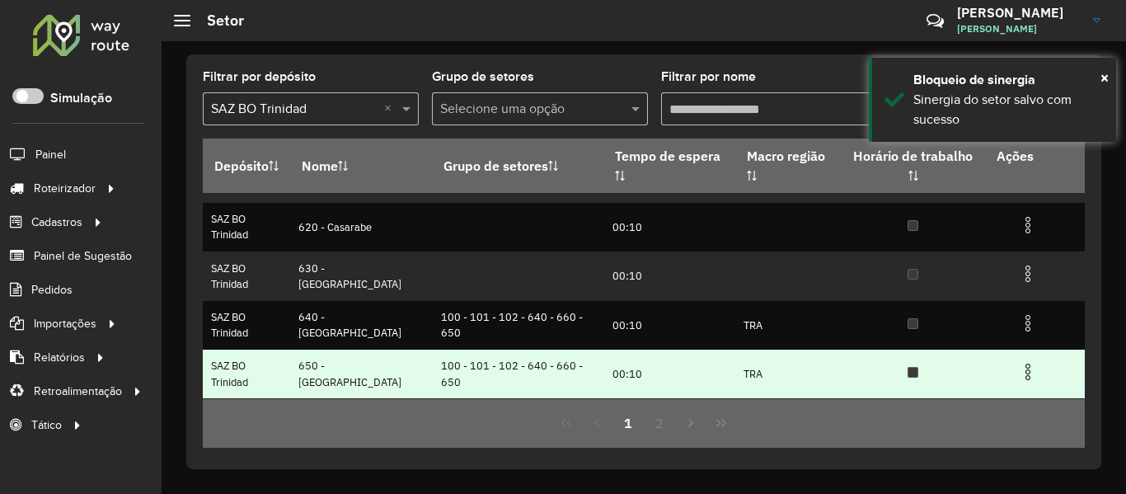
click at [1027, 376] on img at bounding box center [1028, 372] width 20 height 20
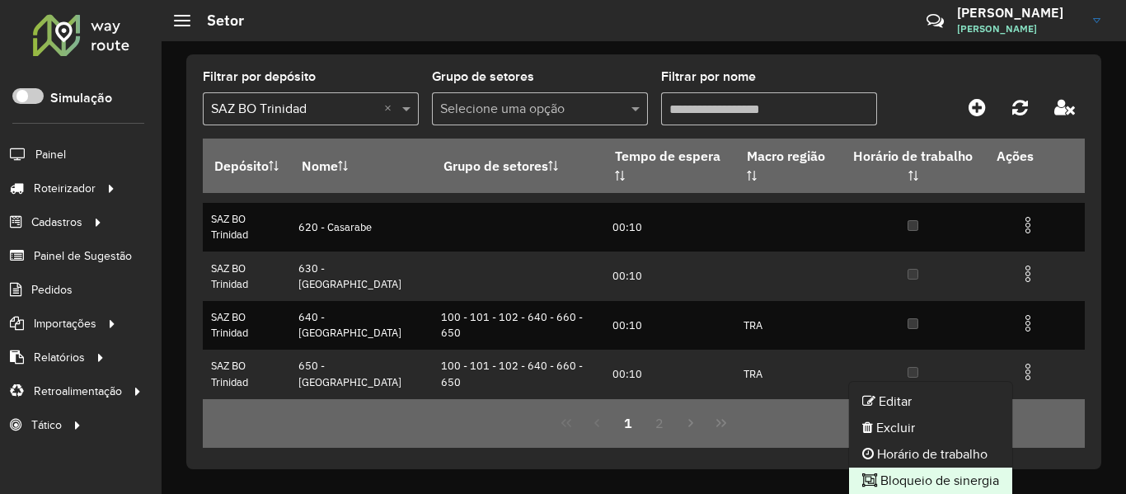
click at [947, 475] on li "Bloqueio de sinergia" at bounding box center [930, 481] width 163 height 26
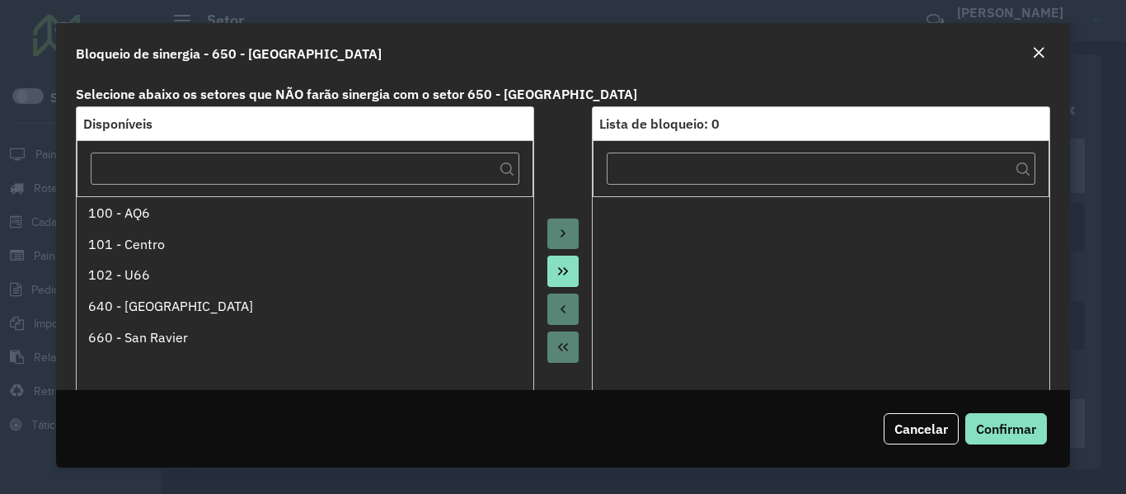
click at [567, 270] on button "Move All to Target" at bounding box center [563, 271] width 31 height 31
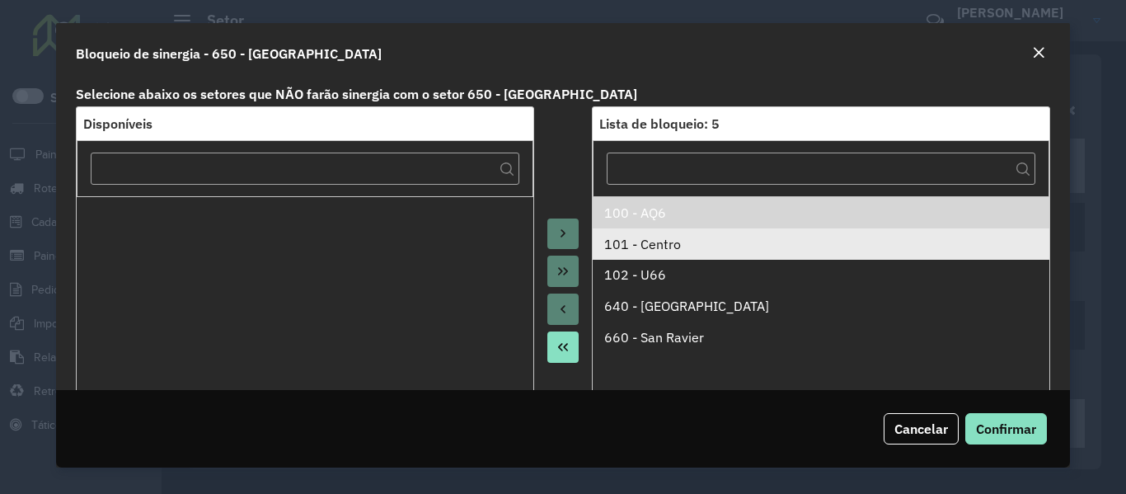
click at [712, 237] on div "101 - Centro" at bounding box center [821, 244] width 434 height 20
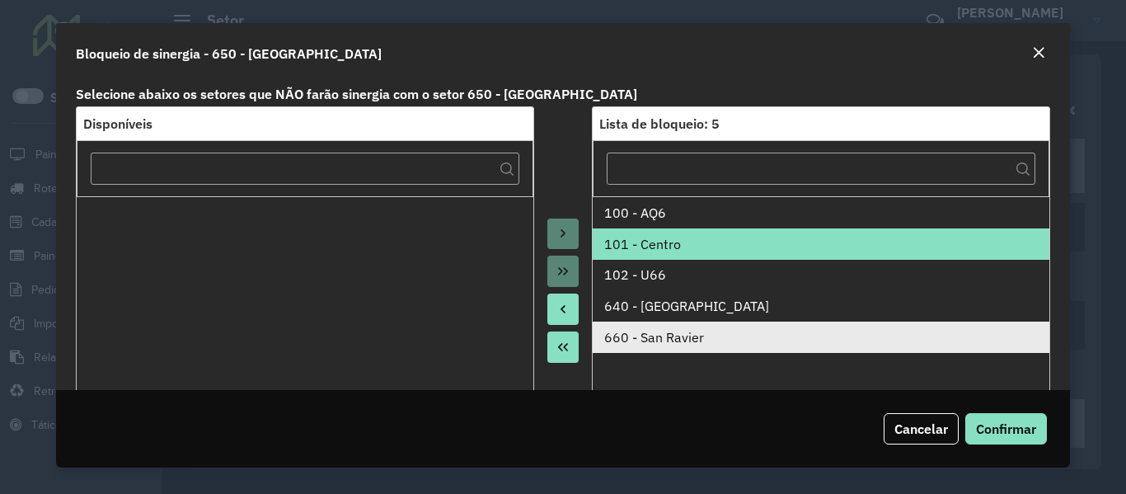
click at [660, 333] on div "660 - San Ravier" at bounding box center [821, 337] width 434 height 20
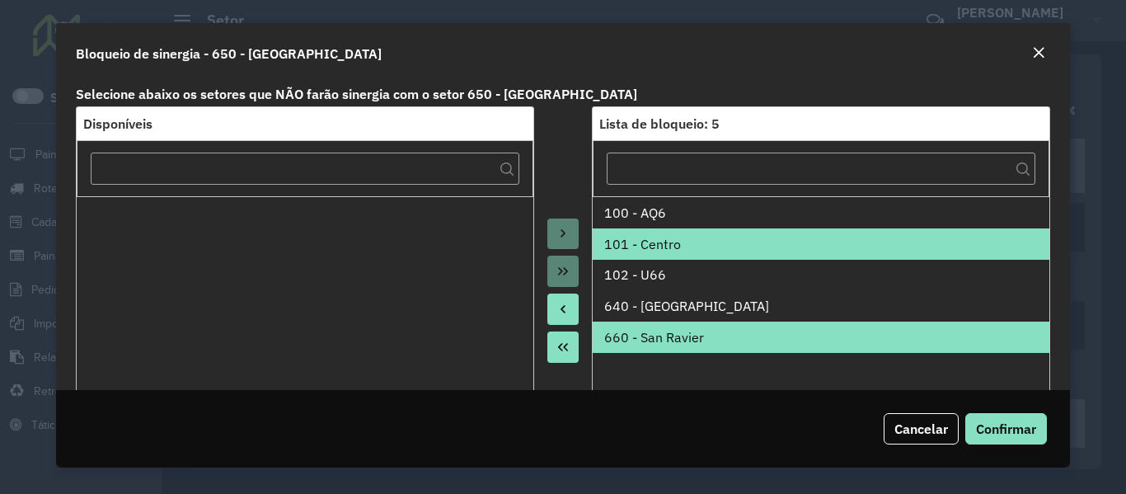
click at [564, 319] on button "Move to Source" at bounding box center [563, 309] width 31 height 31
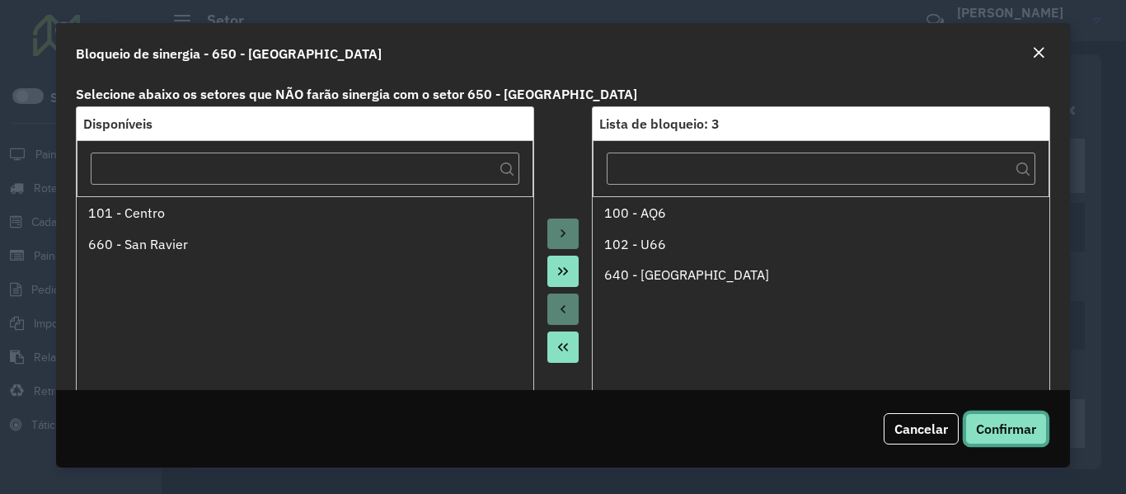
click at [998, 429] on span "Confirmar" at bounding box center [1006, 429] width 60 height 16
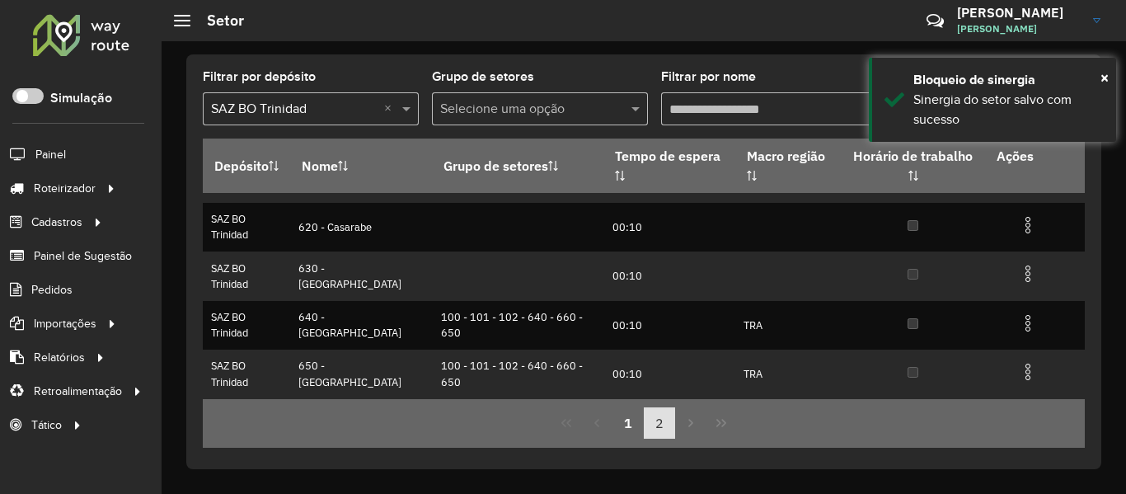
click at [653, 416] on button "2" at bounding box center [659, 422] width 31 height 31
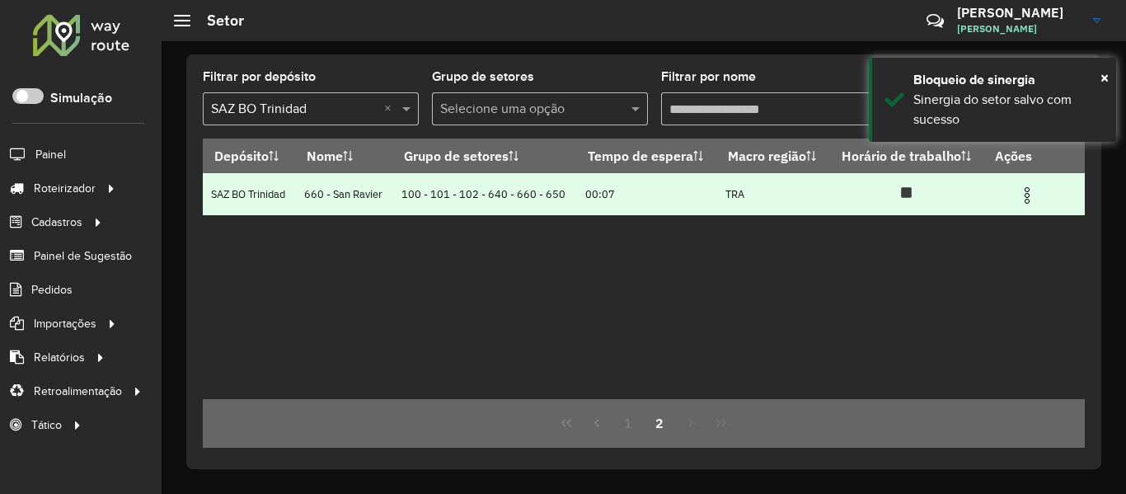
drag, startPoint x: 1028, startPoint y: 196, endPoint x: 1010, endPoint y: 202, distance: 19.0
click at [1028, 195] on img at bounding box center [1028, 196] width 20 height 20
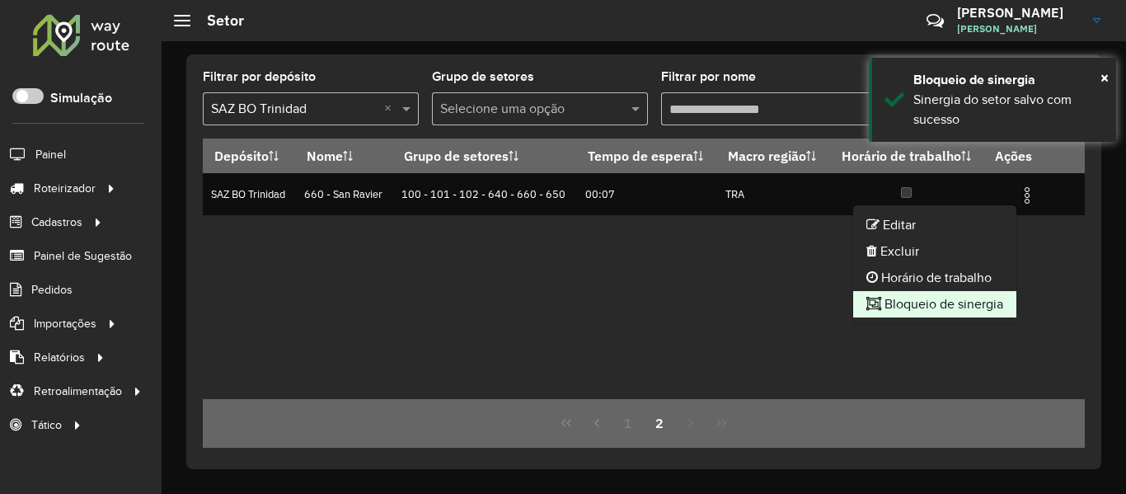
click at [953, 299] on li "Bloqueio de sinergia" at bounding box center [934, 304] width 163 height 26
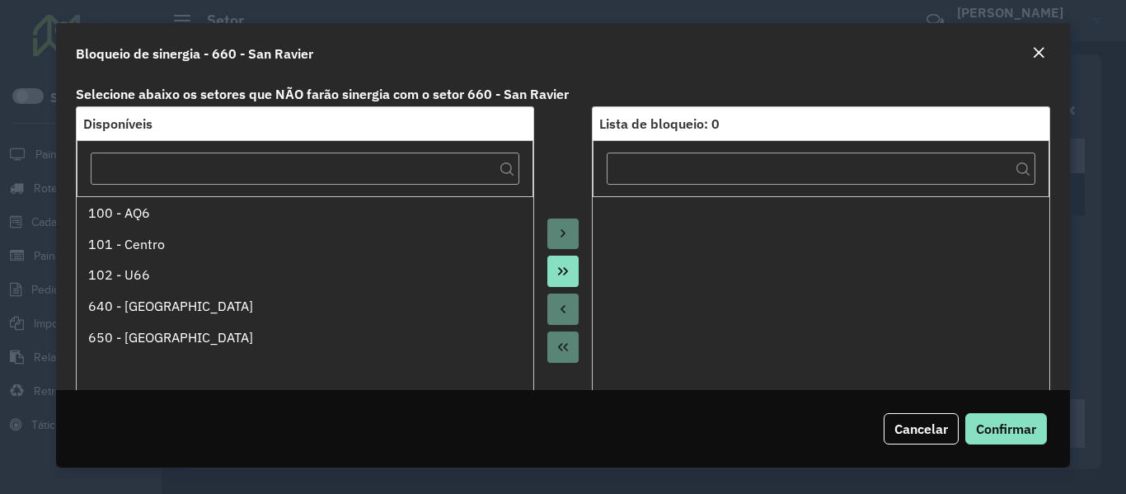
click at [564, 275] on icon "Move All to Target" at bounding box center [563, 271] width 13 height 13
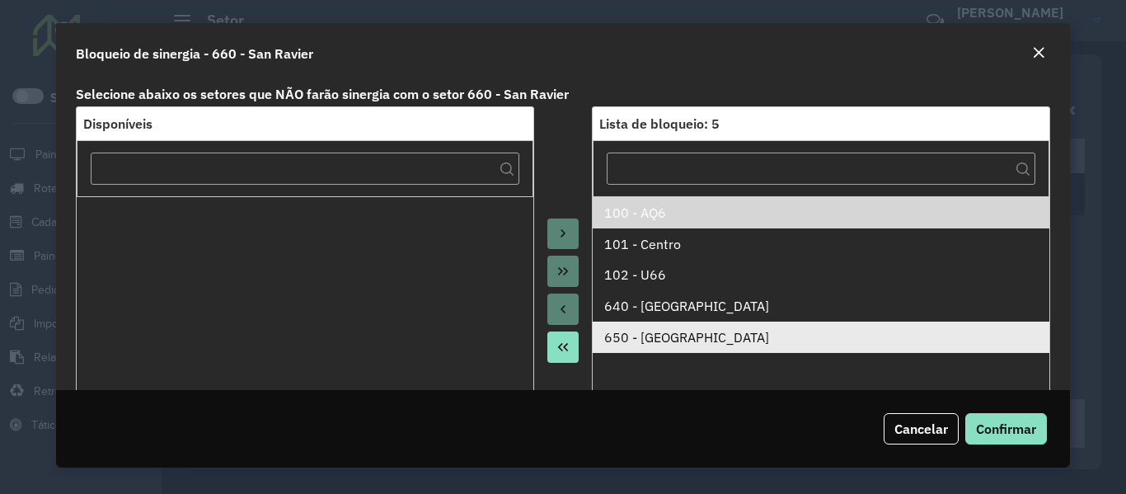
click at [652, 332] on div "650 - San Pedro" at bounding box center [821, 337] width 434 height 20
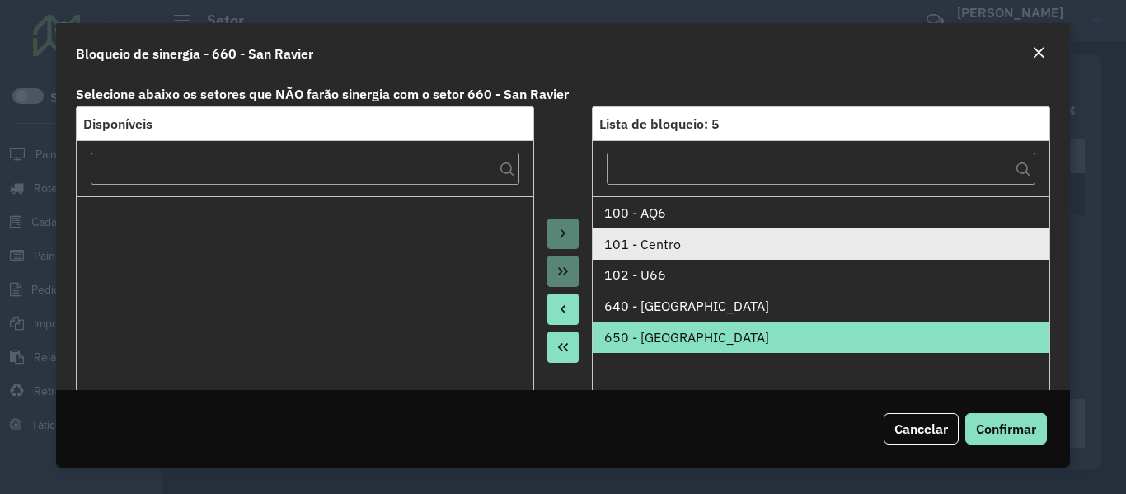
click at [657, 253] on div "101 - Centro" at bounding box center [821, 244] width 434 height 20
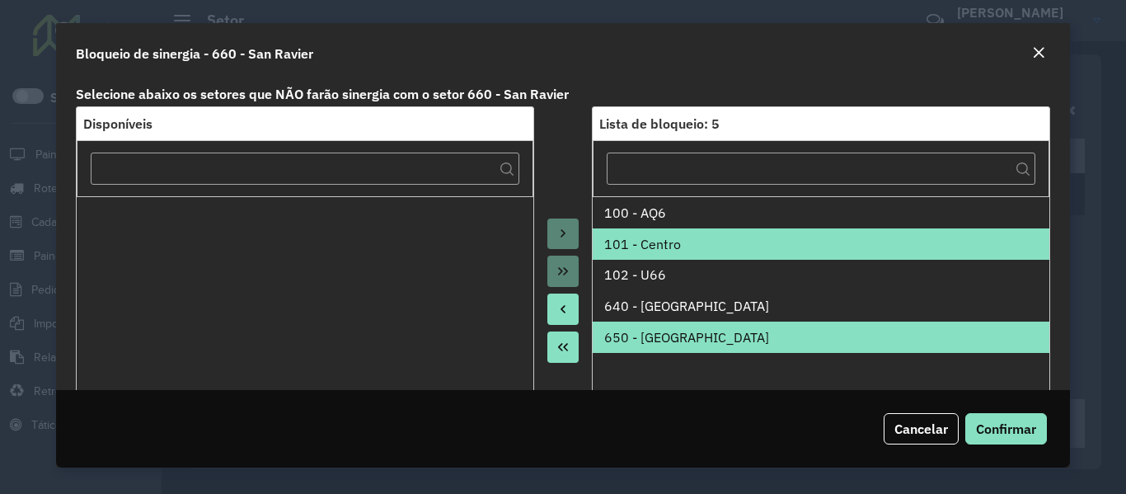
click at [564, 305] on icon "Move to Source" at bounding box center [563, 309] width 13 height 13
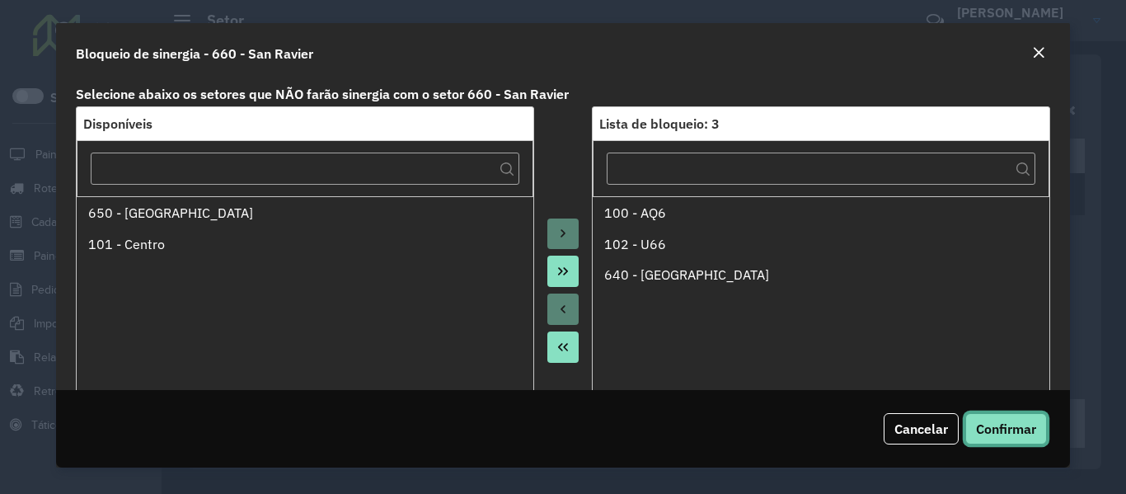
click at [1005, 435] on span "Confirmar" at bounding box center [1006, 429] width 60 height 16
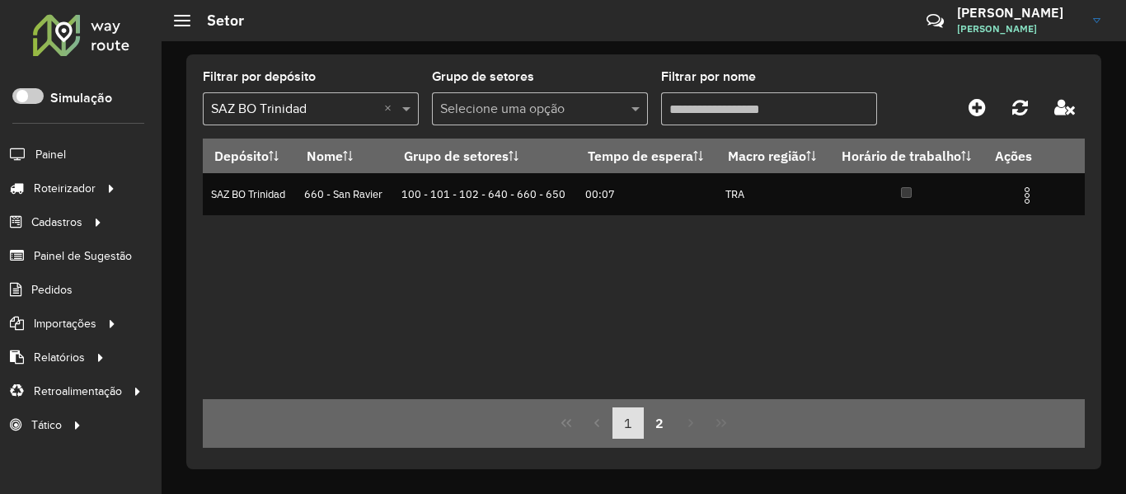
click at [626, 418] on button "1" at bounding box center [628, 422] width 31 height 31
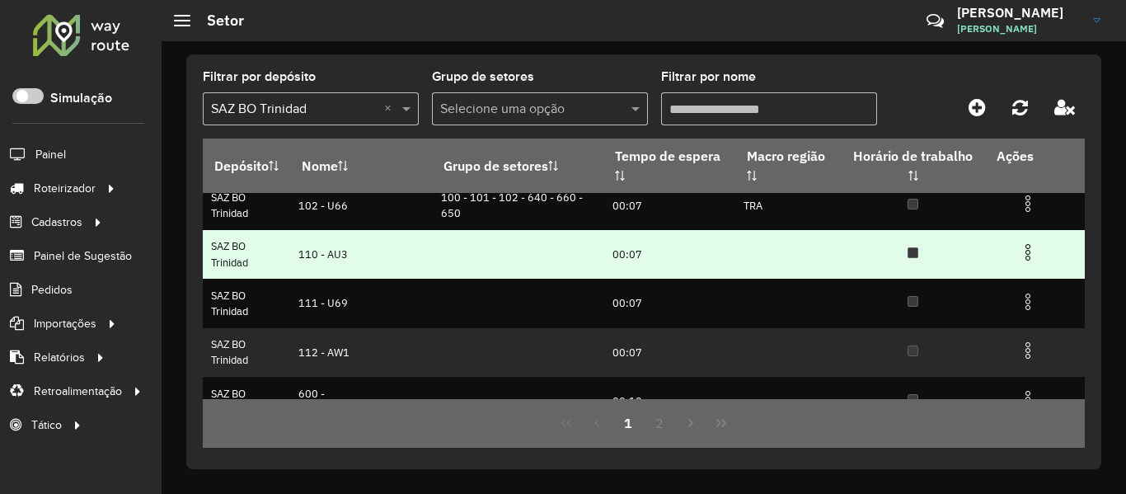
scroll to position [82, 0]
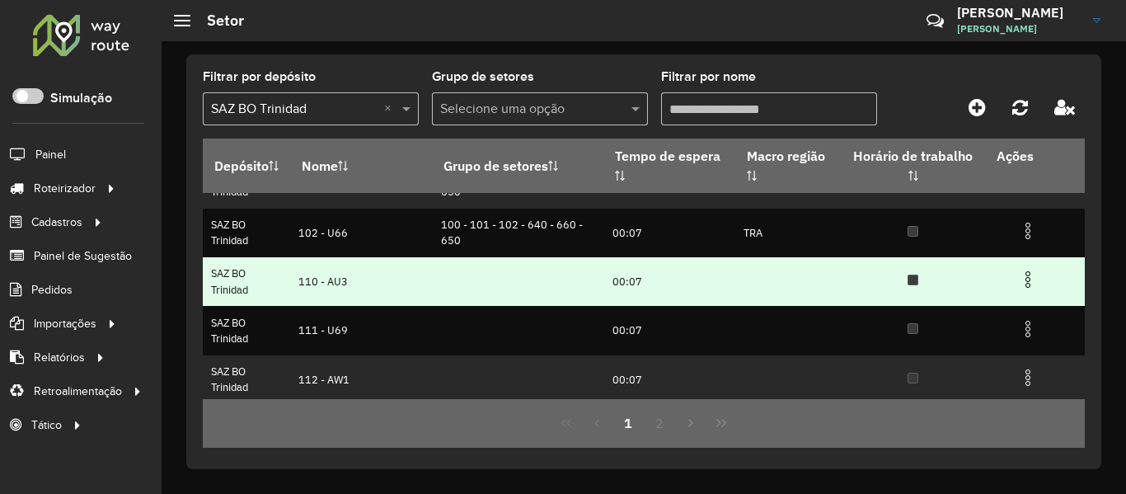
click at [1025, 277] on img at bounding box center [1028, 280] width 20 height 20
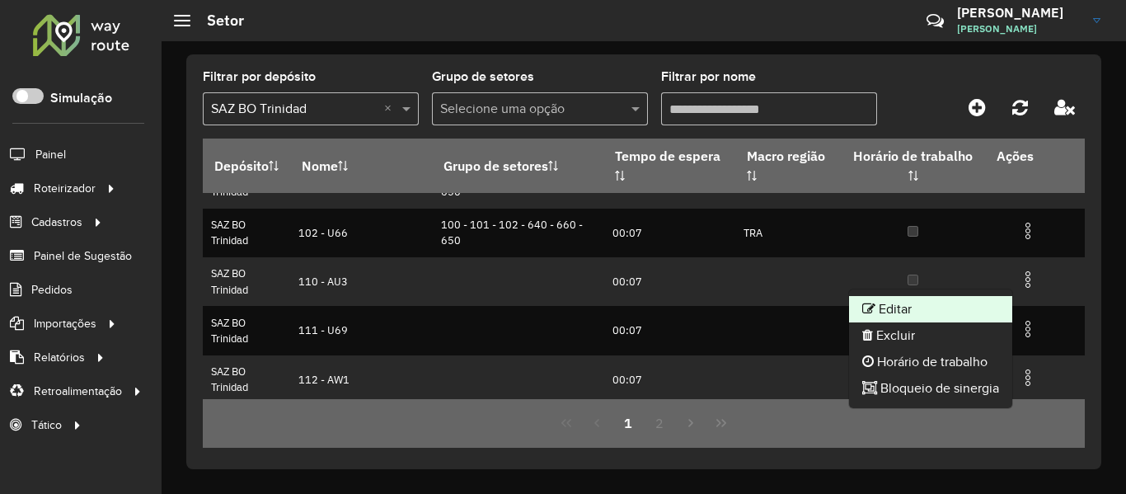
click at [956, 316] on li "Editar" at bounding box center [930, 309] width 163 height 26
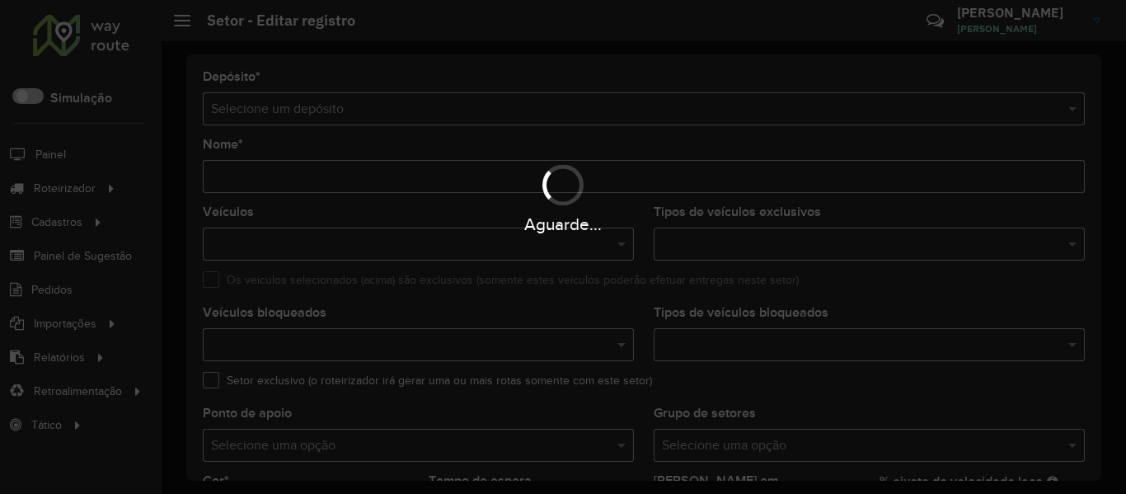
type input "*********"
type input "*******"
type input "*****"
type input "**"
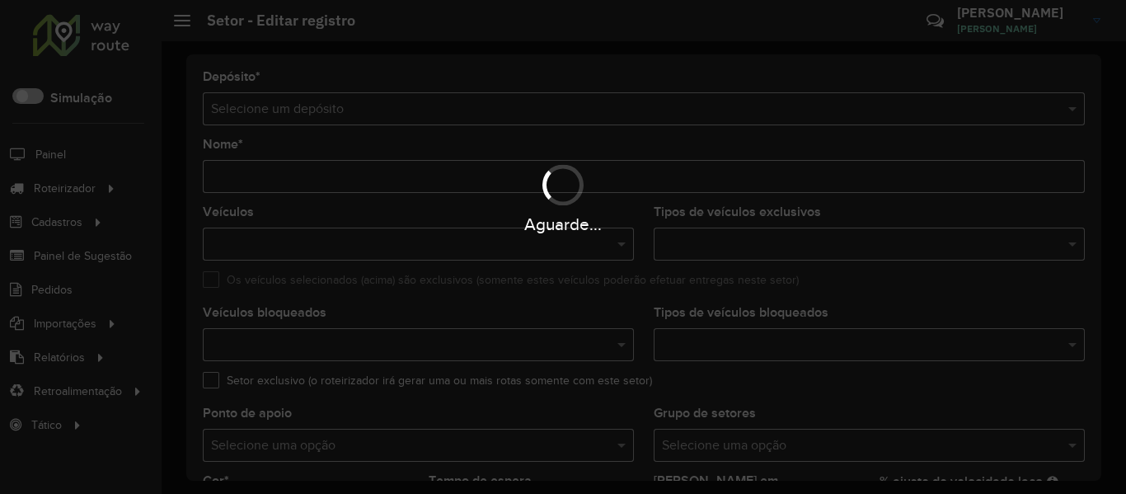
type input "**"
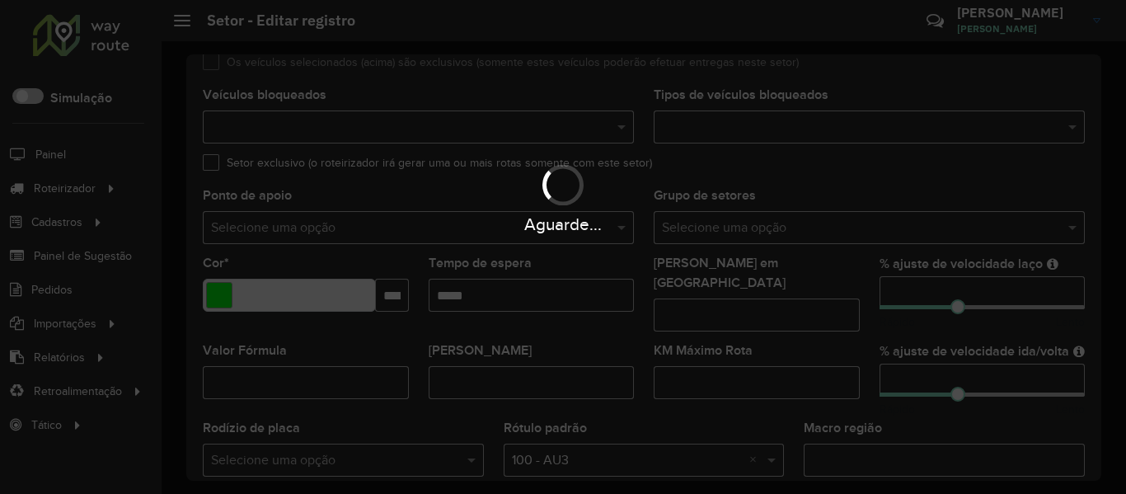
scroll to position [247, 0]
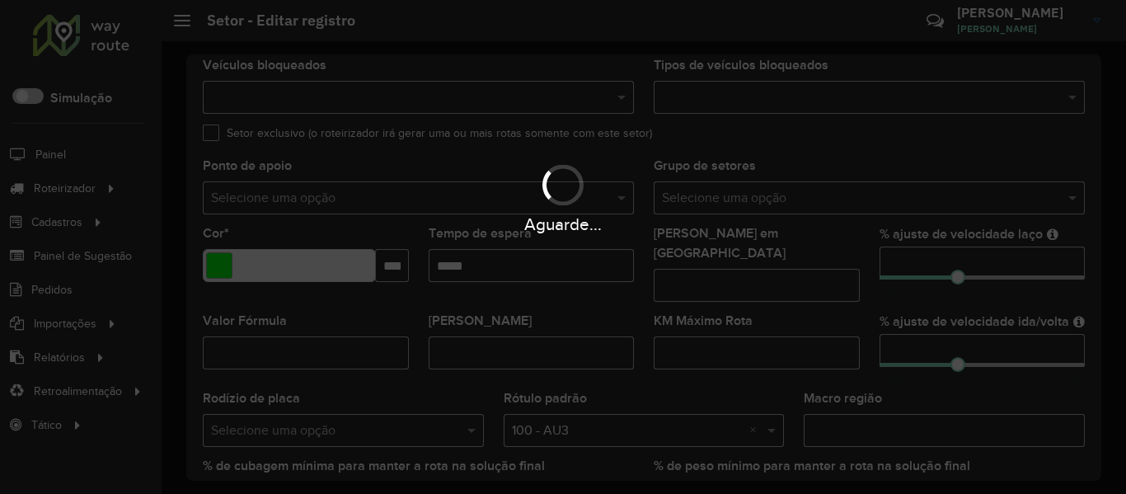
click at [791, 201] on div "Aguarde..." at bounding box center [563, 197] width 1126 height 78
click at [791, 201] on hb-app "Aguarde... Pop-up bloqueado! Seu navegador bloqueou automáticamente a abertura …" at bounding box center [563, 247] width 1126 height 494
click at [791, 201] on input "text" at bounding box center [853, 199] width 382 height 20
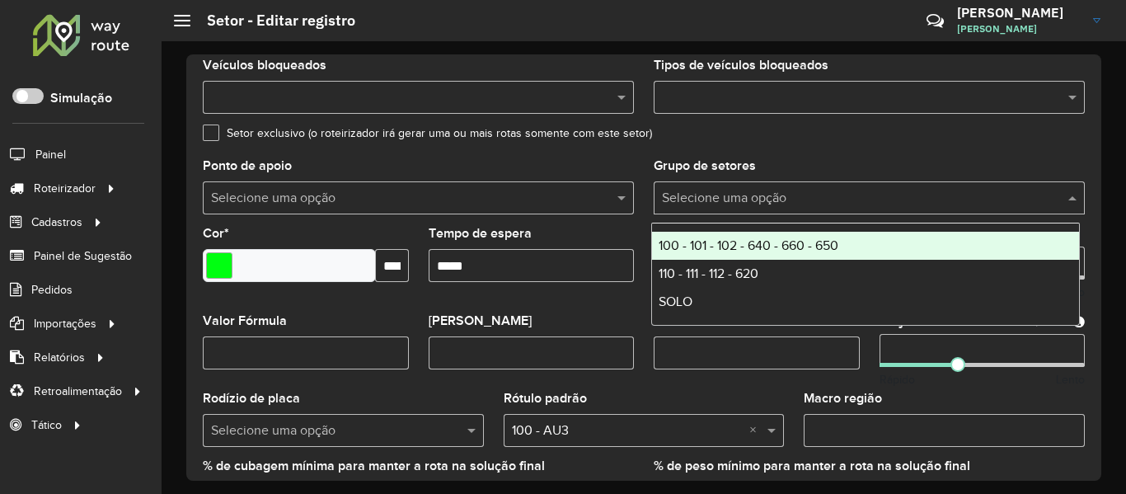
click at [791, 201] on input "text" at bounding box center [853, 199] width 382 height 20
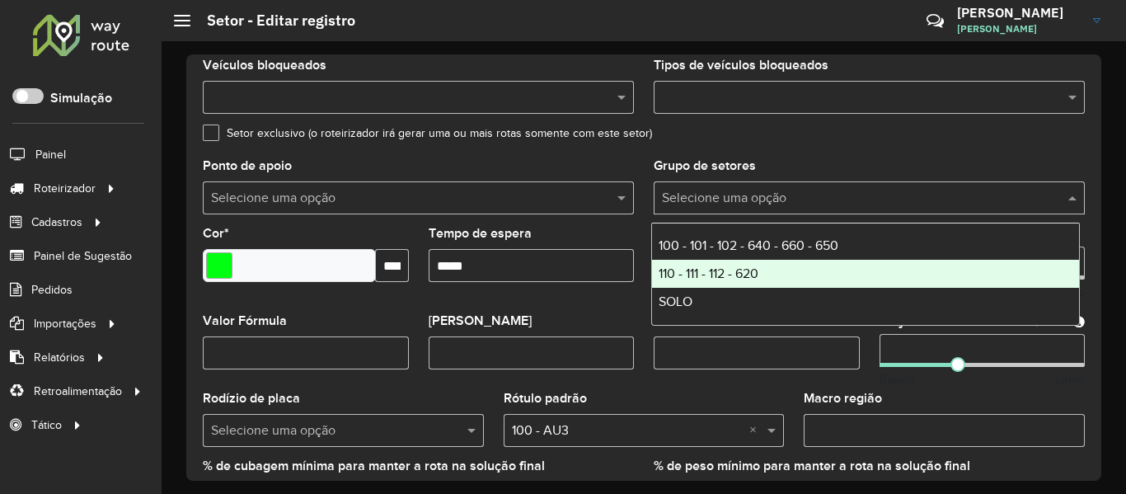
click at [778, 267] on div "110 - 111 - 112 - 620" at bounding box center [865, 274] width 427 height 28
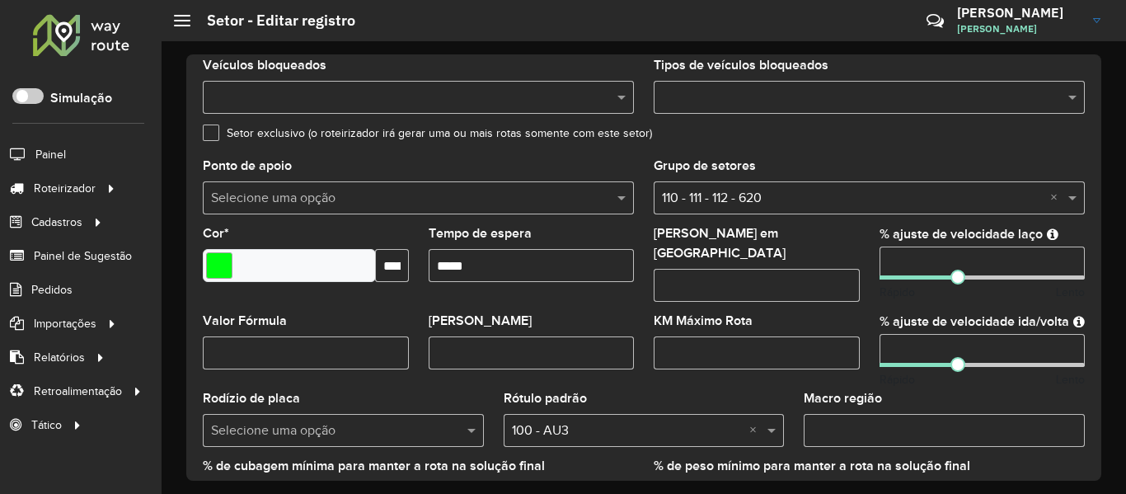
scroll to position [638, 0]
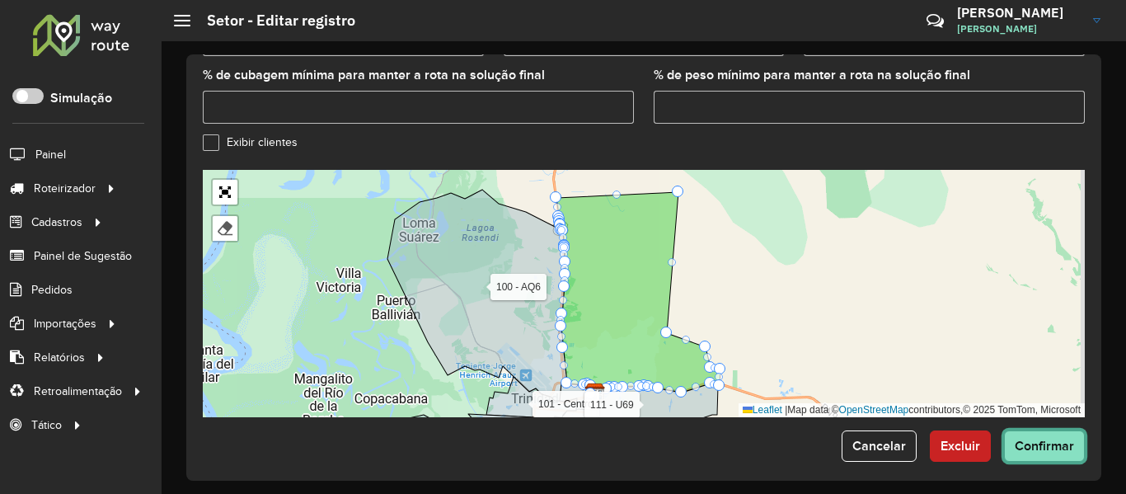
click at [1024, 439] on span "Confirmar" at bounding box center [1044, 446] width 59 height 14
click at [1022, 439] on span "Confirmar" at bounding box center [1044, 446] width 59 height 14
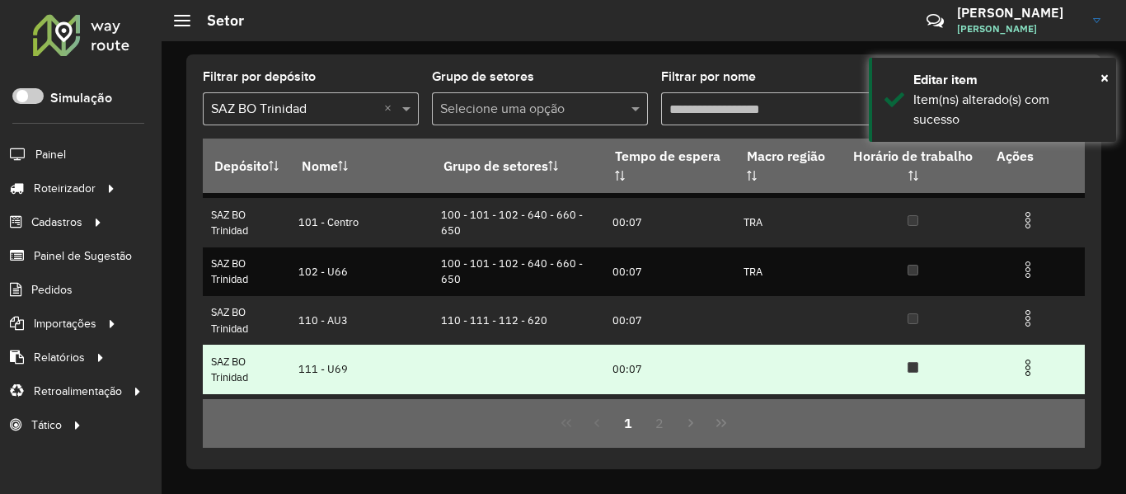
scroll to position [82, 0]
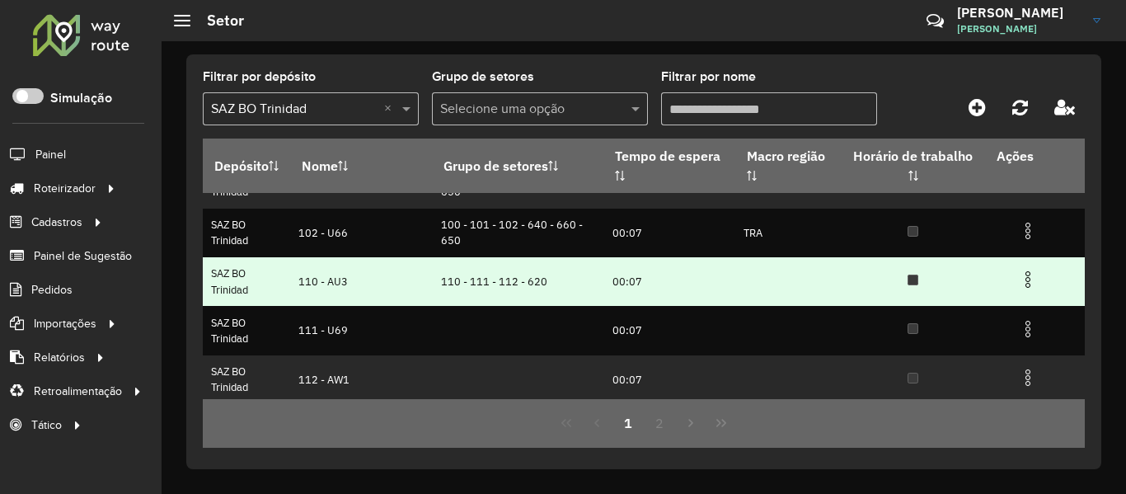
click at [1023, 283] on img at bounding box center [1028, 280] width 20 height 20
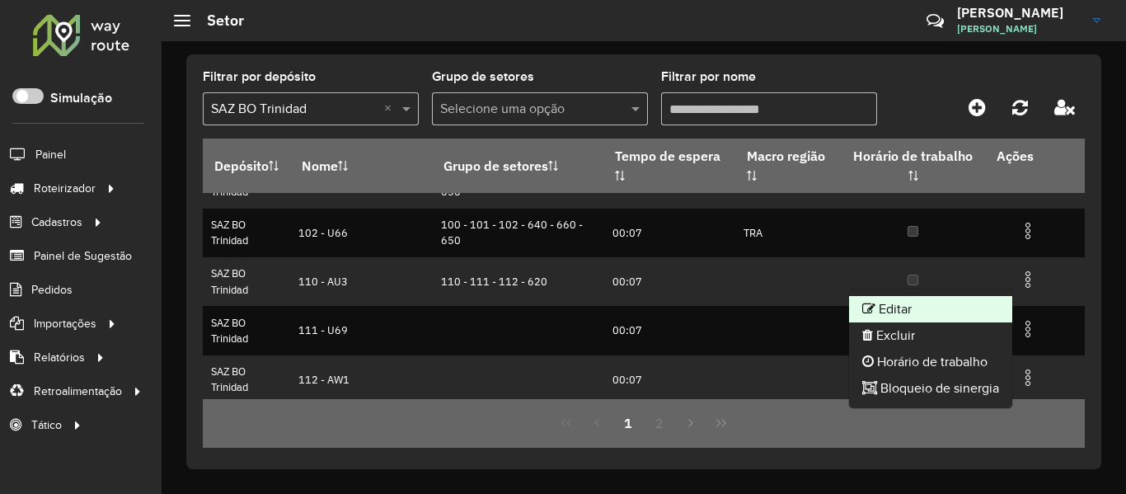
click at [925, 316] on li "Editar" at bounding box center [930, 309] width 163 height 26
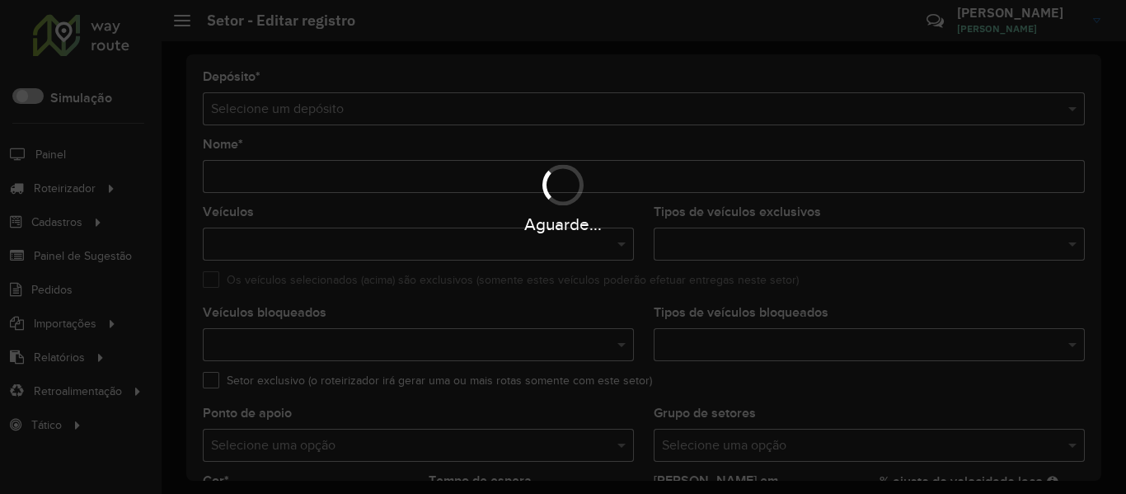
type input "*********"
type input "*******"
type input "*****"
type input "**"
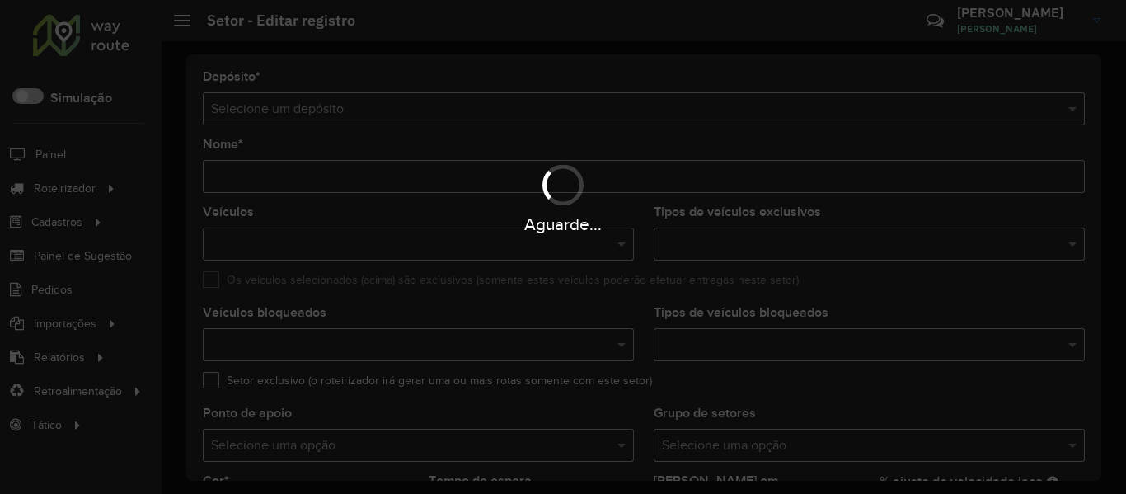
type input "**"
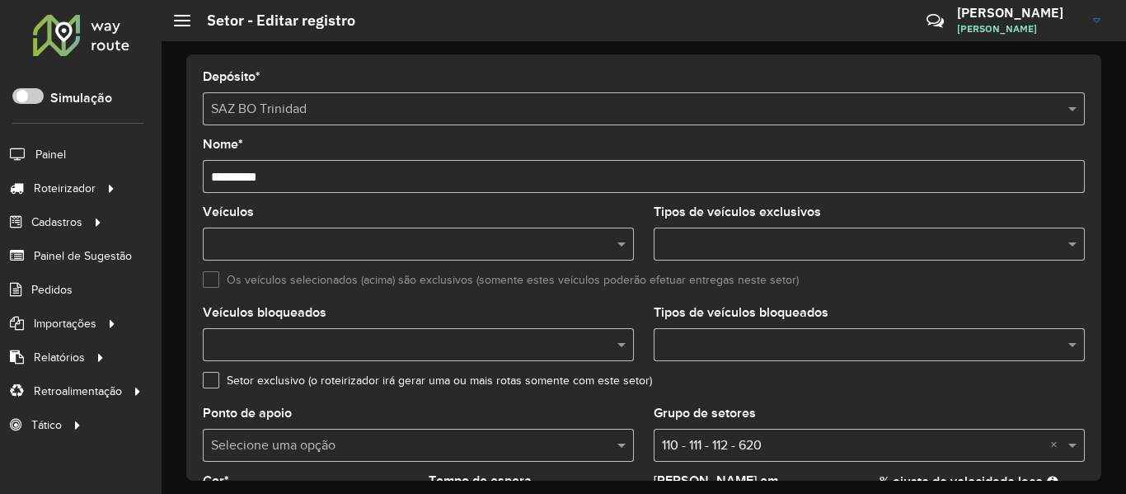
scroll to position [330, 0]
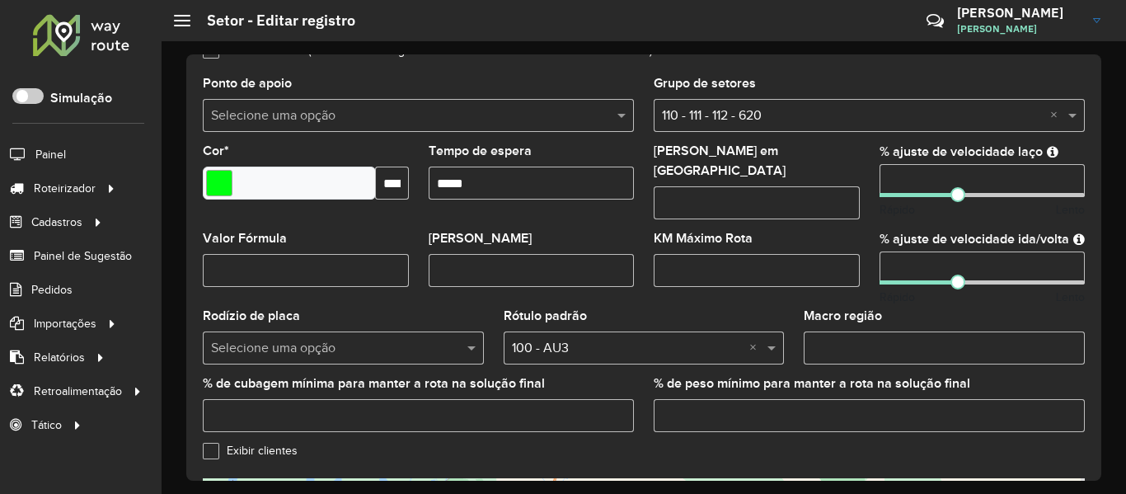
click at [877, 346] on input "Macro região" at bounding box center [944, 348] width 281 height 33
paste input "***"
type input "***"
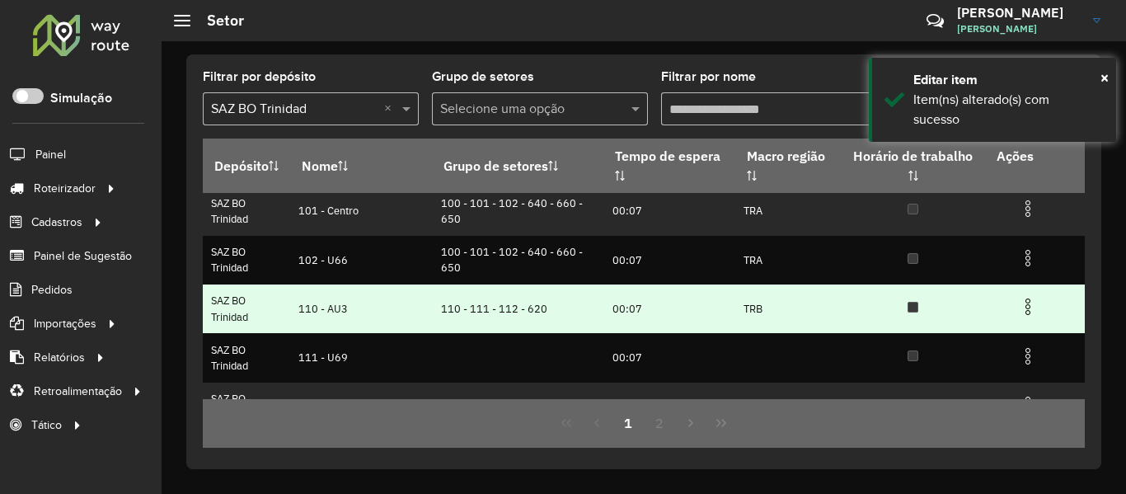
scroll to position [52, 0]
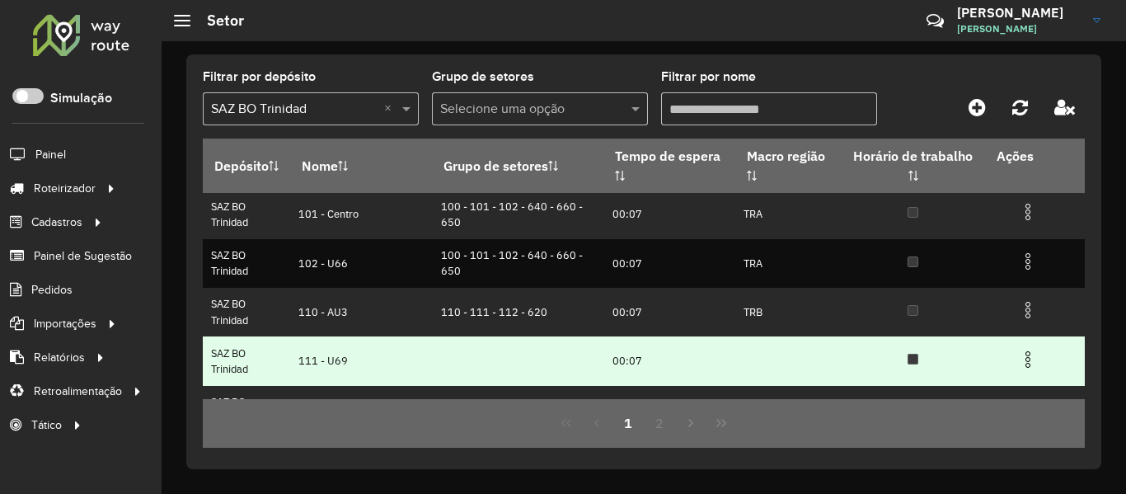
click at [1024, 360] on img at bounding box center [1028, 360] width 20 height 20
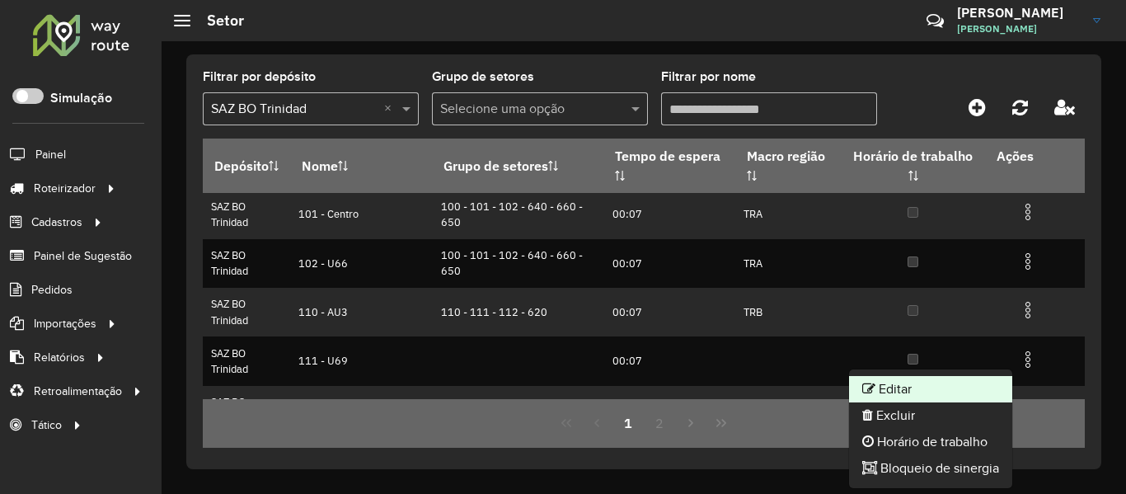
click at [933, 386] on li "Editar" at bounding box center [930, 389] width 163 height 26
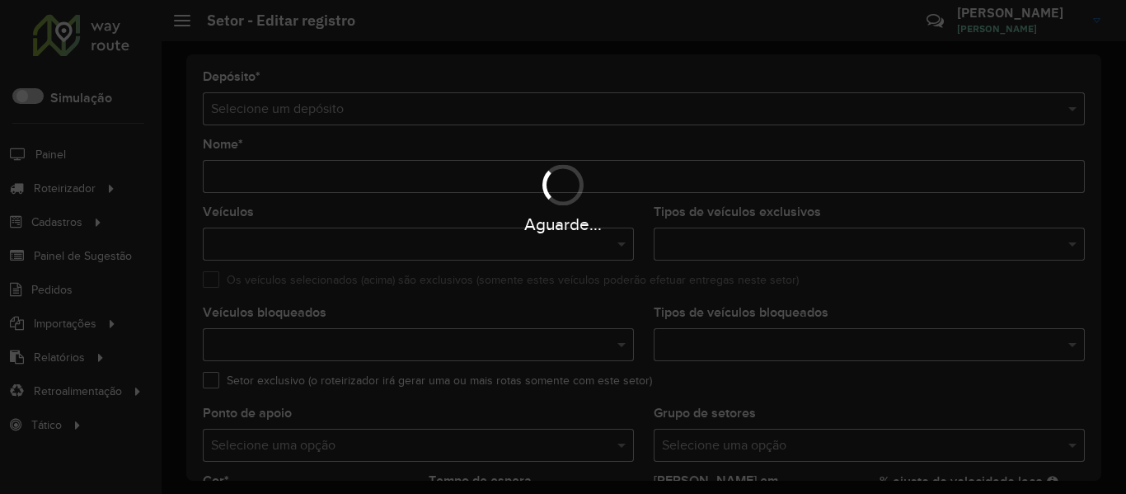
type input "*********"
type input "*******"
type input "*****"
type input "**"
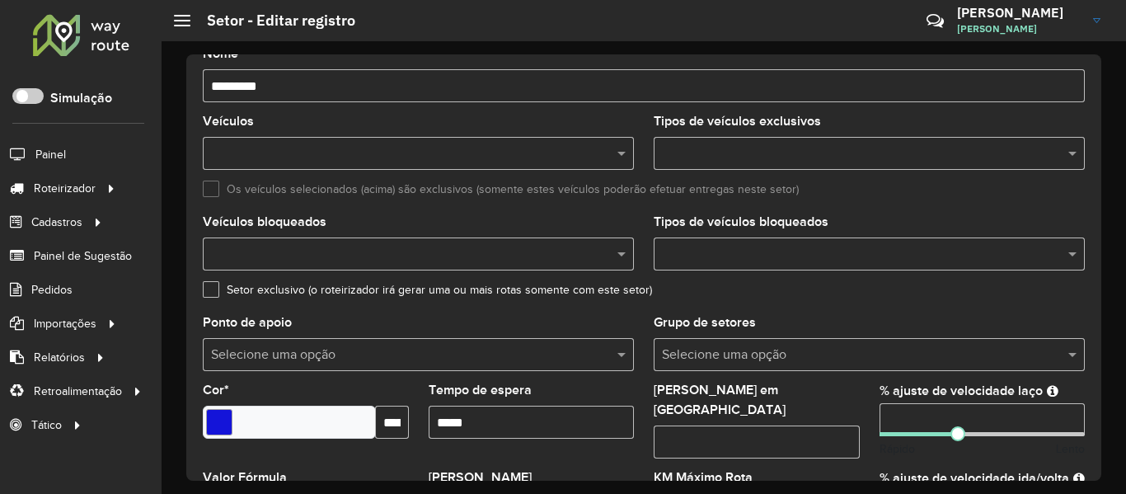
scroll to position [165, 0]
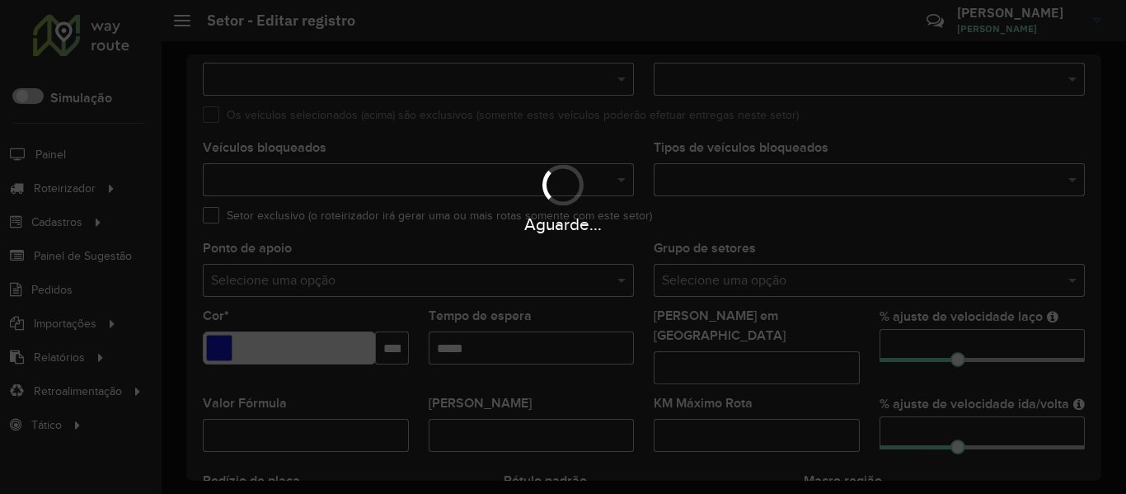
click at [857, 252] on div "Aguarde..." at bounding box center [563, 247] width 1126 height 494
click at [835, 289] on div "Aguarde..." at bounding box center [563, 247] width 1126 height 494
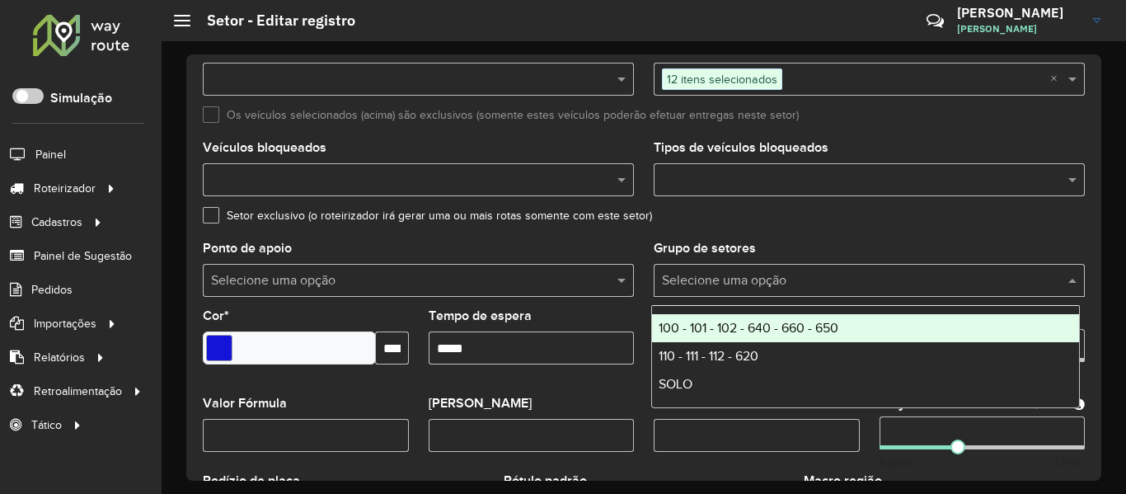
click at [835, 289] on input "text" at bounding box center [853, 281] width 382 height 20
click at [796, 334] on span "100 - 101 - 102 - 640 - 660 - 650" at bounding box center [749, 328] width 180 height 14
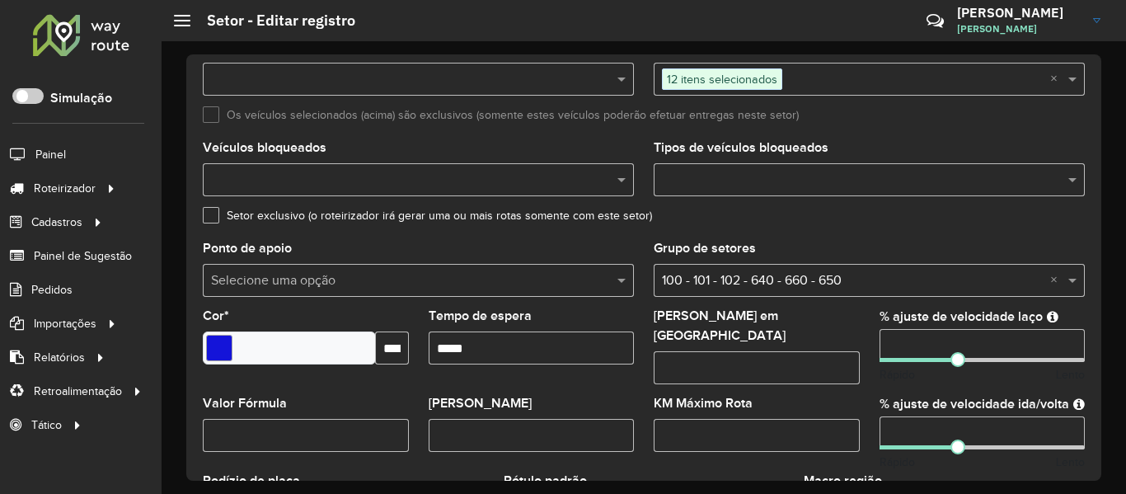
click at [815, 273] on input "text" at bounding box center [853, 281] width 382 height 20
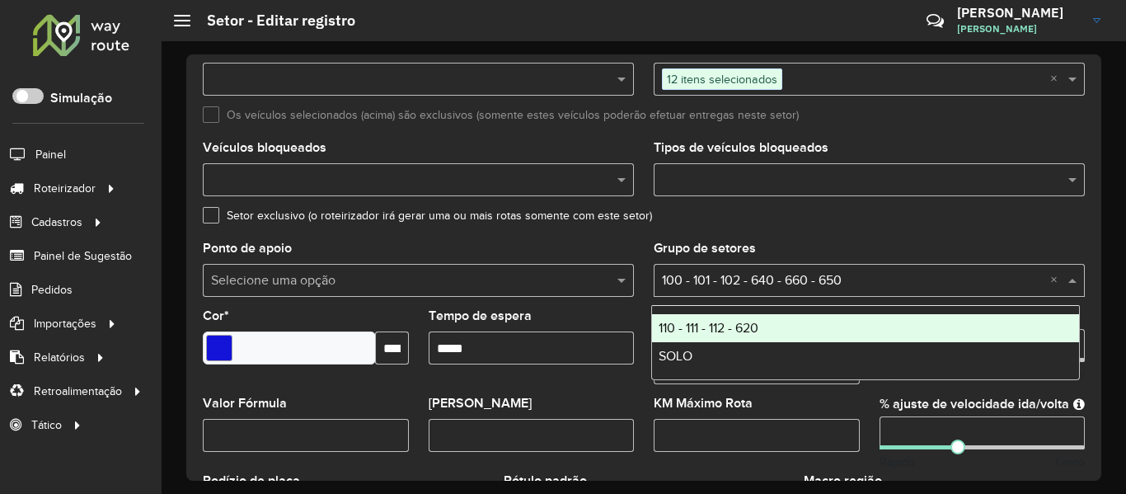
click at [794, 331] on div "110 - 111 - 112 - 620" at bounding box center [865, 328] width 427 height 28
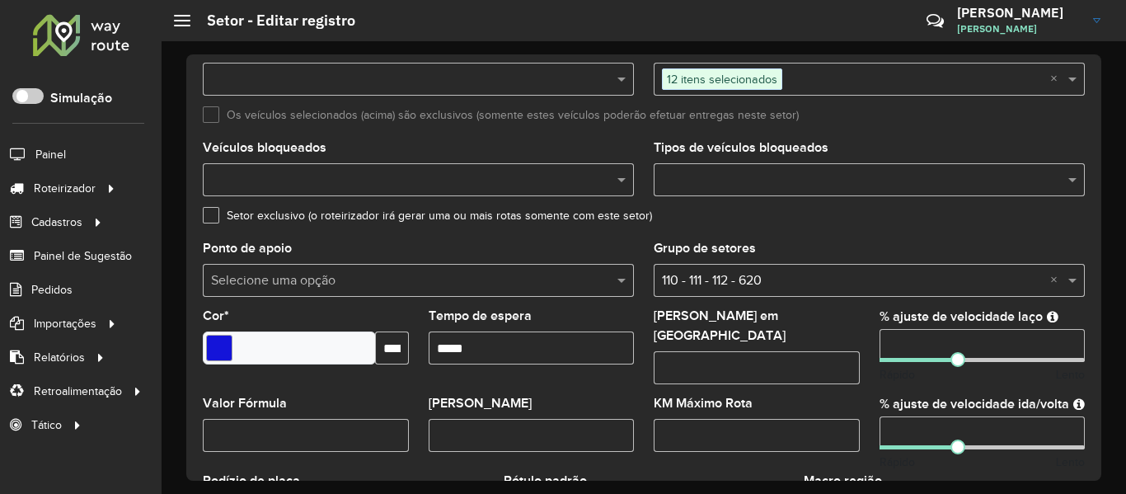
click at [905, 226] on div "Setor exclusivo (o roteirizador irá gerar uma ou mais rotas somente com este se…" at bounding box center [644, 219] width 882 height 20
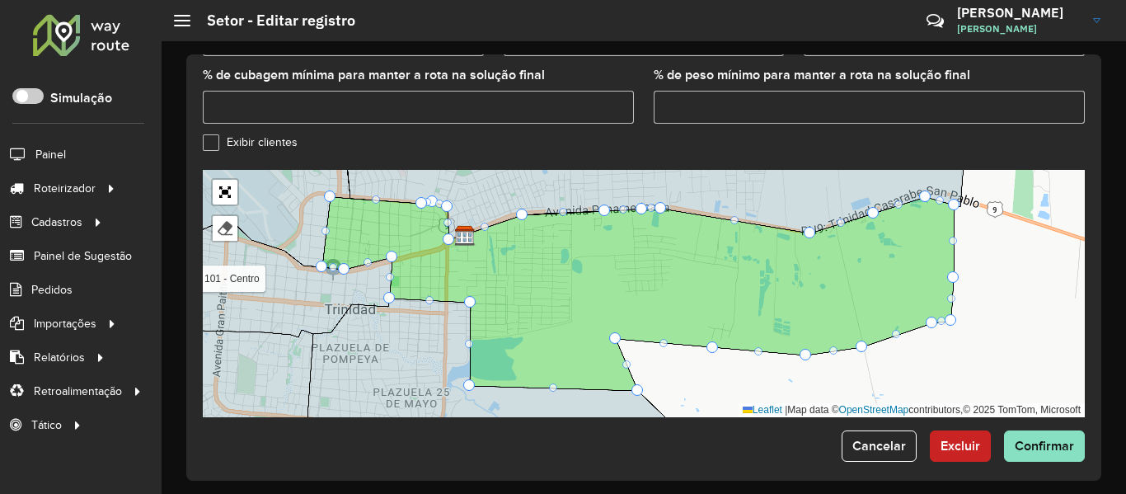
click at [957, 103] on input "% de peso mínimo para manter a rota na solução final" at bounding box center [869, 107] width 431 height 33
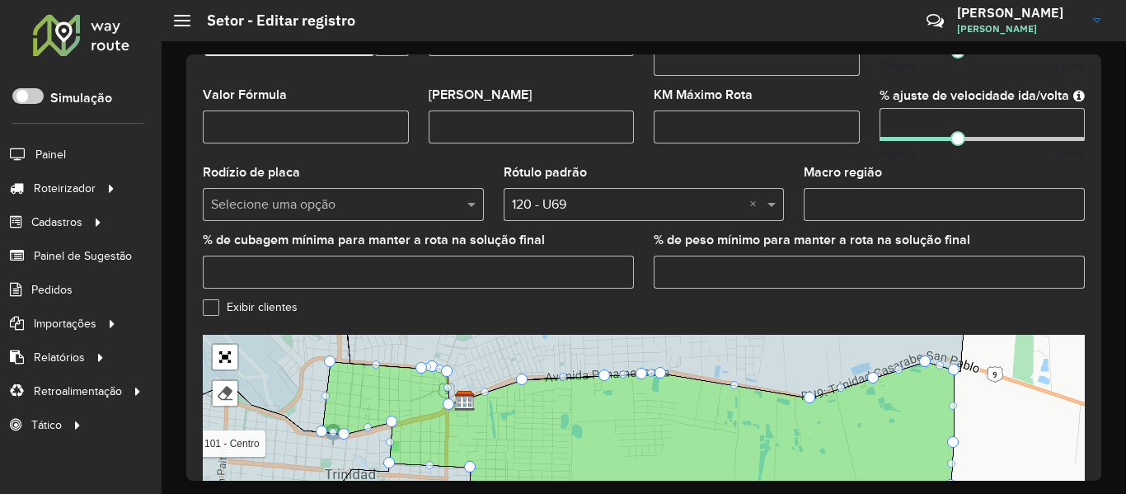
click at [914, 198] on input "Macro região" at bounding box center [944, 204] width 281 height 33
paste input "***"
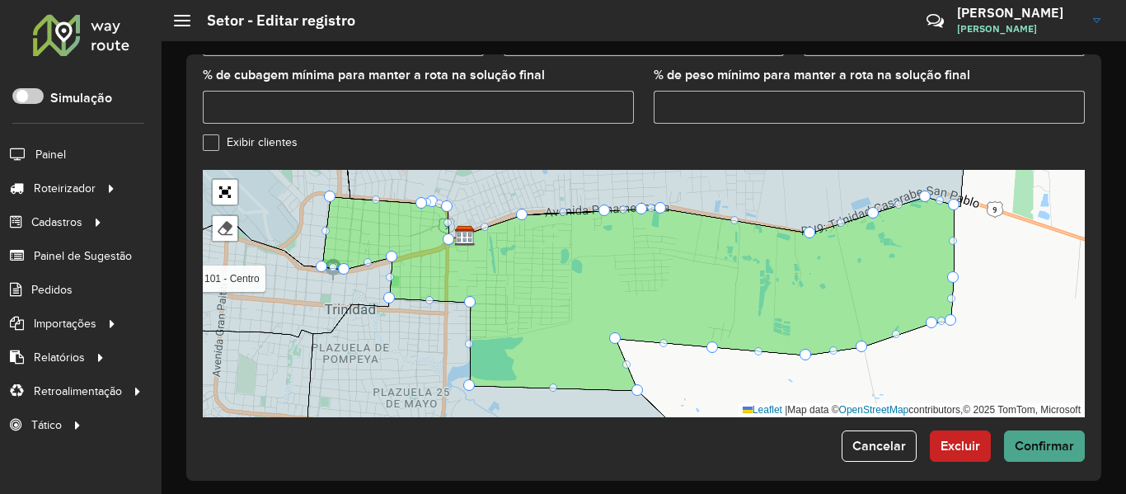
type input "***"
click at [1027, 441] on span "Confirmar" at bounding box center [1044, 446] width 59 height 14
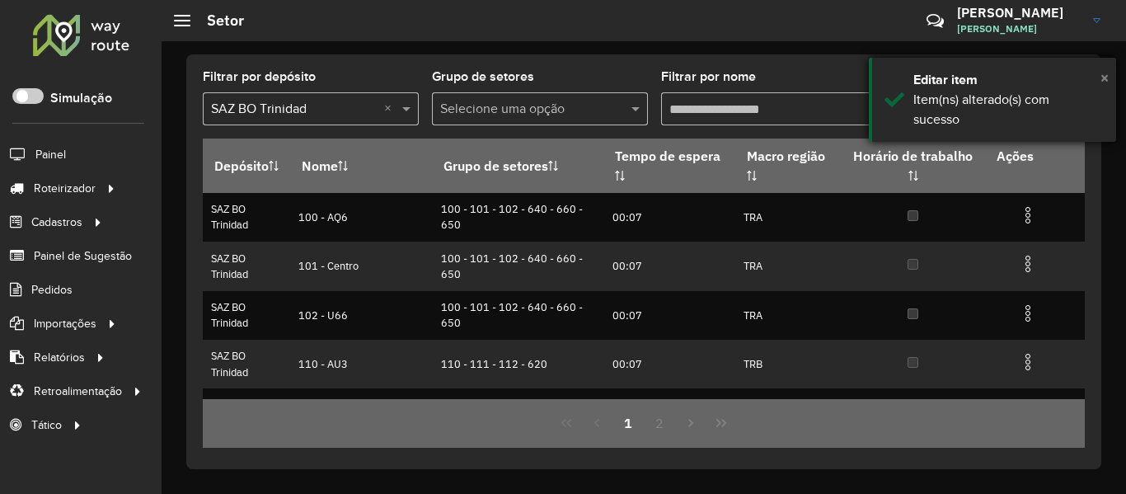
click at [1101, 75] on span "×" at bounding box center [1105, 77] width 8 height 18
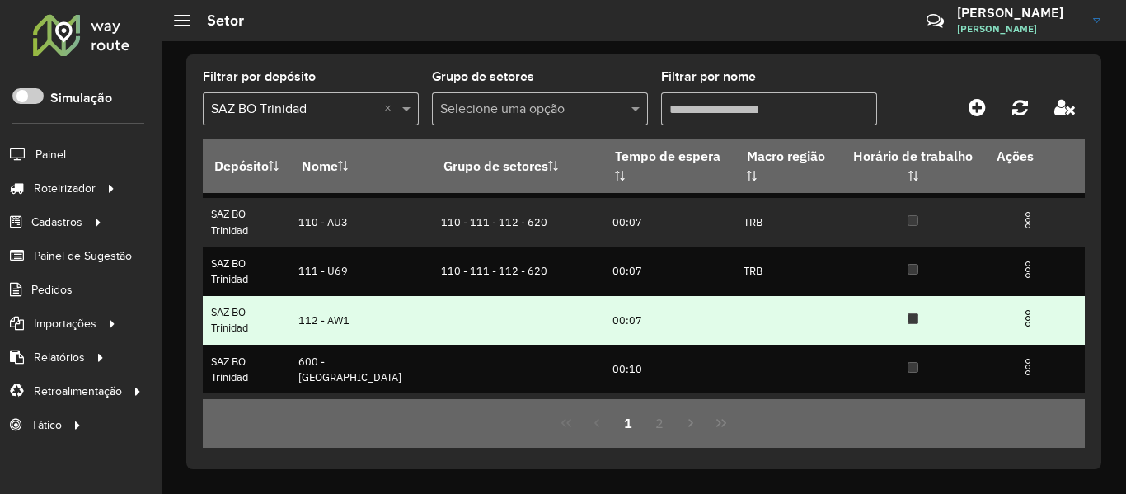
scroll to position [165, 0]
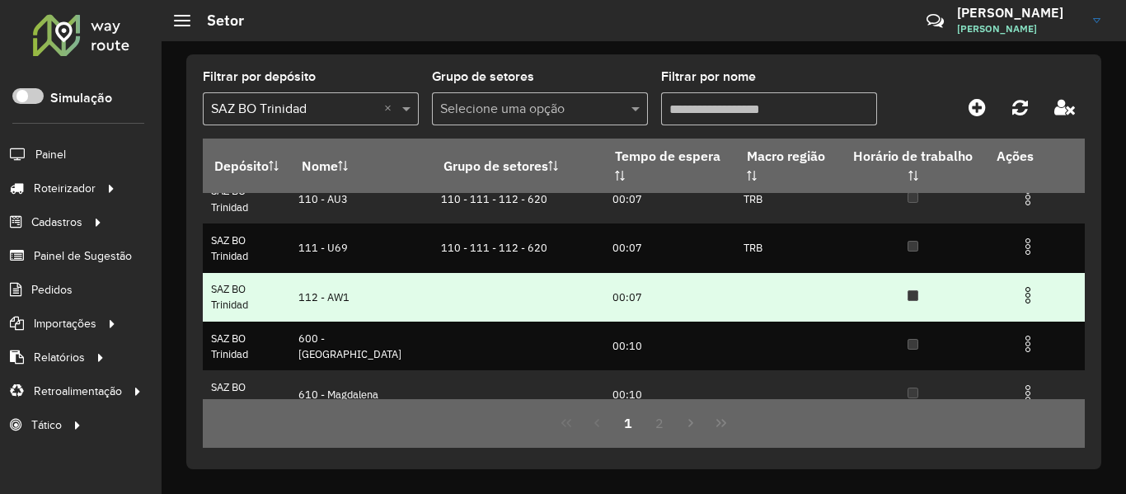
click at [1018, 286] on img at bounding box center [1028, 295] width 20 height 20
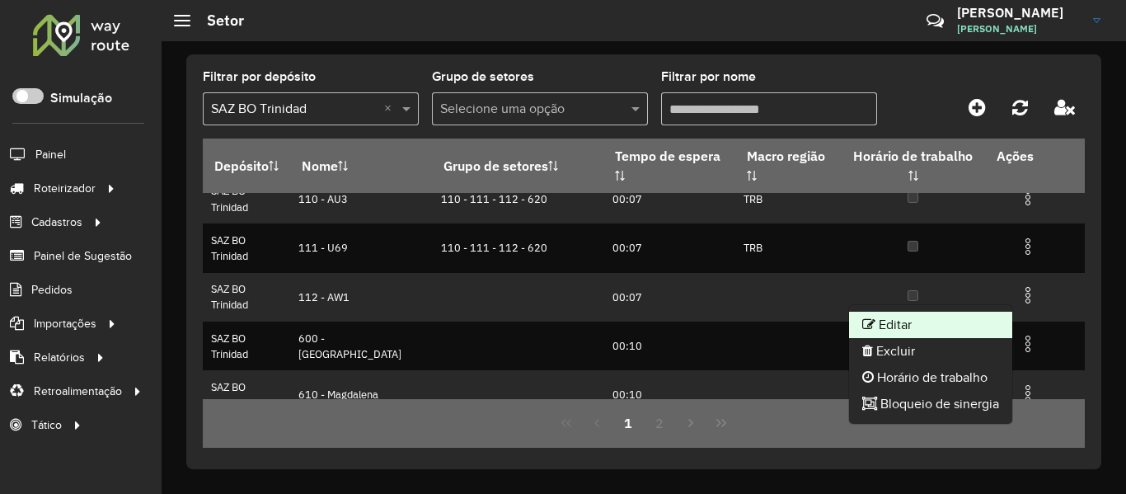
click at [953, 324] on li "Editar" at bounding box center [930, 325] width 163 height 26
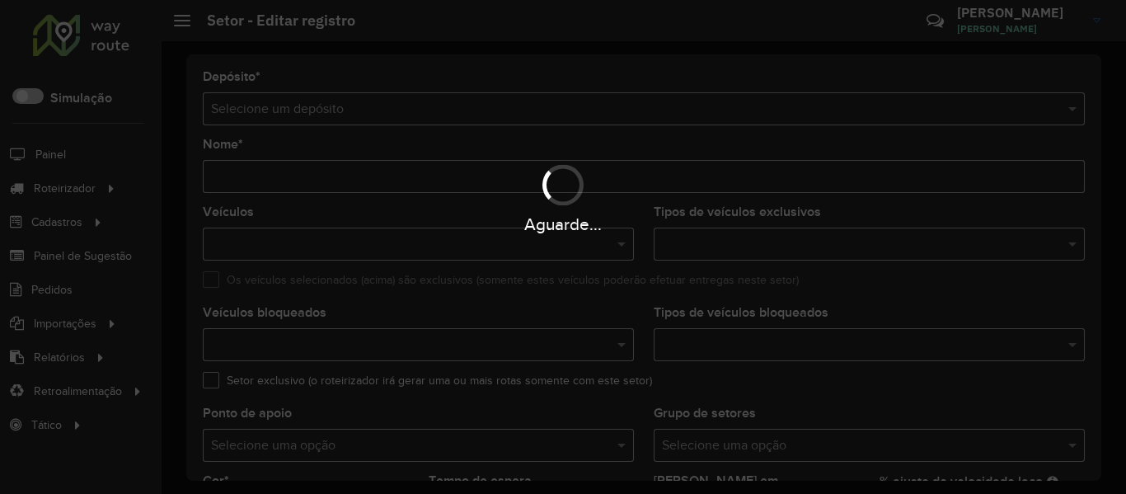
type input "*********"
type input "*******"
type input "*****"
type input "**"
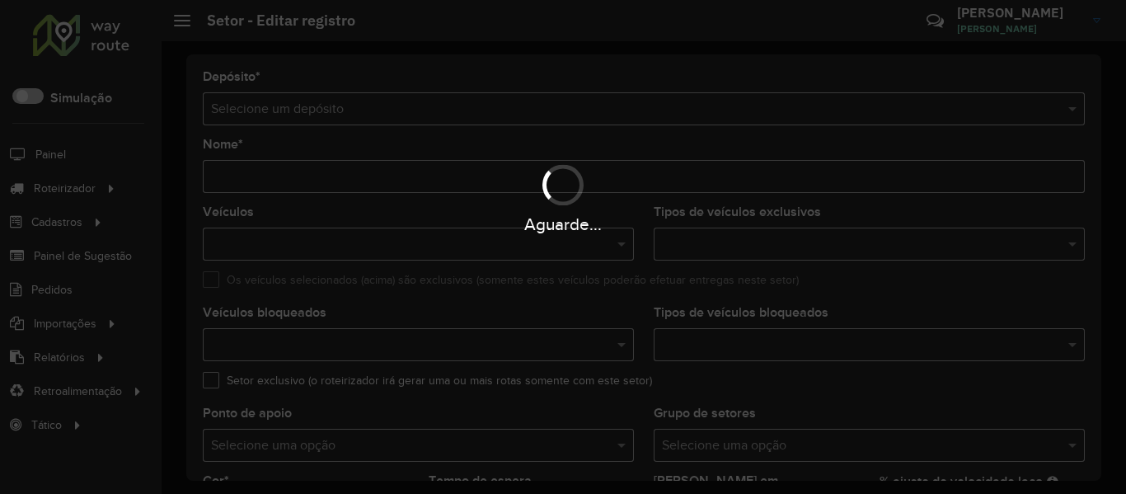
type input "**"
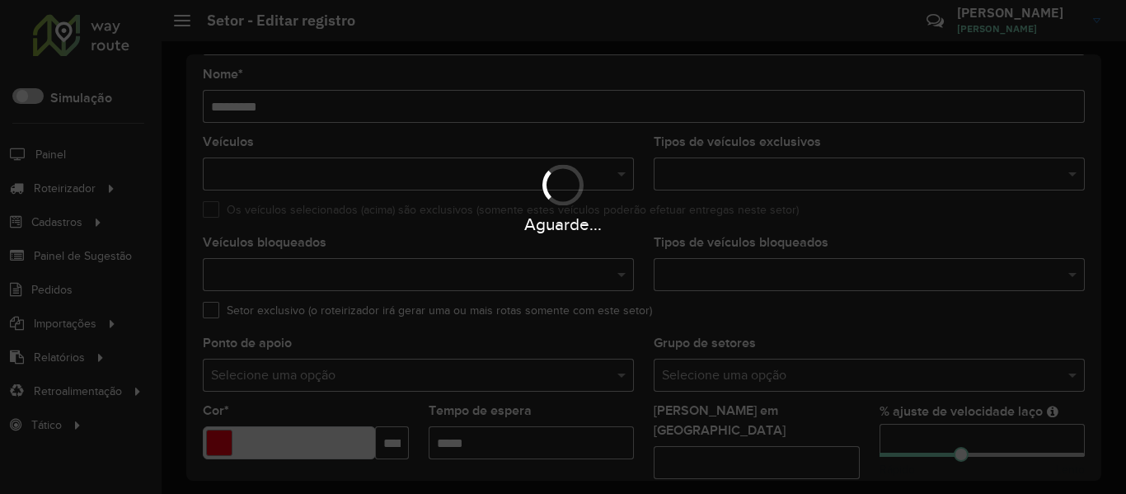
scroll to position [165, 0]
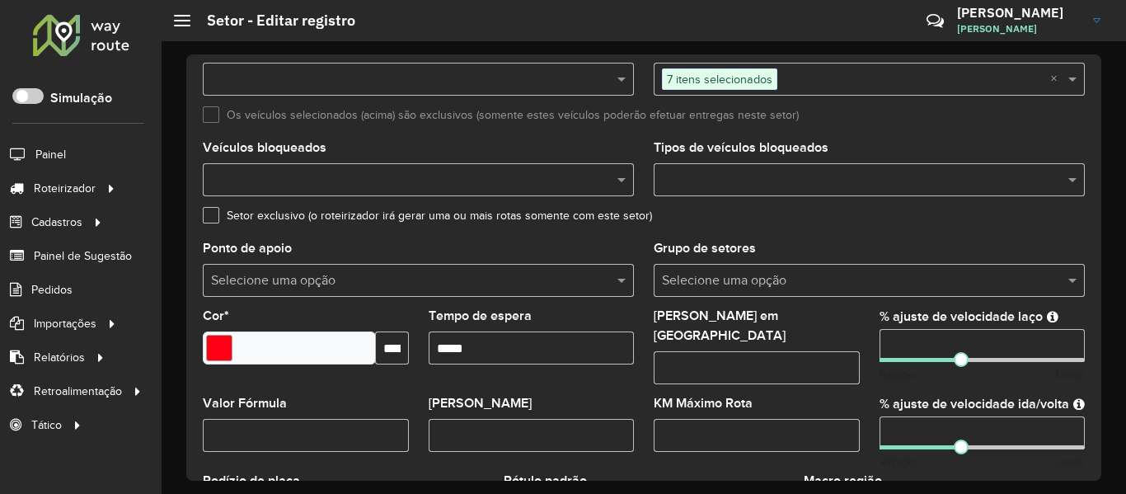
click at [804, 287] on input "text" at bounding box center [853, 281] width 382 height 20
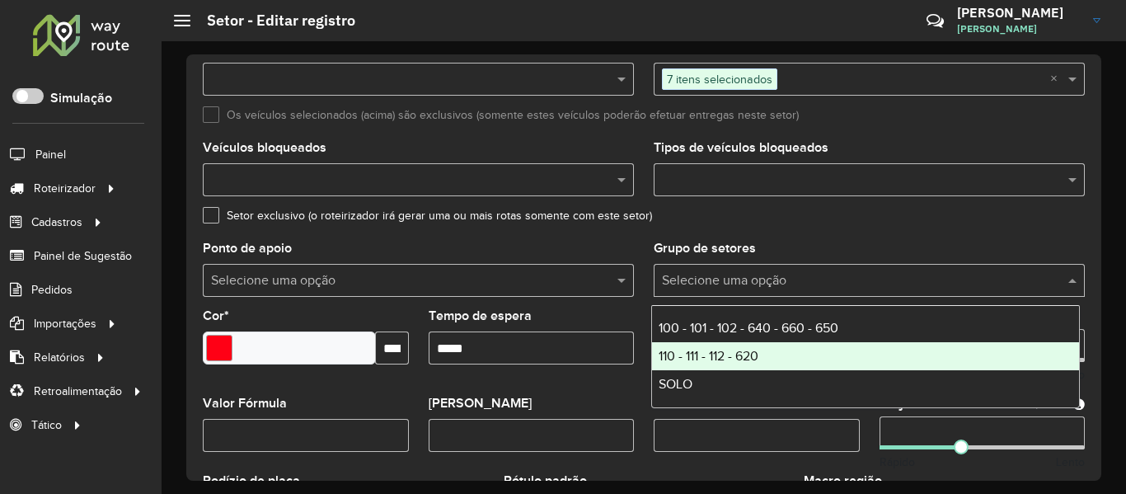
drag, startPoint x: 799, startPoint y: 320, endPoint x: 792, endPoint y: 355, distance: 35.3
click at [792, 355] on div "100 - 101 - 102 - 640 - 660 - 650 110 - 111 - 112 - 620 SOLO" at bounding box center [865, 356] width 427 height 84
click at [792, 355] on div "110 - 111 - 112 - 620" at bounding box center [865, 356] width 427 height 28
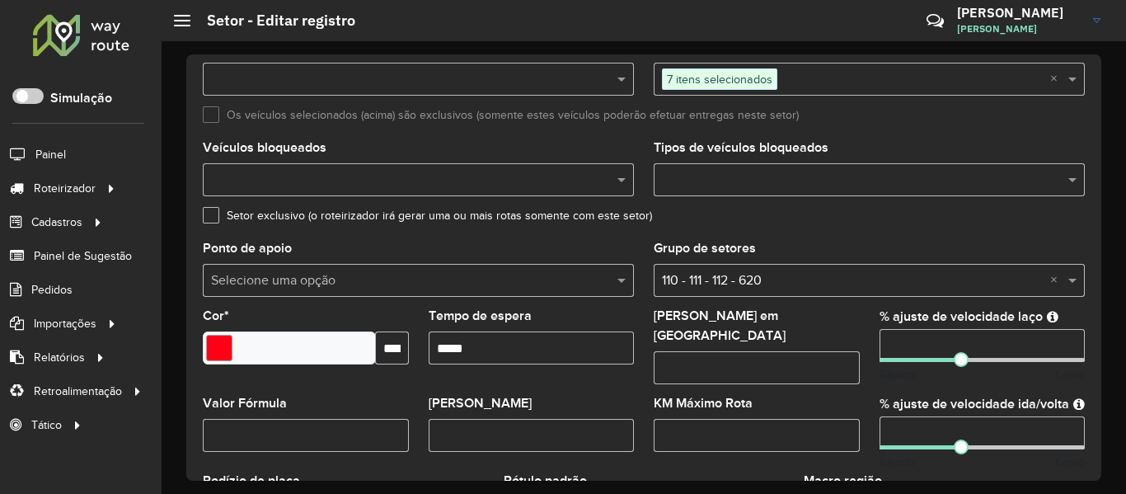
scroll to position [412, 0]
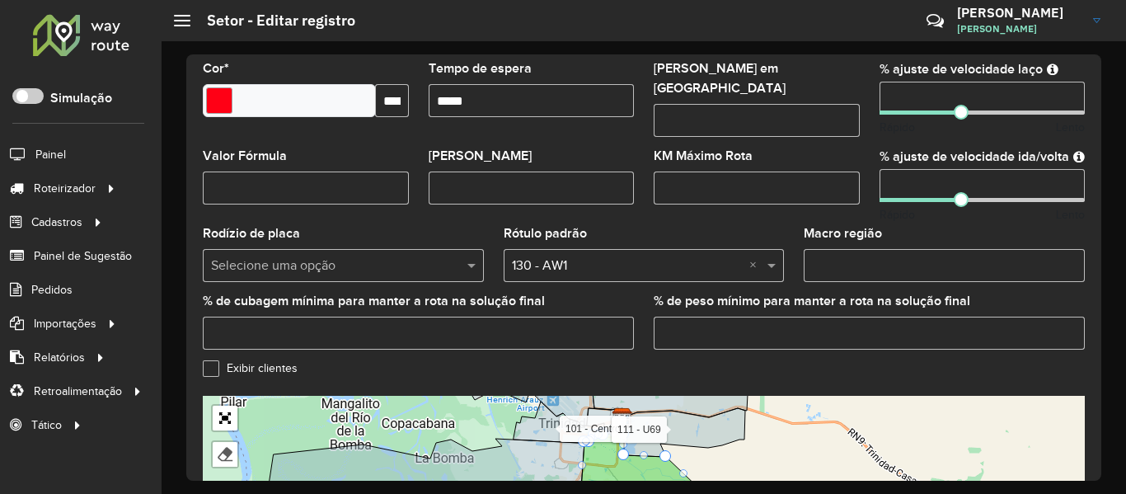
click at [917, 252] on input "Macro região" at bounding box center [944, 265] width 281 height 33
paste input "***"
type input "***"
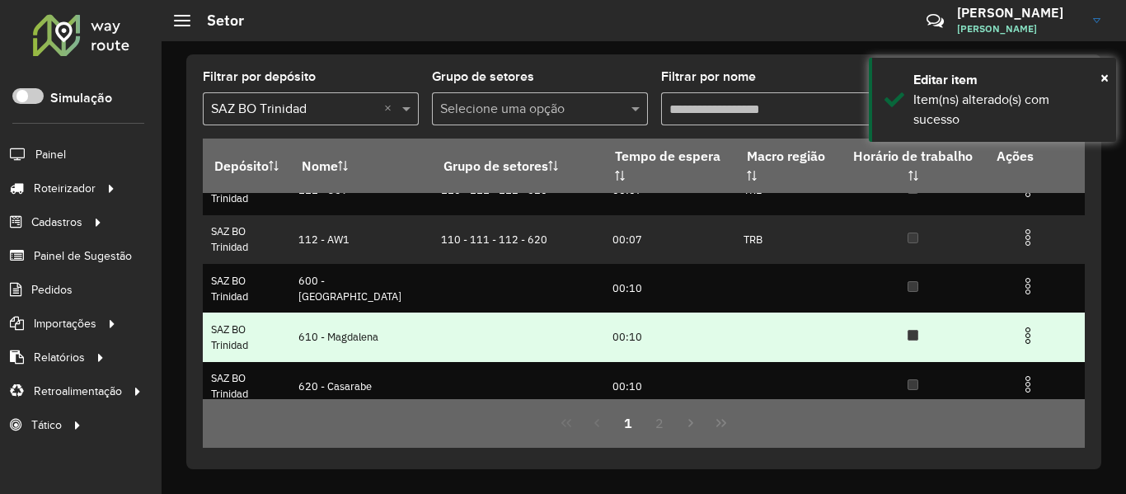
scroll to position [247, 0]
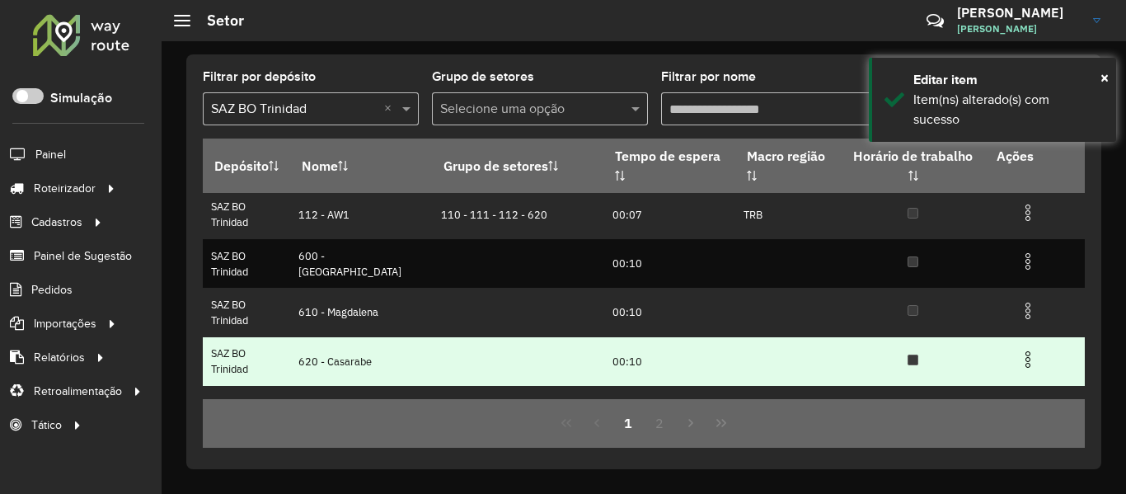
click at [1018, 362] on img at bounding box center [1028, 360] width 20 height 20
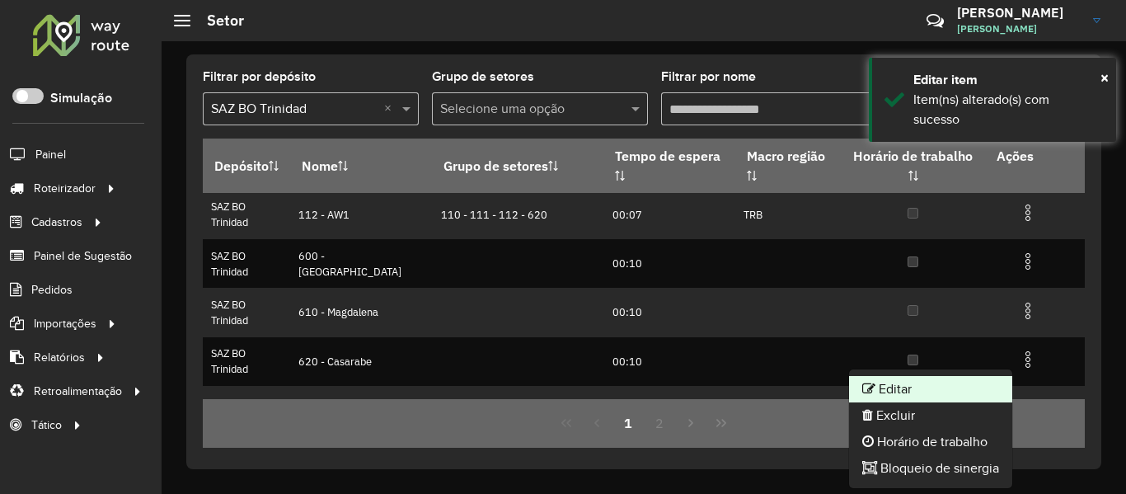
click at [966, 385] on li "Editar" at bounding box center [930, 389] width 163 height 26
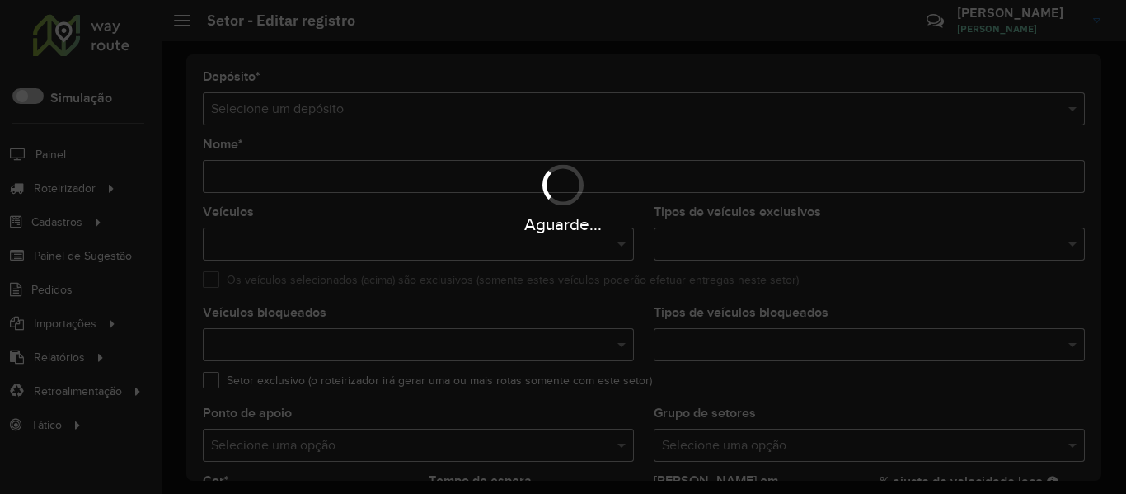
type input "**********"
type input "*******"
type input "*****"
type input "**"
type input "*"
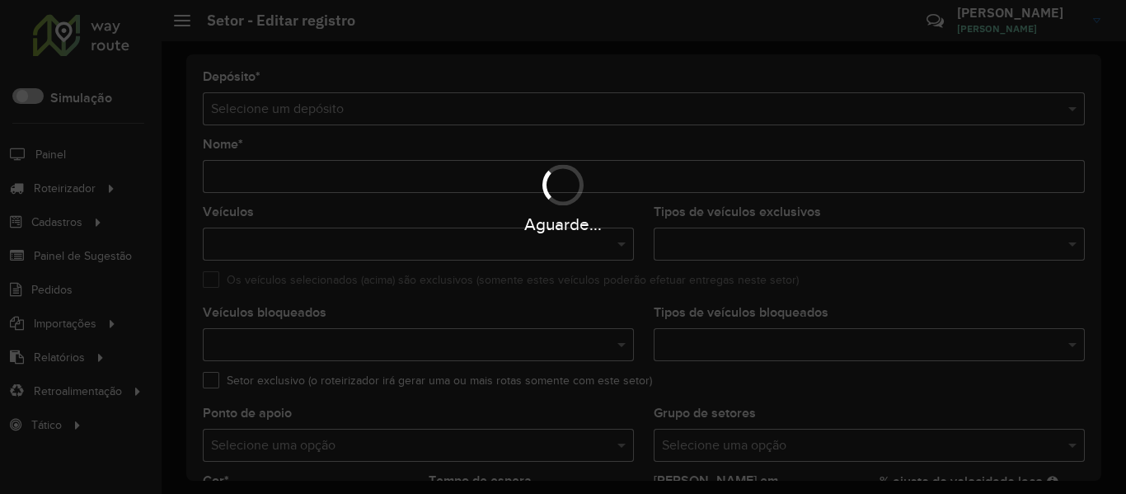
type input "*"
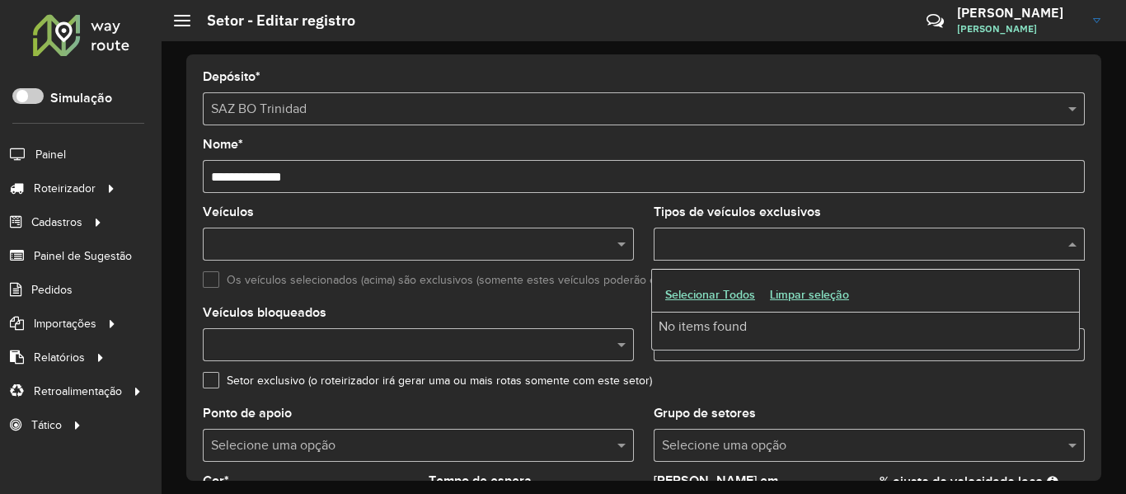
click at [733, 251] on input "text" at bounding box center [861, 245] width 407 height 20
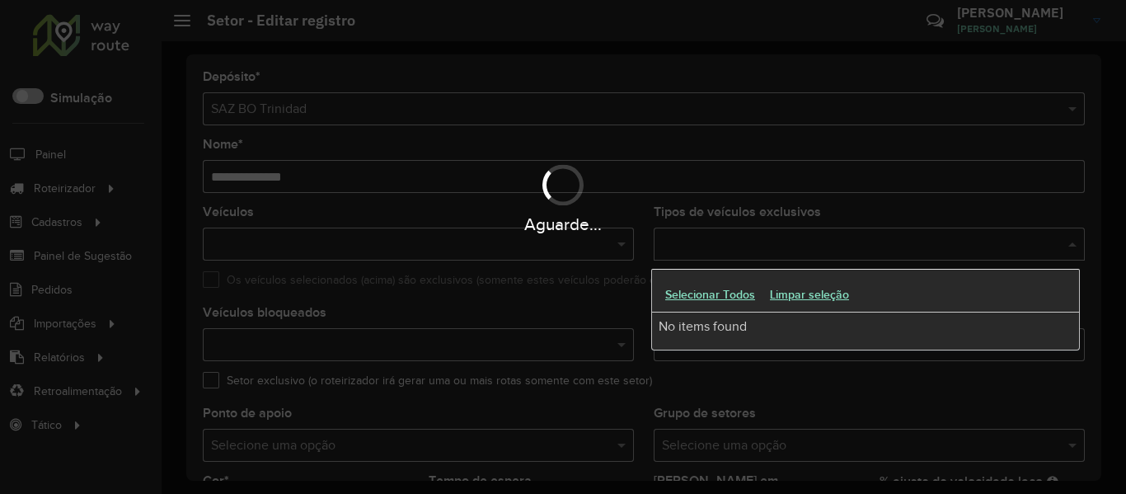
click at [797, 181] on div "Aguarde..." at bounding box center [563, 197] width 1126 height 78
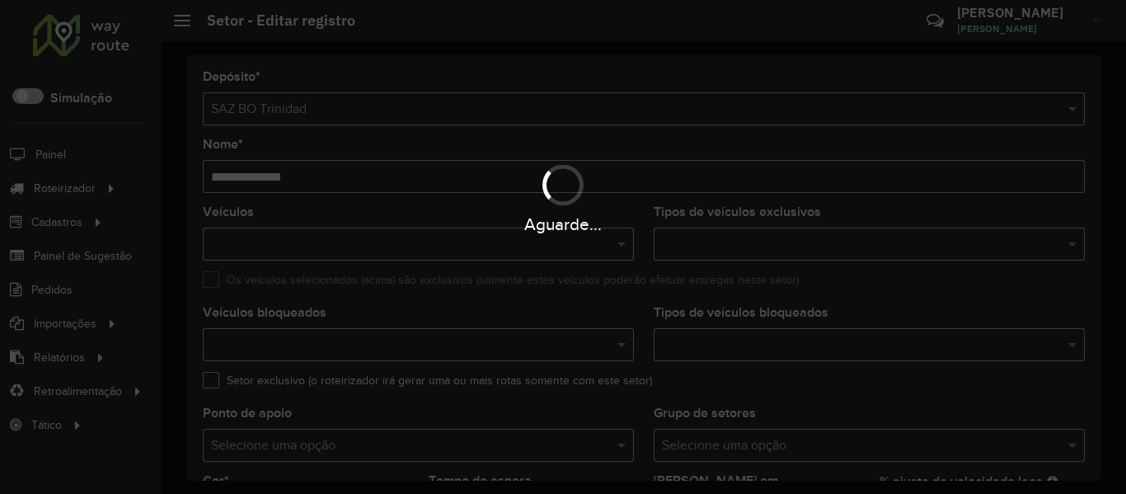
click at [797, 181] on hb-app "Aguarde... Pop-up bloqueado! Seu navegador bloqueou automáticamente a abertura …" at bounding box center [563, 247] width 1126 height 494
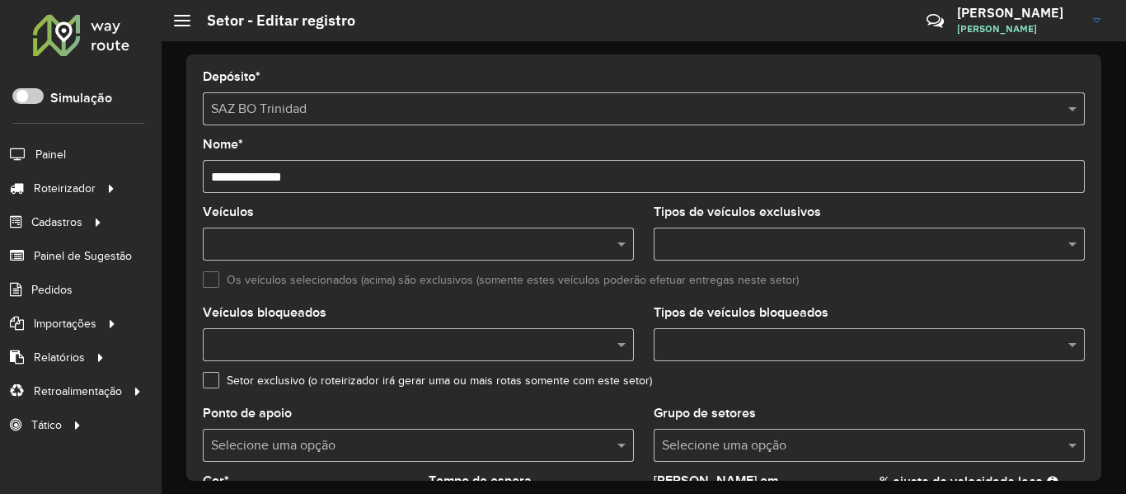
click at [709, 163] on input "**********" at bounding box center [644, 176] width 882 height 33
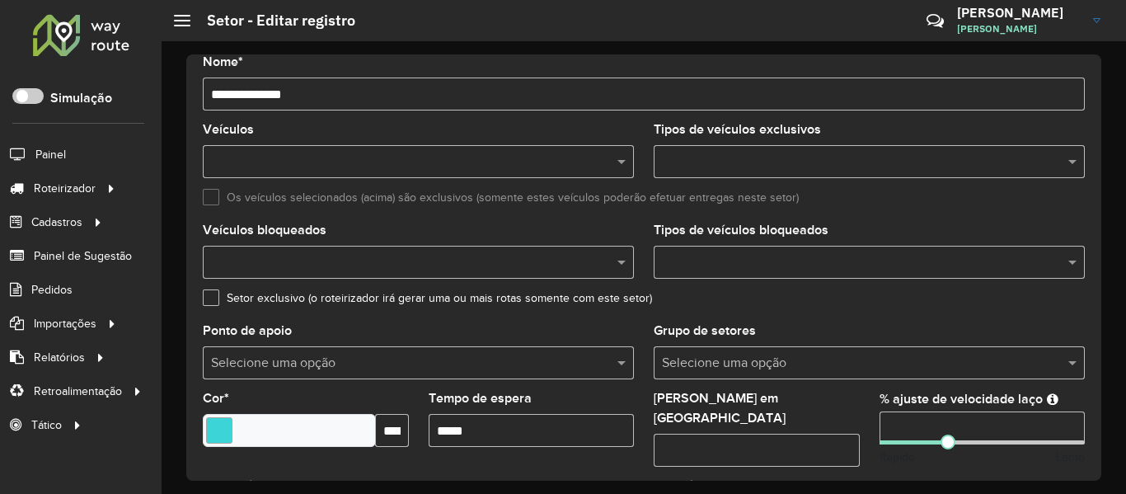
click at [796, 264] on input "text" at bounding box center [861, 263] width 407 height 20
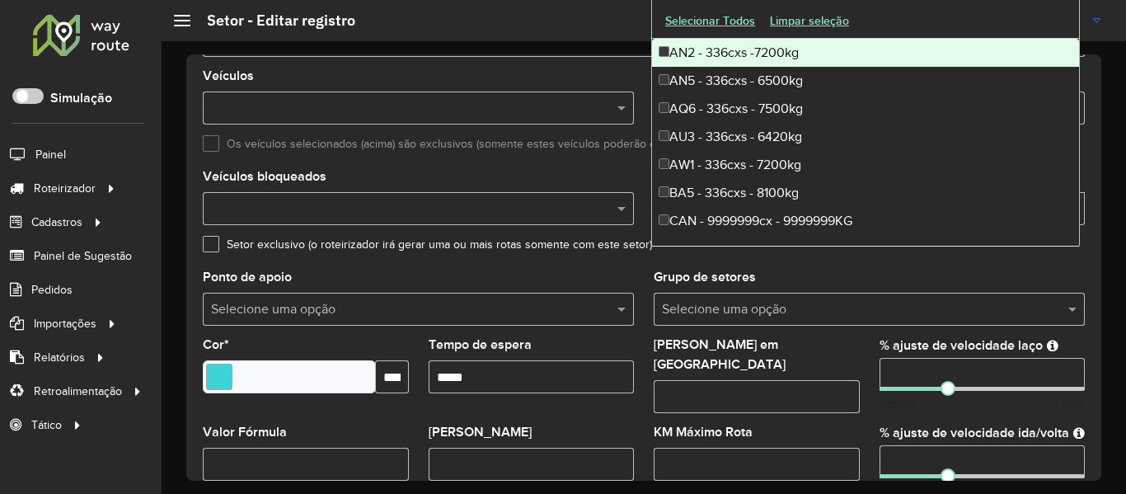
scroll to position [165, 0]
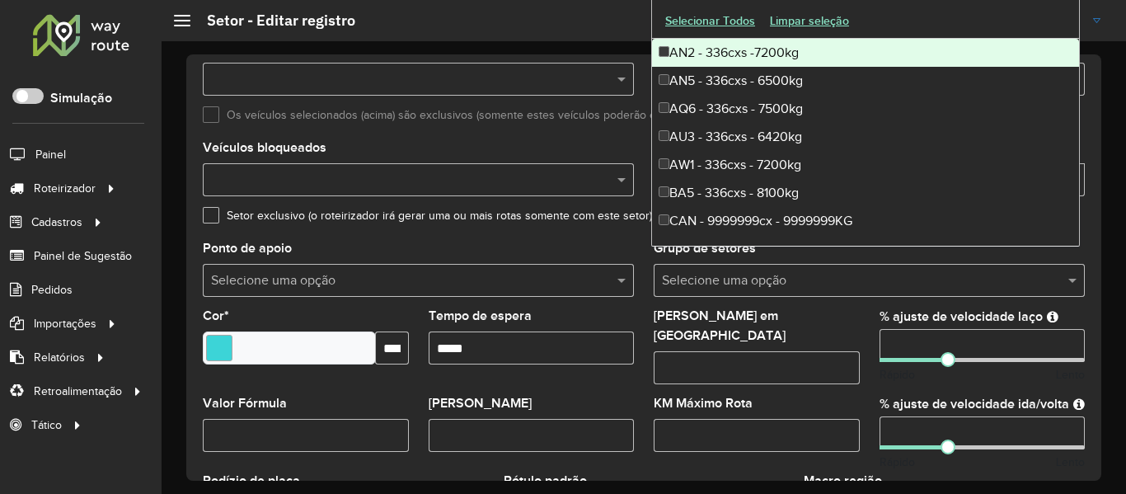
click at [793, 317] on div "Máximo dias em rota **" at bounding box center [757, 347] width 206 height 74
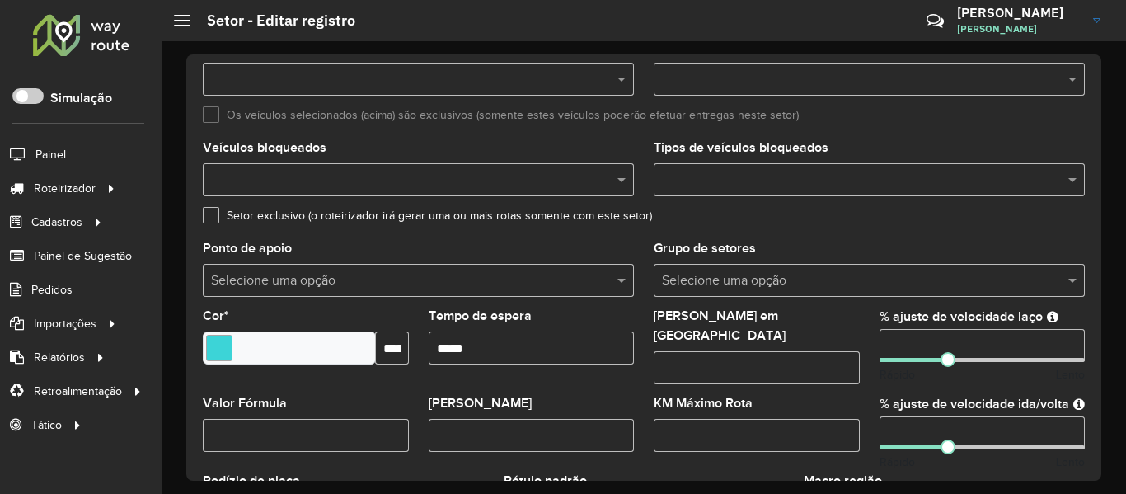
click at [814, 284] on input "text" at bounding box center [853, 281] width 382 height 20
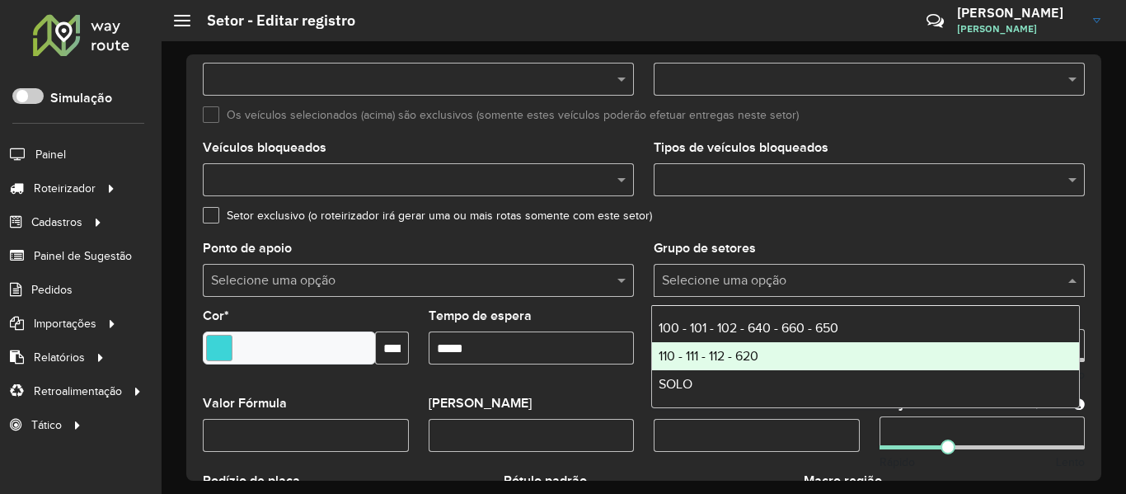
click at [800, 350] on div "110 - 111 - 112 - 620" at bounding box center [865, 356] width 427 height 28
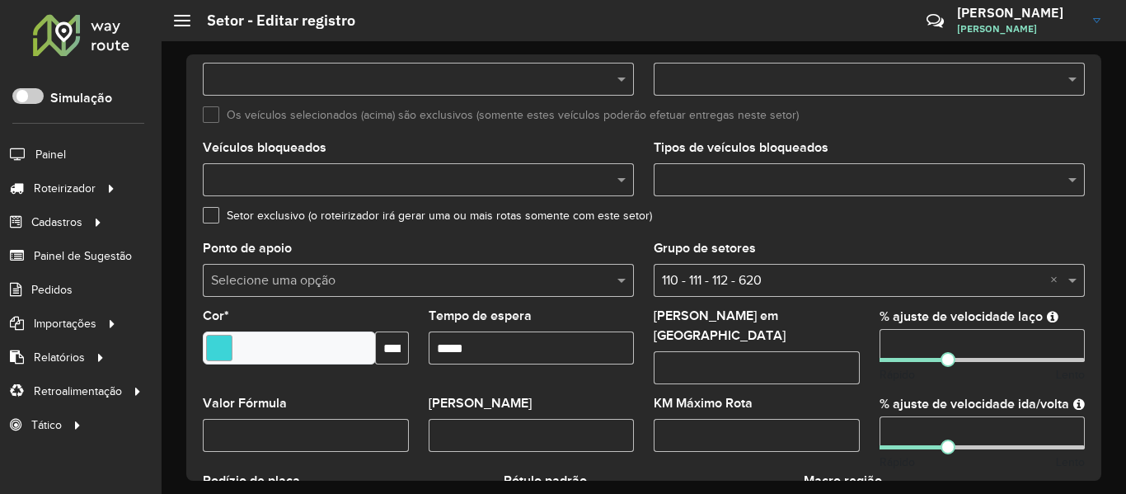
click at [804, 242] on div "Grupo de setores Selecione uma opção × 110 - 111 - 112 - 620 ×" at bounding box center [869, 269] width 431 height 54
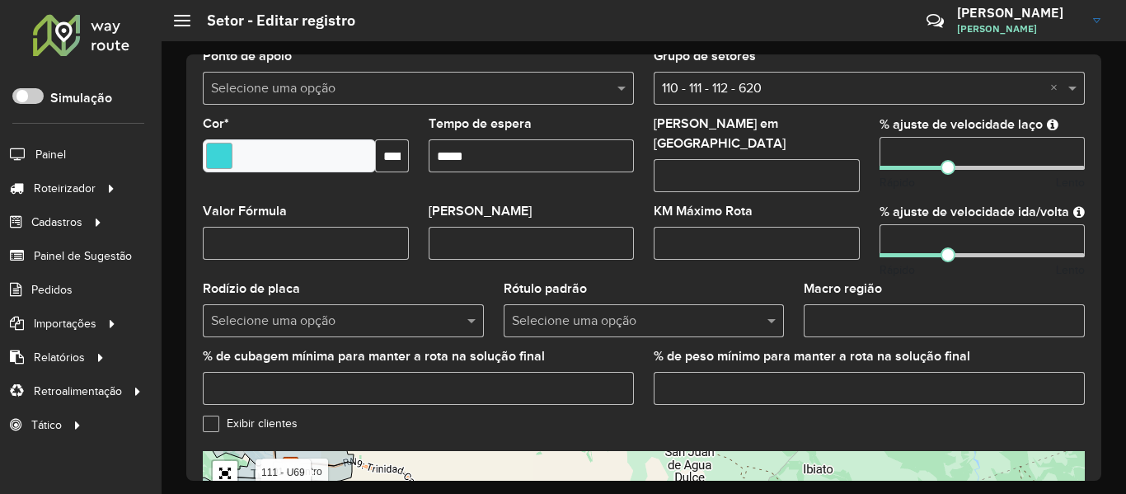
scroll to position [495, 0]
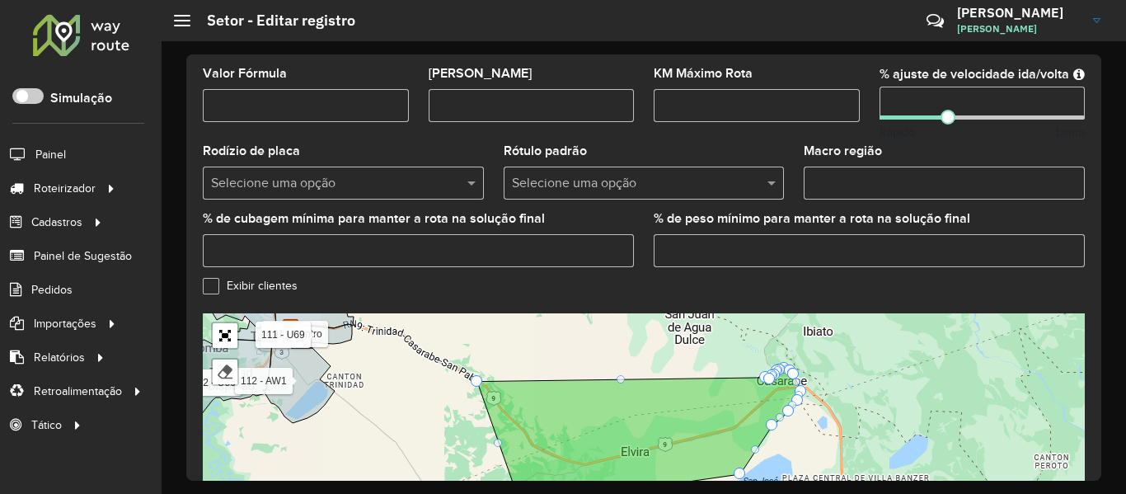
click at [880, 169] on input "Macro região" at bounding box center [944, 183] width 281 height 33
paste input "***"
type input "***"
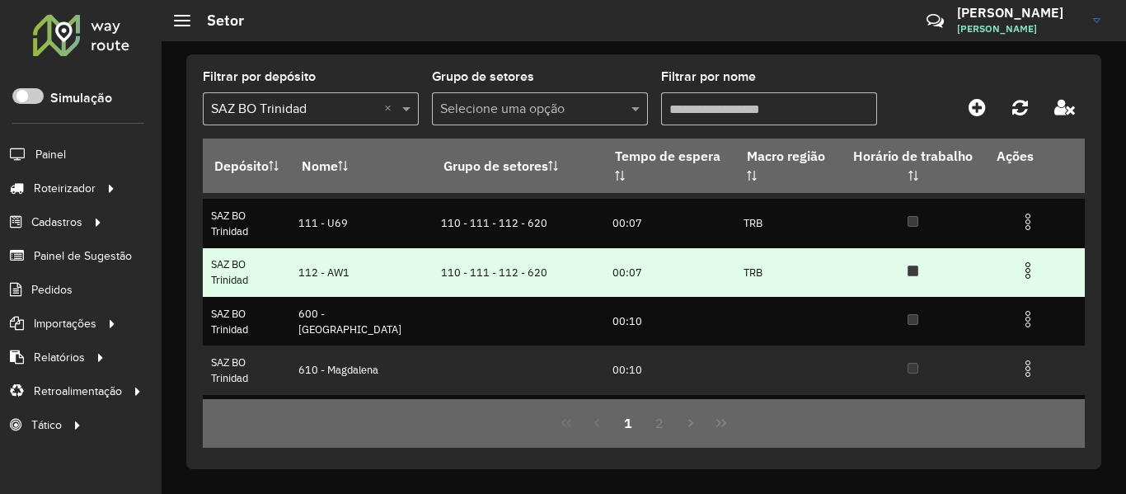
scroll to position [217, 0]
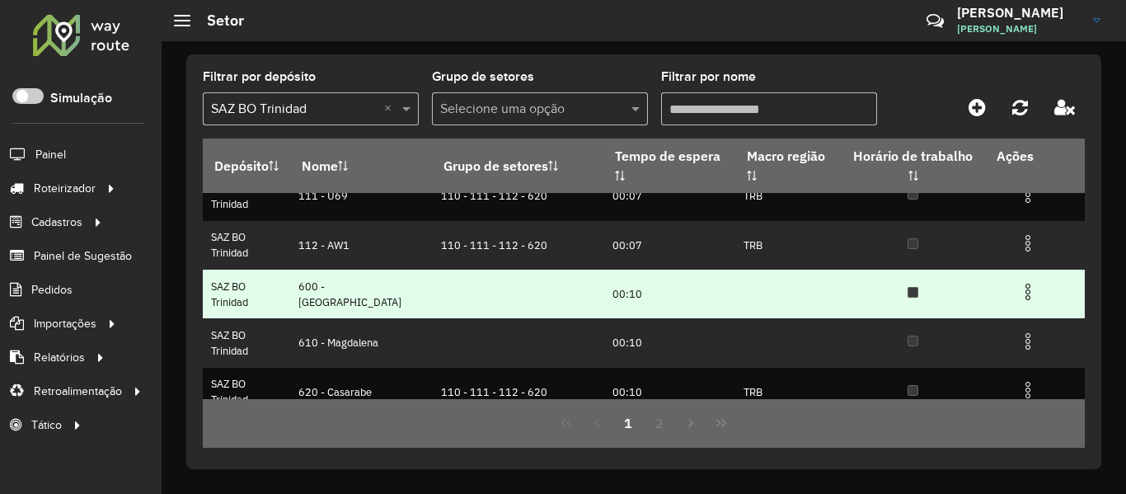
click at [1026, 303] on td at bounding box center [1035, 290] width 99 height 41
click at [1023, 289] on img at bounding box center [1028, 292] width 20 height 20
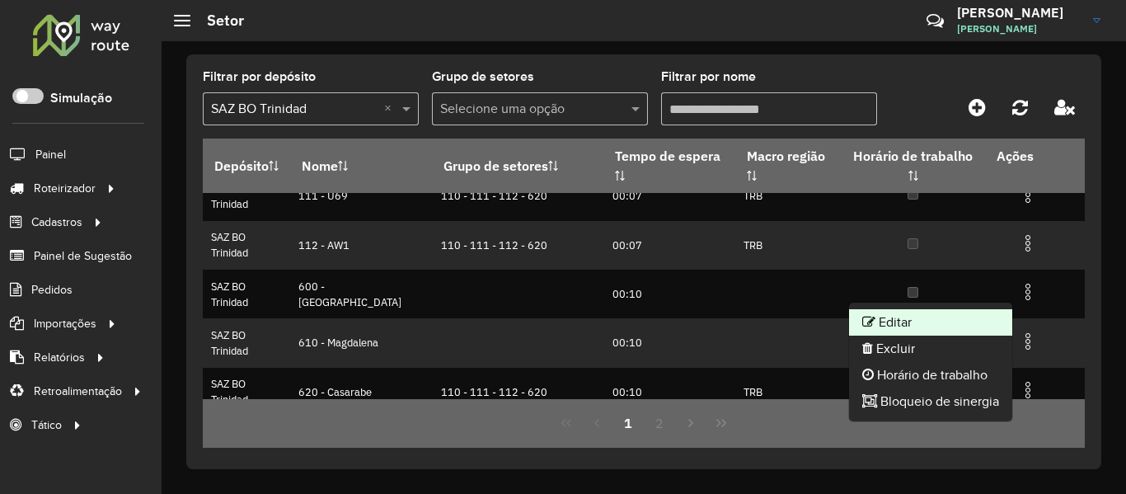
click at [949, 325] on li "Editar" at bounding box center [930, 322] width 163 height 26
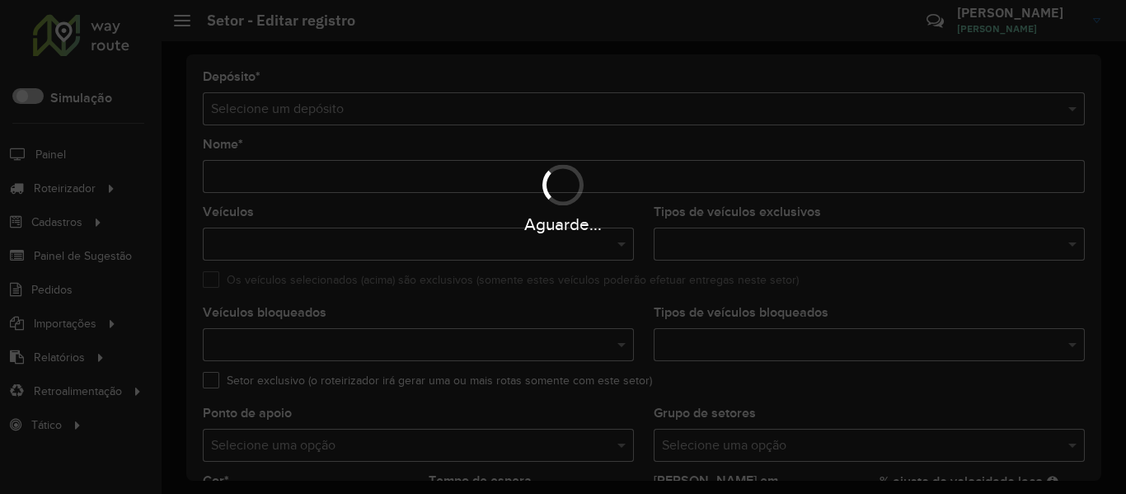
type input "**********"
type input "*******"
type input "*****"
type input "**"
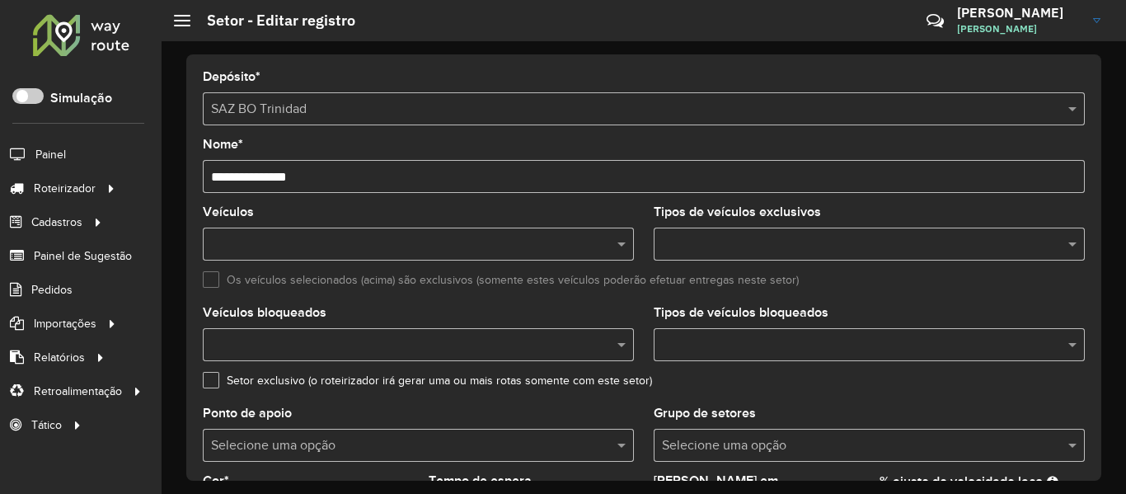
scroll to position [495, 0]
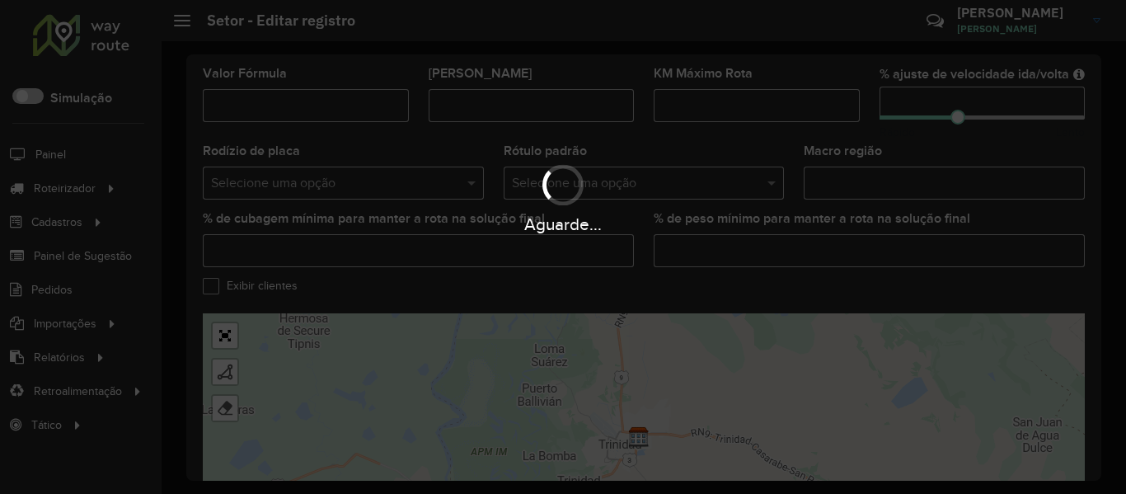
click at [870, 172] on div "Aguarde..." at bounding box center [563, 197] width 1126 height 78
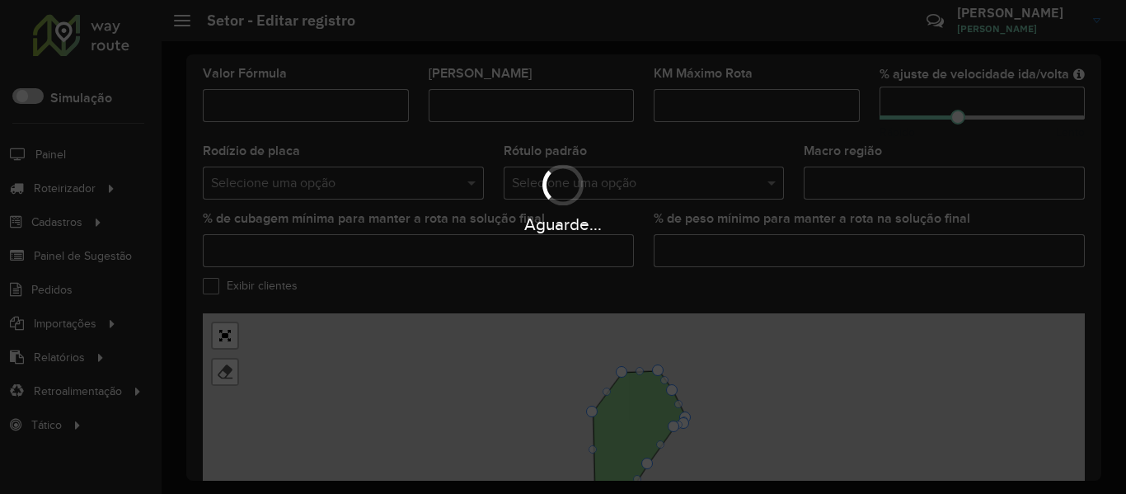
click at [870, 172] on div "Aguarde..." at bounding box center [563, 197] width 1126 height 78
click at [870, 172] on hb-app "Aguarde... Pop-up bloqueado! Seu navegador bloqueou automáticamente a abertura …" at bounding box center [563, 247] width 1126 height 494
click at [870, 172] on input "Macro região" at bounding box center [944, 183] width 281 height 33
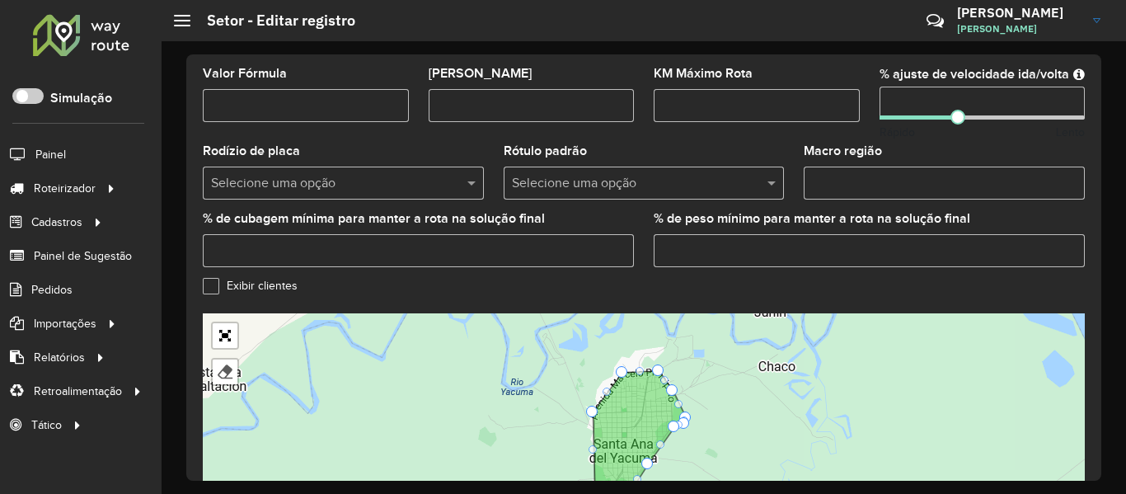
click at [870, 172] on input "Macro região" at bounding box center [944, 183] width 281 height 33
paste input "***"
click at [893, 168] on input "***" at bounding box center [944, 183] width 281 height 33
type input "***"
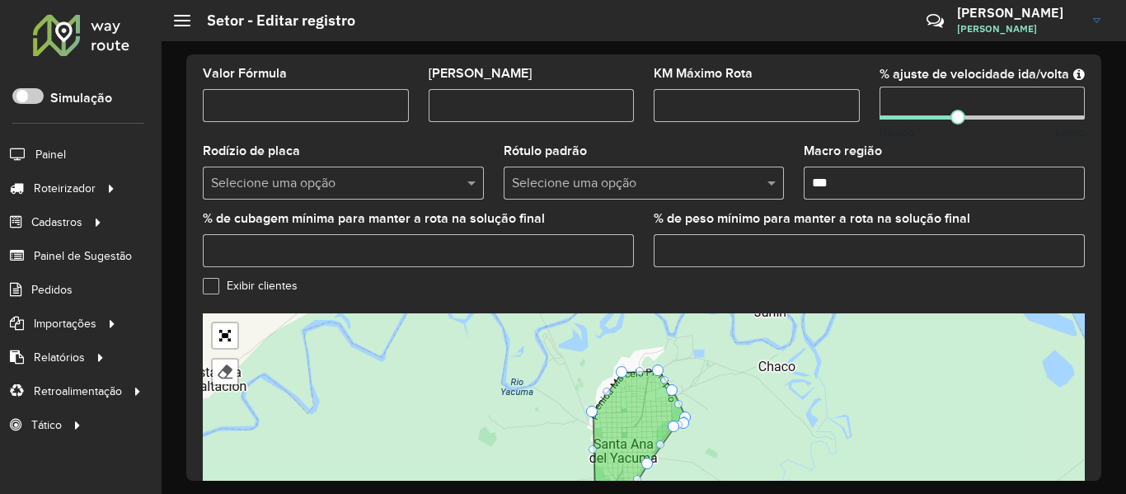
click at [682, 132] on formly-field "KM Máximo Rota" at bounding box center [757, 107] width 226 height 78
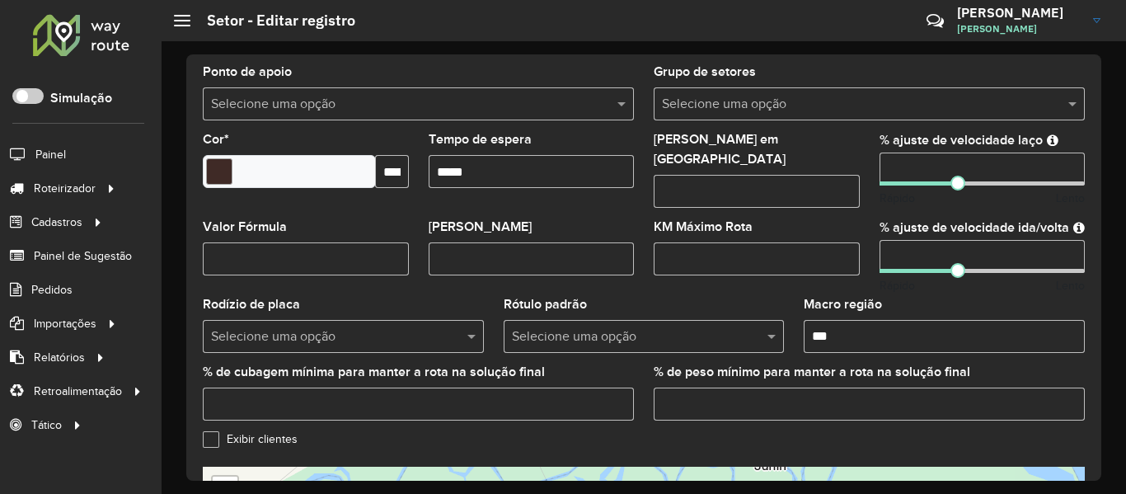
scroll to position [330, 0]
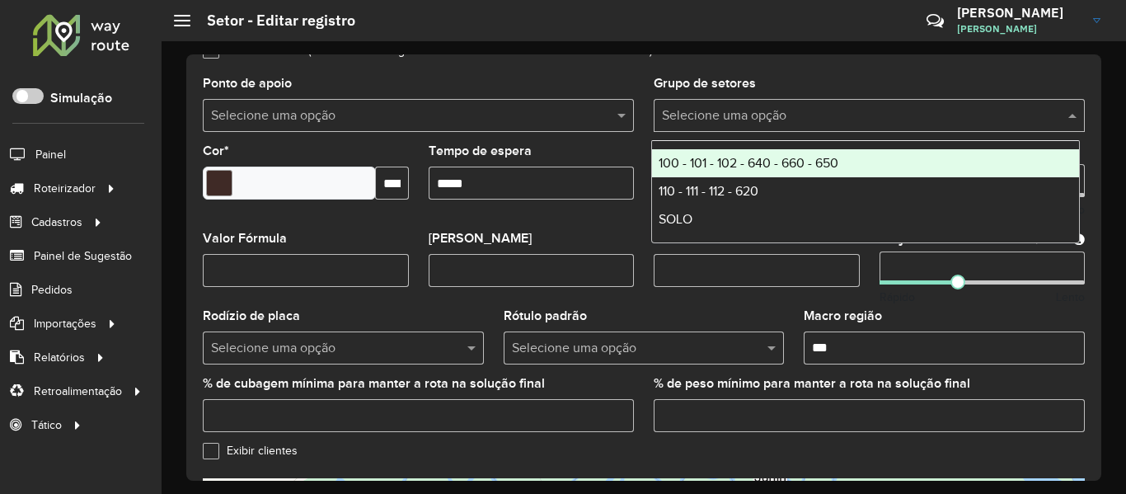
click at [861, 111] on input "text" at bounding box center [853, 116] width 382 height 20
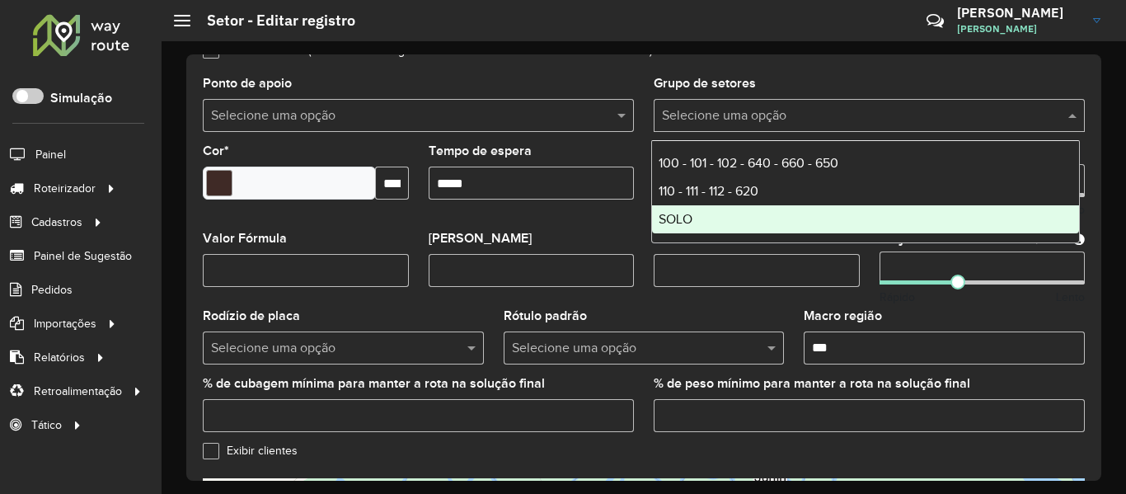
click at [791, 217] on div "SOLO" at bounding box center [865, 219] width 427 height 28
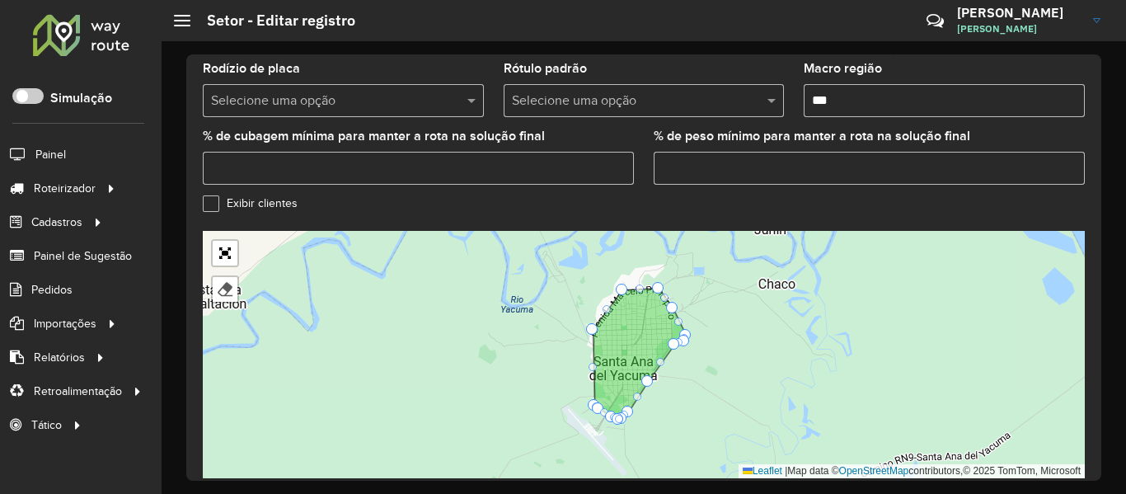
scroll to position [638, 0]
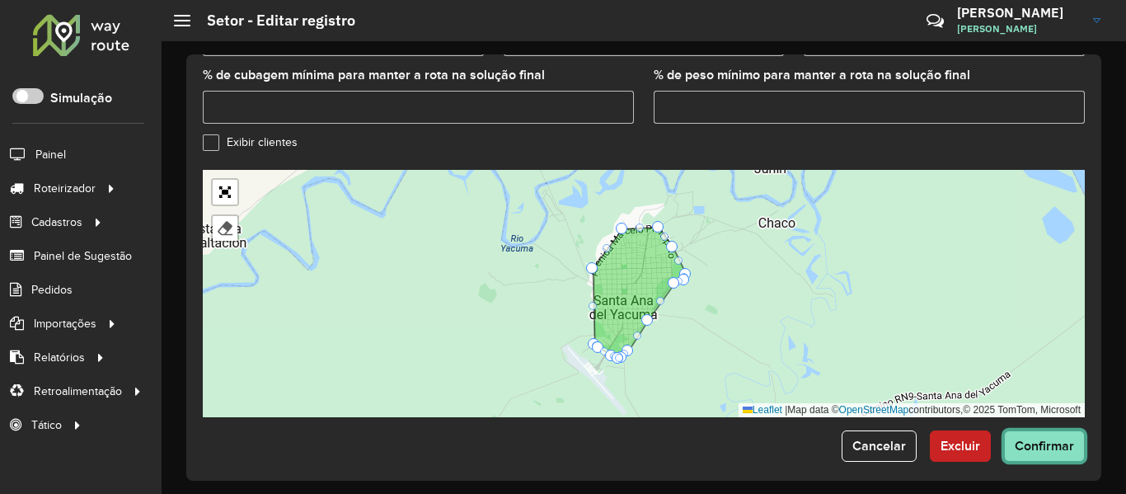
click at [1045, 440] on span "Confirmar" at bounding box center [1044, 446] width 59 height 14
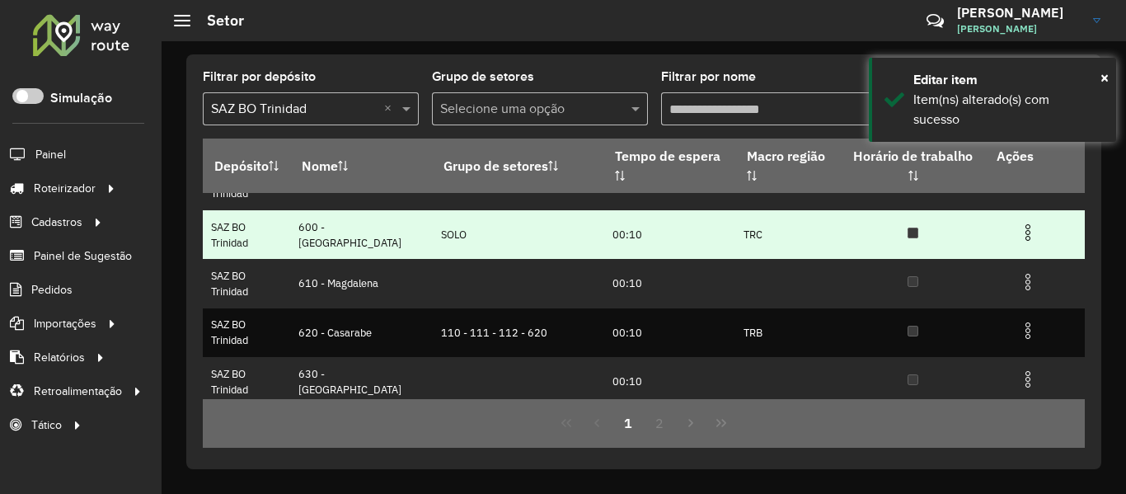
scroll to position [247, 0]
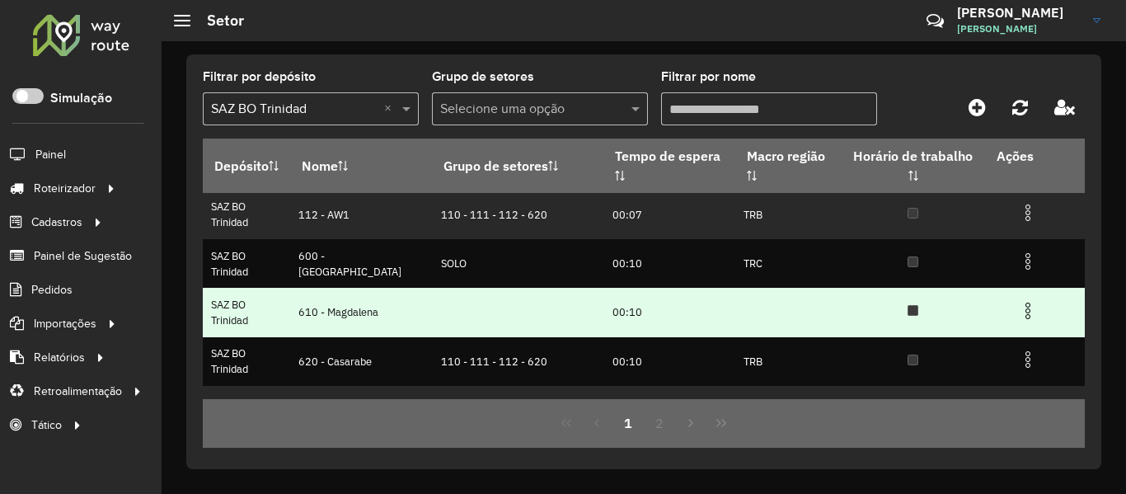
click at [1024, 313] on img at bounding box center [1028, 311] width 20 height 20
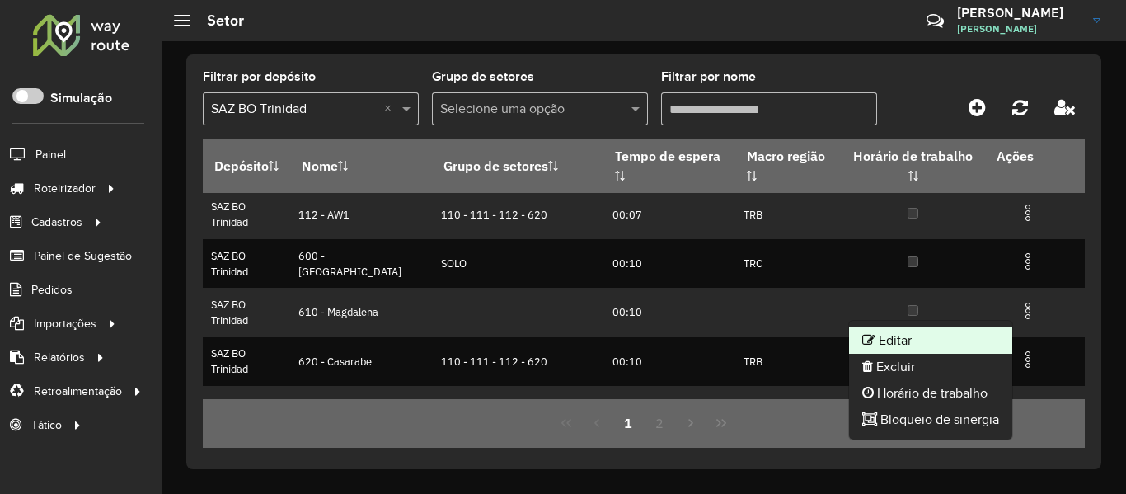
click at [899, 343] on li "Editar" at bounding box center [930, 340] width 163 height 26
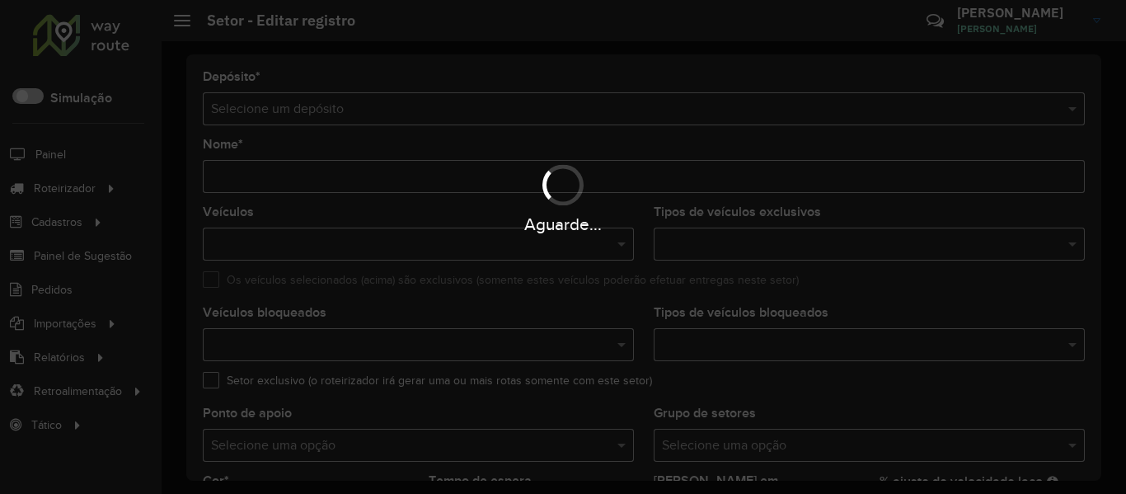
type input "**********"
type input "*******"
type input "*****"
type input "**"
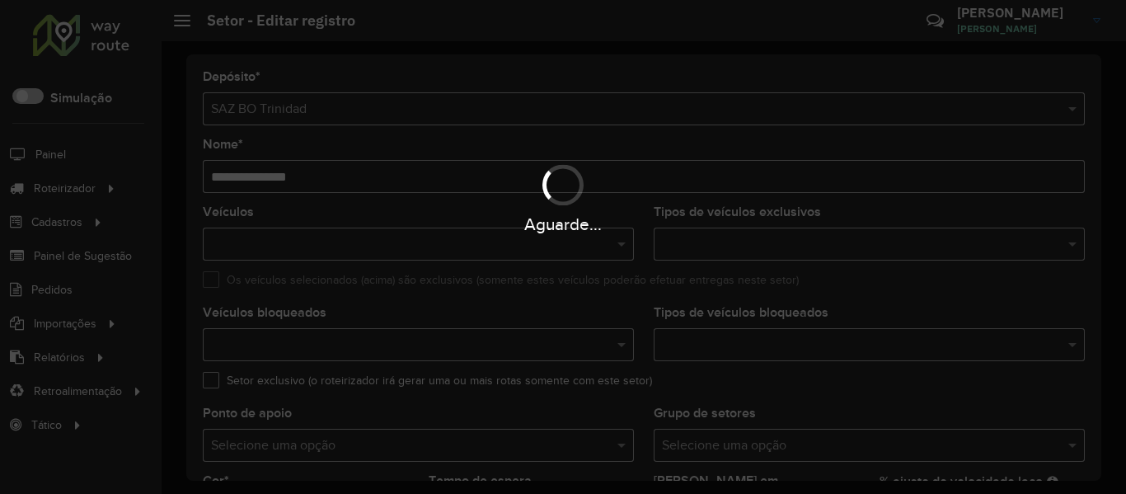
click at [863, 347] on input "text" at bounding box center [861, 346] width 407 height 20
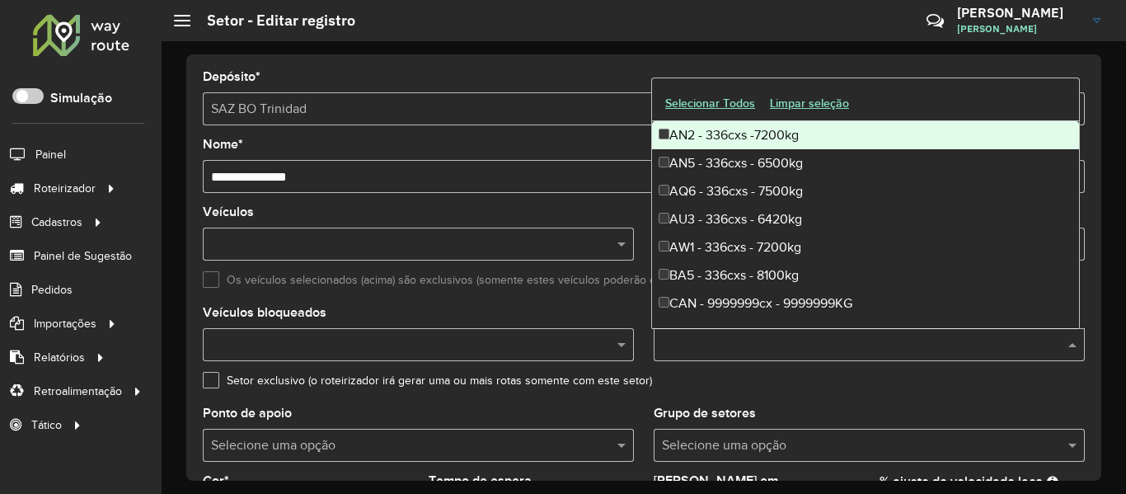
click at [858, 400] on formly-field "Setor exclusivo (o roteirizador irá gerar uma ou mais rotas somente com este se…" at bounding box center [644, 390] width 902 height 33
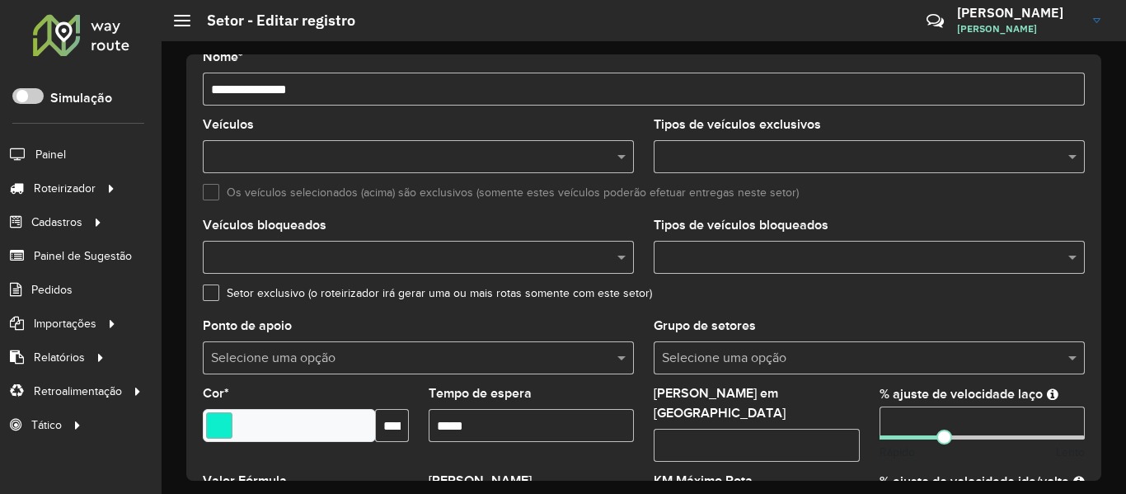
scroll to position [247, 0]
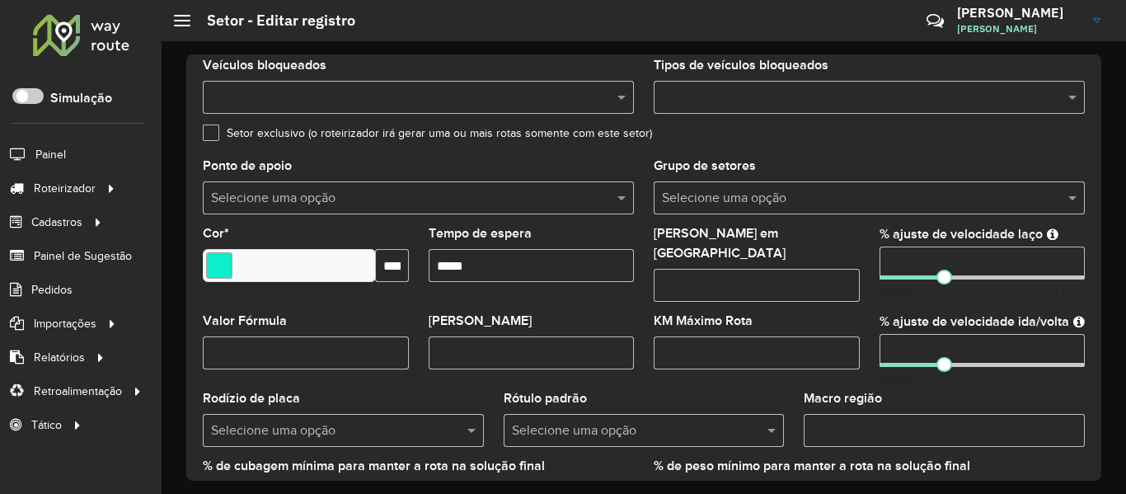
click at [816, 181] on div "Selecione uma opção" at bounding box center [869, 197] width 431 height 33
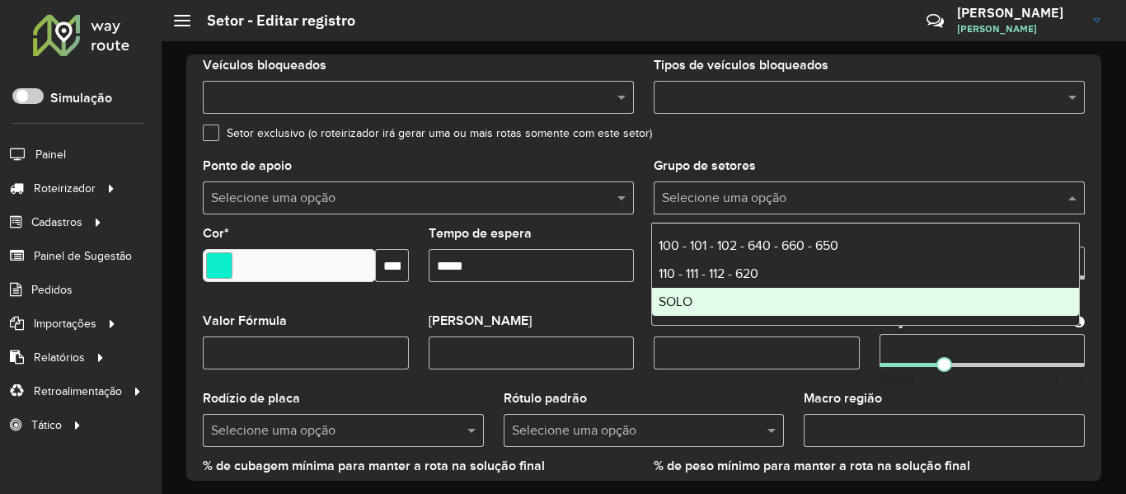
click at [778, 291] on div "SOLO" at bounding box center [865, 302] width 427 height 28
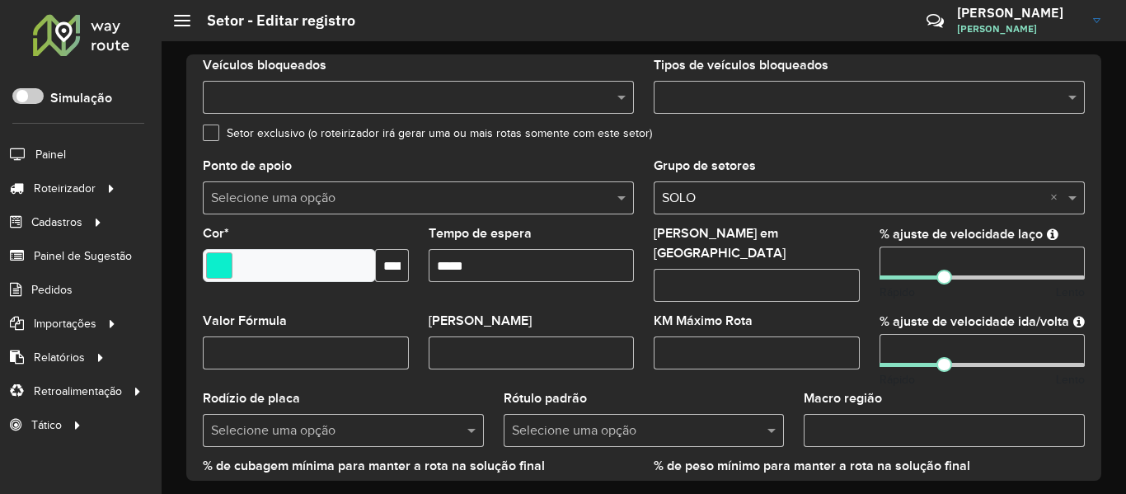
click at [853, 150] on formly-field "Setor exclusivo (o roteirizador irá gerar uma ou mais rotas somente com este se…" at bounding box center [644, 143] width 902 height 33
click at [881, 416] on input "Macro região" at bounding box center [944, 430] width 281 height 33
paste input "***"
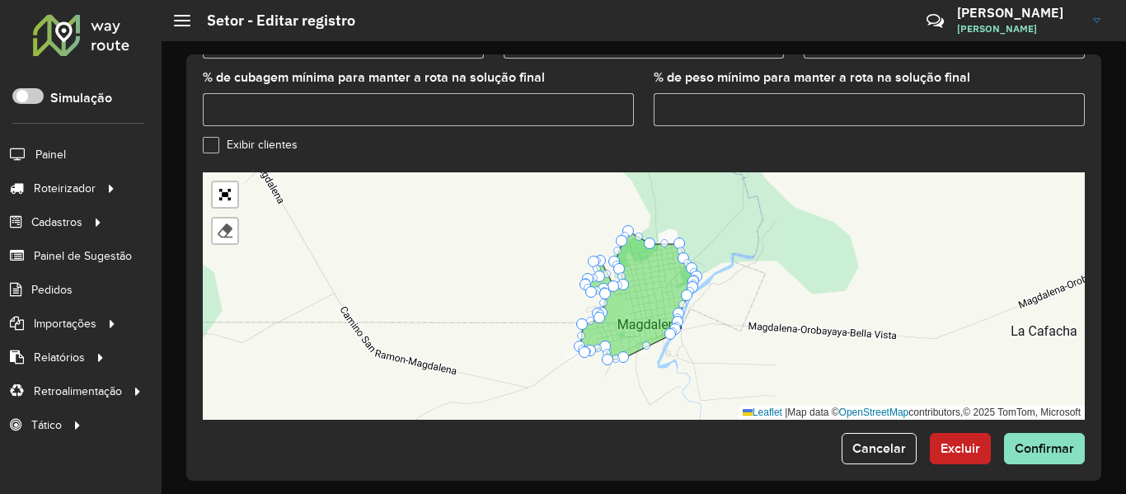
scroll to position [638, 0]
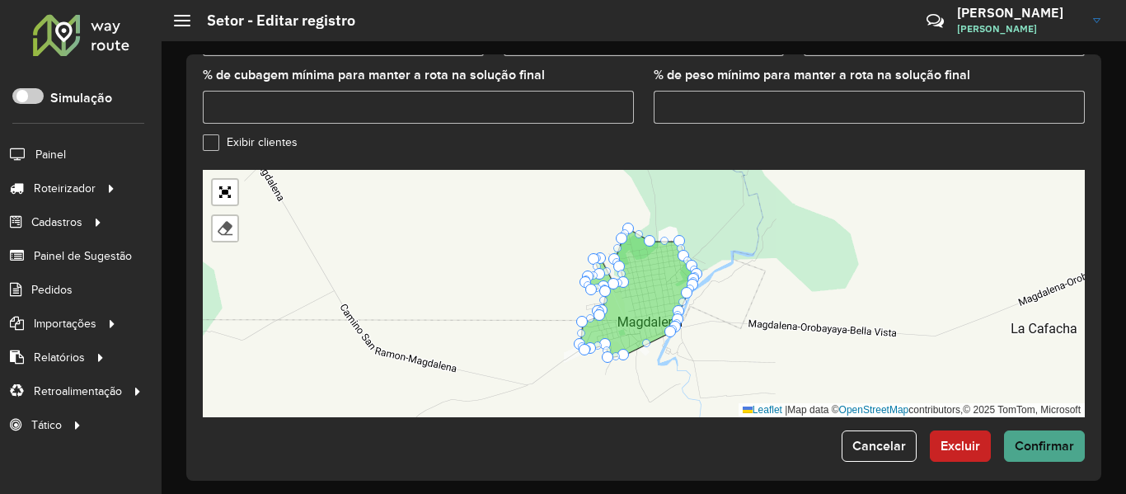
type input "***"
click at [1039, 439] on span "Confirmar" at bounding box center [1044, 446] width 59 height 14
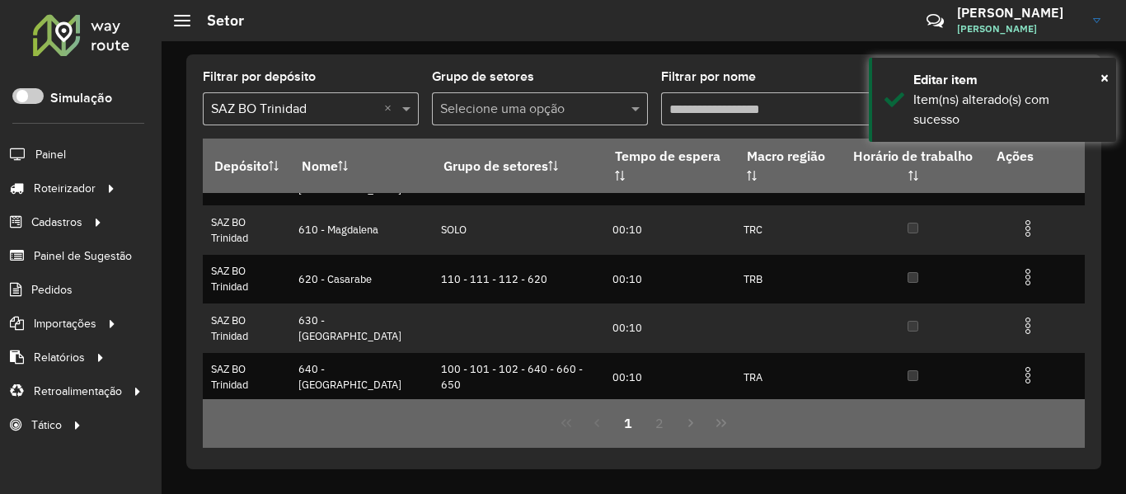
scroll to position [382, 0]
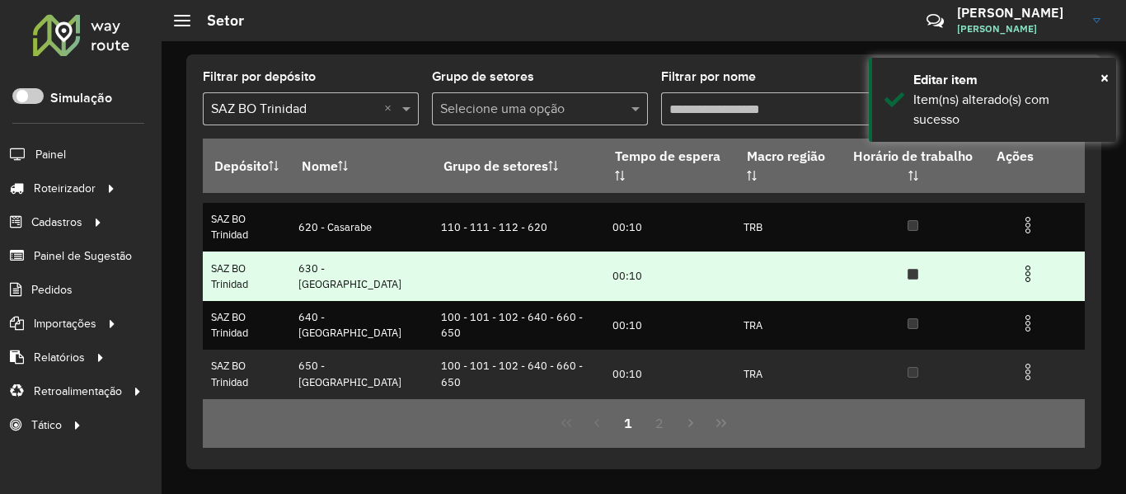
click at [1027, 271] on img at bounding box center [1028, 274] width 20 height 20
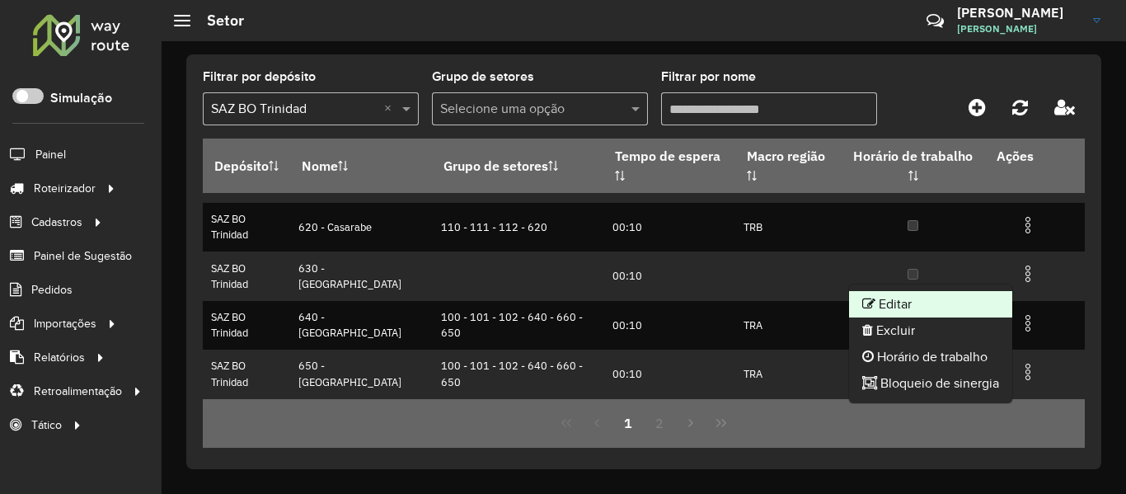
click at [924, 305] on li "Editar" at bounding box center [930, 304] width 163 height 26
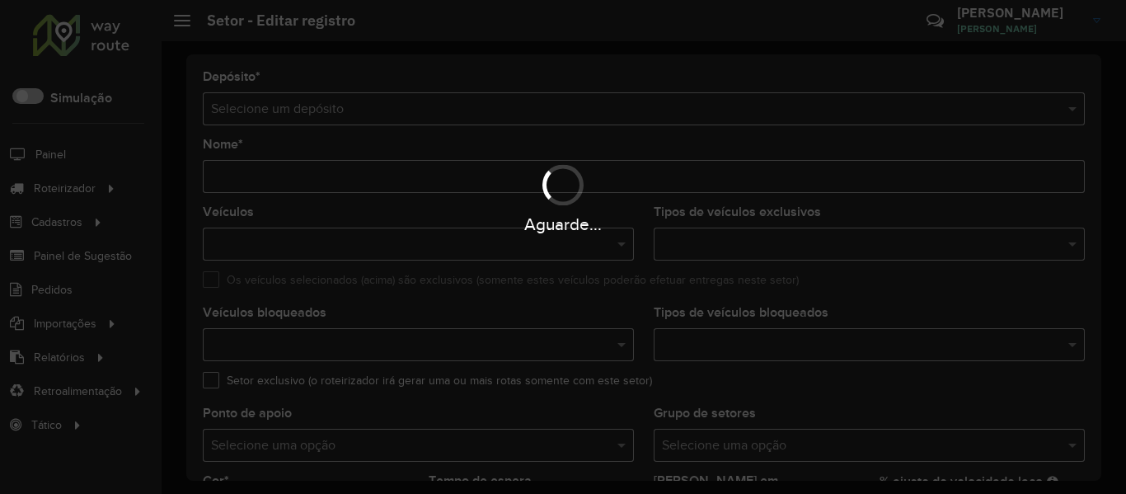
type input "**********"
type input "*******"
type input "*****"
type input "**"
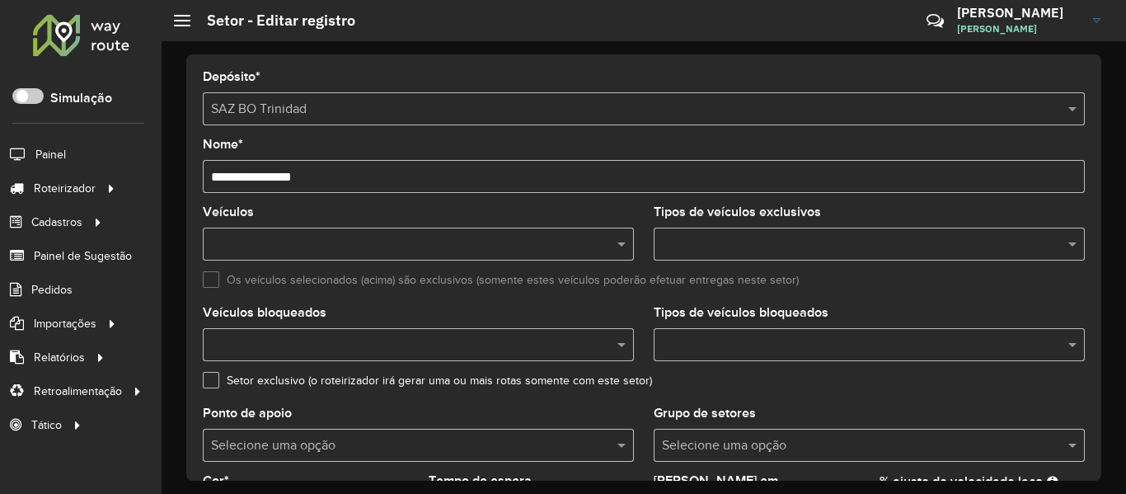
click at [803, 347] on input "text" at bounding box center [861, 346] width 407 height 20
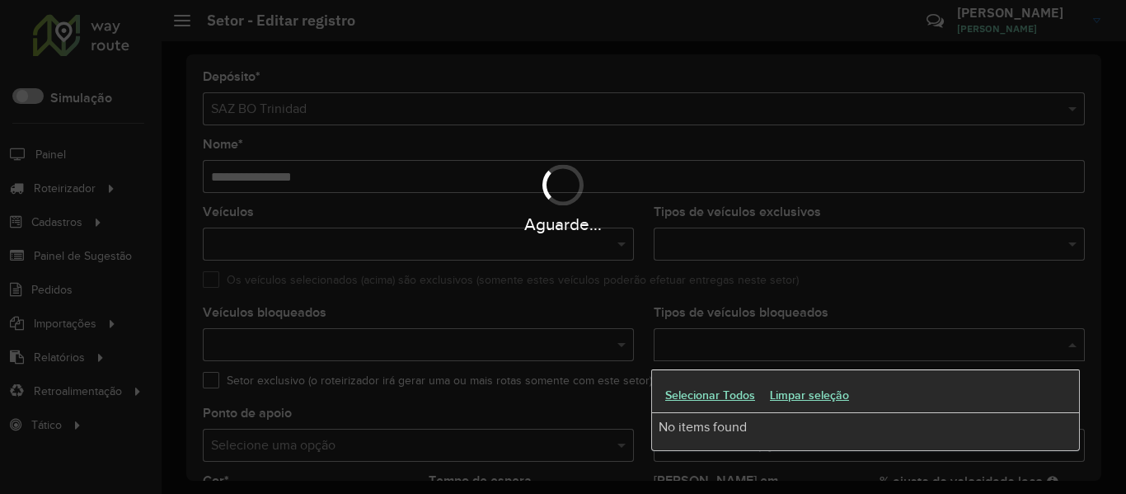
click at [836, 295] on div "Aguarde..." at bounding box center [563, 247] width 1126 height 494
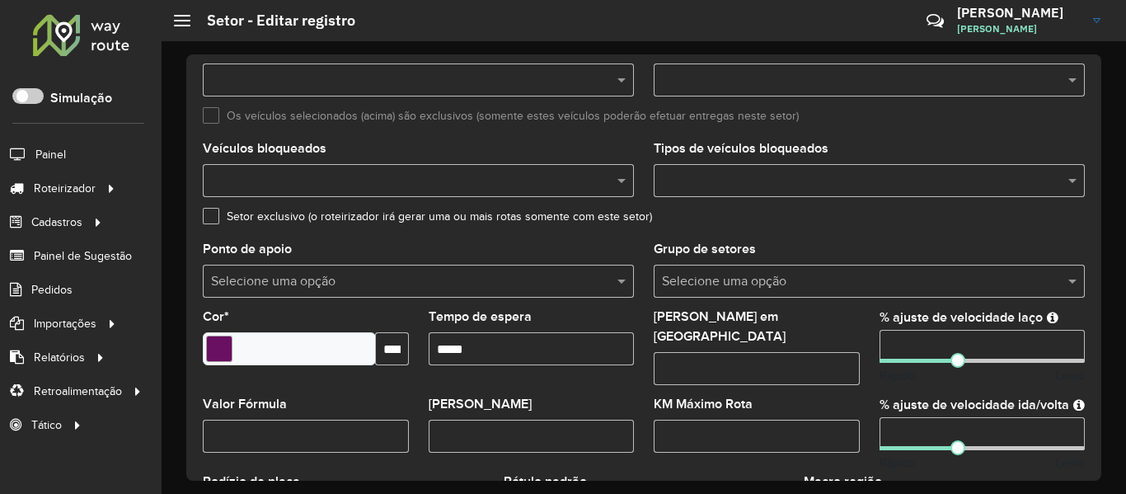
scroll to position [165, 0]
click at [808, 285] on input "text" at bounding box center [853, 281] width 382 height 20
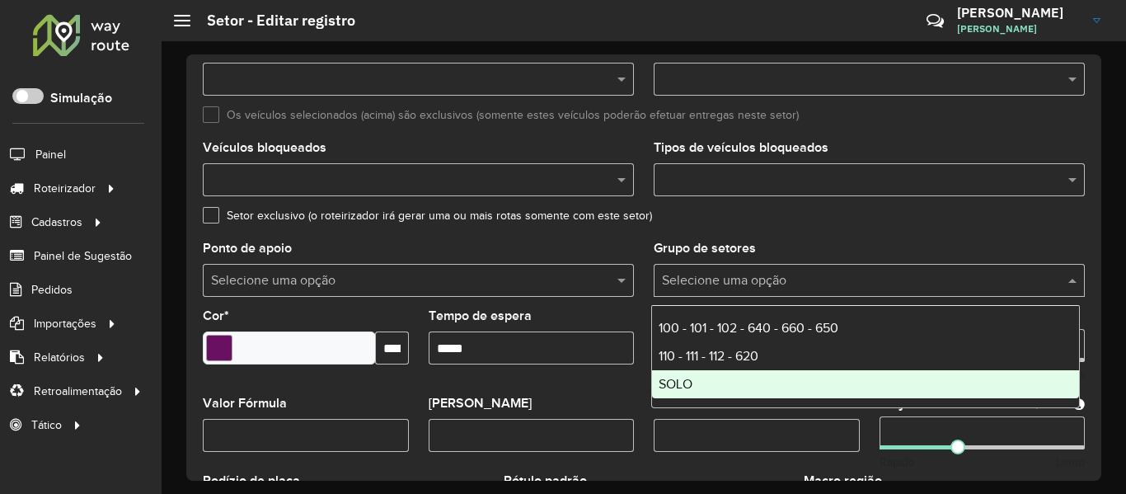
drag, startPoint x: 756, startPoint y: 382, endPoint x: 778, endPoint y: 293, distance: 91.8
click at [756, 383] on div "SOLO" at bounding box center [865, 384] width 427 height 28
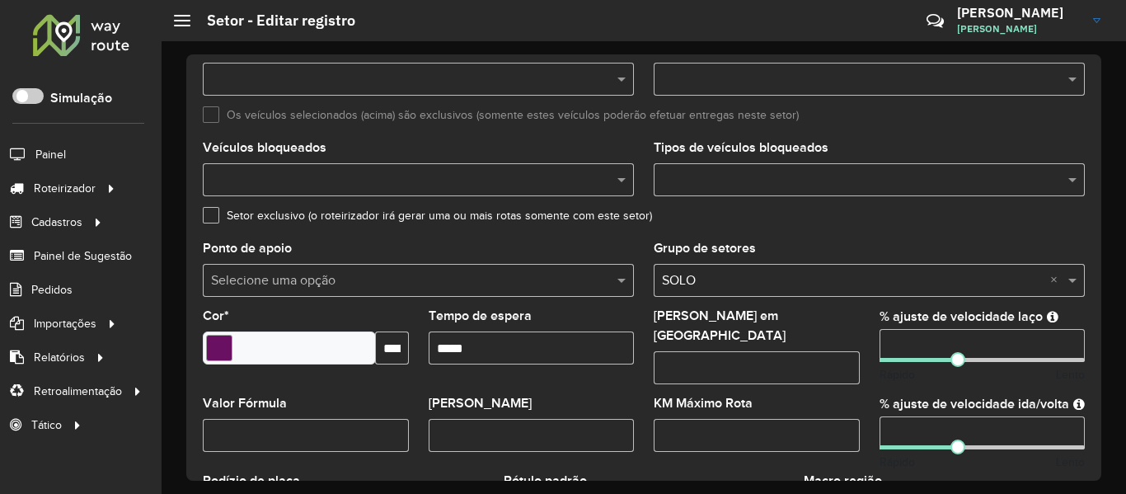
click at [825, 237] on formly-field "Setor exclusivo (o roteirizador irá gerar uma ou mais rotas somente com este se…" at bounding box center [644, 225] width 902 height 33
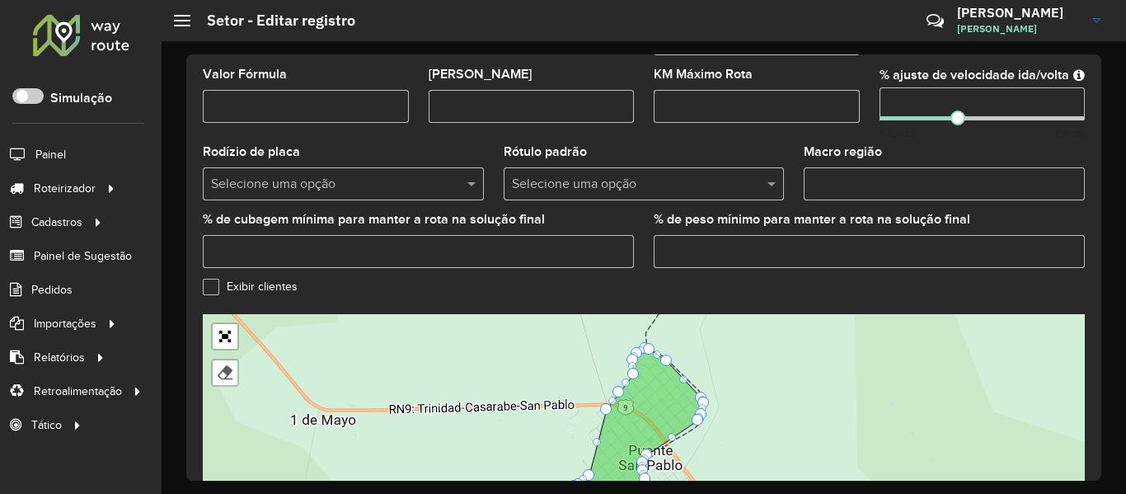
scroll to position [577, 0]
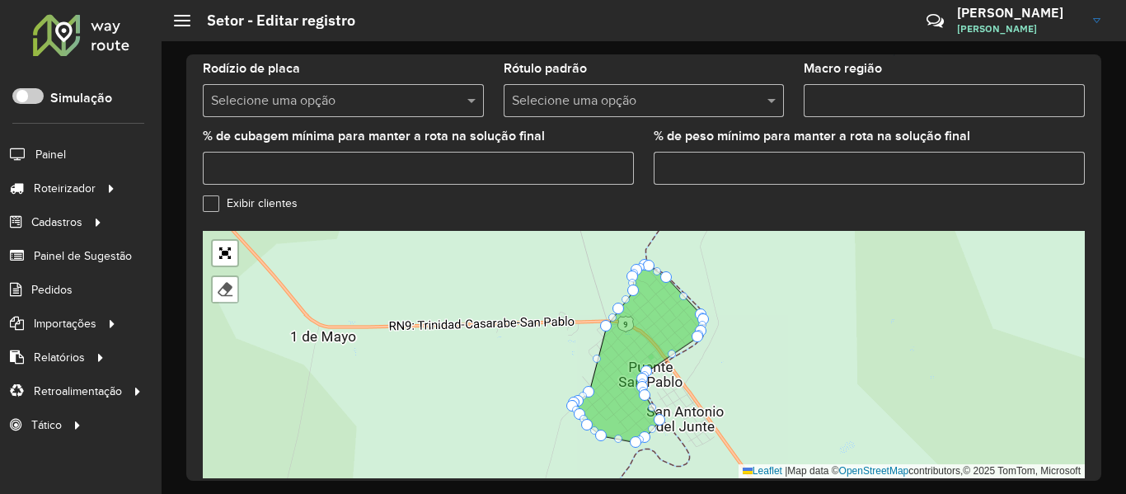
click at [934, 100] on input "Macro região" at bounding box center [944, 100] width 281 height 33
paste input "***"
type input "***"
click at [792, 202] on div "Exibir clientes" at bounding box center [644, 208] width 882 height 20
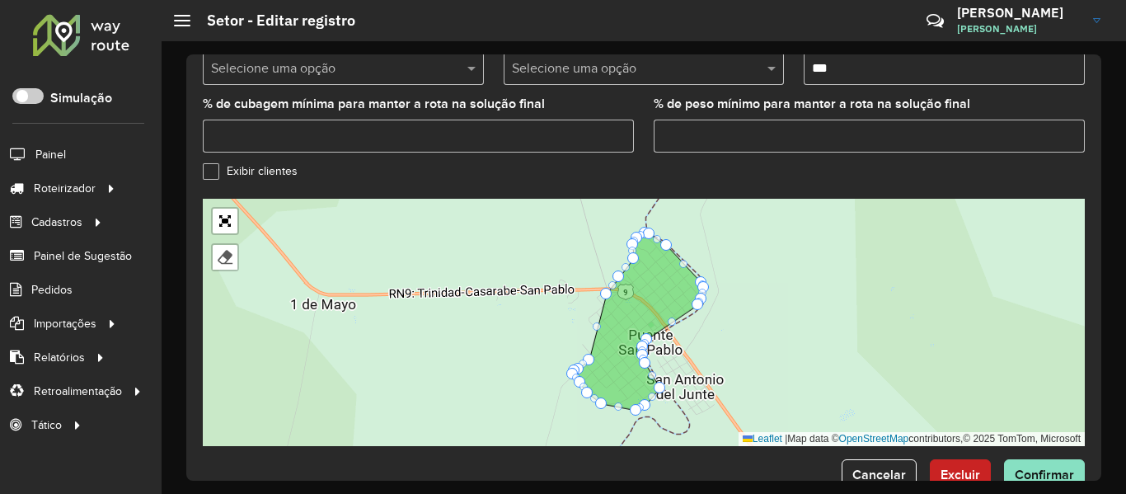
scroll to position [638, 0]
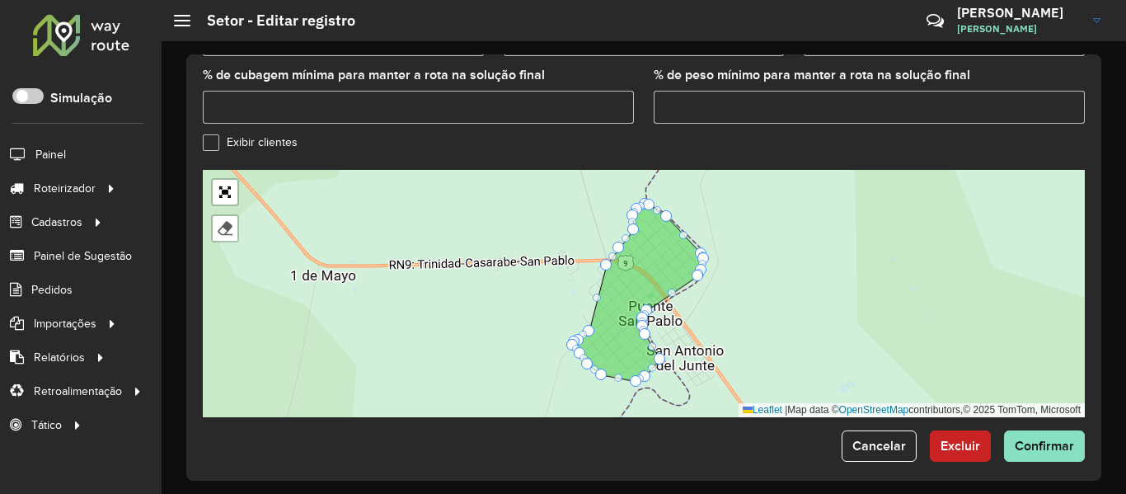
click at [1060, 453] on div "**********" at bounding box center [643, 267] width 915 height 426
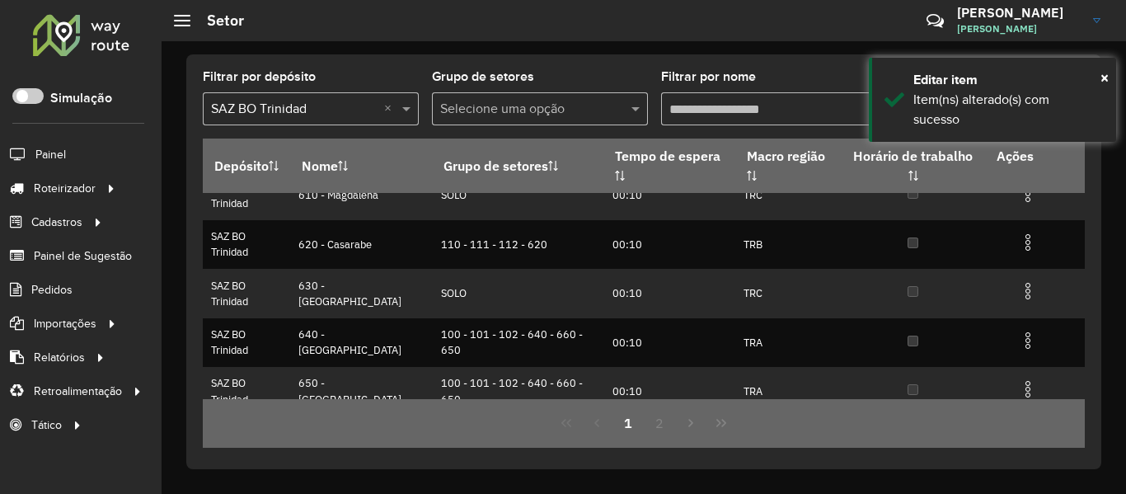
scroll to position [382, 0]
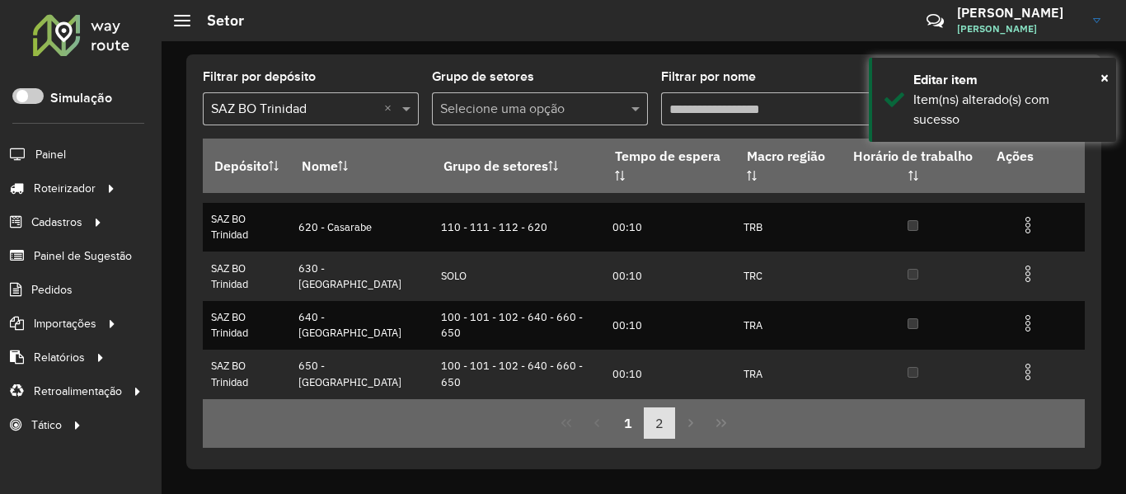
click at [661, 426] on button "2" at bounding box center [659, 422] width 31 height 31
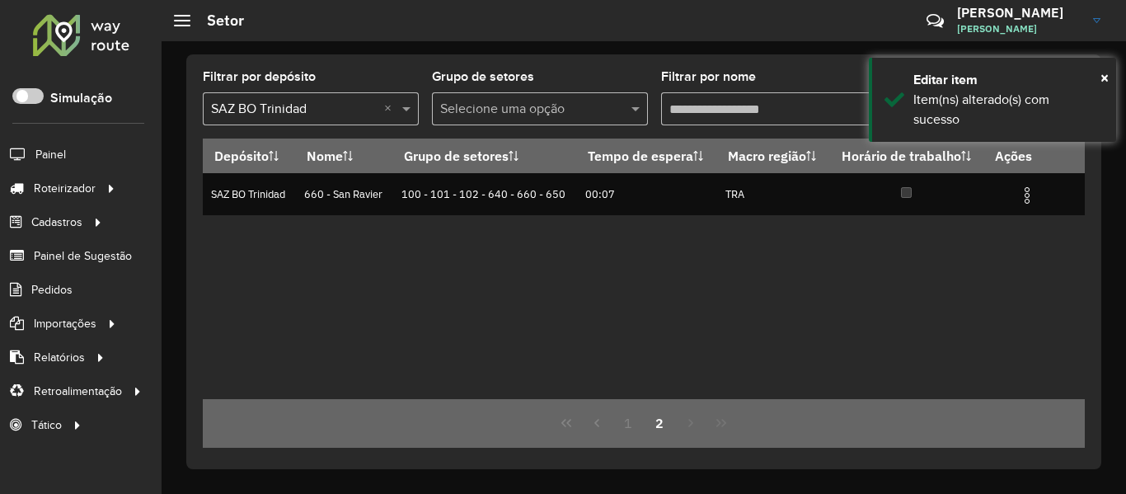
scroll to position [0, 0]
click at [617, 418] on button "1" at bounding box center [628, 422] width 31 height 31
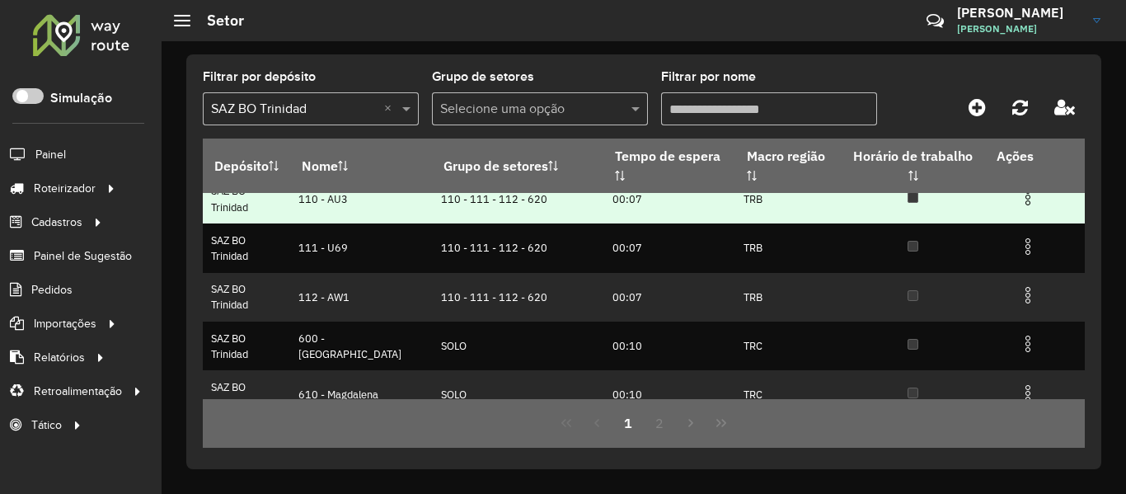
scroll to position [82, 0]
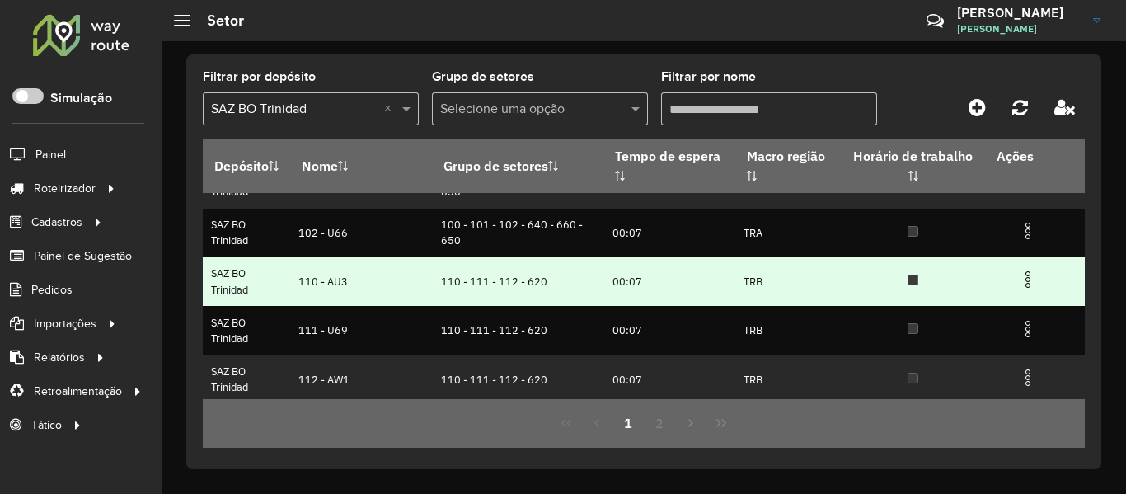
click at [1023, 280] on img at bounding box center [1028, 280] width 20 height 20
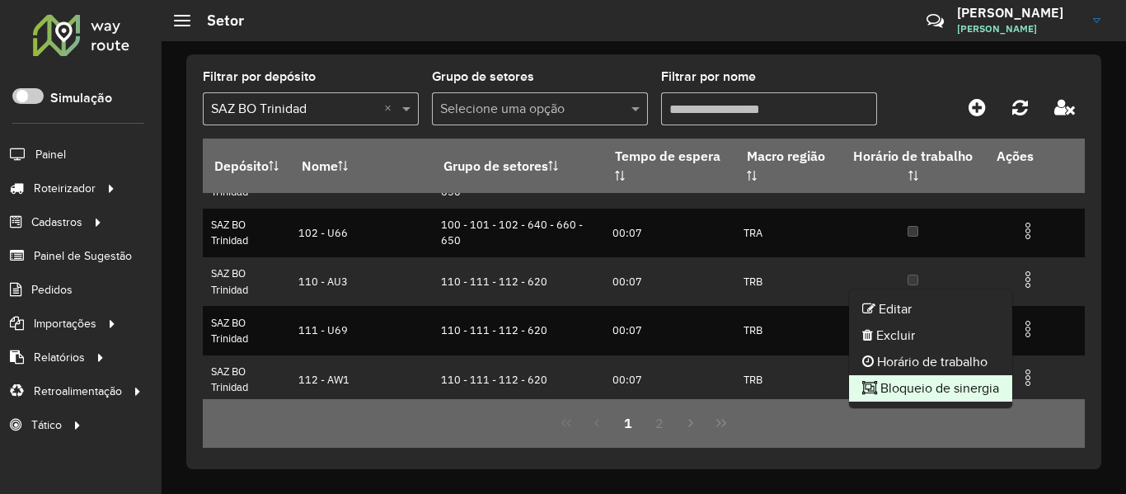
click at [947, 380] on li "Bloqueio de sinergia" at bounding box center [930, 388] width 163 height 26
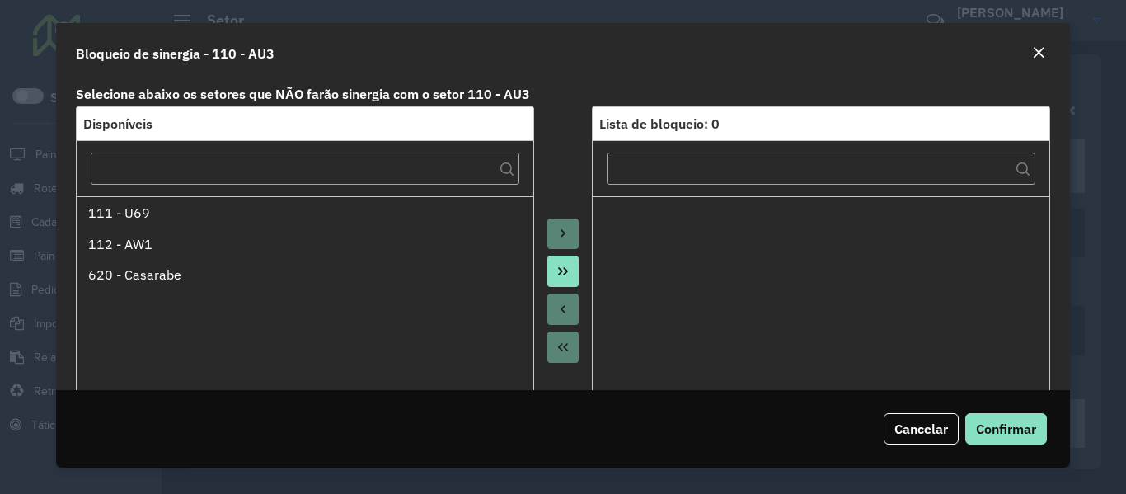
click at [567, 269] on button "Move All to Target" at bounding box center [563, 271] width 31 height 31
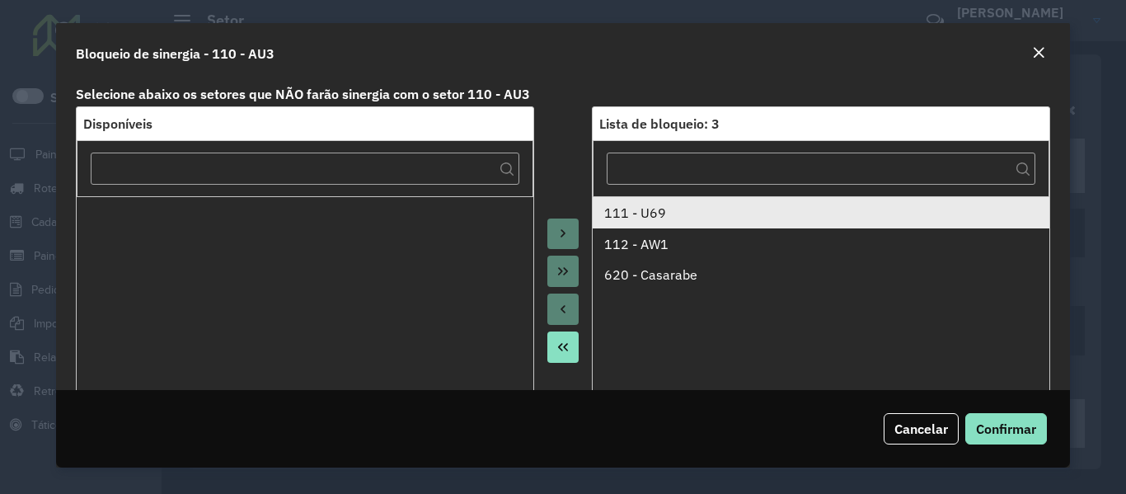
click at [661, 218] on div "111 - U69" at bounding box center [821, 213] width 434 height 20
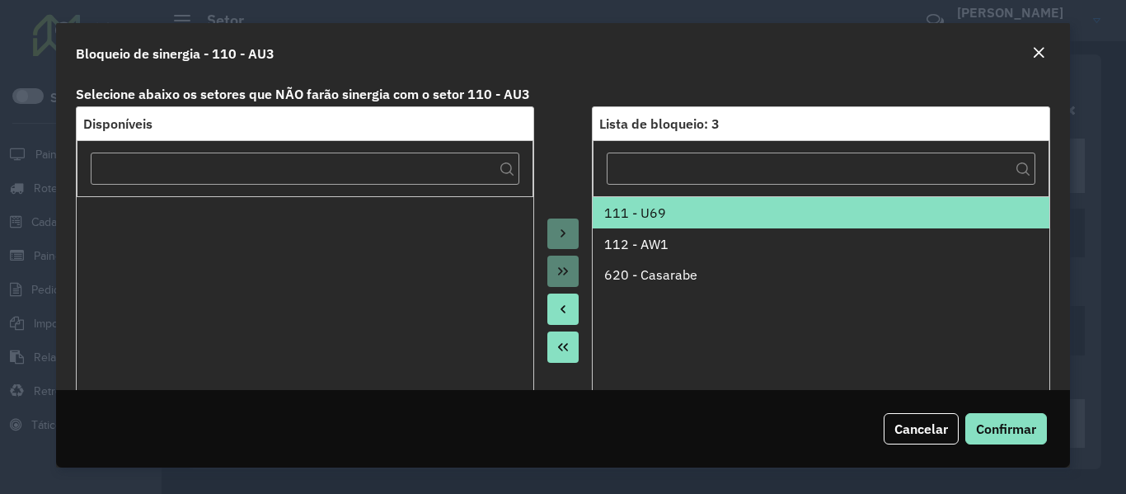
click at [661, 218] on div "111 - U69" at bounding box center [821, 213] width 434 height 20
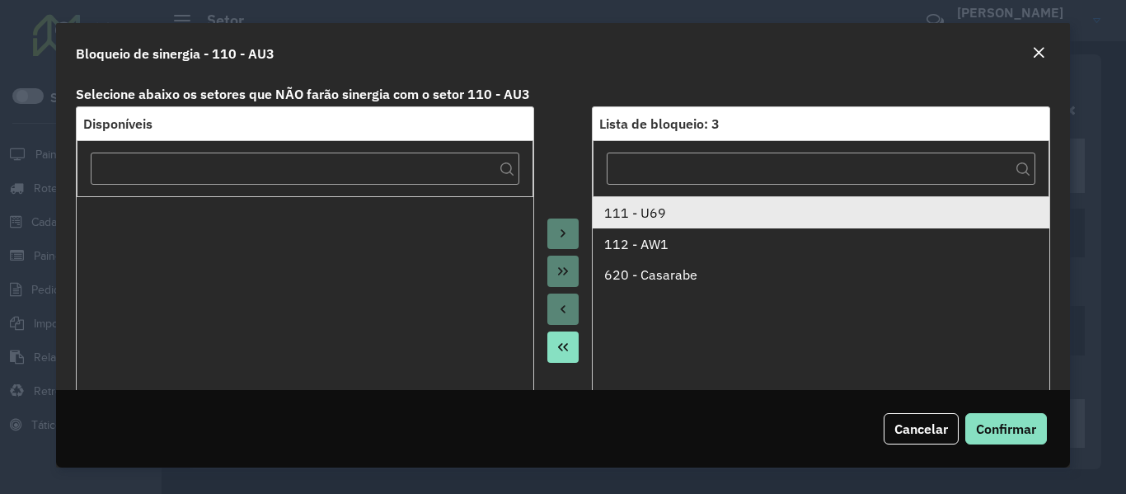
click at [652, 215] on div "111 - U69" at bounding box center [821, 213] width 434 height 20
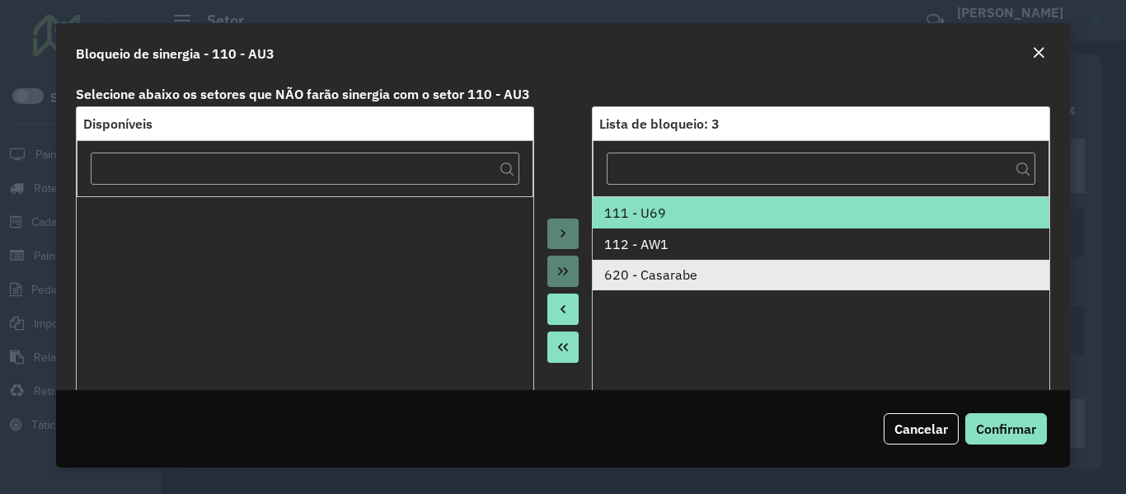
click at [632, 279] on div "620 - Casarabe" at bounding box center [821, 275] width 434 height 20
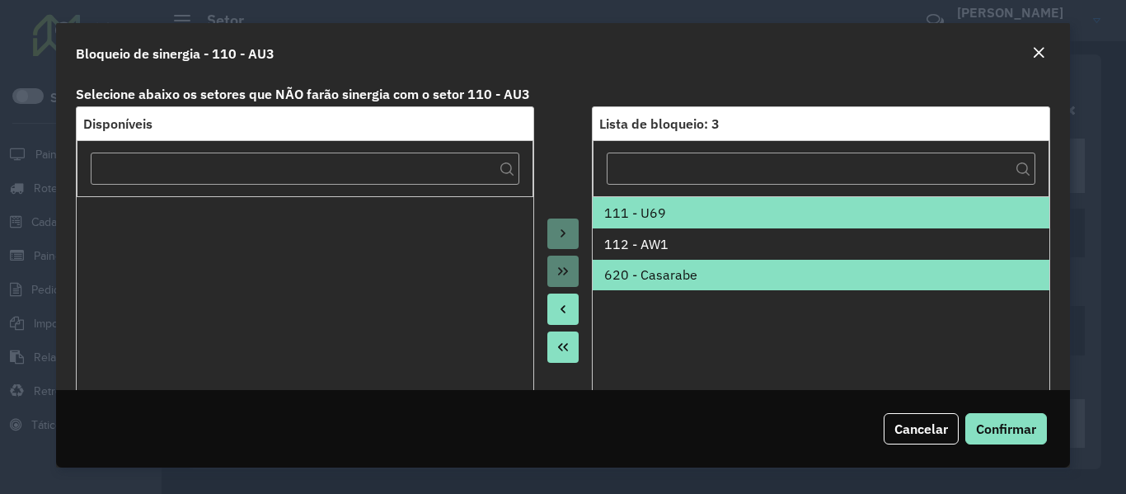
click at [569, 317] on button "Move to Source" at bounding box center [563, 309] width 31 height 31
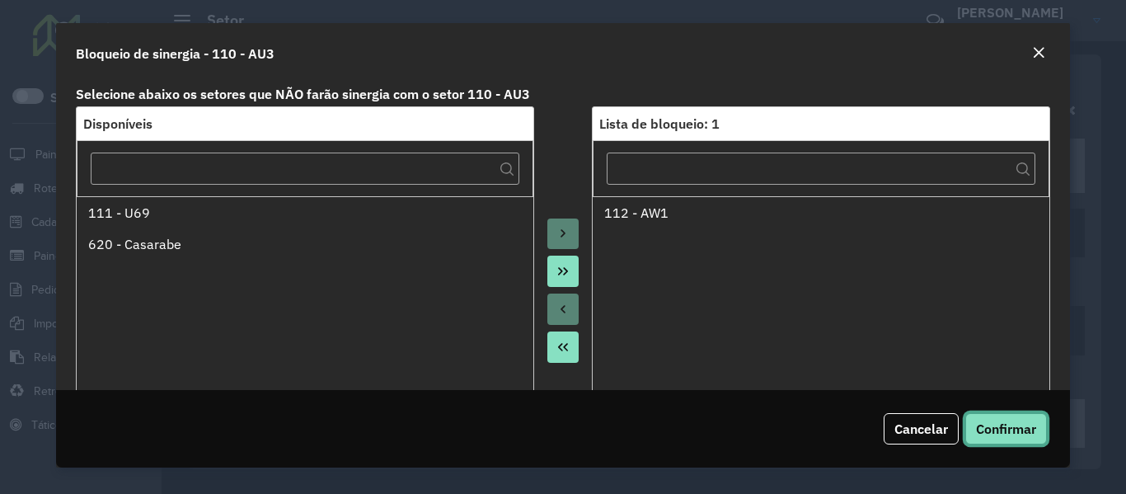
click at [999, 440] on button "Confirmar" at bounding box center [1007, 428] width 82 height 31
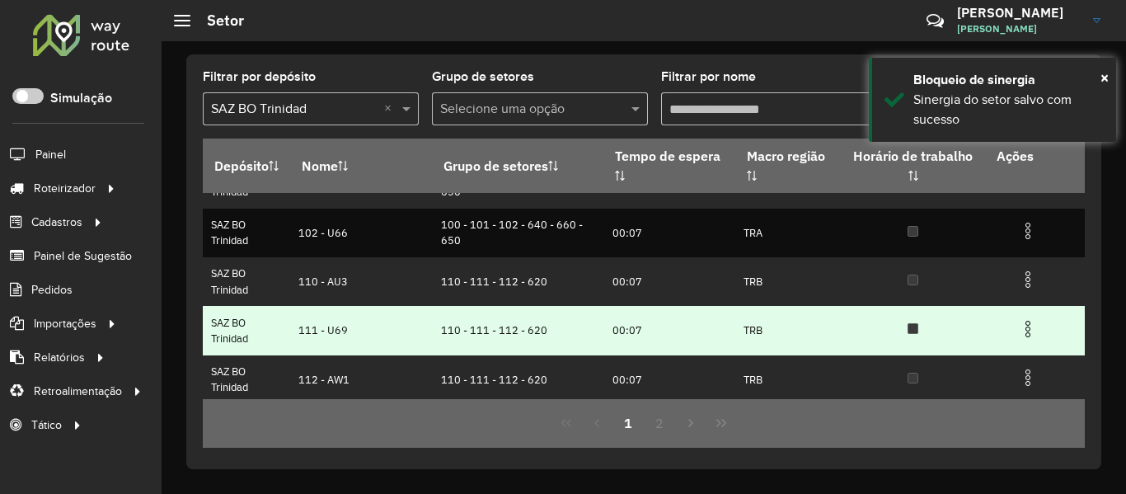
click at [1023, 335] on img at bounding box center [1028, 329] width 20 height 20
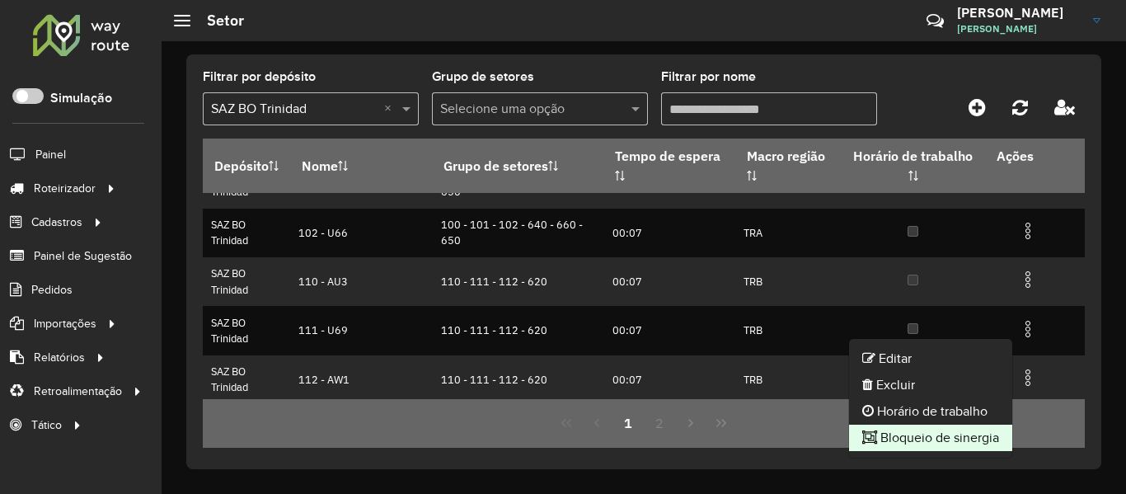
drag, startPoint x: 942, startPoint y: 355, endPoint x: 941, endPoint y: 433, distance: 77.5
click at [941, 433] on ul "Editar Excluir Horário de trabalho Bloqueio de sinergia" at bounding box center [931, 398] width 165 height 120
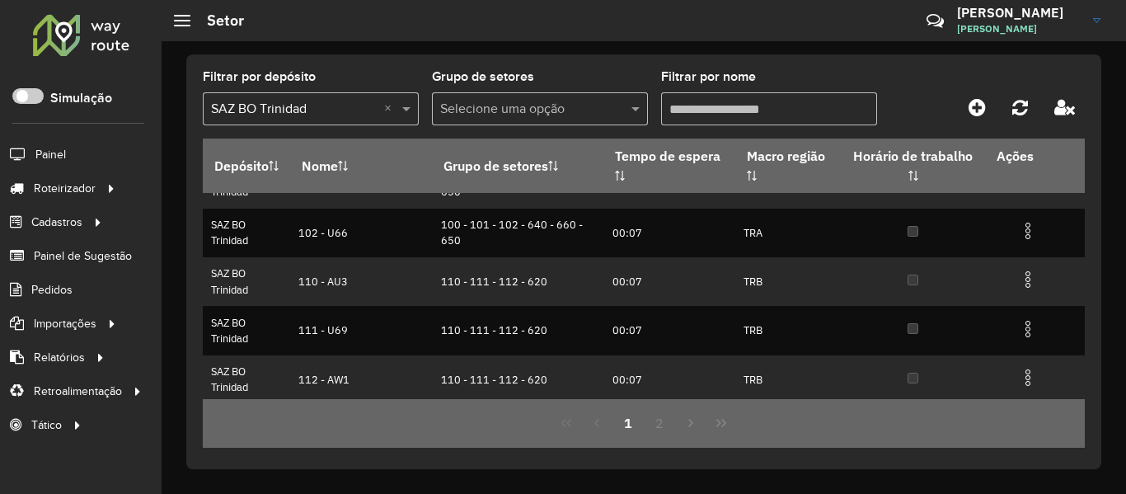
click at [941, 433] on div "1 2" at bounding box center [644, 423] width 882 height 49
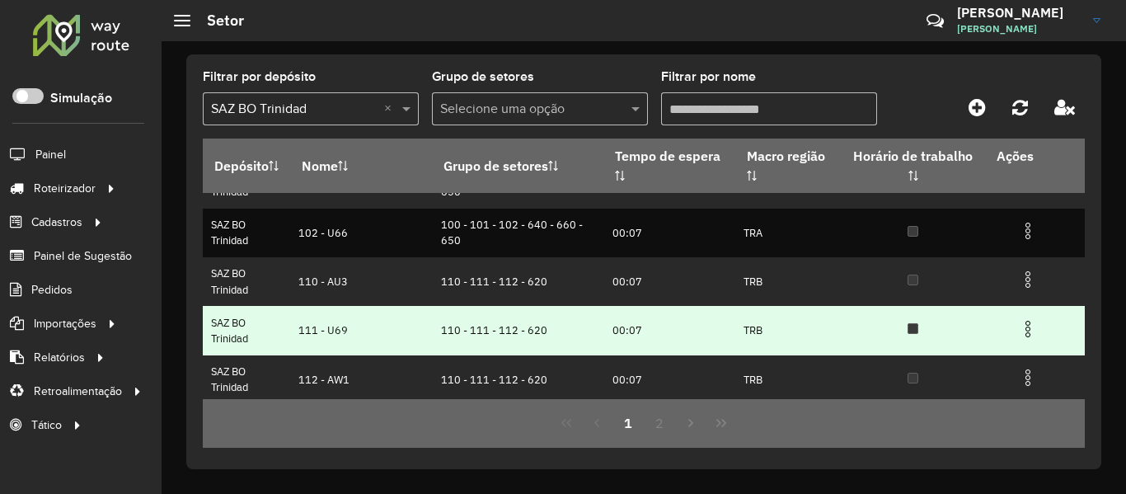
click at [1018, 334] on img at bounding box center [1028, 329] width 20 height 20
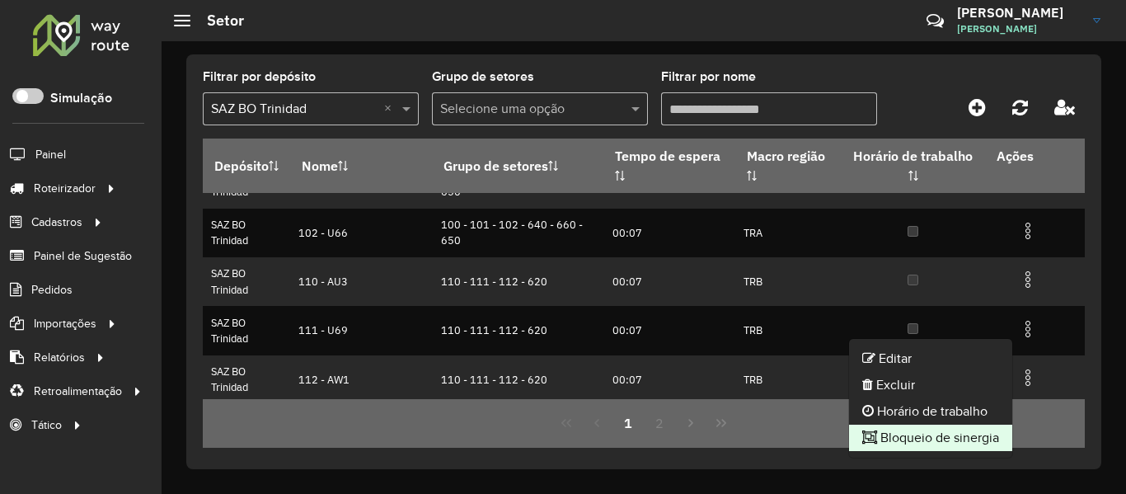
click at [979, 430] on li "Bloqueio de sinergia" at bounding box center [930, 438] width 163 height 26
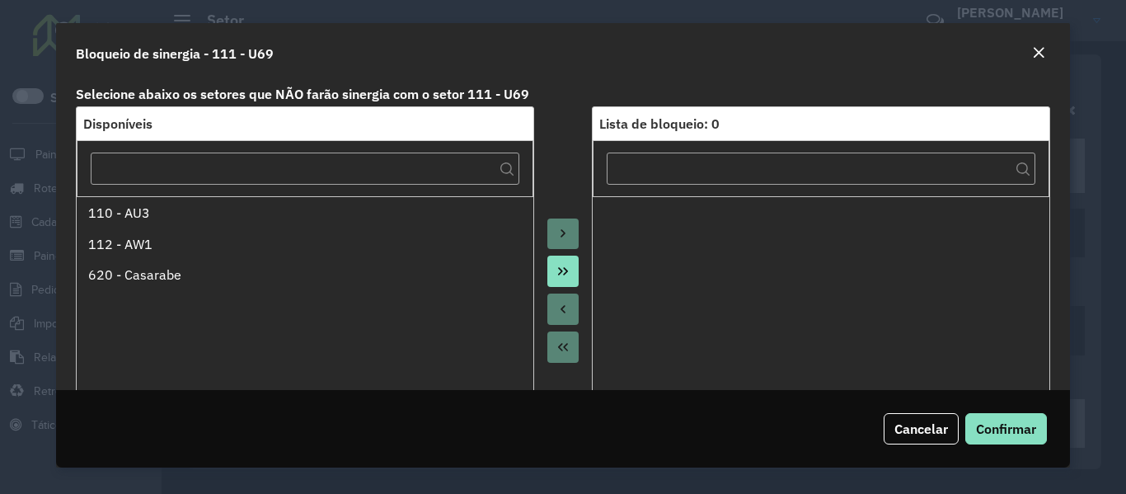
click at [571, 274] on button "Move All to Target" at bounding box center [563, 271] width 31 height 31
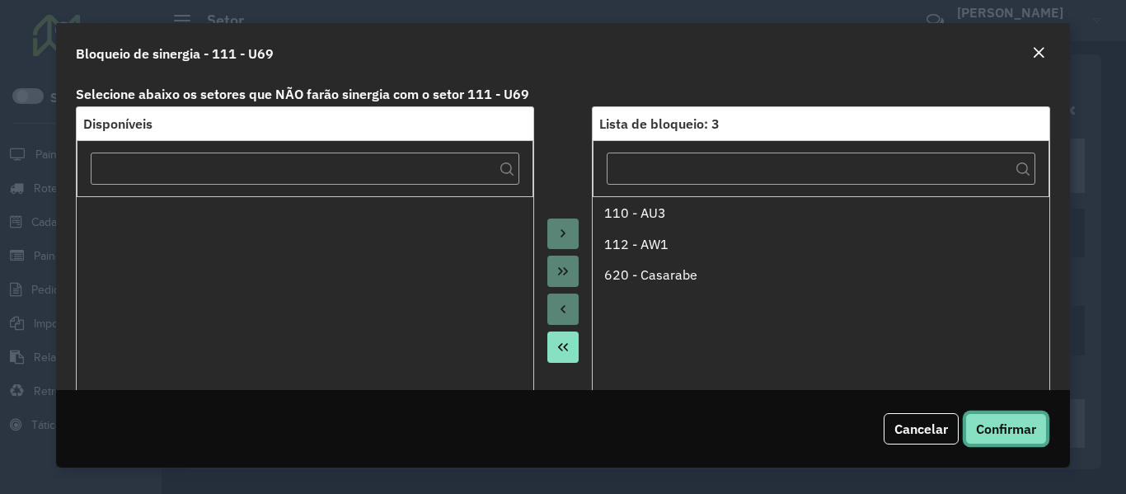
click at [984, 435] on span "Confirmar" at bounding box center [1006, 429] width 60 height 16
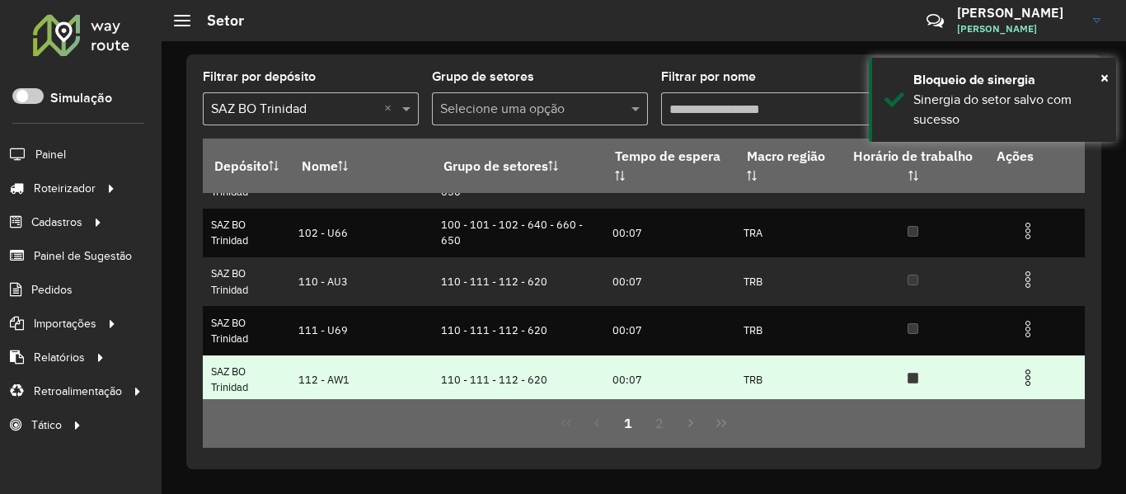
click at [1031, 378] on img at bounding box center [1028, 378] width 20 height 20
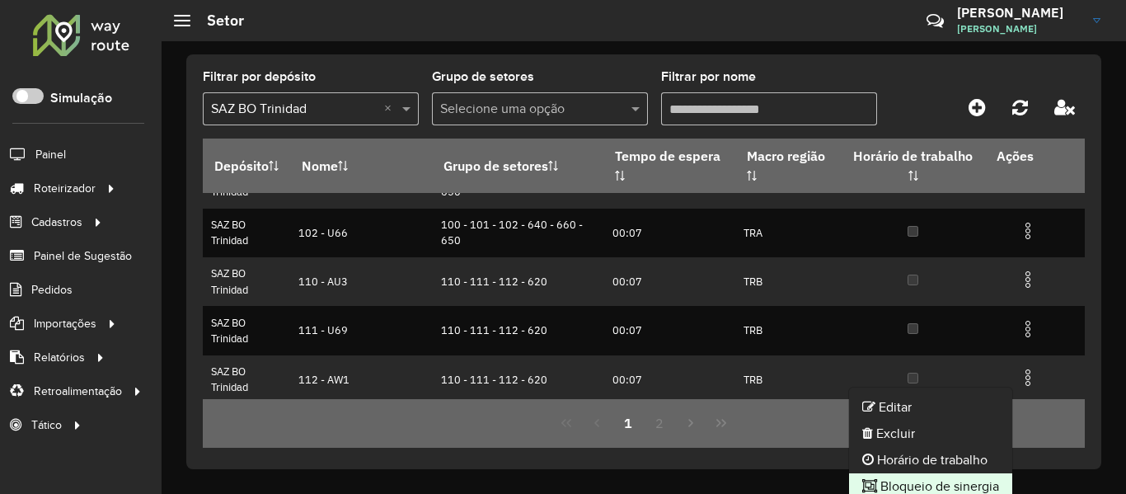
click at [946, 478] on li "Bloqueio de sinergia" at bounding box center [930, 486] width 163 height 26
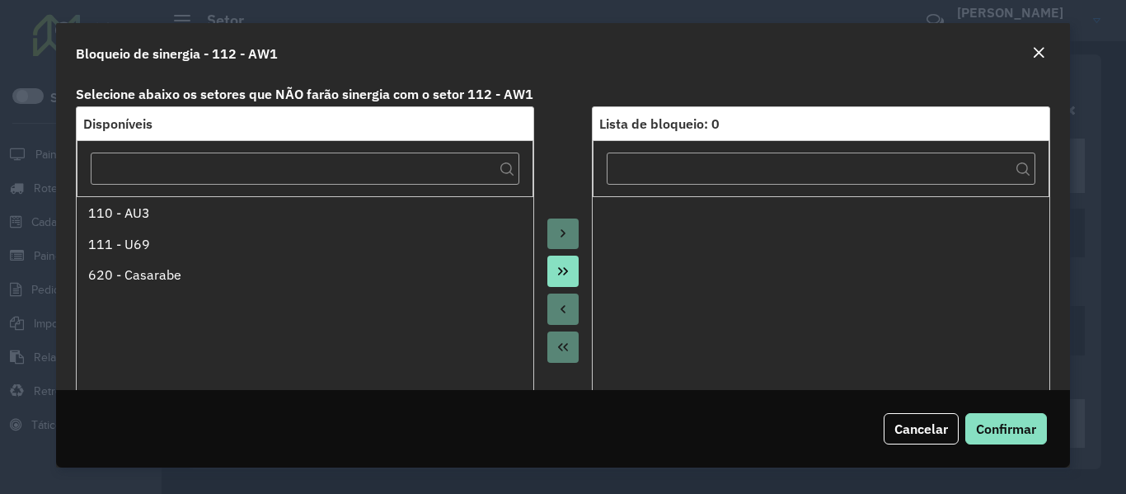
click at [571, 273] on button "Move All to Target" at bounding box center [563, 271] width 31 height 31
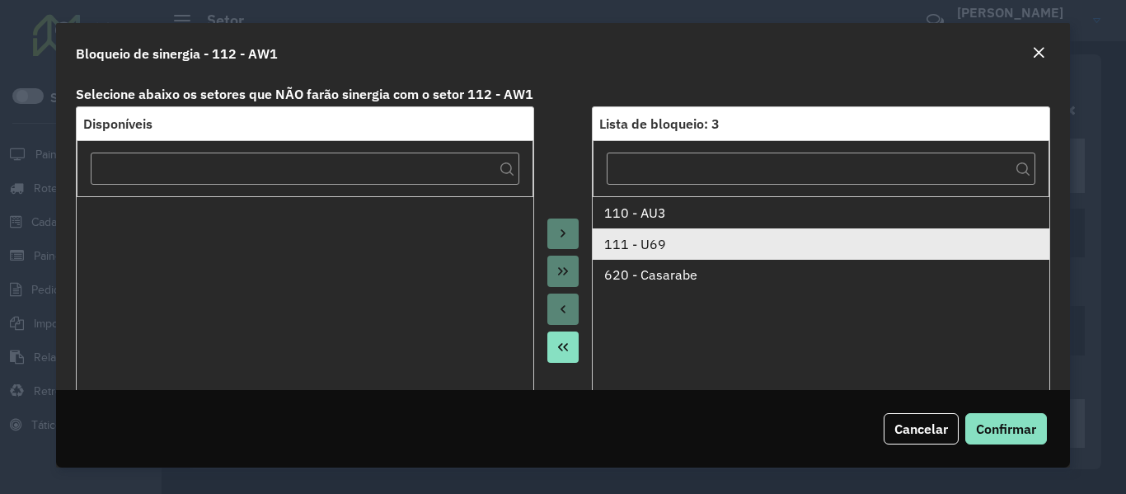
click at [671, 249] on div "111 - U69" at bounding box center [821, 244] width 434 height 20
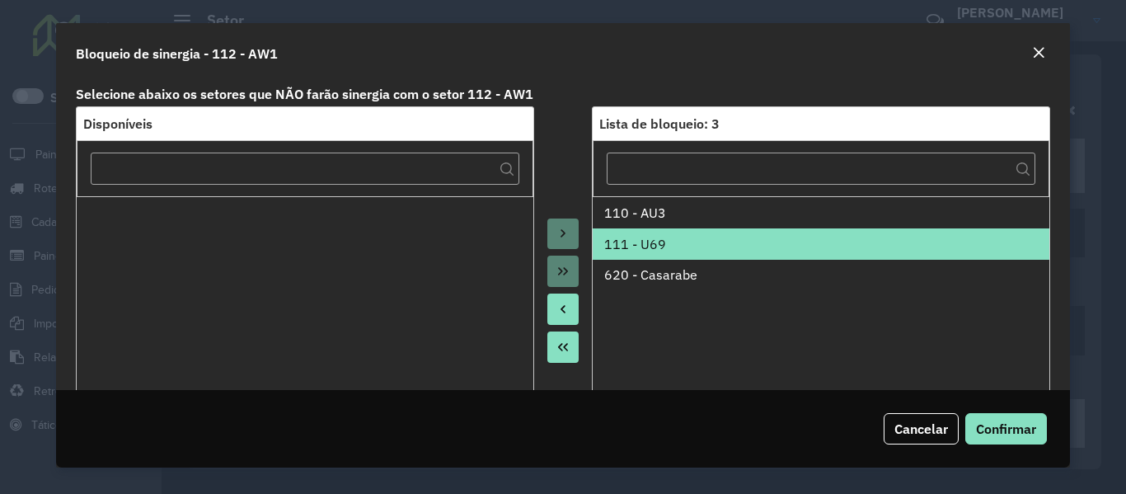
click at [566, 311] on icon "Move to Source" at bounding box center [563, 309] width 13 height 13
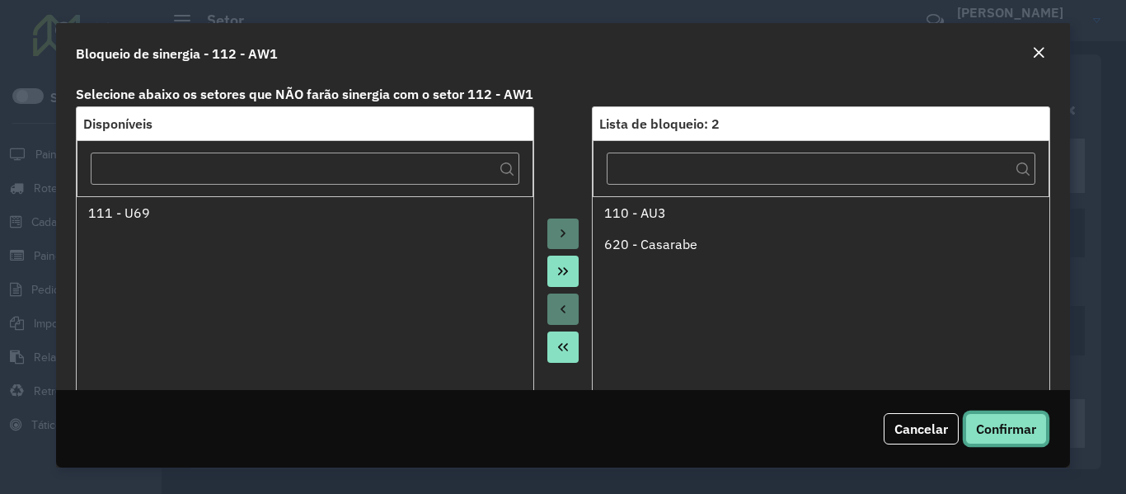
click at [1002, 435] on span "Confirmar" at bounding box center [1006, 429] width 60 height 16
click at [992, 419] on button "Confirmar" at bounding box center [1007, 428] width 82 height 31
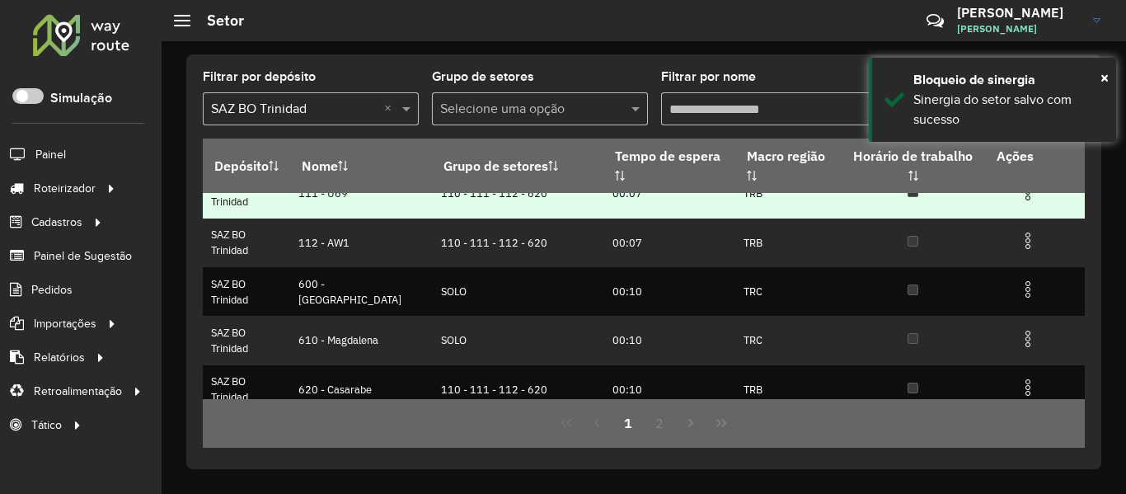
scroll to position [247, 0]
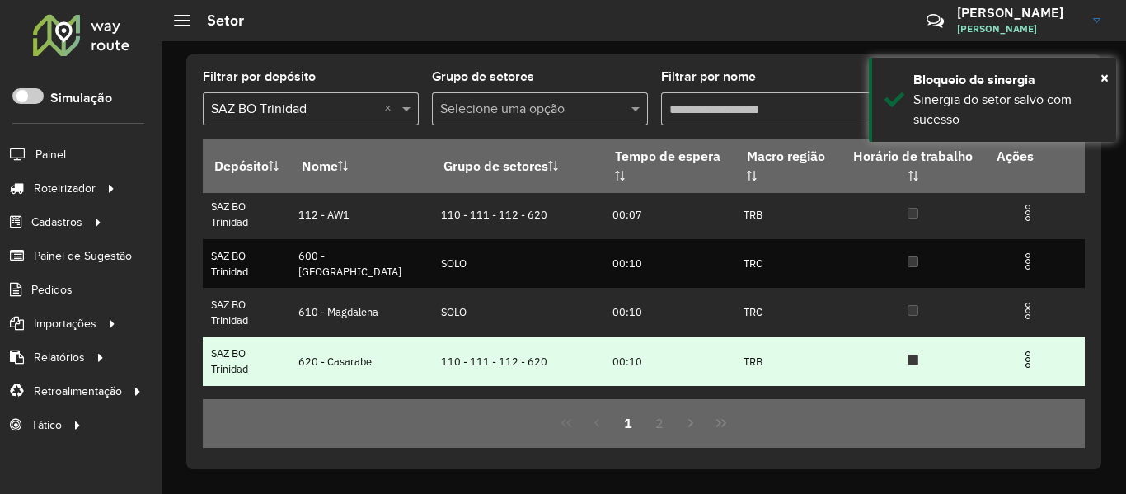
click at [1023, 362] on img at bounding box center [1028, 360] width 20 height 20
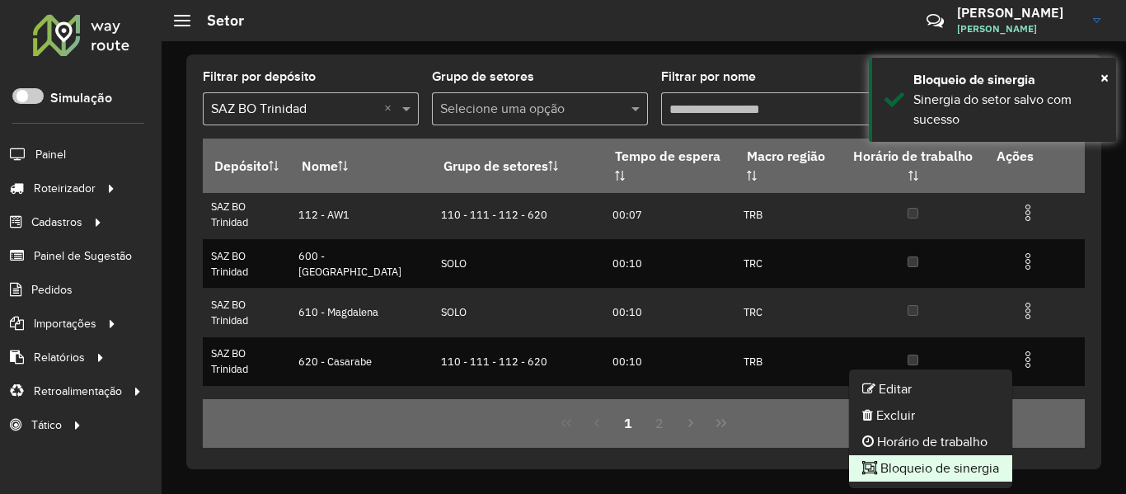
click at [947, 462] on li "Bloqueio de sinergia" at bounding box center [930, 468] width 163 height 26
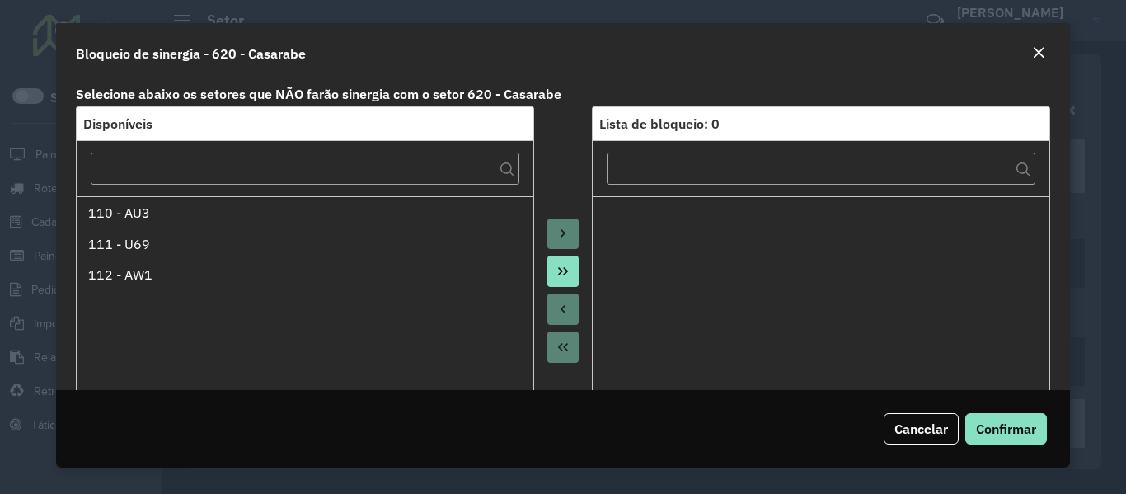
click at [569, 270] on button "Move All to Target" at bounding box center [563, 271] width 31 height 31
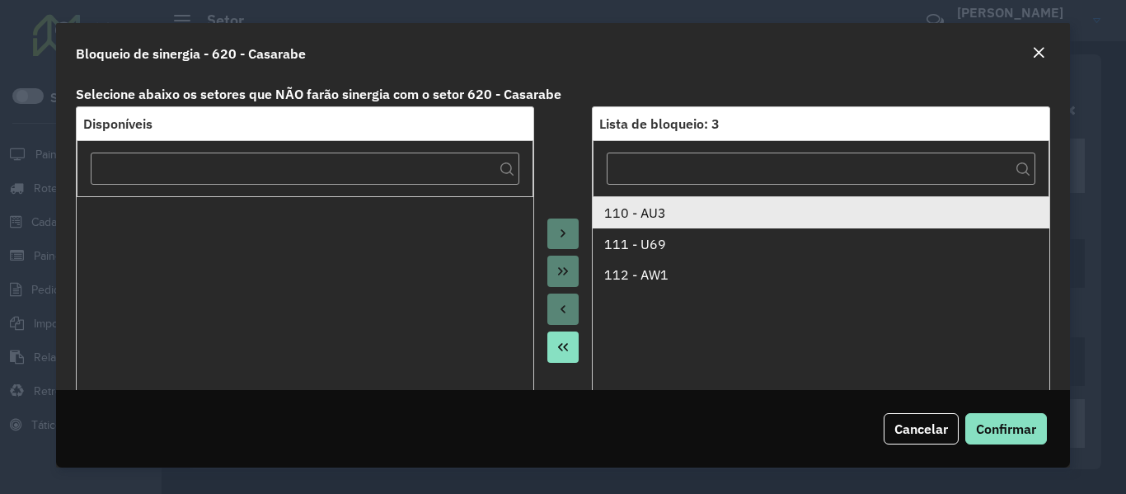
click at [647, 215] on div "110 - AU3" at bounding box center [821, 213] width 434 height 20
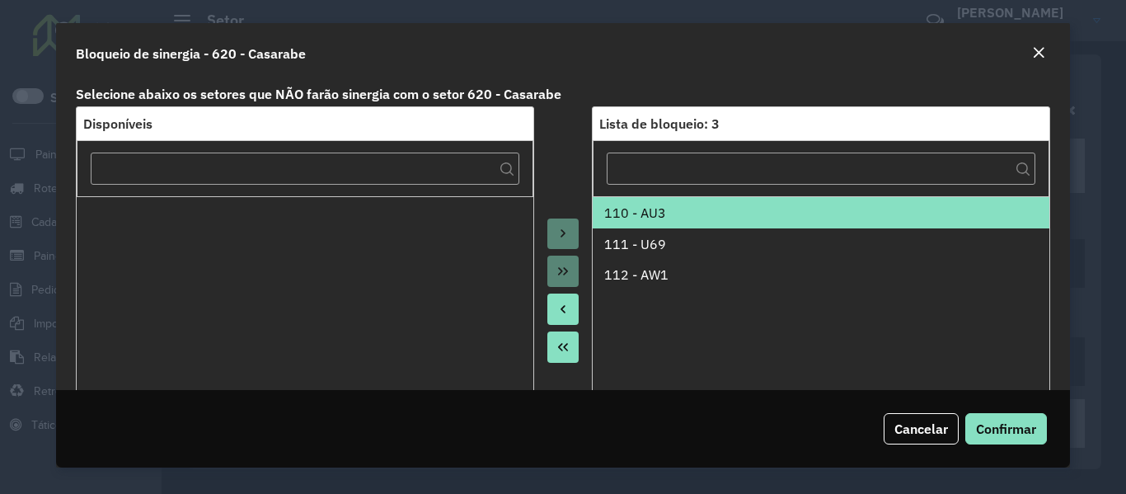
click at [575, 310] on button "Move to Source" at bounding box center [563, 309] width 31 height 31
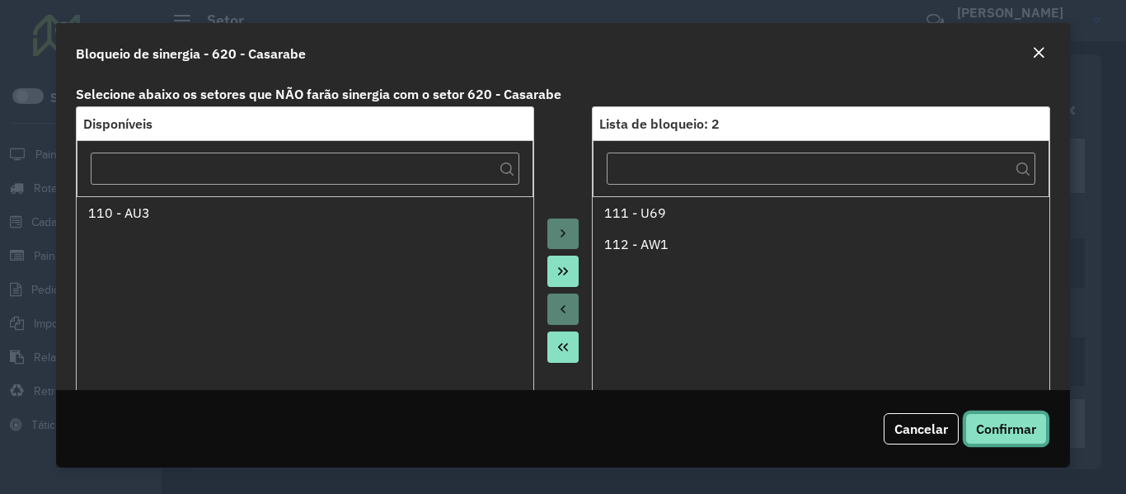
click at [995, 429] on span "Confirmar" at bounding box center [1006, 429] width 60 height 16
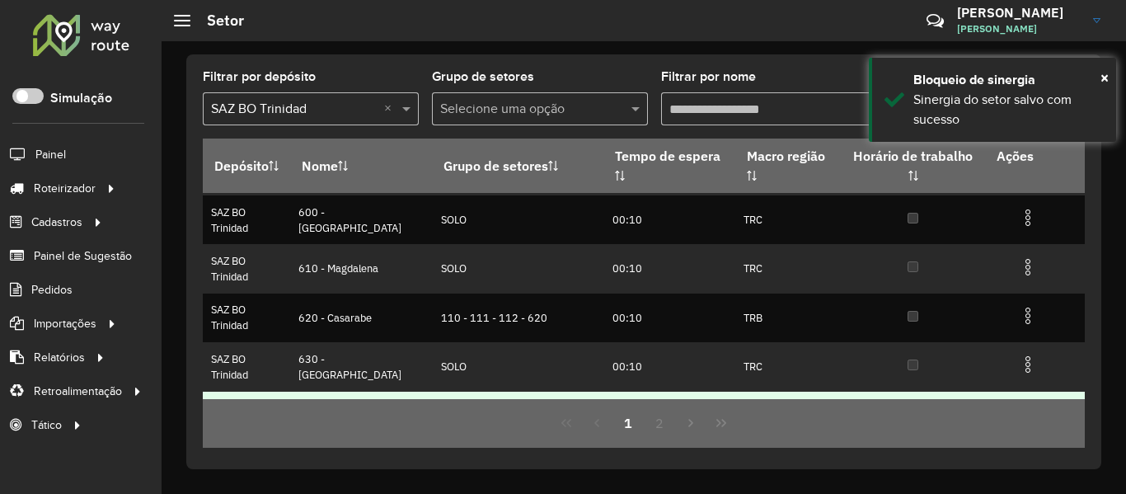
scroll to position [382, 0]
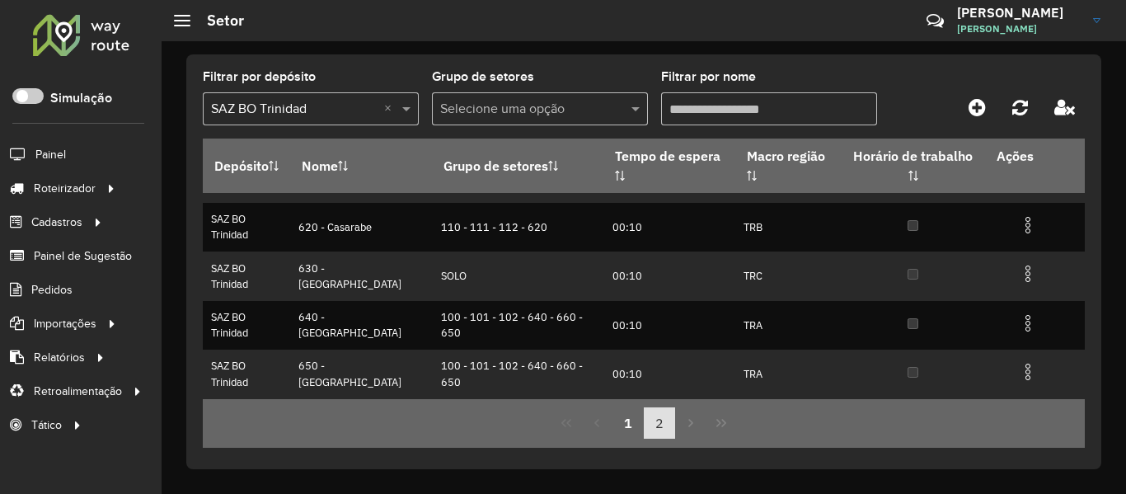
click at [655, 421] on button "2" at bounding box center [659, 422] width 31 height 31
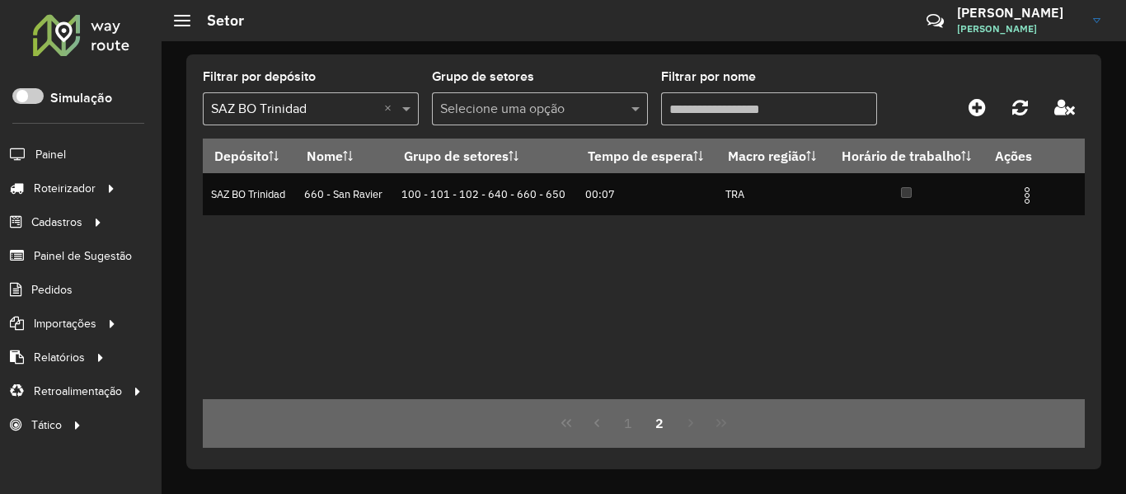
scroll to position [0, 0]
click at [623, 417] on button "1" at bounding box center [628, 422] width 31 height 31
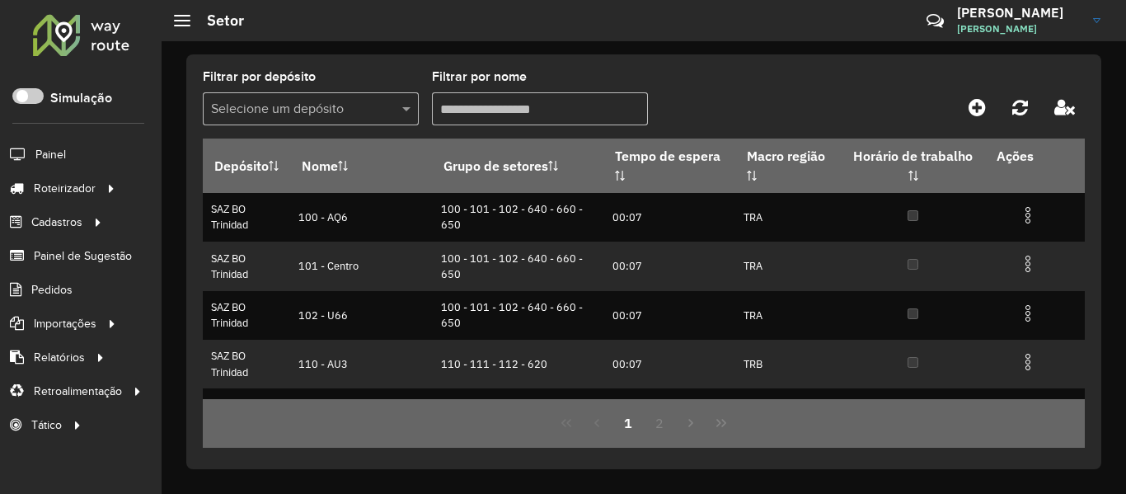
click at [380, 104] on div at bounding box center [311, 109] width 216 height 21
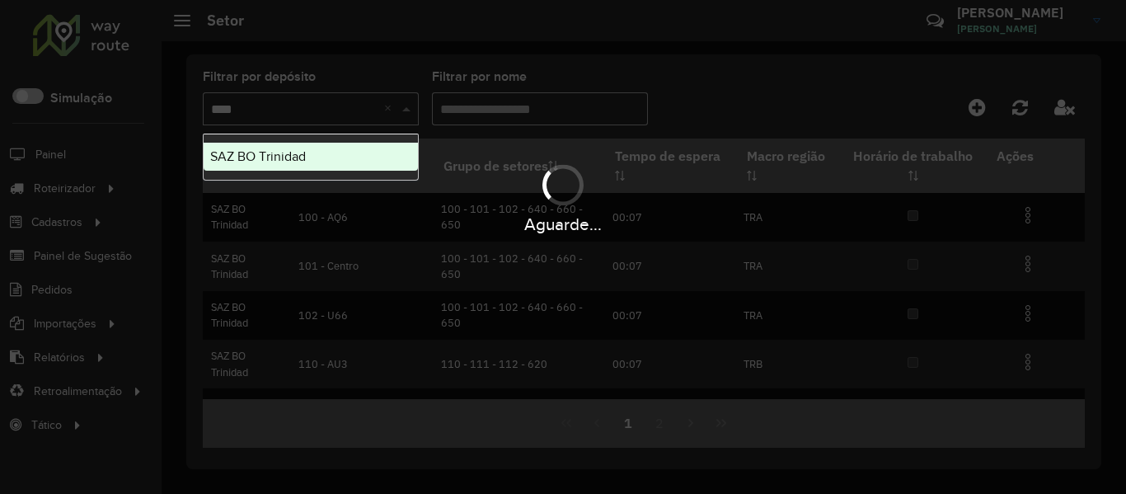
type input "*****"
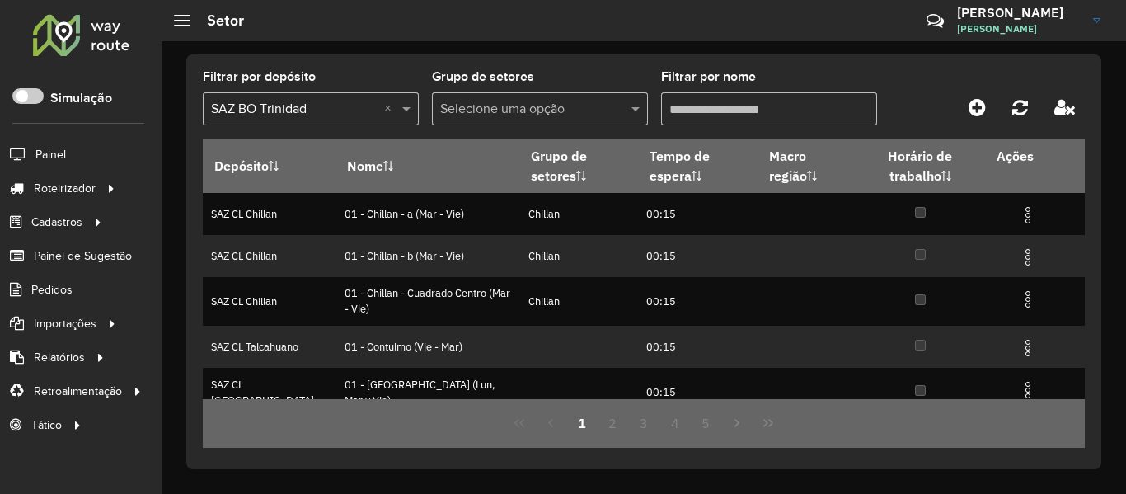
click at [383, 101] on div at bounding box center [311, 109] width 216 height 21
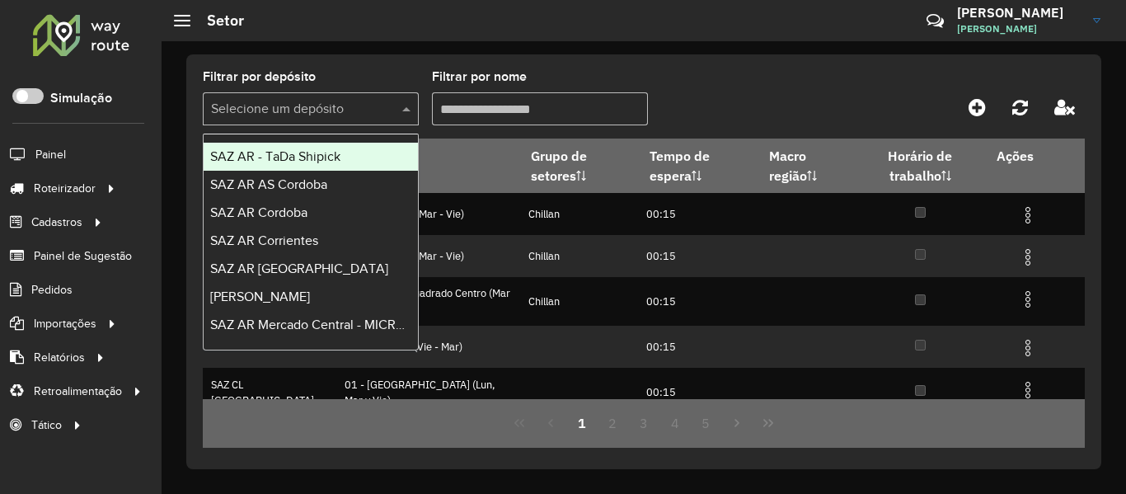
click at [368, 106] on input "text" at bounding box center [294, 110] width 167 height 20
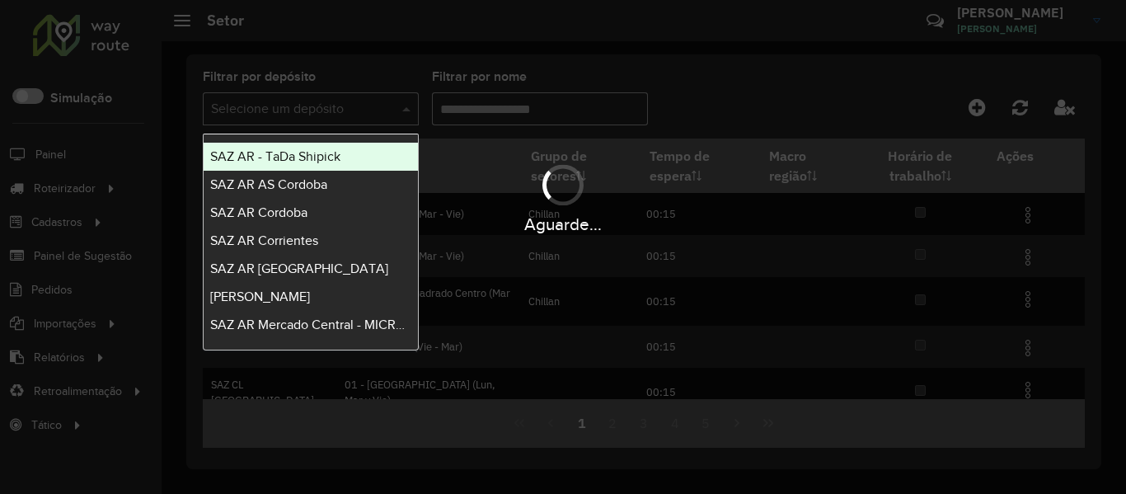
click at [332, 108] on div "Aguarde..." at bounding box center [563, 247] width 1126 height 494
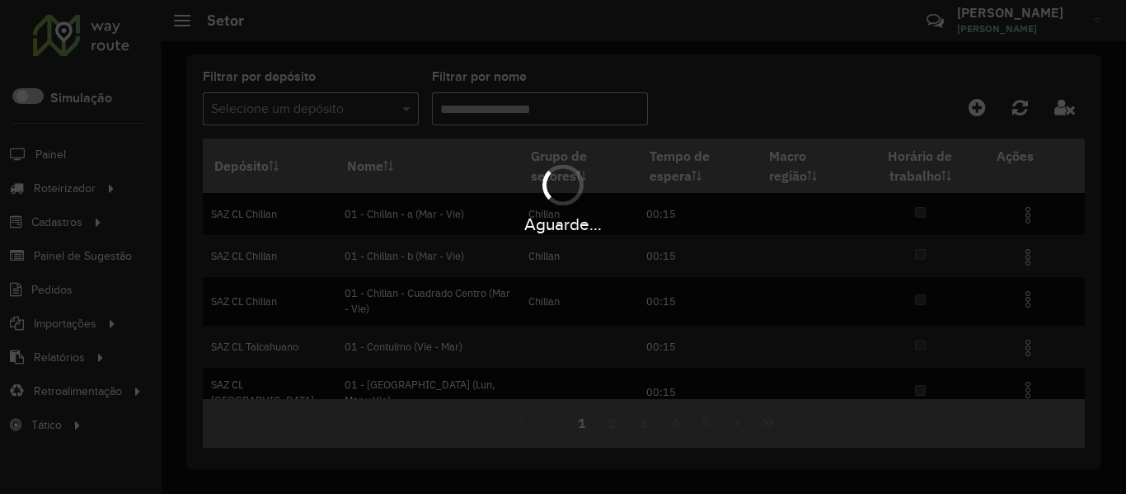
click at [283, 109] on div "Aguarde..." at bounding box center [563, 247] width 1126 height 494
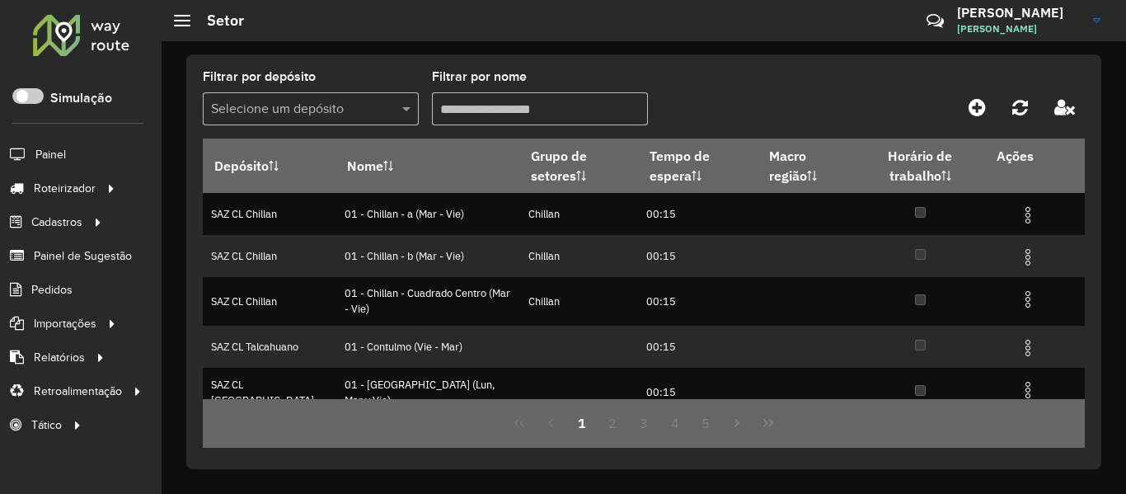
click at [346, 115] on input "text" at bounding box center [294, 110] width 167 height 20
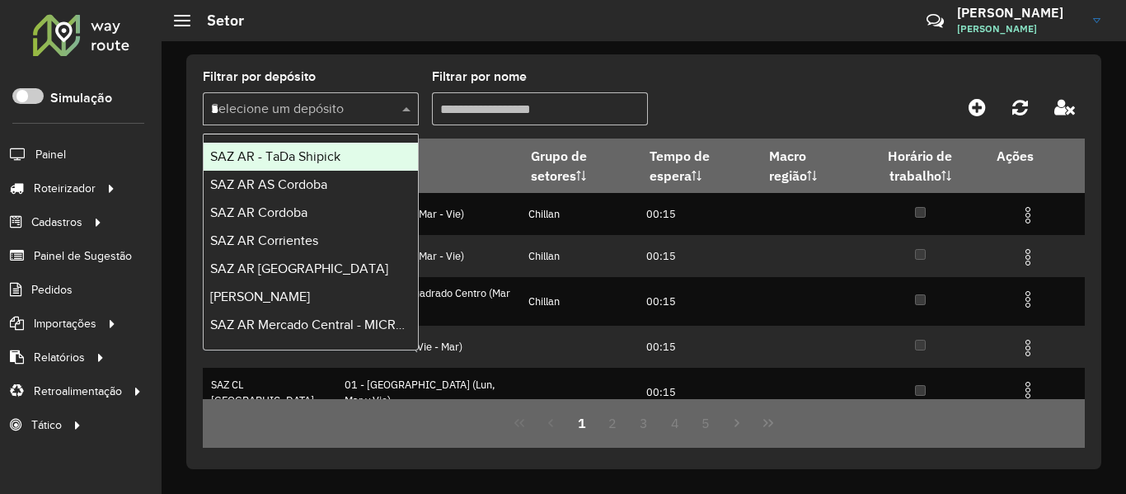
type input "**"
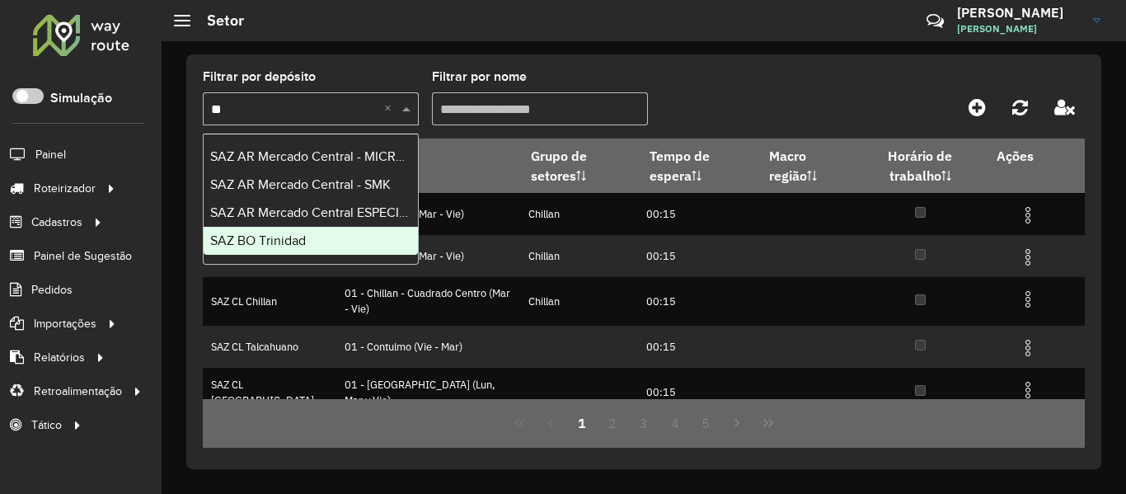
click at [315, 232] on div "SAZ BO Trinidad" at bounding box center [311, 241] width 214 height 28
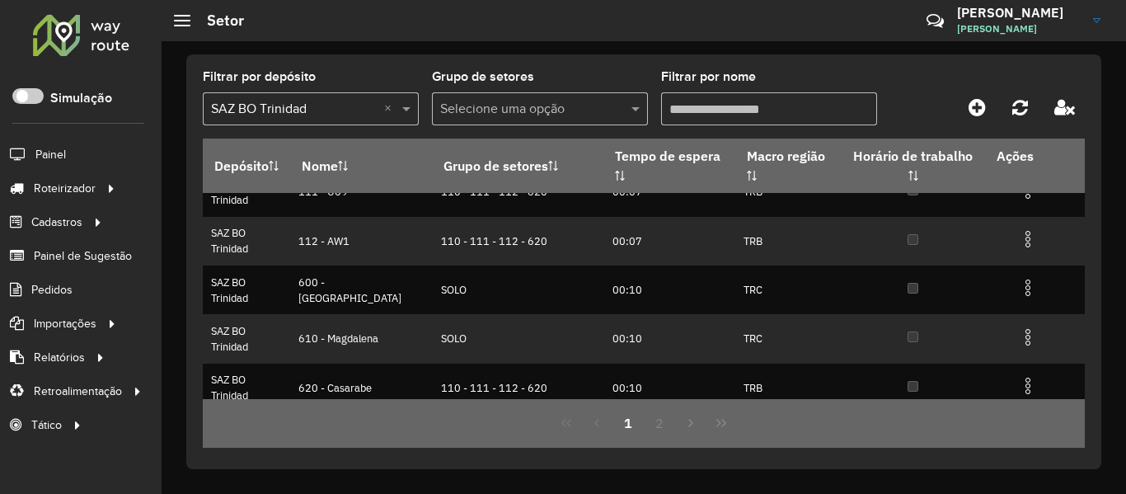
scroll to position [247, 0]
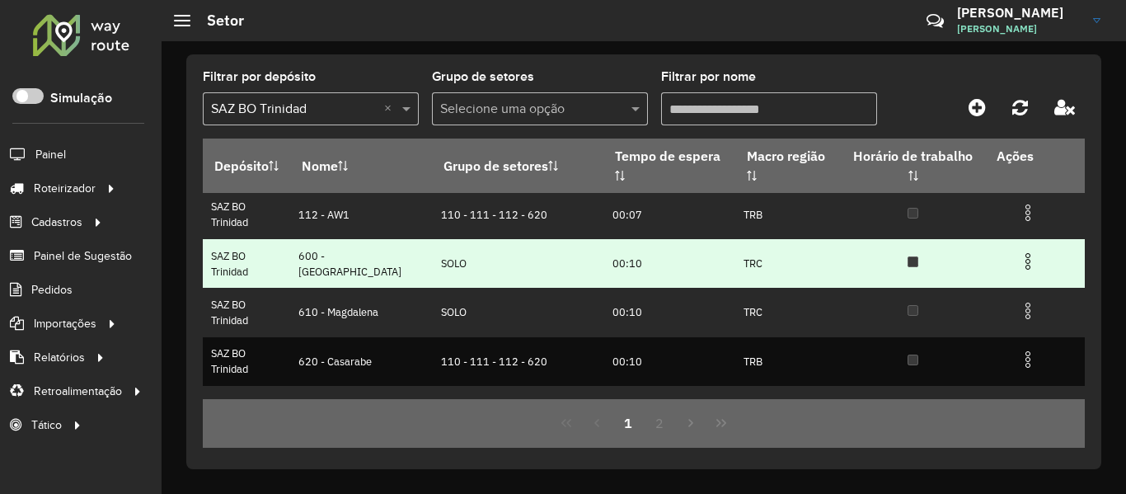
click at [1025, 264] on img at bounding box center [1028, 262] width 20 height 20
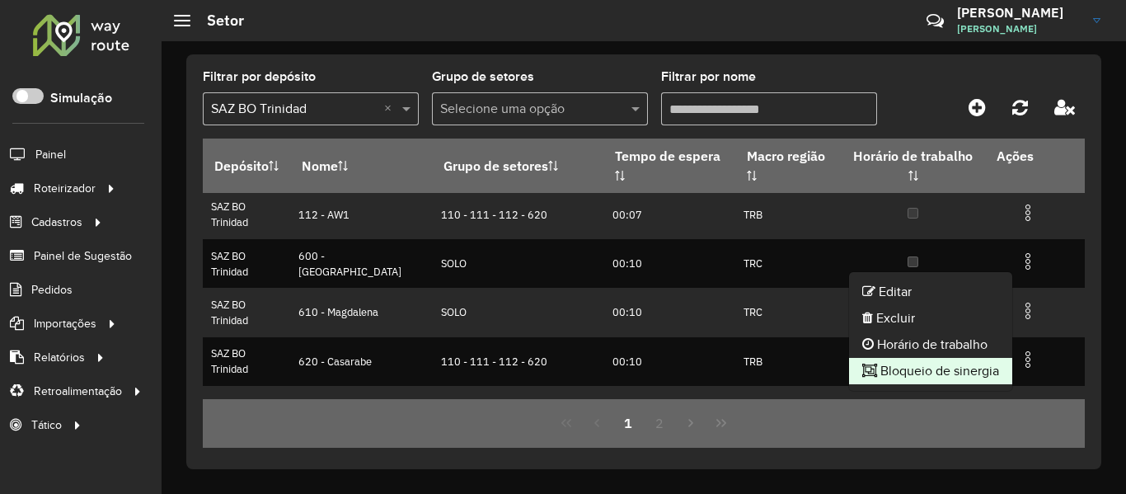
click at [952, 360] on li "Bloqueio de sinergia" at bounding box center [930, 371] width 163 height 26
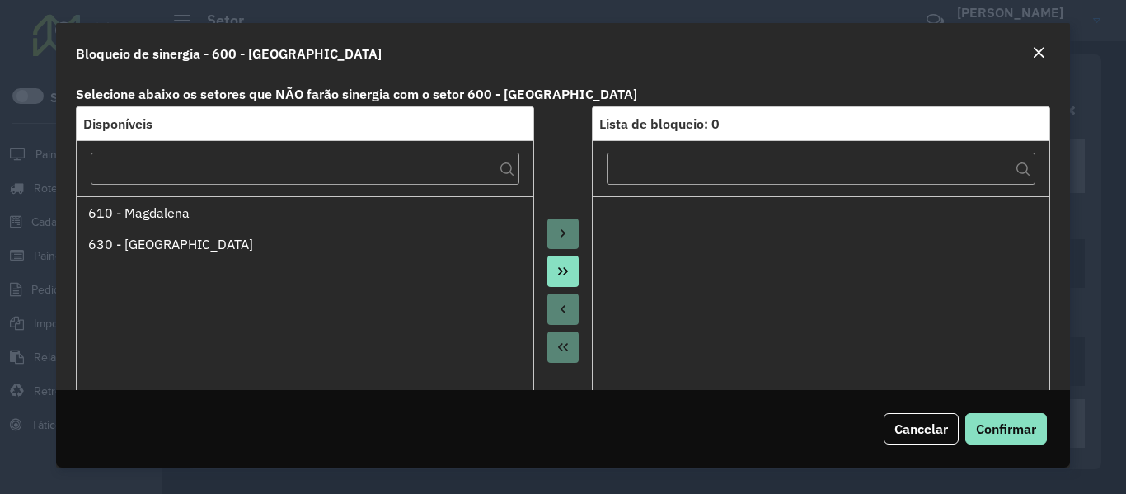
click at [561, 267] on icon "Move All to Target" at bounding box center [563, 271] width 13 height 13
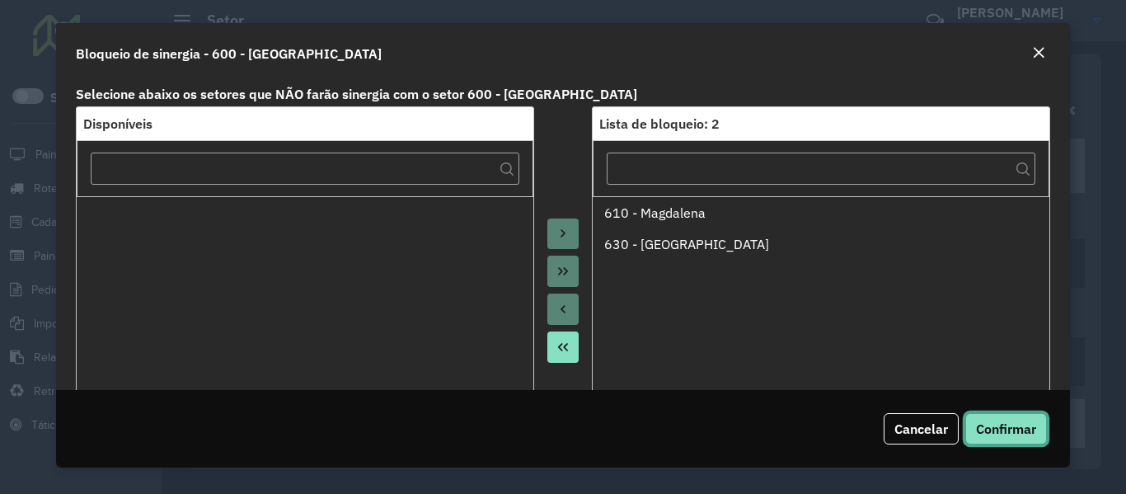
click at [1029, 422] on span "Confirmar" at bounding box center [1006, 429] width 60 height 16
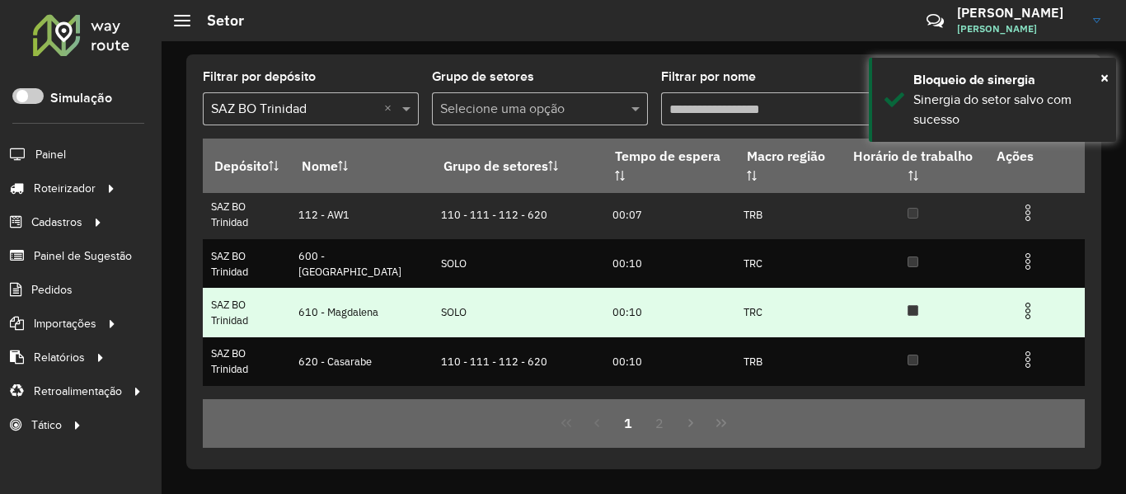
click at [1021, 322] on td at bounding box center [1035, 309] width 99 height 41
click at [1028, 315] on img at bounding box center [1028, 311] width 20 height 20
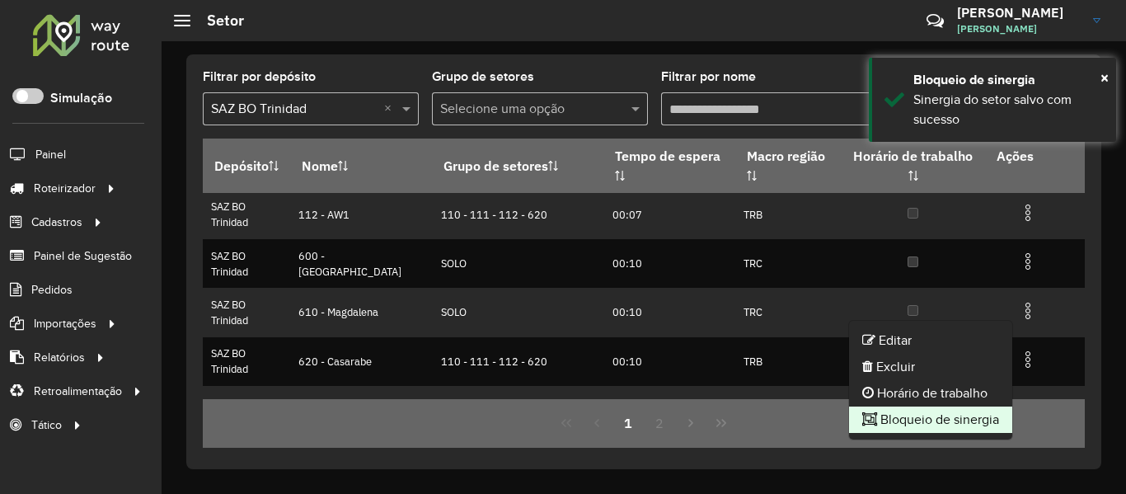
click at [952, 410] on li "Bloqueio de sinergia" at bounding box center [930, 420] width 163 height 26
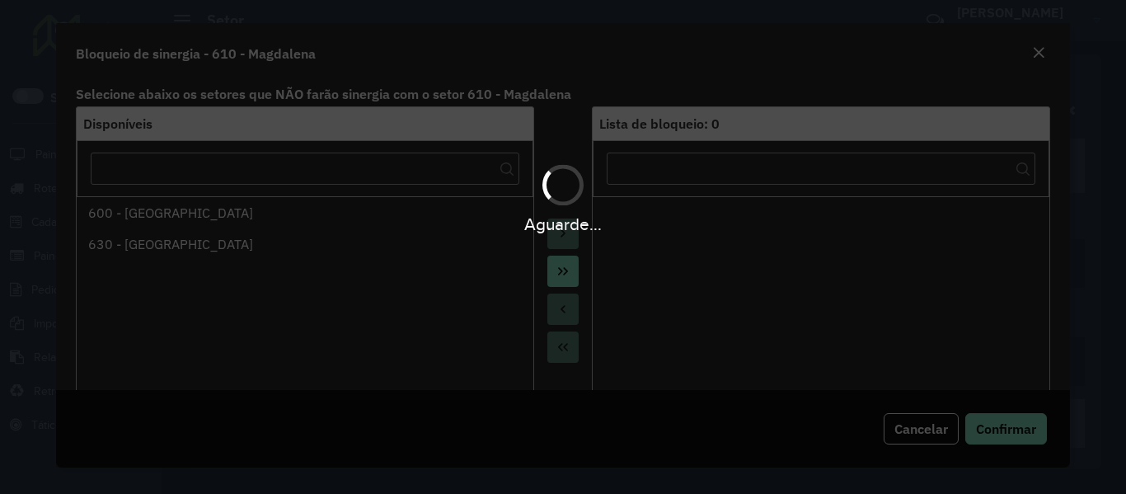
click at [563, 274] on div "Aguarde..." at bounding box center [563, 247] width 1126 height 494
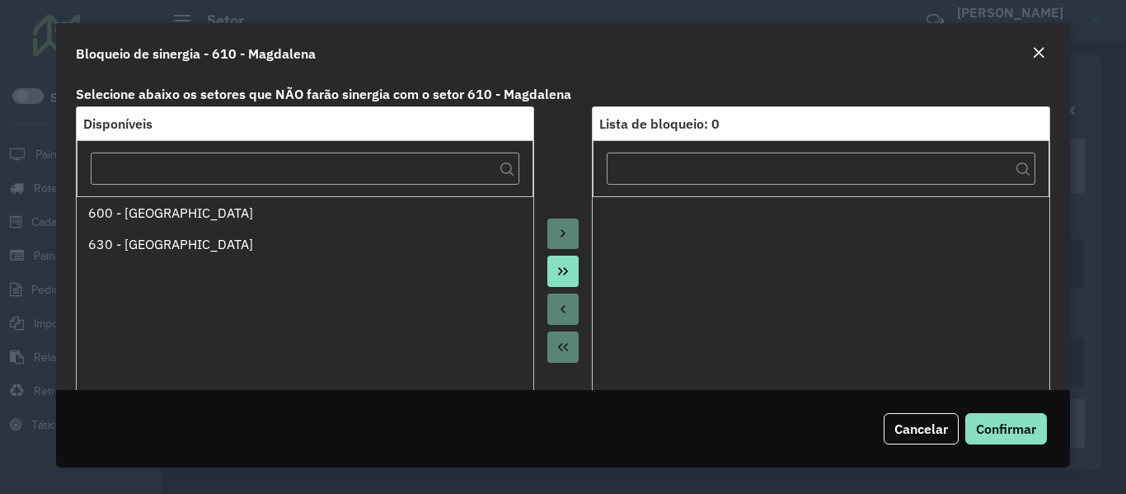
click at [563, 273] on icon "Move All to Target" at bounding box center [563, 271] width 10 height 8
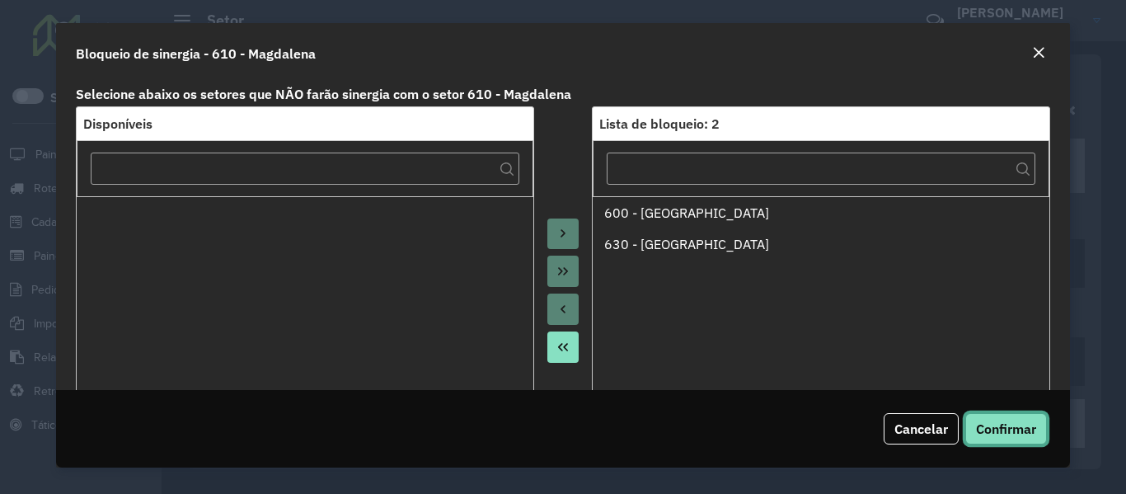
click at [1036, 427] on span "Confirmar" at bounding box center [1006, 429] width 60 height 16
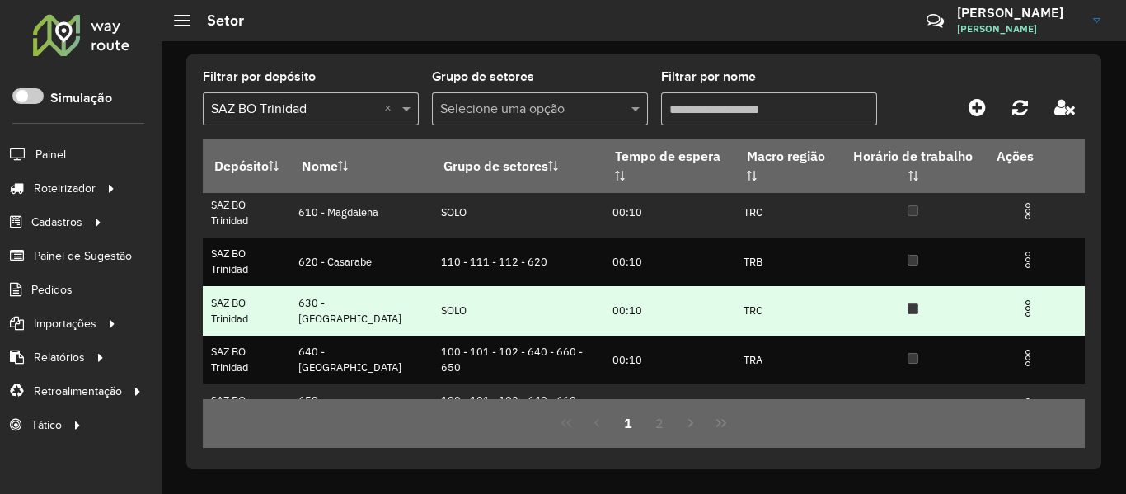
scroll to position [382, 0]
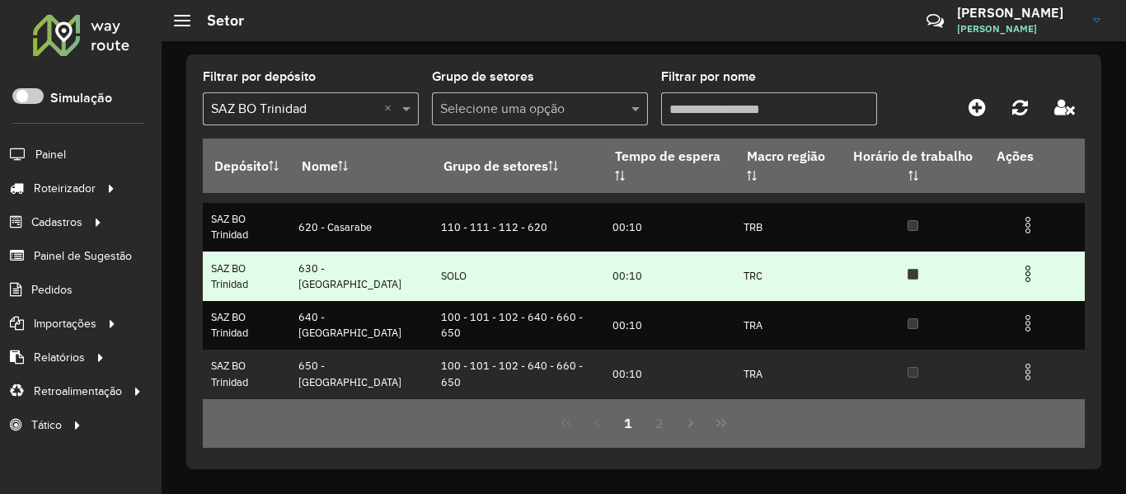
click at [1018, 272] on img at bounding box center [1028, 274] width 20 height 20
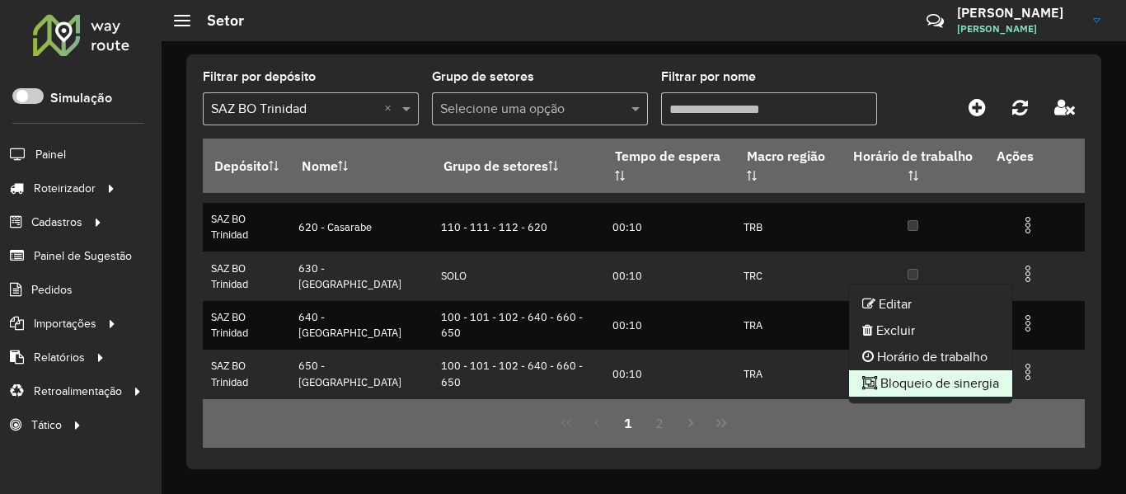
click at [962, 383] on li "Bloqueio de sinergia" at bounding box center [930, 383] width 163 height 26
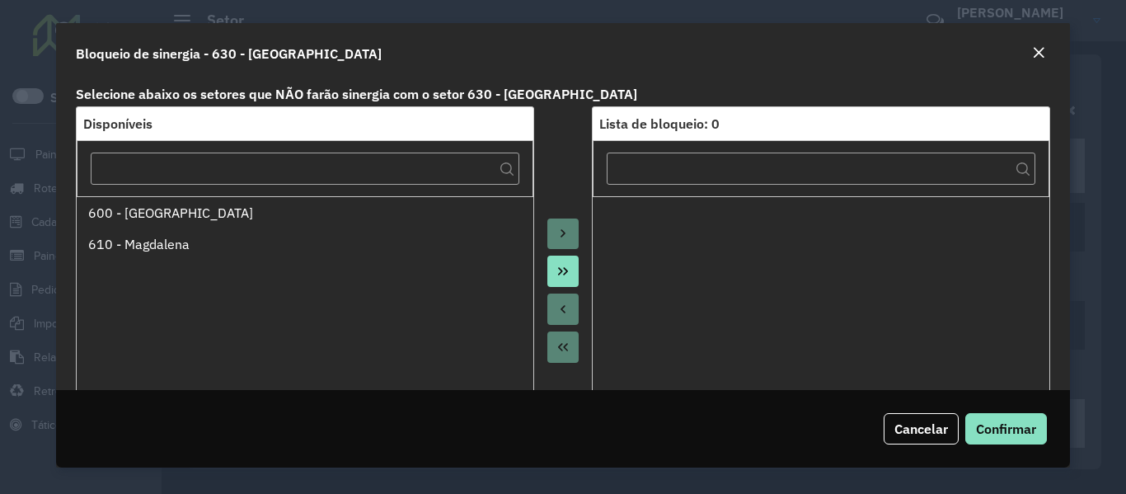
click at [558, 275] on icon "Move All to Target" at bounding box center [563, 271] width 10 height 8
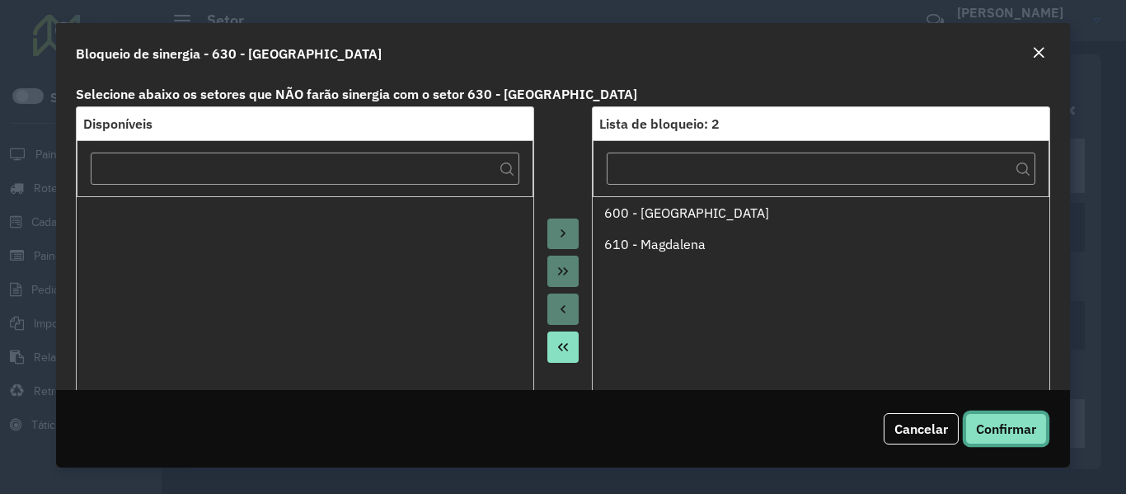
click at [1013, 429] on span "Confirmar" at bounding box center [1006, 429] width 60 height 16
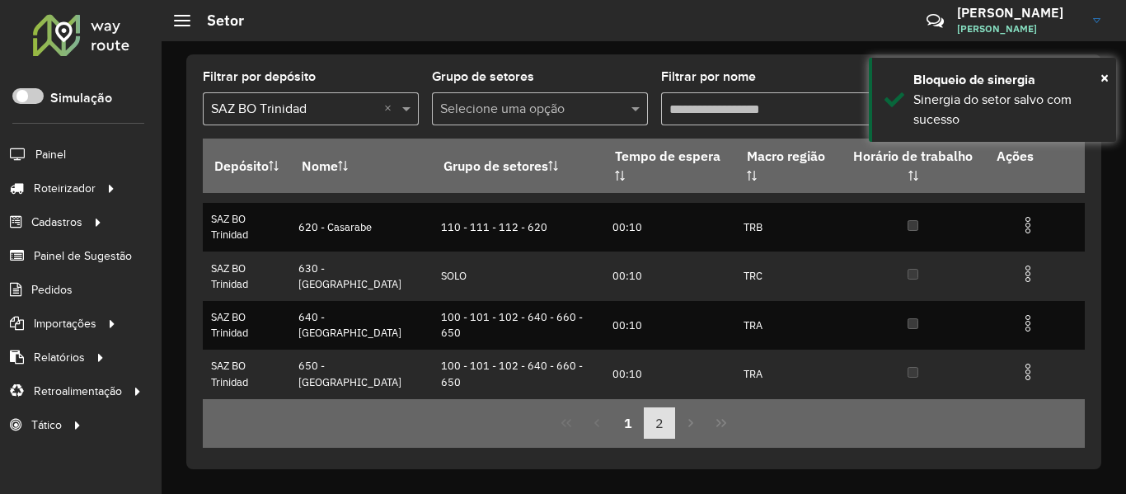
click at [670, 409] on button "2" at bounding box center [659, 422] width 31 height 31
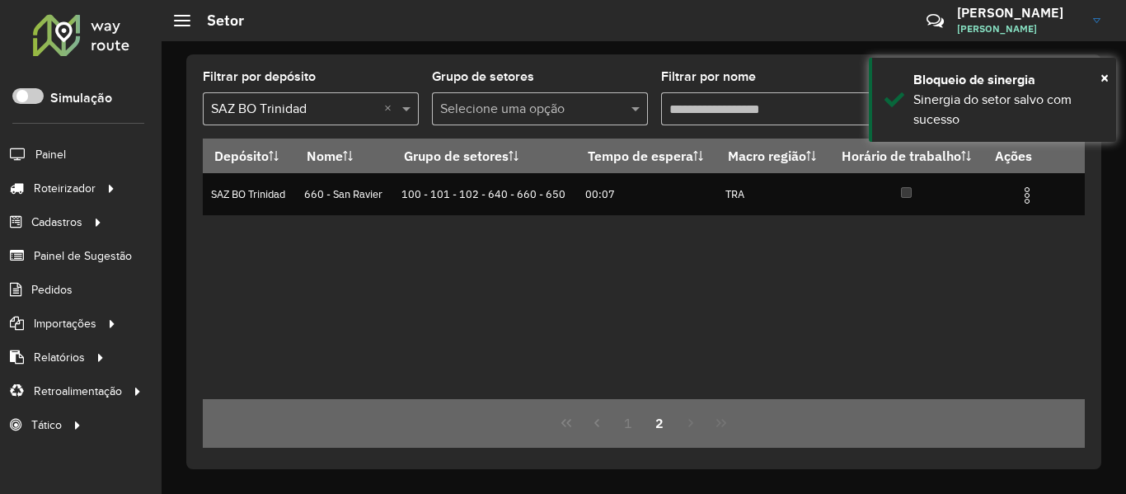
click at [94, 47] on div at bounding box center [81, 34] width 100 height 43
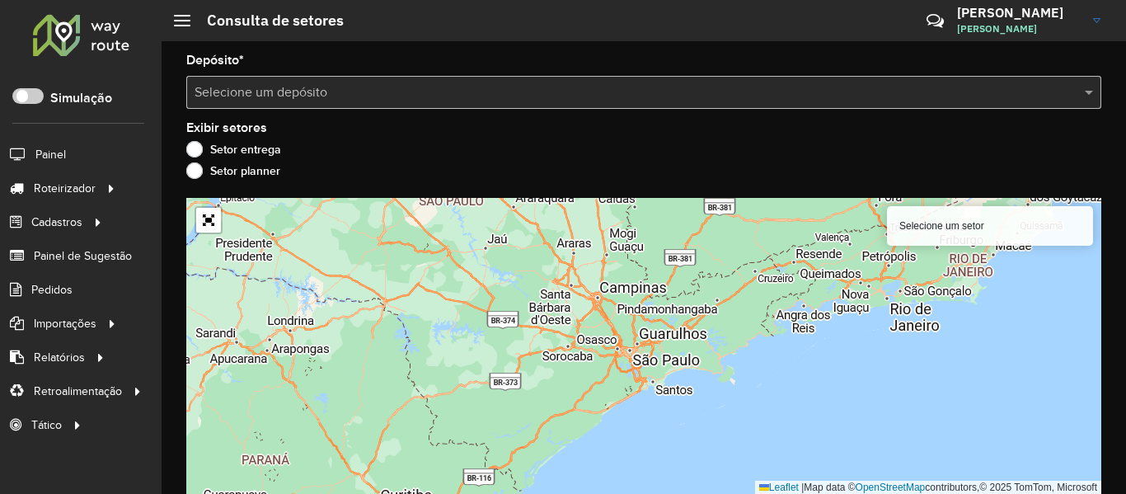
drag, startPoint x: 378, startPoint y: 61, endPoint x: 379, endPoint y: 96, distance: 35.5
click at [378, 62] on div "Depósito * Selecione um depósito" at bounding box center [643, 81] width 915 height 54
click at [379, 96] on input "text" at bounding box center [628, 93] width 866 height 20
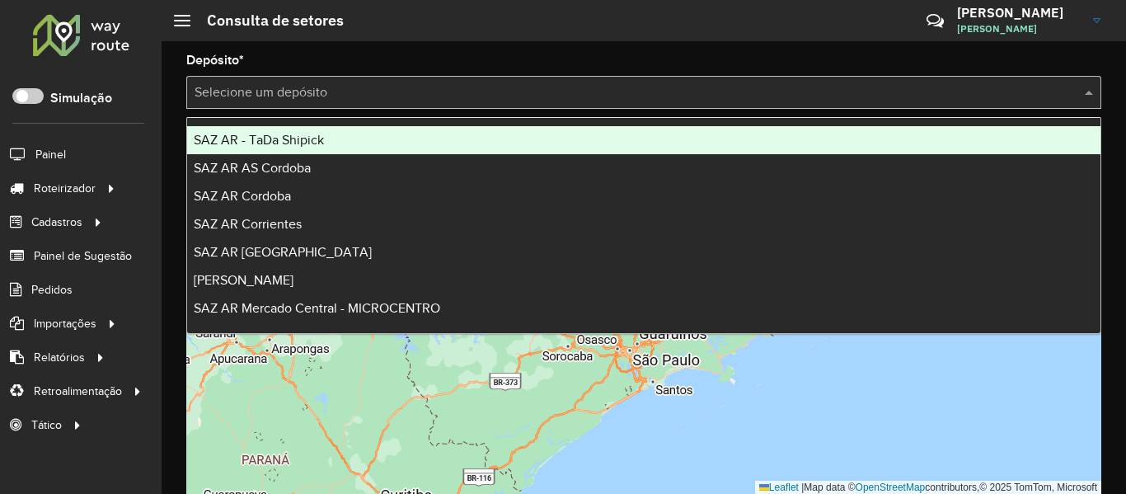
click at [426, 84] on input "text" at bounding box center [628, 93] width 866 height 20
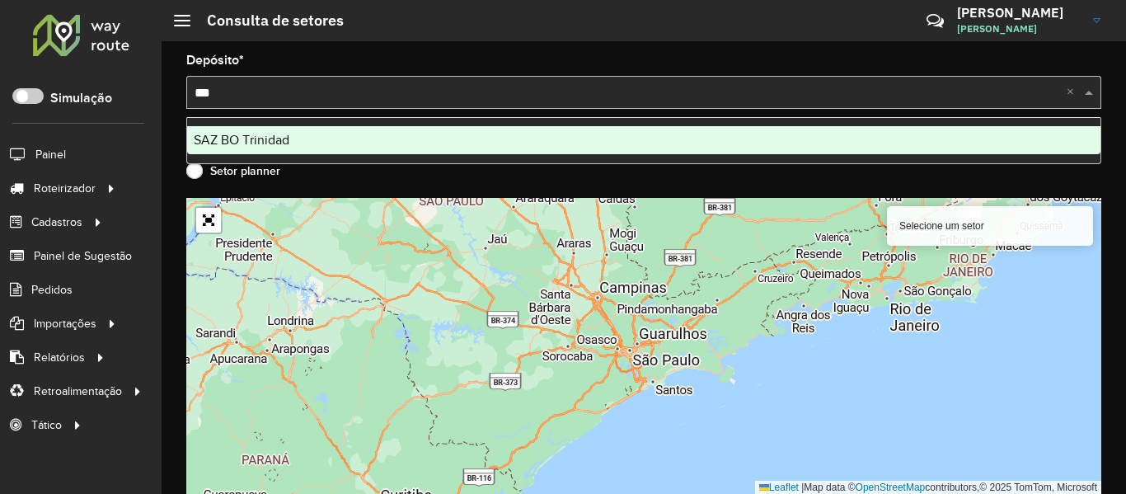
type input "****"
click at [369, 120] on ng-dropdown-panel "SAZ BO Trinidad" at bounding box center [643, 140] width 915 height 47
click at [371, 135] on div "SAZ BO Trinidad" at bounding box center [644, 140] width 914 height 28
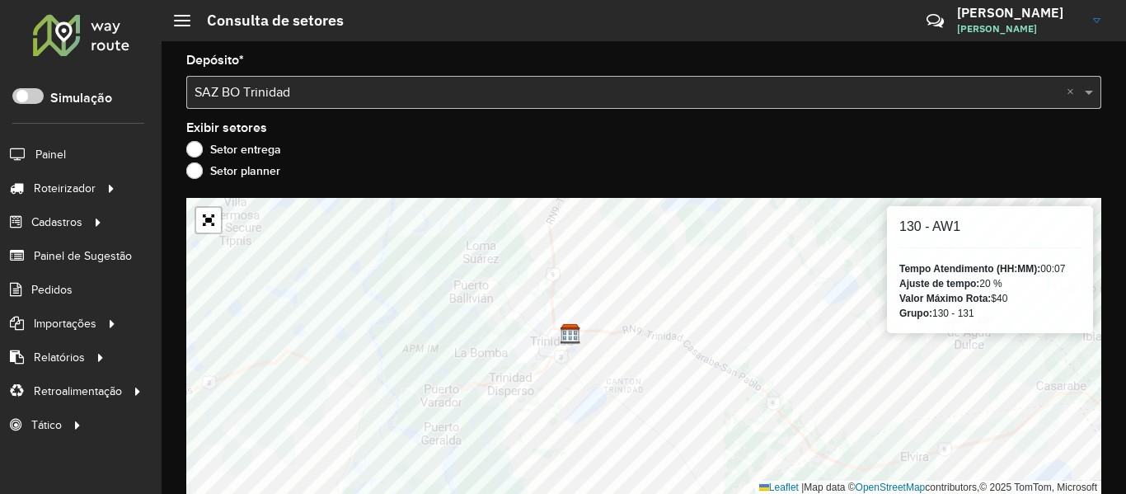
click at [286, 70] on div "Depósito * Selecione um depósito × SAZ BO Trinidad ×" at bounding box center [643, 81] width 915 height 54
click at [293, 112] on div "Depósito * Selecione um depósito × SAZ BO Trinidad × Exibir setores Setor entre…" at bounding box center [644, 267] width 965 height 453
click at [297, 97] on input "text" at bounding box center [628, 93] width 866 height 20
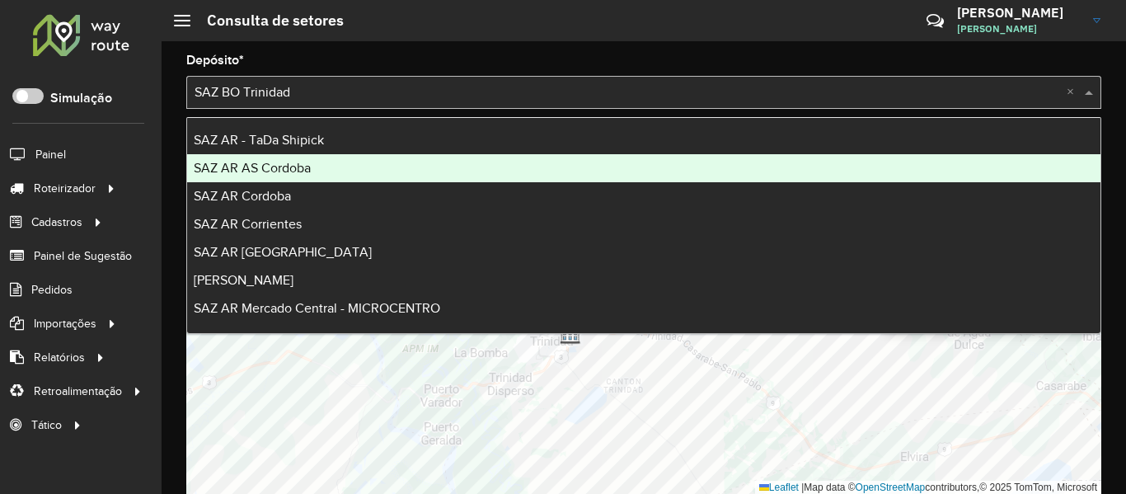
click at [286, 167] on span "SAZ AR AS Cordoba" at bounding box center [252, 168] width 117 height 14
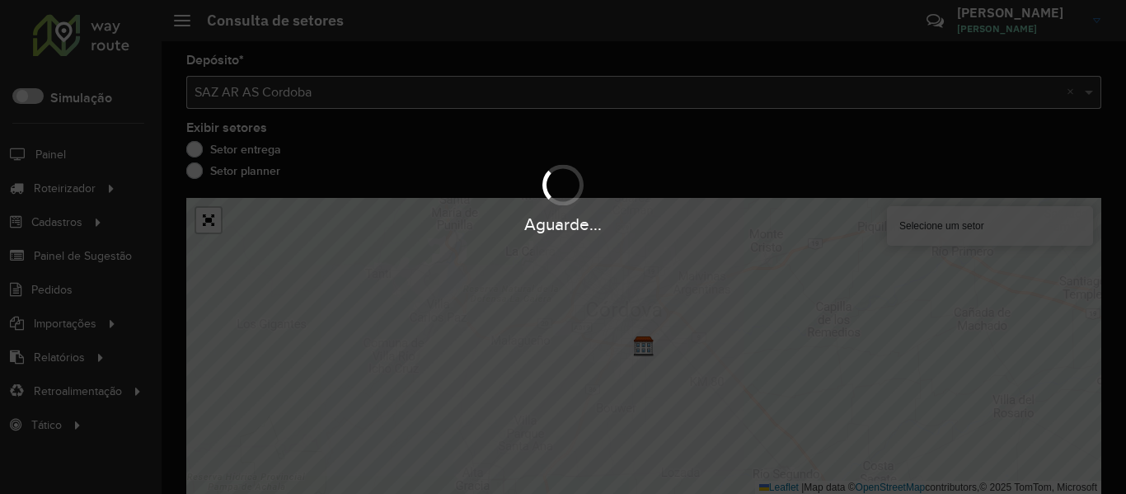
click at [320, 88] on div "Aguarde..." at bounding box center [563, 247] width 1126 height 494
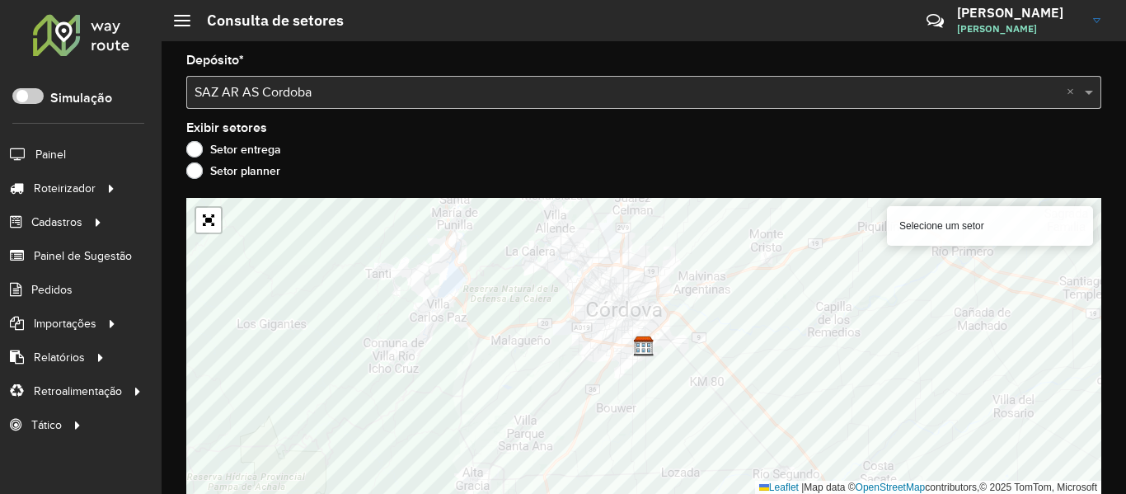
click at [320, 89] on input "text" at bounding box center [628, 93] width 866 height 20
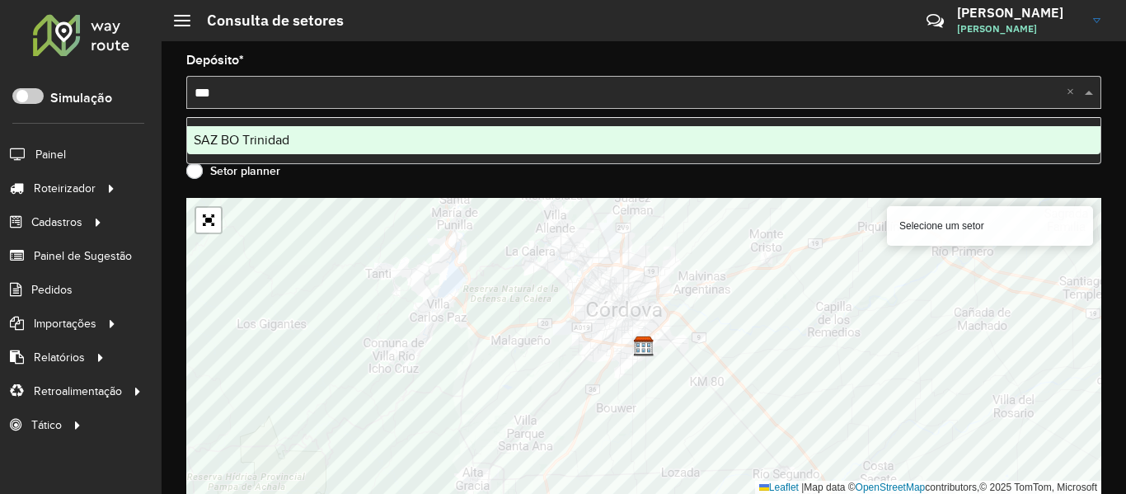
type input "****"
click at [295, 143] on div "SAZ BO Trinidad" at bounding box center [644, 140] width 914 height 28
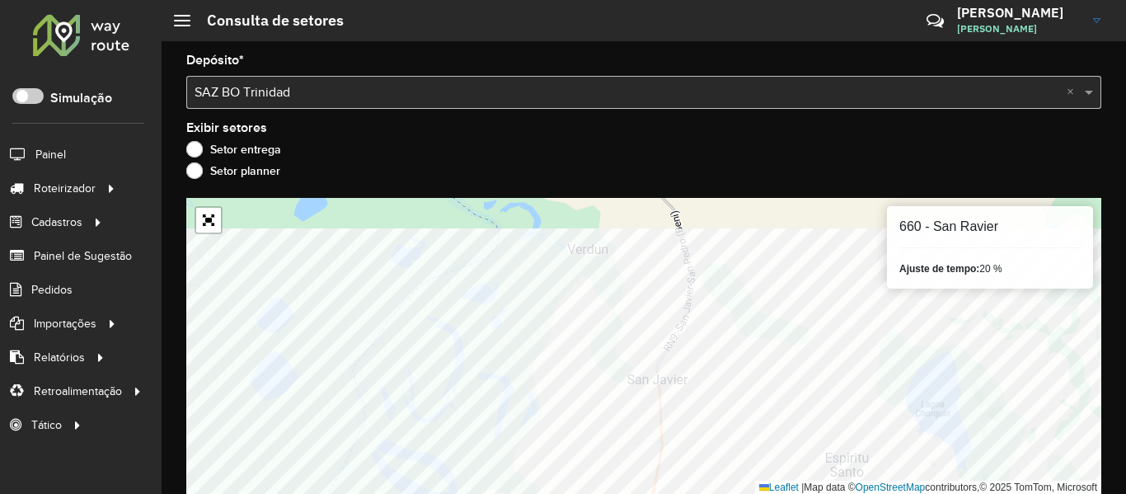
click at [679, 493] on html "Aguarde... Pop-up bloqueado! Seu navegador bloqueou automáticamente a abertura …" at bounding box center [563, 247] width 1126 height 494
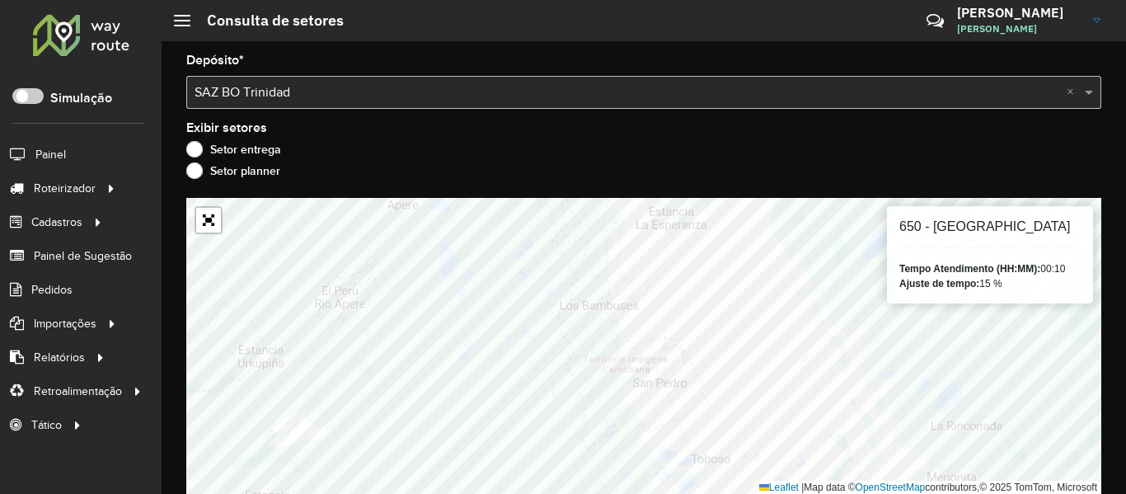
click at [698, 493] on html "Aguarde... Pop-up bloqueado! Seu navegador bloqueou automáticamente a abertura …" at bounding box center [563, 247] width 1126 height 494
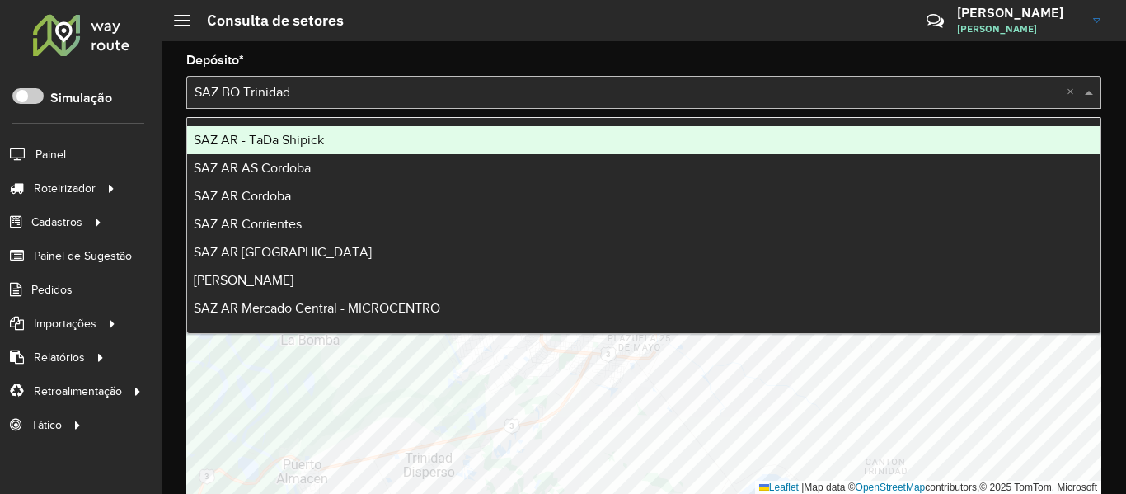
click at [295, 89] on input "text" at bounding box center [628, 93] width 866 height 20
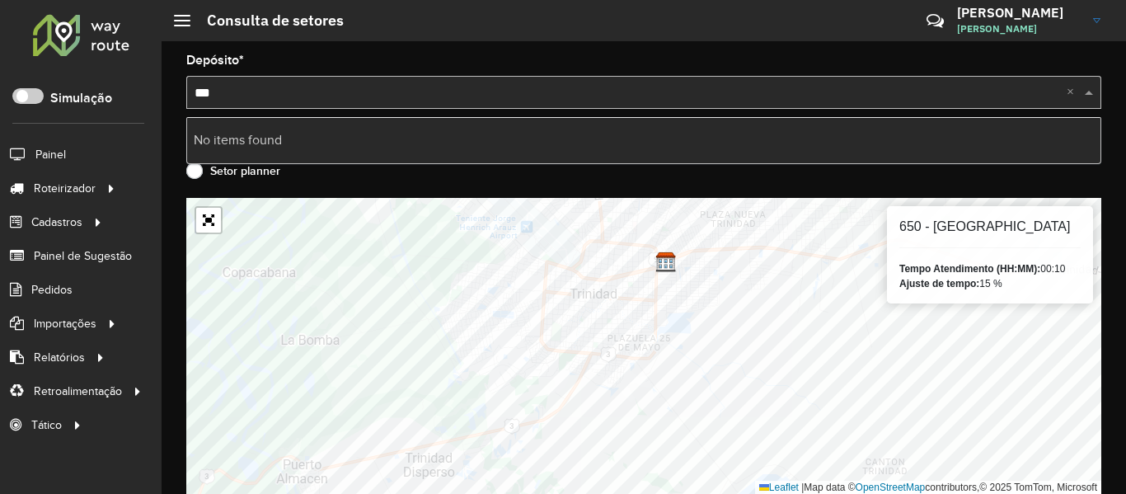
click at [283, 134] on div "No items found" at bounding box center [644, 140] width 914 height 28
click at [275, 78] on div "Selecione um depósito × SAZ BO Trinidad ***** ×" at bounding box center [643, 92] width 915 height 33
type input "*"
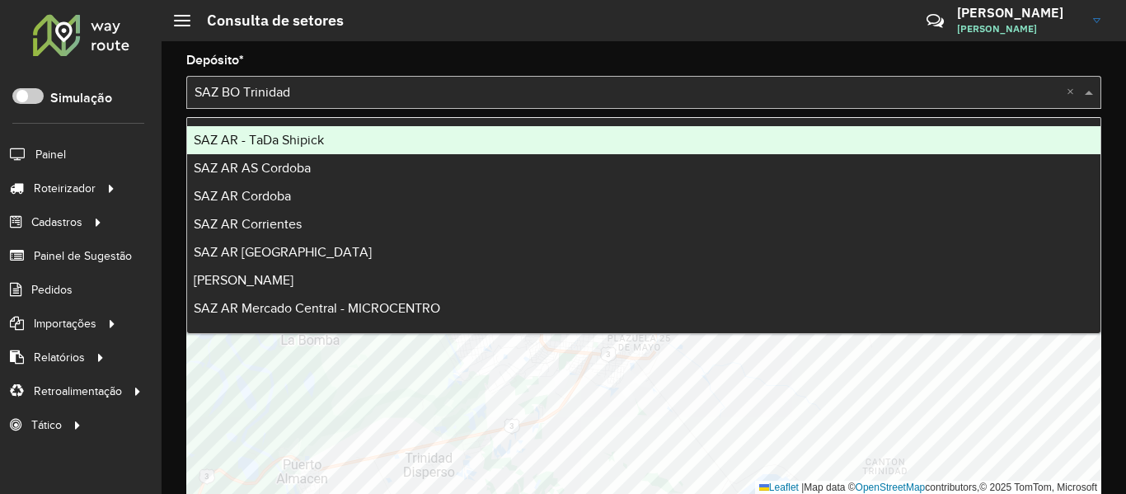
click at [396, 154] on div "SAZ AR AS Cordoba" at bounding box center [644, 168] width 914 height 28
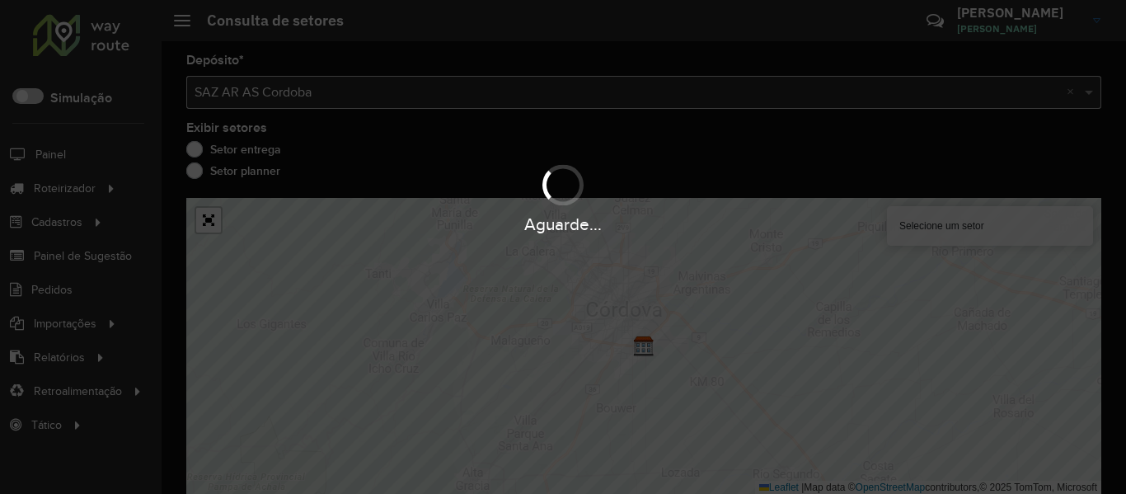
click at [385, 99] on div "Aguarde..." at bounding box center [563, 247] width 1126 height 494
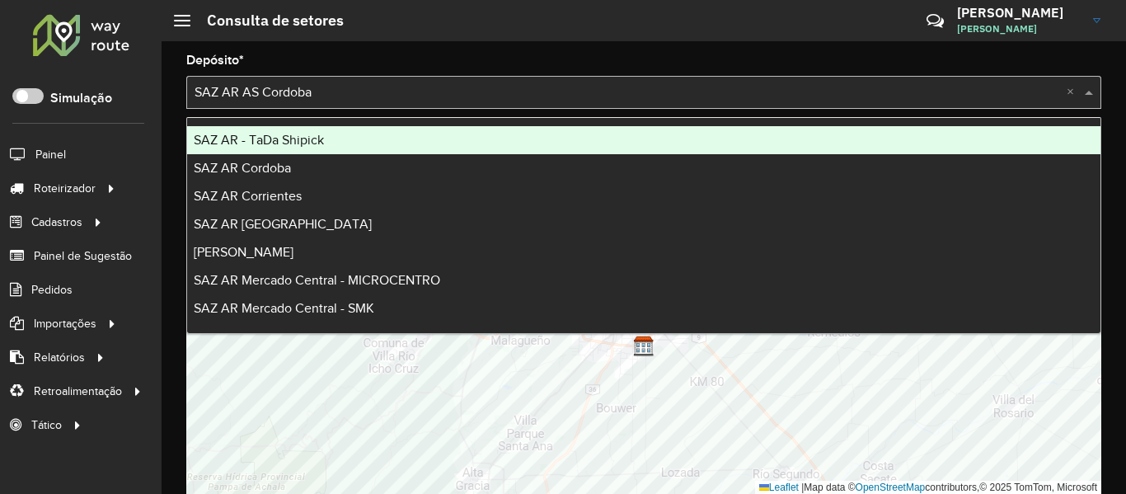
click at [385, 99] on input "text" at bounding box center [628, 93] width 866 height 20
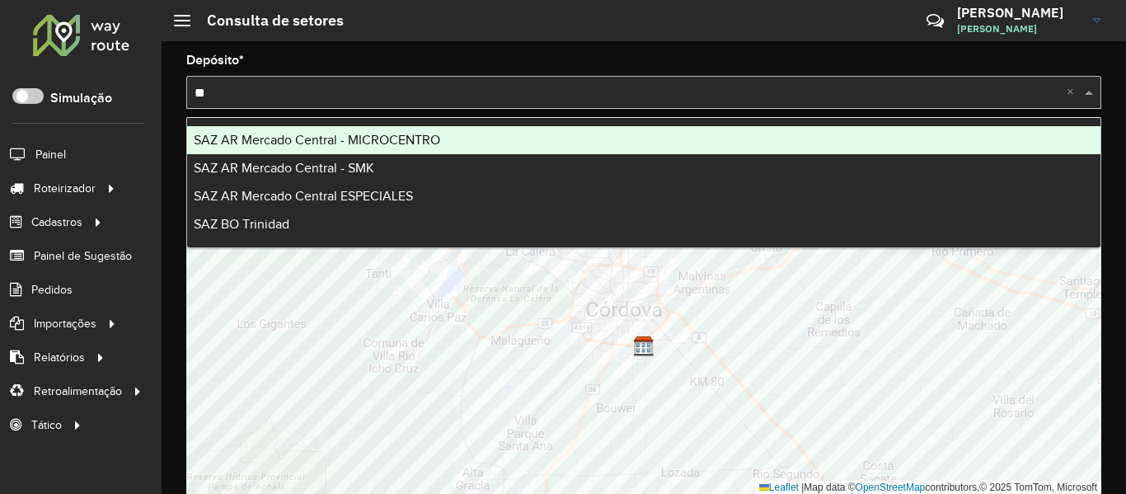
type input "***"
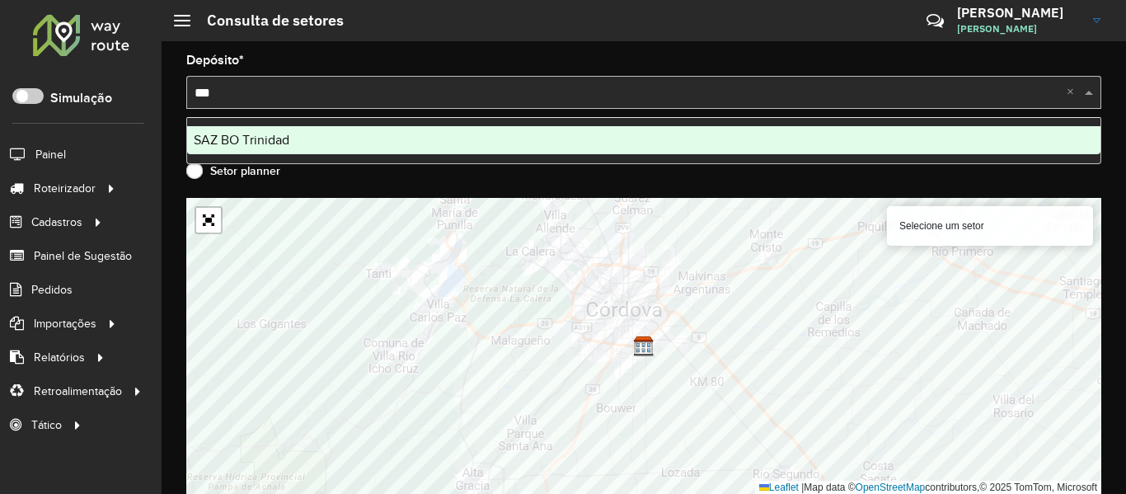
click at [302, 141] on div "SAZ BO Trinidad" at bounding box center [644, 140] width 914 height 28
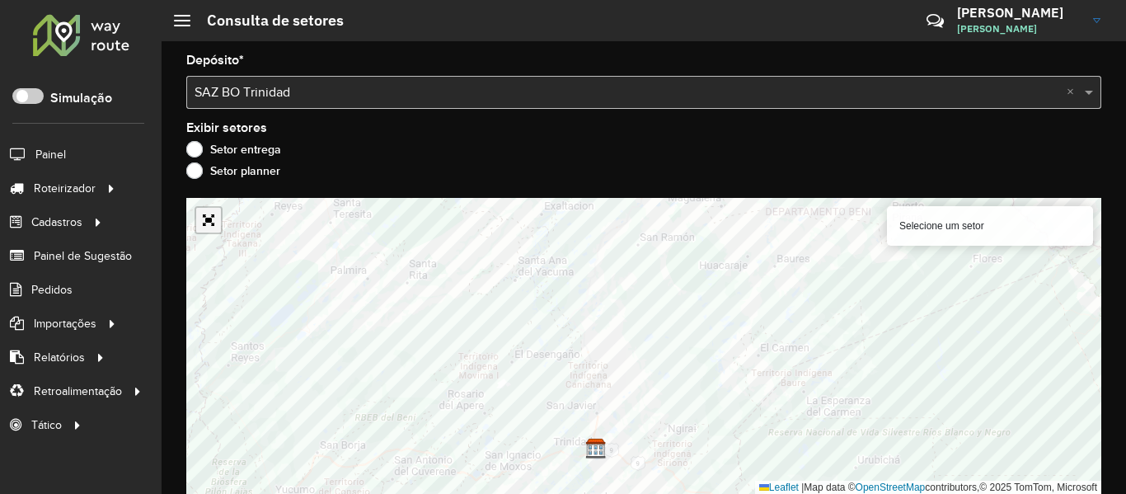
click at [219, 228] on link "Abrir mapa em tela cheia" at bounding box center [208, 220] width 25 height 25
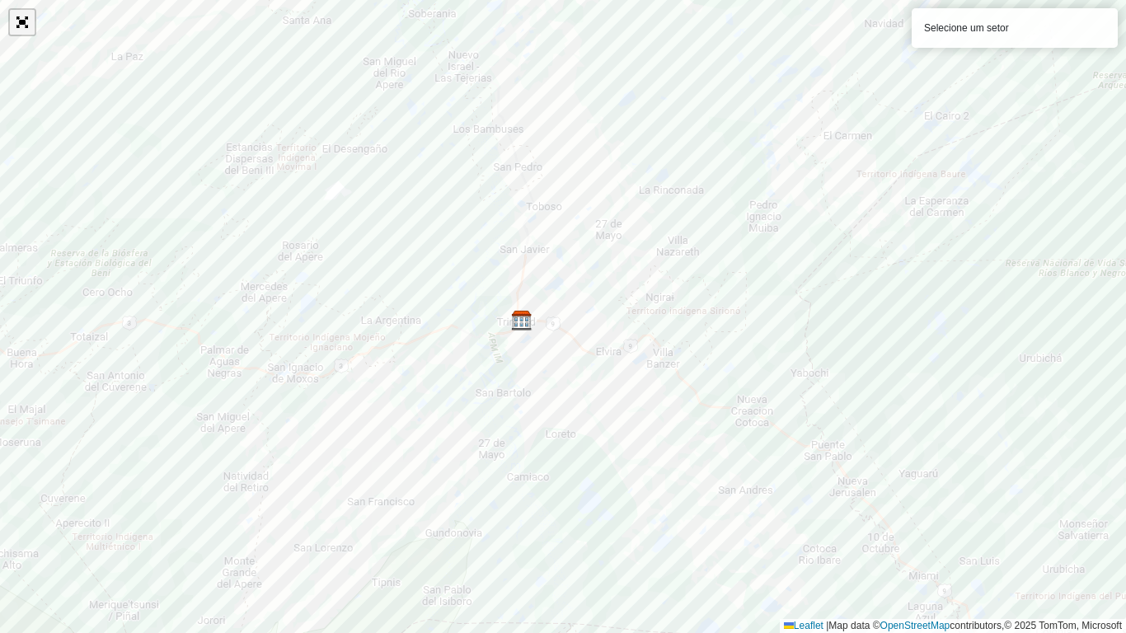
click at [20, 28] on link "Abrir mapa em tela cheia" at bounding box center [22, 22] width 25 height 25
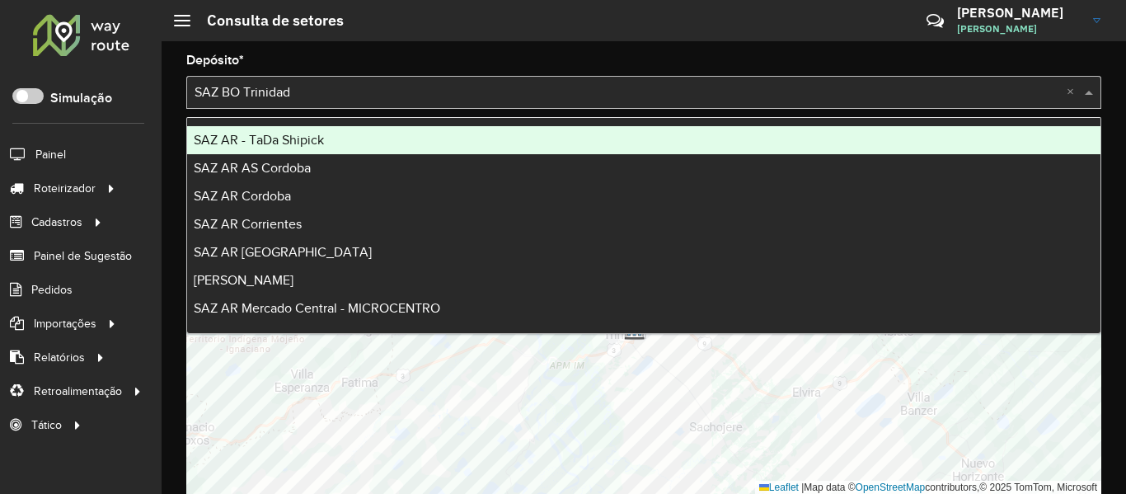
click at [256, 81] on div "Selecione um depósito × SAZ BO Trinidad ×" at bounding box center [643, 92] width 915 height 33
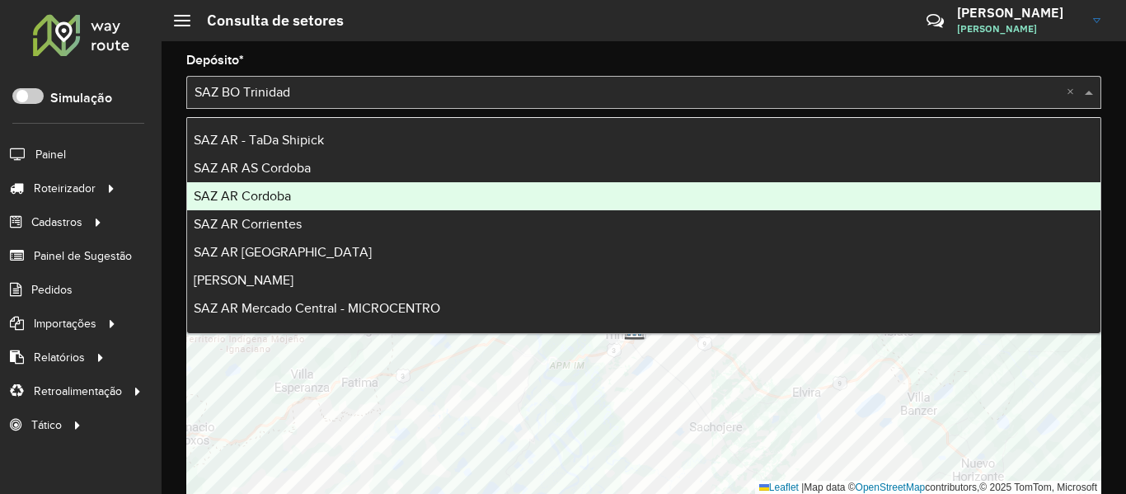
click at [299, 198] on div "SAZ AR Cordoba" at bounding box center [644, 196] width 914 height 28
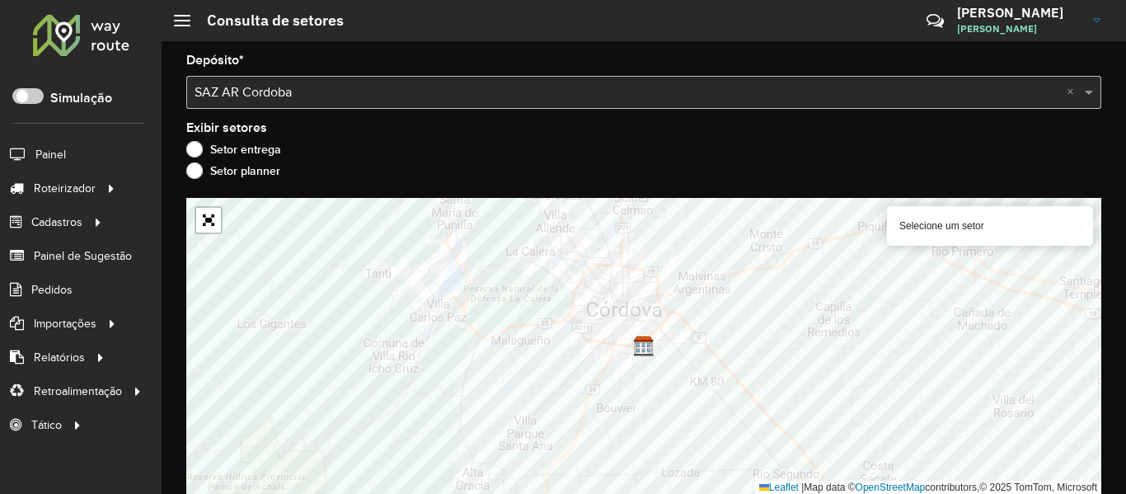
click at [303, 83] on input "text" at bounding box center [628, 93] width 866 height 20
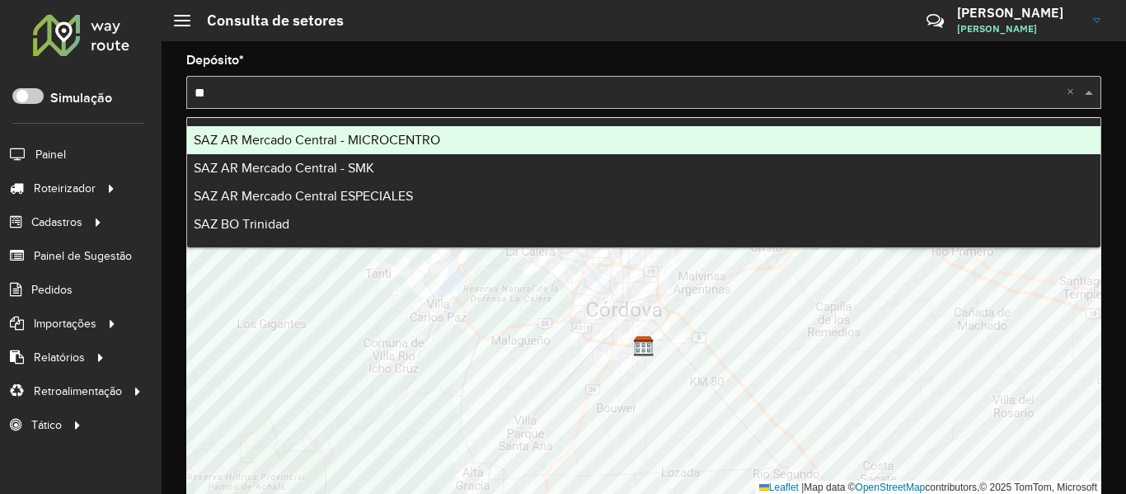
type input "***"
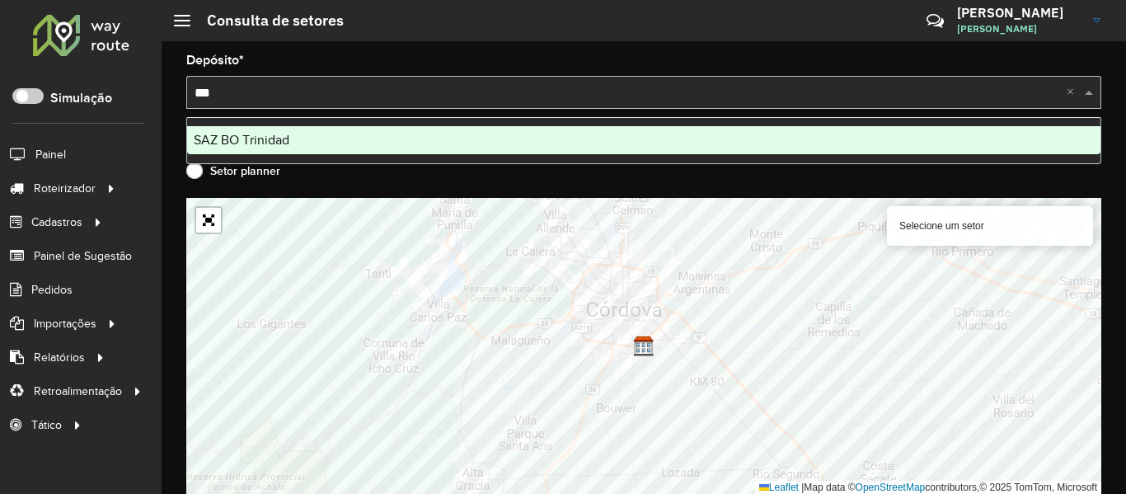
click at [284, 143] on span "SAZ BO Trinidad" at bounding box center [242, 140] width 96 height 14
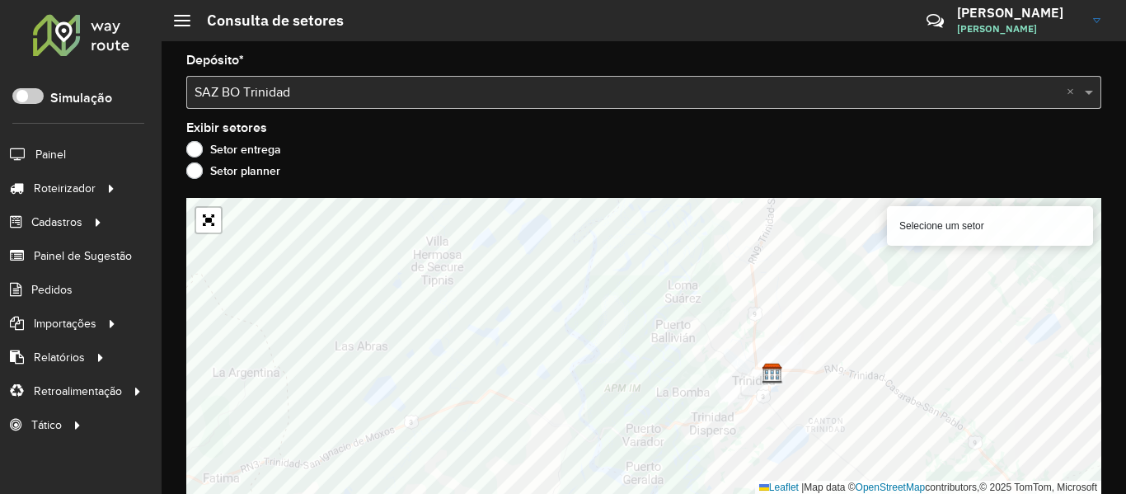
click at [575, 183] on div "Setor planner" at bounding box center [643, 175] width 915 height 20
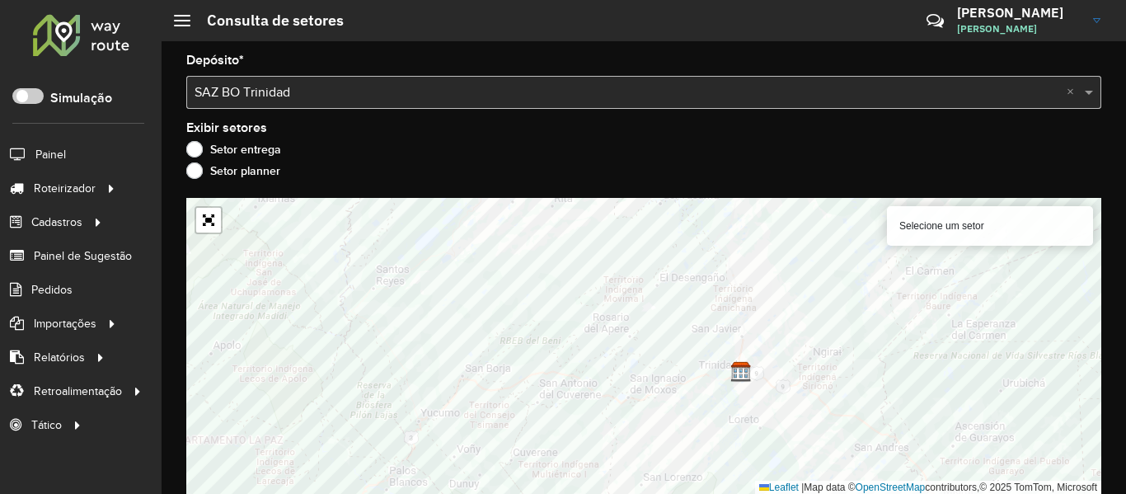
click at [322, 101] on input "text" at bounding box center [628, 93] width 866 height 20
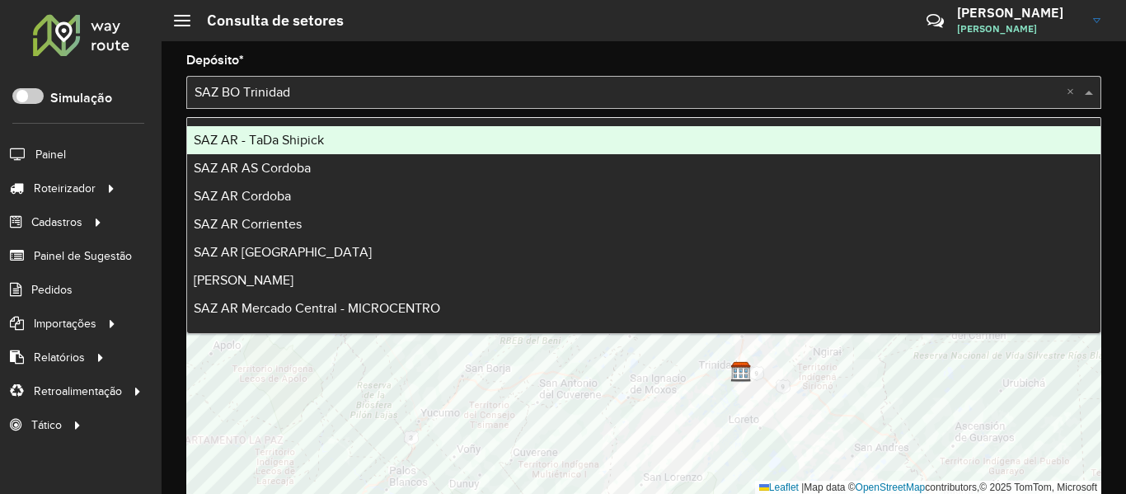
drag, startPoint x: 1063, startPoint y: 93, endPoint x: 1072, endPoint y: 94, distance: 9.1
click at [1064, 93] on div at bounding box center [643, 92] width 915 height 21
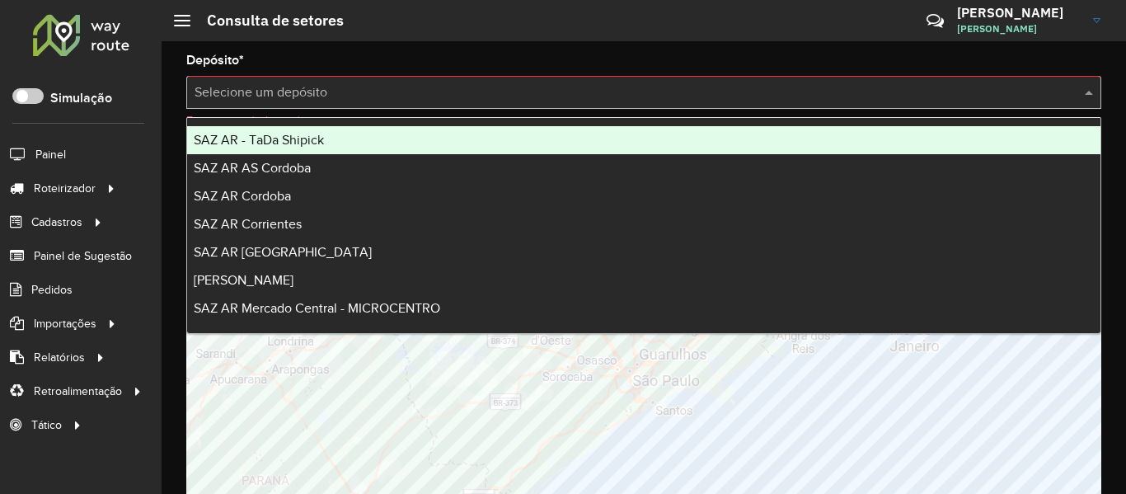
click at [346, 25] on hb-header "Consulta de setores Críticas? Dúvidas? Elogios? Sugestões? Entre em contato con…" at bounding box center [644, 20] width 965 height 41
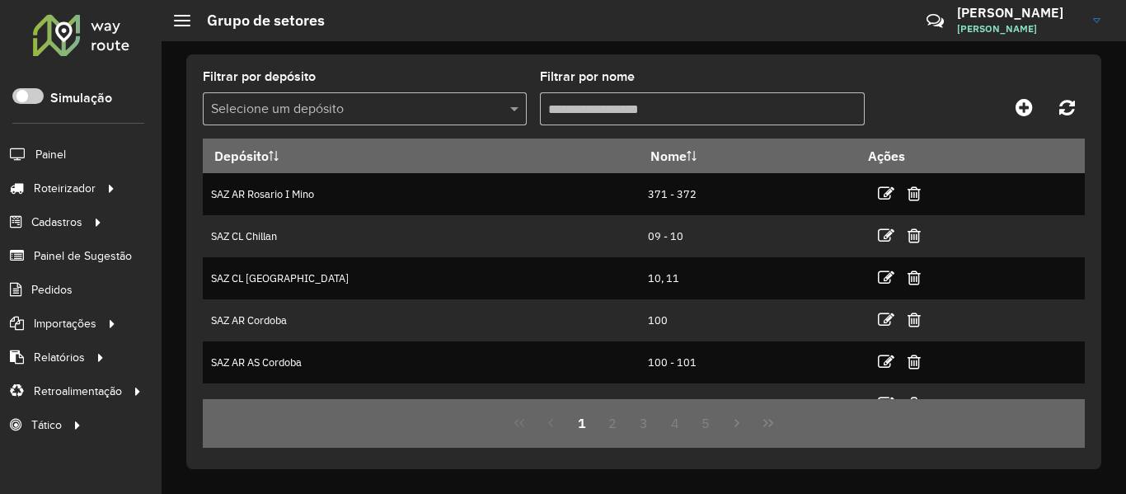
click at [434, 126] on formly-field "Filtrar por depósito Selecione um depósito" at bounding box center [365, 105] width 324 height 68
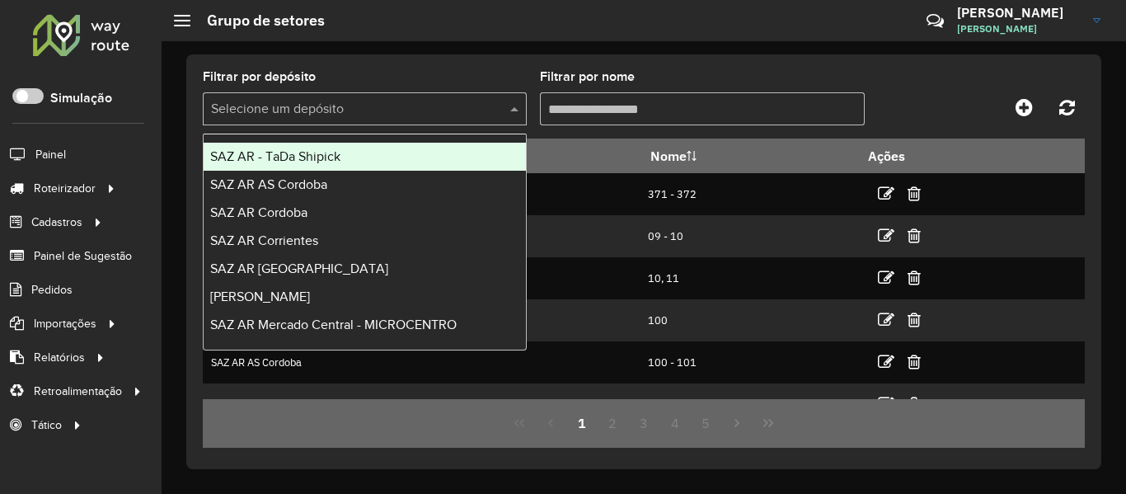
click at [444, 102] on input "text" at bounding box center [348, 110] width 275 height 20
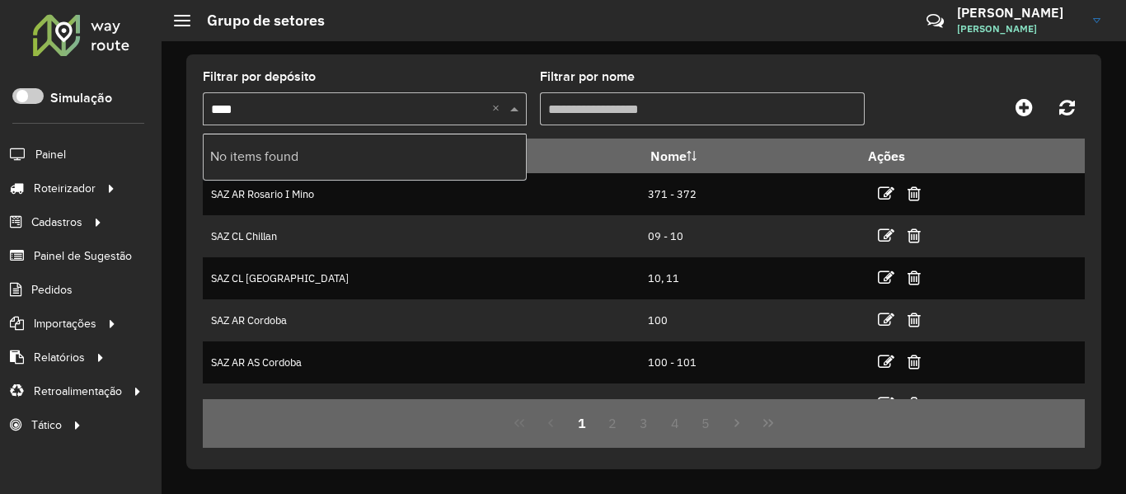
type input "***"
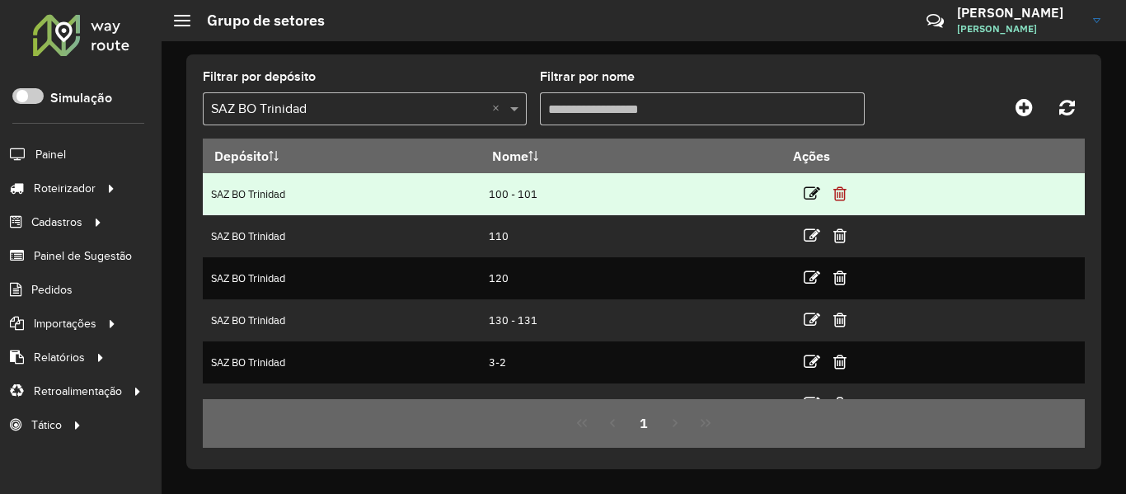
click at [844, 195] on icon at bounding box center [840, 194] width 13 height 16
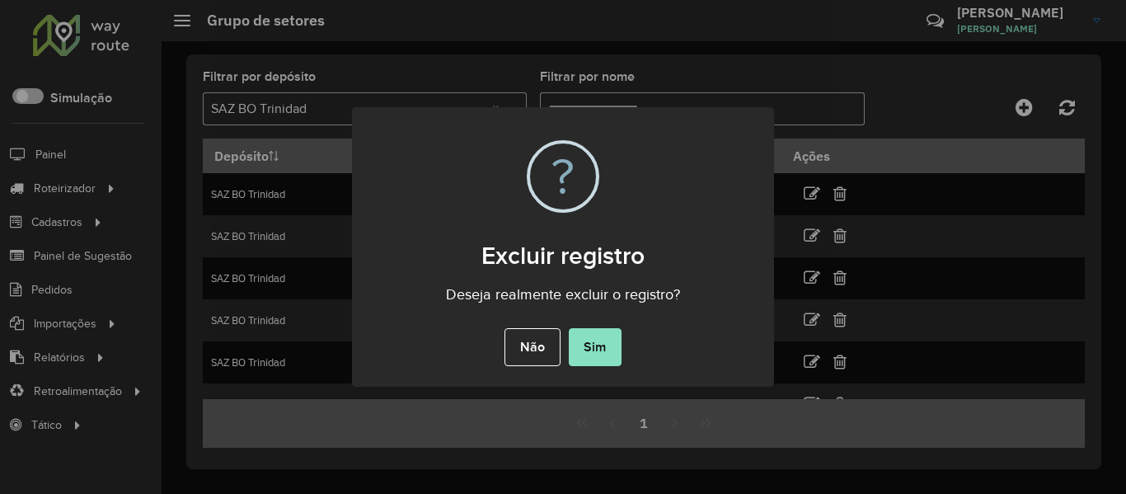
click at [624, 337] on div "Não No Sim" at bounding box center [563, 347] width 422 height 46
click at [609, 343] on button "Sim" at bounding box center [595, 347] width 53 height 38
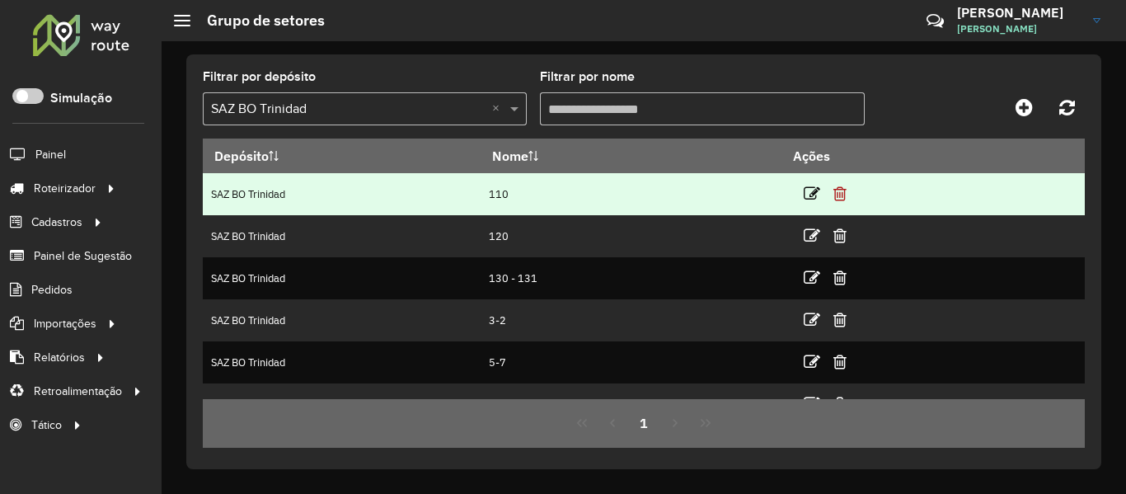
click at [840, 195] on icon at bounding box center [840, 194] width 13 height 16
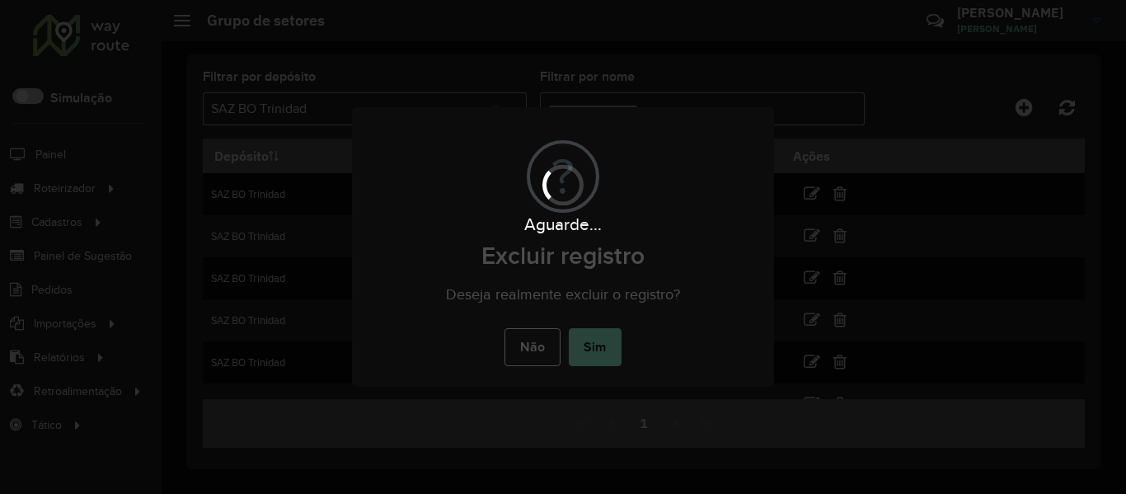
click at [608, 351] on div "Aguarde..." at bounding box center [563, 247] width 1126 height 494
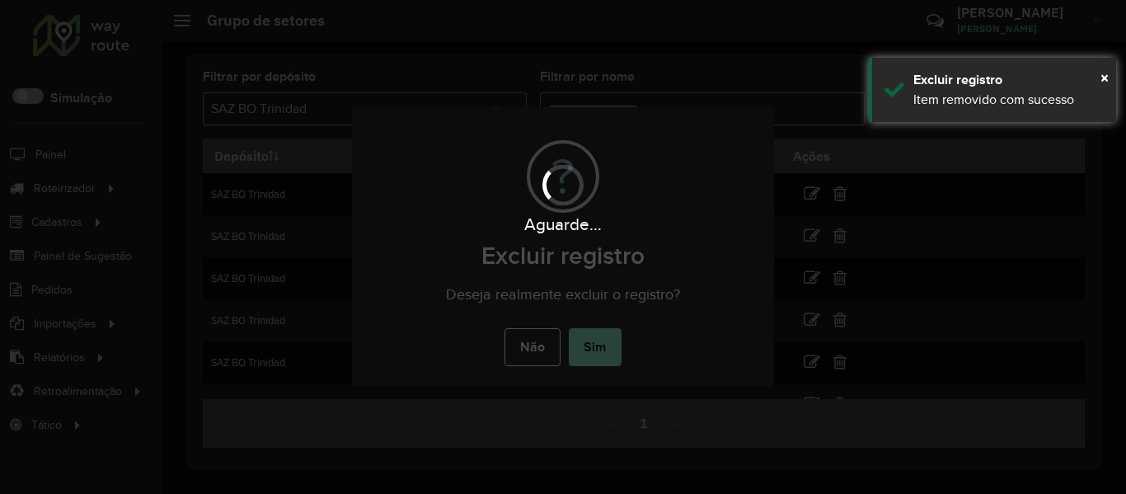
click at [608, 348] on div "Aguarde..." at bounding box center [563, 247] width 1126 height 494
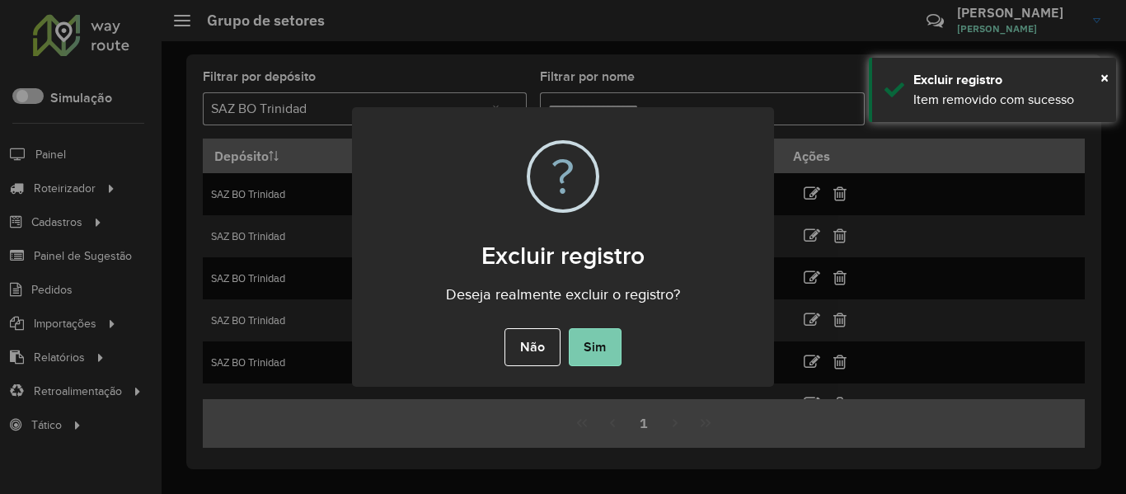
click at [604, 344] on button "Sim" at bounding box center [595, 347] width 53 height 38
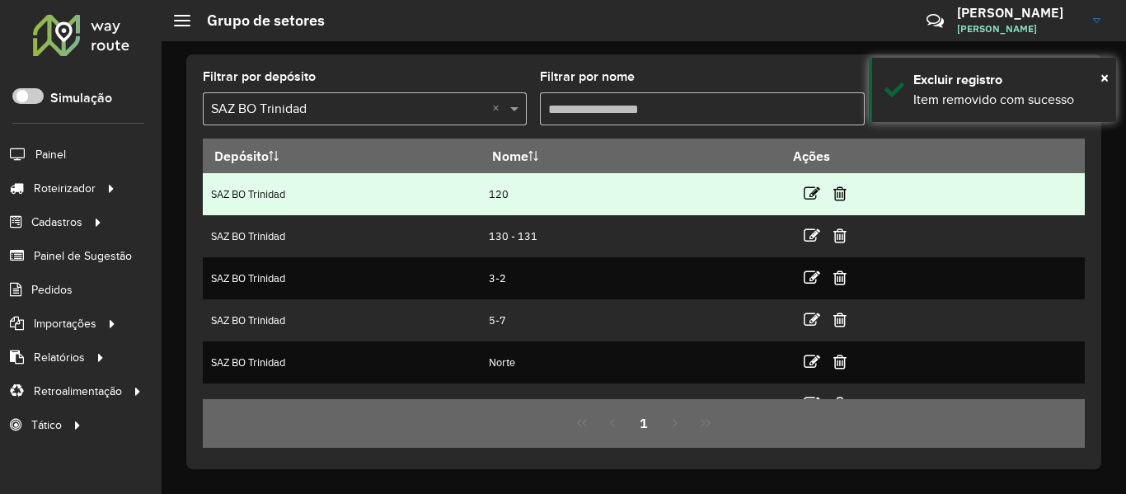
click at [849, 191] on td at bounding box center [832, 193] width 99 height 41
click at [835, 193] on icon at bounding box center [840, 194] width 13 height 16
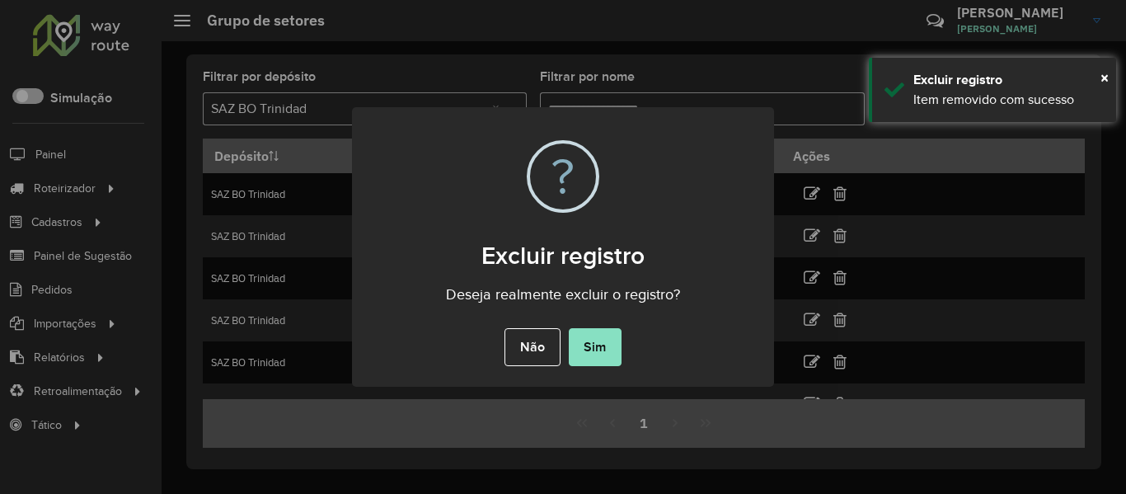
click at [584, 326] on div "Não No Sim" at bounding box center [563, 347] width 422 height 46
drag, startPoint x: 586, startPoint y: 334, endPoint x: 616, endPoint y: 339, distance: 30.1
click at [586, 335] on button "Sim" at bounding box center [595, 347] width 53 height 38
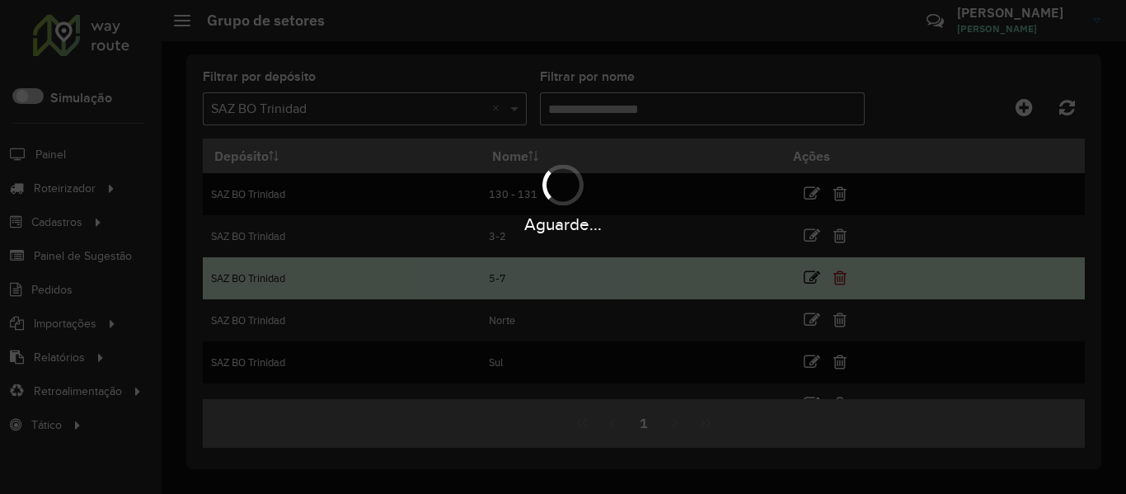
click at [837, 275] on hb-app "Aguarde... Pop-up bloqueado! Seu navegador bloqueou automáticamente a abertura …" at bounding box center [563, 247] width 1126 height 494
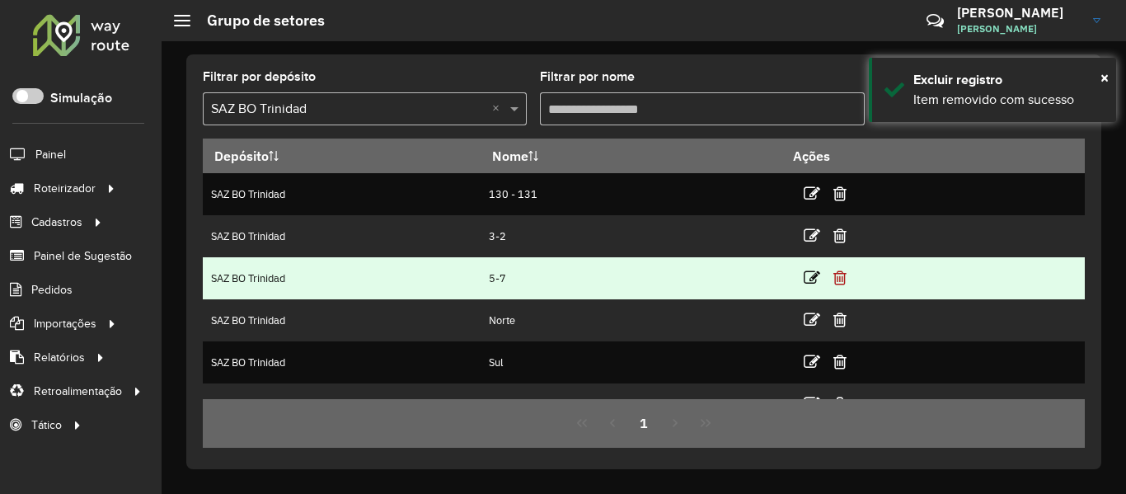
click at [840, 277] on icon at bounding box center [840, 278] width 13 height 16
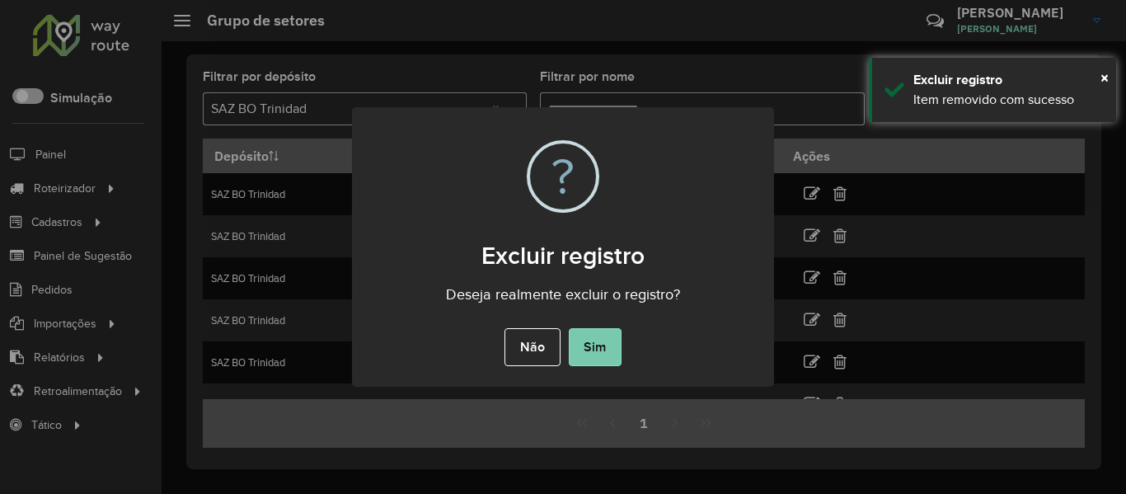
click at [579, 344] on button "Sim" at bounding box center [595, 347] width 53 height 38
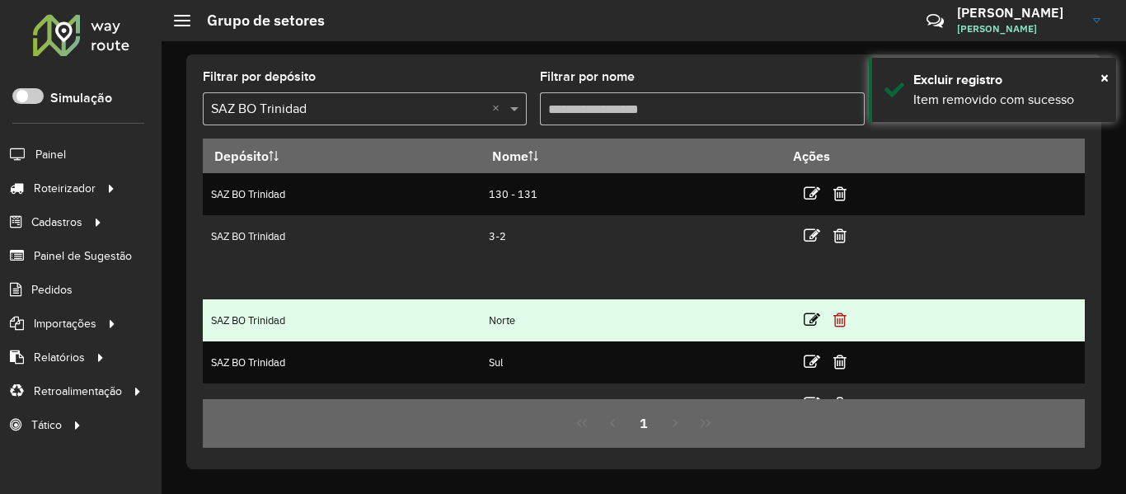
click at [838, 317] on icon at bounding box center [840, 320] width 13 height 16
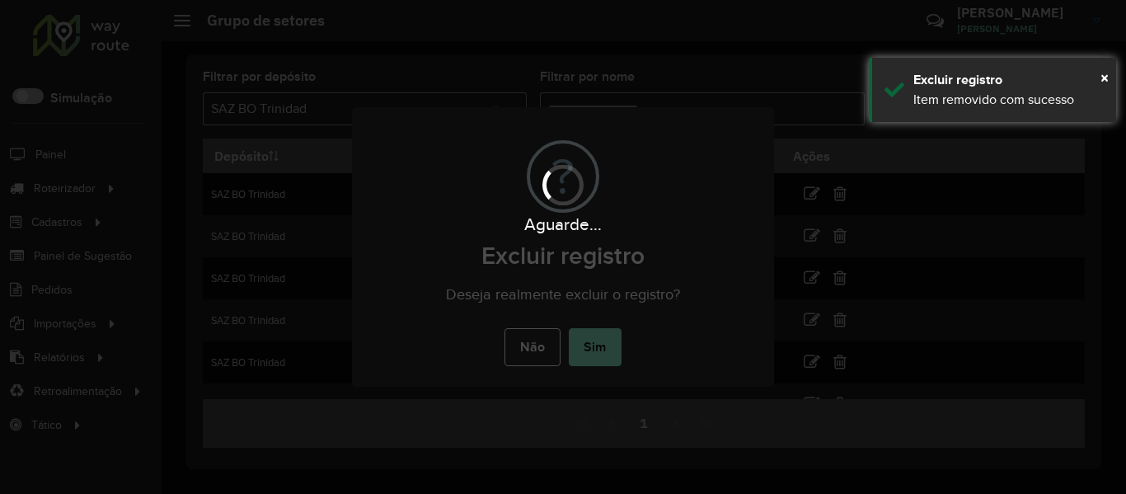
click at [590, 334] on div "Aguarde..." at bounding box center [563, 247] width 1126 height 494
click at [590, 345] on div "Aguarde..." at bounding box center [563, 247] width 1126 height 494
click at [590, 345] on body "Aguarde... Pop-up bloqueado! Seu navegador bloqueou automáticamente a abertura …" at bounding box center [563, 247] width 1126 height 494
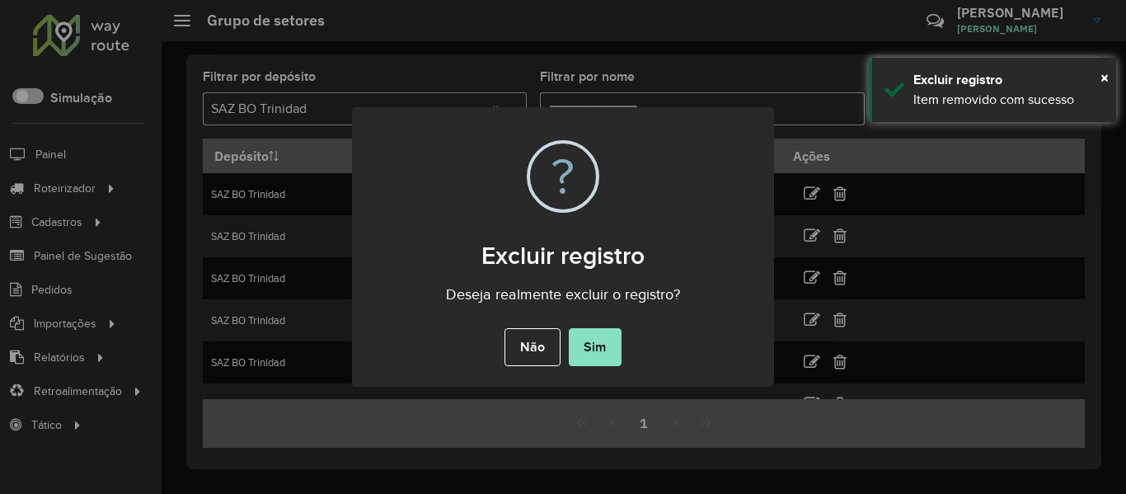
click at [590, 345] on button "Sim" at bounding box center [595, 347] width 53 height 38
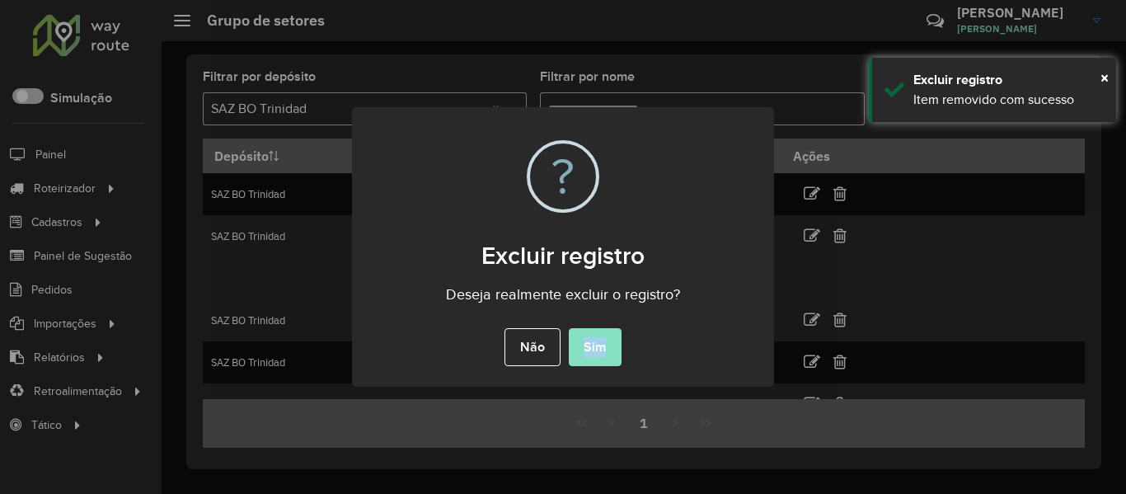
click at [590, 345] on div "× ? Excluir registro Deseja realmente excluir o registro? Não No Sim" at bounding box center [563, 247] width 1126 height 494
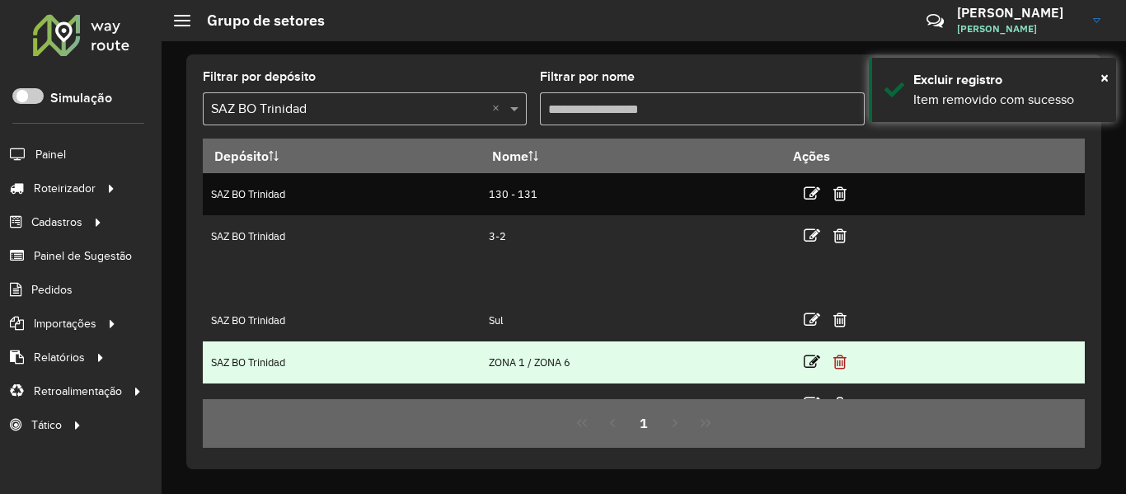
click at [836, 364] on icon at bounding box center [840, 362] width 13 height 16
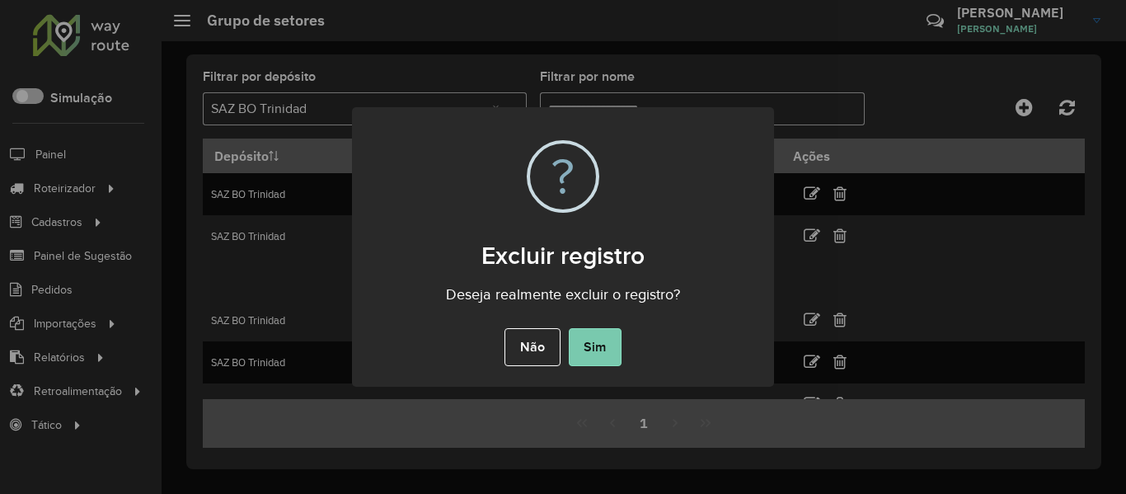
click at [597, 337] on button "Sim" at bounding box center [595, 347] width 53 height 38
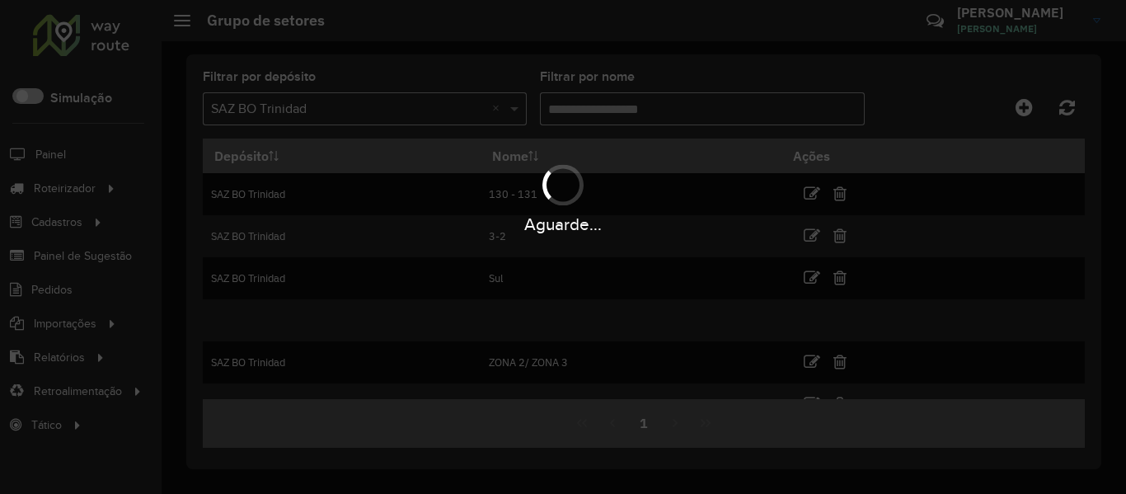
click at [597, 337] on div "Aguarde..." at bounding box center [563, 247] width 1126 height 494
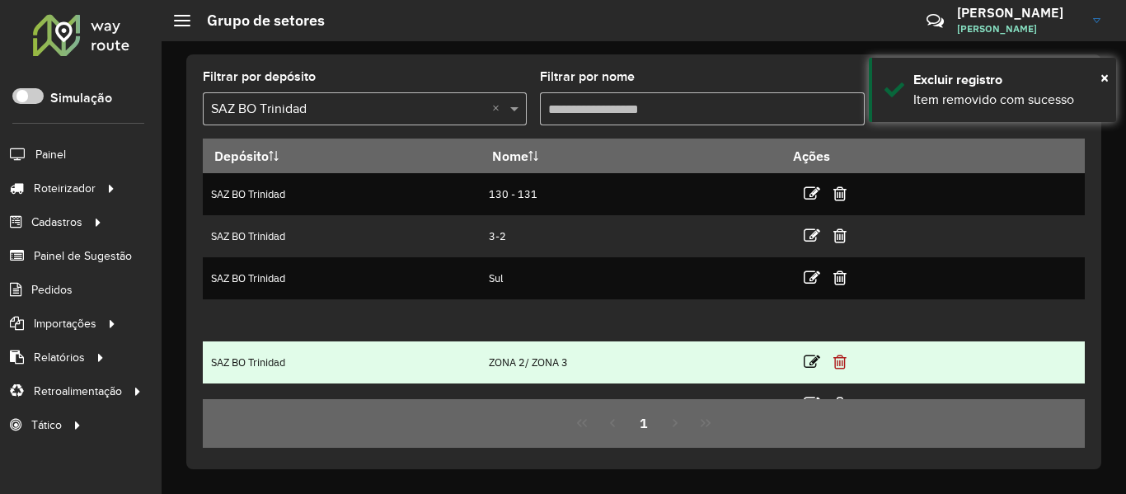
click at [845, 369] on icon at bounding box center [840, 362] width 13 height 16
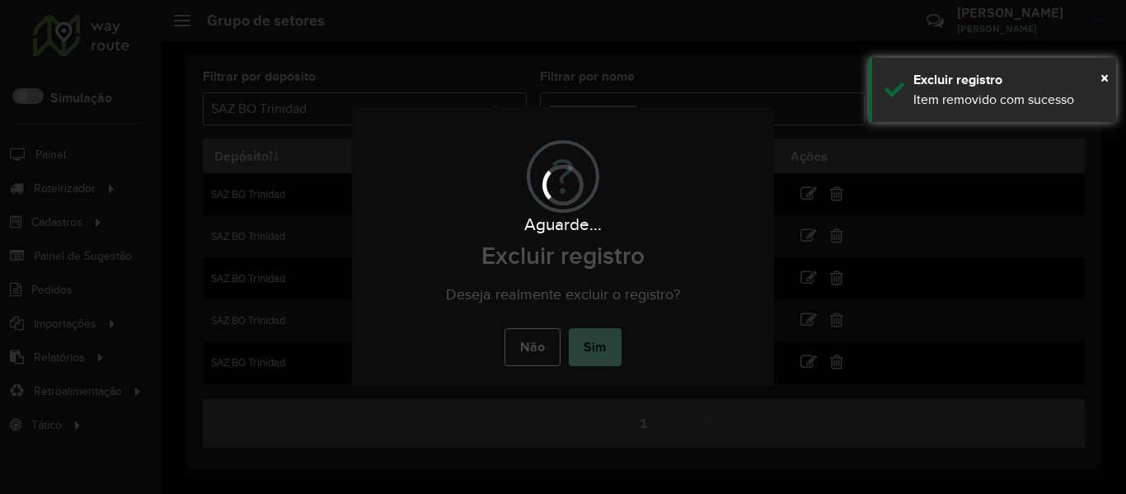
click at [609, 332] on div "Aguarde..." at bounding box center [563, 247] width 1126 height 494
click at [609, 339] on div "Aguarde..." at bounding box center [563, 247] width 1126 height 494
click at [609, 340] on body "Aguarde... Pop-up bloqueado! Seu navegador bloqueou automáticamente a abertura …" at bounding box center [563, 247] width 1126 height 494
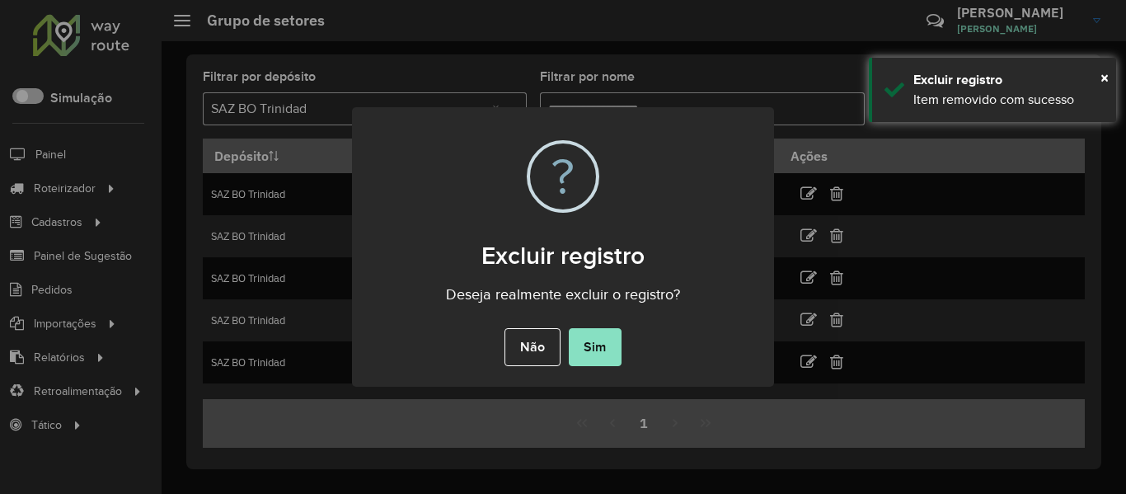
click at [609, 340] on button "Sim" at bounding box center [595, 347] width 53 height 38
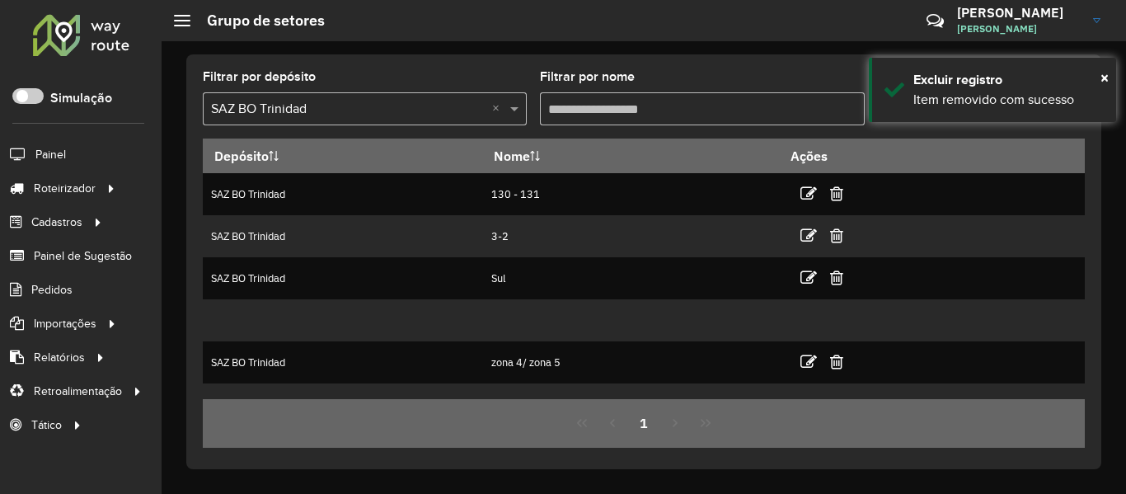
click at [609, 340] on div "× ? Excluir registro Deseja realmente excluir o registro? Não No Sim" at bounding box center [563, 247] width 1126 height 494
click at [839, 327] on icon at bounding box center [836, 320] width 13 height 16
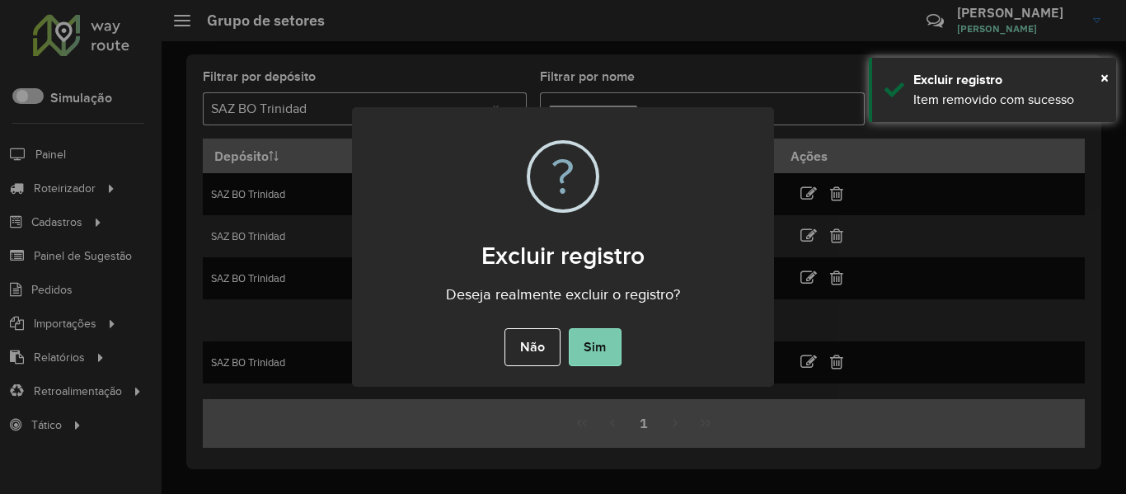
click at [586, 333] on button "Sim" at bounding box center [595, 347] width 53 height 38
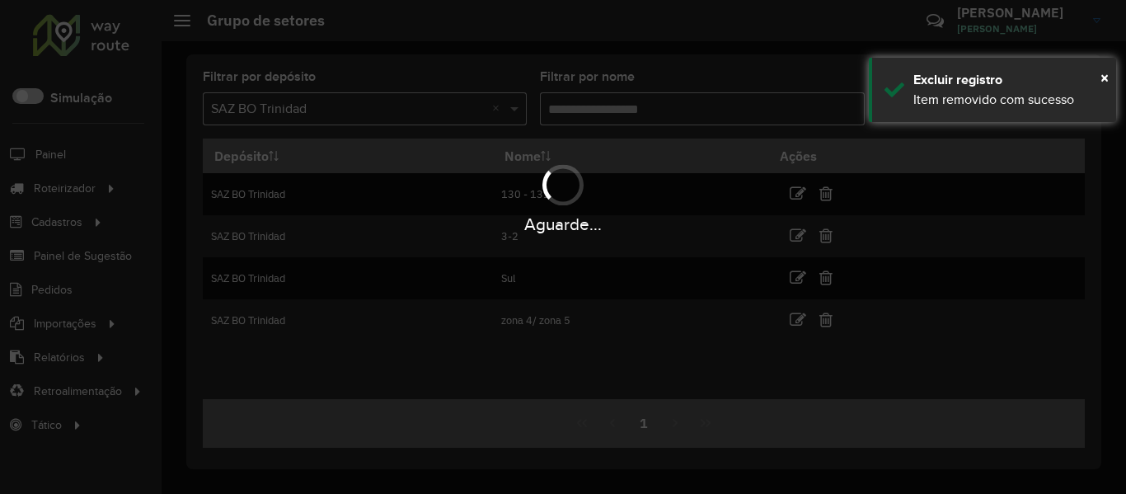
click at [586, 333] on div "Aguarde..." at bounding box center [563, 247] width 1126 height 494
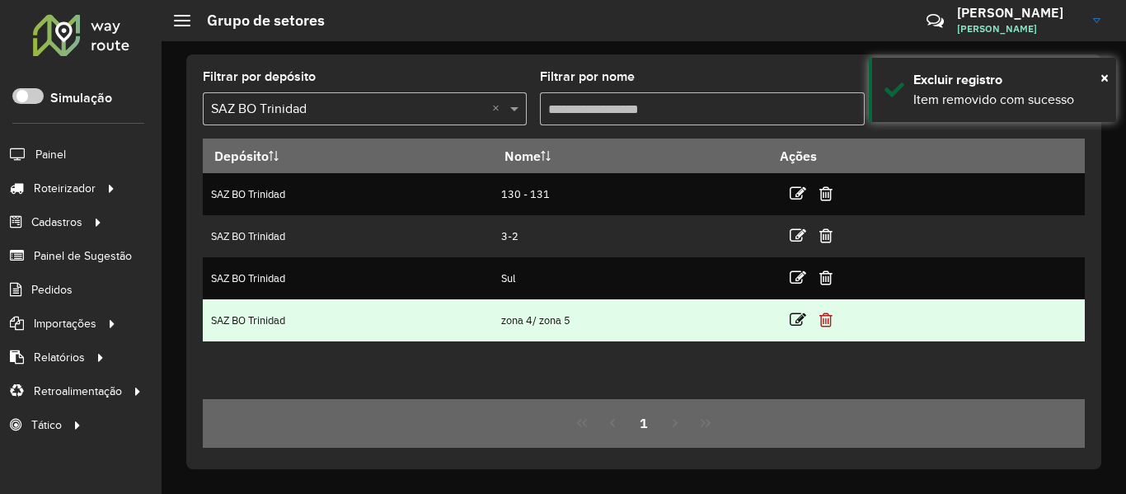
click at [825, 322] on icon at bounding box center [826, 320] width 13 height 16
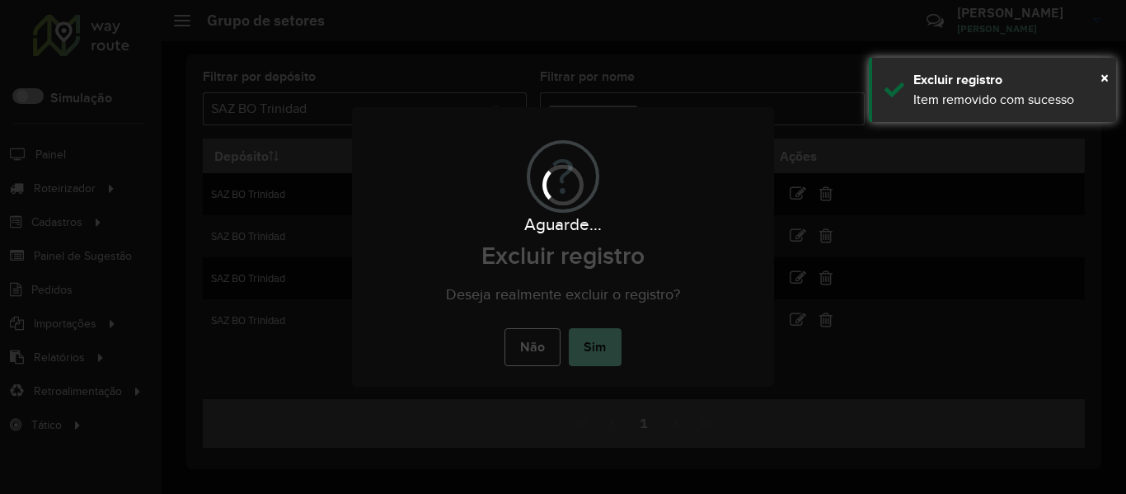
click at [628, 336] on div "Aguarde..." at bounding box center [563, 247] width 1126 height 494
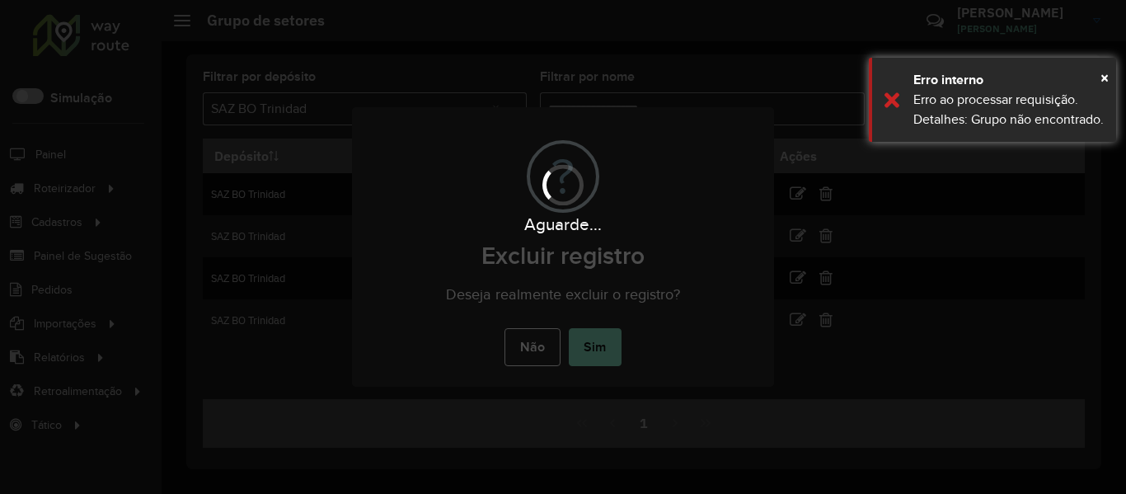
click at [618, 339] on div "Aguarde..." at bounding box center [563, 247] width 1126 height 494
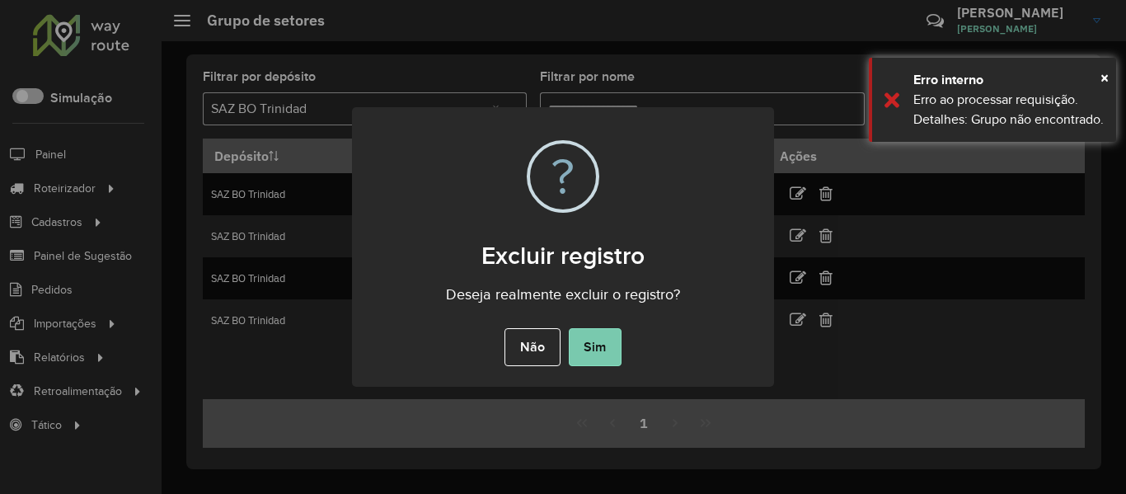
click at [591, 338] on button "Sim" at bounding box center [595, 347] width 53 height 38
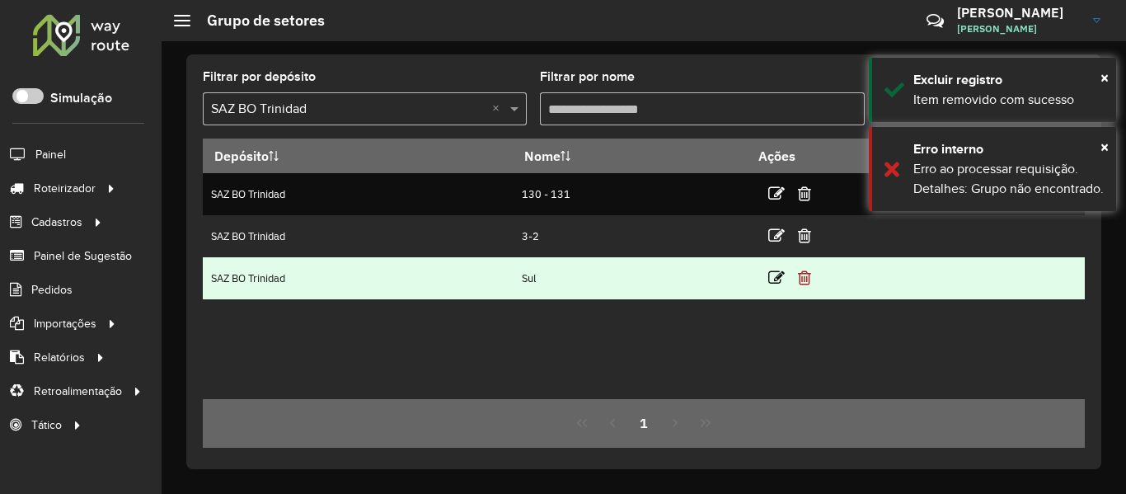
click at [809, 278] on icon at bounding box center [804, 278] width 13 height 16
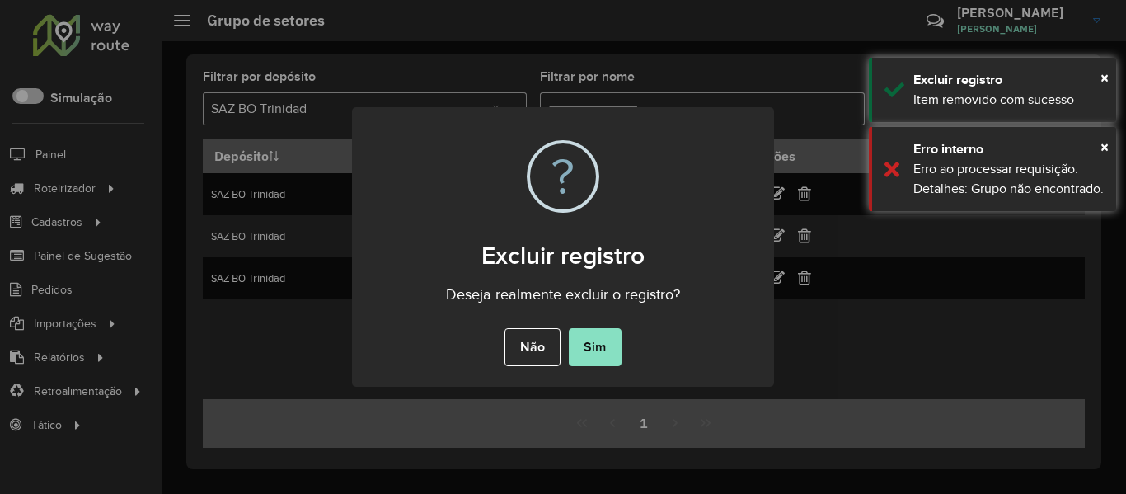
click at [604, 337] on button "Sim" at bounding box center [595, 347] width 53 height 38
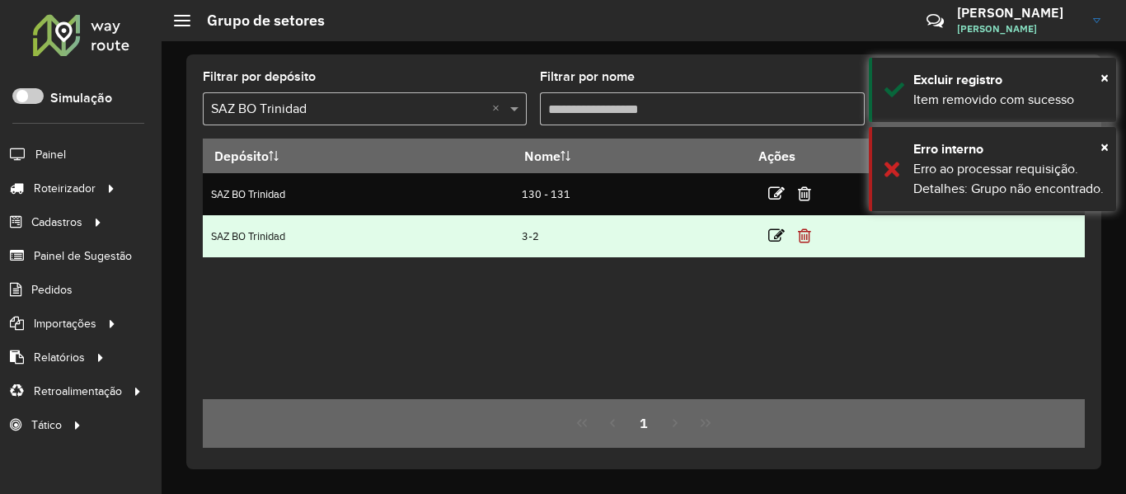
click at [810, 239] on icon at bounding box center [804, 236] width 13 height 16
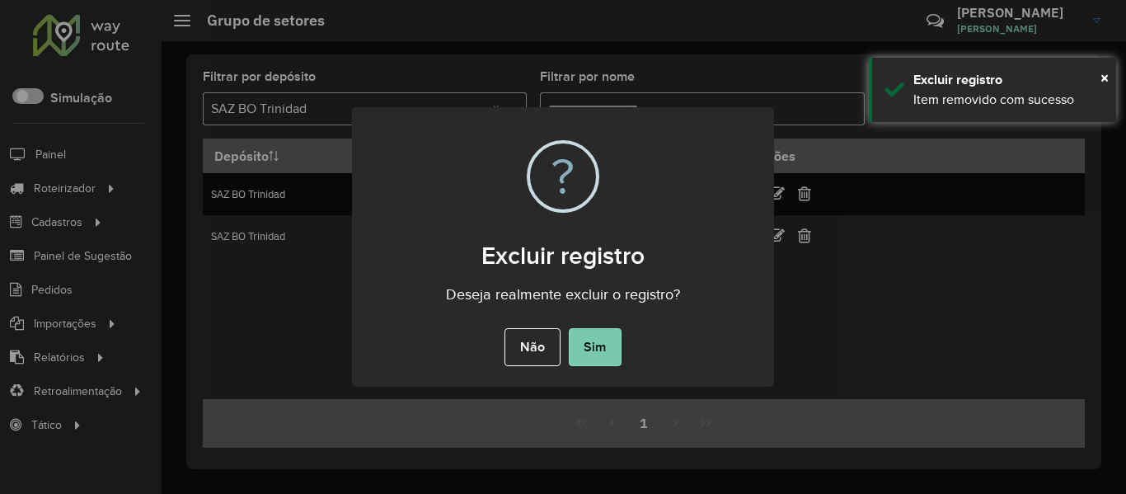
click at [595, 346] on body "Aguarde... Pop-up bloqueado! Seu navegador bloqueou automáticamente a abertura …" at bounding box center [563, 247] width 1126 height 494
click at [811, 193] on div "× ? Excluir registro Deseja realmente excluir o registro? Não No Sim" at bounding box center [563, 247] width 1126 height 494
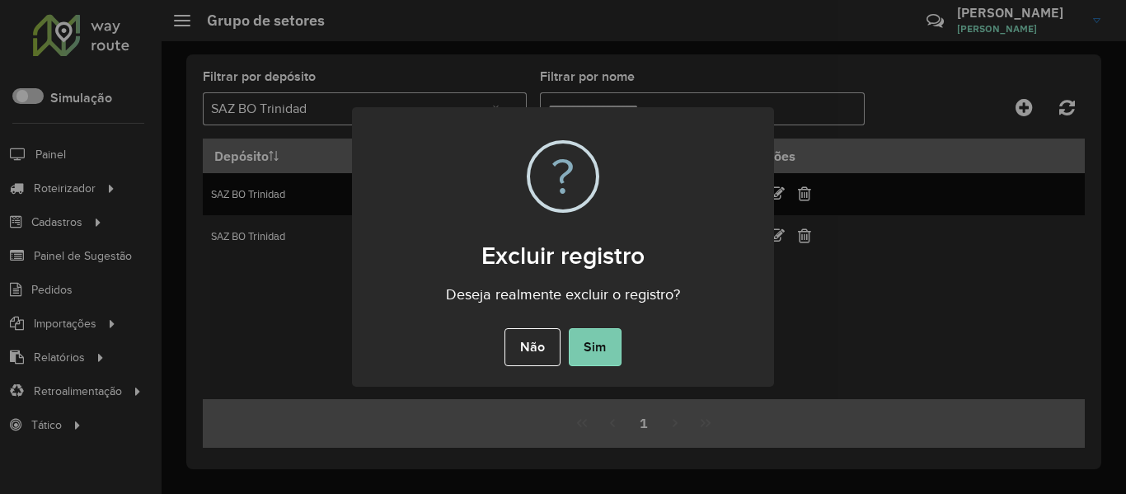
click at [601, 340] on button "Sim" at bounding box center [595, 347] width 53 height 38
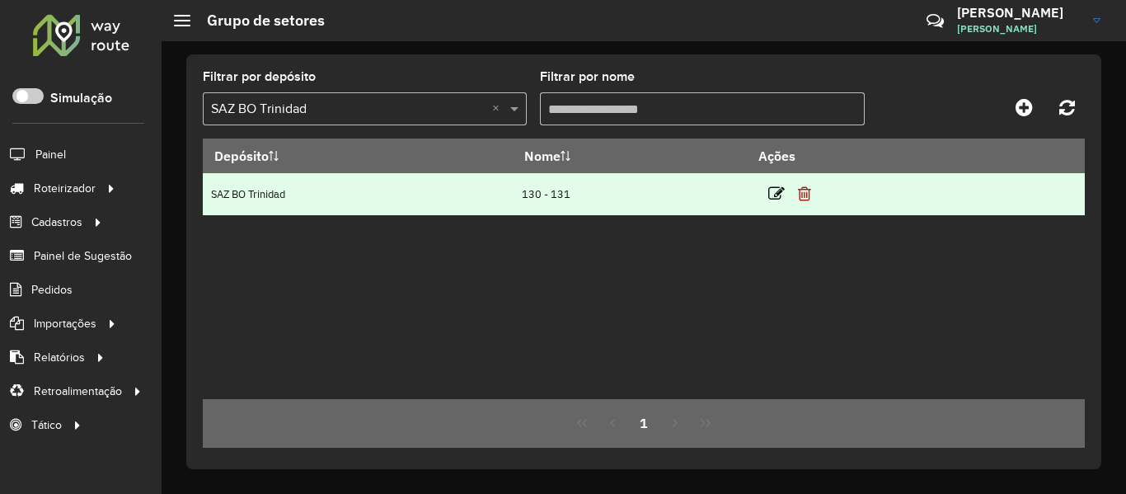
click at [809, 192] on icon at bounding box center [804, 194] width 13 height 16
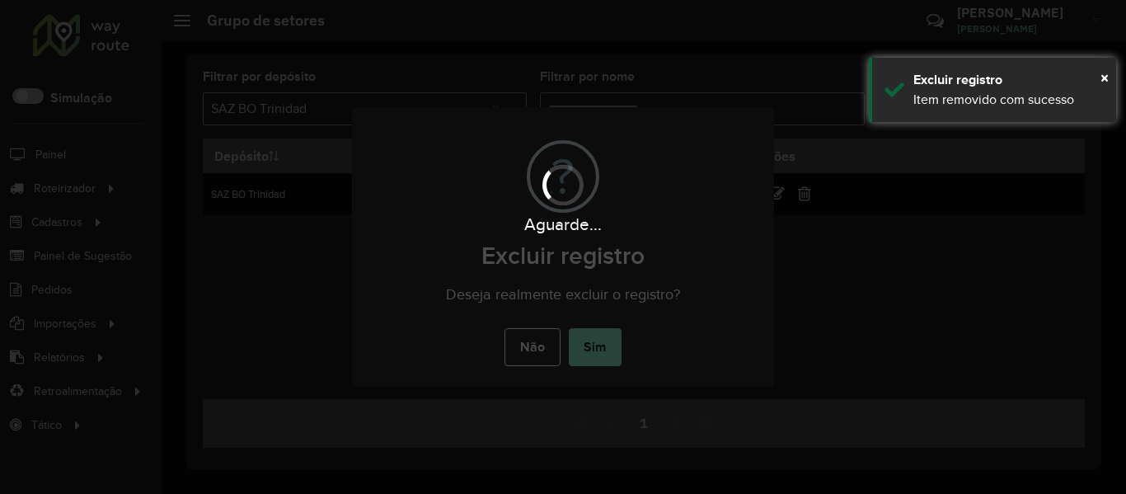
click at [583, 364] on div "Aguarde..." at bounding box center [563, 247] width 1126 height 494
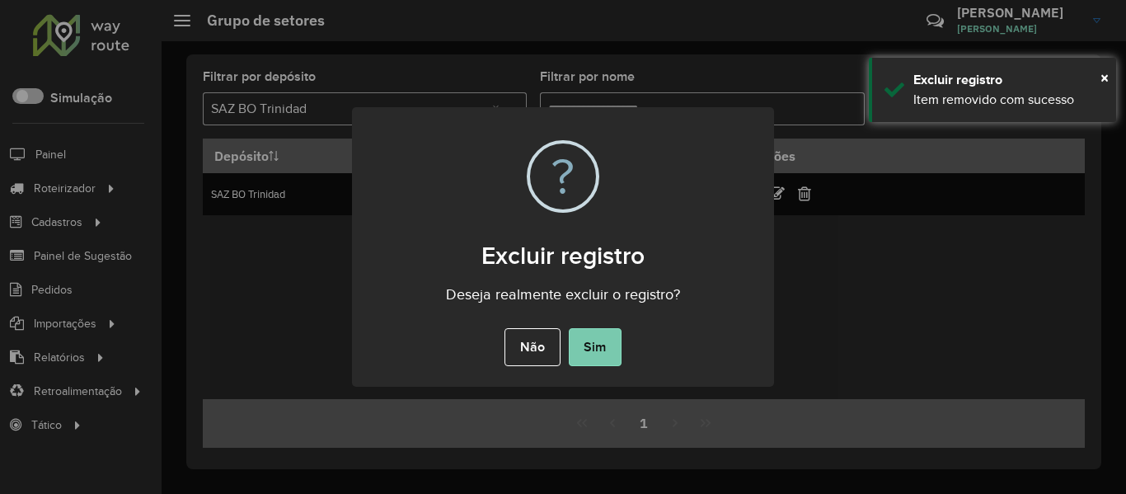
click at [597, 355] on button "Sim" at bounding box center [595, 347] width 53 height 38
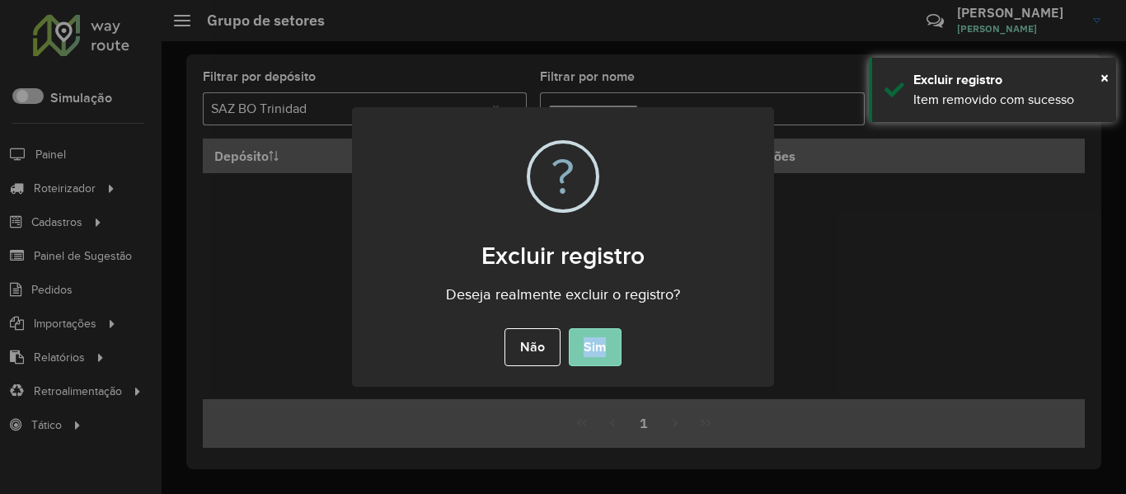
click at [597, 355] on div "× ? Excluir registro Deseja realmente excluir o registro? Não No Sim" at bounding box center [563, 247] width 1126 height 494
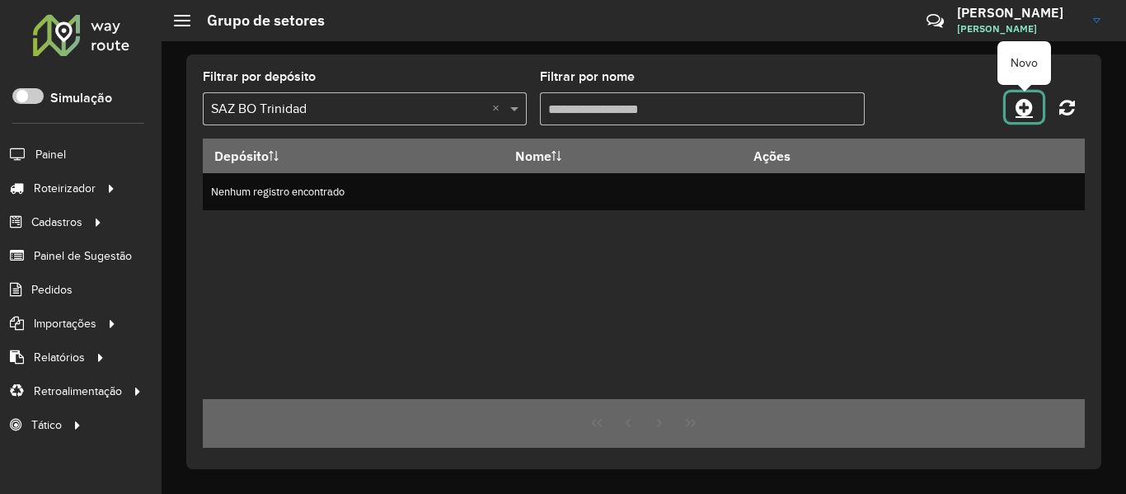
click at [1027, 110] on icon at bounding box center [1024, 107] width 17 height 20
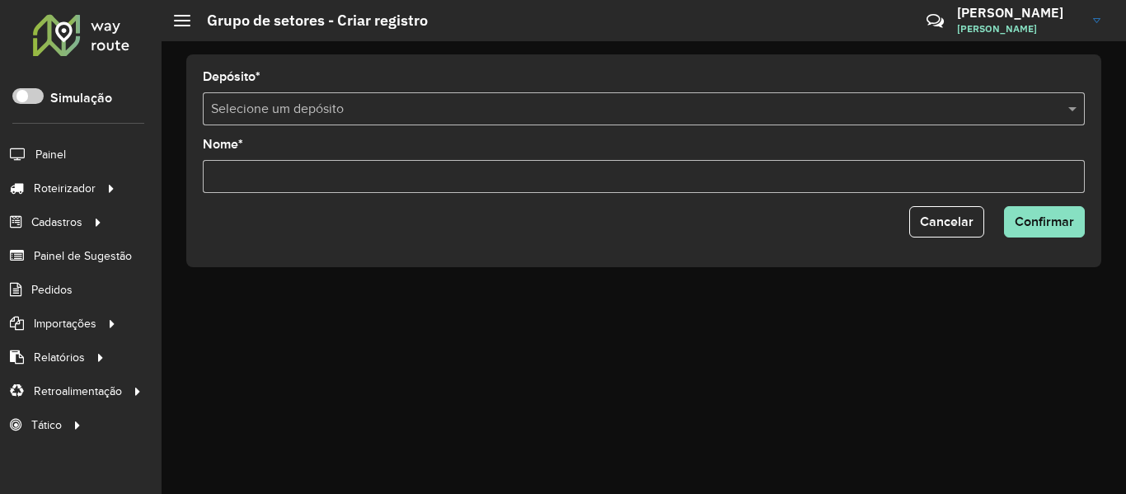
click at [390, 100] on input "text" at bounding box center [627, 110] width 833 height 20
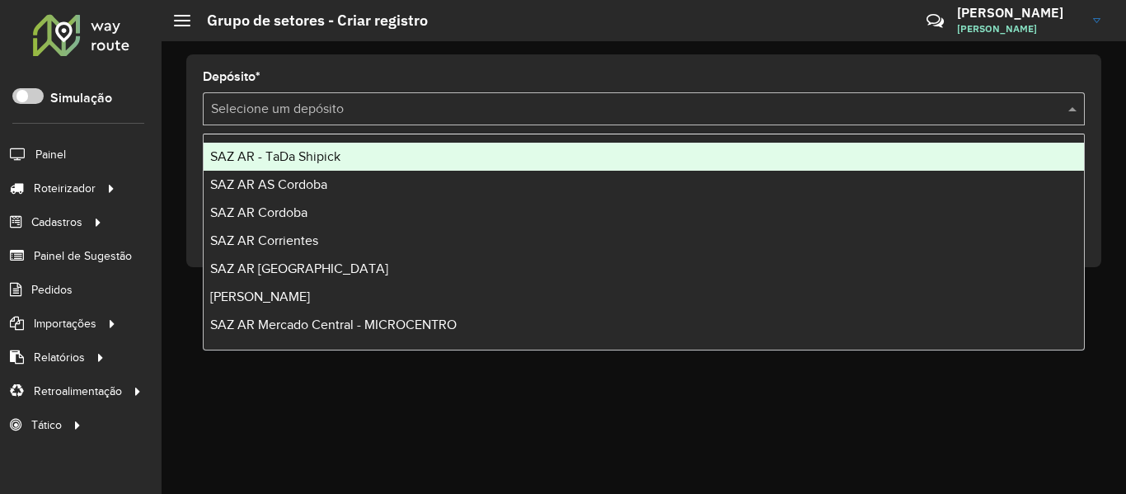
click at [375, 71] on div "Depósito * Selecione um depósito" at bounding box center [644, 98] width 882 height 54
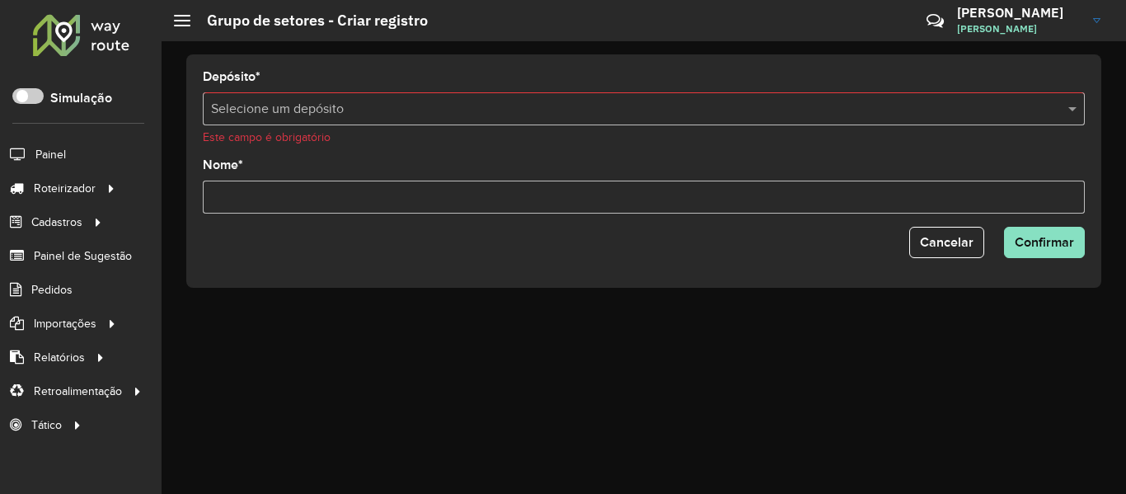
click at [393, 111] on input "text" at bounding box center [627, 110] width 833 height 20
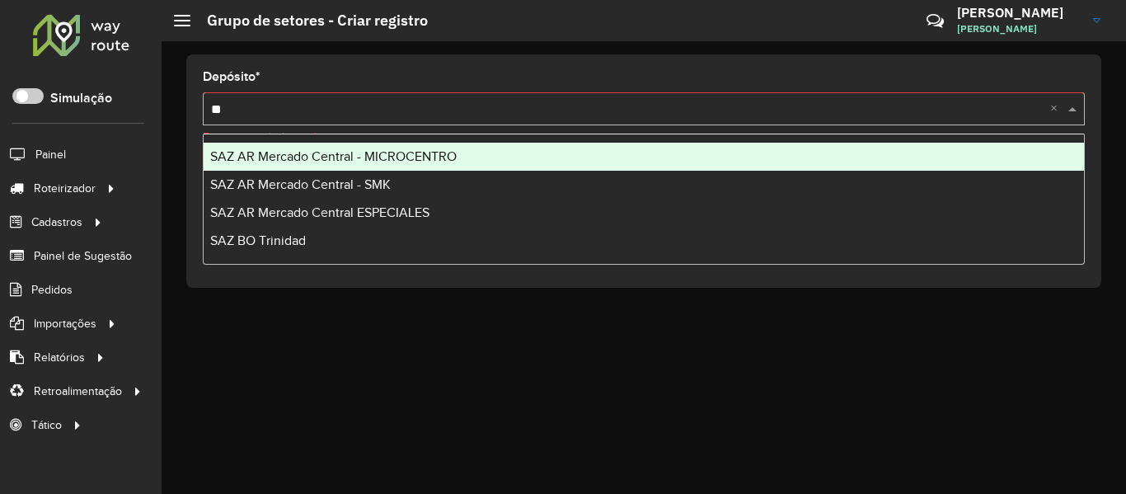
type input "***"
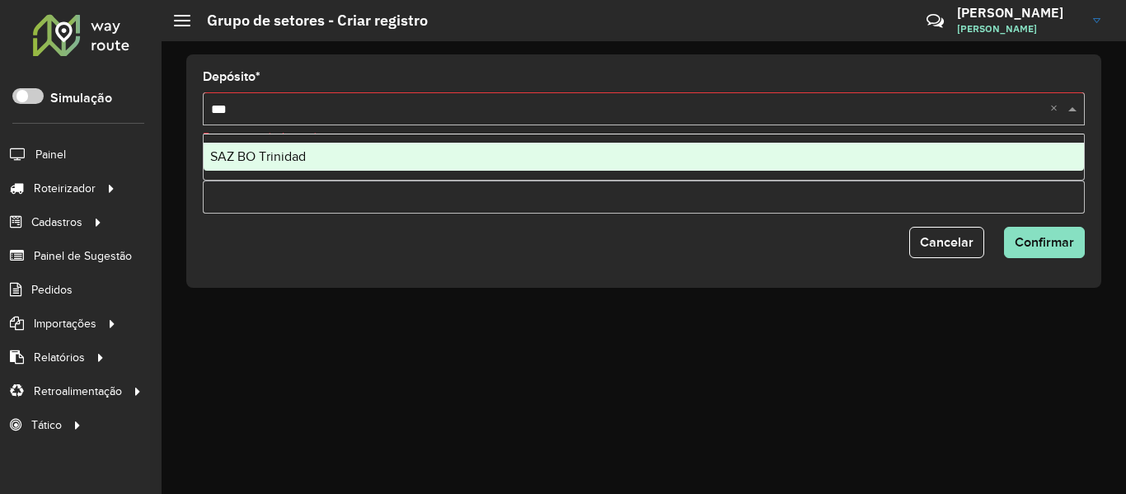
click at [303, 155] on span "SAZ BO Trinidad" at bounding box center [258, 156] width 96 height 14
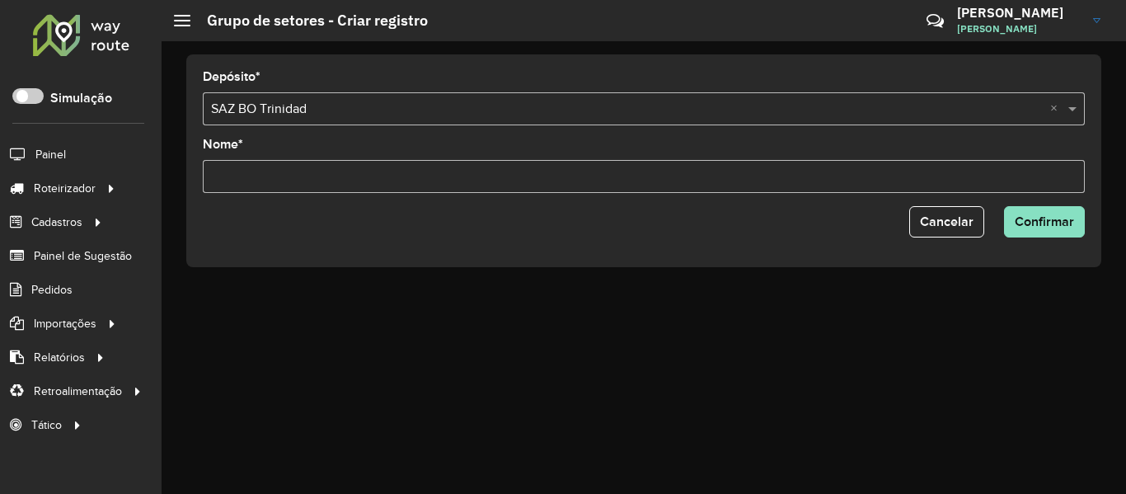
click at [295, 204] on form "Depósito * Selecione um depósito × SAZ BO Trinidad × Nome * Cancelar Confirmar" at bounding box center [644, 154] width 882 height 167
click at [315, 182] on input "Nome *" at bounding box center [644, 176] width 882 height 33
click at [457, 176] on input "**********" at bounding box center [644, 176] width 882 height 33
click at [453, 173] on input "**********" at bounding box center [644, 176] width 882 height 33
click at [421, 179] on input "**********" at bounding box center [644, 176] width 882 height 33
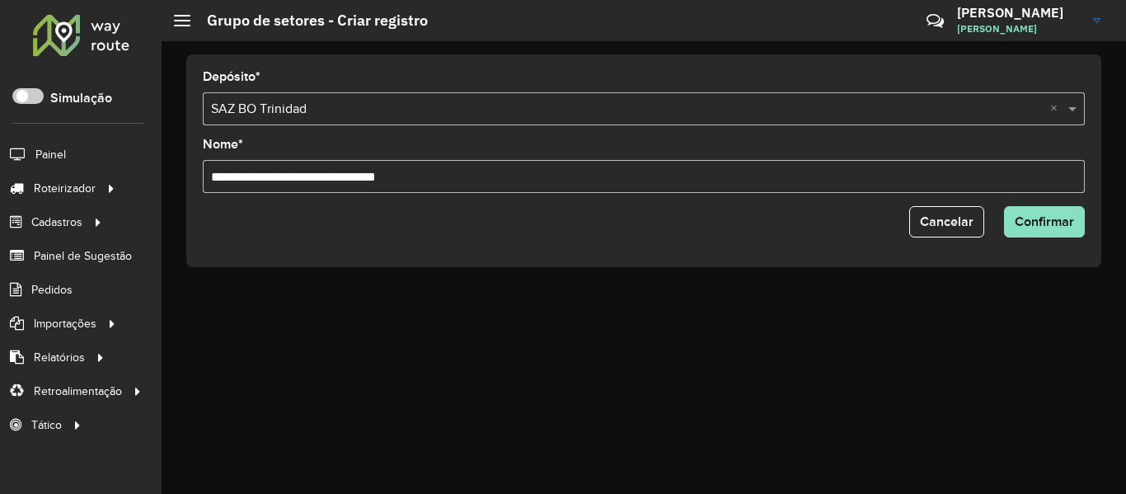
type input "**********"
click at [1004, 206] on button "Confirmar" at bounding box center [1044, 221] width 81 height 31
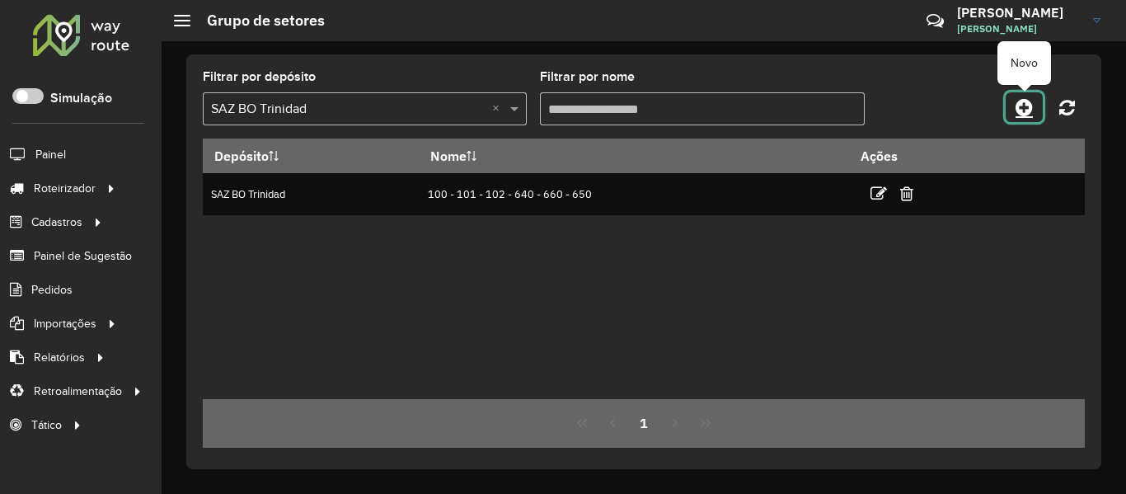
click at [1040, 111] on link at bounding box center [1024, 107] width 37 height 30
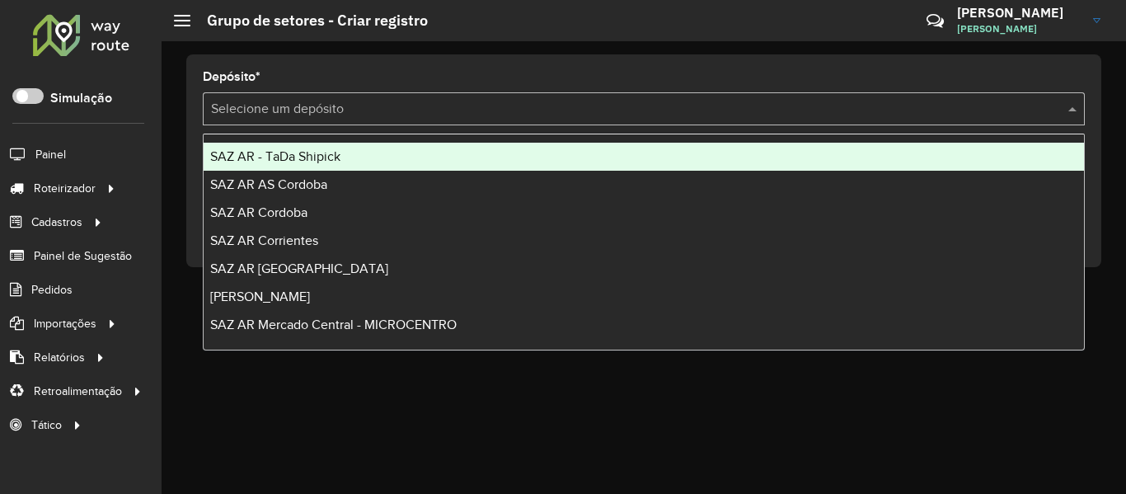
click at [789, 120] on div "Selecione um depósito" at bounding box center [644, 108] width 882 height 33
type input "**"
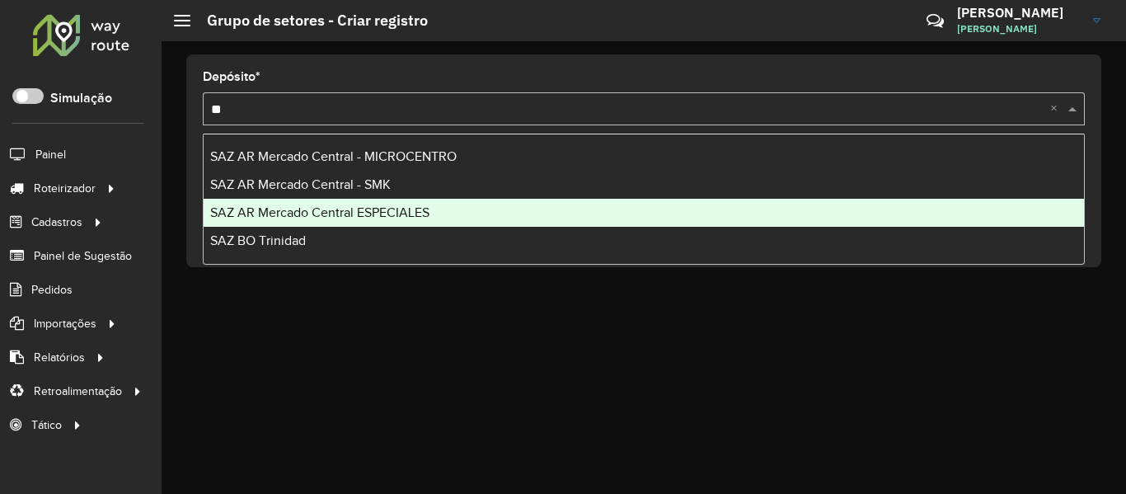
click at [341, 226] on div "SAZ AR Mercado Central ESPECIALES" at bounding box center [644, 213] width 881 height 28
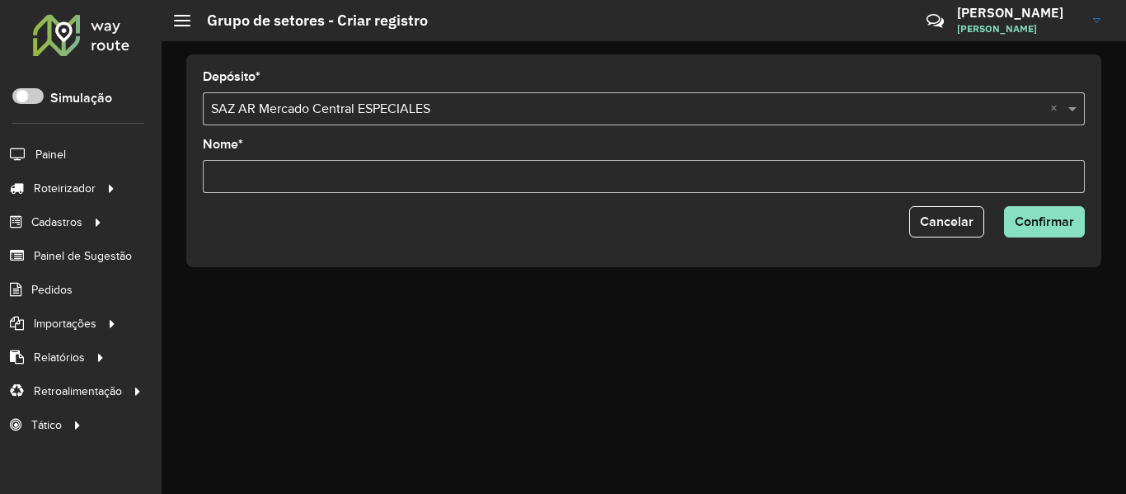
click at [398, 85] on div "Depósito * Selecione um depósito × SAZ AR Mercado Central ESPECIALES ×" at bounding box center [644, 98] width 882 height 54
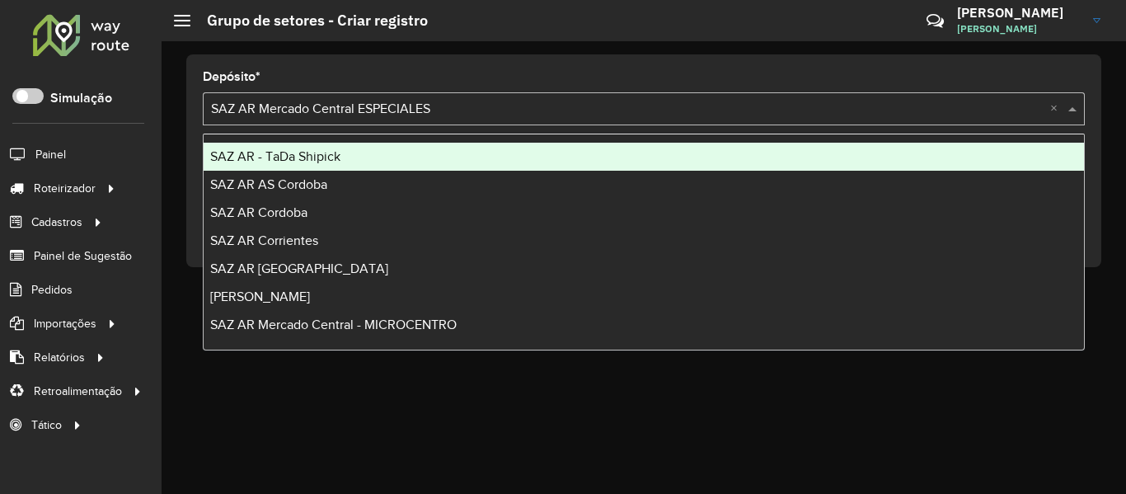
click at [398, 111] on input "text" at bounding box center [627, 110] width 833 height 20
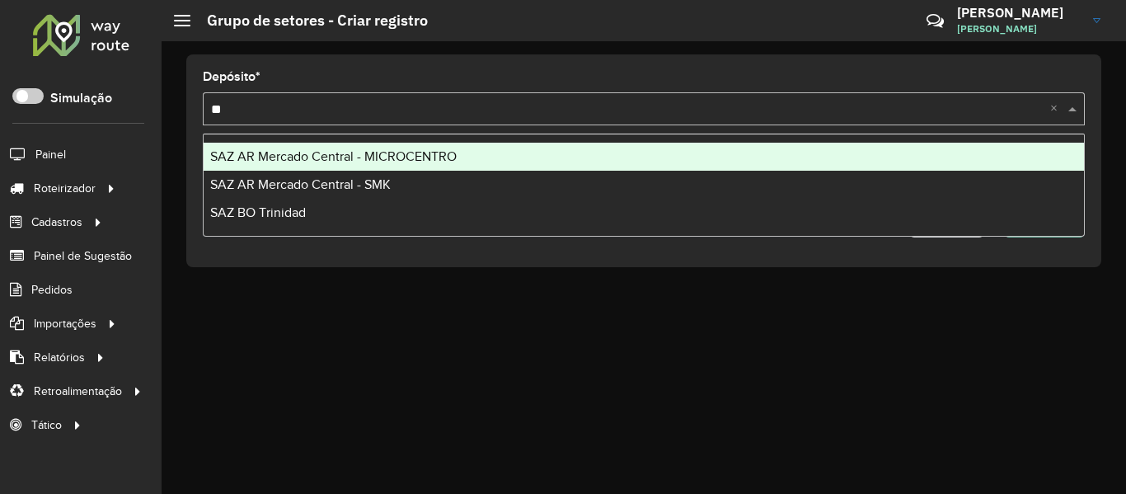
type input "***"
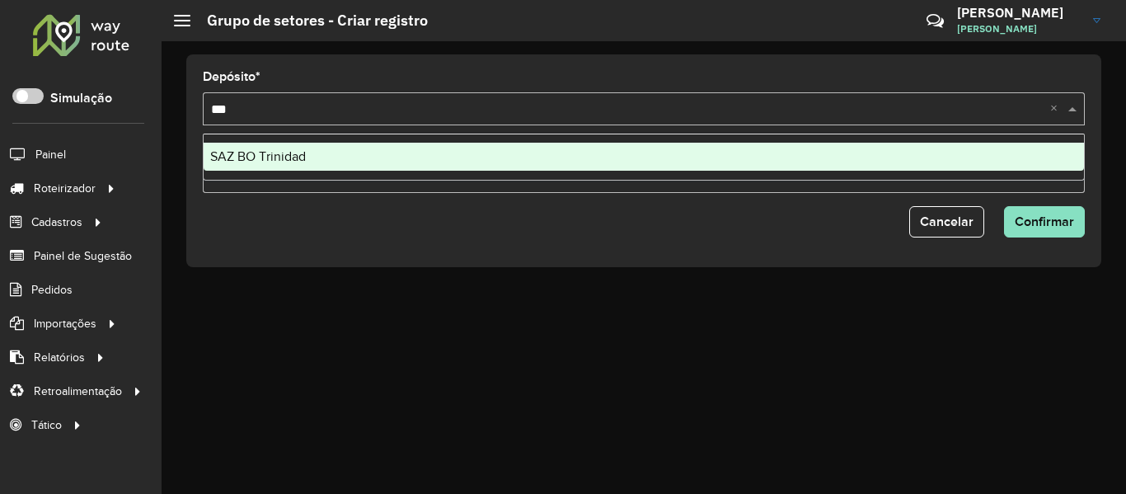
drag, startPoint x: 337, startPoint y: 171, endPoint x: 338, endPoint y: 158, distance: 12.4
click at [337, 169] on ng-dropdown-panel "SAZ BO Trinidad" at bounding box center [644, 157] width 882 height 47
click at [338, 158] on div "SAZ BO Trinidad" at bounding box center [644, 157] width 881 height 28
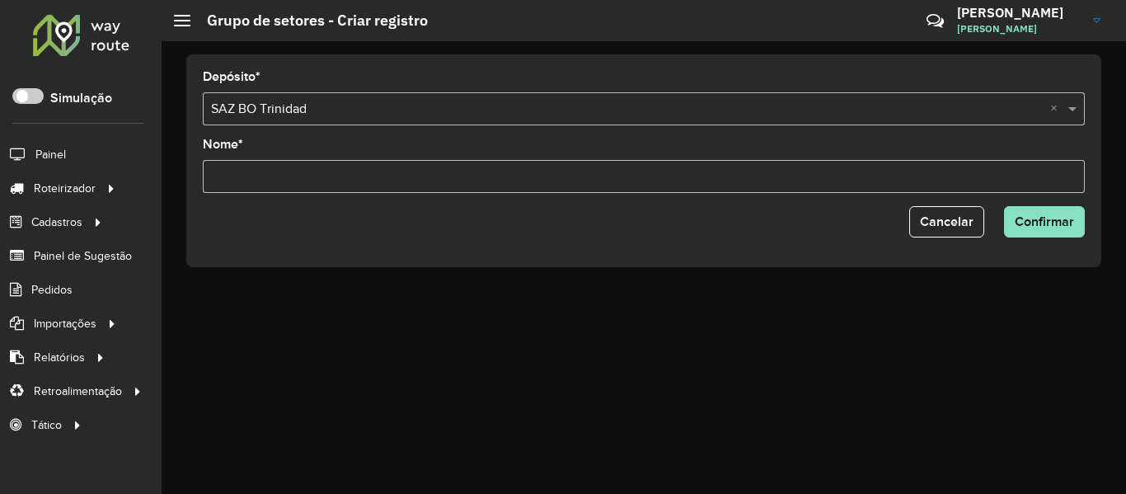
click at [340, 178] on input "Nome *" at bounding box center [644, 176] width 882 height 33
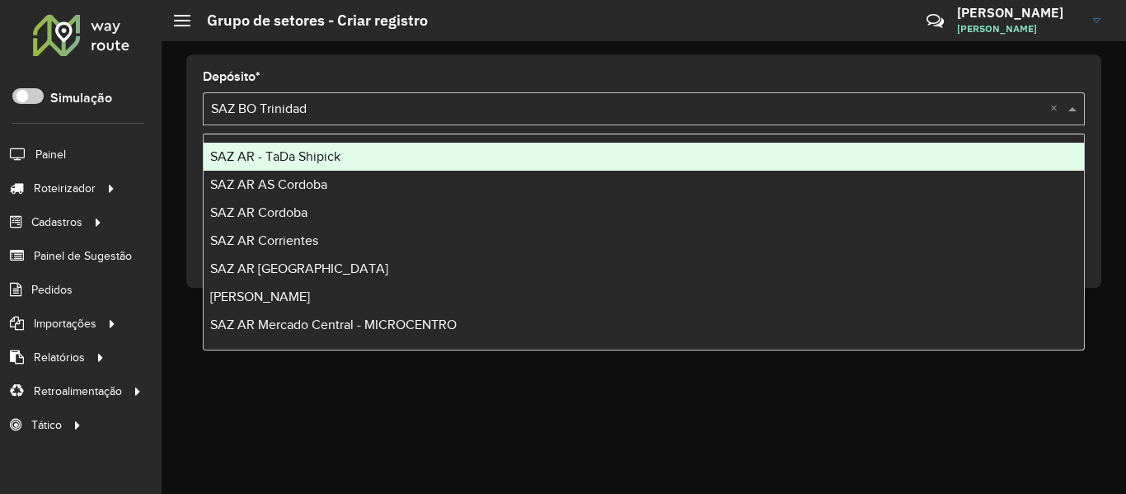
click at [496, 103] on input "text" at bounding box center [627, 110] width 833 height 20
click at [477, 54] on div "Depósito * Selecione um depósito × SAZ BO Trinidad × Nome * Este campo é obriga…" at bounding box center [644, 267] width 965 height 453
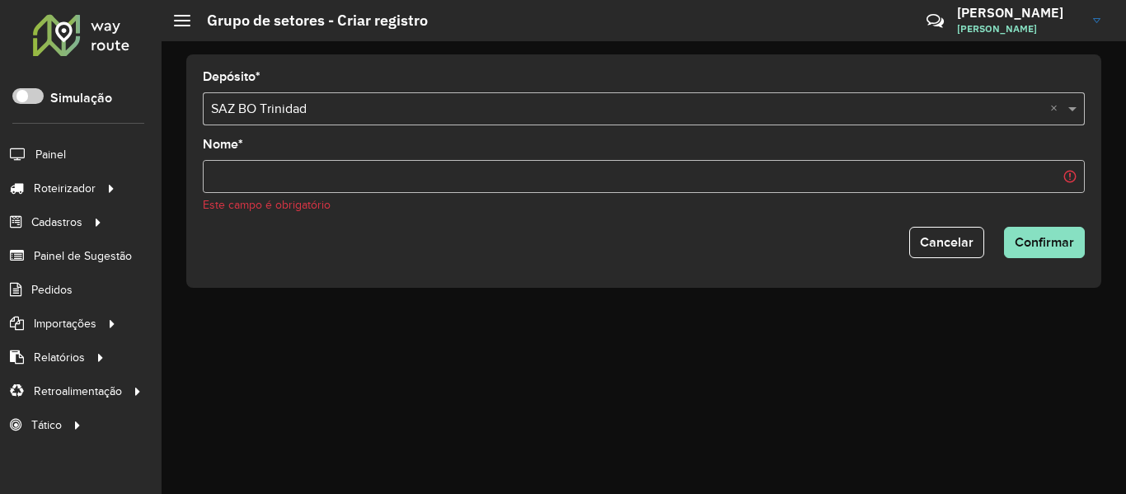
click at [440, 167] on input "Nome *" at bounding box center [644, 176] width 882 height 33
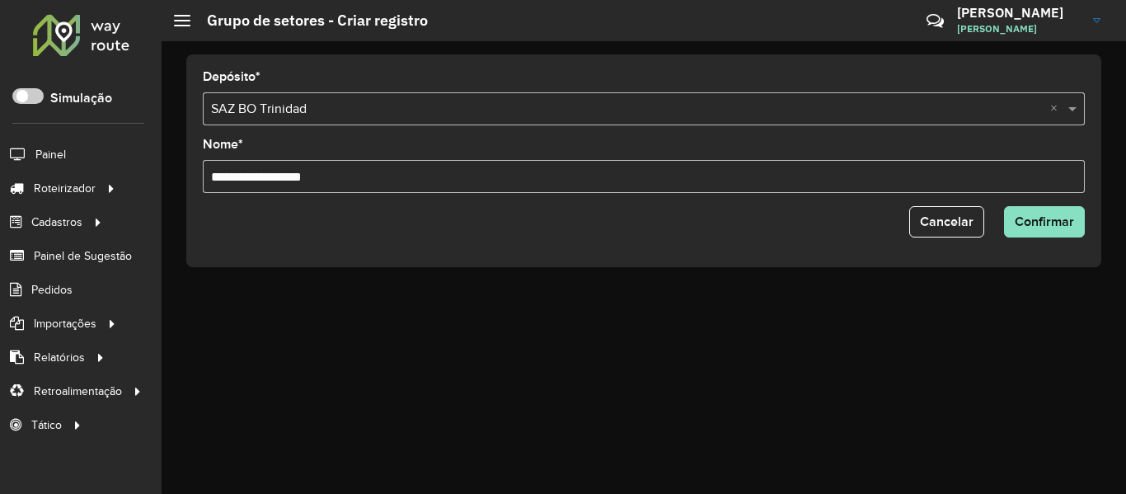
click at [331, 171] on input "**********" at bounding box center [644, 176] width 882 height 33
type input "**********"
click at [1004, 206] on button "Confirmar" at bounding box center [1044, 221] width 81 height 31
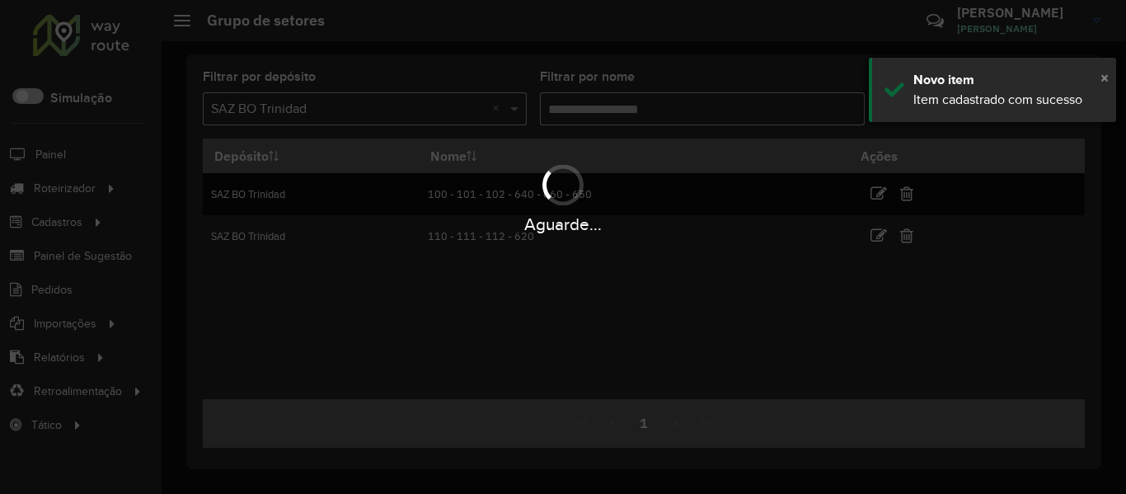
click at [1107, 75] on span "×" at bounding box center [1105, 77] width 8 height 18
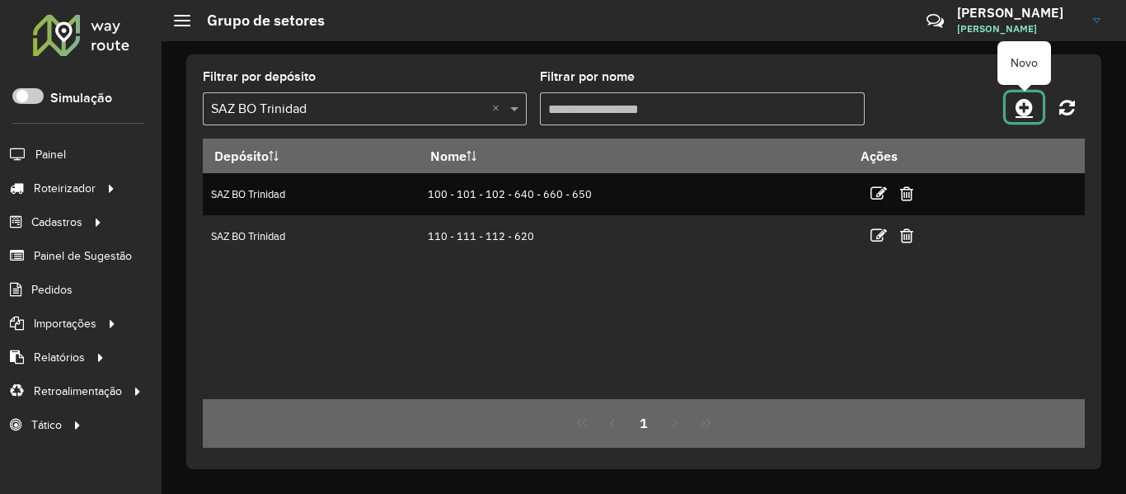
click at [1024, 109] on icon at bounding box center [1024, 107] width 17 height 20
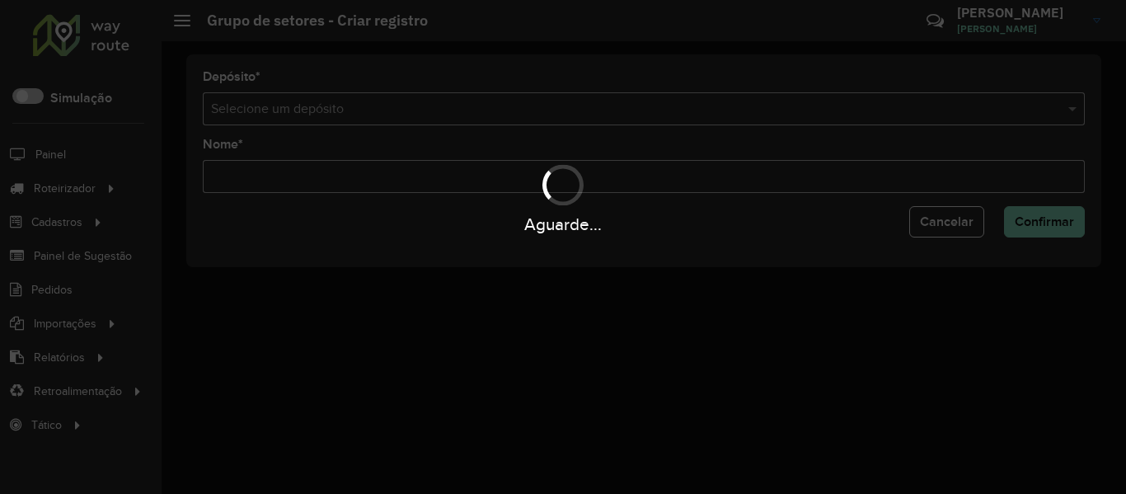
click at [687, 116] on div "Aguarde..." at bounding box center [563, 247] width 1126 height 494
click at [687, 117] on input "text" at bounding box center [627, 110] width 833 height 20
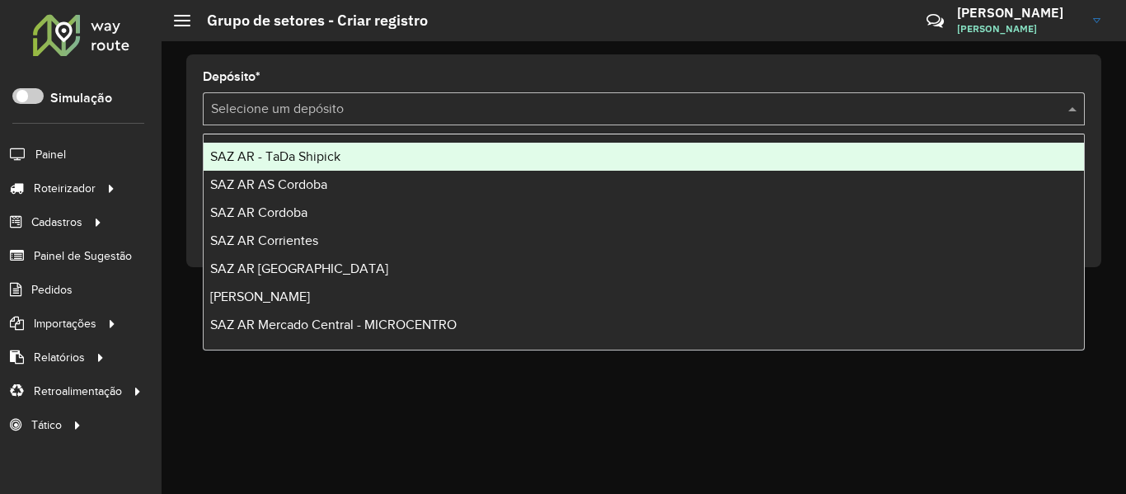
click at [687, 117] on input "text" at bounding box center [627, 110] width 833 height 20
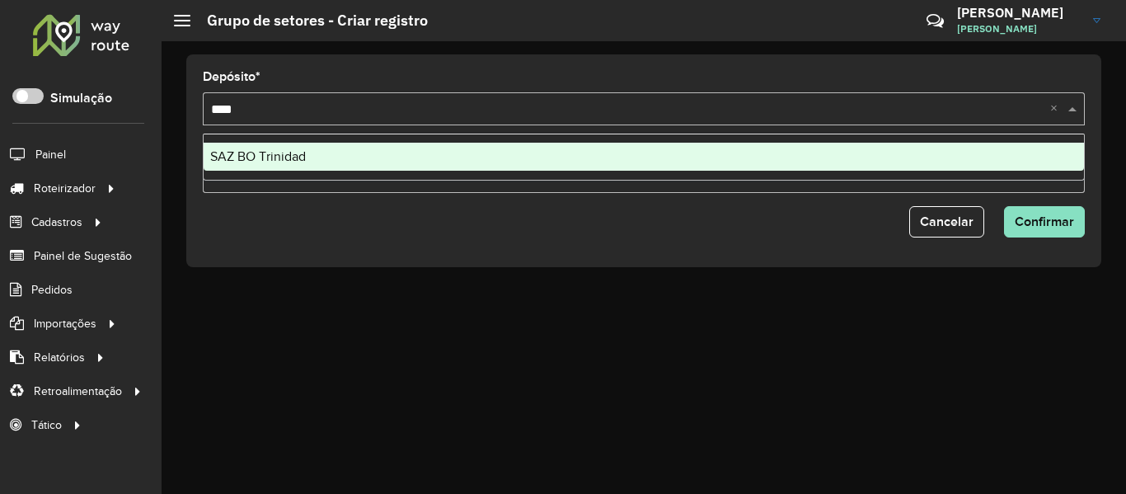
type input "*****"
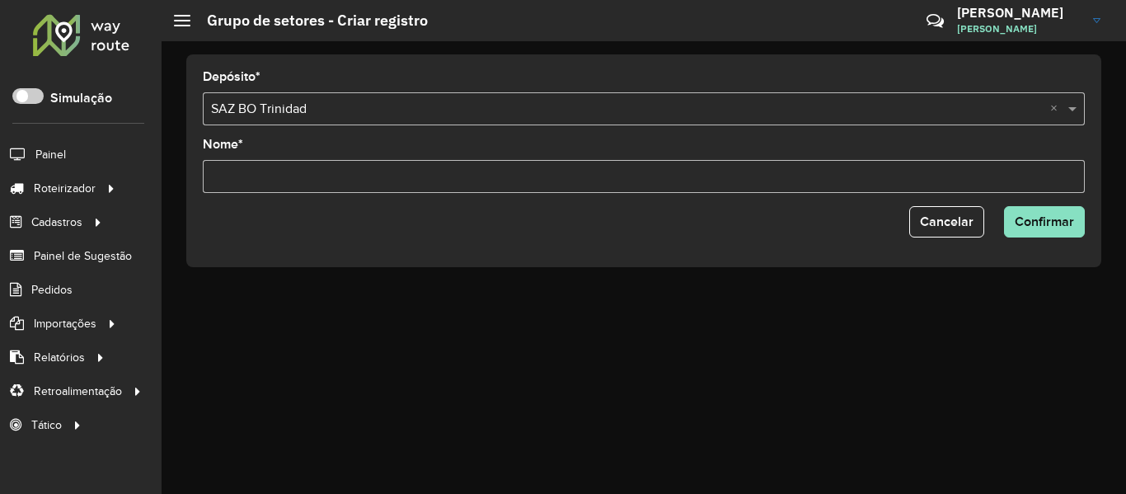
click at [677, 176] on input "Nome *" at bounding box center [644, 176] width 882 height 33
type input "****"
click at [1004, 206] on button "Confirmar" at bounding box center [1044, 221] width 81 height 31
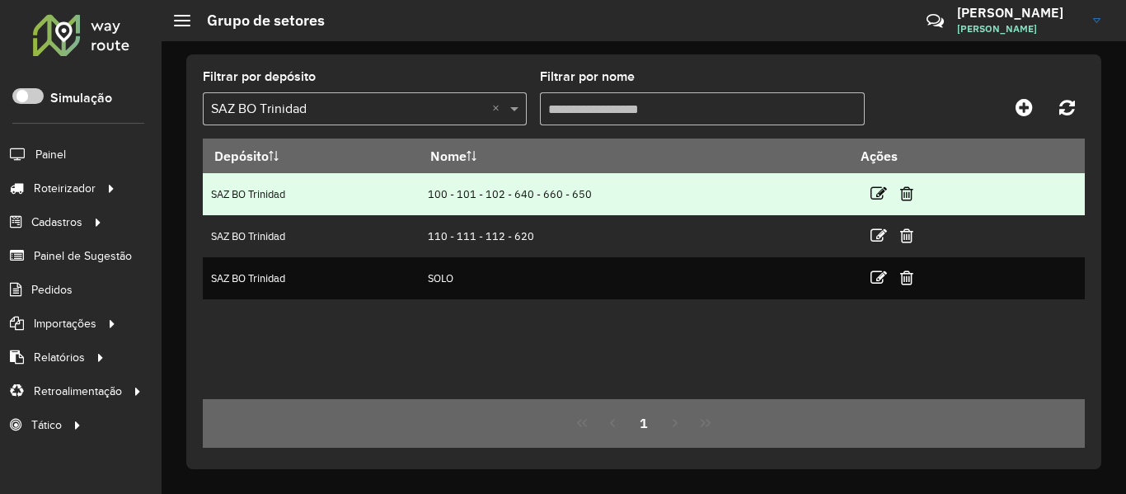
drag, startPoint x: 432, startPoint y: 200, endPoint x: 622, endPoint y: 200, distance: 189.7
click at [622, 200] on td "100 - 101 - 102 - 640 - 660 - 650" at bounding box center [634, 194] width 430 height 42
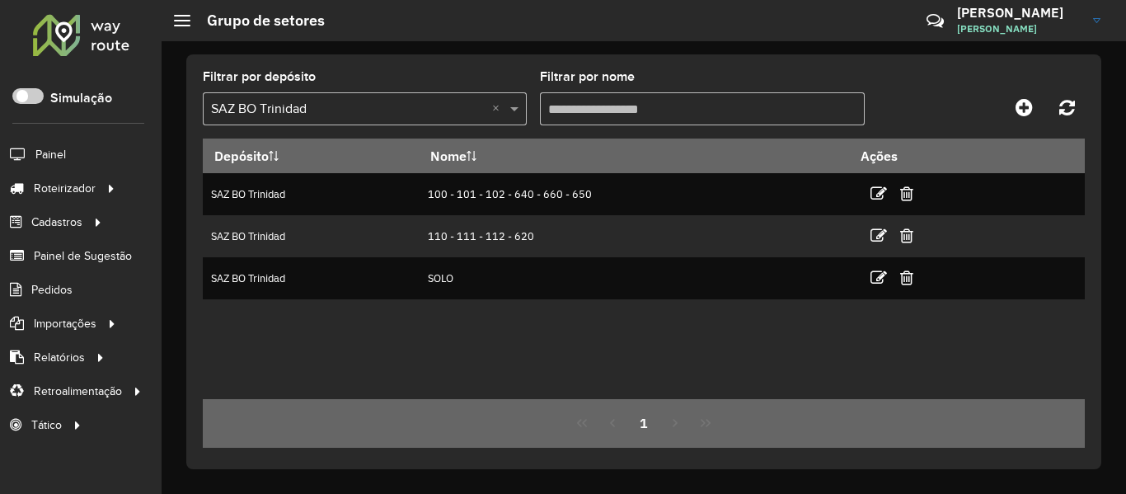
copy td "100 - 101 - 102 - 640 - 660 - 650"
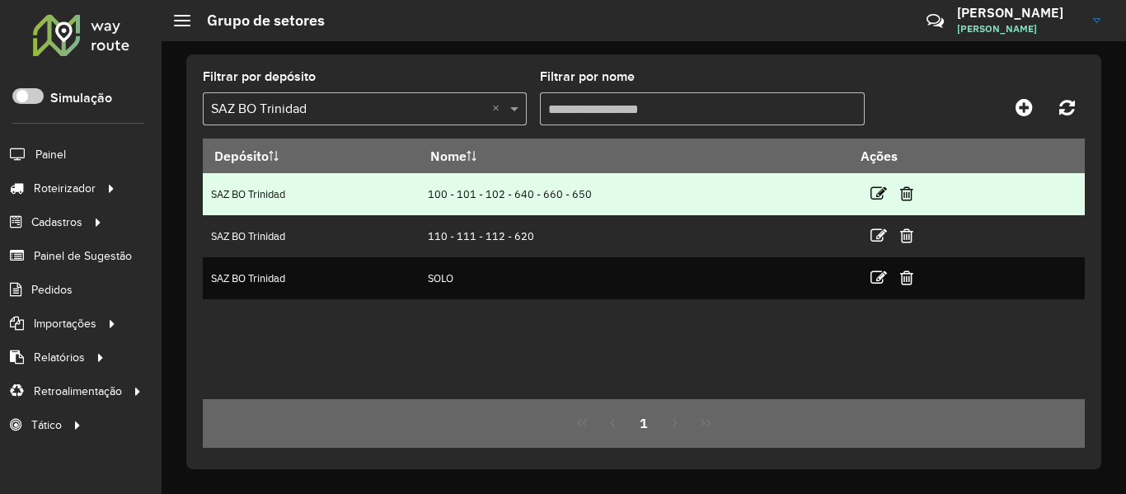
copy td "100 - 101 - 102 - 640 - 660 - 650"
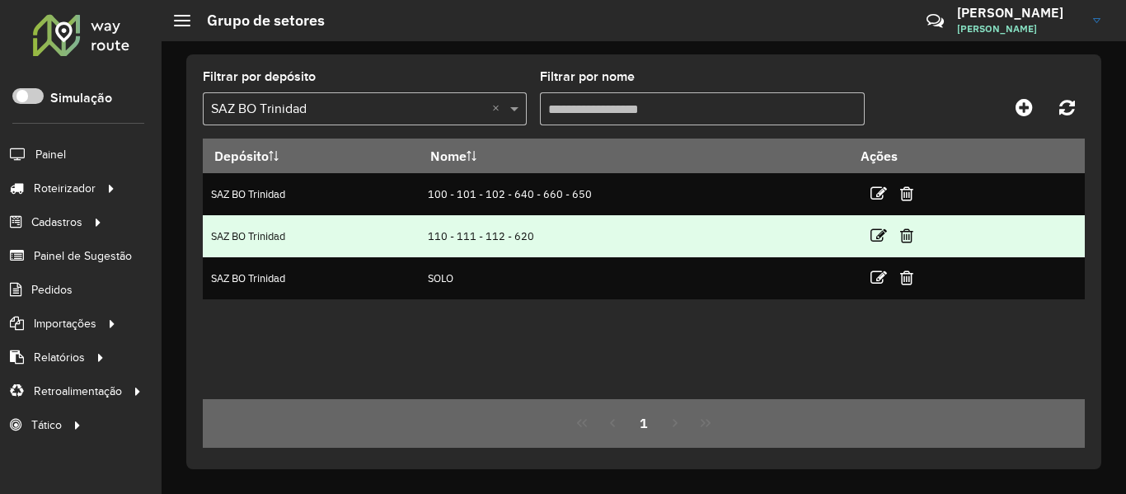
drag, startPoint x: 431, startPoint y: 233, endPoint x: 551, endPoint y: 233, distance: 119.6
click at [551, 233] on td "110 - 111 - 112 - 620" at bounding box center [634, 236] width 430 height 42
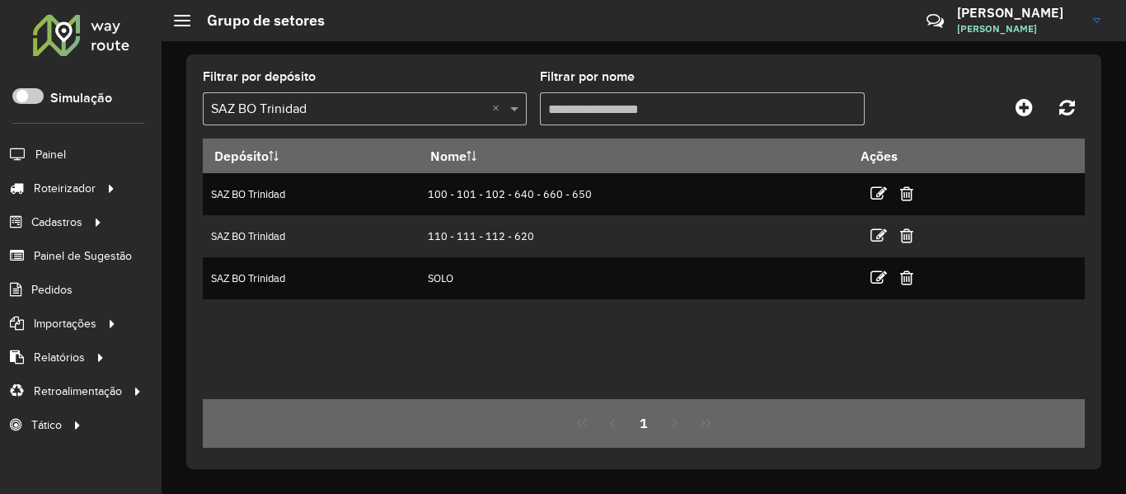
copy td "110 - 111 - 112 - 620"
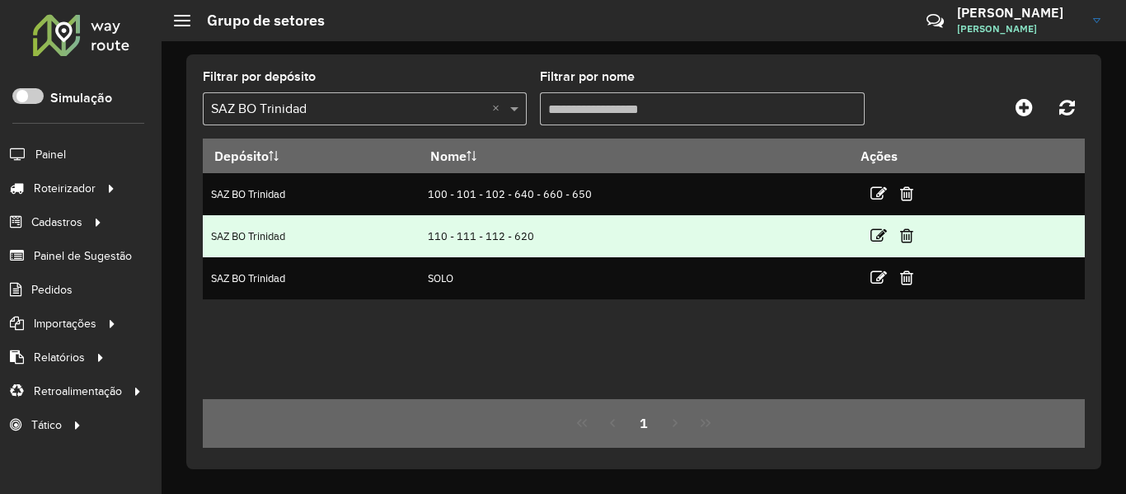
copy td "110 - 111 - 112 - 620"
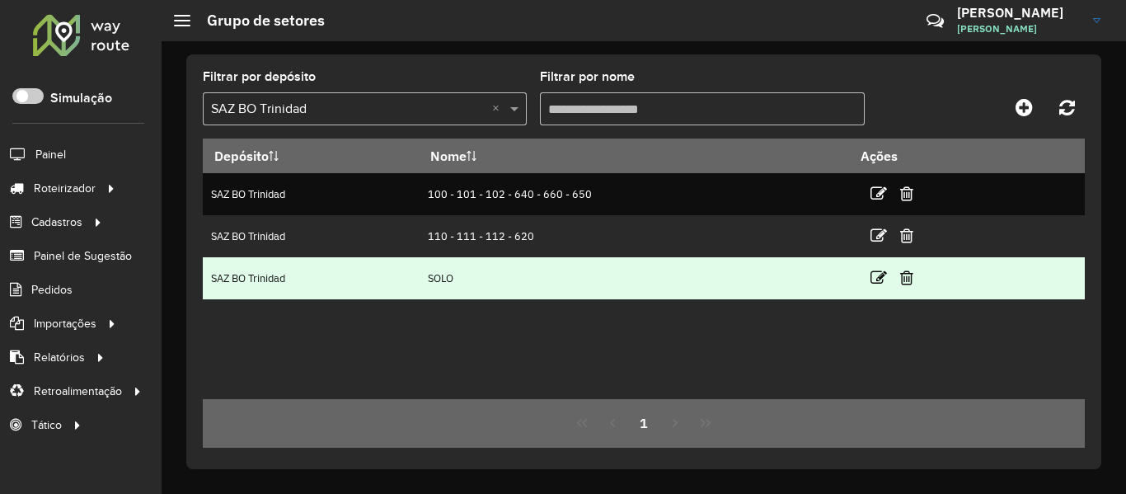
drag, startPoint x: 476, startPoint y: 271, endPoint x: 419, endPoint y: 272, distance: 56.9
click at [419, 272] on tr "SAZ BO Trinidad SOLO" at bounding box center [644, 278] width 882 height 42
copy tr "SOLO"
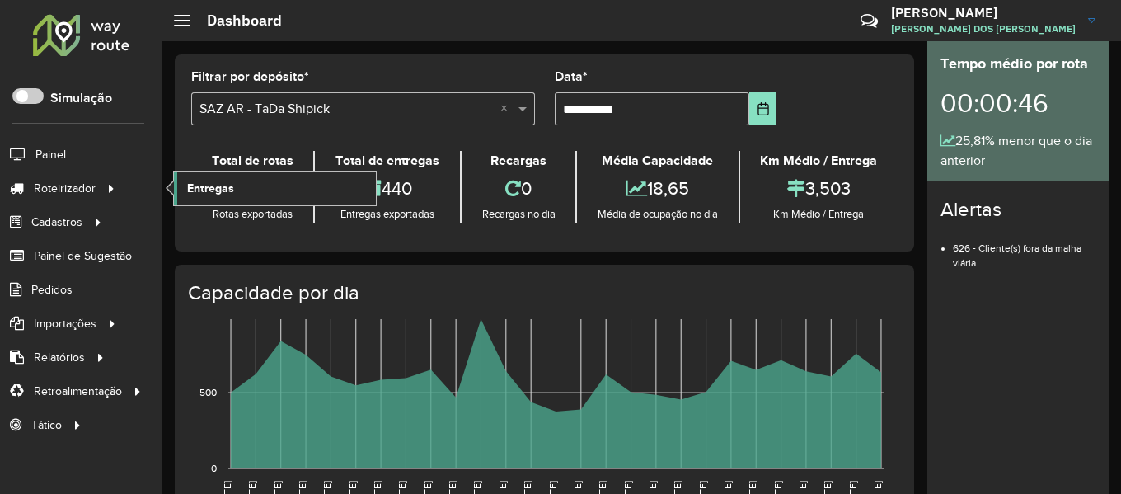
click at [209, 190] on span "Entregas" at bounding box center [210, 188] width 47 height 17
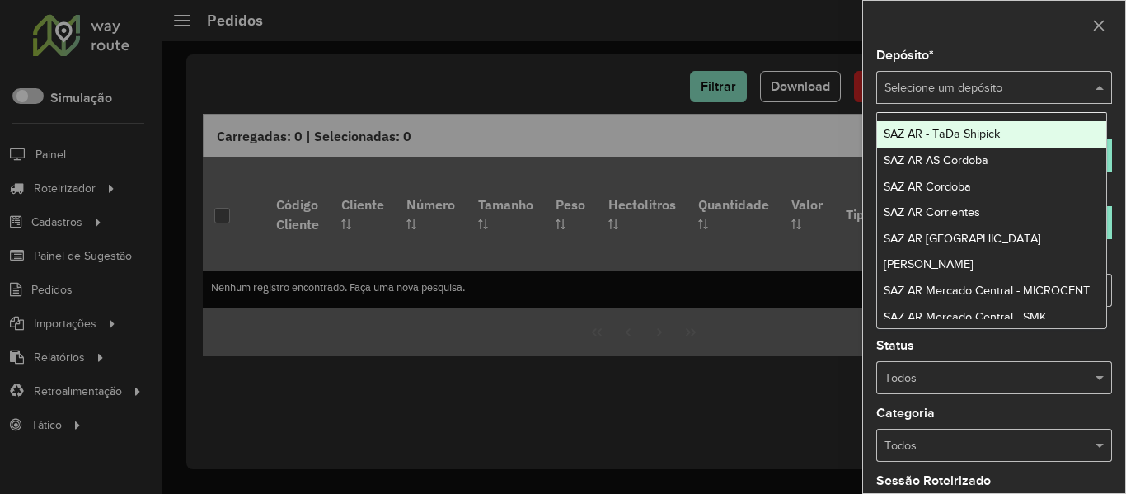
click at [952, 77] on div "Selecione um depósito" at bounding box center [995, 87] width 236 height 33
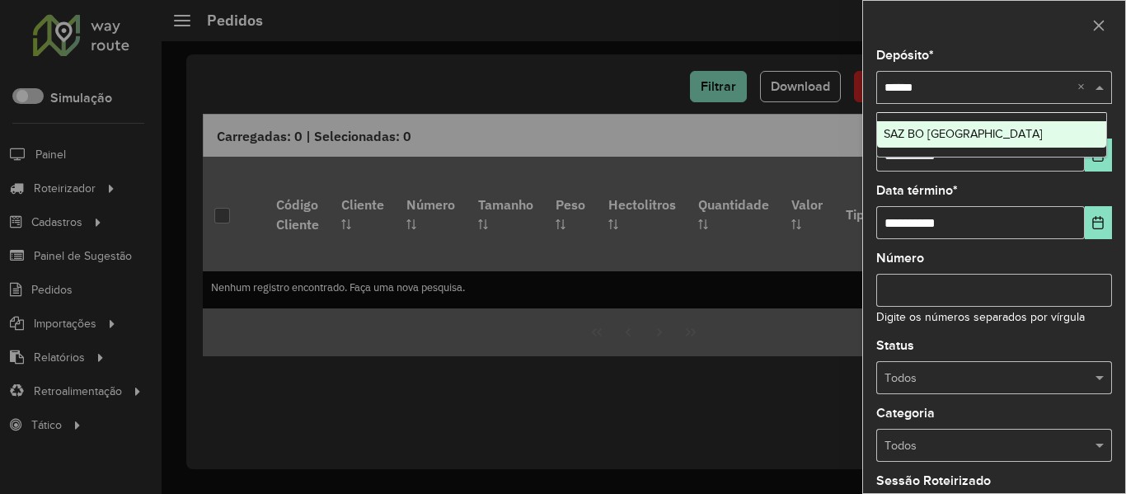
type input "*******"
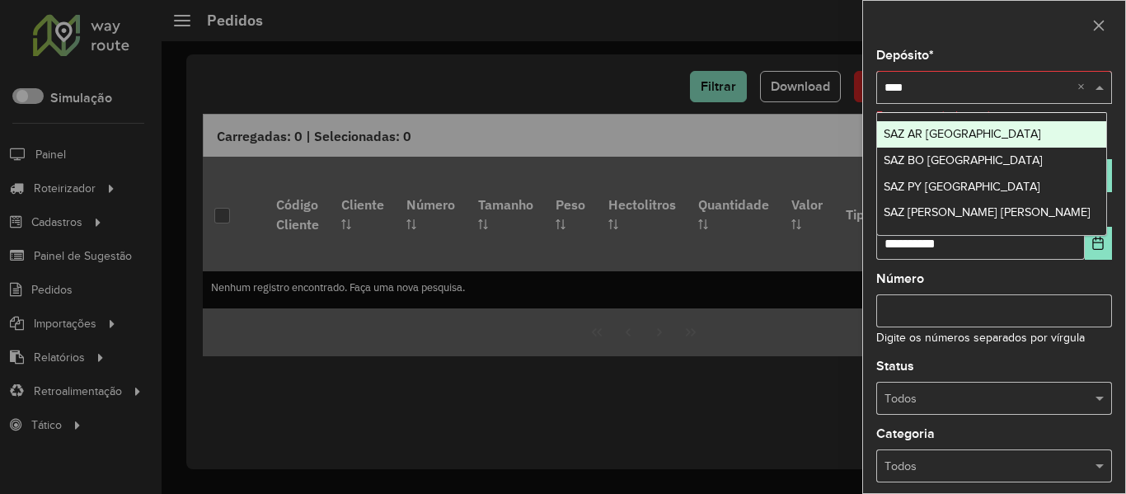
type input "*****"
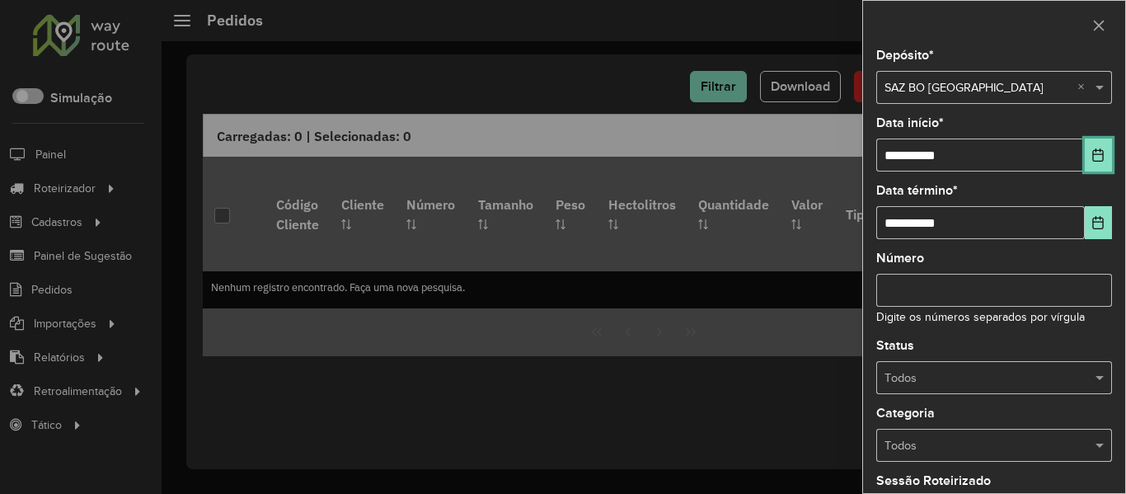
click at [1105, 143] on button "Choose Date" at bounding box center [1098, 155] width 27 height 33
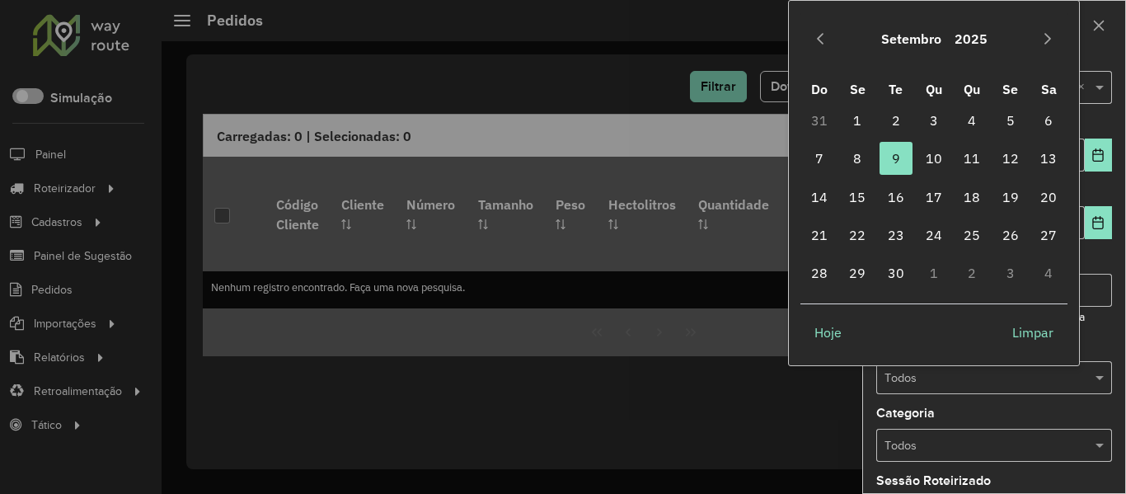
click at [916, 120] on td "3" at bounding box center [934, 120] width 38 height 38
click at [862, 148] on span "8" at bounding box center [857, 158] width 33 height 33
type input "**********"
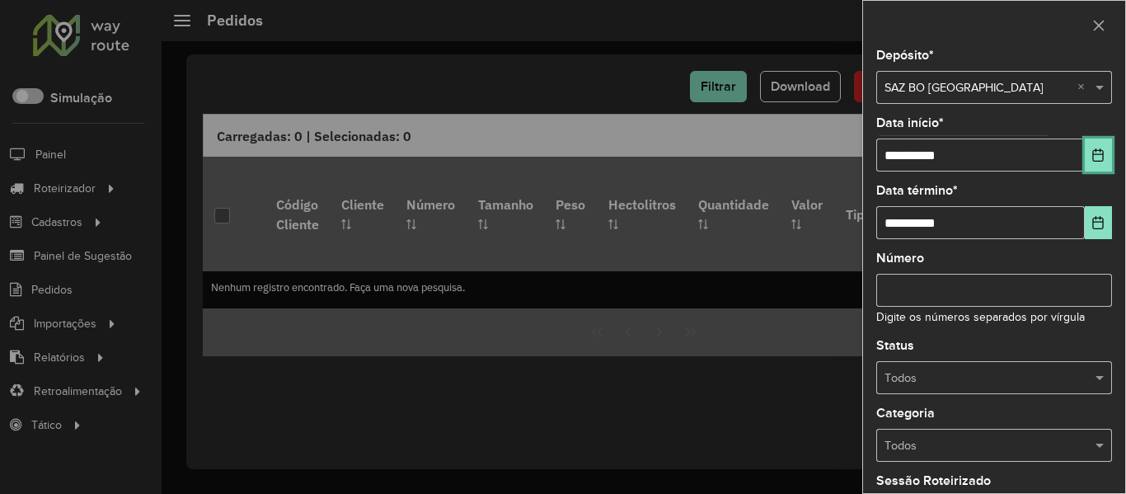
click at [1092, 158] on icon "Choose Date" at bounding box center [1098, 154] width 13 height 13
click at [1090, 206] on button "Choose Date" at bounding box center [1098, 222] width 27 height 33
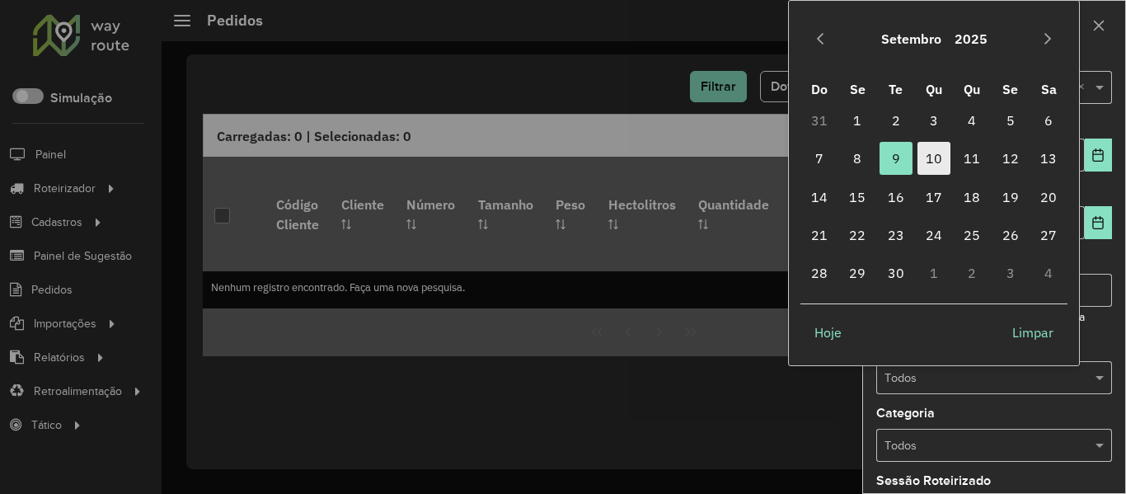
click at [944, 160] on span "10" at bounding box center [934, 158] width 33 height 33
type input "**********"
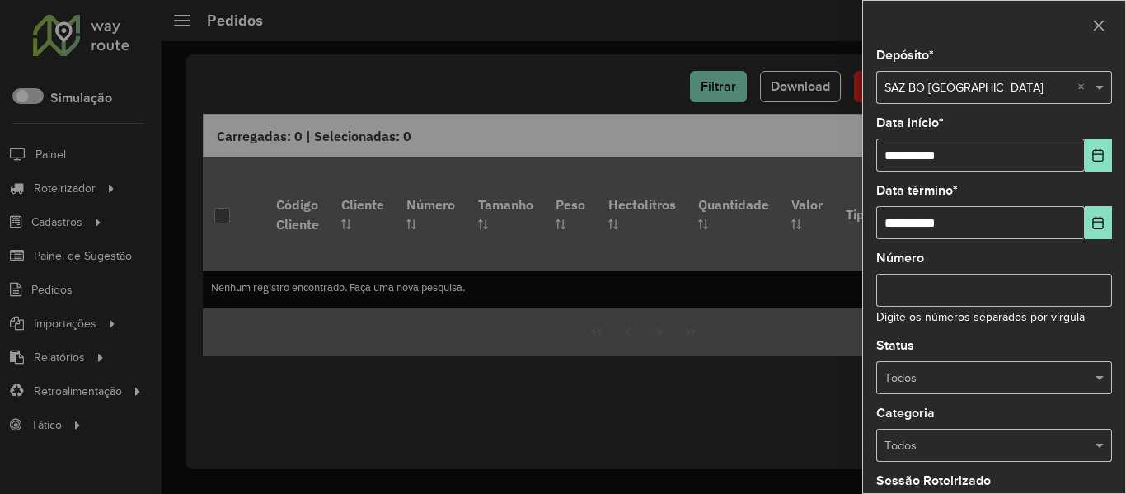
click at [1032, 284] on input "Número" at bounding box center [995, 290] width 236 height 33
click at [1028, 379] on input "text" at bounding box center [978, 378] width 186 height 18
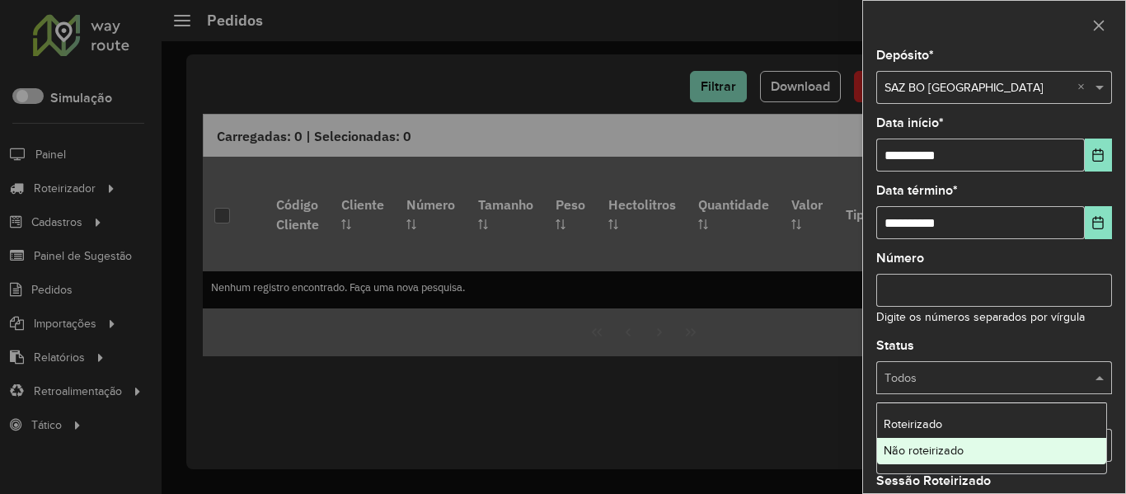
click at [994, 441] on div "Não roteirizado" at bounding box center [991, 451] width 229 height 26
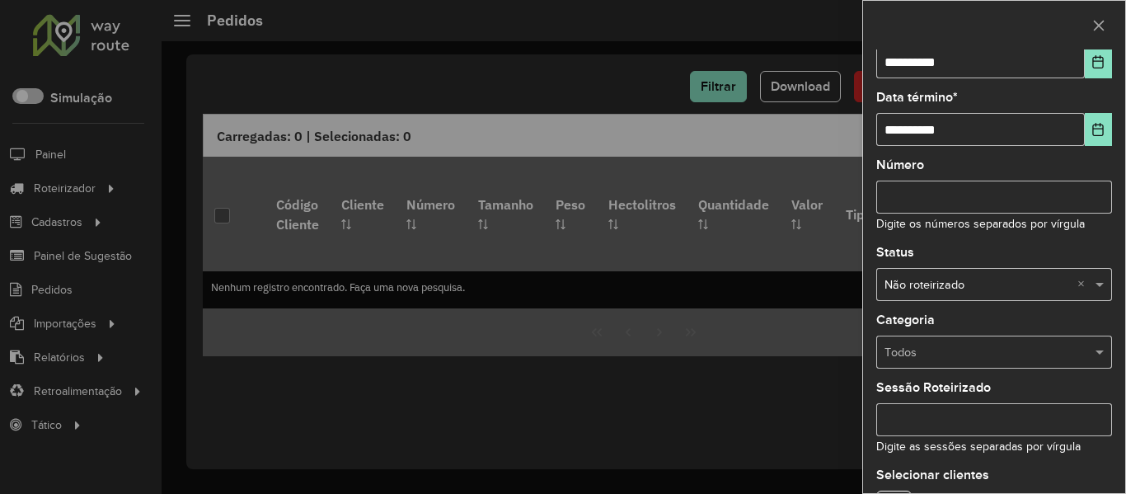
scroll to position [200, 0]
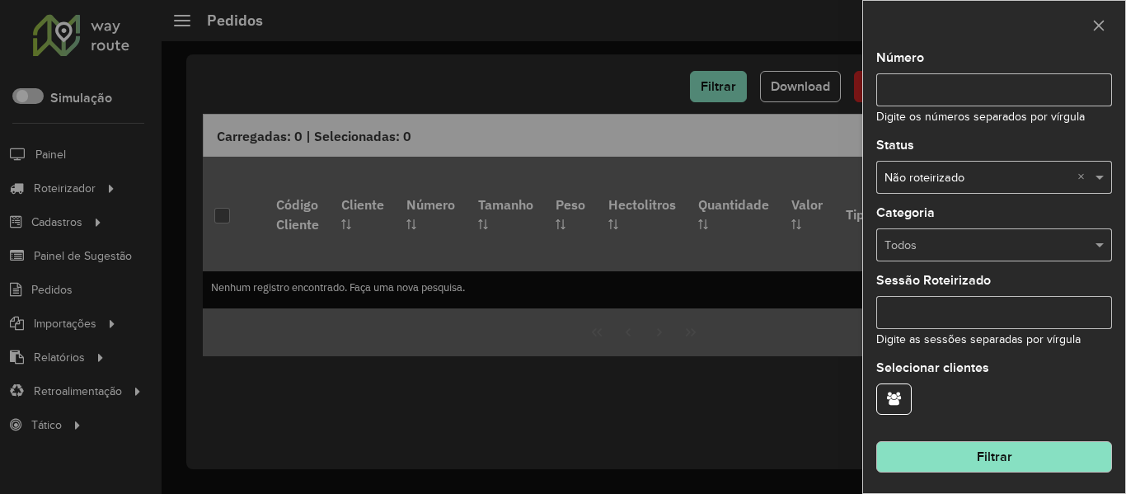
click at [1038, 450] on button "Filtrar" at bounding box center [995, 456] width 236 height 31
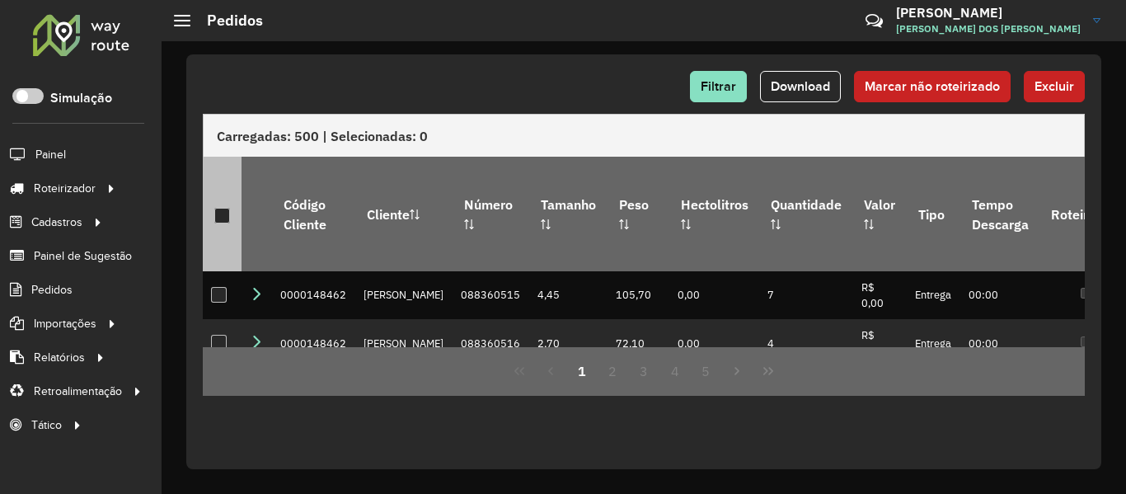
click at [214, 208] on div at bounding box center [222, 216] width 16 height 16
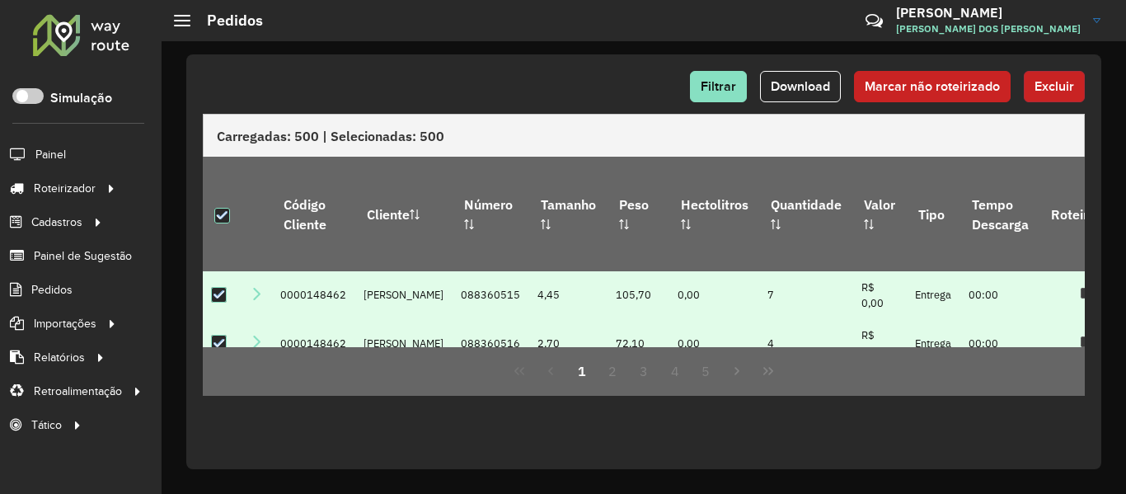
click at [1058, 91] on span "Excluir" at bounding box center [1055, 86] width 40 height 14
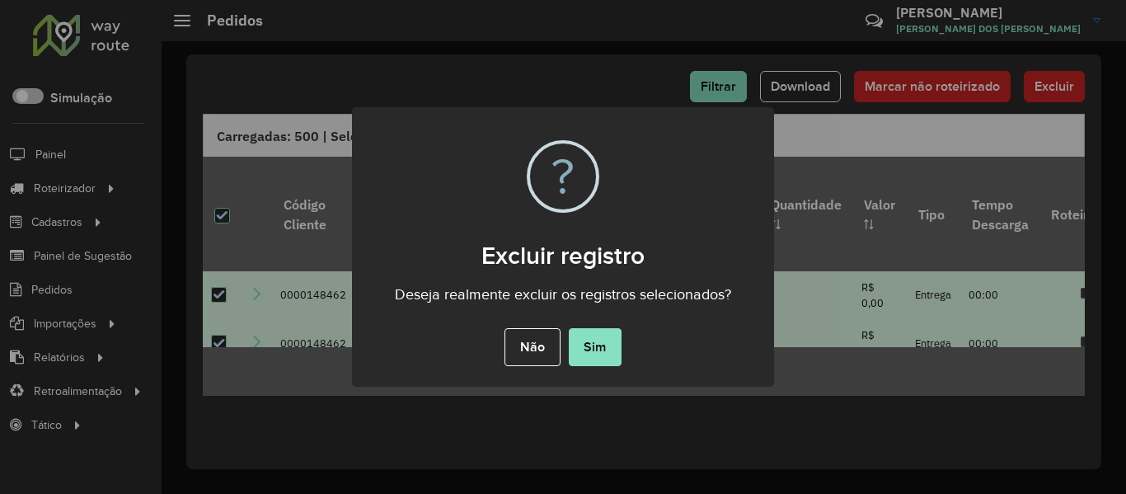
click at [597, 369] on div "Não No Sim" at bounding box center [563, 347] width 422 height 46
click at [600, 359] on button "Sim" at bounding box center [595, 347] width 53 height 38
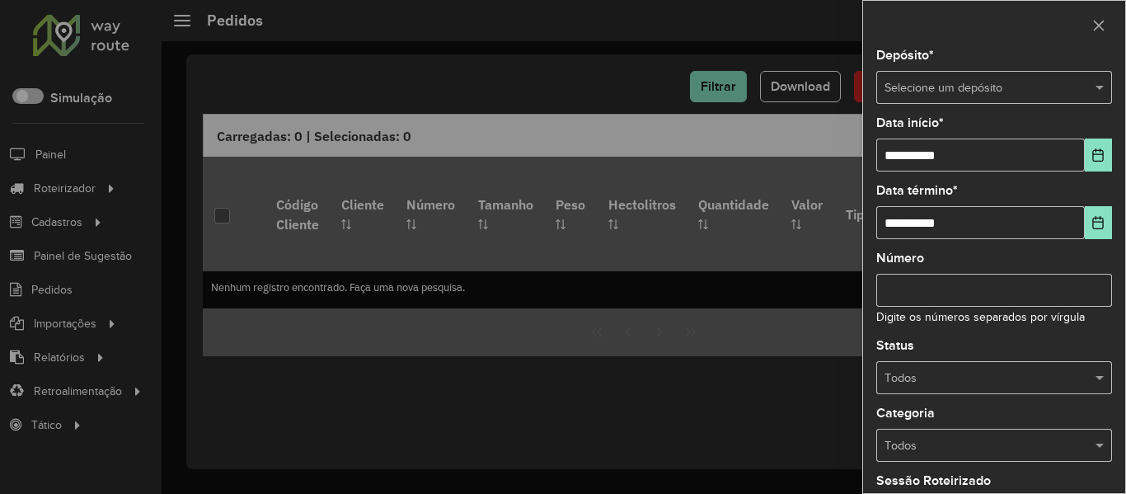
click at [938, 82] on input "text" at bounding box center [978, 88] width 186 height 18
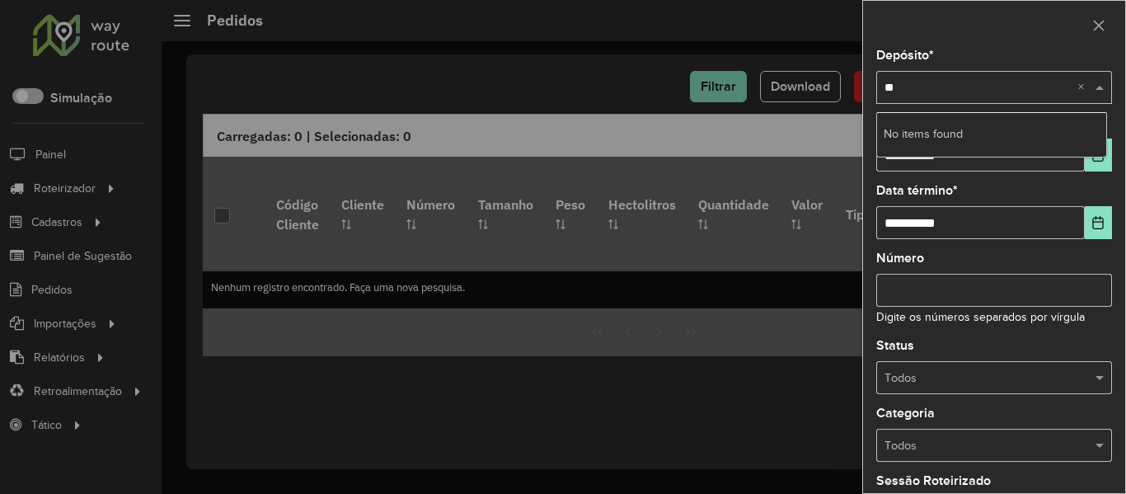
type input "*"
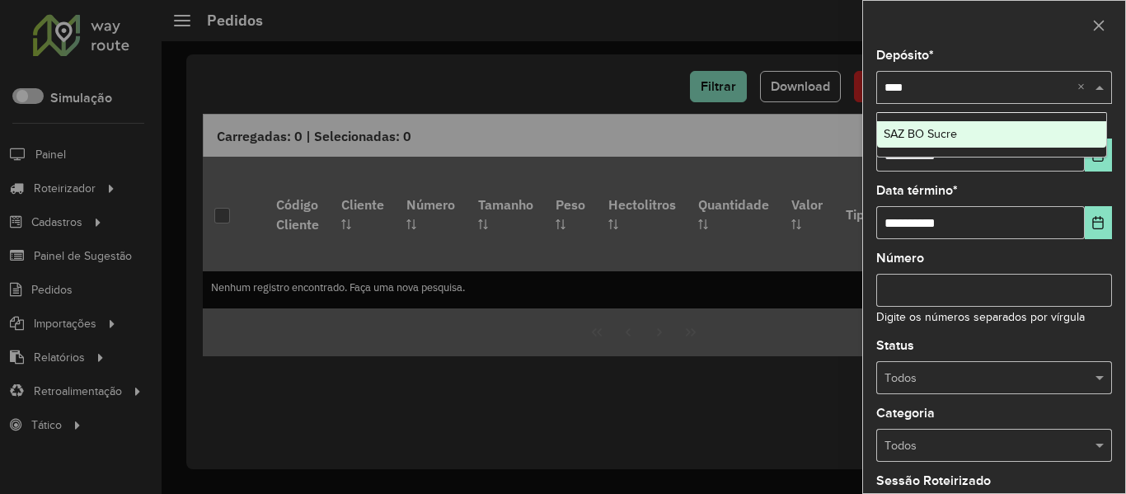
type input "*****"
click at [932, 132] on span "SAZ BO Sucre" at bounding box center [920, 133] width 73 height 13
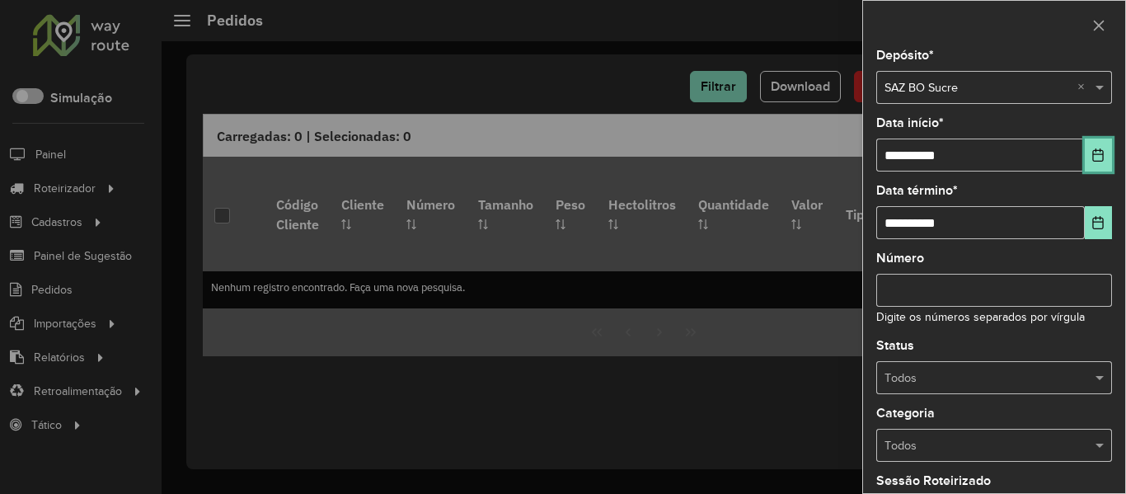
click at [1093, 156] on icon "Choose Date" at bounding box center [1098, 154] width 13 height 13
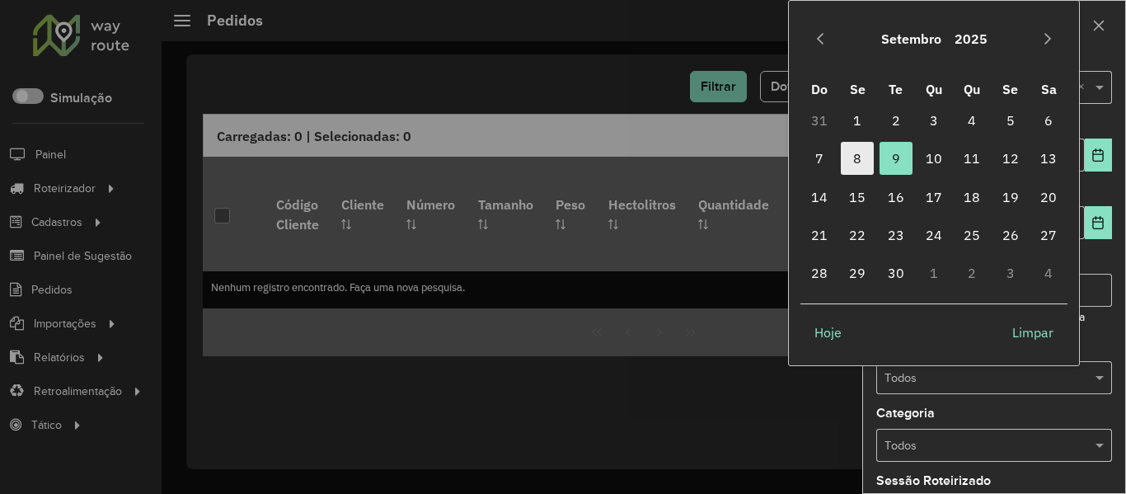
click at [852, 153] on span "8" at bounding box center [857, 158] width 33 height 33
type input "**********"
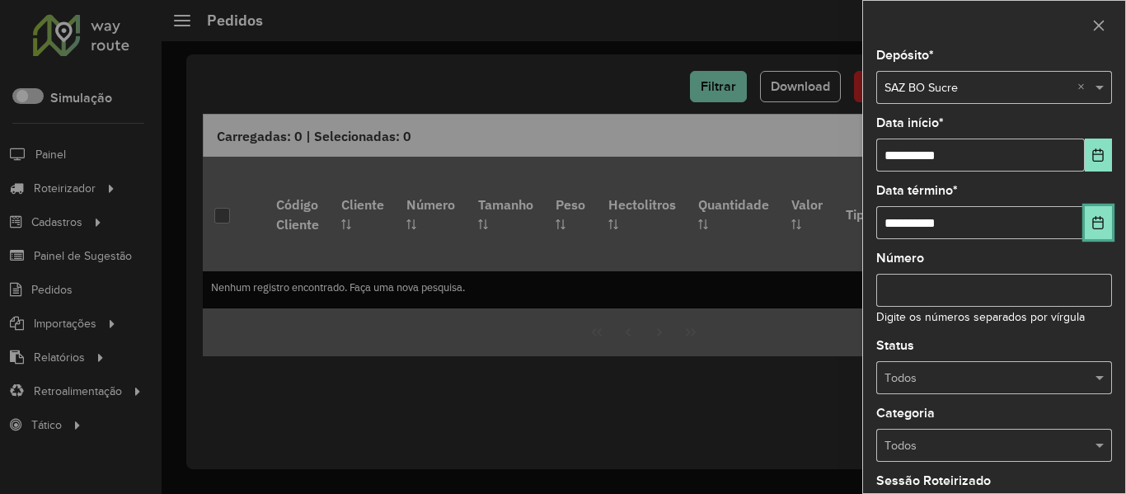
click at [1101, 224] on button "Choose Date" at bounding box center [1098, 222] width 27 height 33
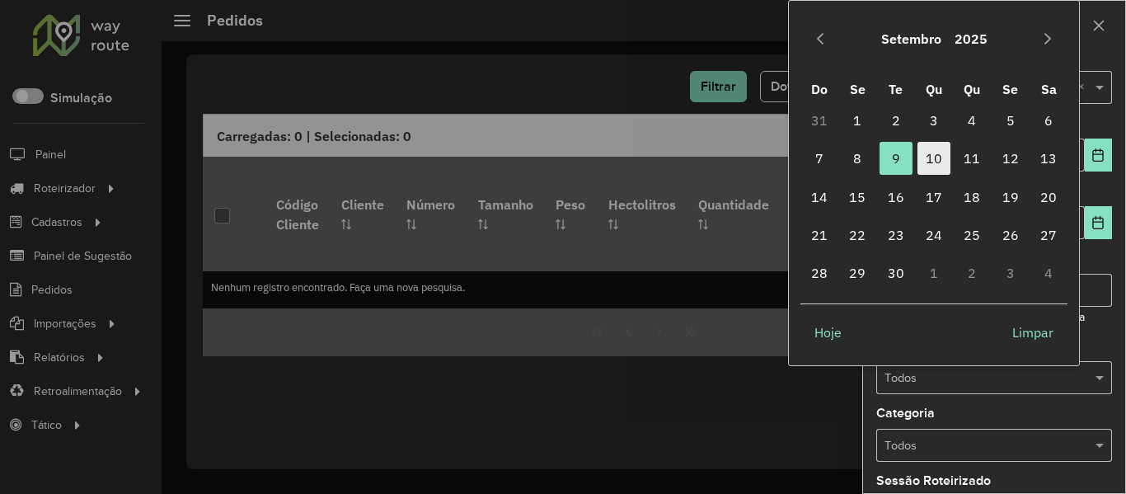
click at [934, 161] on span "10" at bounding box center [934, 158] width 33 height 33
type input "**********"
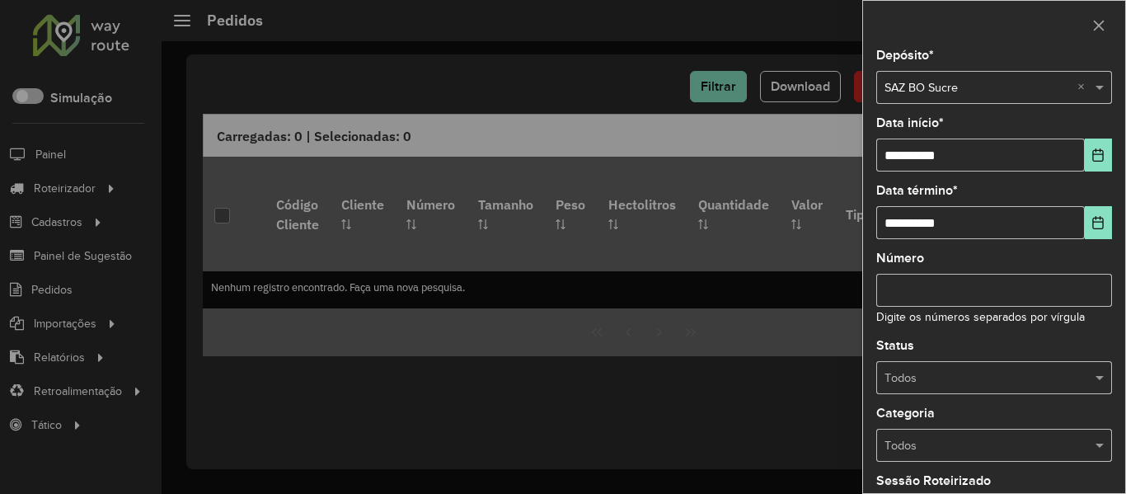
click at [1013, 373] on input "text" at bounding box center [978, 378] width 186 height 18
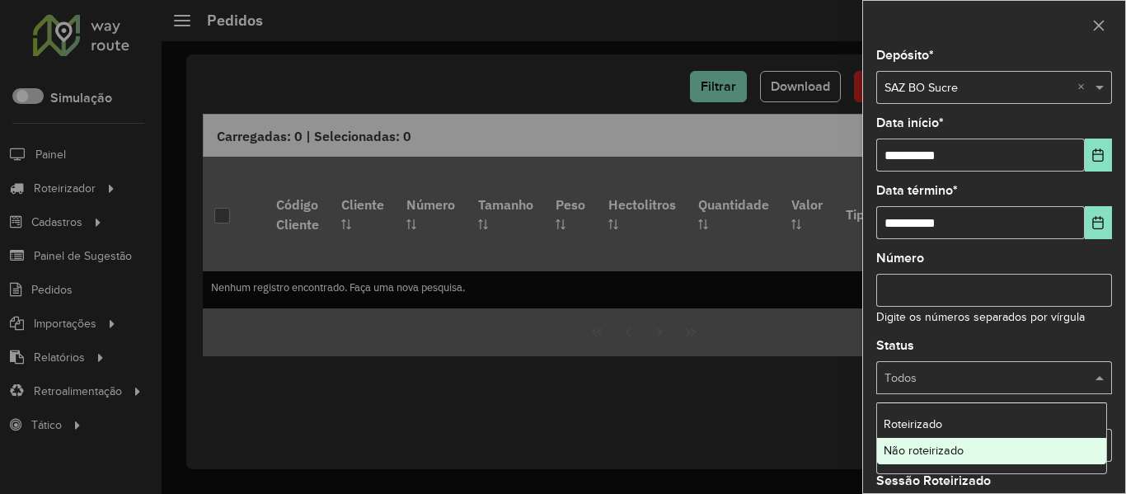
click at [955, 440] on div "Não roteirizado" at bounding box center [991, 451] width 229 height 26
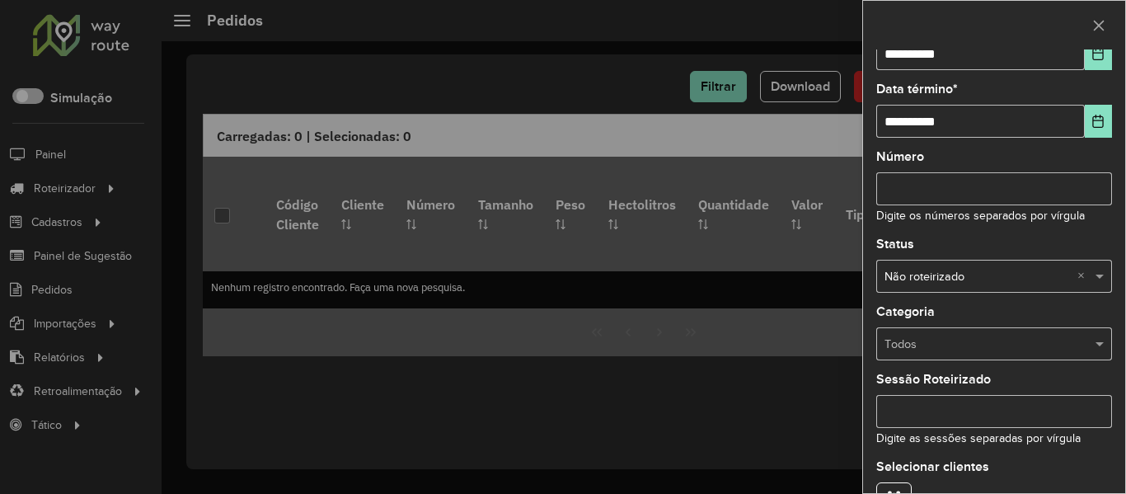
scroll to position [200, 0]
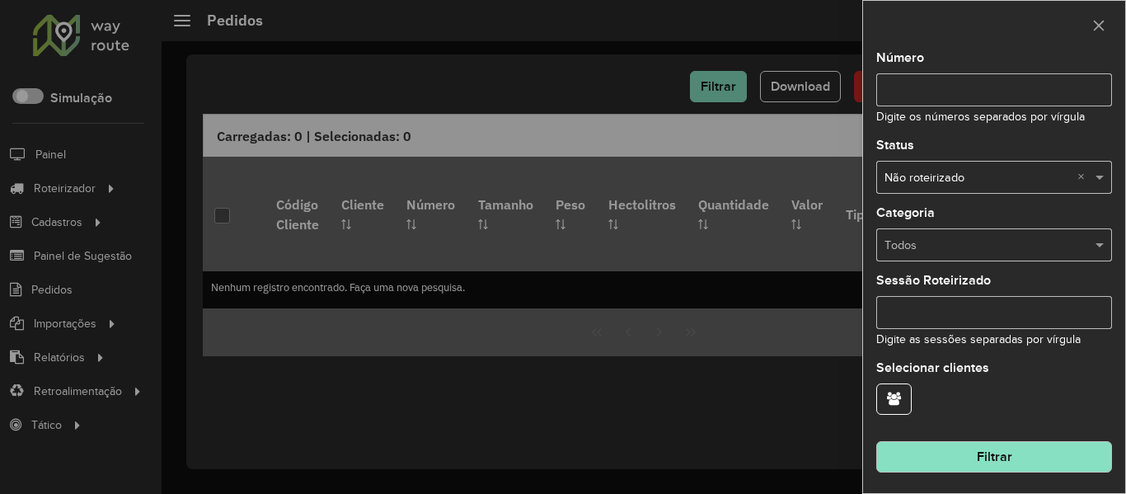
drag, startPoint x: 1027, startPoint y: 443, endPoint x: 1020, endPoint y: 451, distance: 10.6
click at [1026, 444] on button "Filtrar" at bounding box center [995, 456] width 236 height 31
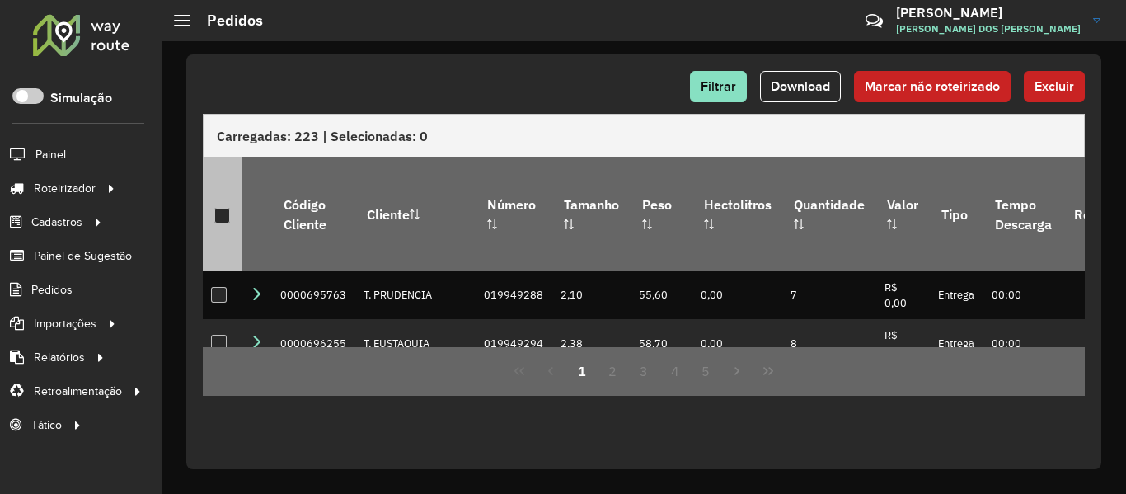
click at [219, 206] on p-tableheadercheckbox at bounding box center [222, 214] width 16 height 16
click at [218, 208] on div at bounding box center [222, 216] width 16 height 16
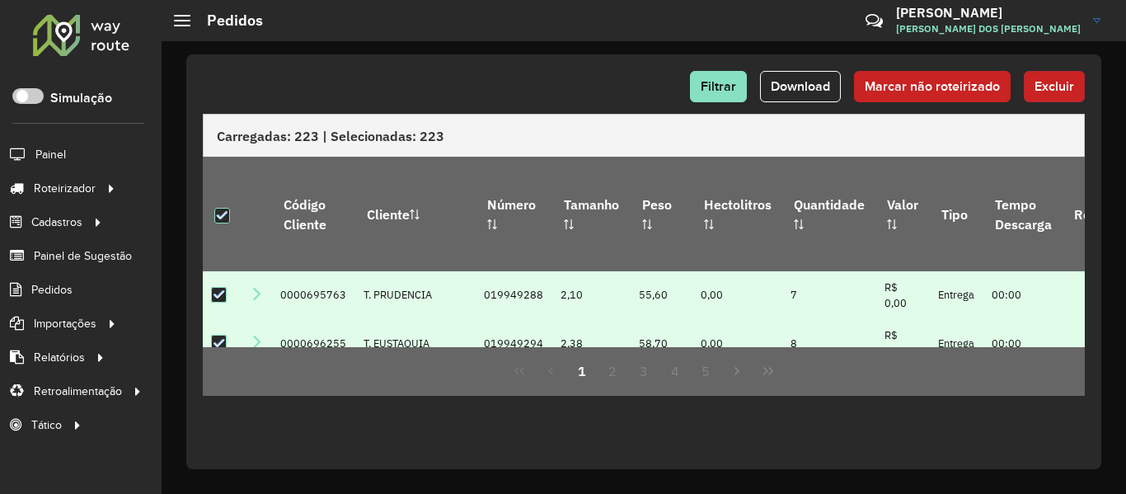
click at [1054, 92] on span "Excluir" at bounding box center [1055, 86] width 40 height 14
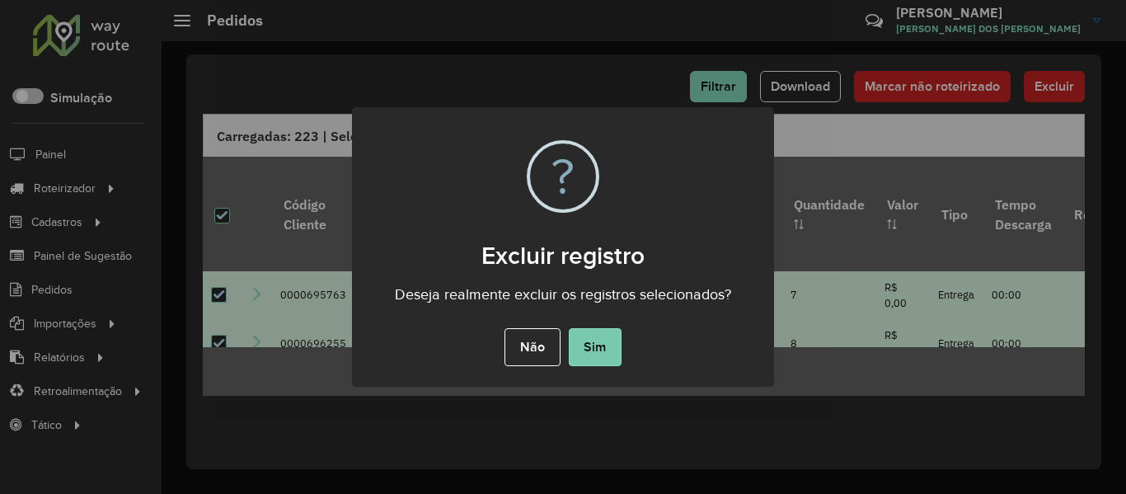
click at [595, 349] on button "Sim" at bounding box center [595, 347] width 53 height 38
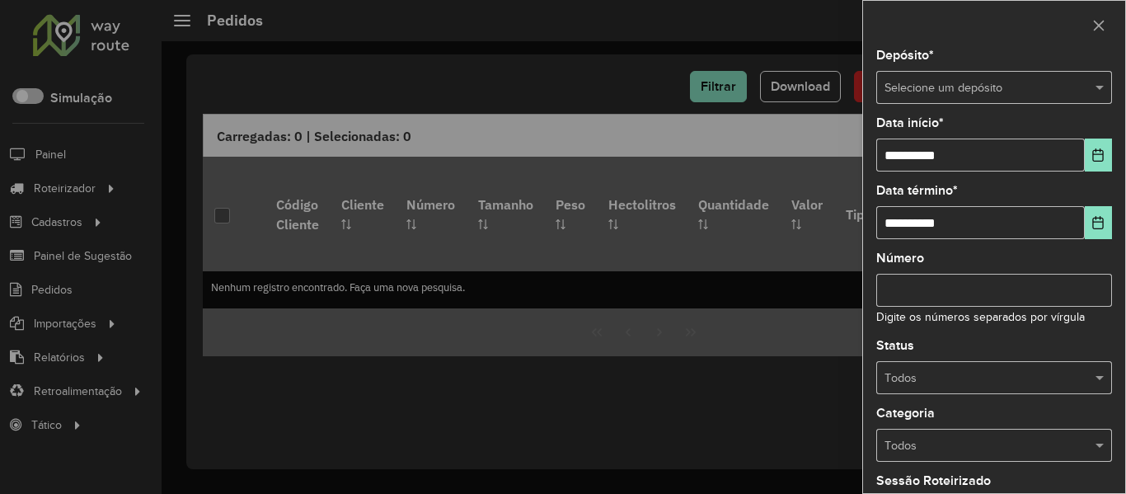
click at [999, 93] on input "text" at bounding box center [978, 88] width 186 height 18
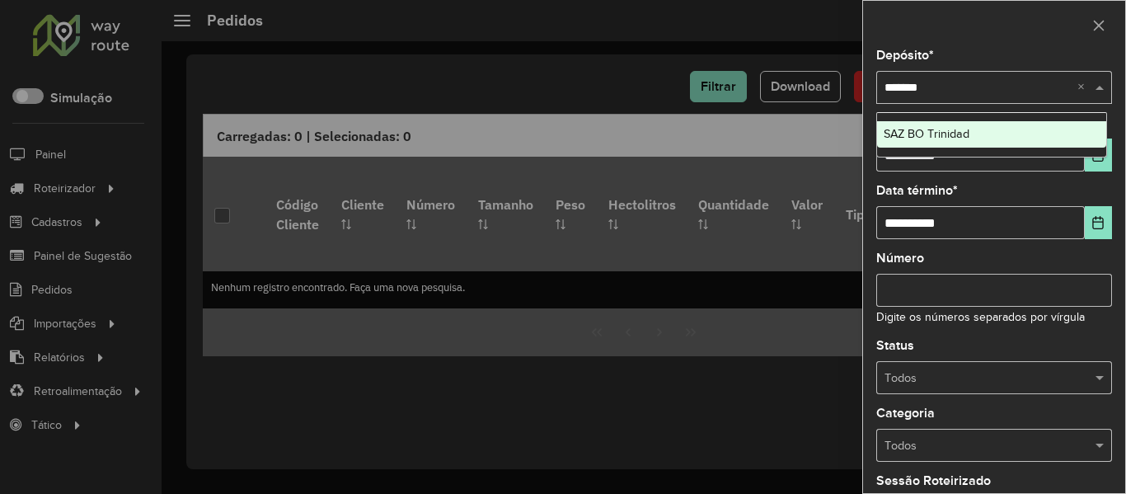
type input "********"
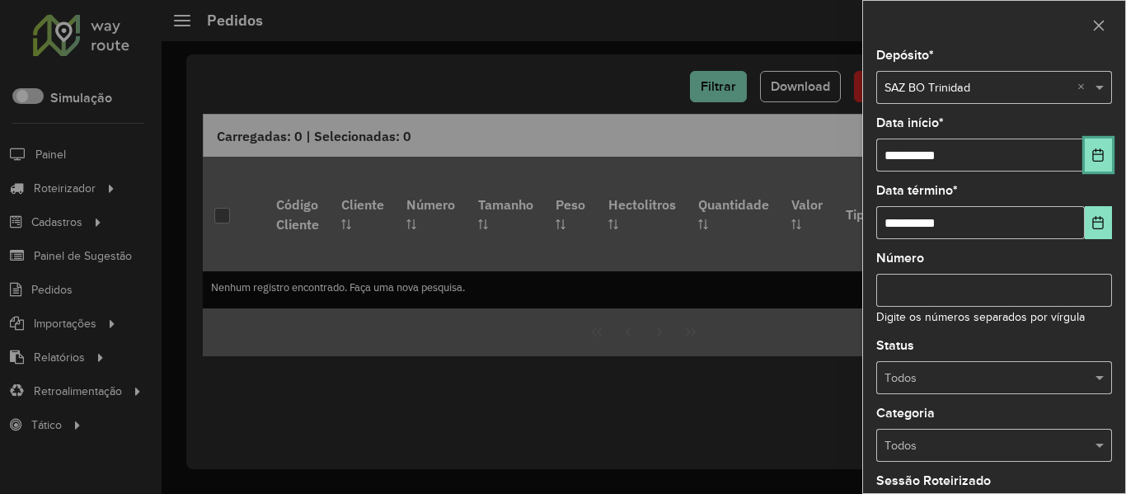
click at [1096, 145] on button "Choose Date" at bounding box center [1098, 155] width 27 height 33
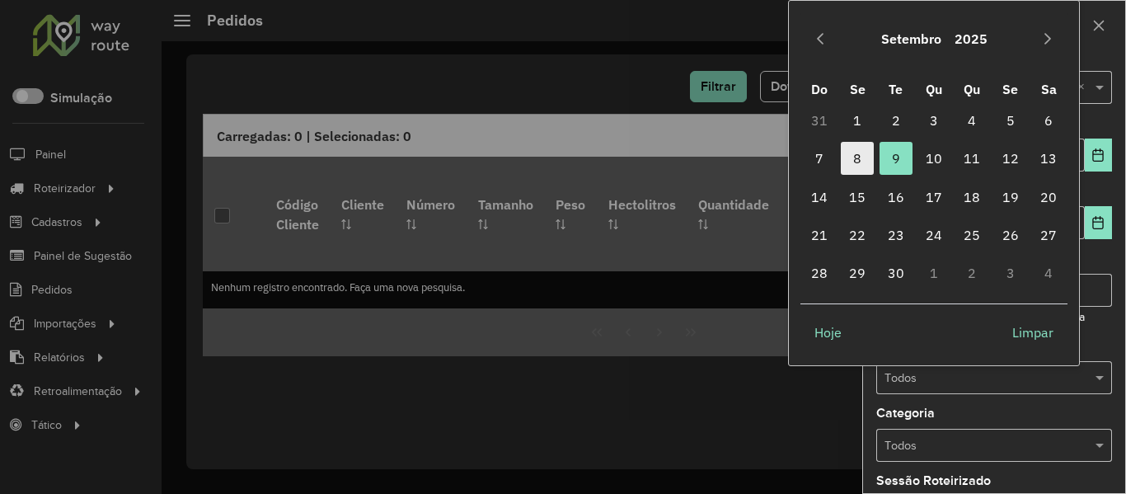
click at [867, 162] on span "8" at bounding box center [857, 158] width 33 height 33
type input "**********"
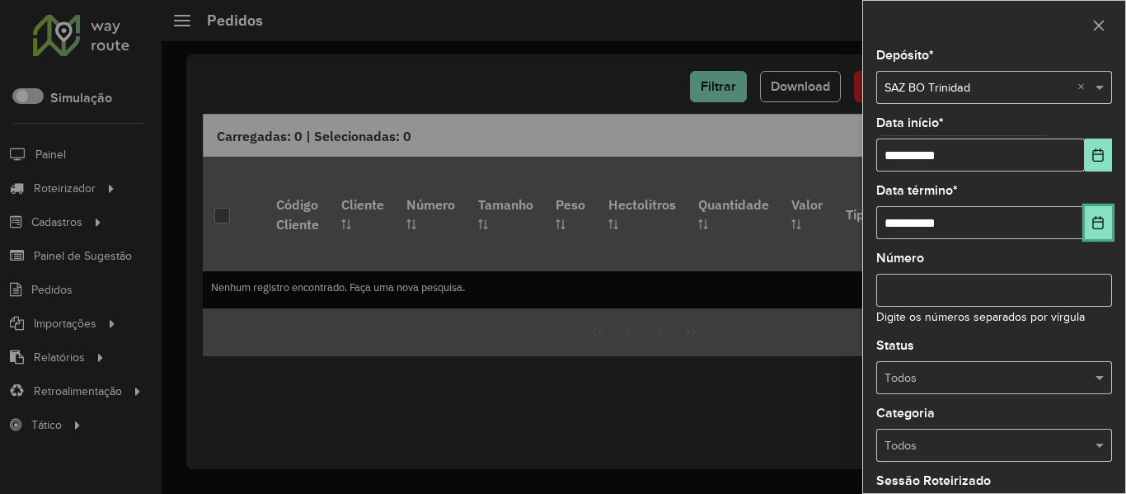
click at [1100, 213] on button "Choose Date" at bounding box center [1098, 222] width 27 height 33
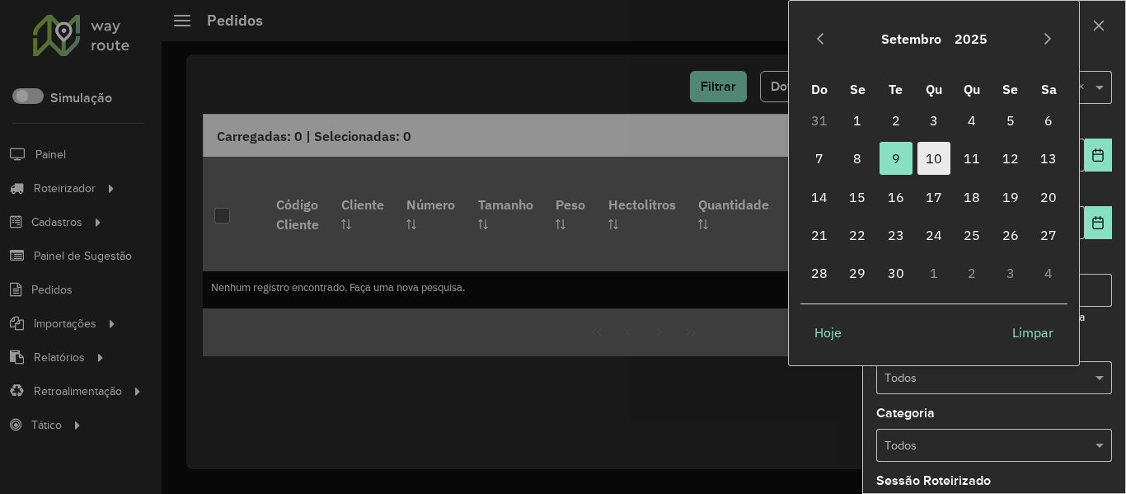
click at [943, 169] on span "10" at bounding box center [934, 158] width 33 height 33
type input "**********"
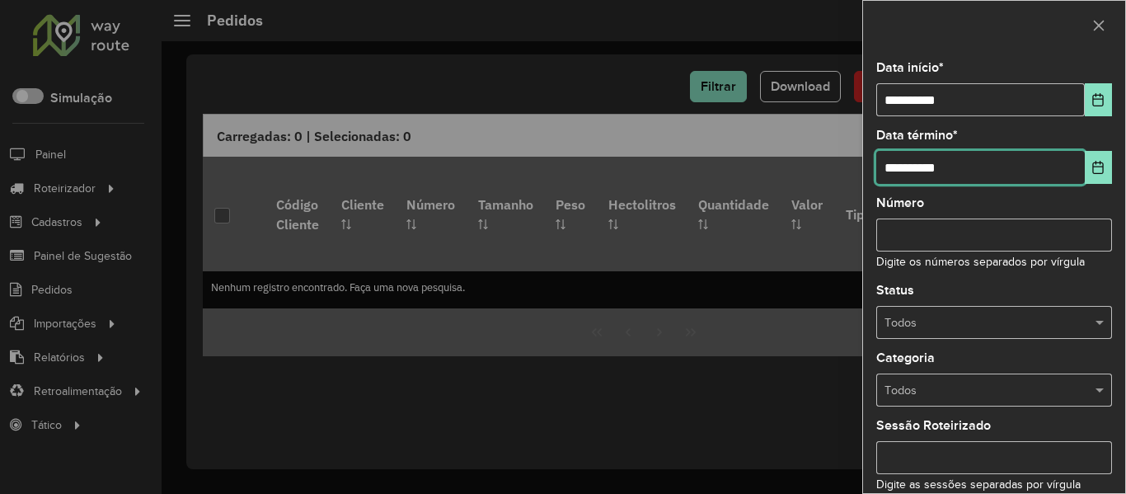
scroll to position [82, 0]
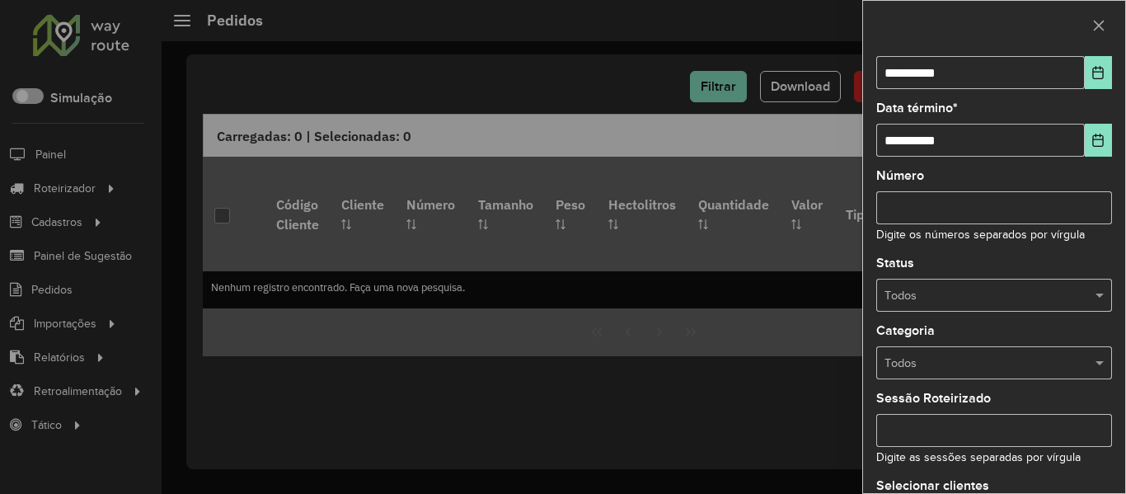
drag, startPoint x: 1031, startPoint y: 346, endPoint x: 1017, endPoint y: 382, distance: 38.9
click at [1026, 349] on div "Categoria Todos" at bounding box center [995, 352] width 236 height 54
click at [1021, 308] on div "Todos" at bounding box center [995, 295] width 236 height 33
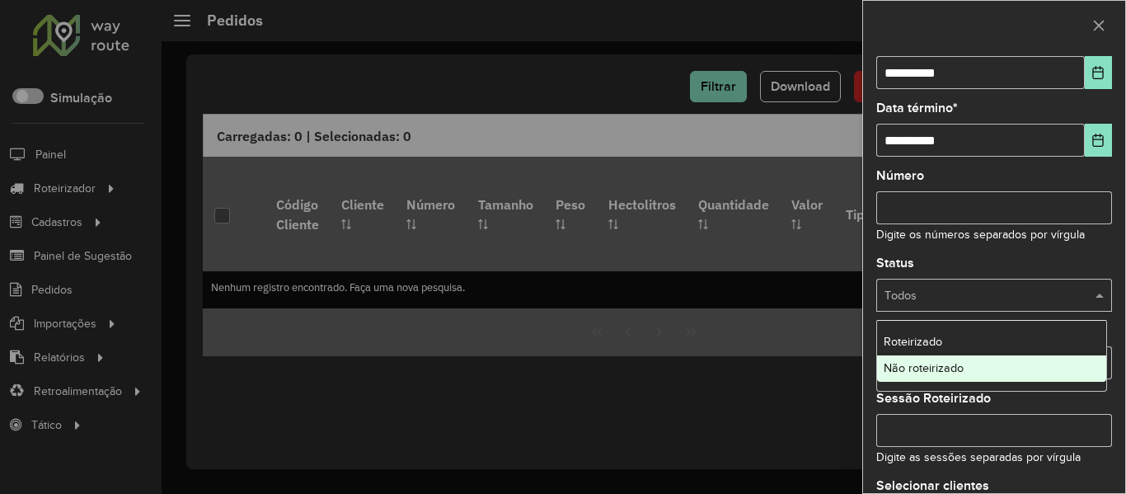
click at [1006, 365] on div "Não roteirizado" at bounding box center [991, 368] width 229 height 26
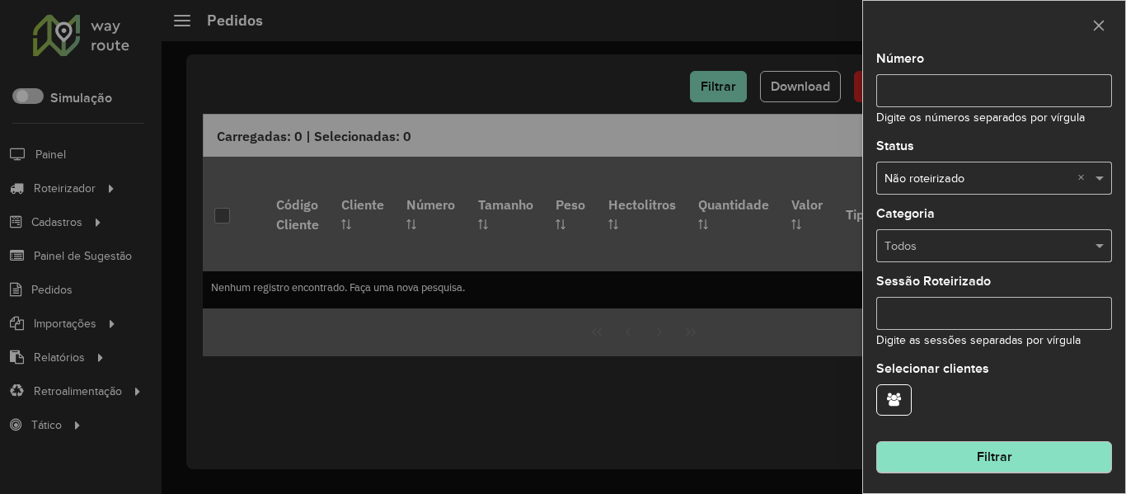
scroll to position [200, 0]
click at [1030, 454] on button "Filtrar" at bounding box center [995, 456] width 236 height 31
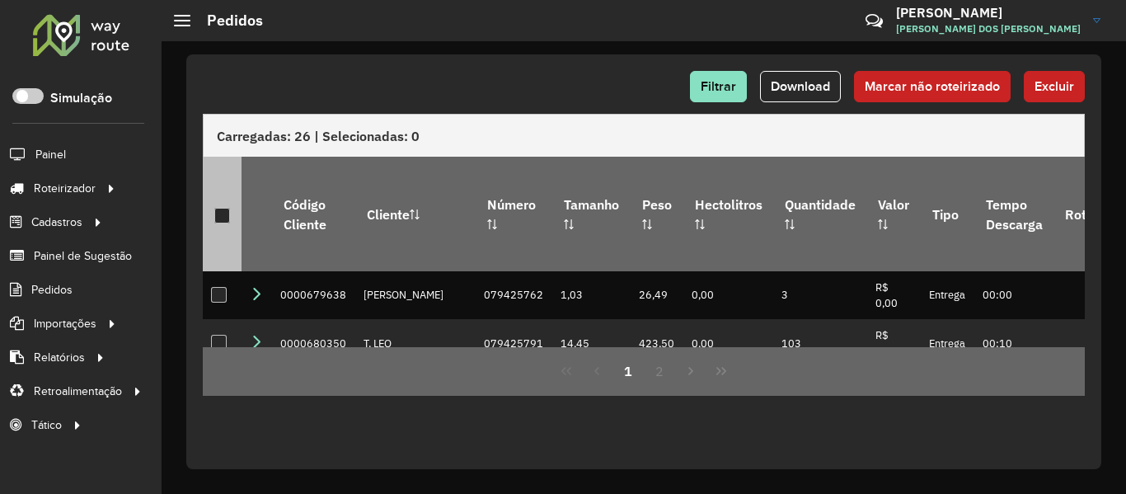
click at [229, 208] on div at bounding box center [222, 216] width 16 height 16
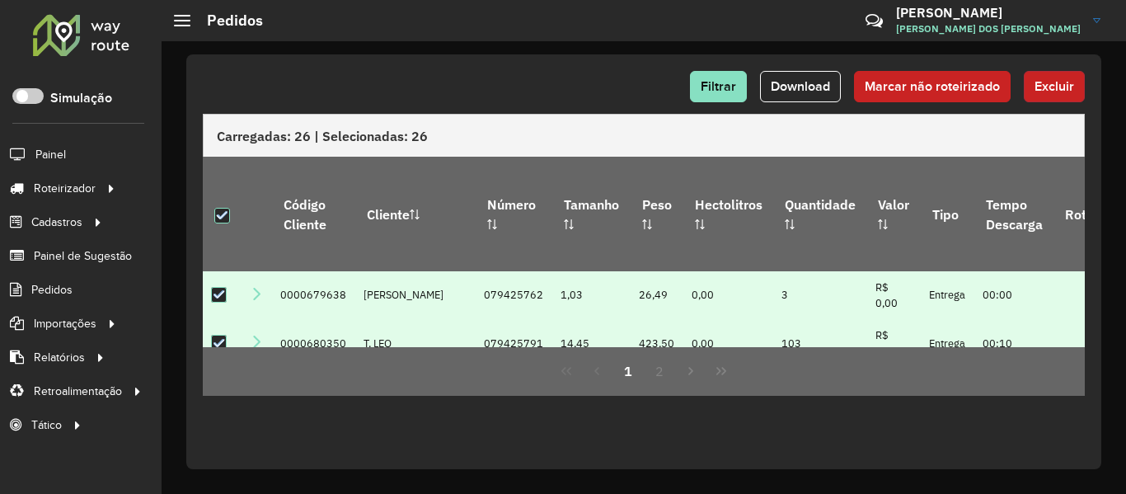
click at [1076, 91] on button "Excluir" at bounding box center [1054, 86] width 61 height 31
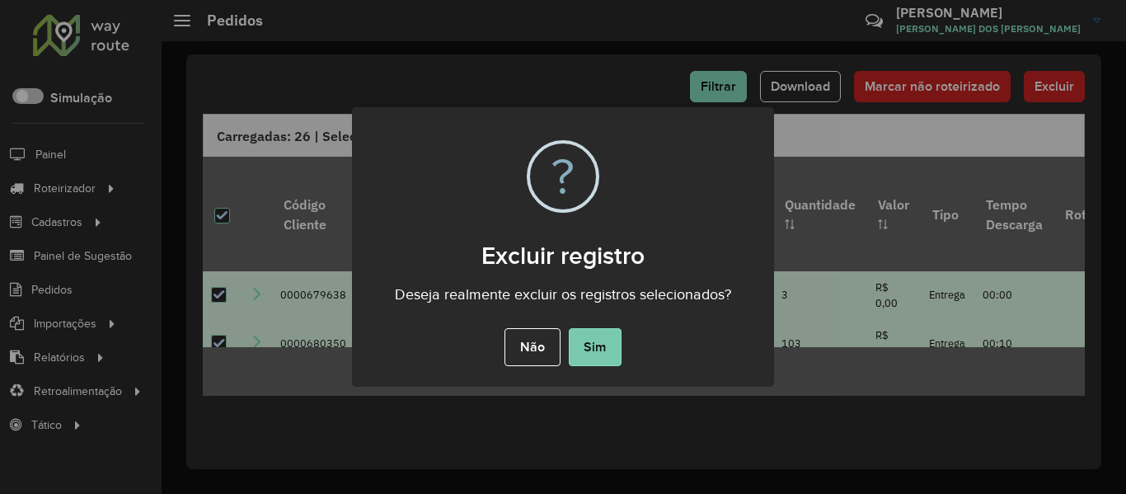
click at [600, 339] on button "Sim" at bounding box center [595, 347] width 53 height 38
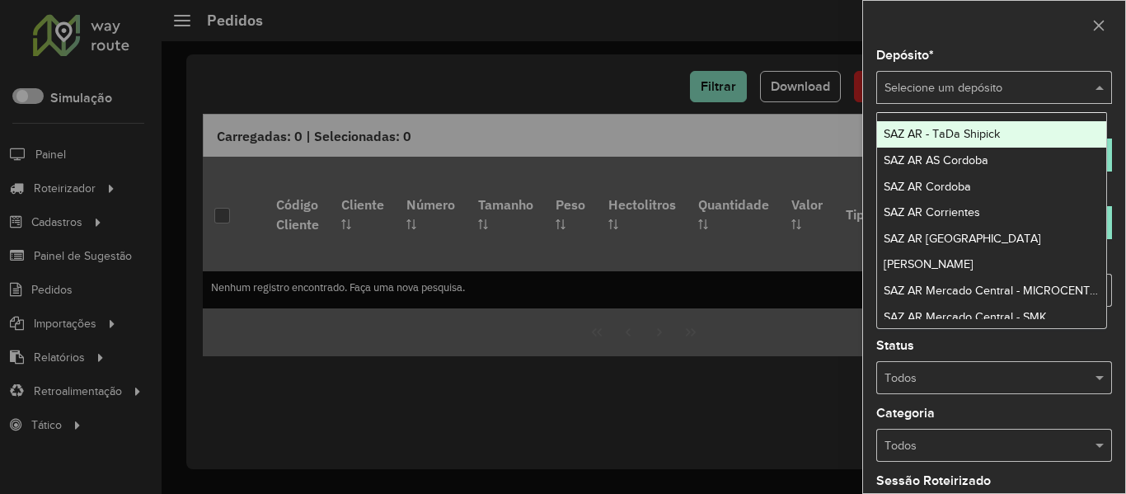
click at [984, 89] on input "text" at bounding box center [978, 88] width 186 height 18
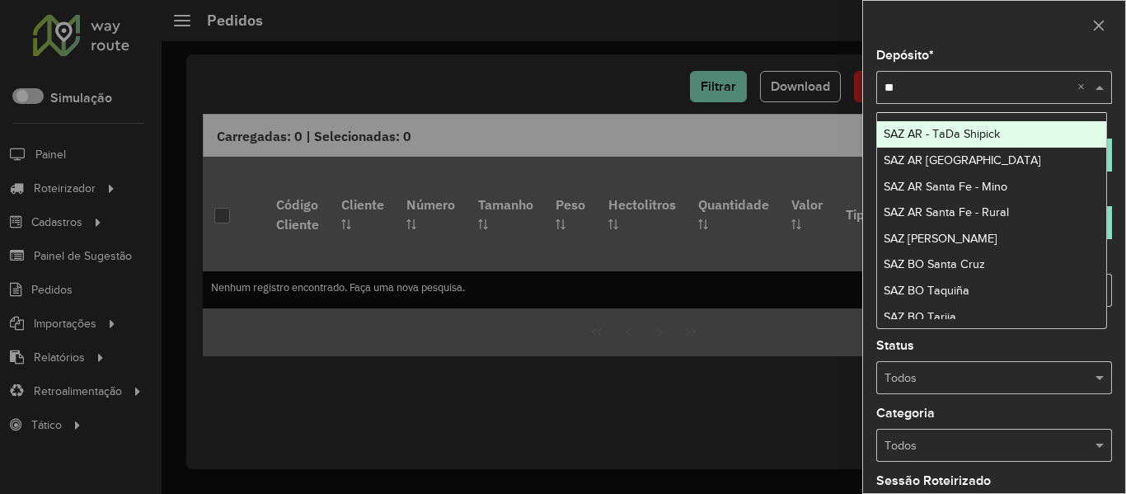
type input "***"
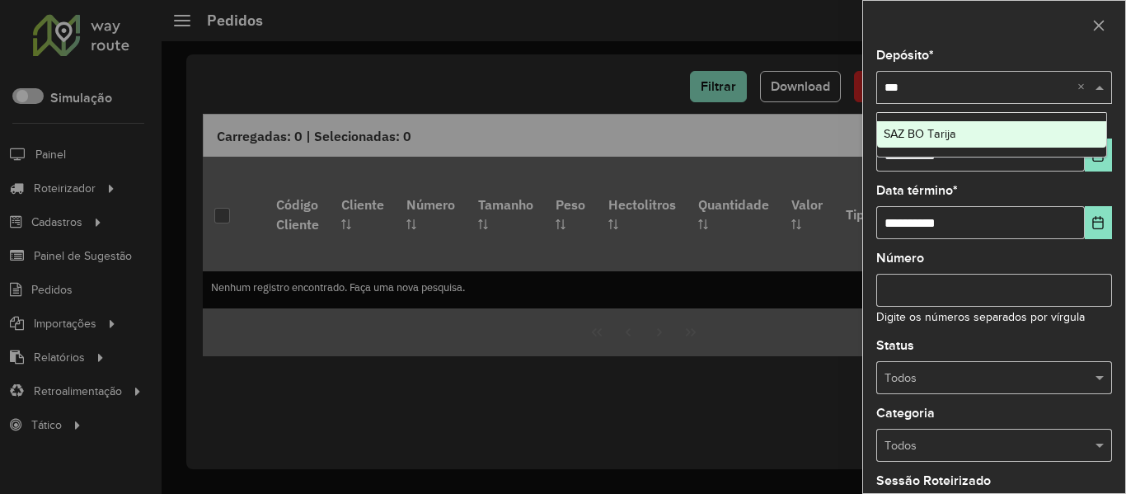
click at [964, 132] on div "SAZ BO Tarija" at bounding box center [991, 134] width 229 height 26
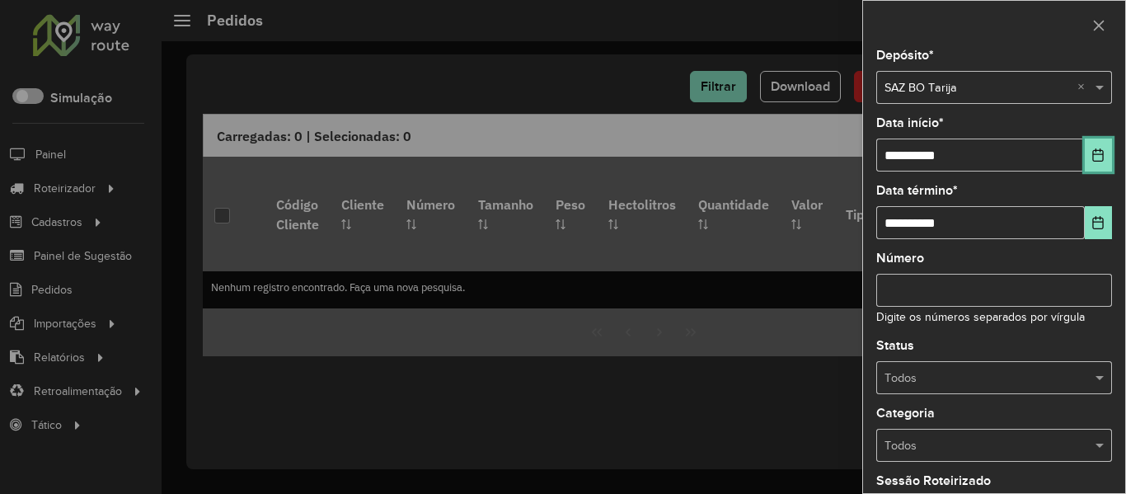
click at [1087, 165] on button "Choose Date" at bounding box center [1098, 155] width 27 height 33
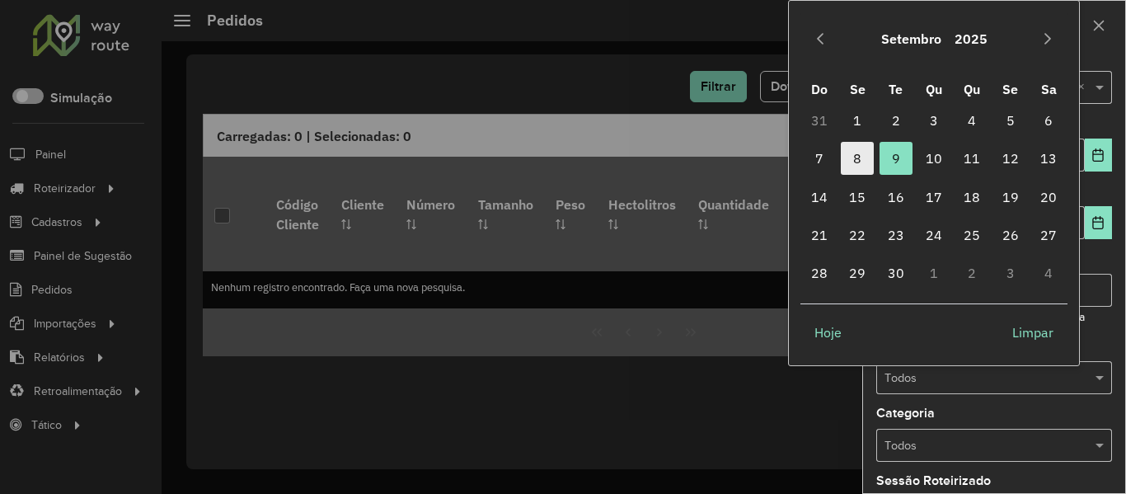
click at [861, 158] on span "8" at bounding box center [857, 158] width 33 height 33
type input "**********"
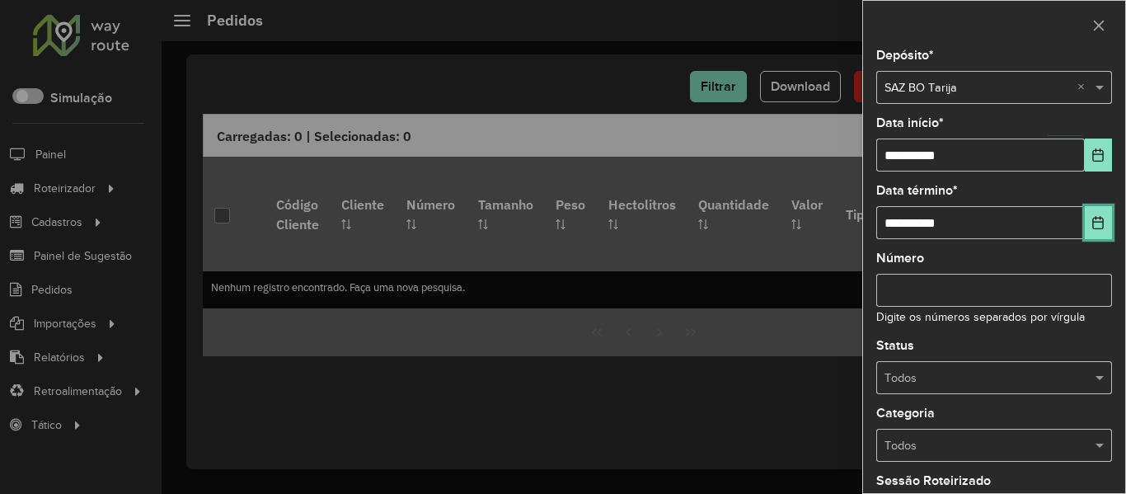
click at [1085, 218] on button "Choose Date" at bounding box center [1098, 222] width 27 height 33
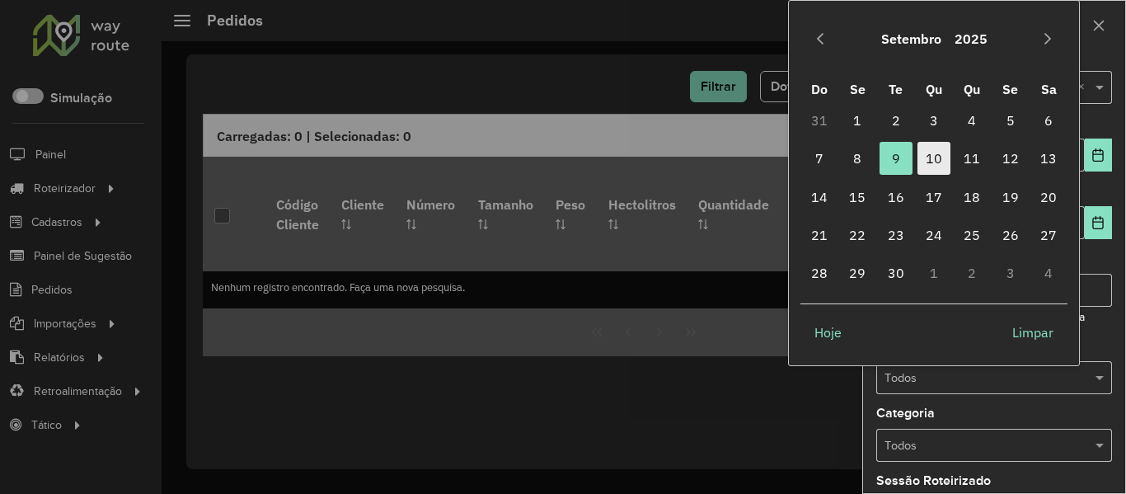
click at [943, 162] on span "10" at bounding box center [934, 158] width 33 height 33
type input "**********"
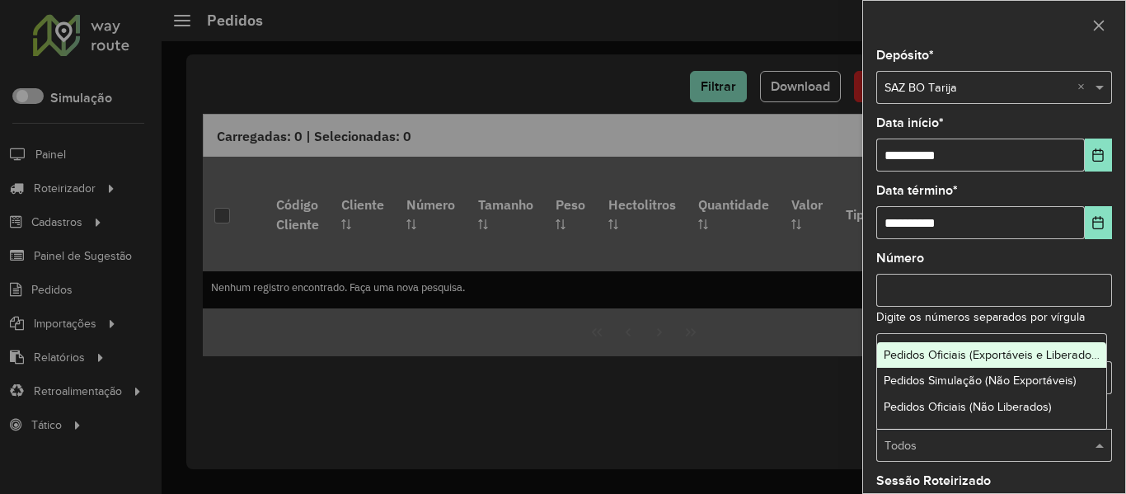
click at [1039, 447] on input "text" at bounding box center [978, 446] width 186 height 18
click at [999, 295] on input "Número" at bounding box center [995, 290] width 236 height 33
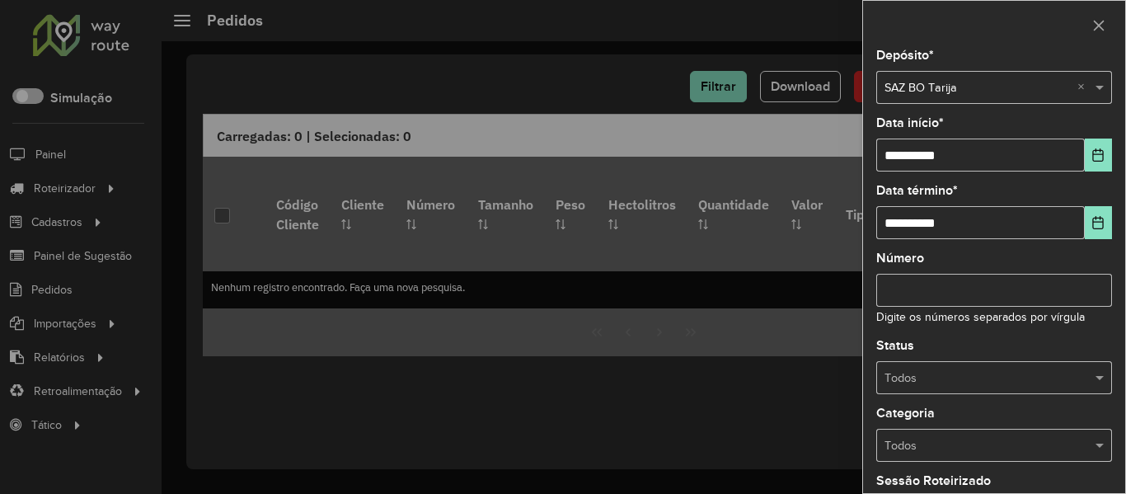
click at [978, 377] on input "text" at bounding box center [978, 378] width 186 height 18
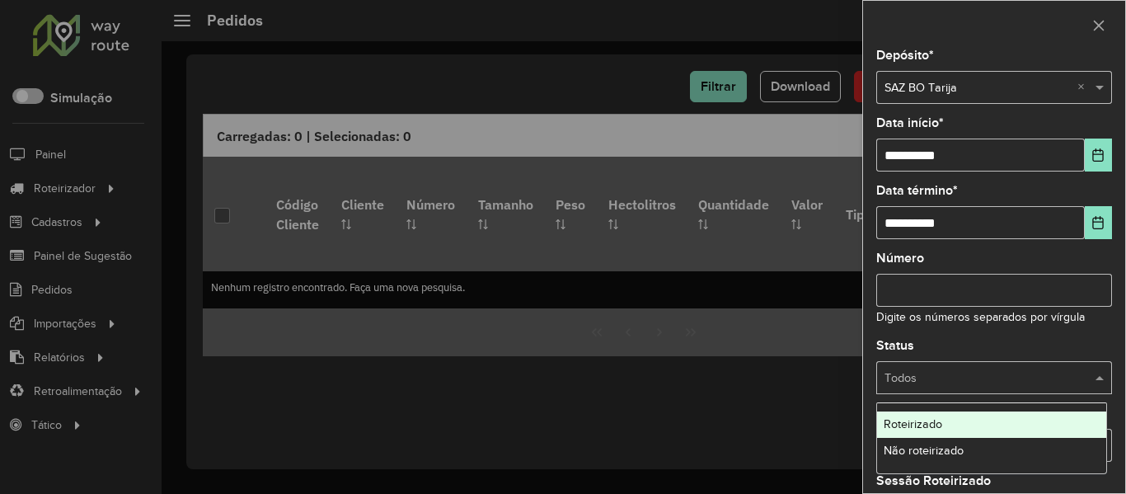
click at [929, 442] on div "Não roteirizado" at bounding box center [991, 451] width 229 height 26
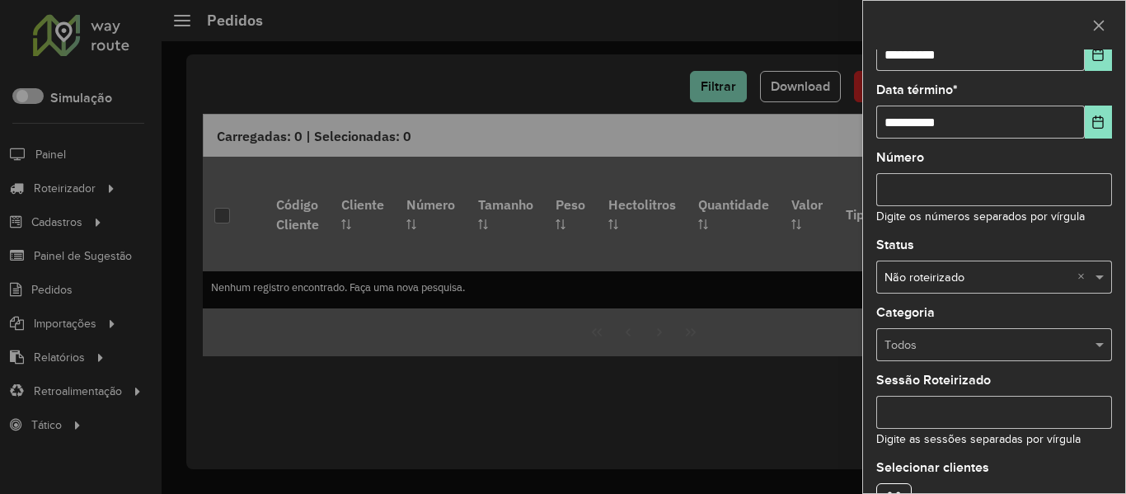
scroll to position [200, 0]
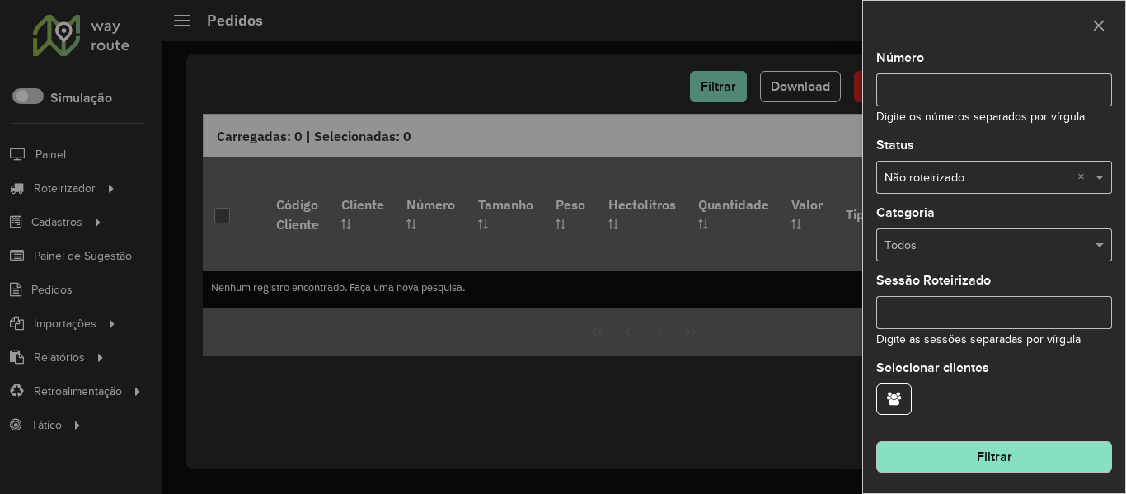
click at [999, 451] on button "Filtrar" at bounding box center [995, 456] width 236 height 31
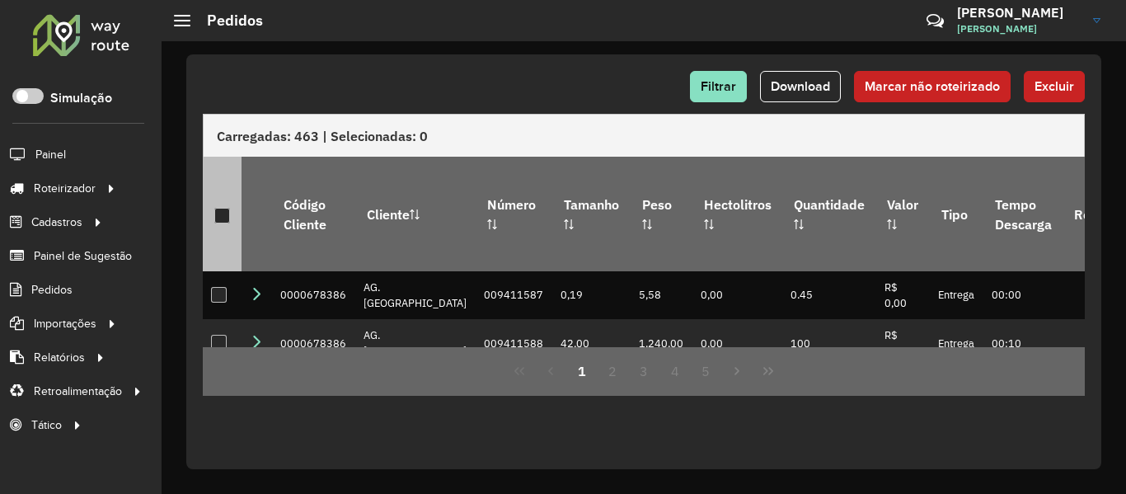
click at [224, 208] on div at bounding box center [222, 216] width 16 height 16
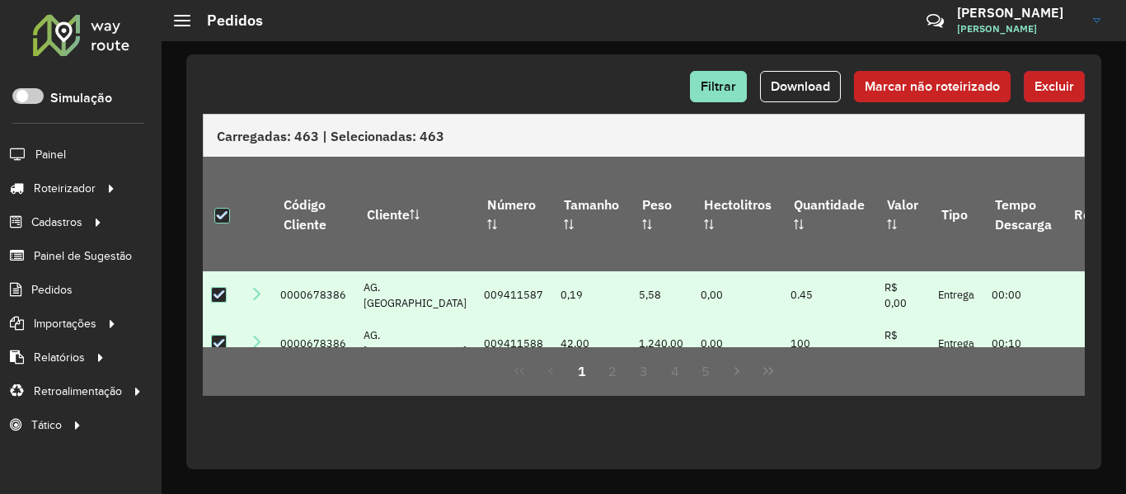
click at [1079, 92] on button "Excluir" at bounding box center [1054, 86] width 61 height 31
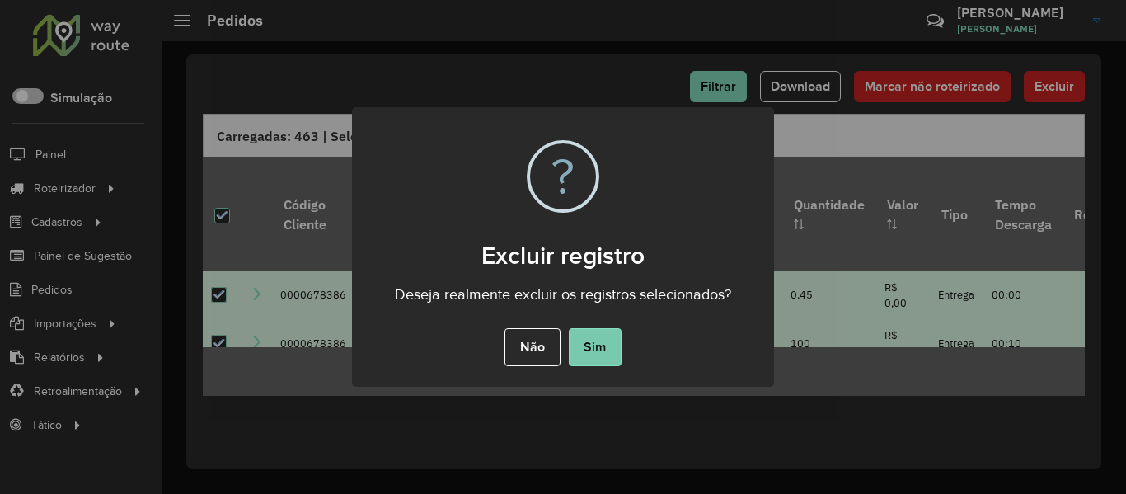
click at [599, 337] on button "Sim" at bounding box center [595, 347] width 53 height 38
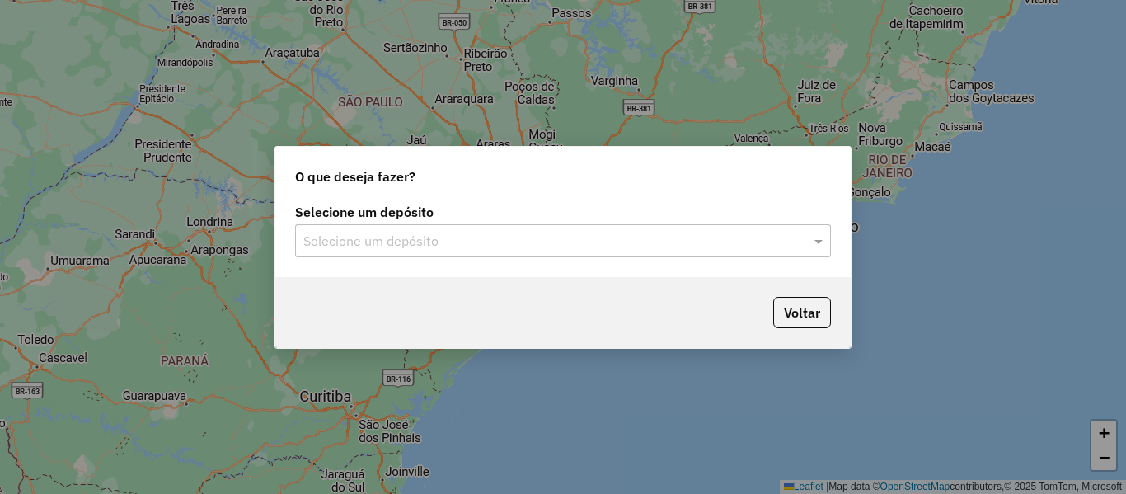
click at [567, 259] on div "Selecione um depósito Selecione um depósito" at bounding box center [563, 239] width 576 height 78
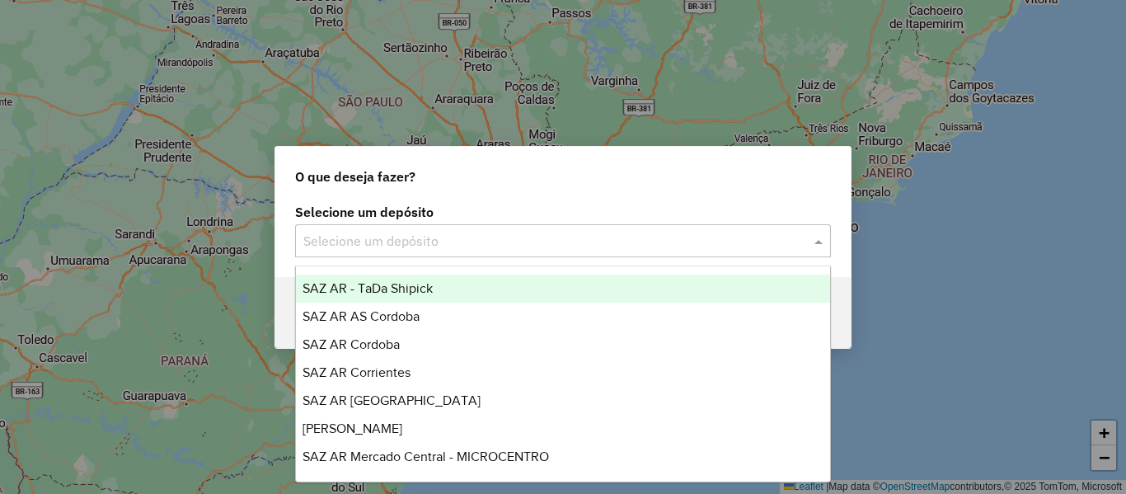
click at [571, 248] on input "text" at bounding box center [546, 242] width 487 height 20
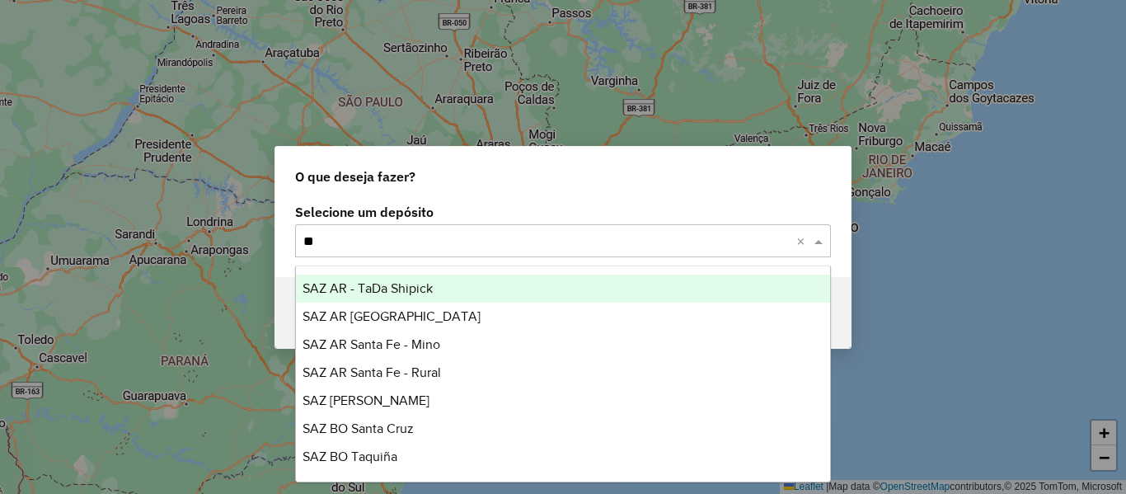
type input "***"
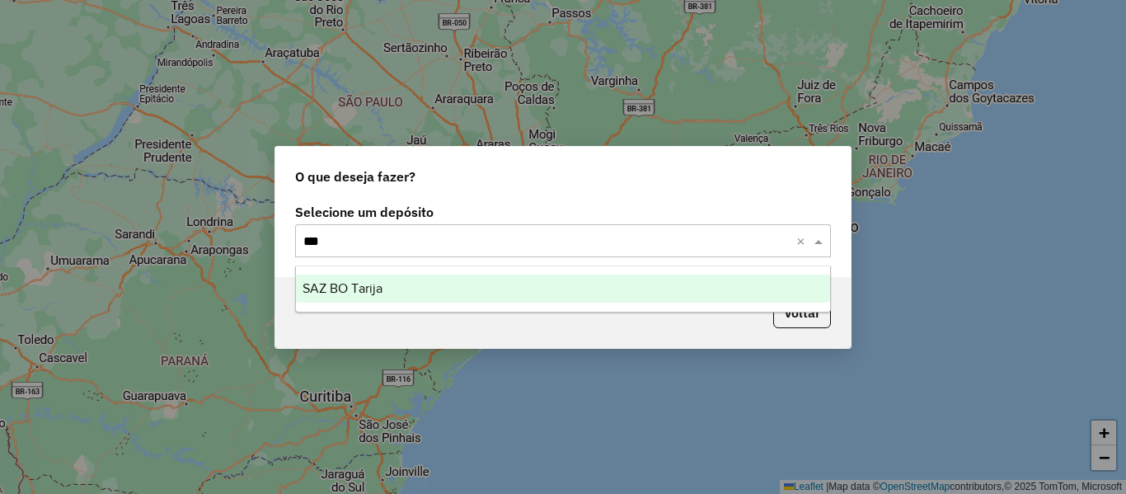
click at [411, 279] on div "SAZ BO Tarija" at bounding box center [563, 289] width 534 height 28
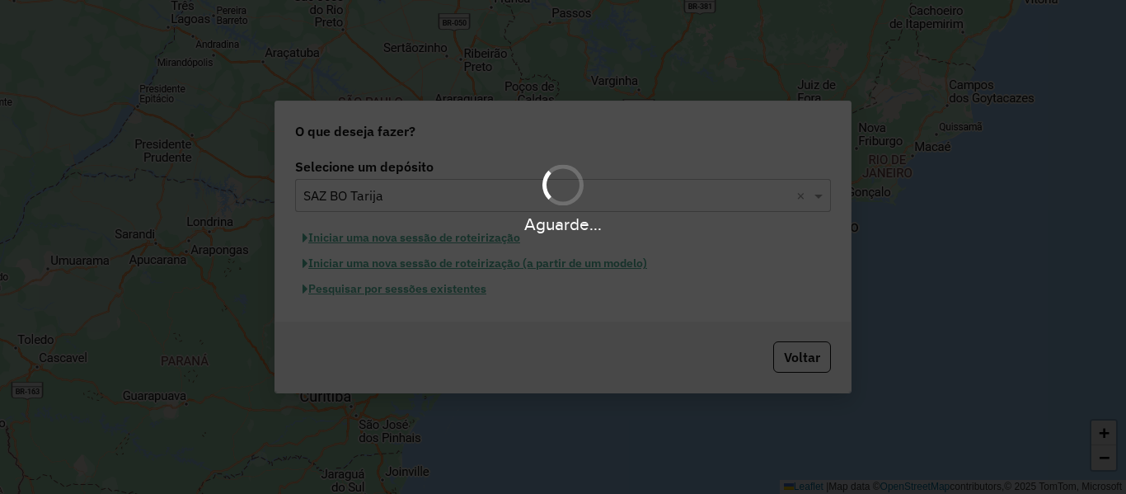
click at [419, 287] on div "Aguarde..." at bounding box center [563, 247] width 1126 height 494
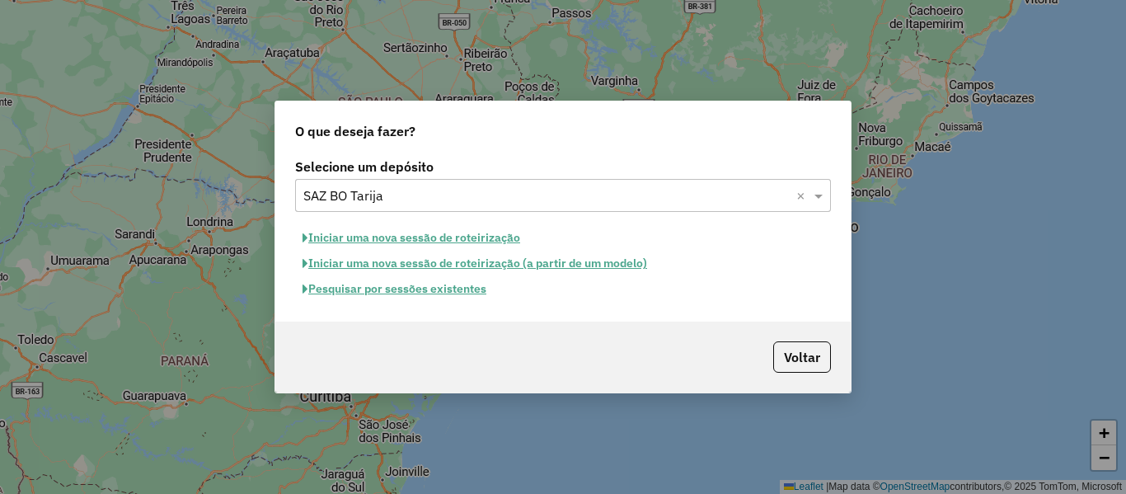
click at [408, 266] on button "Iniciar uma nova sessão de roteirização (a partir de um modelo)" at bounding box center [475, 264] width 360 height 26
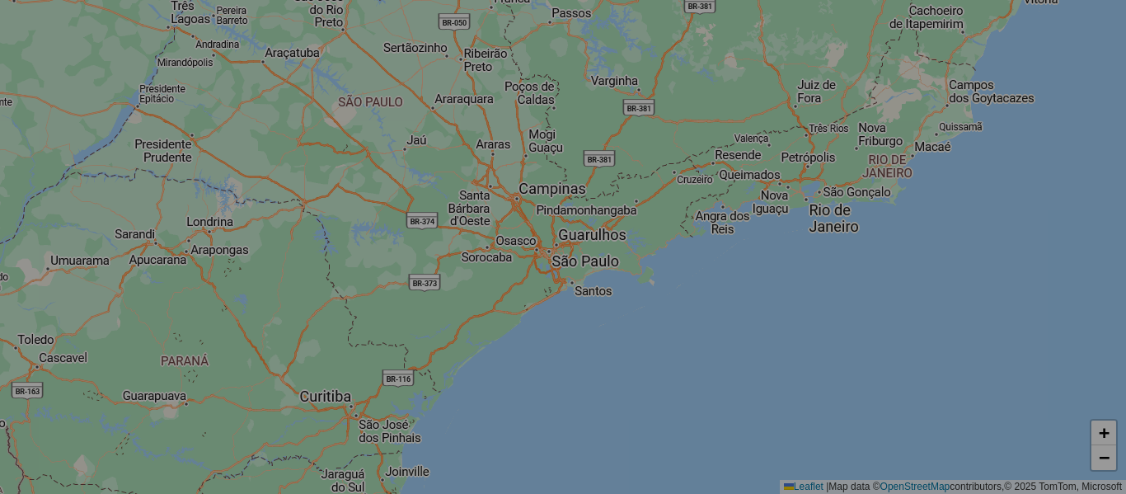
select select "*"
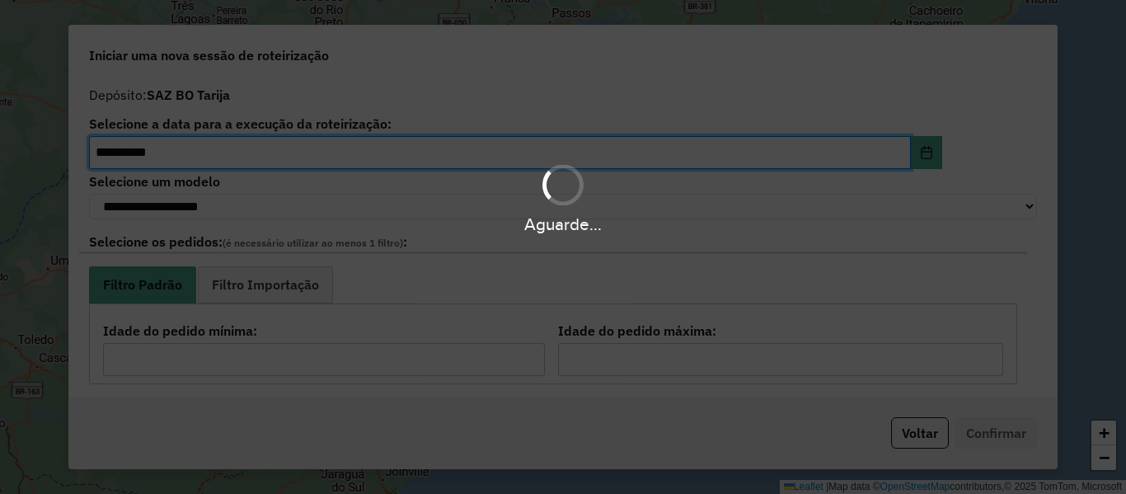
click at [907, 430] on div "Aguarde..." at bounding box center [563, 247] width 1126 height 494
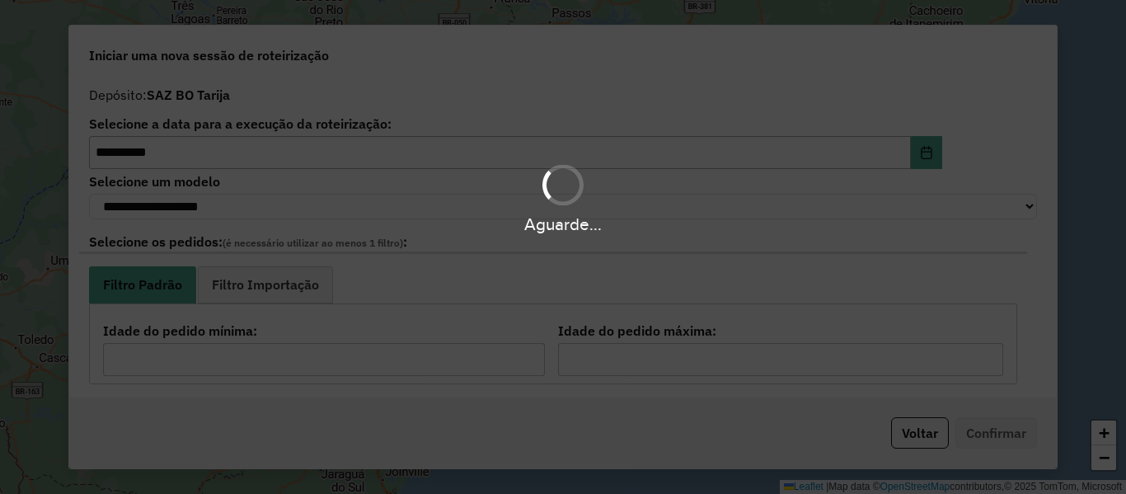
click at [911, 430] on div "Aguarde..." at bounding box center [563, 247] width 1126 height 494
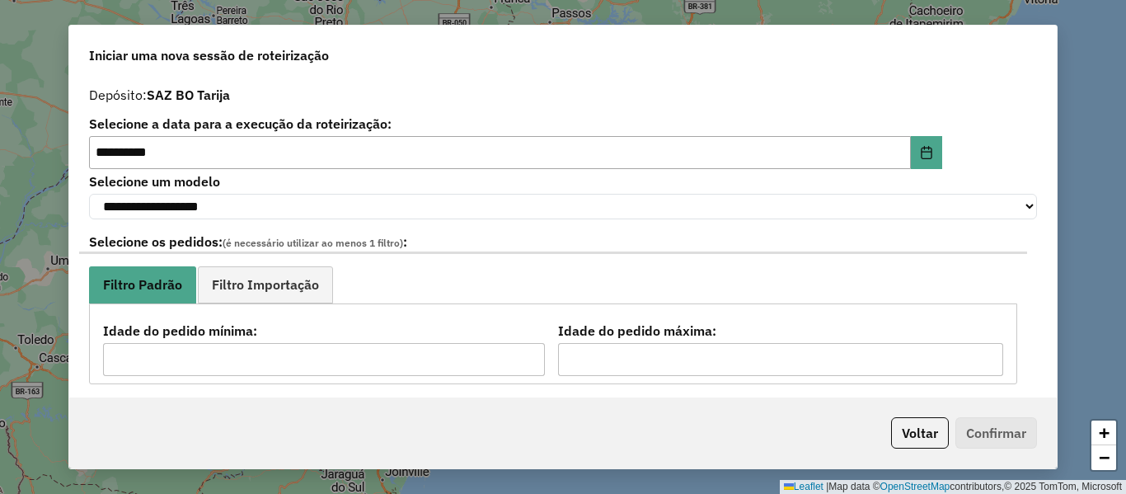
click at [916, 433] on button "Voltar" at bounding box center [920, 432] width 58 height 31
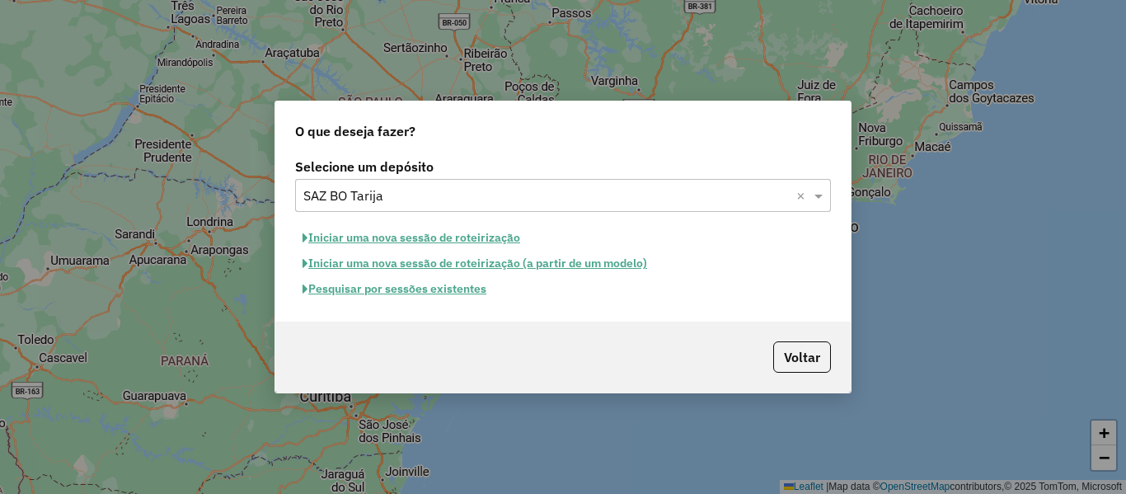
click at [426, 288] on button "Pesquisar por sessões existentes" at bounding box center [394, 289] width 199 height 26
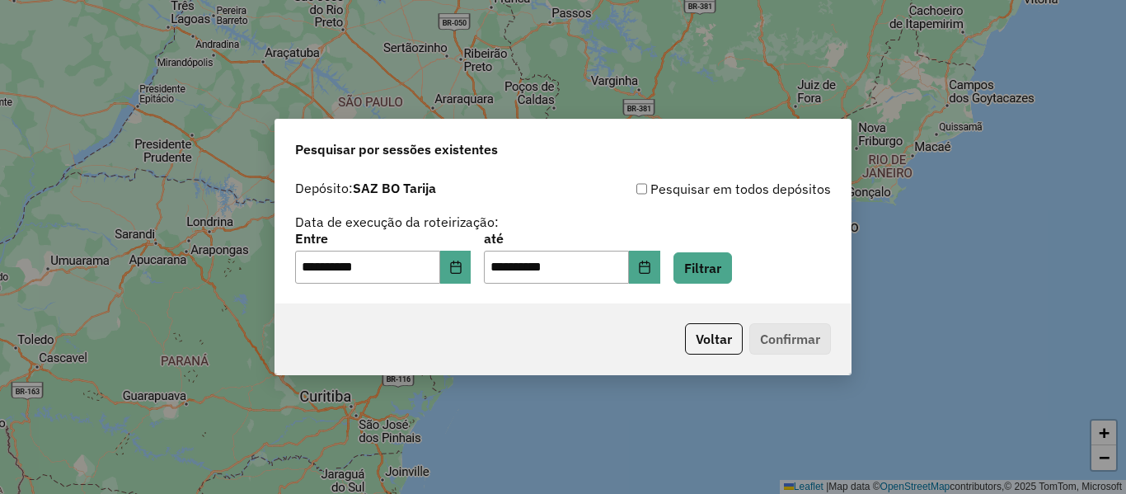
click at [487, 266] on div "**********" at bounding box center [563, 258] width 536 height 51
click at [463, 270] on icon "Choose Date" at bounding box center [455, 267] width 13 height 13
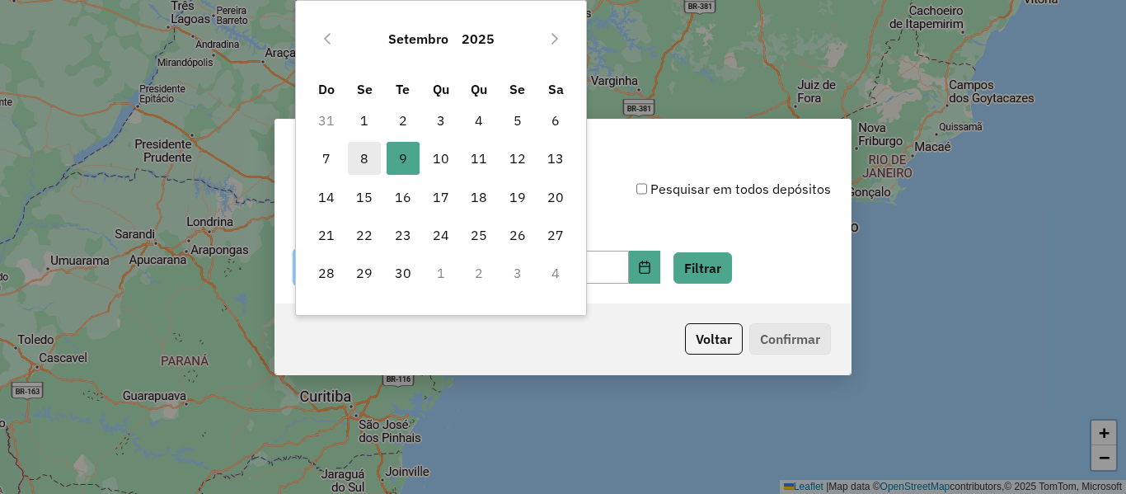
click at [375, 162] on span "8" at bounding box center [364, 158] width 33 height 33
type input "**********"
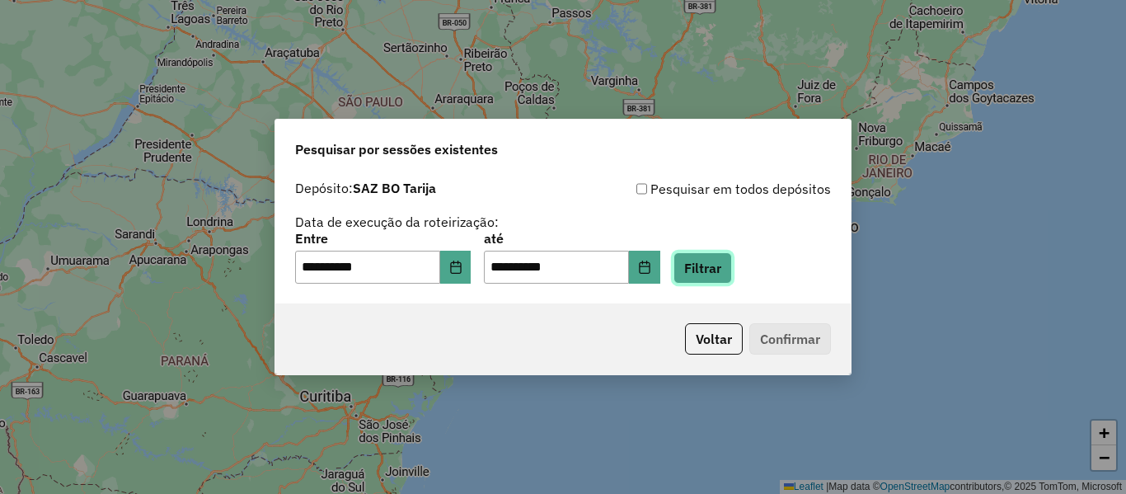
click at [732, 270] on button "Filtrar" at bounding box center [703, 267] width 59 height 31
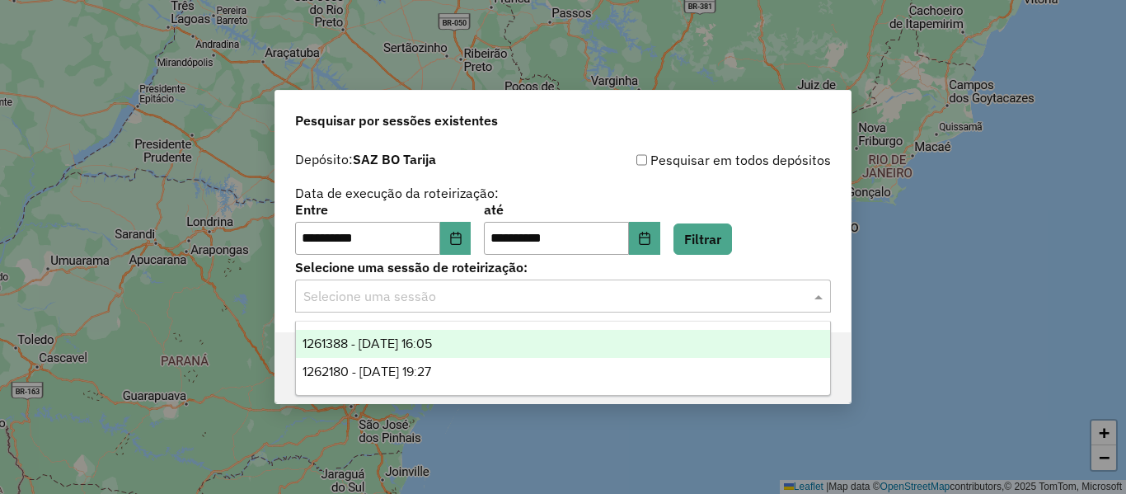
click at [587, 302] on input "text" at bounding box center [546, 297] width 487 height 20
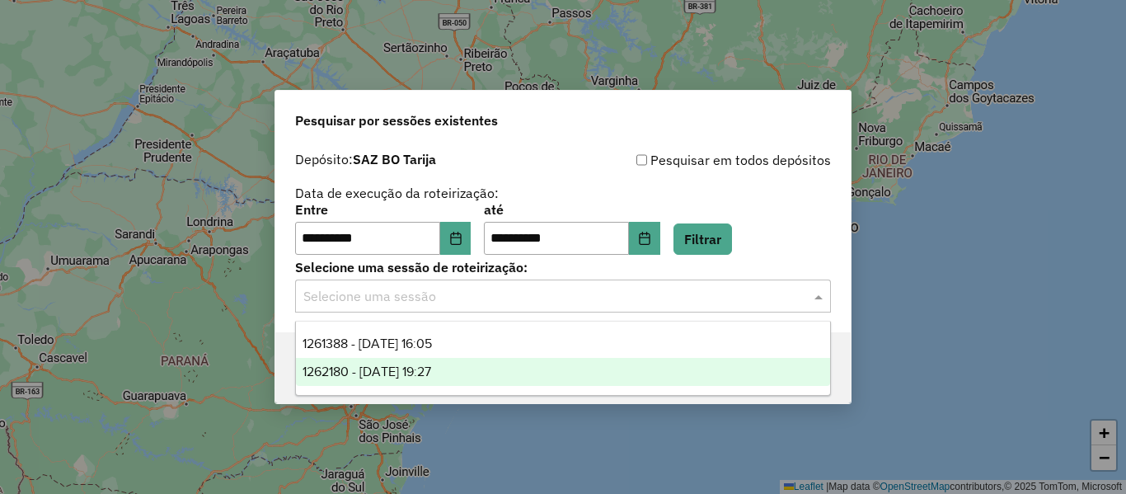
click at [421, 364] on span "1262180 - [DATE] 19:27" at bounding box center [367, 371] width 129 height 14
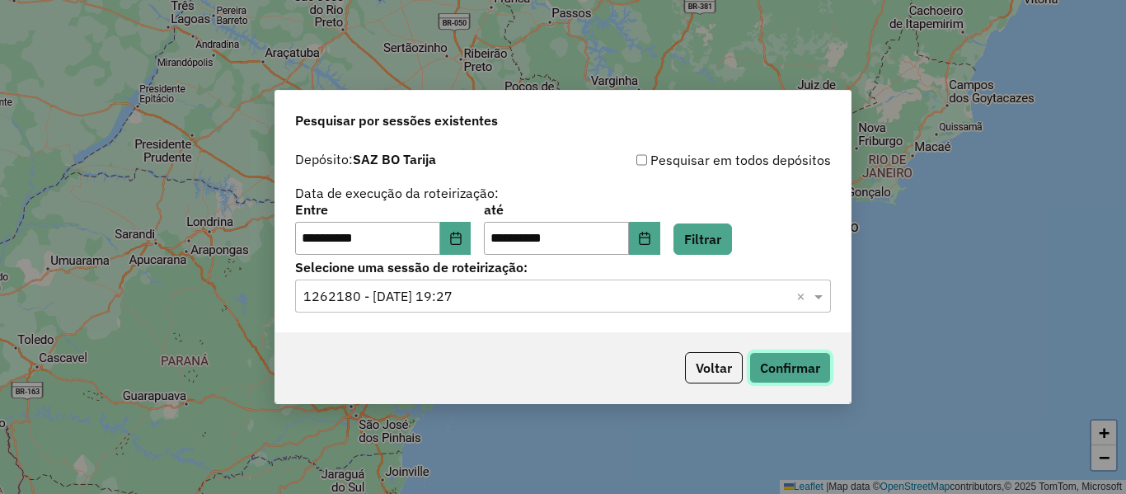
click at [799, 374] on button "Confirmar" at bounding box center [791, 367] width 82 height 31
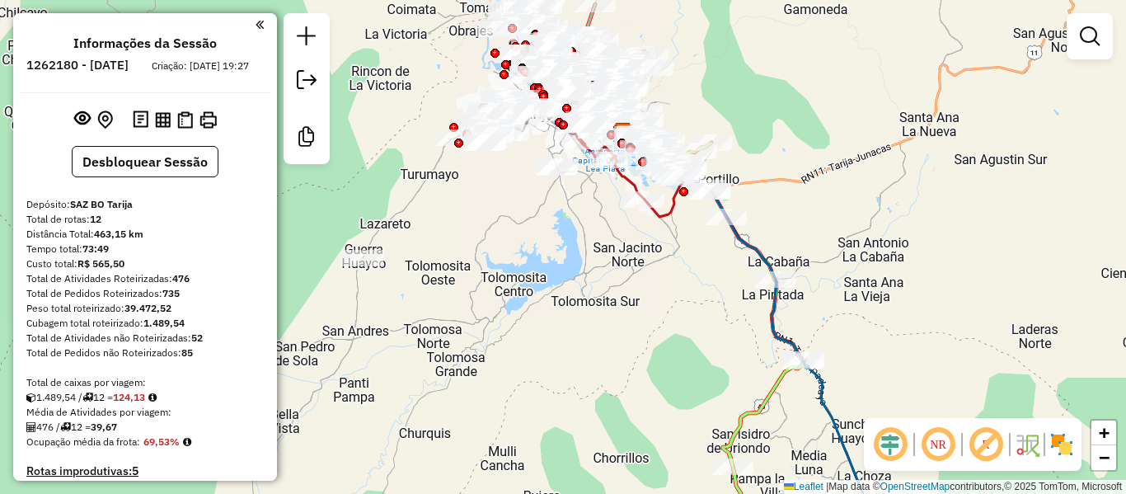
click at [1062, 451] on img at bounding box center [1062, 444] width 26 height 26
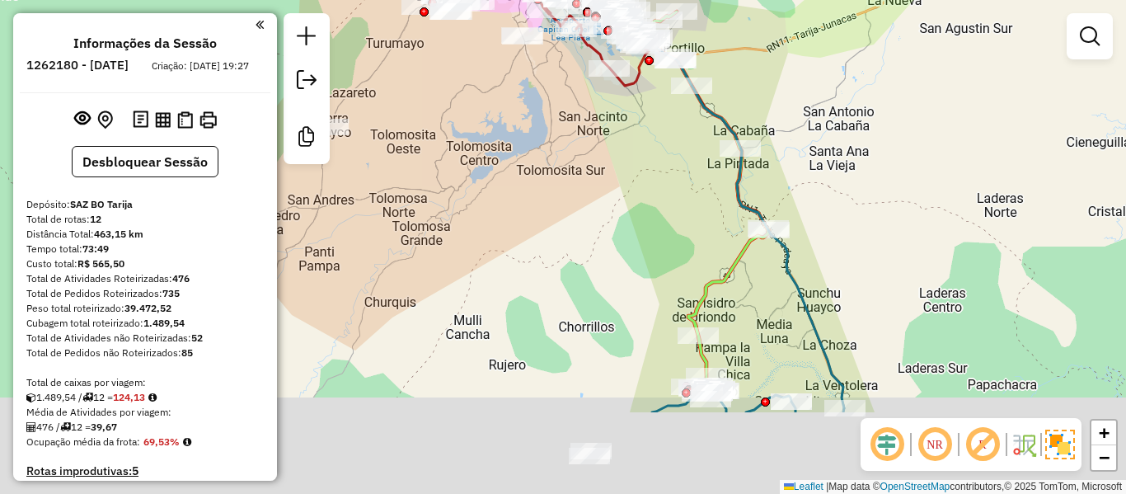
drag, startPoint x: 632, startPoint y: 252, endPoint x: 620, endPoint y: 166, distance: 87.4
click at [618, 167] on div "Janela de atendimento Grade de atendimento Capacidade Transportadoras Veículos …" at bounding box center [563, 247] width 1126 height 494
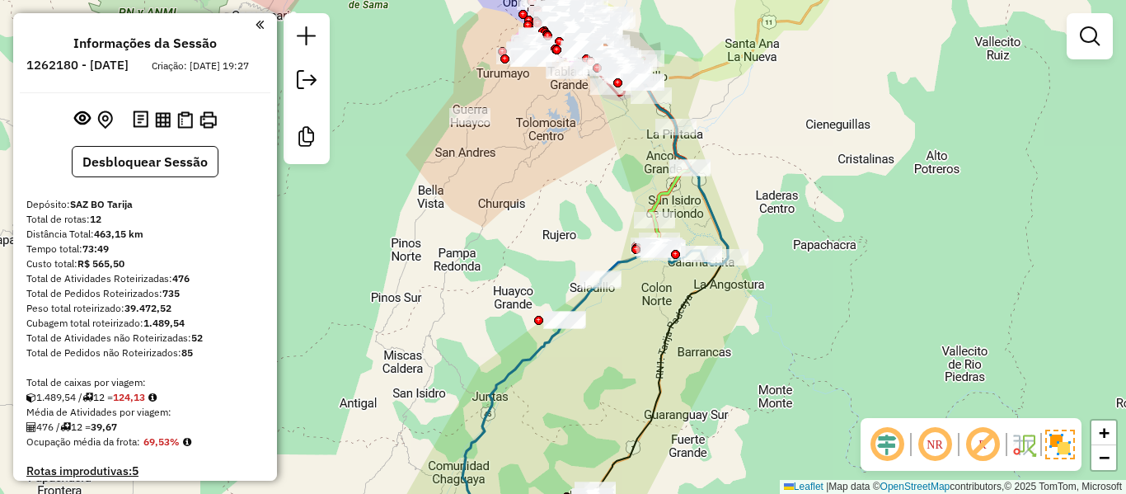
click at [583, 302] on icon at bounding box center [577, 395] width 302 height 295
select select "**********"
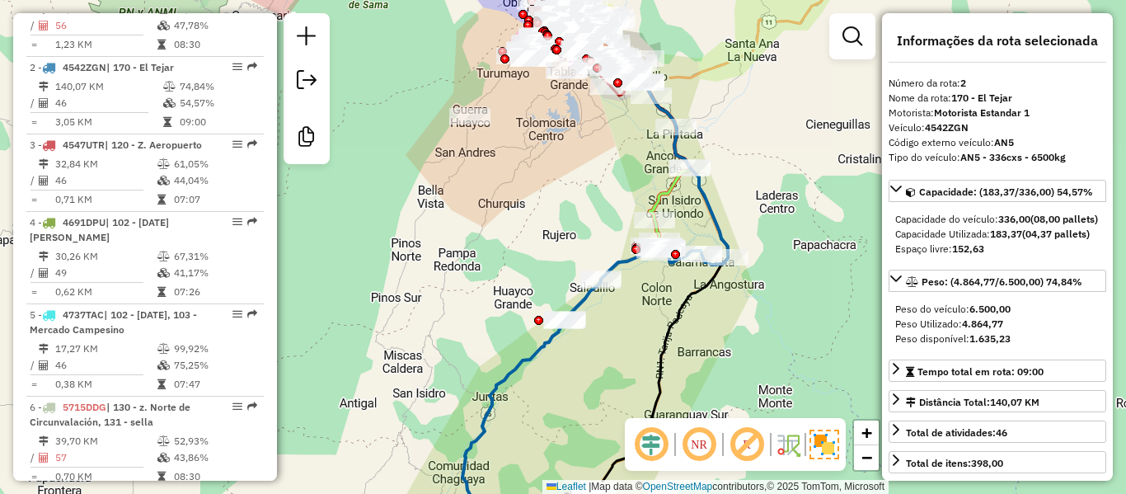
scroll to position [739, 0]
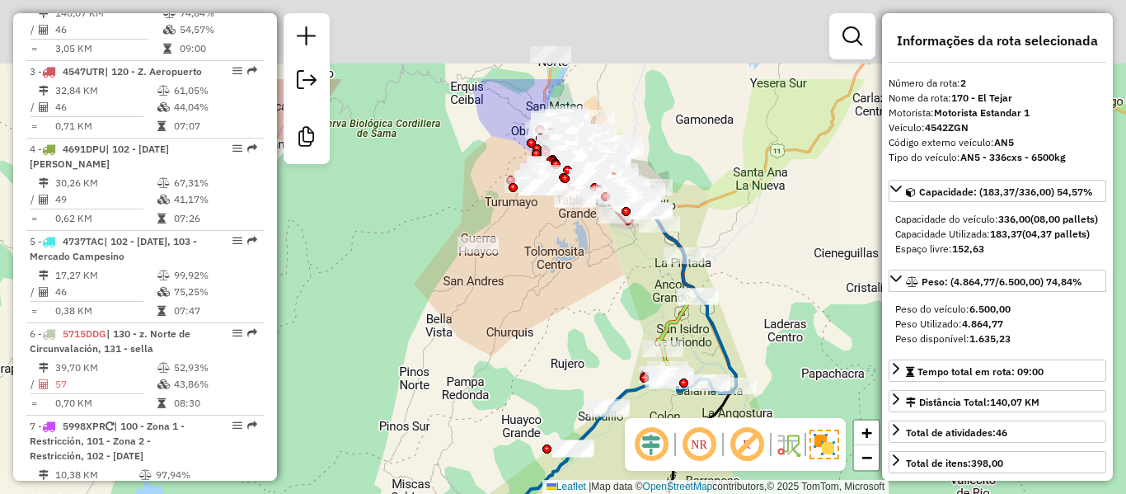
drag, startPoint x: 783, startPoint y: 296, endPoint x: 771, endPoint y: 300, distance: 13.0
click at [784, 303] on div "Janela de atendimento Grade de atendimento Capacidade Transportadoras Veículos …" at bounding box center [563, 247] width 1126 height 494
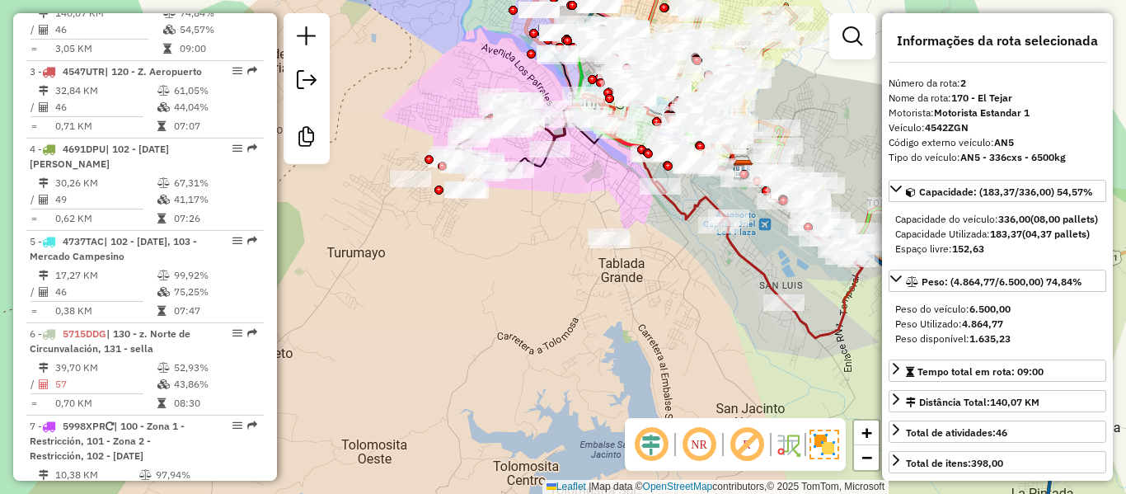
drag, startPoint x: 744, startPoint y: 248, endPoint x: 728, endPoint y: 256, distance: 17.3
click at [744, 249] on icon at bounding box center [750, 210] width 223 height 256
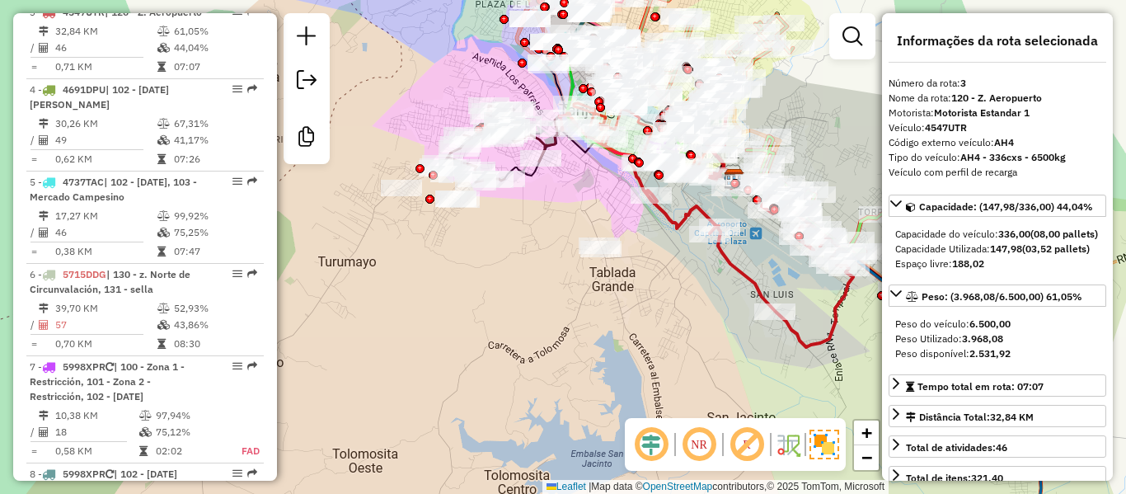
scroll to position [816, 0]
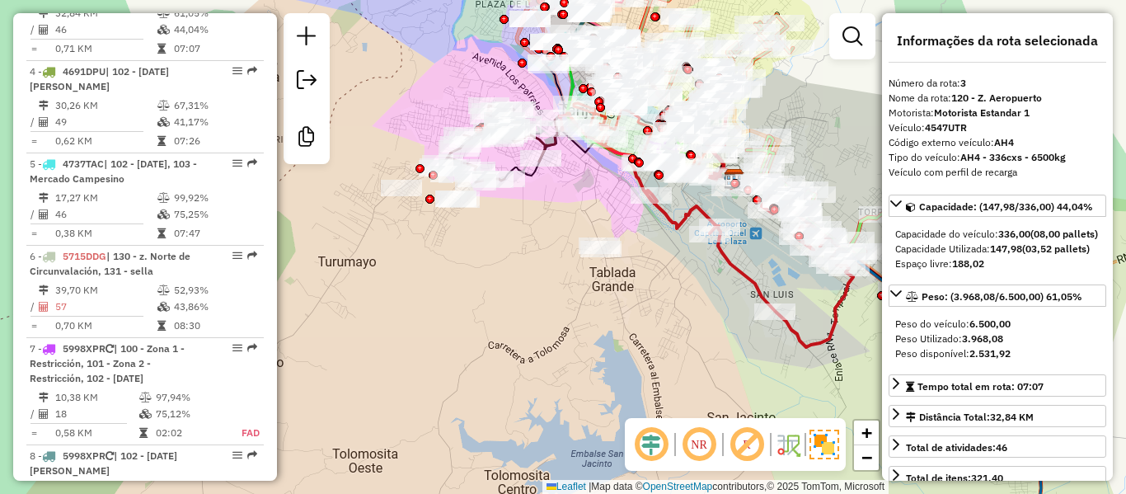
drag, startPoint x: 709, startPoint y: 270, endPoint x: 643, endPoint y: 365, distance: 115.5
click at [652, 370] on div "Janela de atendimento Grade de atendimento Capacidade Transportadoras Veículos …" at bounding box center [563, 247] width 1126 height 494
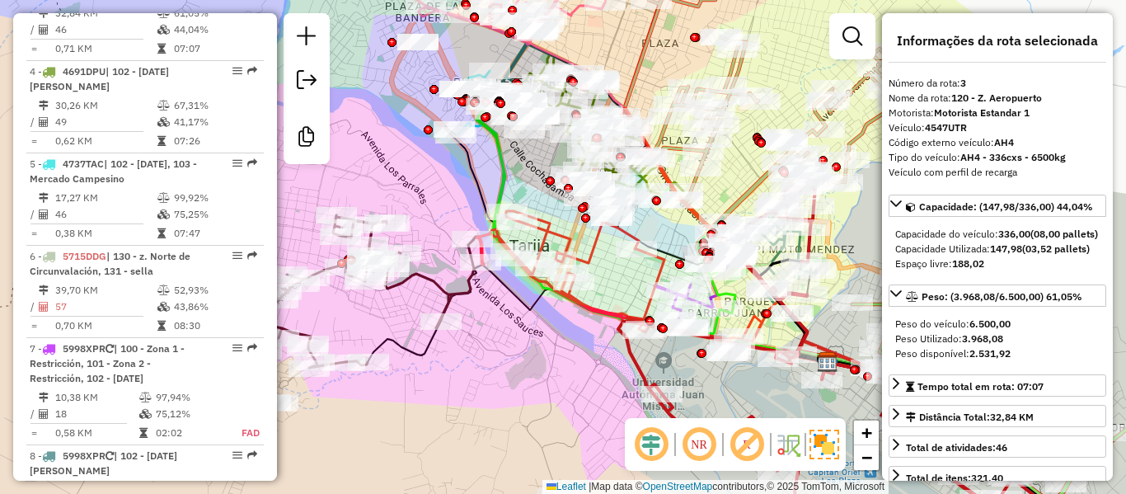
drag, startPoint x: 735, startPoint y: 182, endPoint x: 576, endPoint y: 244, distance: 170.0
click at [576, 244] on div "Janela de atendimento Grade de atendimento Capacidade Transportadoras Veículos …" at bounding box center [563, 247] width 1126 height 494
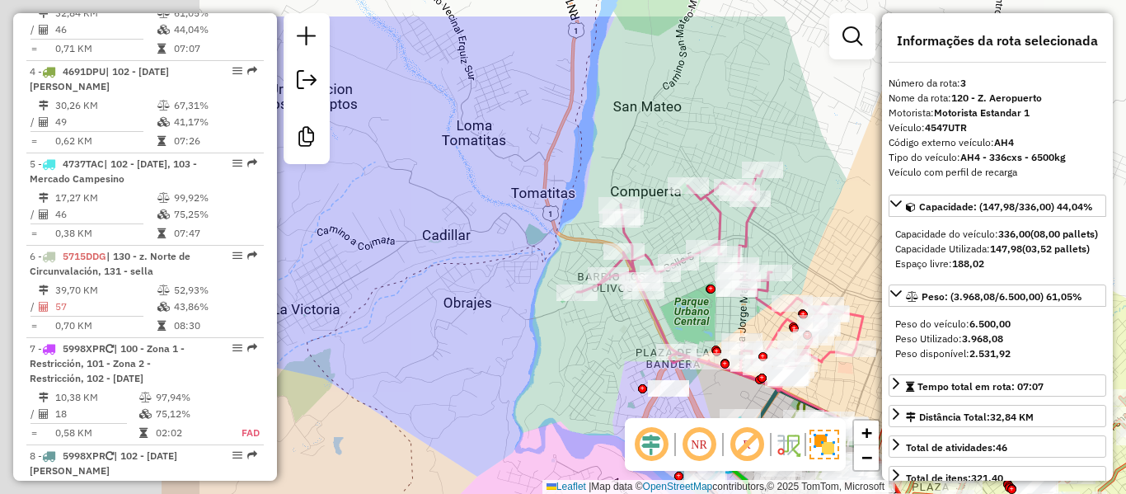
drag, startPoint x: 811, startPoint y: 240, endPoint x: 832, endPoint y: 244, distance: 21.8
click at [845, 247] on div "Janela de atendimento Grade de atendimento Capacidade Transportadoras Veículos …" at bounding box center [563, 247] width 1126 height 494
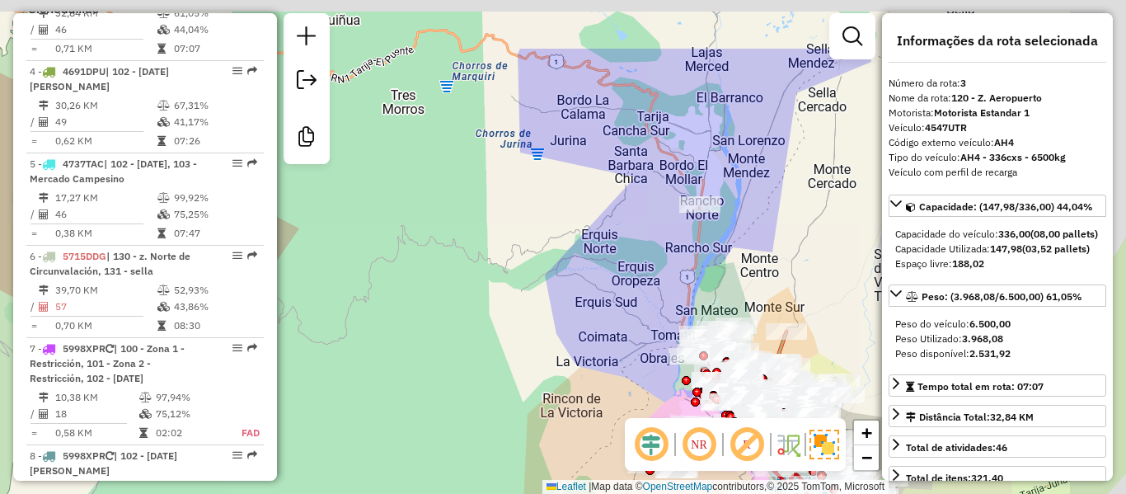
drag, startPoint x: 736, startPoint y: 207, endPoint x: 655, endPoint y: 302, distance: 125.1
click at [655, 308] on div "Janela de atendimento Grade de atendimento Capacidade Transportadoras Veículos …" at bounding box center [563, 247] width 1126 height 494
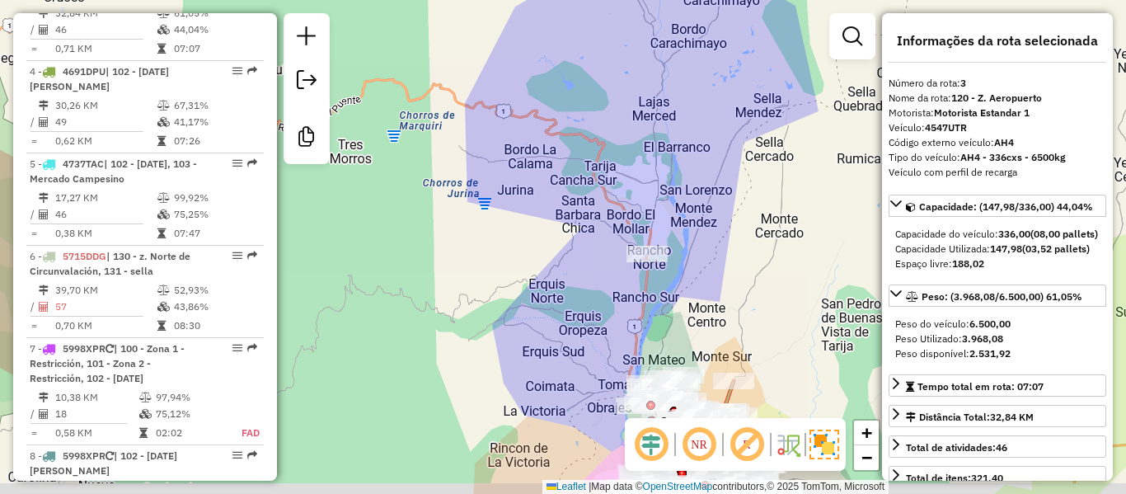
drag, startPoint x: 699, startPoint y: 284, endPoint x: 667, endPoint y: 154, distance: 134.2
click at [667, 154] on div "Janela de atendimento Grade de atendimento Capacidade Transportadoras Veículos …" at bounding box center [563, 247] width 1126 height 494
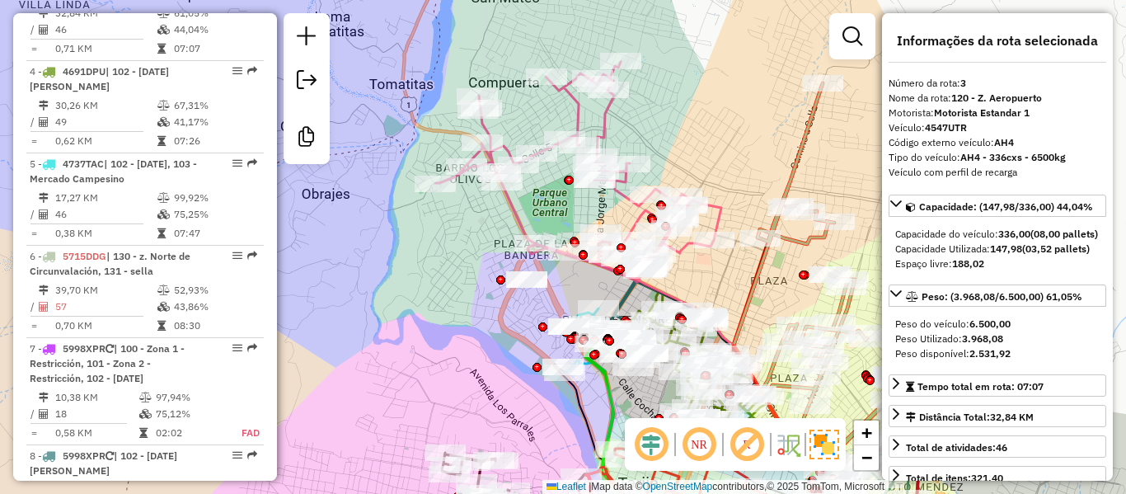
drag, startPoint x: 779, startPoint y: 295, endPoint x: 679, endPoint y: 121, distance: 201.0
click at [679, 121] on div "Janela de atendimento Grade de atendimento Capacidade Transportadoras Veículos …" at bounding box center [563, 247] width 1126 height 494
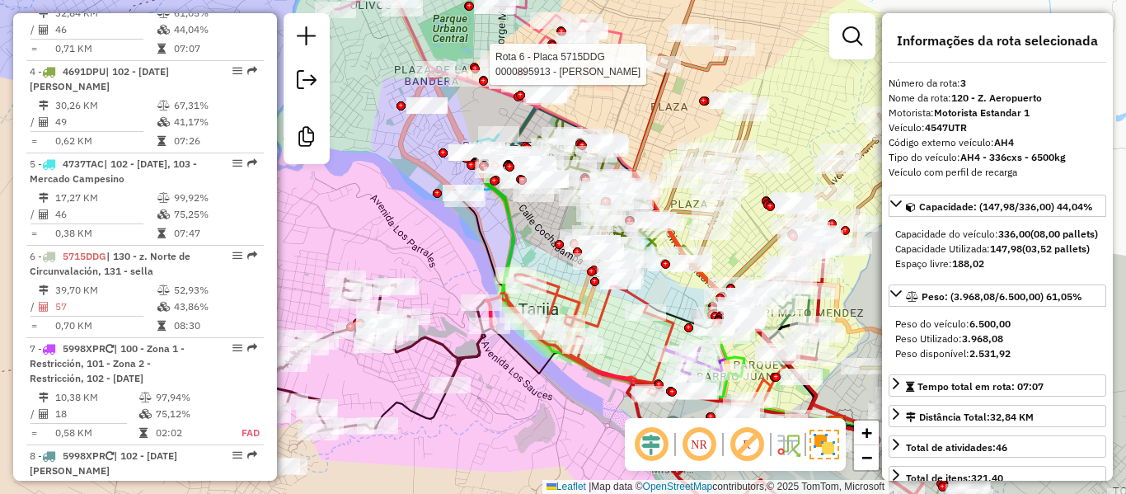
click at [660, 112] on icon at bounding box center [794, 123] width 321 height 344
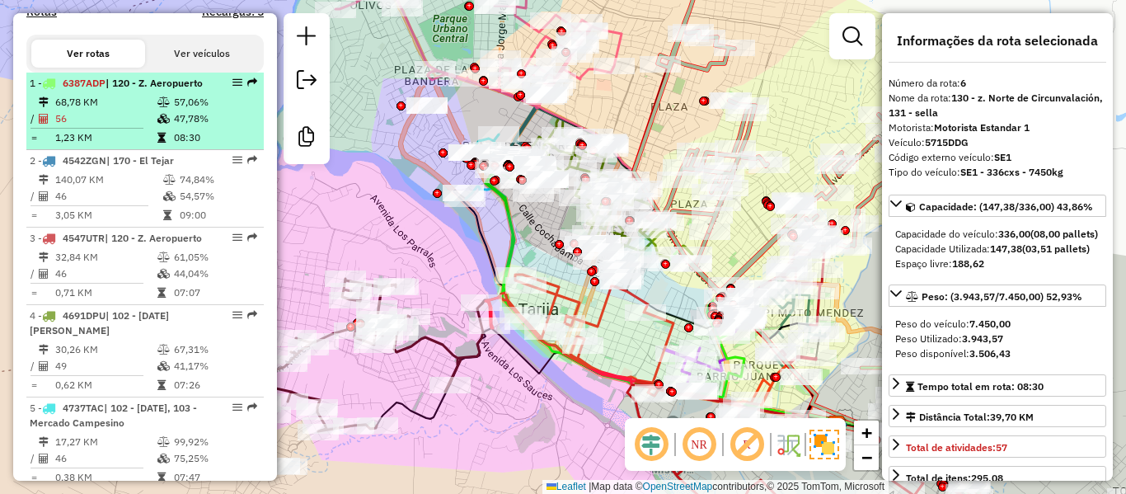
scroll to position [412, 0]
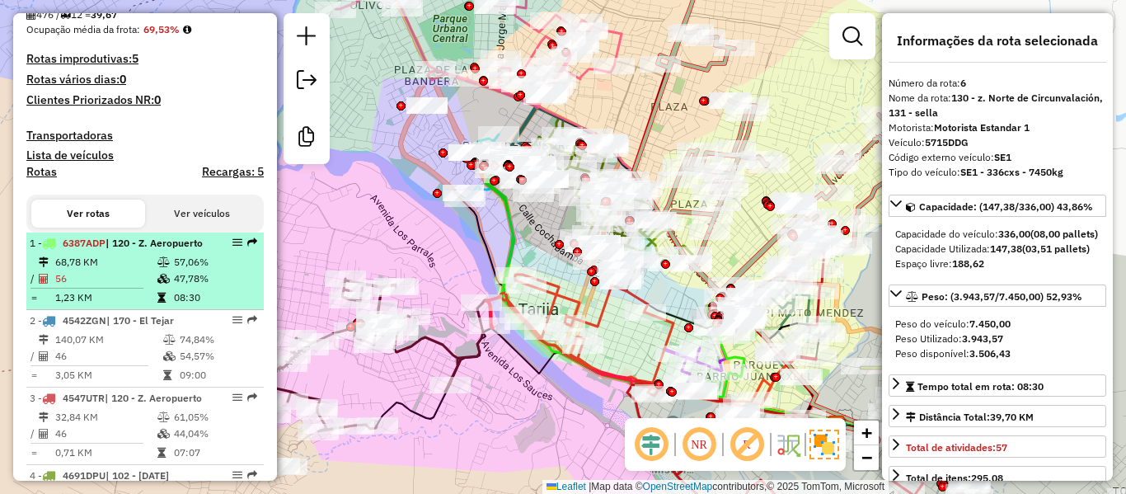
drag, startPoint x: 126, startPoint y: 274, endPoint x: 141, endPoint y: 133, distance: 141.8
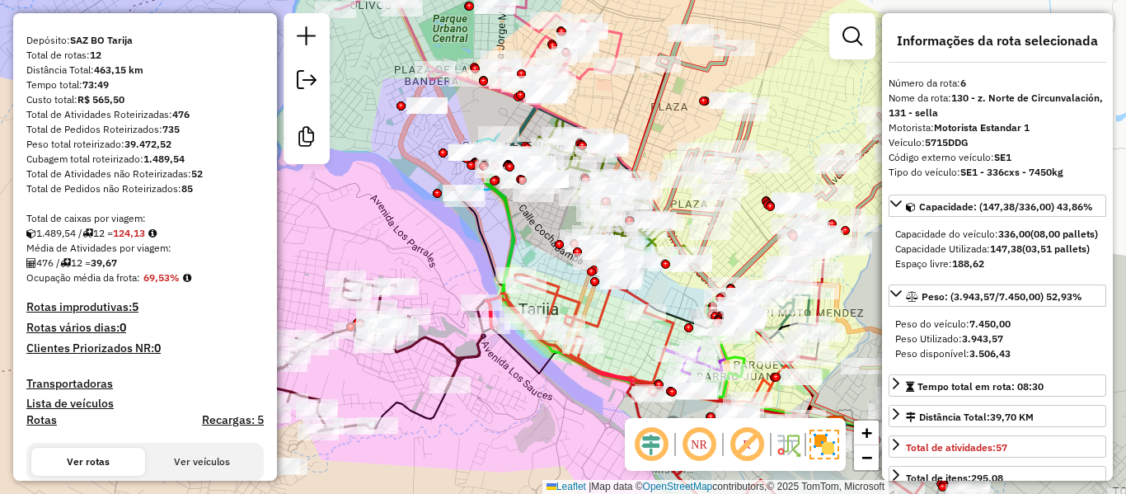
scroll to position [165, 0]
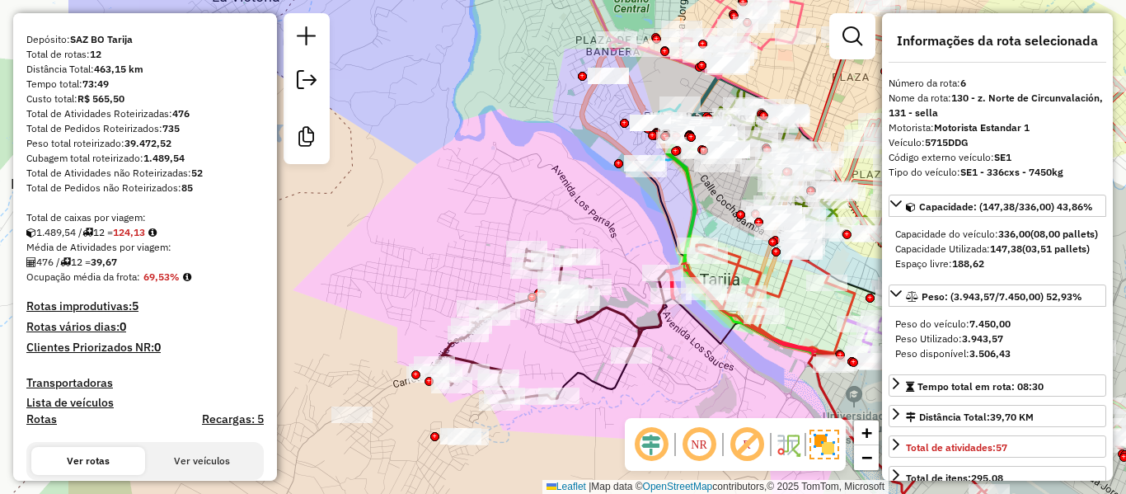
drag, startPoint x: 462, startPoint y: 246, endPoint x: 643, endPoint y: 216, distance: 183.8
click at [643, 216] on div "Janela de atendimento Grade de atendimento Capacidade Transportadoras Veículos …" at bounding box center [563, 247] width 1126 height 494
click at [636, 314] on icon at bounding box center [545, 325] width 237 height 153
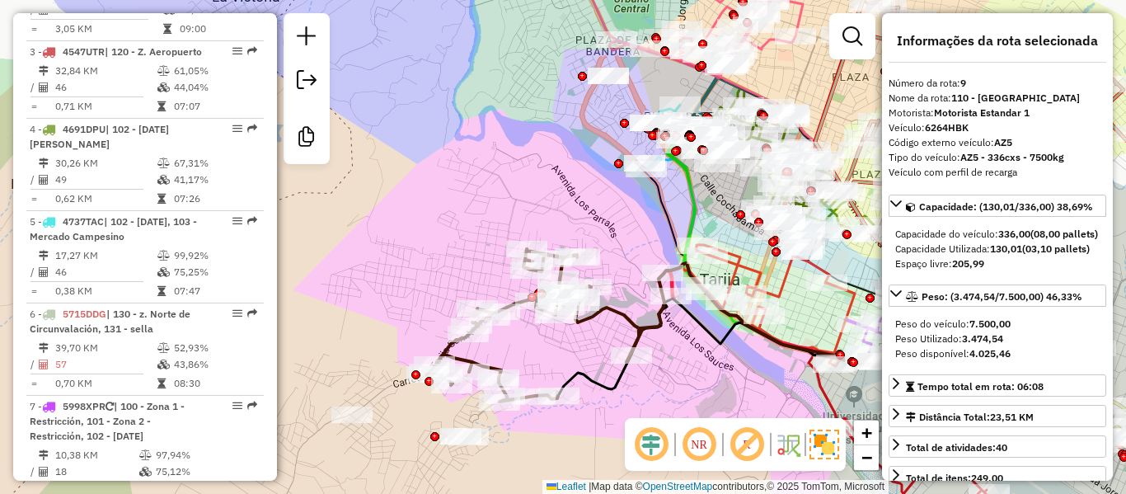
scroll to position [1356, 0]
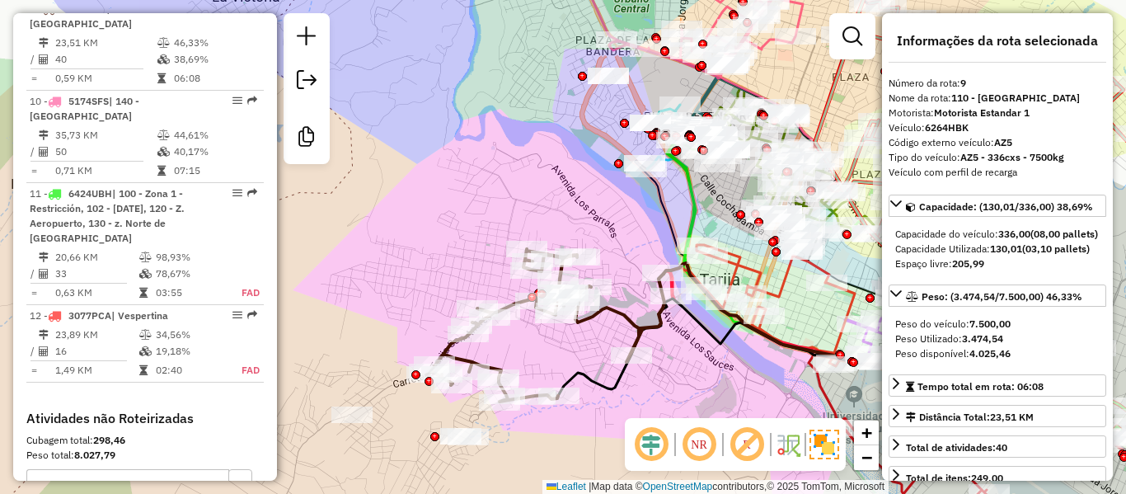
click at [513, 210] on div "Janela de atendimento Grade de atendimento Capacidade Transportadoras Veículos …" at bounding box center [563, 247] width 1126 height 494
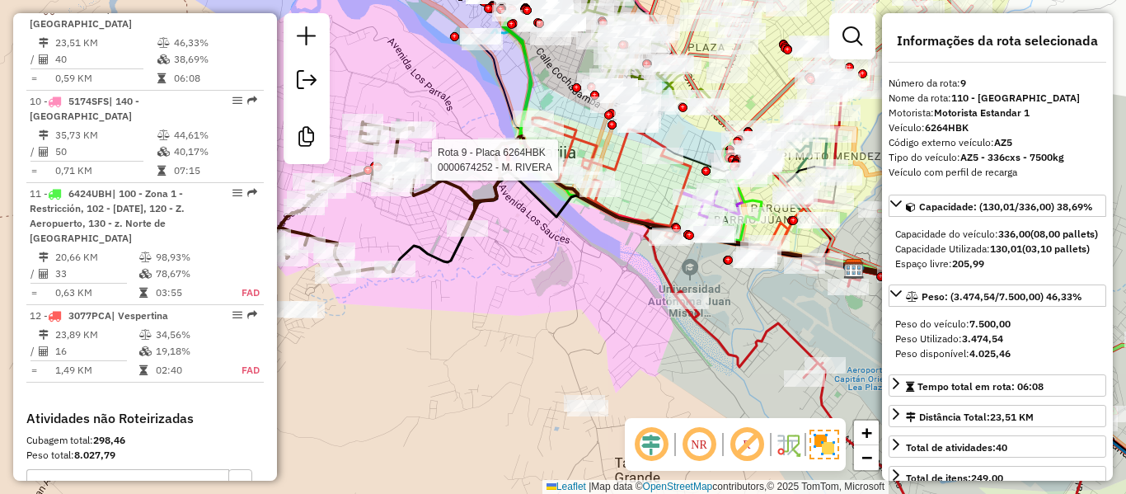
click at [600, 148] on icon at bounding box center [654, 134] width 302 height 232
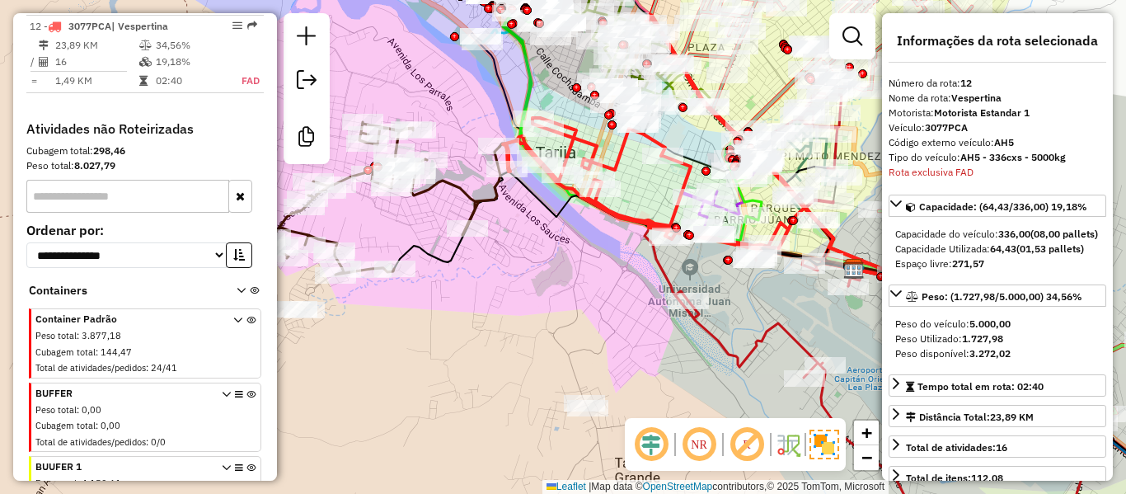
scroll to position [1662, 0]
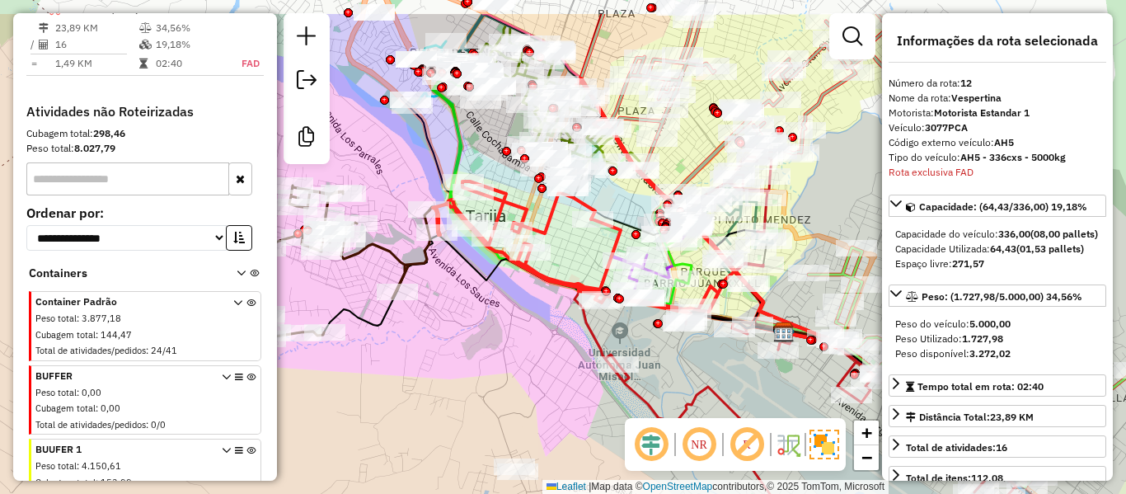
drag, startPoint x: 613, startPoint y: 235, endPoint x: 541, endPoint y: 304, distance: 99.7
click at [542, 302] on div "Janela de atendimento Grade de atendimento Capacidade Transportadoras Veículos …" at bounding box center [563, 247] width 1126 height 494
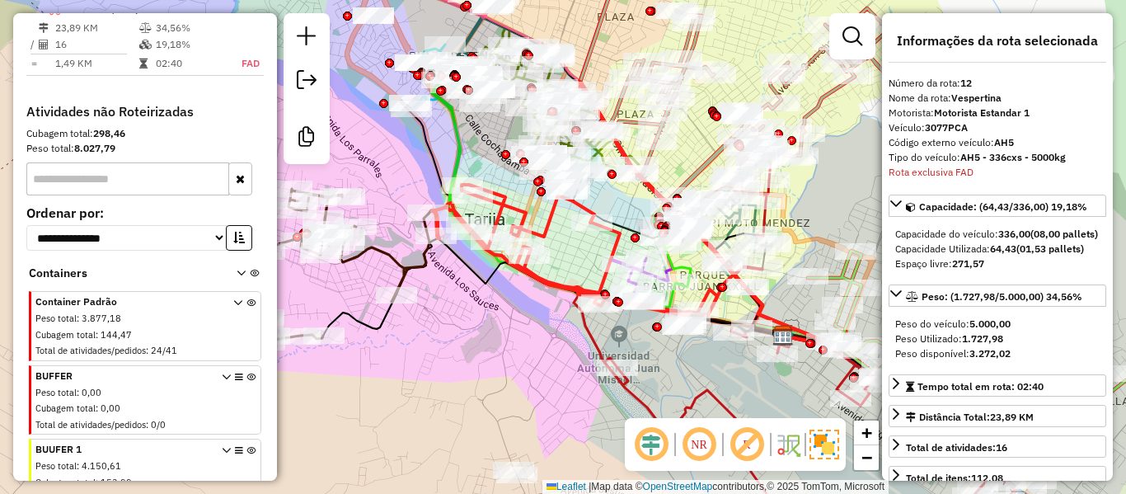
drag, startPoint x: 839, startPoint y: 177, endPoint x: 826, endPoint y: 187, distance: 16.5
click at [826, 187] on div "Janela de atendimento Grade de atendimento Capacidade Transportadoras Veículos …" at bounding box center [563, 247] width 1126 height 494
